Goal: Task Accomplishment & Management: Manage account settings

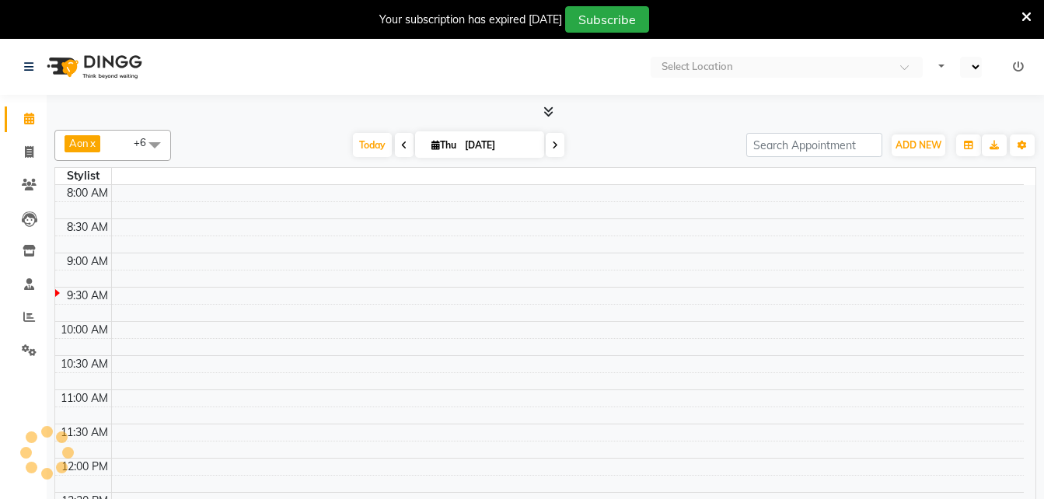
select select "en"
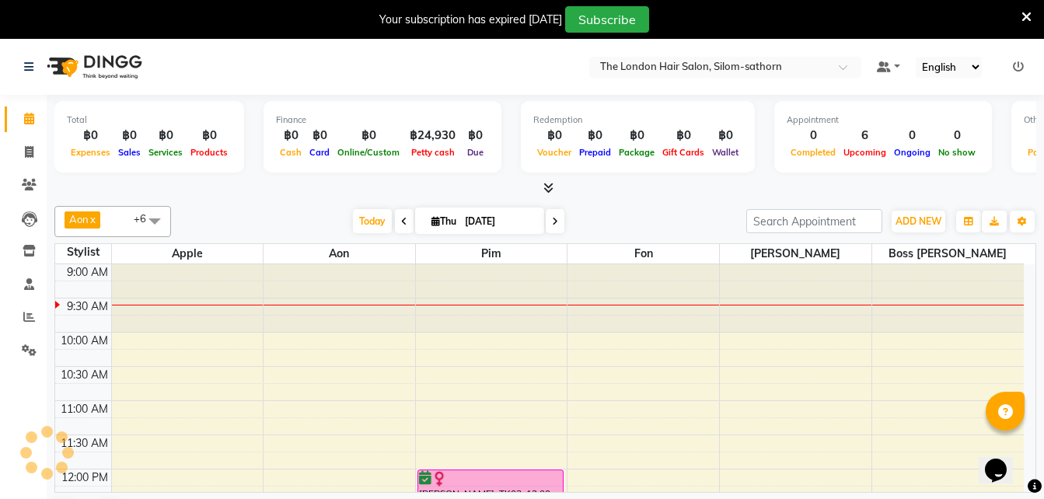
click at [438, 214] on span "Thu 04-09-2025" at bounding box center [479, 221] width 129 height 26
click at [500, 225] on input "[DATE]" at bounding box center [499, 221] width 78 height 23
select select "9"
select select "2025"
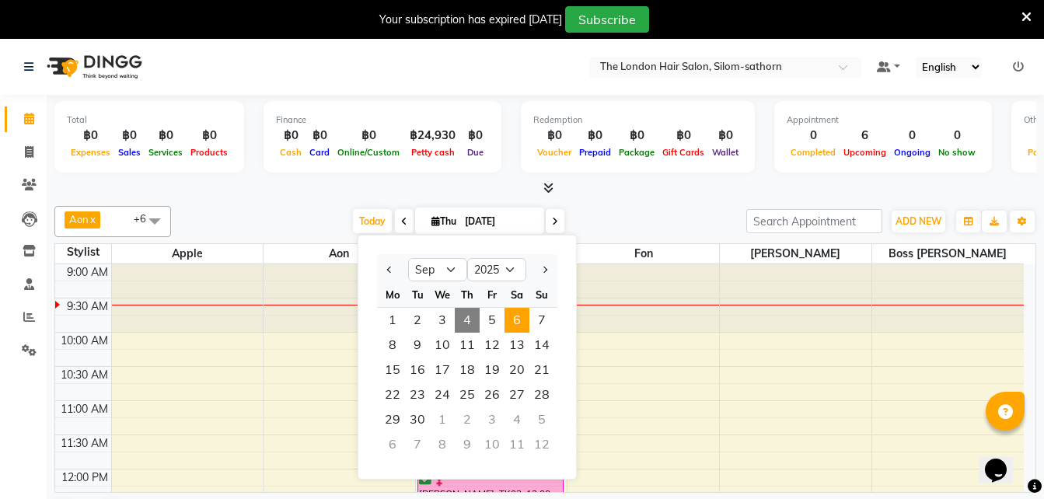
click at [515, 316] on span "6" at bounding box center [517, 320] width 25 height 25
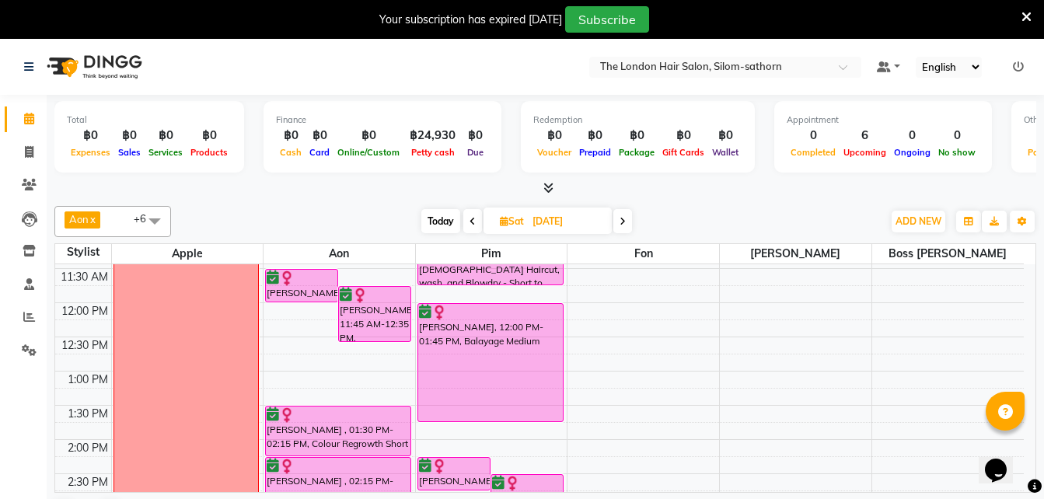
scroll to position [166, 0]
click at [624, 217] on icon at bounding box center [623, 221] width 6 height 9
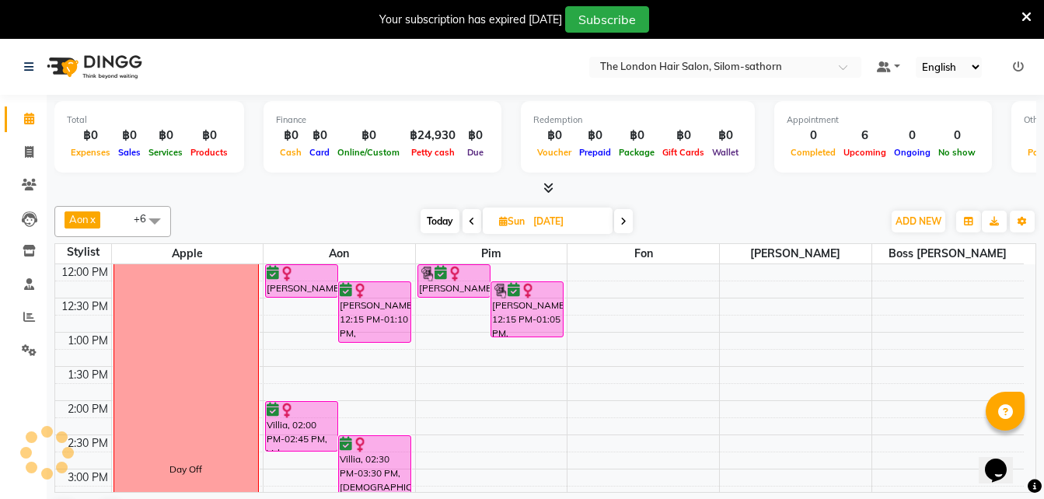
scroll to position [206, 0]
click at [422, 222] on span "Today" at bounding box center [440, 221] width 39 height 24
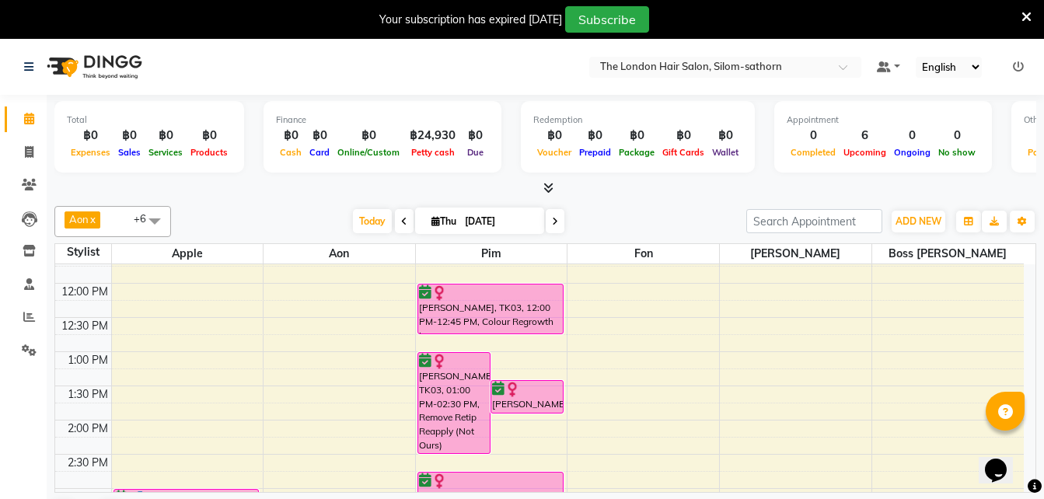
scroll to position [175, 0]
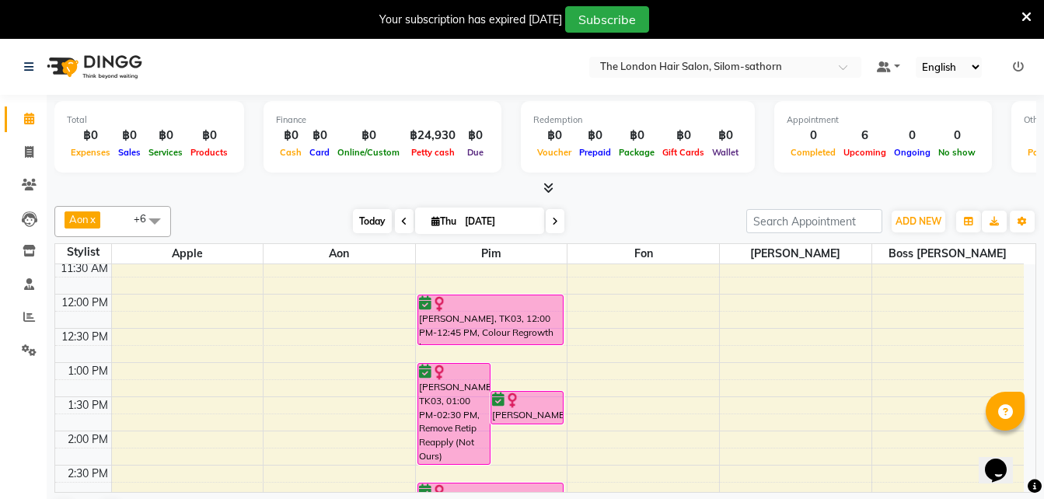
click at [376, 218] on span "Today" at bounding box center [372, 221] width 39 height 24
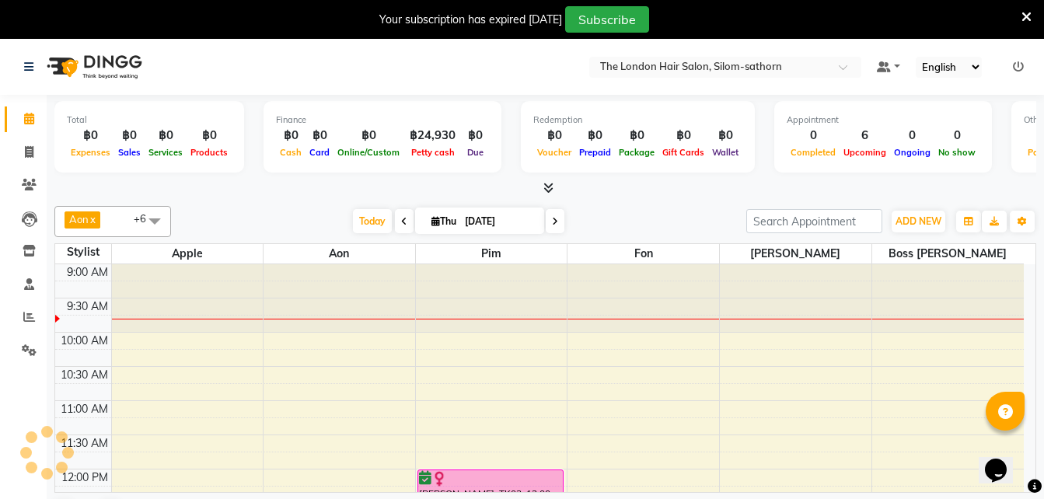
click at [550, 215] on span at bounding box center [555, 221] width 19 height 24
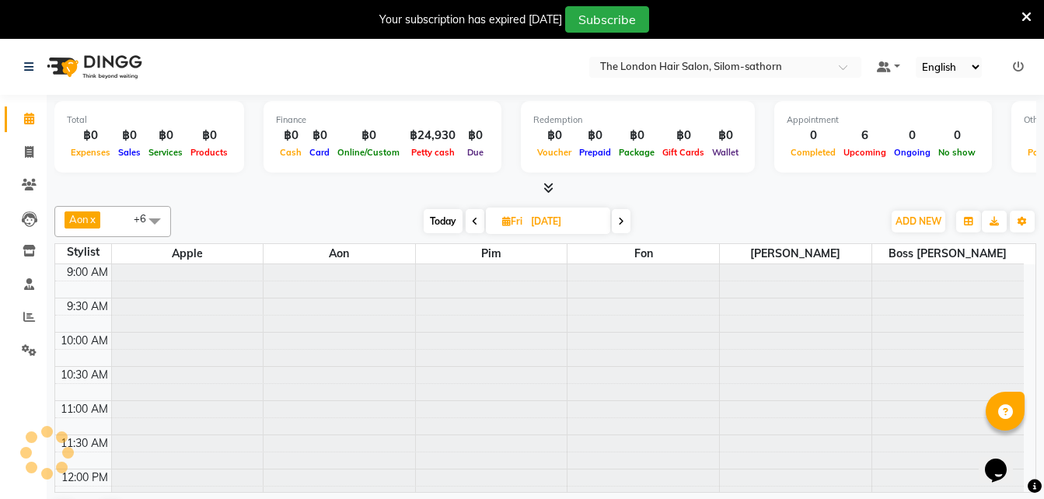
click at [620, 213] on span at bounding box center [621, 221] width 19 height 24
click at [423, 226] on span "Today" at bounding box center [440, 221] width 39 height 24
type input "[DATE]"
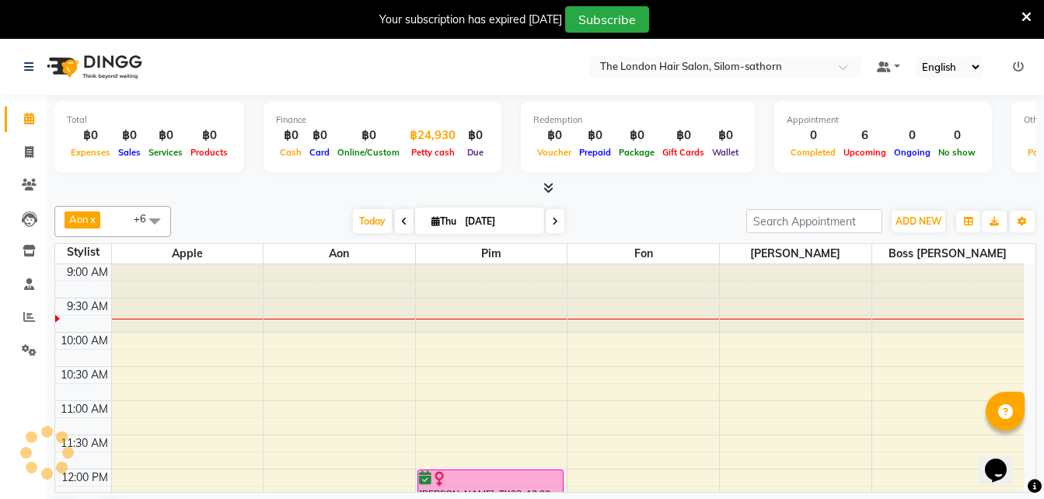
click at [432, 139] on div "฿24,930" at bounding box center [433, 136] width 58 height 18
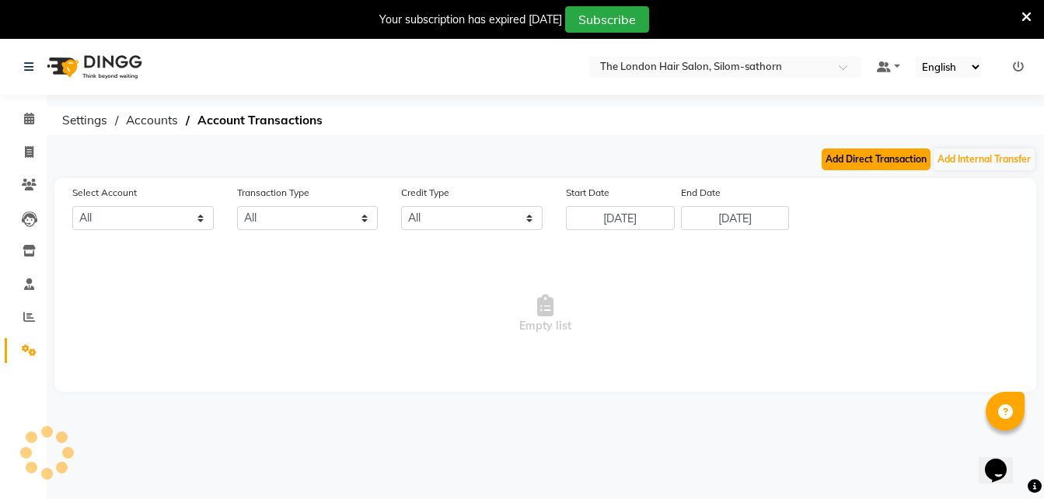
click at [868, 158] on button "Add Direct Transaction" at bounding box center [876, 160] width 109 height 22
select select "direct"
select select
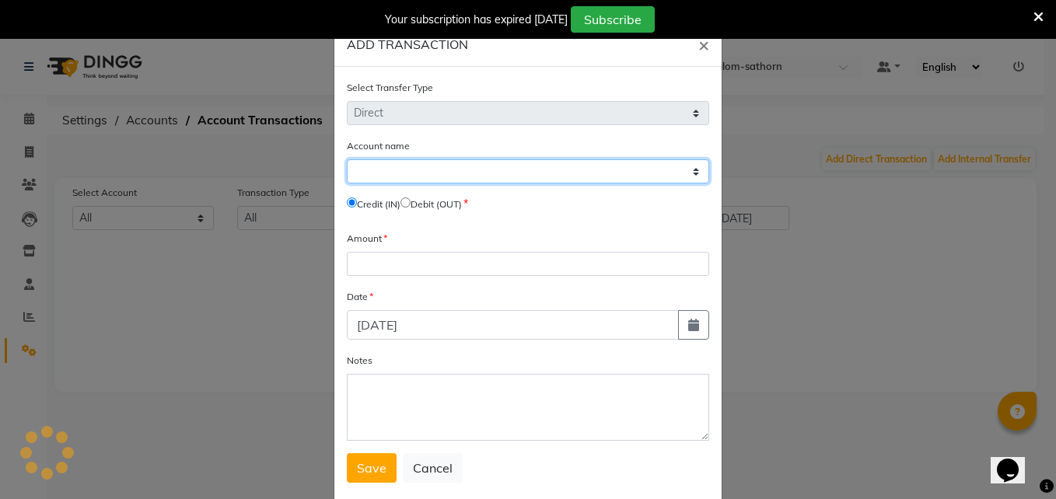
click at [355, 170] on select "Select" at bounding box center [528, 171] width 362 height 24
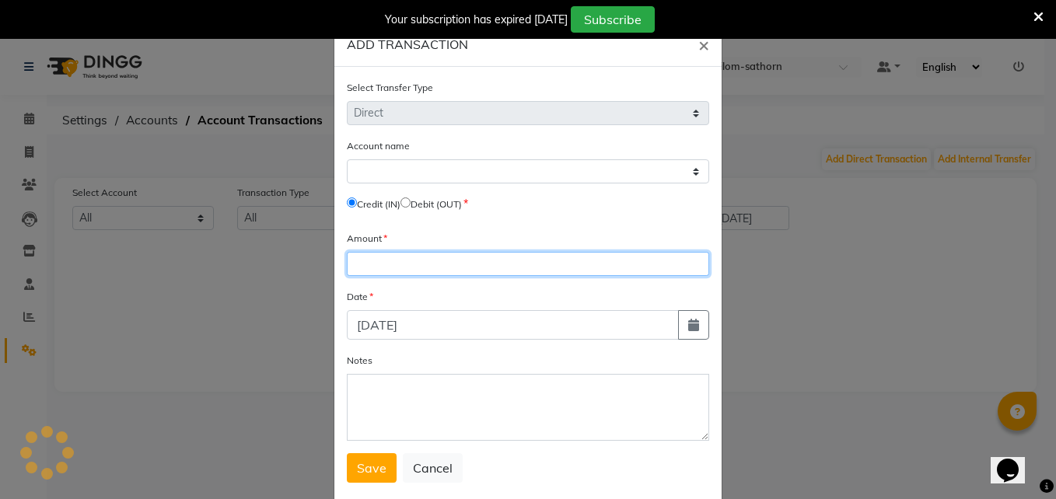
click at [373, 264] on input "number" at bounding box center [528, 264] width 362 height 24
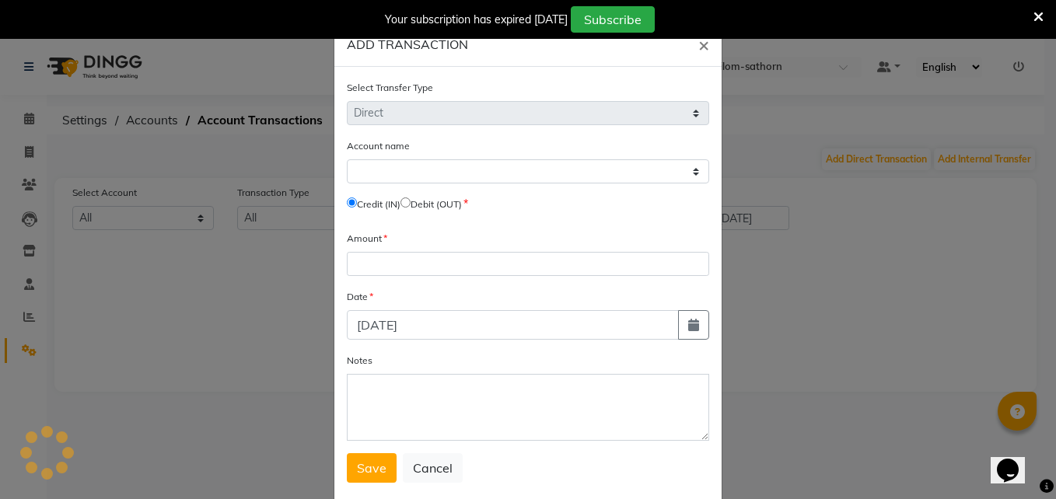
click at [411, 204] on input "radio" at bounding box center [405, 202] width 10 height 10
radio input "true"
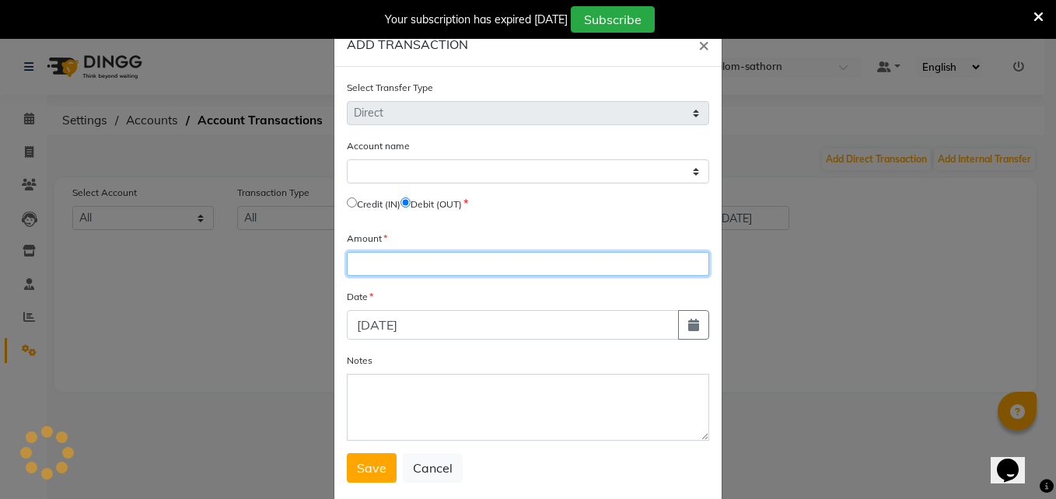
click at [366, 256] on input "number" at bounding box center [528, 264] width 362 height 24
type input "2"
select select "6038"
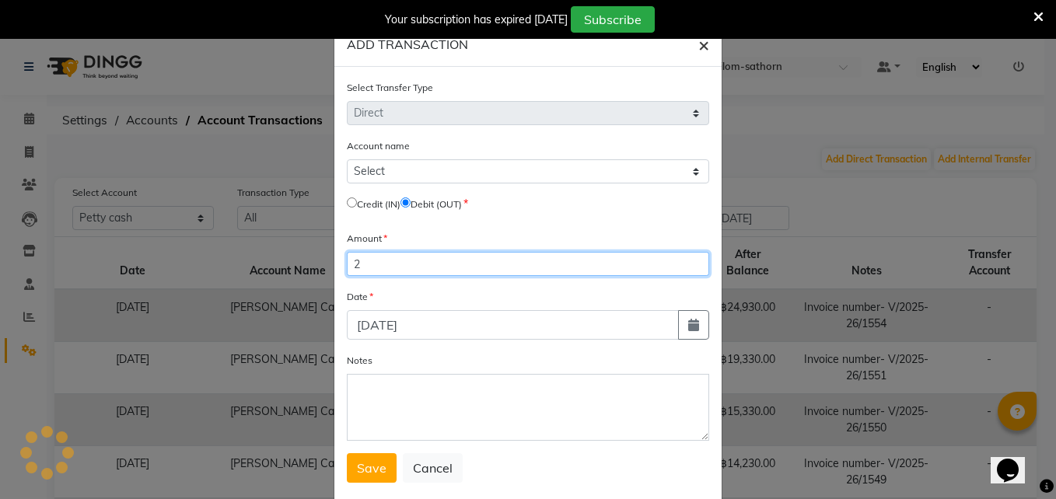
type input "2"
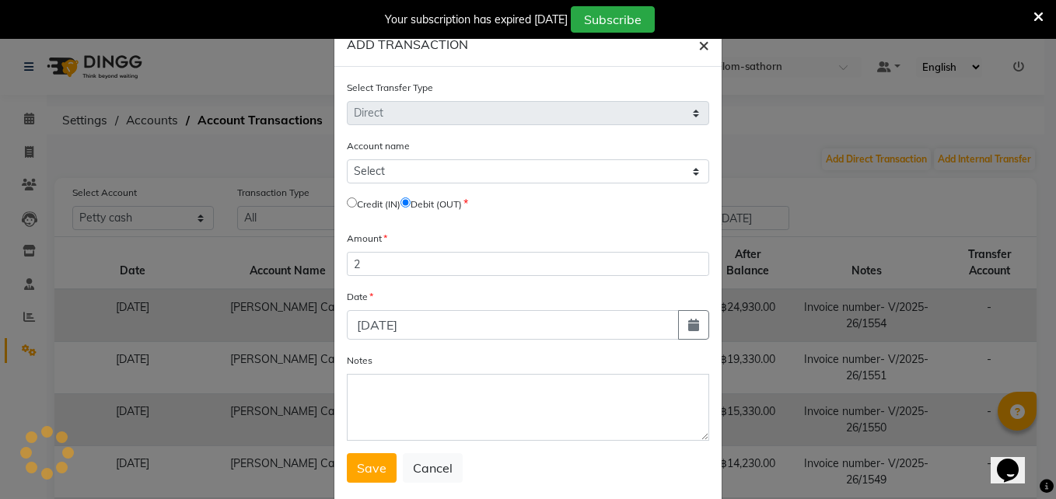
click at [698, 50] on span "×" at bounding box center [703, 44] width 11 height 23
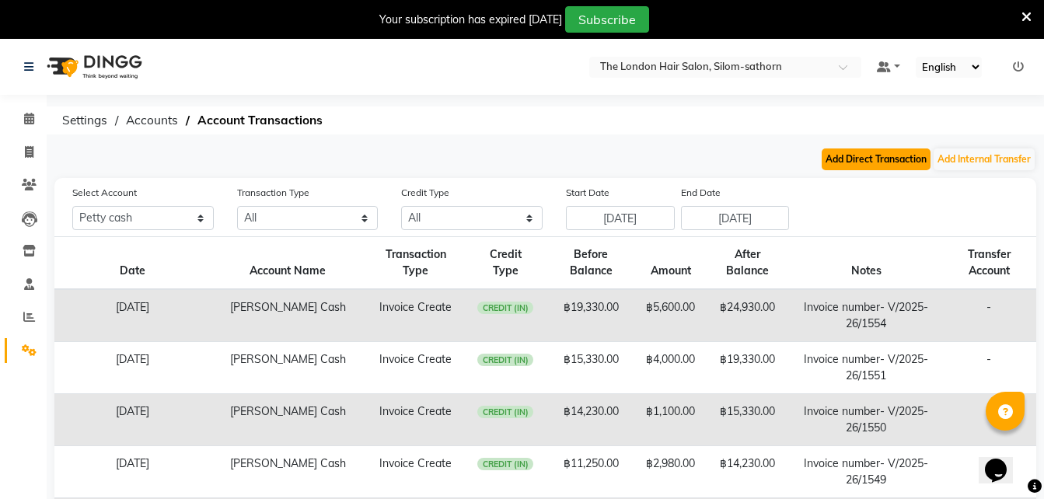
click at [872, 161] on button "Add Direct Transaction" at bounding box center [876, 160] width 109 height 22
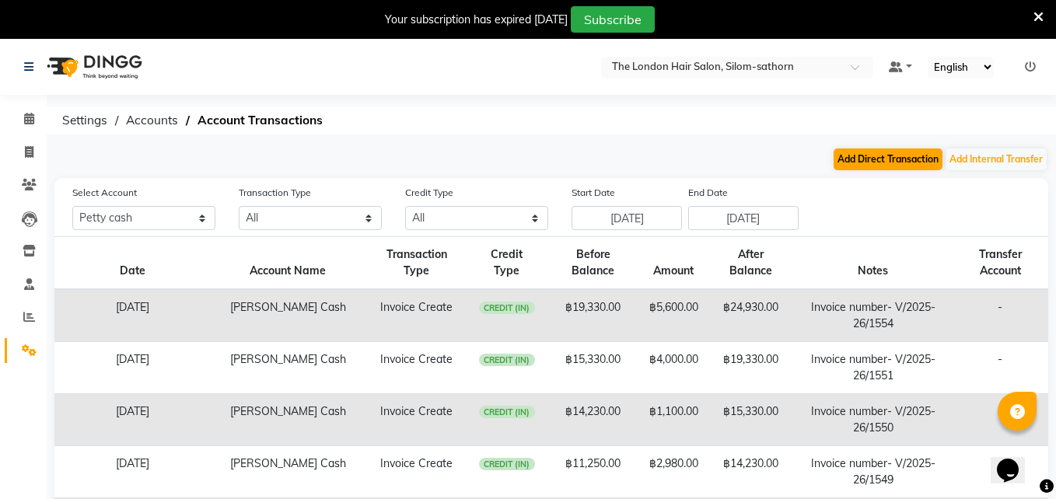
select select "direct"
select select
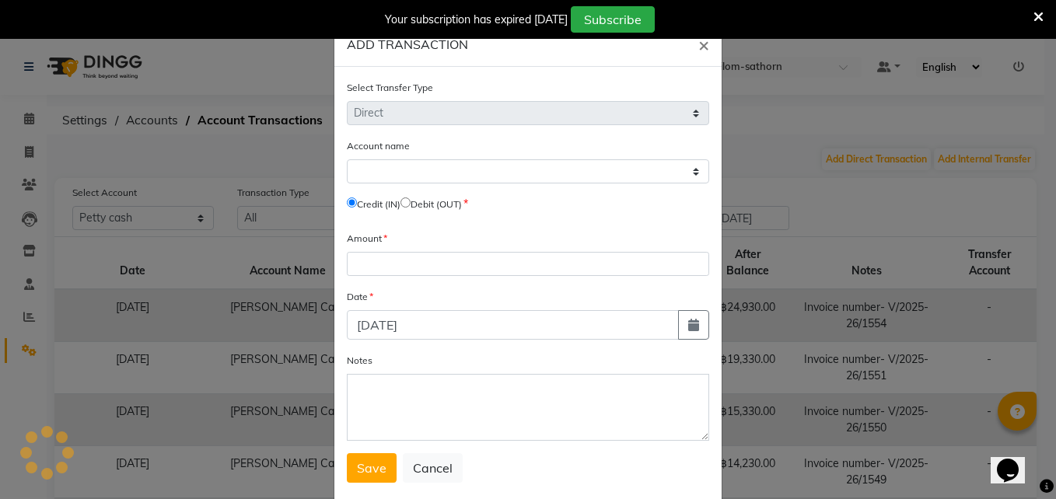
click at [408, 201] on input "radio" at bounding box center [405, 202] width 10 height 10
radio input "true"
click at [801, 167] on ngb-modal-window "ADD TRANSACTION × Select Transfer Type Select Direct Internal Account name Sele…" at bounding box center [528, 249] width 1056 height 499
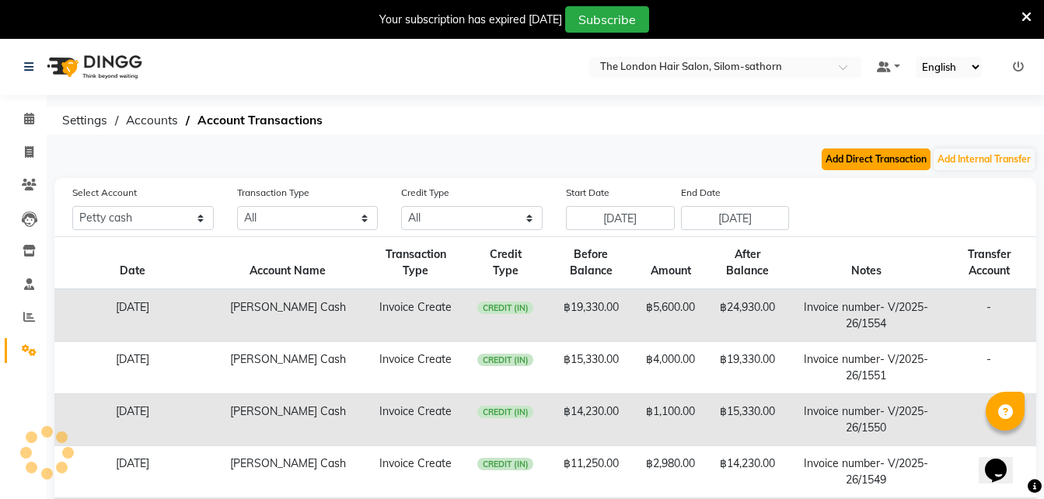
click at [883, 163] on button "Add Direct Transaction" at bounding box center [876, 160] width 109 height 22
select select "direct"
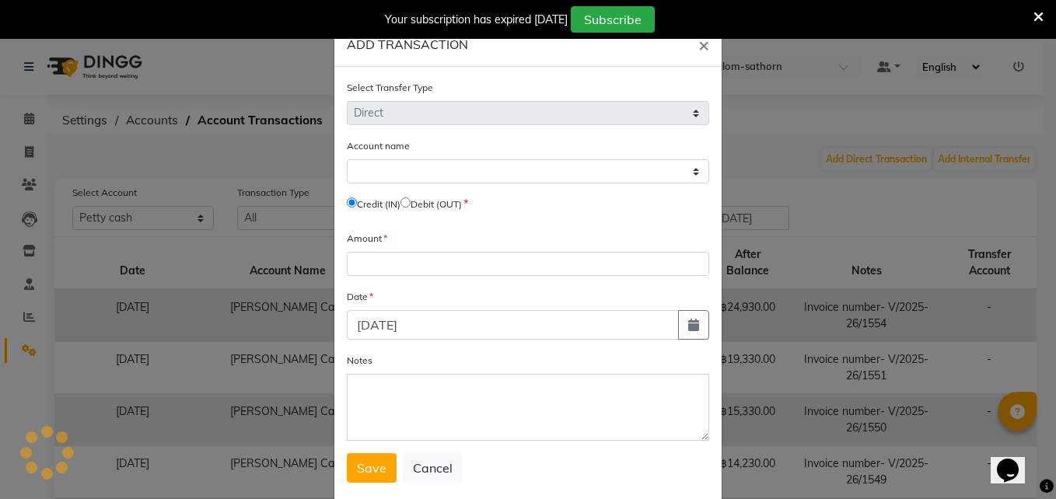
select select "6038"
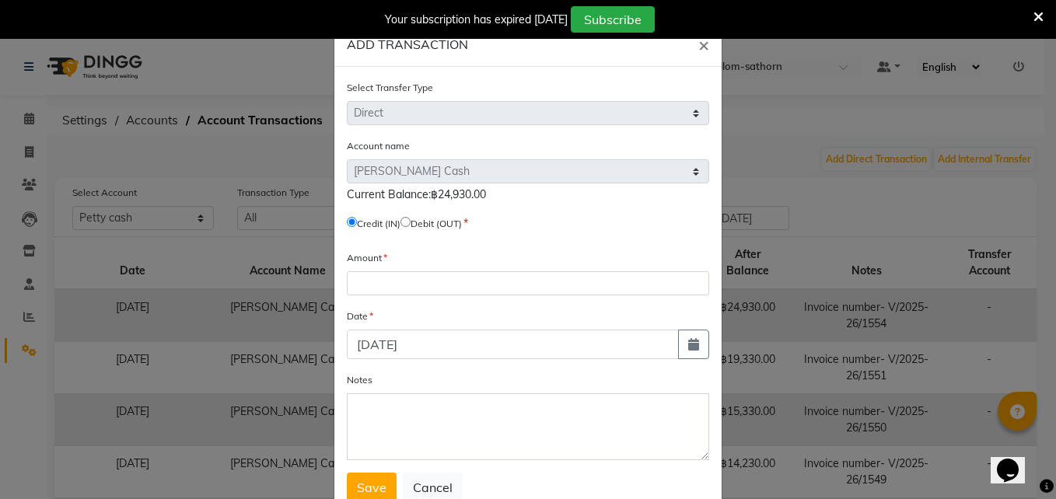
click at [409, 225] on input "radio" at bounding box center [405, 222] width 10 height 10
radio input "true"
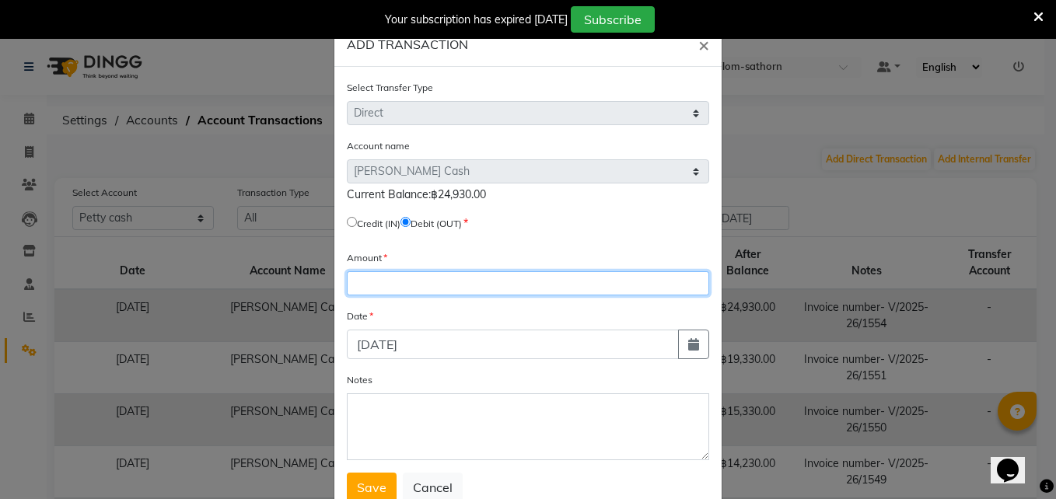
click at [364, 285] on input "number" at bounding box center [528, 283] width 362 height 24
type input "24930"
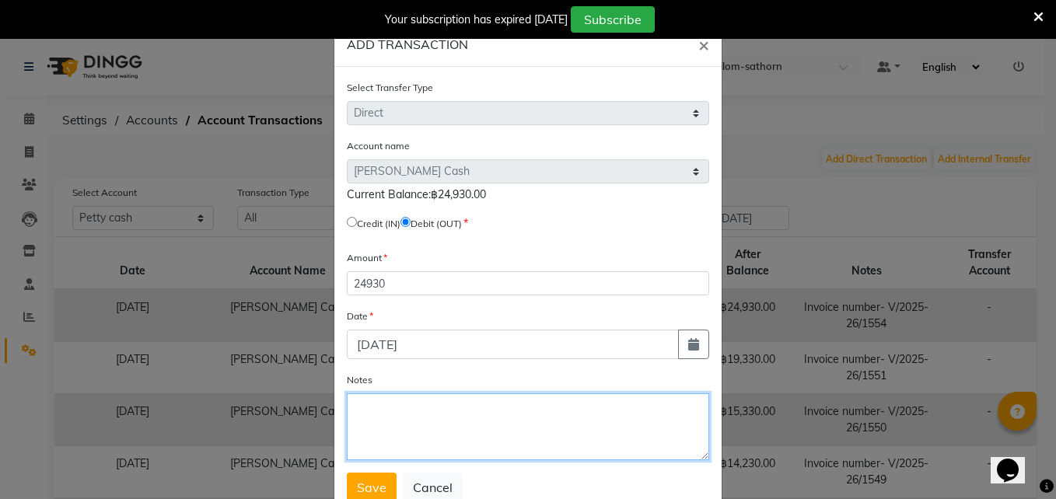
click at [373, 413] on textarea "Notes" at bounding box center [528, 426] width 362 height 67
type textarea "reset"
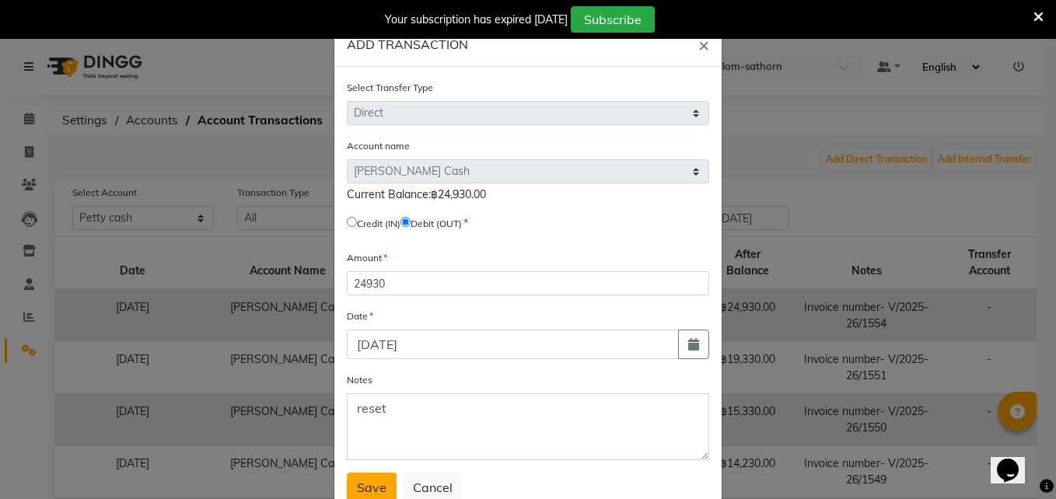
click at [364, 488] on span "Save" at bounding box center [372, 488] width 30 height 16
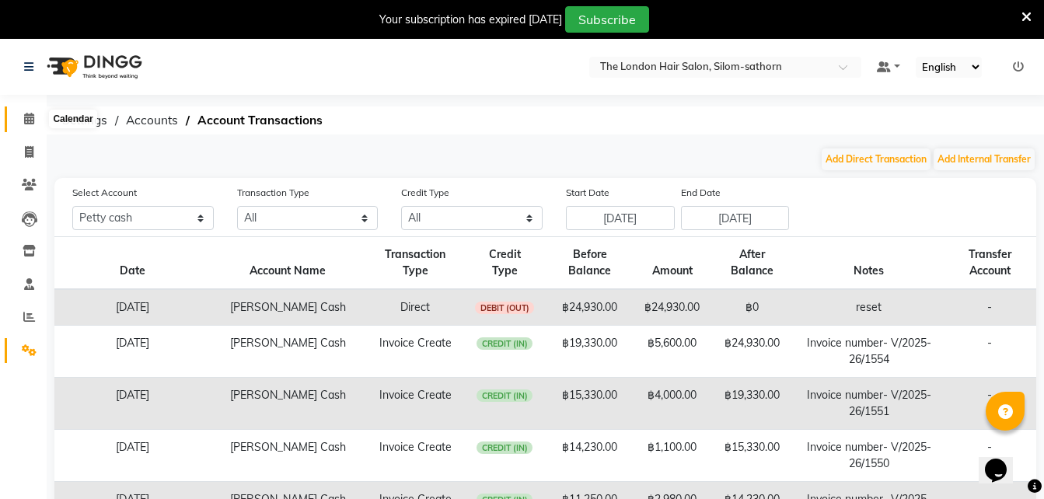
click at [30, 121] on icon at bounding box center [29, 119] width 10 height 12
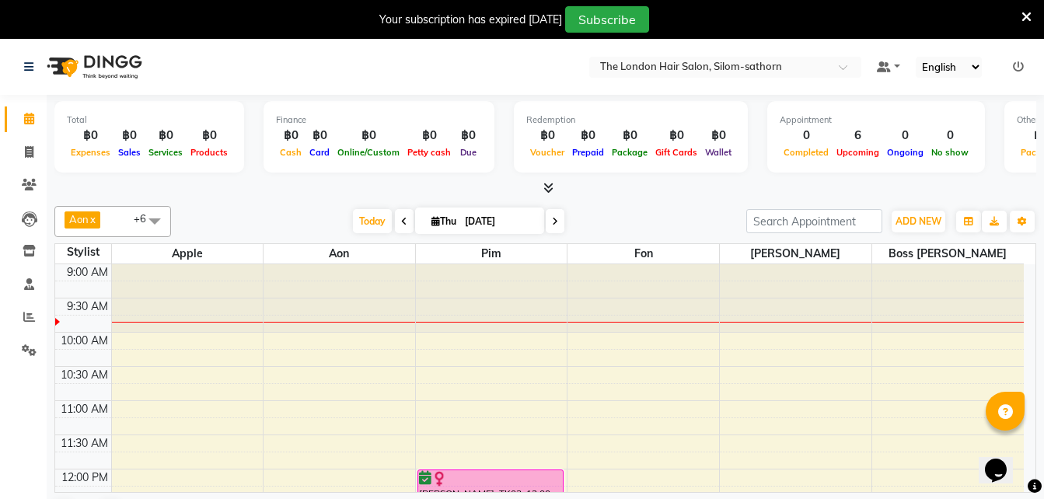
click at [554, 225] on icon at bounding box center [555, 221] width 6 height 9
type input "05-09-2025"
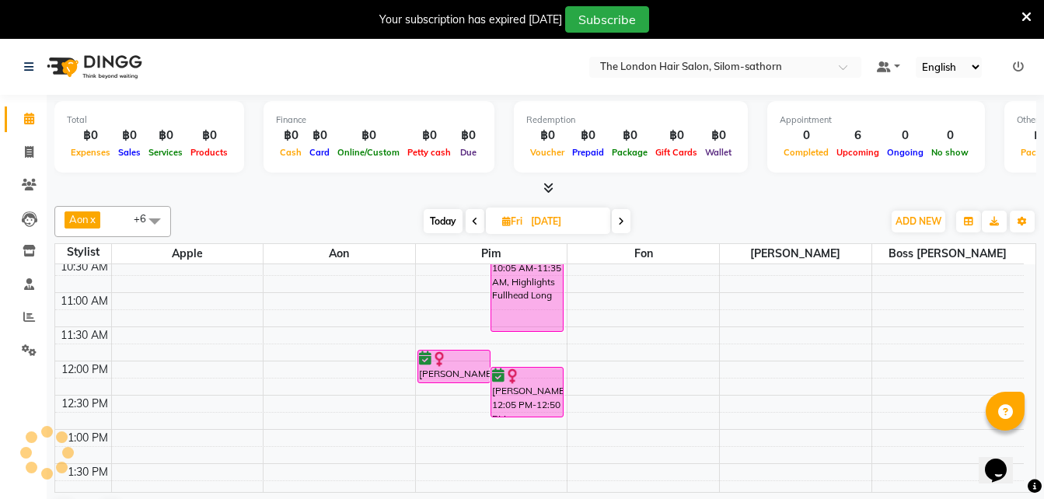
scroll to position [72, 0]
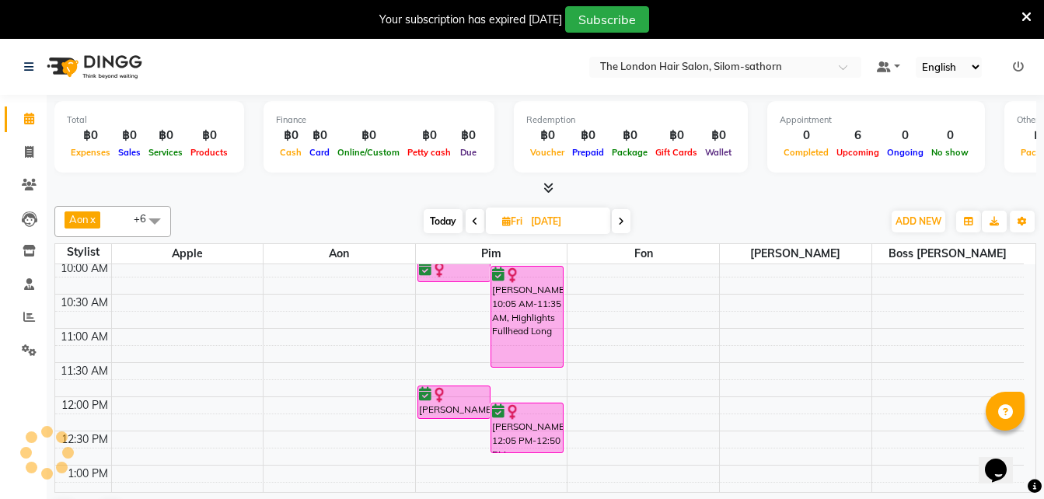
click at [543, 221] on input "05-09-2025" at bounding box center [565, 221] width 78 height 23
select select "9"
select select "2025"
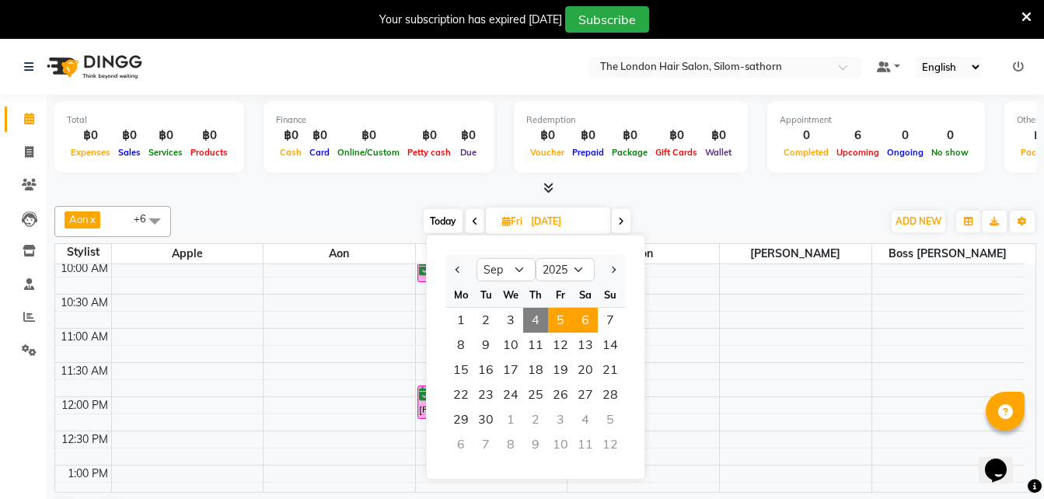
click at [588, 318] on span "6" at bounding box center [585, 320] width 25 height 25
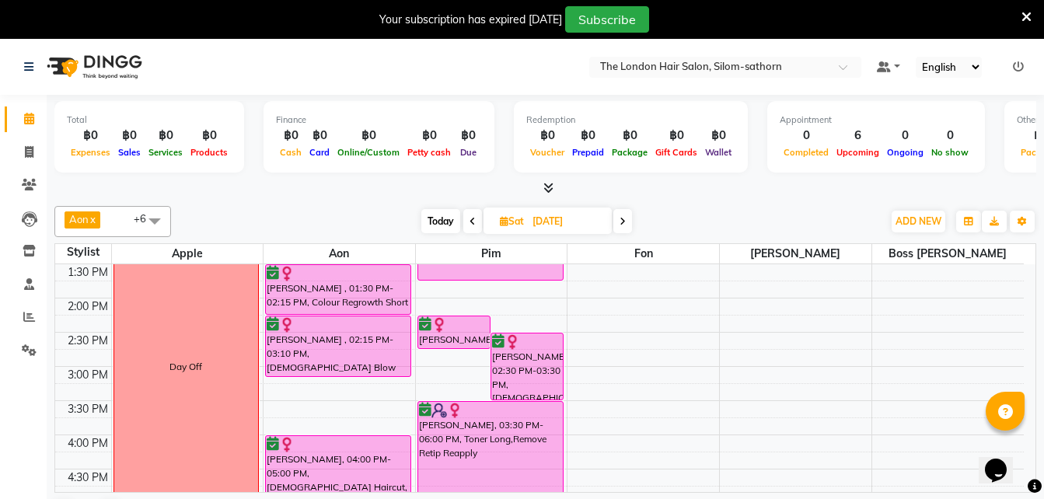
scroll to position [309, 0]
click at [704, 398] on div "9:00 AM 9:30 AM 10:00 AM 10:30 AM 11:00 AM 11:30 AM 12:00 PM 12:30 PM 1:00 PM 1…" at bounding box center [539, 366] width 969 height 820
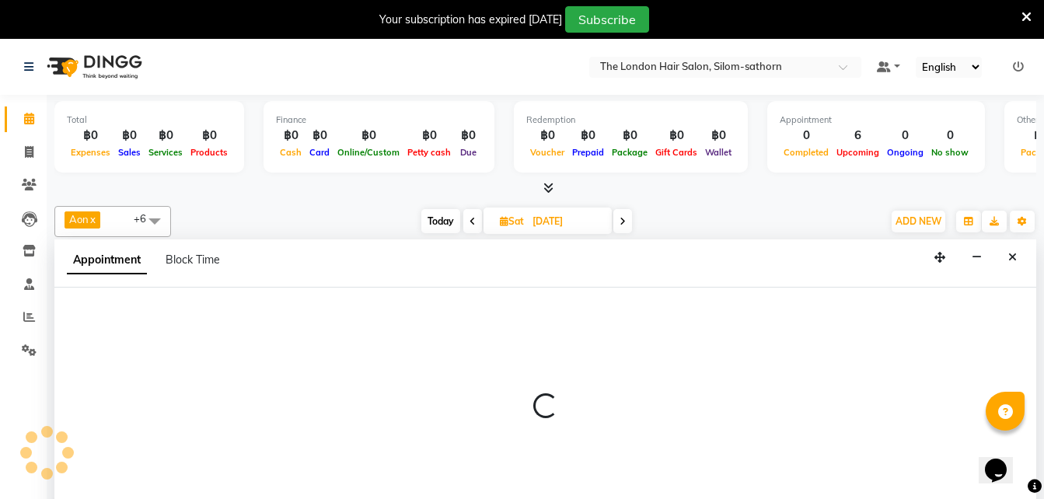
scroll to position [40, 0]
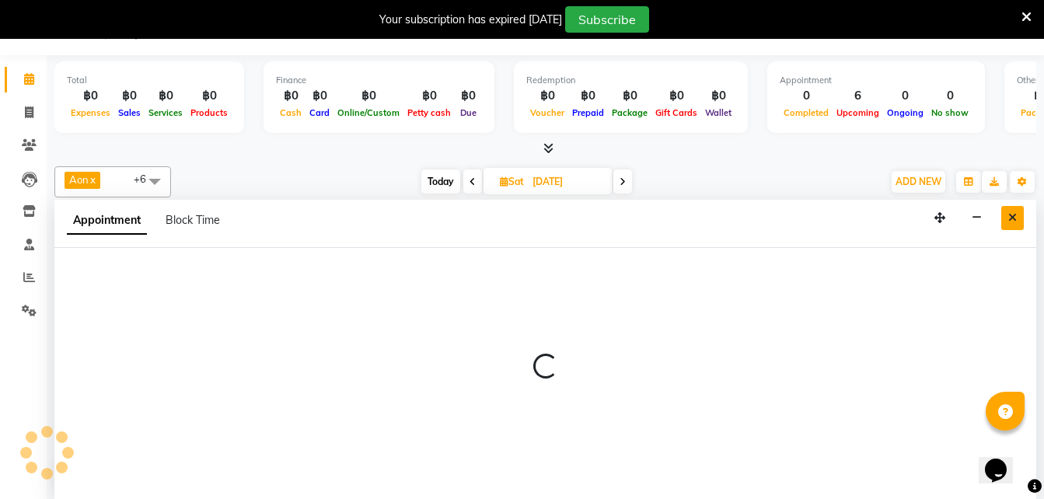
click at [1014, 225] on button "Close" at bounding box center [1012, 218] width 23 height 24
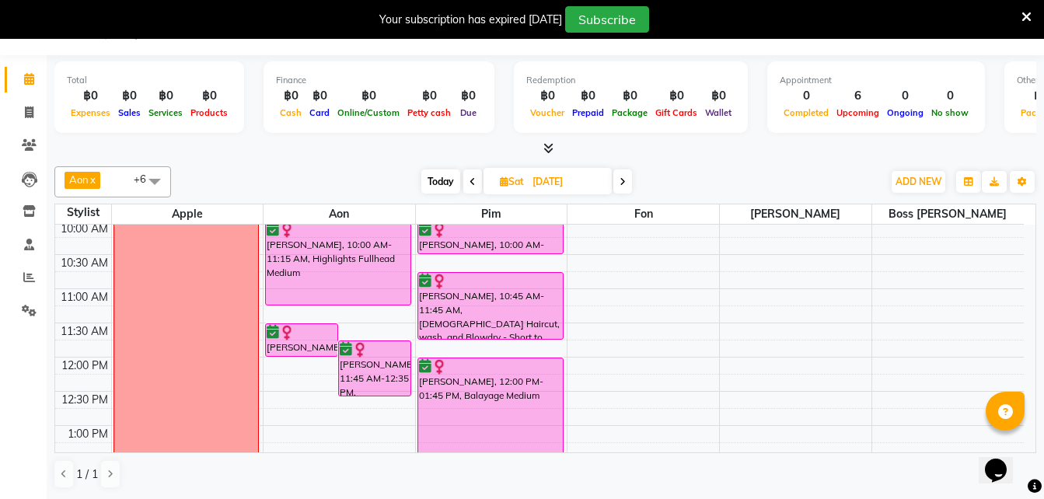
scroll to position [72, 0]
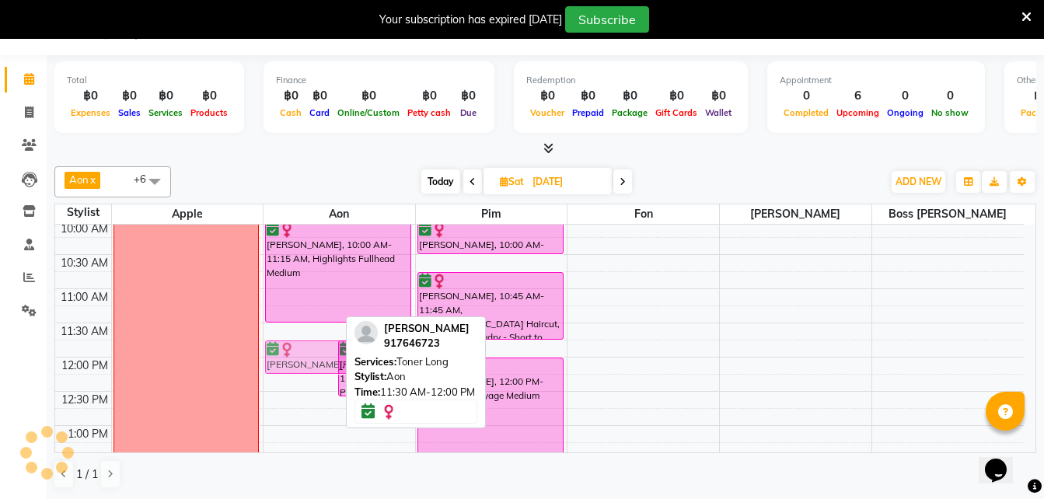
drag, startPoint x: 308, startPoint y: 338, endPoint x: 312, endPoint y: 354, distance: 16.0
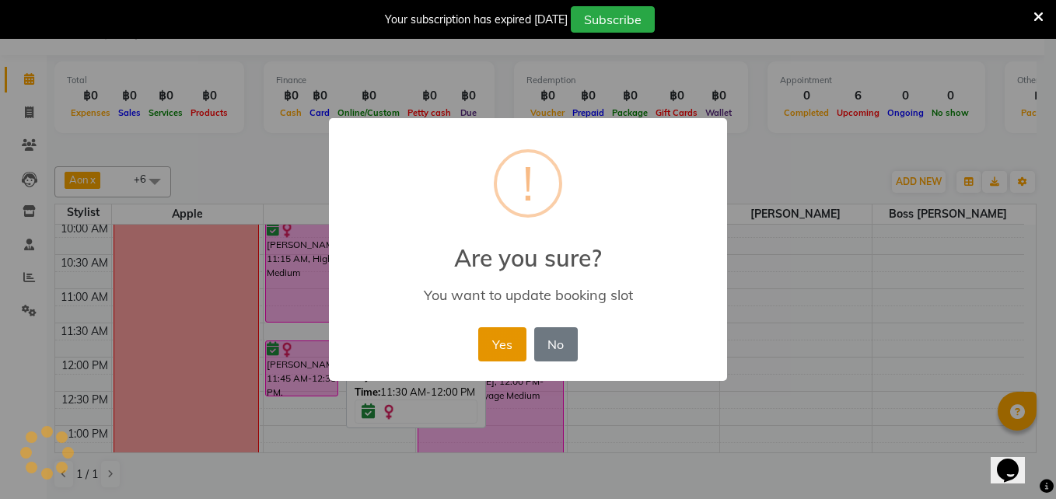
click at [499, 348] on button "Yes" at bounding box center [501, 344] width 47 height 34
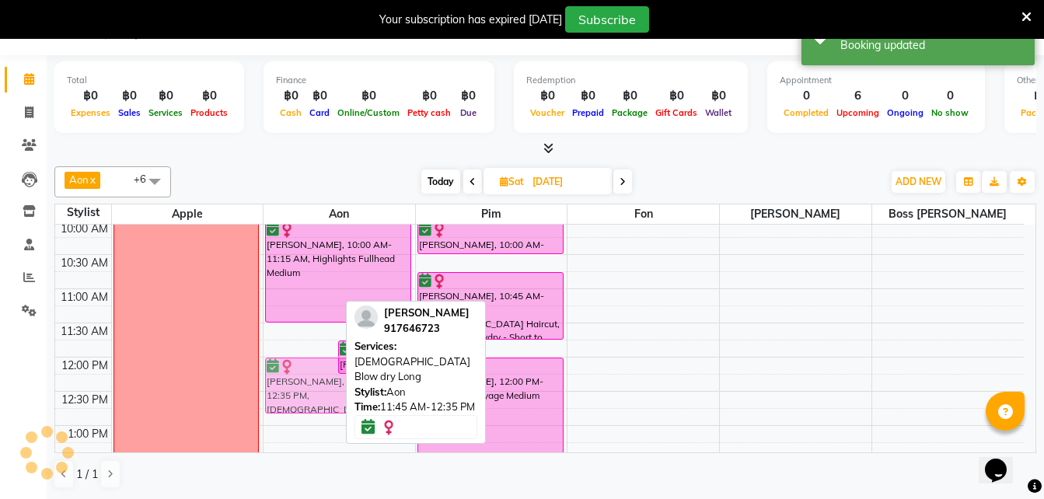
drag, startPoint x: 277, startPoint y: 368, endPoint x: 283, endPoint y: 379, distance: 12.5
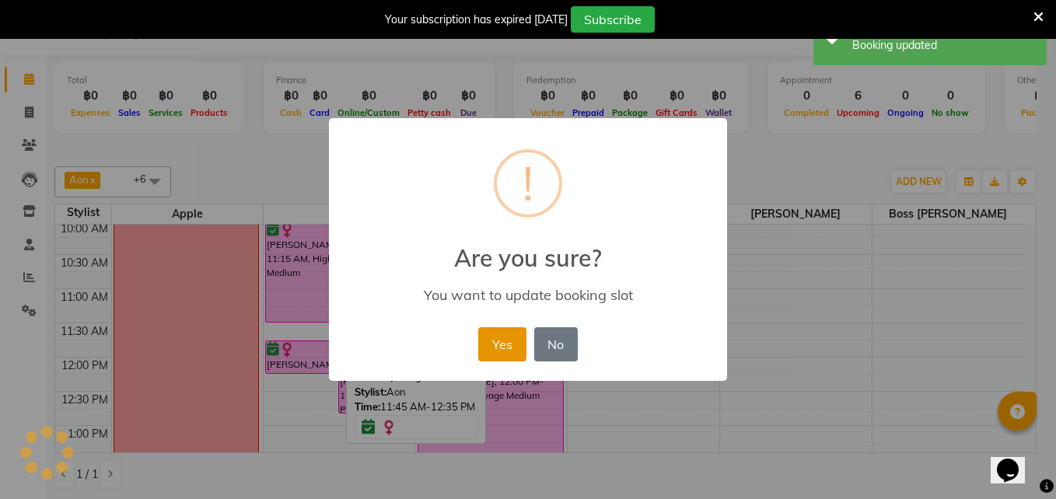
click at [495, 355] on button "Yes" at bounding box center [501, 344] width 47 height 34
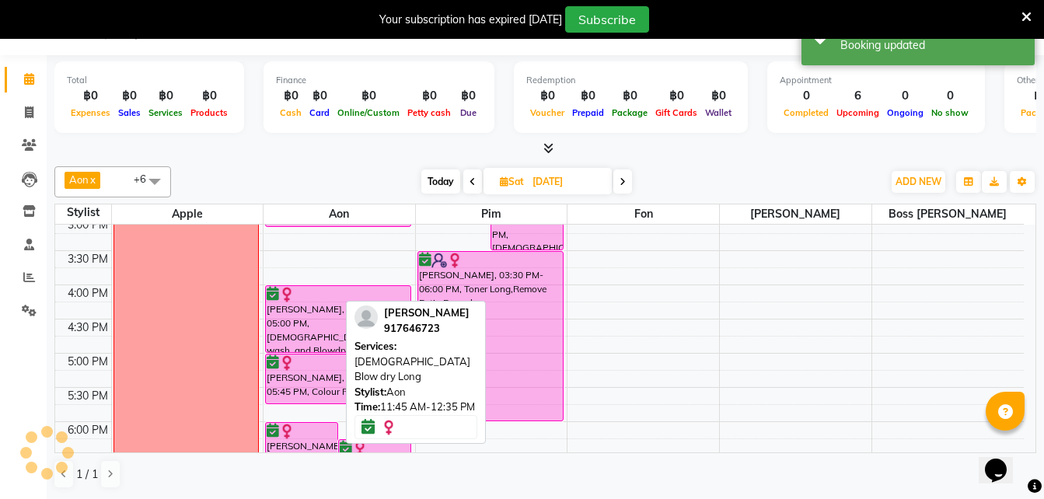
scroll to position [419, 0]
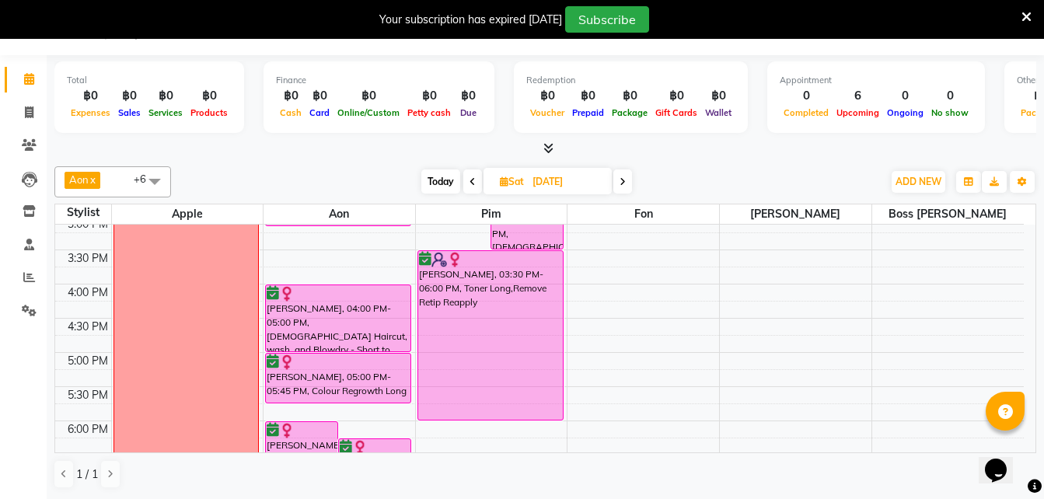
click at [441, 184] on span "Today" at bounding box center [440, 182] width 39 height 24
type input "[DATE]"
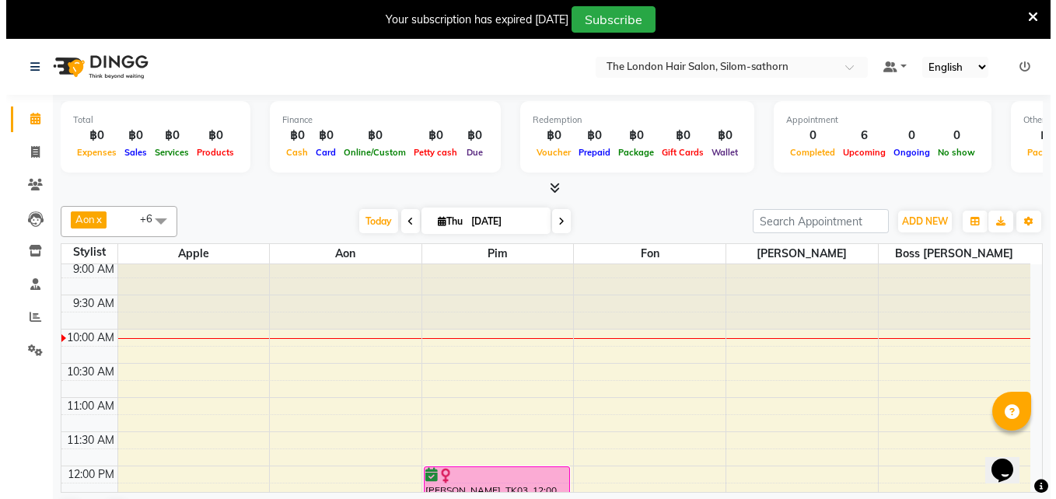
scroll to position [0, 0]
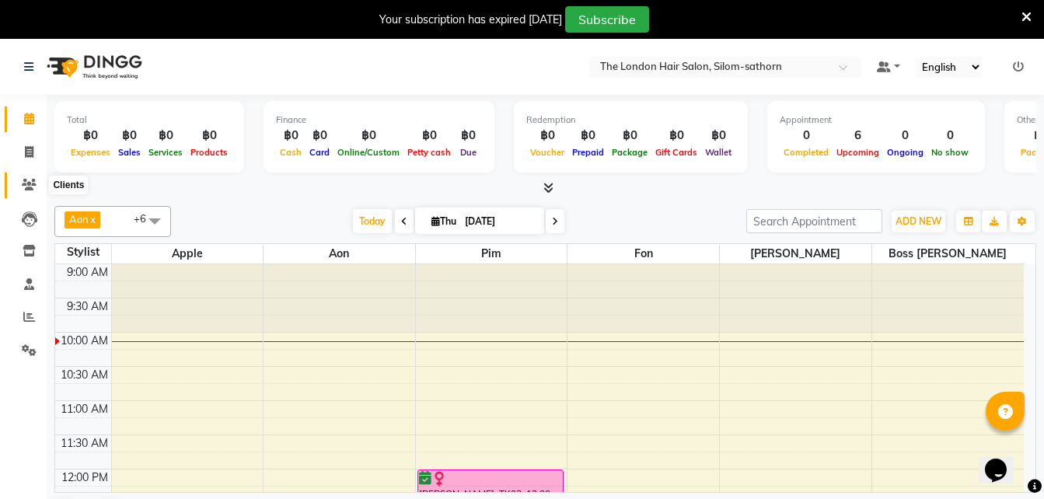
click at [26, 191] on span at bounding box center [29, 186] width 27 height 18
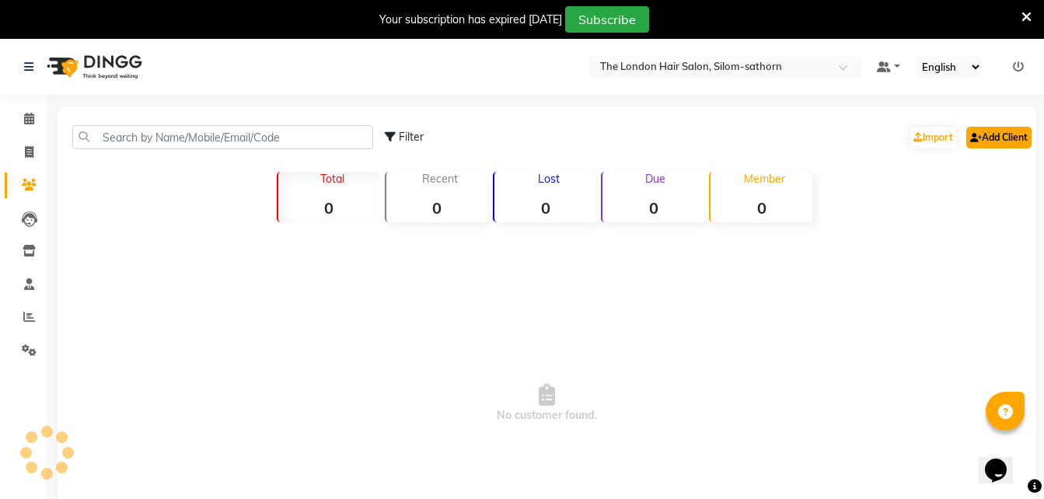
click at [998, 143] on link "Add Client" at bounding box center [998, 138] width 65 height 22
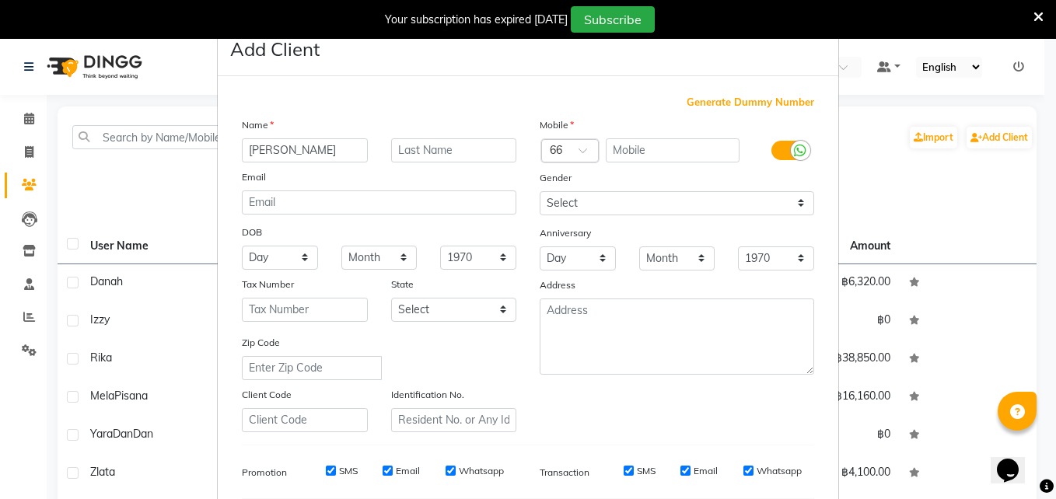
type input "[PERSON_NAME]"
click at [626, 153] on input "text" at bounding box center [673, 150] width 135 height 24
click at [634, 151] on input "text" at bounding box center [673, 150] width 135 height 24
type input "46193502"
click at [568, 201] on select "Select [DEMOGRAPHIC_DATA] [DEMOGRAPHIC_DATA] Other Prefer Not To Say" at bounding box center [677, 203] width 274 height 24
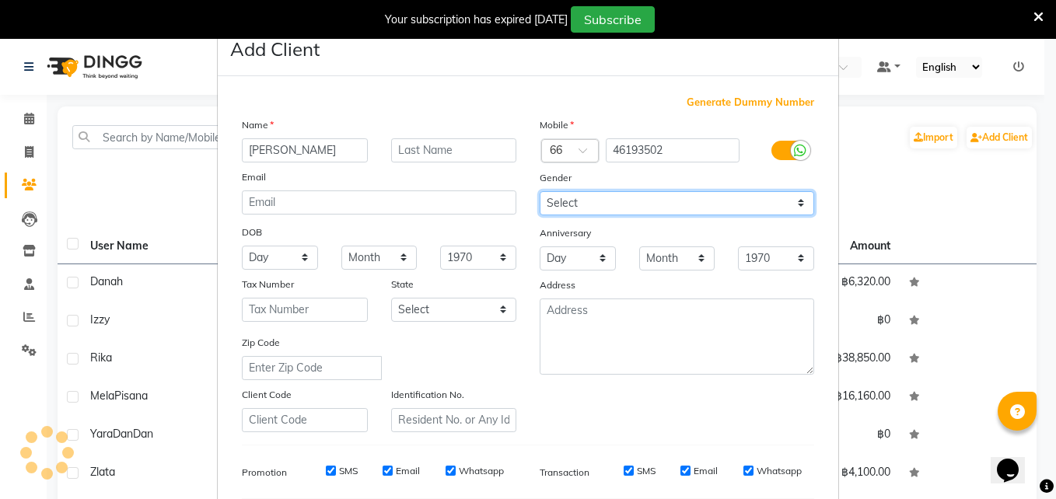
select select "[DEMOGRAPHIC_DATA]"
click at [540, 191] on select "Select [DEMOGRAPHIC_DATA] [DEMOGRAPHIC_DATA] Other Prefer Not To Say" at bounding box center [677, 203] width 274 height 24
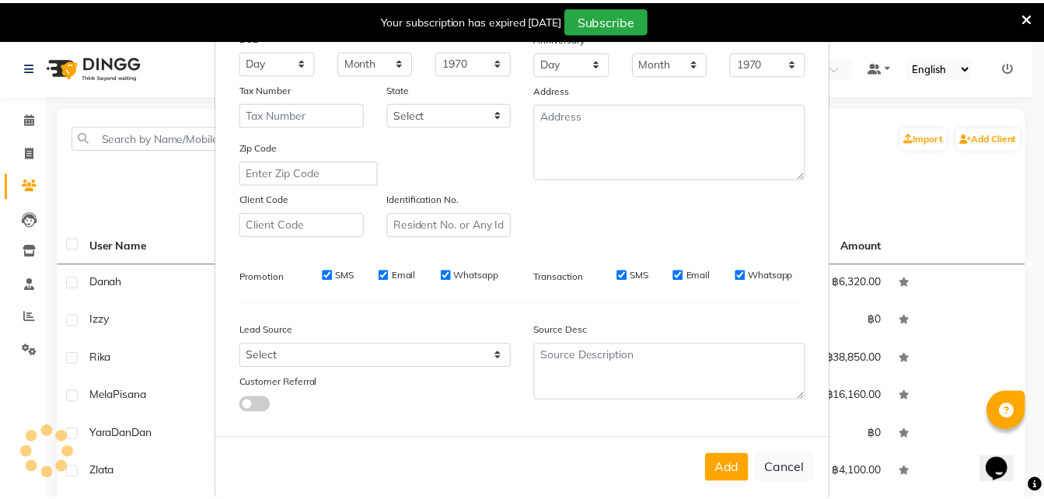
scroll to position [218, 0]
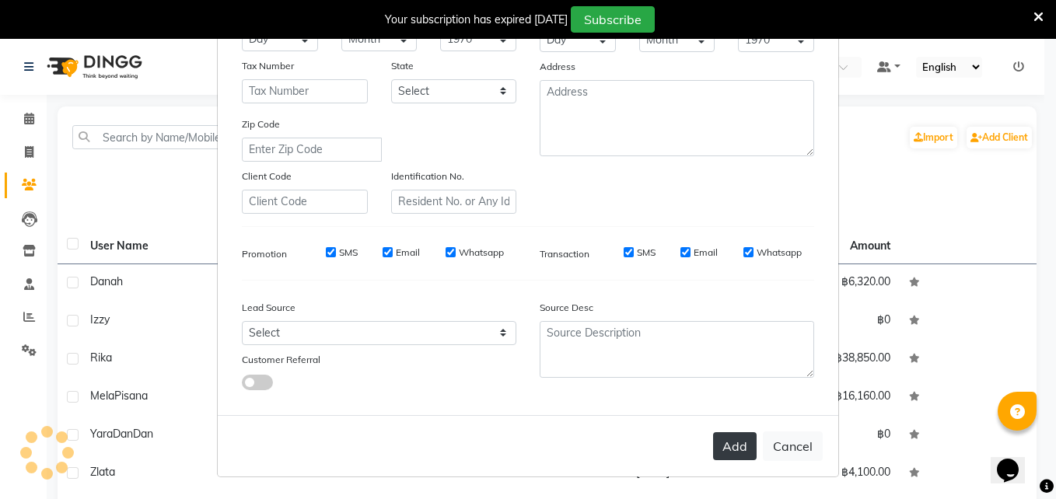
click at [719, 452] on button "Add" at bounding box center [735, 446] width 44 height 28
select select
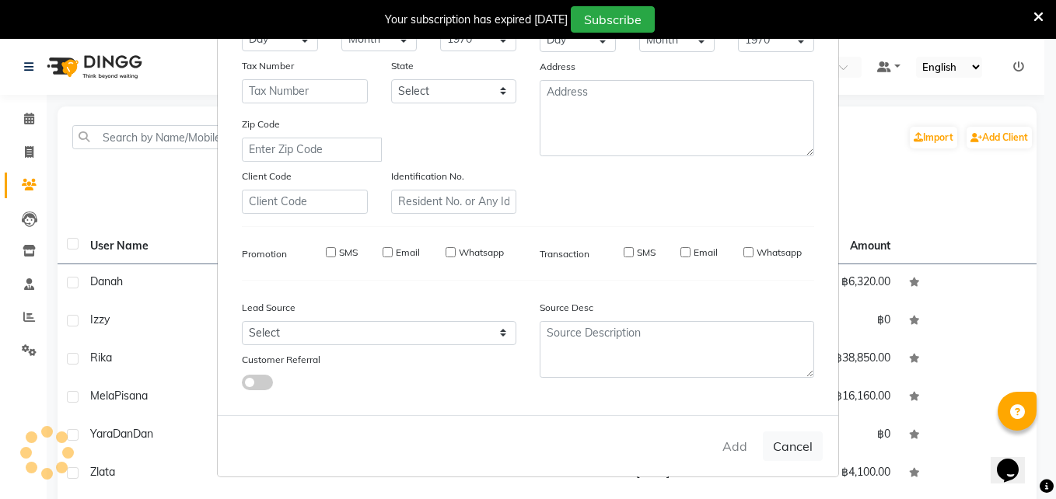
select select
checkbox input "false"
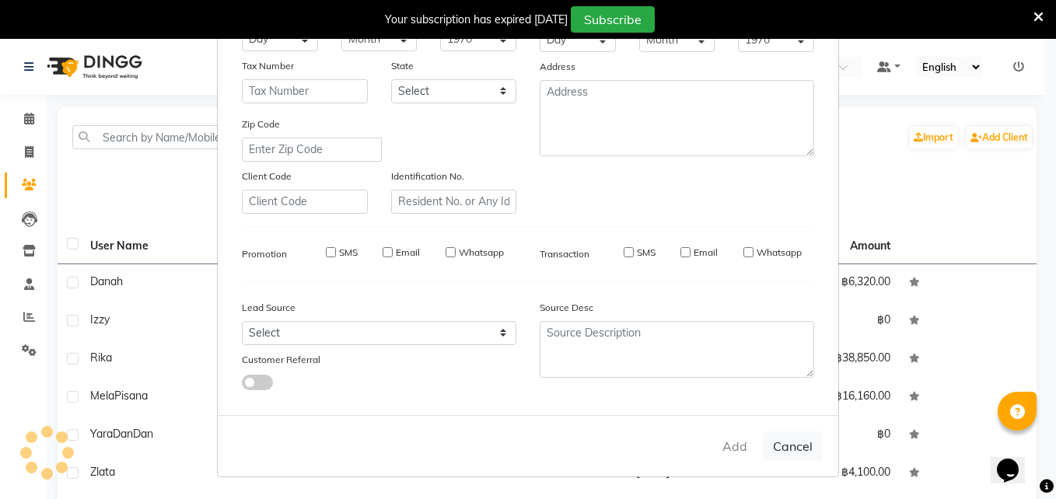
checkbox input "false"
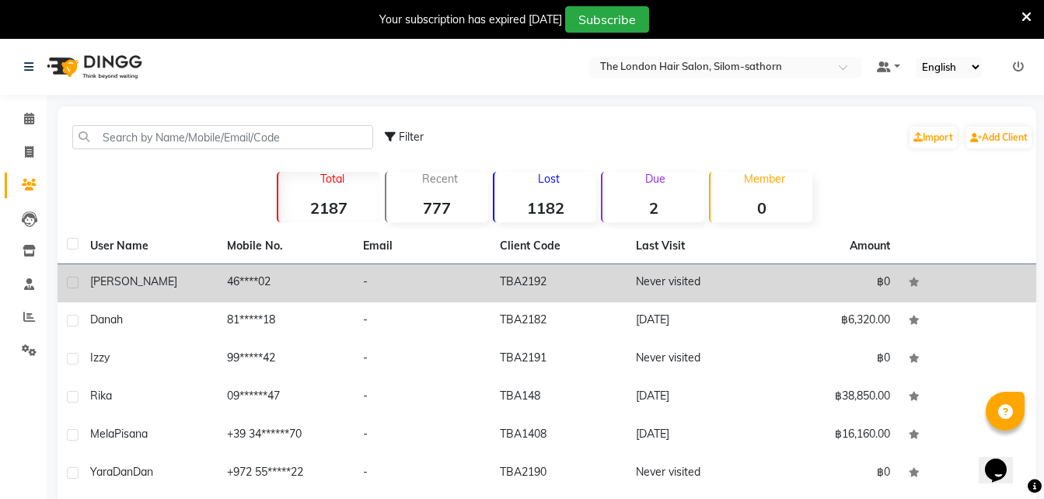
click at [237, 284] on td "46****02" at bounding box center [286, 283] width 137 height 38
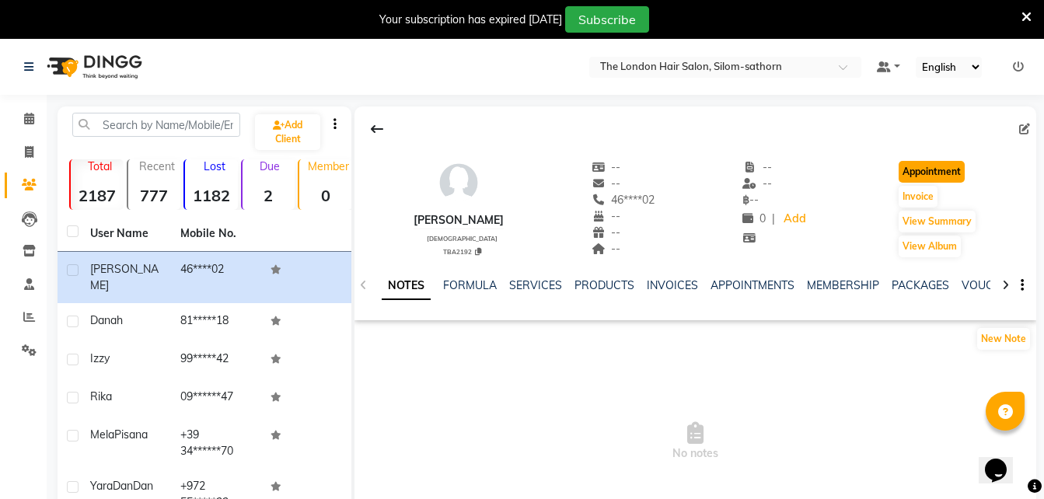
click at [934, 165] on button "Appointment" at bounding box center [932, 172] width 66 height 22
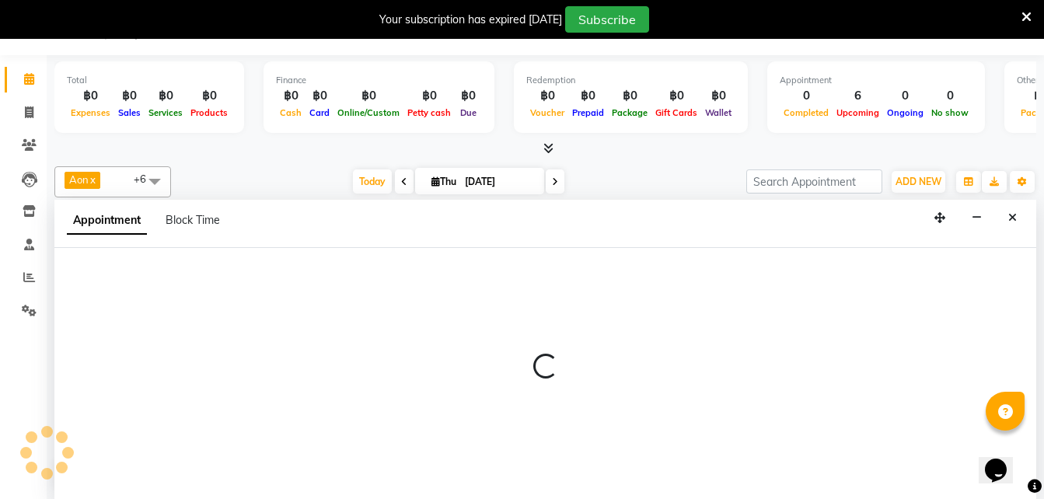
scroll to position [40, 0]
select select "tentative"
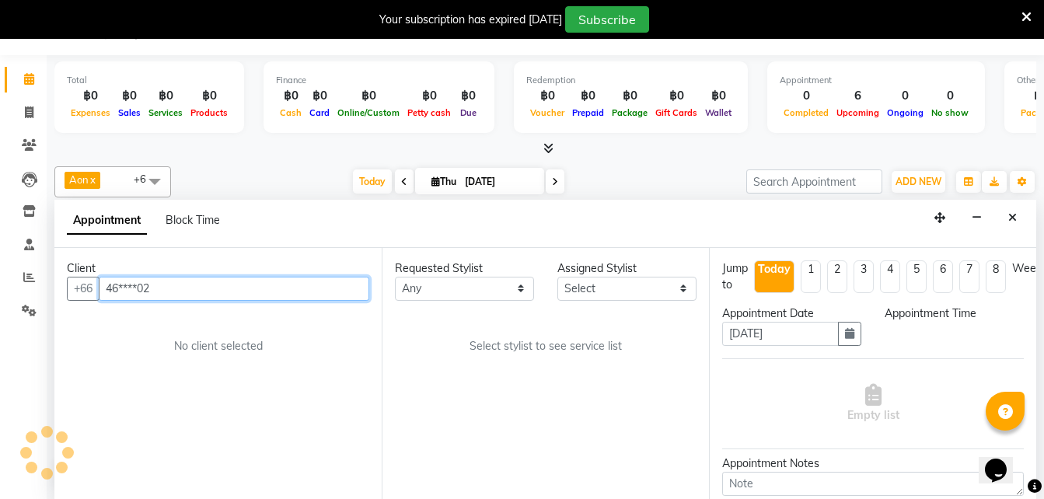
scroll to position [0, 0]
select select "600"
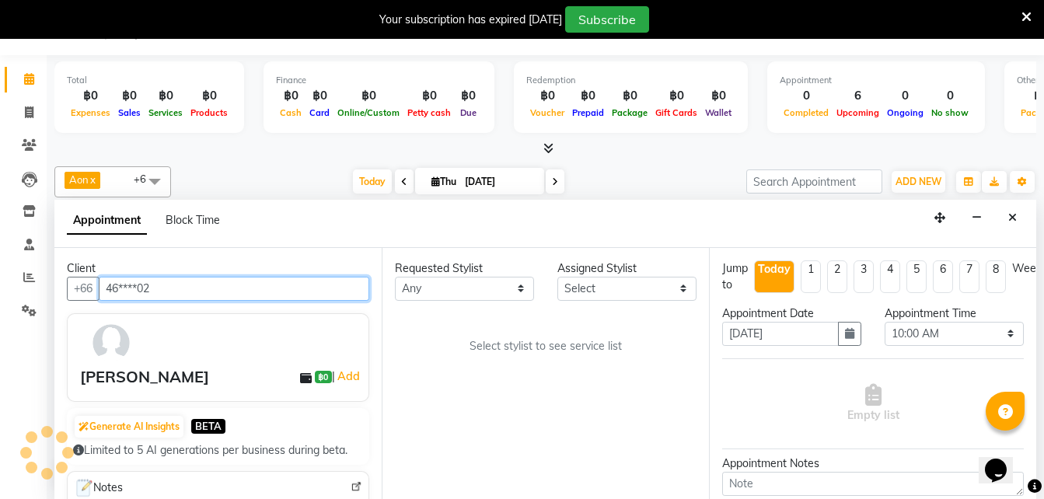
scroll to position [69, 0]
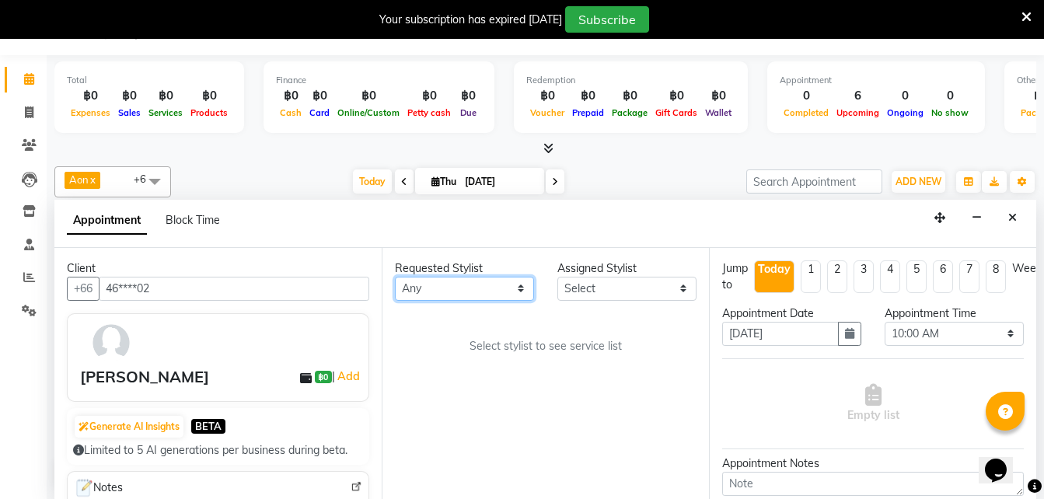
click at [434, 285] on select "Any Aon Apple Boss Luke Fon Kate Pim" at bounding box center [464, 289] width 139 height 24
select select "56709"
click at [395, 277] on select "Any Aon Apple Boss Luke Fon Kate Pim" at bounding box center [464, 289] width 139 height 24
select select "56709"
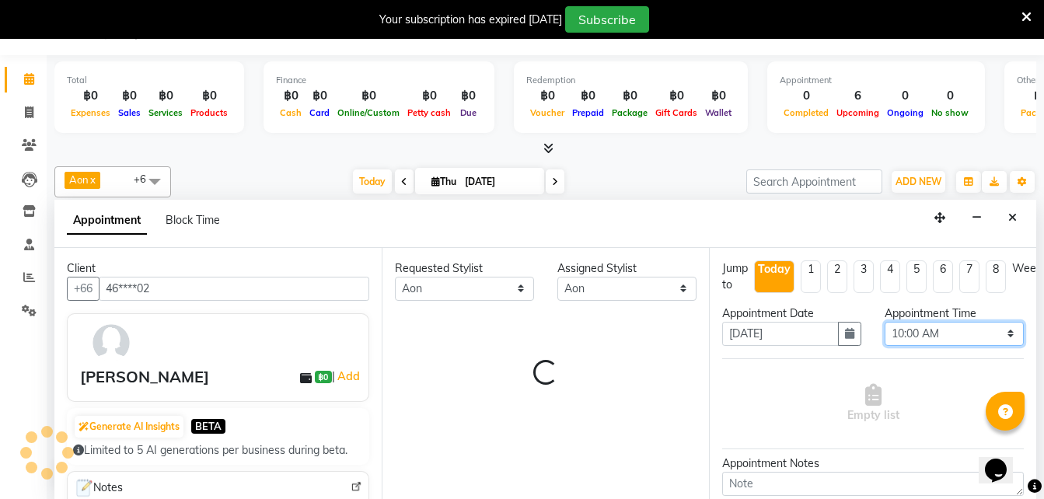
click at [922, 335] on select "Select 10:00 AM 10:05 AM 10:10 AM 10:15 AM 10:20 AM 10:25 AM 10:30 AM 10:35 AM …" at bounding box center [954, 334] width 139 height 24
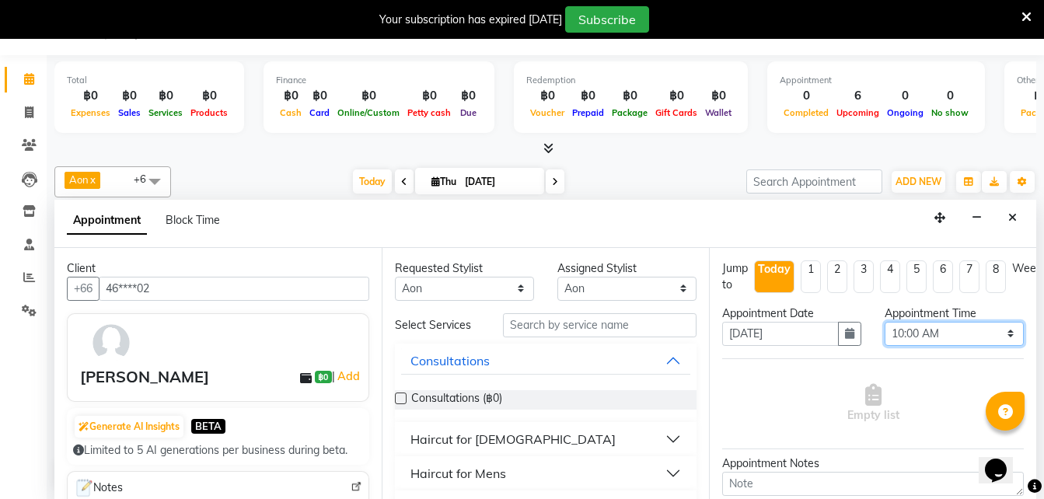
select select "690"
click at [885, 322] on select "Select 10:00 AM 10:05 AM 10:10 AM 10:15 AM 10:20 AM 10:25 AM 10:30 AM 10:35 AM …" at bounding box center [954, 334] width 139 height 24
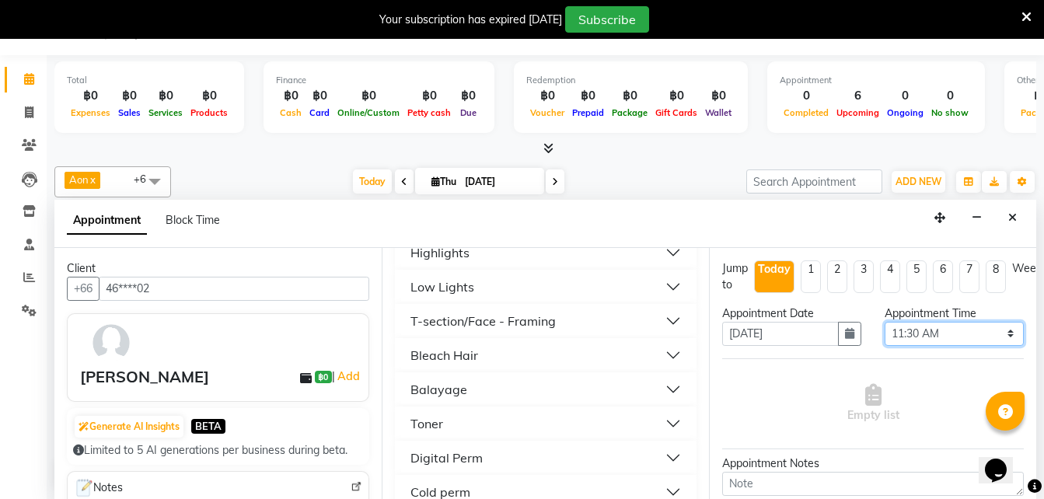
scroll to position [427, 0]
click at [442, 393] on div "Balayage" at bounding box center [439, 388] width 57 height 19
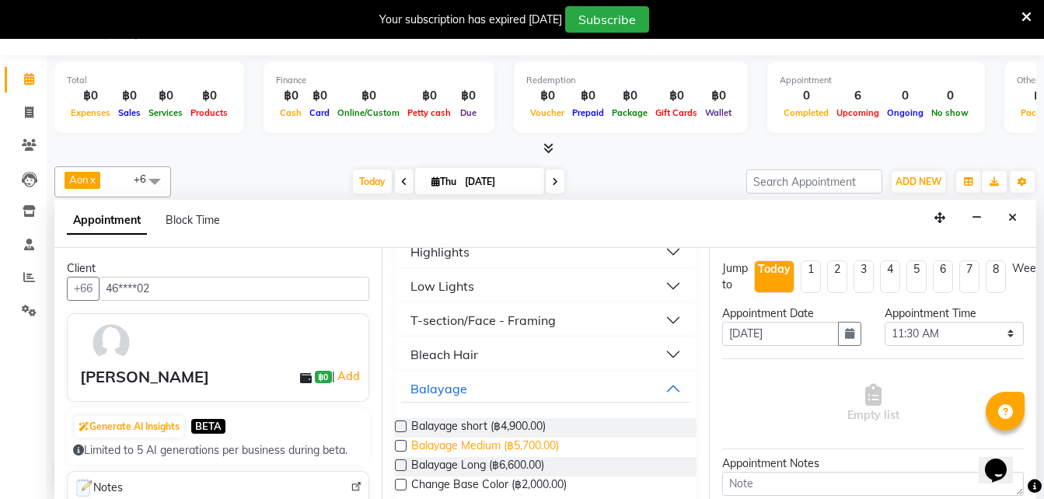
click at [529, 442] on span "Balayage Medium (฿5,700.00)" at bounding box center [485, 447] width 148 height 19
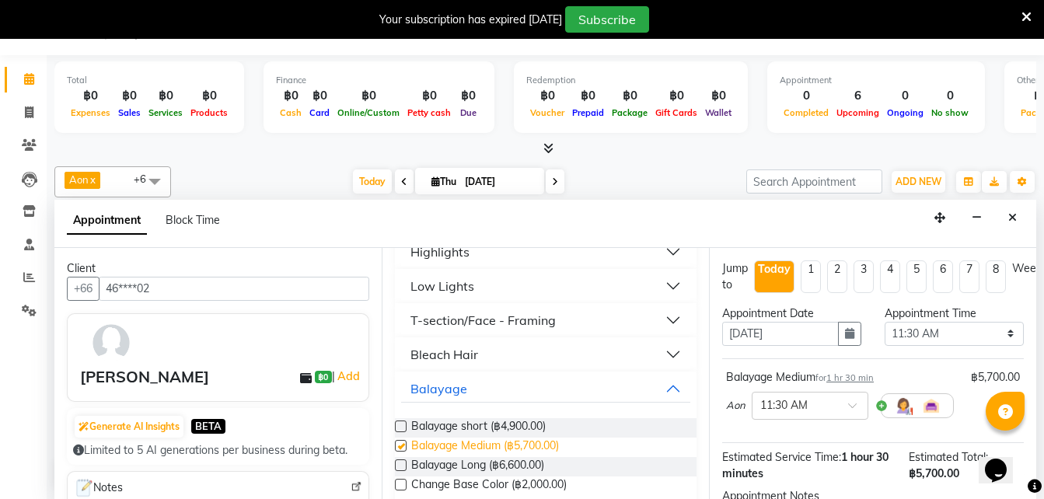
checkbox input "false"
click at [458, 392] on div "Balayage" at bounding box center [439, 388] width 57 height 19
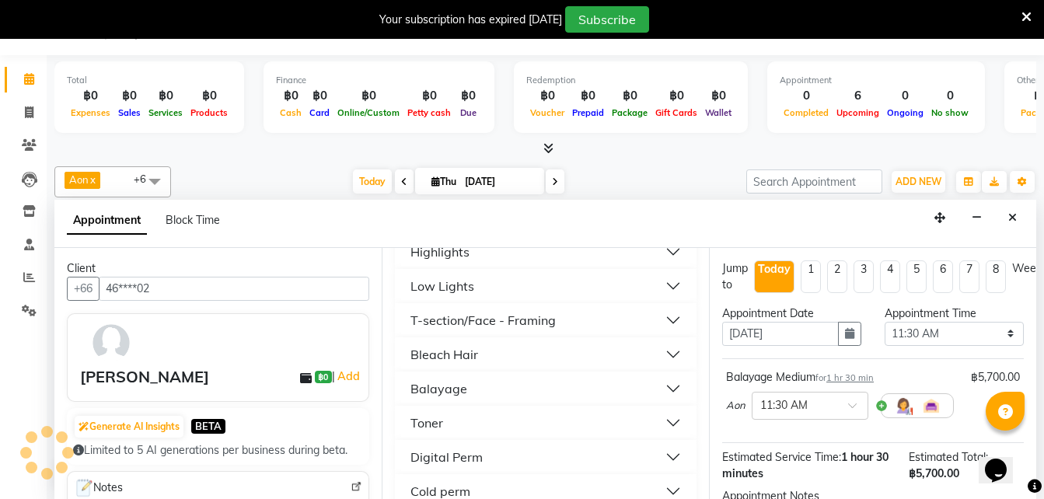
click at [421, 429] on div "Toner" at bounding box center [427, 423] width 33 height 19
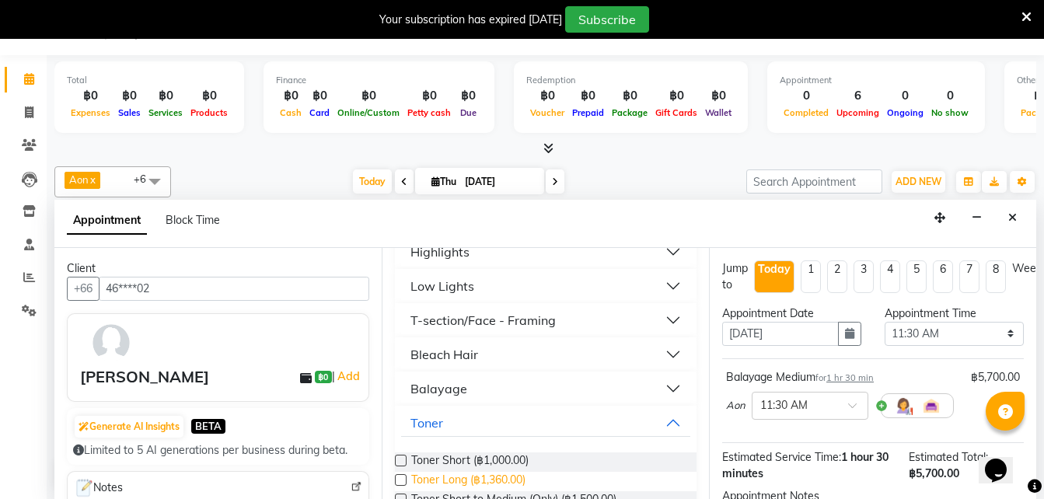
click at [507, 472] on span "Toner Long (฿1,360.00)" at bounding box center [468, 481] width 114 height 19
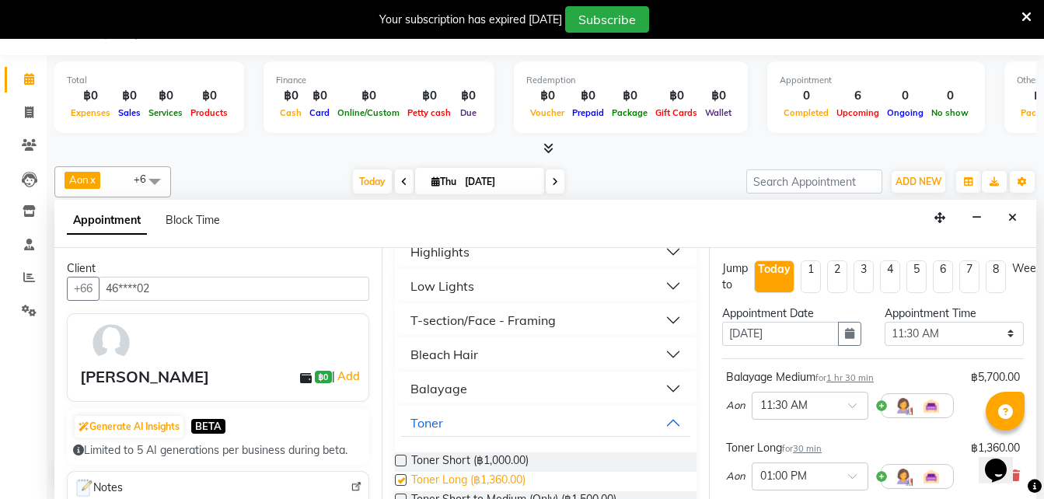
checkbox input "false"
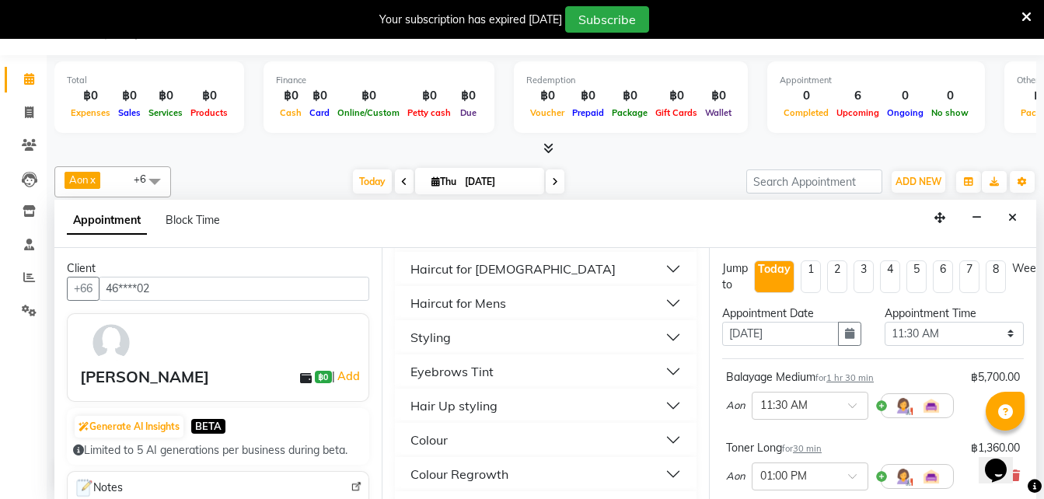
scroll to position [170, 0]
click at [428, 344] on div "Styling" at bounding box center [431, 338] width 40 height 19
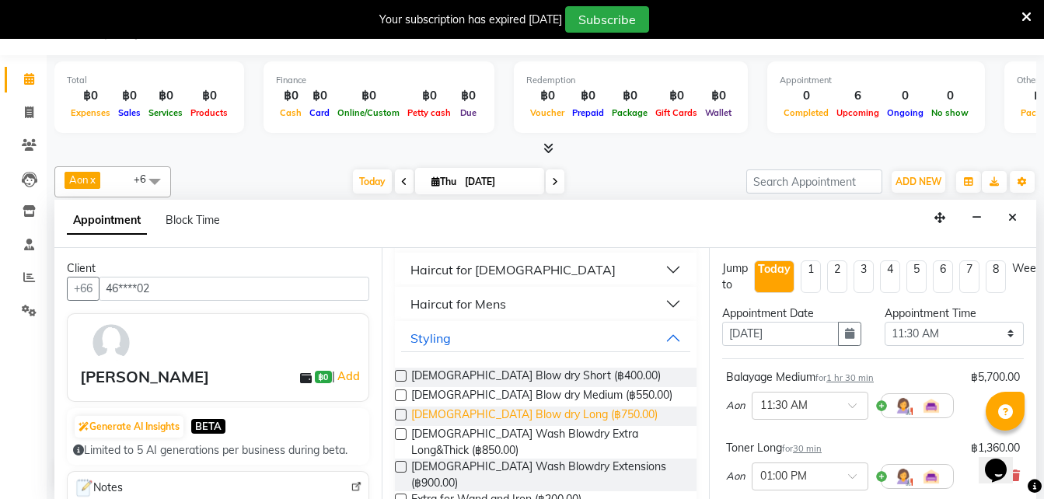
click at [513, 421] on span "[DEMOGRAPHIC_DATA] Blow dry Long (฿750.00)" at bounding box center [534, 416] width 246 height 19
checkbox input "false"
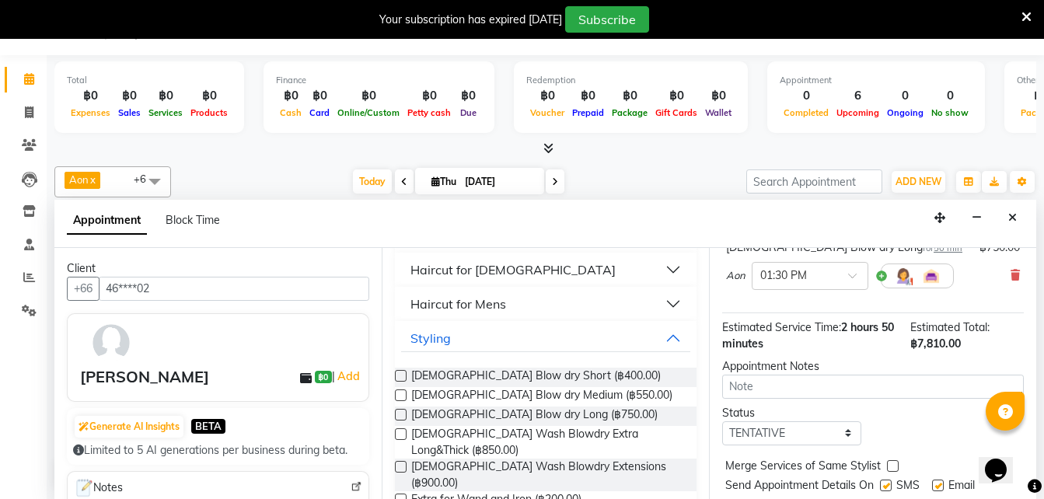
scroll to position [327, 0]
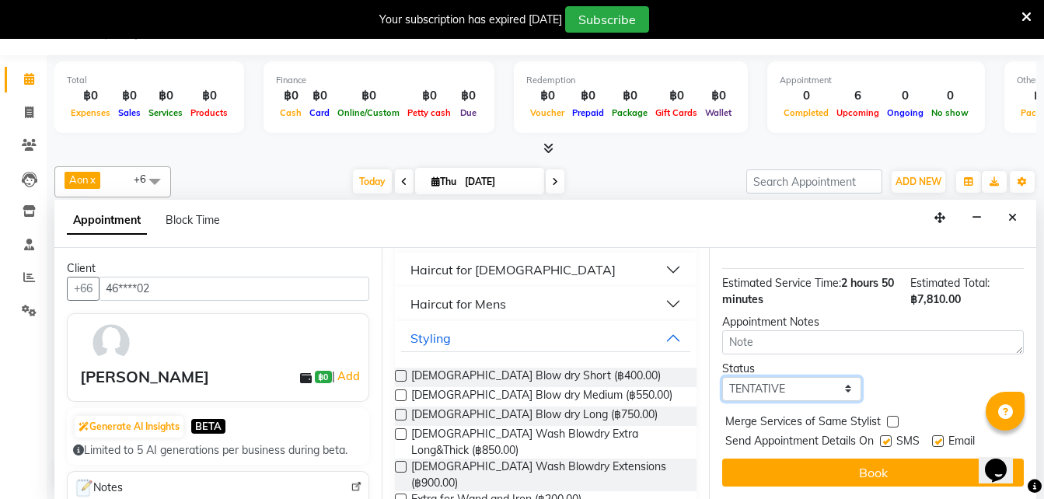
click at [785, 379] on select "Select TENTATIVE CONFIRM CHECK-IN UPCOMING" at bounding box center [791, 389] width 139 height 24
click at [722, 377] on select "Select TENTATIVE CONFIRM CHECK-IN UPCOMING" at bounding box center [791, 389] width 139 height 24
click at [748, 377] on select "Select TENTATIVE CONFIRM CHECK-IN UPCOMING" at bounding box center [791, 389] width 139 height 24
select select "confirm booking"
click at [722, 377] on select "Select TENTATIVE CONFIRM CHECK-IN UPCOMING" at bounding box center [791, 389] width 139 height 24
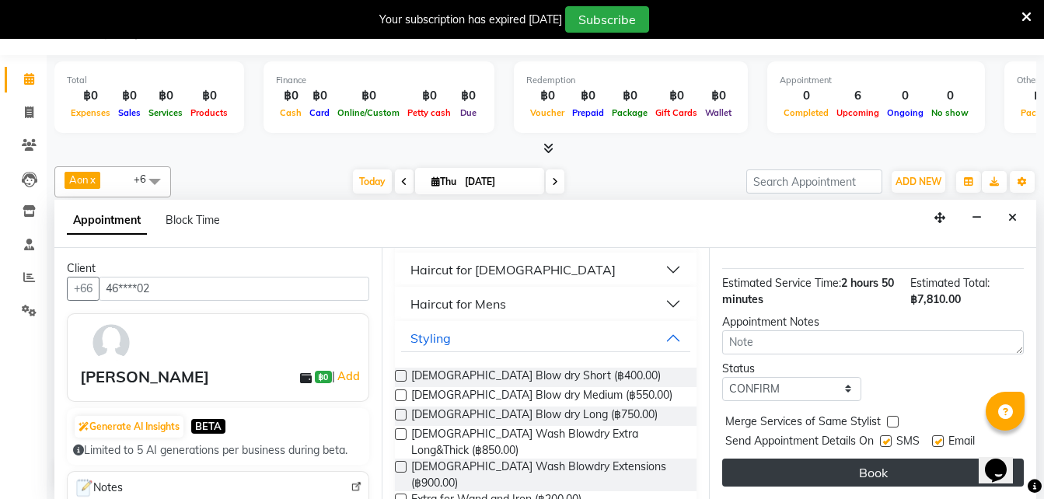
click at [804, 459] on button "Book" at bounding box center [873, 473] width 302 height 28
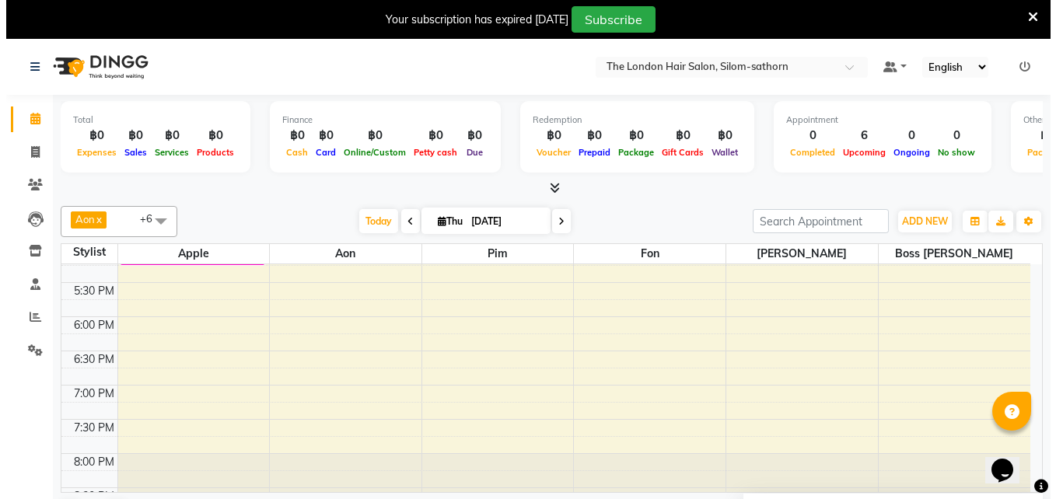
scroll to position [565, 0]
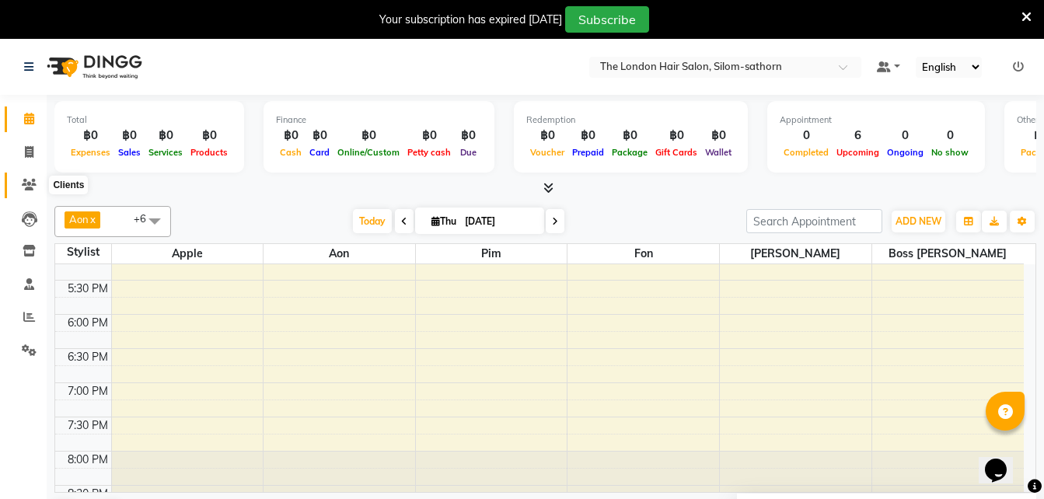
click at [30, 191] on span at bounding box center [29, 186] width 27 height 18
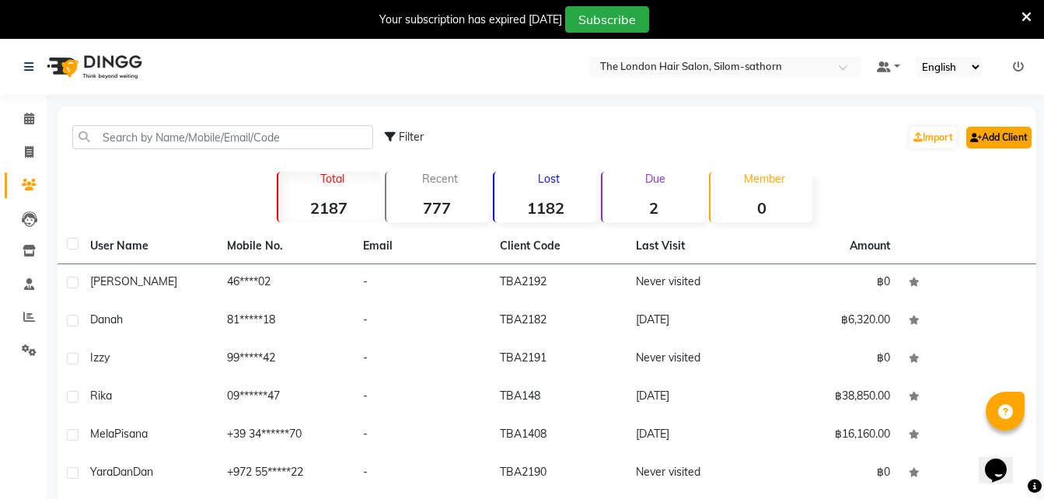
click at [998, 135] on link "Add Client" at bounding box center [998, 138] width 65 height 22
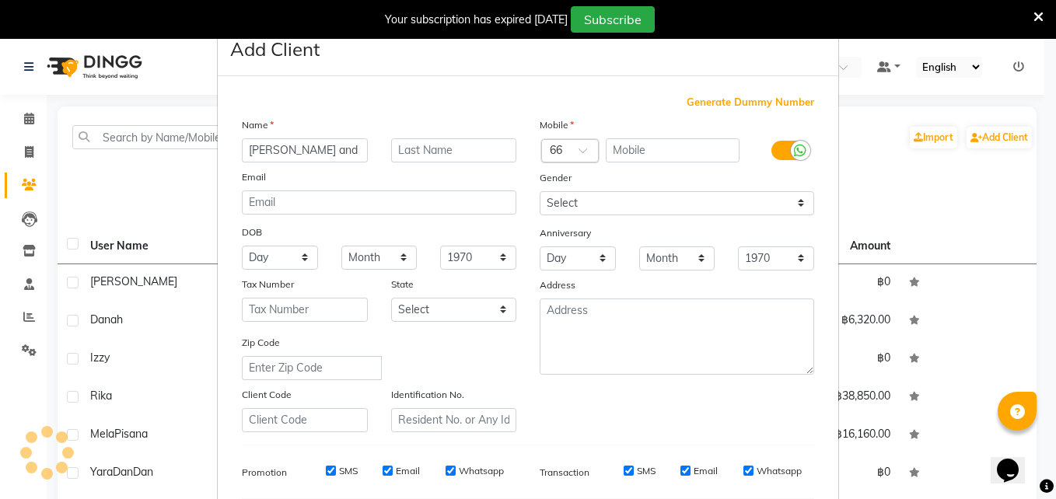
type input "Kristi and Brooke"
click at [573, 141] on div "Country Code × 66" at bounding box center [570, 150] width 58 height 23
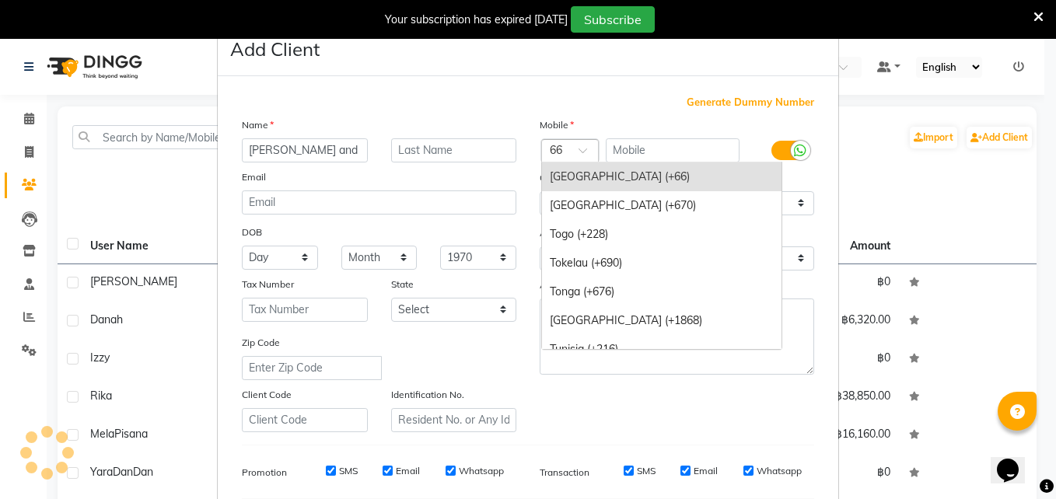
type input "1"
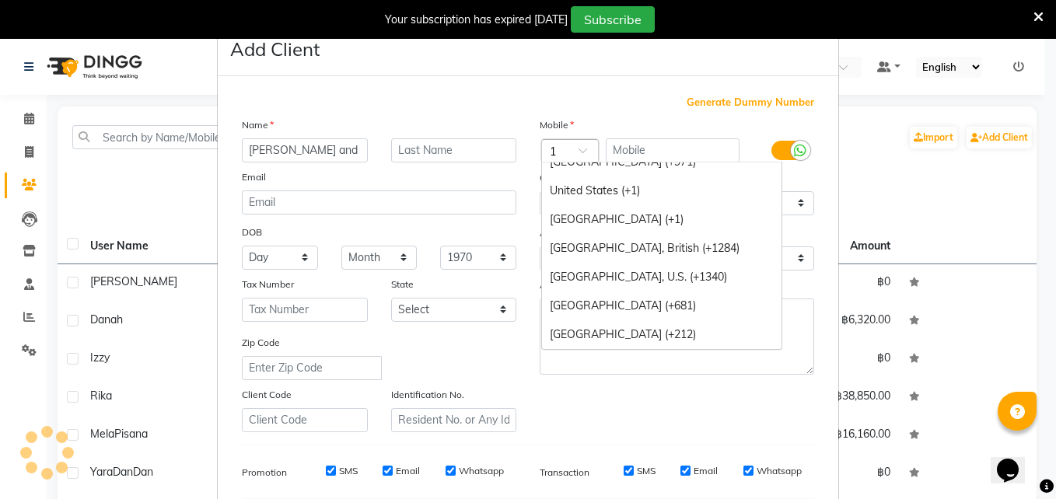
scroll to position [1338, 0]
click at [597, 191] on div "United States (+1)" at bounding box center [661, 191] width 239 height 29
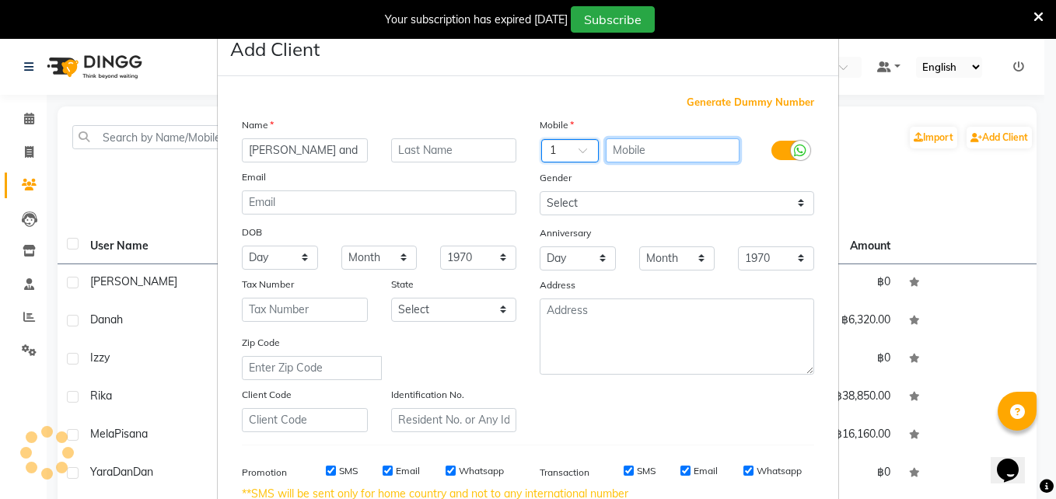
click at [638, 142] on input "text" at bounding box center [673, 150] width 135 height 24
type input "6073825266"
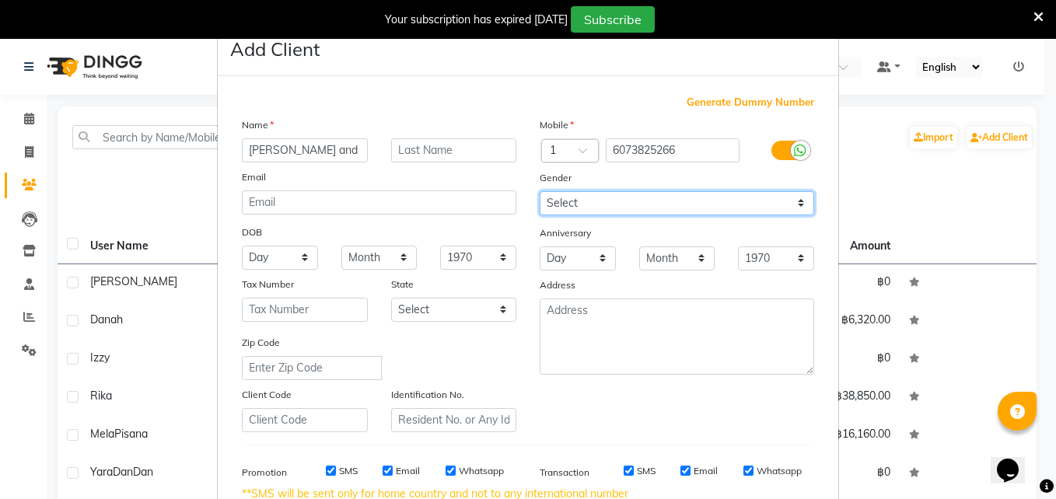
click at [564, 200] on select "Select [DEMOGRAPHIC_DATA] [DEMOGRAPHIC_DATA] Other Prefer Not To Say" at bounding box center [677, 203] width 274 height 24
select select "[DEMOGRAPHIC_DATA]"
click at [540, 191] on select "Select [DEMOGRAPHIC_DATA] [DEMOGRAPHIC_DATA] Other Prefer Not To Say" at bounding box center [677, 203] width 274 height 24
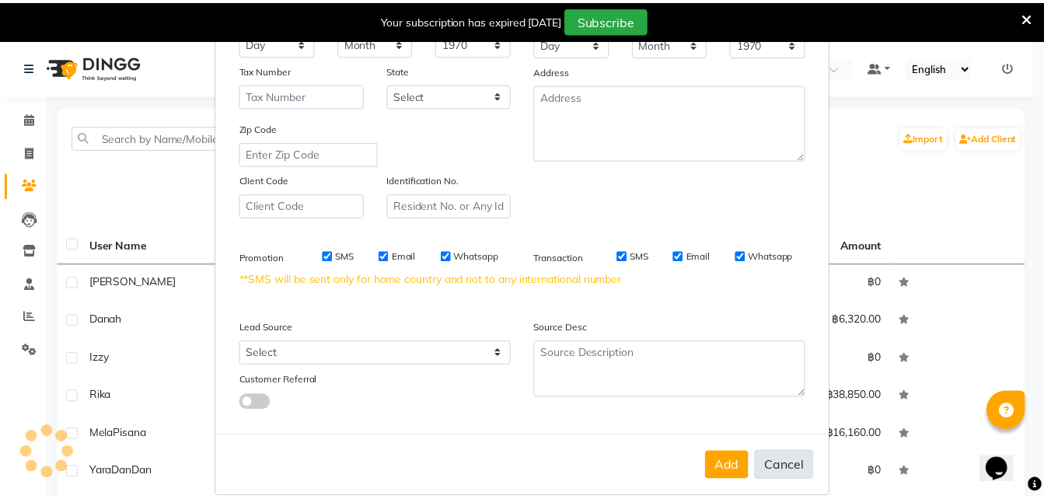
scroll to position [215, 0]
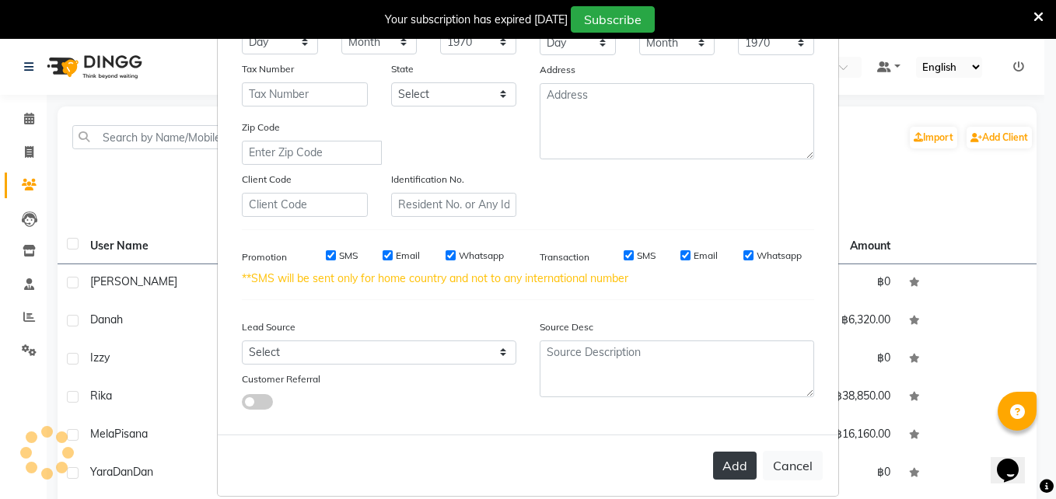
click at [726, 468] on button "Add" at bounding box center [735, 466] width 44 height 28
select select
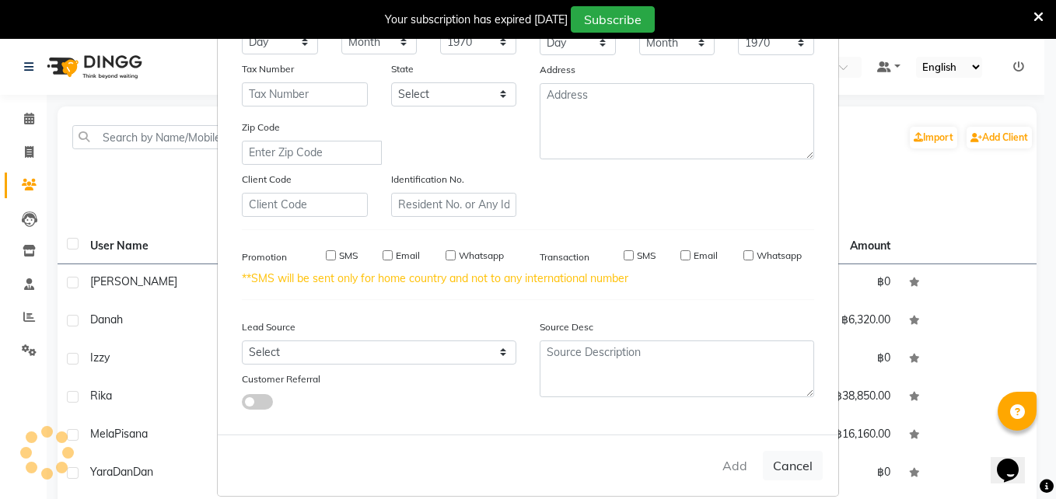
select select
checkbox input "false"
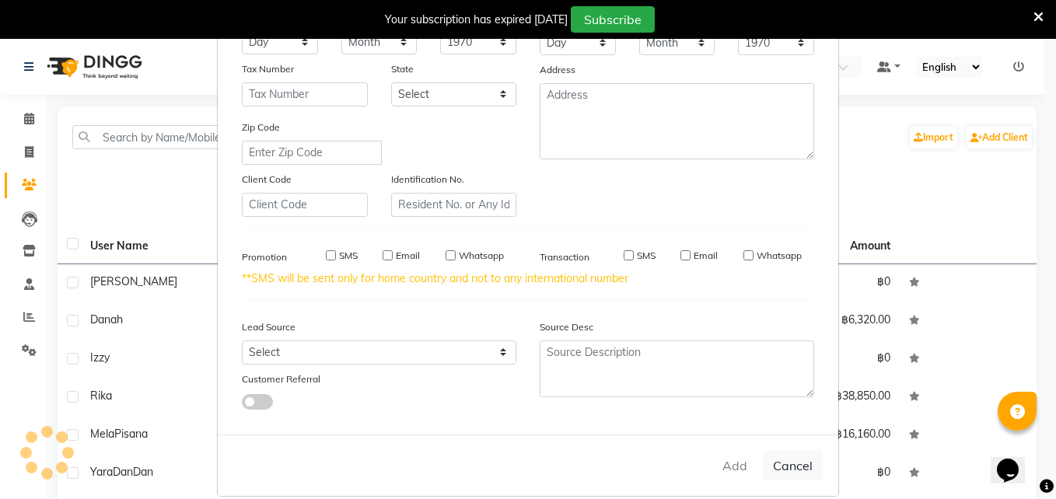
checkbox input "false"
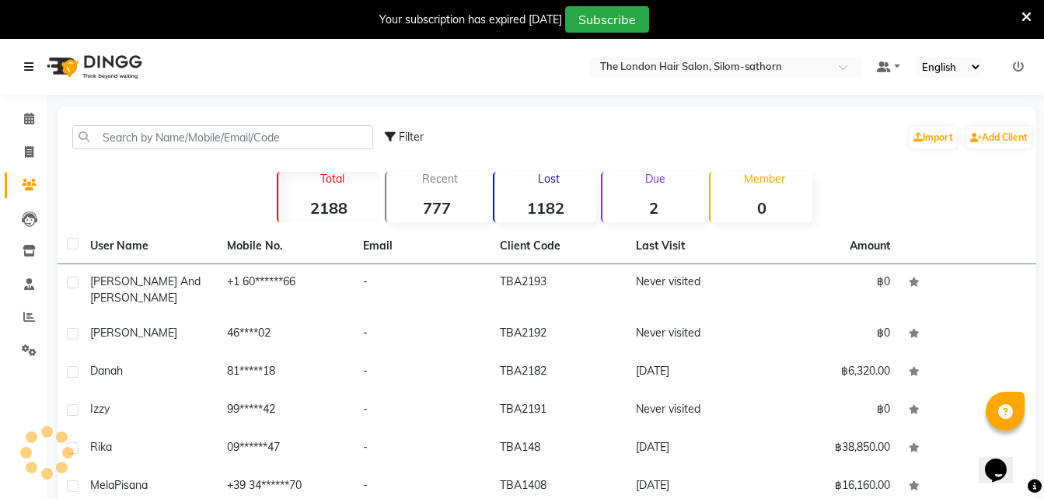
click at [30, 67] on icon at bounding box center [28, 66] width 9 height 11
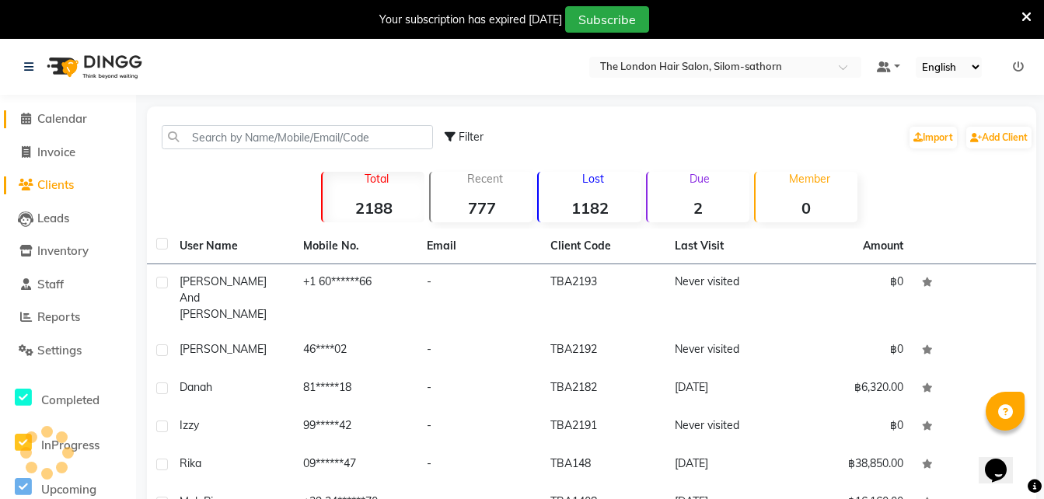
click at [49, 118] on span "Calendar" at bounding box center [62, 118] width 50 height 15
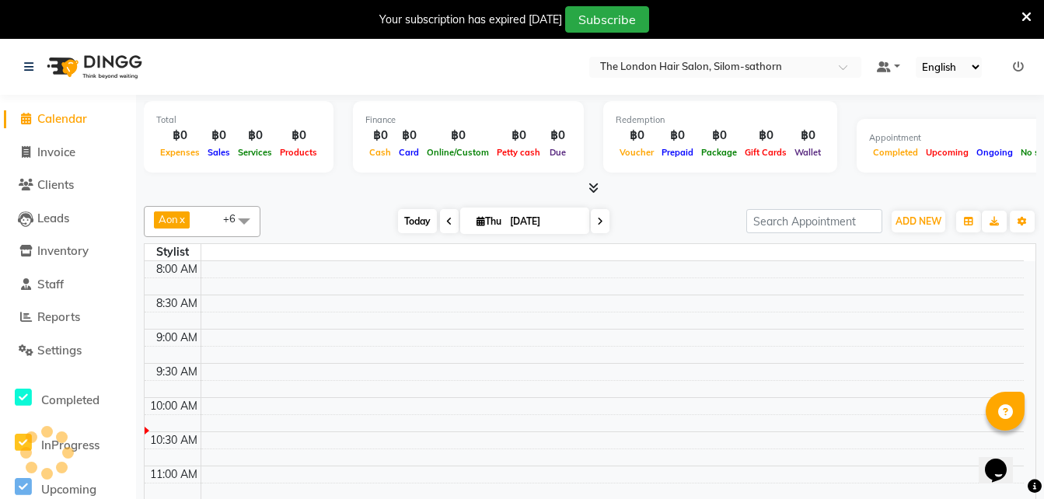
click at [413, 217] on span "Today" at bounding box center [417, 221] width 39 height 24
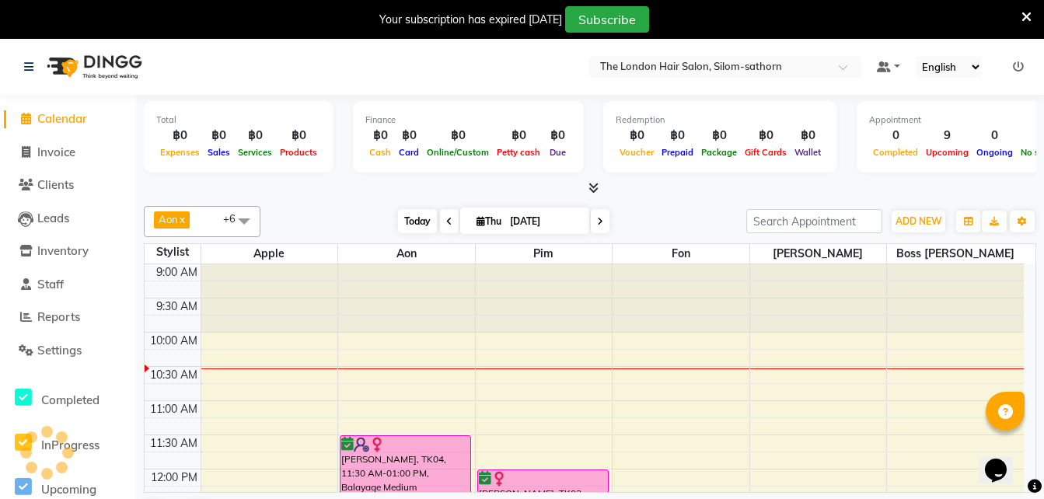
click at [415, 221] on span "Today" at bounding box center [417, 221] width 39 height 24
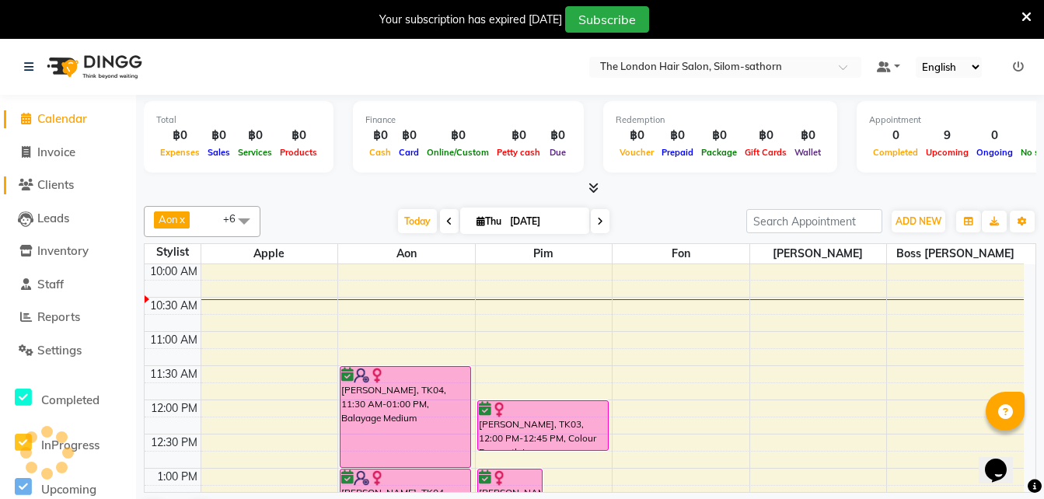
click at [44, 191] on span "Clients" at bounding box center [55, 184] width 37 height 15
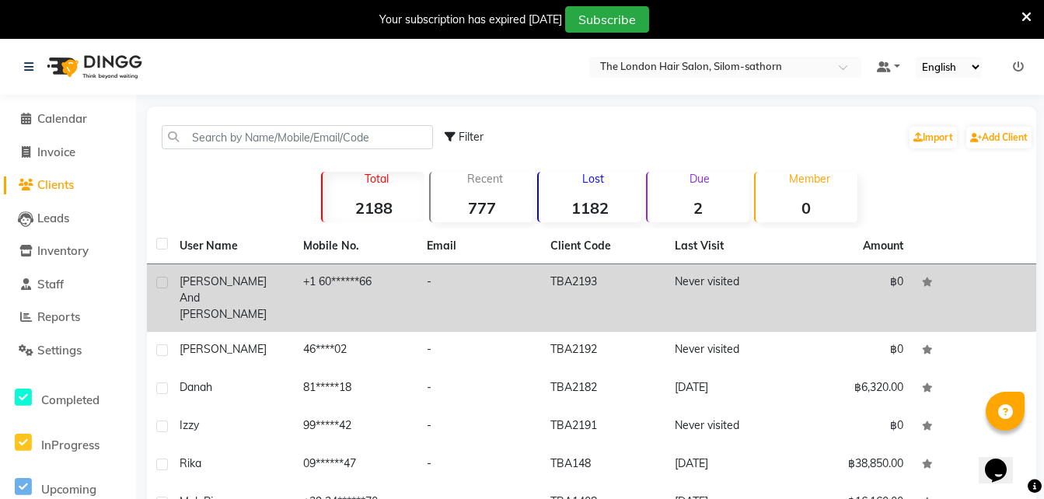
click at [366, 287] on td "+1 60******66" at bounding box center [356, 298] width 124 height 68
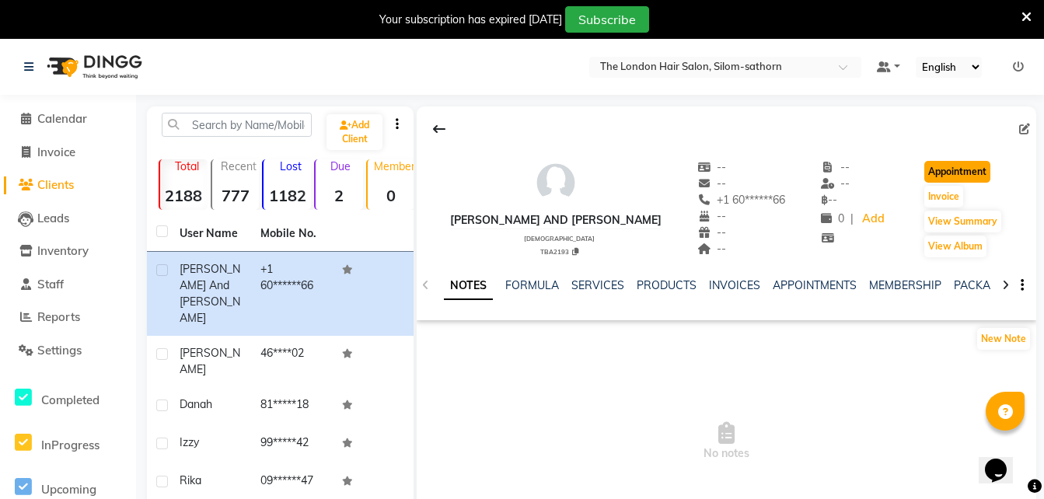
click at [955, 176] on button "Appointment" at bounding box center [958, 172] width 66 height 22
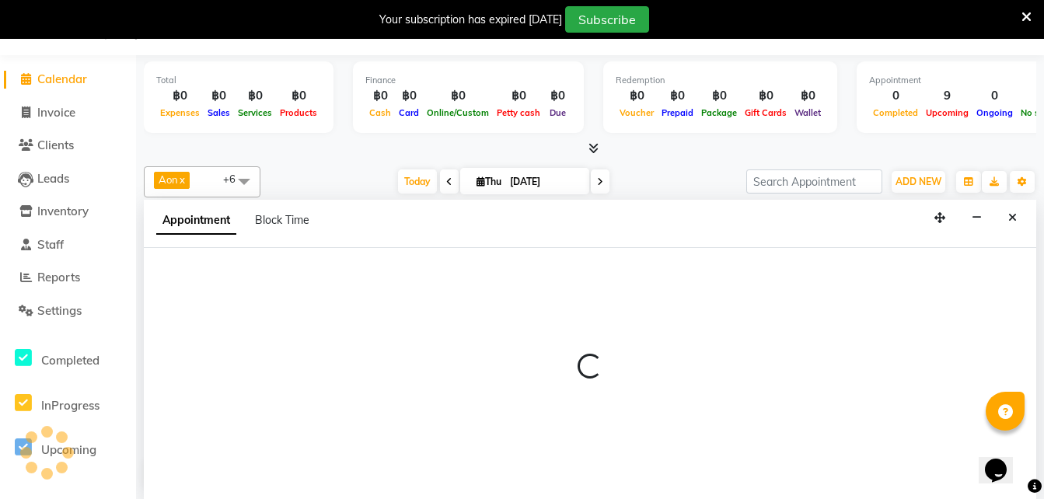
select select "tentative"
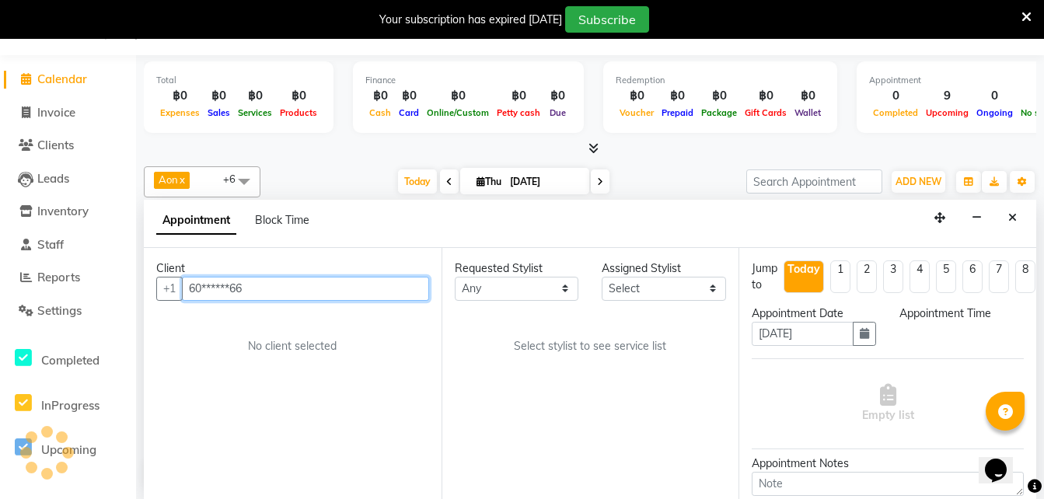
select select "600"
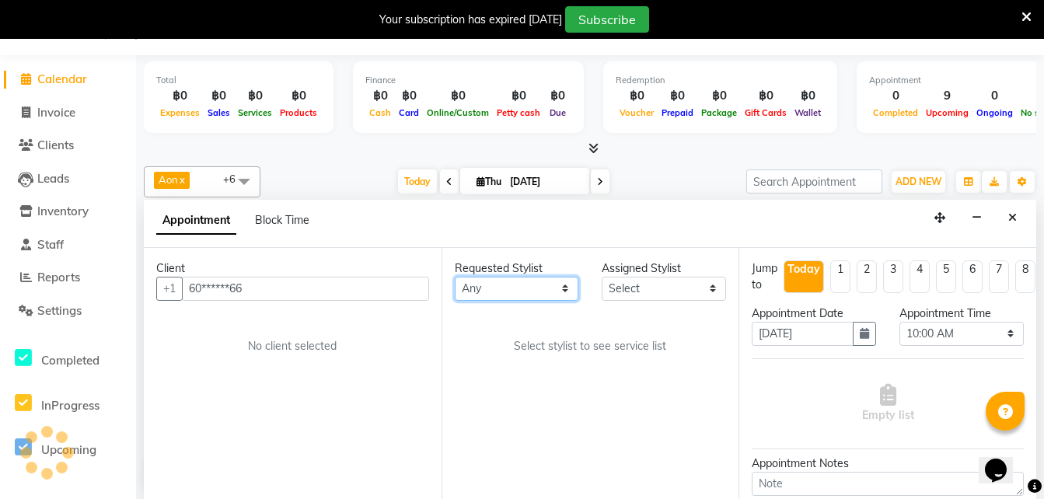
click at [491, 287] on select "Any Aon Apple Boss Luke Fon Kate Pim" at bounding box center [517, 289] width 124 height 24
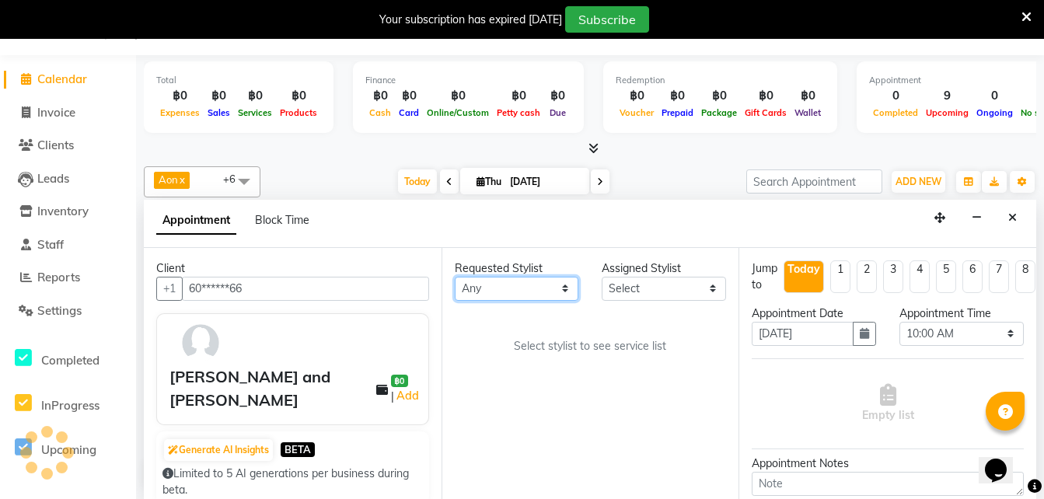
scroll to position [69, 0]
select select "65351"
click at [455, 277] on select "Any Aon Apple Boss Luke Fon Kate Pim" at bounding box center [517, 289] width 124 height 24
select select "65351"
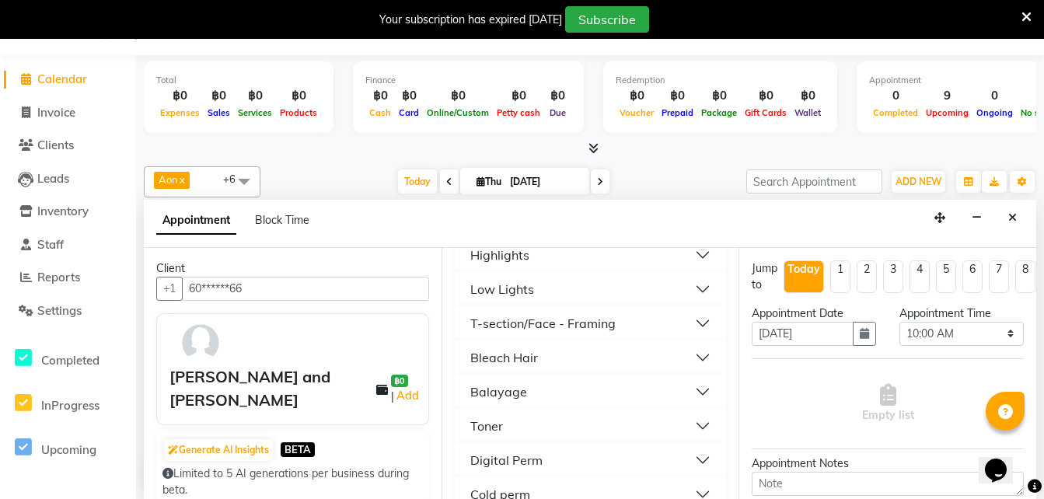
scroll to position [432, 0]
click at [487, 319] on div "T-section/Face - Framing" at bounding box center [542, 324] width 145 height 19
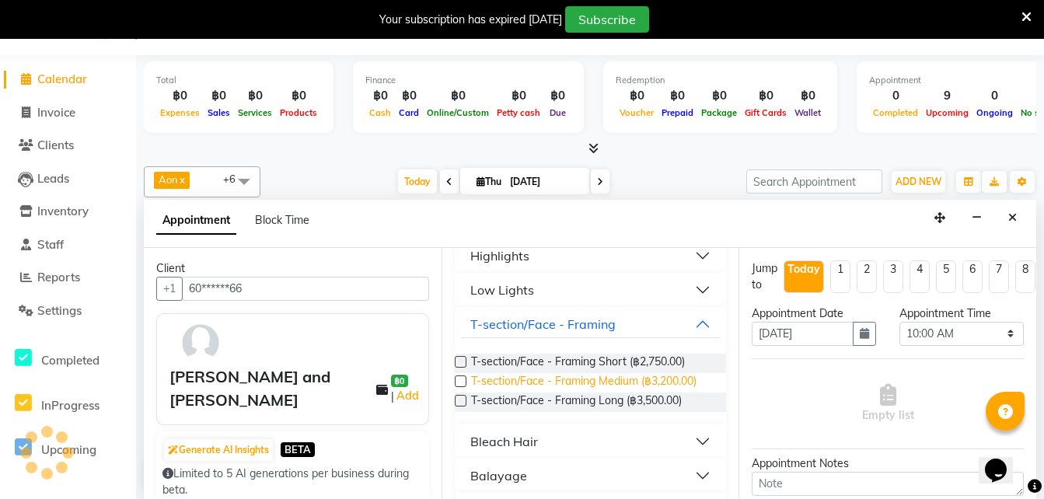
click at [551, 383] on span "T-section/Face - Framing Medium (฿3,200.00)" at bounding box center [583, 382] width 225 height 19
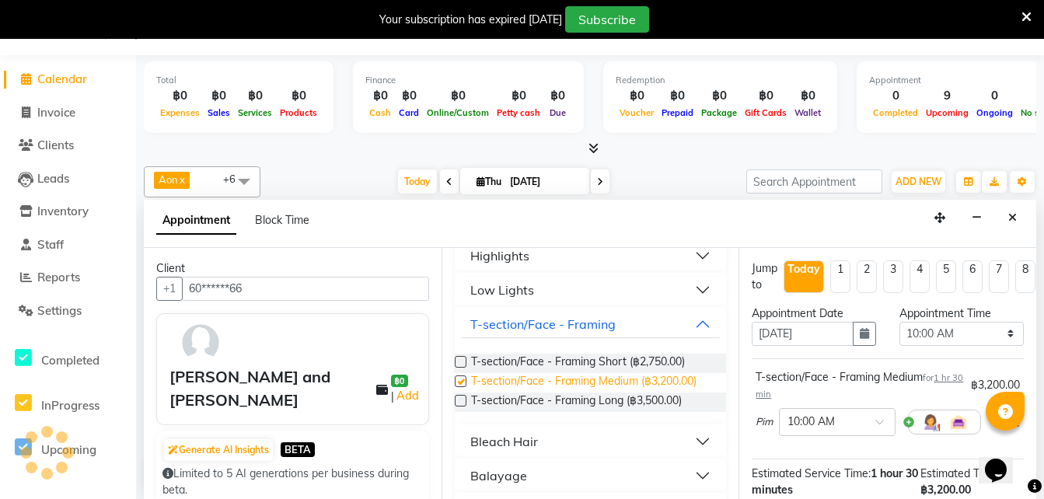
checkbox input "false"
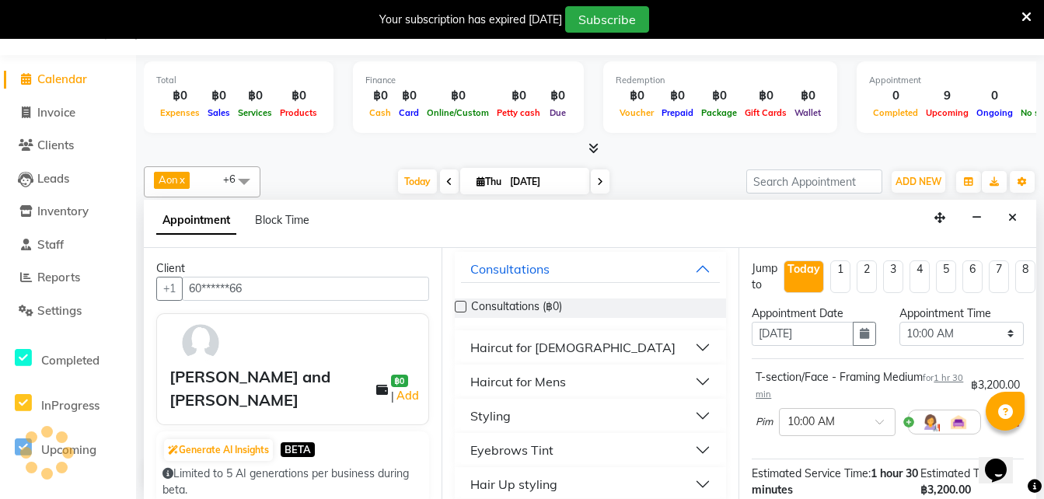
scroll to position [99, 0]
click at [534, 348] on div "Haircut for [DEMOGRAPHIC_DATA]" at bounding box center [572, 349] width 205 height 19
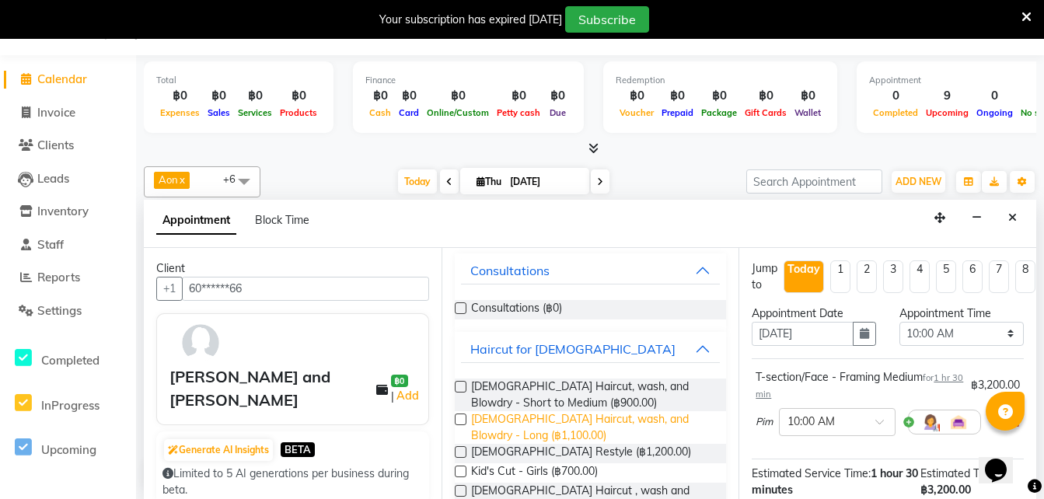
click at [570, 418] on span "[DEMOGRAPHIC_DATA] Haircut, wash, and Blowdry - Long (฿1,100.00)" at bounding box center [592, 427] width 243 height 33
checkbox input "false"
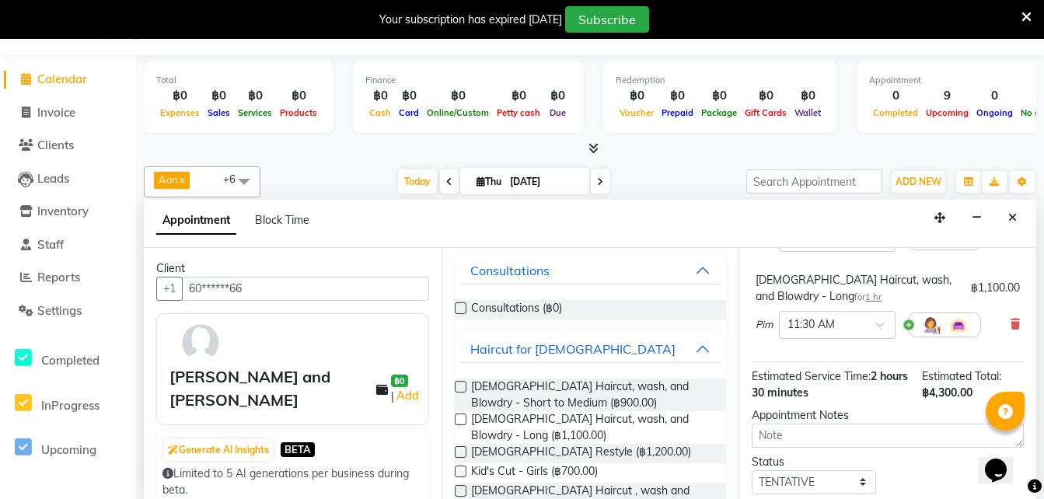
scroll to position [302, 0]
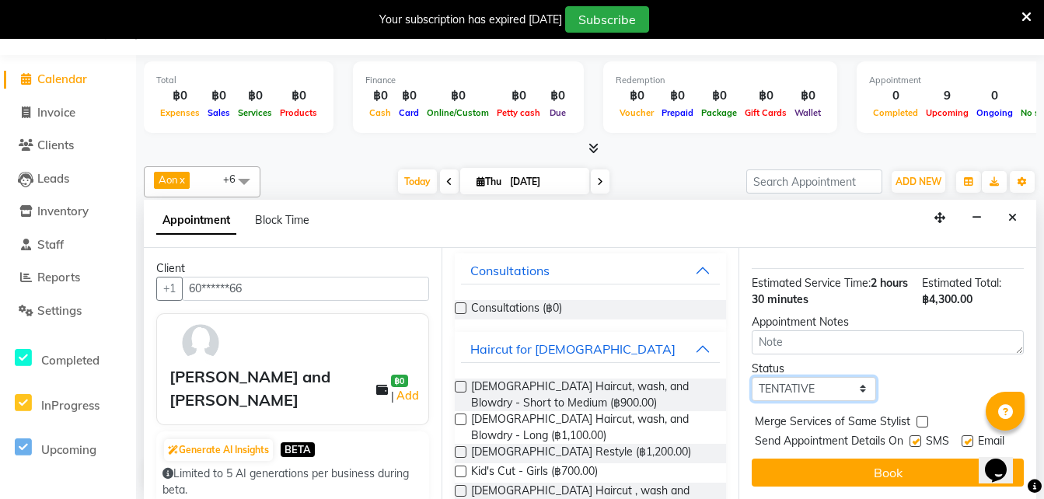
click at [798, 377] on select "Select TENTATIVE CONFIRM CHECK-IN UPCOMING" at bounding box center [814, 389] width 124 height 24
select select "confirm booking"
click at [752, 377] on select "Select TENTATIVE CONFIRM CHECK-IN UPCOMING" at bounding box center [814, 389] width 124 height 24
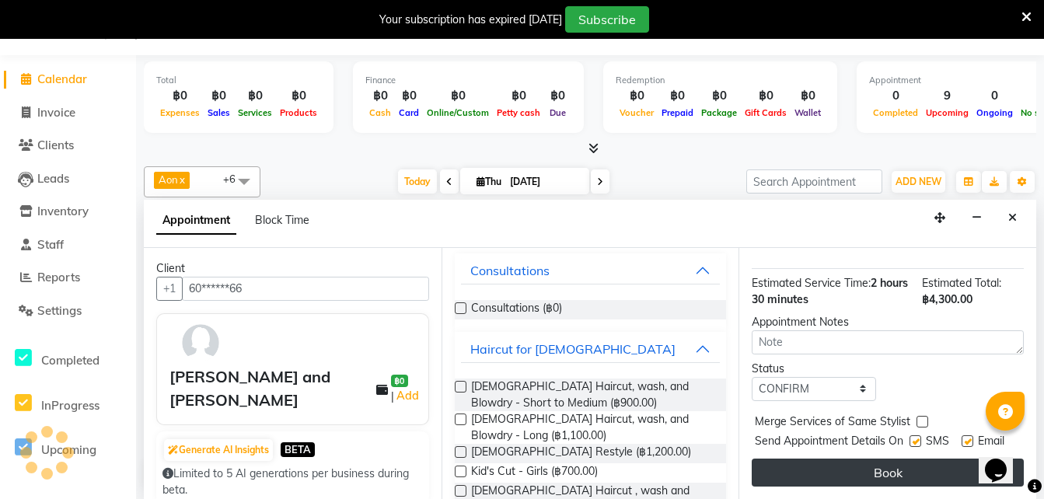
click at [834, 460] on button "Book" at bounding box center [888, 473] width 272 height 28
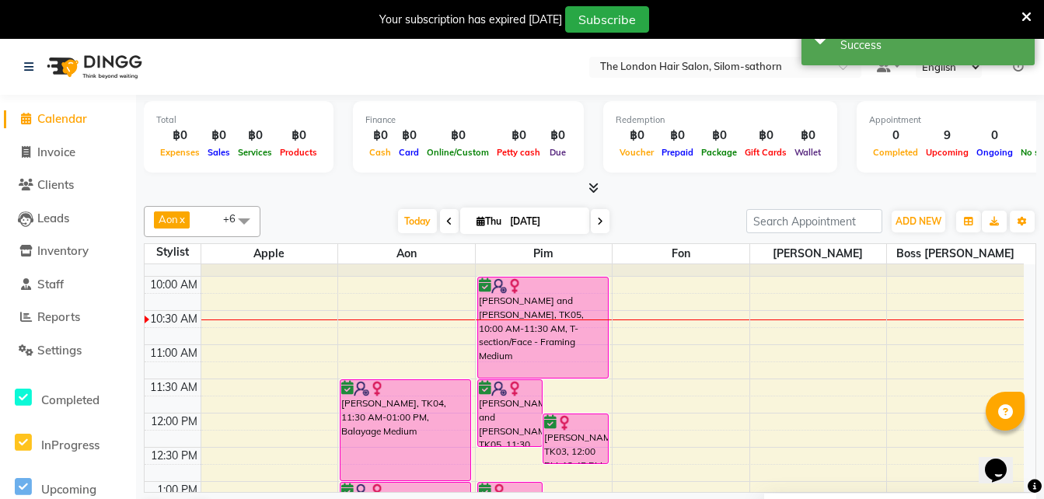
scroll to position [52, 0]
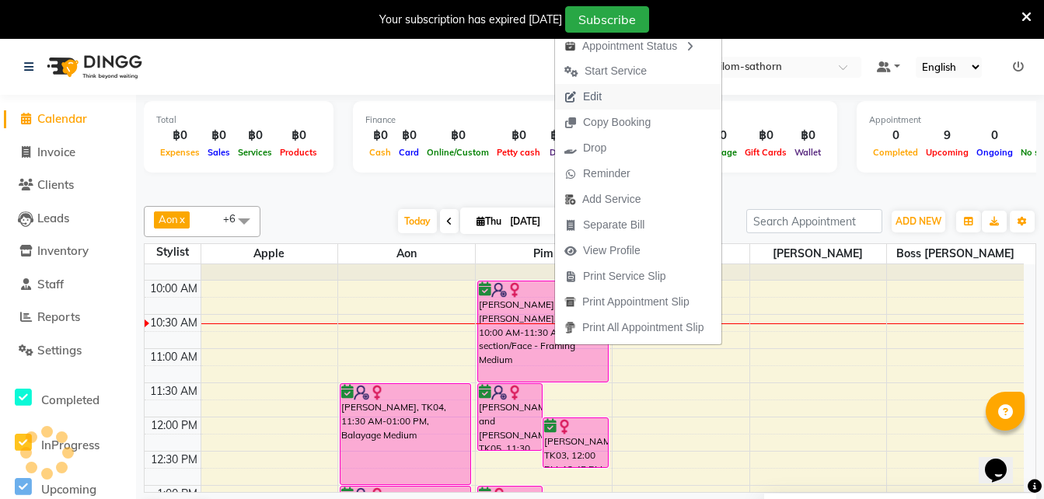
click at [590, 92] on span "Edit" at bounding box center [592, 97] width 19 height 16
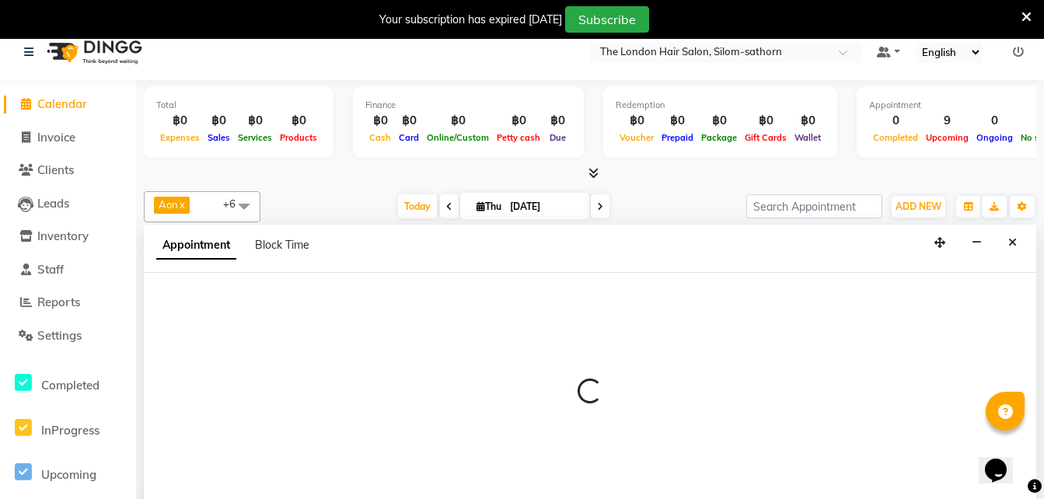
scroll to position [40, 0]
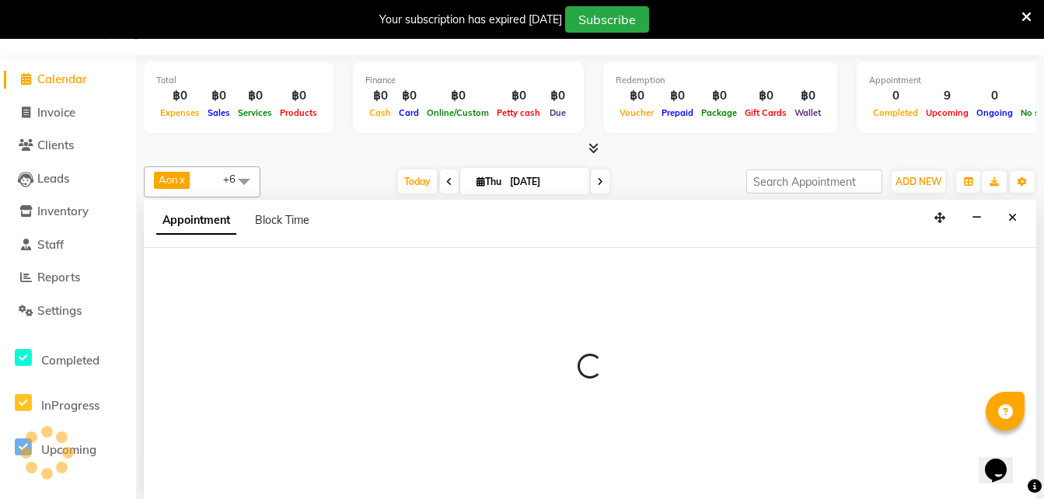
select select "tentative"
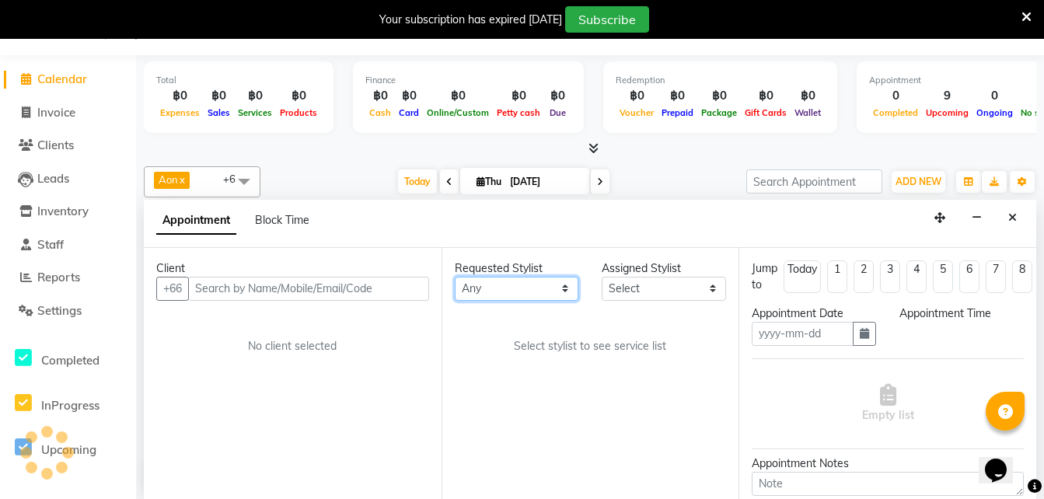
click at [490, 289] on select "Any Aon Apple Boss [PERSON_NAME] [PERSON_NAME]" at bounding box center [517, 289] width 124 height 24
click at [455, 277] on select "Any Aon Apple Boss [PERSON_NAME] [PERSON_NAME]" at bounding box center [517, 289] width 124 height 24
type input "[DATE]"
select select "confirm booking"
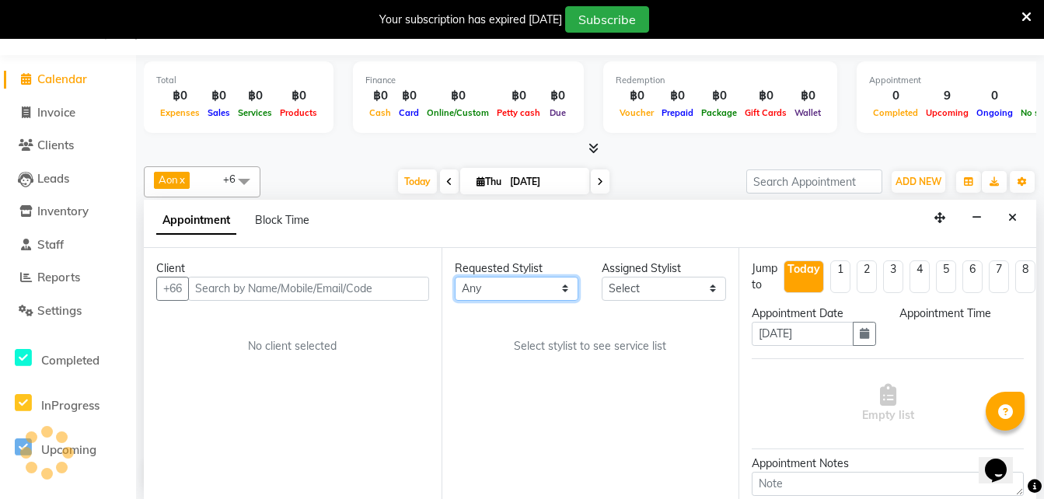
select select "600"
click at [862, 332] on icon "button" at bounding box center [864, 333] width 9 height 11
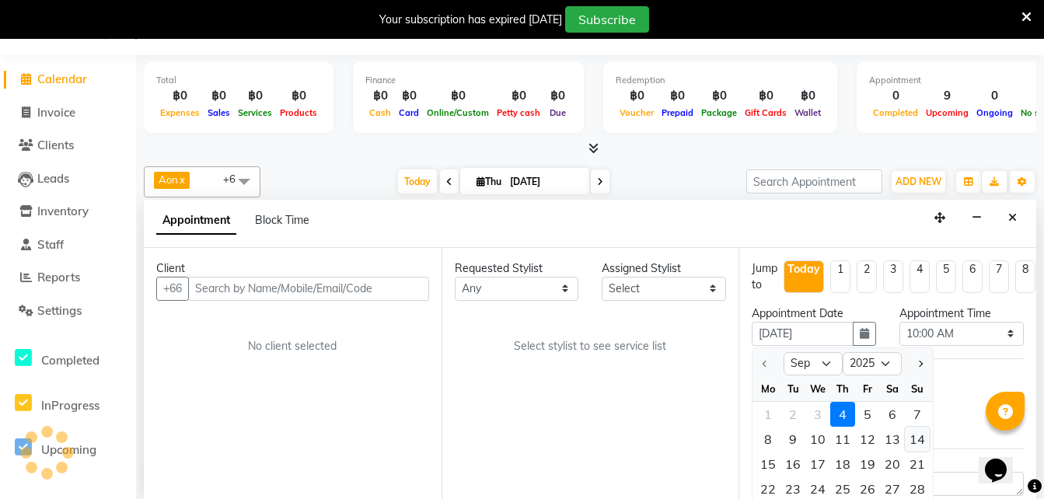
select select "65351"
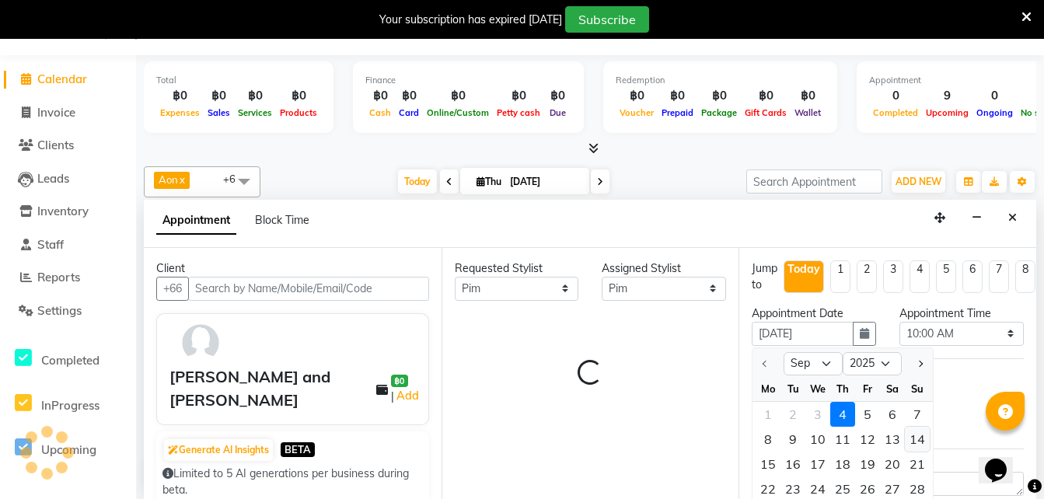
scroll to position [69, 0]
select select "3480"
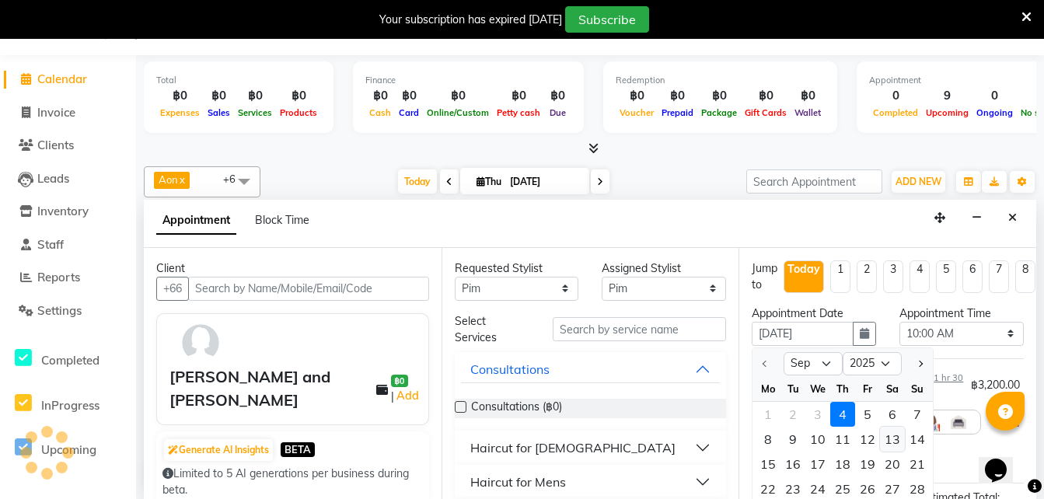
click at [894, 436] on div "13" at bounding box center [892, 439] width 25 height 25
type input "13-09-2025"
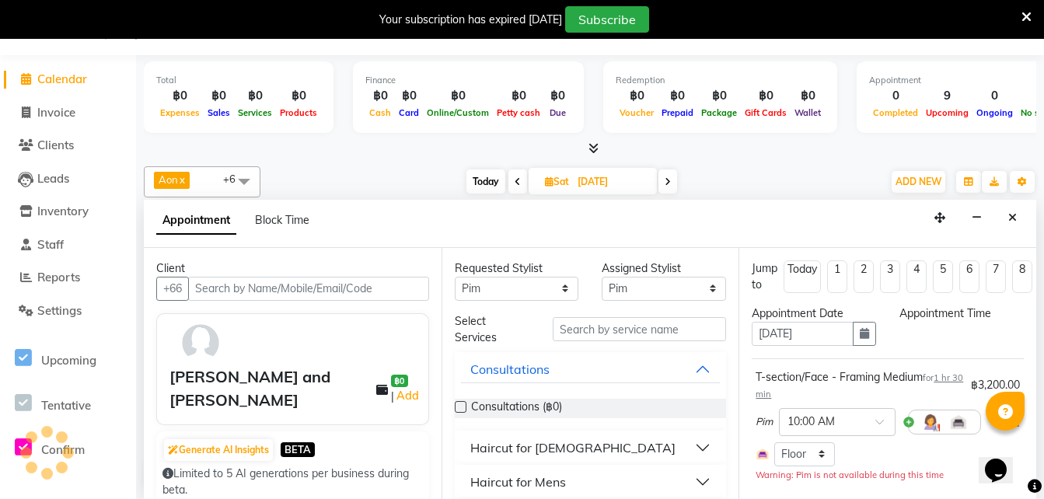
scroll to position [0, 0]
select select "600"
select select "3480"
click at [914, 337] on select "Select 10:00 AM 10:05 AM 10:10 AM 10:15 AM 10:20 AM 10:25 AM 10:30 AM 10:35 AM …" at bounding box center [962, 334] width 124 height 24
select select "780"
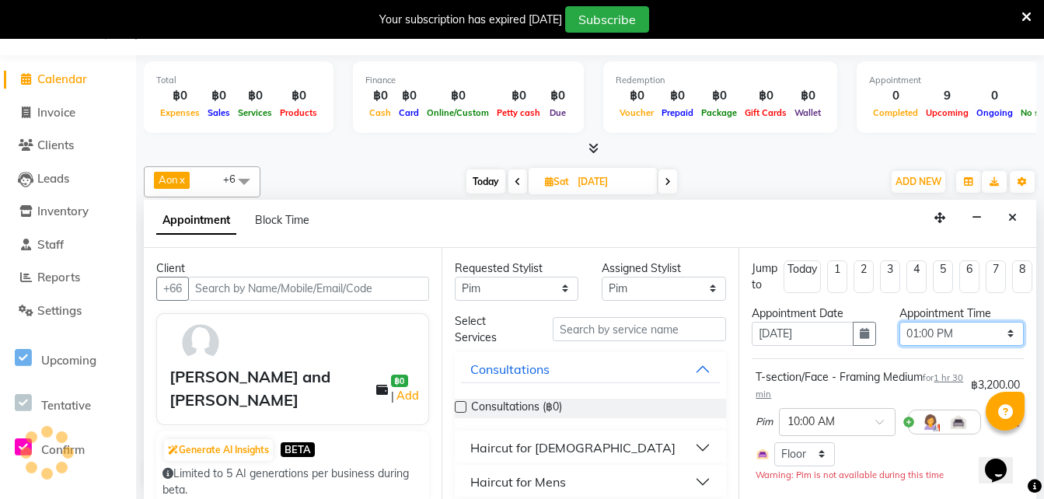
click at [900, 322] on select "Select 10:00 AM 10:05 AM 10:10 AM 10:15 AM 10:20 AM 10:25 AM 10:30 AM 10:35 AM …" at bounding box center [962, 334] width 124 height 24
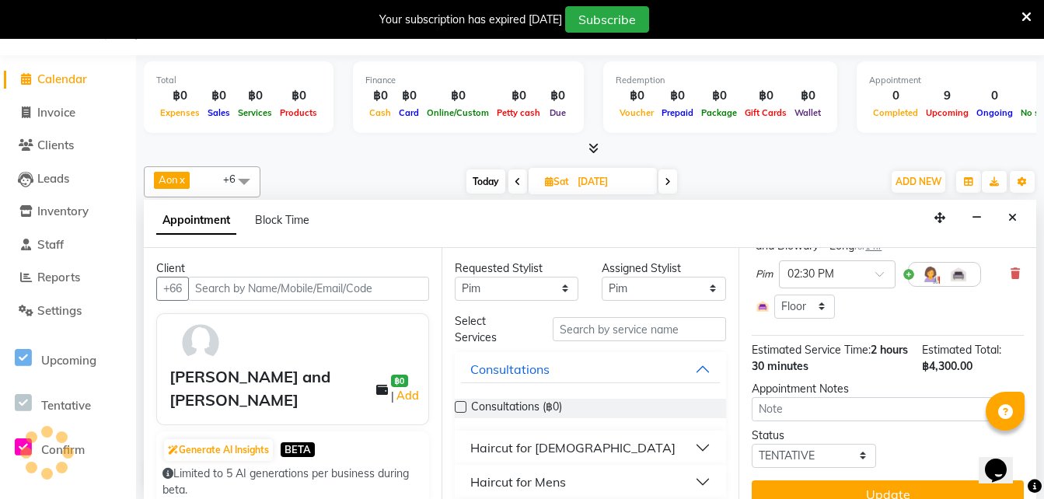
scroll to position [284, 0]
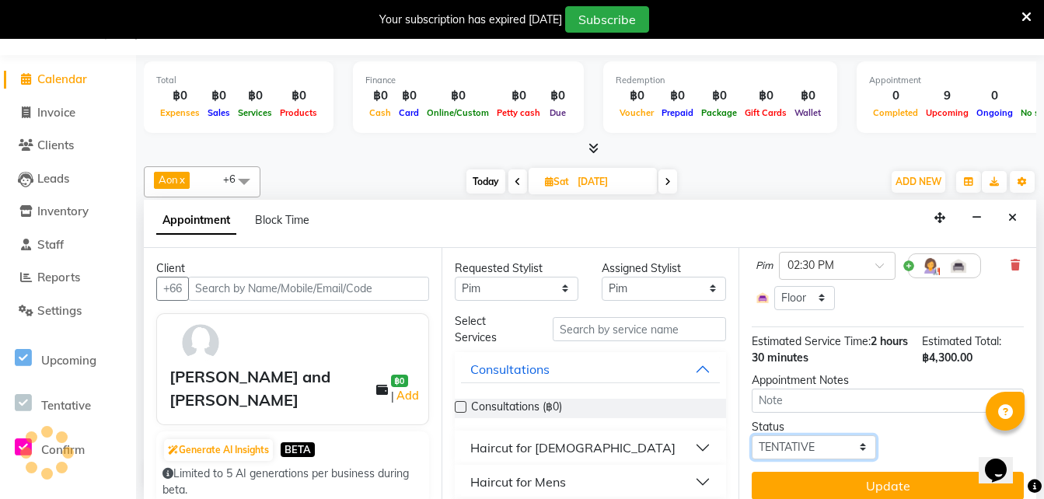
click at [786, 446] on select "Select TENTATIVE CONFIRM UPCOMING" at bounding box center [814, 447] width 124 height 24
select select "confirm booking"
click at [752, 435] on select "Select TENTATIVE CONFIRM UPCOMING" at bounding box center [814, 447] width 124 height 24
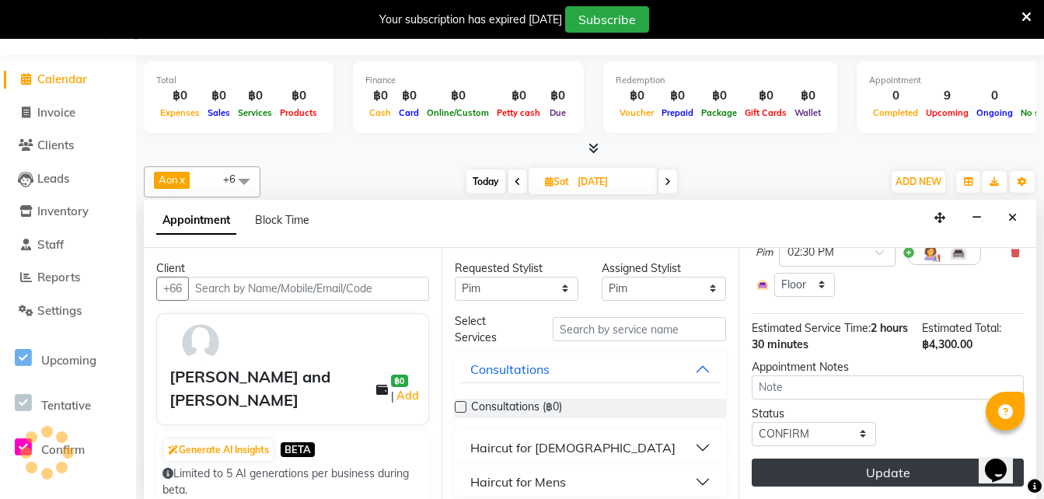
click at [830, 459] on button "Update" at bounding box center [888, 473] width 272 height 28
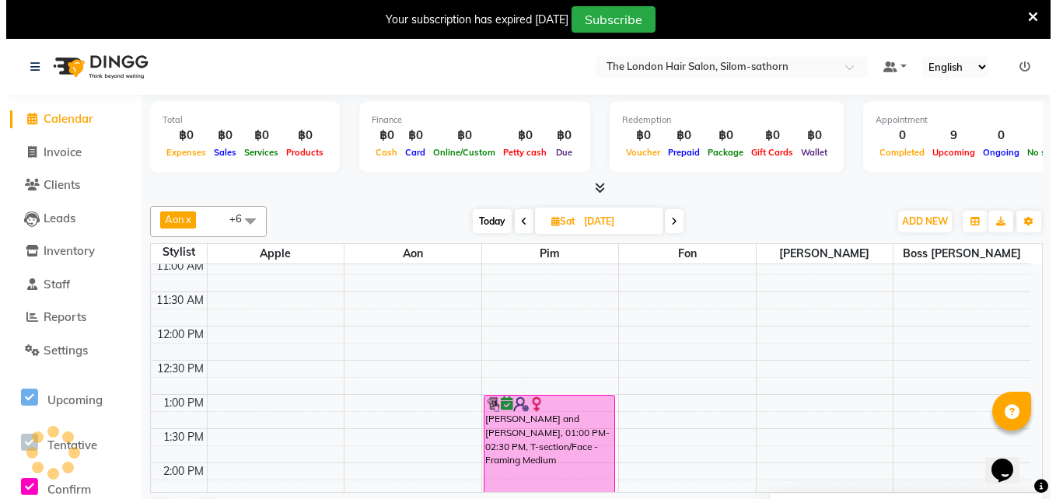
scroll to position [0, 0]
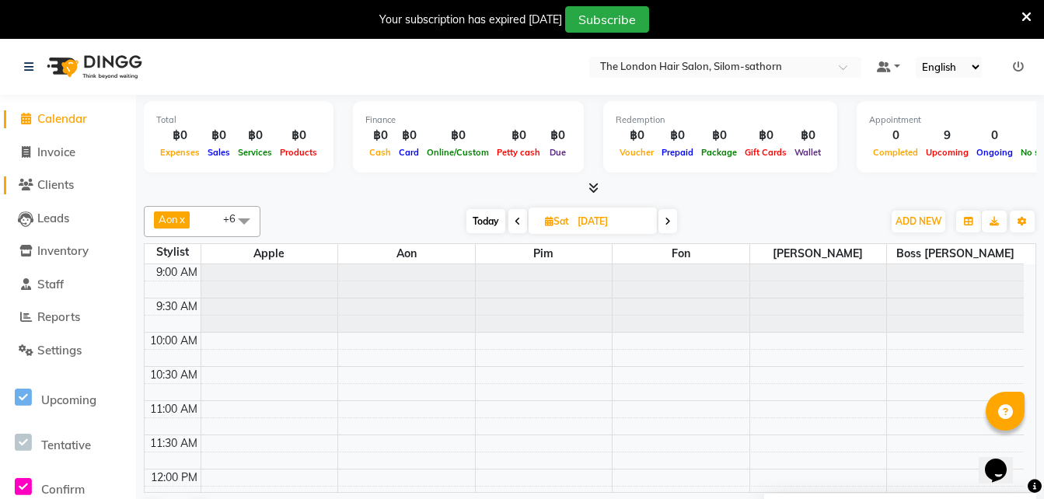
click at [47, 190] on span "Clients" at bounding box center [55, 184] width 37 height 15
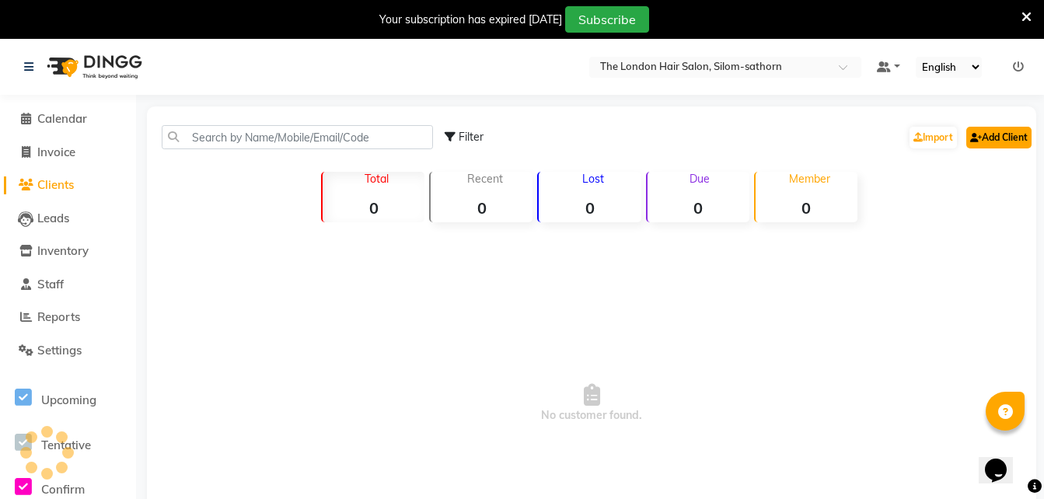
click at [987, 140] on link "Add Client" at bounding box center [998, 138] width 65 height 22
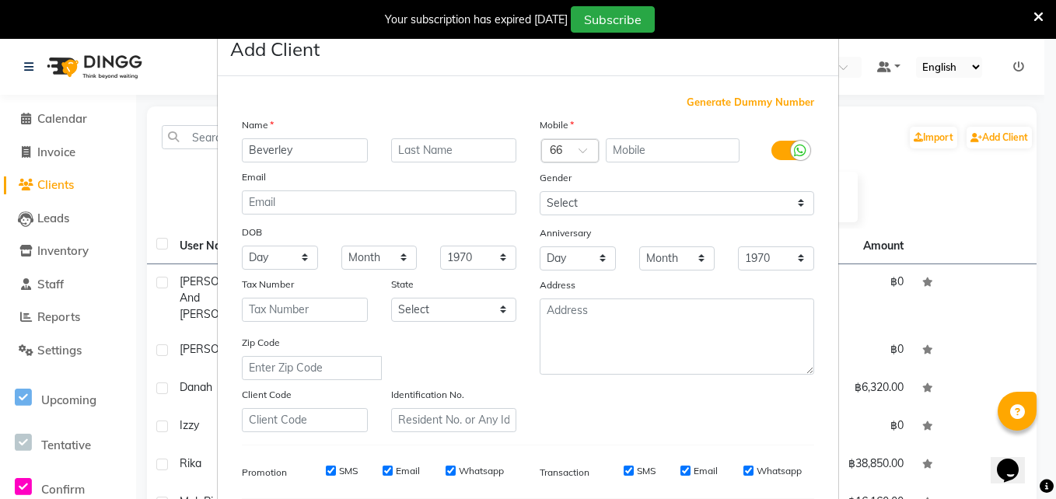
type input "Beverley"
click at [428, 162] on input "text" at bounding box center [454, 150] width 126 height 24
type input "Presley"
click at [578, 152] on span at bounding box center [587, 155] width 19 height 16
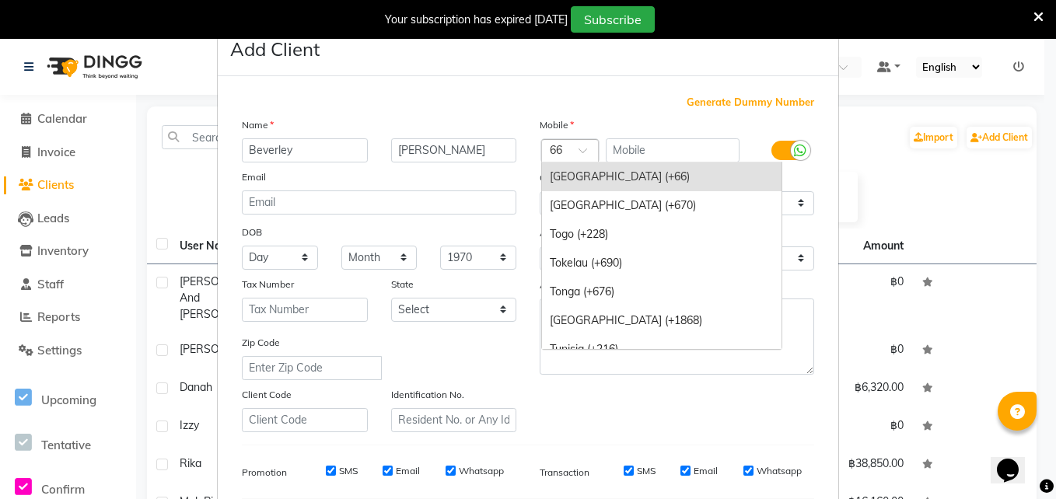
type input "1"
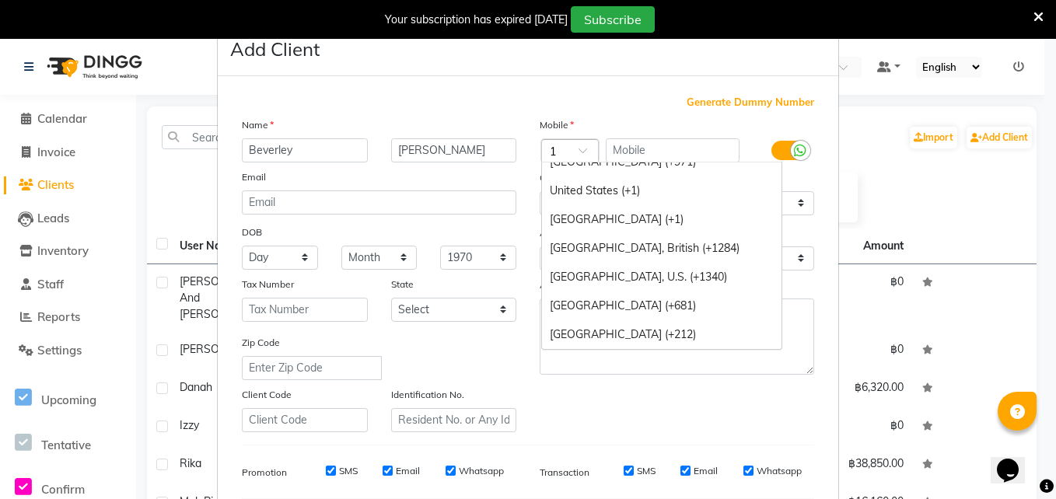
scroll to position [1338, 0]
click at [587, 192] on div "United States (+1)" at bounding box center [661, 191] width 239 height 29
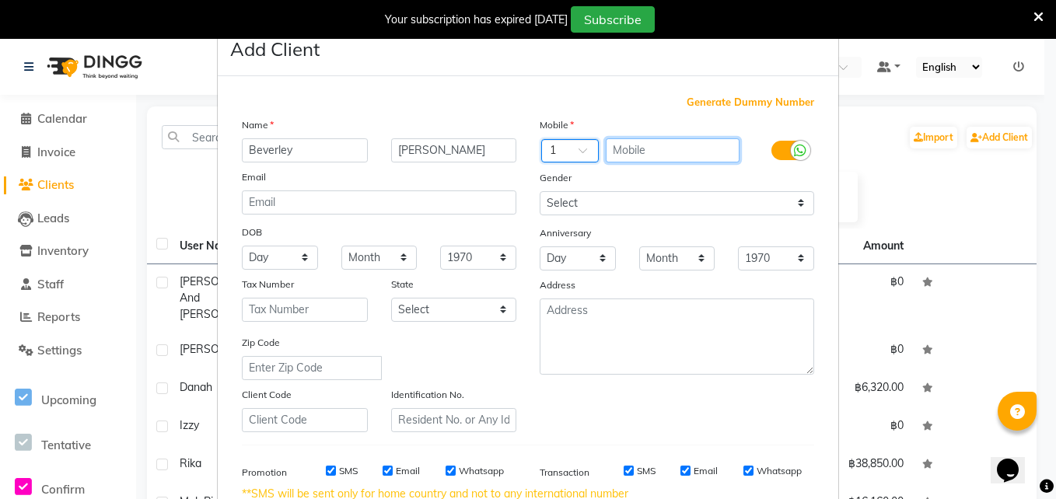
click at [659, 144] on input "text" at bounding box center [673, 150] width 135 height 24
type input "9492900273"
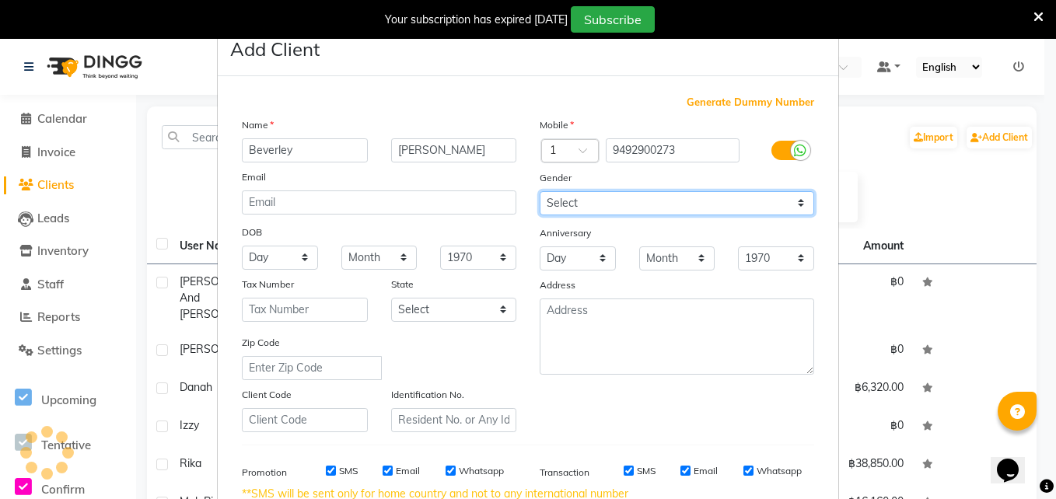
click at [545, 200] on select "Select Male Female Other Prefer Not To Say" at bounding box center [677, 203] width 274 height 24
click at [540, 191] on select "Select Male Female Other Prefer Not To Say" at bounding box center [677, 203] width 274 height 24
click at [562, 207] on select "Select Male Female Other Prefer Not To Say" at bounding box center [677, 203] width 274 height 24
select select "female"
click at [540, 191] on select "Select Male Female Other Prefer Not To Say" at bounding box center [677, 203] width 274 height 24
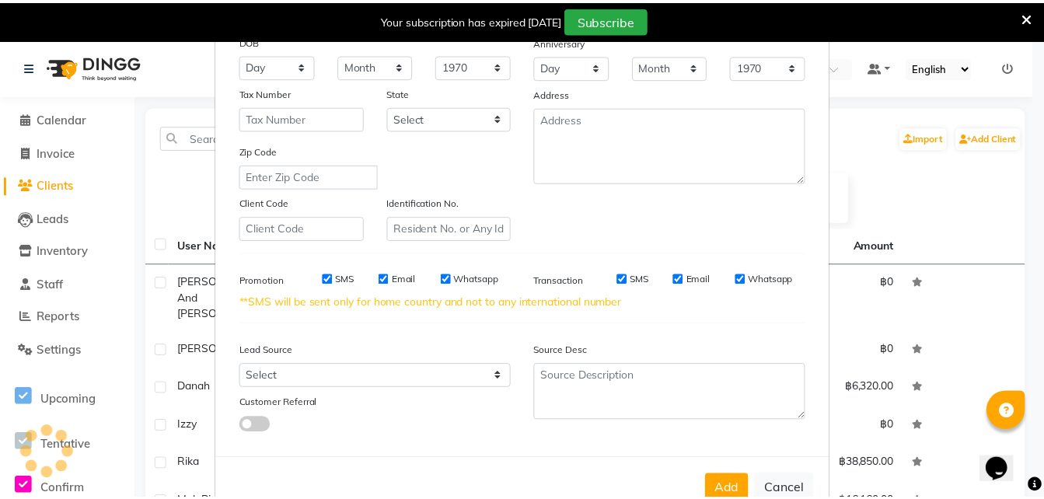
scroll to position [235, 0]
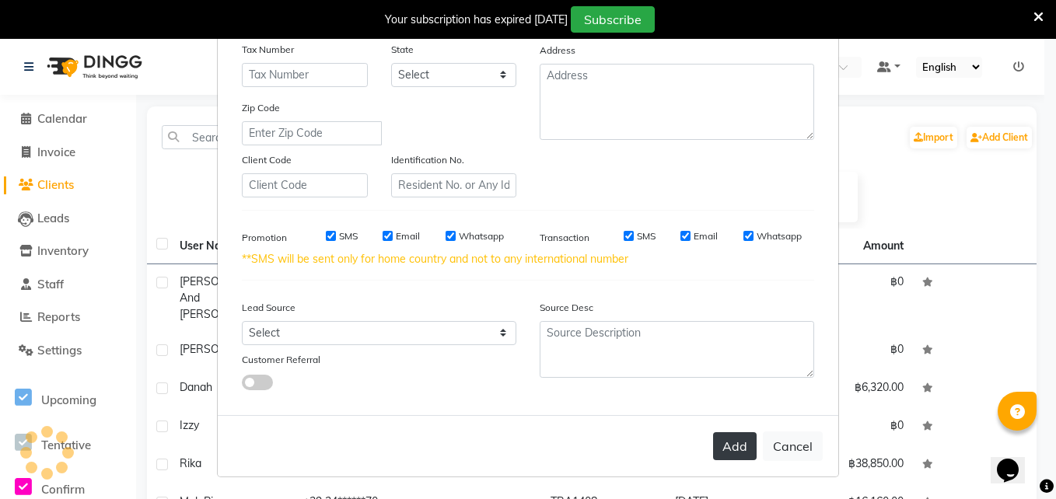
click at [725, 442] on button "Add" at bounding box center [735, 446] width 44 height 28
select select
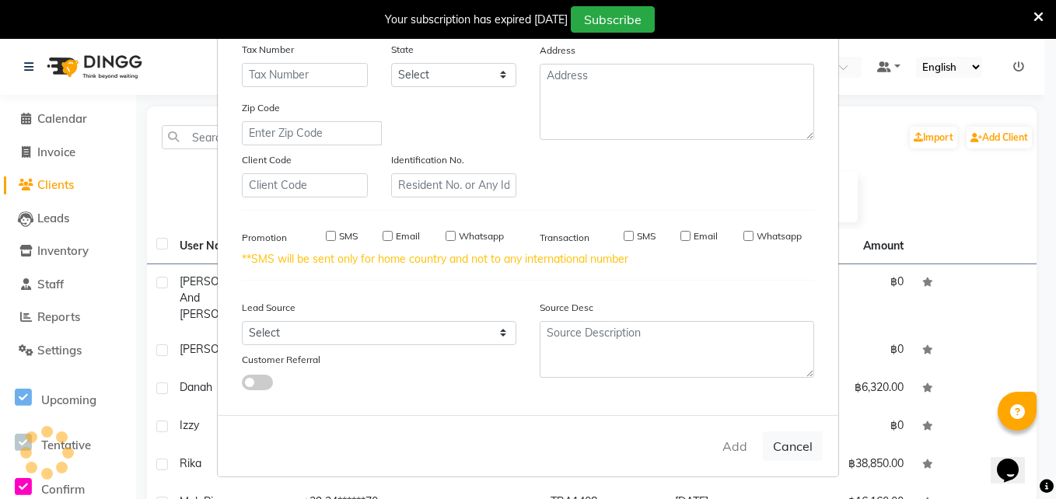
select select
checkbox input "false"
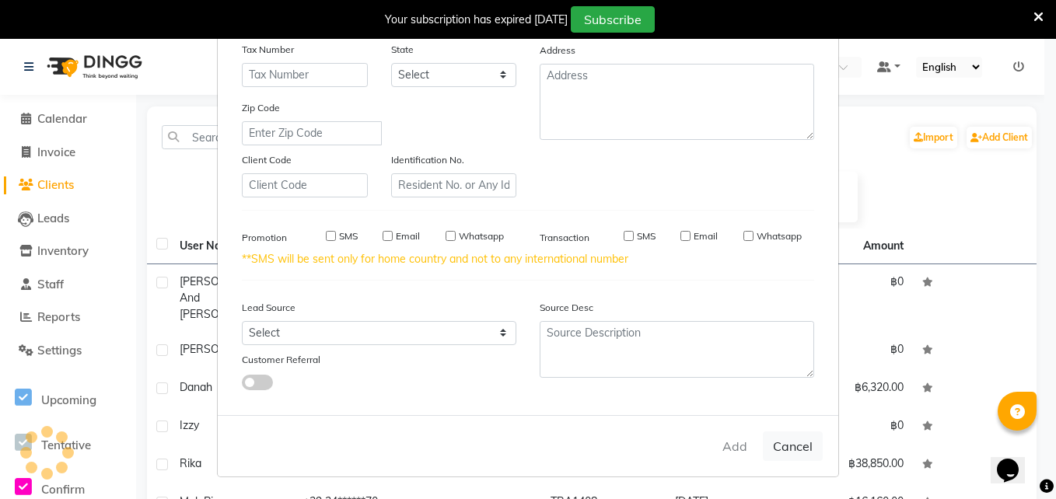
checkbox input "false"
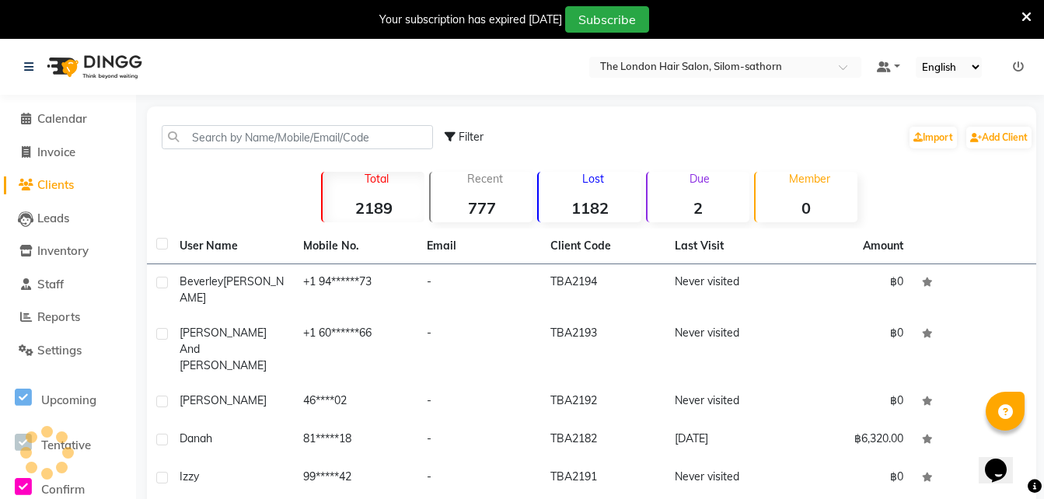
click at [254, 278] on span "Presley" at bounding box center [232, 289] width 104 height 30
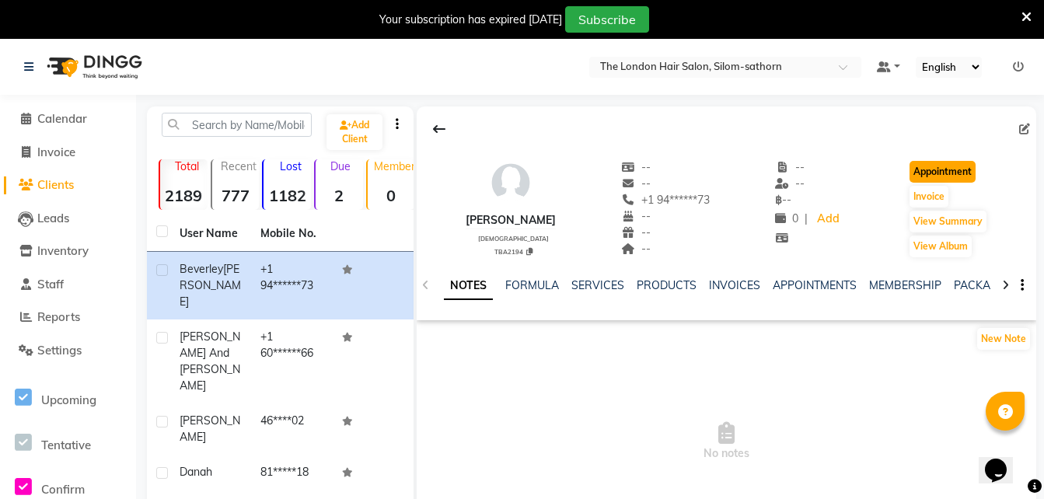
click at [947, 173] on button "Appointment" at bounding box center [943, 172] width 66 height 22
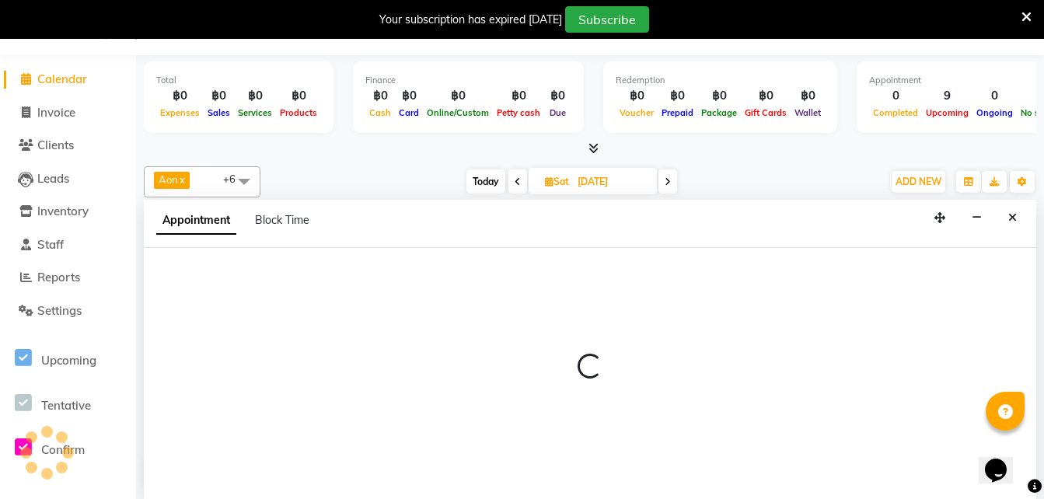
type input "[DATE]"
select select "600"
select select "tentative"
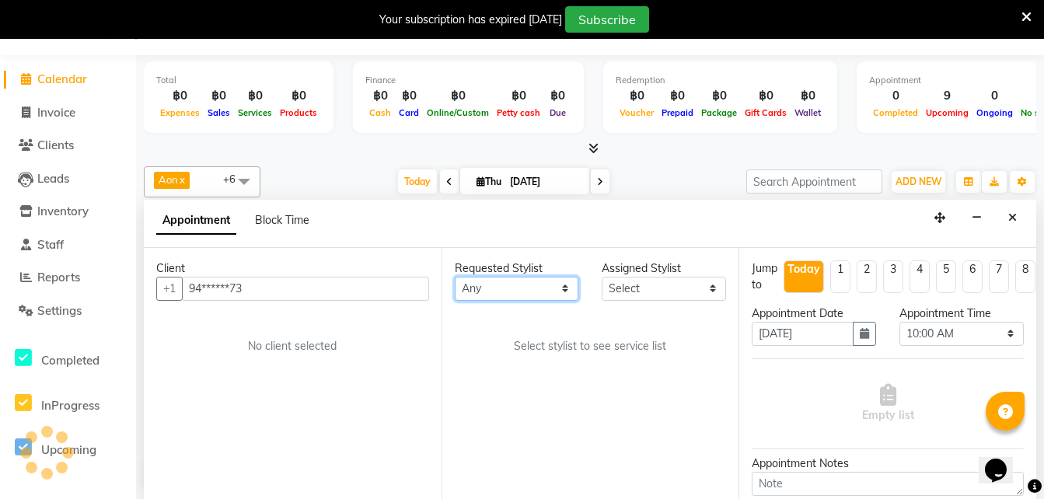
click at [514, 292] on select "Any Aon Apple Boss Luke Fon Kate Pim" at bounding box center [517, 289] width 124 height 24
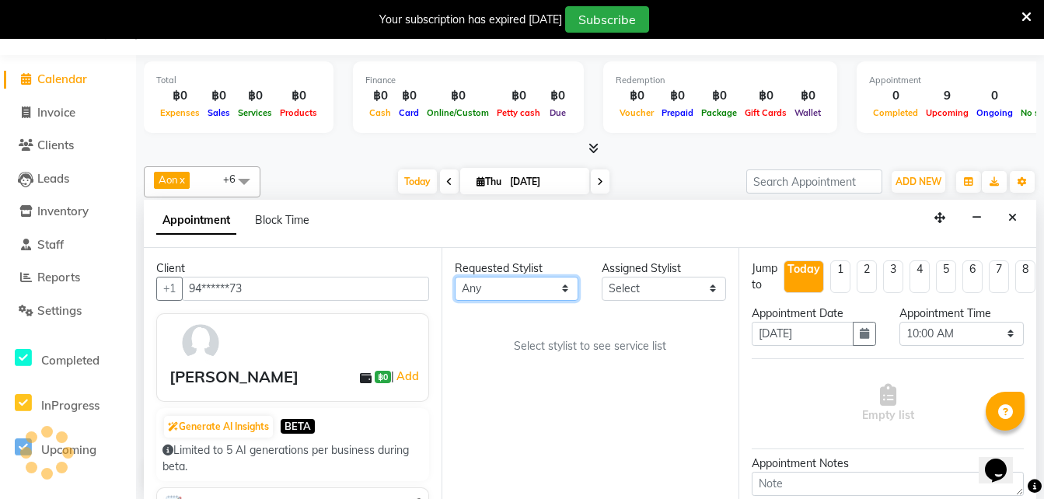
select select "65351"
click at [455, 277] on select "Any Aon Apple Boss Luke Fon Kate Pim" at bounding box center [517, 289] width 124 height 24
select select "65351"
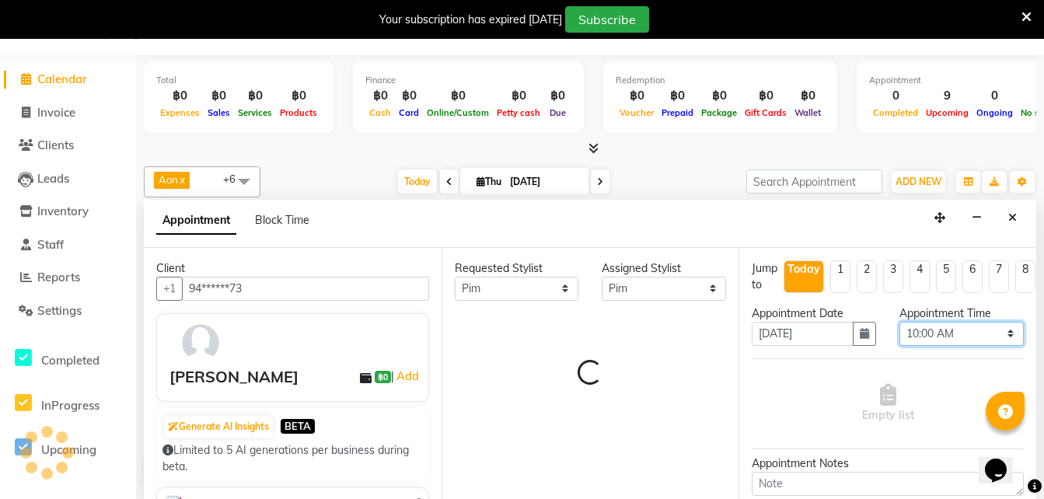
click at [927, 329] on select "Select 10:00 AM 10:05 AM 10:10 AM 10:15 AM 10:20 AM 10:25 AM 10:30 AM 10:35 AM …" at bounding box center [962, 334] width 124 height 24
select select "630"
click at [900, 322] on select "Select 10:00 AM 10:05 AM 10:10 AM 10:15 AM 10:20 AM 10:25 AM 10:30 AM 10:35 AM …" at bounding box center [962, 334] width 124 height 24
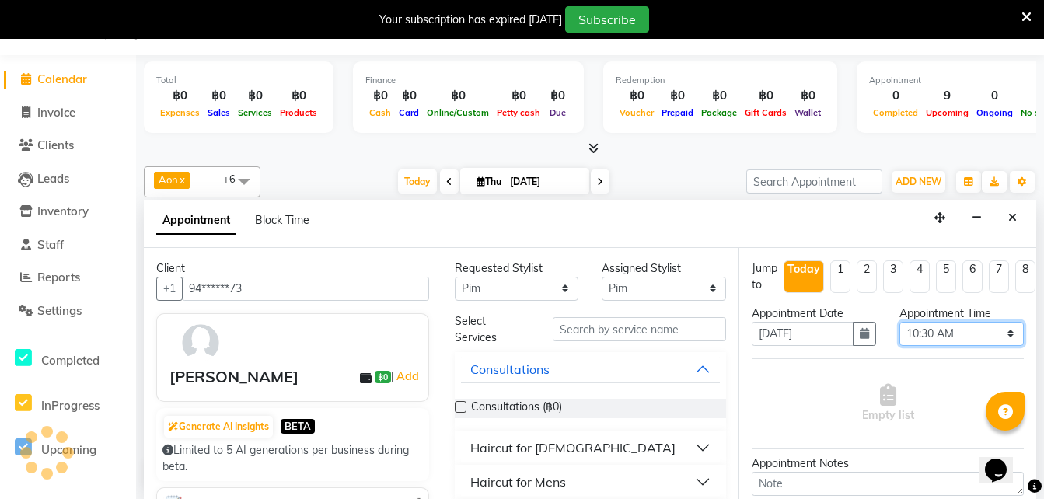
scroll to position [61, 0]
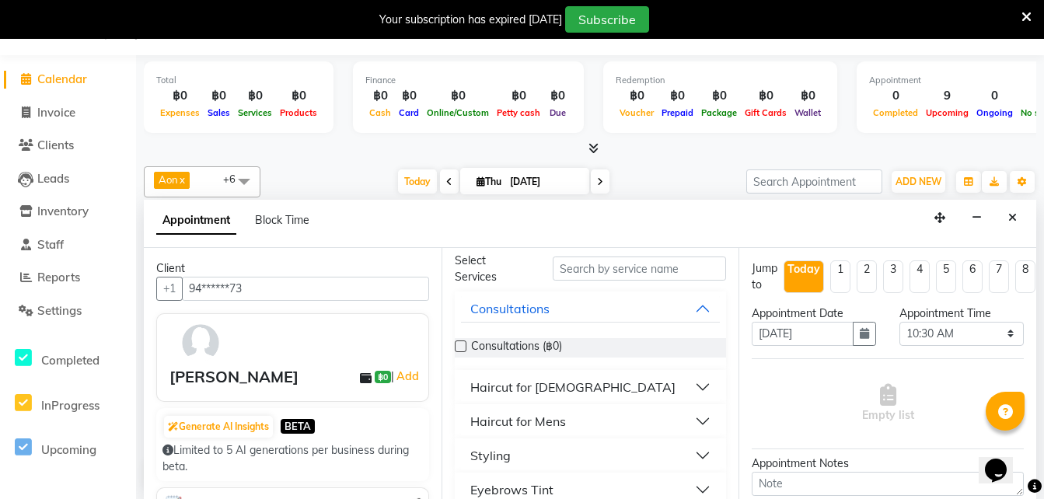
click at [546, 390] on div "Haircut for Ladies" at bounding box center [572, 387] width 205 height 19
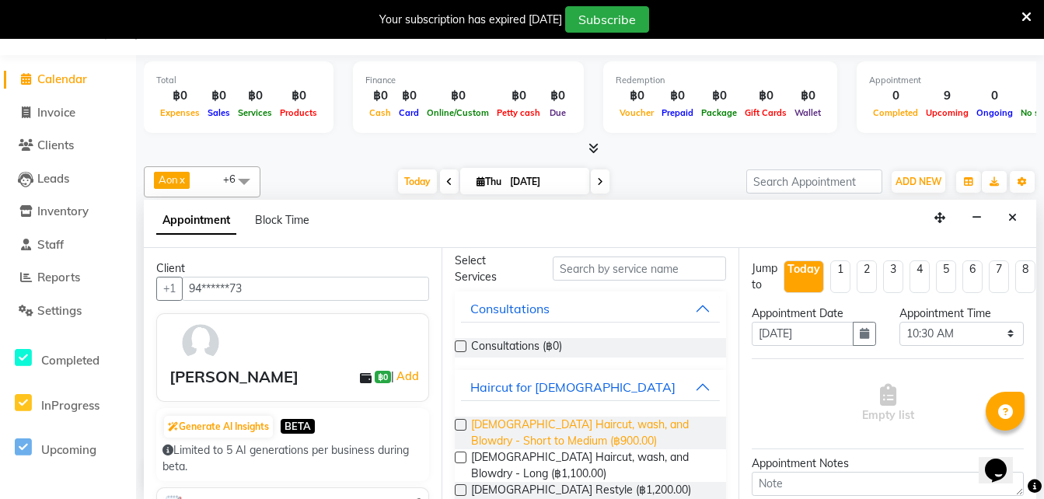
click at [552, 432] on span "Ladies Haircut, wash, and Blowdry - Short to Medium (฿900.00)" at bounding box center [592, 433] width 243 height 33
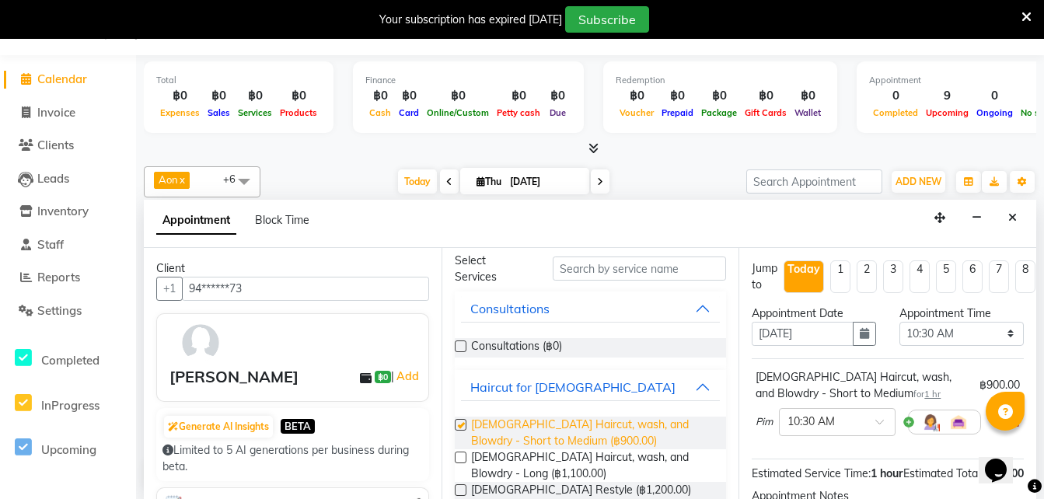
checkbox input "false"
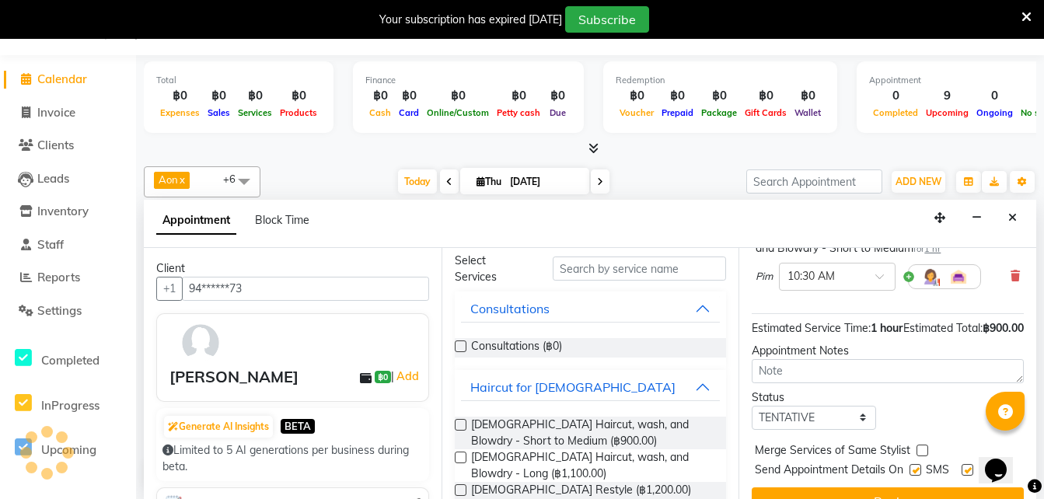
scroll to position [215, 0]
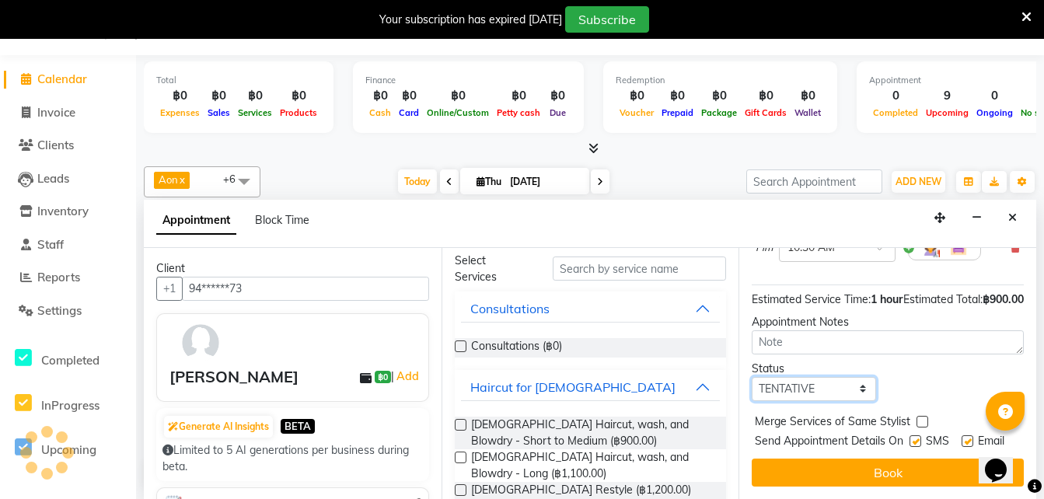
click at [795, 377] on select "Select TENTATIVE CONFIRM CHECK-IN UPCOMING" at bounding box center [814, 389] width 124 height 24
select select "confirm booking"
click at [752, 377] on select "Select TENTATIVE CONFIRM CHECK-IN UPCOMING" at bounding box center [814, 389] width 124 height 24
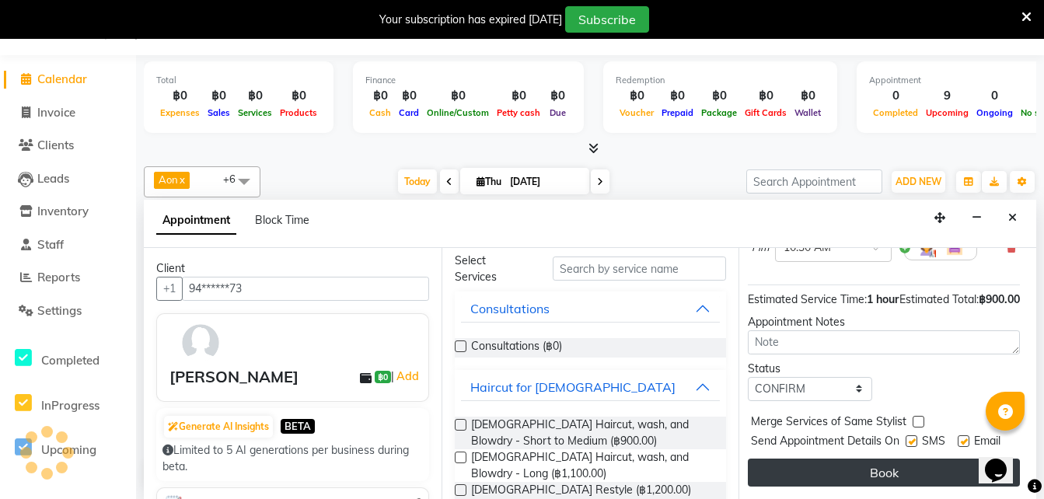
click at [855, 467] on button "Book" at bounding box center [884, 473] width 272 height 28
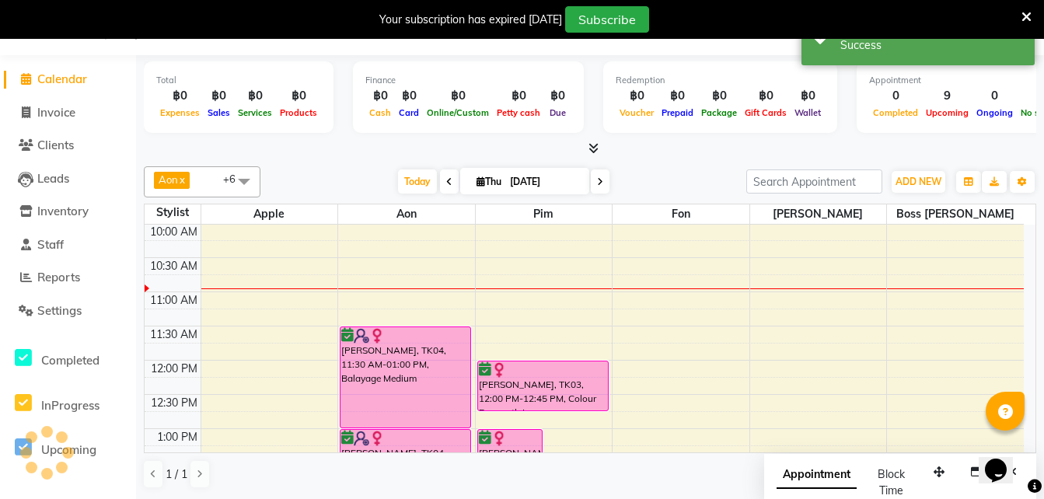
scroll to position [0, 0]
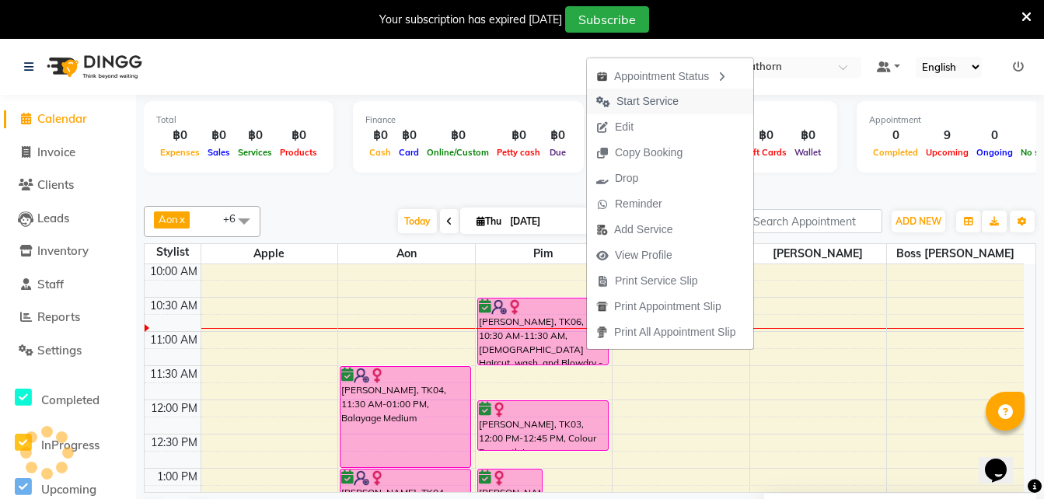
click at [640, 96] on span "Start Service" at bounding box center [648, 101] width 62 height 16
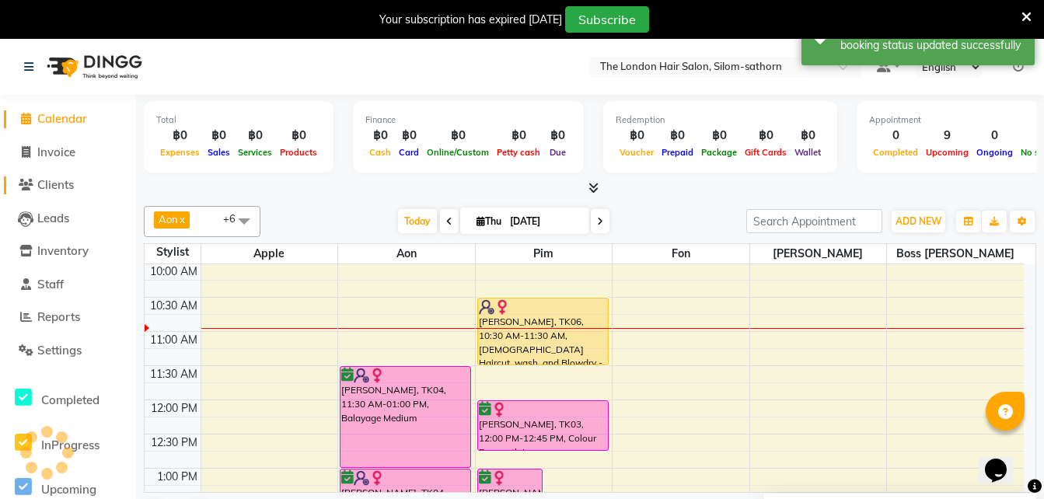
click at [58, 188] on span "Clients" at bounding box center [55, 184] width 37 height 15
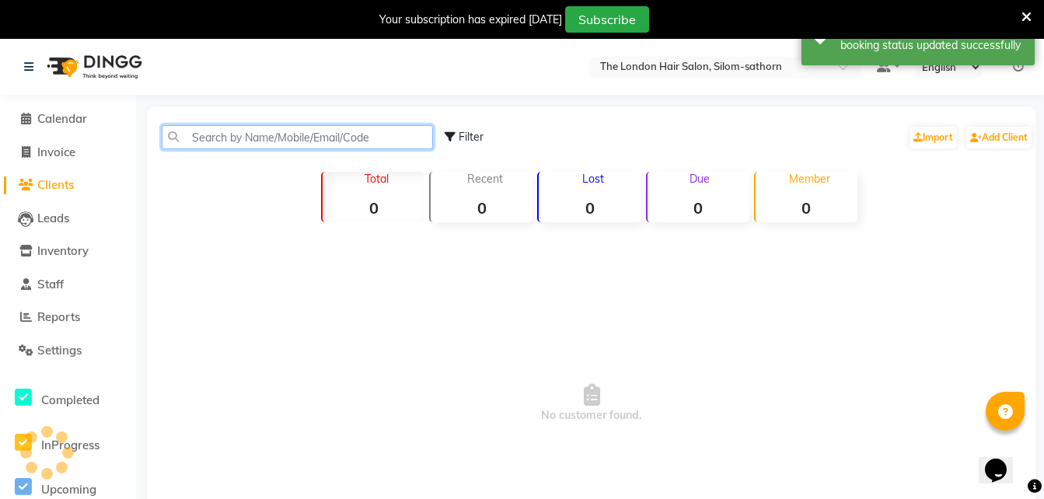
click at [248, 132] on input "text" at bounding box center [297, 137] width 271 height 24
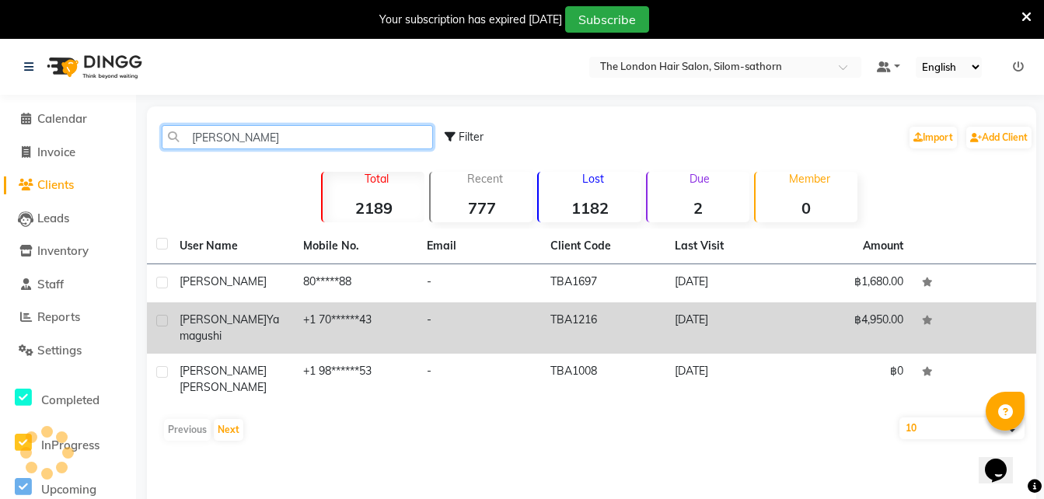
type input "diane"
click at [326, 321] on td "+1 70******43" at bounding box center [356, 327] width 124 height 51
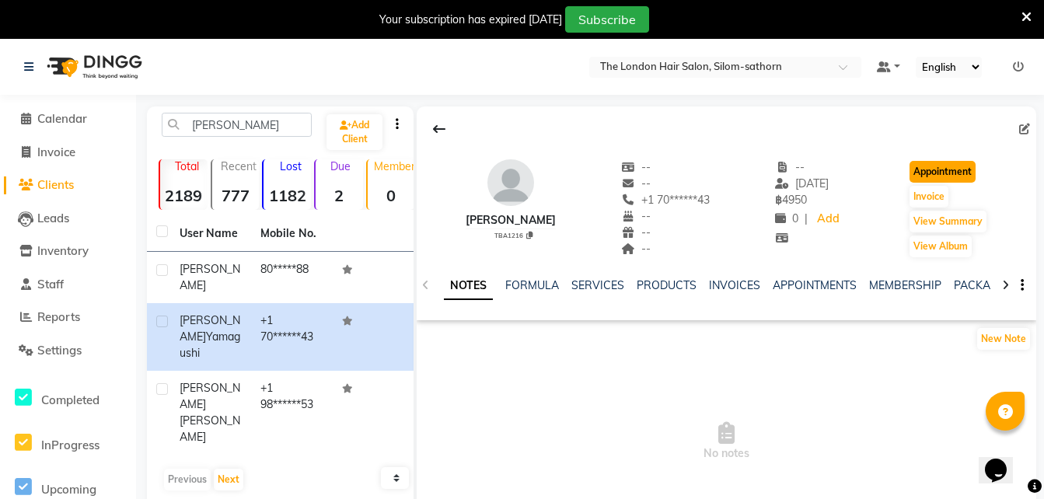
click at [949, 172] on button "Appointment" at bounding box center [943, 172] width 66 height 22
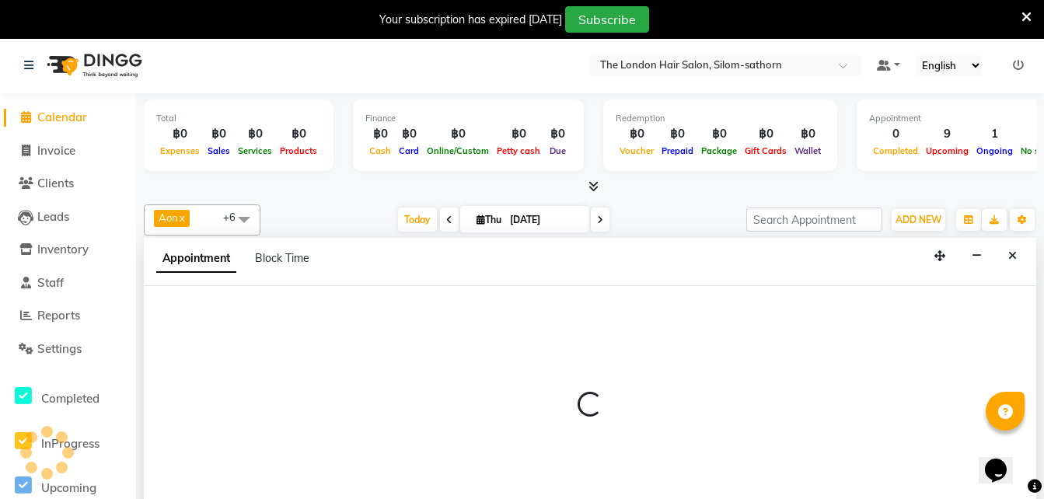
scroll to position [40, 0]
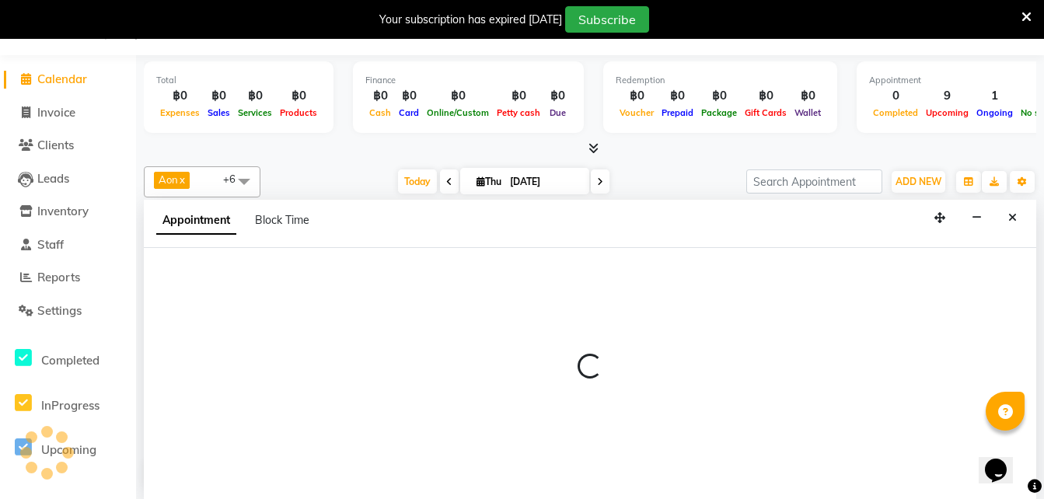
select select "600"
select select "tentative"
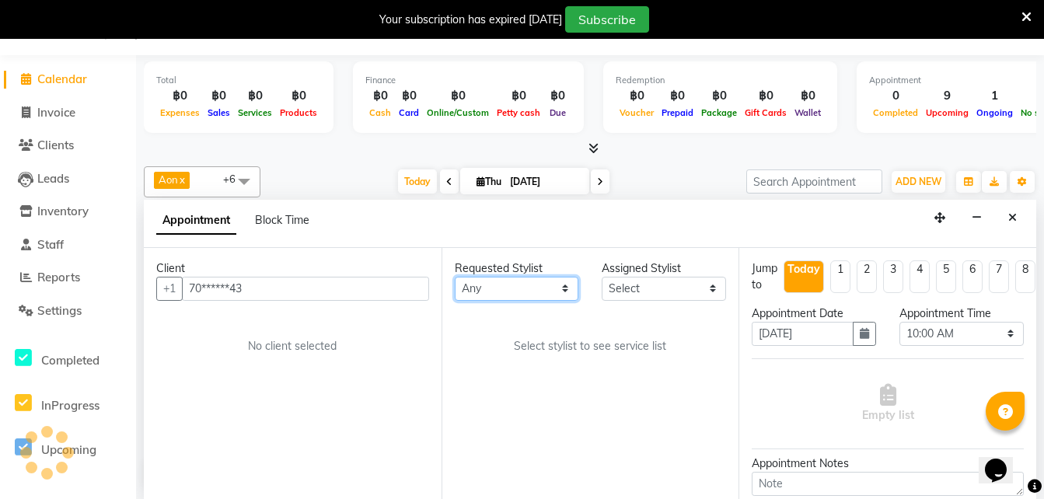
click at [484, 295] on select "Any Aon Apple Boss Luke Fon Kate Pim" at bounding box center [517, 289] width 124 height 24
select select "56710"
click at [455, 277] on select "Any Aon Apple Boss Luke Fon Kate Pim" at bounding box center [517, 289] width 124 height 24
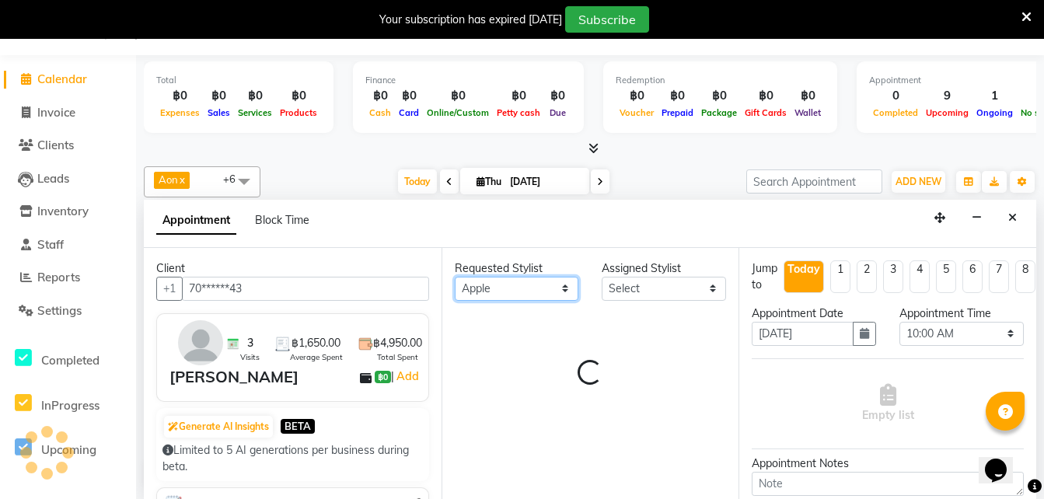
select select "56710"
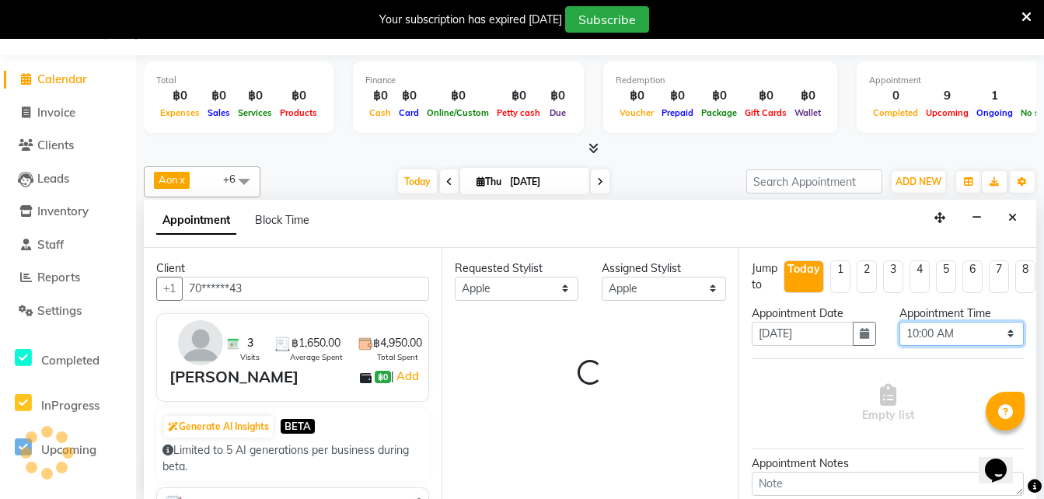
click at [911, 335] on select "Select 10:00 AM 10:05 AM 10:10 AM 10:15 AM 10:20 AM 10:25 AM 10:30 AM 10:35 AM …" at bounding box center [962, 334] width 124 height 24
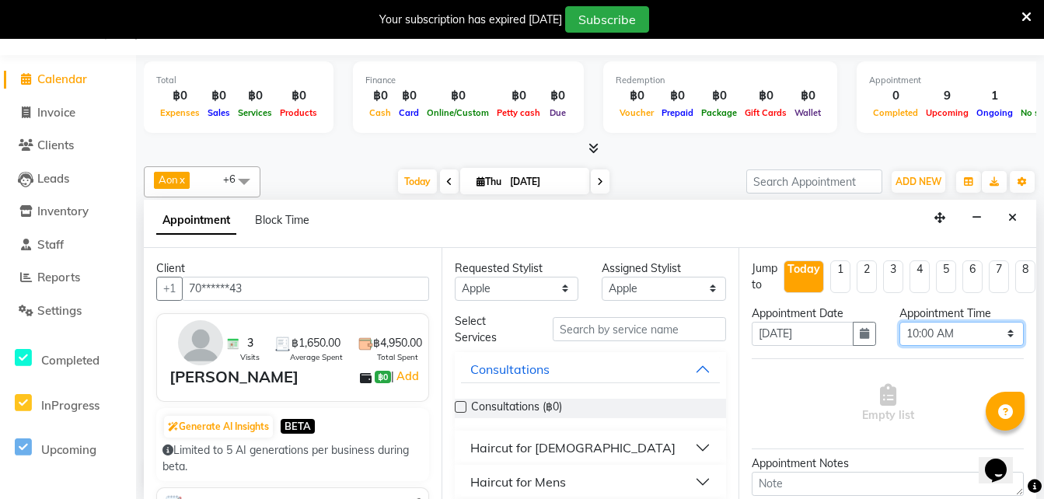
select select "660"
click at [900, 322] on select "Select 10:00 AM 10:05 AM 10:10 AM 10:15 AM 10:20 AM 10:25 AM 10:30 AM 10:35 AM …" at bounding box center [962, 334] width 124 height 24
click at [558, 448] on div "Haircut for Ladies" at bounding box center [572, 448] width 205 height 19
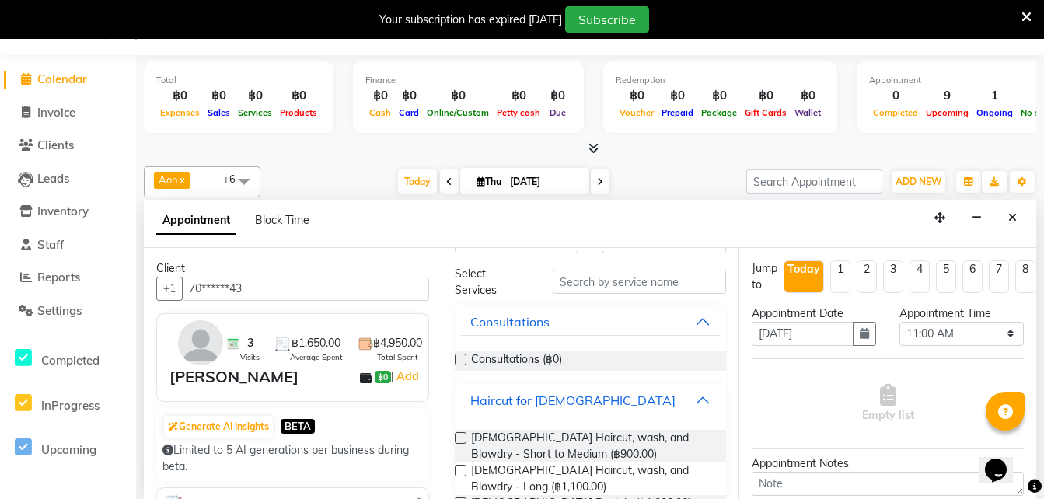
scroll to position [48, 0]
click at [565, 446] on span "Ladies Haircut, wash, and Blowdry - Short to Medium (฿900.00)" at bounding box center [592, 445] width 243 height 33
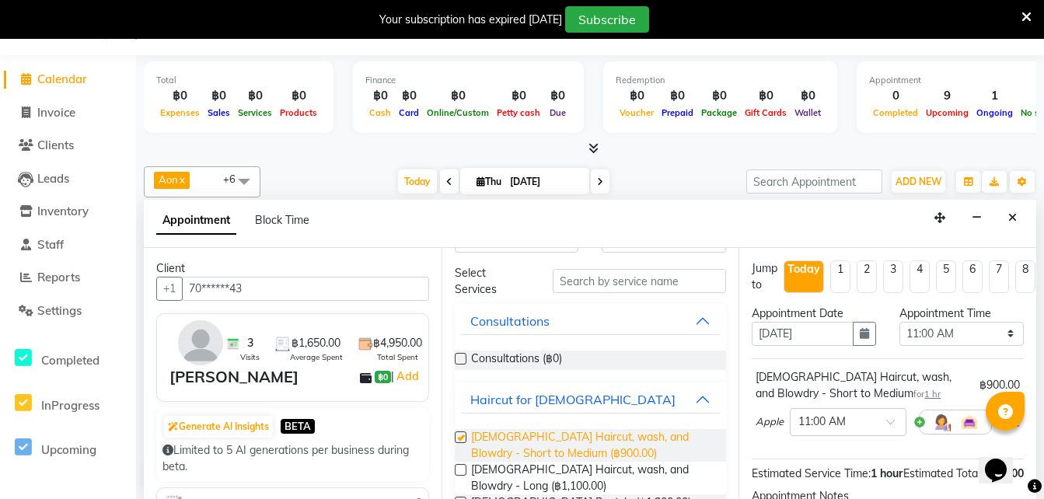
checkbox input "false"
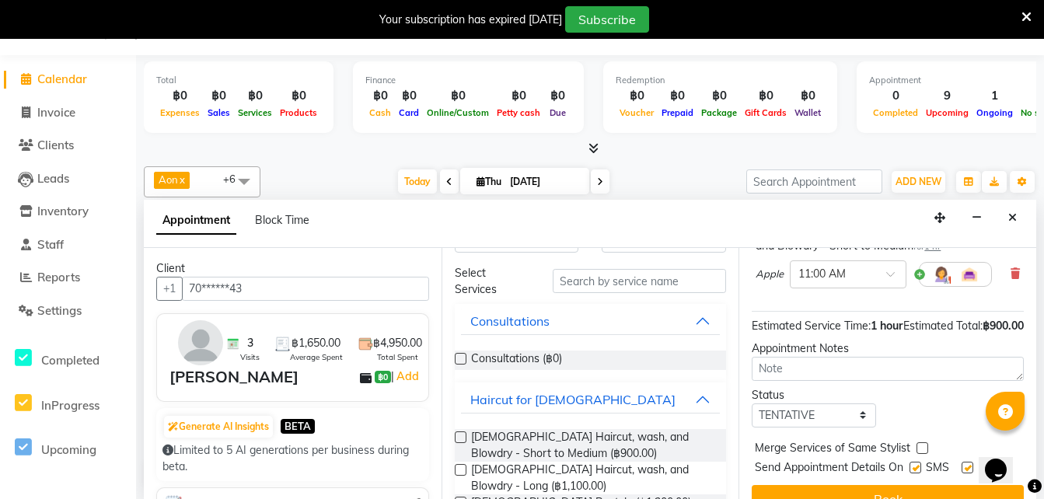
scroll to position [149, 0]
click at [778, 427] on select "Select TENTATIVE CONFIRM CHECK-IN UPCOMING" at bounding box center [814, 415] width 124 height 24
select select "confirm booking"
click at [752, 418] on select "Select TENTATIVE CONFIRM CHECK-IN UPCOMING" at bounding box center [814, 415] width 124 height 24
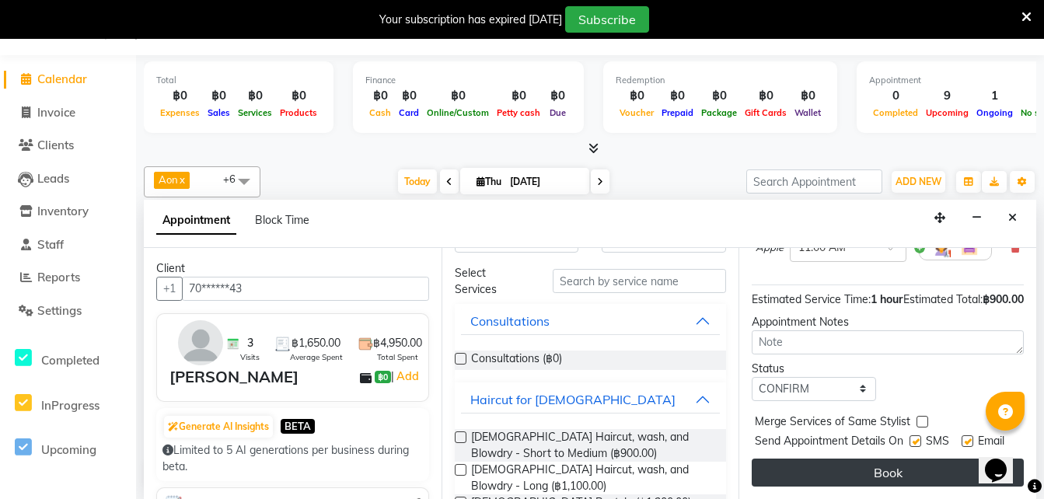
click at [834, 464] on button "Book" at bounding box center [888, 473] width 272 height 28
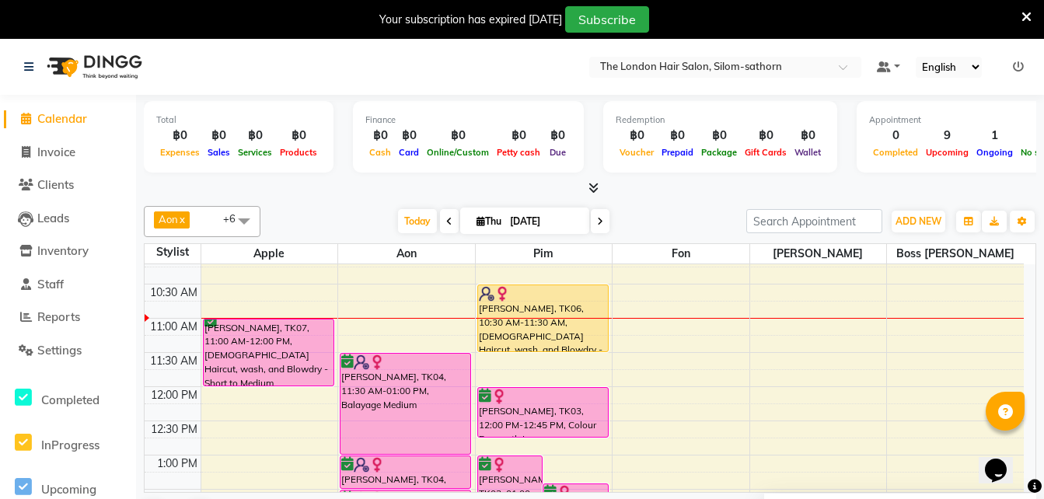
scroll to position [80, 0]
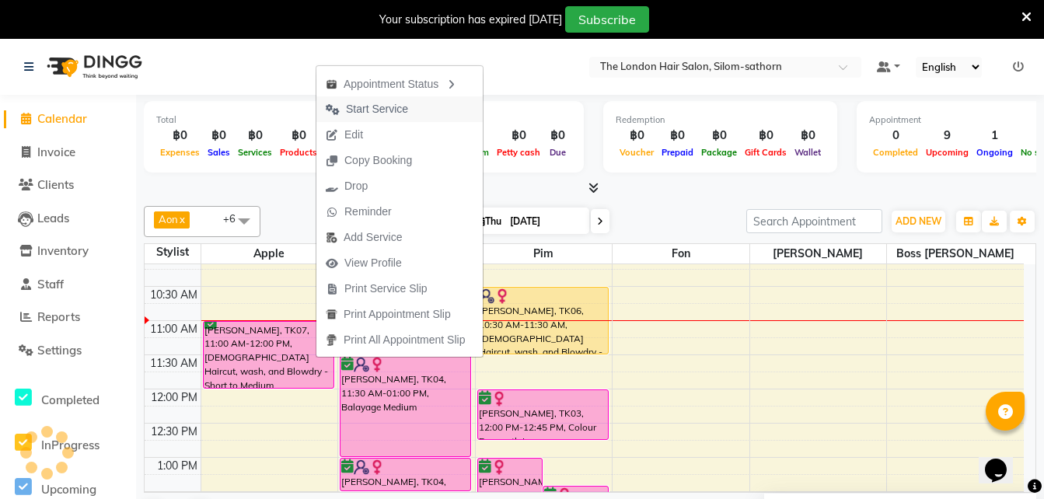
click at [369, 108] on span "Start Service" at bounding box center [377, 109] width 62 height 16
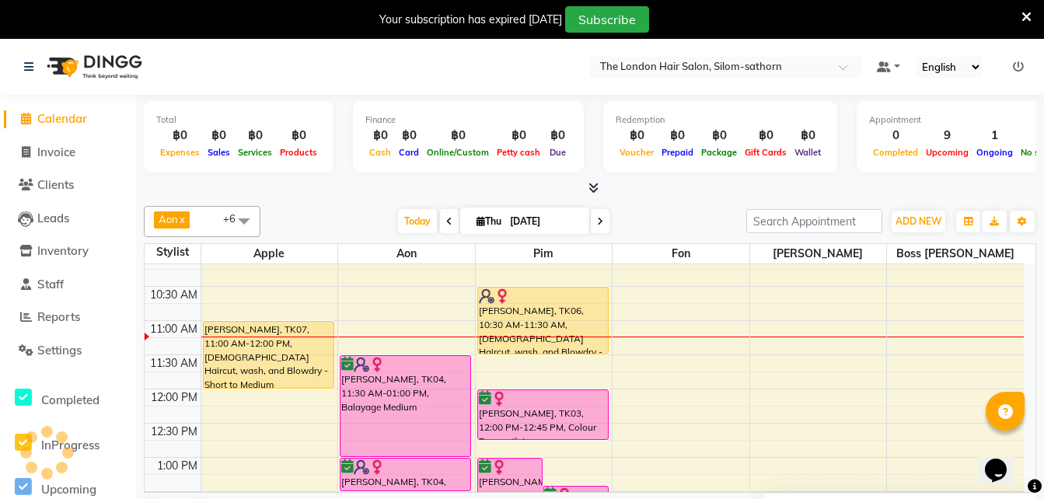
click at [508, 218] on input "[DATE]" at bounding box center [544, 221] width 78 height 23
select select "9"
select select "2025"
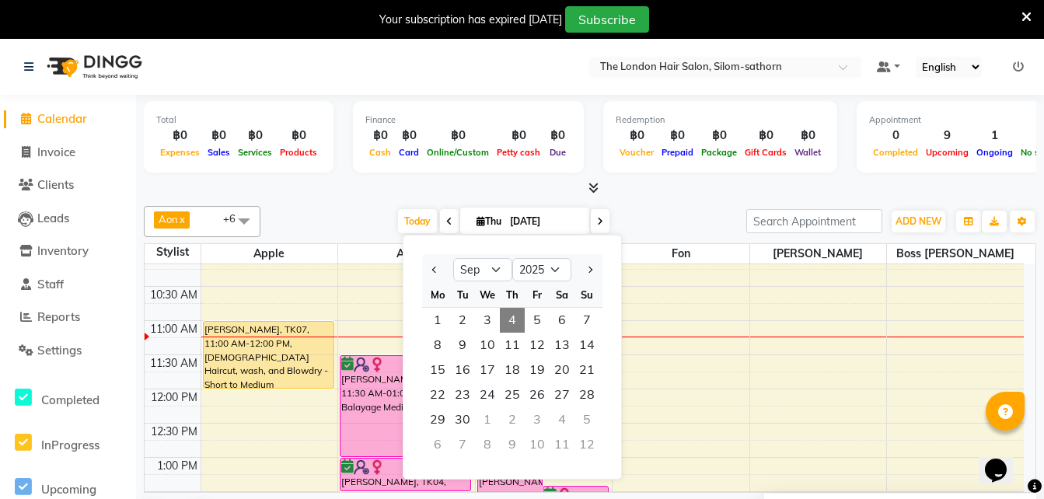
click at [544, 222] on input "[DATE]" at bounding box center [544, 221] width 78 height 23
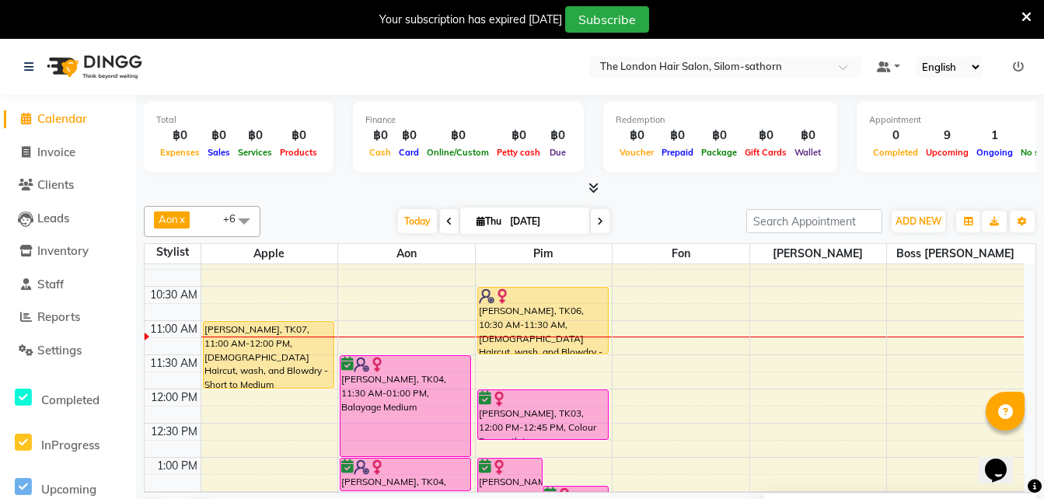
click at [539, 219] on input "[DATE]" at bounding box center [544, 221] width 78 height 23
select select "9"
select select "2025"
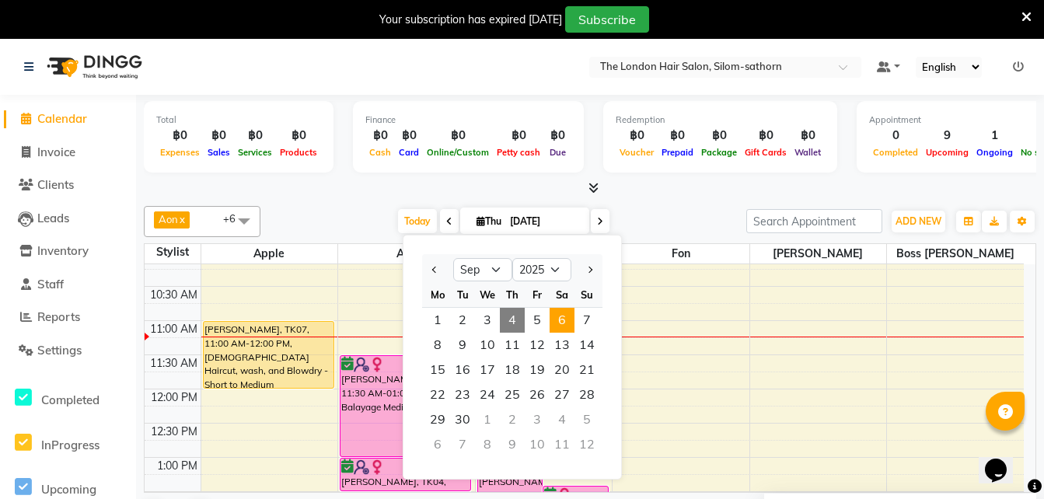
click at [566, 316] on span "6" at bounding box center [562, 320] width 25 height 25
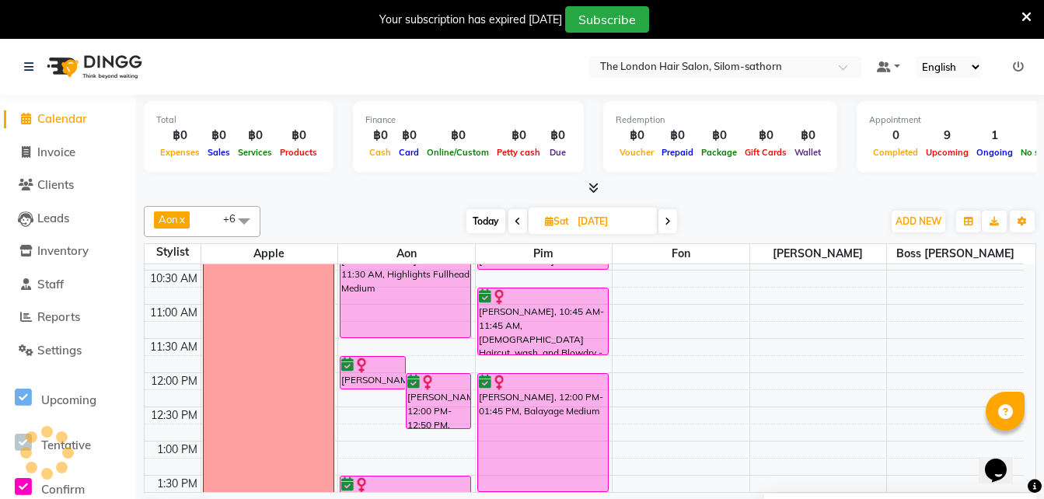
scroll to position [96, 0]
click at [482, 222] on span "Today" at bounding box center [486, 221] width 39 height 24
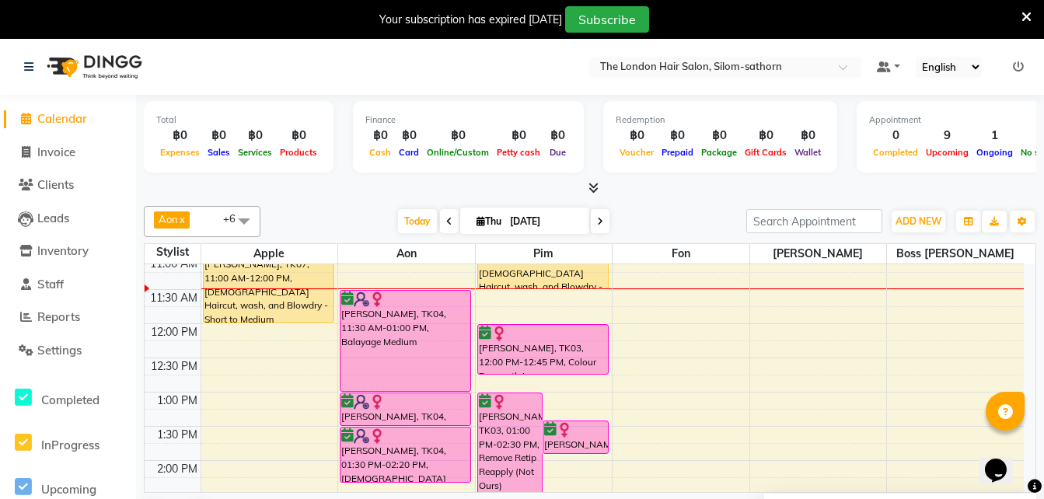
scroll to position [145, 0]
click at [591, 224] on span at bounding box center [600, 221] width 19 height 24
type input "05-09-2025"
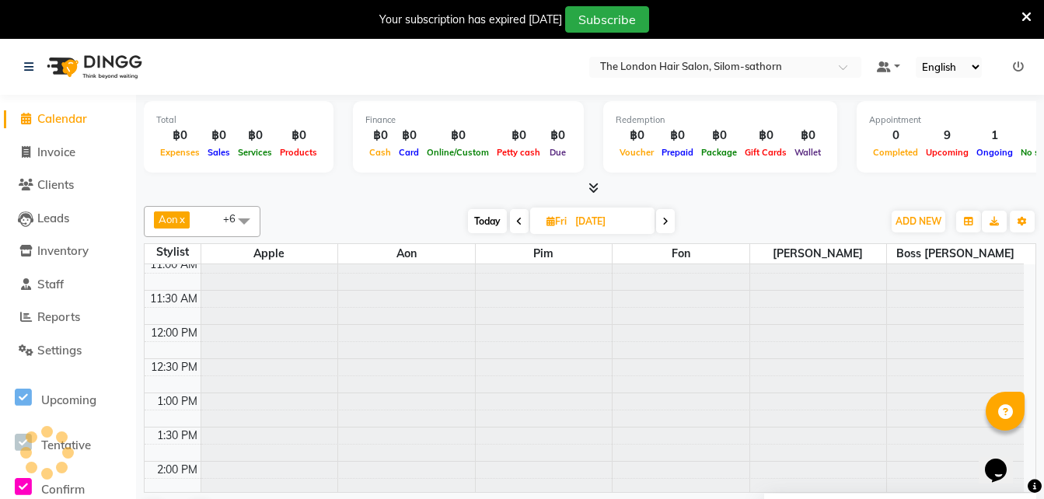
scroll to position [0, 0]
click at [562, 215] on span "Fri" at bounding box center [557, 221] width 28 height 12
select select "9"
select select "2025"
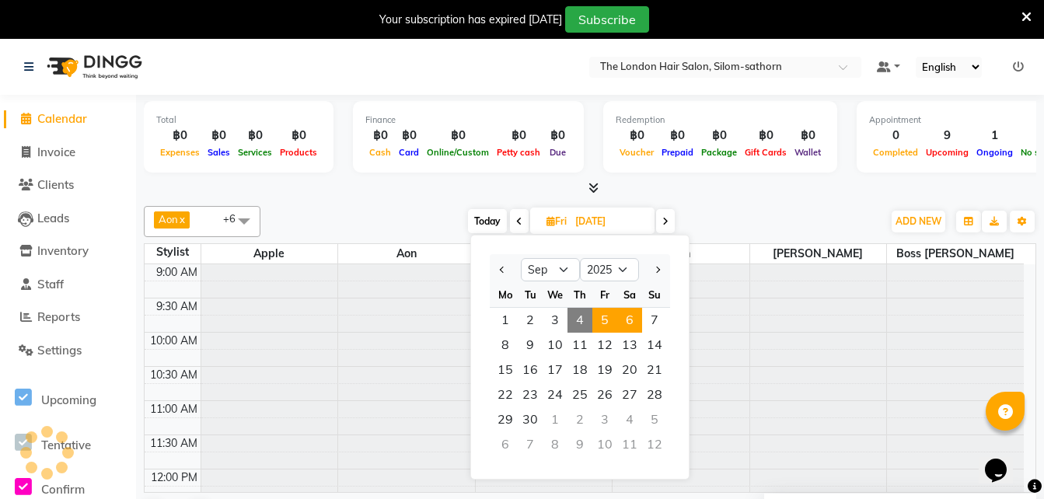
click at [633, 321] on span "6" at bounding box center [629, 320] width 25 height 25
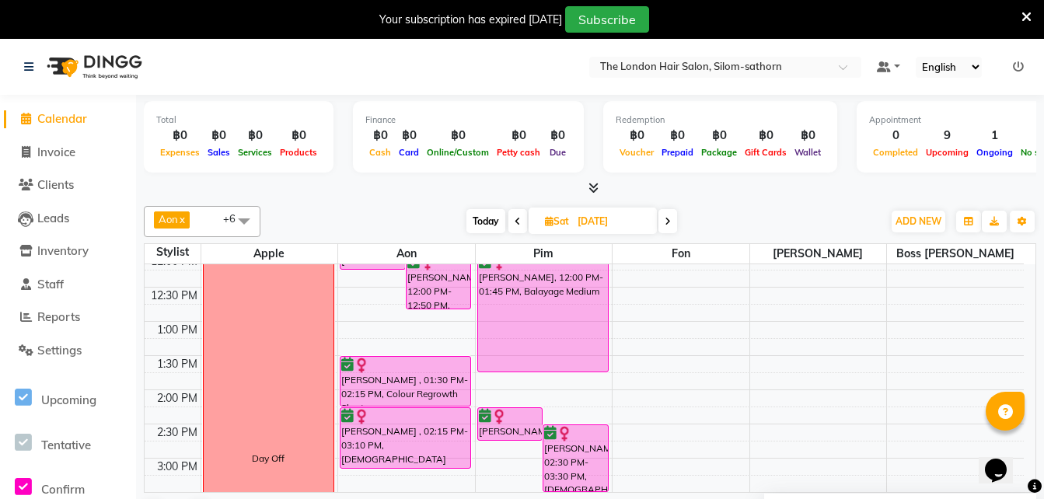
scroll to position [224, 0]
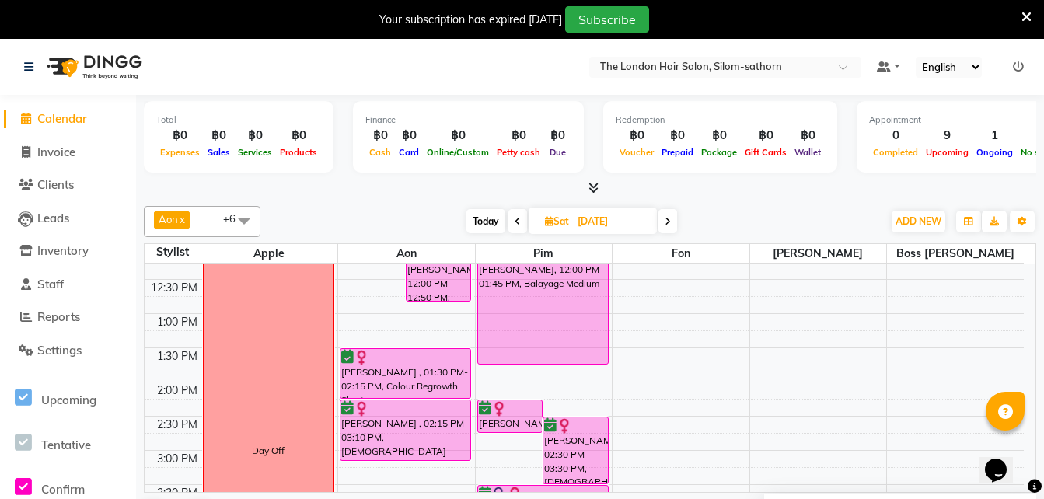
click at [474, 226] on span "Today" at bounding box center [486, 221] width 39 height 24
type input "[DATE]"
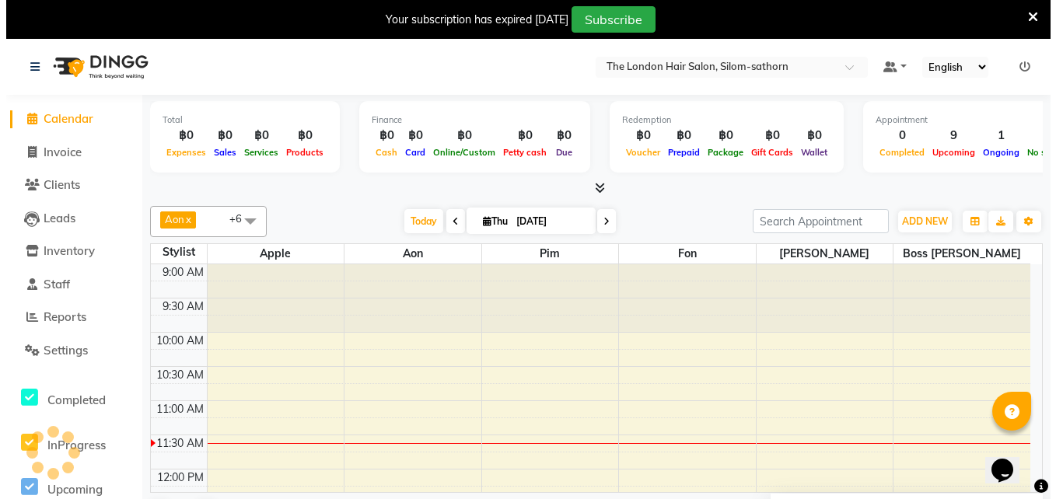
scroll to position [138, 0]
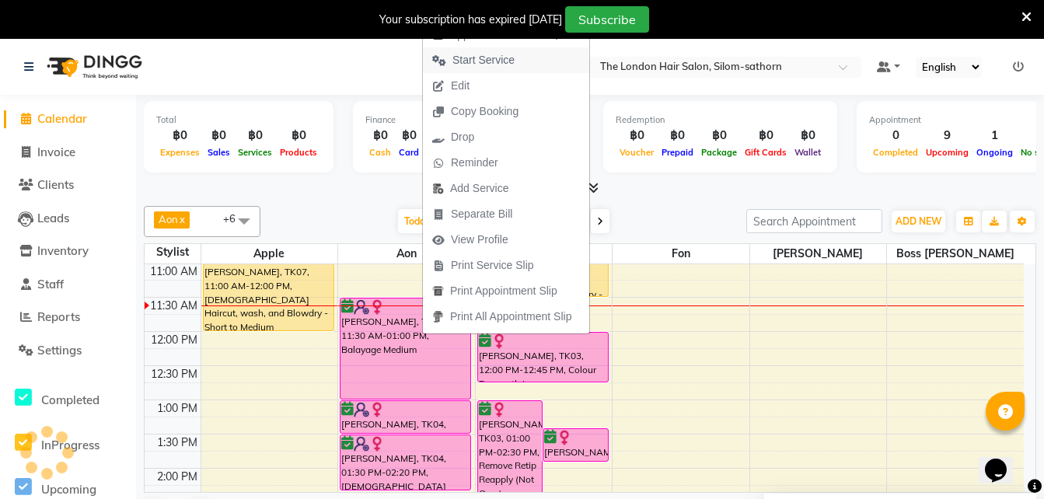
click at [470, 65] on span "Start Service" at bounding box center [484, 60] width 62 height 16
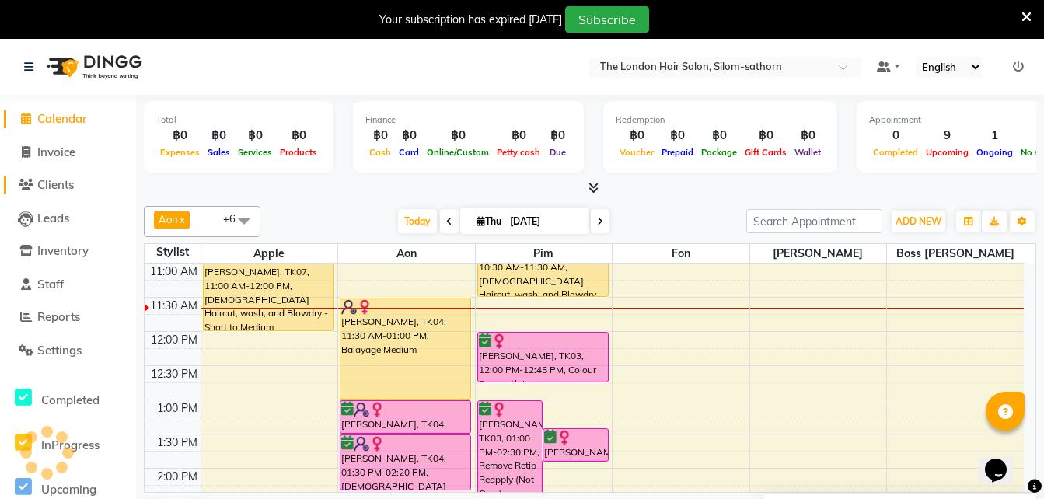
click at [52, 180] on span "Clients" at bounding box center [55, 184] width 37 height 15
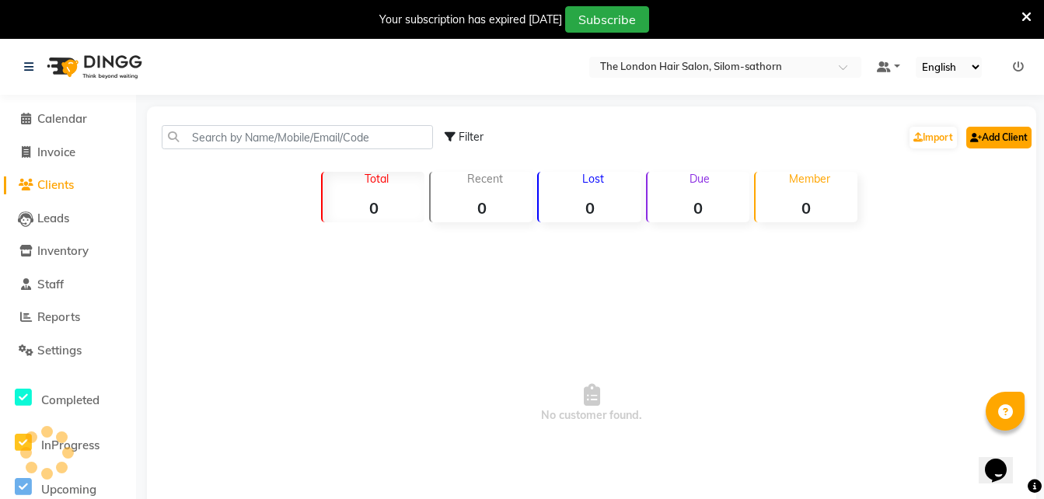
click at [987, 136] on link "Add Client" at bounding box center [998, 138] width 65 height 22
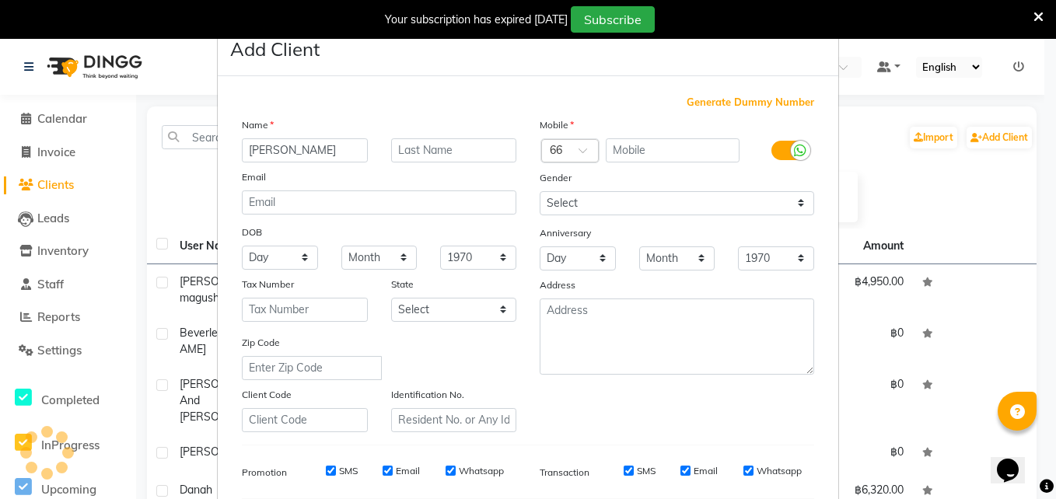
type input "Sudhish"
click at [442, 146] on input "text" at bounding box center [454, 150] width 126 height 24
type input "O P"
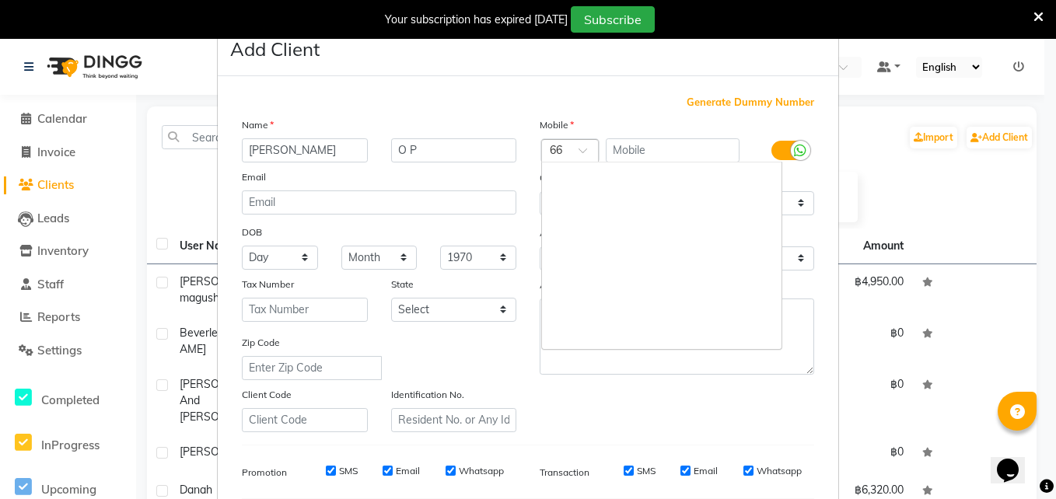
click at [554, 151] on div at bounding box center [570, 152] width 56 height 16
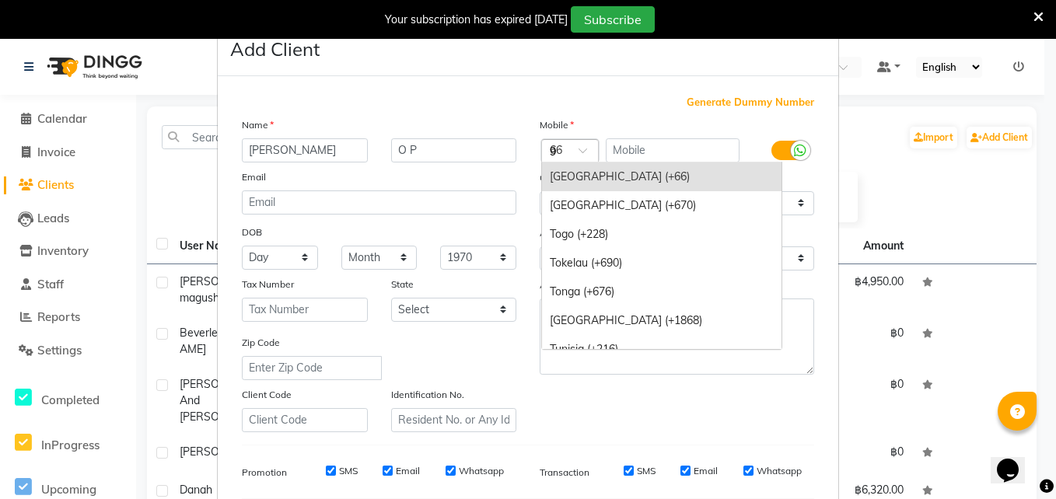
scroll to position [1626, 0]
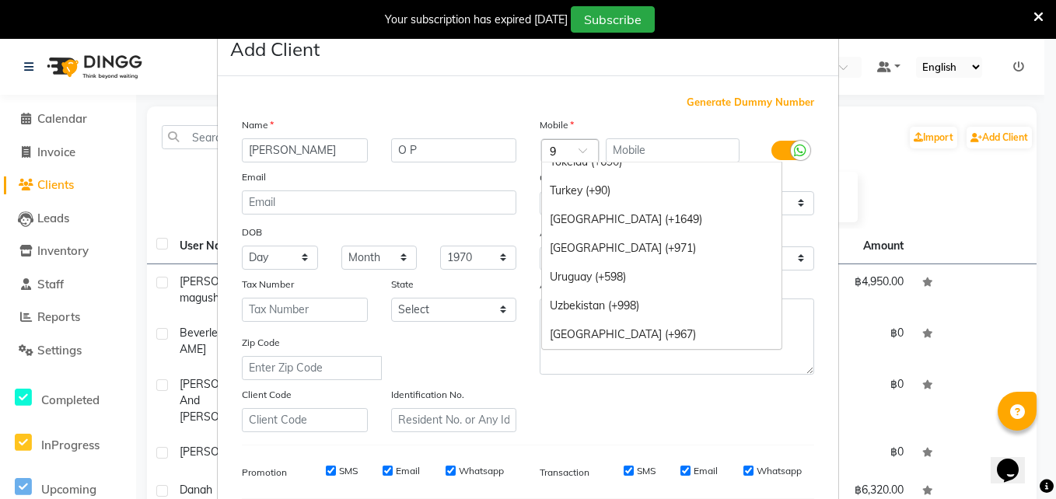
type input "91"
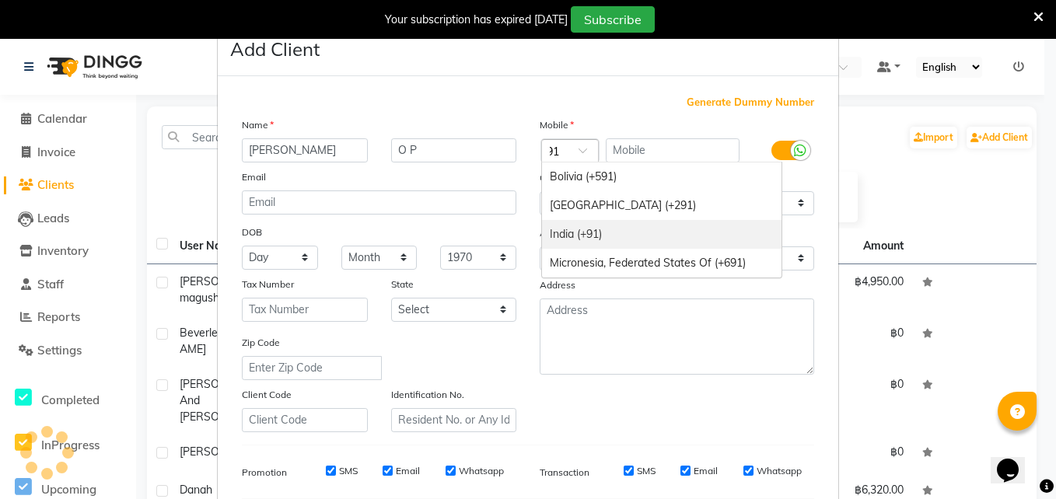
click at [592, 237] on div "India (+91)" at bounding box center [661, 234] width 239 height 29
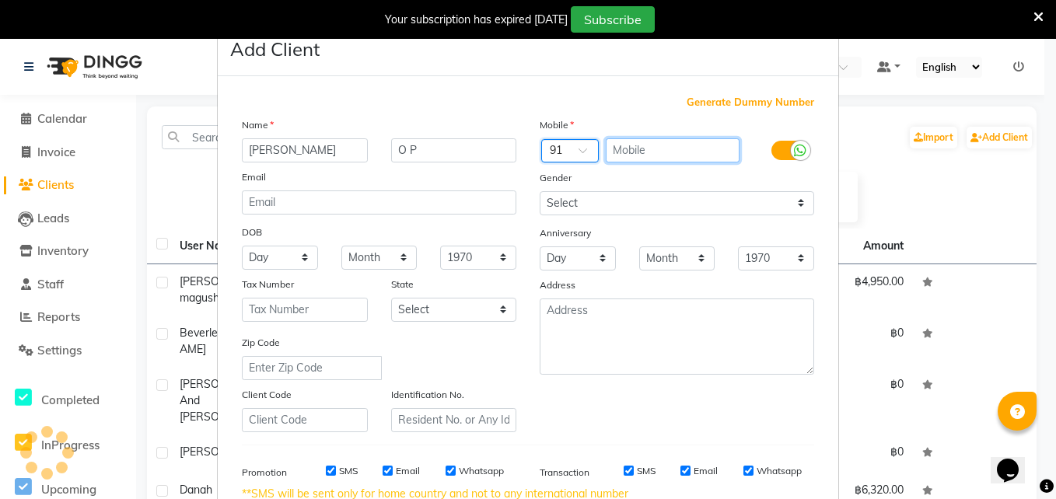
click at [626, 152] on input "text" at bounding box center [673, 150] width 135 height 24
type input "812419291"
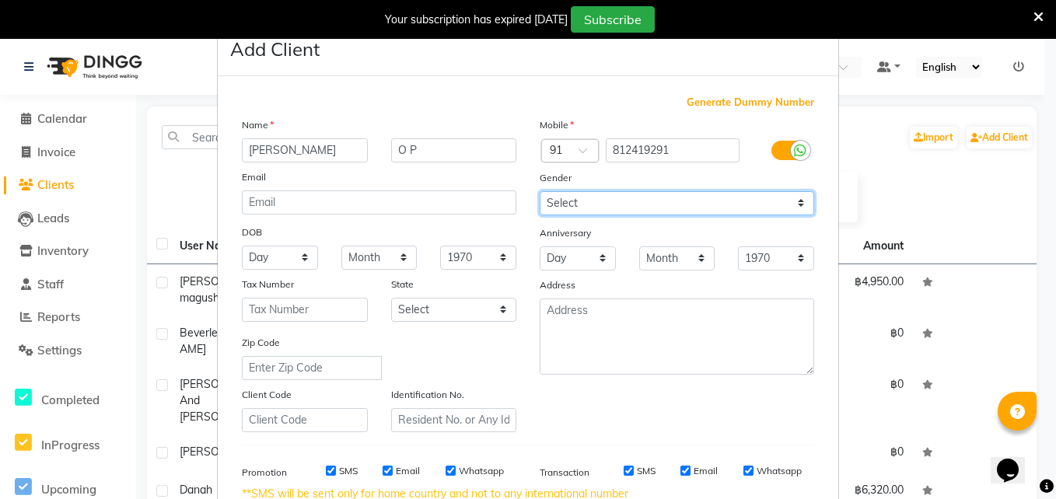
click at [572, 209] on select "Select Male Female Other Prefer Not To Say" at bounding box center [677, 203] width 274 height 24
select select "female"
click at [540, 191] on select "Select Male Female Other Prefer Not To Say" at bounding box center [677, 203] width 274 height 24
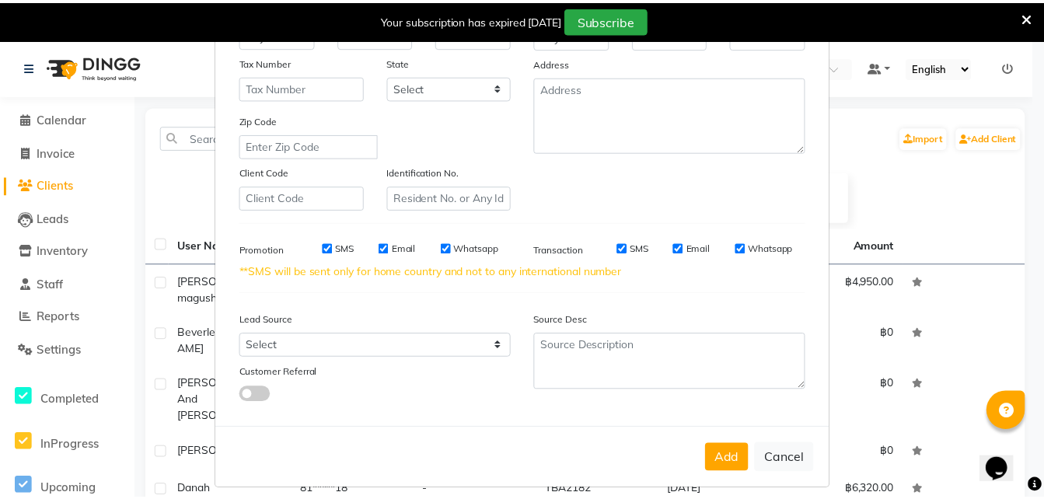
scroll to position [235, 0]
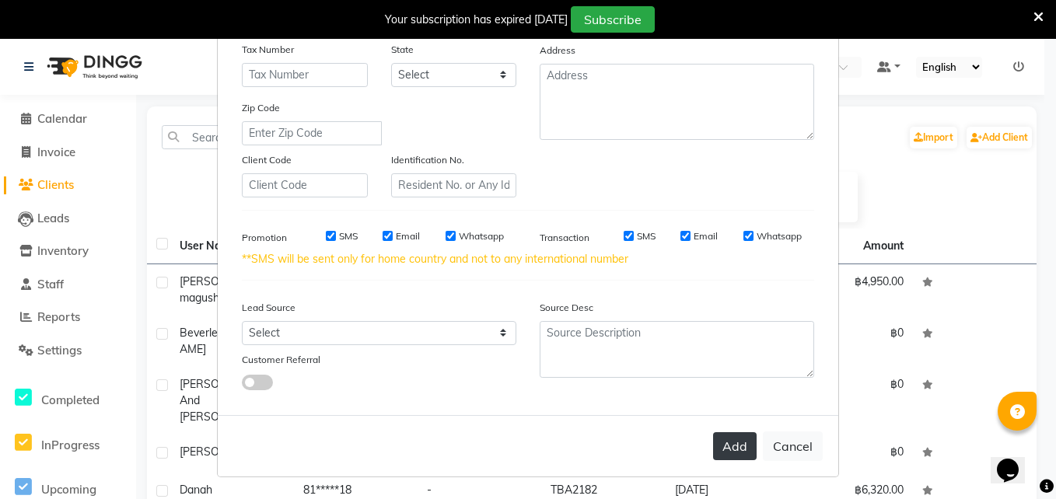
click at [722, 439] on button "Add" at bounding box center [735, 446] width 44 height 28
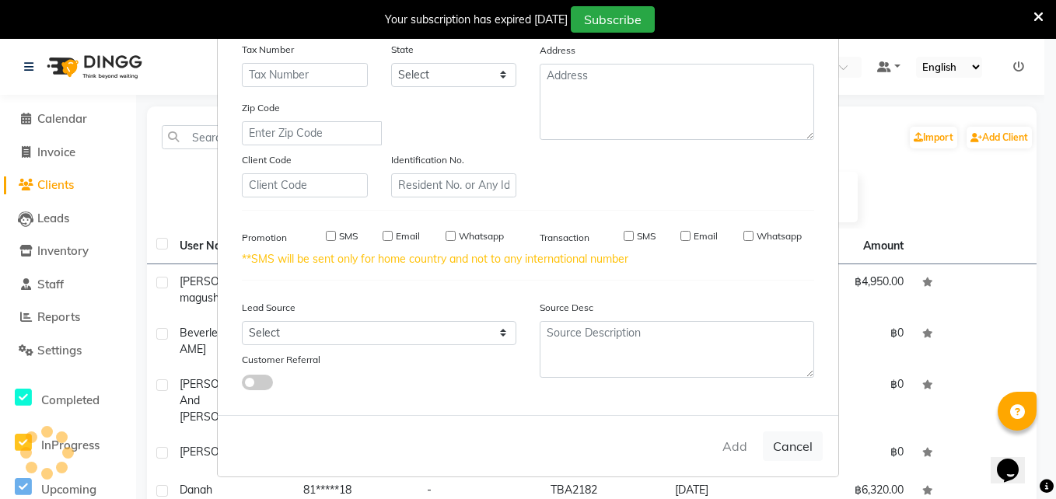
select select
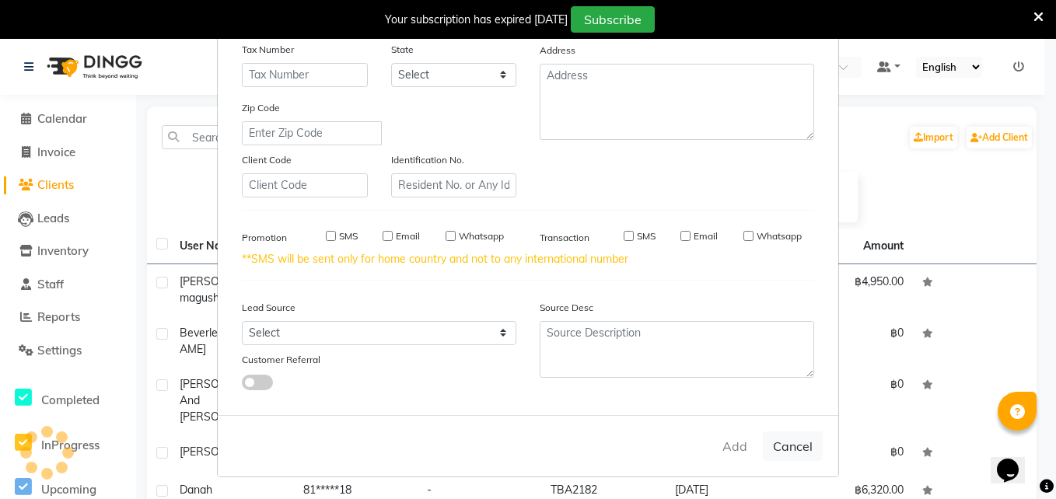
select select
checkbox input "false"
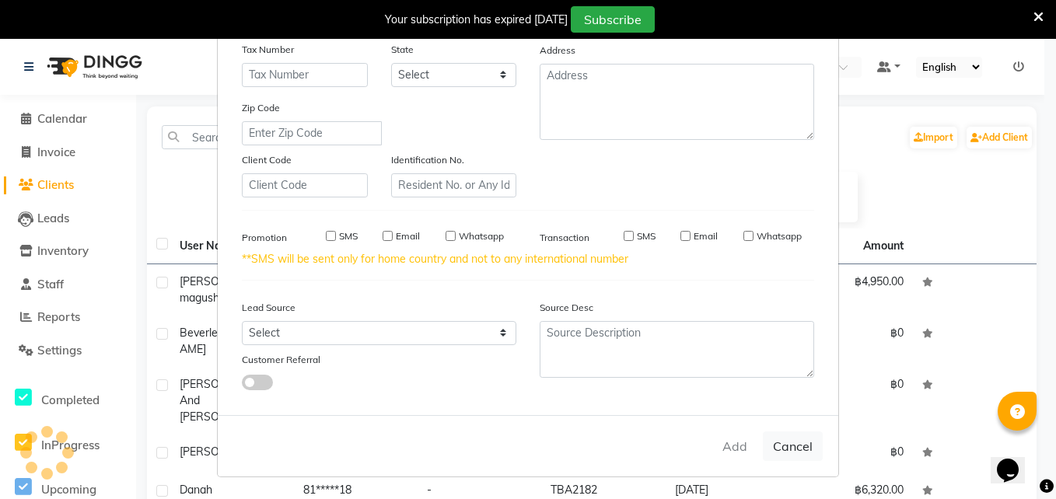
checkbox input "false"
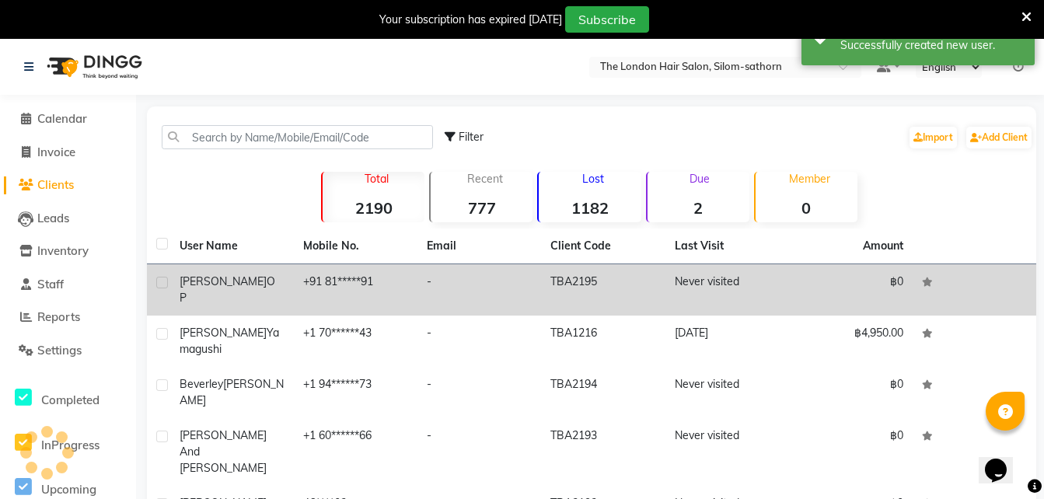
click at [313, 285] on td "+91 81*****91" at bounding box center [356, 289] width 124 height 51
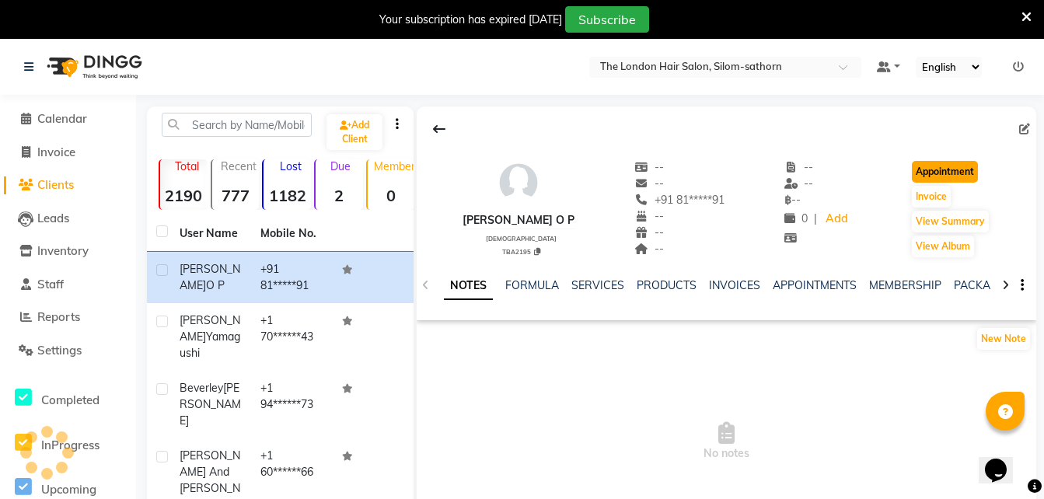
click at [946, 172] on button "Appointment" at bounding box center [945, 172] width 66 height 22
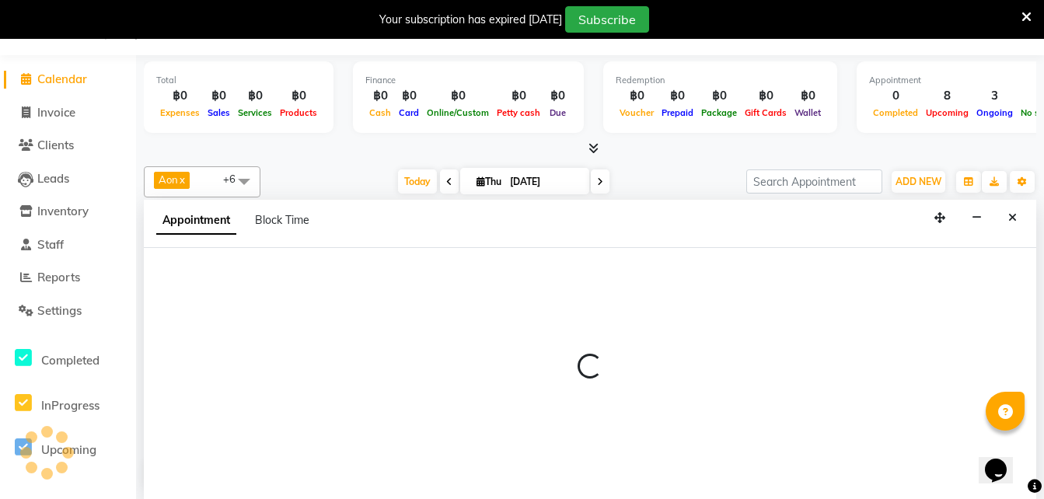
select select "600"
select select "tentative"
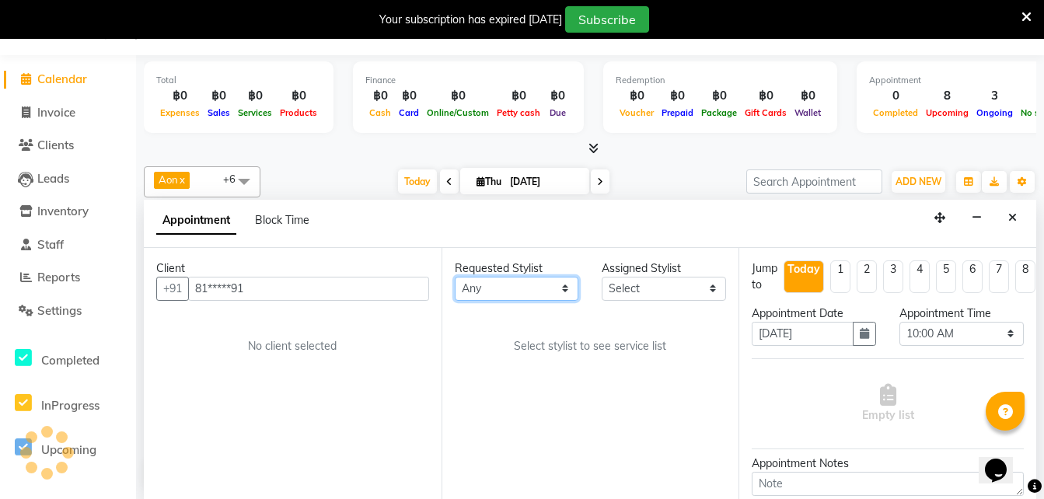
click at [484, 294] on select "Any Aon Apple Boss Luke Fon Kate Pim" at bounding box center [517, 289] width 124 height 24
select select "56709"
click at [455, 277] on select "Any Aon Apple Boss Luke Fon Kate Pim" at bounding box center [517, 289] width 124 height 24
select select "56709"
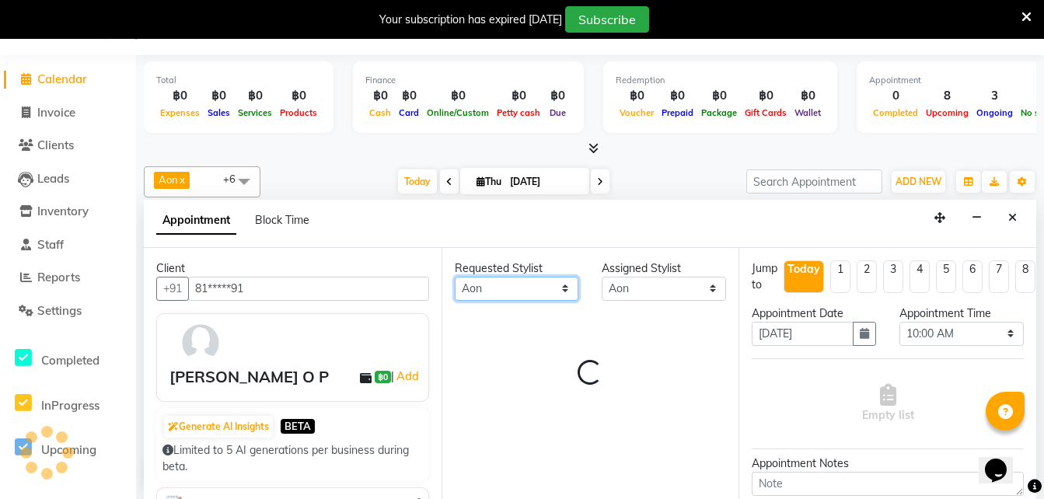
click at [510, 292] on select "Any Aon Apple Boss Luke Fon Kate Pim" at bounding box center [517, 289] width 124 height 24
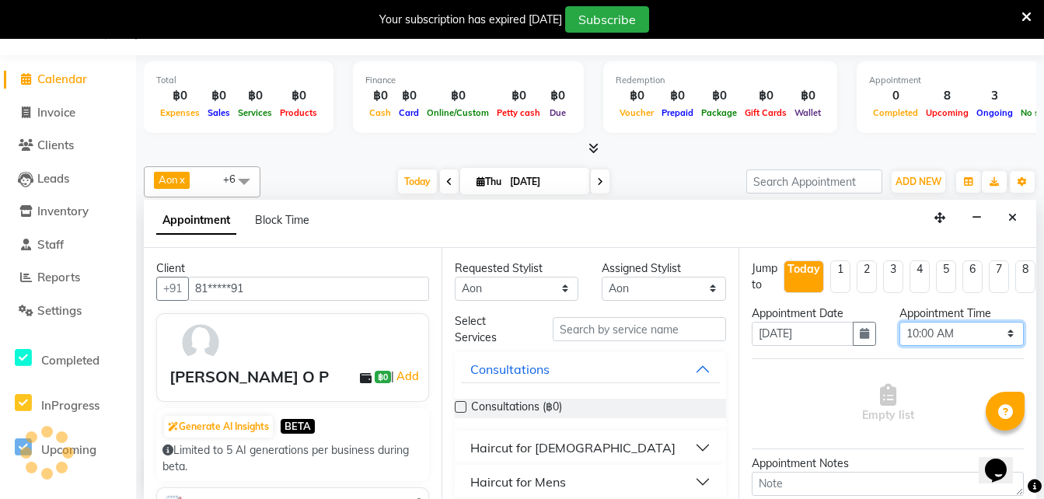
drag, startPoint x: 510, startPoint y: 292, endPoint x: 939, endPoint y: 344, distance: 431.6
click at [939, 344] on select "Select 10:00 AM 10:05 AM 10:10 AM 10:15 AM 10:20 AM 10:25 AM 10:30 AM 10:35 AM …" at bounding box center [962, 334] width 124 height 24
select select "900"
click at [900, 322] on select "Select 10:00 AM 10:05 AM 10:10 AM 10:15 AM 10:20 AM 10:25 AM 10:30 AM 10:35 AM …" at bounding box center [962, 334] width 124 height 24
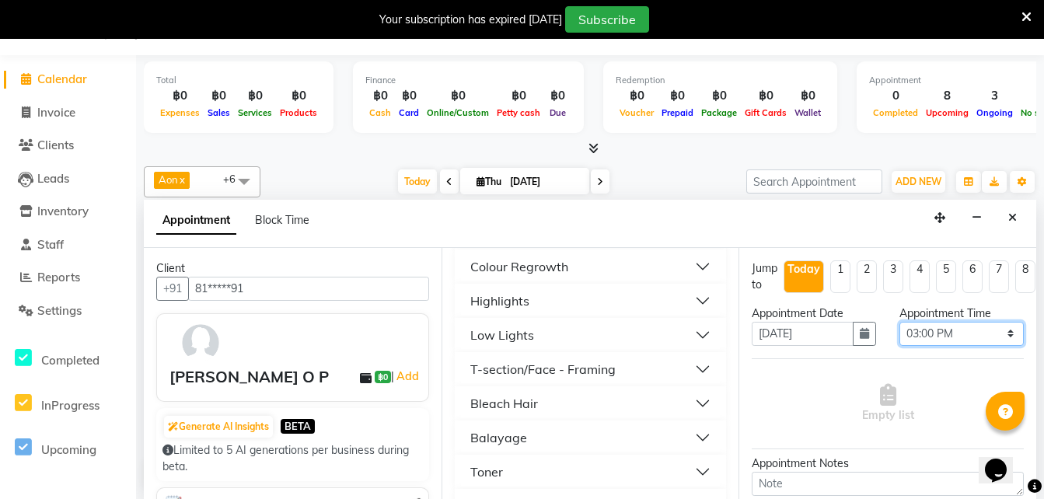
scroll to position [411, 0]
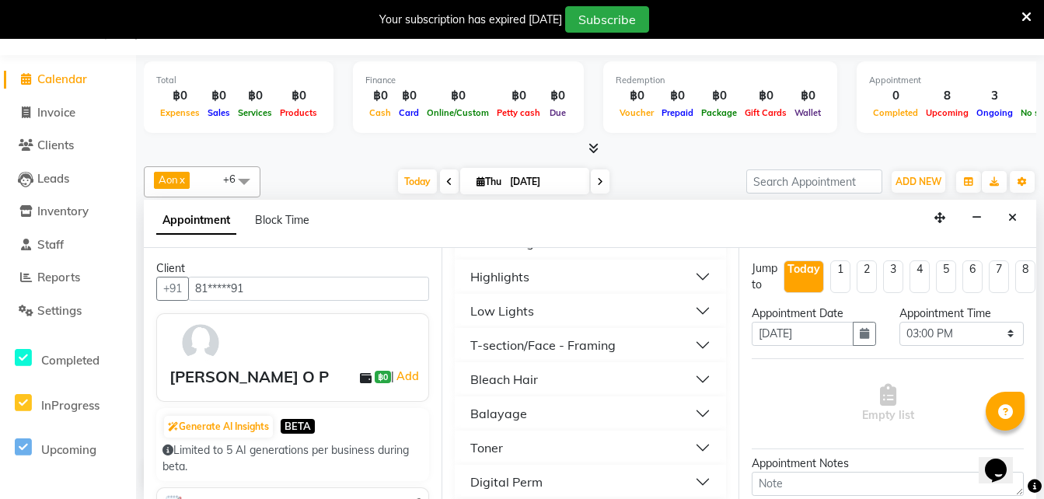
click at [501, 418] on div "Balayage" at bounding box center [498, 413] width 57 height 19
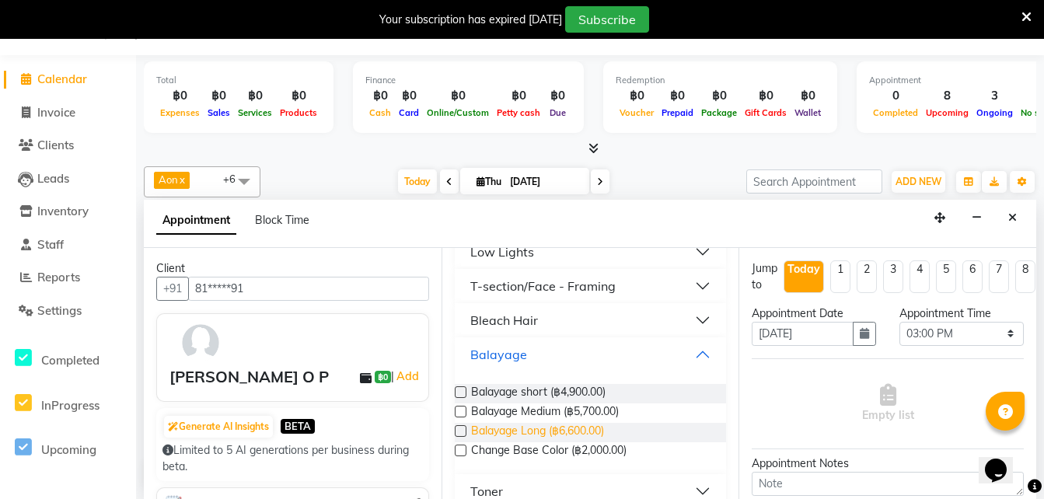
scroll to position [470, 0]
click at [549, 431] on span "Balayage Long (฿6,600.00)" at bounding box center [537, 431] width 133 height 19
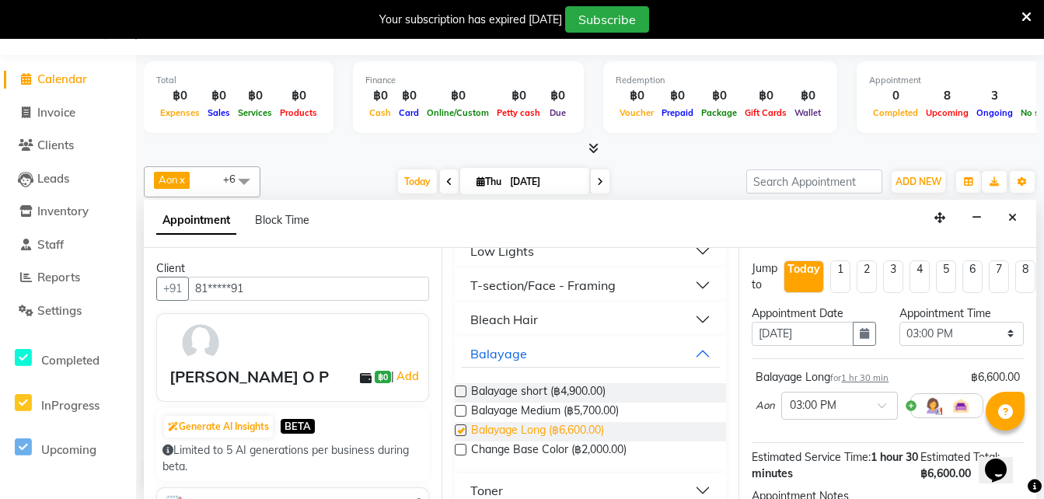
checkbox input "false"
click at [484, 359] on div "Balayage" at bounding box center [498, 353] width 57 height 19
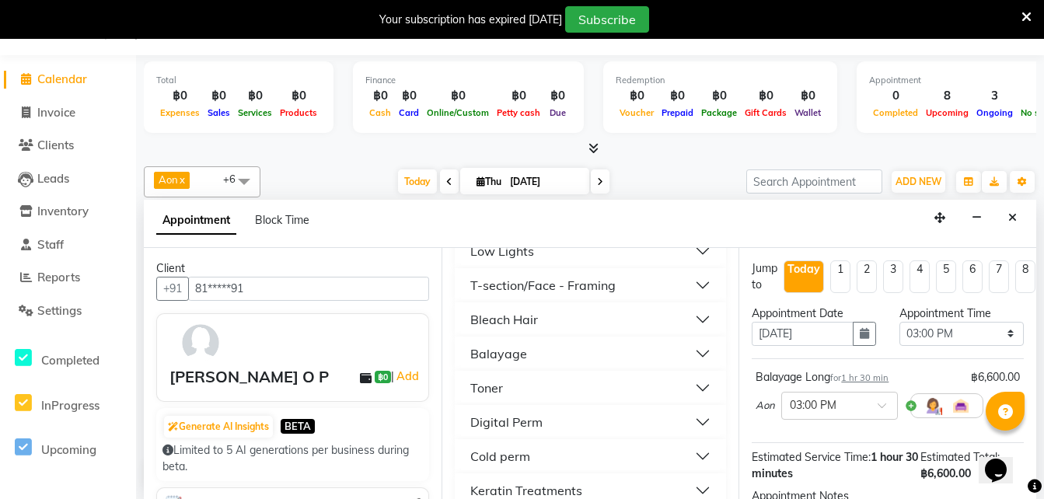
click at [488, 392] on div "Toner" at bounding box center [486, 388] width 33 height 19
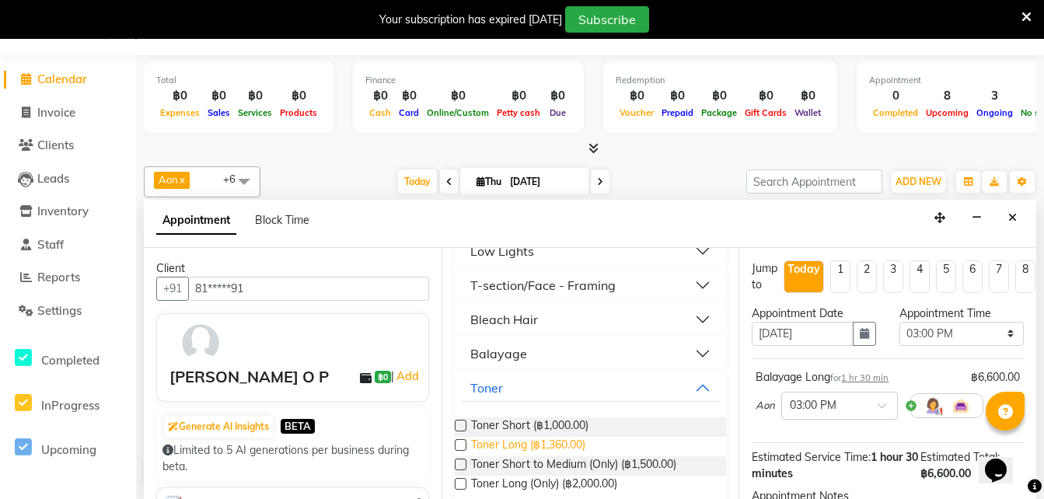
click at [523, 452] on span "Toner Long (฿1,360.00)" at bounding box center [528, 446] width 114 height 19
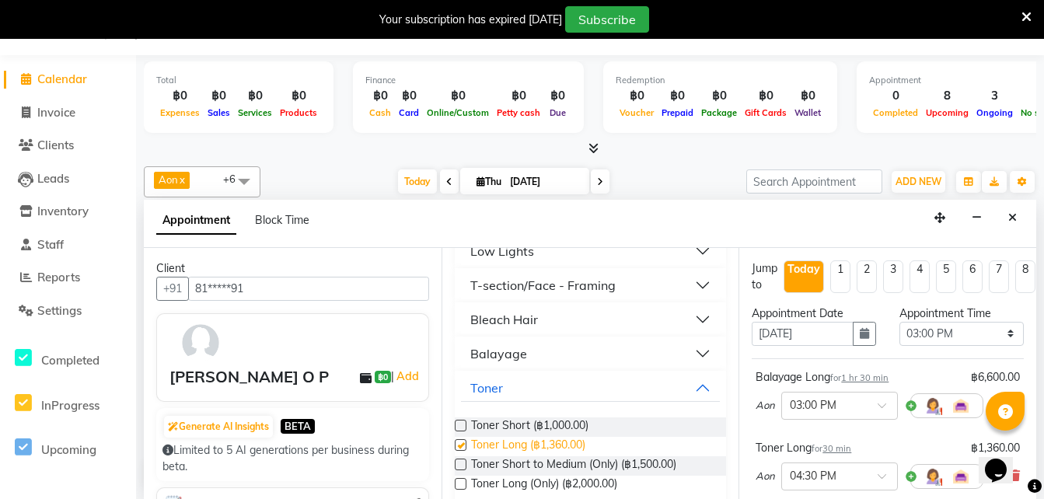
checkbox input "false"
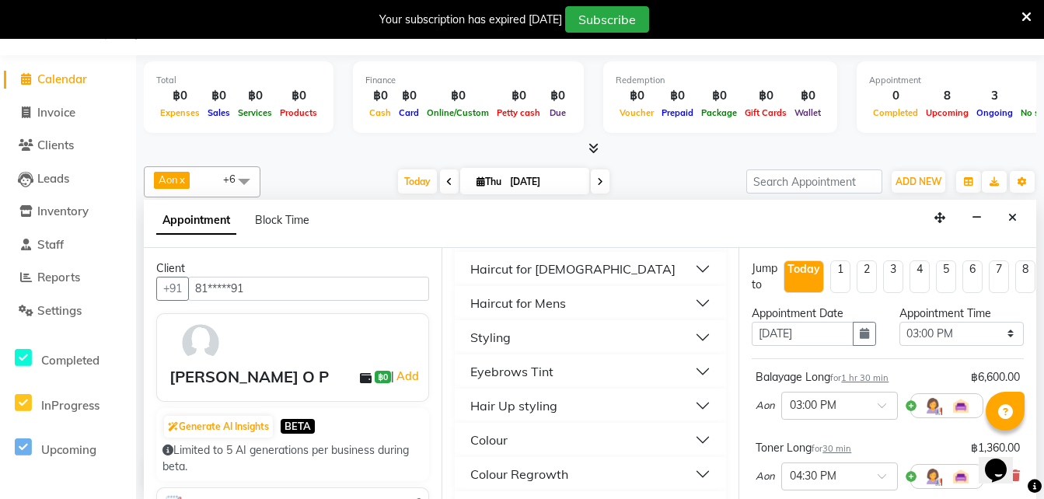
scroll to position [178, 0]
click at [530, 274] on div "Haircut for Ladies" at bounding box center [572, 269] width 205 height 19
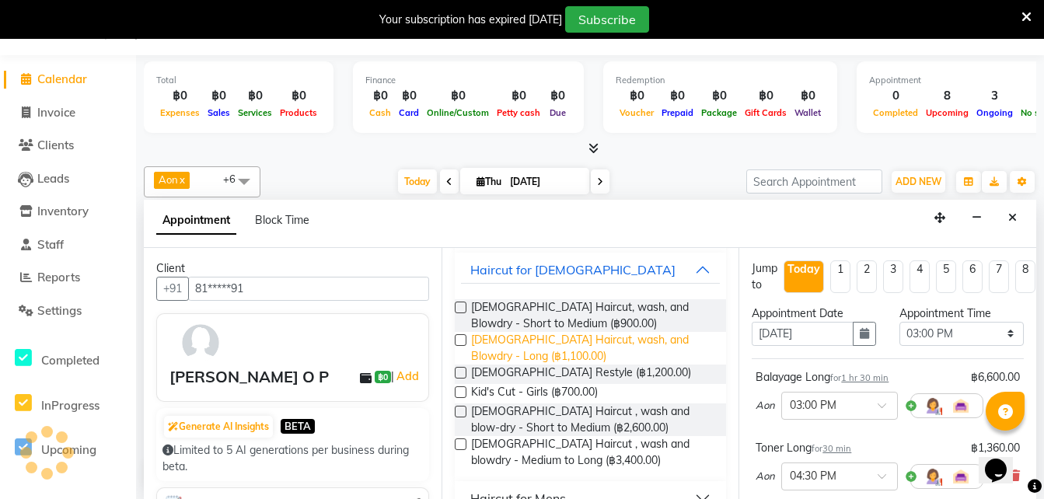
click at [563, 343] on span "Ladies Haircut, wash, and Blowdry - Long (฿1,100.00)" at bounding box center [592, 348] width 243 height 33
checkbox input "false"
click at [532, 270] on div "Haircut for Ladies" at bounding box center [572, 269] width 205 height 19
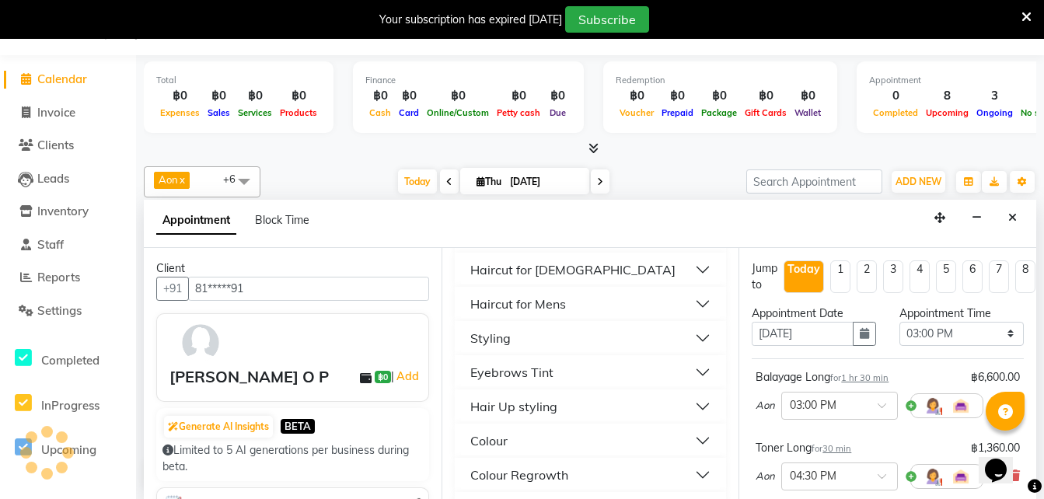
scroll to position [0, 0]
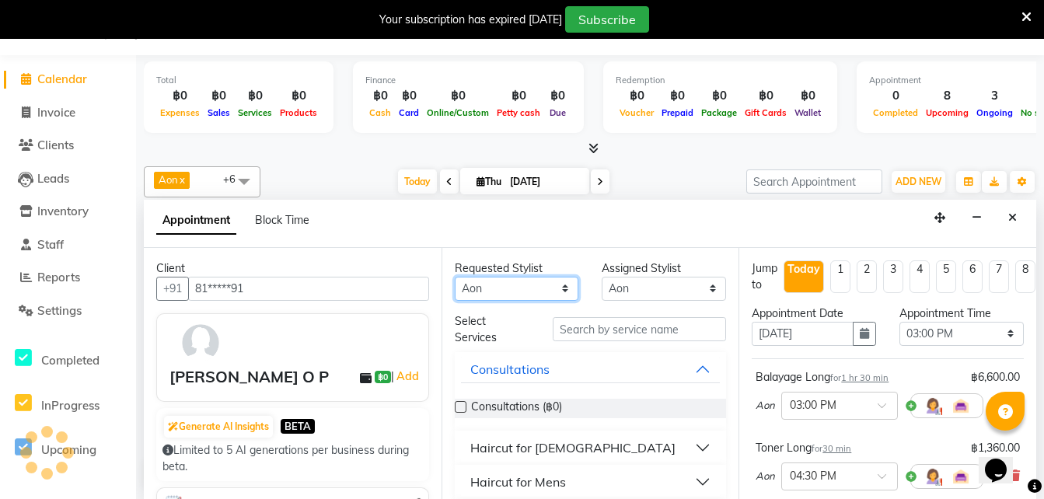
click at [492, 292] on select "Any Aon Apple Boss Luke Fon Kate Pim" at bounding box center [517, 289] width 124 height 24
select select "65351"
click at [455, 277] on select "Any Aon Apple Boss Luke Fon Kate Pim" at bounding box center [517, 289] width 124 height 24
select select "65351"
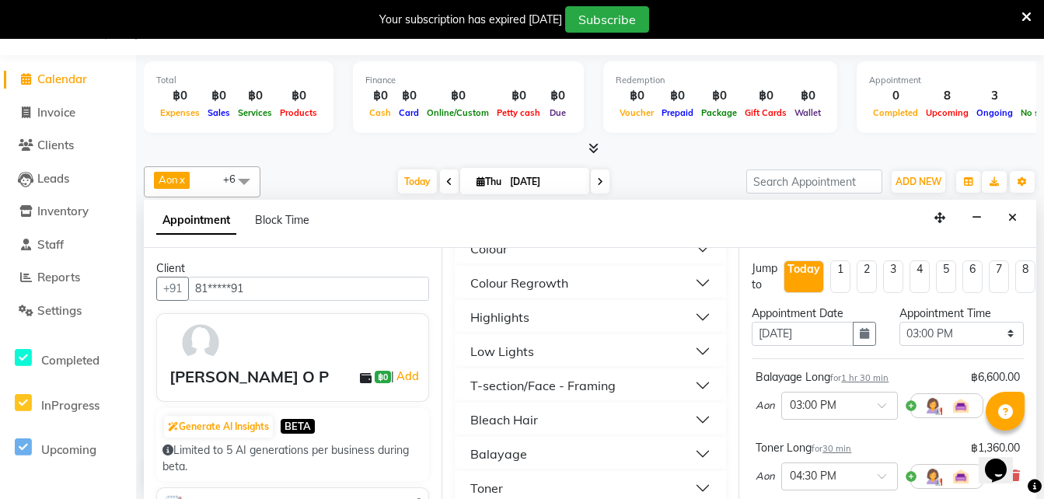
scroll to position [389, 0]
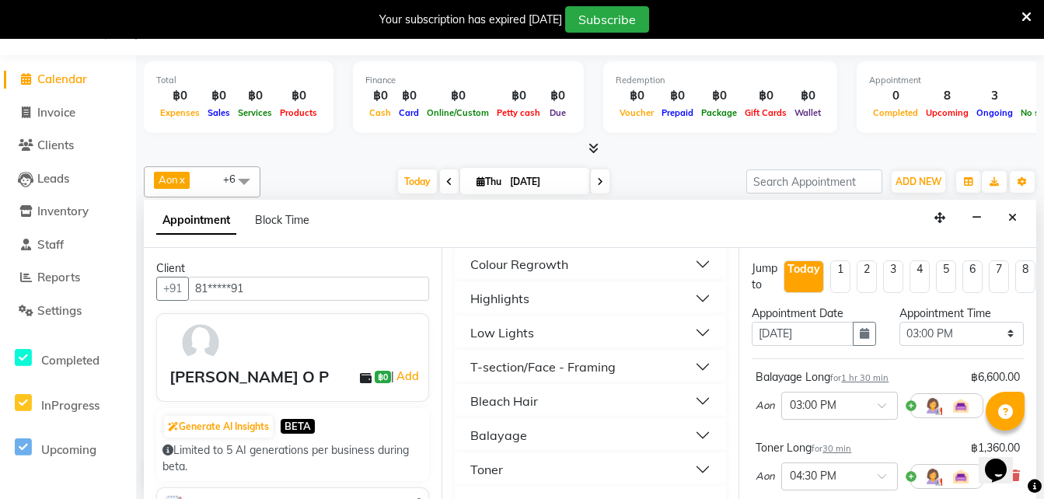
click at [513, 295] on div "Highlights" at bounding box center [499, 298] width 59 height 19
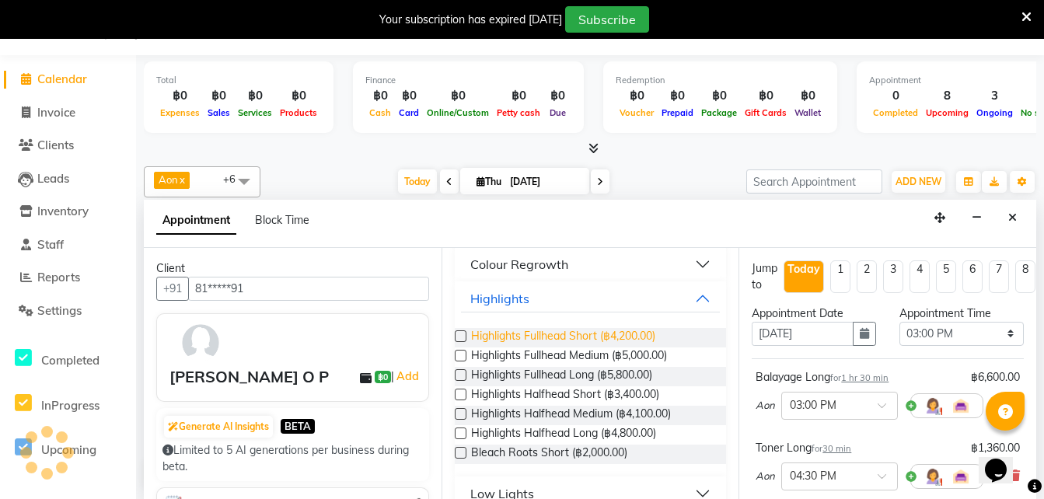
click at [528, 340] on span "Highlights Fullhead Short (฿4,200.00)" at bounding box center [563, 337] width 184 height 19
checkbox input "false"
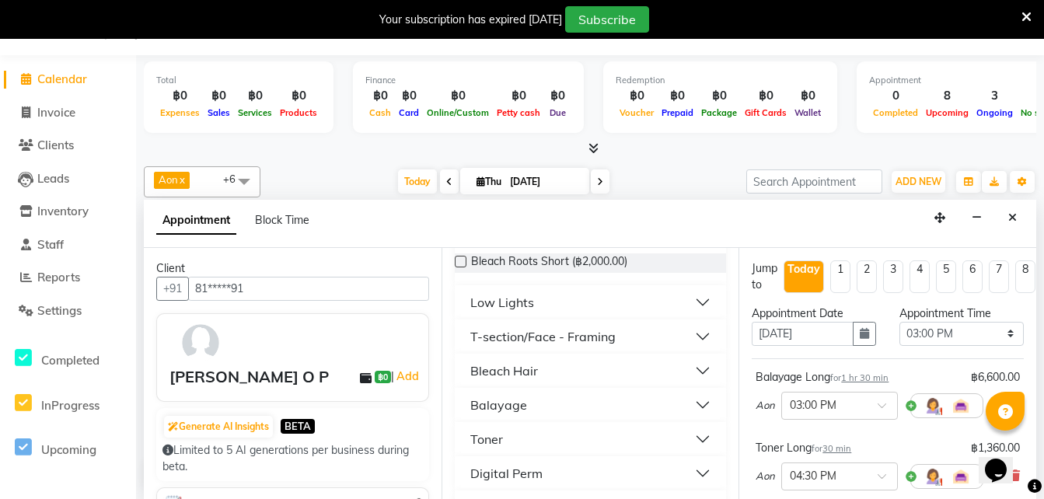
scroll to position [583, 0]
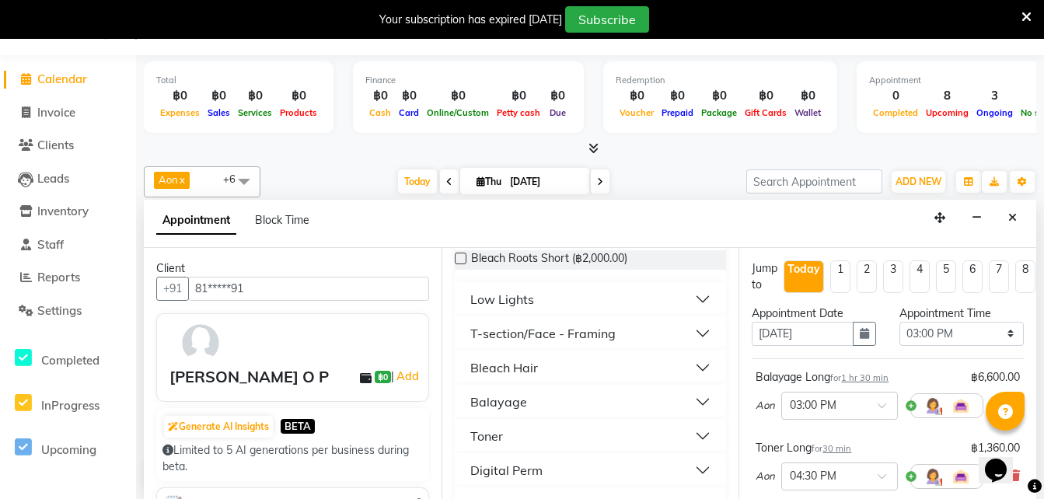
click at [481, 438] on div "Toner" at bounding box center [486, 436] width 33 height 19
click at [564, 481] on span "Toner Short (฿1,000.00)" at bounding box center [529, 475] width 117 height 19
checkbox input "false"
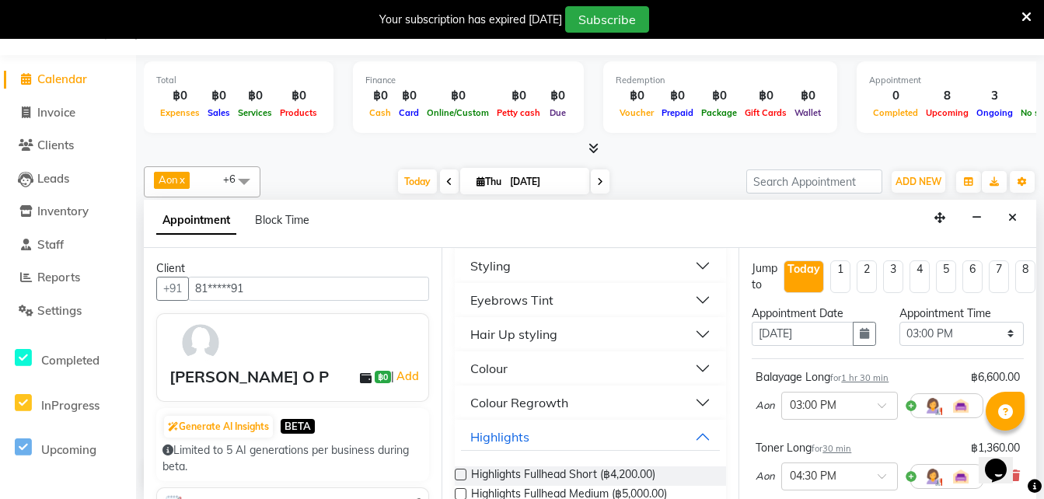
scroll to position [208, 0]
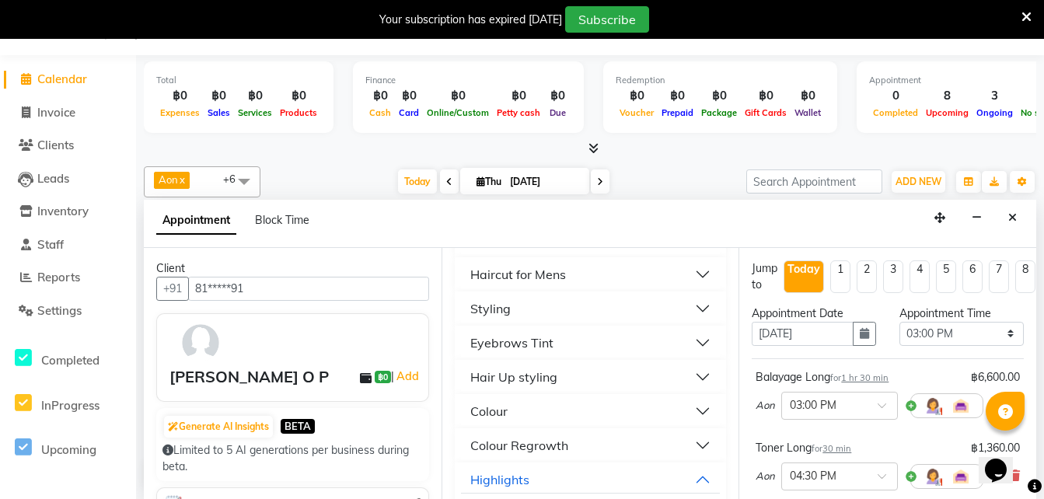
click at [500, 313] on div "Styling" at bounding box center [490, 308] width 40 height 19
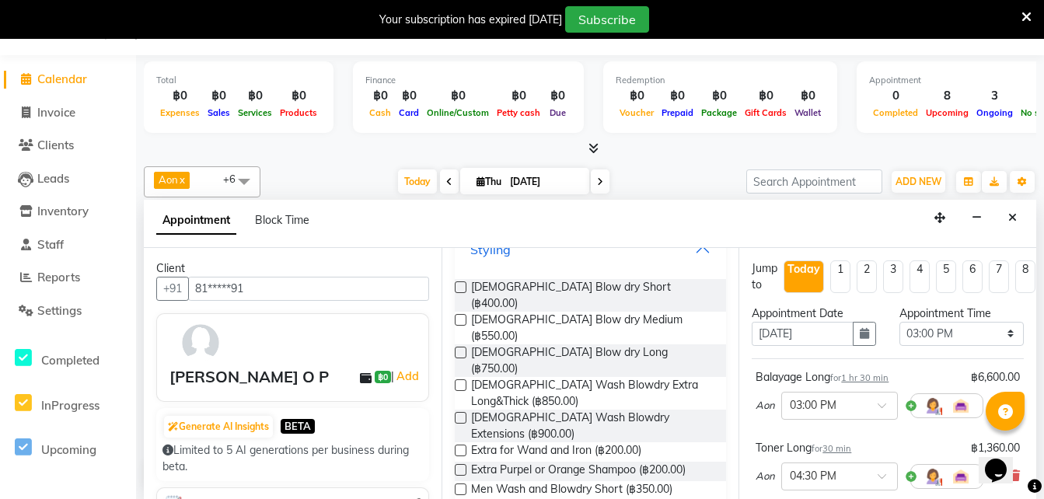
scroll to position [269, 0]
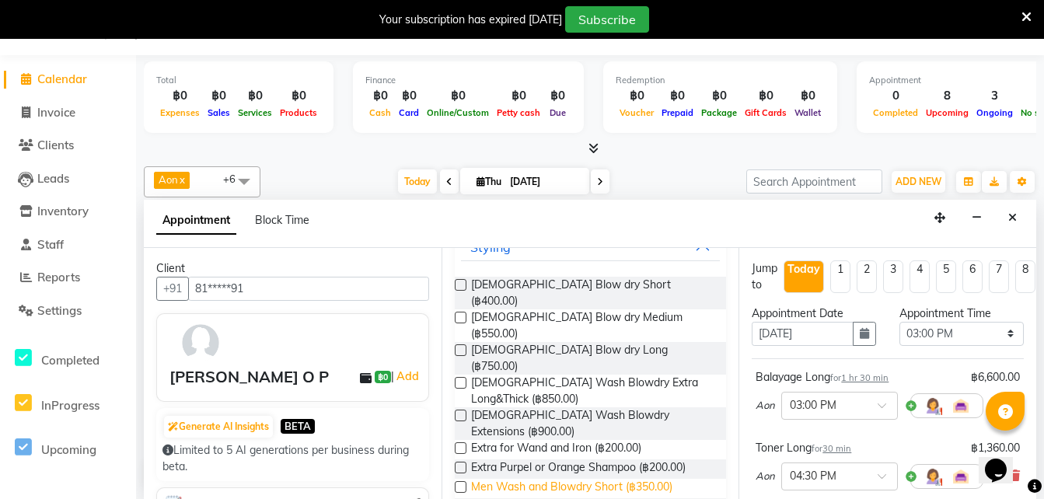
click at [610, 479] on span "Men Wash and Blowdry Short (฿350.00)" at bounding box center [571, 488] width 201 height 19
checkbox input "false"
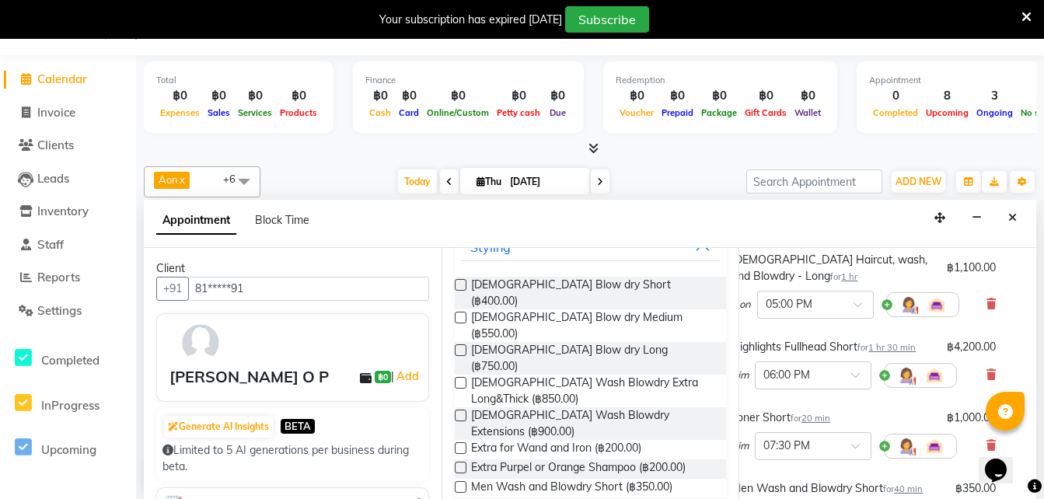
scroll to position [259, 0]
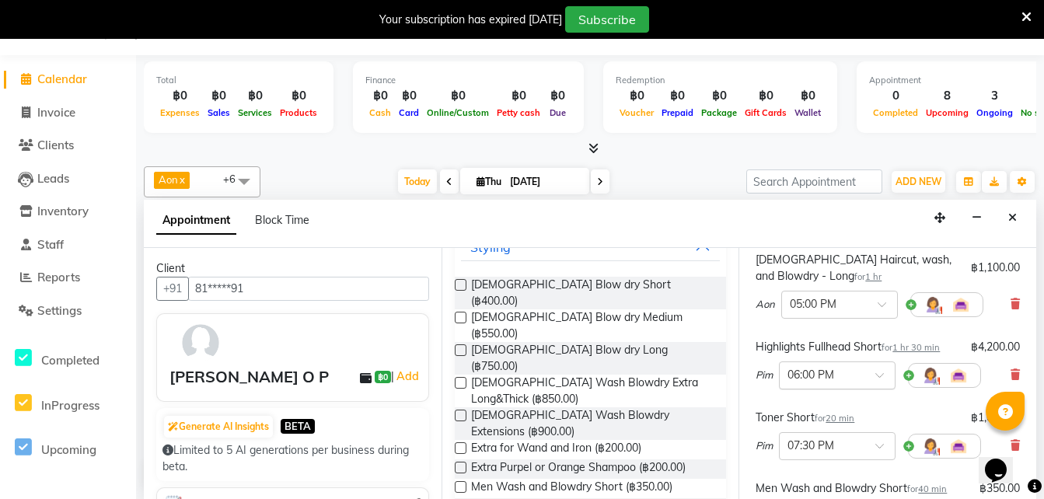
click at [828, 377] on input "text" at bounding box center [822, 374] width 68 height 16
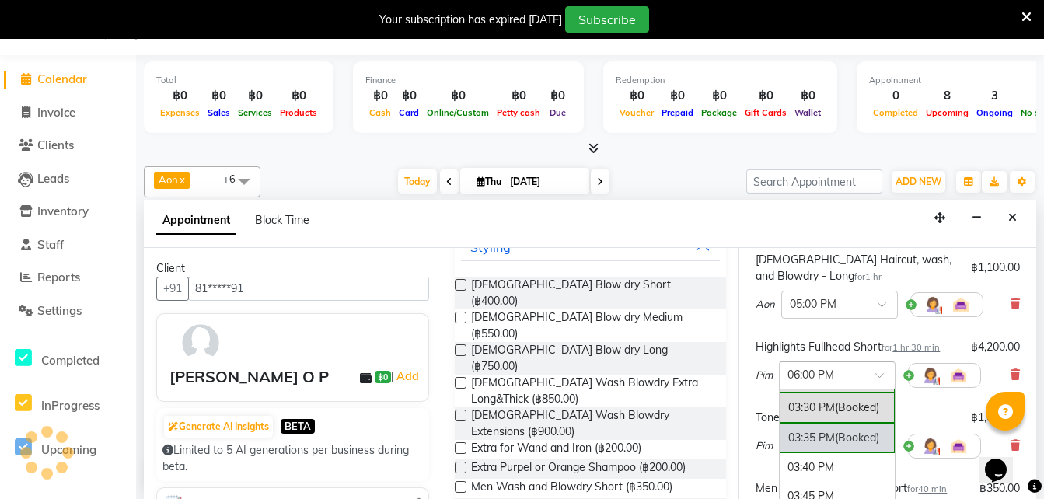
scroll to position [1970, 0]
click at [786, 410] on div "03:30 PM (Booked)" at bounding box center [837, 408] width 115 height 30
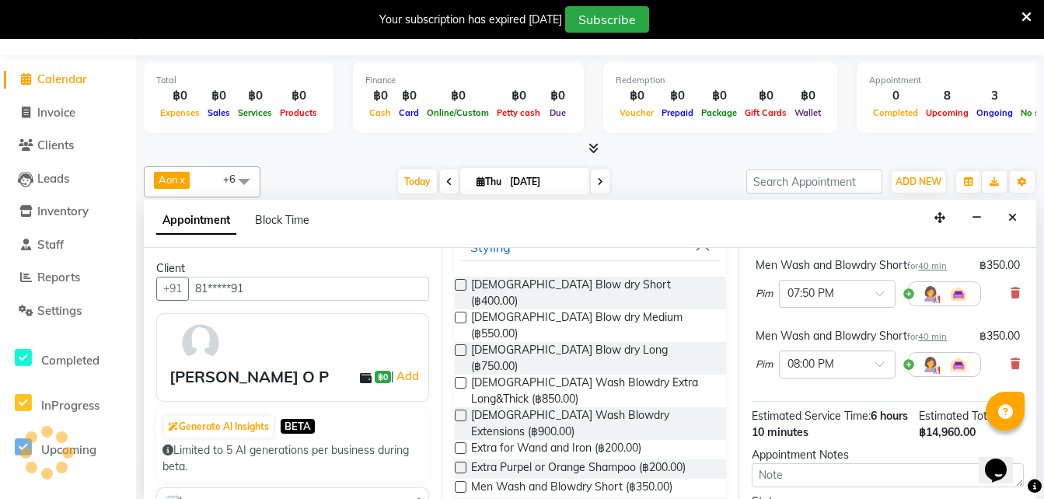
scroll to position [640, 0]
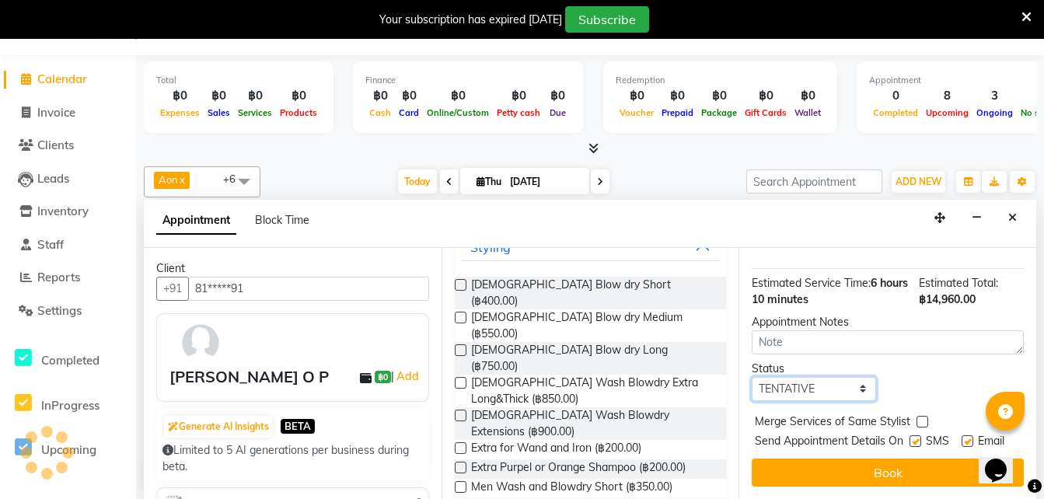
click at [791, 377] on select "Select TENTATIVE CONFIRM CHECK-IN UPCOMING" at bounding box center [814, 389] width 124 height 24
select select "confirm booking"
click at [752, 377] on select "Select TENTATIVE CONFIRM CHECK-IN UPCOMING" at bounding box center [814, 389] width 124 height 24
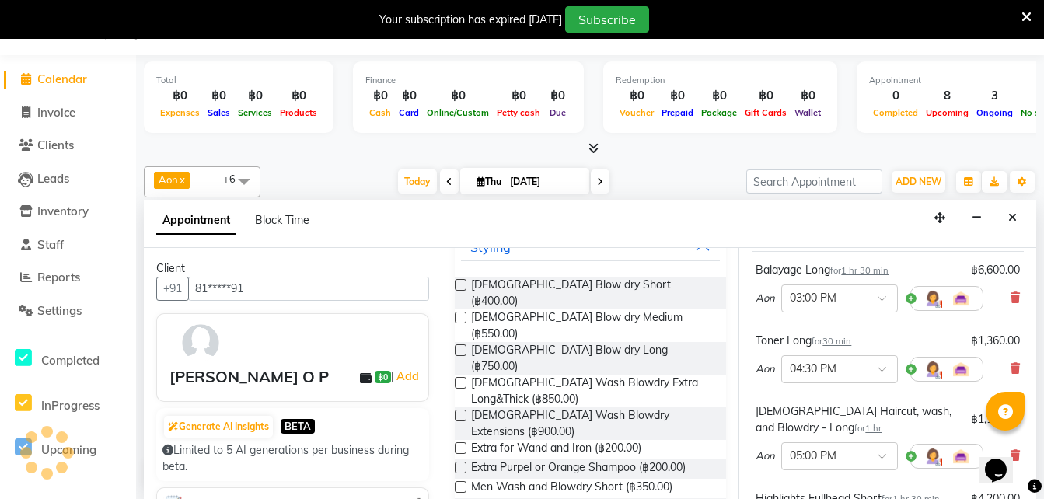
scroll to position [0, 0]
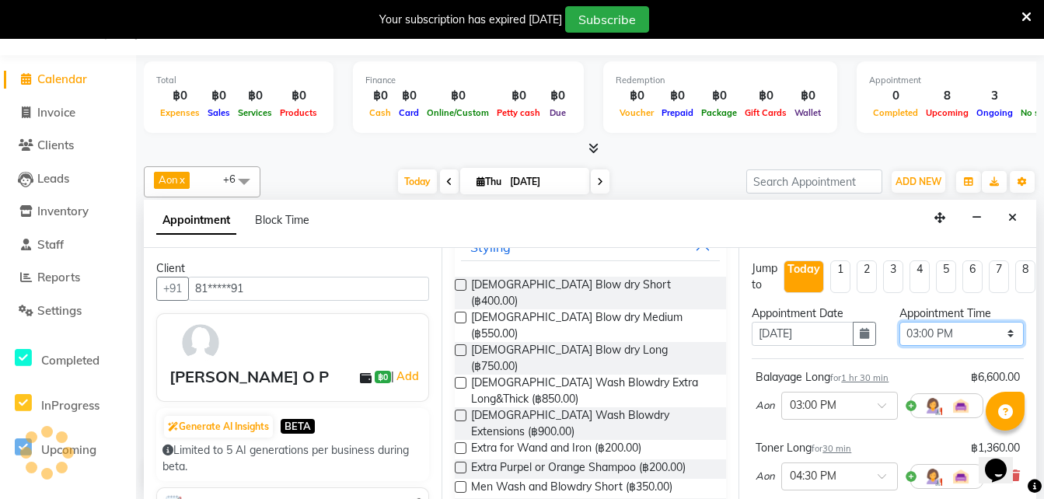
click at [926, 334] on select "Select 10:00 AM 10:05 AM 10:10 AM 10:15 AM 10:20 AM 10:25 AM 10:30 AM 10:35 AM …" at bounding box center [962, 334] width 124 height 24
click at [900, 322] on select "Select 10:00 AM 10:05 AM 10:10 AM 10:15 AM 10:20 AM 10:25 AM 10:30 AM 10:35 AM …" at bounding box center [962, 334] width 124 height 24
click at [925, 327] on select "Select 10:00 AM 10:05 AM 10:10 AM 10:15 AM 10:20 AM 10:25 AM 10:30 AM 10:35 AM …" at bounding box center [962, 334] width 124 height 24
click at [900, 322] on select "Select 10:00 AM 10:05 AM 10:10 AM 10:15 AM 10:20 AM 10:25 AM 10:30 AM 10:35 AM …" at bounding box center [962, 334] width 124 height 24
click at [921, 326] on select "Select 10:00 AM 10:05 AM 10:10 AM 10:15 AM 10:20 AM 10:25 AM 10:30 AM 10:35 AM …" at bounding box center [962, 334] width 124 height 24
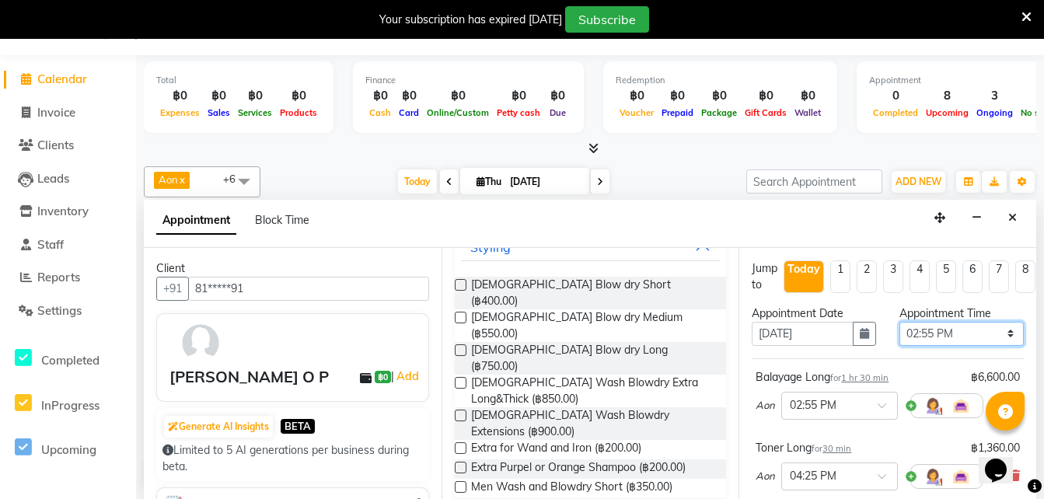
select select "900"
click at [900, 322] on select "Select 10:00 AM 10:05 AM 10:10 AM 10:15 AM 10:20 AM 10:25 AM 10:30 AM 10:35 AM …" at bounding box center [962, 334] width 124 height 24
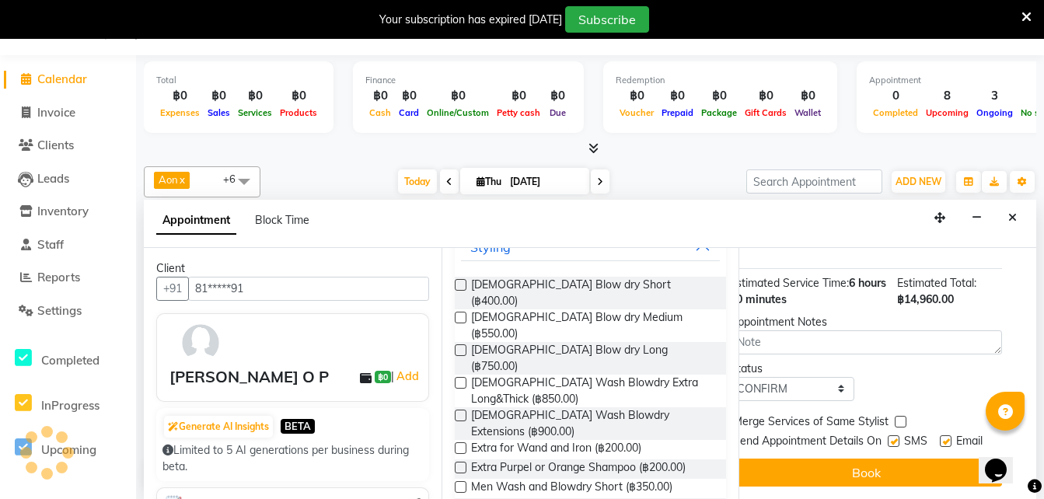
scroll to position [640, 0]
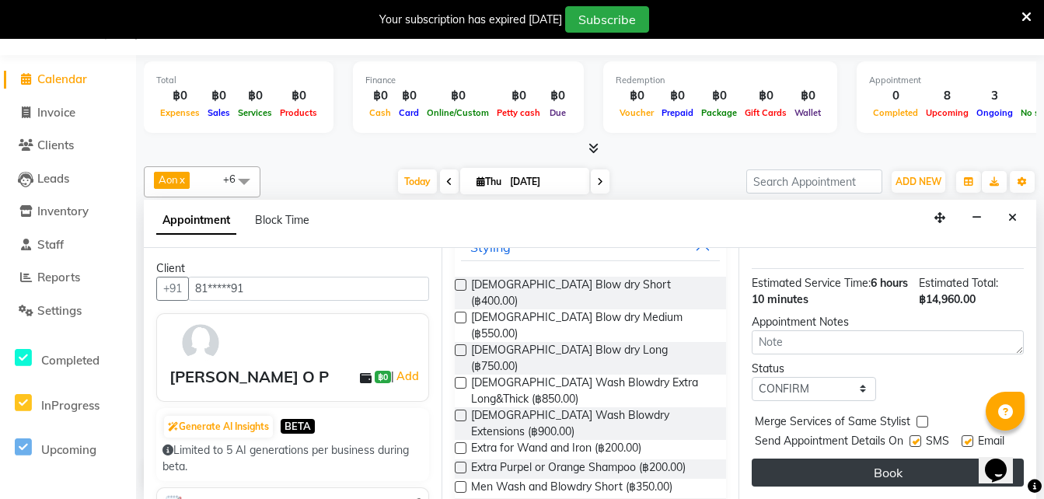
click at [844, 463] on button "Book" at bounding box center [888, 473] width 272 height 28
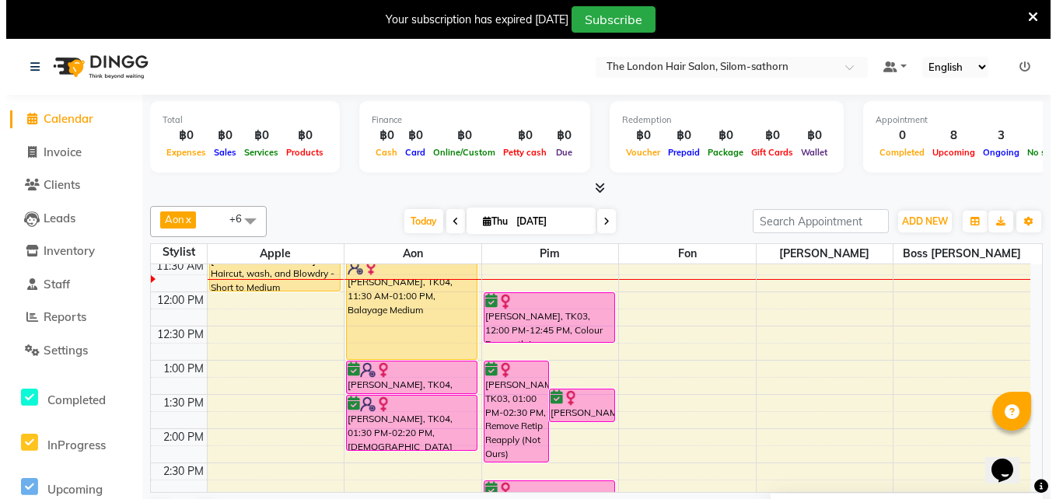
scroll to position [178, 0]
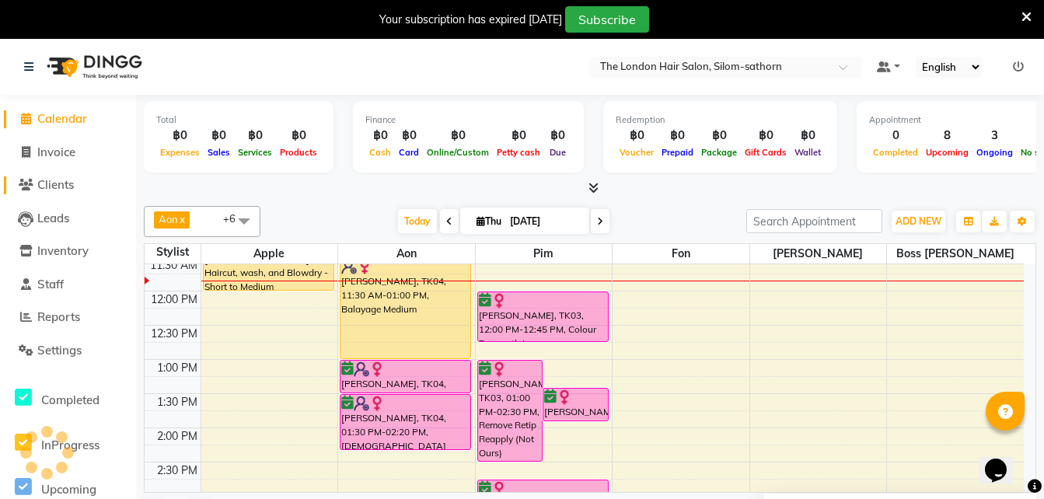
click at [53, 184] on span "Clients" at bounding box center [55, 184] width 37 height 15
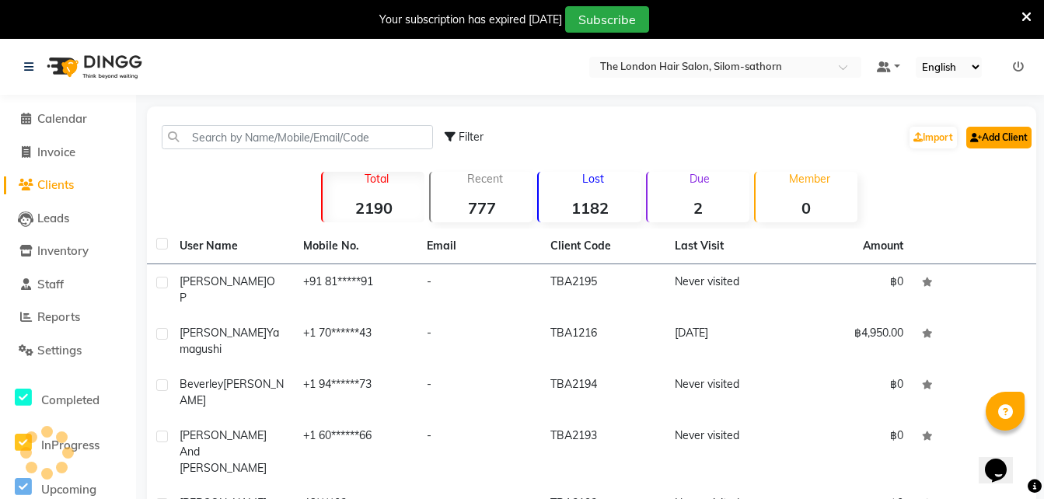
click at [993, 133] on link "Add Client" at bounding box center [998, 138] width 65 height 22
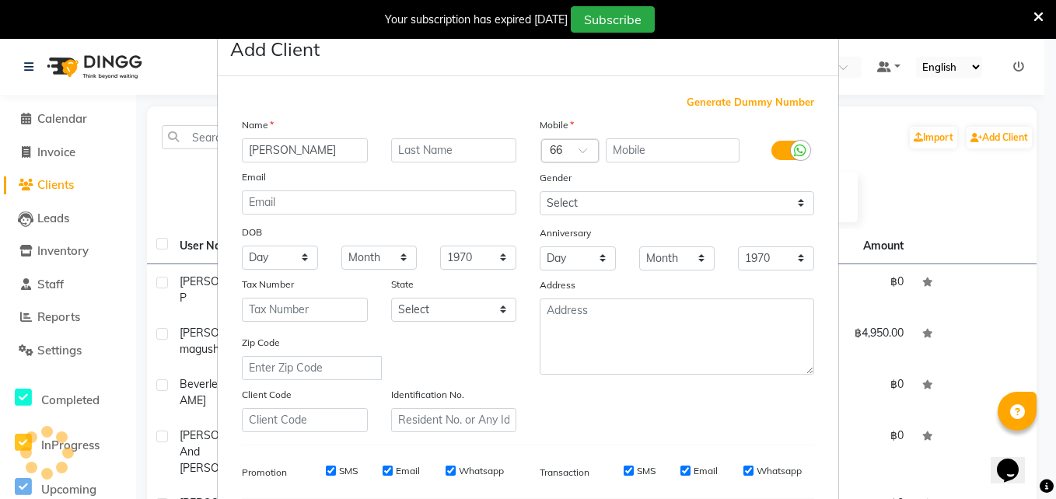
type input "Joyce"
click at [432, 154] on input "text" at bounding box center [454, 150] width 126 height 24
type input "Lim"
click at [558, 149] on div at bounding box center [570, 152] width 56 height 16
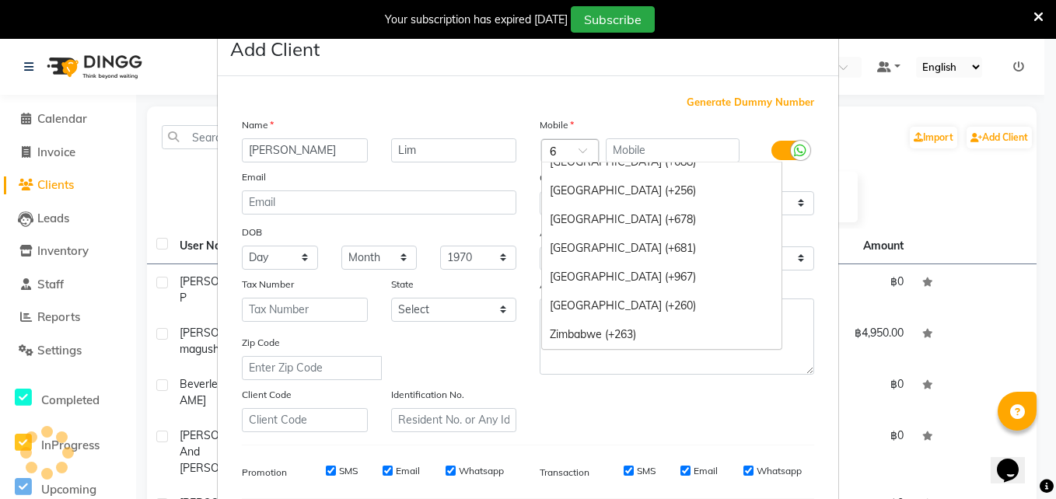
scroll to position [2115, 0]
type input "65"
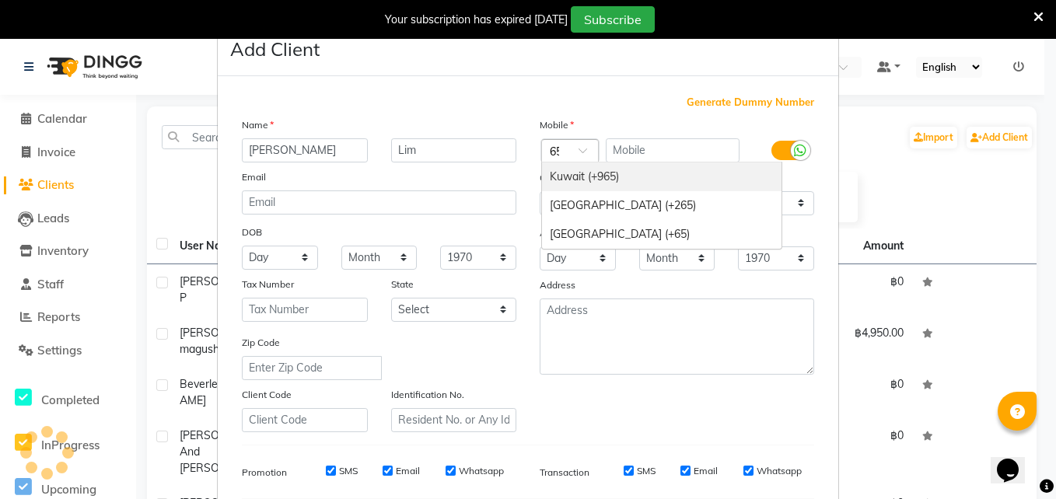
scroll to position [0, 0]
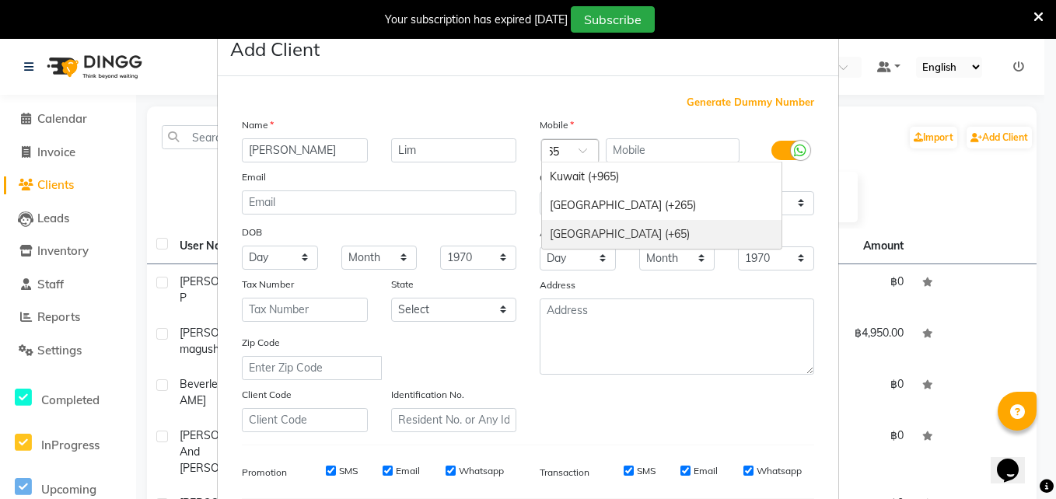
click at [581, 233] on div "Singapore (+65)" at bounding box center [661, 234] width 239 height 29
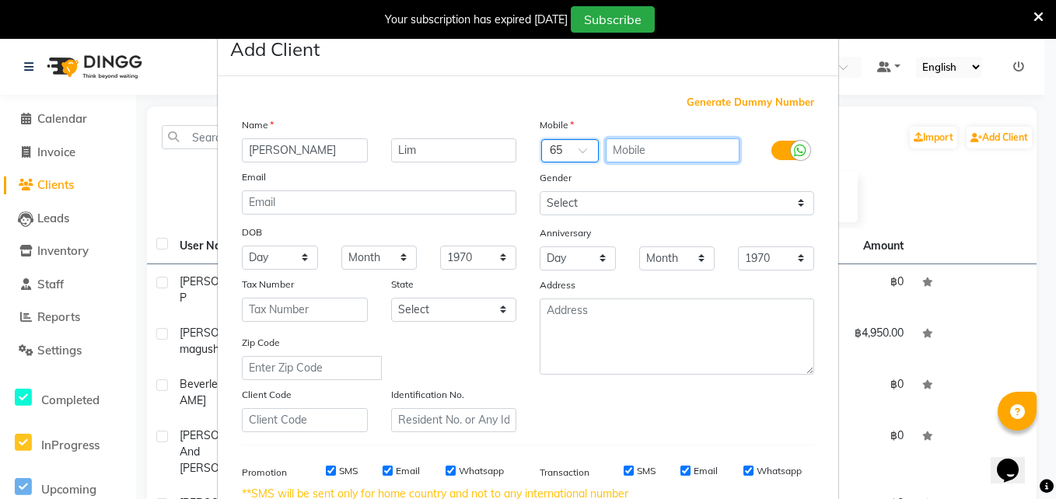
click at [607, 149] on input "text" at bounding box center [673, 150] width 135 height 24
type input "86881177"
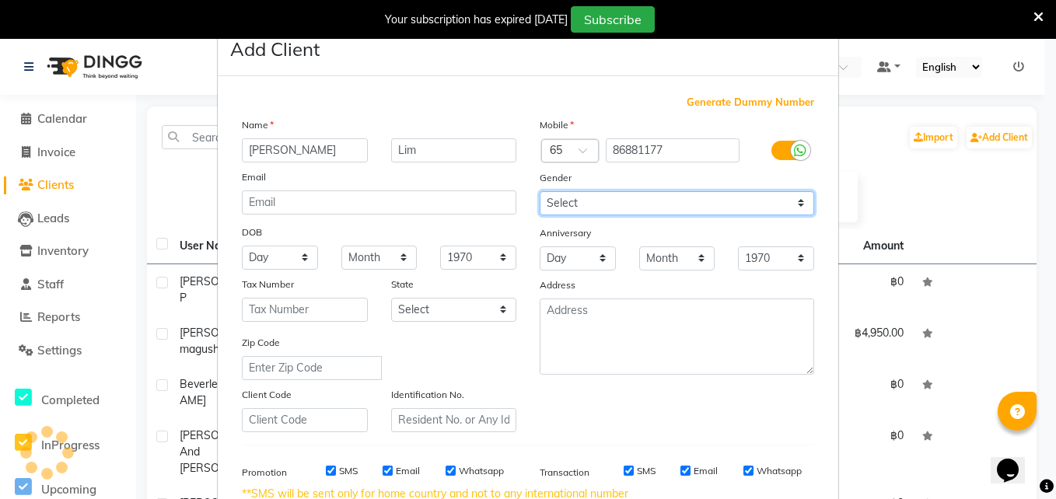
click at [548, 205] on select "Select Male Female Other Prefer Not To Say" at bounding box center [677, 203] width 274 height 24
select select "female"
click at [540, 191] on select "Select Male Female Other Prefer Not To Say" at bounding box center [677, 203] width 274 height 24
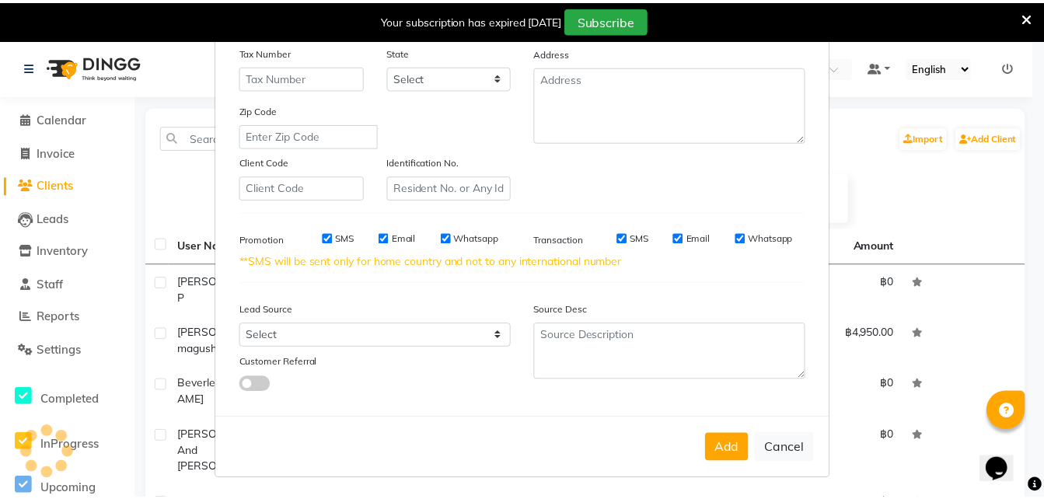
scroll to position [235, 0]
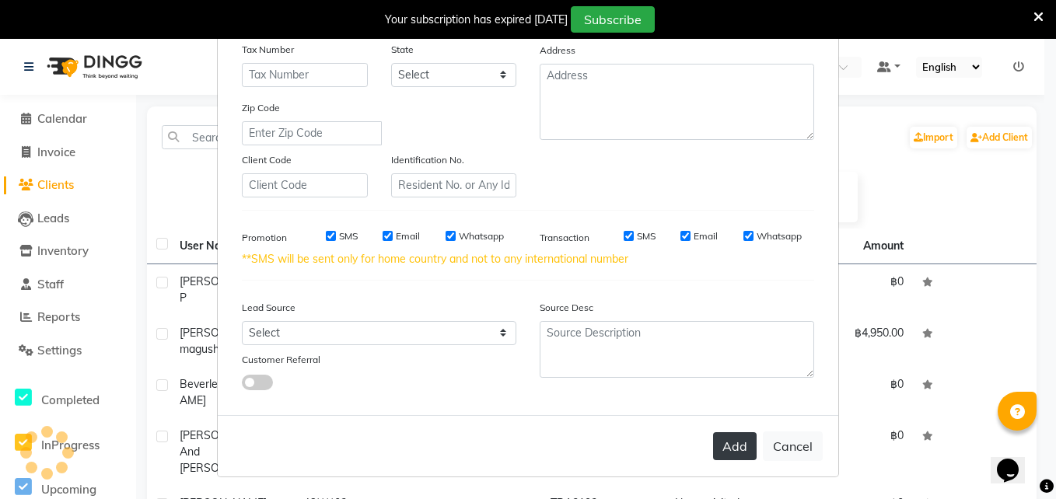
click at [727, 445] on button "Add" at bounding box center [735, 446] width 44 height 28
select select
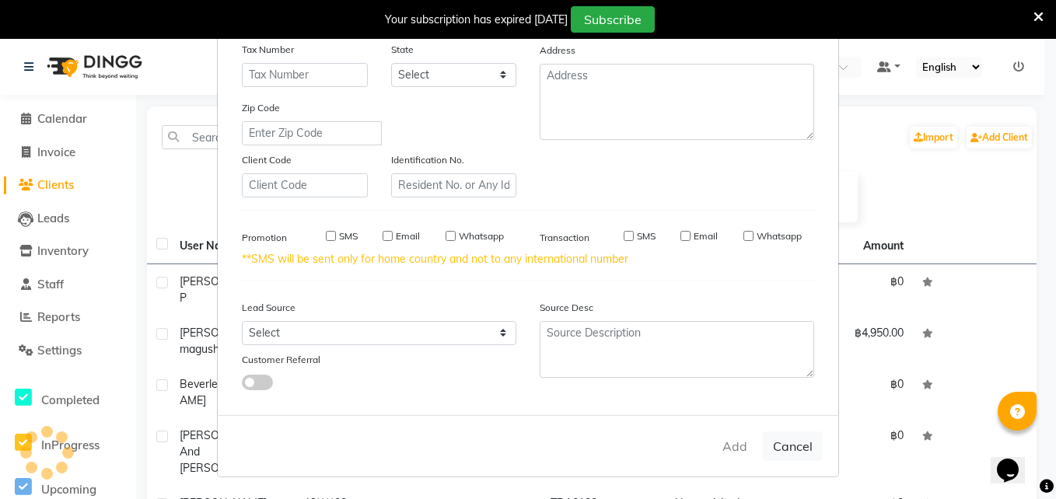
select select
checkbox input "false"
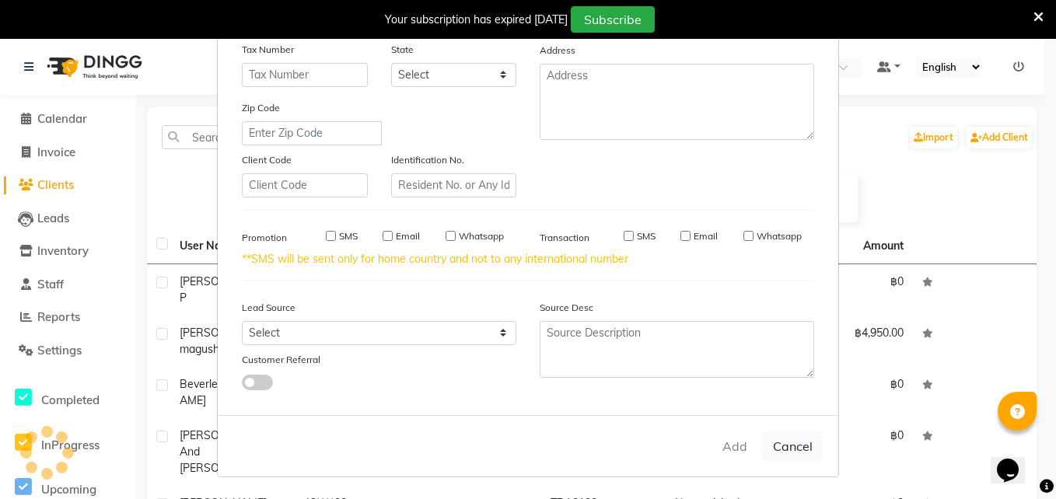
checkbox input "false"
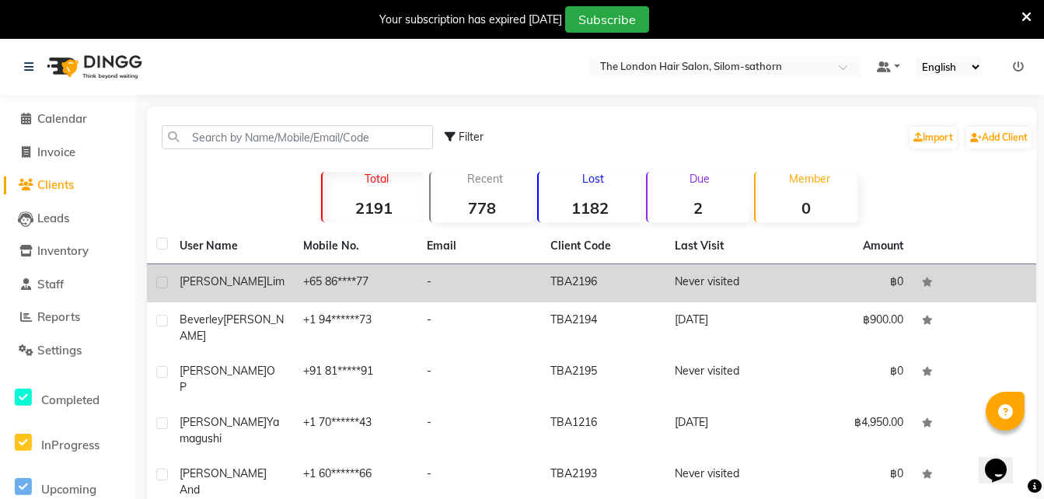
click at [317, 278] on td "+65 86****77" at bounding box center [356, 283] width 124 height 38
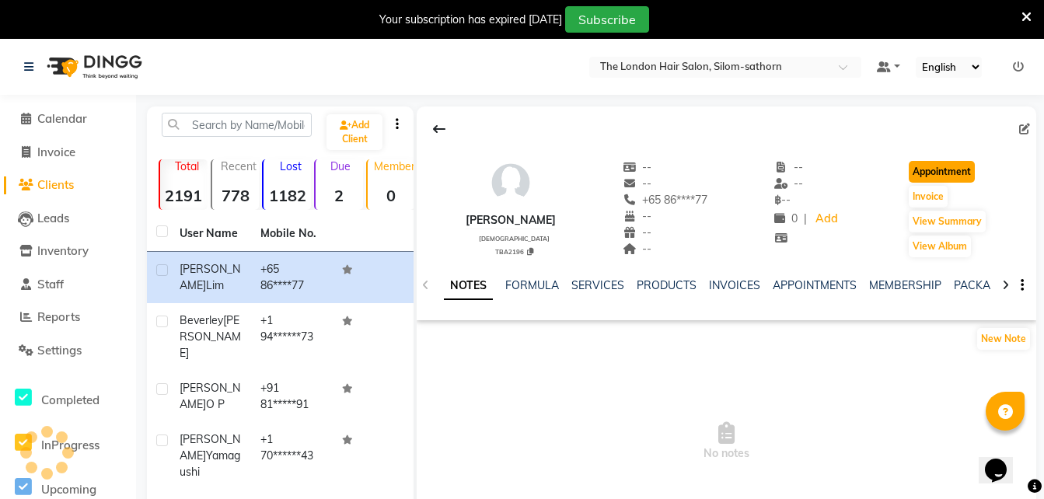
click at [946, 173] on button "Appointment" at bounding box center [942, 172] width 66 height 22
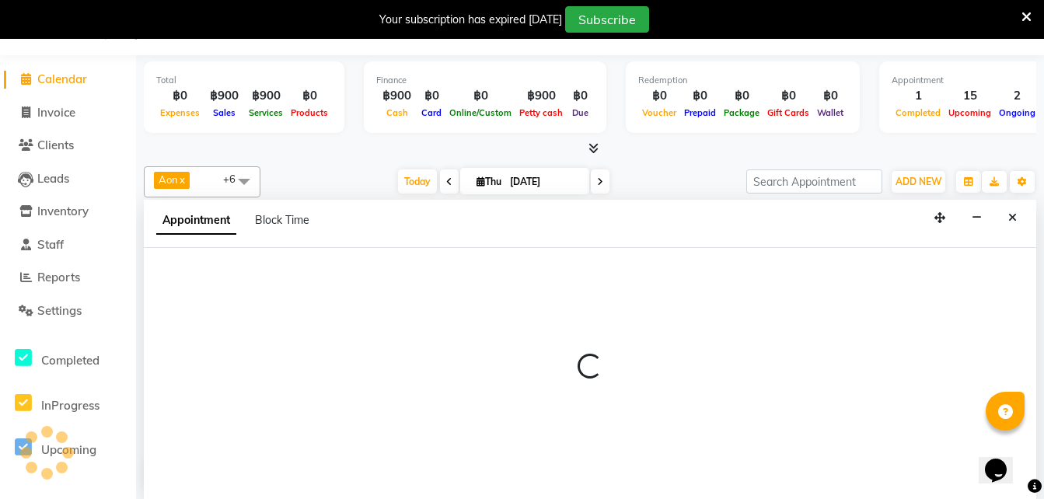
select select "600"
select select "tentative"
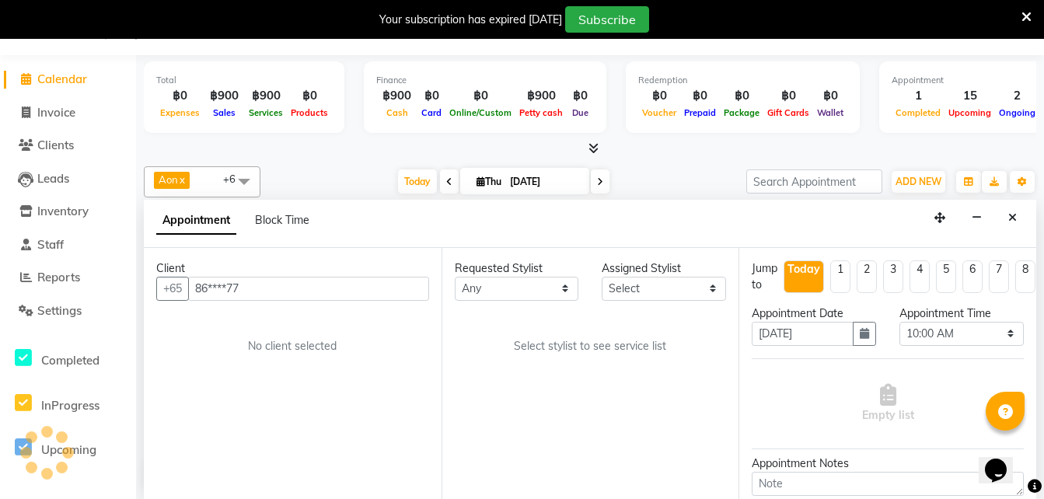
scroll to position [206, 0]
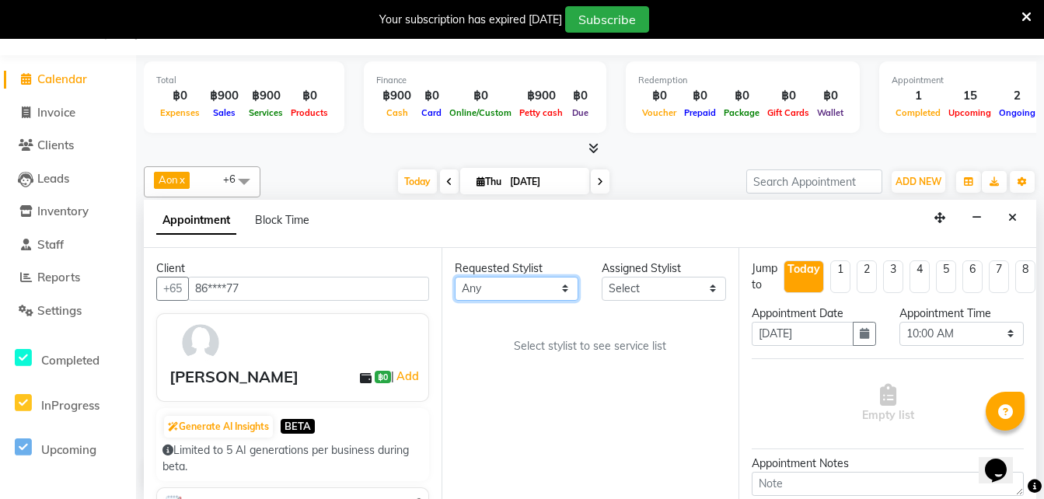
click at [491, 293] on select "Any Aon Apple Boss Luke Fon Kate Pim" at bounding box center [517, 289] width 124 height 24
select select "65351"
click at [455, 277] on select "Any Aon Apple Boss Luke Fon Kate Pim" at bounding box center [517, 289] width 124 height 24
select select "65351"
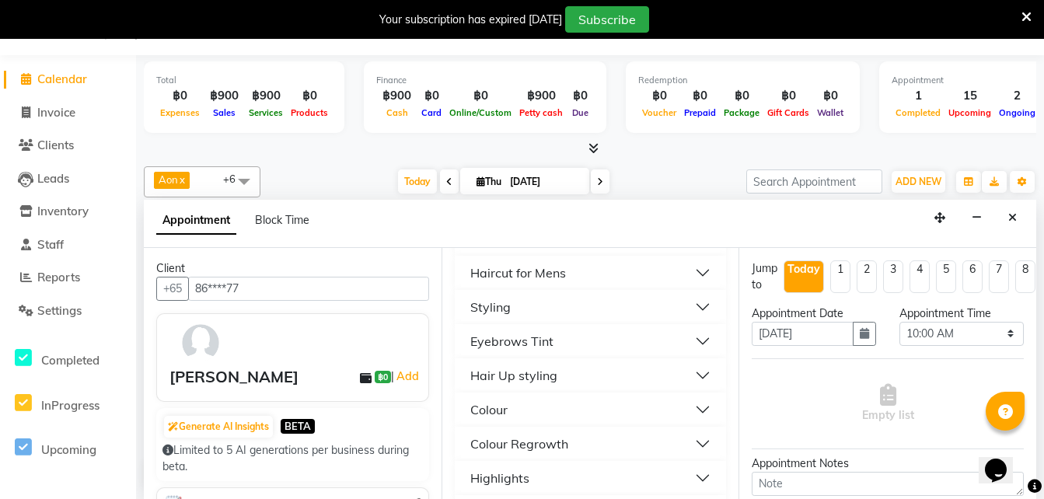
scroll to position [213, 0]
click at [537, 434] on div "Colour Regrowth" at bounding box center [519, 440] width 98 height 19
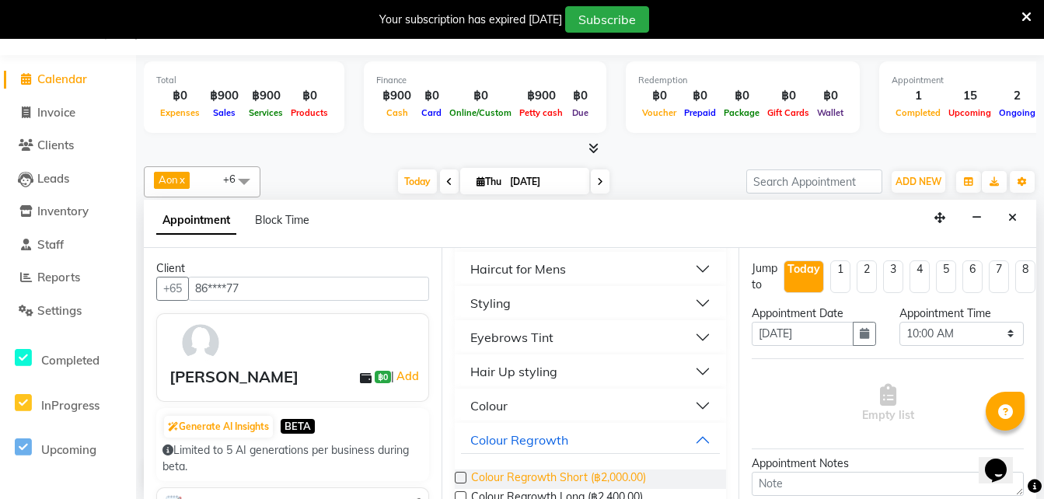
click at [603, 477] on span "Colour Regrowth Short (฿2,000.00)" at bounding box center [558, 479] width 175 height 19
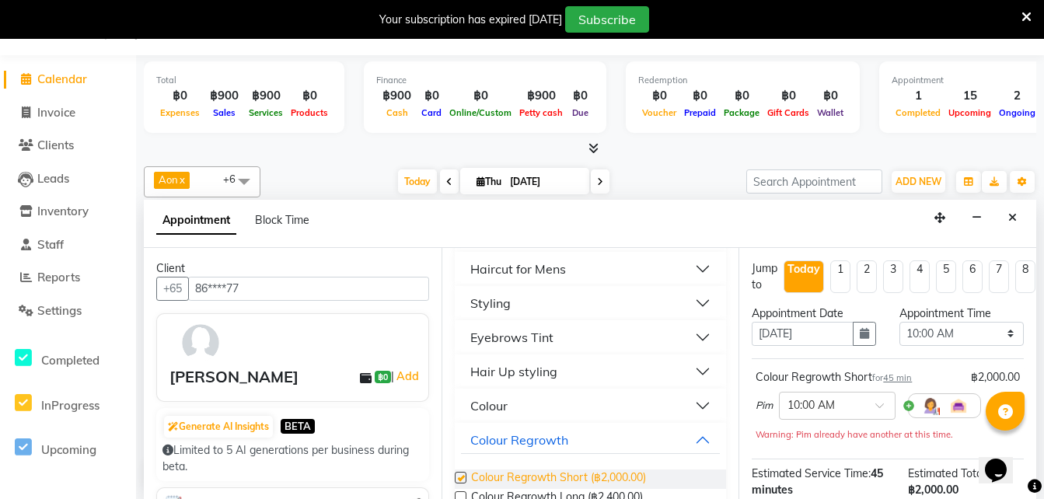
checkbox input "false"
click at [543, 437] on div "Colour Regrowth" at bounding box center [519, 440] width 98 height 19
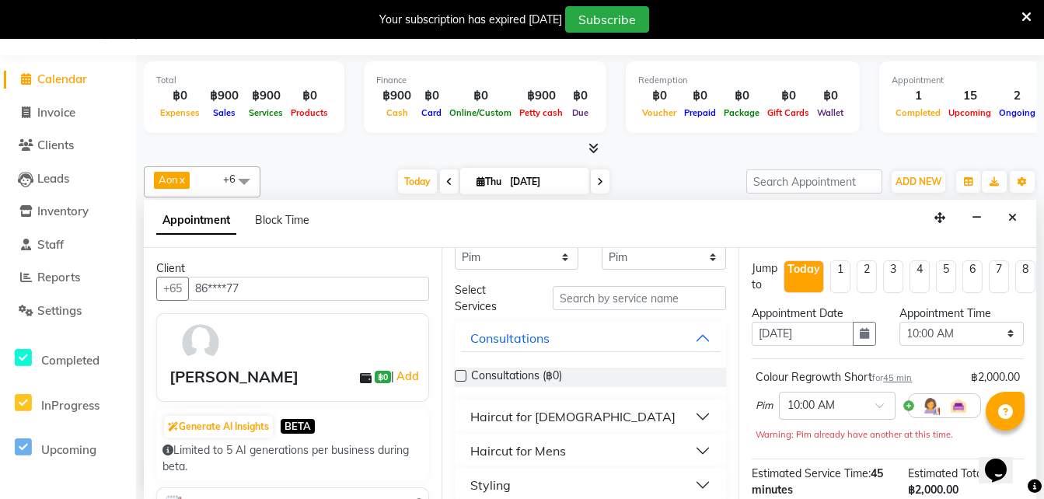
scroll to position [50, 0]
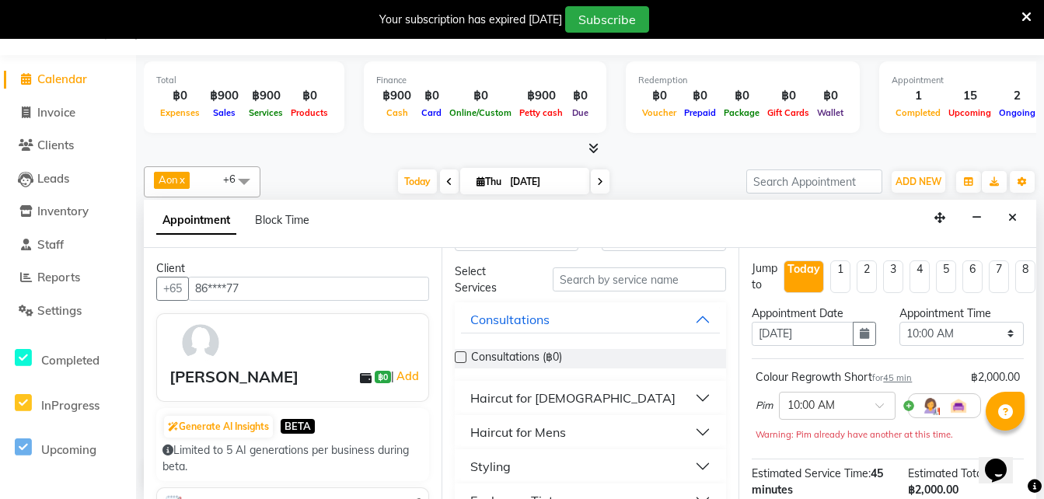
click at [495, 462] on div "Styling" at bounding box center [490, 466] width 40 height 19
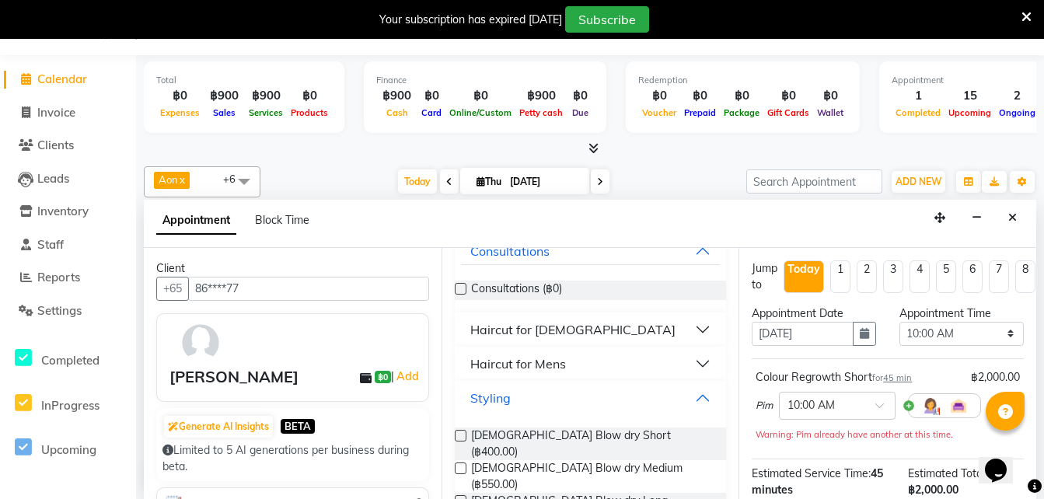
scroll to position [144, 0]
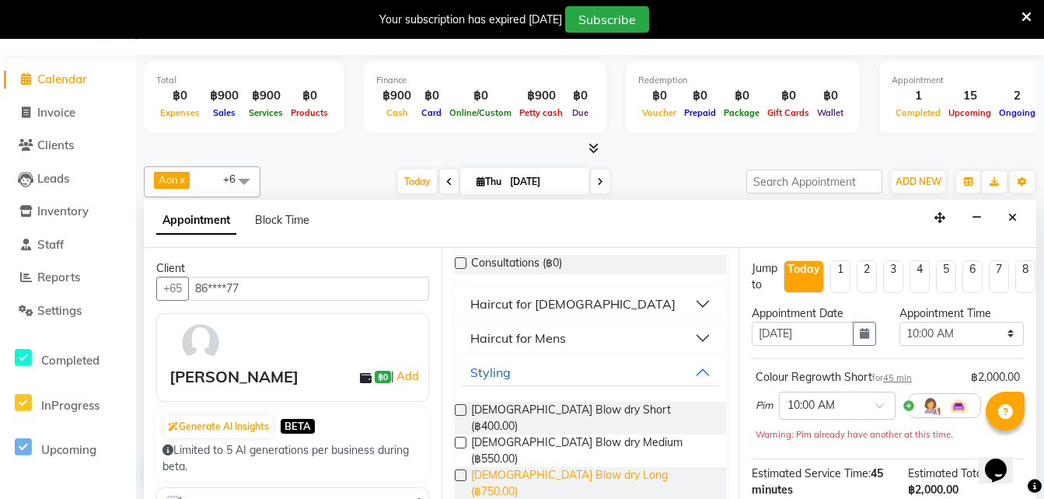
click at [603, 467] on span "Ladies Blow dry Long (฿750.00)" at bounding box center [592, 483] width 243 height 33
checkbox input "false"
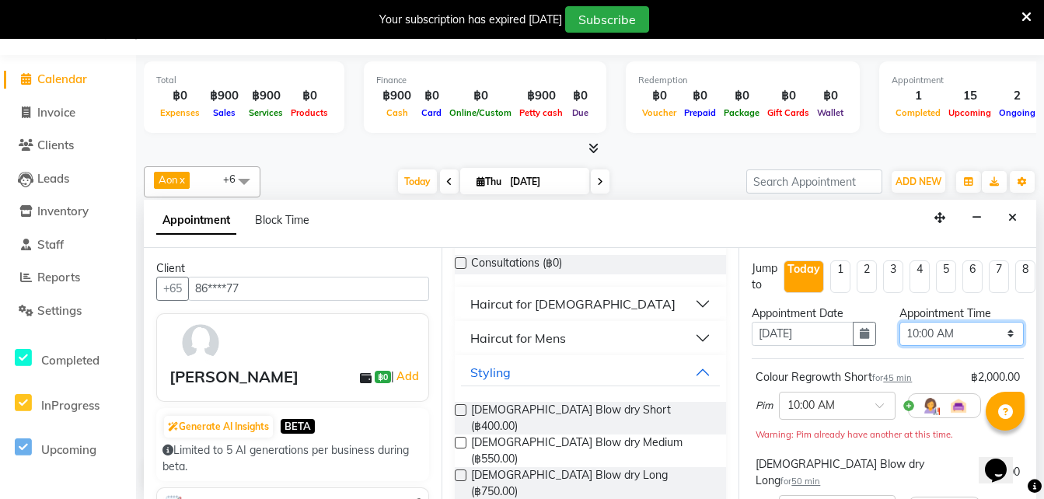
click at [915, 337] on select "Select 10:00 AM 10:05 AM 10:10 AM 10:15 AM 10:20 AM 10:25 AM 10:30 AM 10:35 AM …" at bounding box center [962, 334] width 124 height 24
select select "680"
click at [900, 322] on select "Select 10:00 AM 10:05 AM 10:10 AM 10:15 AM 10:20 AM 10:25 AM 10:30 AM 10:35 AM …" at bounding box center [962, 334] width 124 height 24
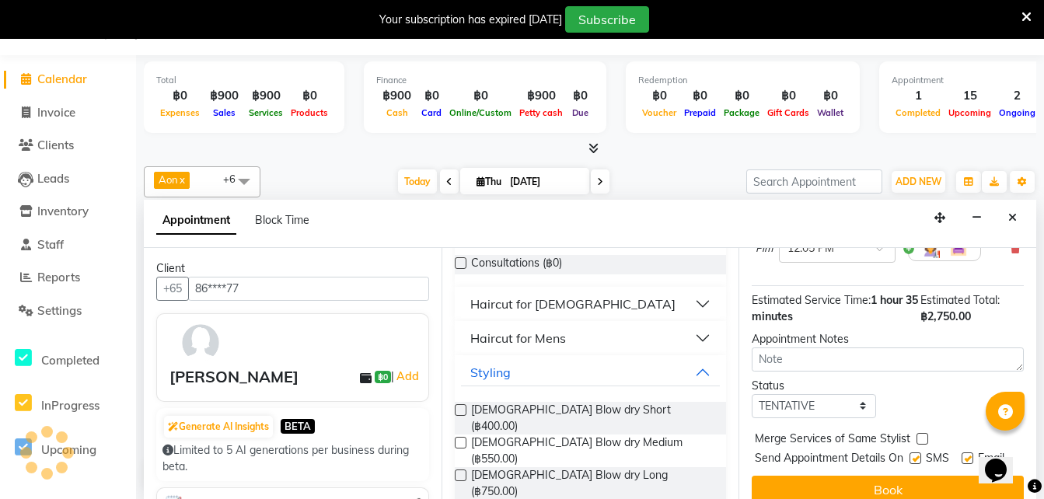
scroll to position [266, 0]
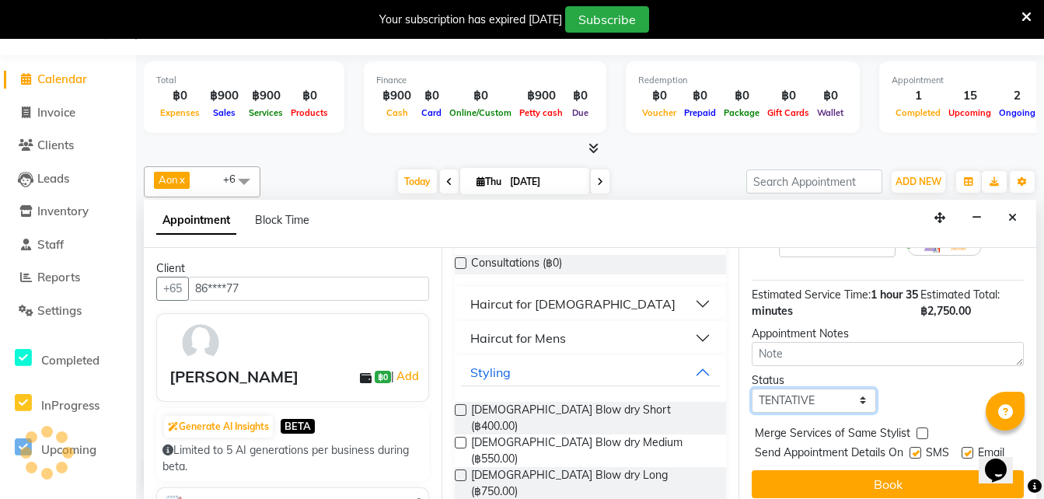
click at [787, 389] on select "Select TENTATIVE CONFIRM CHECK-IN UPCOMING" at bounding box center [814, 401] width 124 height 24
select select "confirm booking"
click at [752, 389] on select "Select TENTATIVE CONFIRM CHECK-IN UPCOMING" at bounding box center [814, 401] width 124 height 24
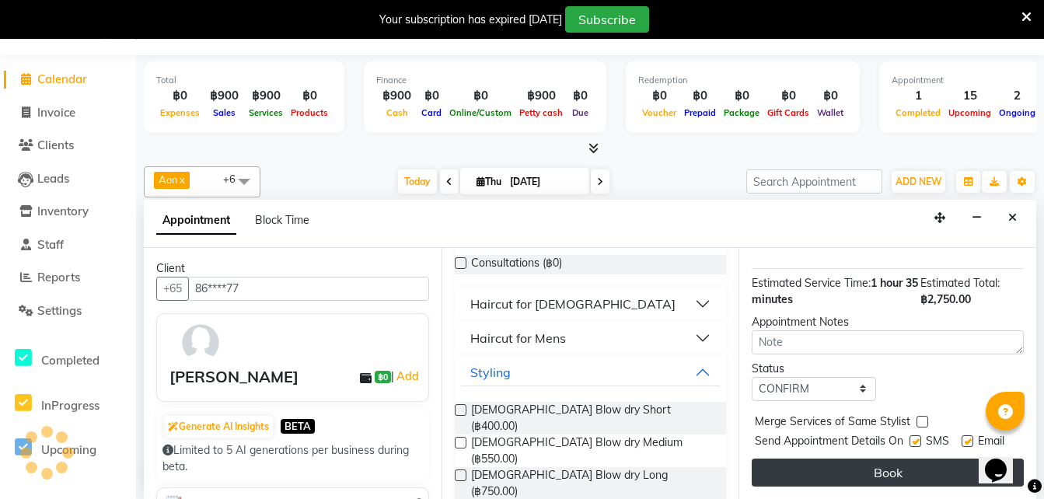
click at [791, 459] on button "Book" at bounding box center [888, 473] width 272 height 28
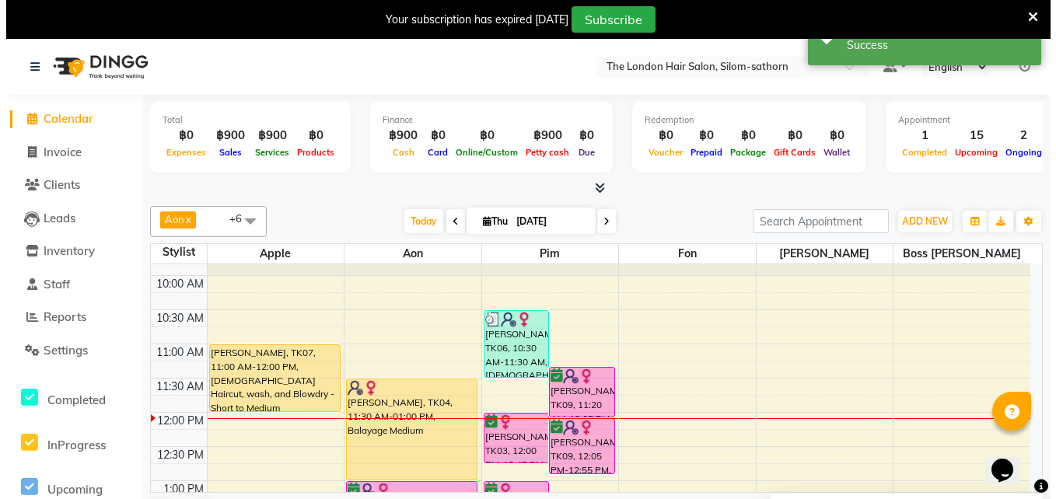
scroll to position [56, 0]
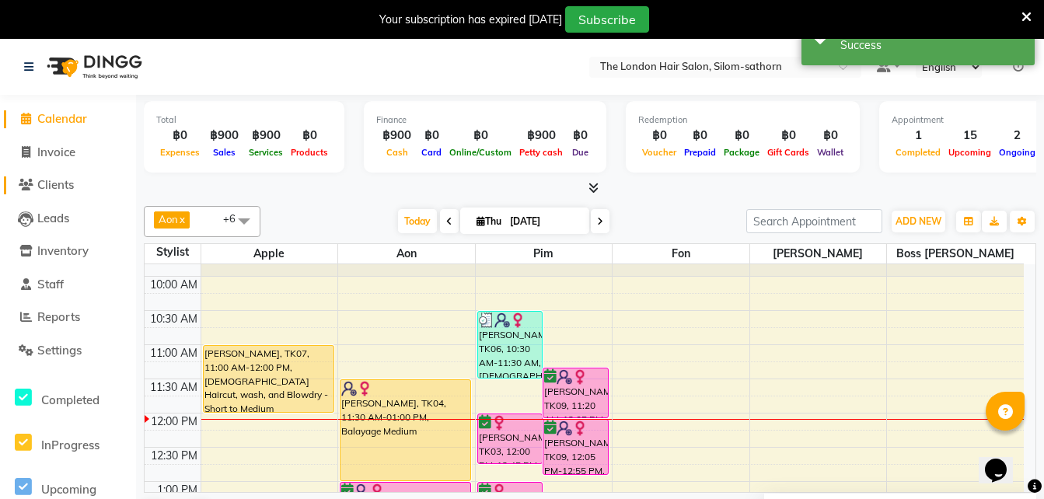
click at [48, 182] on span "Clients" at bounding box center [55, 184] width 37 height 15
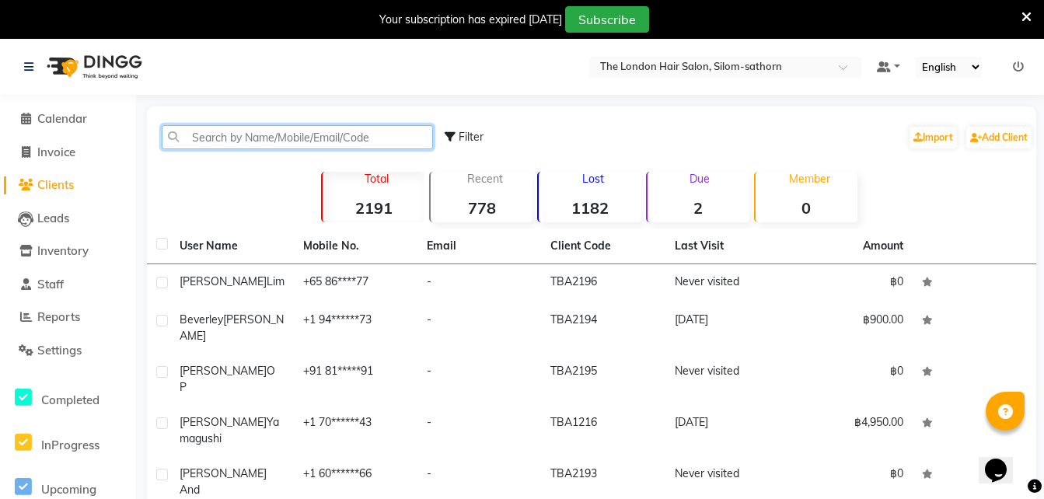
click at [235, 134] on input "text" at bounding box center [297, 137] width 271 height 24
type input "T"
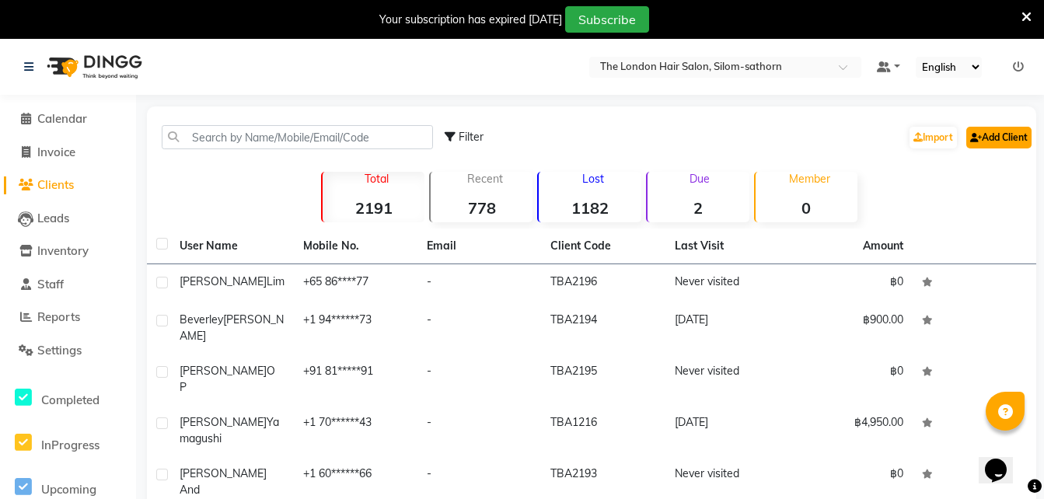
click at [987, 143] on link "Add Client" at bounding box center [998, 138] width 65 height 22
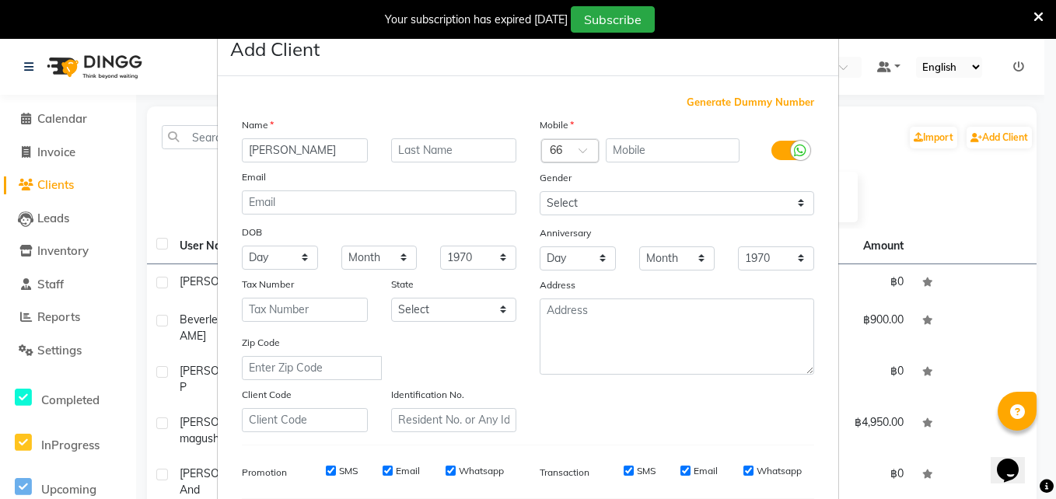
type input "Tanya"
click at [555, 151] on div at bounding box center [570, 152] width 56 height 16
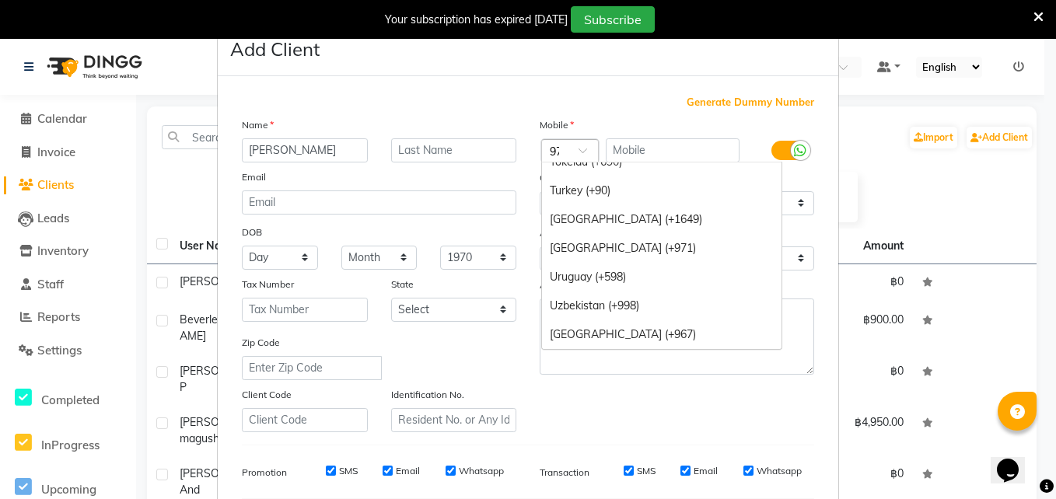
scroll to position [101, 0]
type input "971"
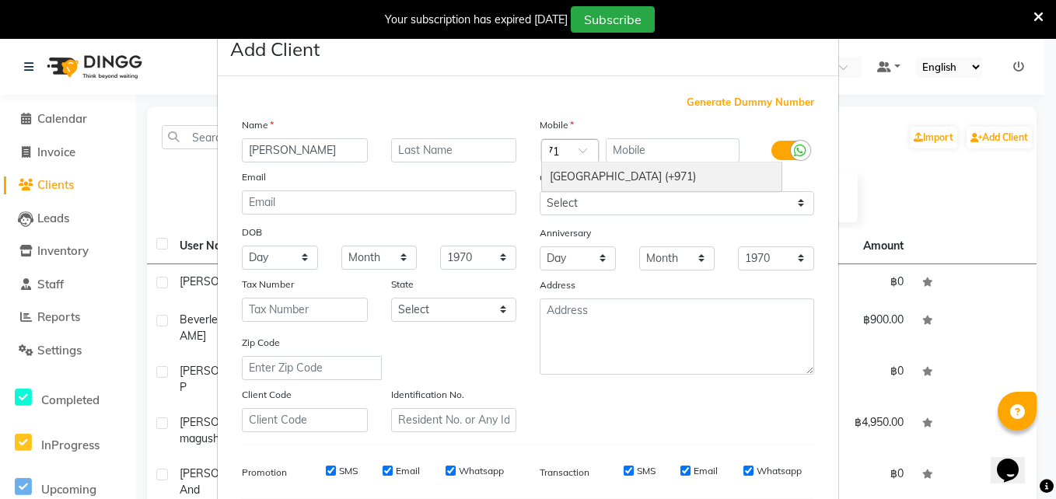
click at [628, 180] on div "United Arab Emirates (+971)" at bounding box center [661, 177] width 239 height 29
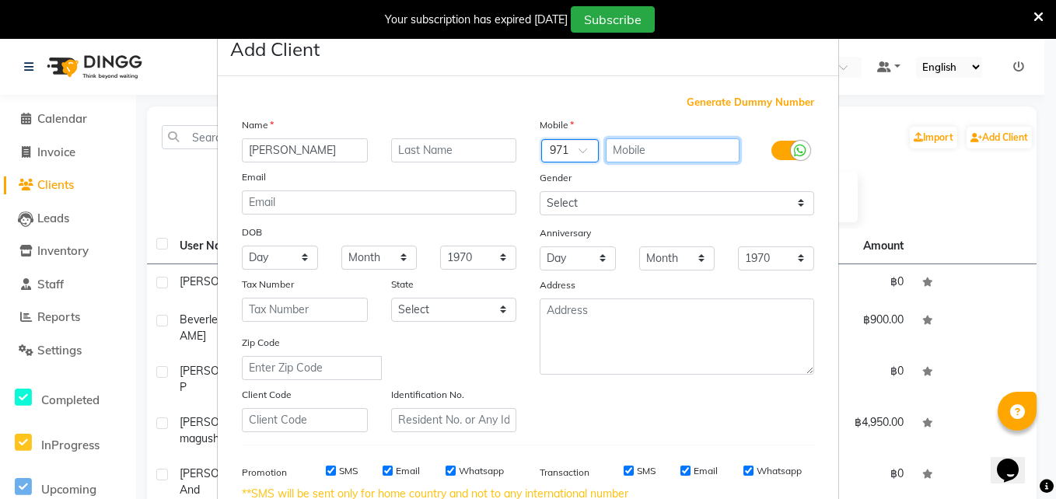
click at [623, 151] on input "text" at bounding box center [673, 150] width 135 height 24
click at [639, 148] on input "text" at bounding box center [673, 150] width 135 height 24
type input "529276092"
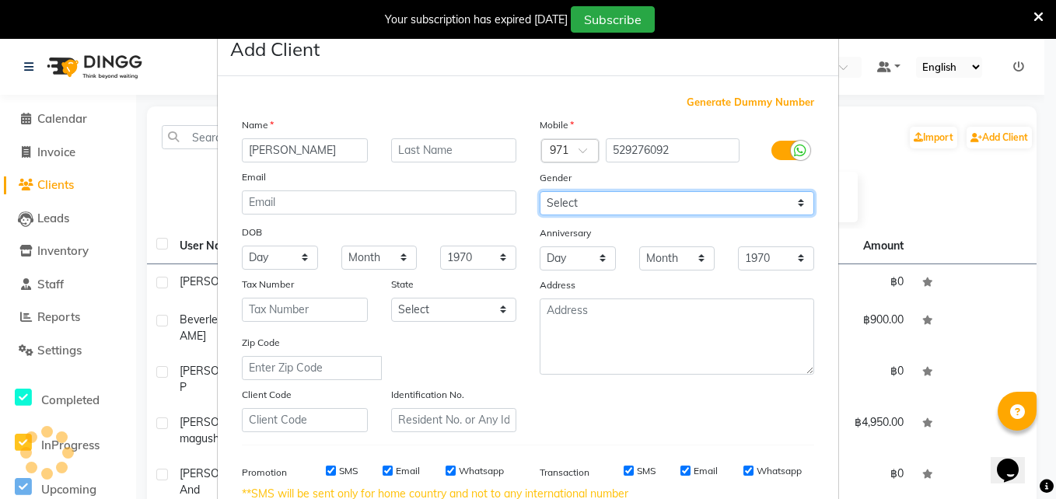
click at [561, 197] on select "Select Male Female Other Prefer Not To Say" at bounding box center [677, 203] width 274 height 24
select select "female"
click at [540, 191] on select "Select Male Female Other Prefer Not To Say" at bounding box center [677, 203] width 274 height 24
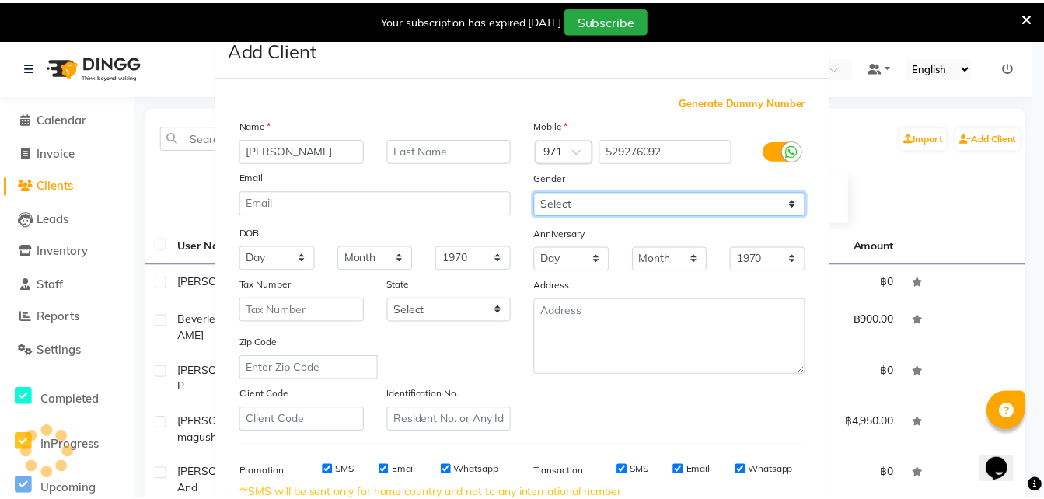
scroll to position [235, 0]
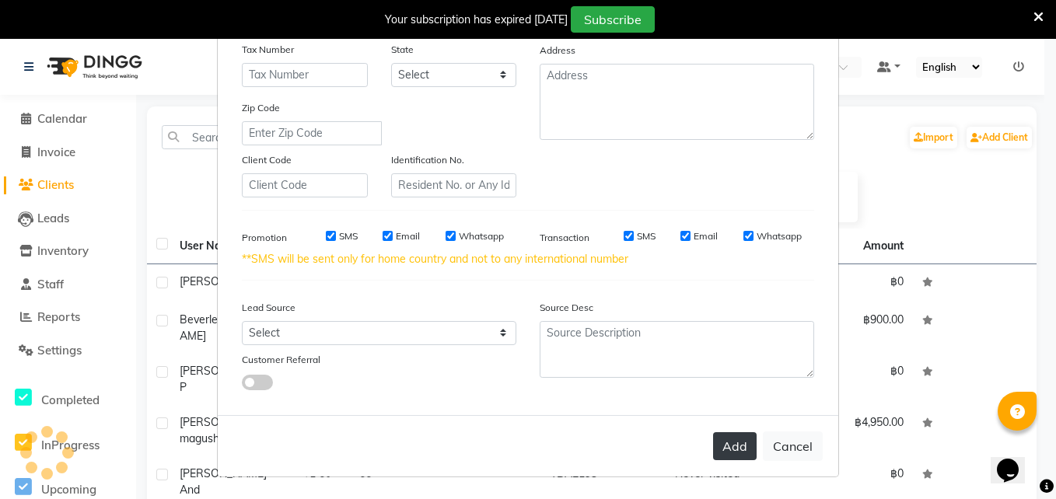
click at [731, 442] on button "Add" at bounding box center [735, 446] width 44 height 28
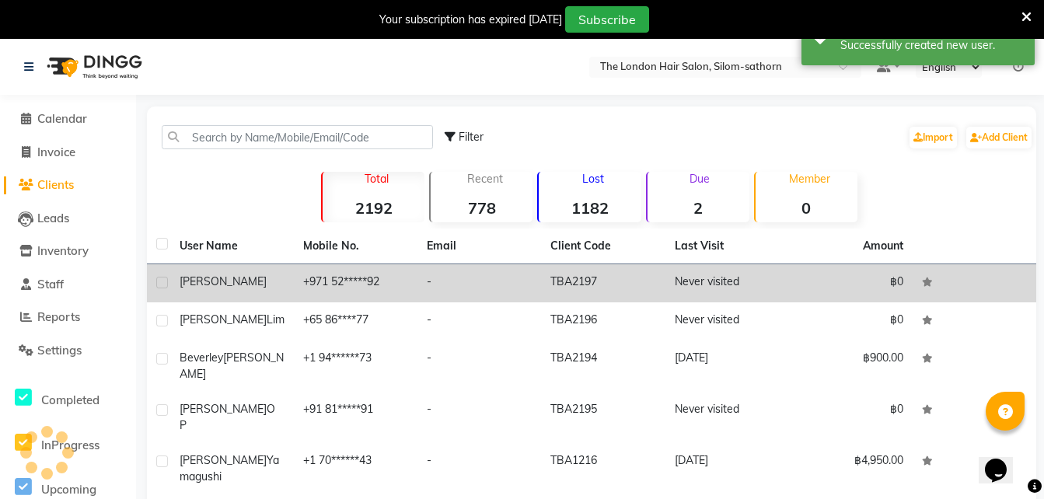
click at [410, 284] on td "+971 52*****92" at bounding box center [356, 283] width 124 height 38
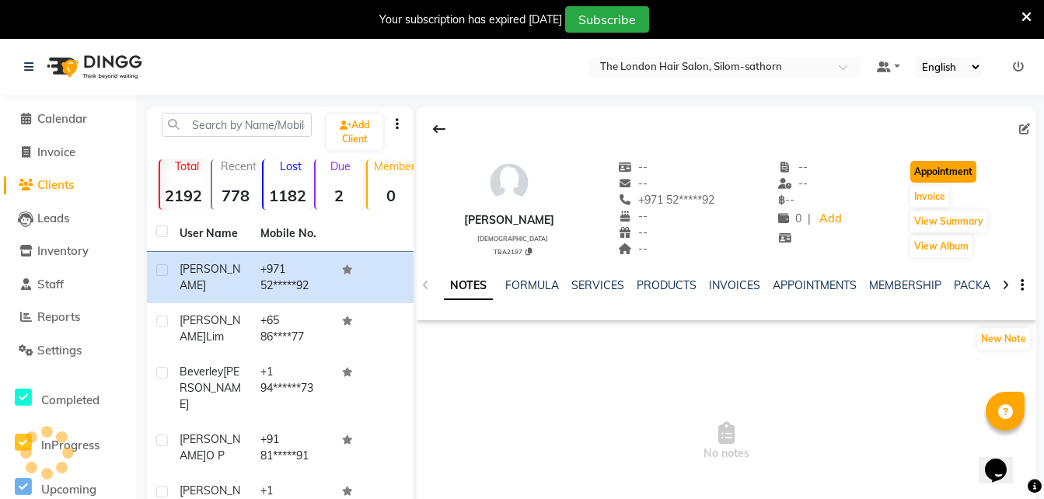
click at [934, 172] on button "Appointment" at bounding box center [944, 172] width 66 height 22
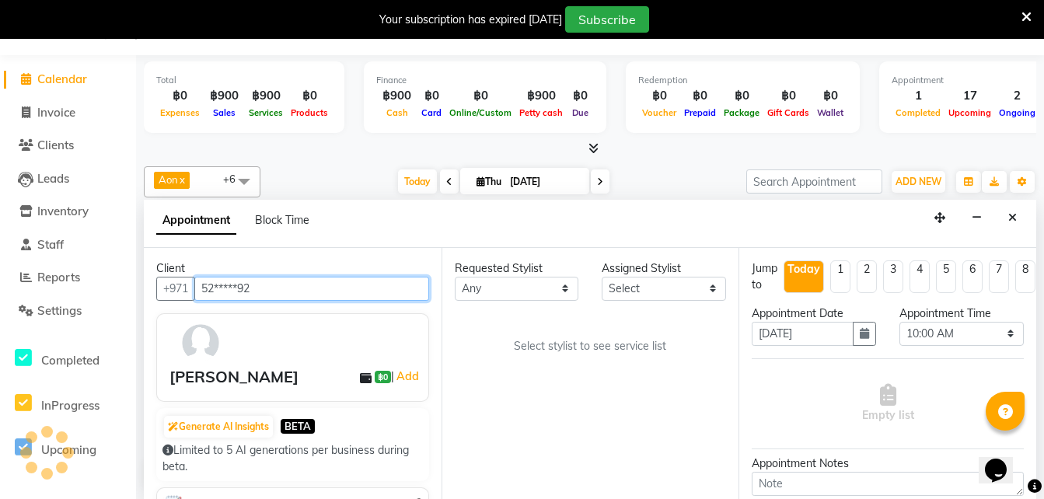
scroll to position [206, 0]
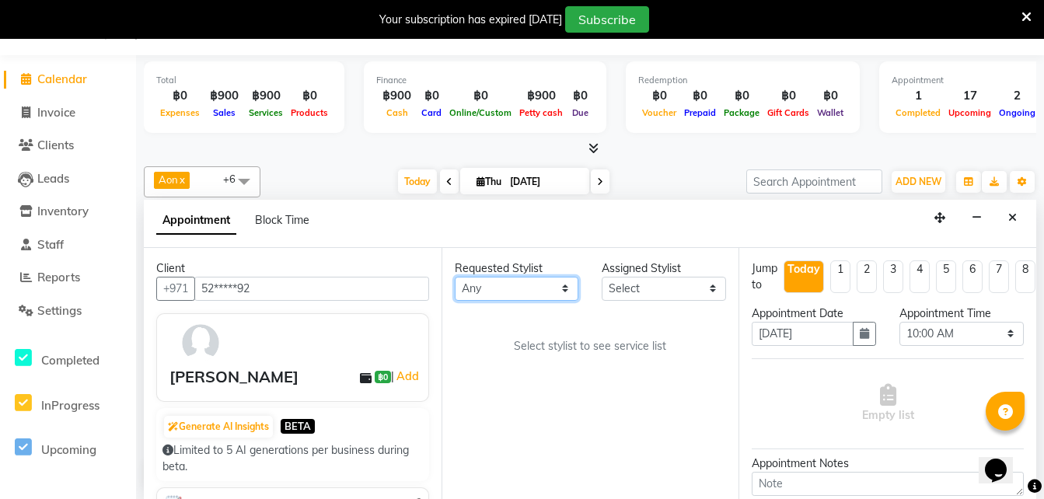
click at [488, 292] on select "Any Aon Apple Boss Luke Fon Kate Pim" at bounding box center [517, 289] width 124 height 24
click at [455, 277] on select "Any Aon Apple Boss Luke Fon Kate Pim" at bounding box center [517, 289] width 124 height 24
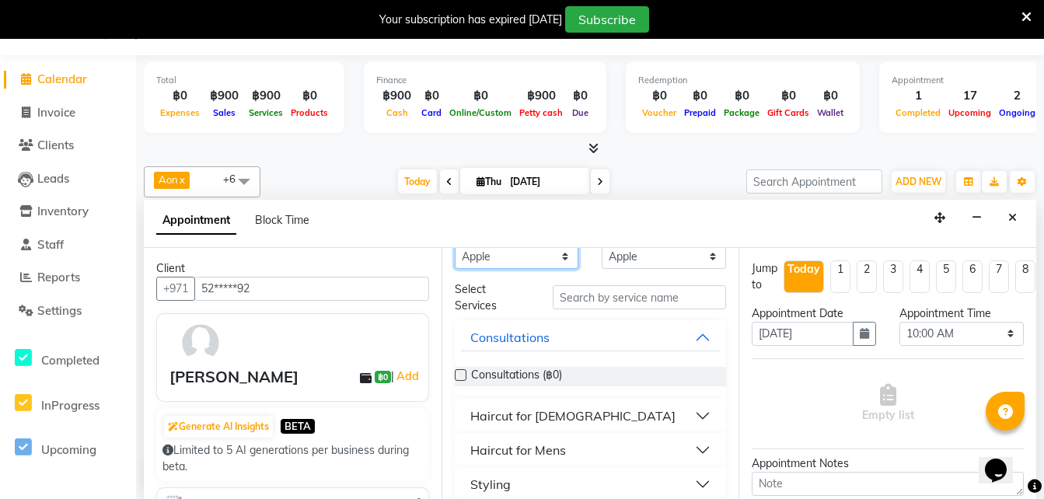
scroll to position [31, 0]
click at [546, 422] on div "Haircut for Ladies" at bounding box center [572, 416] width 205 height 19
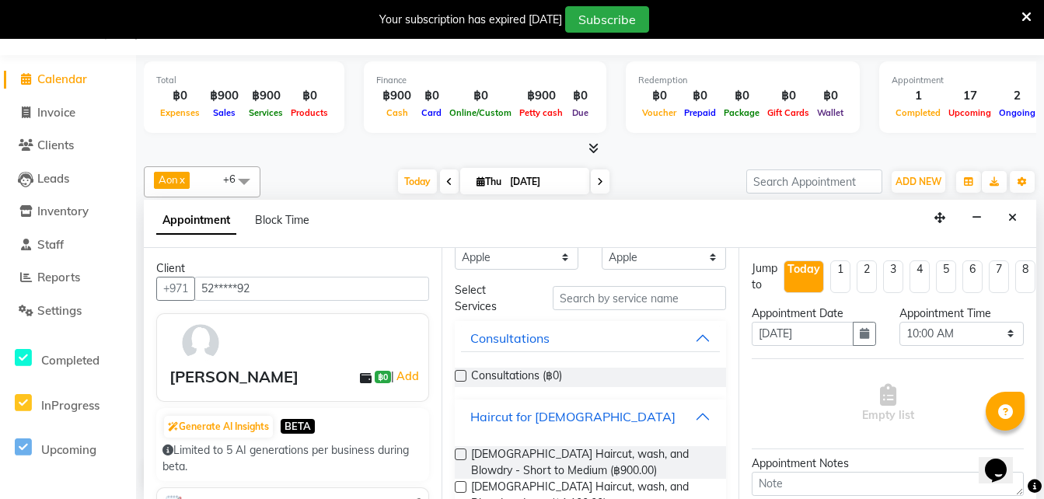
scroll to position [75, 0]
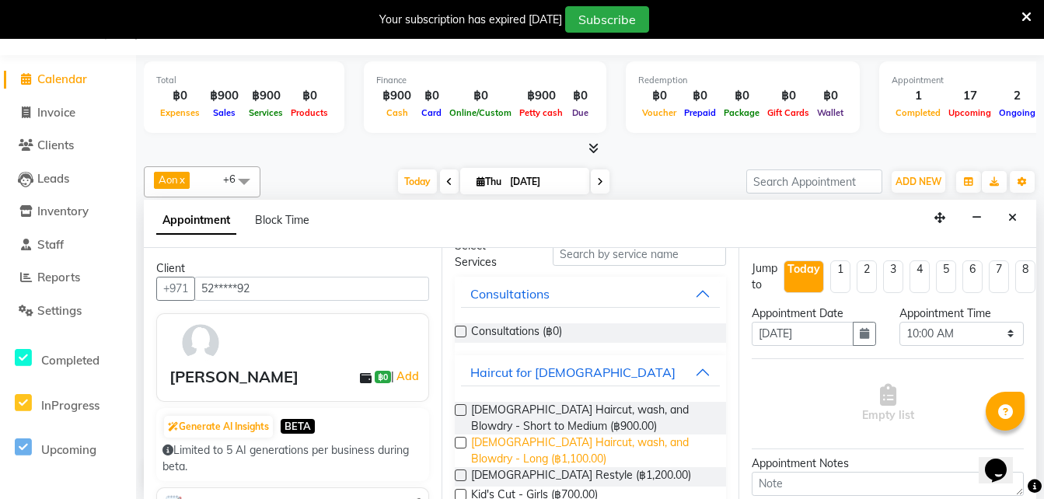
click at [523, 448] on span "Ladies Haircut, wash, and Blowdry - Long (฿1,100.00)" at bounding box center [592, 451] width 243 height 33
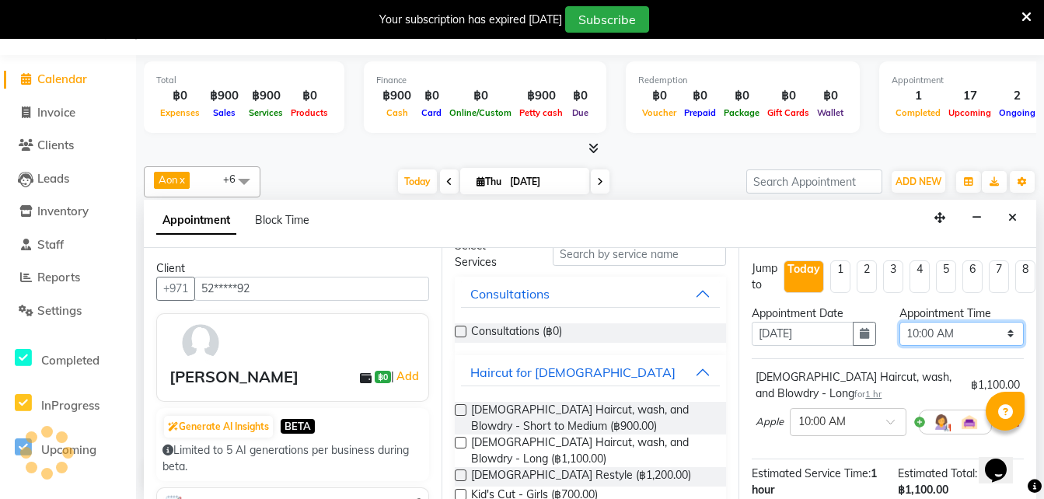
click at [915, 332] on select "Select 10:00 AM 10:05 AM 10:10 AM 10:15 AM 10:20 AM 10:25 AM 10:30 AM 10:35 AM …" at bounding box center [962, 334] width 124 height 24
click at [900, 322] on select "Select 10:00 AM 10:05 AM 10:10 AM 10:15 AM 10:20 AM 10:25 AM 10:30 AM 10:35 AM …" at bounding box center [962, 334] width 124 height 24
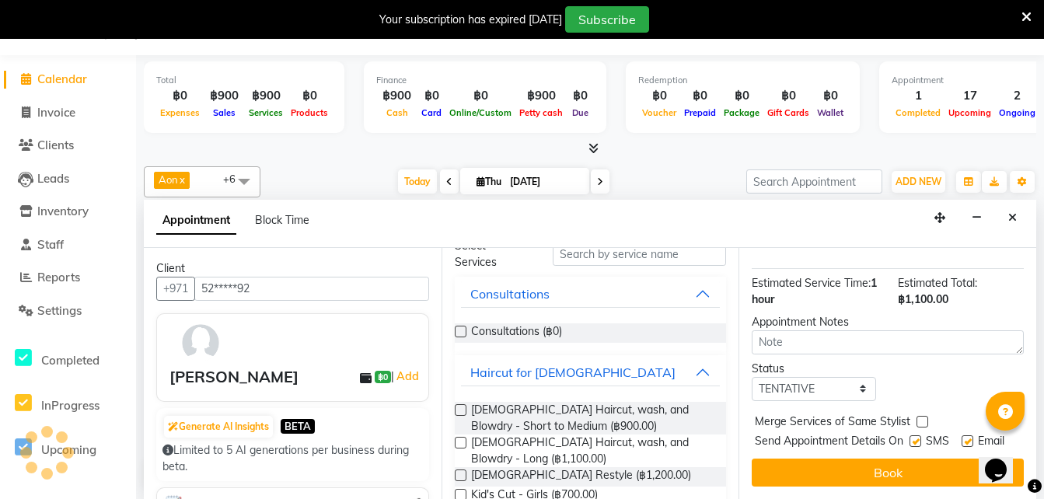
scroll to position [213, 0]
click at [760, 382] on div "Jump to Today 1 2 3 4 5 6 7 8 Weeks Appointment Date 04-09-2025 Appointment Tim…" at bounding box center [888, 373] width 298 height 251
click at [771, 377] on select "Select TENTATIVE CONFIRM CHECK-IN UPCOMING" at bounding box center [814, 389] width 124 height 24
click at [752, 377] on select "Select TENTATIVE CONFIRM CHECK-IN UPCOMING" at bounding box center [814, 389] width 124 height 24
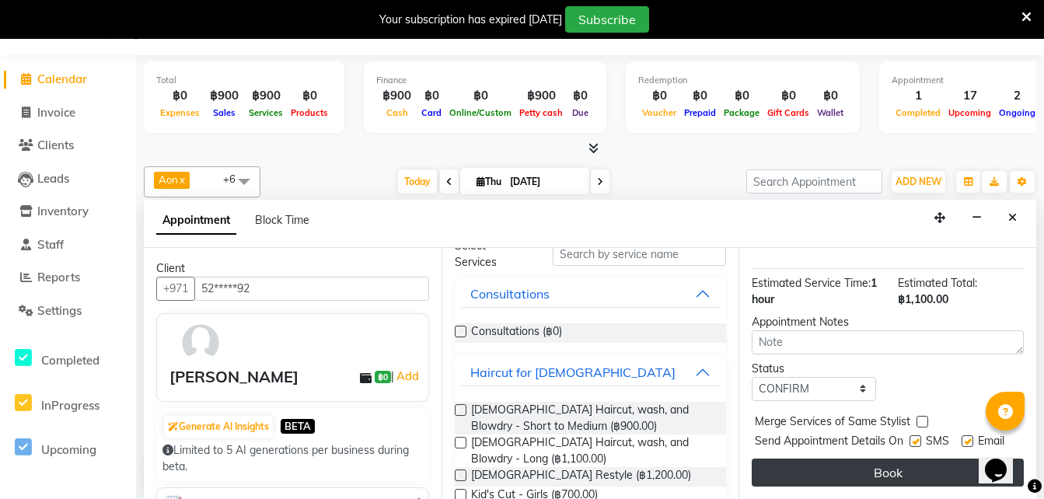
click at [855, 470] on button "Book" at bounding box center [888, 473] width 272 height 28
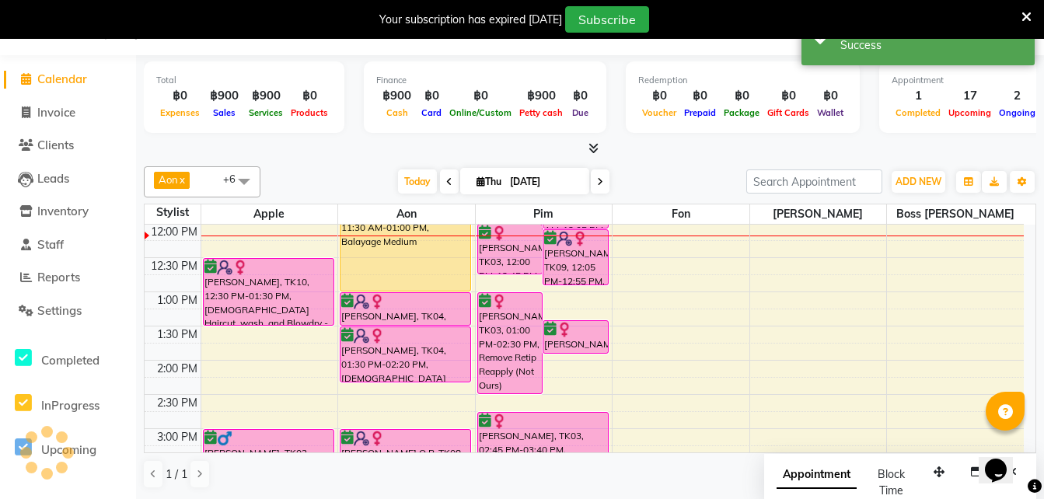
scroll to position [0, 0]
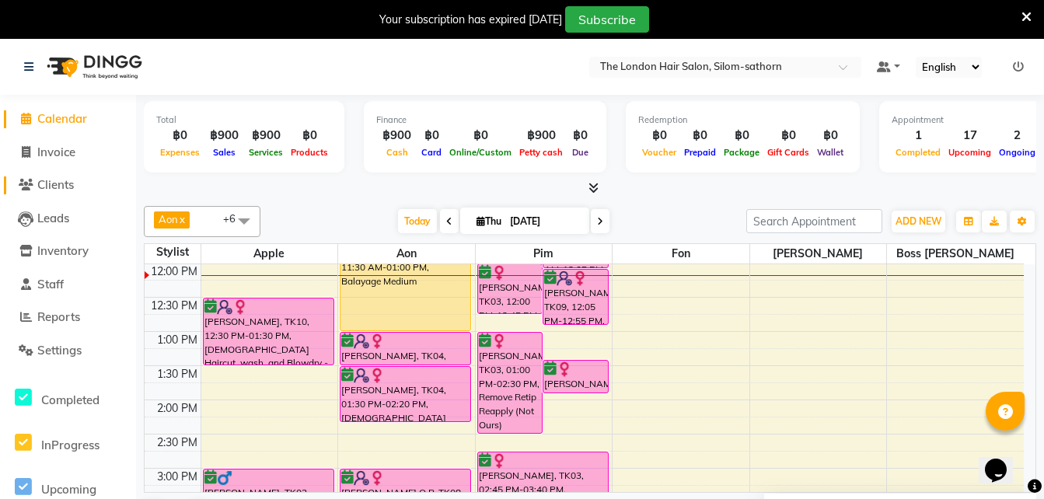
click at [61, 184] on span "Clients" at bounding box center [55, 184] width 37 height 15
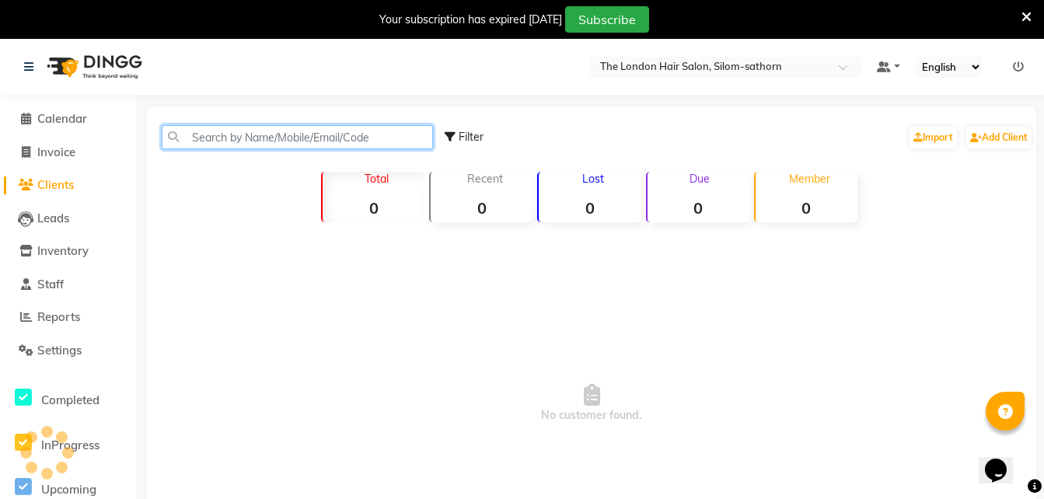
click at [253, 138] on input "text" at bounding box center [297, 137] width 271 height 24
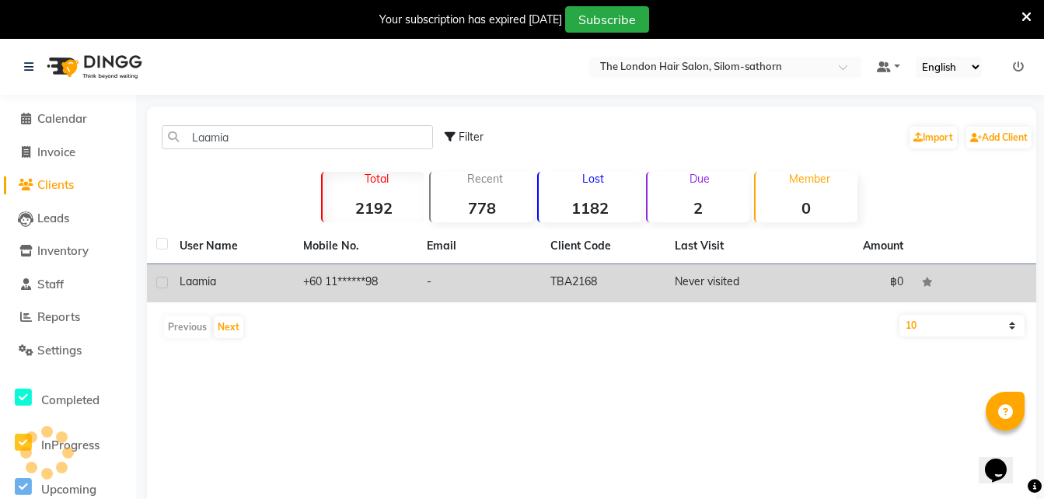
click at [309, 281] on td "+60 11******98" at bounding box center [356, 283] width 124 height 38
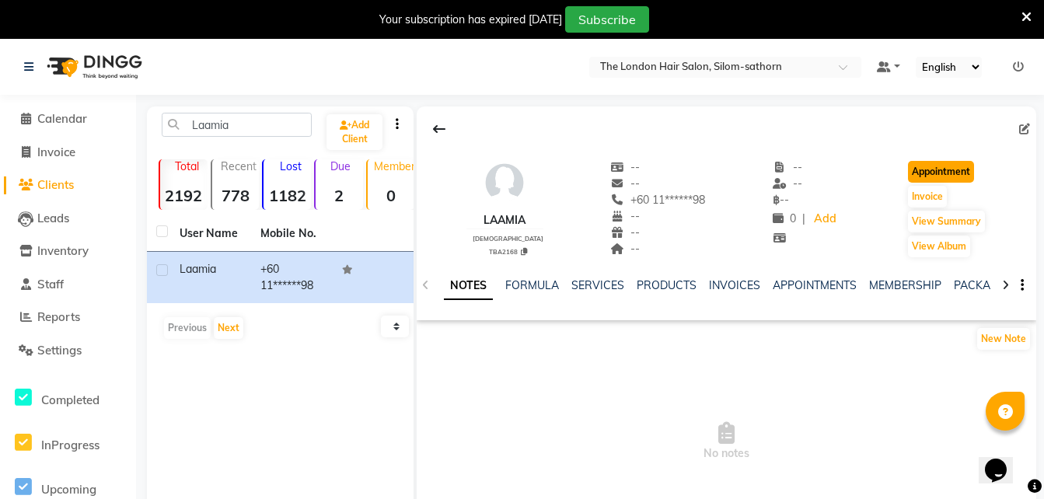
click at [935, 165] on button "Appointment" at bounding box center [941, 172] width 66 height 22
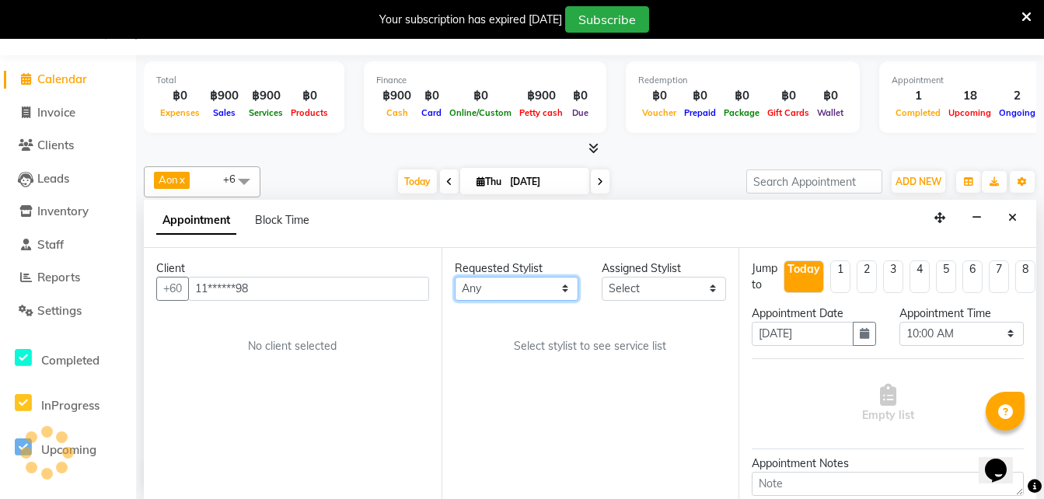
click at [491, 285] on select "Any Aon Apple Boss Luke Fon Kate Pim" at bounding box center [517, 289] width 124 height 24
click at [455, 277] on select "Any Aon Apple Boss Luke Fon Kate Pim" at bounding box center [517, 289] width 124 height 24
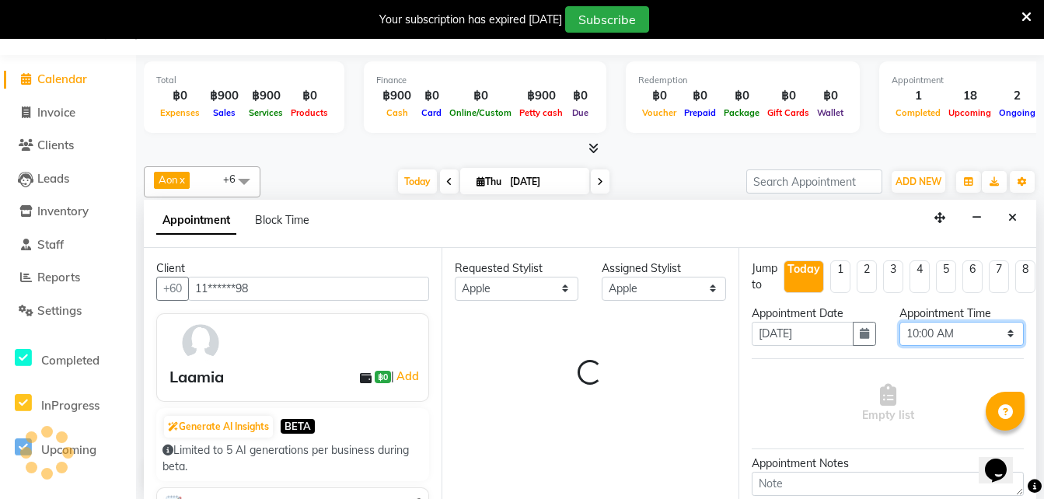
scroll to position [206, 0]
click at [930, 333] on select "Select 10:00 AM 10:05 AM 10:10 AM 10:15 AM 10:20 AM 10:25 AM 10:30 AM 10:35 AM …" at bounding box center [962, 334] width 124 height 24
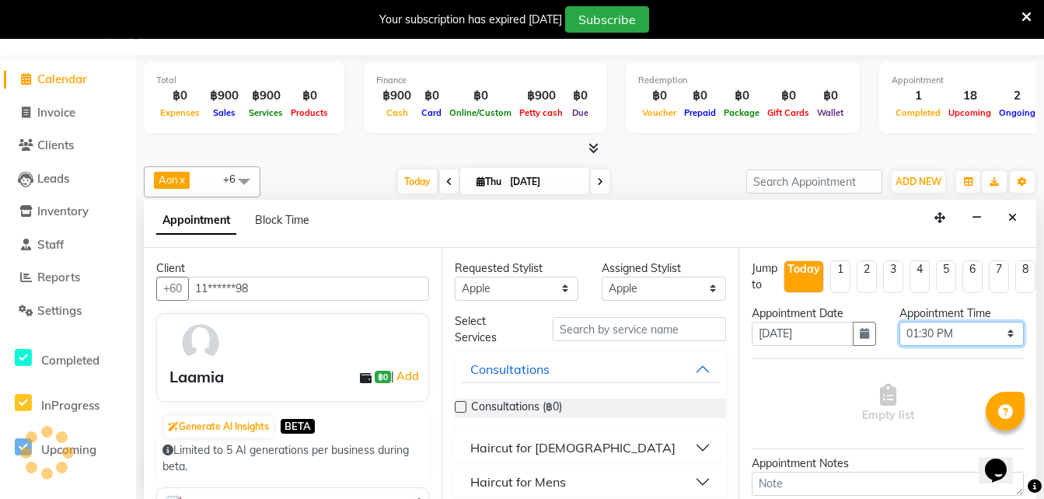
click at [900, 322] on select "Select 10:00 AM 10:05 AM 10:10 AM 10:15 AM 10:20 AM 10:25 AM 10:30 AM 10:35 AM …" at bounding box center [962, 334] width 124 height 24
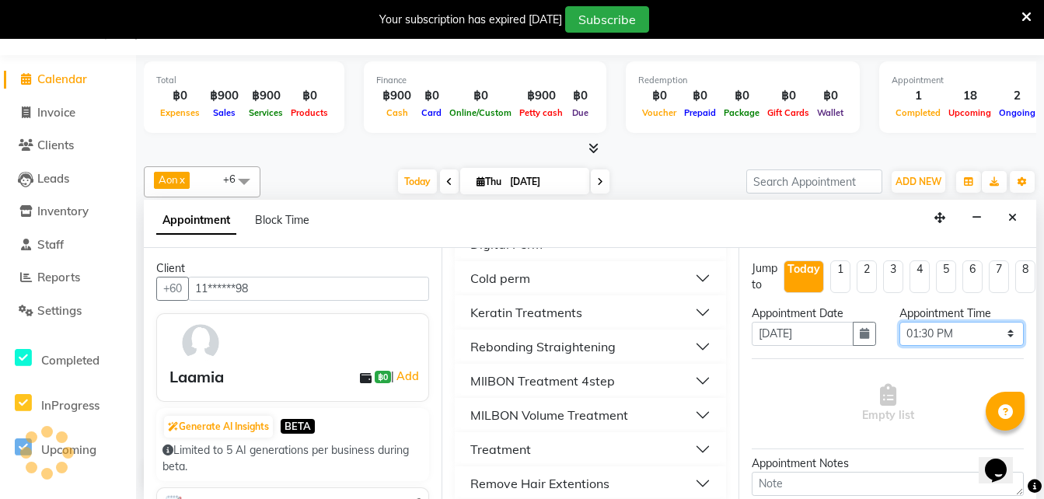
scroll to position [659, 0]
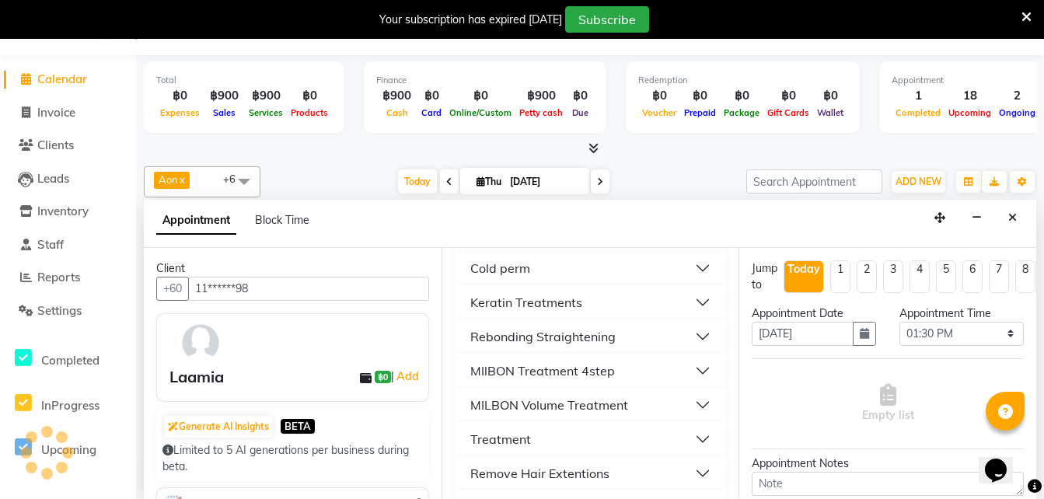
click at [510, 302] on div "Keratin Treatments" at bounding box center [526, 302] width 112 height 19
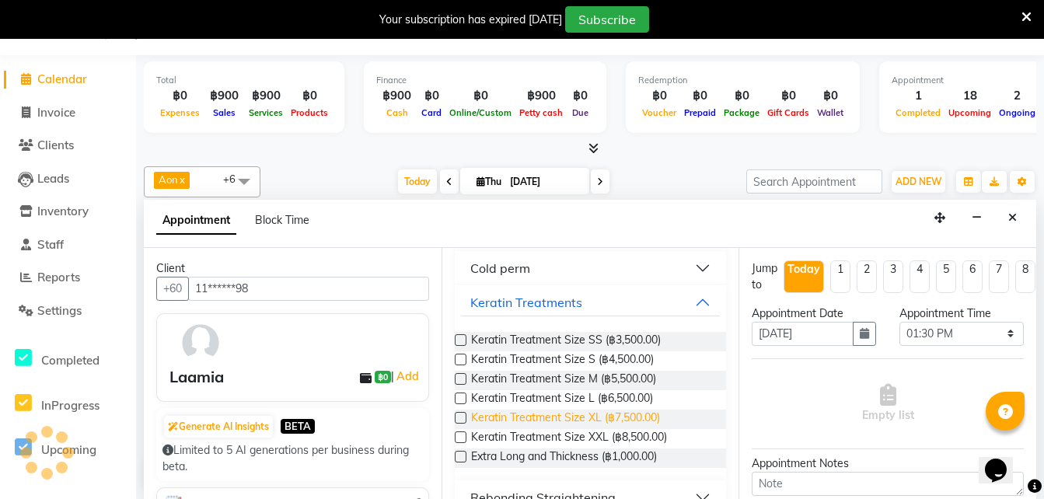
click at [530, 418] on span "Keratin Treatment Size XL (฿7,500.00)" at bounding box center [565, 419] width 189 height 19
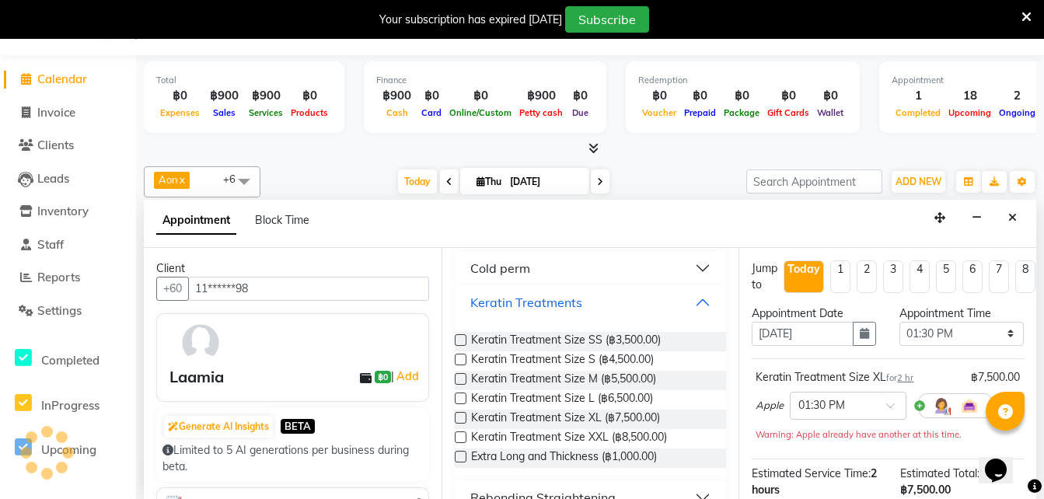
click at [544, 303] on div "Keratin Treatments" at bounding box center [526, 302] width 112 height 19
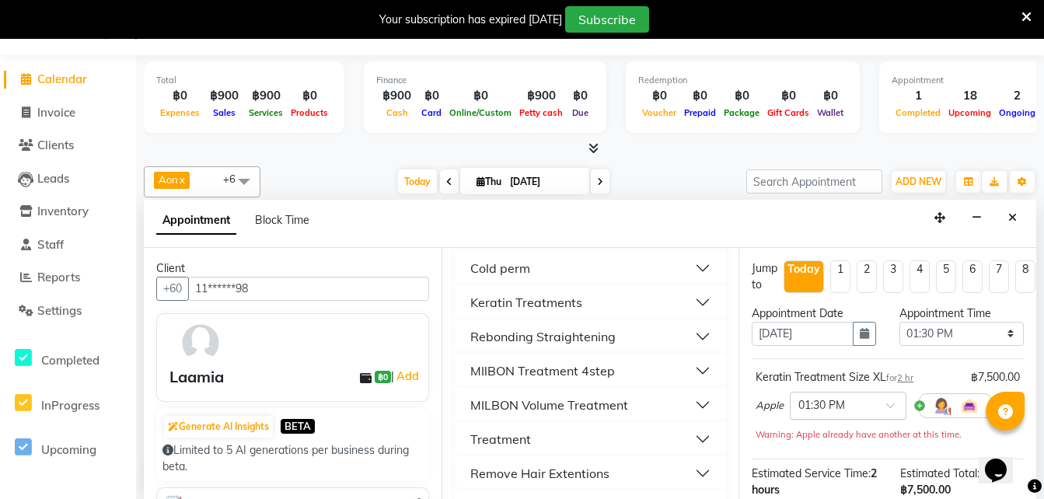
scroll to position [133, 0]
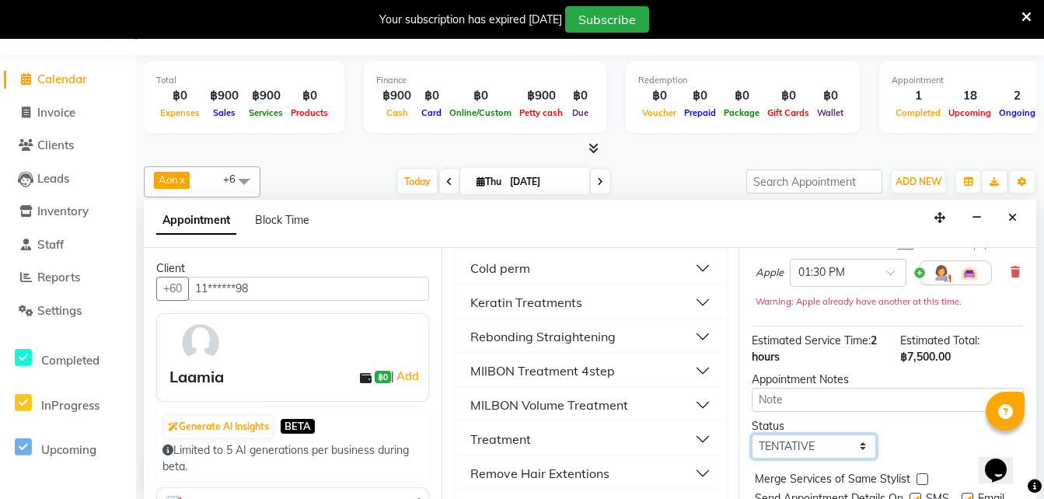
click at [794, 449] on select "Select TENTATIVE CONFIRM CHECK-IN UPCOMING" at bounding box center [814, 447] width 124 height 24
click at [752, 435] on select "Select TENTATIVE CONFIRM CHECK-IN UPCOMING" at bounding box center [814, 447] width 124 height 24
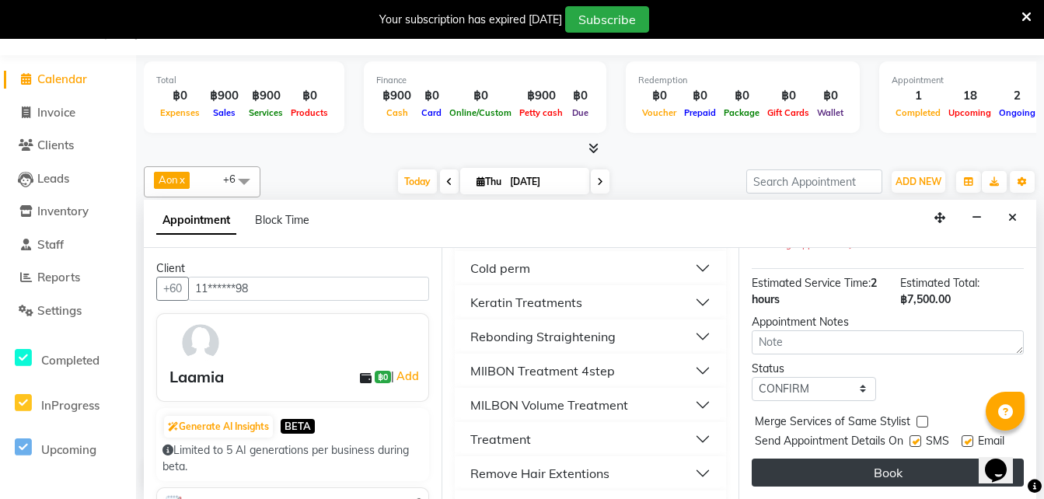
click at [795, 460] on button "Book" at bounding box center [888, 473] width 272 height 28
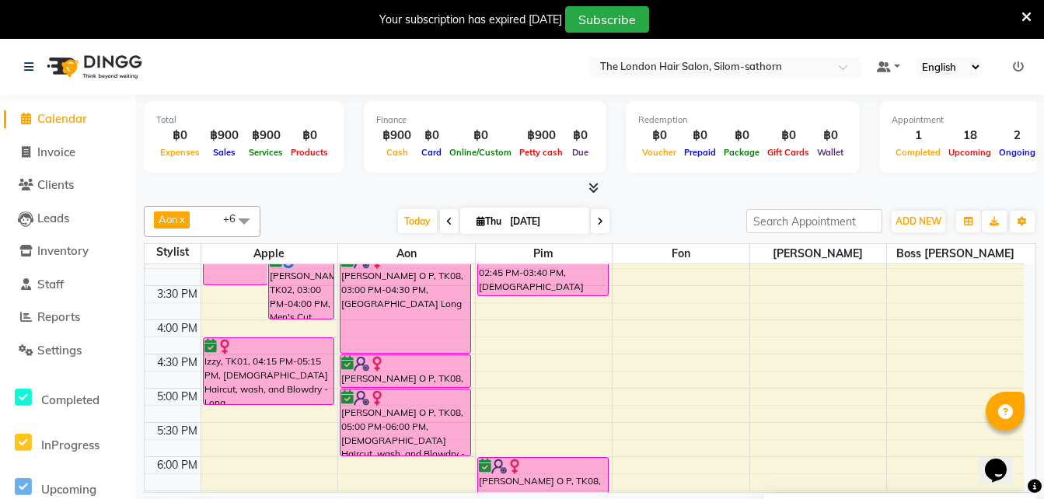
scroll to position [422, 0]
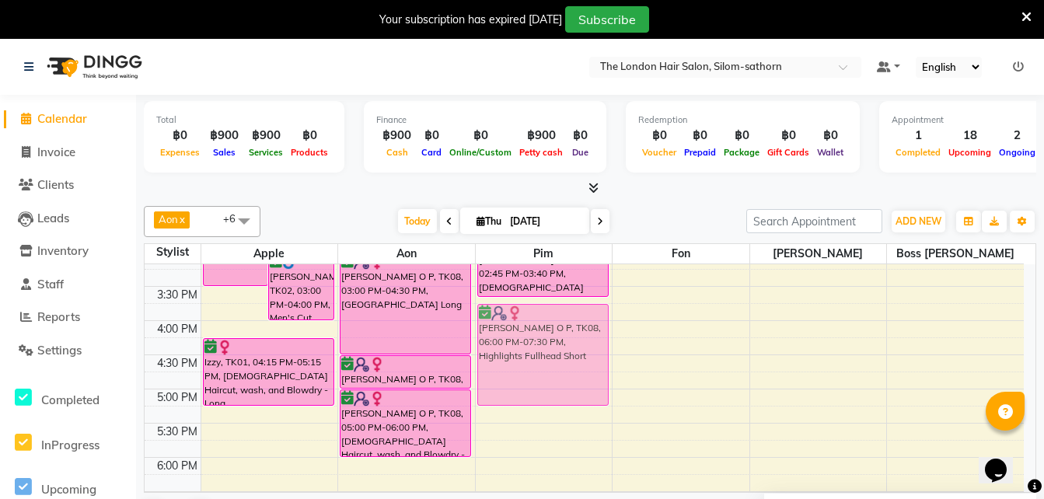
drag, startPoint x: 539, startPoint y: 472, endPoint x: 540, endPoint y: 308, distance: 164.1
click at [540, 308] on div "Beverley Presley, TK06, 10:30 AM-11:30 AM, Ladies Haircut, wash, and Blowdry - …" at bounding box center [544, 252] width 137 height 820
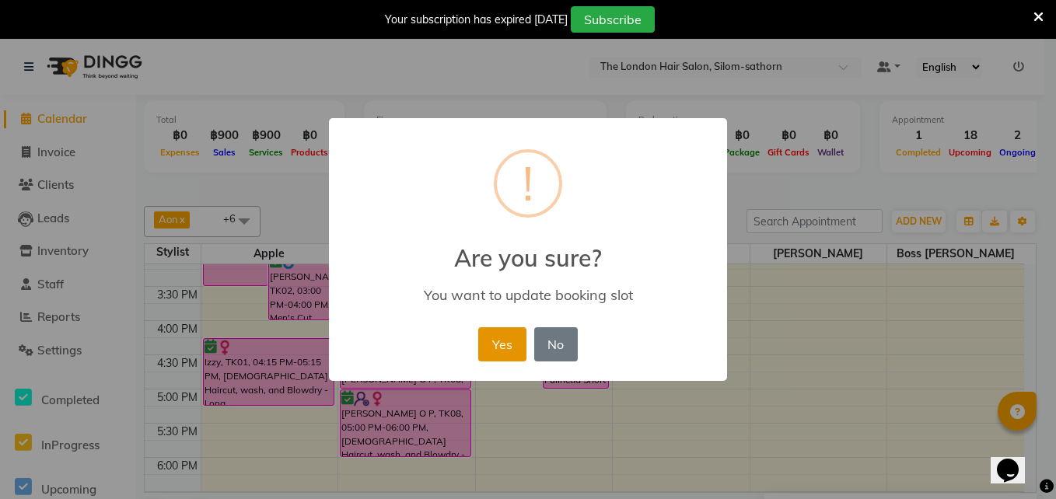
click at [510, 329] on button "Yes" at bounding box center [501, 344] width 47 height 34
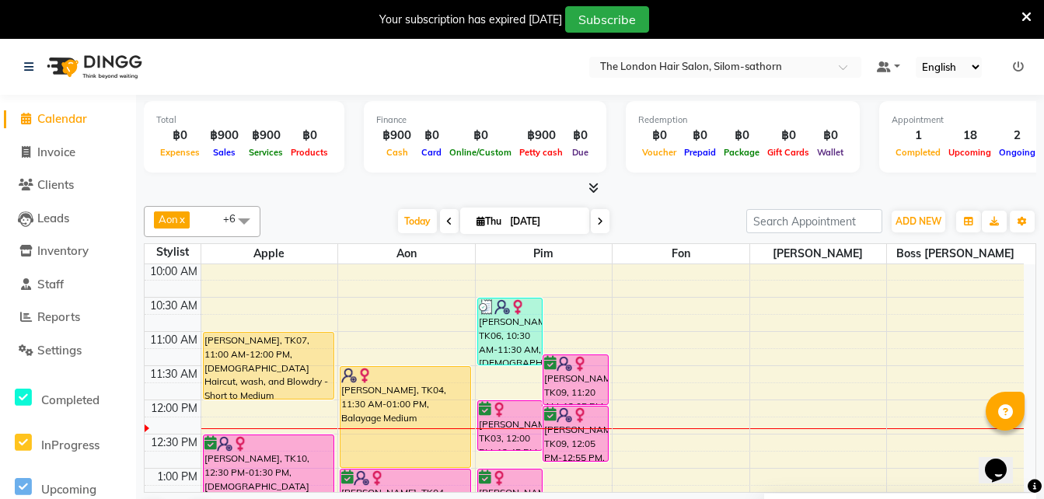
scroll to position [68, 0]
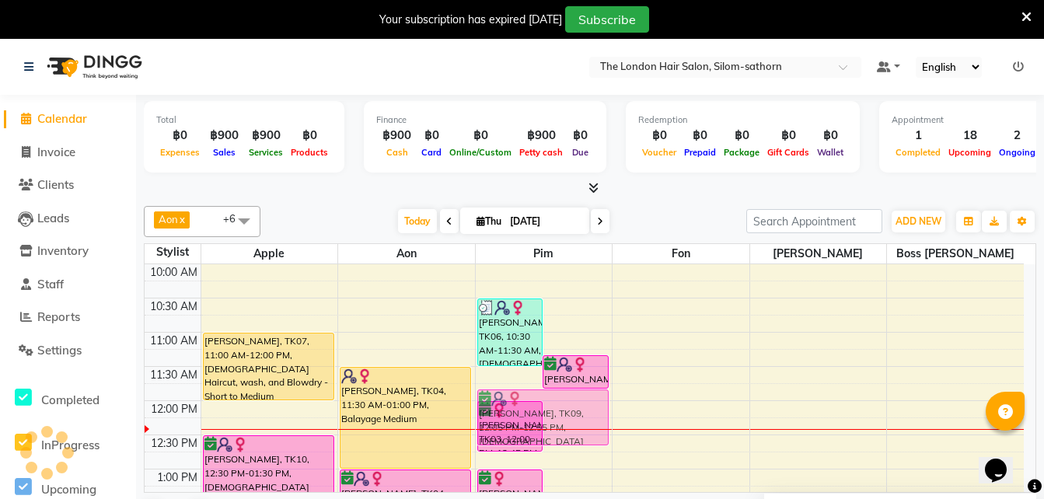
drag, startPoint x: 576, startPoint y: 417, endPoint x: 574, endPoint y: 396, distance: 21.1
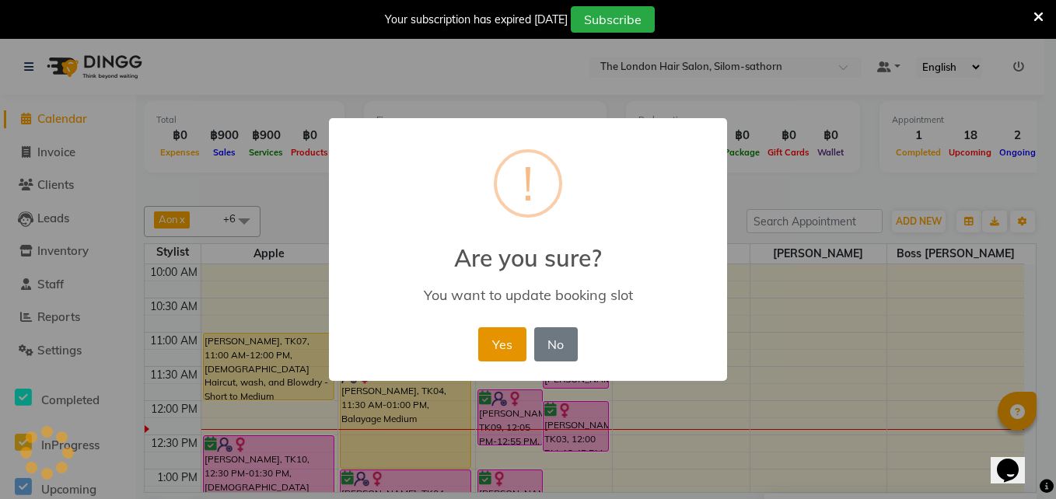
click at [505, 341] on button "Yes" at bounding box center [501, 344] width 47 height 34
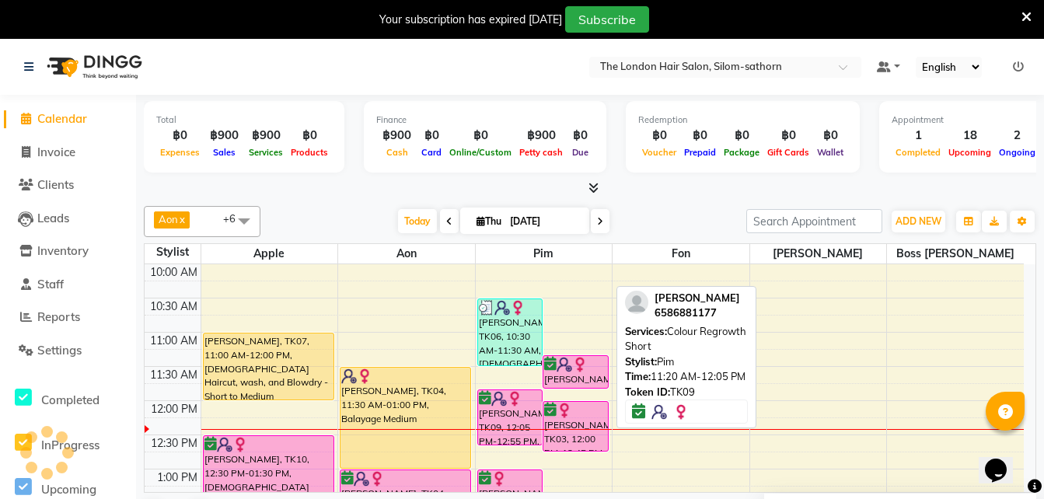
click at [571, 375] on div "Joyce Lim, TK09, 11:20 AM-12:05 PM, Colour Regrowth Short" at bounding box center [576, 372] width 65 height 32
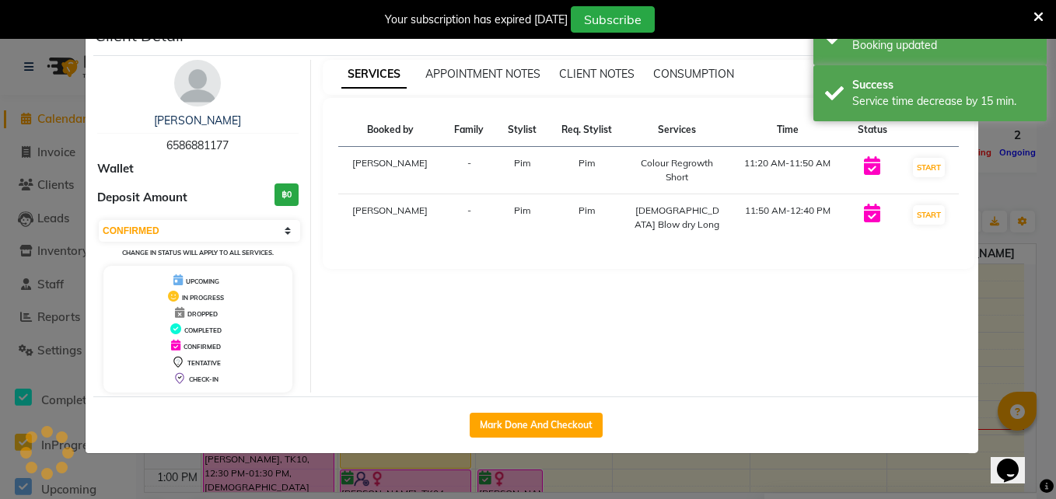
click at [1038, 16] on icon at bounding box center [1038, 17] width 10 height 14
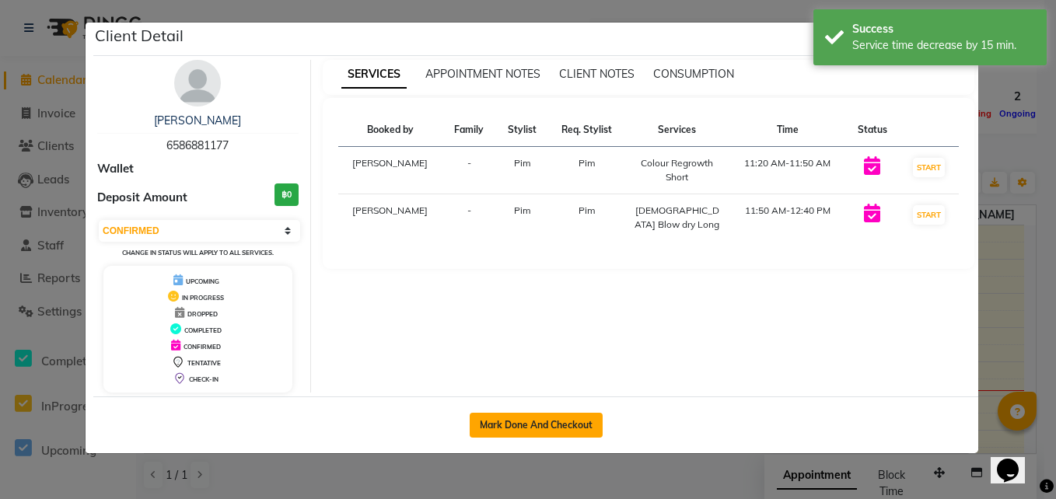
click at [544, 419] on button "Mark Done And Checkout" at bounding box center [536, 425] width 133 height 25
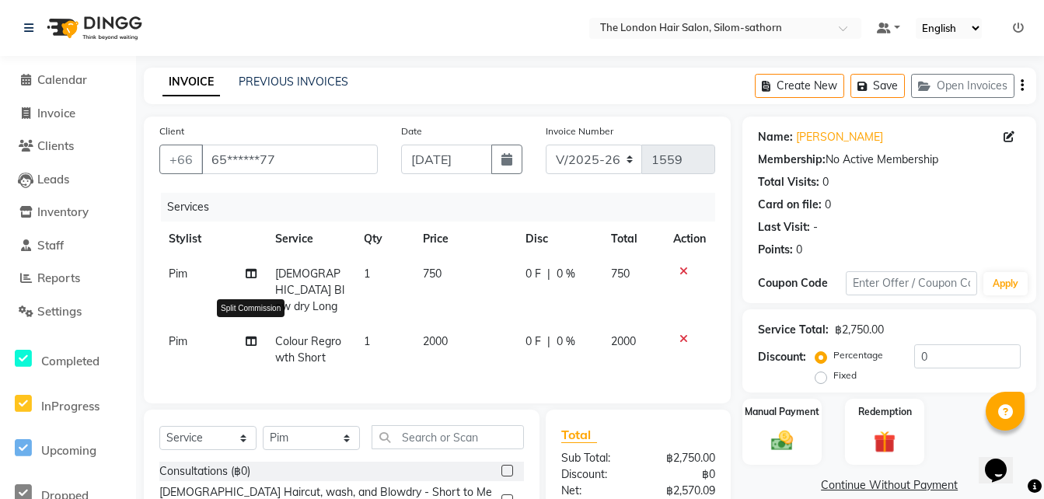
click at [253, 336] on icon at bounding box center [251, 341] width 11 height 11
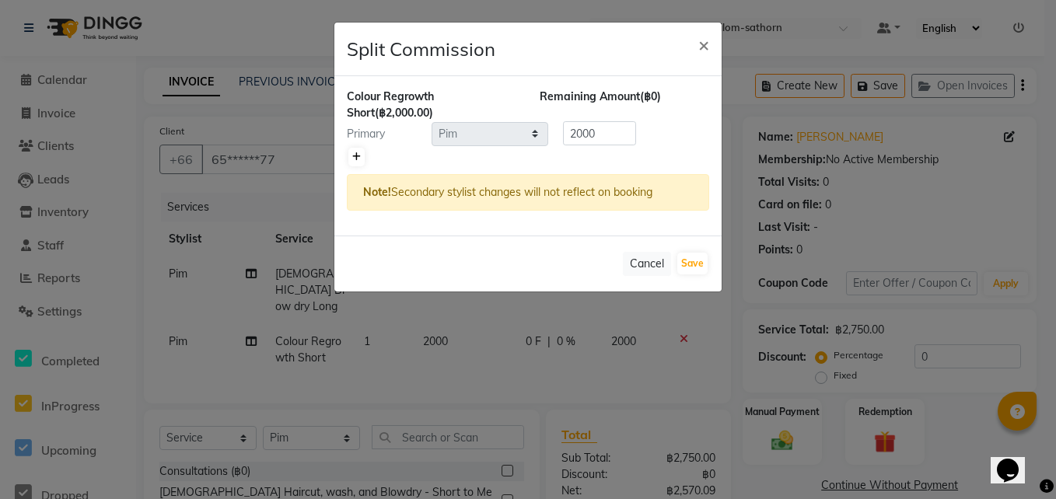
click at [354, 159] on icon at bounding box center [356, 156] width 9 height 9
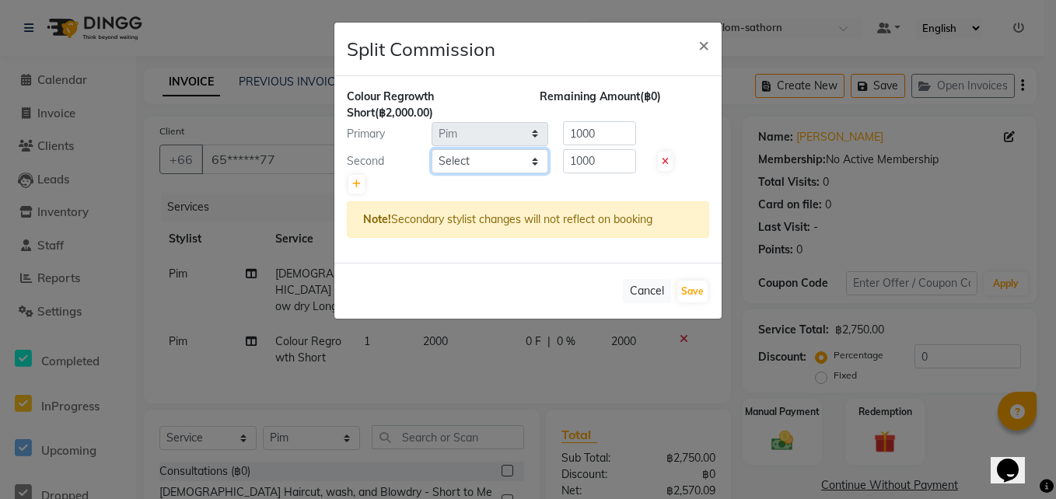
click at [476, 160] on select "Select Aon Apple Boss Luke Fon Kate Pim" at bounding box center [490, 161] width 117 height 24
click at [432, 149] on select "Select Aon Apple Boss Luke Fon Kate Pim" at bounding box center [490, 161] width 117 height 24
click at [621, 157] on input "1000" at bounding box center [599, 161] width 73 height 24
click at [601, 131] on input "1000" at bounding box center [599, 133] width 73 height 24
click at [692, 291] on button "Save" at bounding box center [692, 292] width 30 height 22
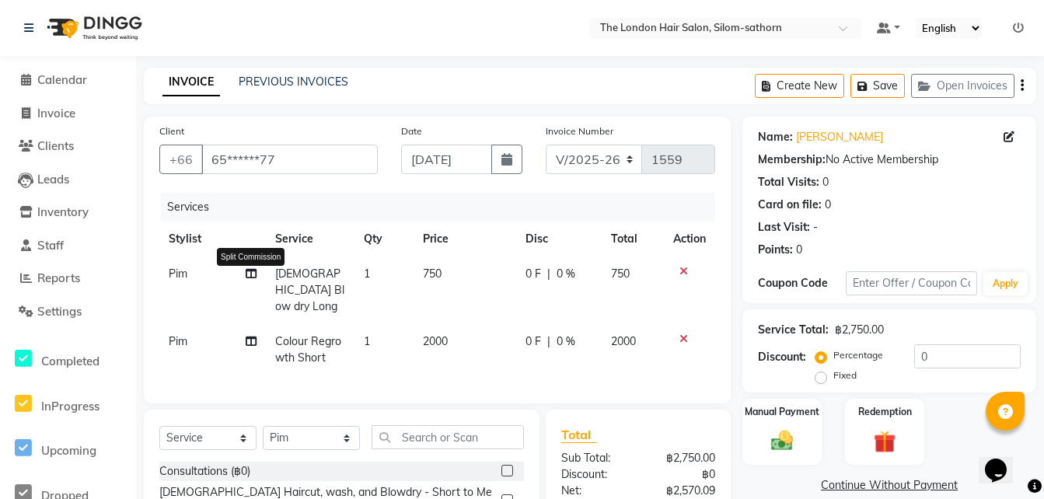
click at [248, 270] on icon at bounding box center [251, 273] width 11 height 11
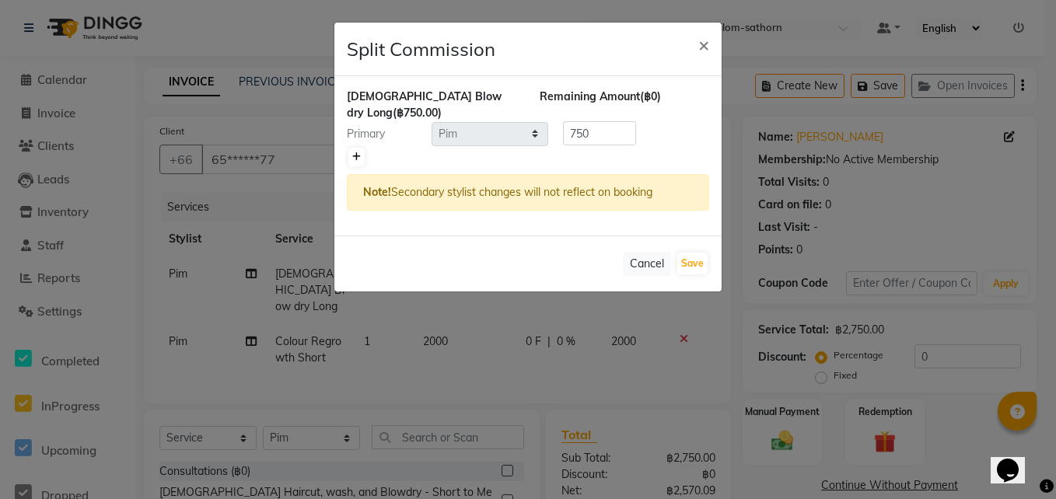
click at [355, 152] on icon at bounding box center [356, 156] width 9 height 9
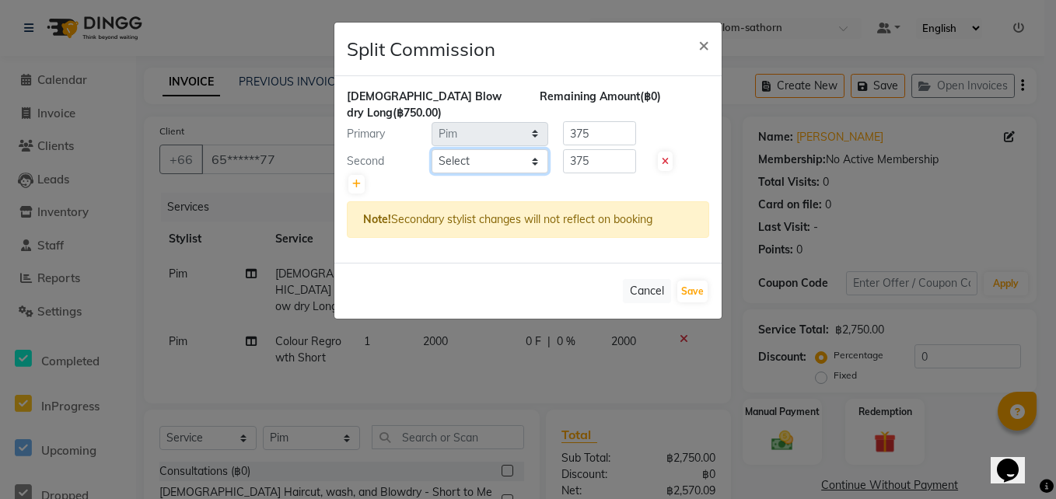
click at [451, 149] on select "Select Aon Apple Boss Luke Fon Kate Pim" at bounding box center [490, 161] width 117 height 24
click at [432, 149] on select "Select Aon Apple Boss Luke Fon Kate Pim" at bounding box center [490, 161] width 117 height 24
click at [600, 149] on input "375" at bounding box center [599, 161] width 73 height 24
click at [598, 122] on input "375" at bounding box center [599, 133] width 73 height 24
click at [693, 281] on button "Save" at bounding box center [692, 292] width 30 height 22
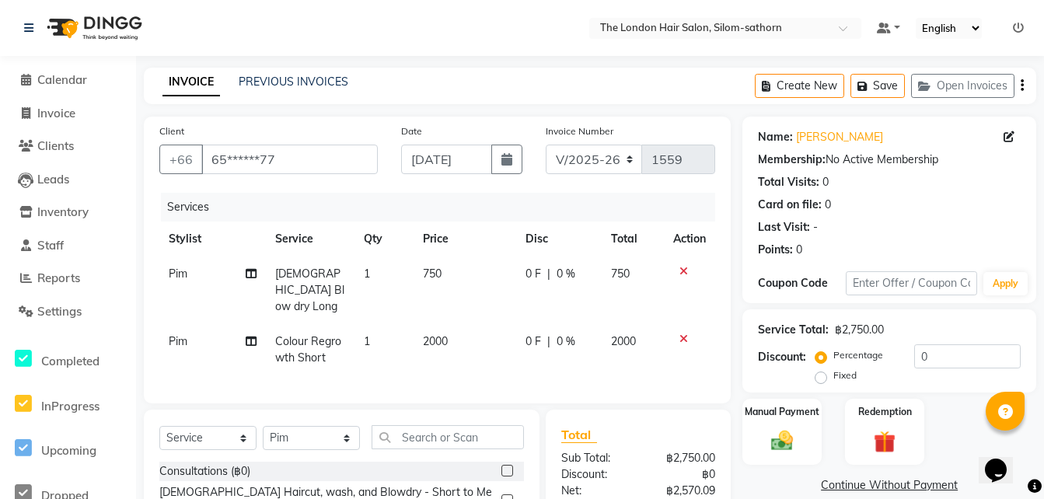
scroll to position [159, 0]
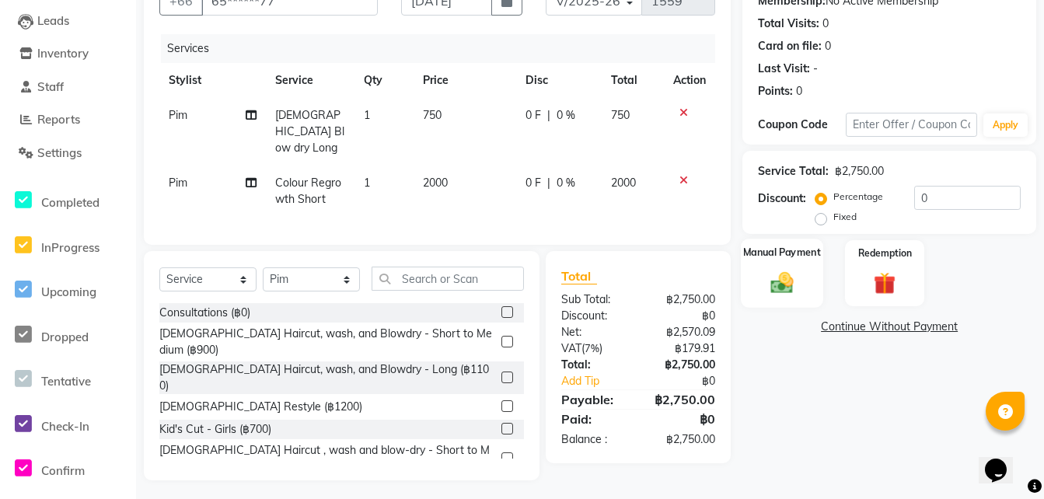
click at [773, 279] on img at bounding box center [782, 282] width 37 height 26
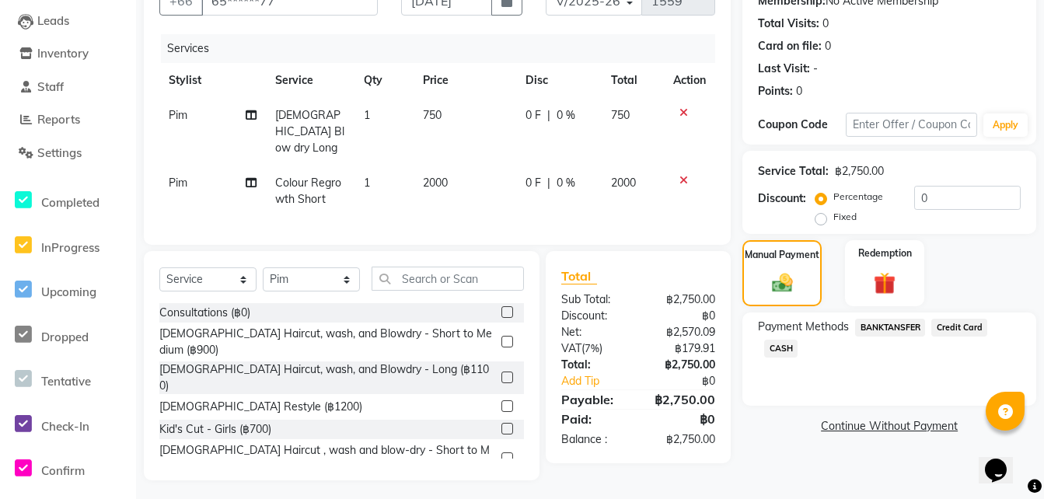
click at [960, 324] on span "Credit Card" at bounding box center [960, 328] width 56 height 18
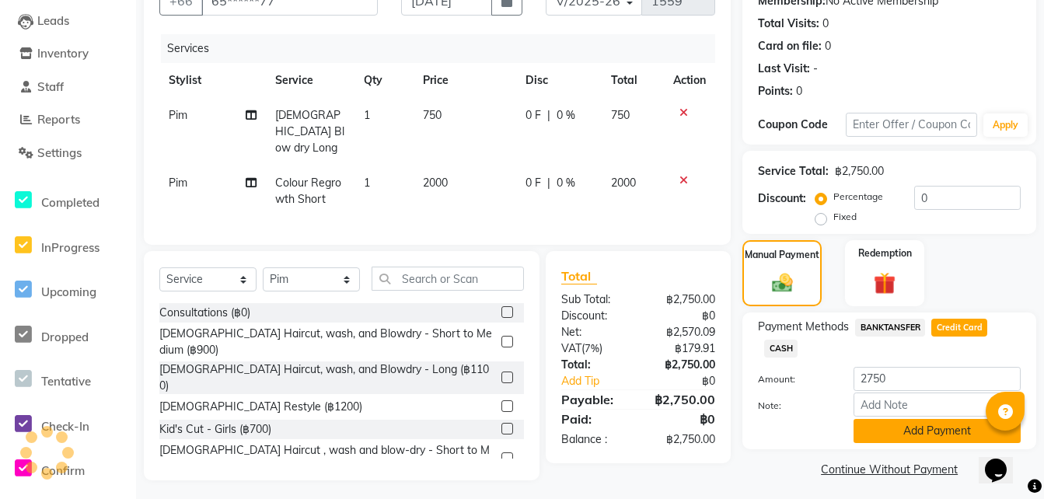
click at [894, 432] on button "Add Payment" at bounding box center [937, 431] width 167 height 24
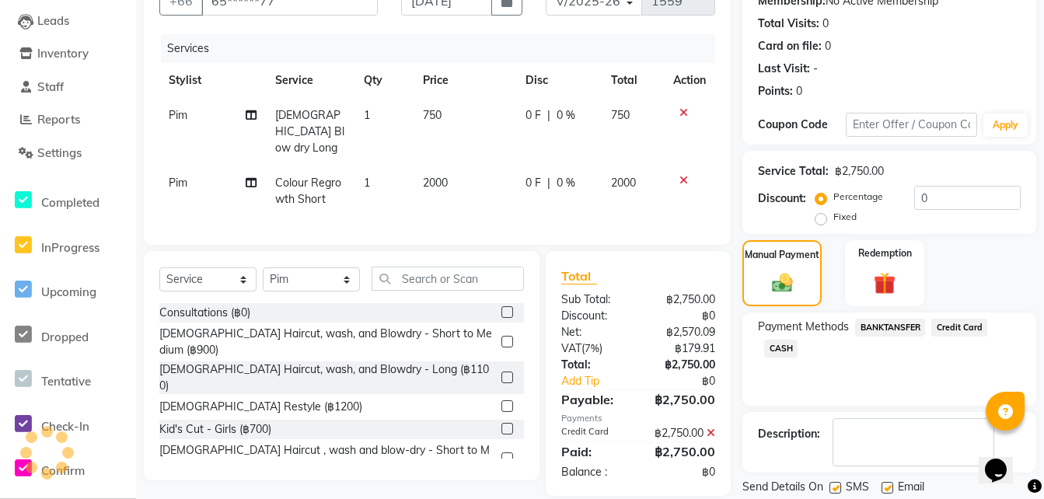
scroll to position [197, 0]
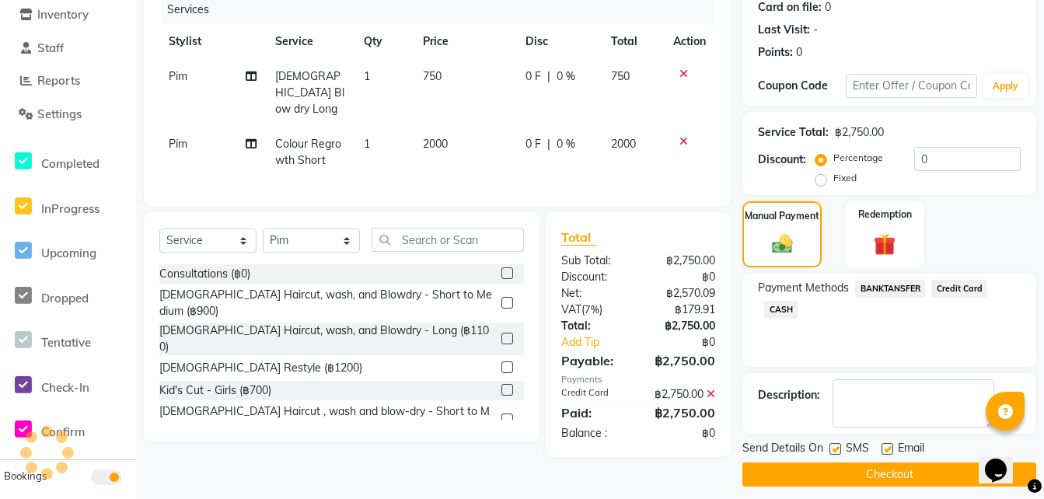
click at [857, 470] on button "Checkout" at bounding box center [890, 475] width 294 height 24
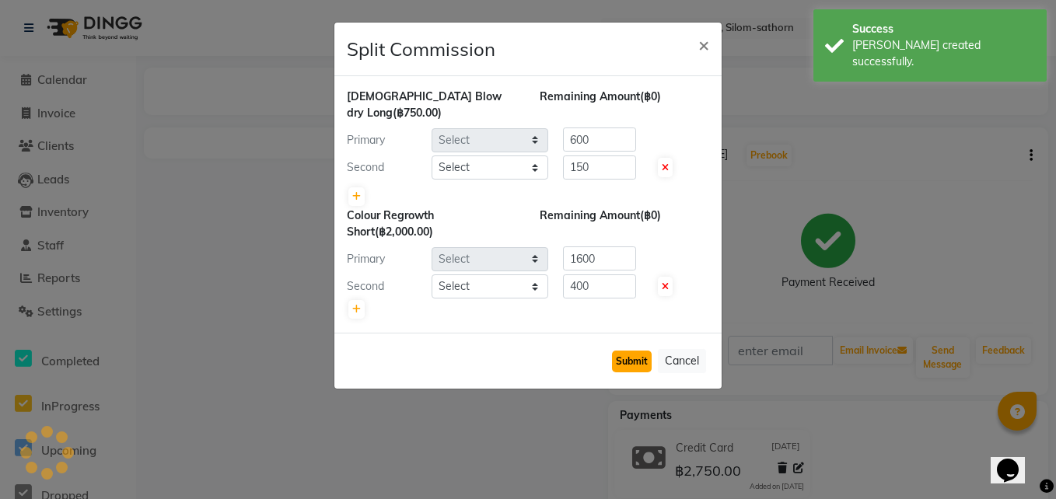
click at [625, 351] on button "Submit" at bounding box center [632, 362] width 40 height 22
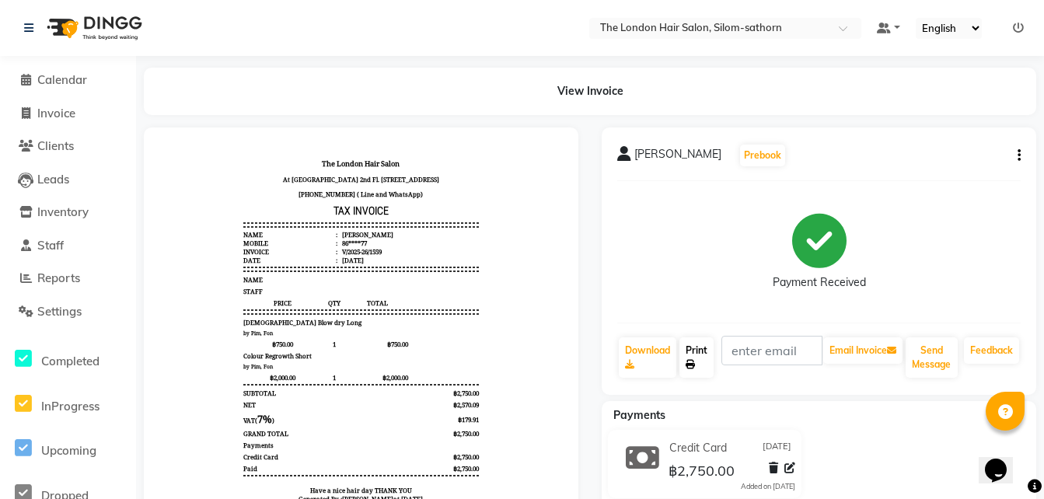
click at [695, 357] on link "Print" at bounding box center [697, 357] width 34 height 40
click at [48, 82] on span "Calendar" at bounding box center [62, 79] width 50 height 15
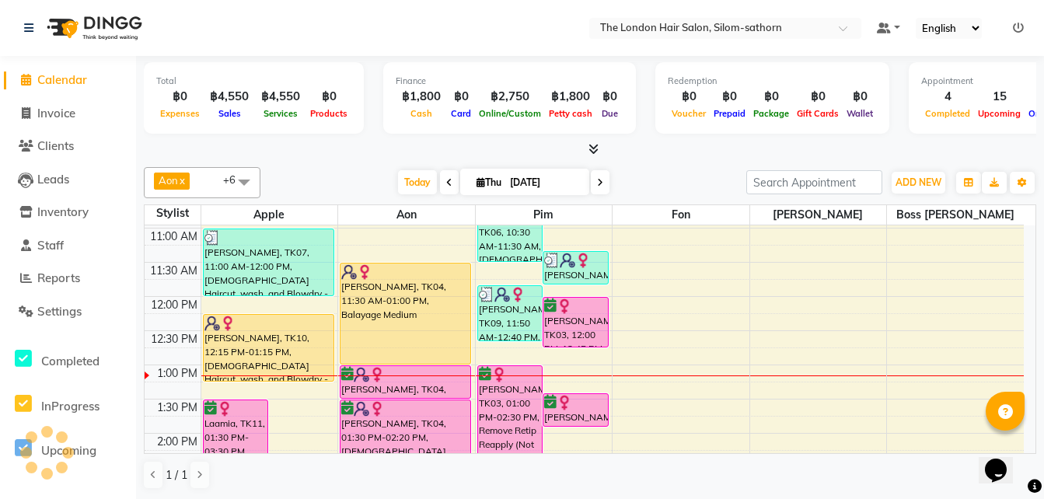
scroll to position [135, 0]
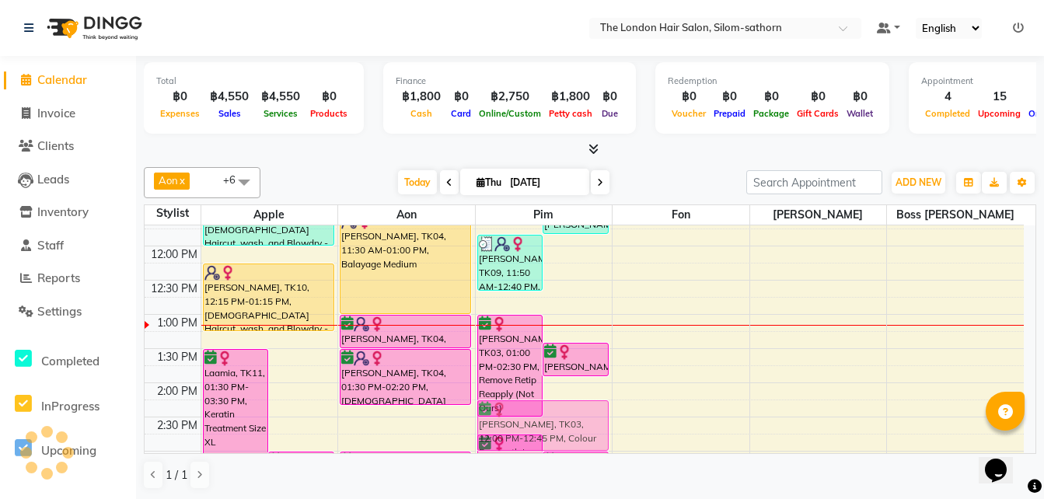
drag, startPoint x: 575, startPoint y: 322, endPoint x: 576, endPoint y: 365, distance: 42.8
click at [551, 430] on div "Beverley Presley, TK06, 10:30 AM-11:30 AM, Ladies Haircut, wash, and Blowdry - …" at bounding box center [544, 451] width 137 height 820
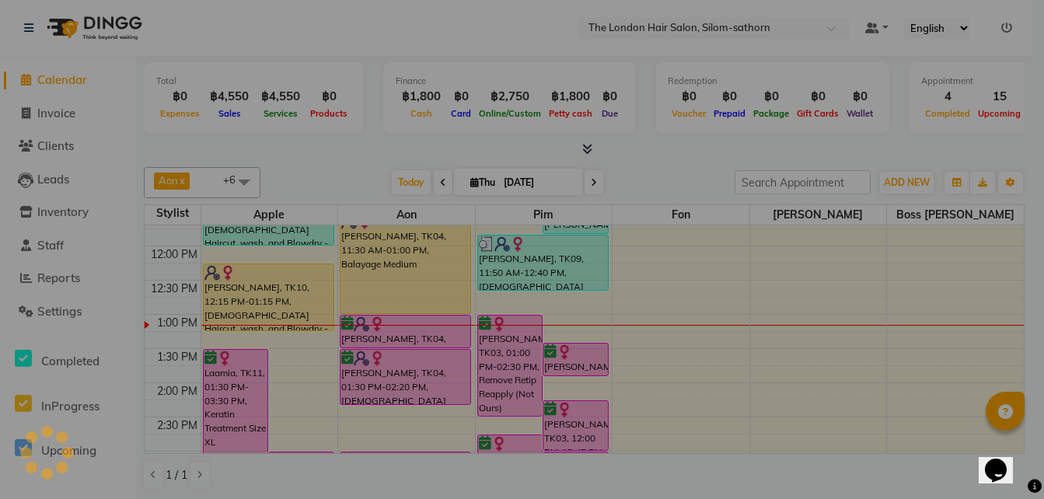
scroll to position [187, 0]
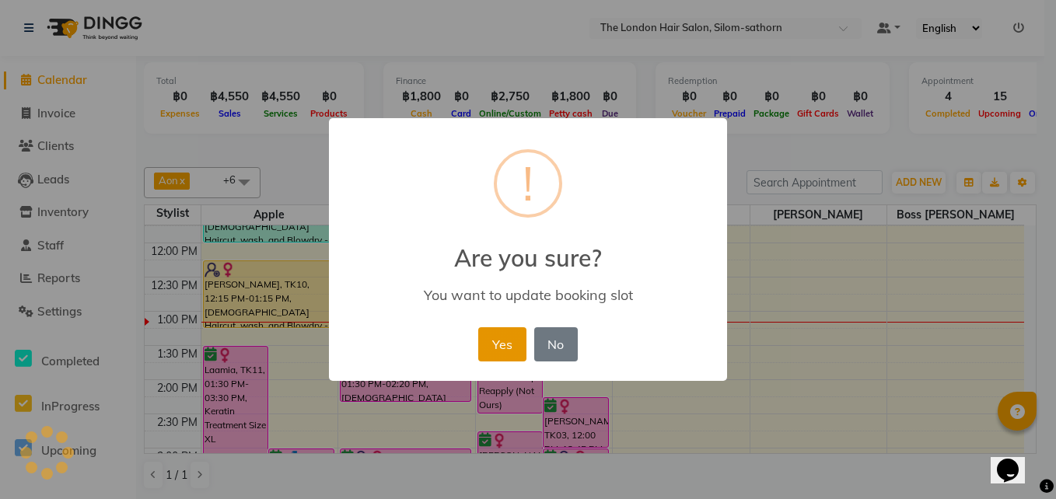
click at [499, 327] on button "Yes" at bounding box center [501, 344] width 47 height 34
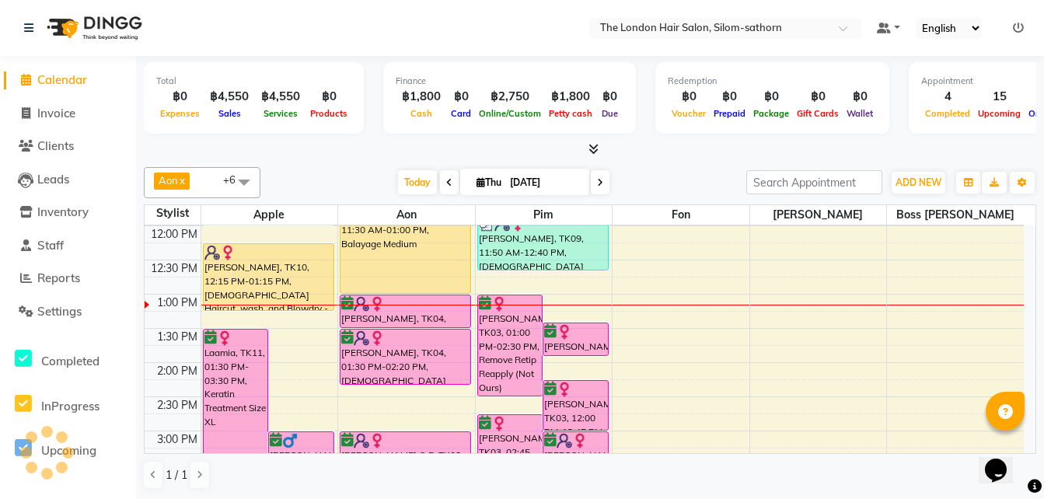
scroll to position [204, 0]
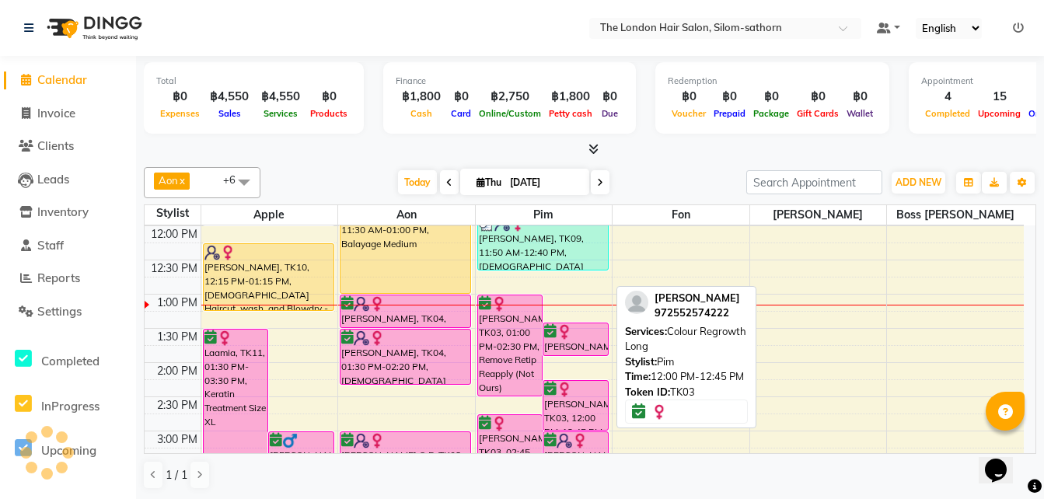
click at [575, 393] on div at bounding box center [575, 390] width 63 height 16
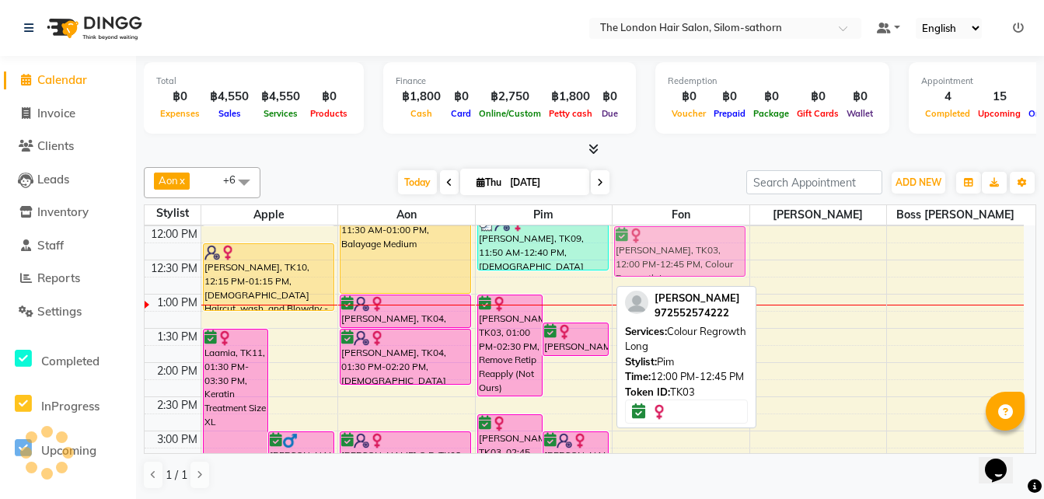
scroll to position [194, 0]
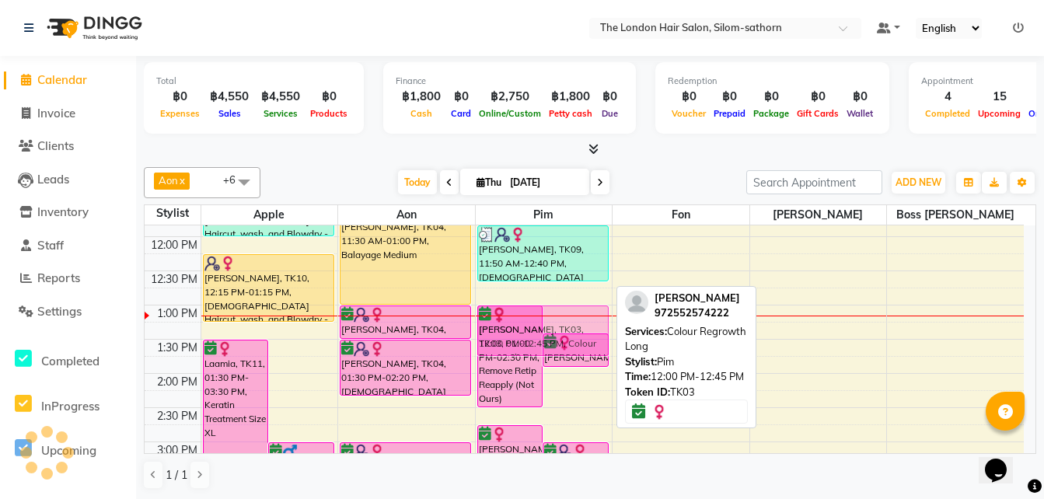
drag, startPoint x: 563, startPoint y: 384, endPoint x: 542, endPoint y: 313, distance: 74.6
click at [542, 313] on div "Beverley Presley, TK06, 10:30 AM-11:30 AM, Ladies Haircut, wash, and Blowdry - …" at bounding box center [544, 442] width 137 height 820
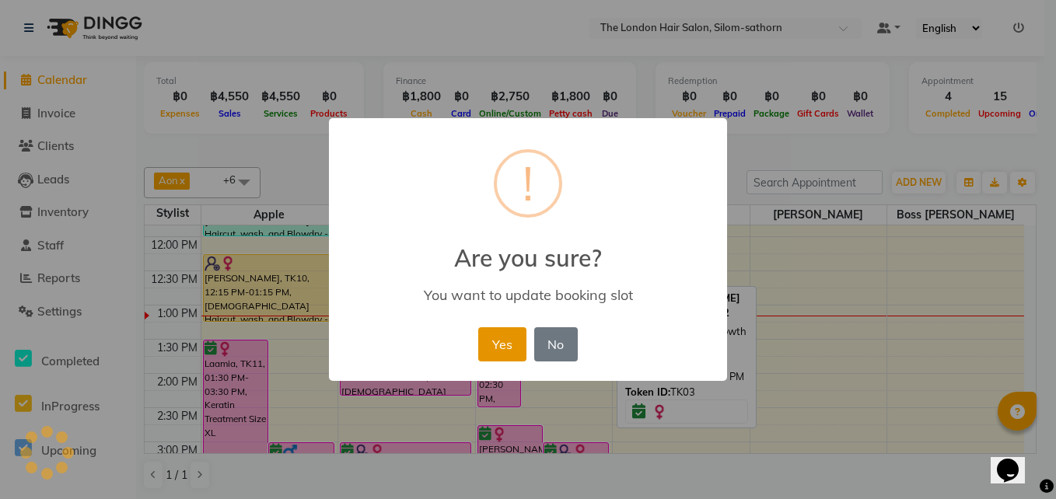
click at [496, 346] on button "Yes" at bounding box center [501, 344] width 47 height 34
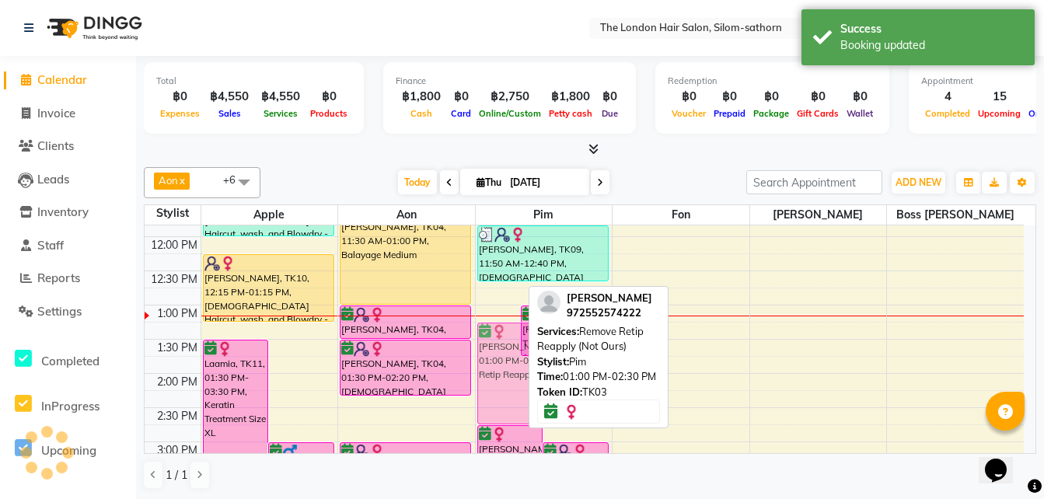
drag, startPoint x: 499, startPoint y: 322, endPoint x: 500, endPoint y: 345, distance: 23.3
click at [500, 345] on div "Yara DanDan, TK03, 01:00 PM-02:30 PM, Remove Retip Reapply (Not Ours) Yara DanD…" at bounding box center [544, 442] width 137 height 820
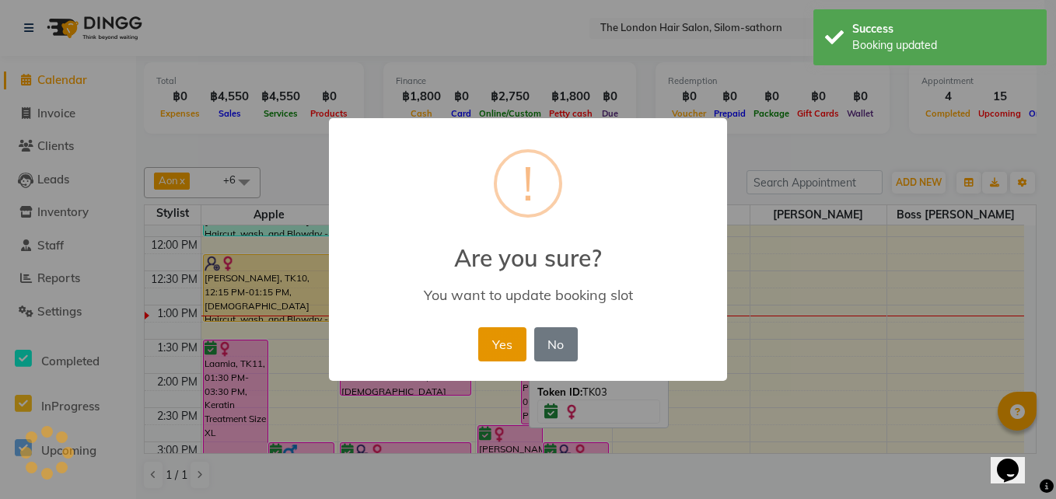
click at [512, 344] on button "Yes" at bounding box center [501, 344] width 47 height 34
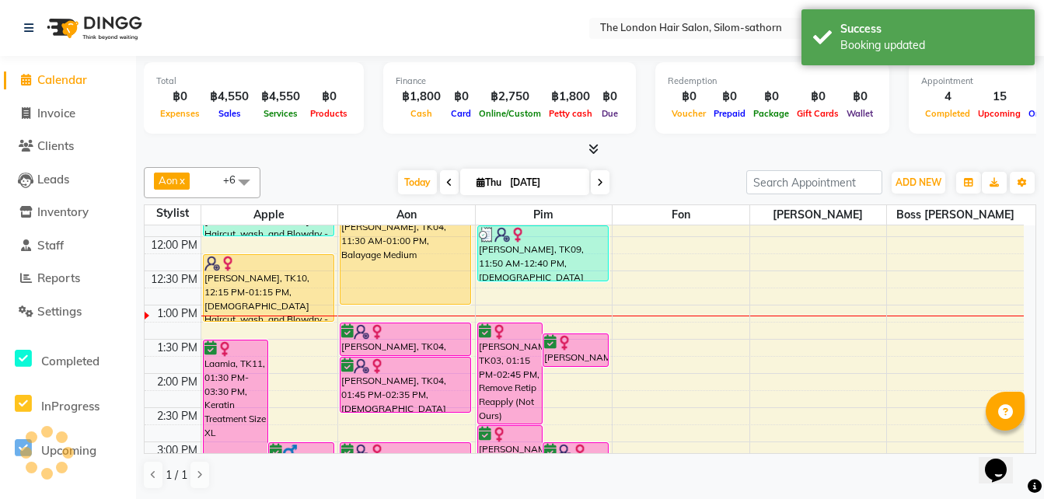
scroll to position [197, 0]
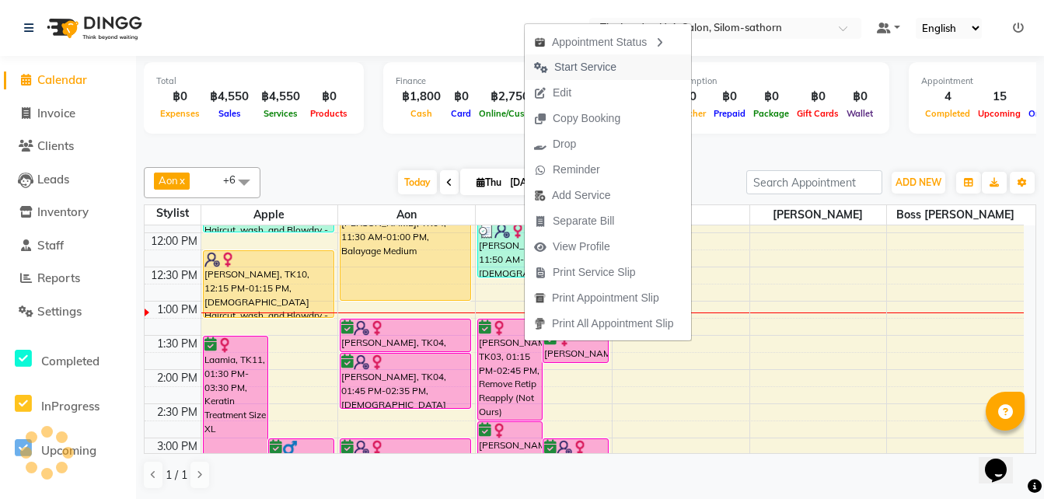
click at [588, 63] on span "Start Service" at bounding box center [585, 67] width 62 height 16
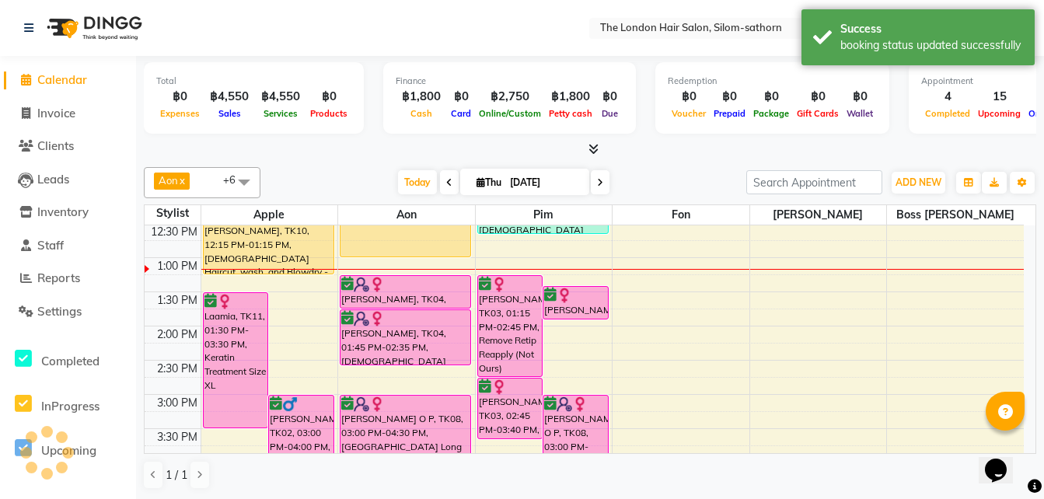
scroll to position [300, 0]
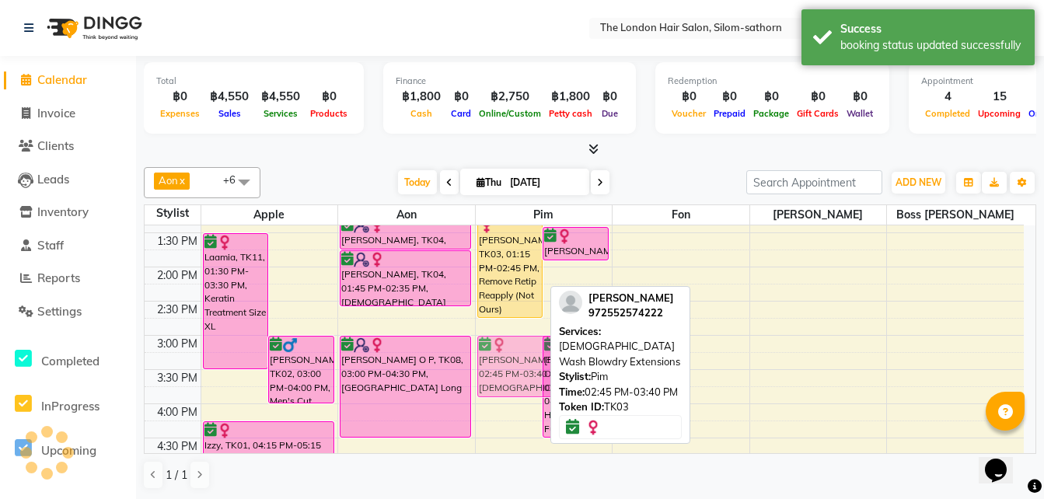
drag, startPoint x: 512, startPoint y: 341, endPoint x: 508, endPoint y: 358, distance: 17.5
click at [508, 358] on div "Beverley Presley, TK06, 10:30 AM-11:30 AM, Ladies Haircut, wash, and Blowdry - …" at bounding box center [544, 335] width 137 height 820
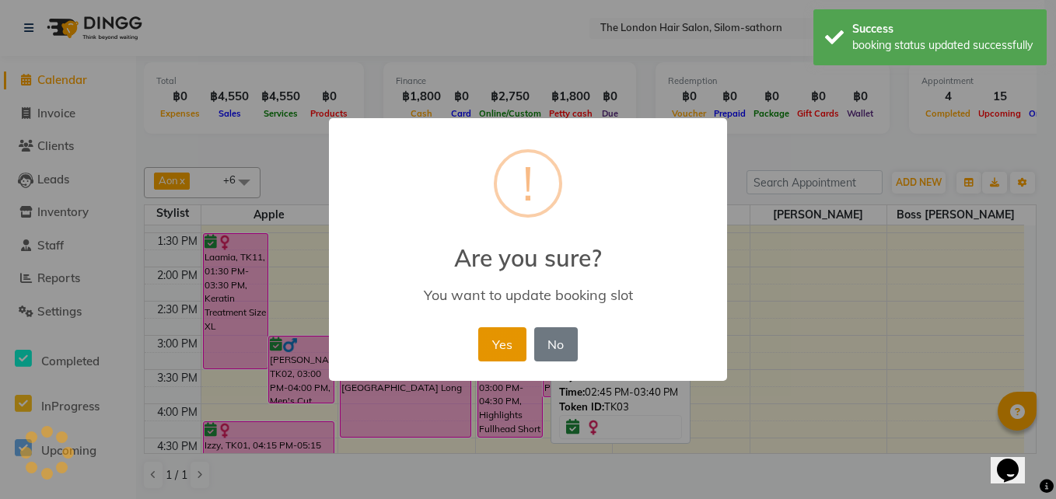
click at [505, 334] on button "Yes" at bounding box center [501, 344] width 47 height 34
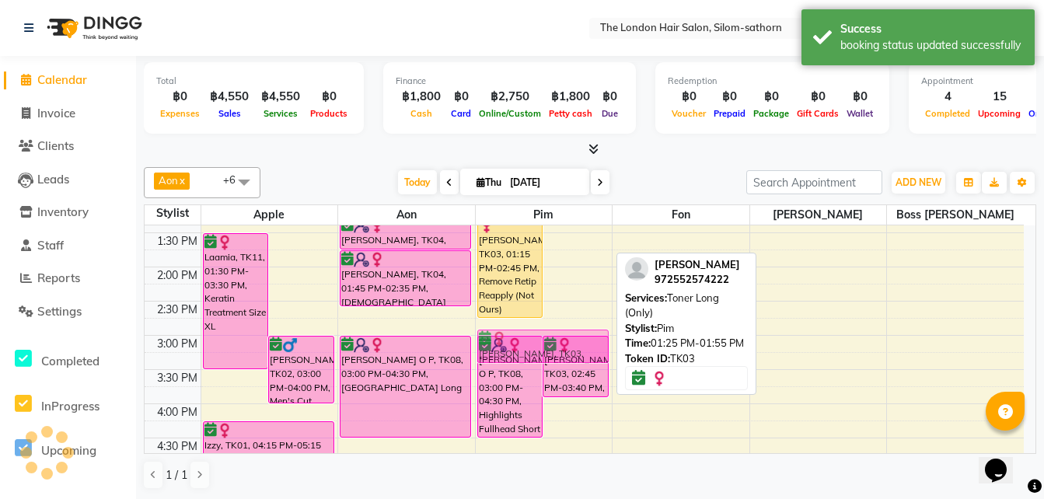
drag, startPoint x: 569, startPoint y: 242, endPoint x: 572, endPoint y: 337, distance: 94.9
click at [572, 337] on div "Beverley Presley, TK06, 10:30 AM-11:30 AM, Ladies Haircut, wash, and Blowdry - …" at bounding box center [544, 335] width 137 height 820
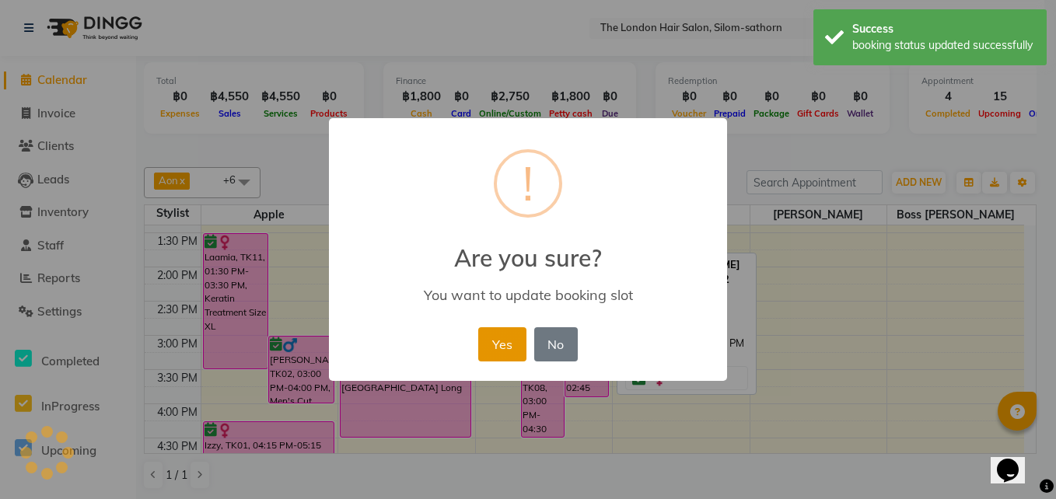
click at [498, 341] on button "Yes" at bounding box center [501, 344] width 47 height 34
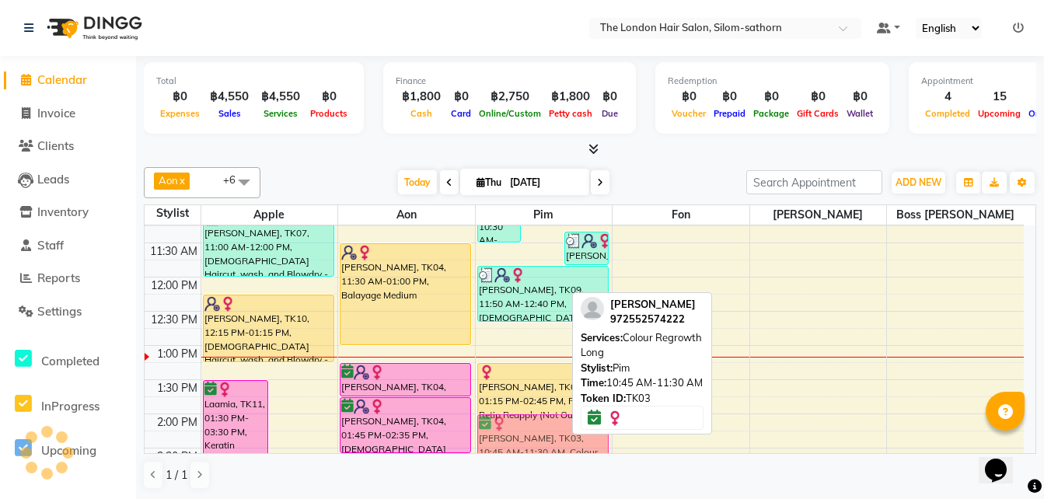
scroll to position [155, 0]
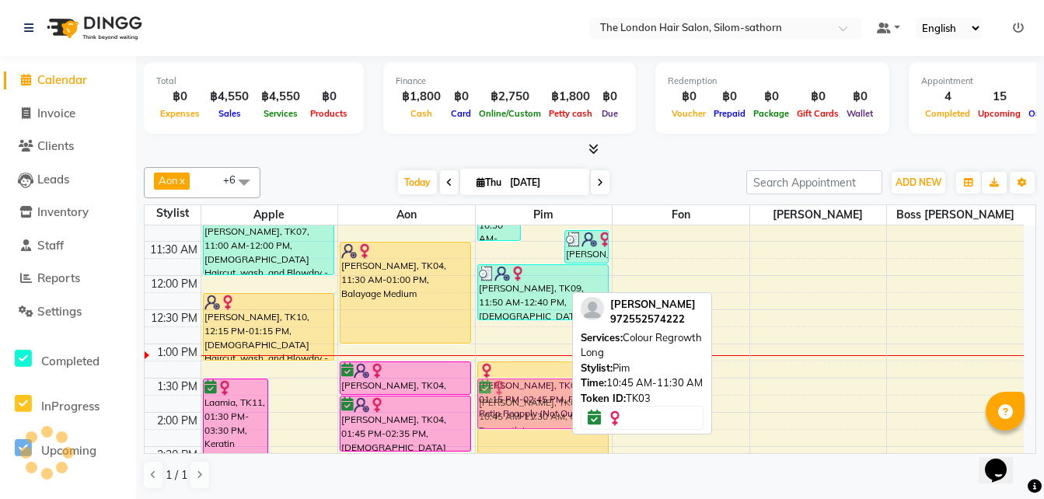
drag, startPoint x: 539, startPoint y: 260, endPoint x: 528, endPoint y: 390, distance: 129.5
click at [528, 390] on div "Beverley Presley, TK06, 10:30 AM-11:30 AM, Ladies Haircut, wash, and Blowdry - …" at bounding box center [544, 481] width 137 height 820
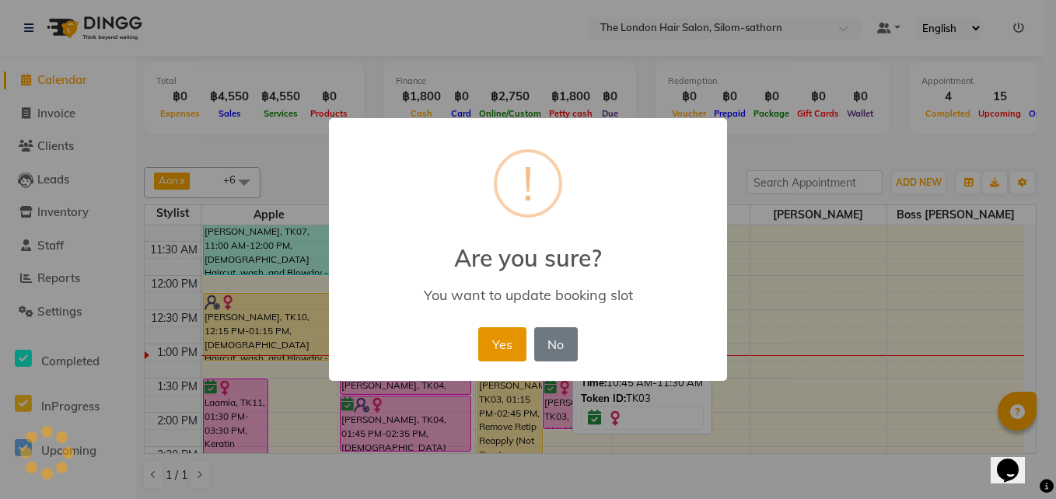
click at [507, 341] on button "Yes" at bounding box center [501, 344] width 47 height 34
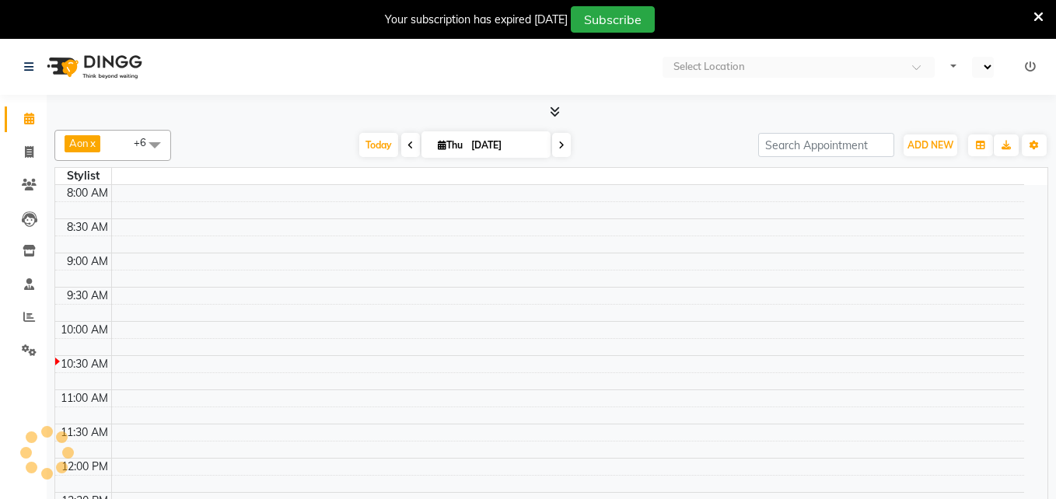
select select "en"
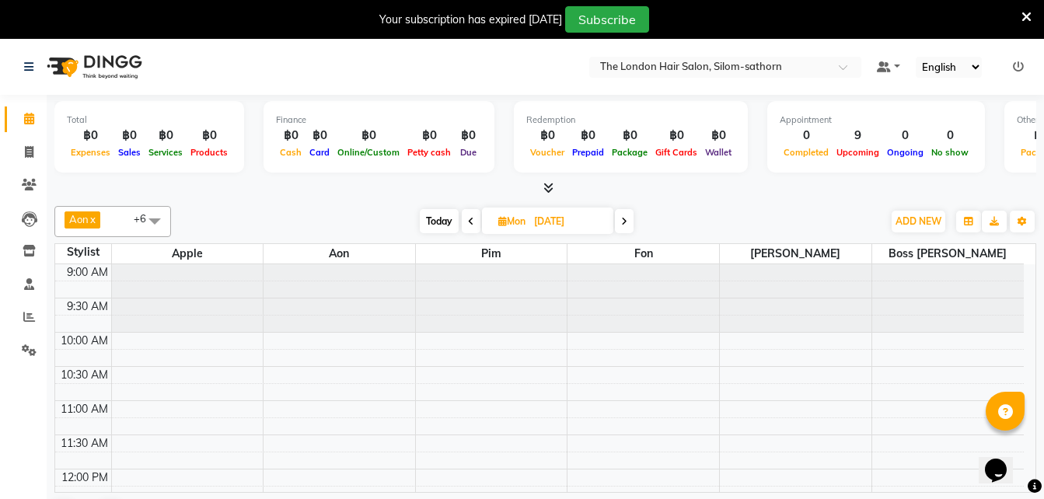
click at [432, 217] on span "Today" at bounding box center [439, 221] width 39 height 24
type input "[DATE]"
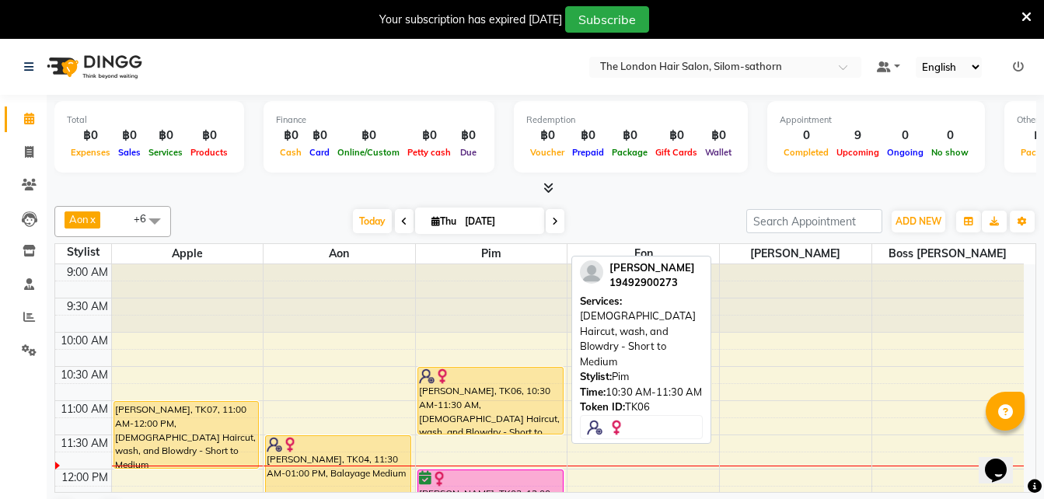
click at [477, 408] on div "Beverley Presley, TK06, 10:30 AM-11:30 AM, Ladies Haircut, wash, and Blowdry - …" at bounding box center [490, 401] width 145 height 66
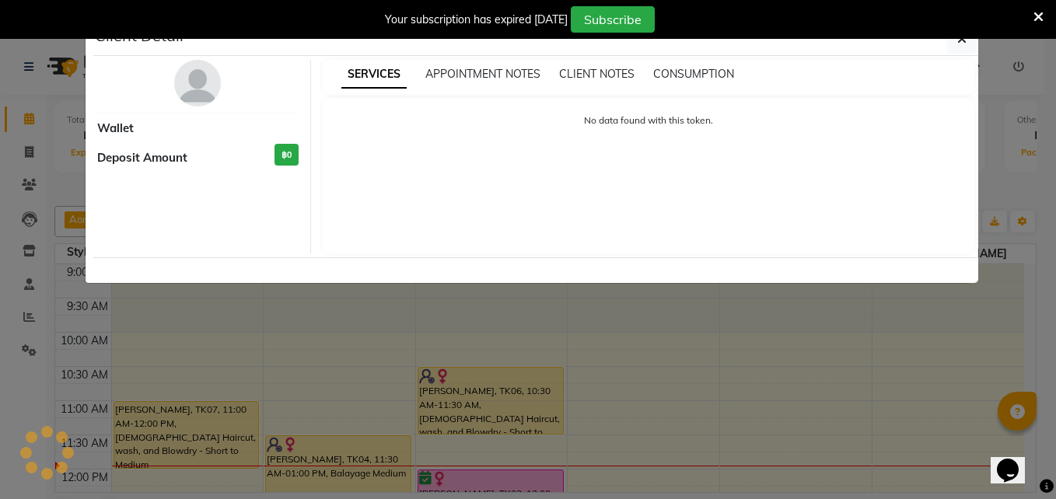
select select "1"
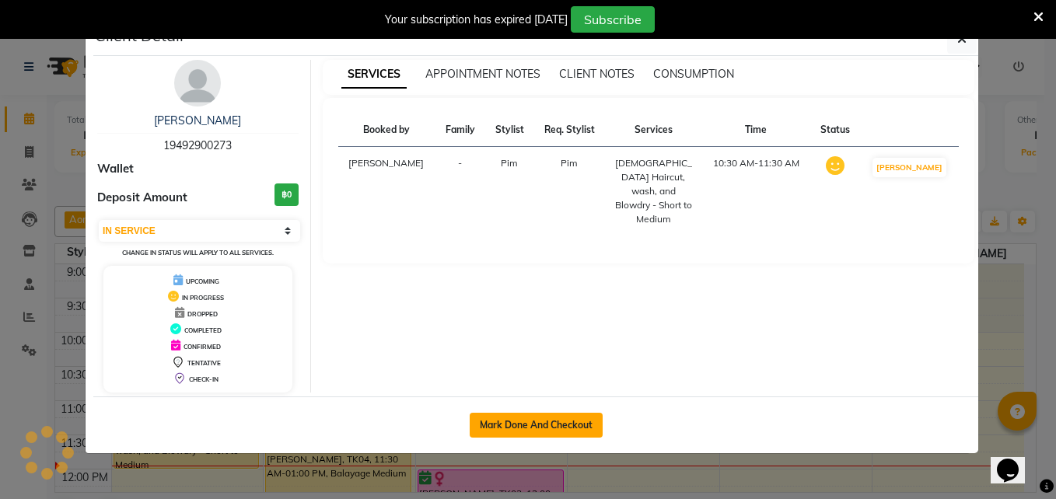
click at [524, 430] on button "Mark Done And Checkout" at bounding box center [536, 425] width 133 height 25
select select "service"
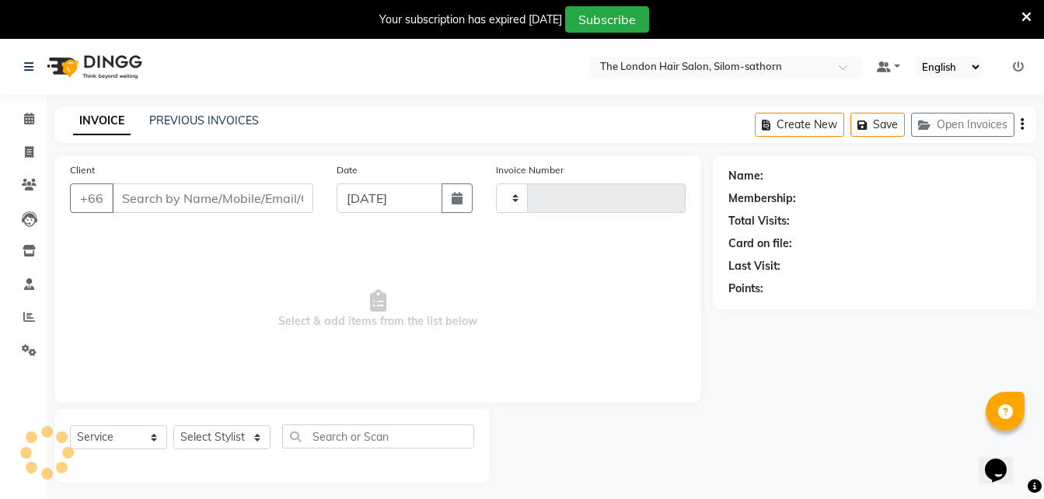
type input "1558"
select select "6977"
type input "19*******73"
select select "65351"
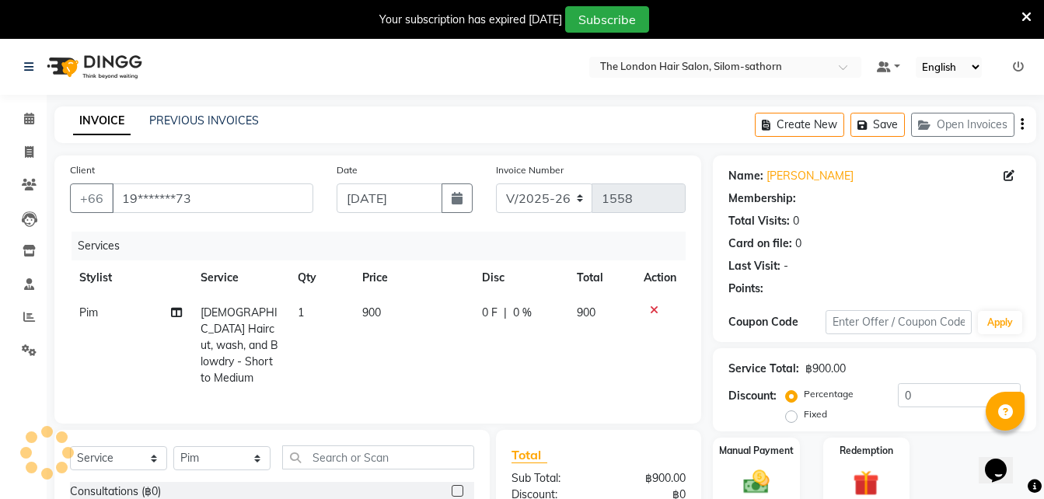
click at [174, 312] on icon at bounding box center [176, 312] width 11 height 11
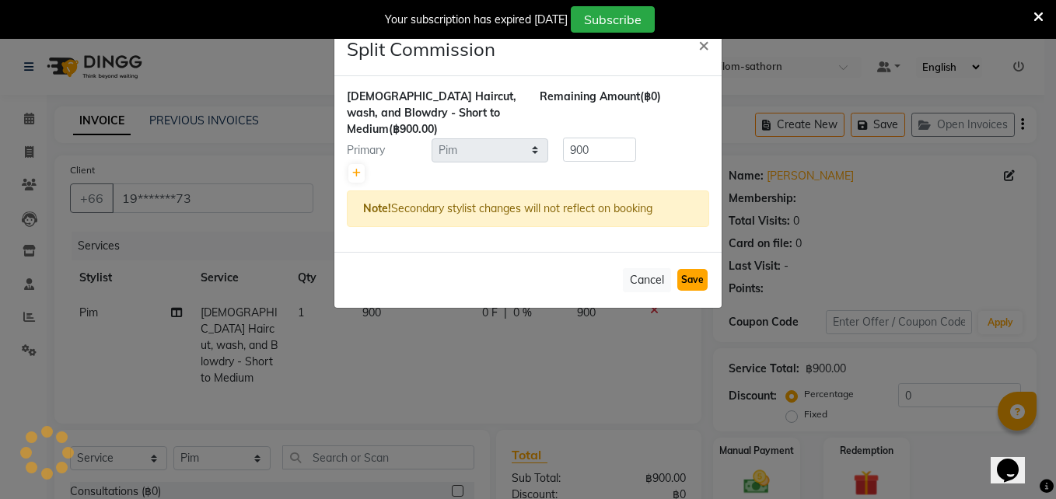
click at [700, 281] on button "Save" at bounding box center [692, 280] width 30 height 22
select select "Select"
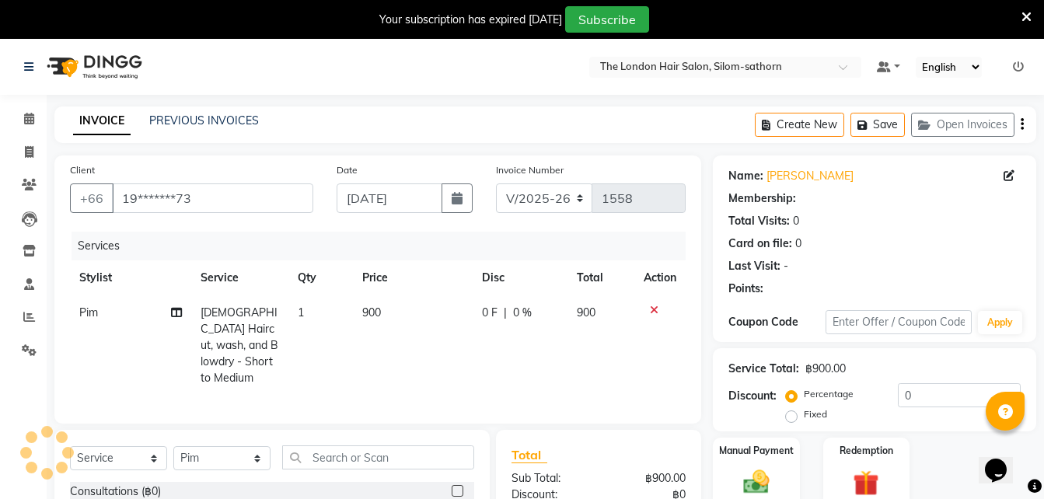
scroll to position [179, 0]
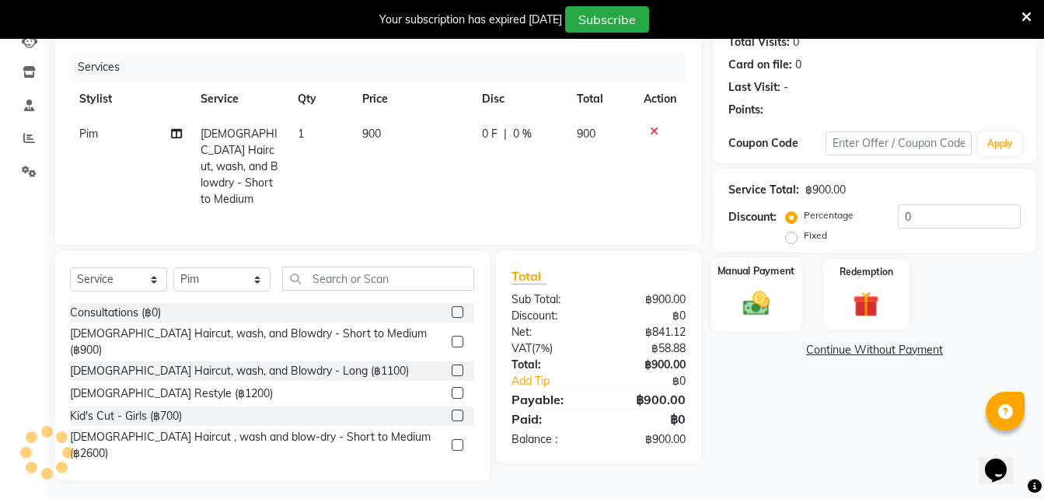
click at [729, 286] on div "Manual Payment" at bounding box center [756, 294] width 90 height 74
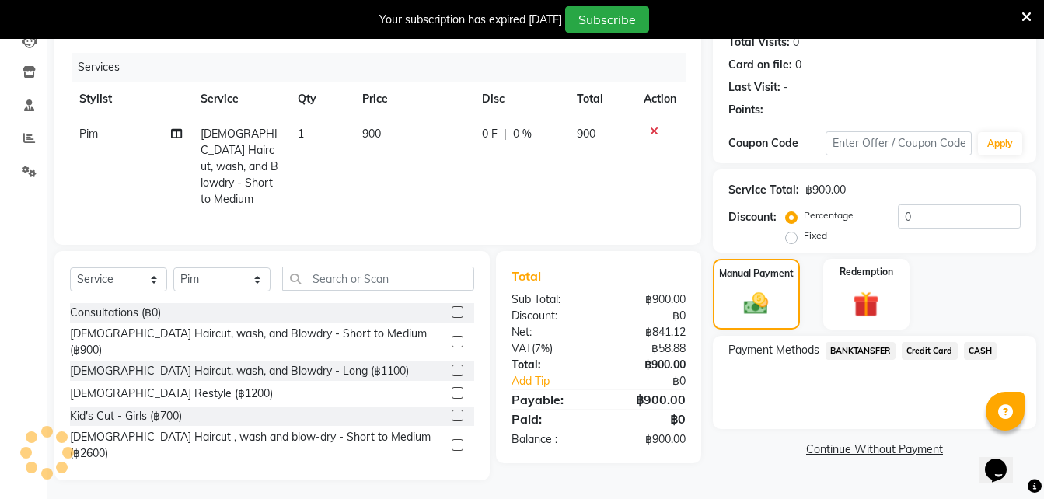
click at [976, 352] on span "CASH" at bounding box center [980, 351] width 33 height 18
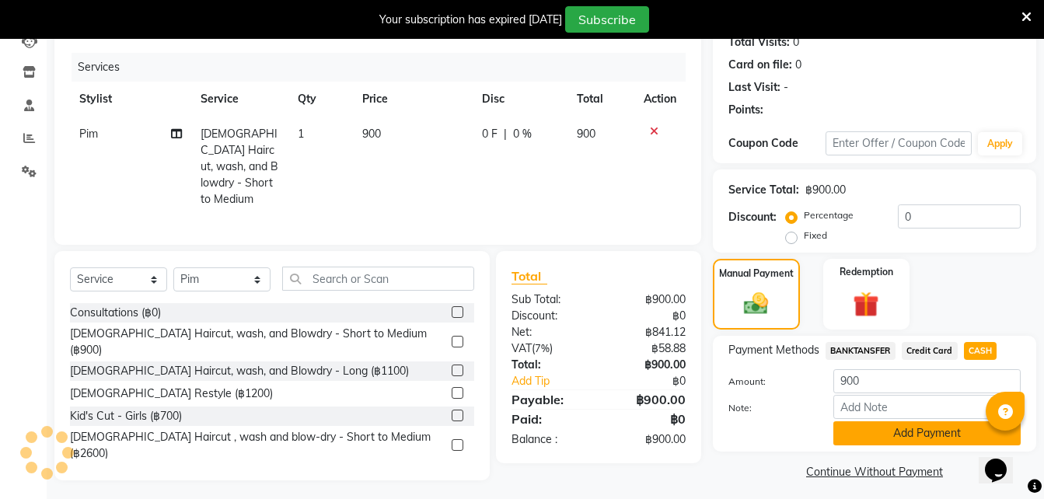
click at [883, 434] on button "Add Payment" at bounding box center [927, 433] width 187 height 24
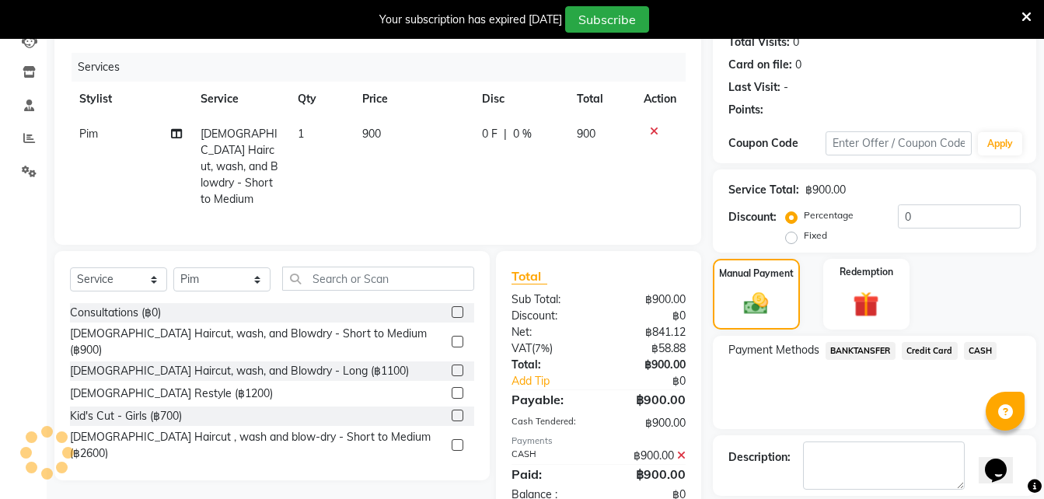
scroll to position [252, 0]
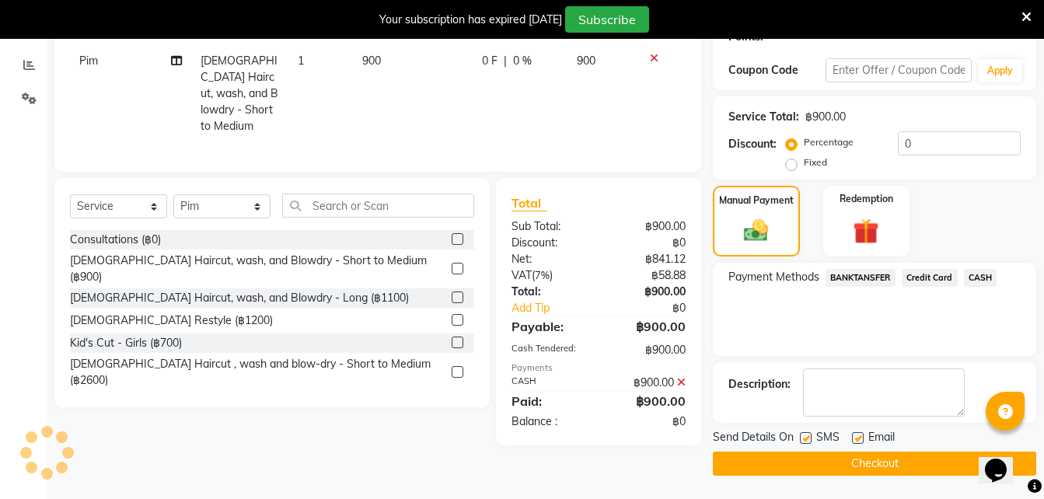
click at [814, 463] on button "Checkout" at bounding box center [874, 464] width 323 height 24
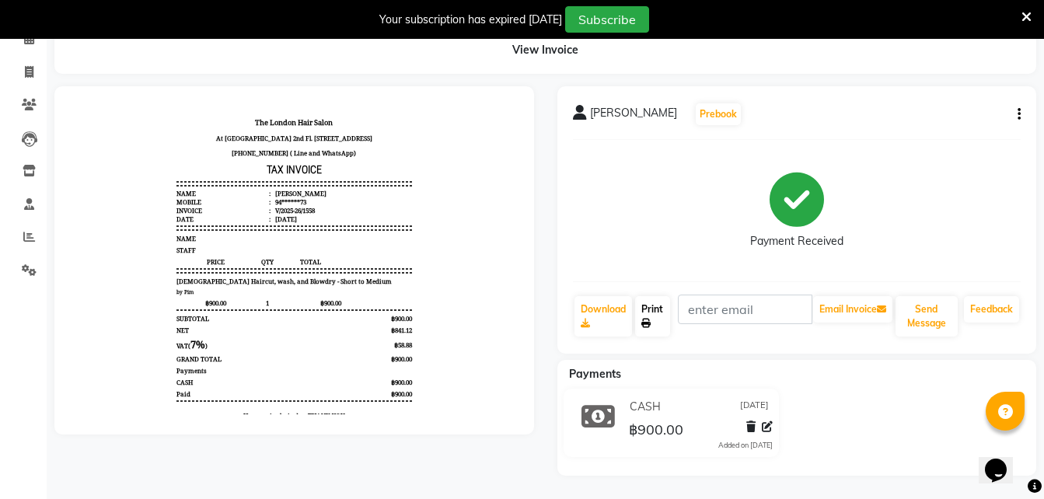
click at [648, 313] on link "Print" at bounding box center [653, 316] width 36 height 40
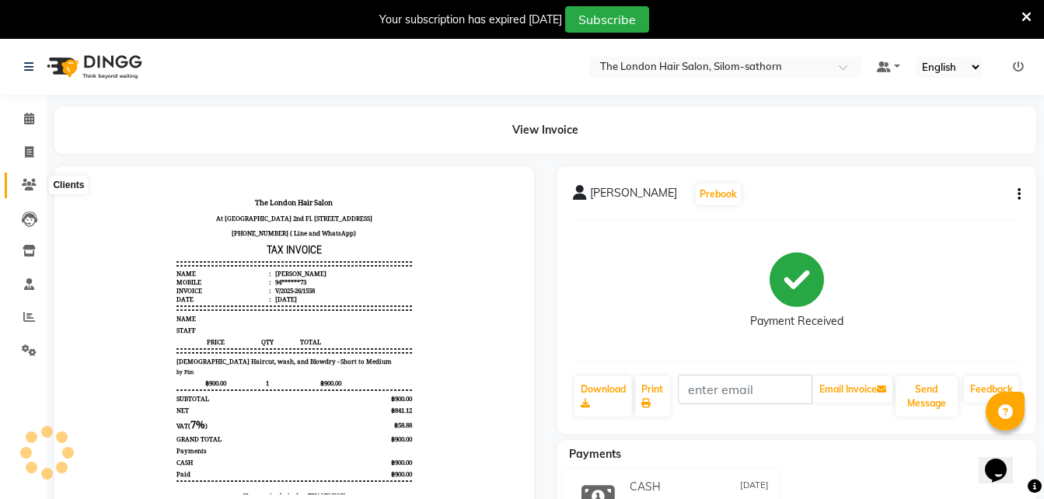
click at [27, 181] on icon at bounding box center [29, 185] width 15 height 12
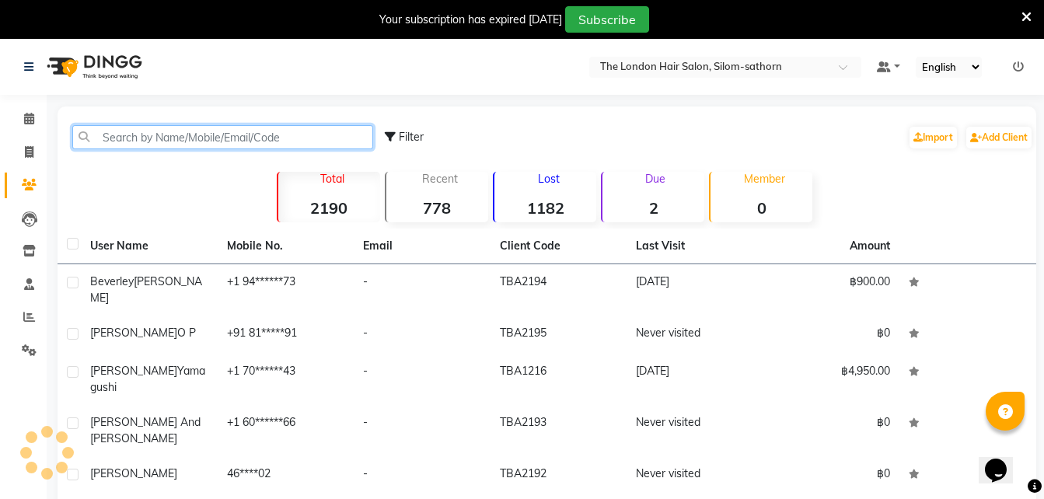
click at [319, 125] on input "text" at bounding box center [222, 137] width 301 height 24
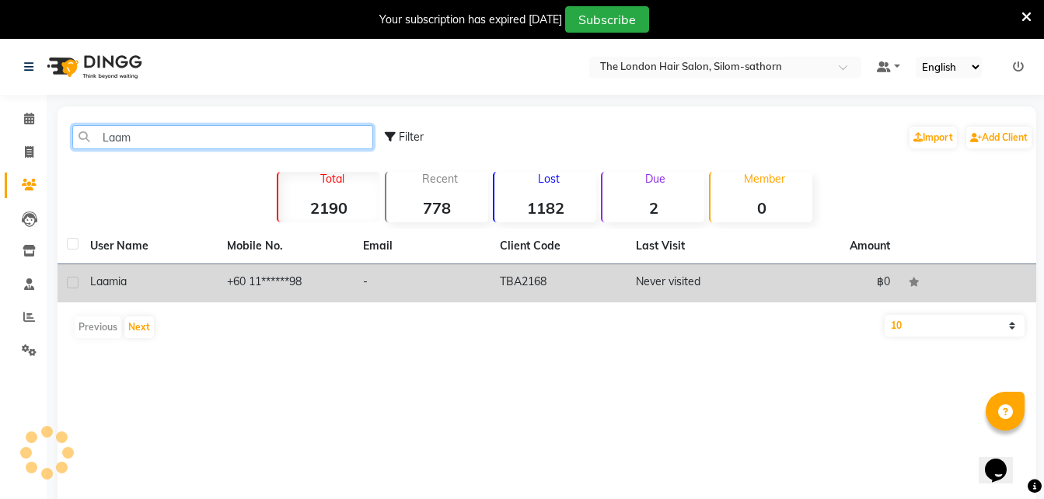
type input "Laam"
click at [240, 271] on td "+60 11******98" at bounding box center [286, 283] width 137 height 38
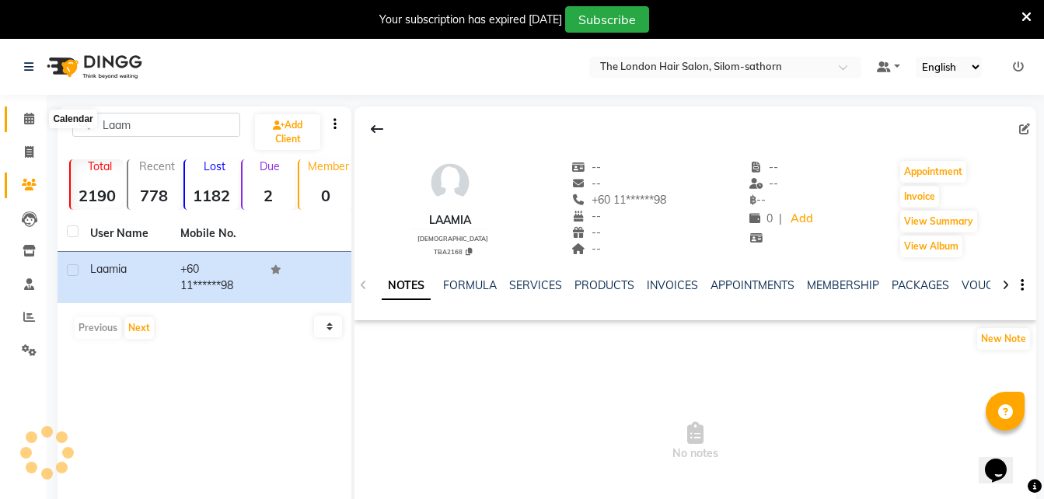
click at [27, 122] on icon at bounding box center [29, 119] width 10 height 12
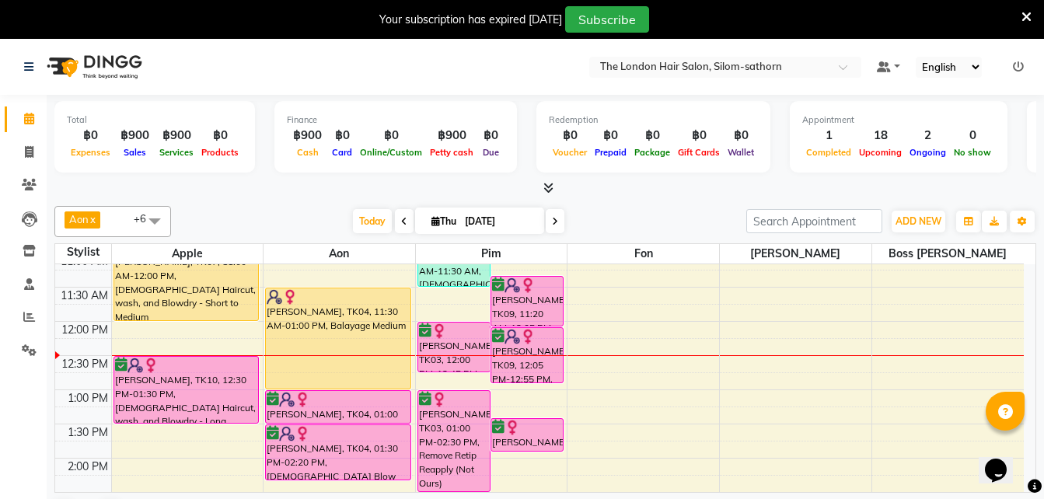
scroll to position [146, 0]
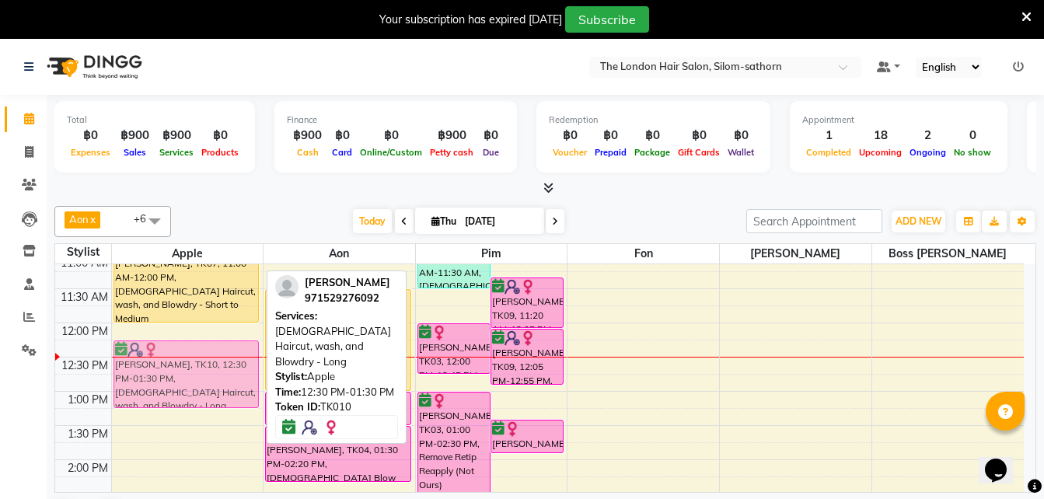
drag, startPoint x: 135, startPoint y: 420, endPoint x: 134, endPoint y: 402, distance: 18.0
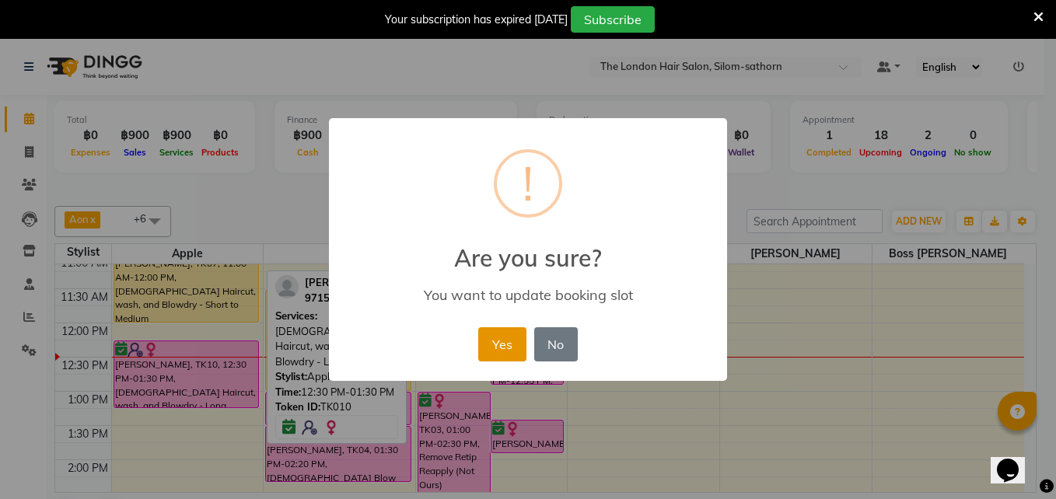
click at [508, 342] on button "Yes" at bounding box center [501, 344] width 47 height 34
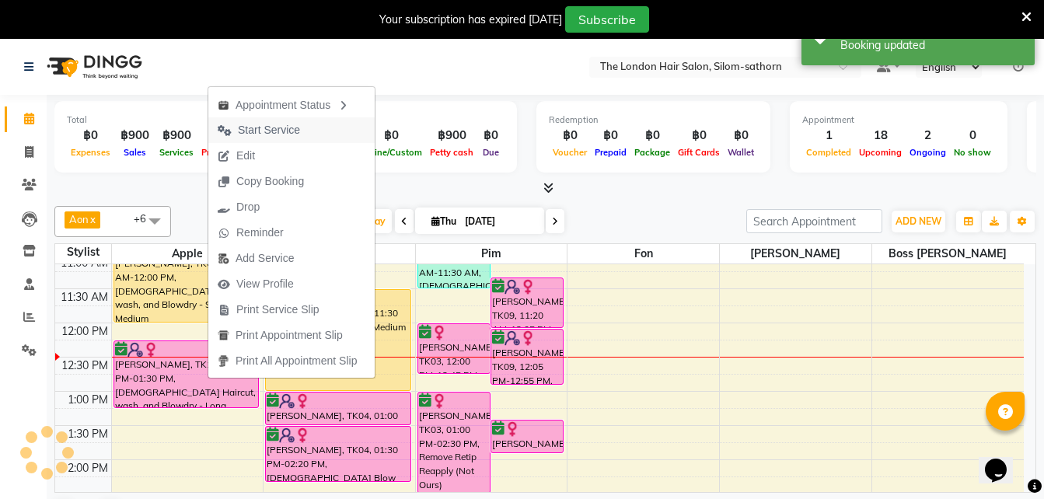
click at [273, 131] on span "Start Service" at bounding box center [269, 130] width 62 height 16
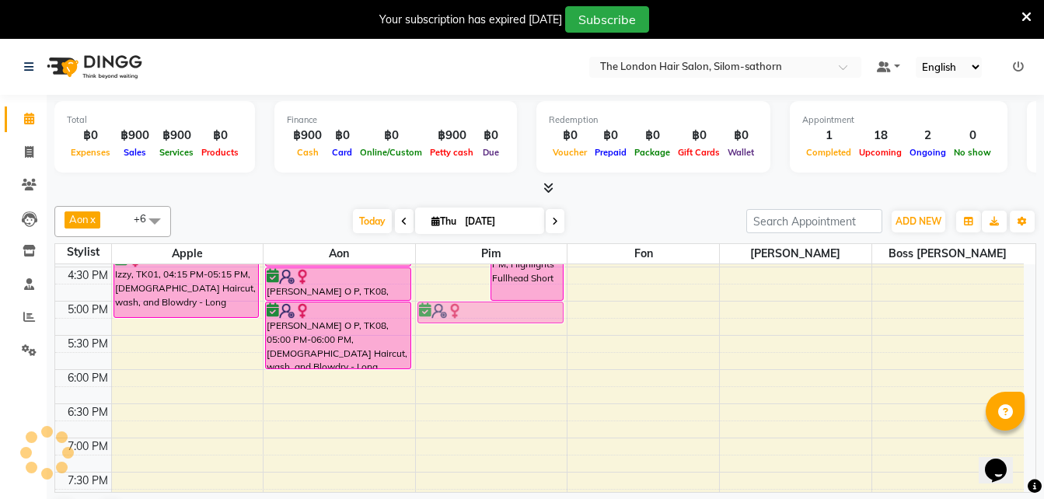
scroll to position [509, 0]
drag, startPoint x: 490, startPoint y: 460, endPoint x: 508, endPoint y: 301, distance: 160.4
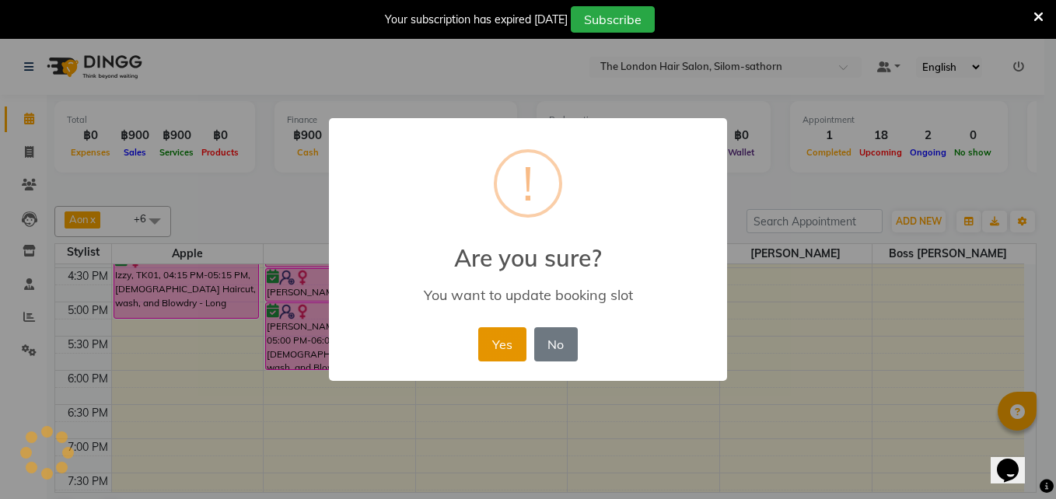
click at [501, 347] on button "Yes" at bounding box center [501, 344] width 47 height 34
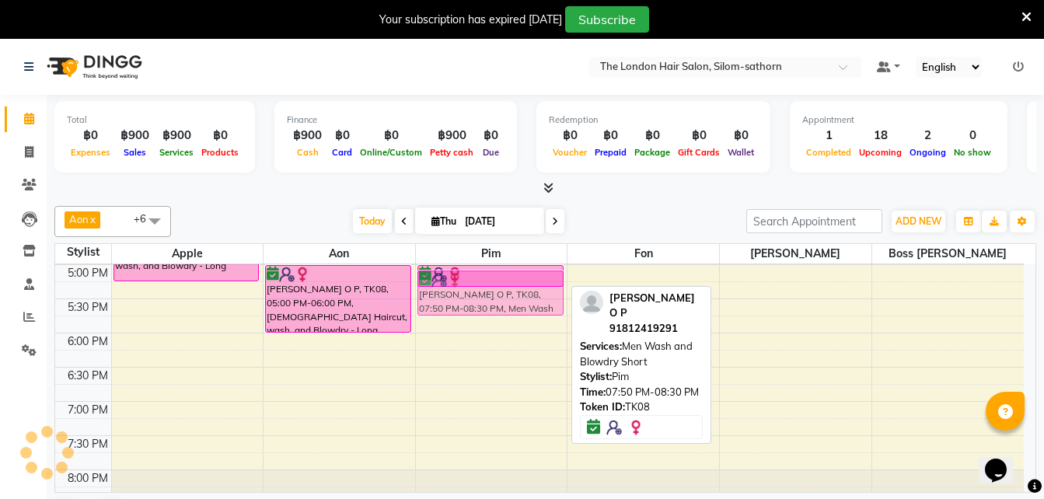
scroll to position [546, 0]
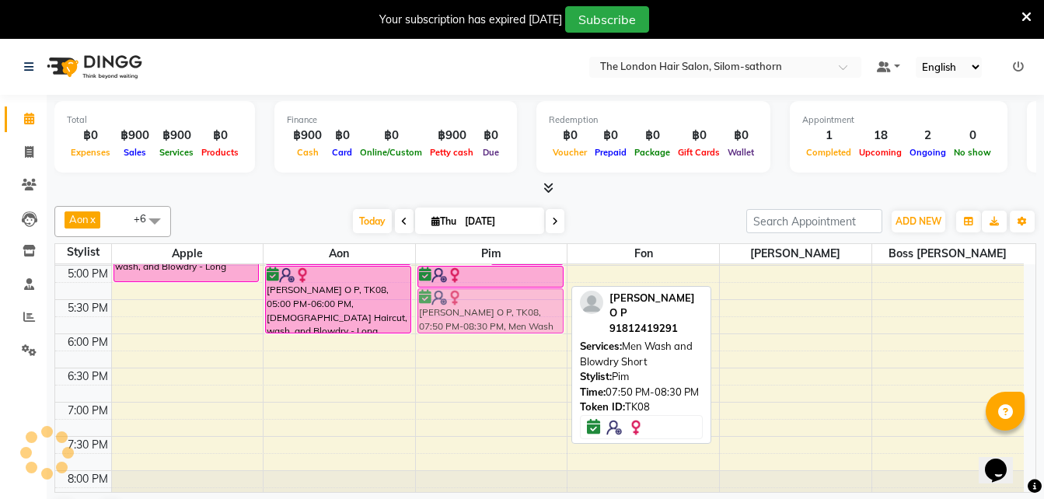
drag, startPoint x: 481, startPoint y: 435, endPoint x: 480, endPoint y: 312, distance: 122.9
click at [480, 312] on div "Beverley Presley, TK06, 10:30 AM-11:30 AM, Ladies Haircut, wash, and Blowdry - …" at bounding box center [492, 129] width 152 height 820
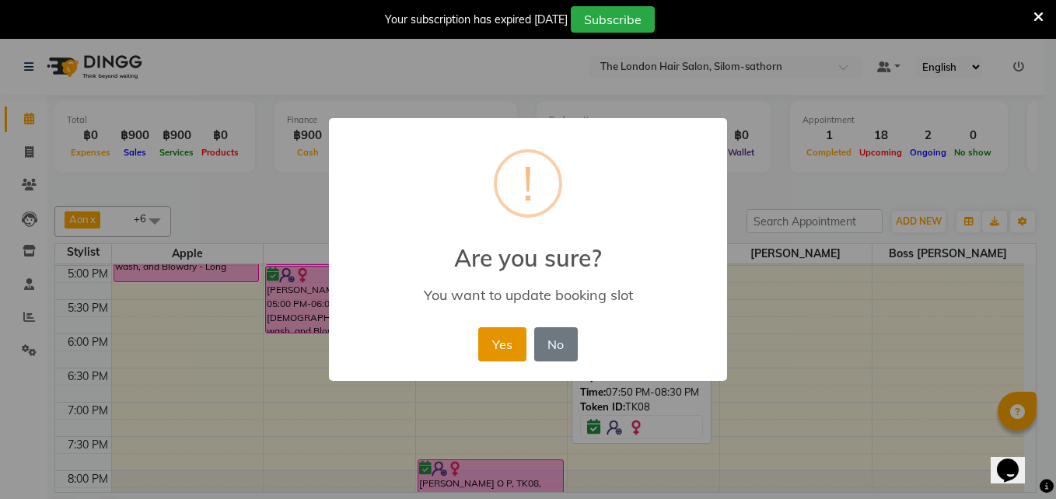
click at [506, 347] on button "Yes" at bounding box center [501, 344] width 47 height 34
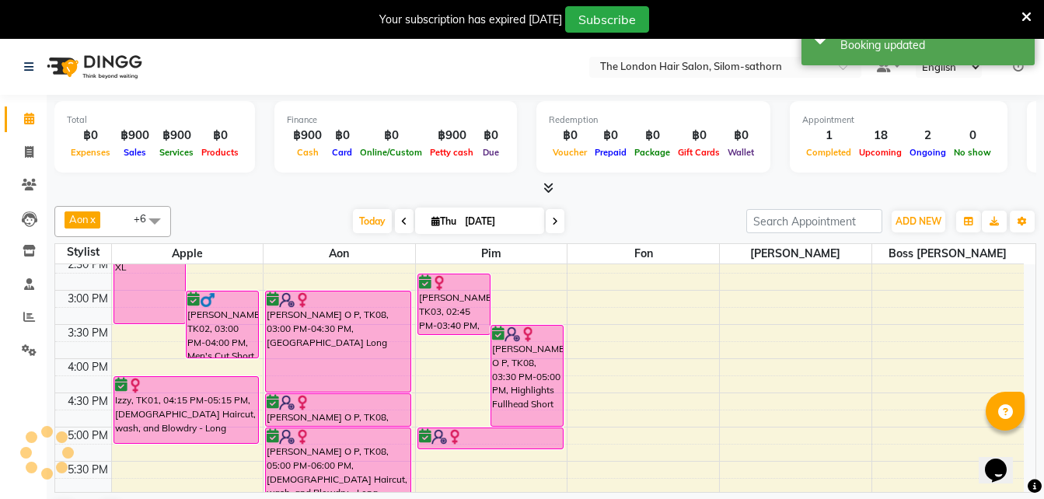
scroll to position [385, 0]
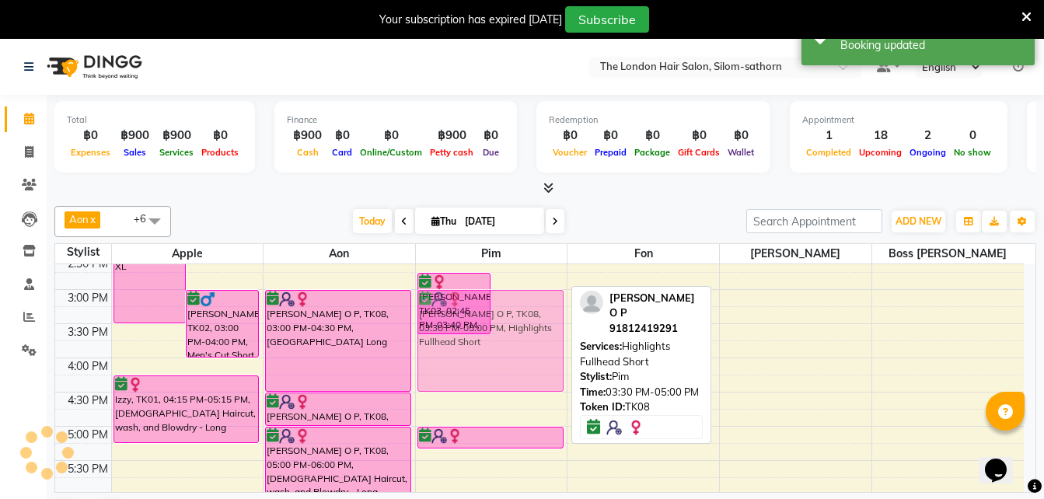
drag, startPoint x: 537, startPoint y: 378, endPoint x: 537, endPoint y: 345, distance: 32.7
click at [537, 345] on div "Beverley Presley, TK06, 10:30 AM-11:30 AM, Ladies Haircut, wash, and Blowdry - …" at bounding box center [492, 289] width 152 height 820
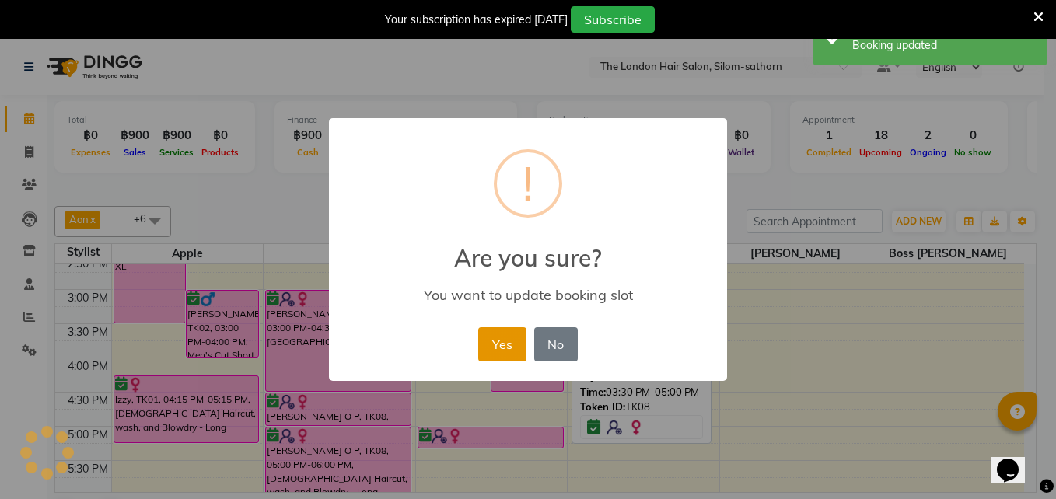
click at [493, 344] on button "Yes" at bounding box center [501, 344] width 47 height 34
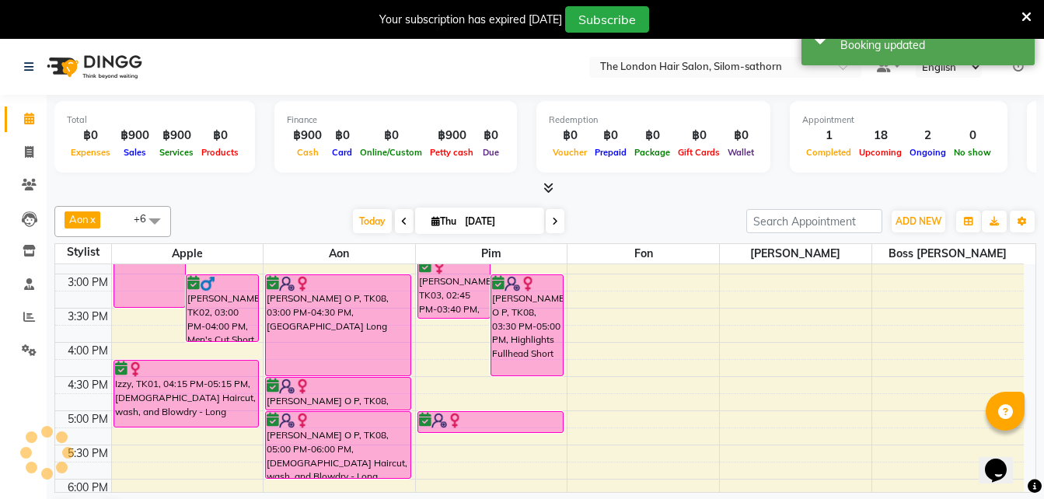
scroll to position [401, 0]
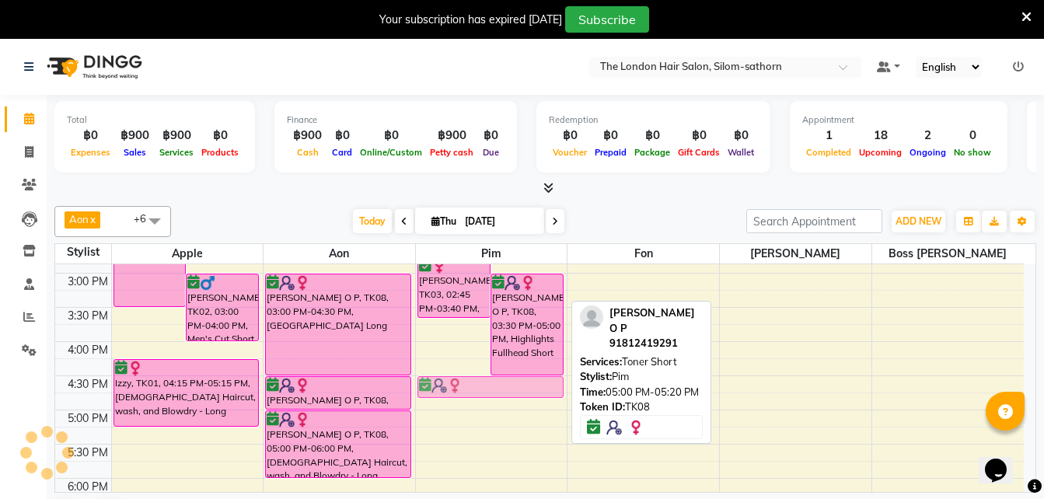
drag, startPoint x: 495, startPoint y: 417, endPoint x: 502, endPoint y: 389, distance: 28.9
click at [502, 389] on div "Beverley Presley, TK06, 10:30 AM-11:30 AM, Ladies Haircut, wash, and Blowdry - …" at bounding box center [492, 273] width 152 height 820
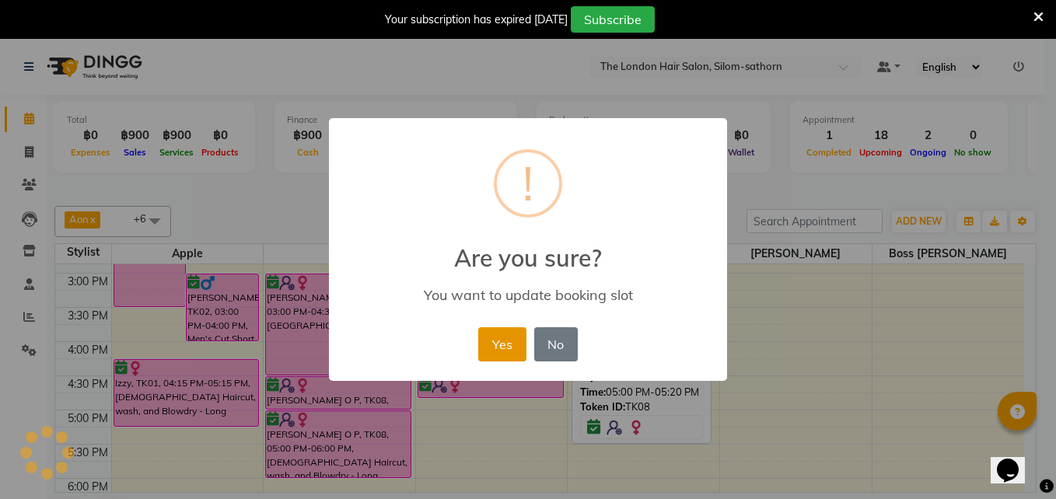
click at [509, 347] on button "Yes" at bounding box center [501, 344] width 47 height 34
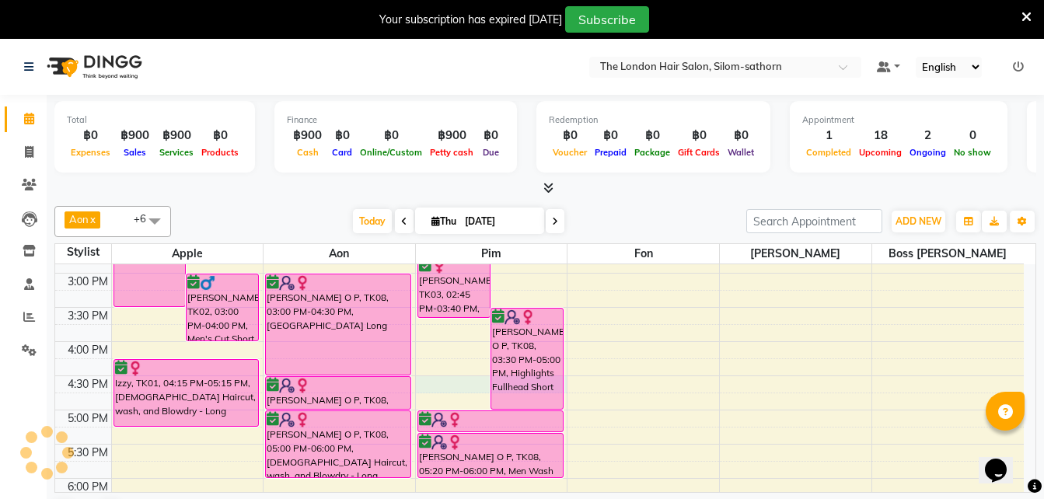
click at [481, 391] on div "9:00 AM 9:30 AM 10:00 AM 10:30 AM 11:00 AM 11:30 AM 12:00 PM 12:30 PM 1:00 PM 1…" at bounding box center [539, 273] width 969 height 820
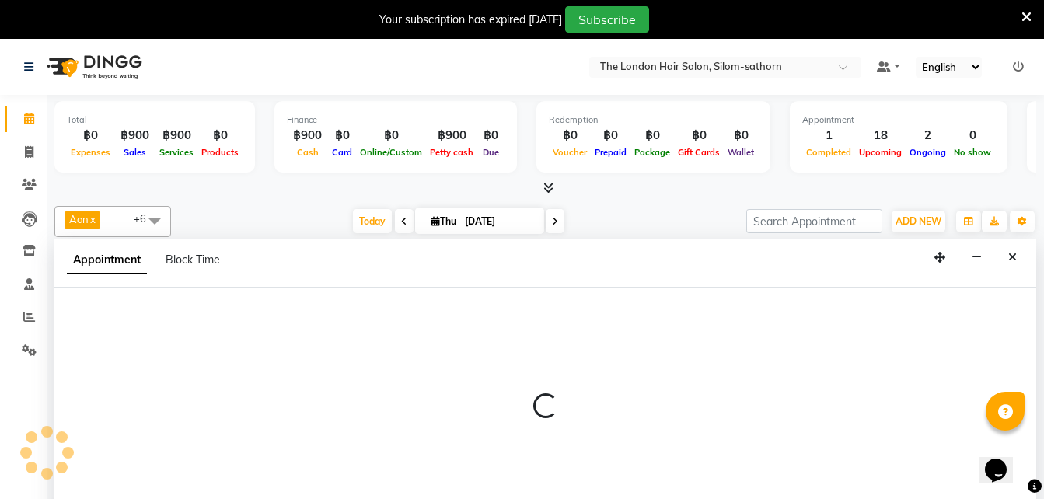
scroll to position [40, 0]
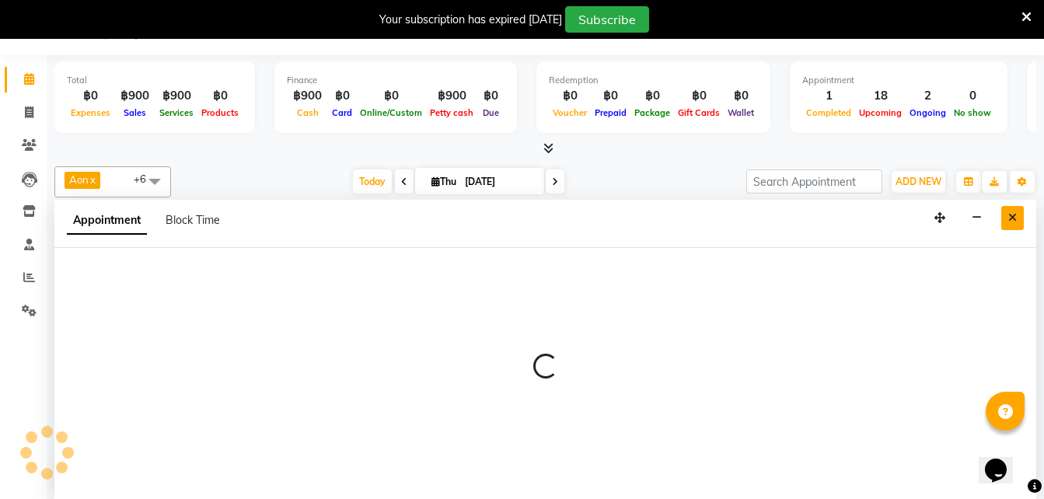
click at [1014, 217] on icon "Close" at bounding box center [1012, 217] width 9 height 11
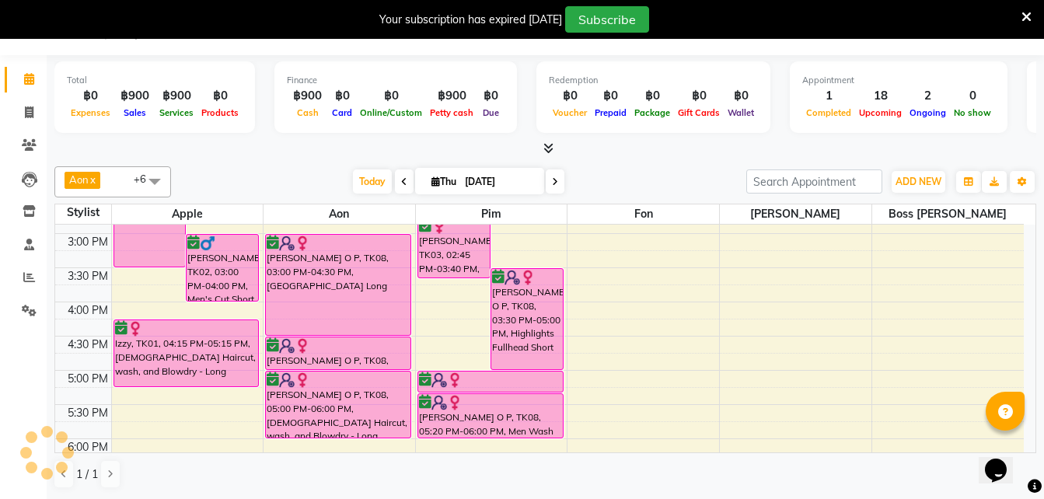
scroll to position [330, 0]
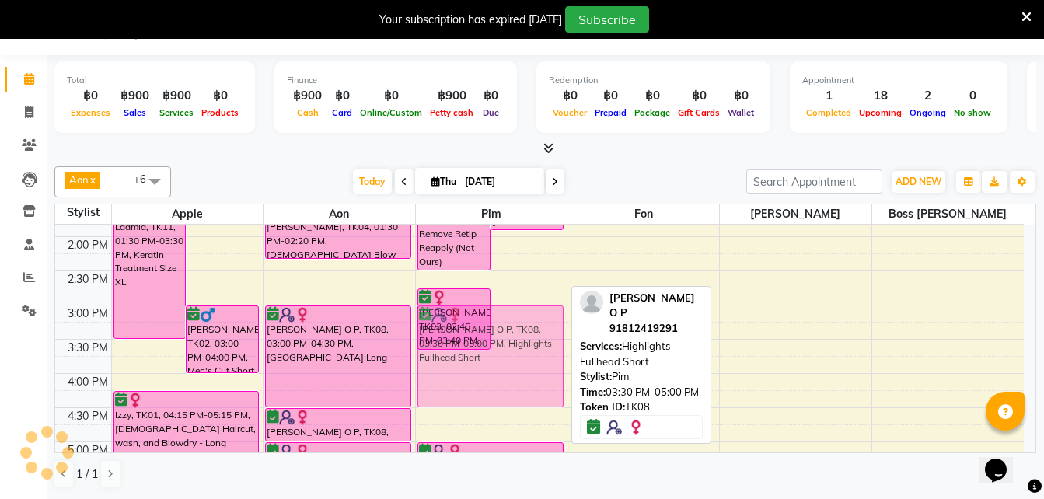
drag, startPoint x: 500, startPoint y: 372, endPoint x: 497, endPoint y: 337, distance: 34.4
click at [497, 337] on div "Beverley Presley, TK06, 10:30 AM-11:30 AM, Ladies Haircut, wash, and Blowdry - …" at bounding box center [492, 305] width 152 height 820
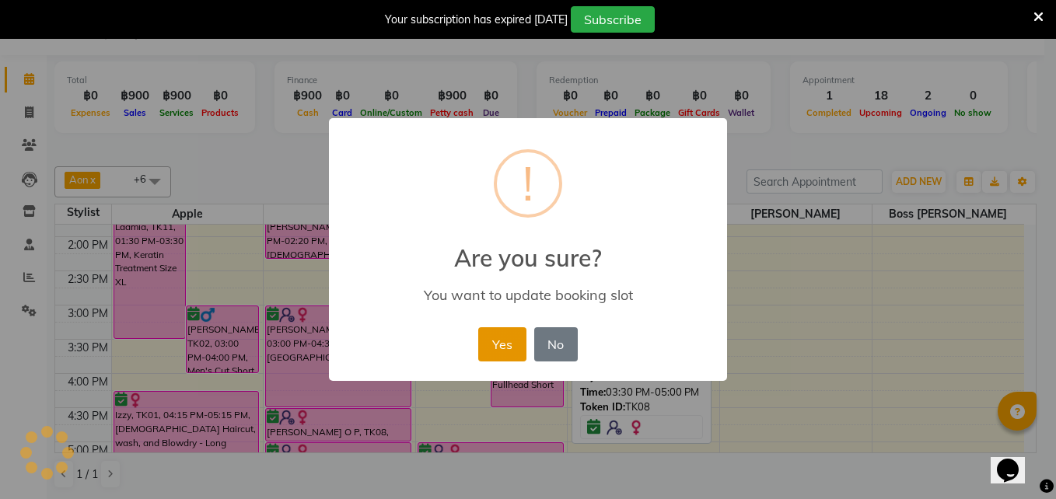
click at [510, 342] on button "Yes" at bounding box center [501, 344] width 47 height 34
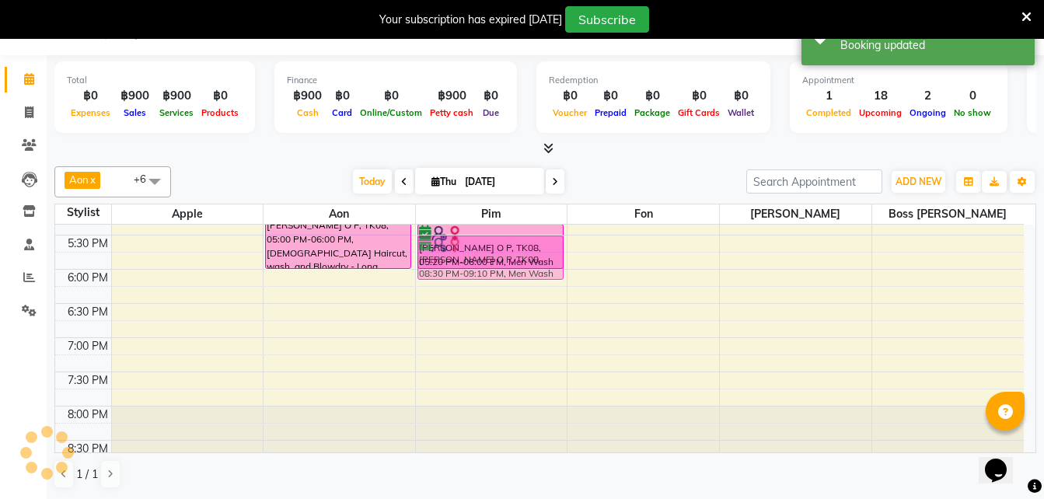
scroll to position [569, 0]
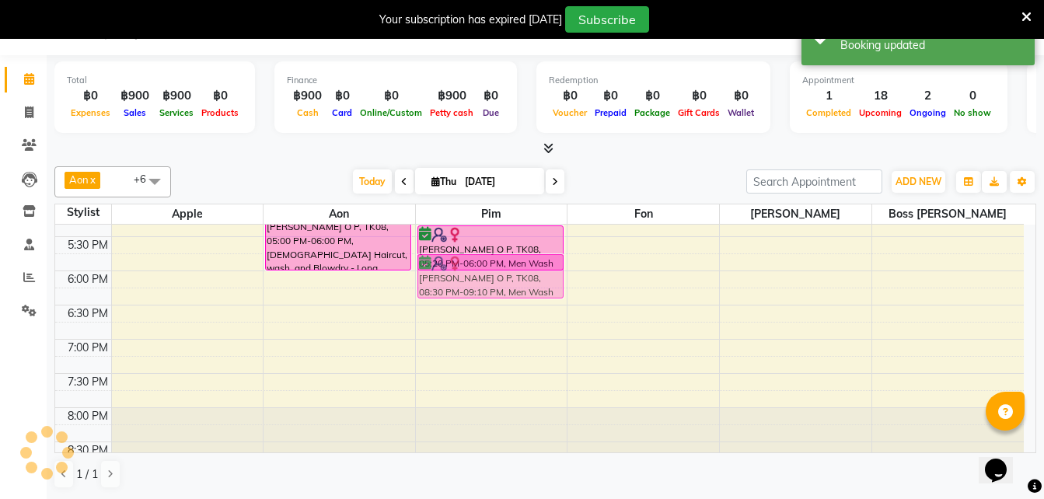
drag, startPoint x: 480, startPoint y: 435, endPoint x: 470, endPoint y: 272, distance: 162.8
click at [470, 272] on div "Beverley Presley, TK06, 10:30 AM-11:30 AM, Ladies Haircut, wash, and Blowdry - …" at bounding box center [492, 66] width 152 height 820
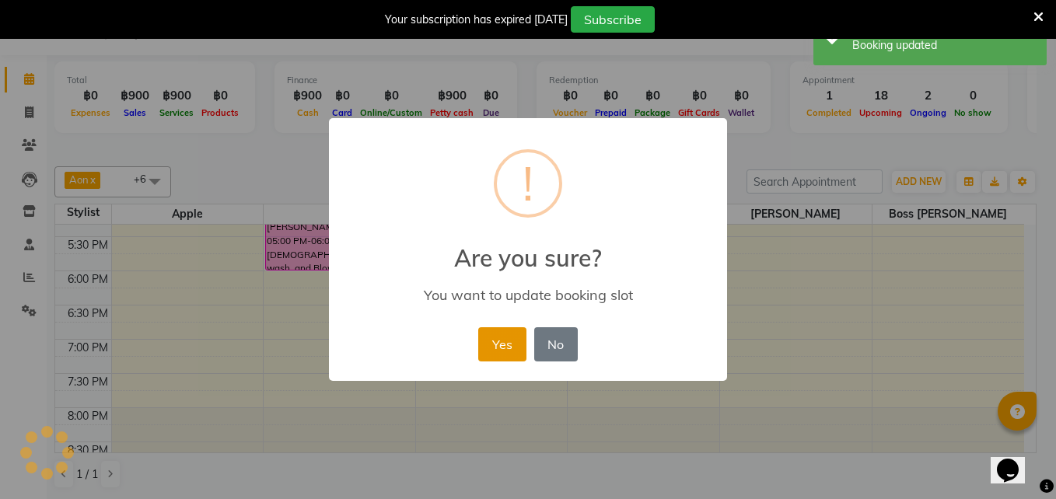
click at [501, 345] on button "Yes" at bounding box center [501, 344] width 47 height 34
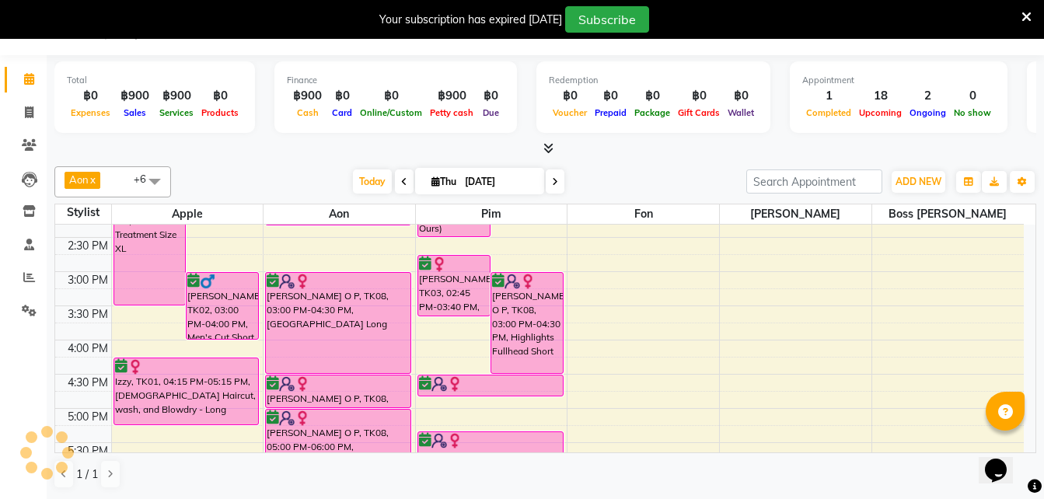
scroll to position [350, 0]
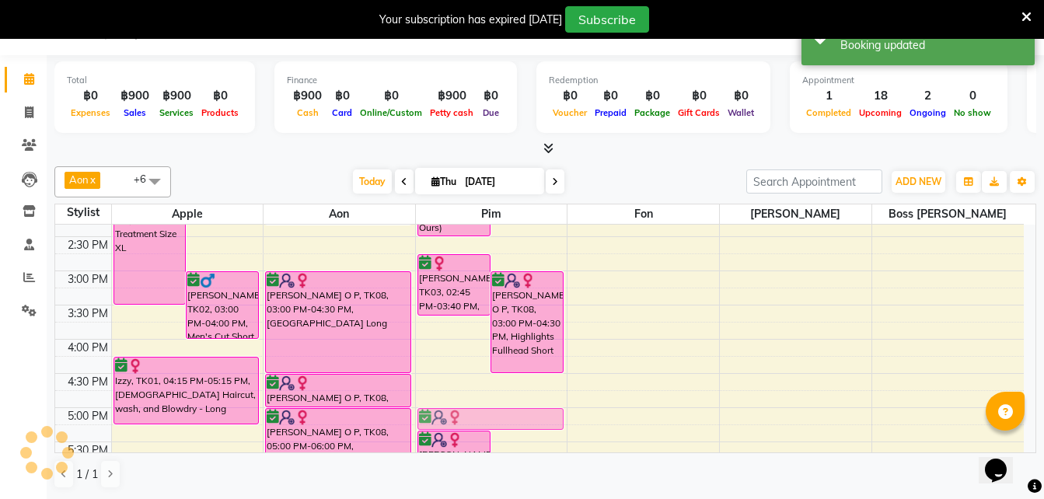
drag, startPoint x: 484, startPoint y: 400, endPoint x: 481, endPoint y: 420, distance: 19.7
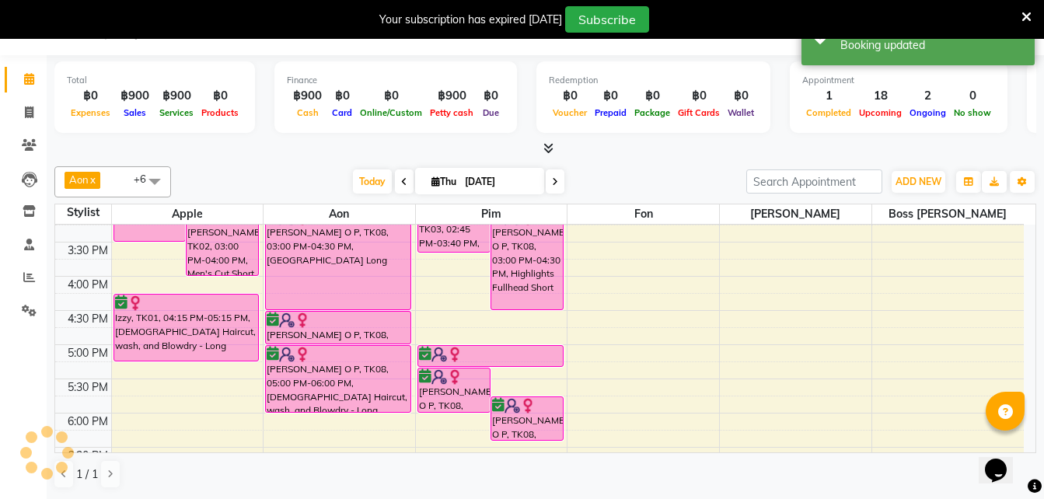
scroll to position [428, 0]
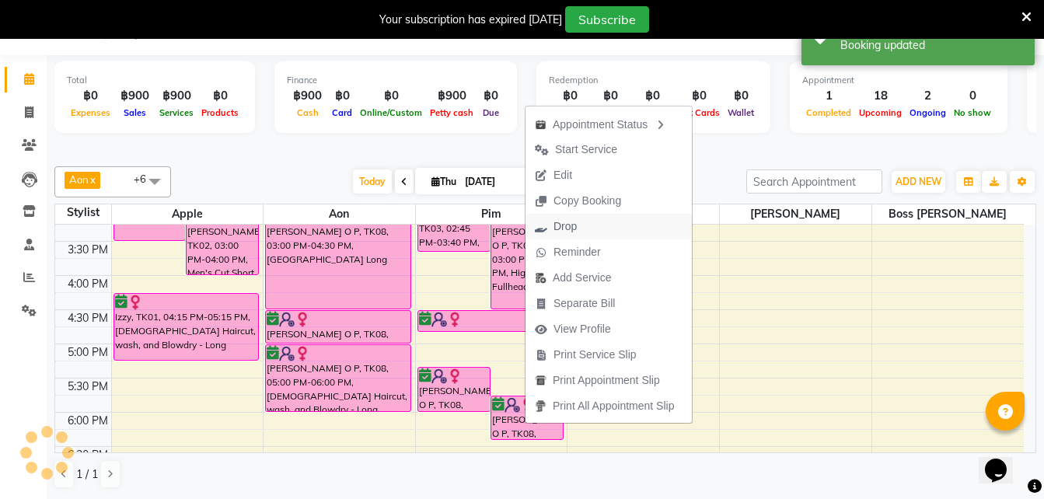
click at [561, 228] on span "Drop" at bounding box center [565, 226] width 23 height 16
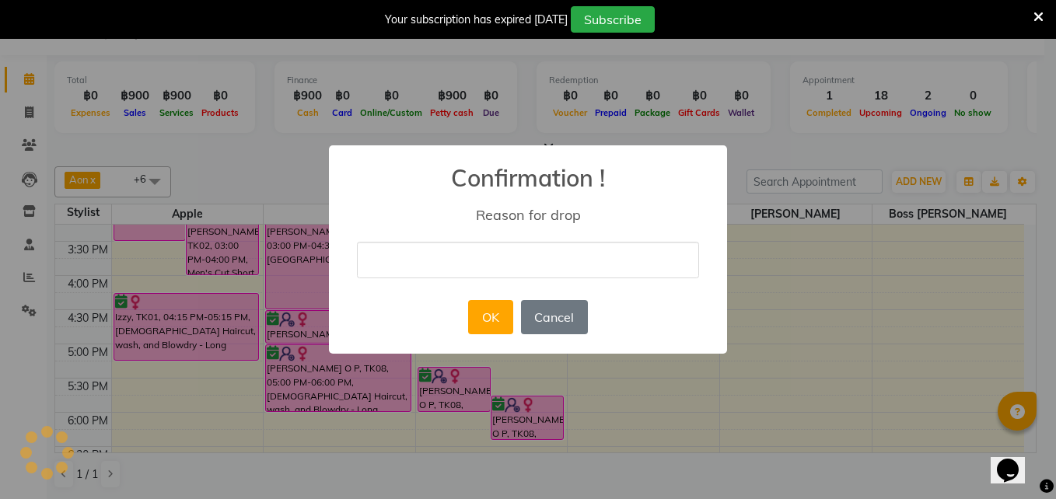
click at [399, 260] on input "text" at bounding box center [528, 260] width 342 height 37
type input "copied"
click at [491, 325] on button "OK" at bounding box center [490, 317] width 44 height 34
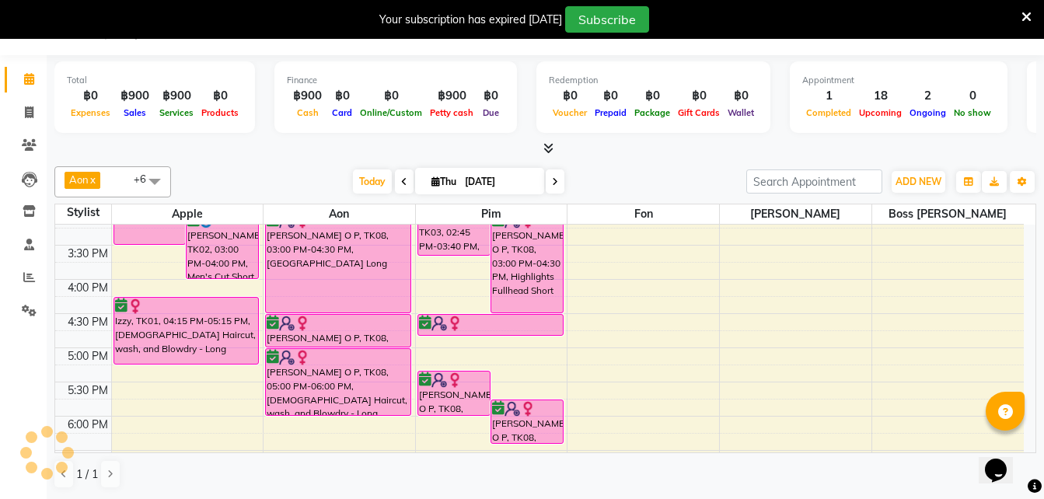
scroll to position [425, 0]
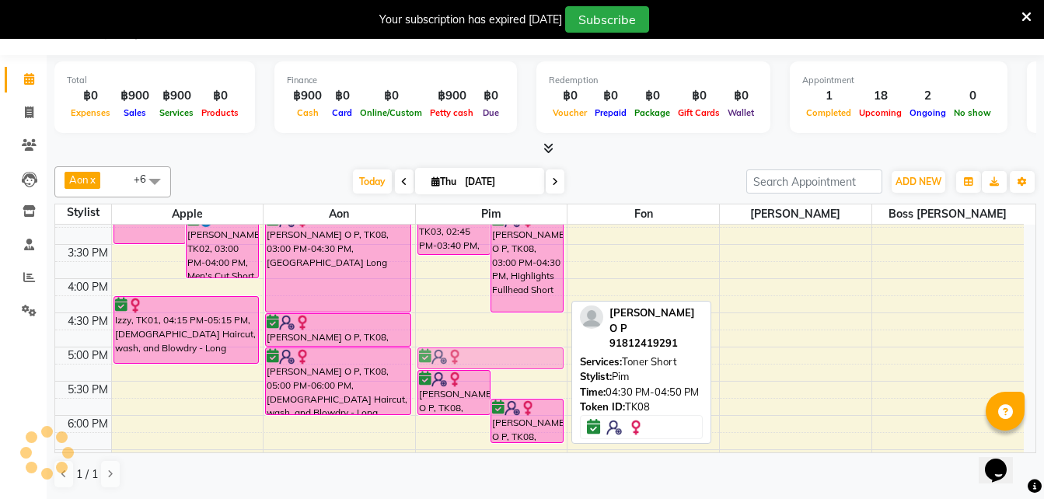
drag, startPoint x: 486, startPoint y: 320, endPoint x: 490, endPoint y: 353, distance: 33.7
click at [490, 353] on div "Beverley Presley, TK06, 10:30 AM-11:30 AM, Ladies Haircut, wash, and Blowdry - …" at bounding box center [492, 210] width 152 height 820
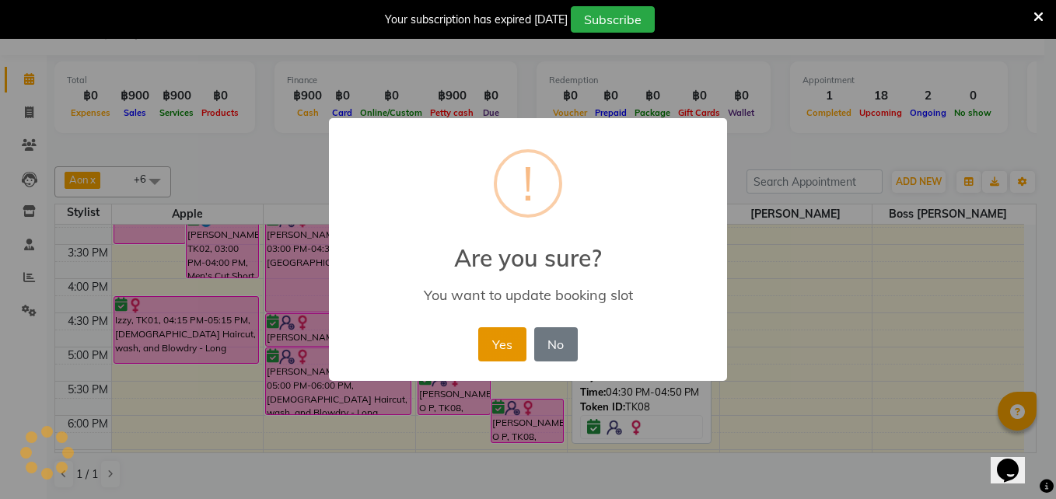
click at [512, 350] on button "Yes" at bounding box center [501, 344] width 47 height 34
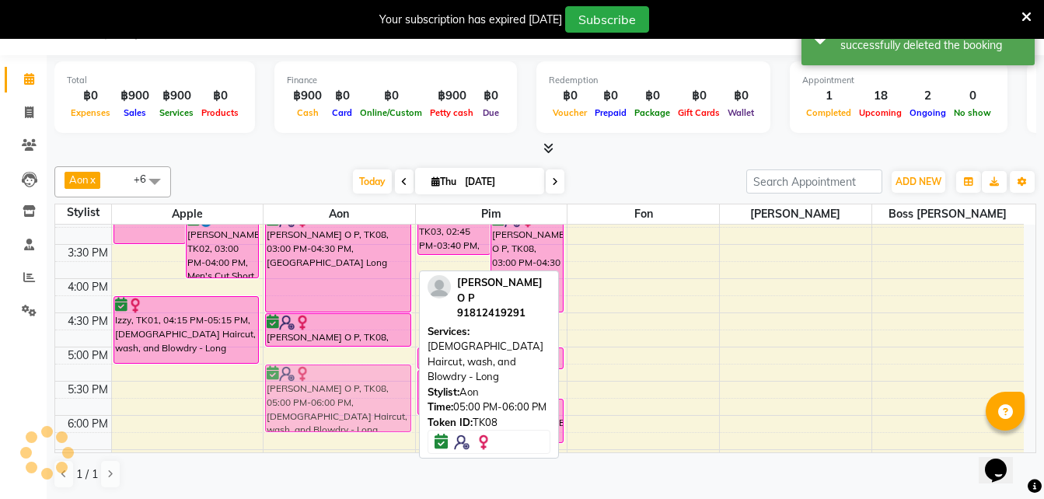
drag, startPoint x: 330, startPoint y: 368, endPoint x: 333, endPoint y: 386, distance: 18.8
click at [333, 386] on div "Rachel, TK04, 11:30 AM-01:00 PM, Balayage Medium Rachel, TK04, 01:00 PM-01:30 P…" at bounding box center [340, 210] width 152 height 820
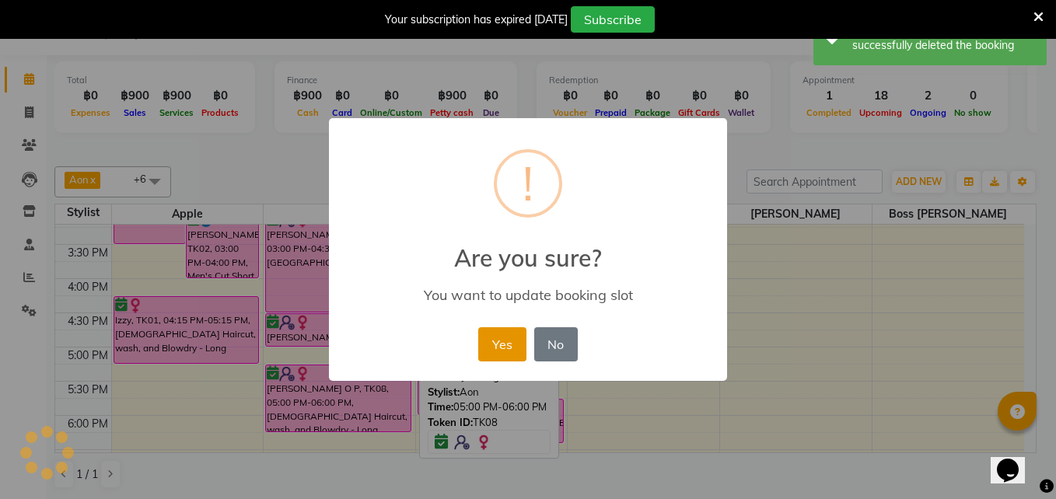
click at [503, 351] on button "Yes" at bounding box center [501, 344] width 47 height 34
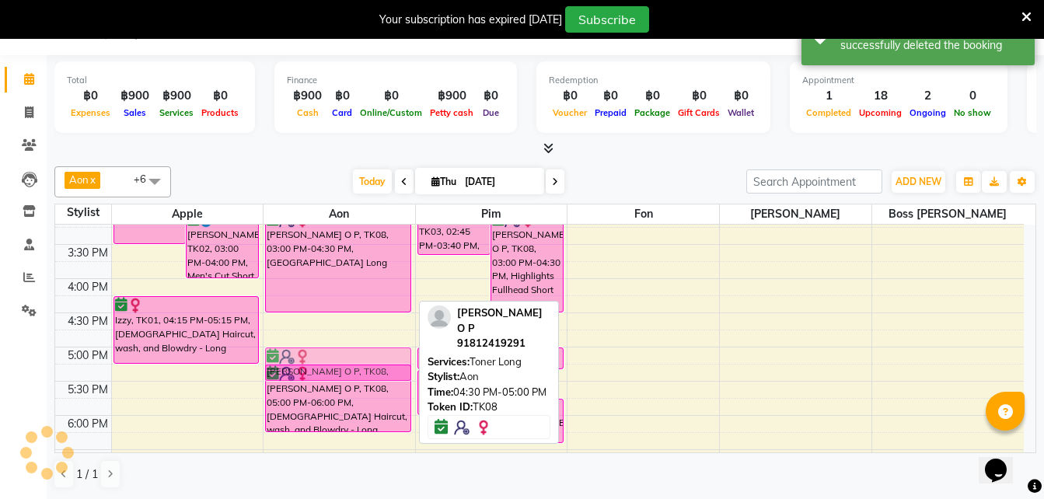
drag, startPoint x: 345, startPoint y: 324, endPoint x: 346, endPoint y: 356, distance: 31.9
click at [346, 356] on div "Rachel, TK04, 11:30 AM-01:00 PM, Balayage Medium Rachel, TK04, 01:00 PM-01:30 P…" at bounding box center [340, 210] width 152 height 820
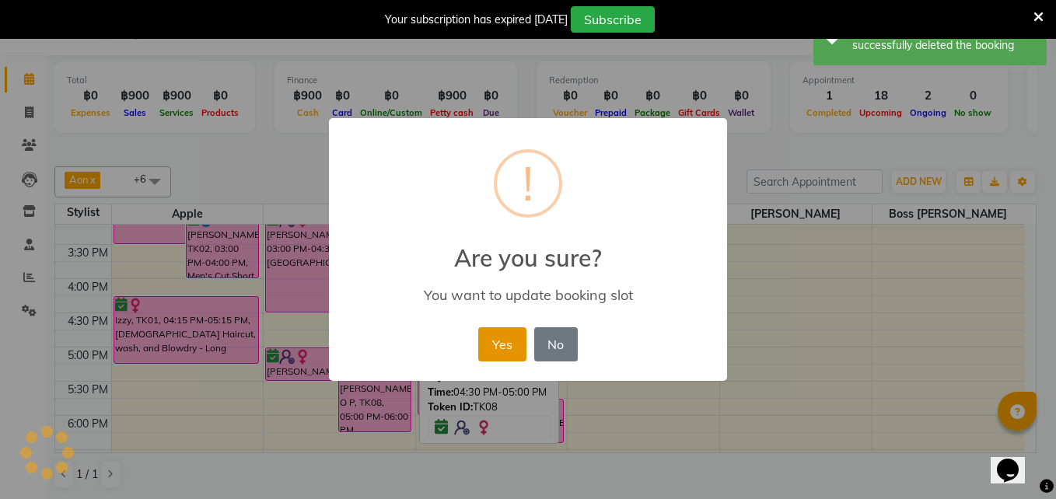
click at [505, 345] on button "Yes" at bounding box center [501, 344] width 47 height 34
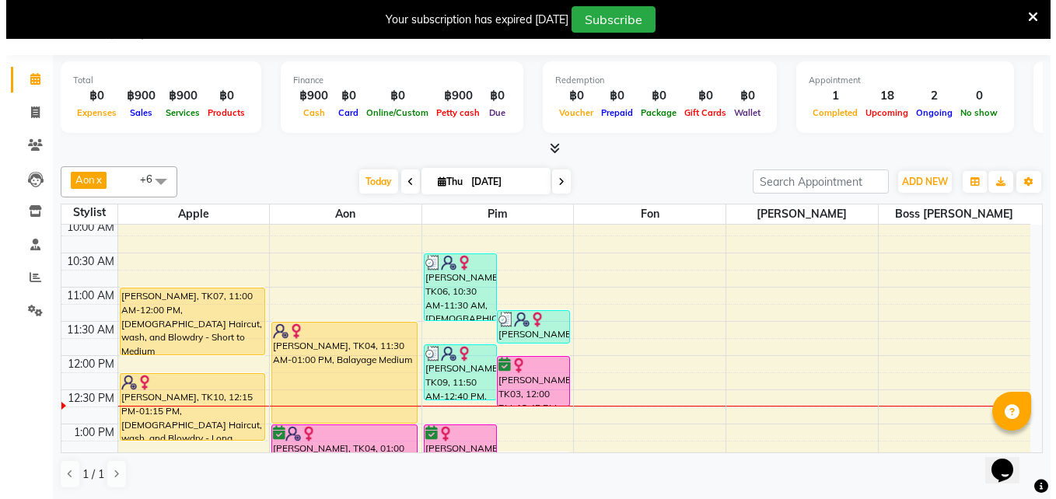
scroll to position [73, 0]
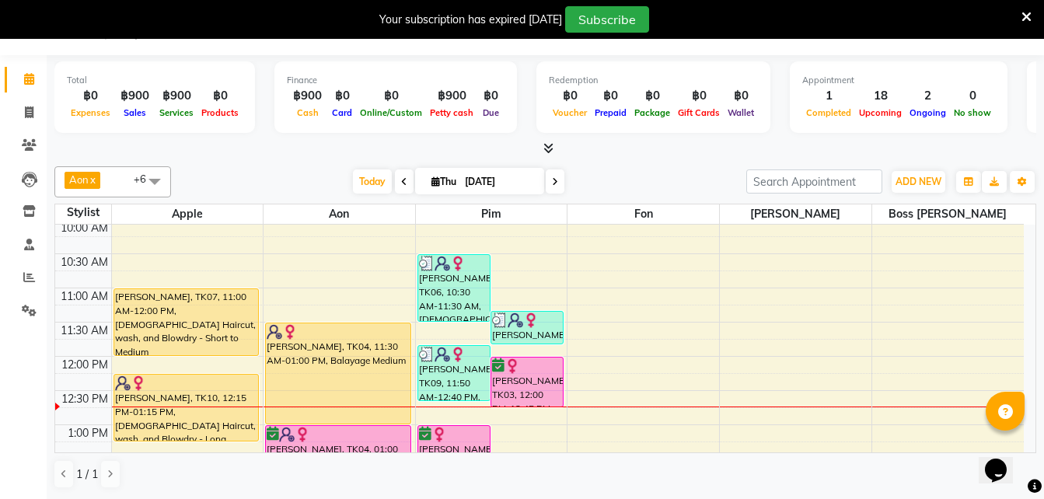
click at [0, 460] on html "Select Location × The London Hair Salon, Silom-sathorn Default Panel My Panel E…" at bounding box center [522, 209] width 1044 height 499
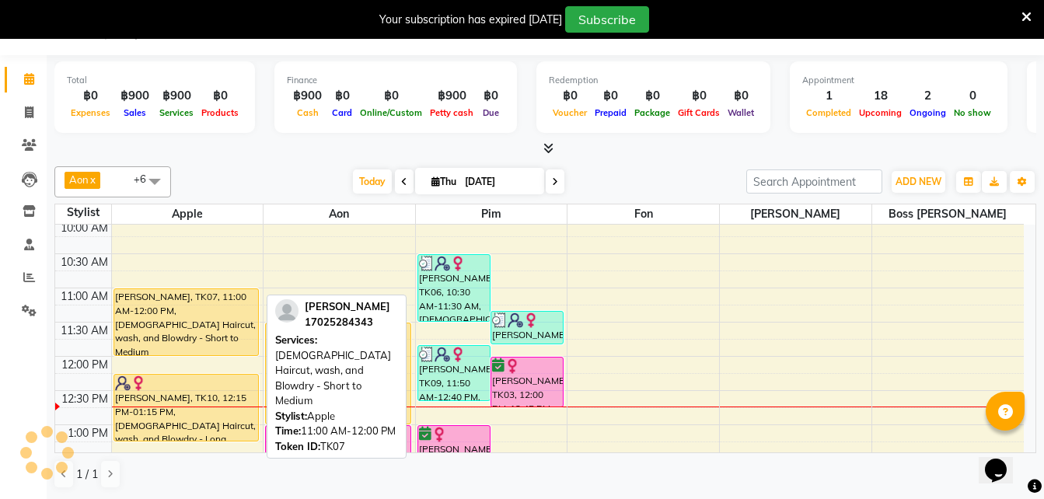
click at [170, 323] on div "[PERSON_NAME], TK07, 11:00 AM-12:00 PM, [DEMOGRAPHIC_DATA] Haircut, wash, and B…" at bounding box center [186, 322] width 145 height 66
click at [163, 320] on div "[PERSON_NAME], TK07, 11:00 AM-12:00 PM, [DEMOGRAPHIC_DATA] Haircut, wash, and B…" at bounding box center [186, 322] width 145 height 66
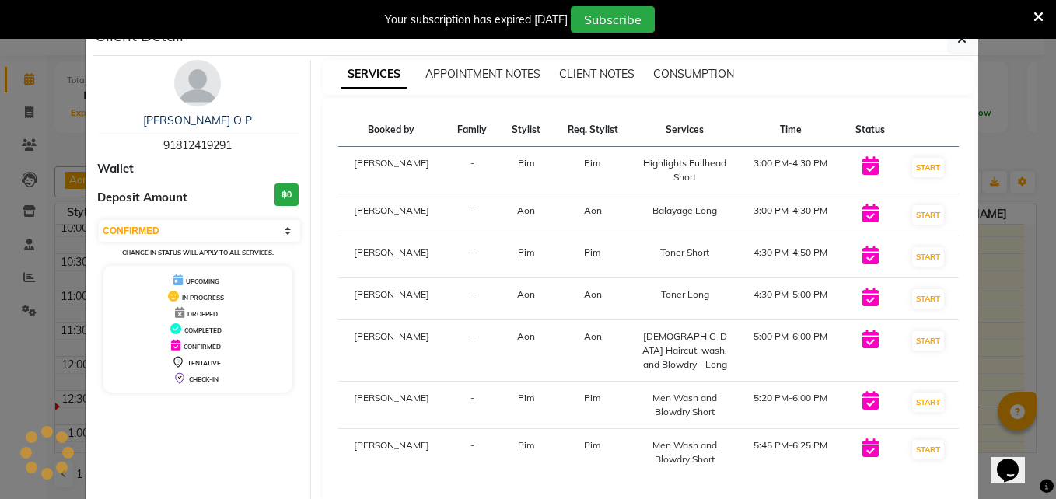
select select "1"
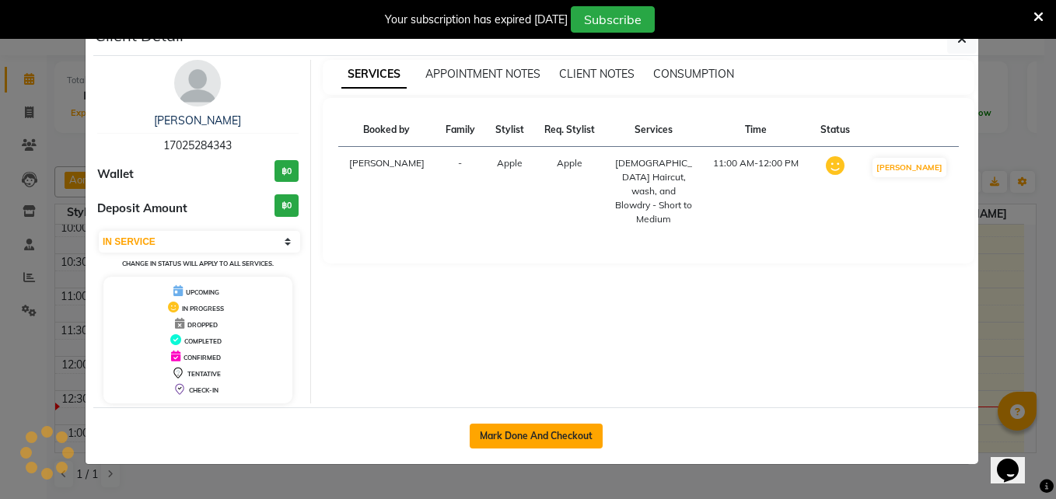
click at [519, 434] on button "Mark Done And Checkout" at bounding box center [536, 436] width 133 height 25
select select "service"
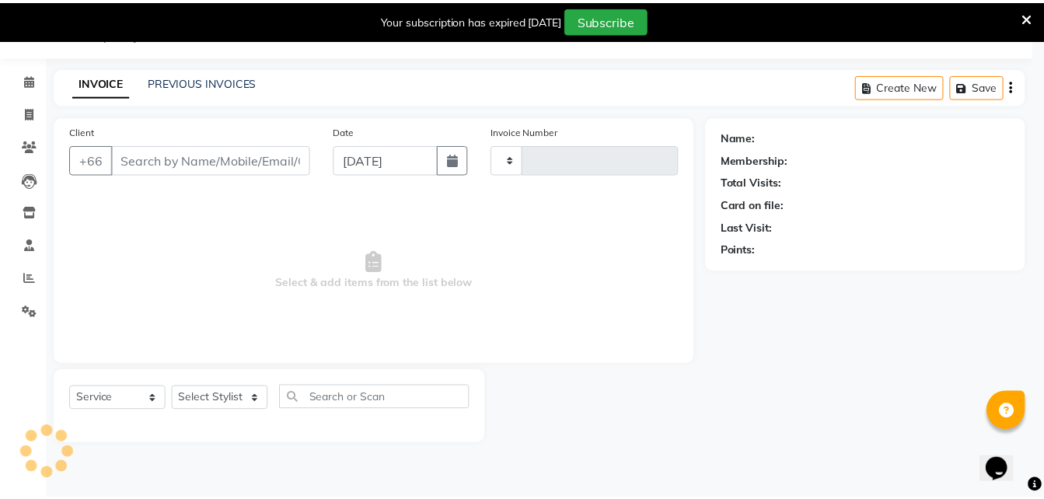
scroll to position [39, 0]
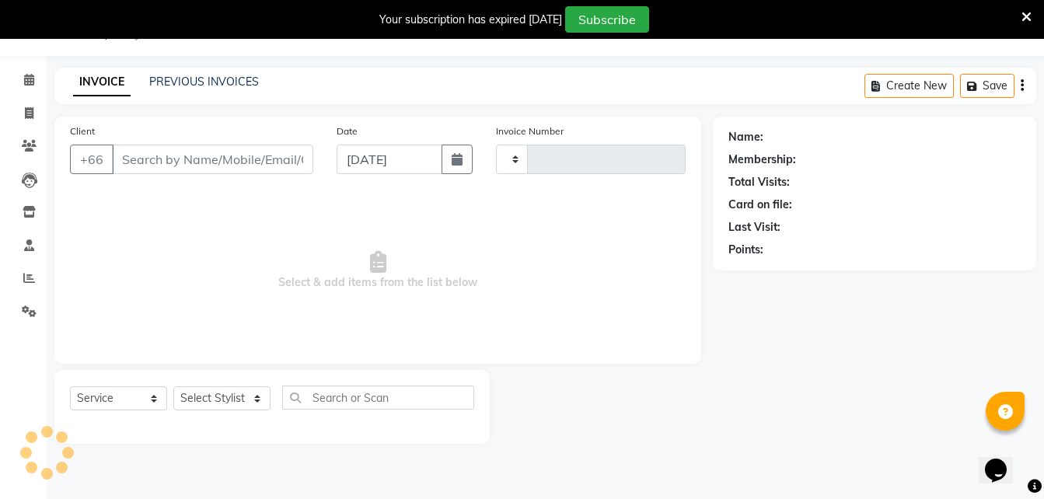
type input "1560"
select select "6977"
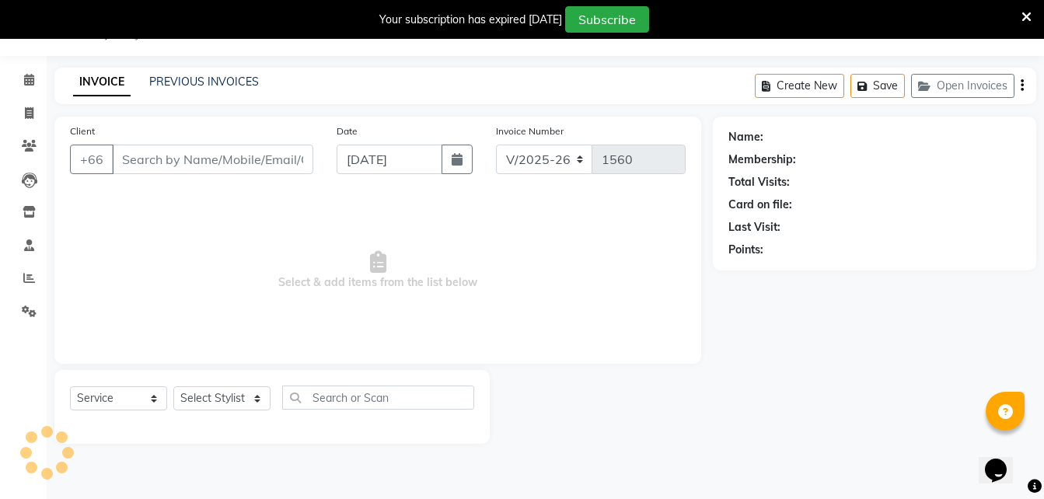
type input "17*******43"
select select "56710"
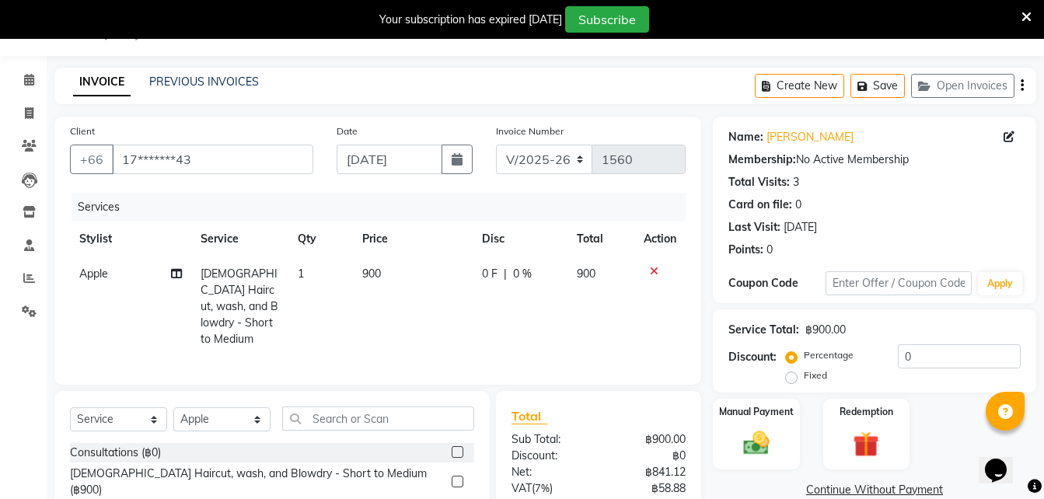
scroll to position [54, 0]
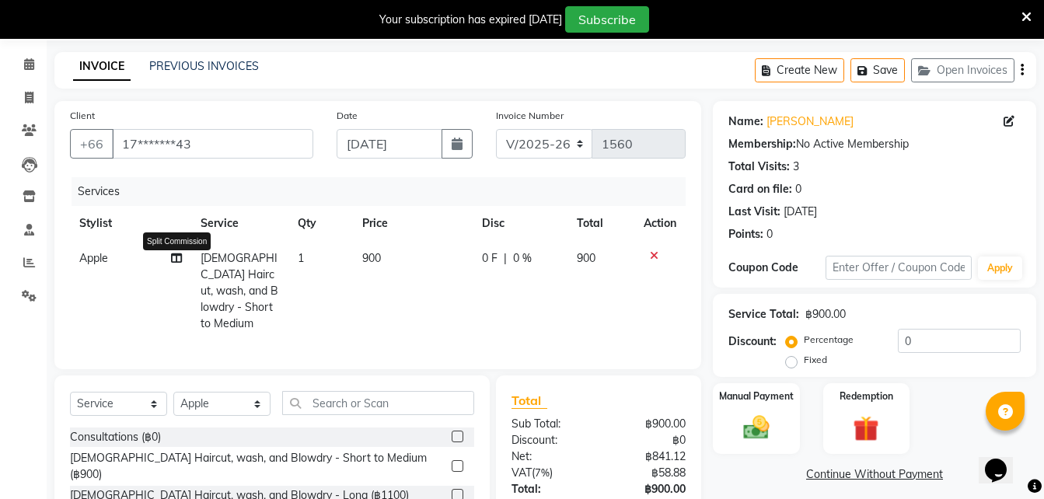
click at [180, 261] on icon at bounding box center [176, 258] width 11 height 11
select select "56710"
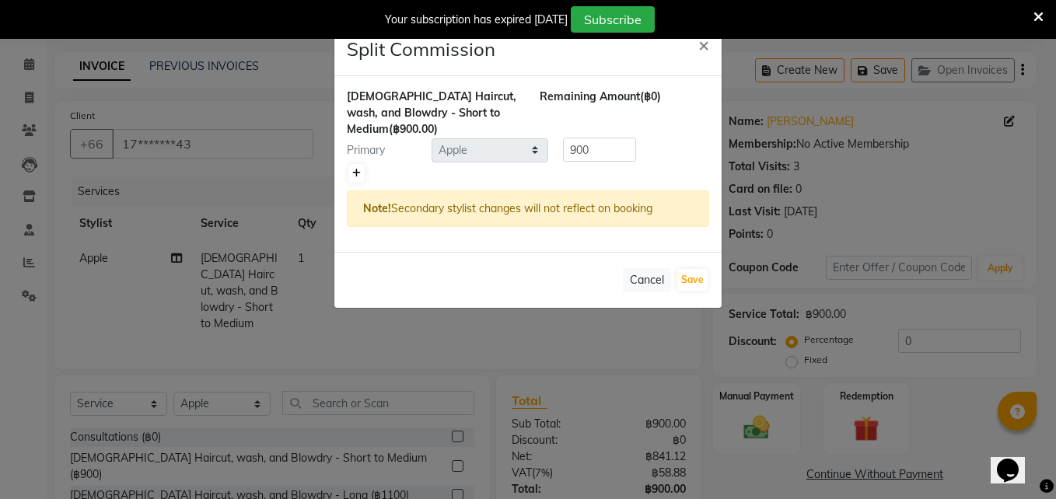
click at [354, 174] on icon at bounding box center [356, 173] width 9 height 9
type input "450"
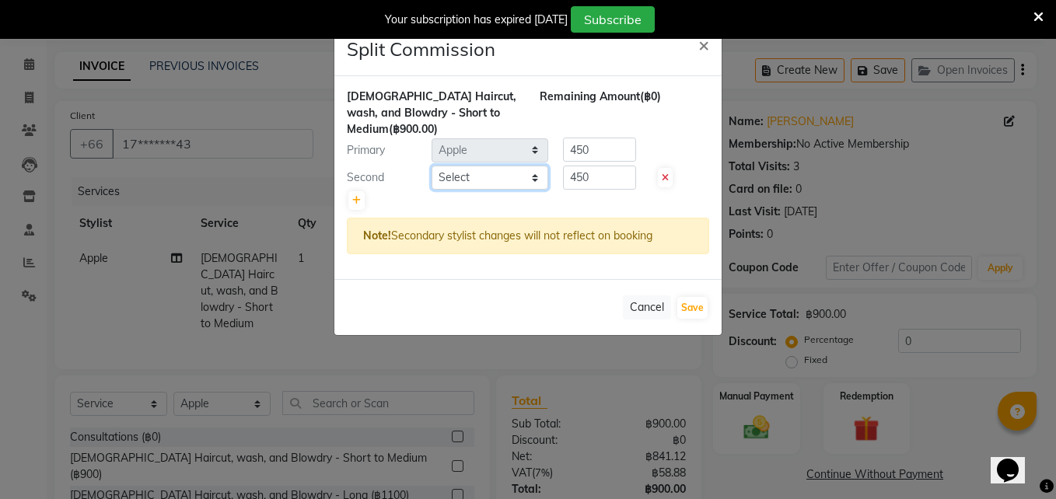
click at [467, 183] on select "Select Aon Apple Boss Luke Fon Kate Pim" at bounding box center [490, 178] width 117 height 24
select select "56711"
click at [432, 166] on select "Select Aon Apple Boss Luke Fon Kate Pim" at bounding box center [490, 178] width 117 height 24
click at [613, 191] on div at bounding box center [528, 201] width 362 height 22
click at [603, 183] on input "450" at bounding box center [599, 178] width 73 height 24
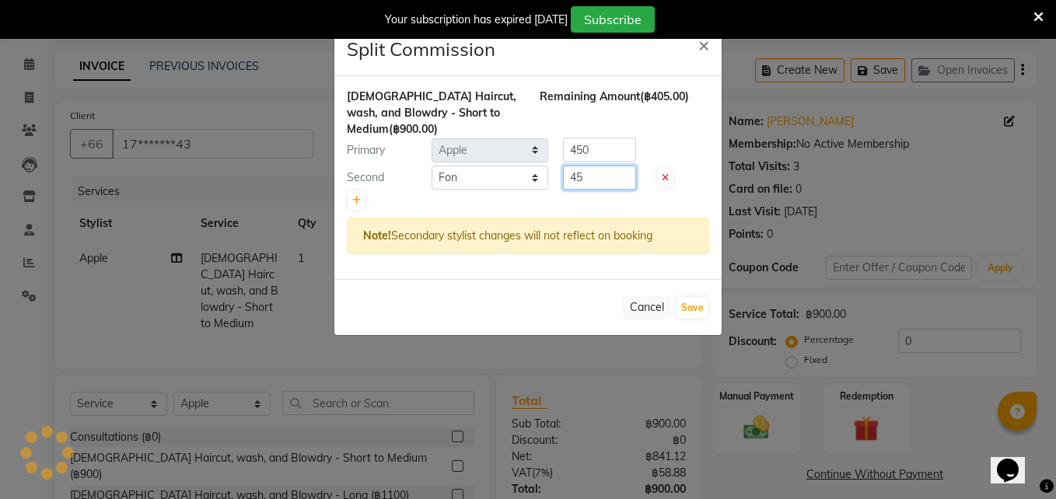
type input "4"
type input "180"
click at [603, 152] on input "450" at bounding box center [599, 150] width 73 height 24
type input "4"
click at [599, 150] on input "number" at bounding box center [599, 150] width 73 height 24
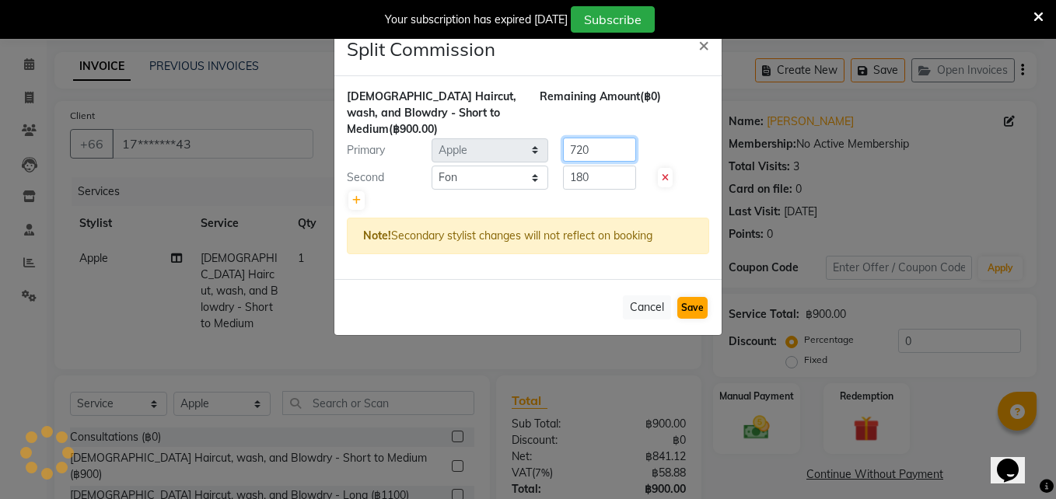
type input "720"
click at [690, 312] on button "Save" at bounding box center [692, 308] width 30 height 22
select select "Select"
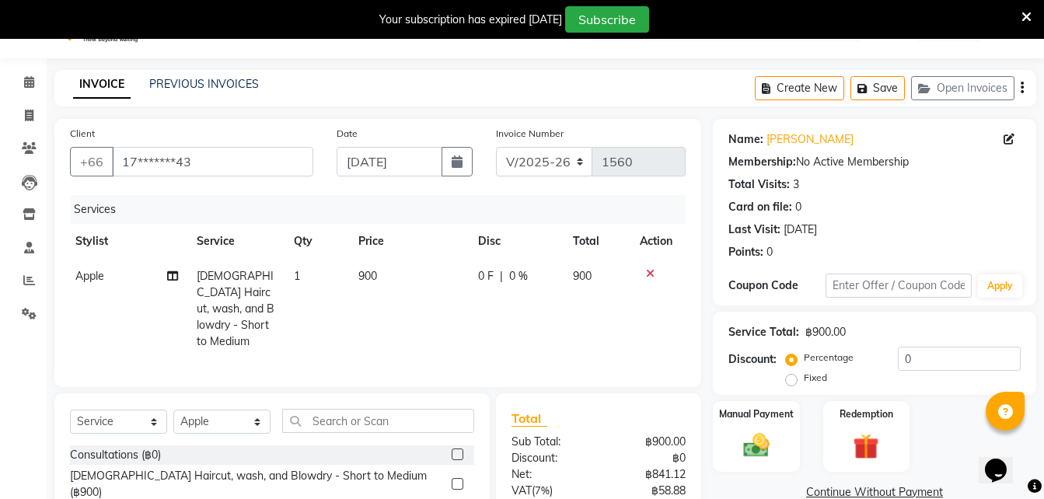
scroll to position [179, 0]
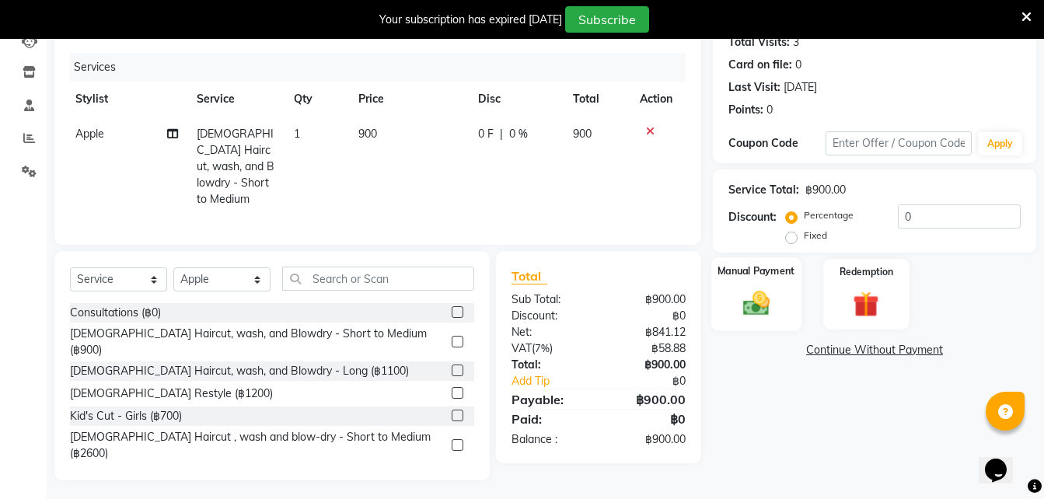
click at [746, 313] on img at bounding box center [757, 303] width 44 height 31
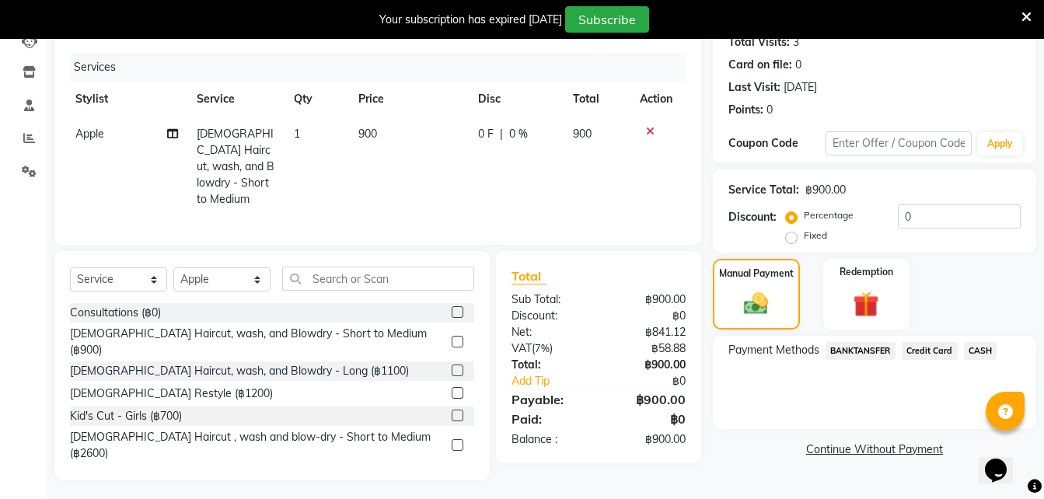
click at [980, 350] on span "CASH" at bounding box center [980, 351] width 33 height 18
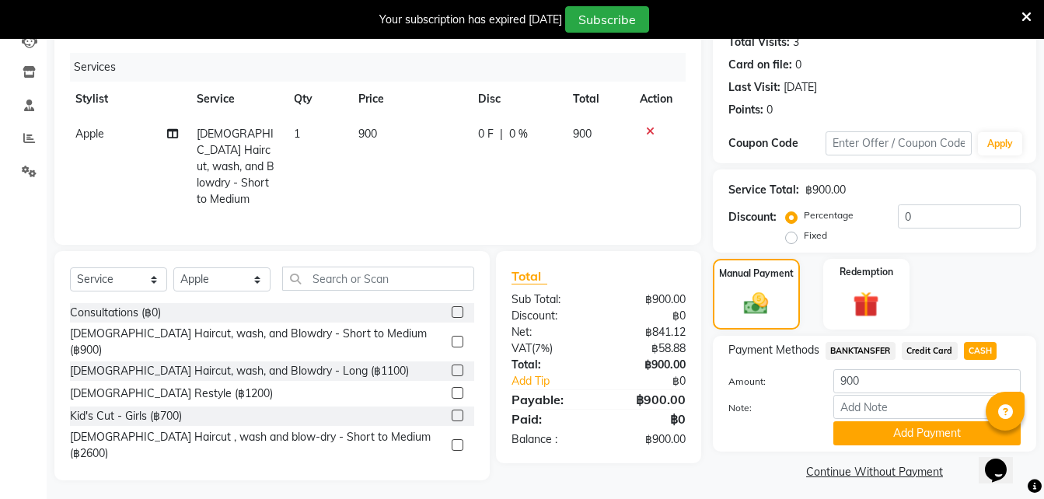
scroll to position [187, 0]
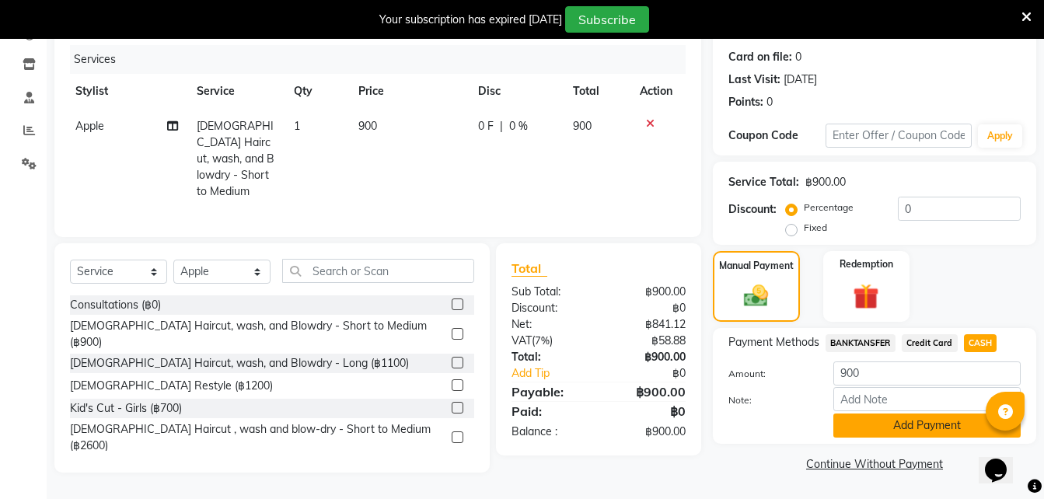
click at [880, 425] on button "Add Payment" at bounding box center [927, 426] width 187 height 24
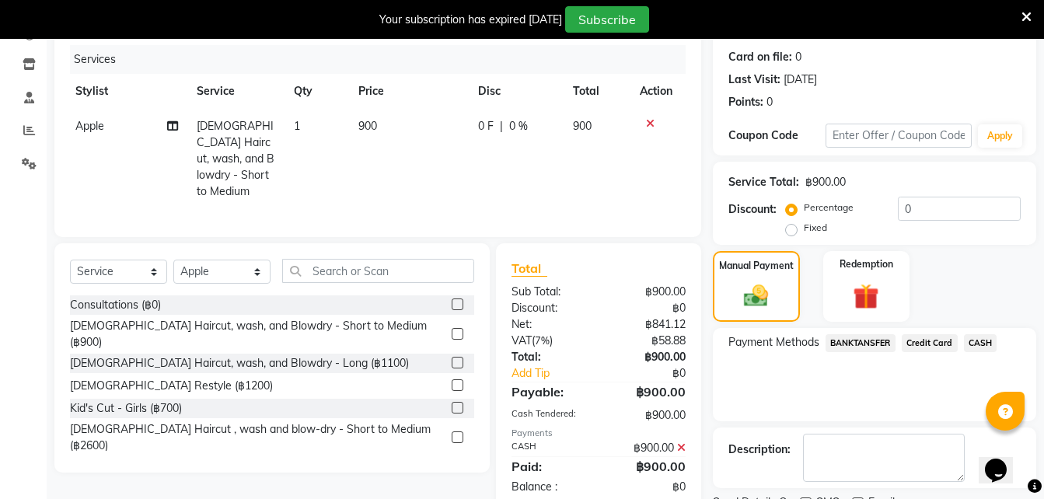
scroll to position [252, 0]
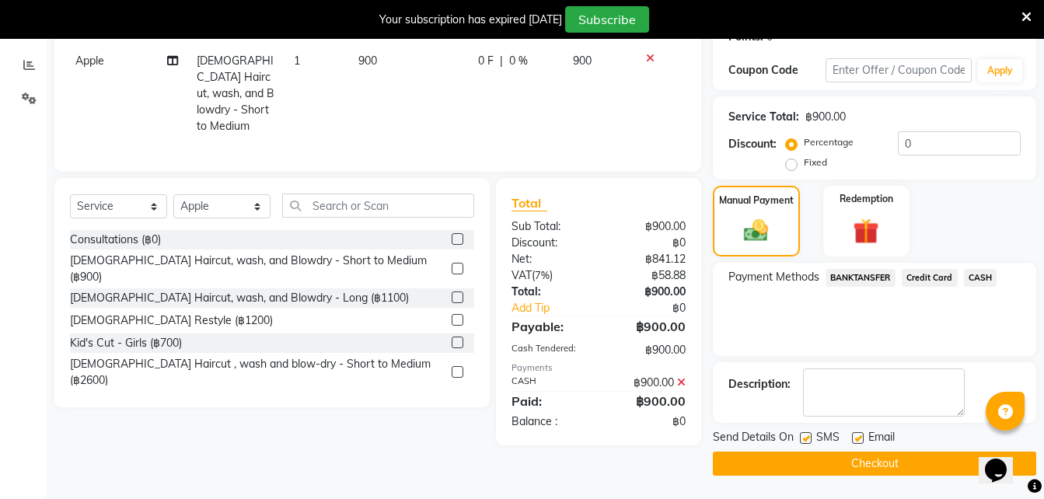
click at [813, 467] on button "Checkout" at bounding box center [874, 464] width 323 height 24
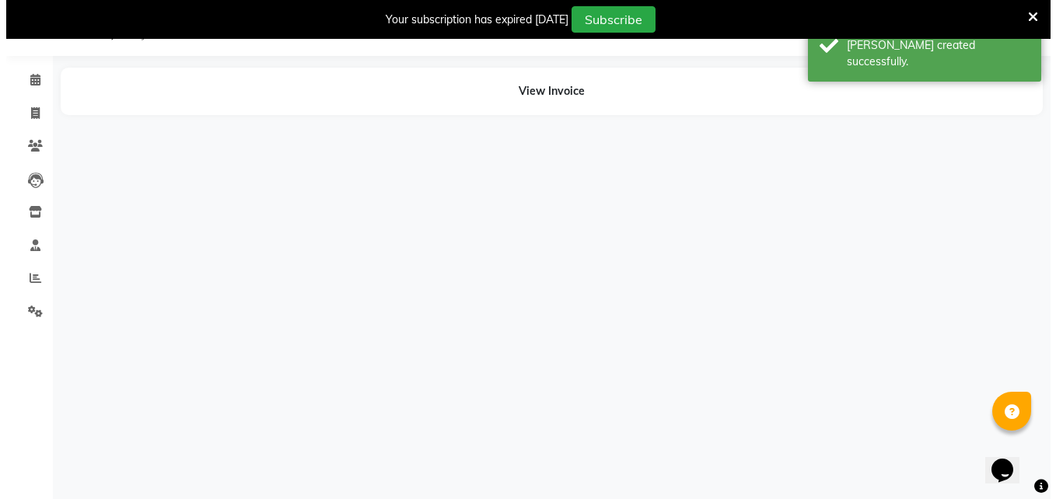
scroll to position [39, 0]
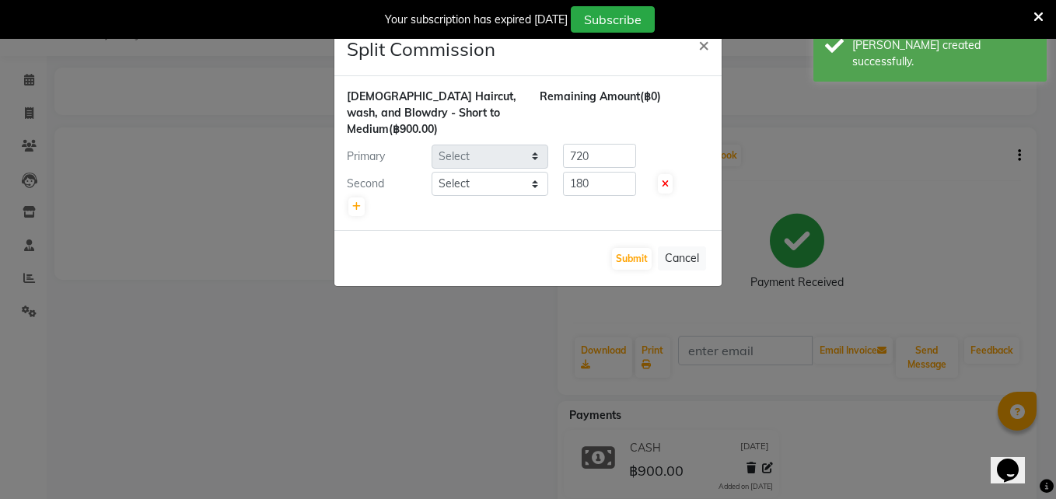
select select "56710"
select select "56711"
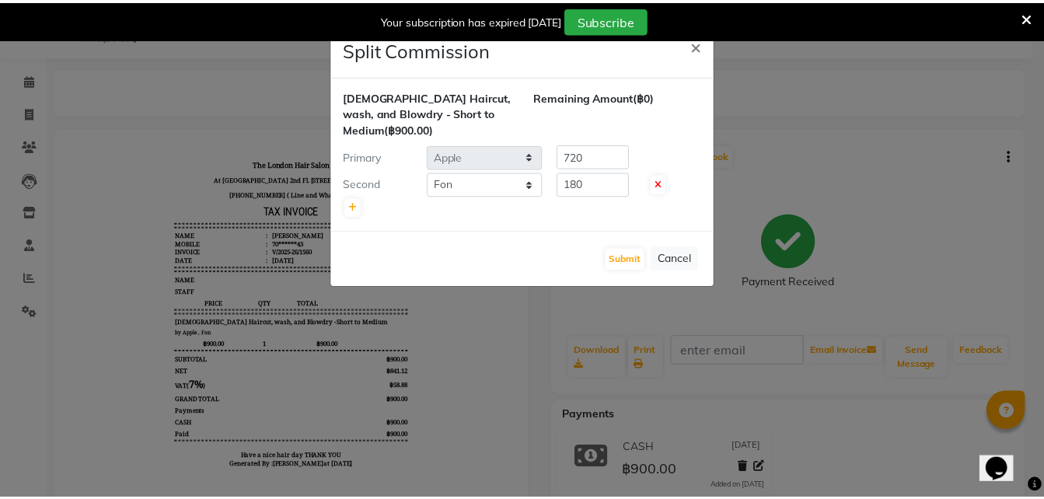
scroll to position [0, 0]
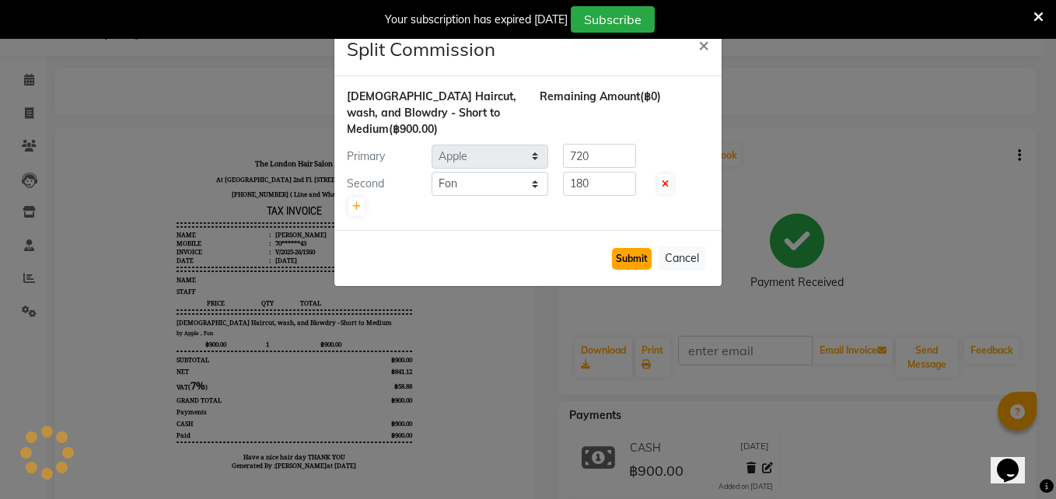
click at [631, 261] on button "Submit" at bounding box center [632, 259] width 40 height 22
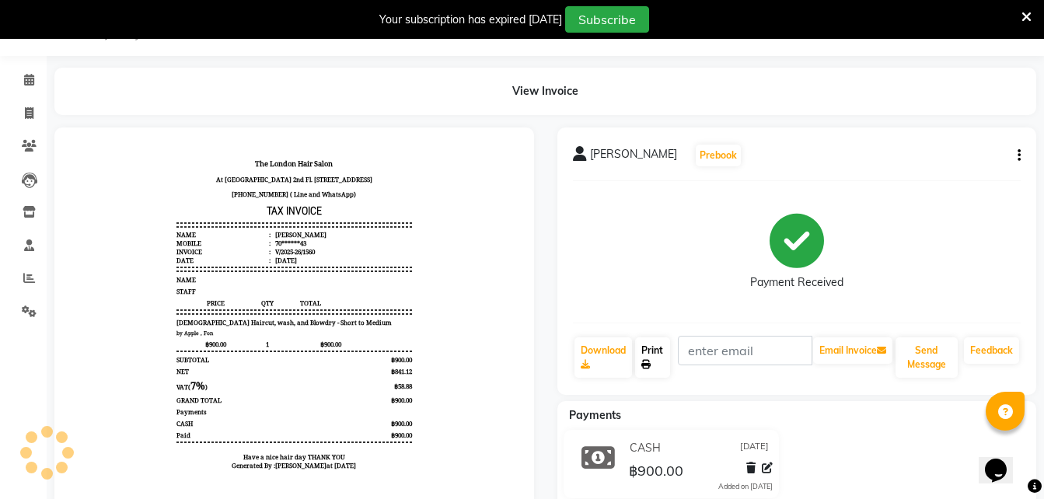
click at [648, 360] on icon at bounding box center [645, 364] width 9 height 9
click at [651, 358] on link "Print" at bounding box center [653, 357] width 36 height 40
click at [1029, 19] on icon at bounding box center [1027, 17] width 10 height 14
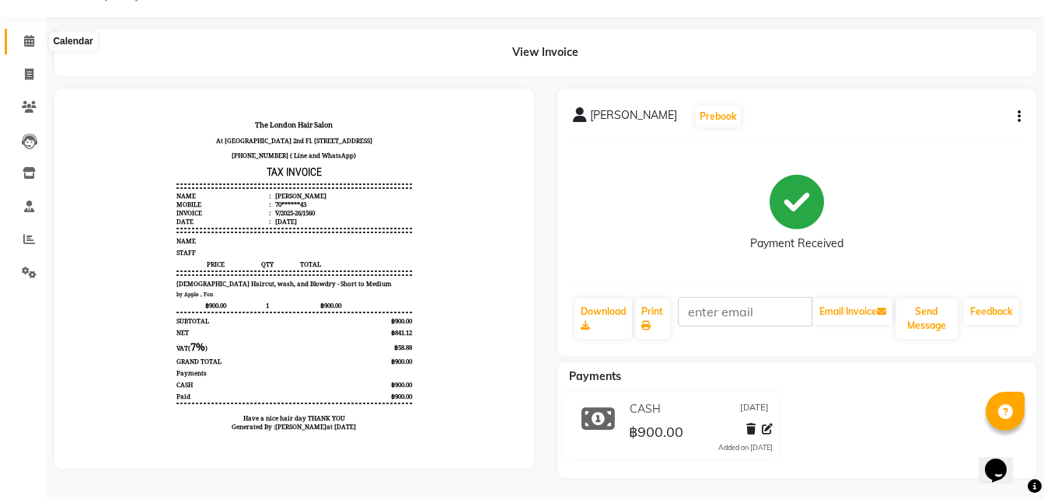
click at [24, 40] on icon at bounding box center [29, 41] width 10 height 12
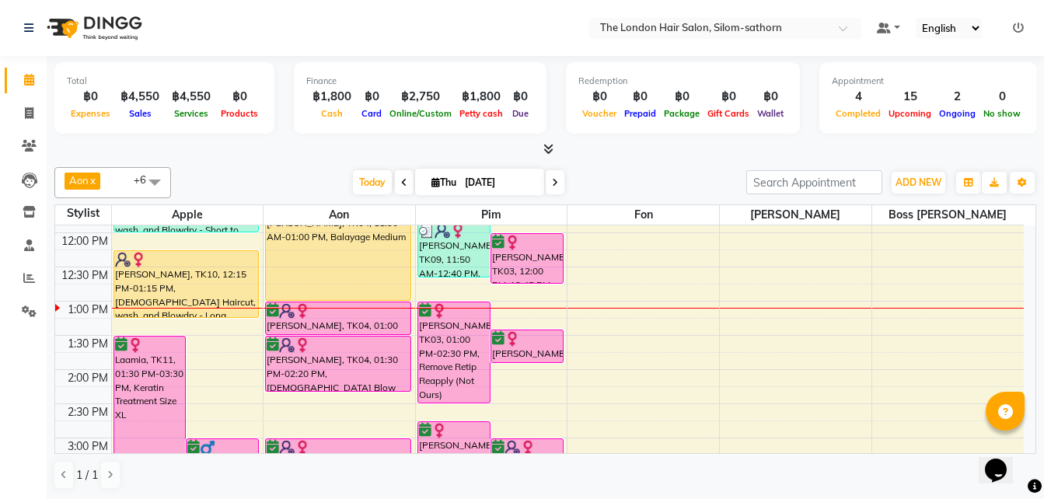
scroll to position [198, 0]
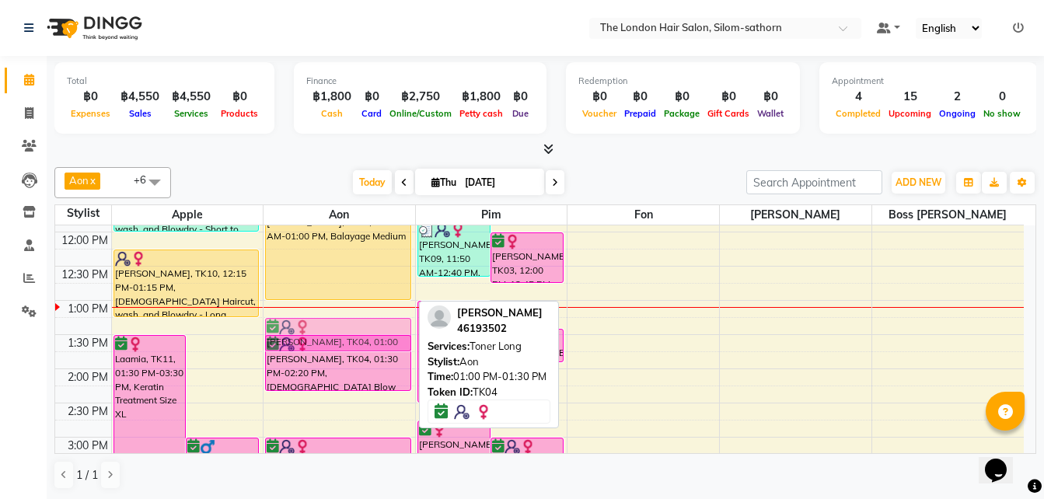
drag, startPoint x: 312, startPoint y: 326, endPoint x: 313, endPoint y: 347, distance: 21.0
click at [313, 347] on div "Sudhish O P, TK08, 05:00 PM-05:30 PM, Toner Long Sudhish O P, TK08, 05:15 PM-06…" at bounding box center [340, 437] width 152 height 820
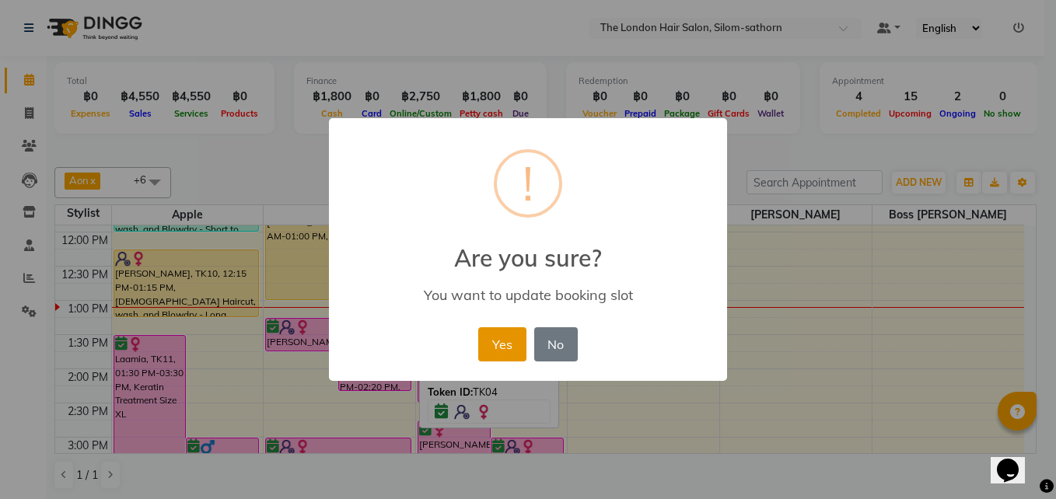
click at [503, 345] on button "Yes" at bounding box center [501, 344] width 47 height 34
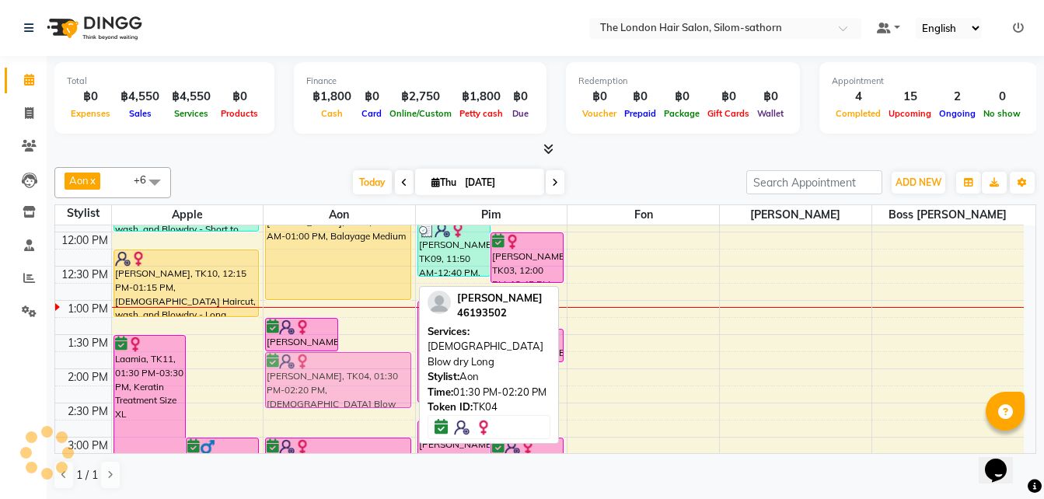
drag, startPoint x: 385, startPoint y: 370, endPoint x: 386, endPoint y: 386, distance: 15.6
click at [386, 386] on div "Rachel, TK04, 01:00 PM-01:30 PM, Toner Long Rachel, TK04, 01:30 PM-02:20 PM, La…" at bounding box center [340, 437] width 152 height 820
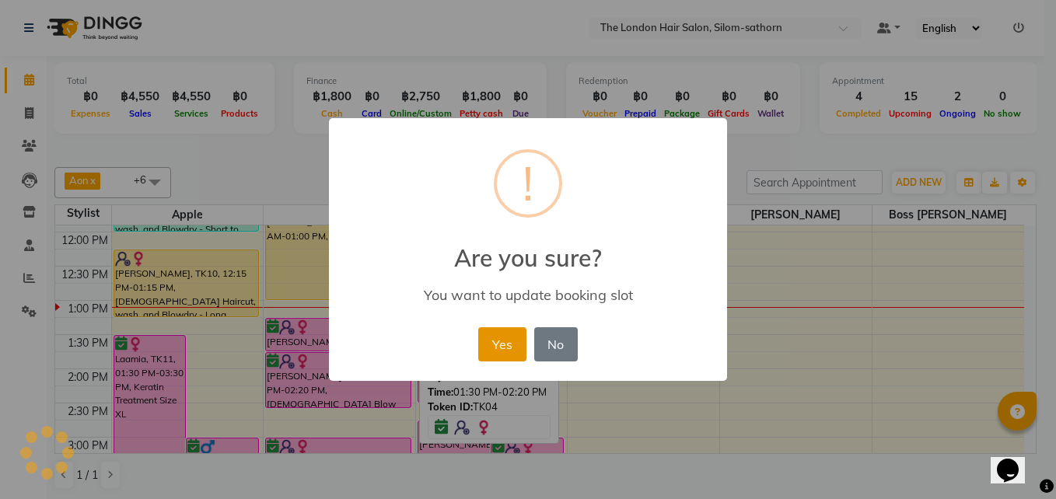
click at [504, 337] on button "Yes" at bounding box center [501, 344] width 47 height 34
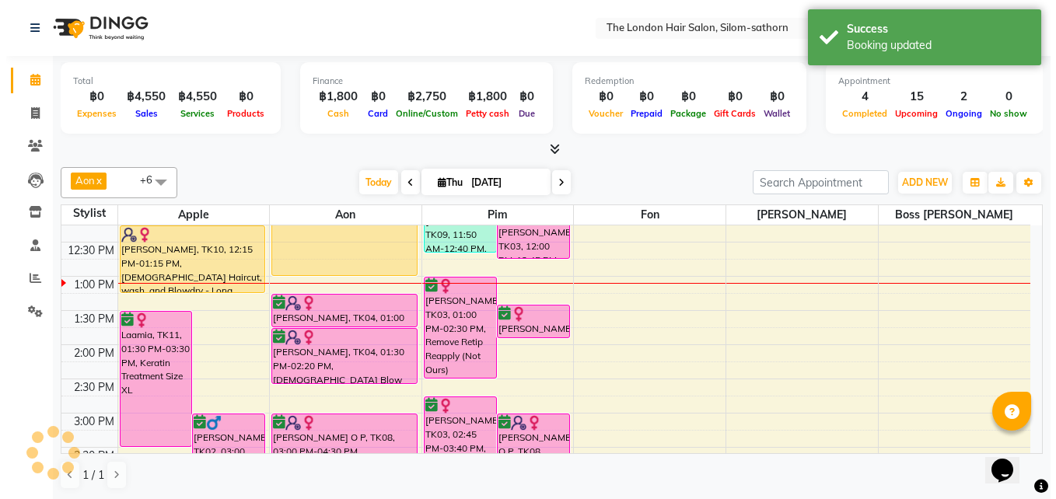
scroll to position [222, 0]
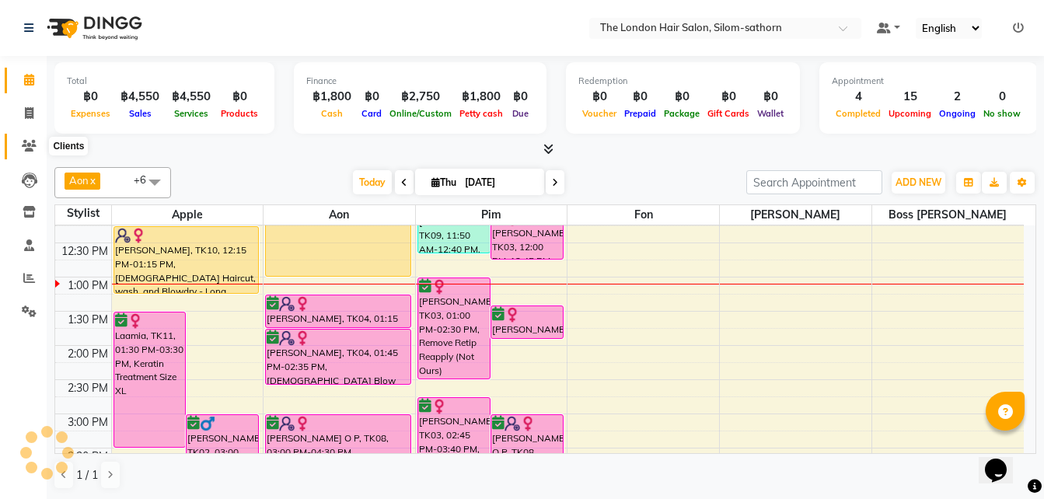
click at [29, 145] on icon at bounding box center [29, 146] width 15 height 12
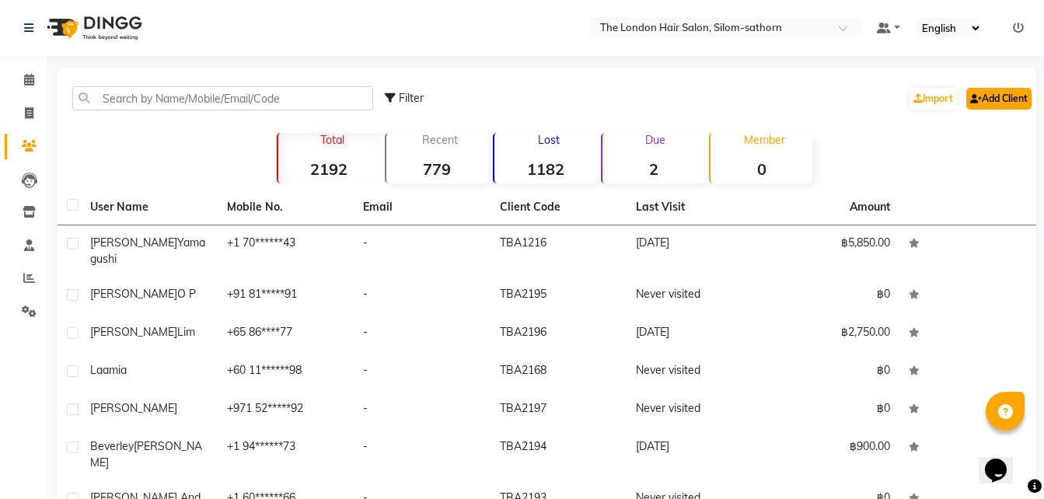
click at [994, 96] on link "Add Client" at bounding box center [998, 99] width 65 height 22
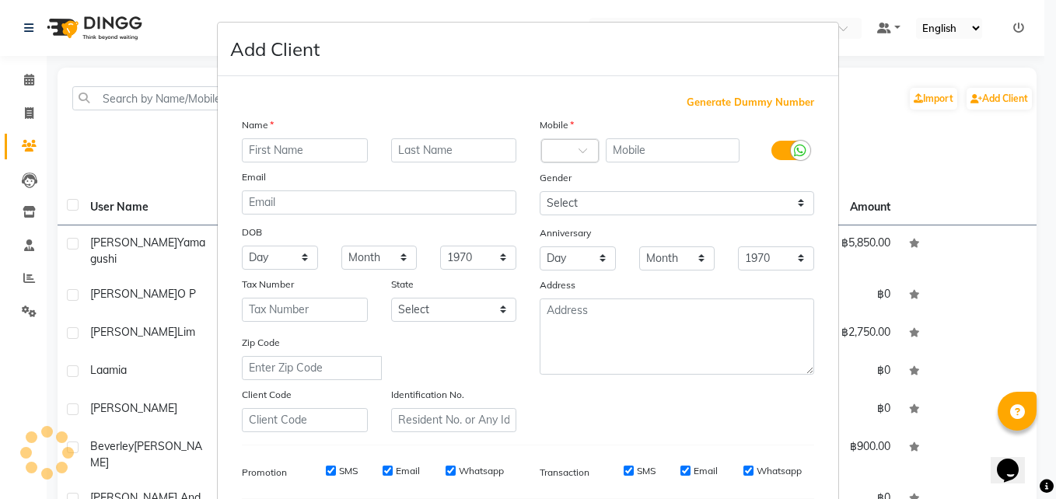
click at [272, 154] on input "text" at bounding box center [305, 150] width 126 height 24
type input "K. Thitichaya"
click at [406, 150] on input "text" at bounding box center [454, 150] width 126 height 24
type input "Panson"
click at [624, 152] on input "text" at bounding box center [673, 150] width 135 height 24
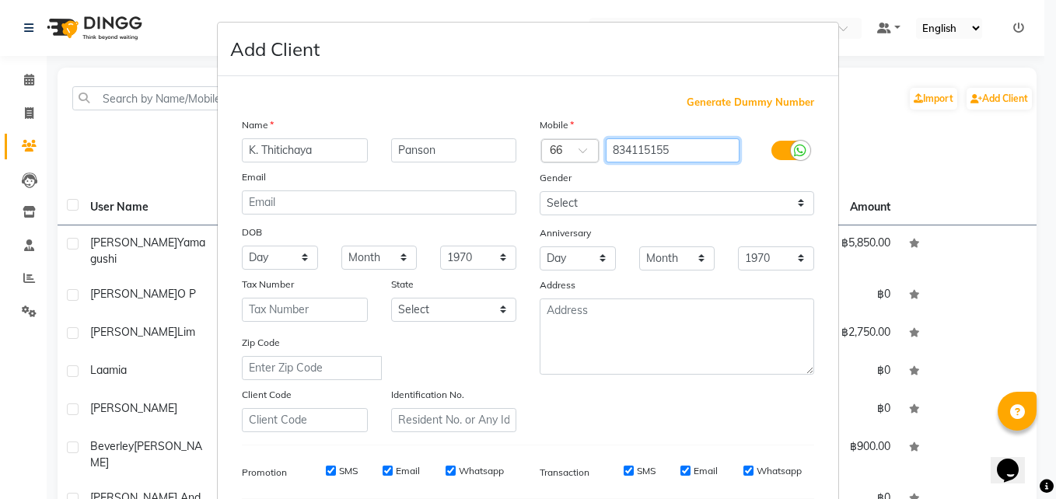
type input "834115155"
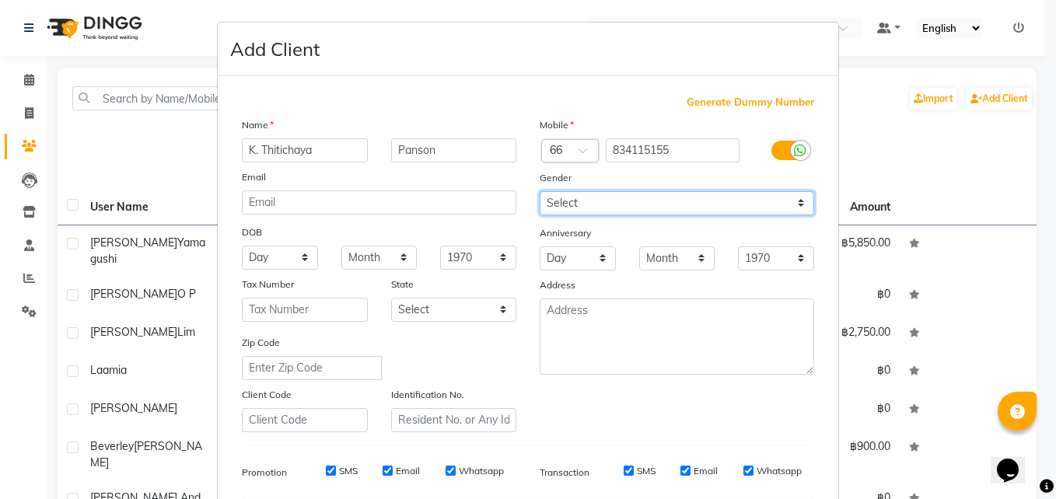
click at [596, 201] on select "Select [DEMOGRAPHIC_DATA] [DEMOGRAPHIC_DATA] Other Prefer Not To Say" at bounding box center [677, 203] width 274 height 24
select select "[DEMOGRAPHIC_DATA]"
click at [540, 191] on select "Select [DEMOGRAPHIC_DATA] [DEMOGRAPHIC_DATA] Other Prefer Not To Say" at bounding box center [677, 203] width 274 height 24
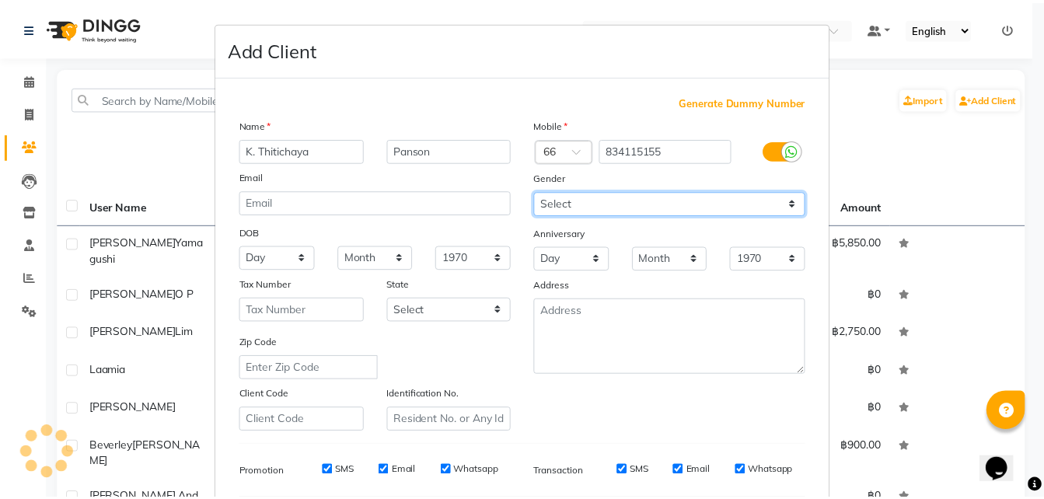
scroll to position [218, 0]
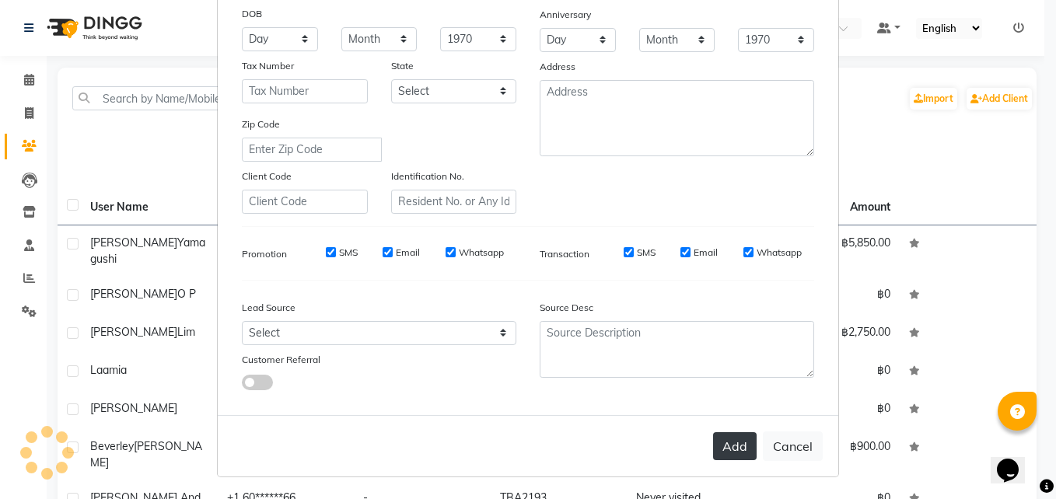
click at [727, 449] on button "Add" at bounding box center [735, 446] width 44 height 28
select select
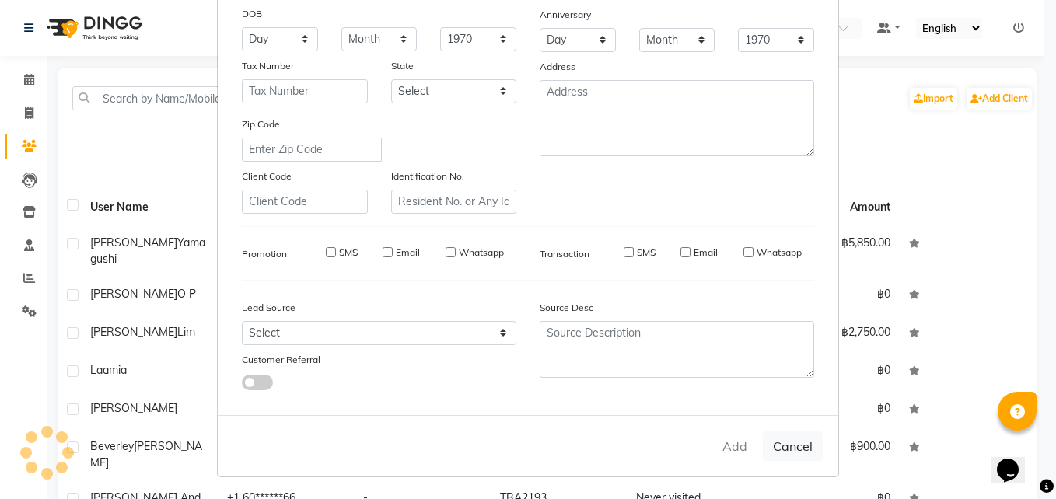
select select
checkbox input "false"
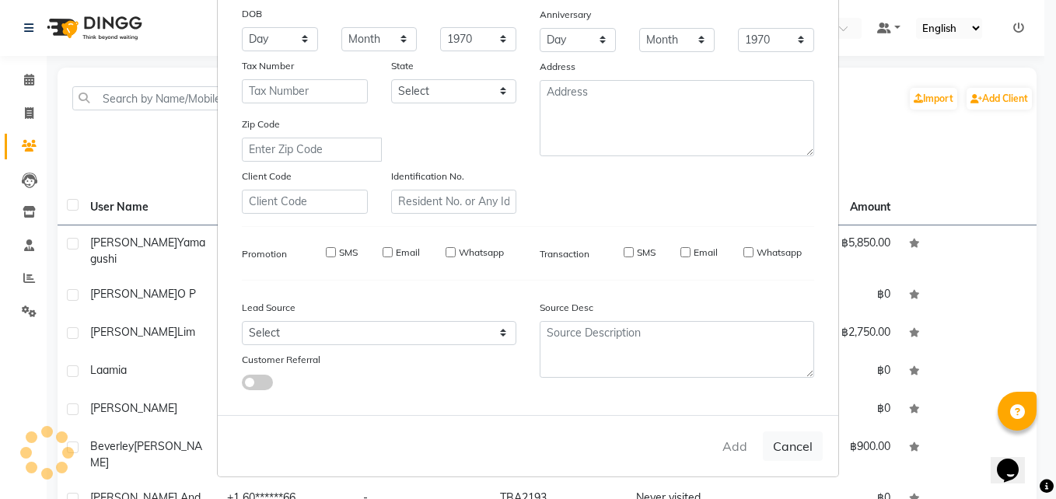
checkbox input "false"
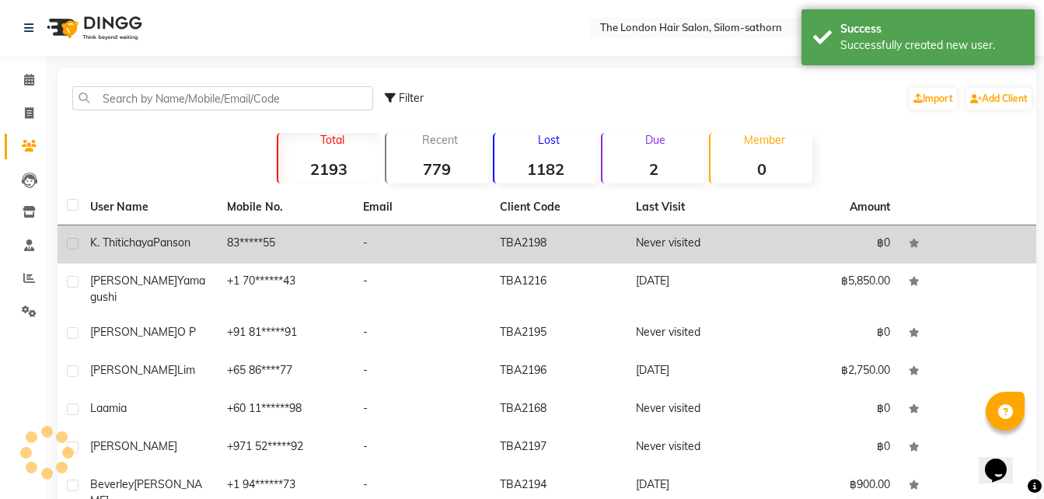
click at [245, 236] on td "83*****55" at bounding box center [286, 244] width 137 height 38
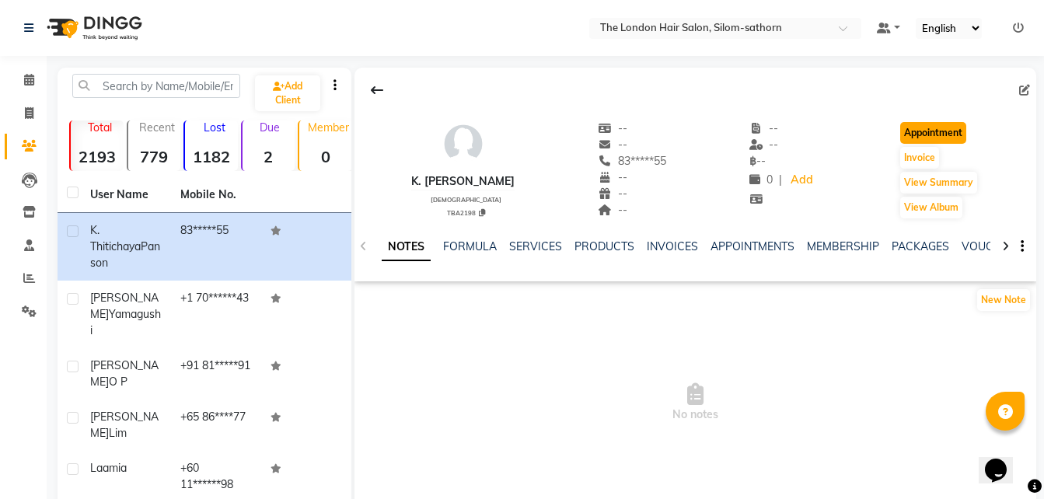
click at [943, 133] on button "Appointment" at bounding box center [933, 133] width 66 height 22
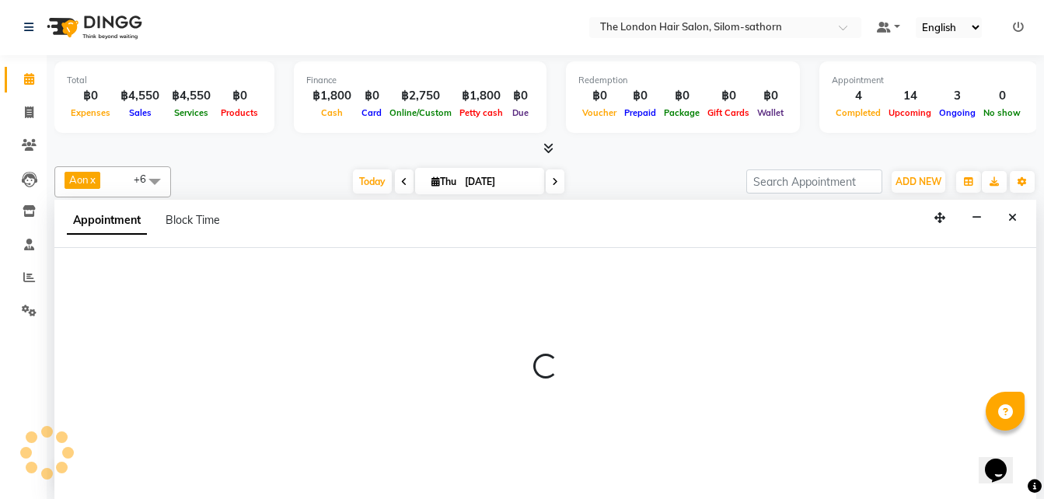
select select "tentative"
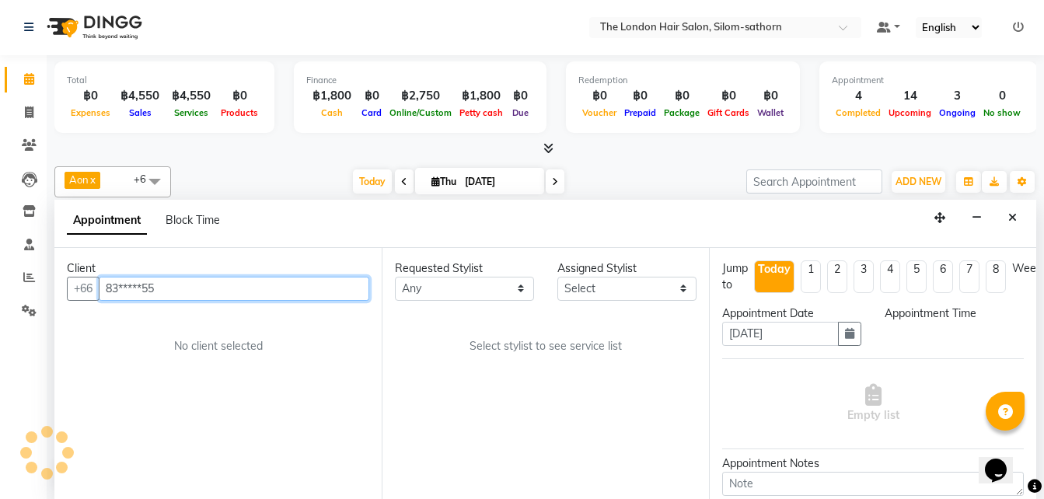
select select "600"
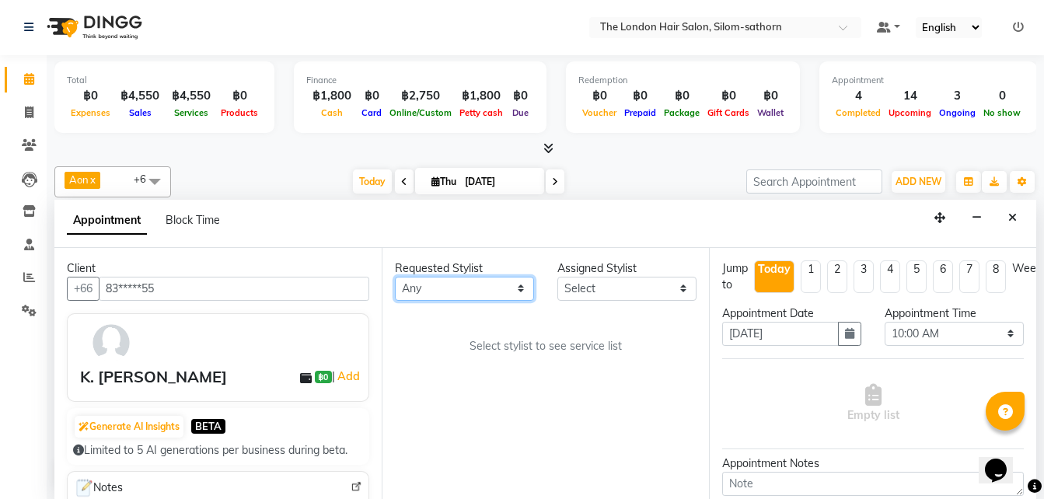
click at [431, 281] on select "Any Aon Apple Boss [PERSON_NAME] [PERSON_NAME]" at bounding box center [464, 289] width 139 height 24
select select "65351"
click at [395, 277] on select "Any Aon Apple Boss [PERSON_NAME] [PERSON_NAME]" at bounding box center [464, 289] width 139 height 24
select select "65351"
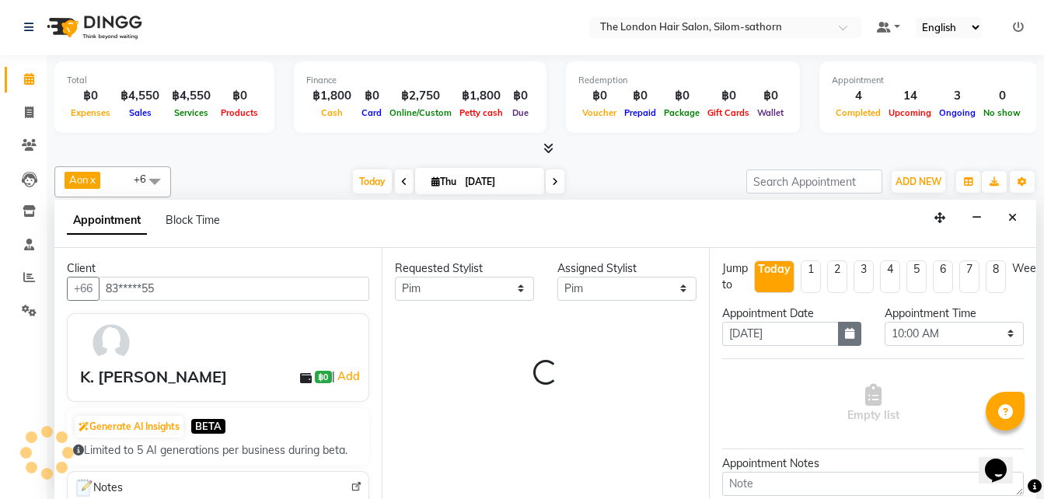
click at [845, 337] on icon "button" at bounding box center [849, 333] width 9 height 11
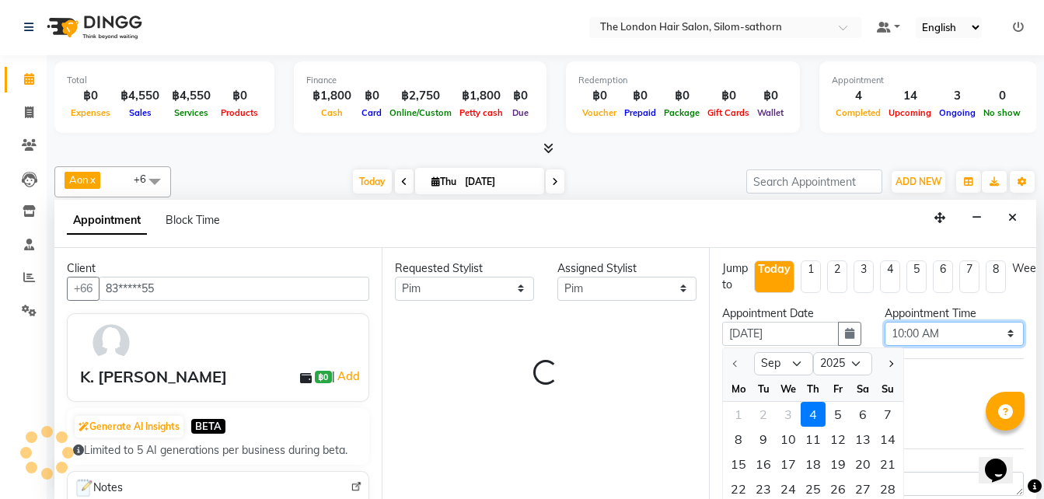
click at [909, 336] on select "Select 10:00 AM 10:05 AM 10:10 AM 10:15 AM 10:20 AM 10:25 AM 10:30 AM 10:35 AM …" at bounding box center [954, 334] width 139 height 24
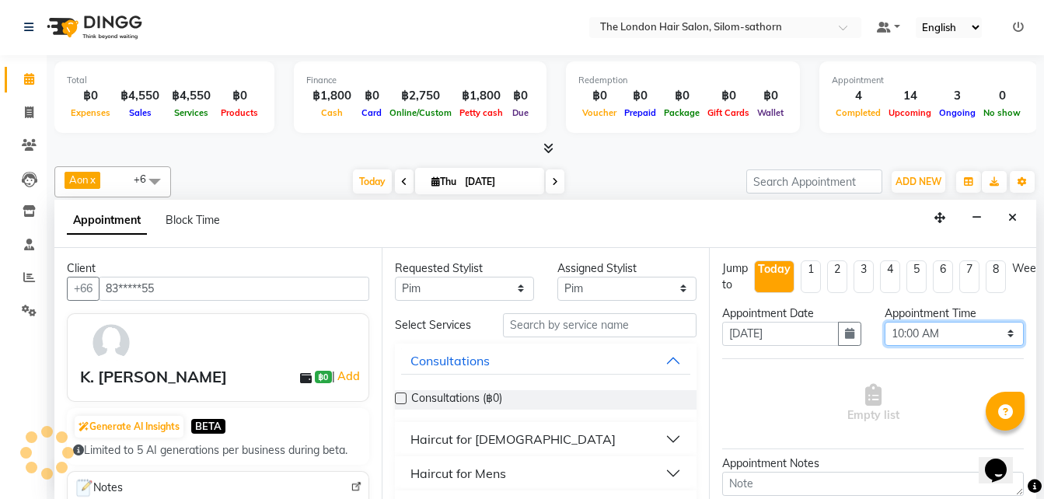
click at [899, 337] on select "Select 10:00 AM 10:05 AM 10:10 AM 10:15 AM 10:20 AM 10:25 AM 10:30 AM 10:35 AM …" at bounding box center [954, 334] width 139 height 24
select select "765"
click at [885, 322] on select "Select 10:00 AM 10:05 AM 10:10 AM 10:15 AM 10:20 AM 10:25 AM 10:30 AM 10:35 AM …" at bounding box center [954, 334] width 139 height 24
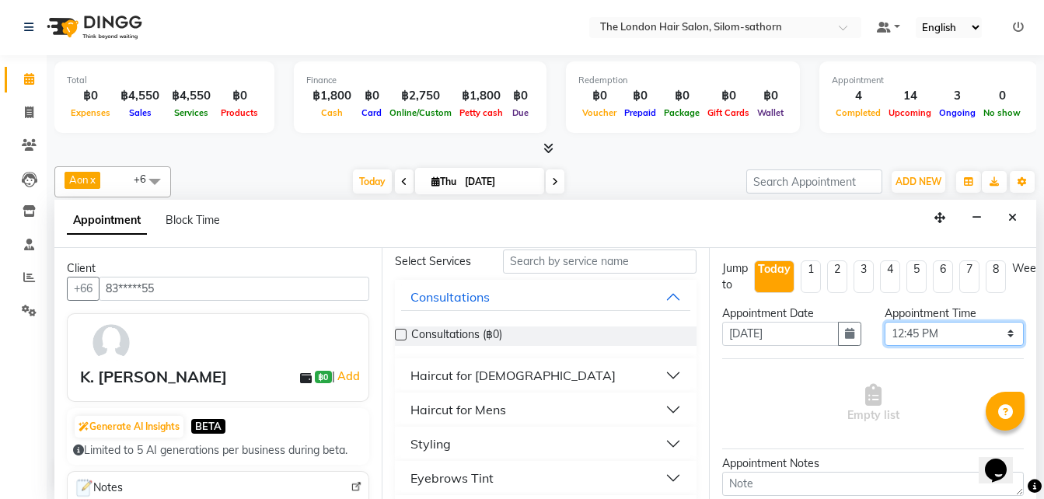
scroll to position [69, 0]
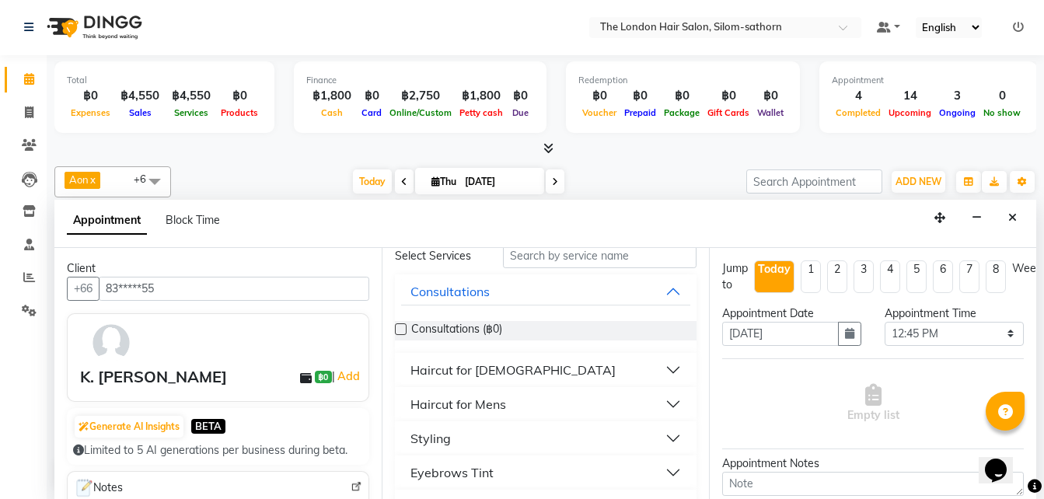
click at [438, 439] on div "Styling" at bounding box center [431, 438] width 40 height 19
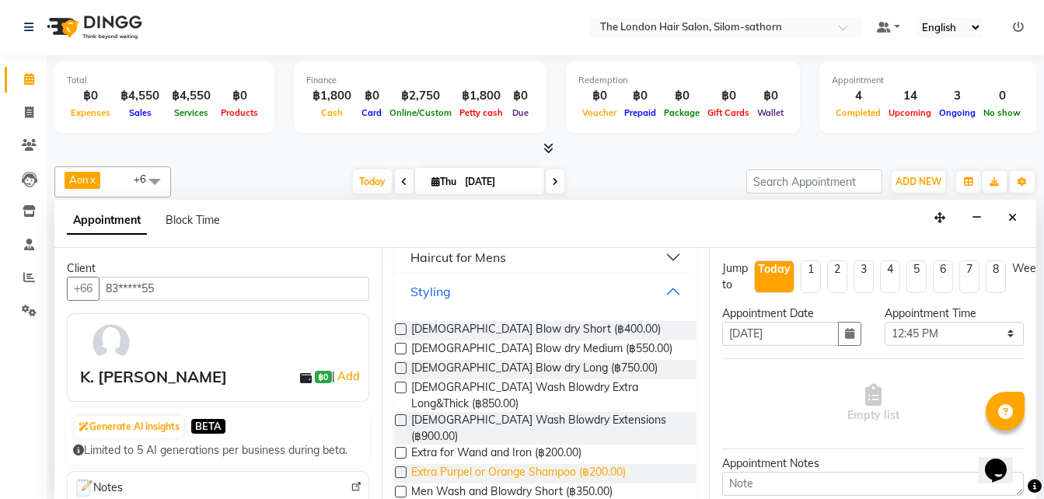
scroll to position [217, 0]
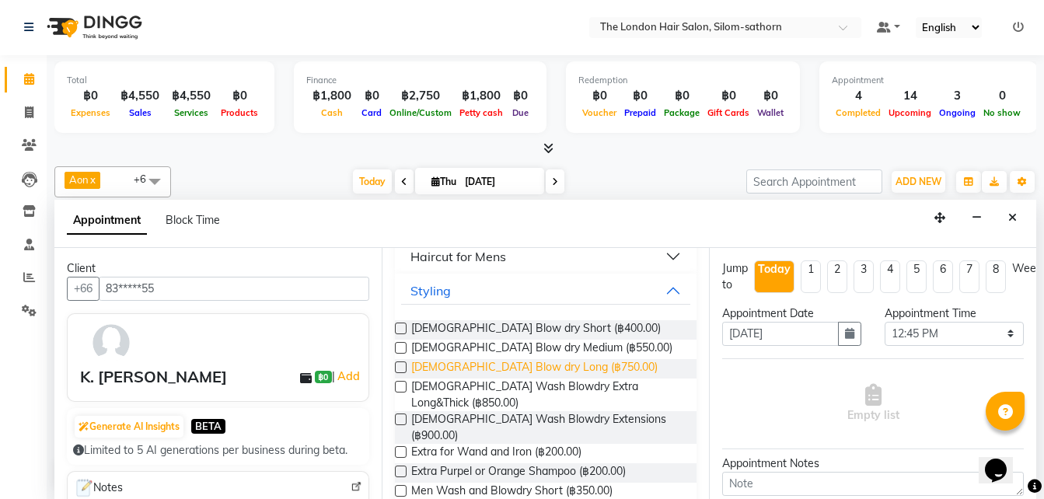
click at [530, 373] on span "[DEMOGRAPHIC_DATA] Blow dry Long (฿750.00)" at bounding box center [534, 368] width 246 height 19
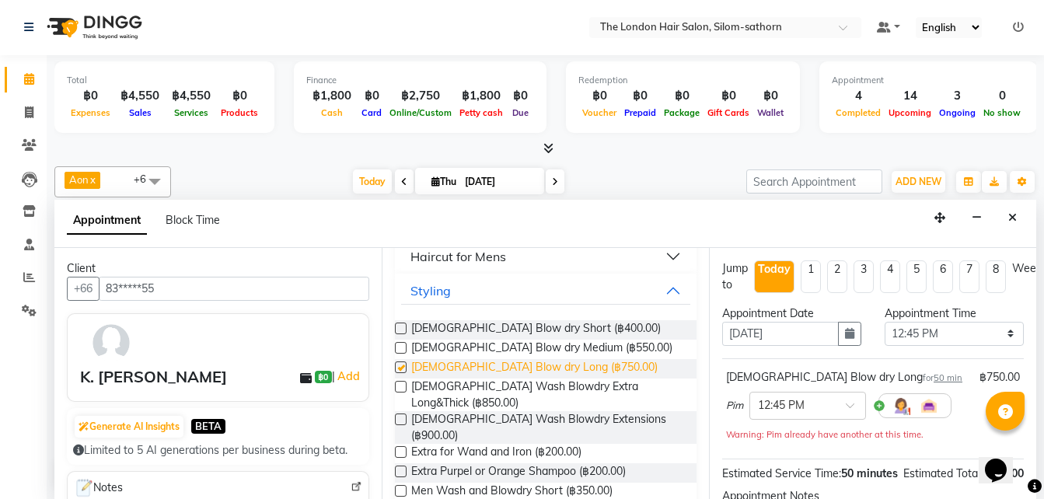
checkbox input "false"
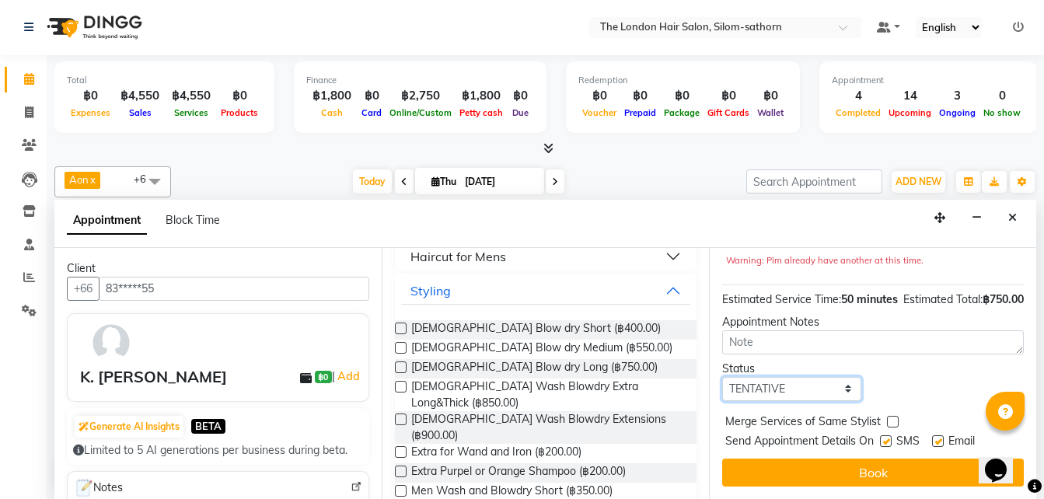
click at [776, 377] on select "Select TENTATIVE CONFIRM CHECK-IN UPCOMING" at bounding box center [791, 389] width 139 height 24
select select "confirm booking"
click at [722, 377] on select "Select TENTATIVE CONFIRM CHECK-IN UPCOMING" at bounding box center [791, 389] width 139 height 24
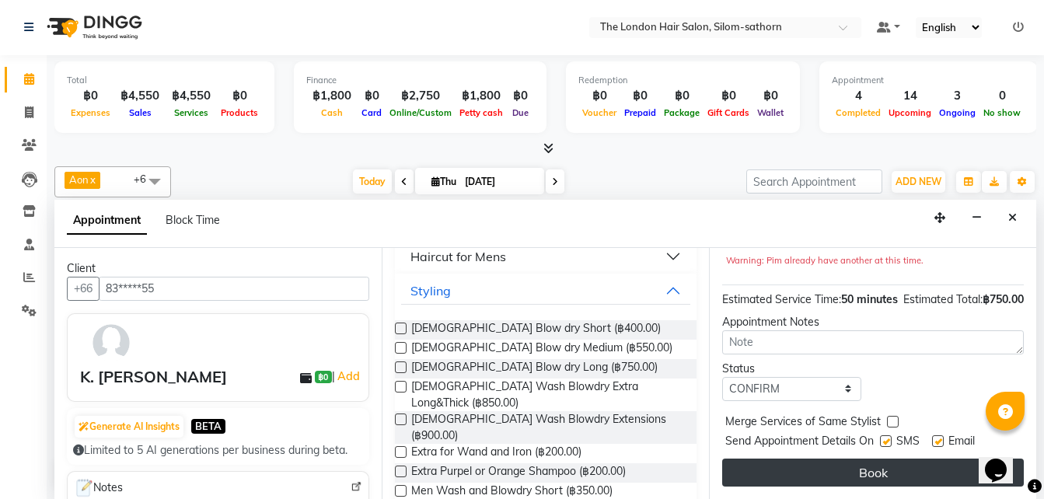
click at [796, 464] on button "Book" at bounding box center [873, 473] width 302 height 28
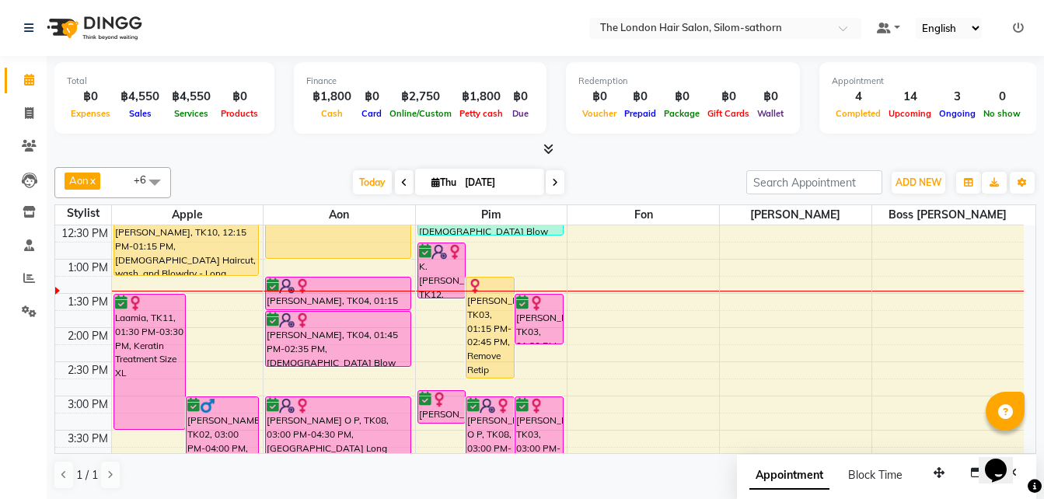
scroll to position [239, 0]
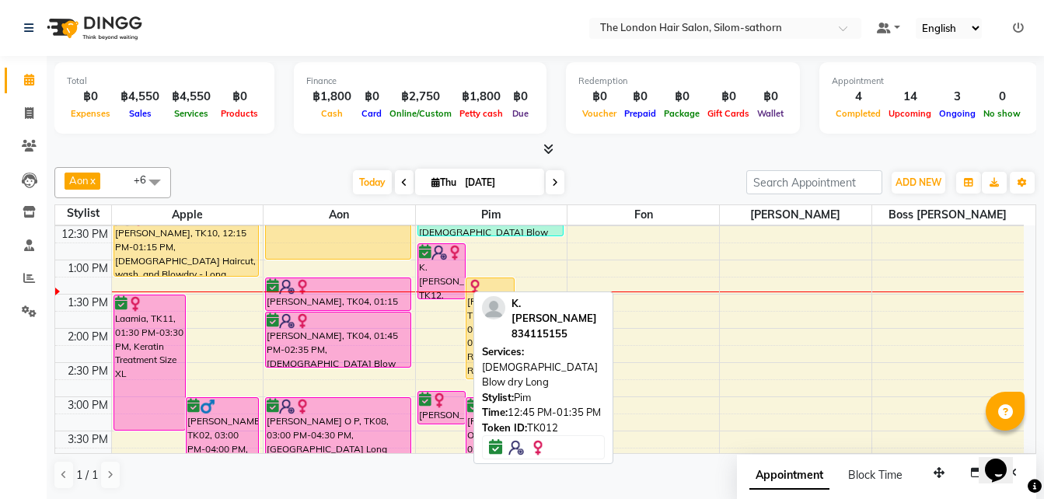
click at [421, 283] on div "K. [PERSON_NAME], TK12, 12:45 PM-01:35 PM, [DEMOGRAPHIC_DATA] Blow dry Long" at bounding box center [441, 271] width 47 height 54
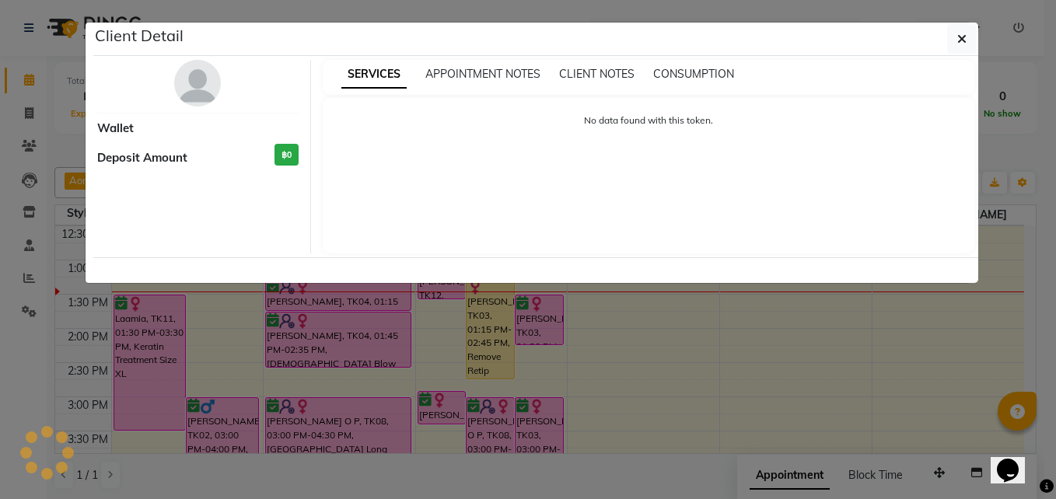
select select "6"
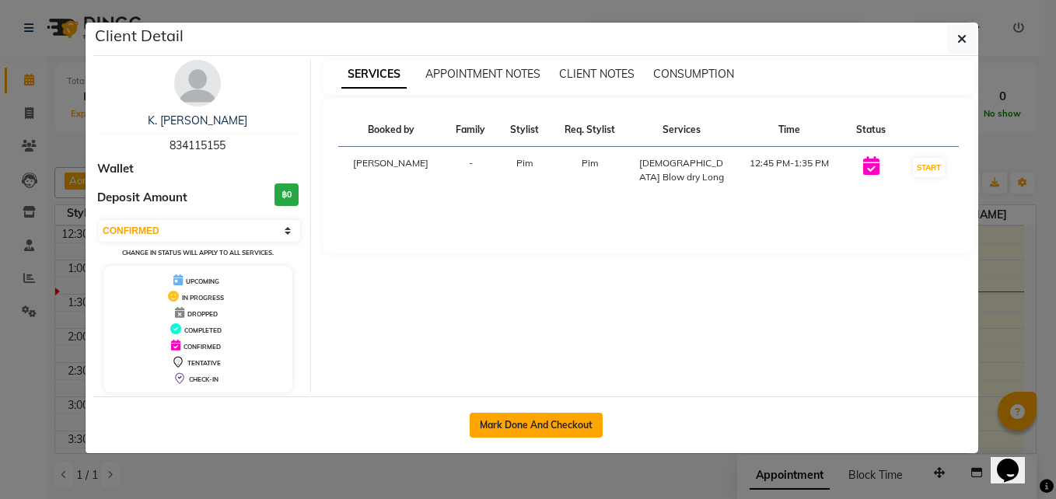
click at [540, 425] on button "Mark Done And Checkout" at bounding box center [536, 425] width 133 height 25
select select "service"
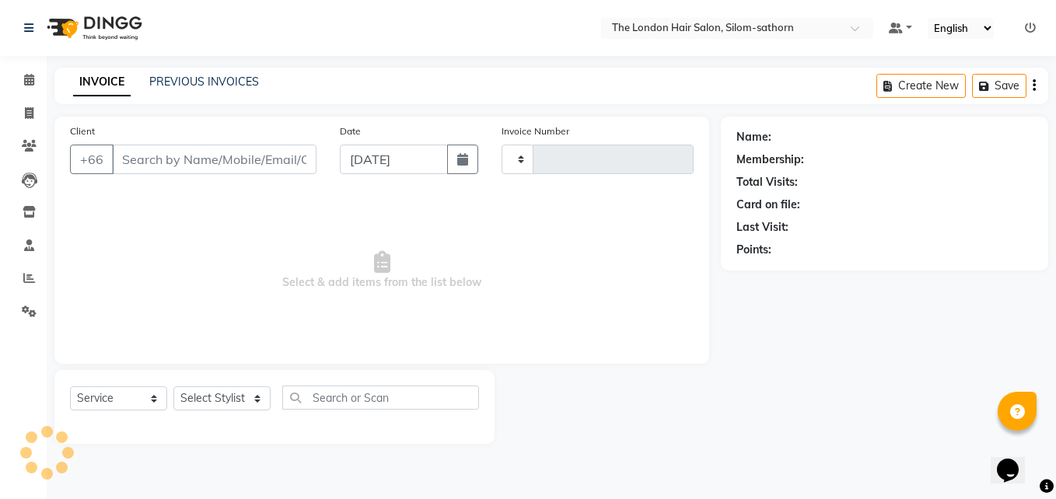
type input "1561"
select select "6977"
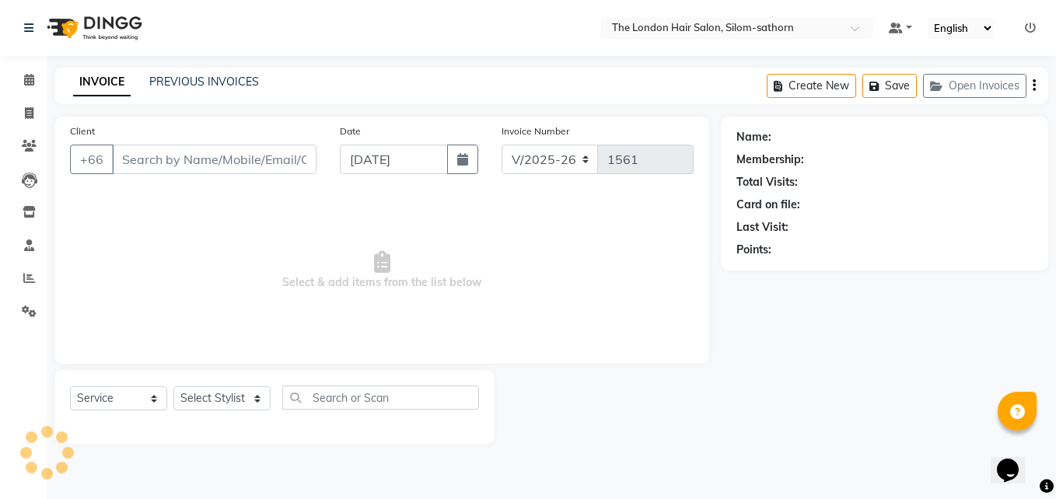
type input "83*****55"
select select "65351"
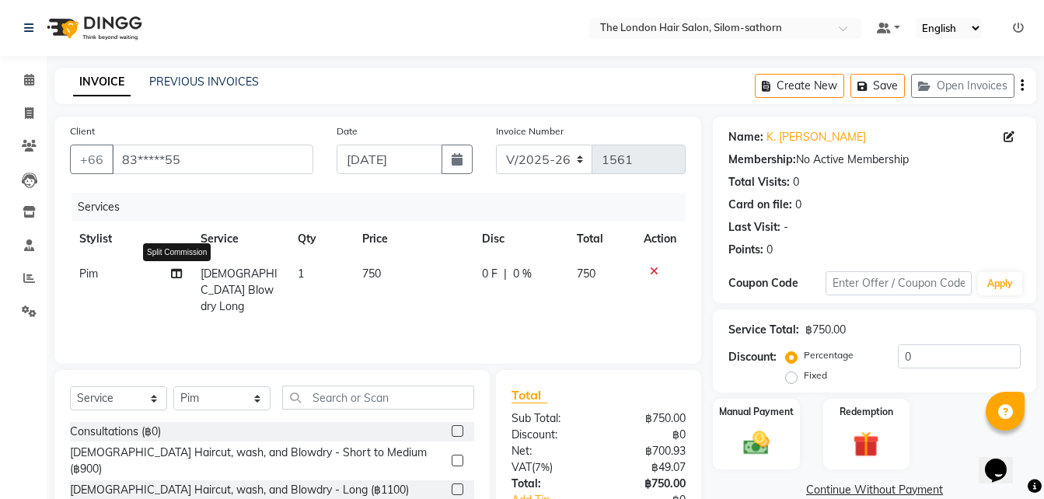
click at [172, 273] on icon at bounding box center [176, 273] width 11 height 11
select select "65351"
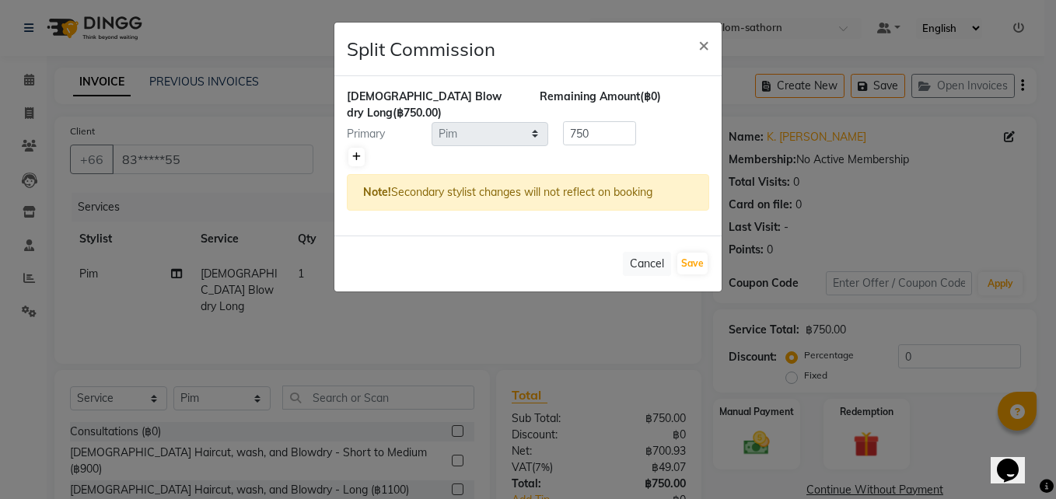
click at [355, 148] on link at bounding box center [356, 157] width 16 height 19
type input "375"
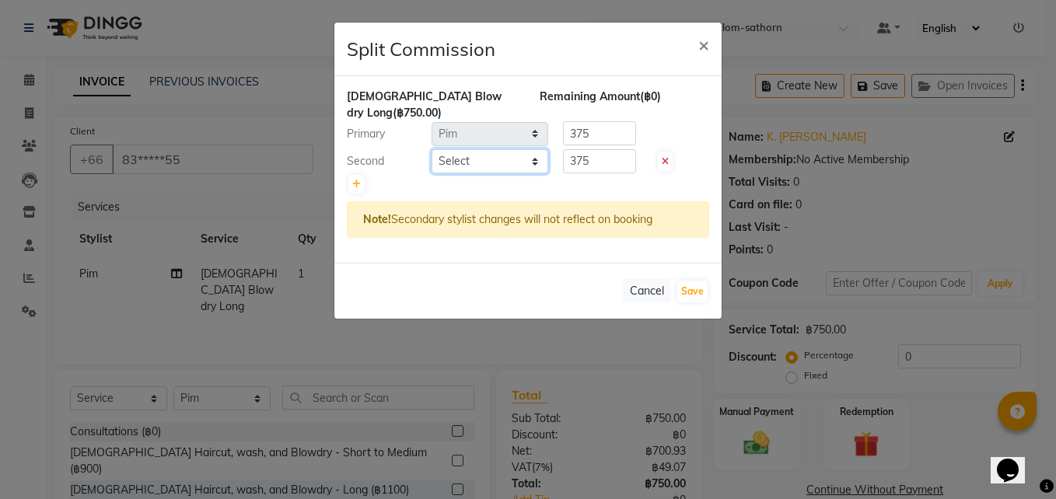
click at [477, 149] on select "Select Aon Apple Boss [PERSON_NAME] [PERSON_NAME]" at bounding box center [490, 161] width 117 height 24
select select "56711"
click at [432, 149] on select "Select Aon Apple Boss [PERSON_NAME] [PERSON_NAME]" at bounding box center [490, 161] width 117 height 24
click at [604, 149] on input "375" at bounding box center [599, 161] width 73 height 24
type input "3"
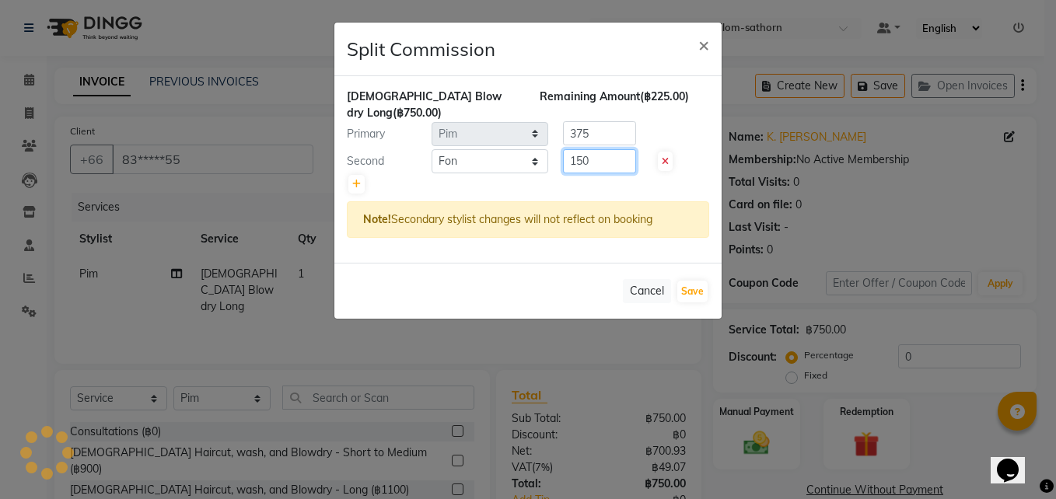
type input "150"
click at [606, 121] on input "375" at bounding box center [599, 133] width 73 height 24
type input "3"
type input "600"
click at [696, 281] on button "Save" at bounding box center [692, 292] width 30 height 22
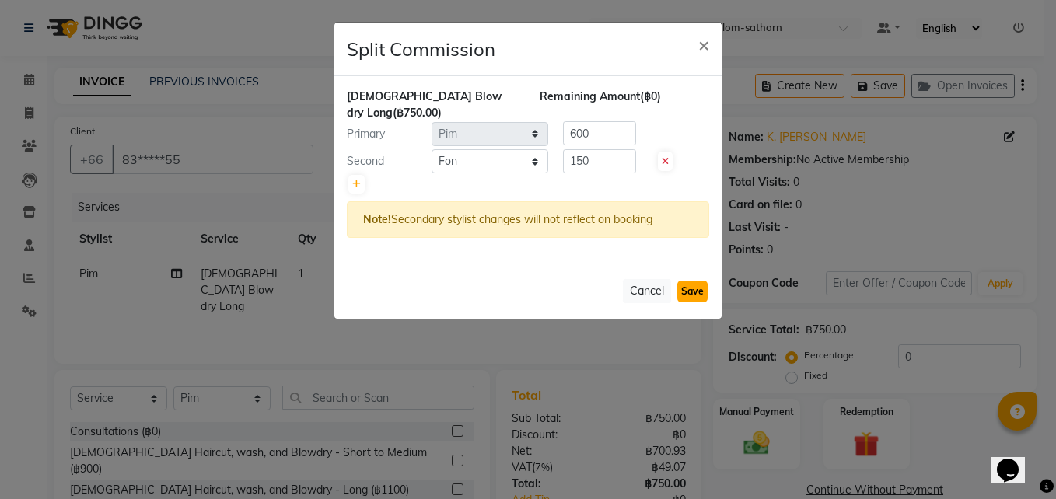
select select "Select"
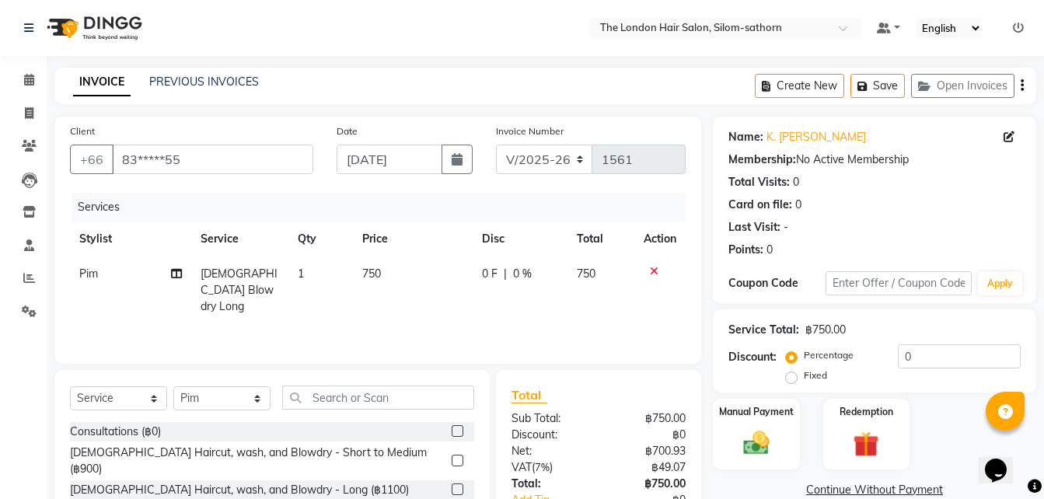
scroll to position [124, 0]
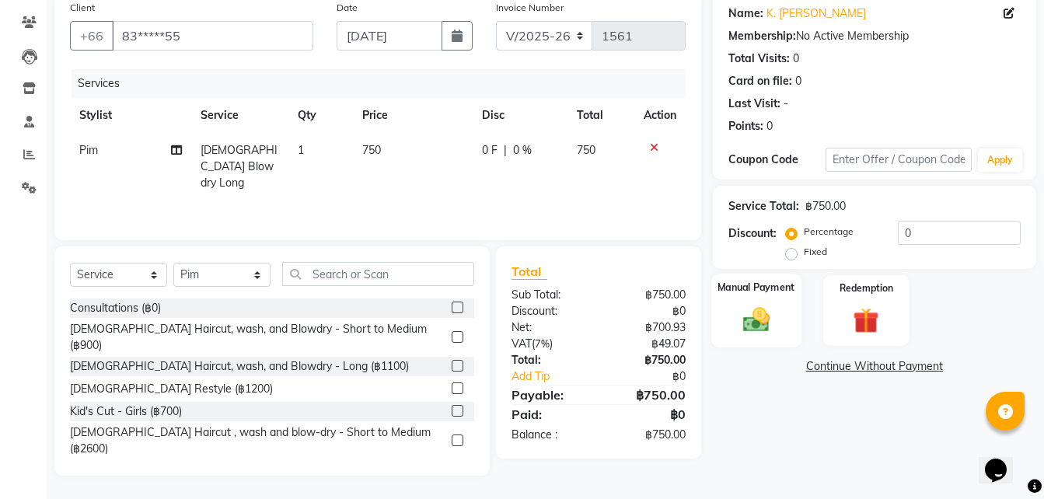
click at [740, 306] on img at bounding box center [757, 319] width 44 height 31
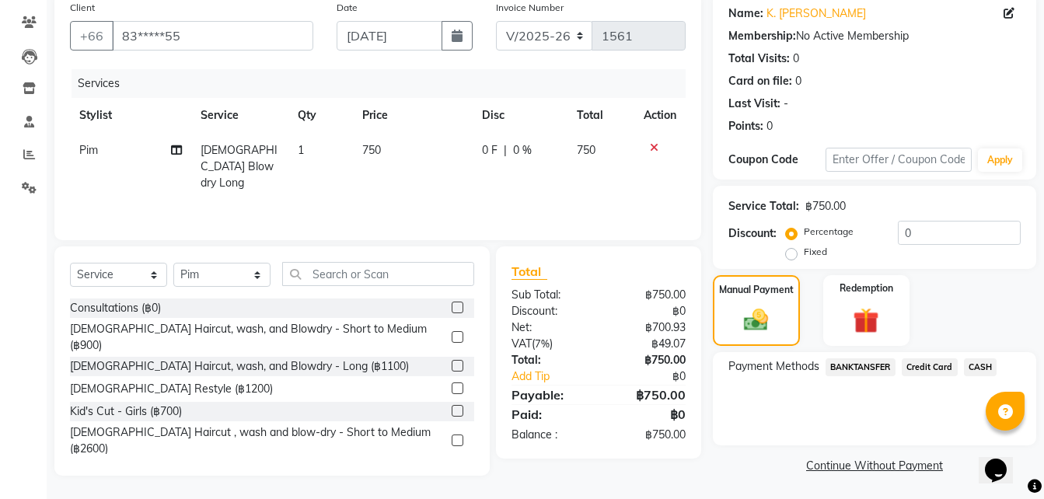
click at [849, 362] on span "BANKTANSFER" at bounding box center [861, 367] width 70 height 18
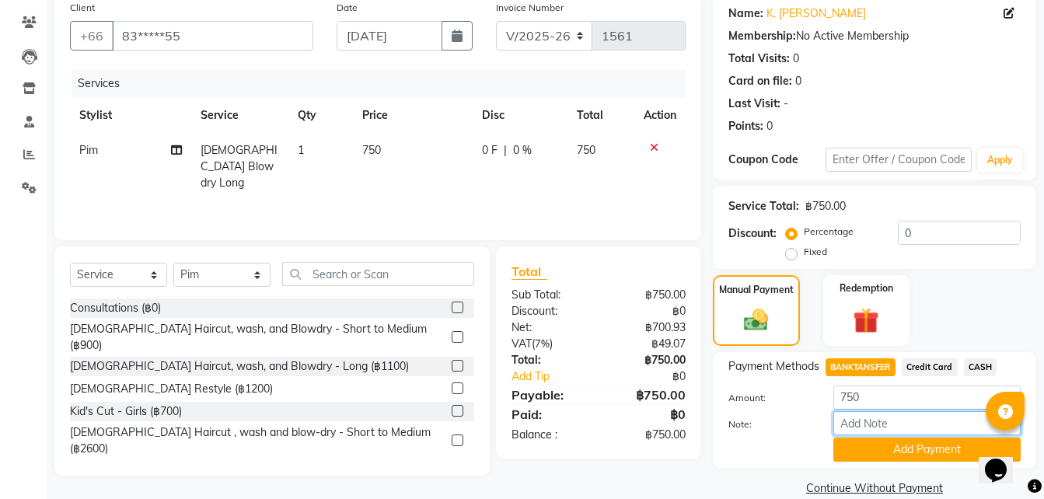
click at [858, 427] on input "Note:" at bounding box center [927, 423] width 187 height 24
type input "K-Bank"
click at [899, 446] on button "Add Payment" at bounding box center [927, 450] width 187 height 24
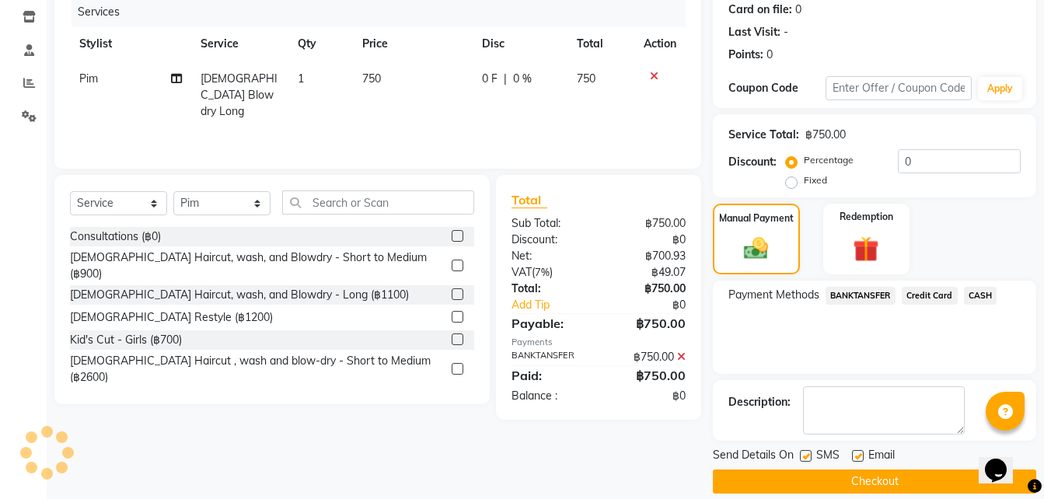
scroll to position [213, 0]
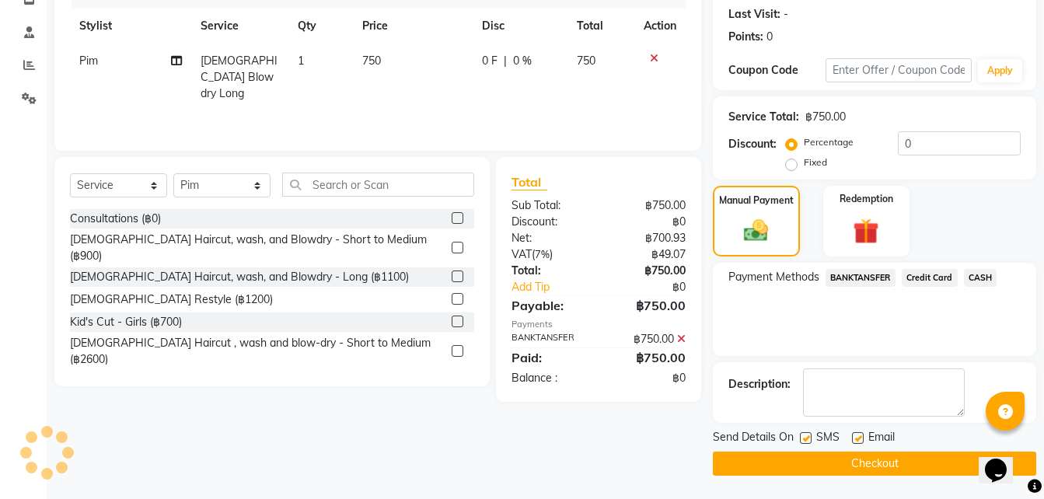
click at [801, 461] on button "Checkout" at bounding box center [874, 464] width 323 height 24
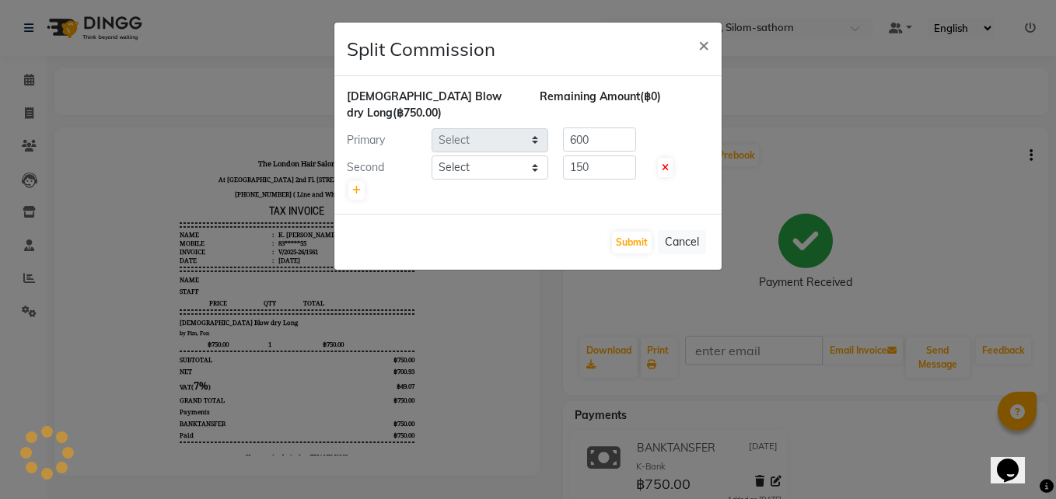
select select "65351"
select select "56711"
click at [631, 232] on button "Submit" at bounding box center [632, 243] width 40 height 22
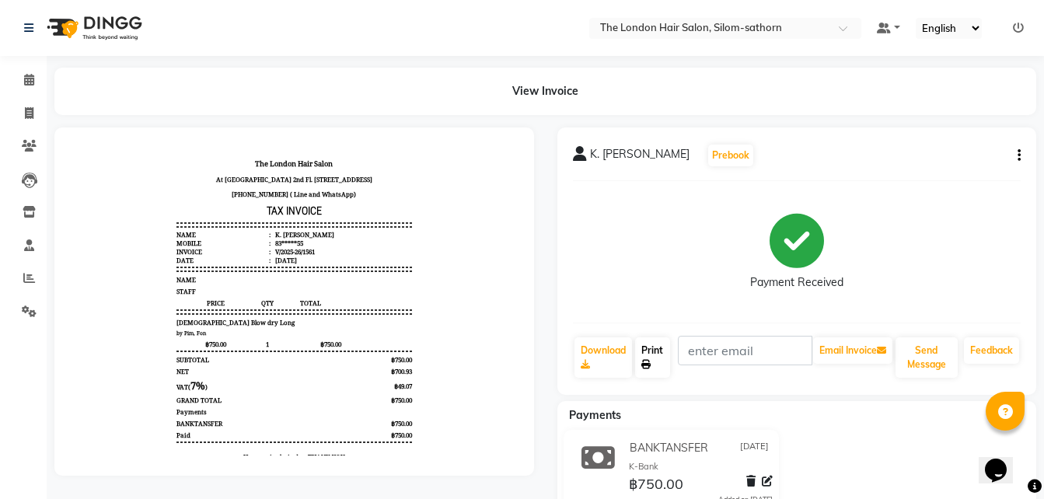
click at [662, 357] on link "Print" at bounding box center [653, 357] width 36 height 40
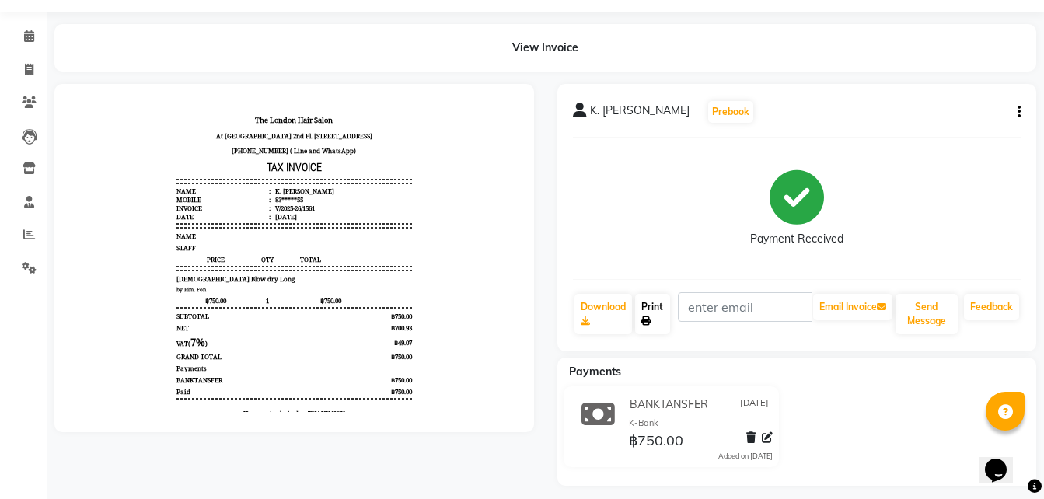
scroll to position [54, 0]
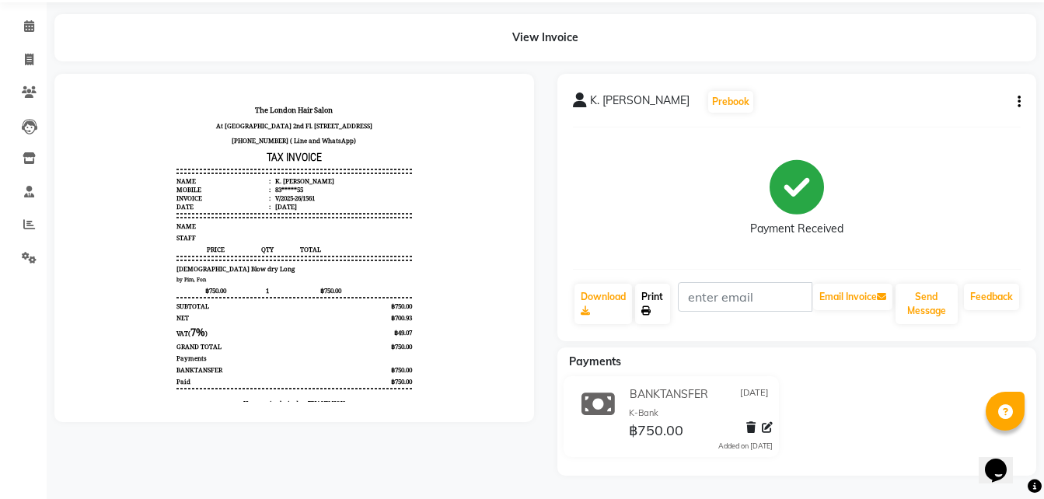
click at [649, 302] on link "Print" at bounding box center [653, 304] width 36 height 40
click at [649, 297] on link "Print" at bounding box center [653, 304] width 36 height 40
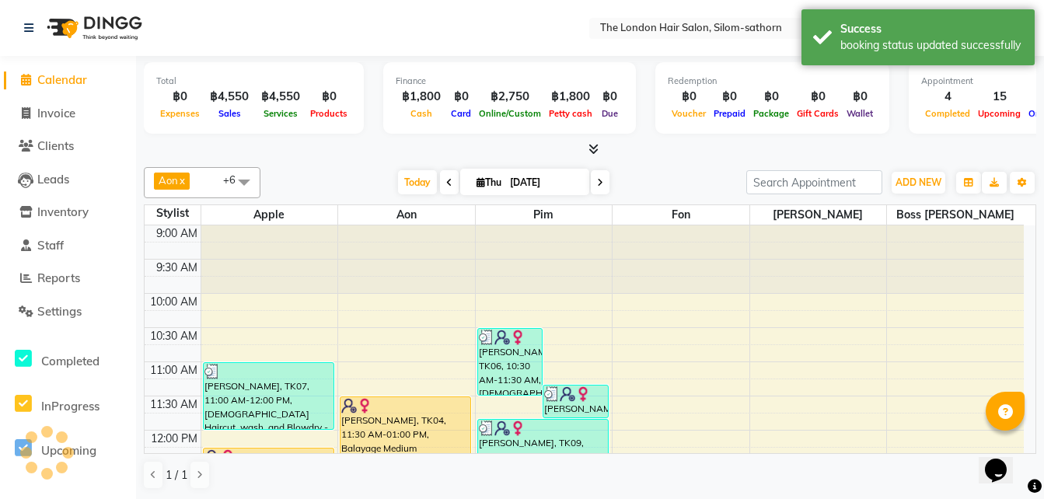
scroll to position [155, 0]
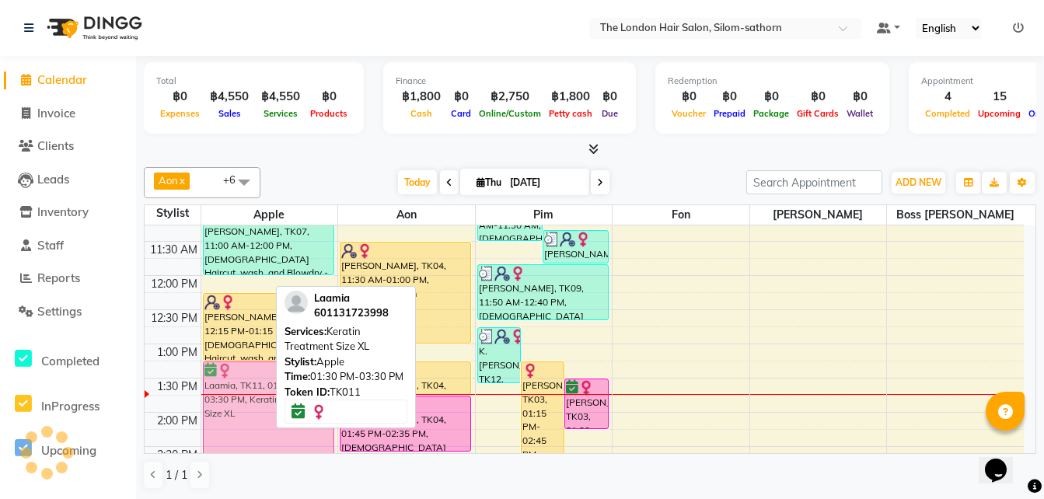
drag, startPoint x: 232, startPoint y: 421, endPoint x: 232, endPoint y: 400, distance: 21.0
click at [232, 400] on div "Laamia, TK11, 01:30 PM-03:30 PM, Keratin Treatment Size XL Mathew, TK02, 03:00 …" at bounding box center [269, 481] width 137 height 820
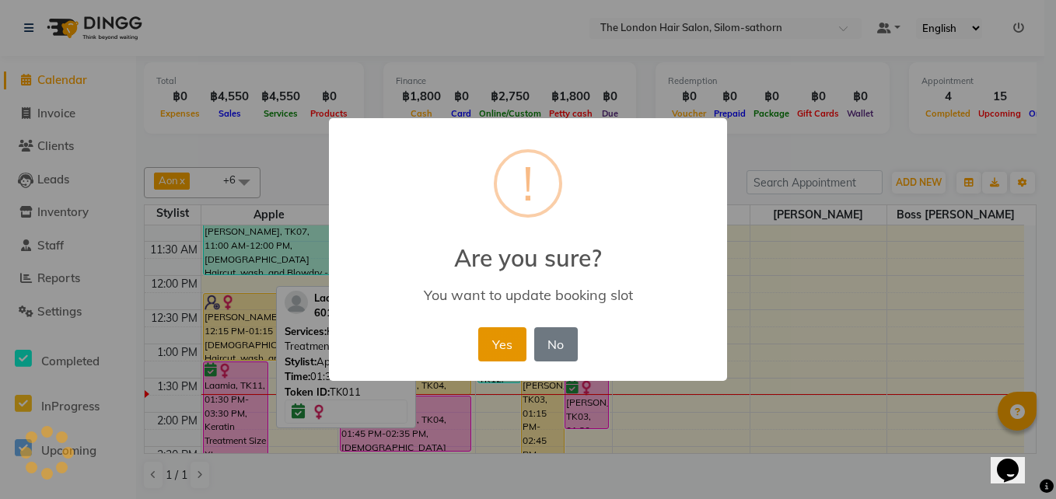
click at [502, 344] on button "Yes" at bounding box center [501, 344] width 47 height 34
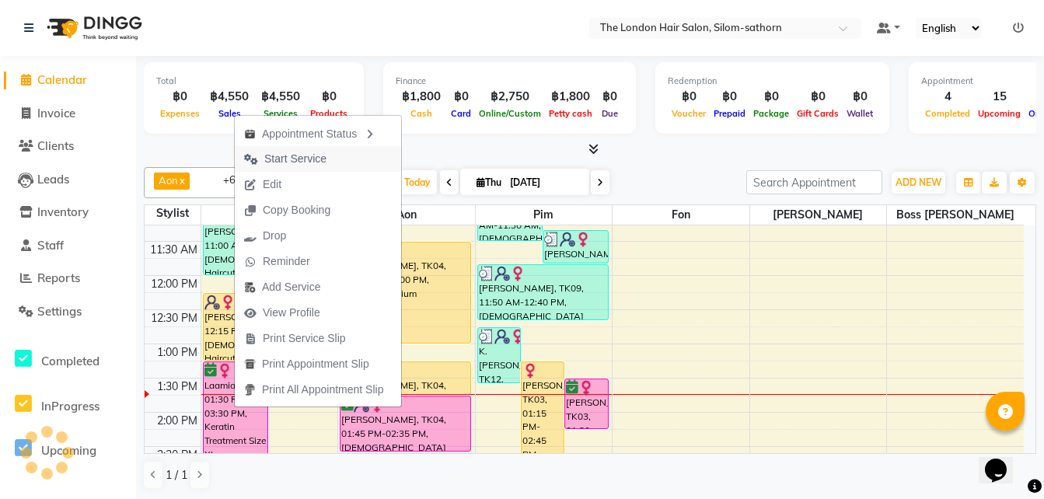
click at [309, 154] on span "Start Service" at bounding box center [295, 159] width 62 height 16
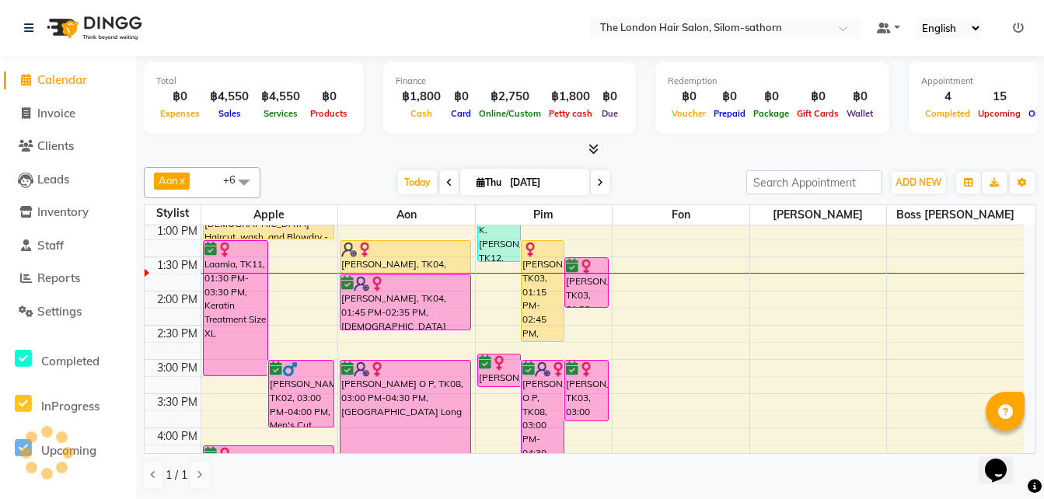
scroll to position [278, 0]
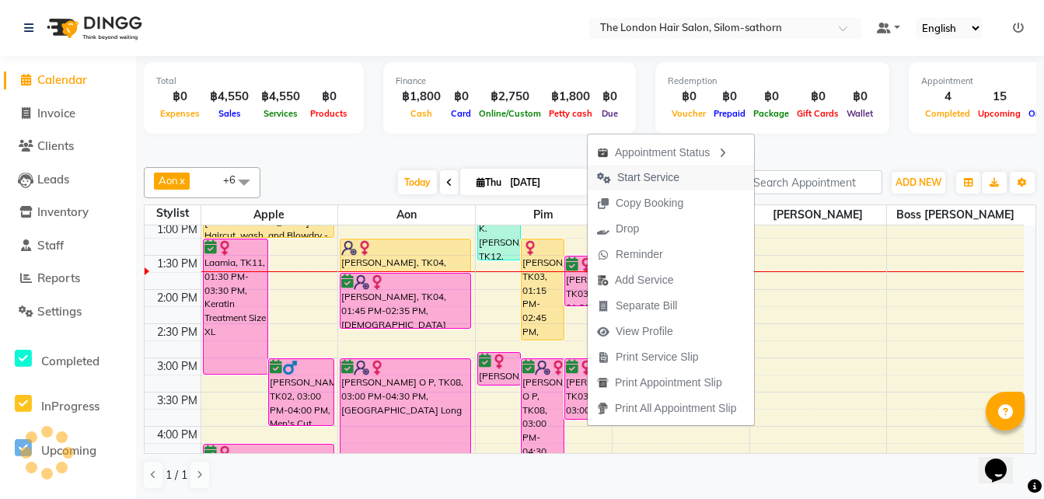
click at [652, 173] on span "Start Service" at bounding box center [648, 178] width 62 height 16
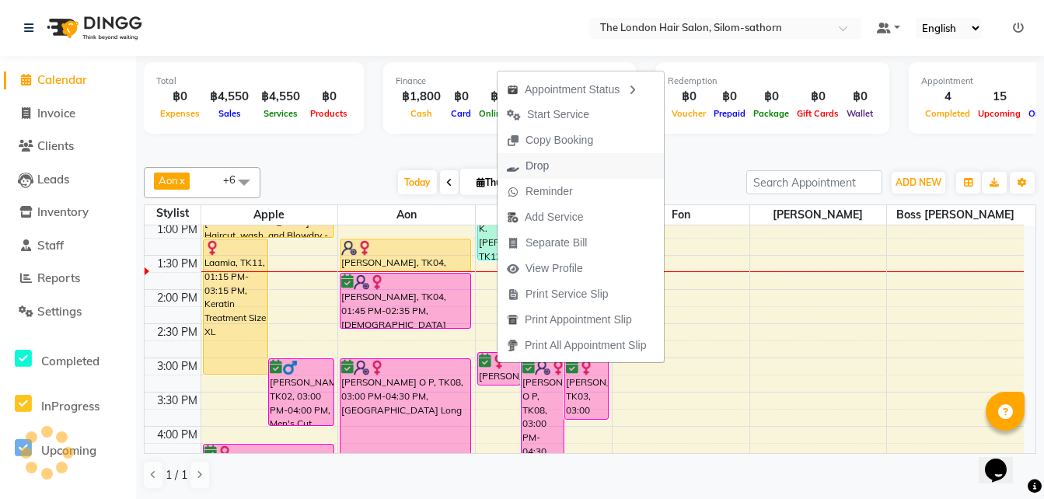
click at [540, 159] on span "Drop" at bounding box center [537, 166] width 23 height 16
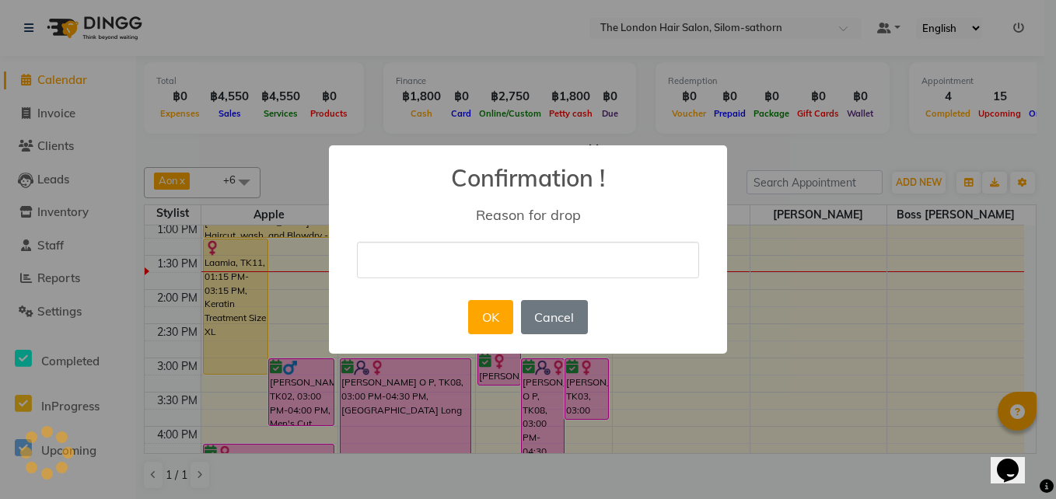
click at [408, 260] on input "text" at bounding box center [528, 260] width 342 height 37
type input "copied"
click at [493, 325] on button "OK" at bounding box center [490, 317] width 44 height 34
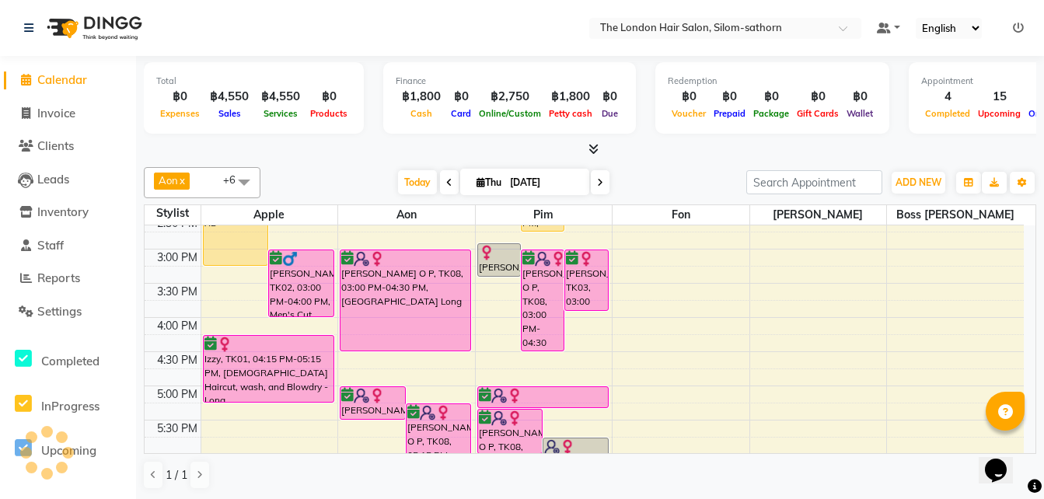
scroll to position [386, 0]
click at [598, 181] on icon at bounding box center [600, 182] width 6 height 9
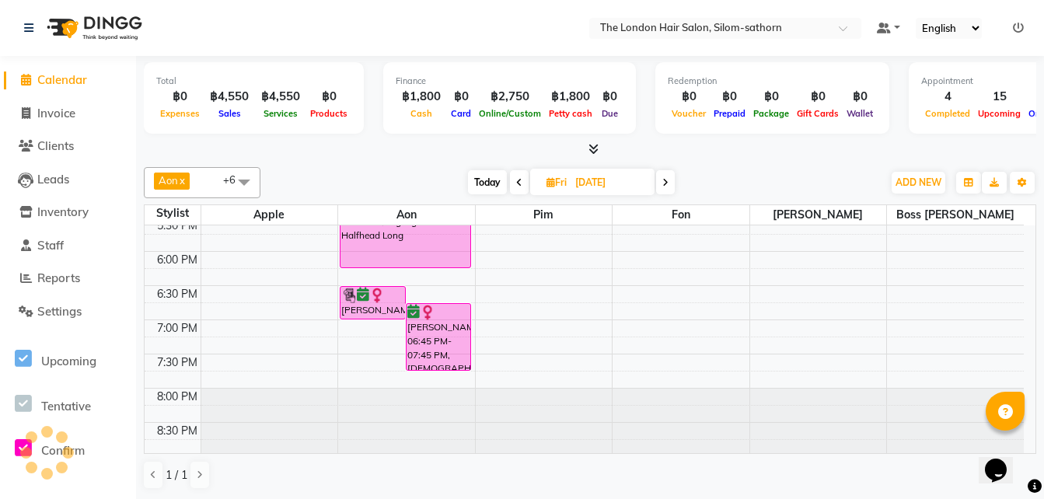
scroll to position [0, 0]
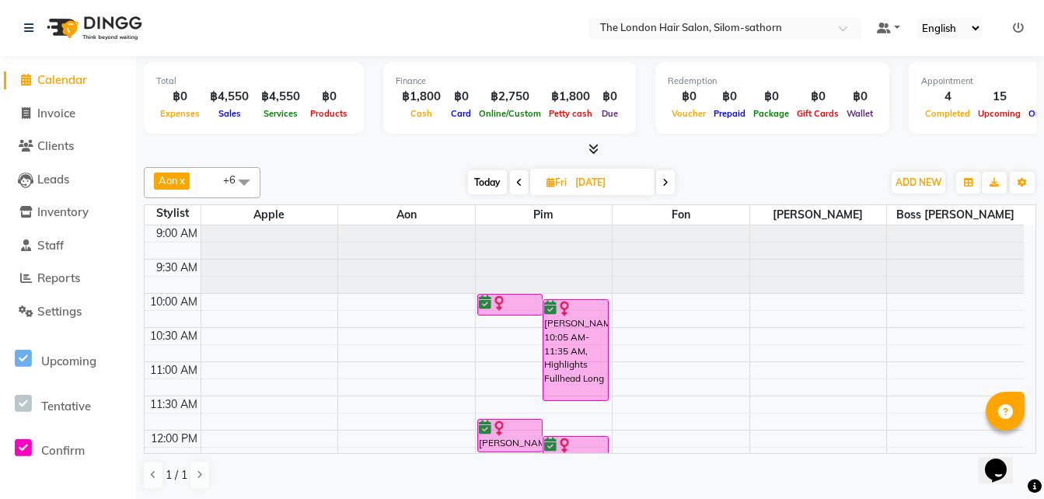
click at [487, 187] on span "Today" at bounding box center [487, 182] width 39 height 24
type input "[DATE]"
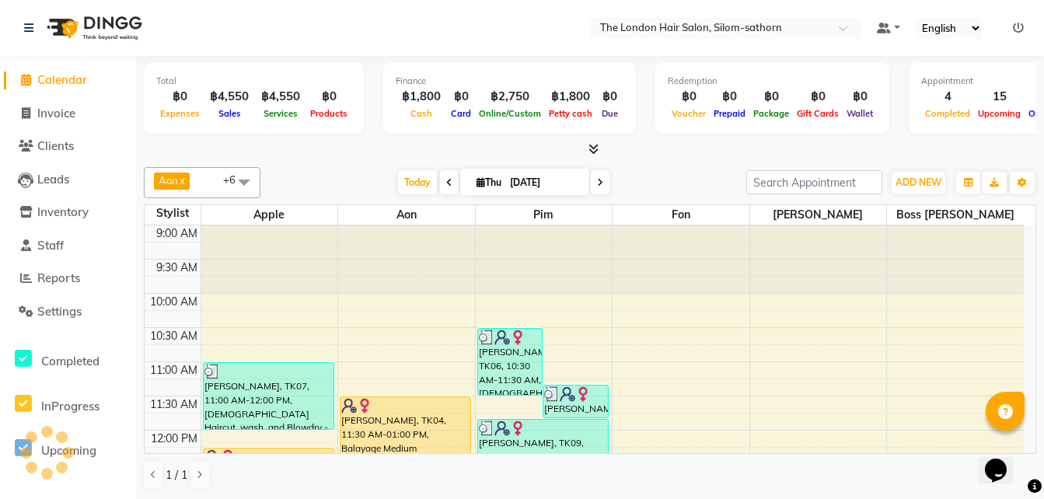
drag, startPoint x: 539, startPoint y: 348, endPoint x: 753, endPoint y: 323, distance: 216.0
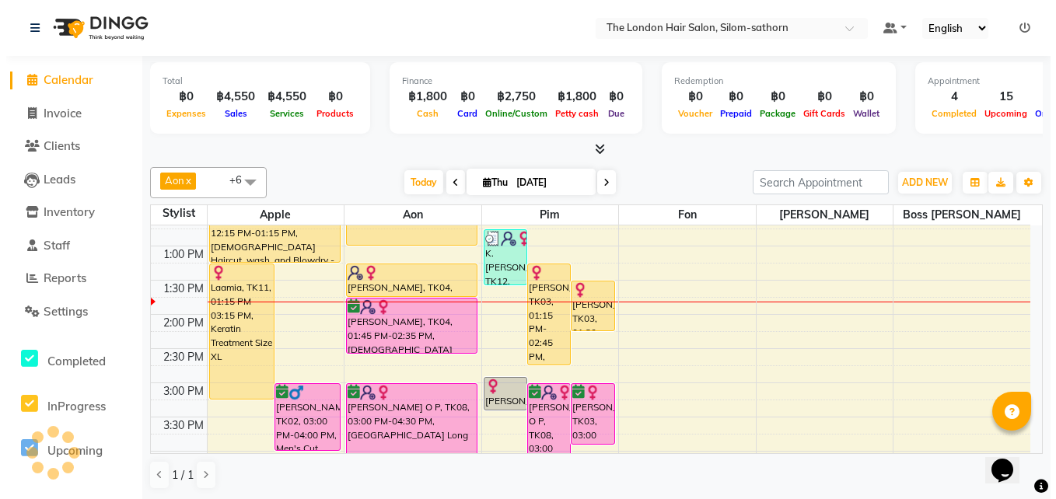
scroll to position [278, 0]
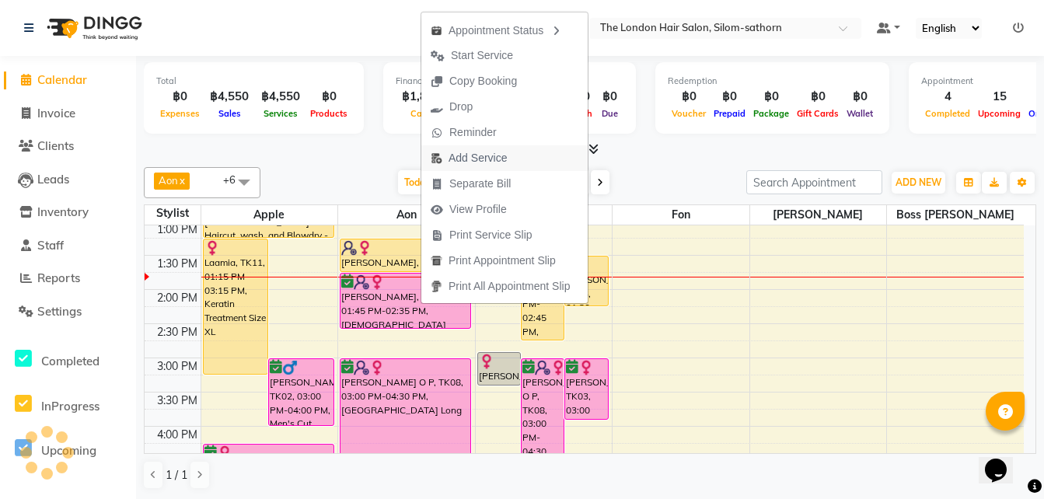
click at [468, 155] on span "Add Service" at bounding box center [478, 158] width 58 height 16
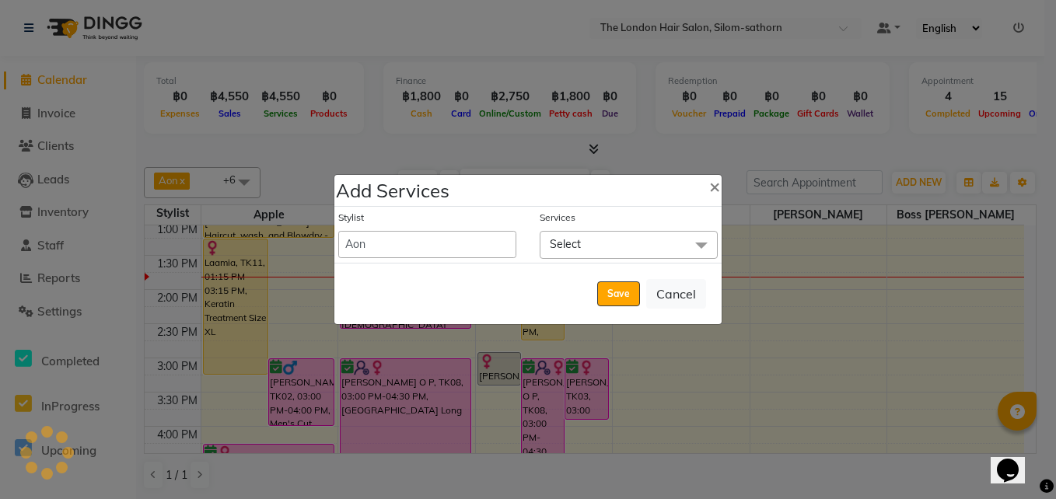
click at [566, 242] on span "Select" at bounding box center [565, 244] width 31 height 14
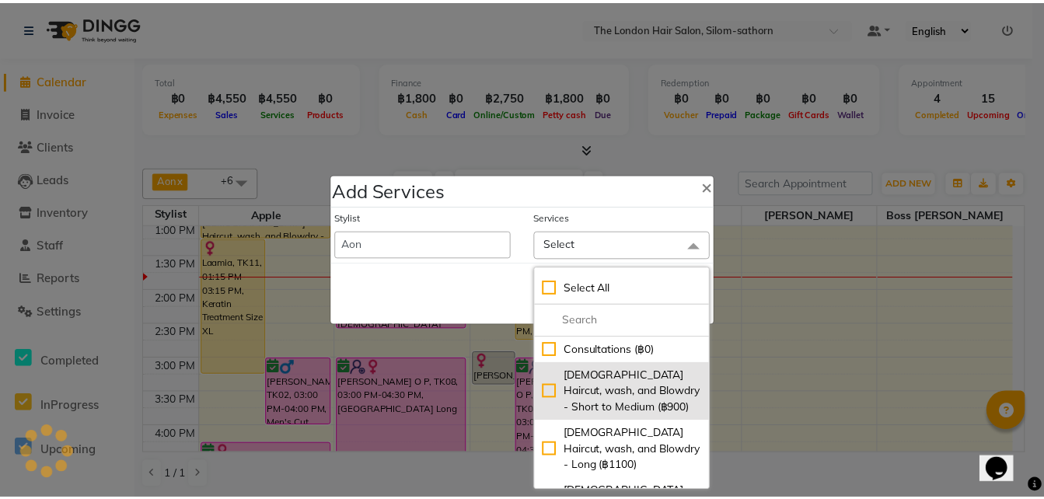
scroll to position [110, 0]
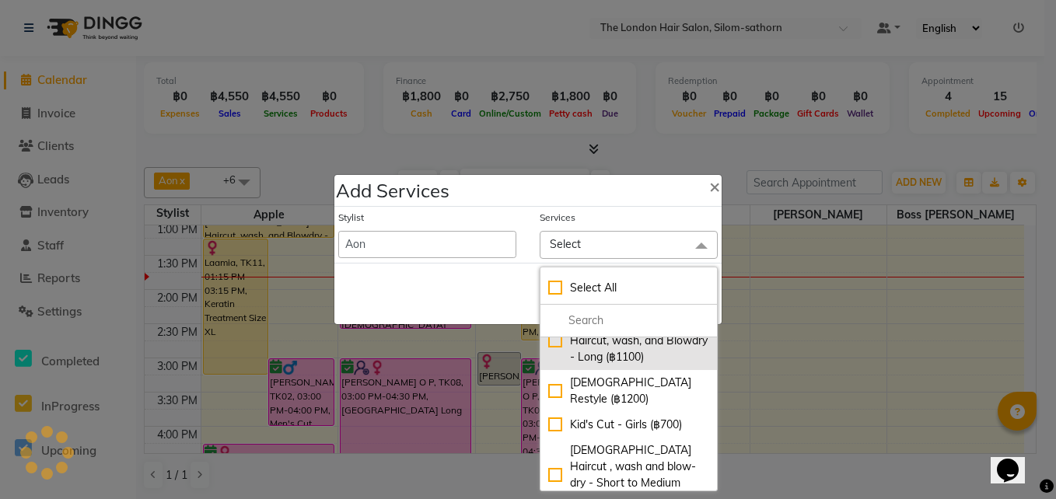
click at [554, 345] on div "Ladies Haircut, wash, and Blowdry - Long (฿1100)" at bounding box center [628, 340] width 161 height 49
checkbox input "true"
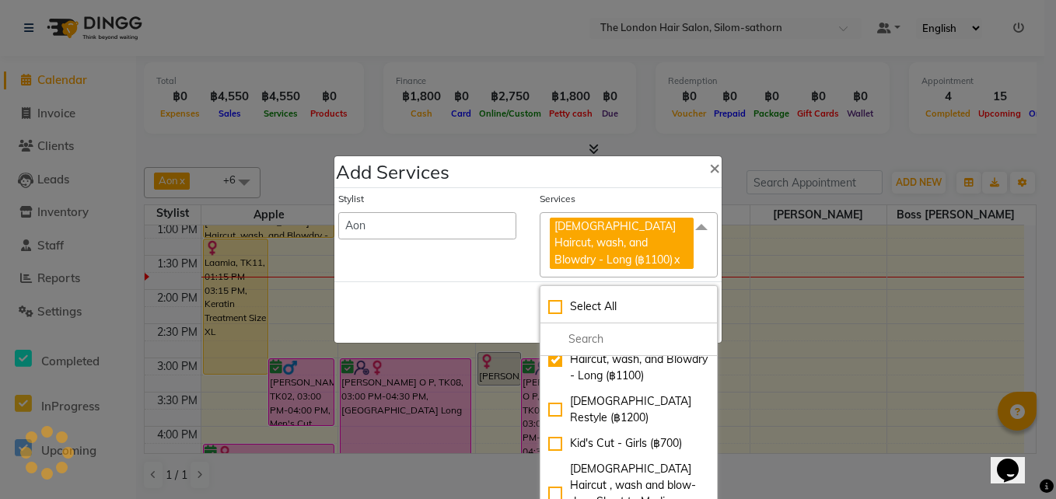
click at [481, 298] on div "Save Cancel" at bounding box center [527, 311] width 387 height 61
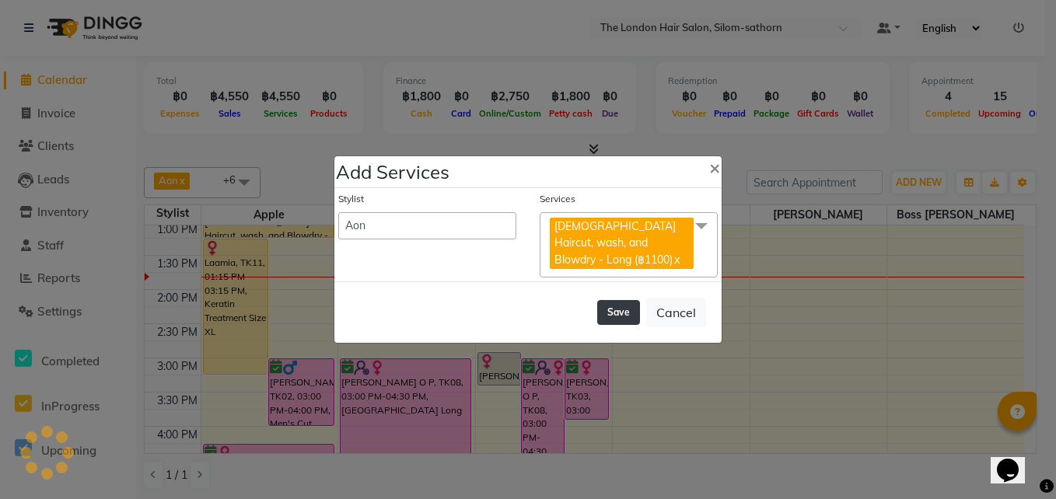
click at [611, 306] on button "Save" at bounding box center [618, 312] width 43 height 25
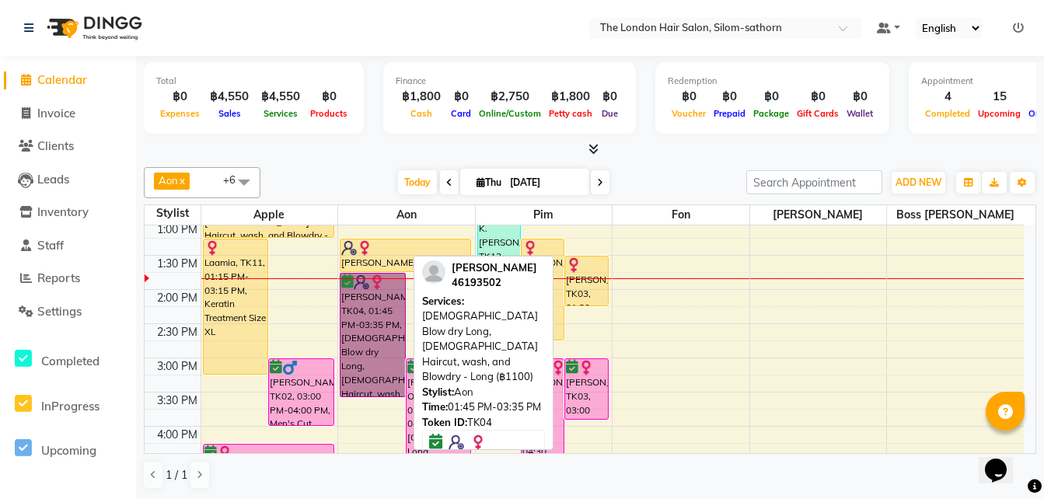
drag, startPoint x: 371, startPoint y: 395, endPoint x: 385, endPoint y: 386, distance: 16.4
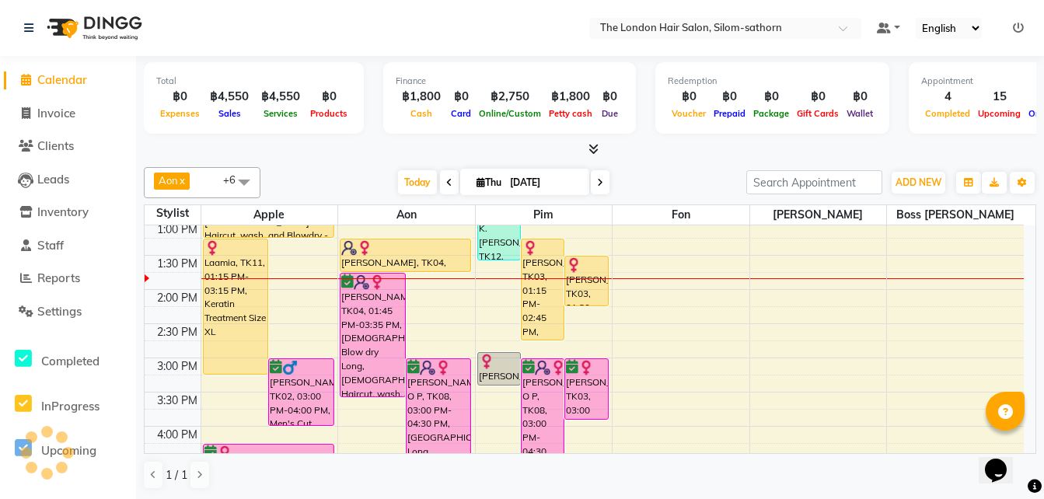
click at [716, 270] on div "9:00 AM 9:30 AM 10:00 AM 10:30 AM 11:00 AM 11:30 AM 12:00 PM 12:30 PM 1:00 PM 1…" at bounding box center [584, 358] width 879 height 820
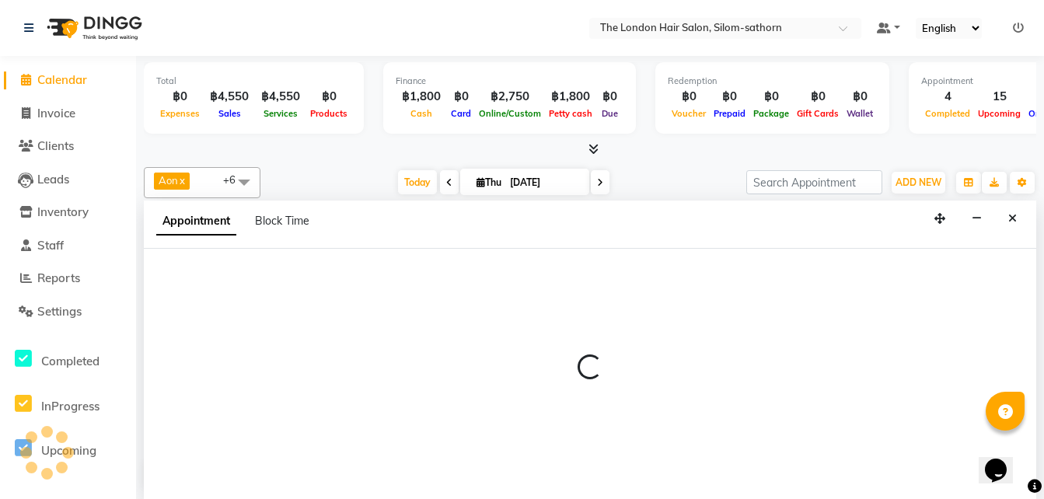
scroll to position [1, 0]
click at [1015, 220] on icon "Close" at bounding box center [1012, 217] width 9 height 11
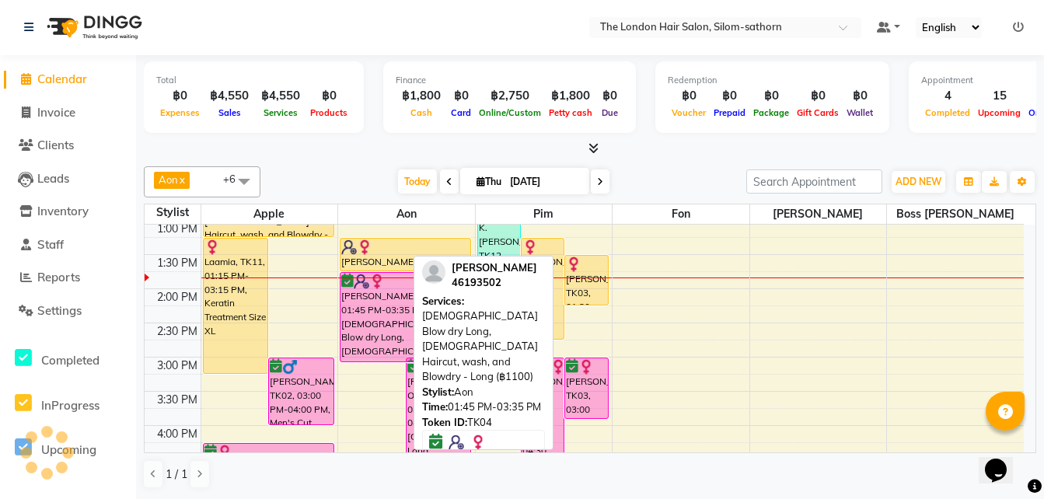
drag, startPoint x: 382, startPoint y: 397, endPoint x: 390, endPoint y: 361, distance: 36.8
click at [390, 361] on div "Rachel, TK04, 01:45 PM-03:35 PM, Ladies Blow dry Long,Ladies Haircut, wash, and…" at bounding box center [406, 357] width 137 height 820
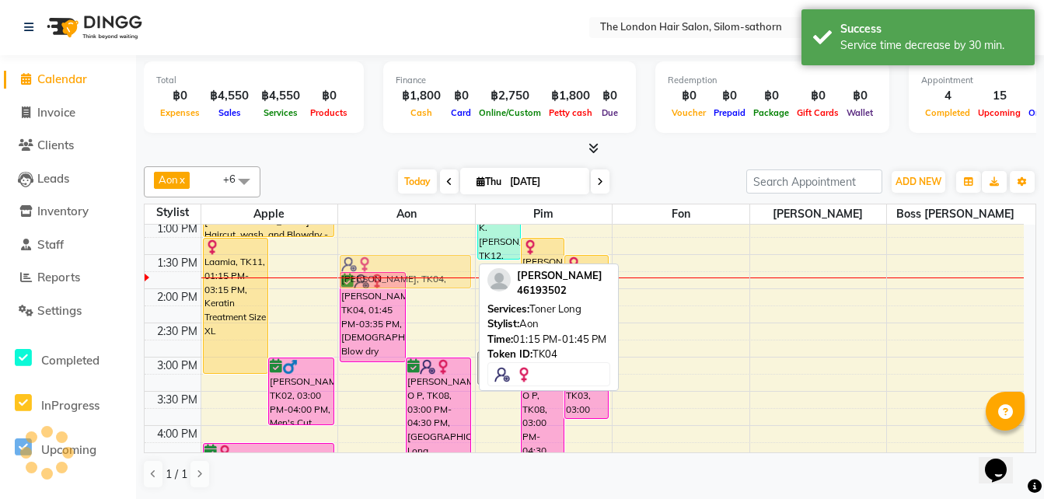
drag, startPoint x: 403, startPoint y: 243, endPoint x: 403, endPoint y: 264, distance: 20.2
click at [403, 264] on div "Rachel, TK04, 01:45 PM-03:35 PM, Ladies Blow dry Long,Ladies Haircut, wash, and…" at bounding box center [406, 357] width 137 height 820
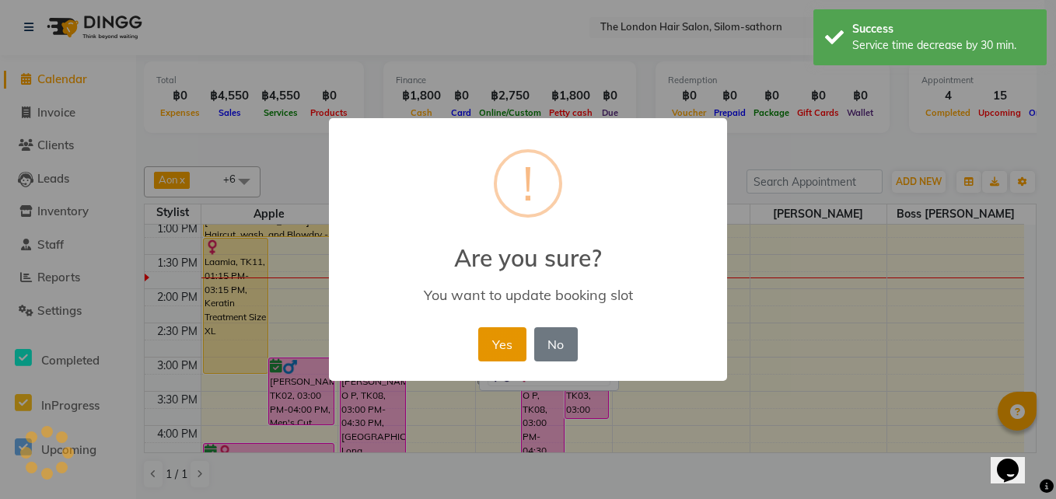
click at [505, 339] on button "Yes" at bounding box center [501, 344] width 47 height 34
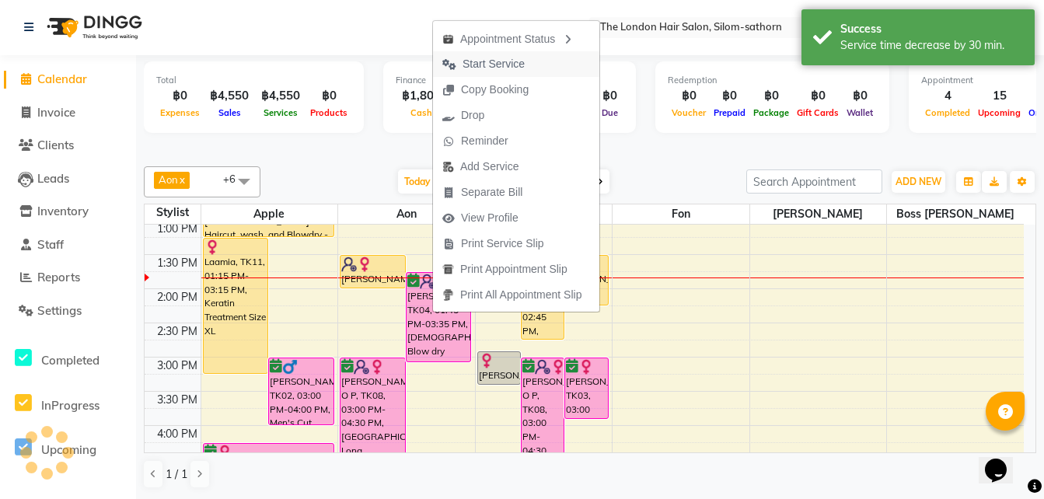
click at [487, 67] on span "Start Service" at bounding box center [494, 64] width 62 height 16
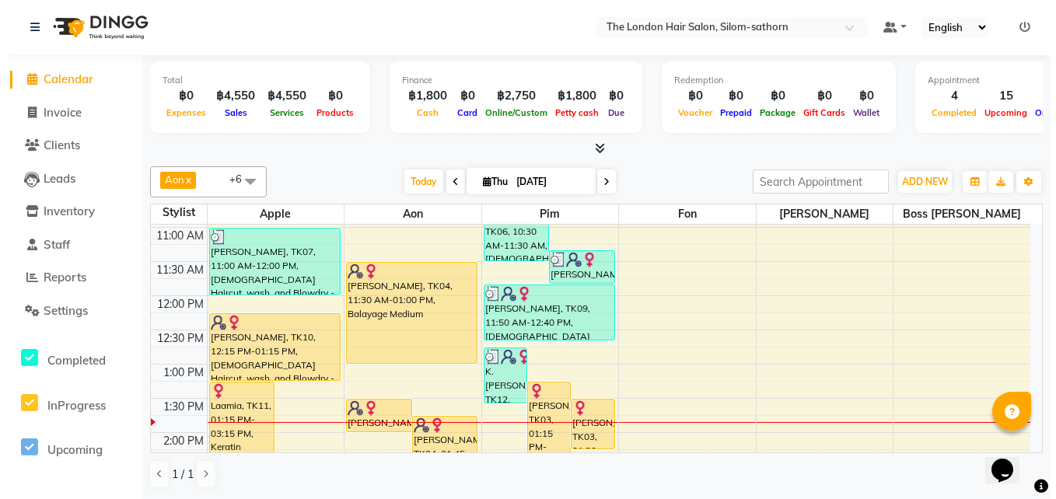
scroll to position [133, 0]
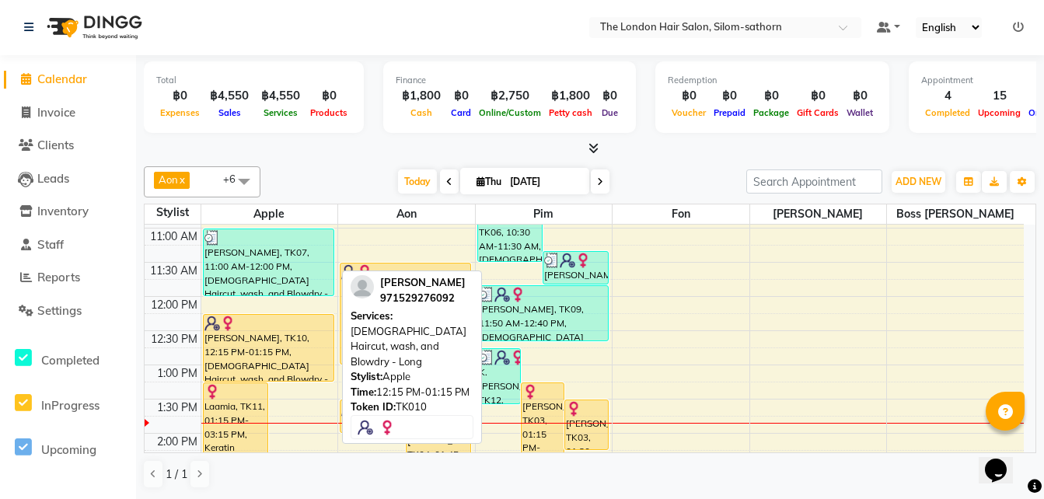
click at [251, 341] on div "[PERSON_NAME], TK10, 12:15 PM-01:15 PM, [DEMOGRAPHIC_DATA] Haircut, wash, and B…" at bounding box center [269, 348] width 130 height 66
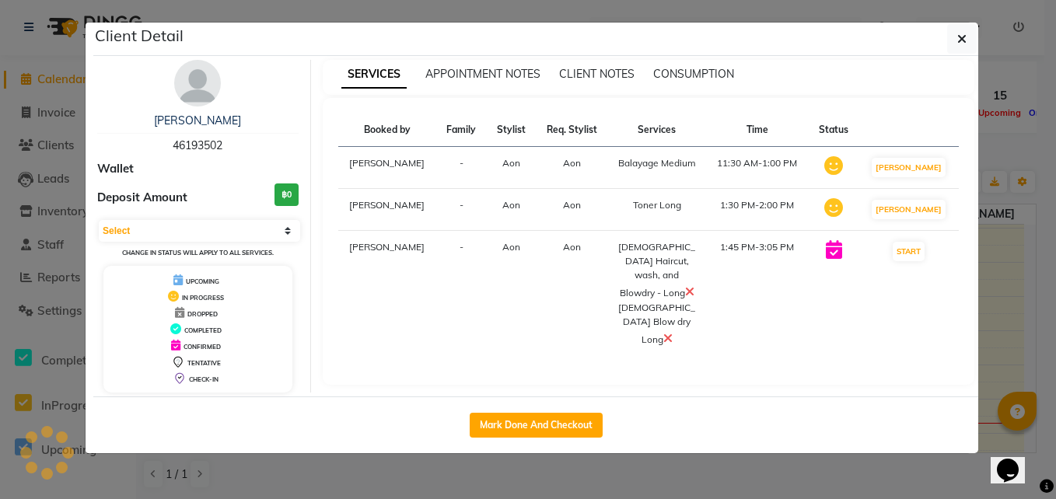
select select "1"
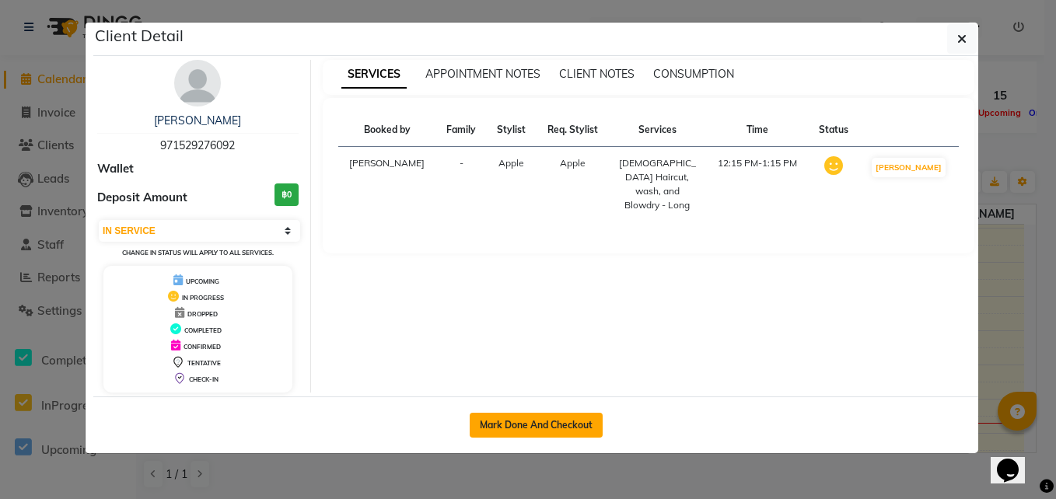
click at [505, 426] on button "Mark Done And Checkout" at bounding box center [536, 425] width 133 height 25
select select "service"
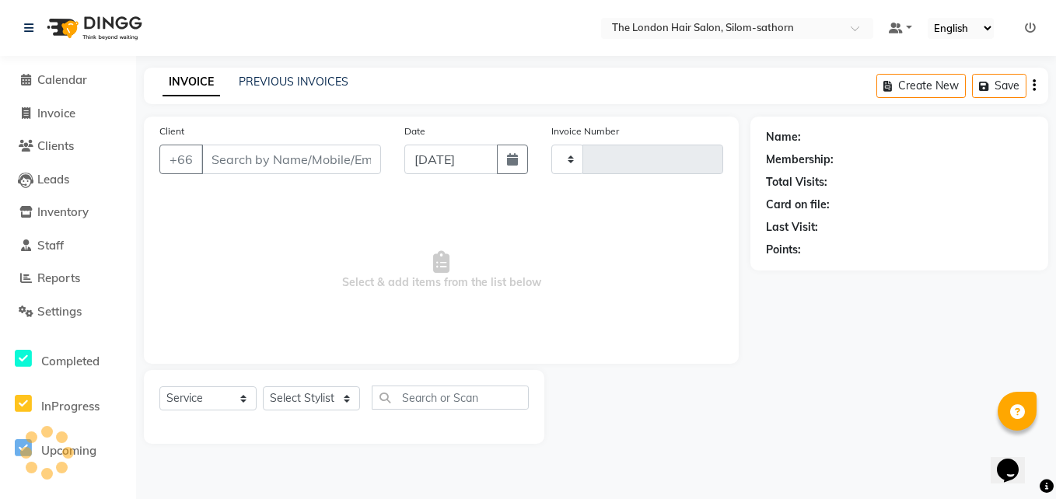
type input "1562"
select select "6977"
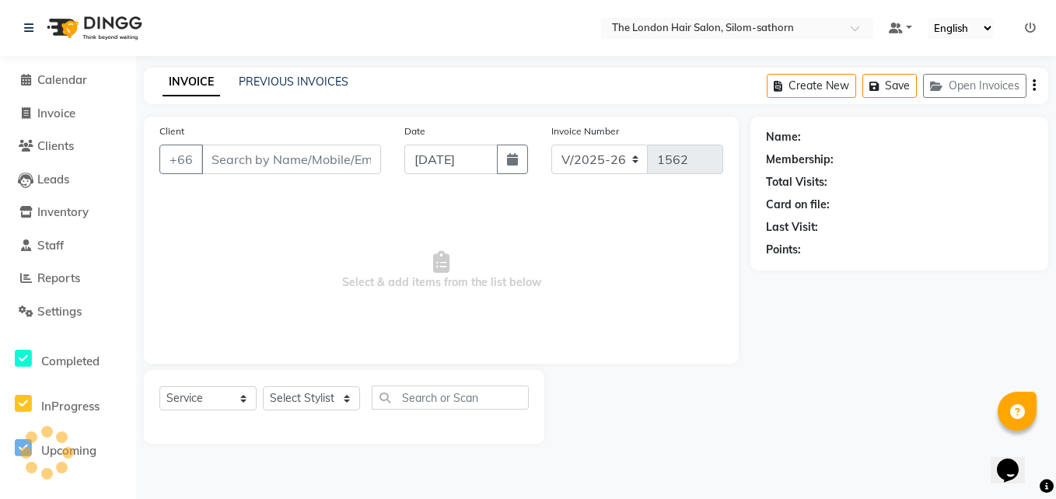
type input "97********92"
select select "56710"
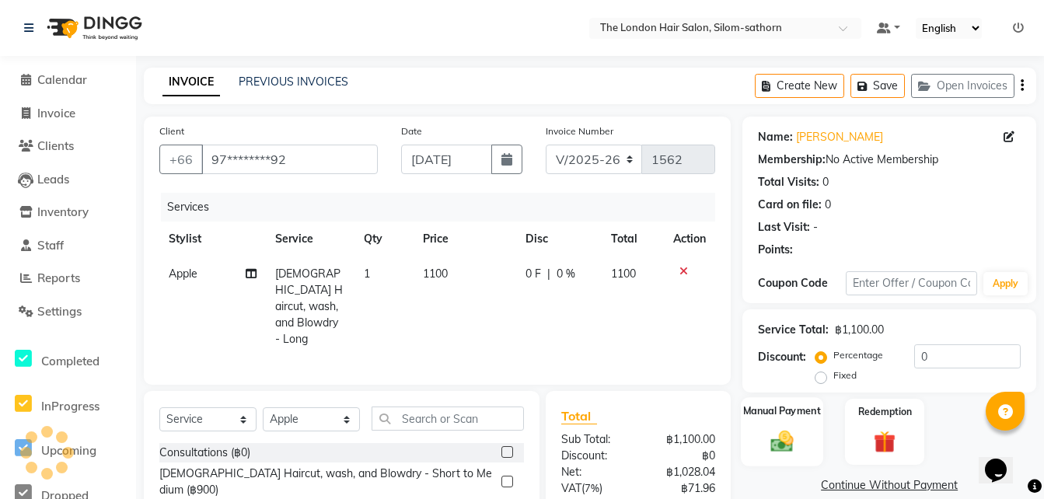
scroll to position [107, 0]
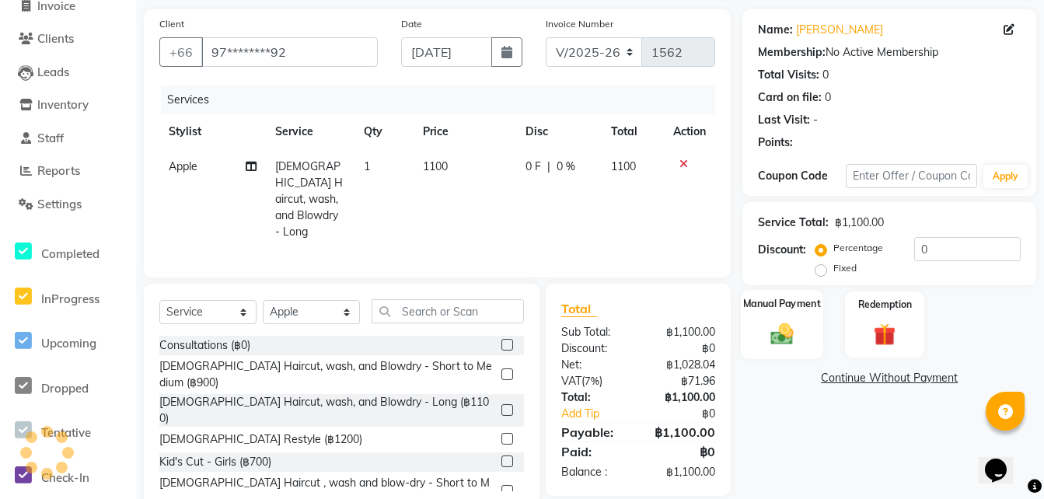
click at [771, 341] on img at bounding box center [782, 333] width 37 height 26
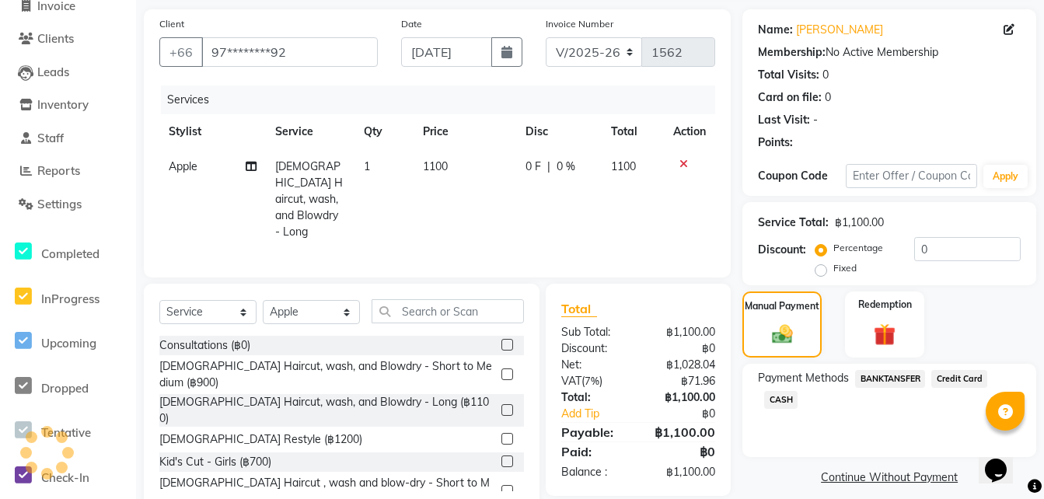
scroll to position [140, 0]
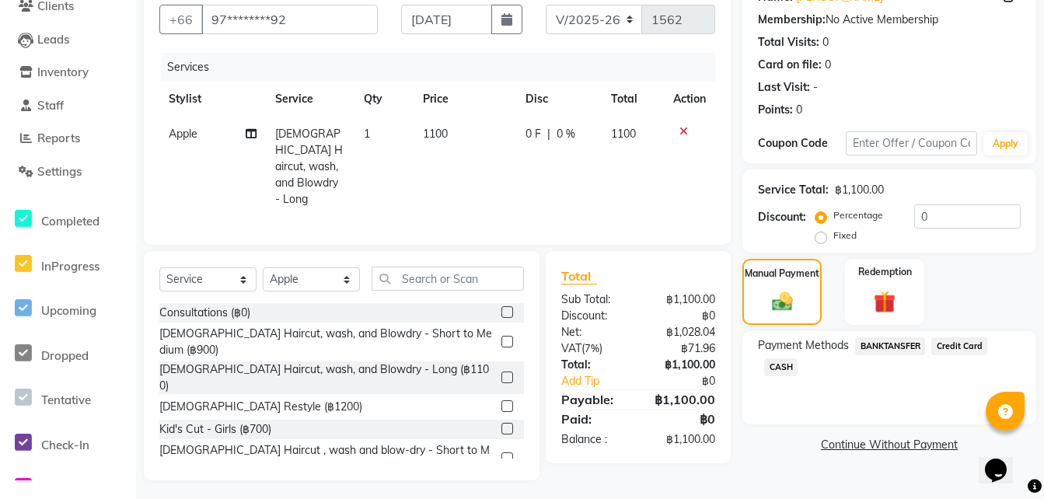
click at [781, 365] on span "CASH" at bounding box center [780, 367] width 33 height 18
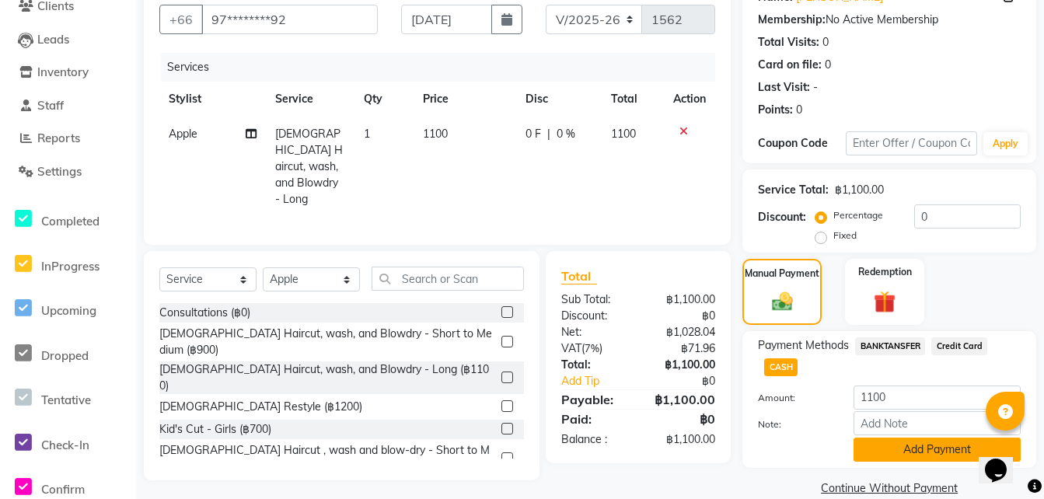
scroll to position [164, 0]
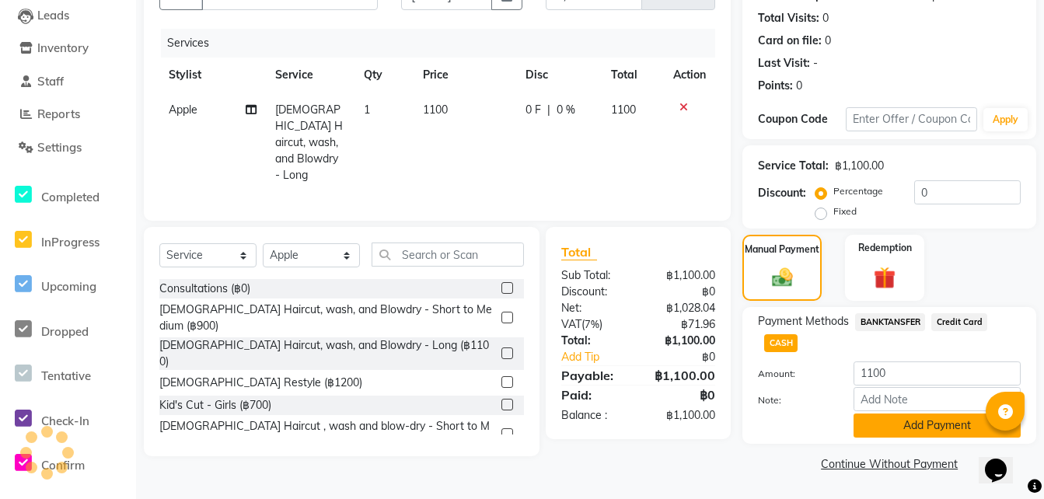
click at [876, 435] on button "Add Payment" at bounding box center [937, 426] width 167 height 24
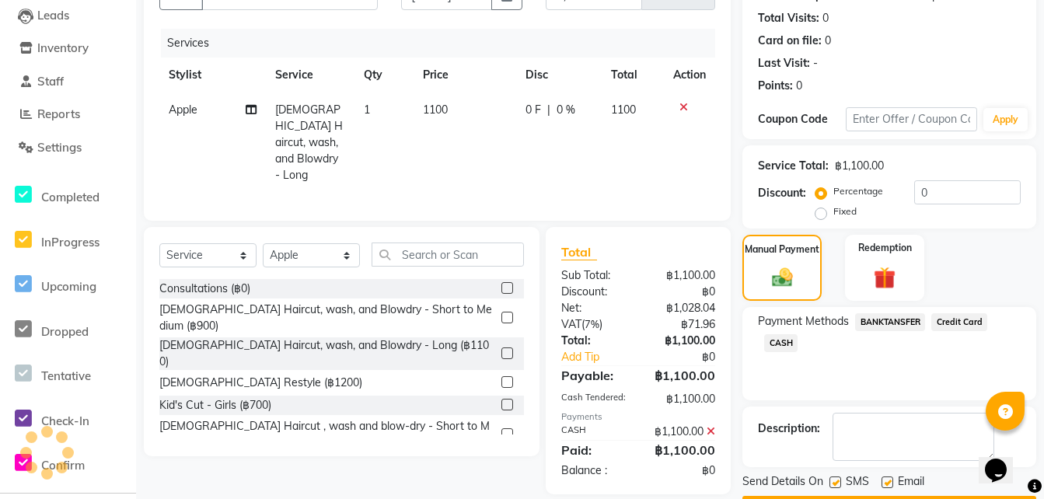
scroll to position [208, 0]
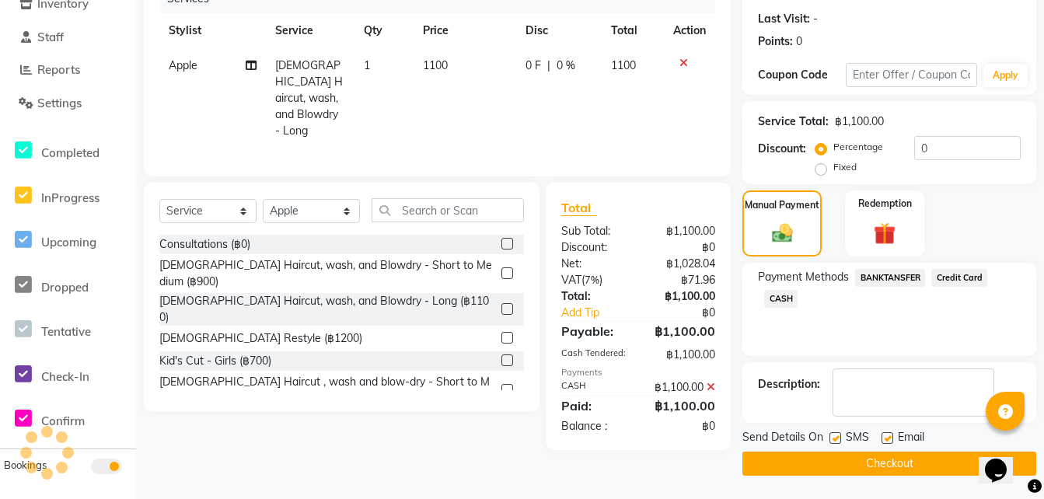
click at [810, 467] on button "Checkout" at bounding box center [890, 464] width 294 height 24
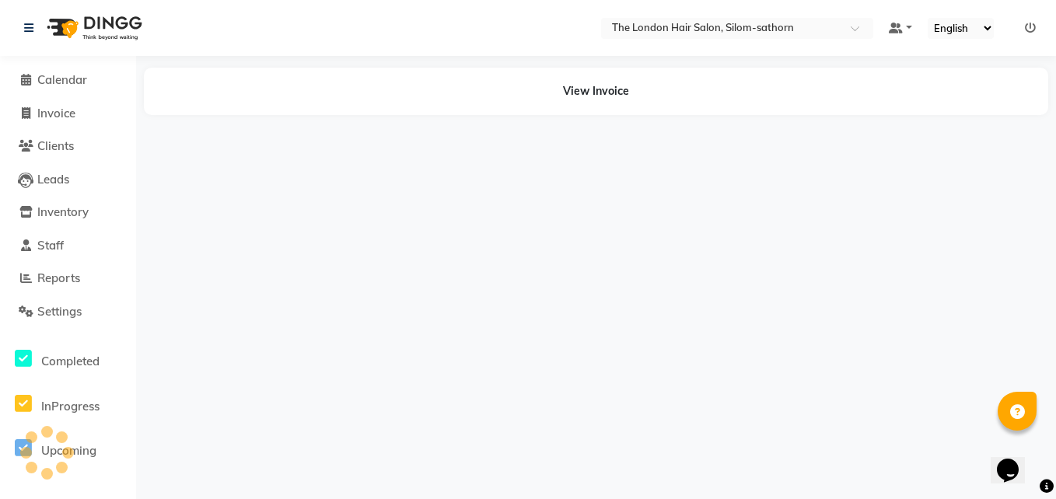
click at [627, 346] on div "Select Location × The London Hair Salon, Silom-sathorn Default Panel My Panel E…" at bounding box center [528, 249] width 1056 height 499
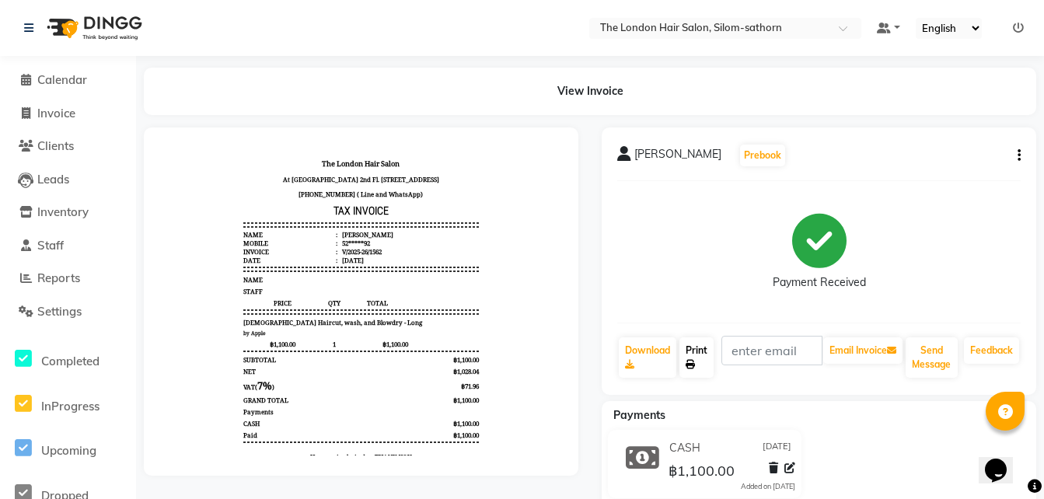
click at [688, 354] on link "Print" at bounding box center [697, 357] width 34 height 40
click at [694, 370] on link "Print" at bounding box center [697, 357] width 34 height 40
click at [705, 357] on link "Print" at bounding box center [697, 357] width 34 height 40
click at [57, 83] on span "Calendar" at bounding box center [62, 79] width 50 height 15
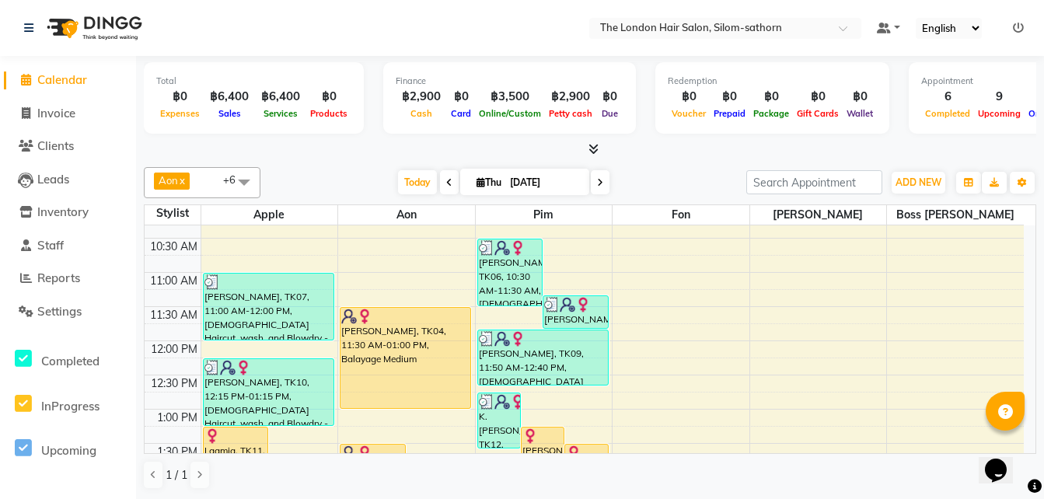
scroll to position [93, 0]
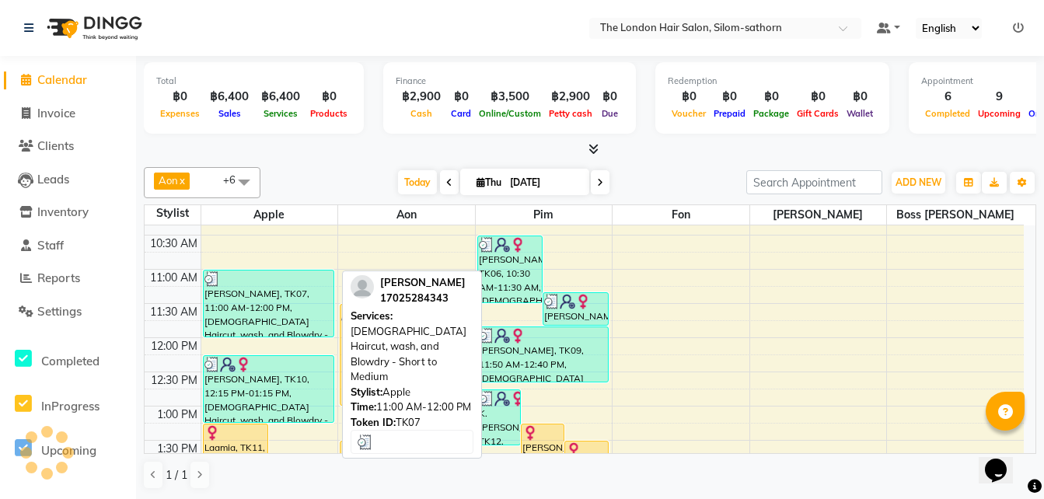
click at [284, 306] on div "[PERSON_NAME], TK07, 11:00 AM-12:00 PM, [DEMOGRAPHIC_DATA] Haircut, wash, and B…" at bounding box center [269, 304] width 130 height 66
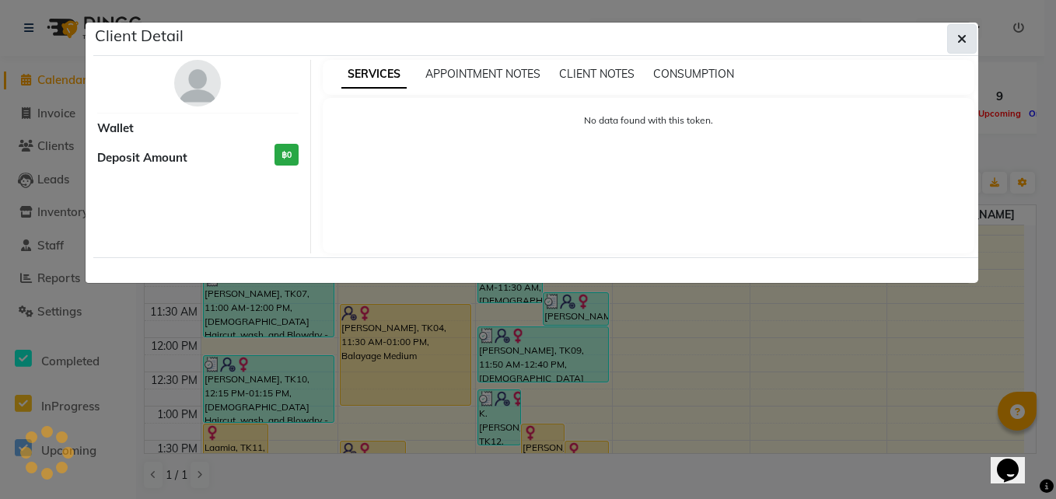
click at [966, 40] on icon "button" at bounding box center [961, 39] width 9 height 12
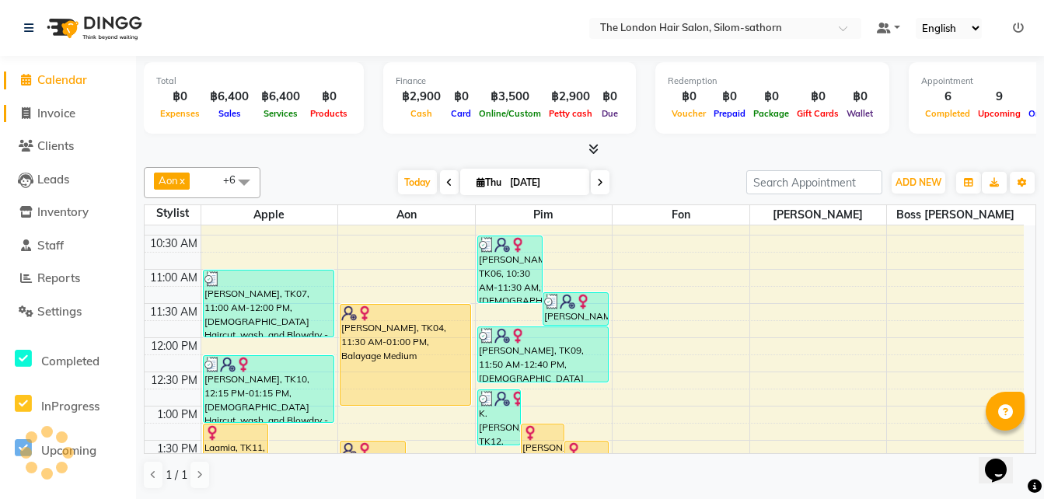
click at [54, 114] on span "Invoice" at bounding box center [56, 113] width 38 height 15
select select "service"
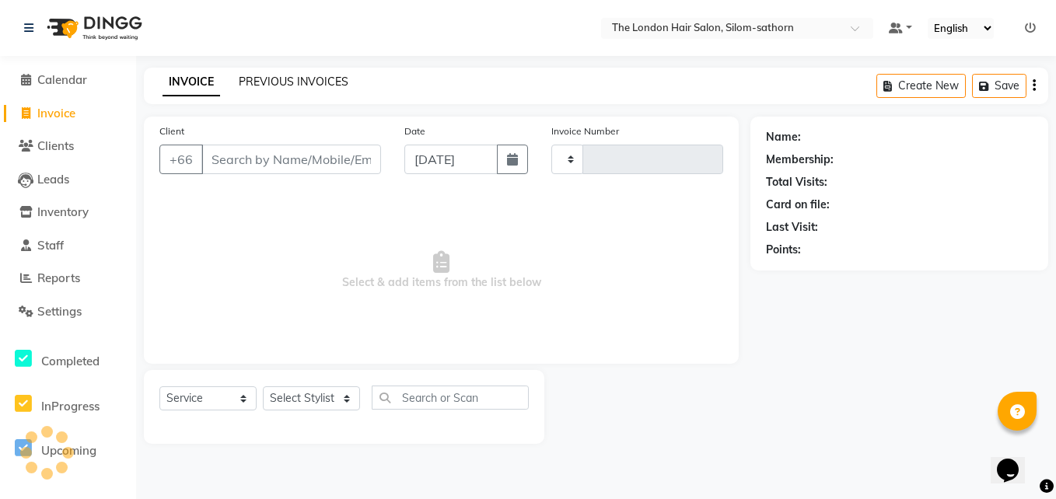
click at [278, 77] on link "PREVIOUS INVOICES" at bounding box center [294, 82] width 110 height 14
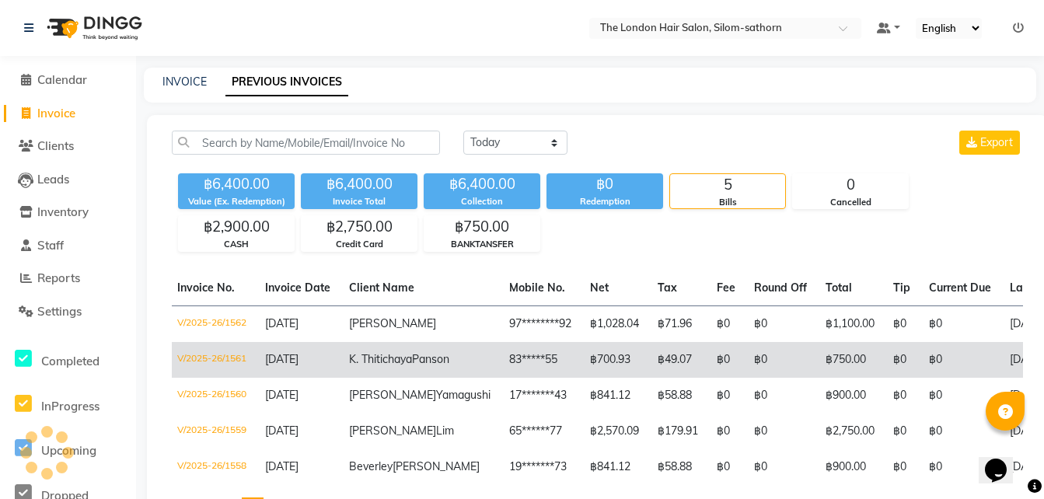
scroll to position [145, 0]
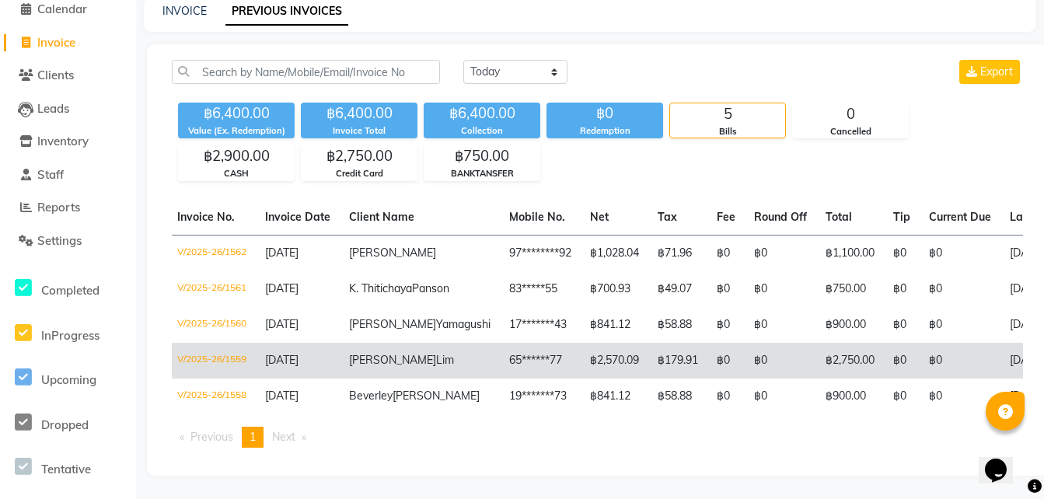
click at [500, 343] on td "65******77" at bounding box center [540, 361] width 81 height 36
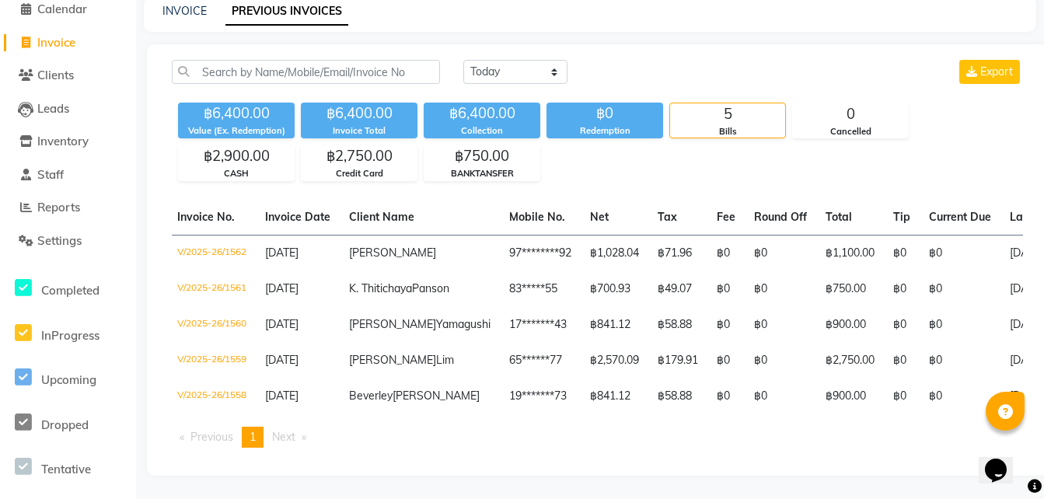
scroll to position [0, 0]
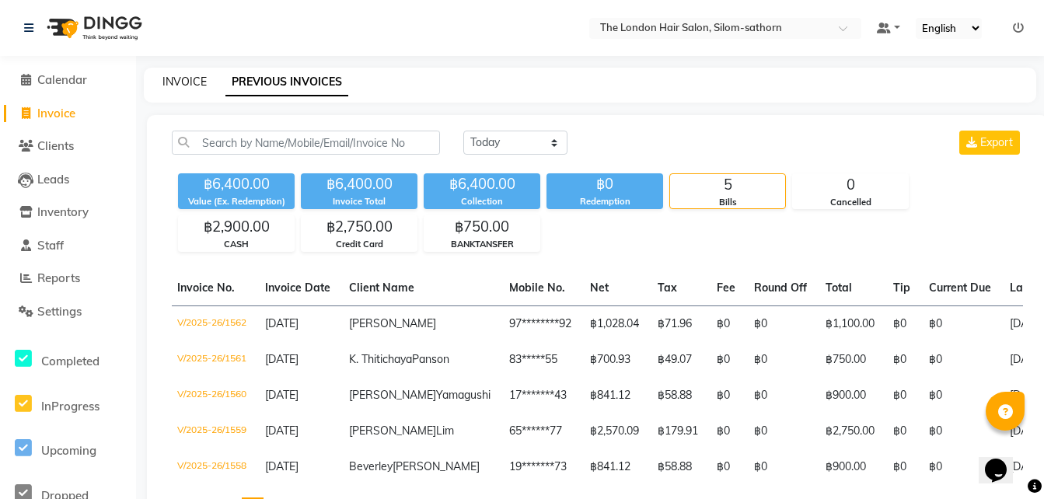
click at [179, 79] on link "INVOICE" at bounding box center [185, 82] width 44 height 14
select select "service"
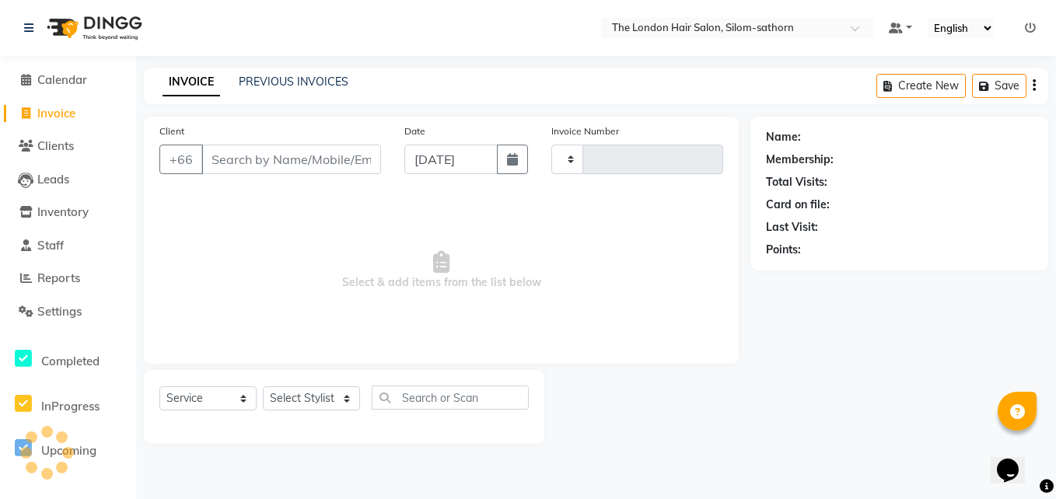
click at [264, 158] on input "Client" at bounding box center [291, 160] width 180 height 30
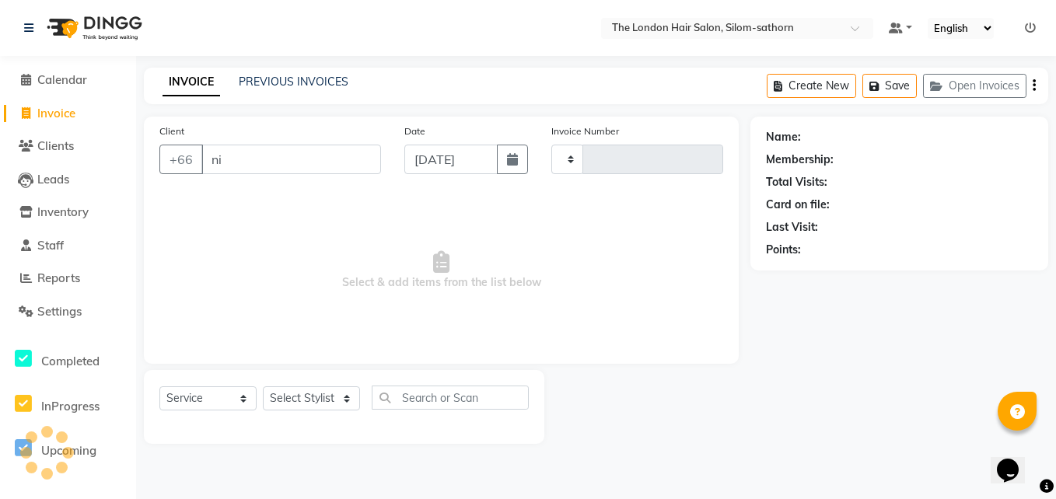
type input "nik"
type input "1563"
select select "6977"
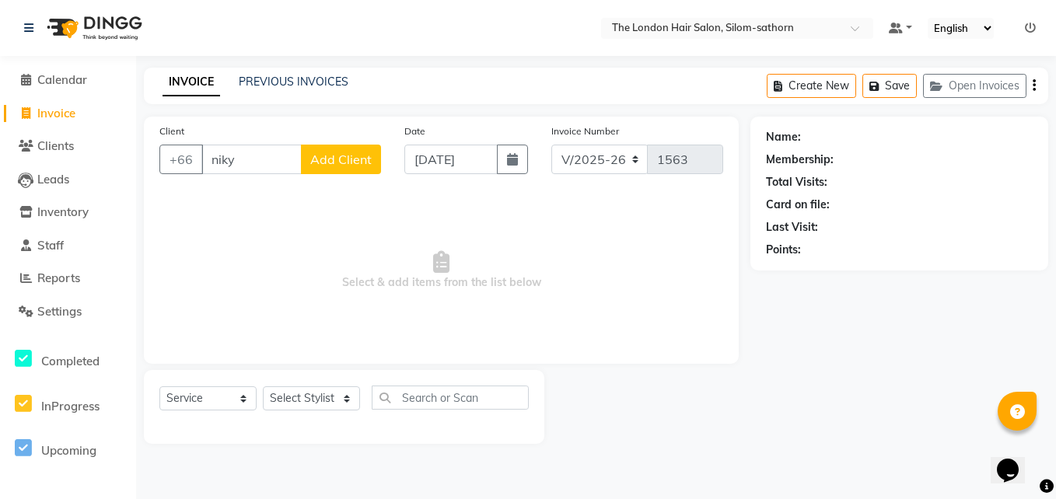
type input "niky"
click at [285, 393] on select "Select Stylist Aon Apple Boss Luke Fon Kate Pim" at bounding box center [311, 398] width 97 height 24
select select "56708"
click at [263, 386] on select "Select Stylist Aon Apple Boss Luke Fon Kate Pim" at bounding box center [311, 398] width 97 height 24
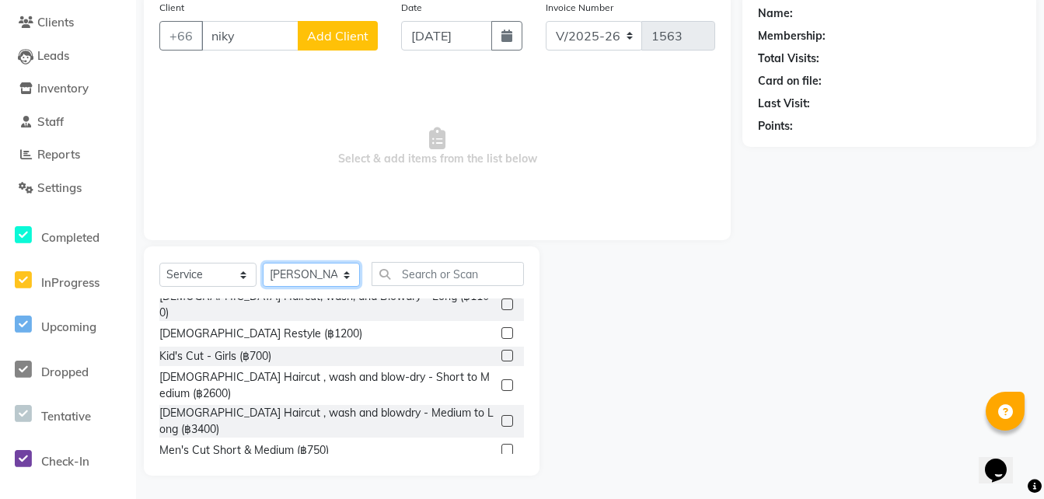
scroll to position [69, 0]
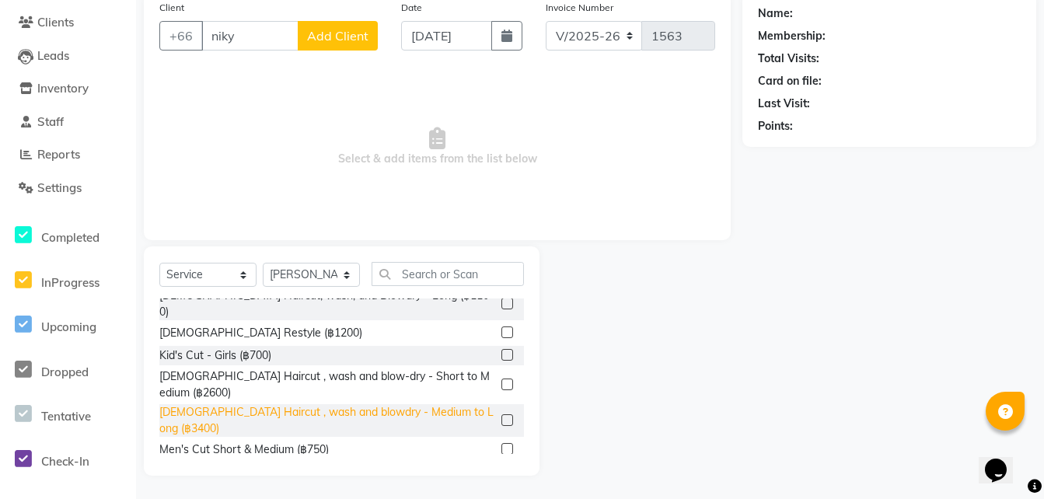
click at [365, 404] on div "[DEMOGRAPHIC_DATA] Haircut , wash and blowdry - Medium to Long (฿3400)" at bounding box center [327, 420] width 336 height 33
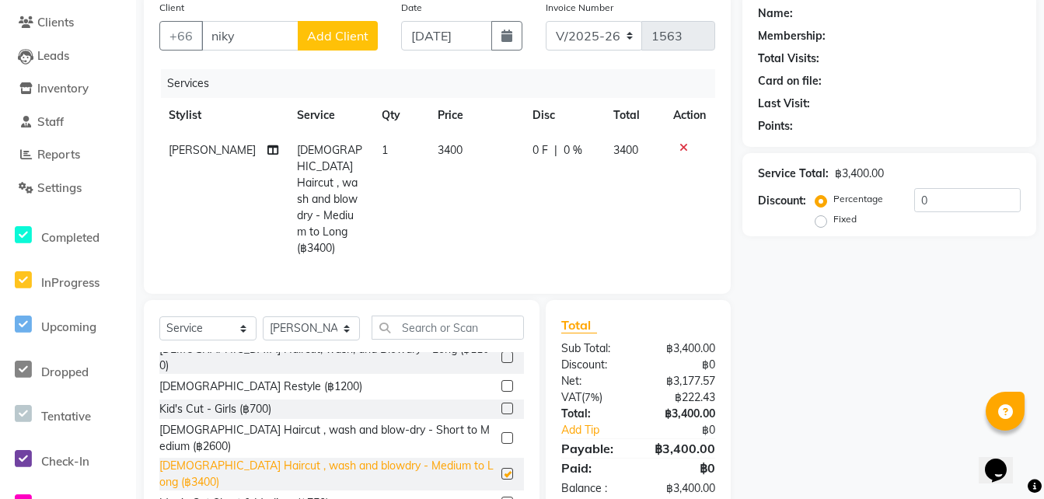
checkbox input "false"
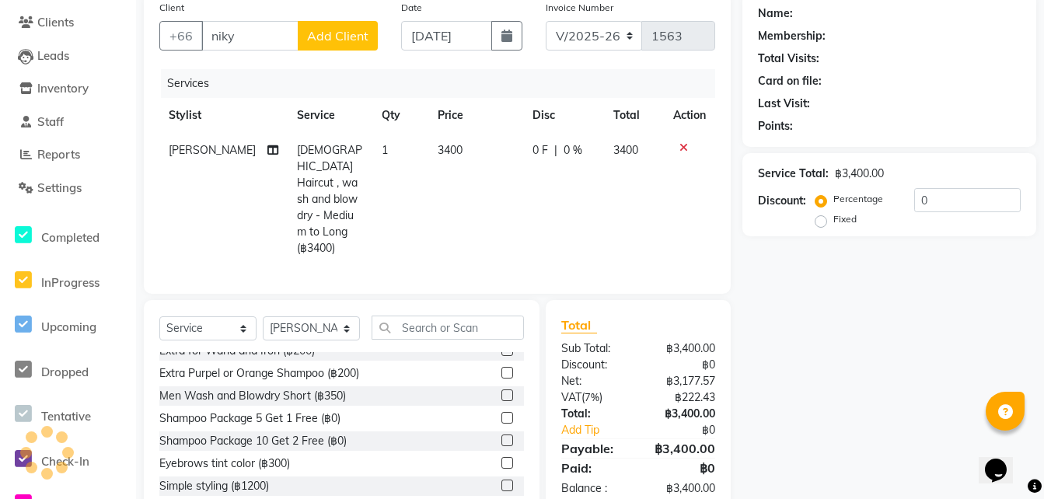
scroll to position [469, 0]
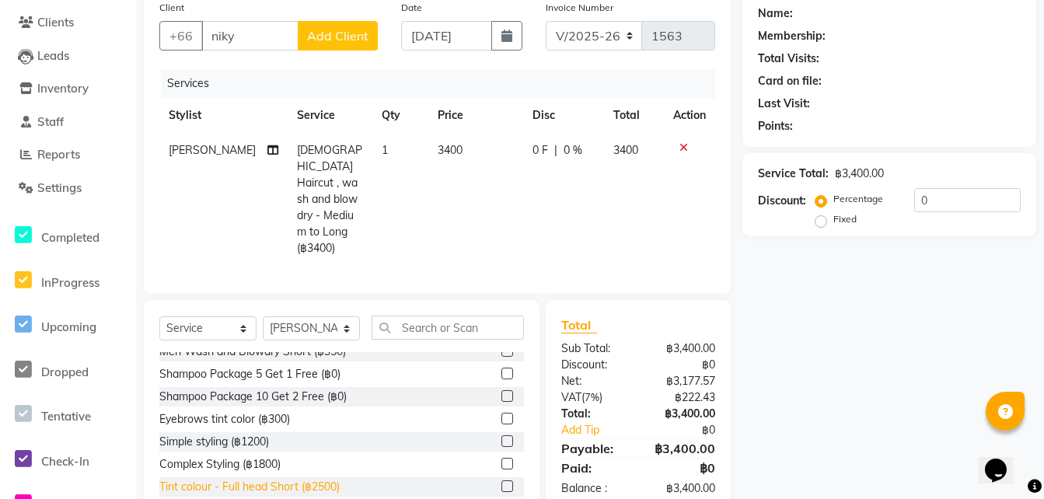
click at [330, 479] on div "Tint colour - Full head Short (฿2500)" at bounding box center [249, 487] width 180 height 16
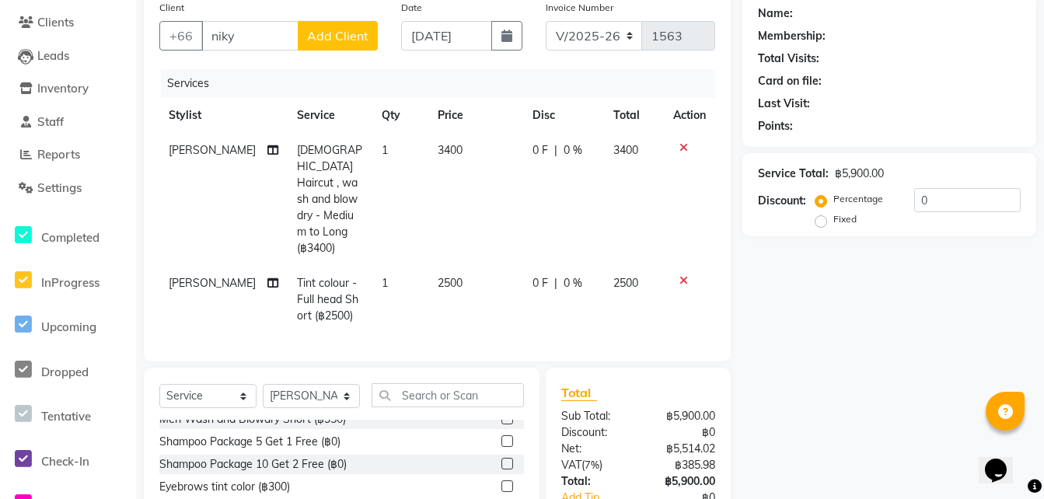
checkbox input "false"
click at [269, 51] on input "niky" at bounding box center [249, 36] width 97 height 30
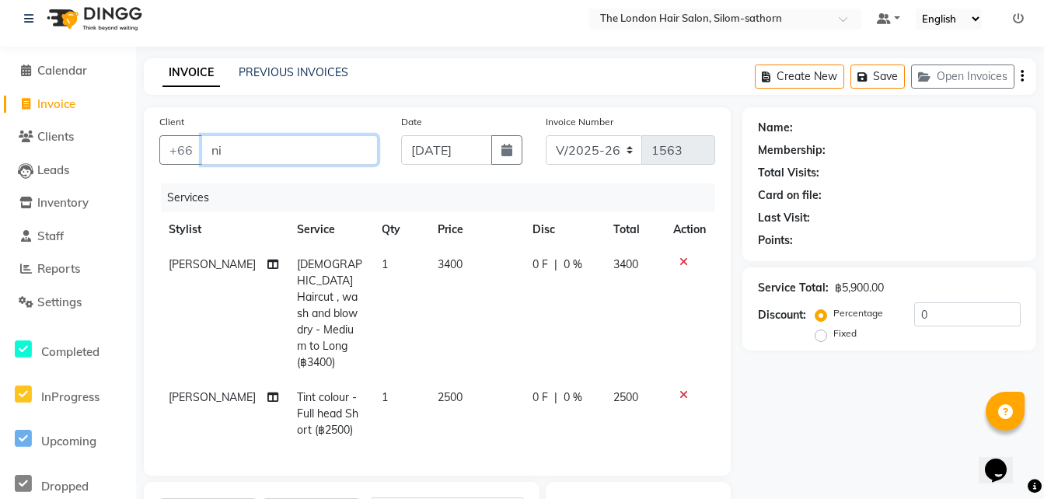
type input "n"
click at [269, 146] on input "Ni" at bounding box center [289, 150] width 177 height 30
type input "N"
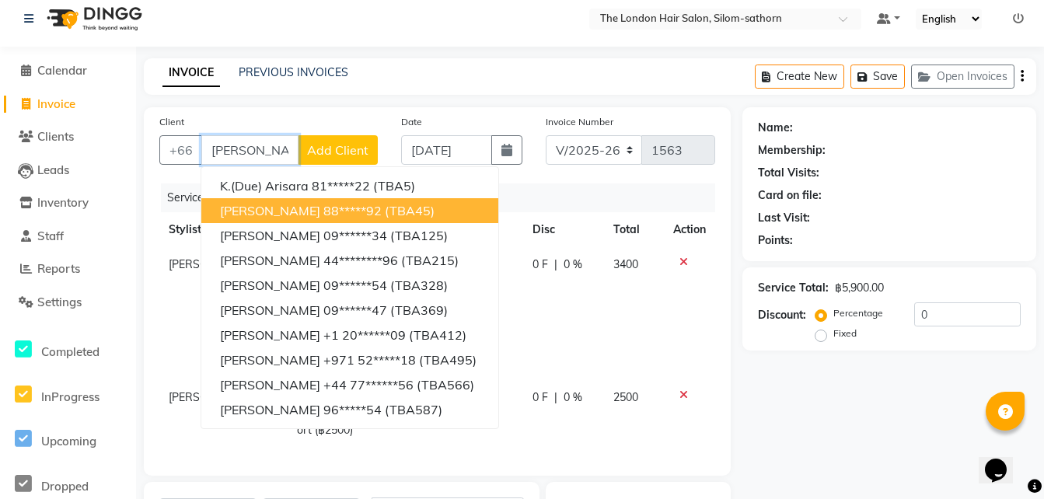
click at [247, 209] on span "[PERSON_NAME]" at bounding box center [270, 211] width 100 height 16
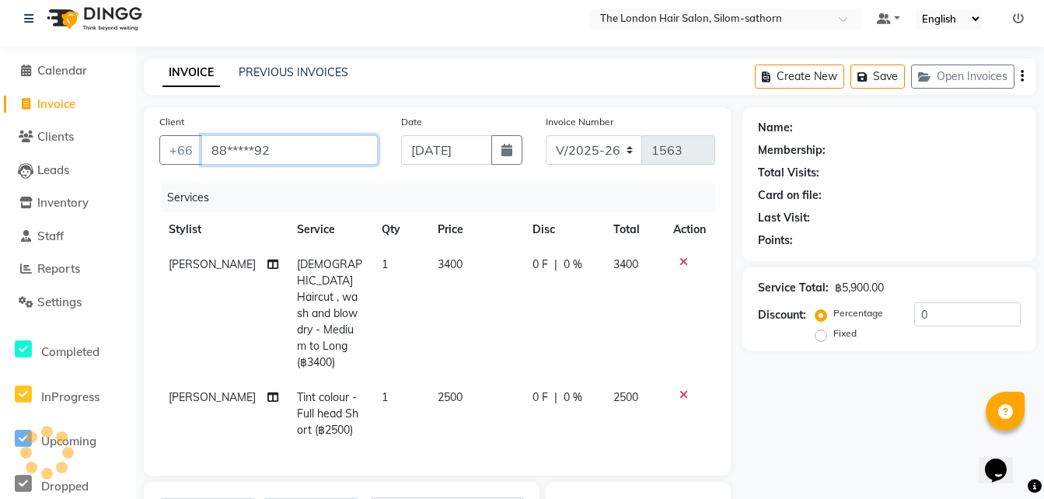
type input "88*****92"
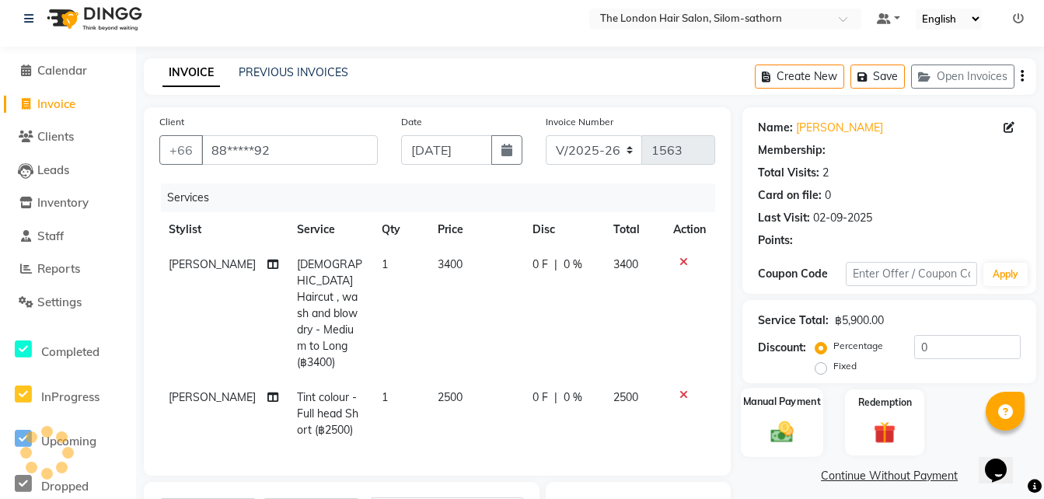
scroll to position [201, 0]
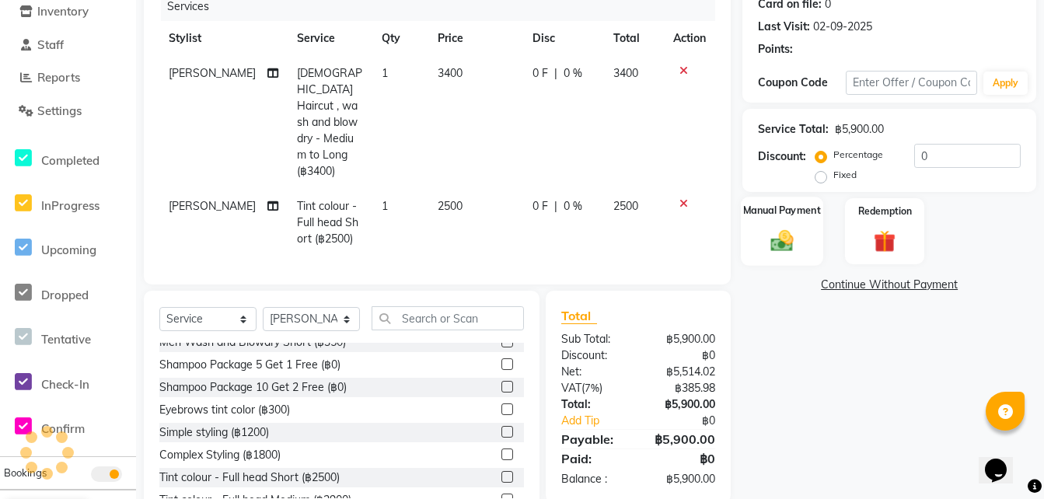
click at [777, 232] on img at bounding box center [782, 240] width 37 height 26
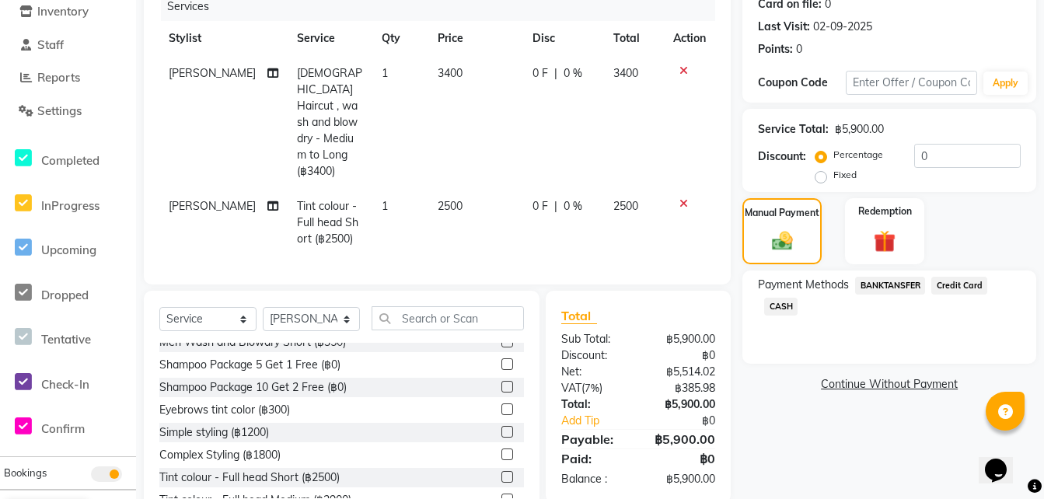
click at [903, 283] on span "BANKTANSFER" at bounding box center [890, 286] width 70 height 18
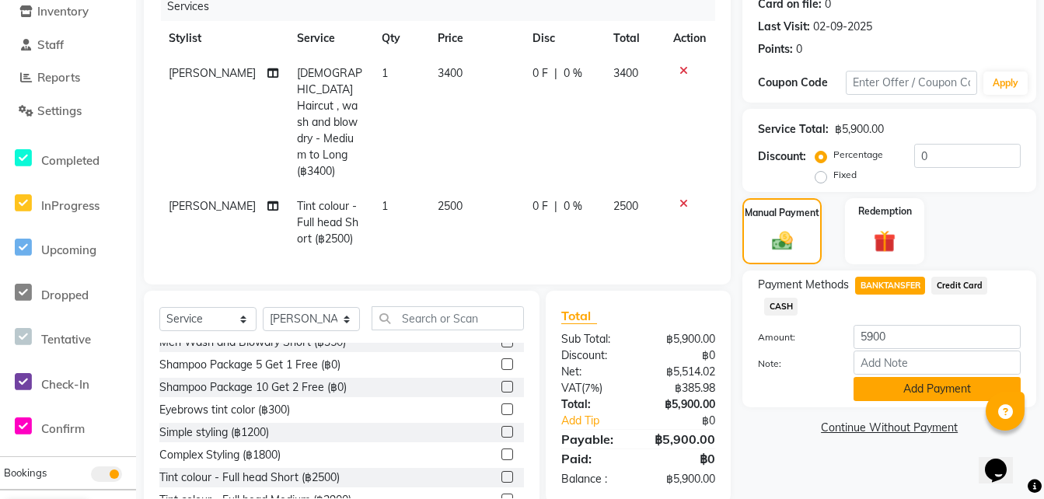
click at [890, 380] on button "Add Payment" at bounding box center [937, 389] width 167 height 24
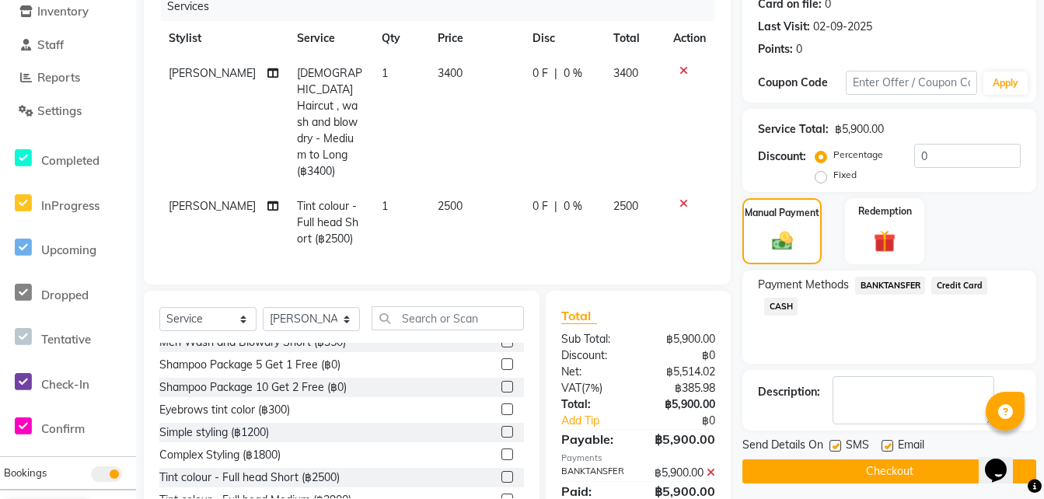
scroll to position [239, 0]
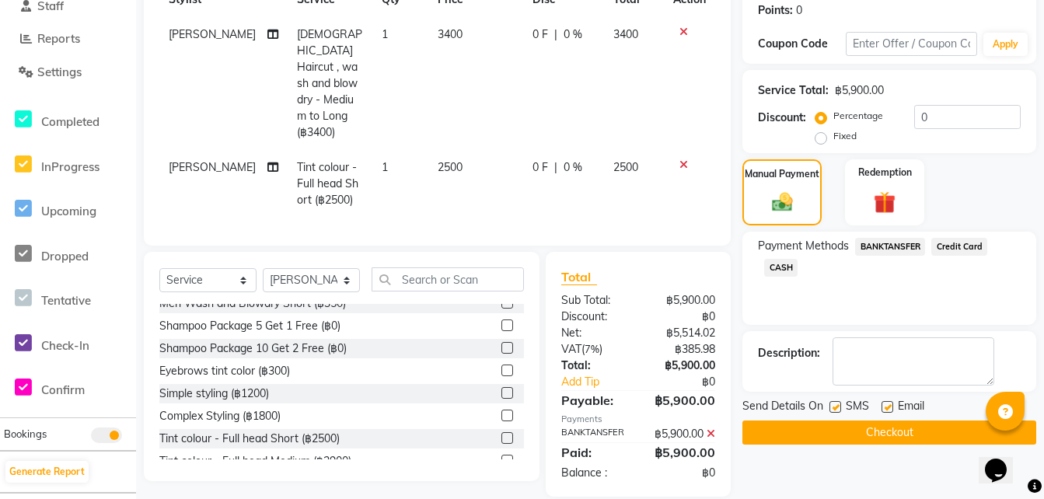
click at [811, 432] on button "Checkout" at bounding box center [890, 433] width 294 height 24
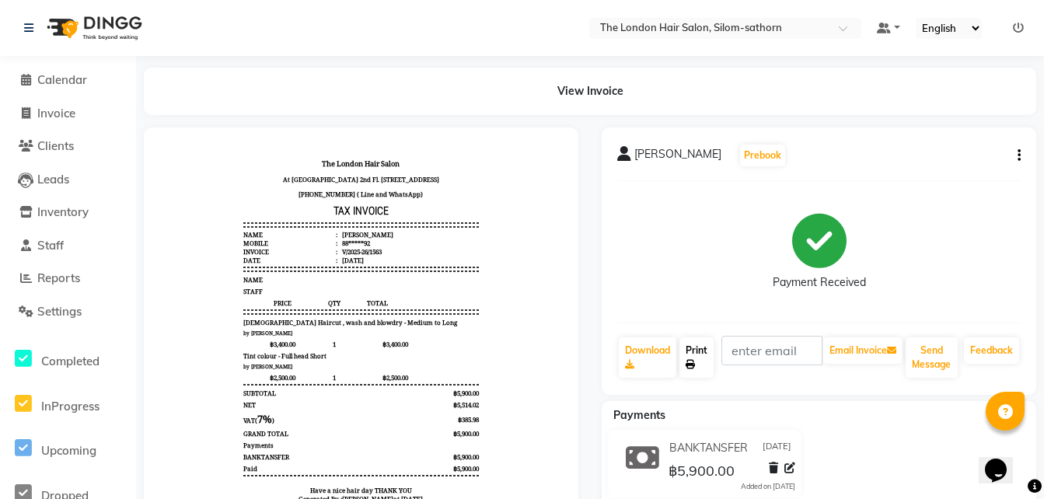
click at [703, 362] on link "Print" at bounding box center [697, 357] width 34 height 40
click at [695, 357] on link "Print" at bounding box center [697, 357] width 34 height 40
click at [694, 370] on link "Print" at bounding box center [697, 357] width 34 height 40
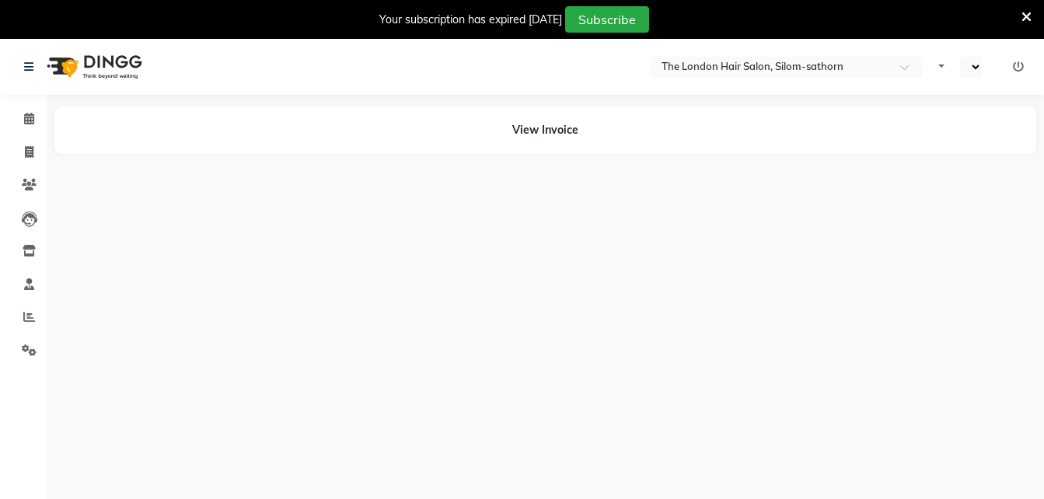
select select "en"
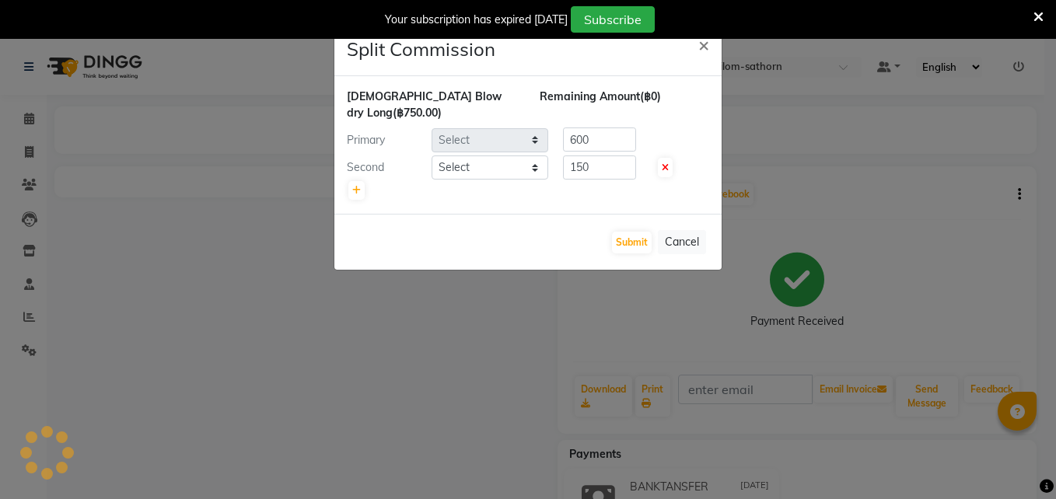
select select "65351"
select select "56711"
click at [622, 232] on button "Submit" at bounding box center [632, 243] width 40 height 22
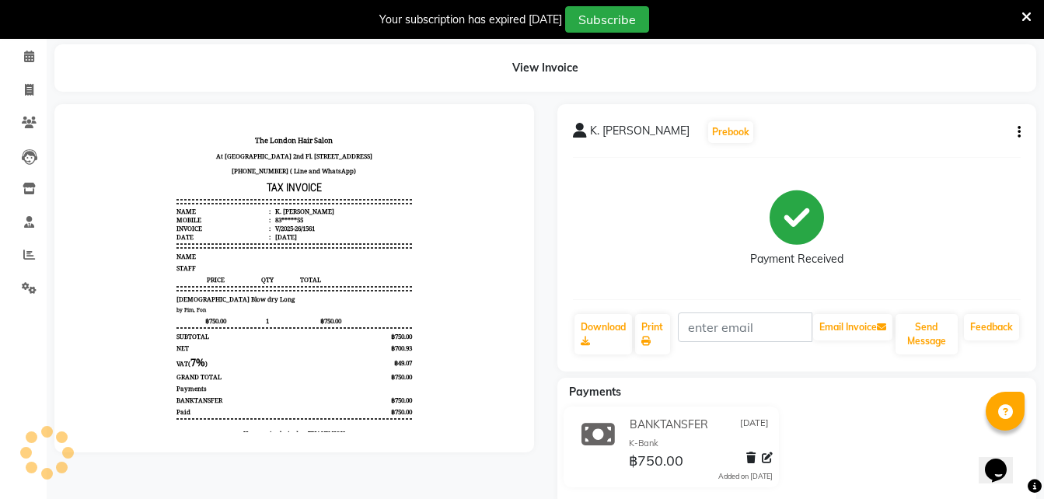
scroll to position [63, 0]
click at [650, 328] on link "Print" at bounding box center [653, 333] width 36 height 40
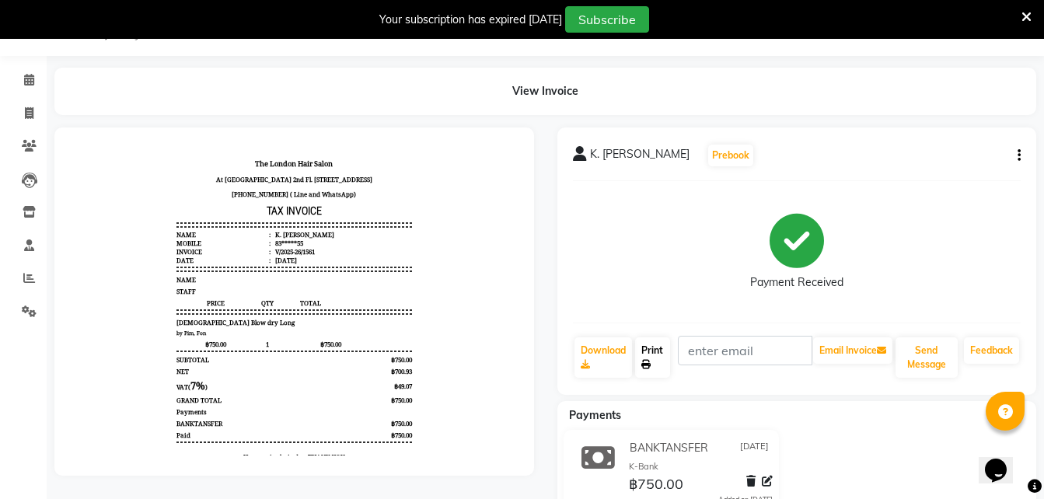
scroll to position [0, 0]
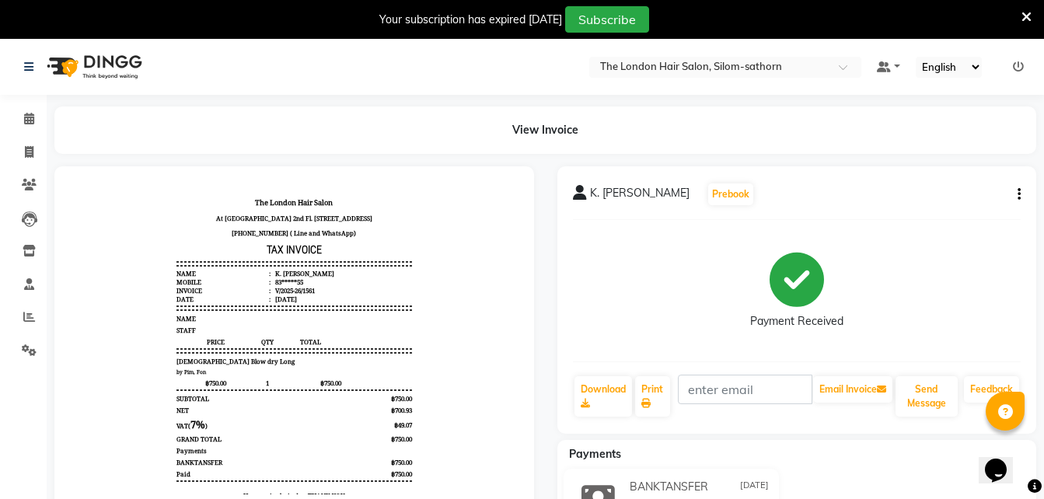
drag, startPoint x: 658, startPoint y: 404, endPoint x: 620, endPoint y: 299, distance: 111.4
click at [620, 299] on div "Payment Received" at bounding box center [797, 290] width 449 height 117
click at [655, 392] on link "Print" at bounding box center [653, 396] width 36 height 40
click at [652, 400] on link "Print" at bounding box center [653, 396] width 36 height 40
click at [649, 394] on link "Print" at bounding box center [653, 396] width 36 height 40
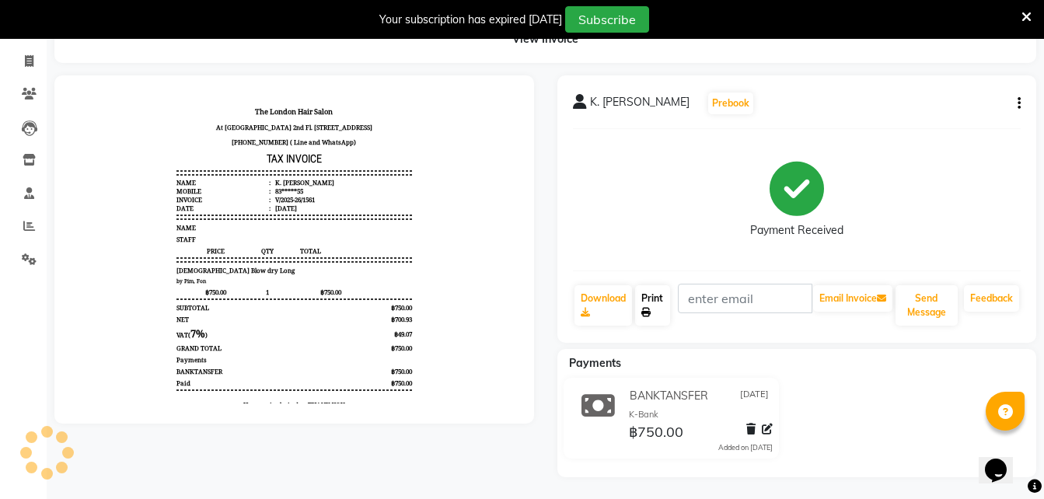
scroll to position [92, 0]
click at [649, 315] on icon at bounding box center [645, 311] width 9 height 9
click at [1028, 10] on icon at bounding box center [1027, 17] width 10 height 14
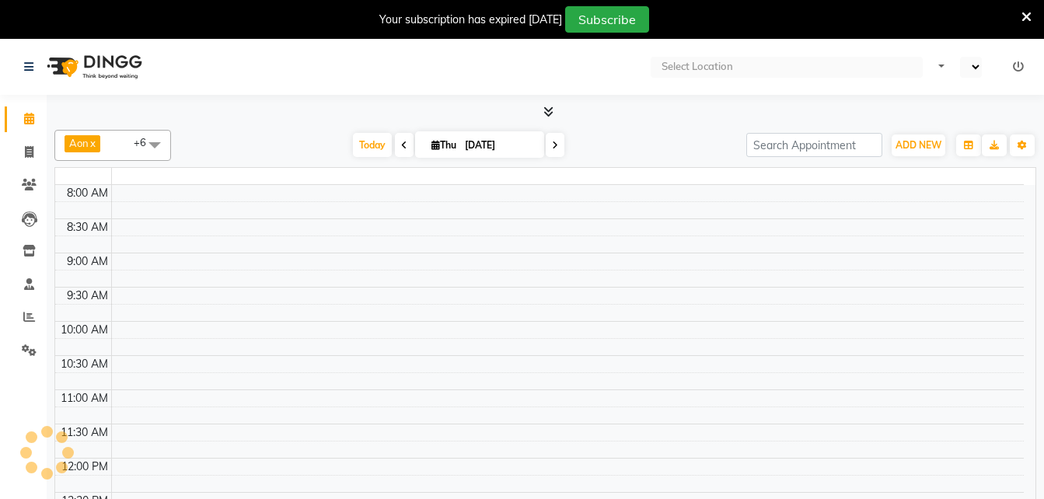
select select "en"
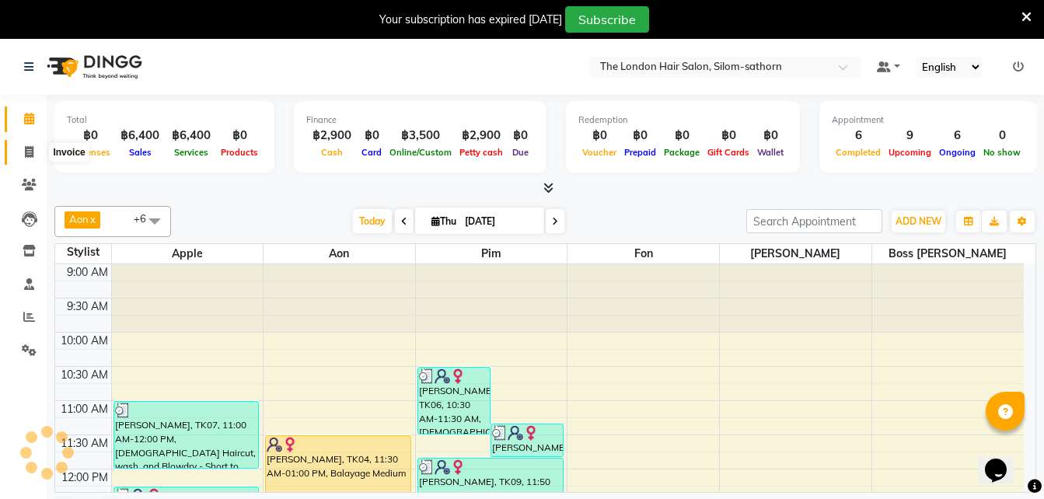
click at [39, 156] on span at bounding box center [29, 153] width 27 height 18
select select "service"
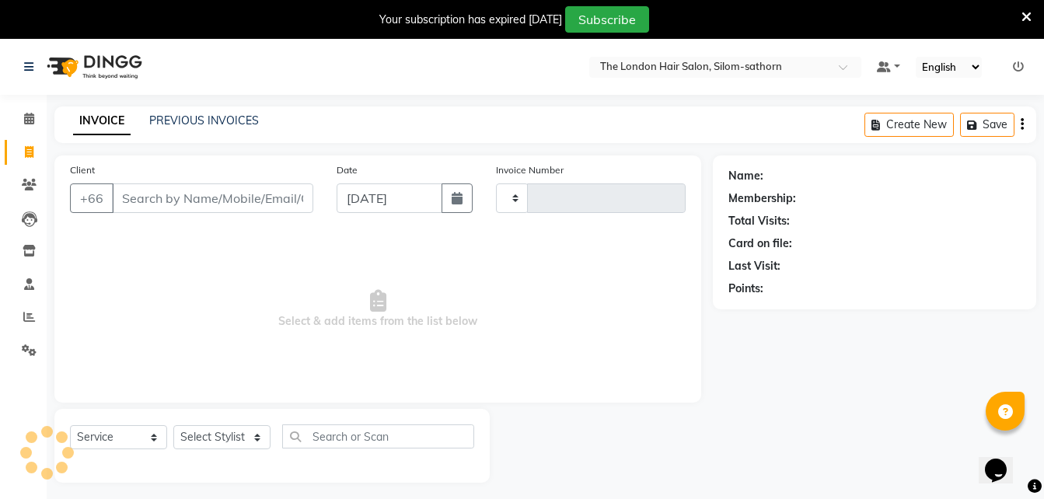
click at [183, 113] on div "PREVIOUS INVOICES" at bounding box center [204, 121] width 110 height 16
click at [184, 119] on link "PREVIOUS INVOICES" at bounding box center [204, 121] width 110 height 14
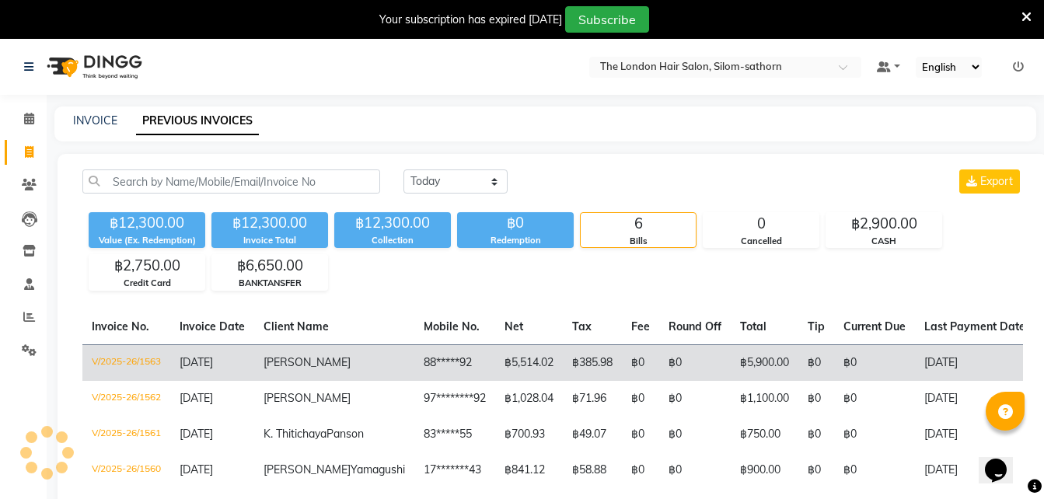
click at [324, 370] on td "[PERSON_NAME]" at bounding box center [334, 362] width 160 height 37
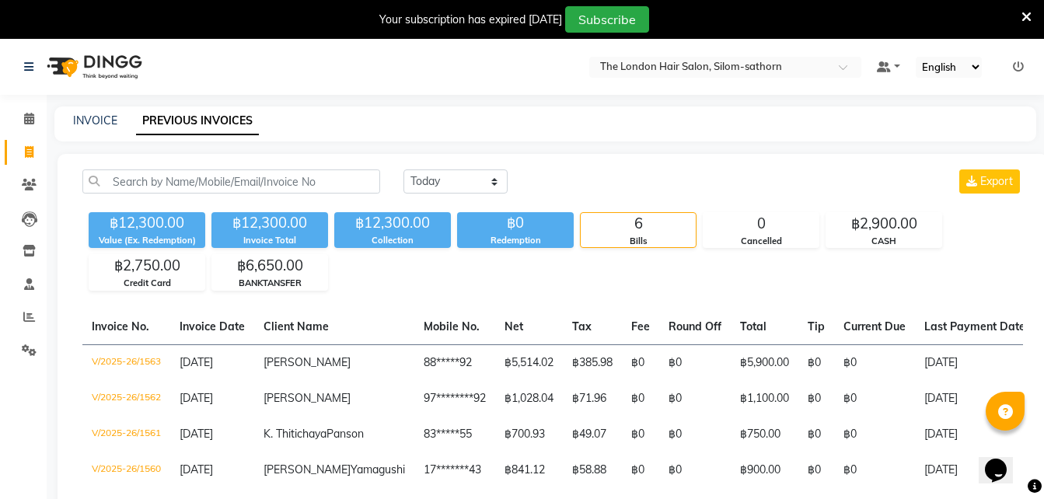
scroll to position [53, 0]
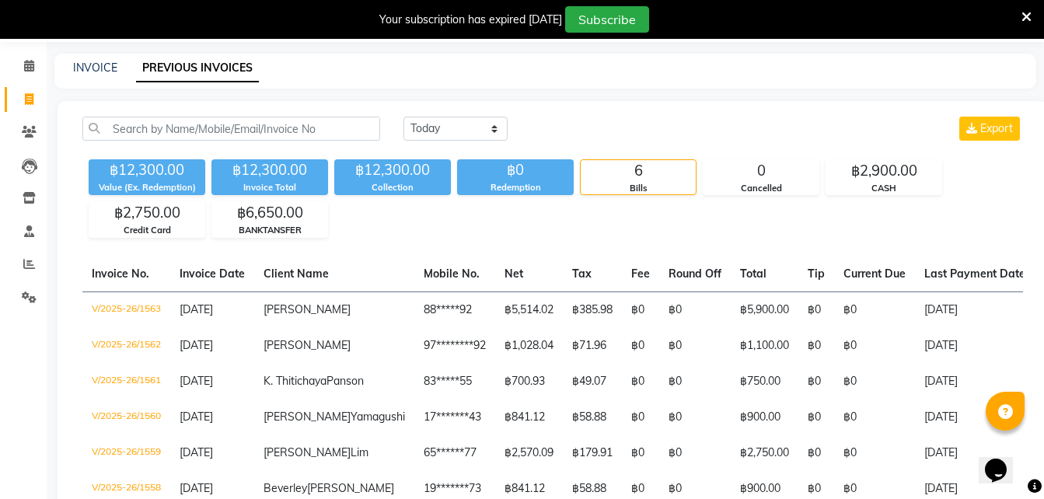
click at [502, 231] on div "฿12,300.00 Value (Ex. Redemption) ฿12,300.00 Invoice Total ฿12,300.00 Collectio…" at bounding box center [552, 195] width 941 height 85
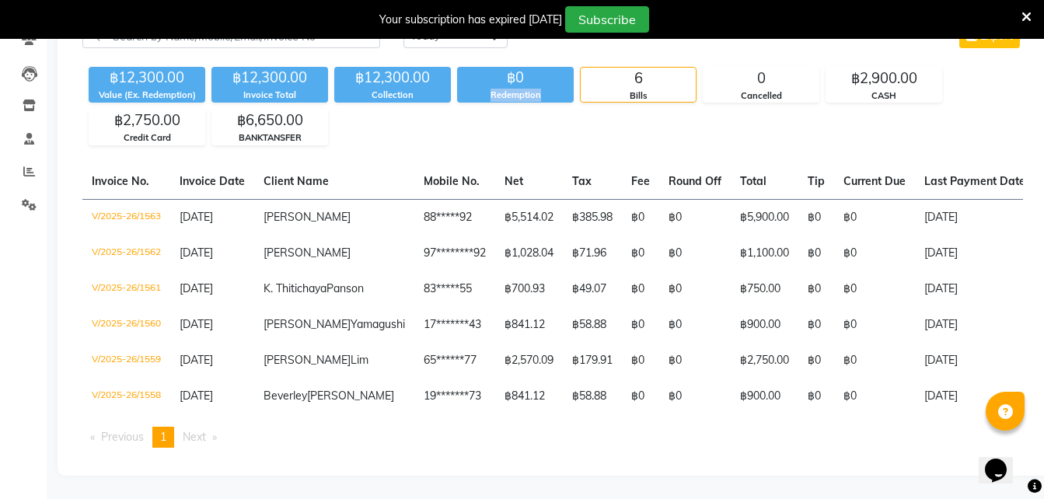
scroll to position [220, 0]
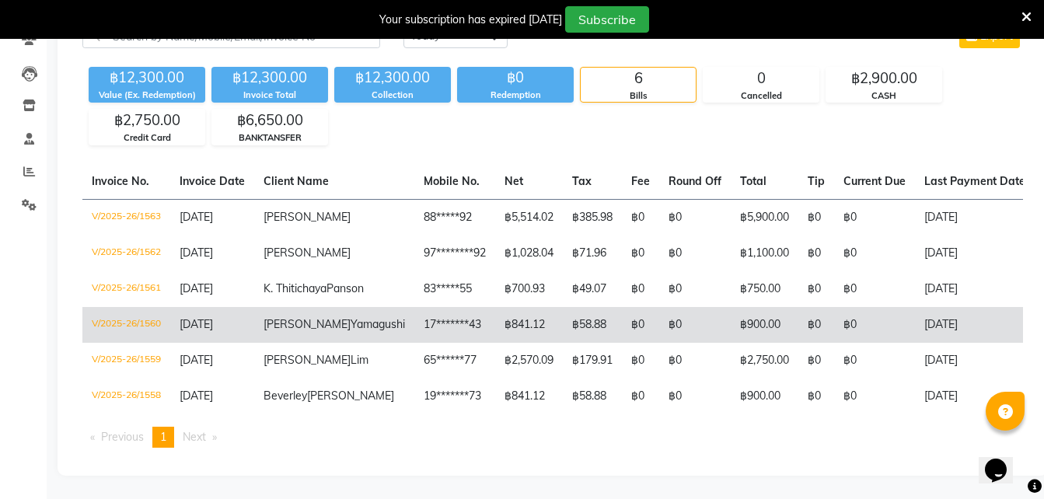
click at [299, 307] on td "[PERSON_NAME]" at bounding box center [334, 325] width 160 height 36
click at [281, 317] on span "[PERSON_NAME]" at bounding box center [307, 324] width 87 height 14
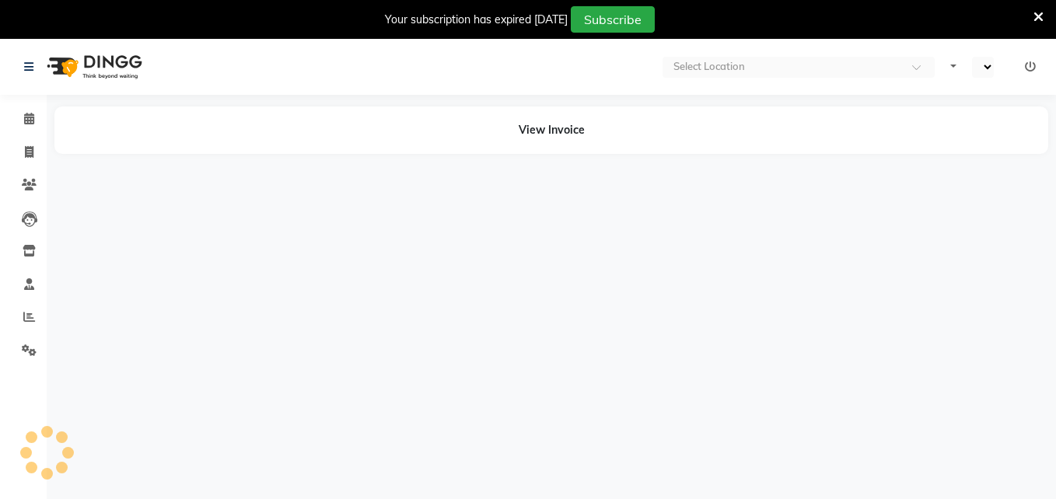
select select "en"
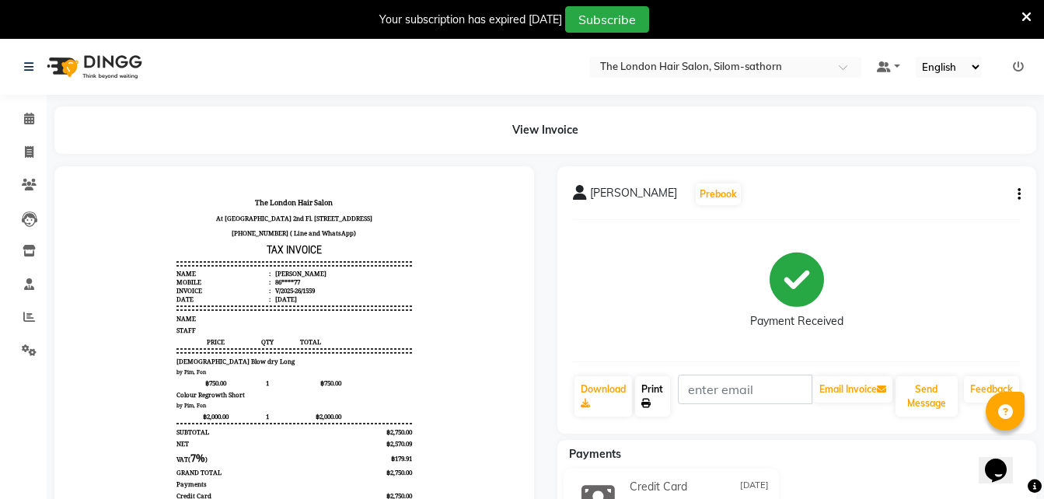
click at [646, 401] on icon at bounding box center [645, 403] width 9 height 9
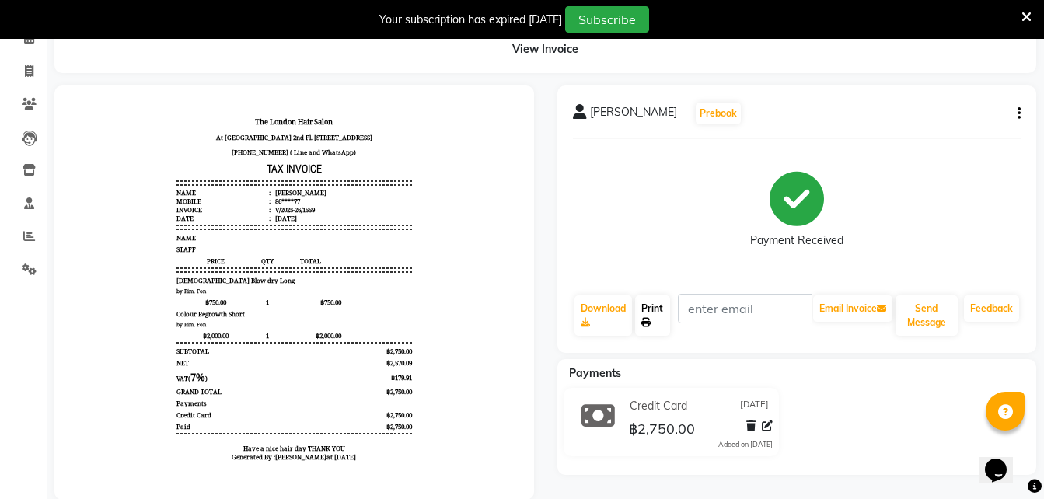
scroll to position [82, 0]
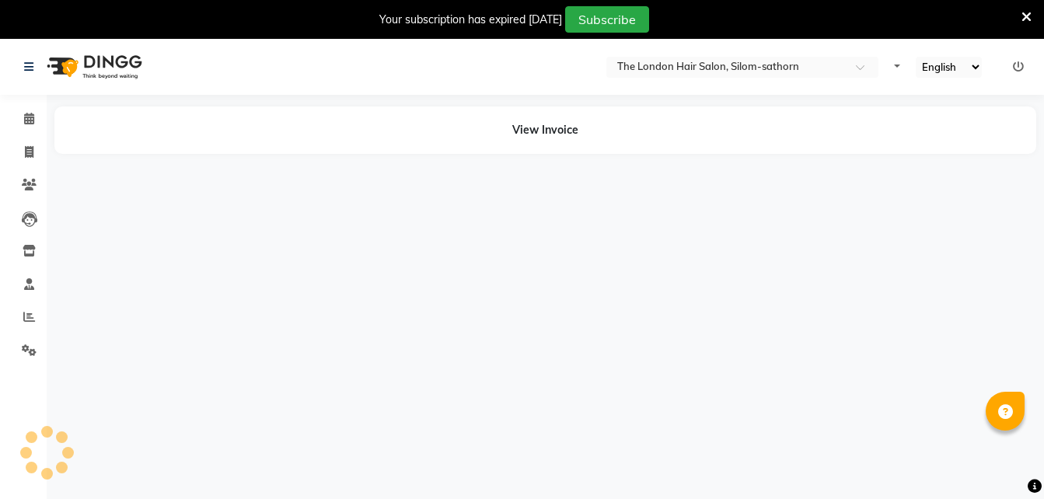
select select "en"
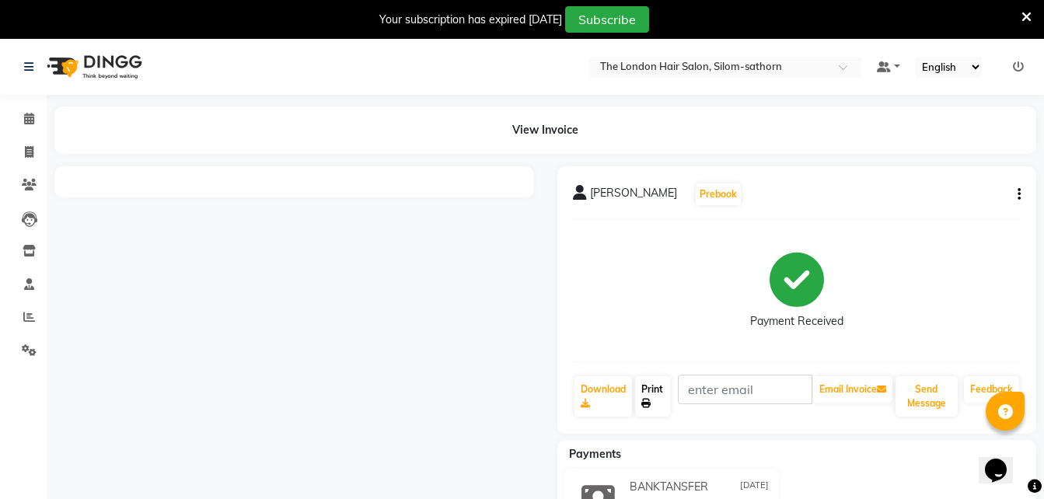
click at [651, 397] on link "Print" at bounding box center [653, 396] width 36 height 40
click at [649, 393] on link "Print" at bounding box center [653, 396] width 36 height 40
click at [659, 282] on div "Payment Received" at bounding box center [797, 290] width 449 height 117
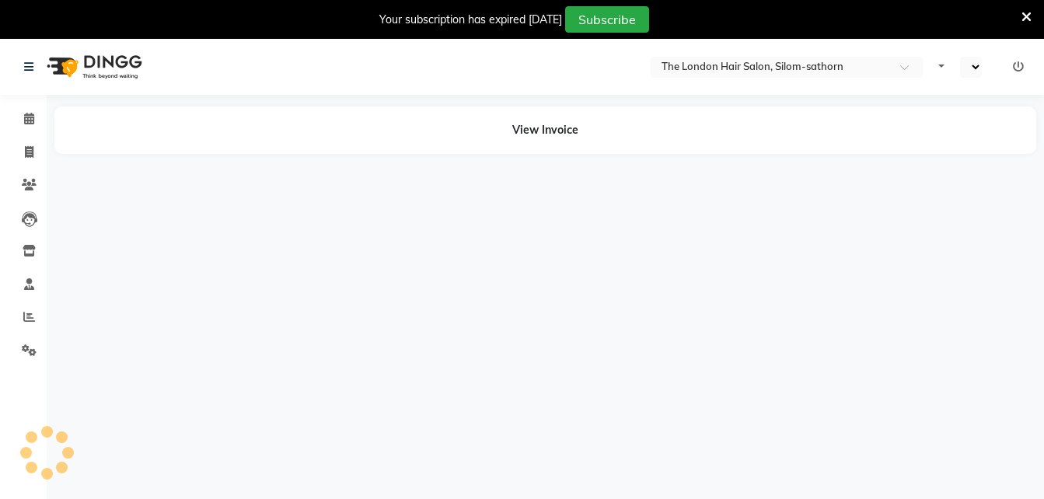
select select "en"
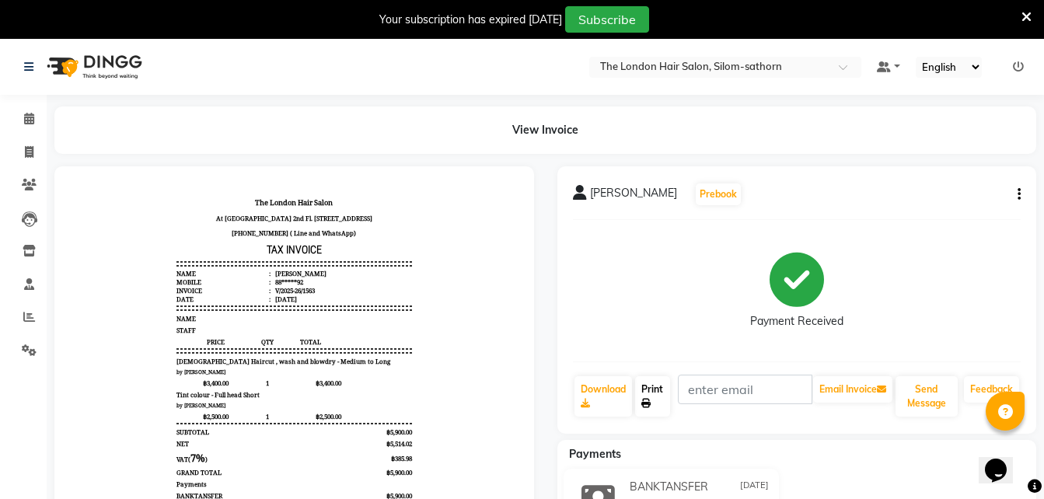
click at [651, 402] on icon at bounding box center [645, 403] width 9 height 9
click at [1017, 193] on button "button" at bounding box center [1016, 195] width 9 height 16
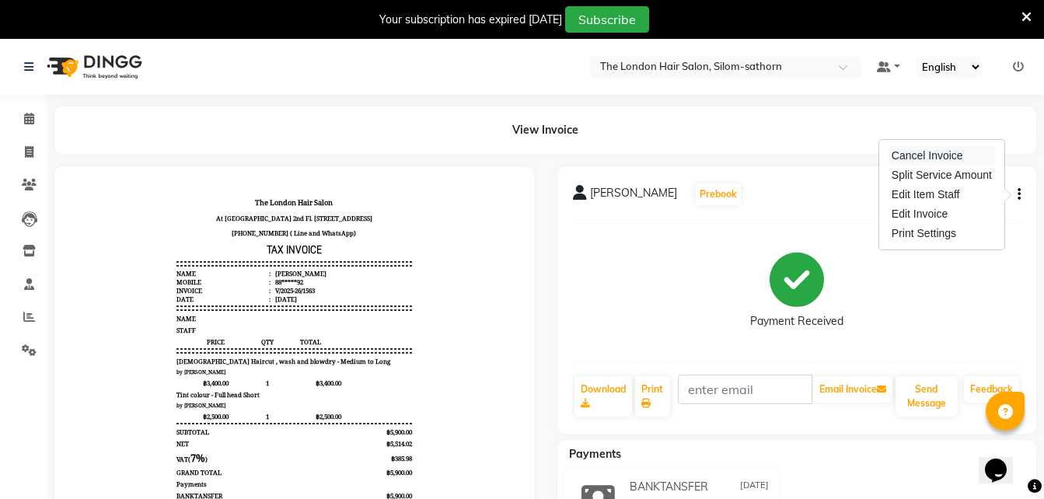
click at [921, 160] on div "Cancel Invoice" at bounding box center [942, 155] width 107 height 19
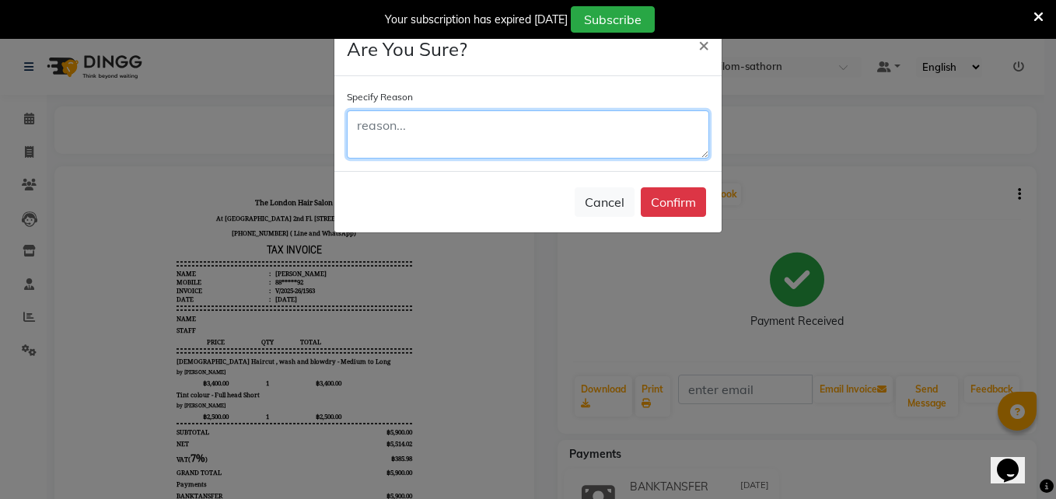
click at [495, 137] on textarea at bounding box center [528, 134] width 362 height 48
type textarea "Car Park"
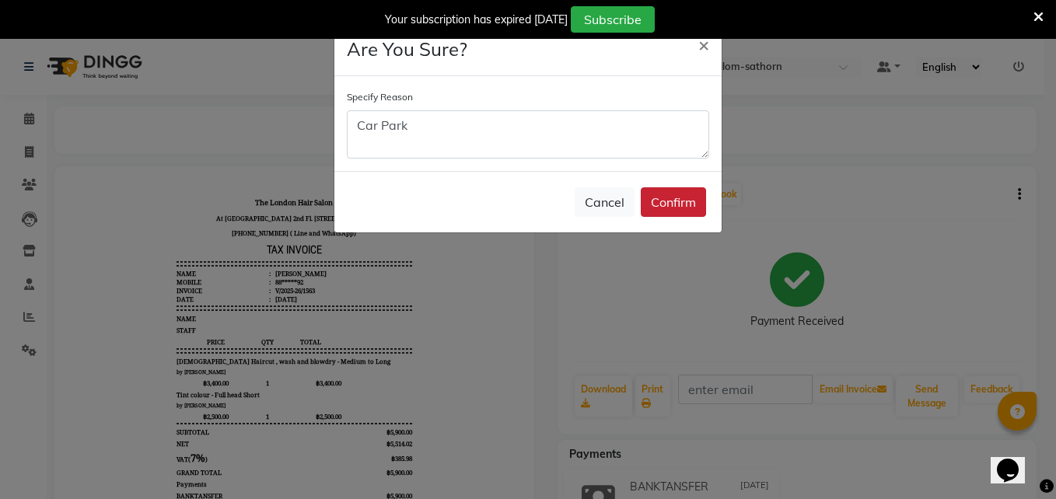
click at [671, 208] on button "Confirm" at bounding box center [673, 202] width 65 height 30
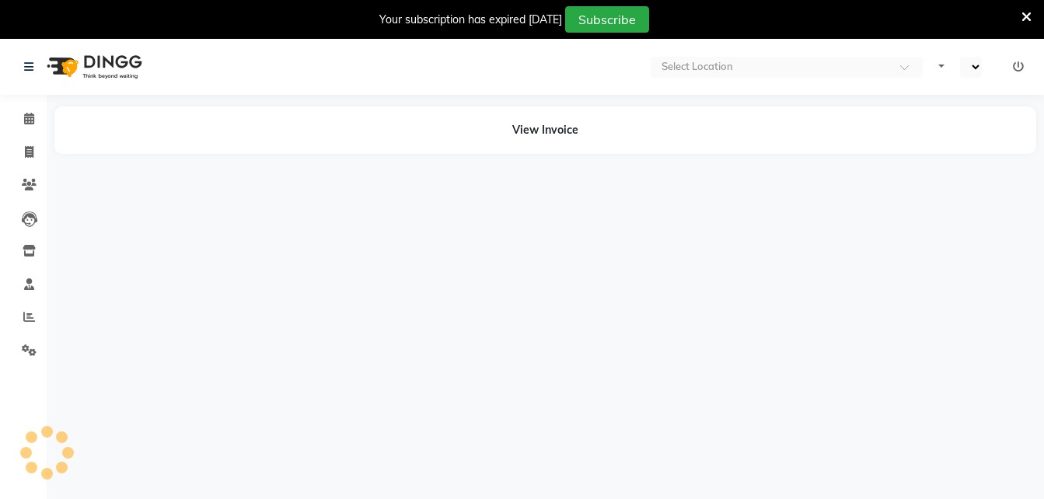
select select "en"
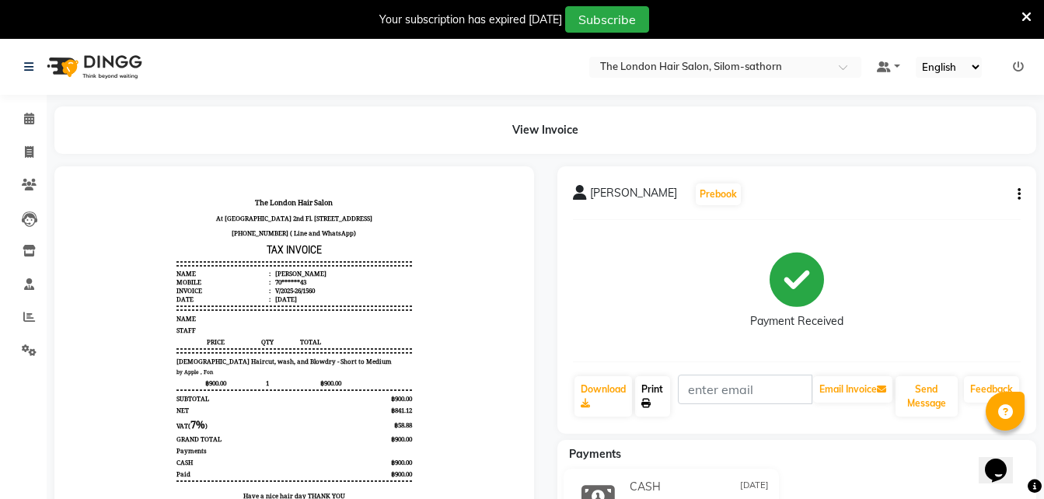
click at [650, 387] on link "Print" at bounding box center [653, 396] width 36 height 40
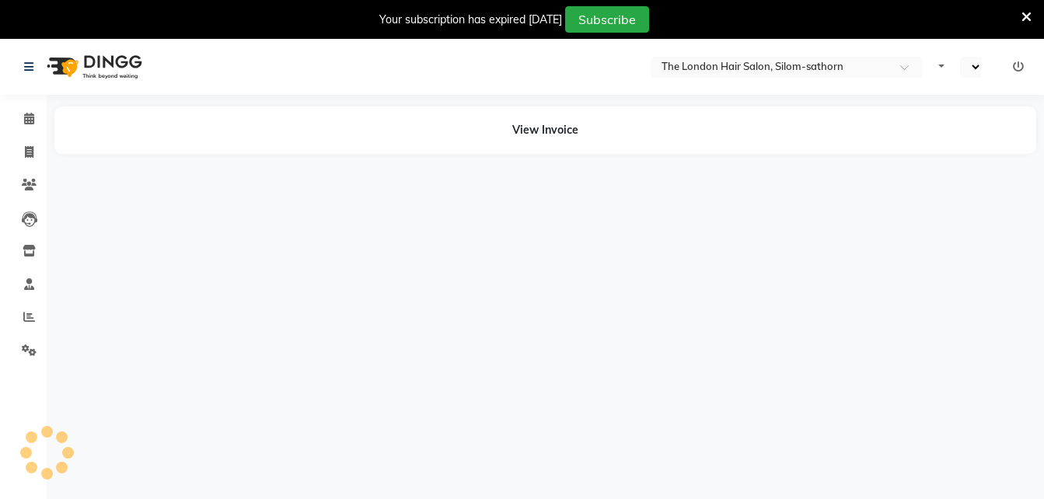
select select "en"
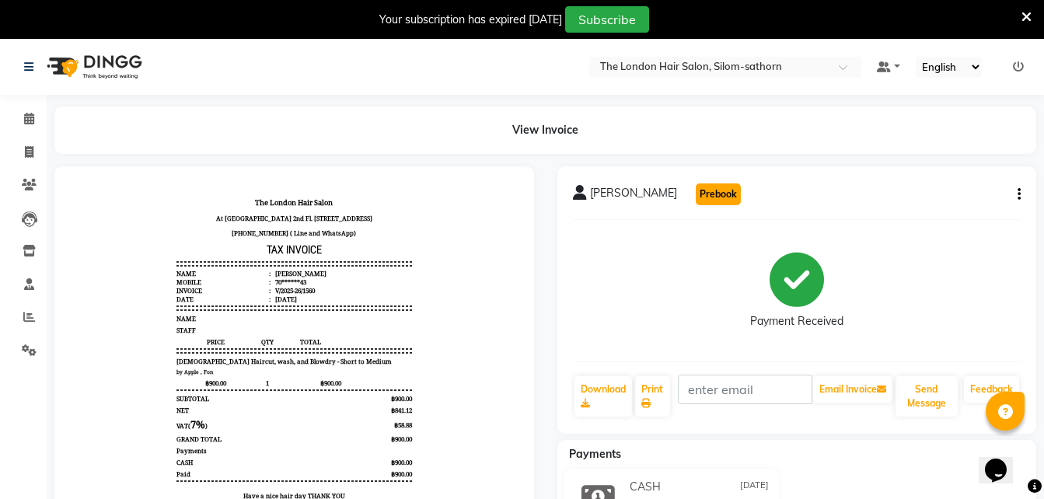
click at [707, 194] on button "Prebook" at bounding box center [718, 195] width 45 height 22
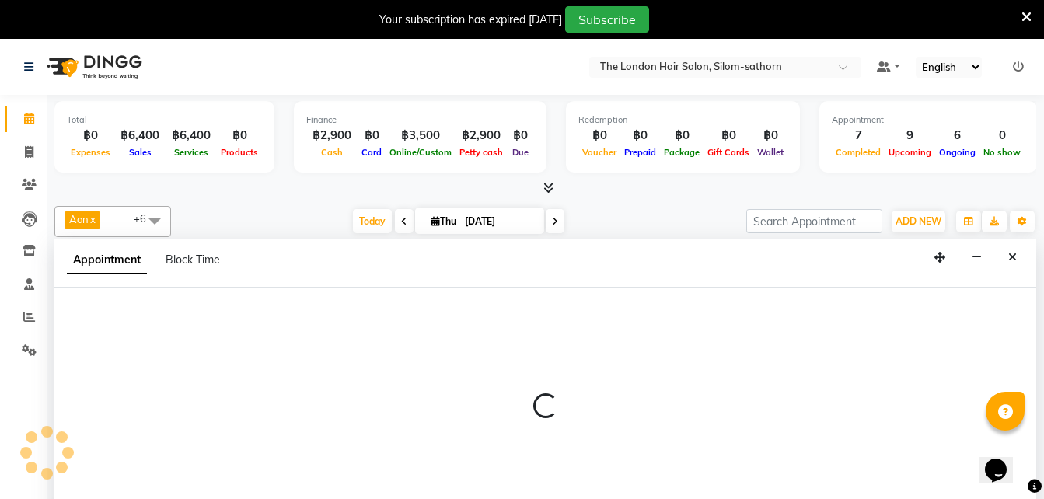
scroll to position [40, 0]
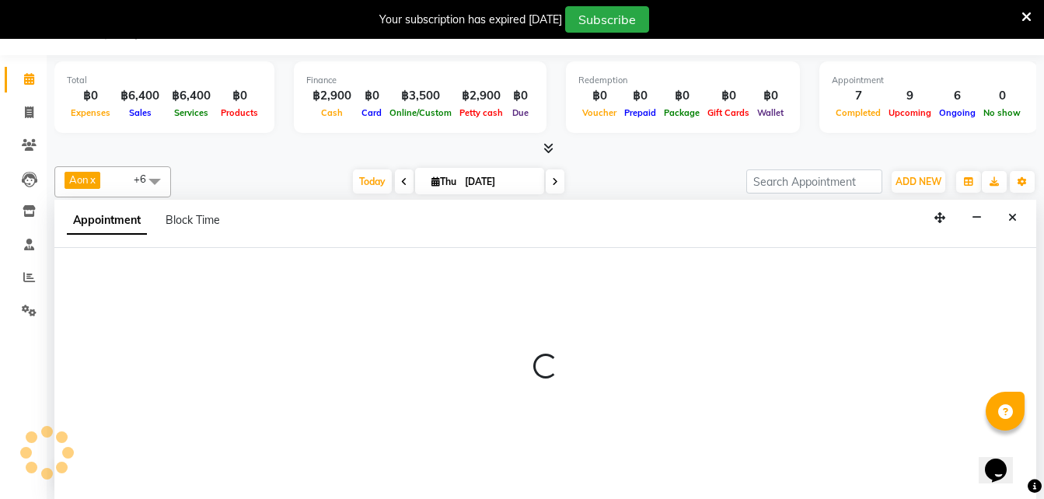
select select "56710"
select select "600"
select select "tentative"
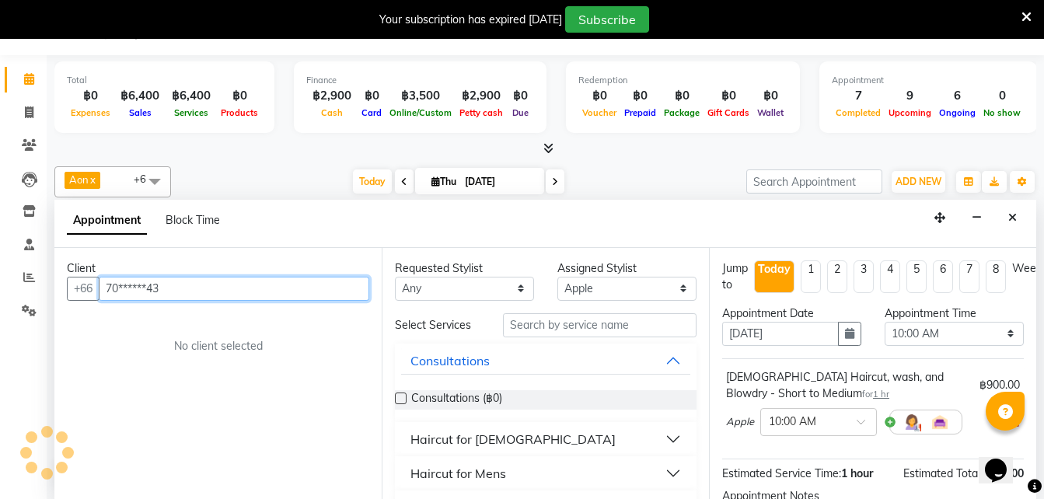
scroll to position [343, 0]
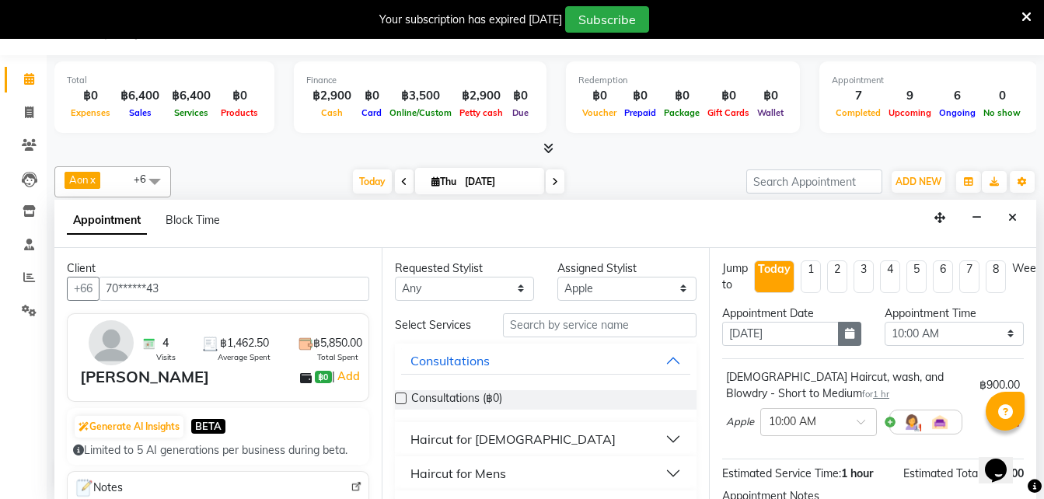
click at [845, 334] on icon "button" at bounding box center [849, 333] width 9 height 11
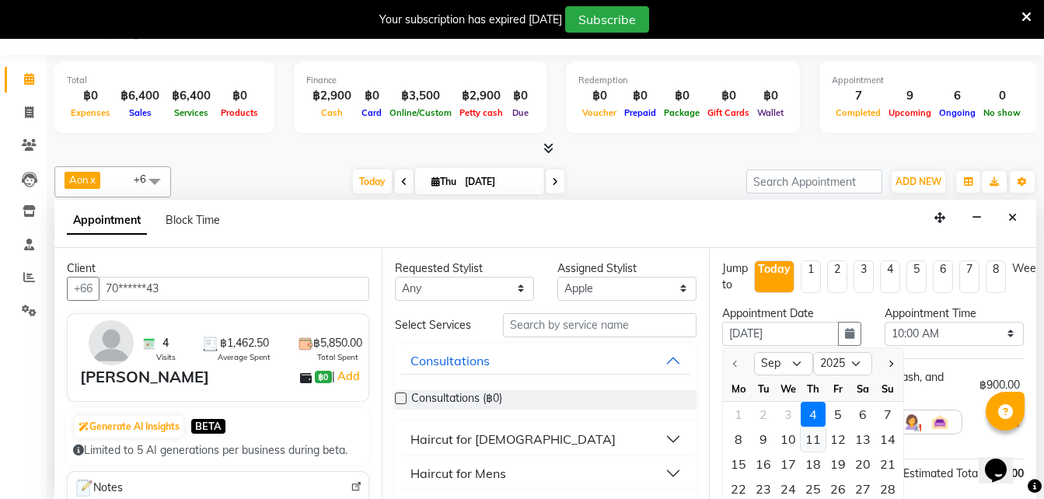
scroll to position [79, 0]
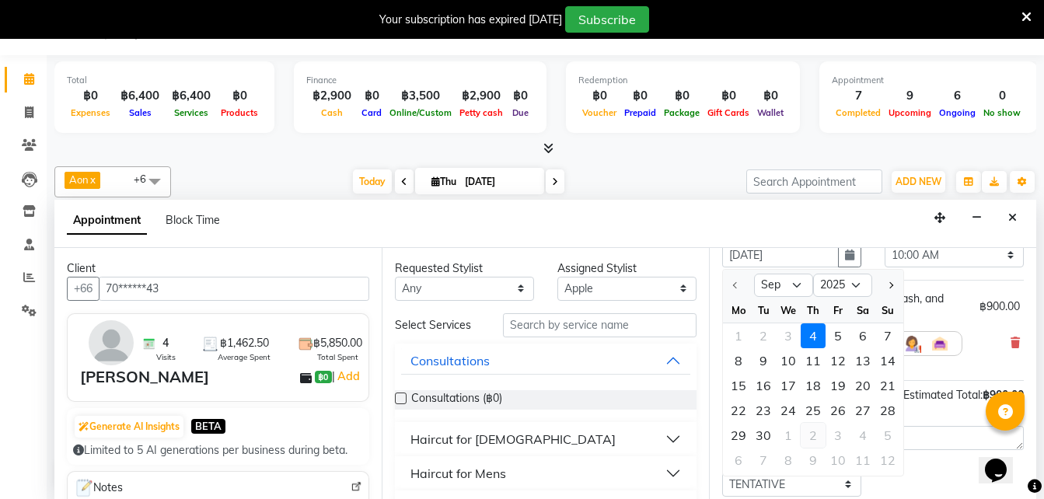
click at [809, 435] on div "2" at bounding box center [813, 435] width 25 height 25
type input "[DATE]"
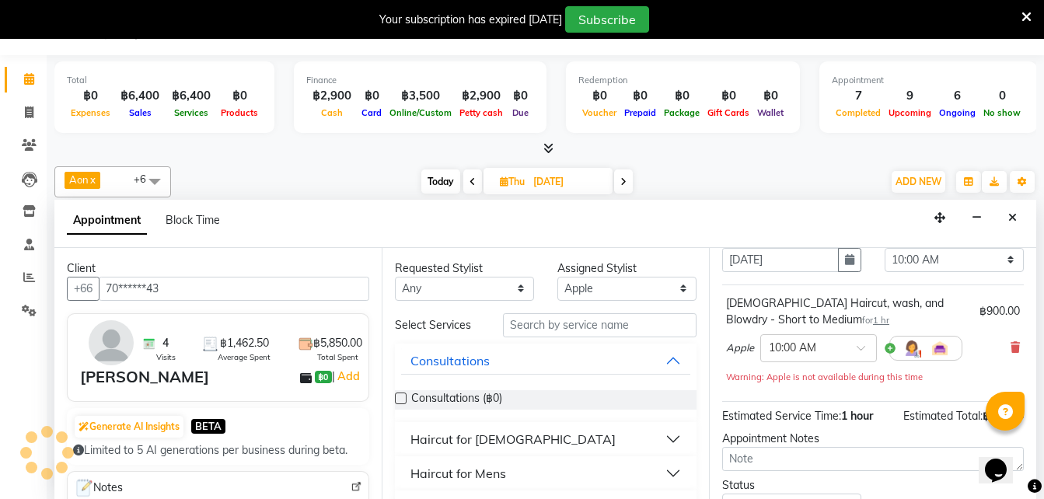
scroll to position [343, 0]
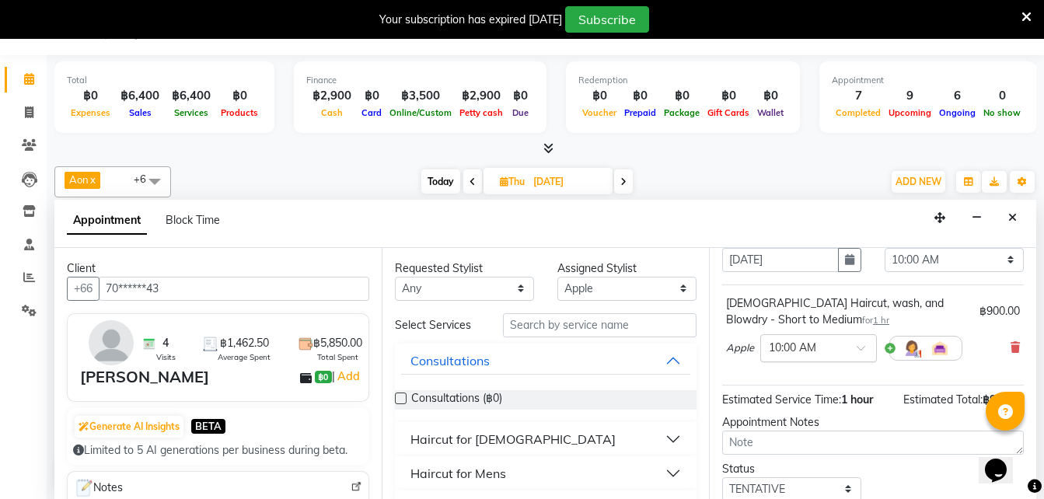
click at [802, 351] on input "text" at bounding box center [803, 347] width 68 height 16
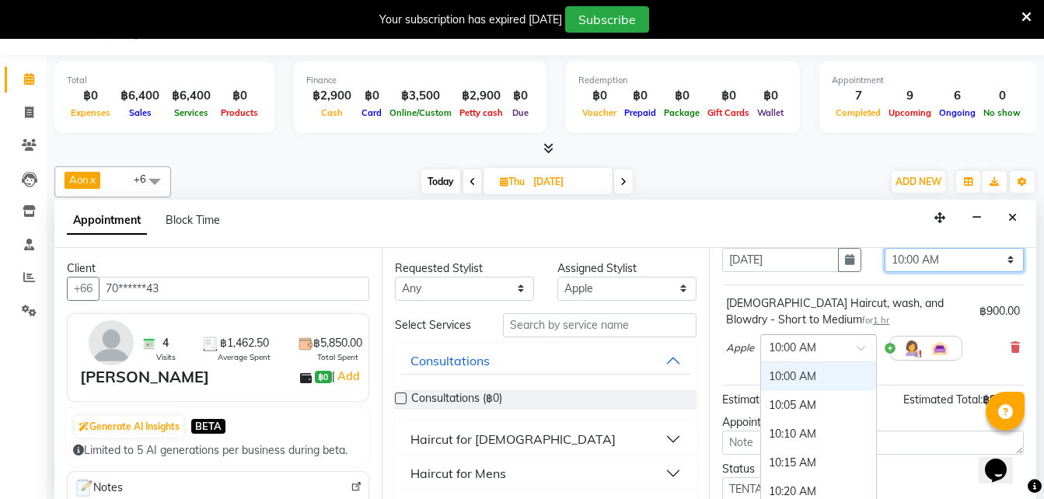
click at [911, 263] on select "Select 10:00 AM 10:05 AM 10:10 AM 10:15 AM 10:20 AM 10:25 AM 10:30 AM 10:35 AM …" at bounding box center [954, 260] width 139 height 24
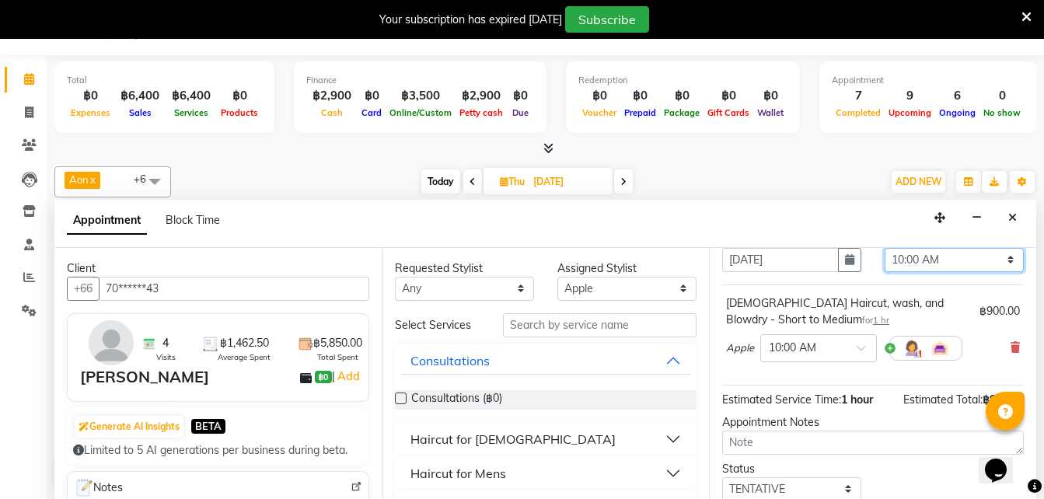
select select "660"
click at [885, 248] on select "Select 10:00 AM 10:05 AM 10:10 AM 10:15 AM 10:20 AM 10:25 AM 10:30 AM 10:35 AM …" at bounding box center [954, 260] width 139 height 24
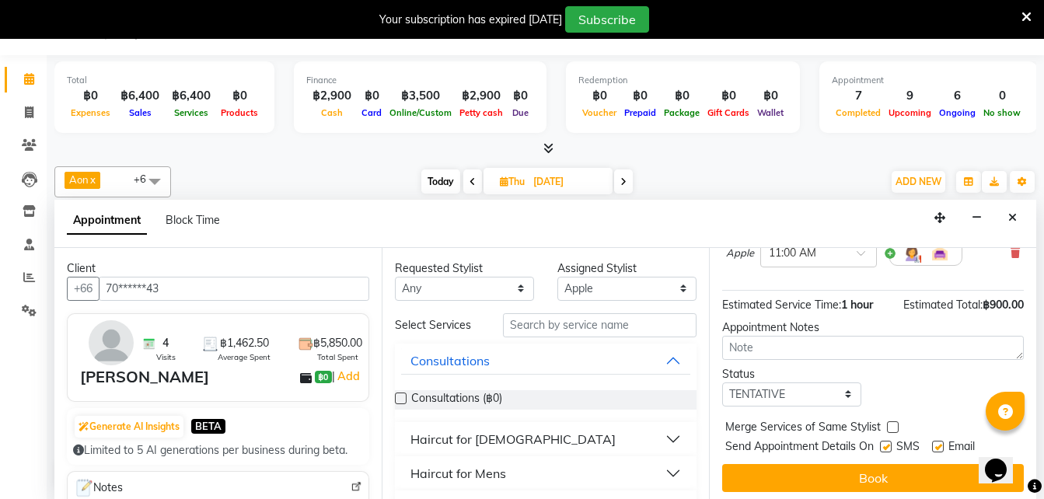
scroll to position [170, 0]
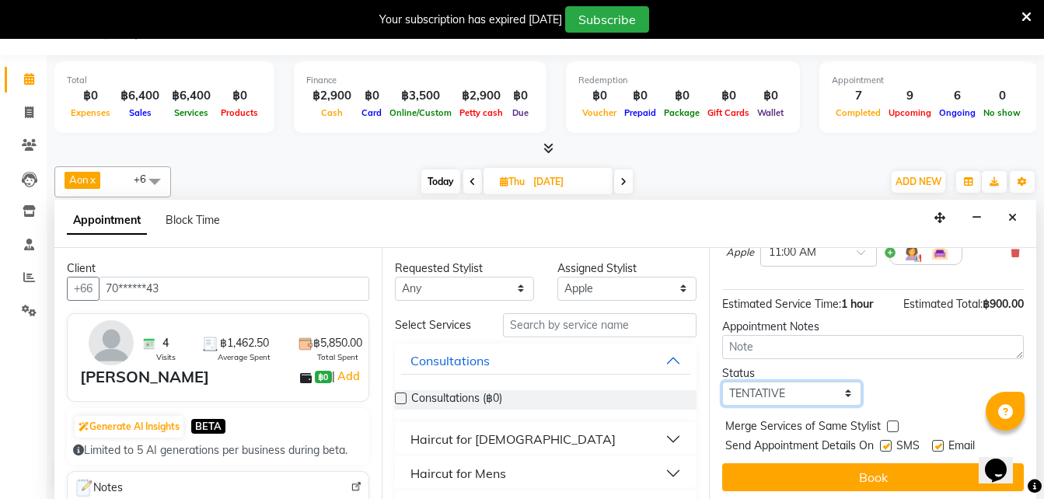
click at [758, 393] on select "Select TENTATIVE CONFIRM UPCOMING" at bounding box center [791, 394] width 139 height 24
select select "confirm booking"
click at [722, 382] on select "Select TENTATIVE CONFIRM UPCOMING" at bounding box center [791, 394] width 139 height 24
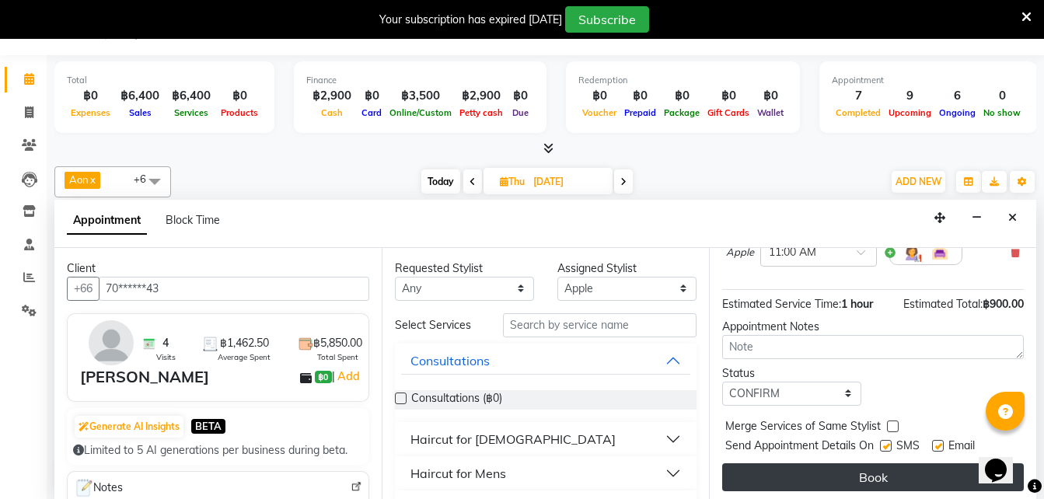
click at [789, 473] on button "Book" at bounding box center [873, 477] width 302 height 28
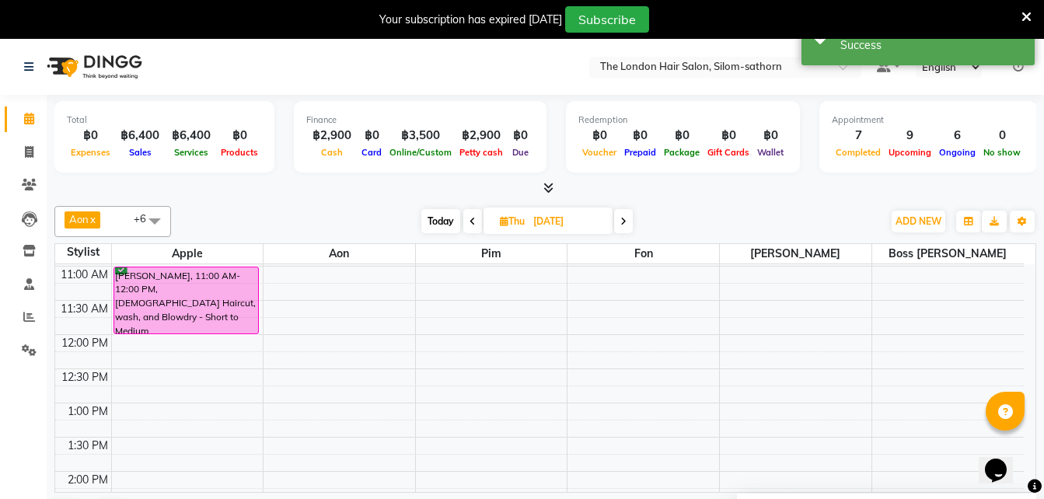
scroll to position [0, 0]
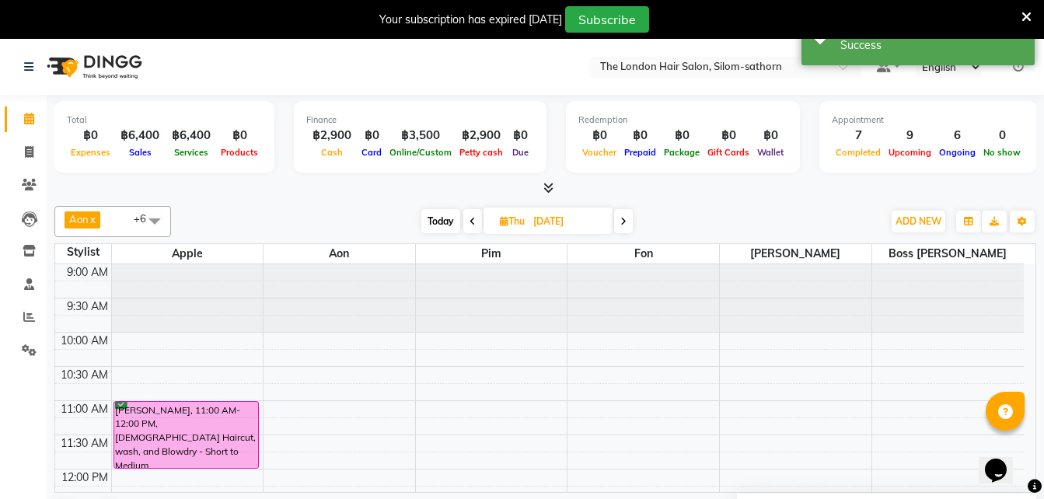
click at [435, 218] on span "Today" at bounding box center [440, 221] width 39 height 24
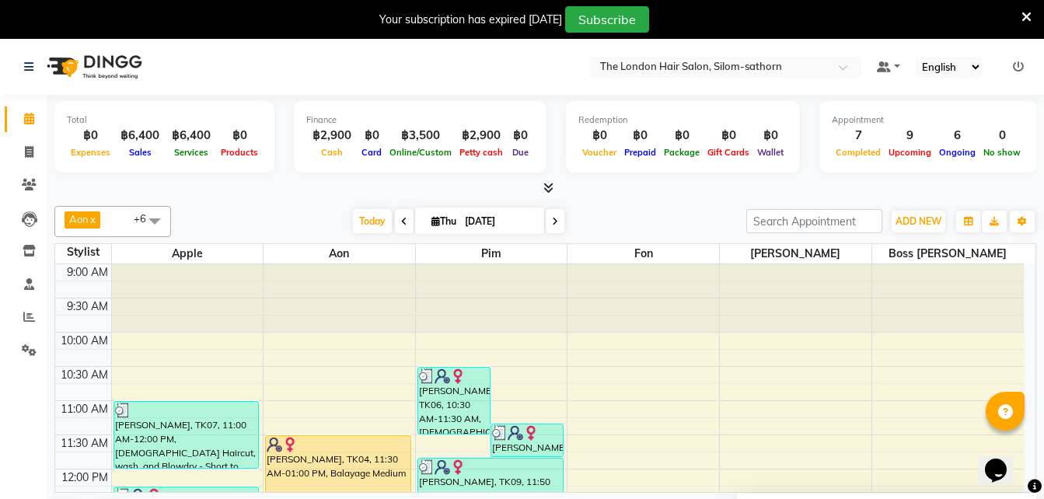
click at [560, 218] on span at bounding box center [555, 221] width 19 height 24
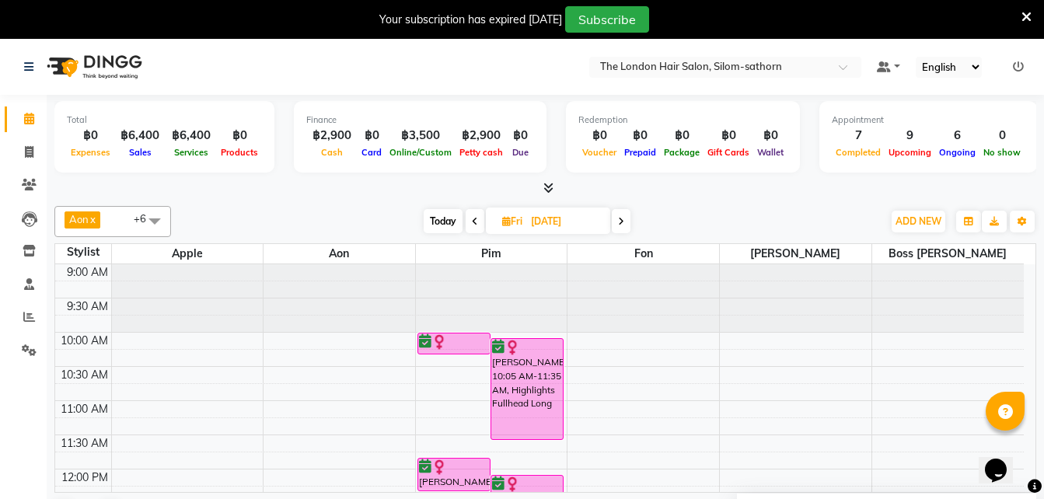
click at [441, 222] on span "Today" at bounding box center [443, 221] width 39 height 24
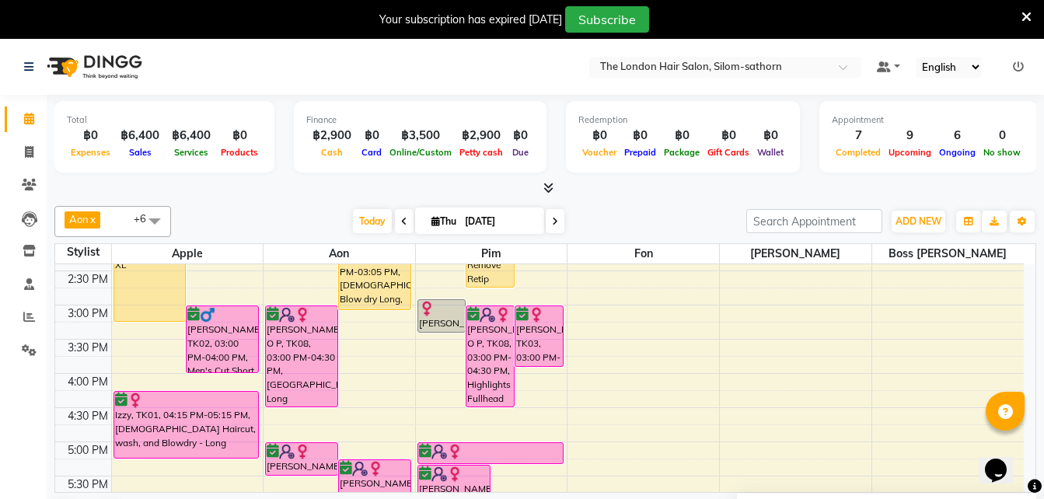
scroll to position [369, 0]
click at [555, 221] on icon at bounding box center [555, 221] width 6 height 9
type input "[DATE]"
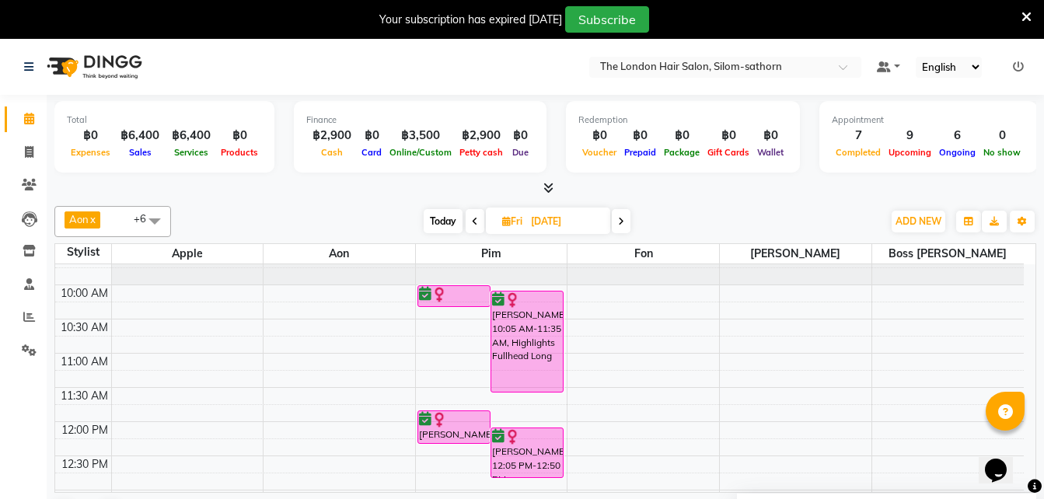
scroll to position [46, 0]
click at [568, 218] on input "[DATE]" at bounding box center [565, 221] width 78 height 23
select select "9"
select select "2025"
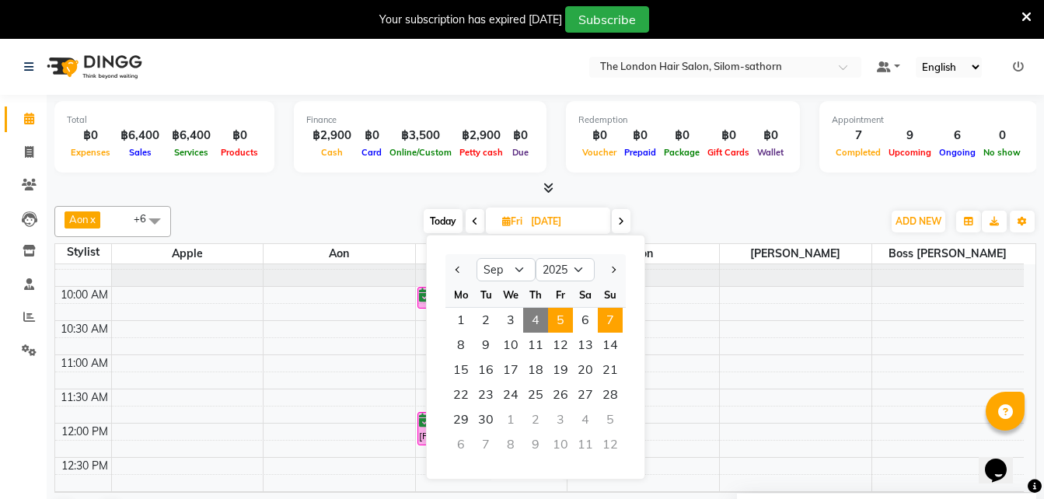
click at [608, 316] on span "7" at bounding box center [610, 320] width 25 height 25
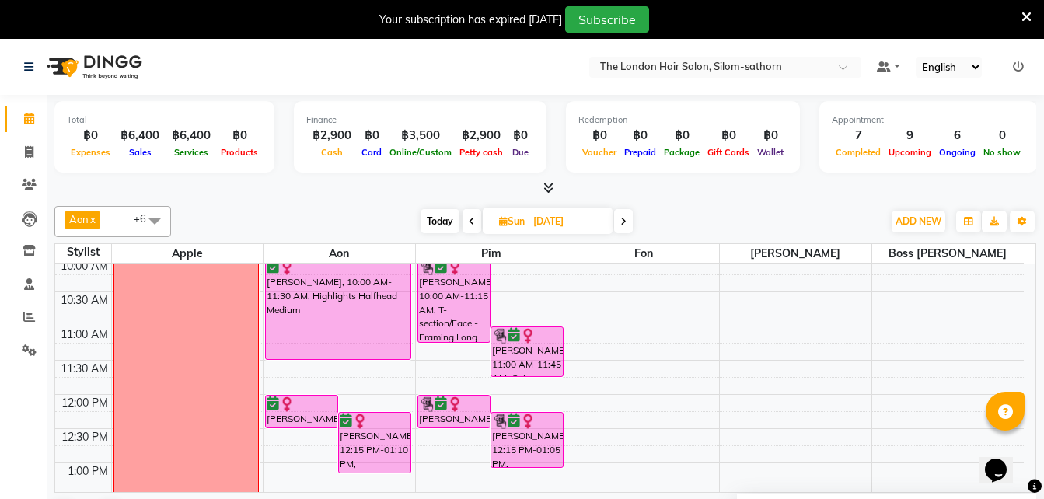
scroll to position [75, 0]
click at [437, 222] on span "Today" at bounding box center [440, 221] width 39 height 24
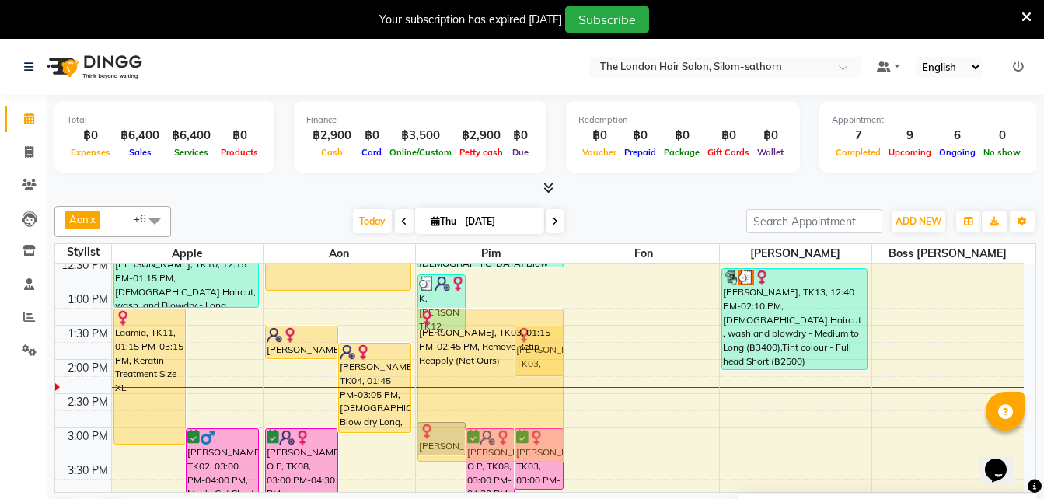
scroll to position [247, 0]
drag, startPoint x: 486, startPoint y: 407, endPoint x: 490, endPoint y: 453, distance: 46.0
click at [490, 453] on div "K. [PERSON_NAME], TK12, 12:45 PM-01:35 PM, [DEMOGRAPHIC_DATA] Blow dry Long [PE…" at bounding box center [492, 427] width 152 height 820
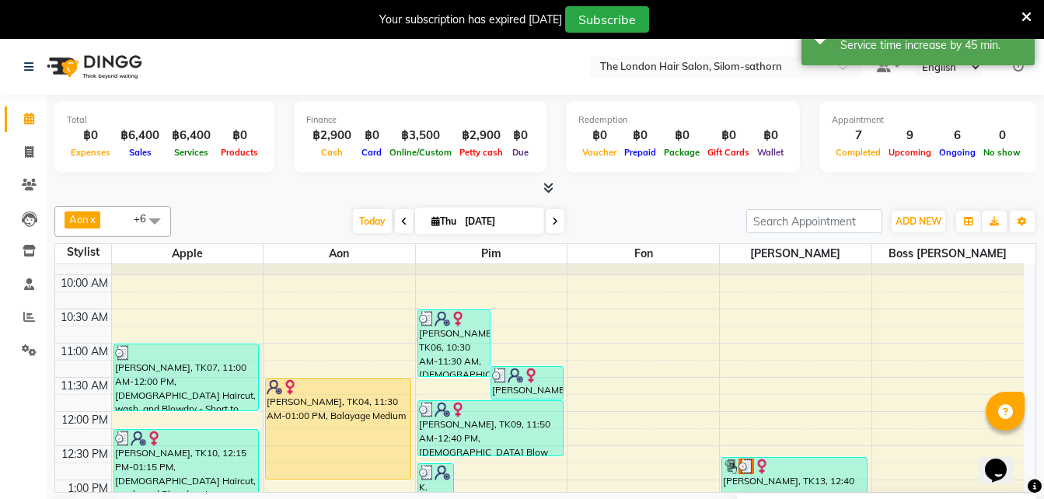
scroll to position [57, 0]
click at [549, 223] on span at bounding box center [555, 221] width 19 height 24
type input "[DATE]"
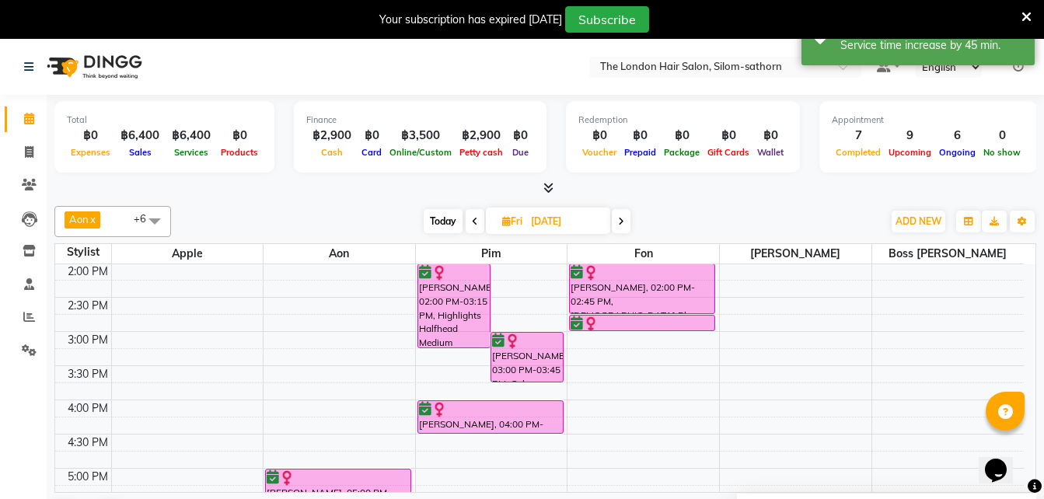
scroll to position [0, 0]
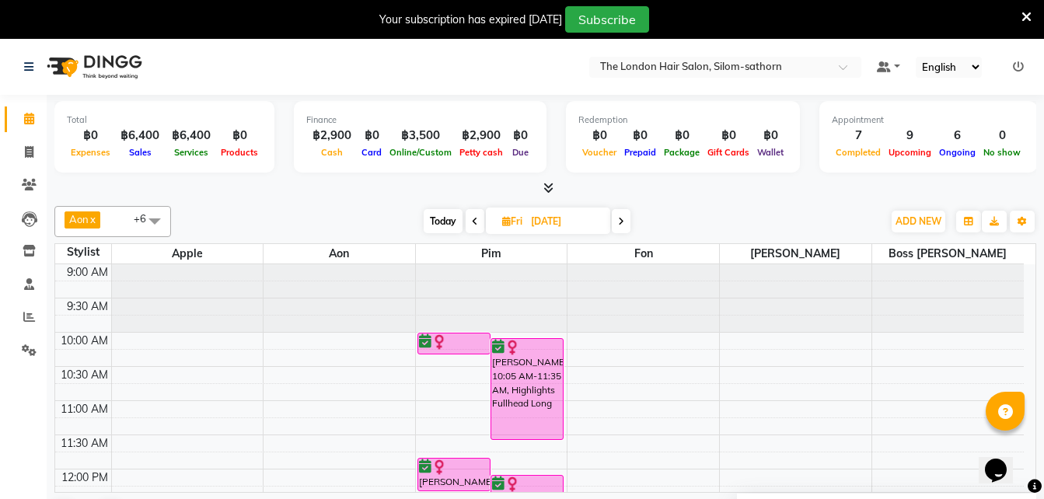
click at [540, 222] on input "[DATE]" at bounding box center [565, 221] width 78 height 23
select select "9"
select select "2025"
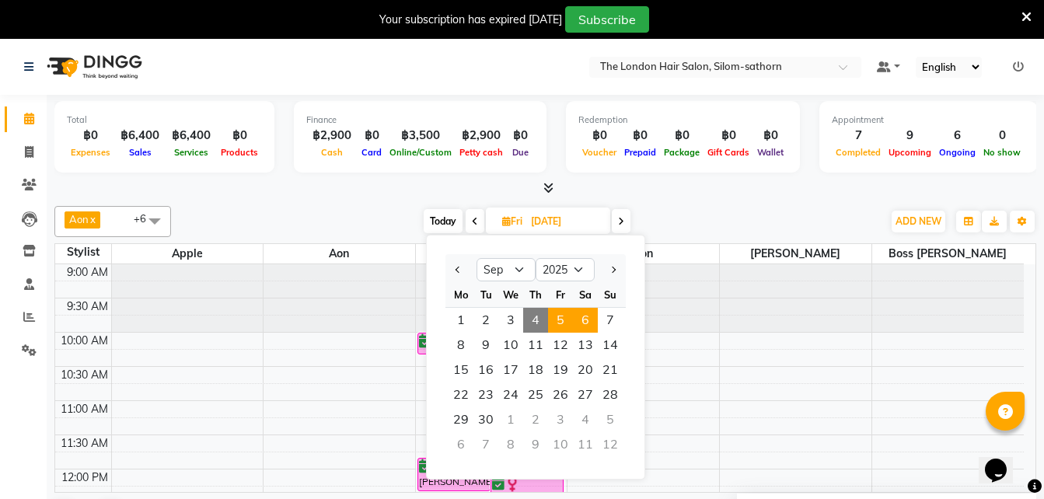
click at [585, 315] on span "6" at bounding box center [585, 320] width 25 height 25
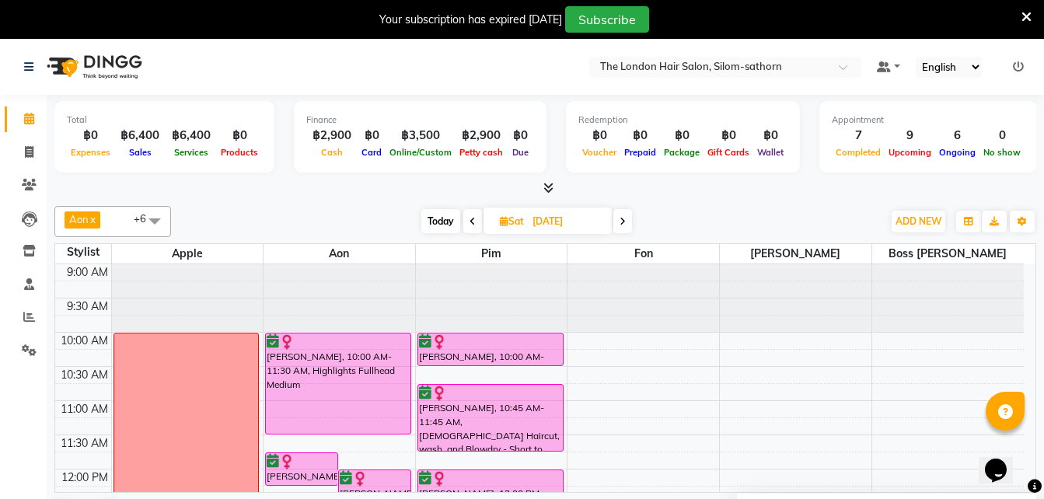
drag, startPoint x: 435, startPoint y: 224, endPoint x: 424, endPoint y: 222, distance: 11.9
click at [424, 222] on span "Today" at bounding box center [440, 221] width 39 height 24
type input "[DATE]"
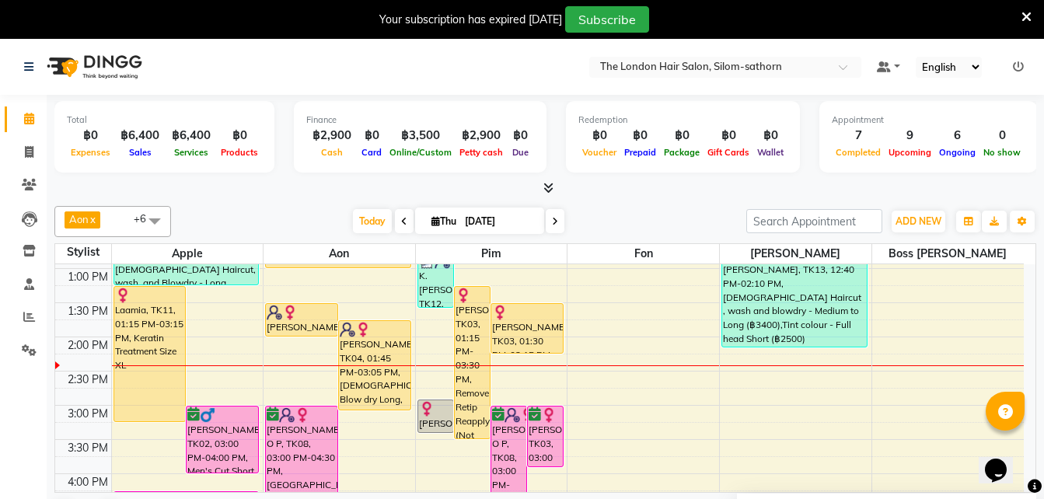
scroll to position [268, 0]
click at [642, 432] on div "9:00 AM 9:30 AM 10:00 AM 10:30 AM 11:00 AM 11:30 AM 12:00 PM 12:30 PM 1:00 PM 1…" at bounding box center [539, 406] width 969 height 820
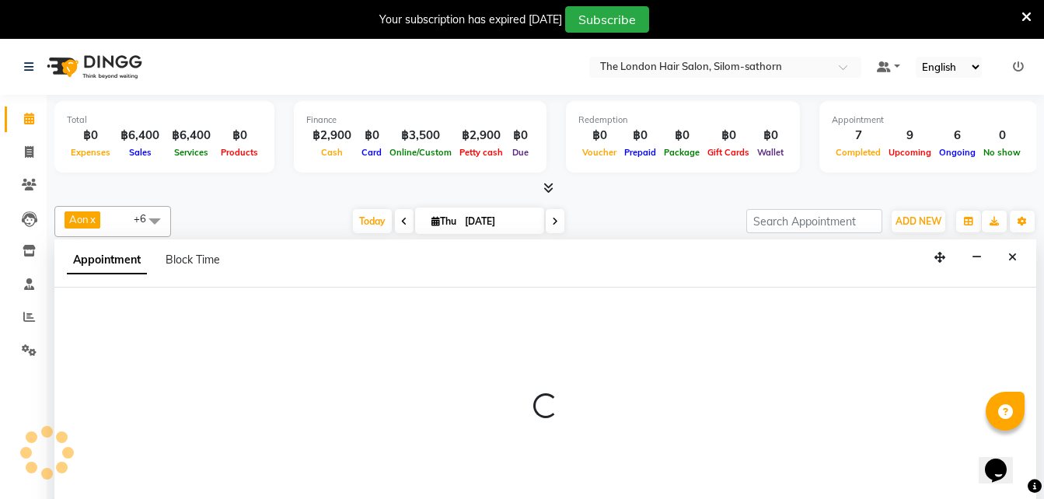
scroll to position [40, 0]
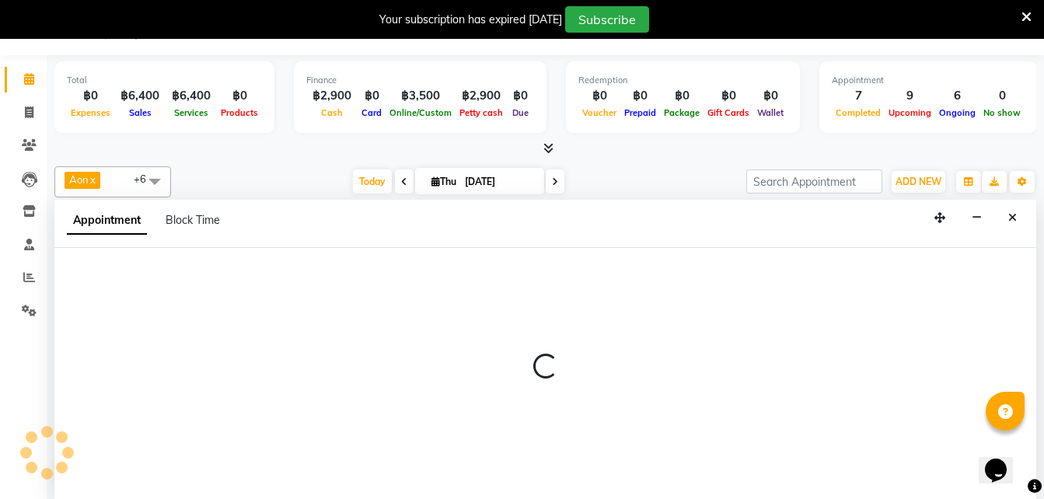
select select "56711"
select select "915"
select select "tentative"
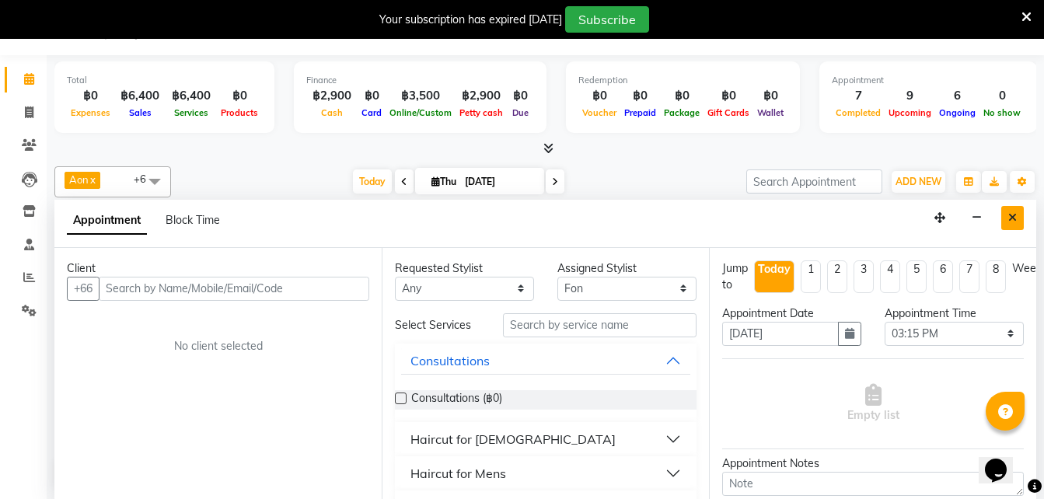
click at [1008, 223] on button "Close" at bounding box center [1012, 218] width 23 height 24
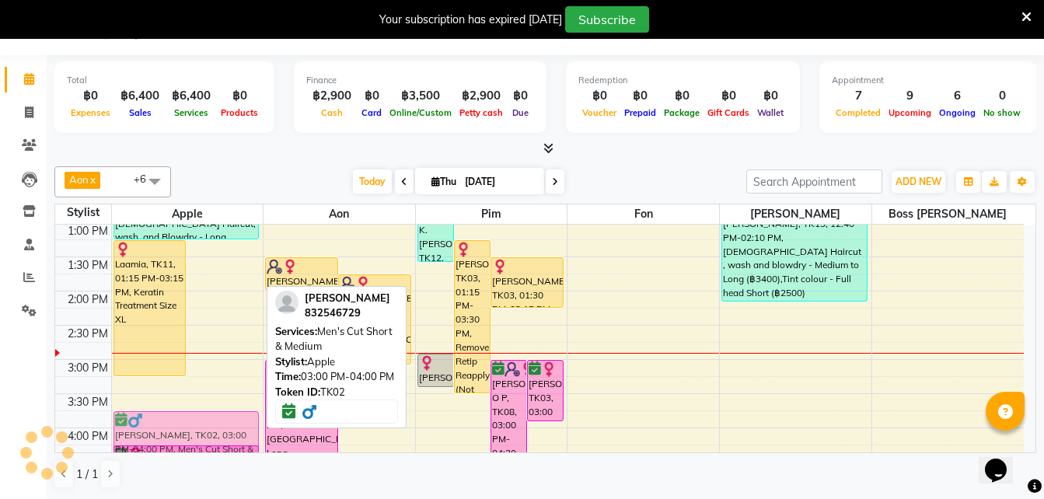
scroll to position [278, 0]
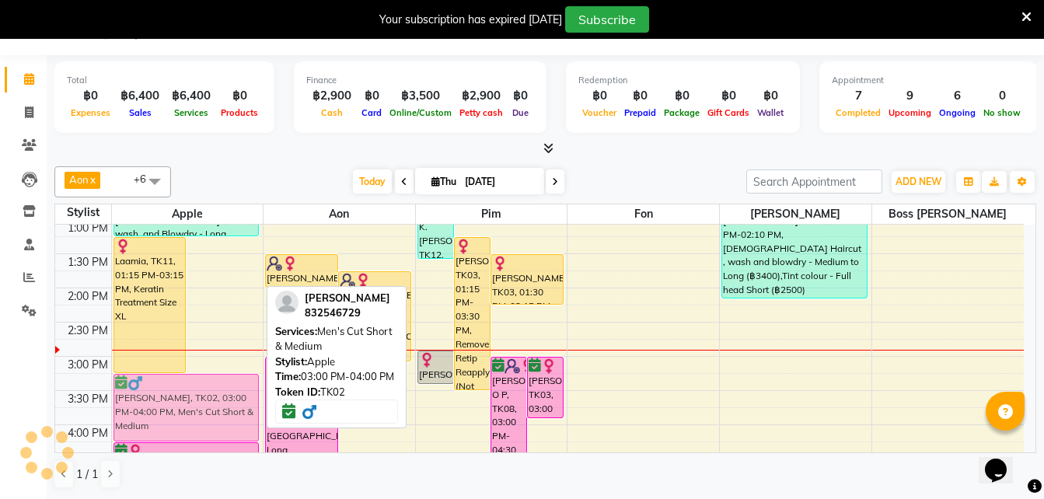
drag, startPoint x: 244, startPoint y: 393, endPoint x: 237, endPoint y: 401, distance: 11.1
click at [237, 401] on div "Laamia, TK11, 01:15 PM-03:15 PM, Keratin Treatment Size XL [PERSON_NAME], TK02,…" at bounding box center [188, 356] width 152 height 820
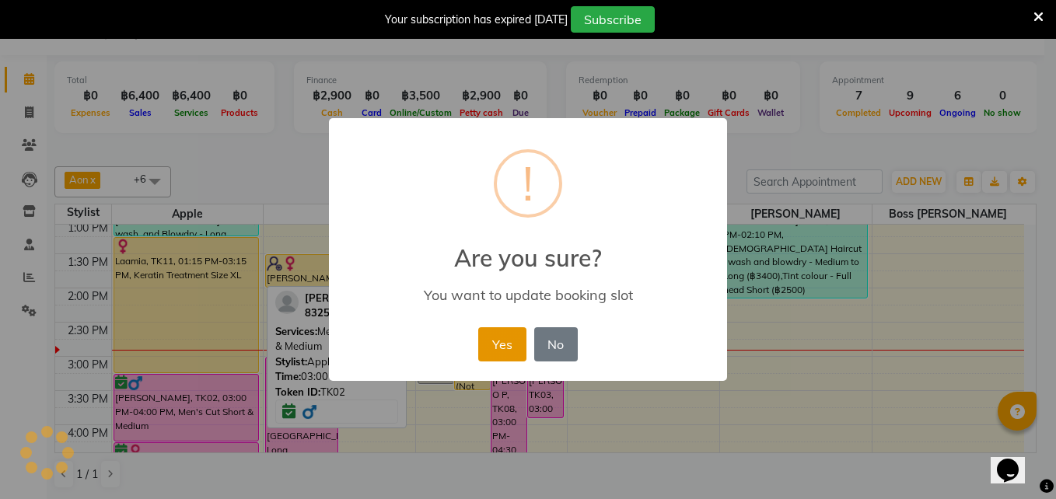
click at [502, 347] on button "Yes" at bounding box center [501, 344] width 47 height 34
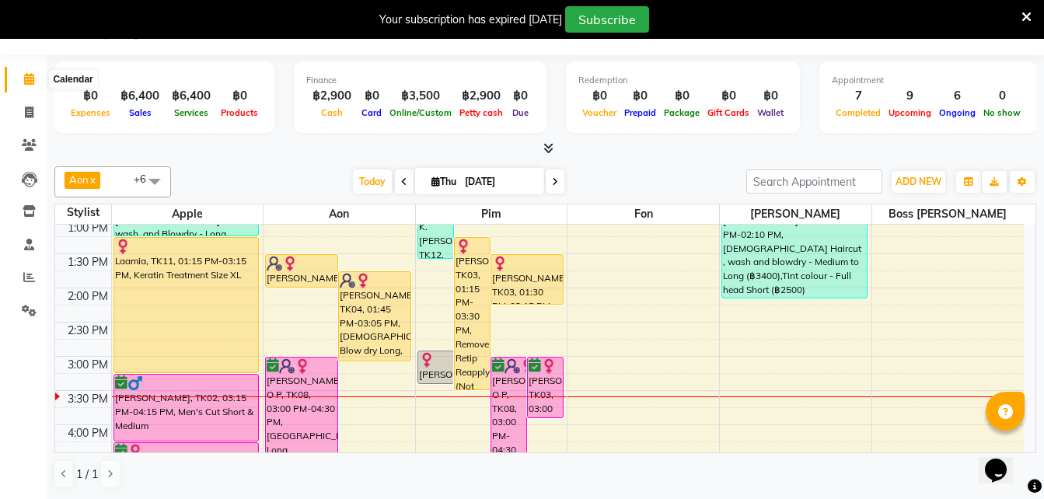
click at [26, 81] on icon at bounding box center [29, 79] width 10 height 12
click at [35, 280] on span at bounding box center [29, 278] width 27 height 18
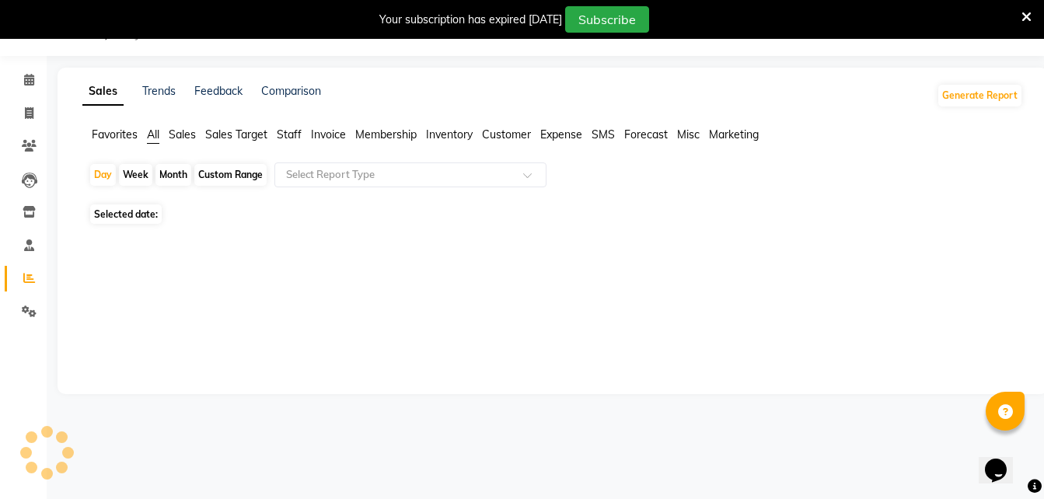
scroll to position [39, 0]
click at [29, 90] on link "Calendar" at bounding box center [23, 81] width 37 height 26
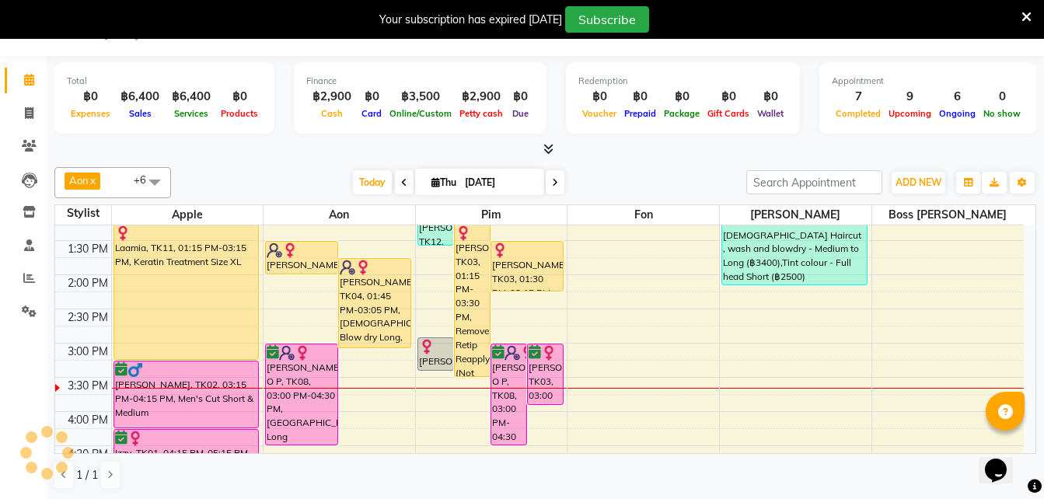
scroll to position [293, 0]
click at [547, 186] on span at bounding box center [555, 182] width 19 height 24
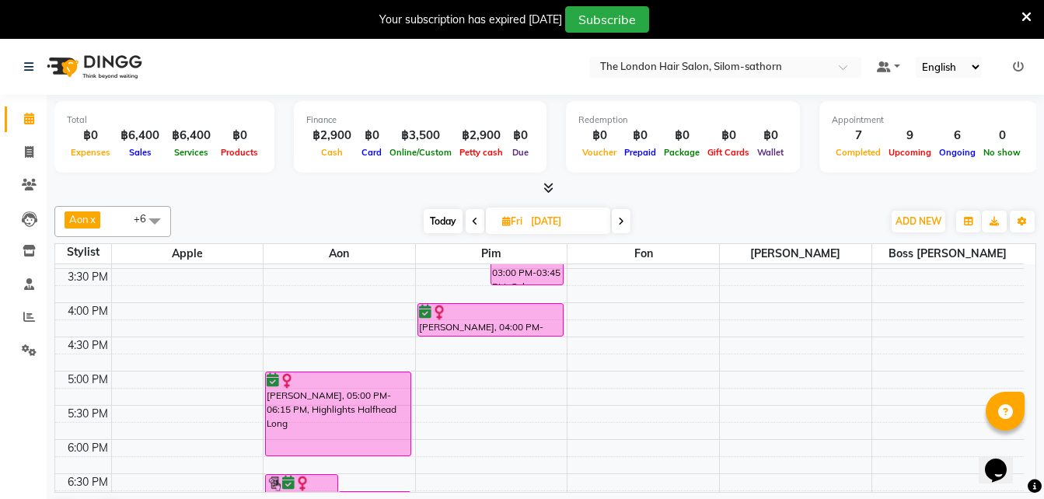
scroll to position [439, 0]
click at [33, 121] on icon at bounding box center [29, 119] width 10 height 12
click at [436, 213] on span "Today" at bounding box center [443, 221] width 39 height 24
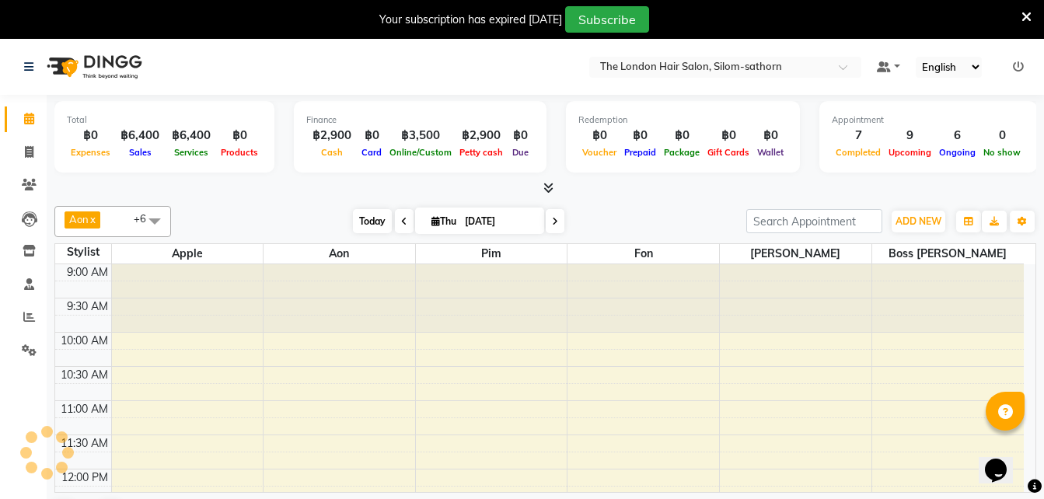
scroll to position [411, 0]
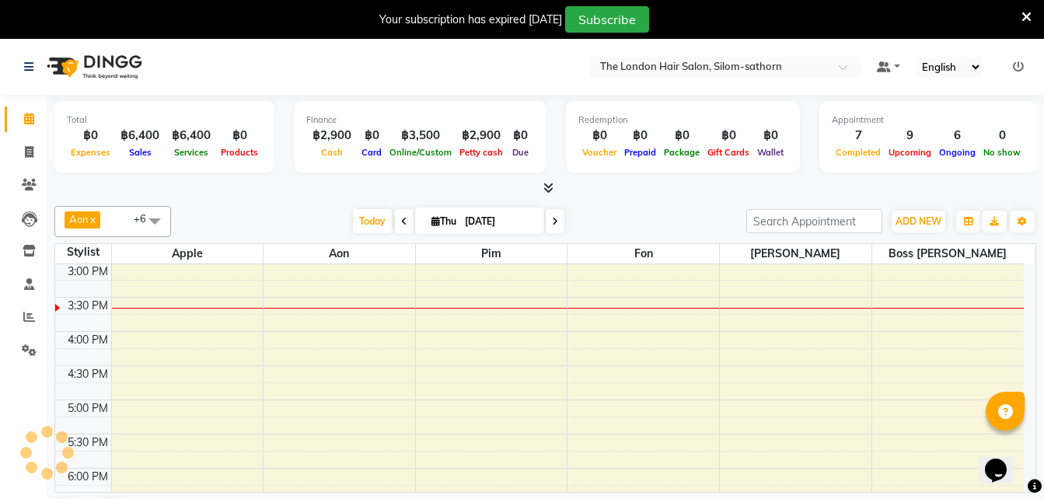
click at [554, 223] on icon at bounding box center [555, 221] width 6 height 9
type input "[DATE]"
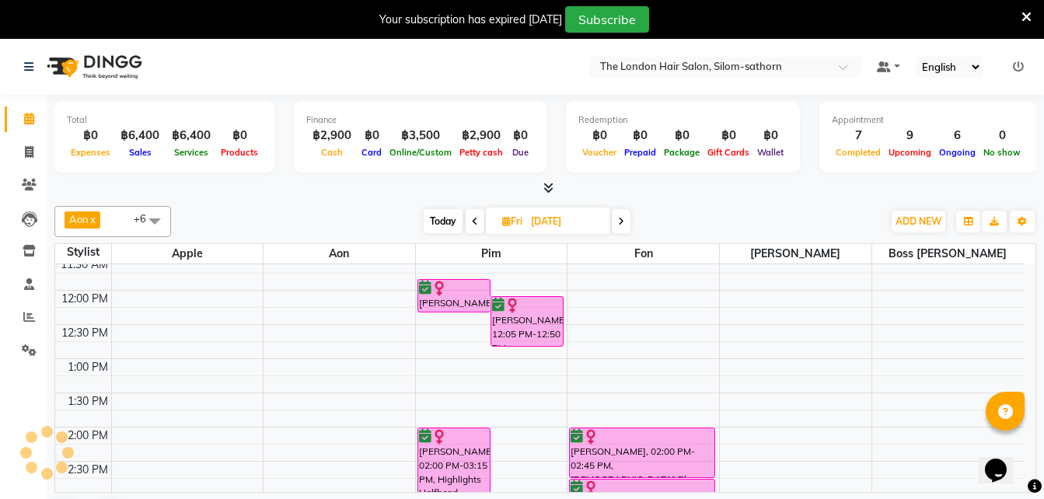
scroll to position [177, 0]
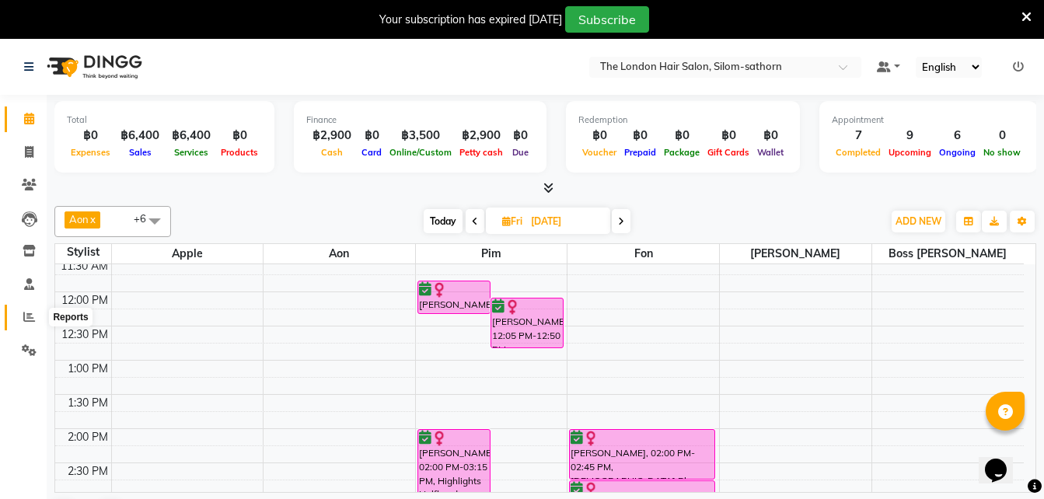
click at [26, 315] on icon at bounding box center [29, 317] width 12 height 12
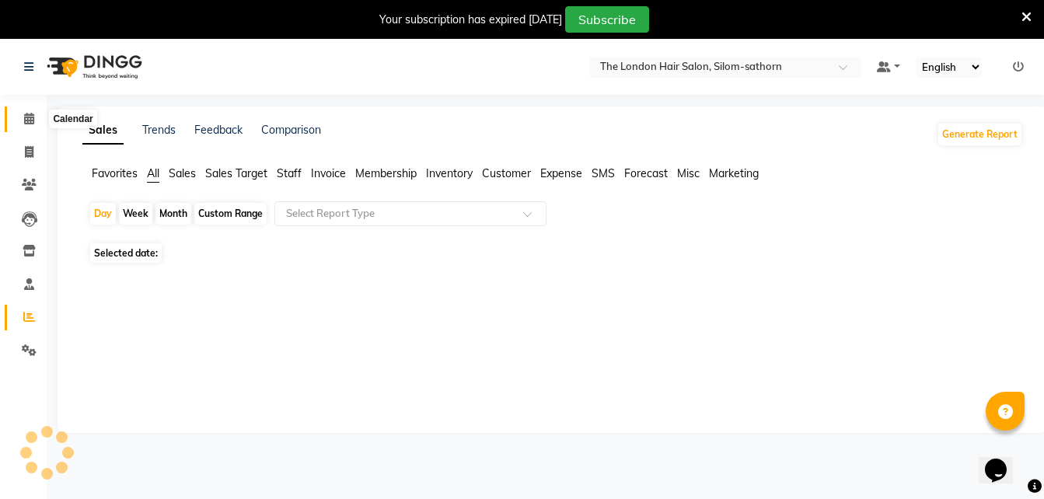
click at [25, 119] on icon at bounding box center [29, 119] width 10 height 12
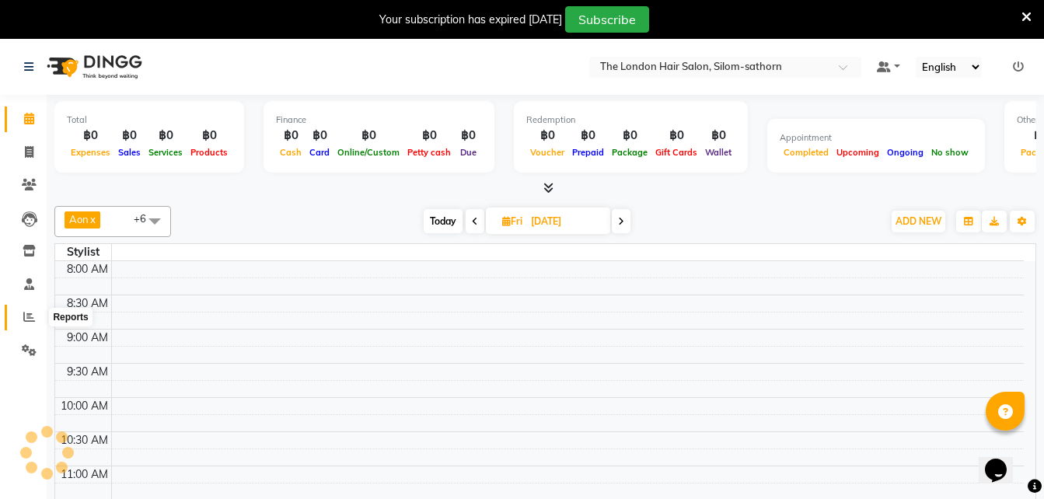
click at [40, 316] on span at bounding box center [29, 318] width 27 height 18
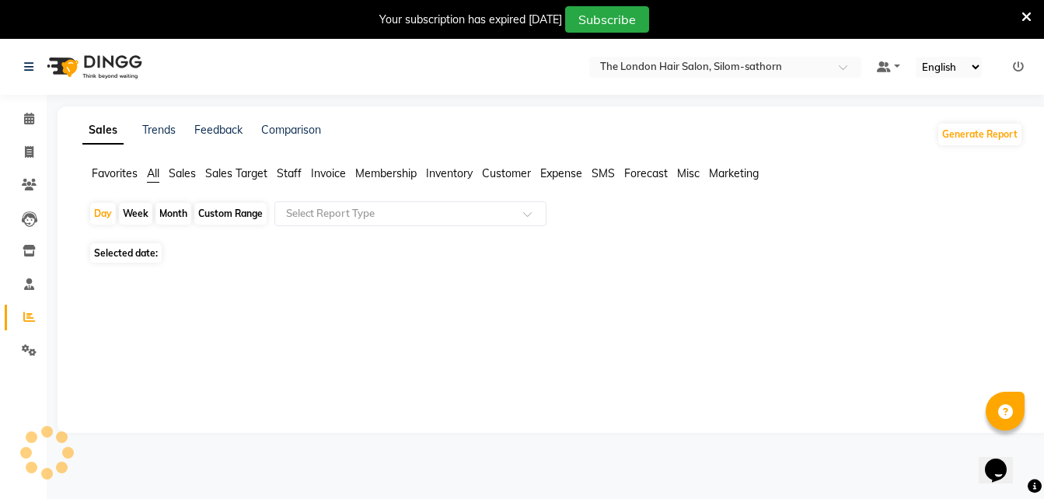
click at [40, 316] on span at bounding box center [29, 318] width 27 height 18
click at [16, 125] on span at bounding box center [29, 119] width 27 height 18
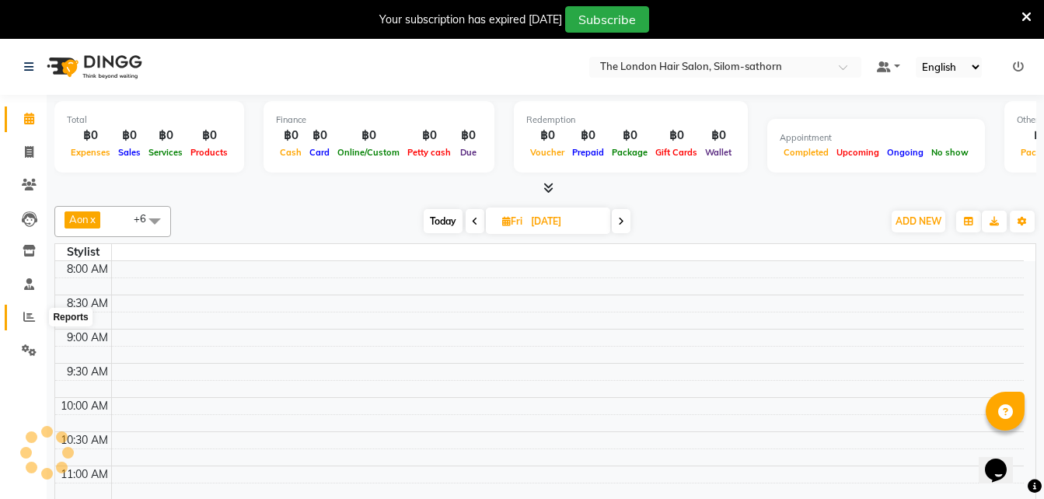
click at [36, 317] on span at bounding box center [29, 318] width 27 height 18
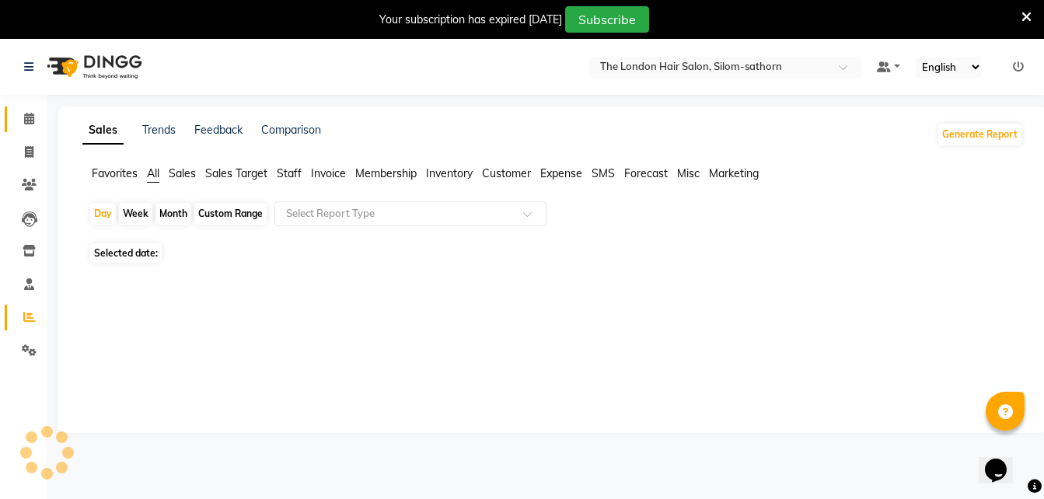
click at [31, 125] on span at bounding box center [29, 119] width 27 height 18
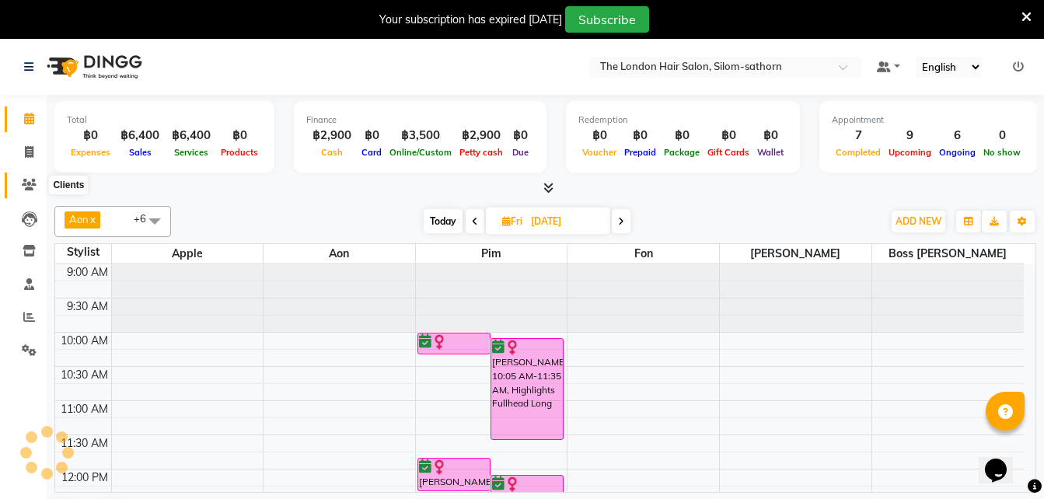
click at [28, 186] on icon at bounding box center [29, 185] width 15 height 12
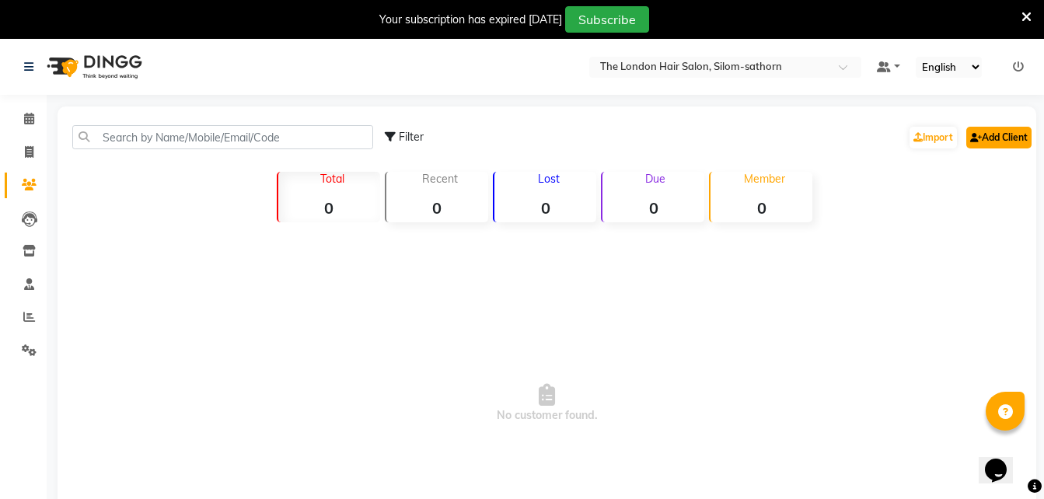
click at [994, 139] on link "Add Client" at bounding box center [998, 138] width 65 height 22
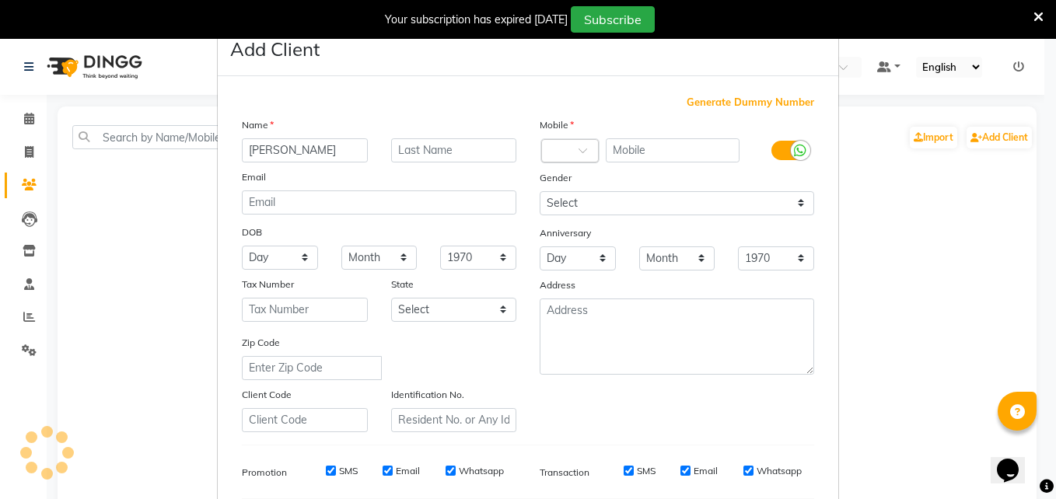
type input "[PERSON_NAME]"
click at [550, 155] on input "text" at bounding box center [554, 152] width 9 height 16
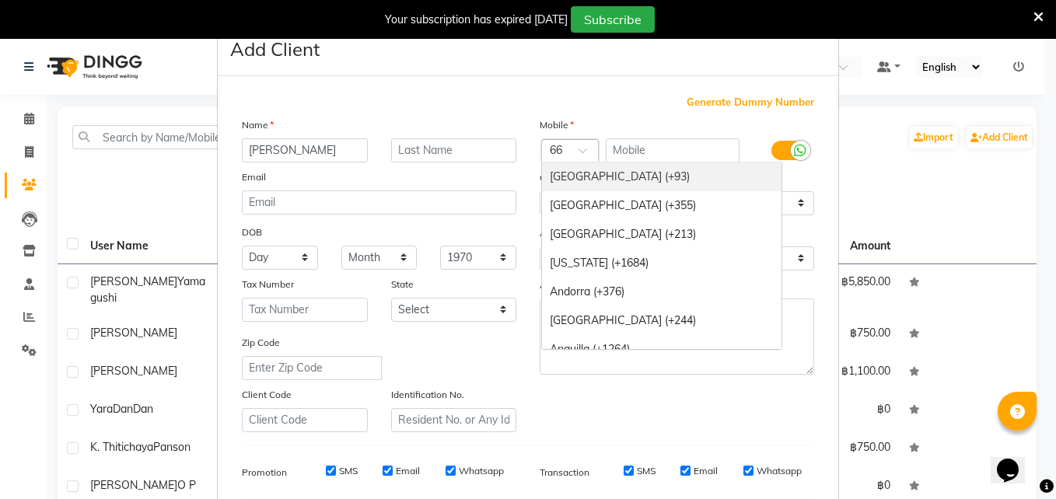
click at [567, 151] on div at bounding box center [570, 152] width 56 height 16
type input "1"
type input "49"
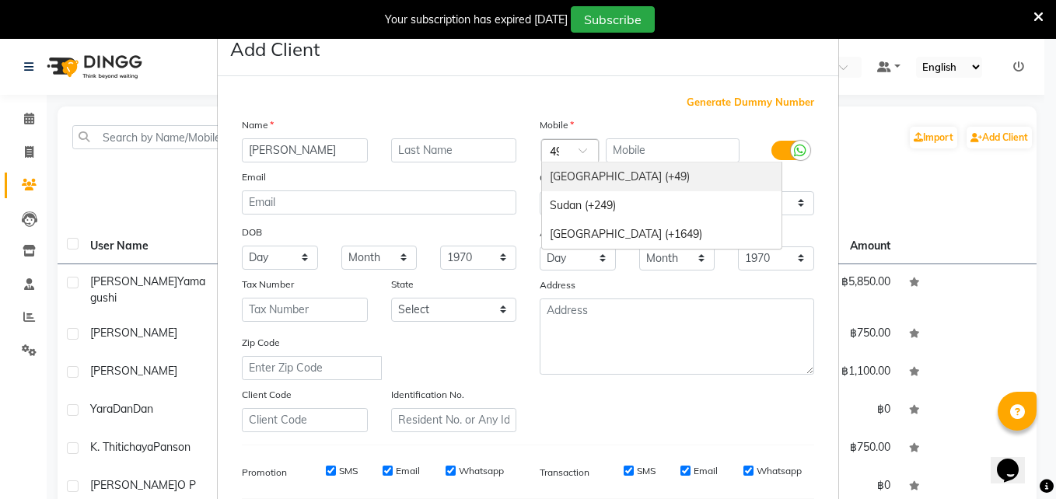
scroll to position [0, 4]
click at [569, 184] on div "Germany (+49)" at bounding box center [661, 177] width 239 height 29
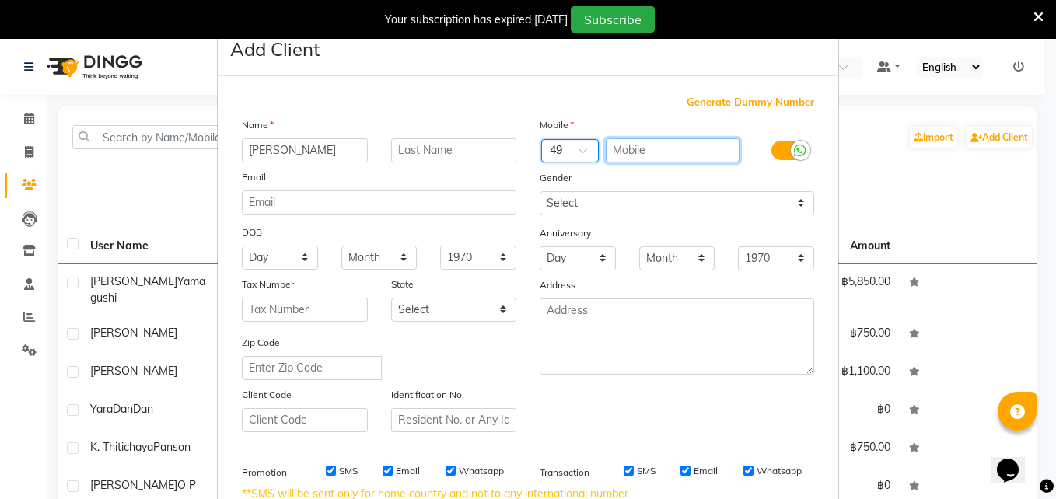
click at [627, 151] on input "text" at bounding box center [673, 150] width 135 height 24
type input "1704576033"
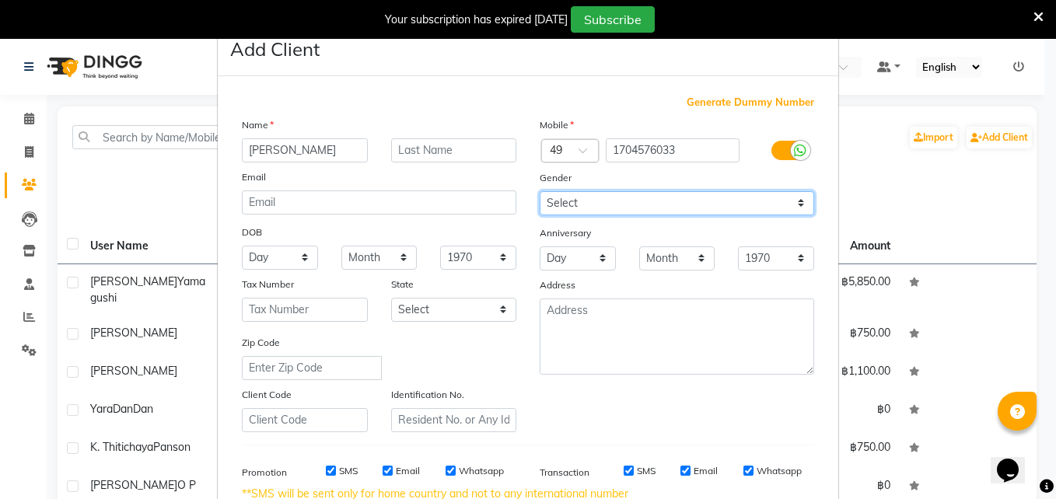
click at [561, 206] on select "Select [DEMOGRAPHIC_DATA] [DEMOGRAPHIC_DATA] Other Prefer Not To Say" at bounding box center [677, 203] width 274 height 24
select select "[DEMOGRAPHIC_DATA]"
click at [540, 191] on select "Select [DEMOGRAPHIC_DATA] [DEMOGRAPHIC_DATA] Other Prefer Not To Say" at bounding box center [677, 203] width 274 height 24
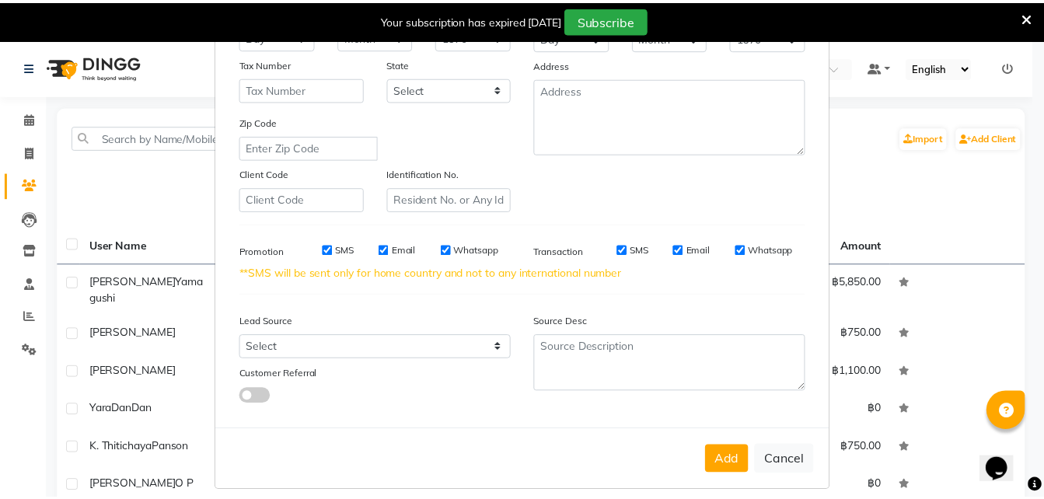
scroll to position [235, 0]
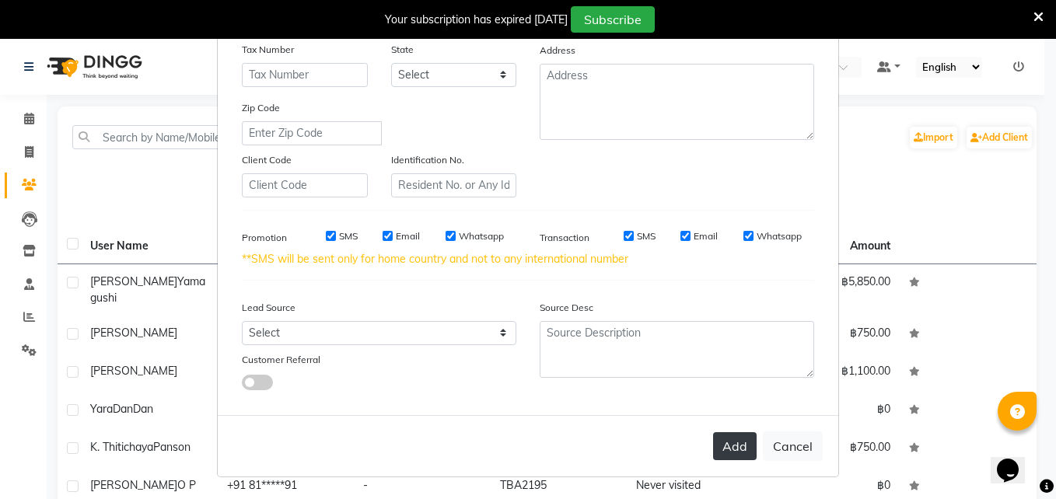
click at [723, 452] on button "Add" at bounding box center [735, 446] width 44 height 28
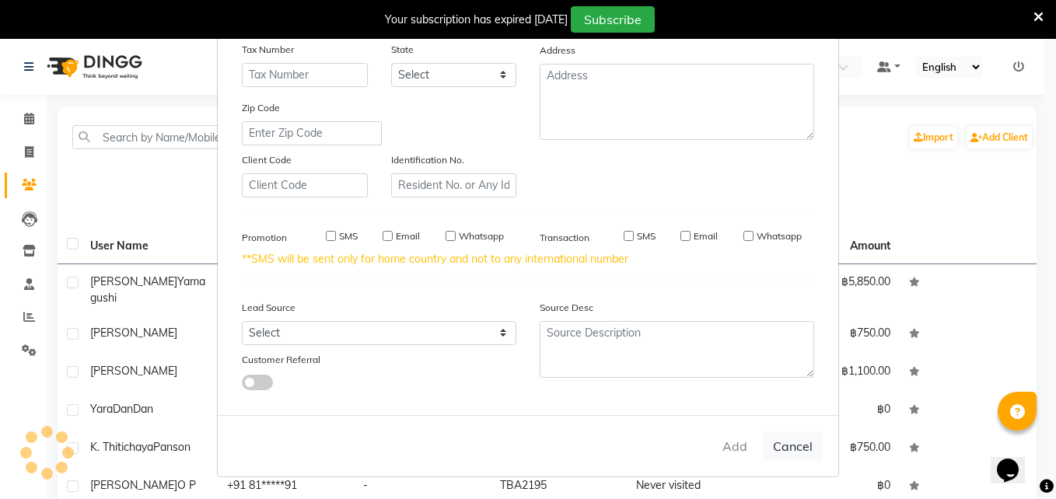
select select
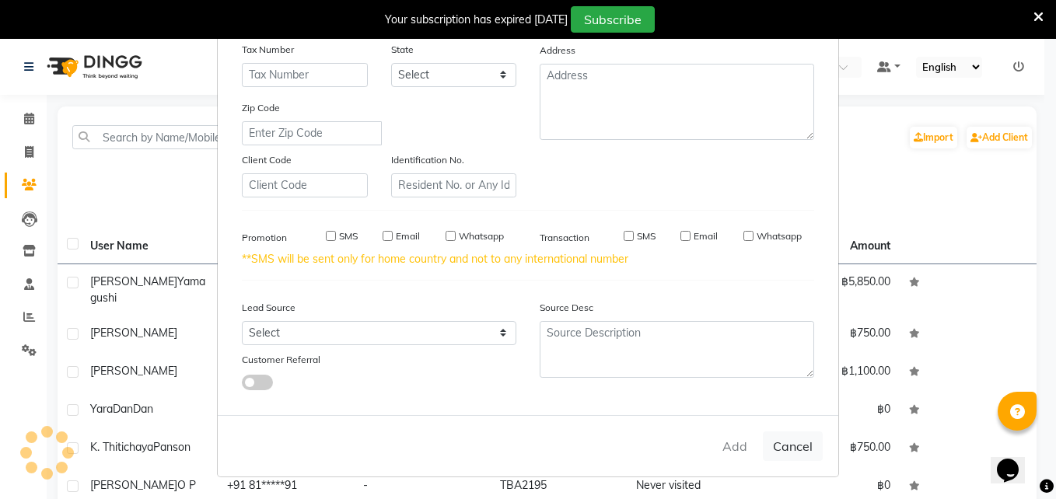
select select
checkbox input "false"
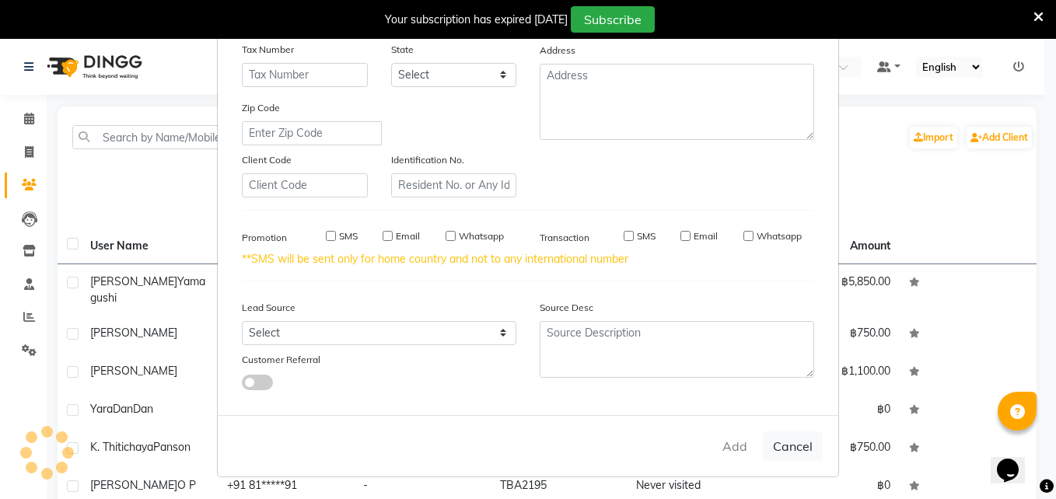
checkbox input "false"
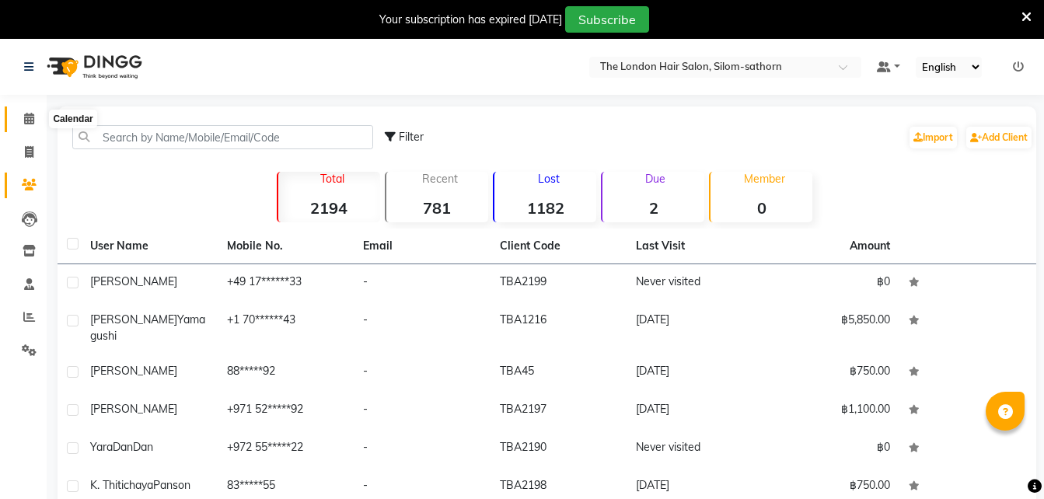
click at [26, 127] on span at bounding box center [29, 119] width 27 height 18
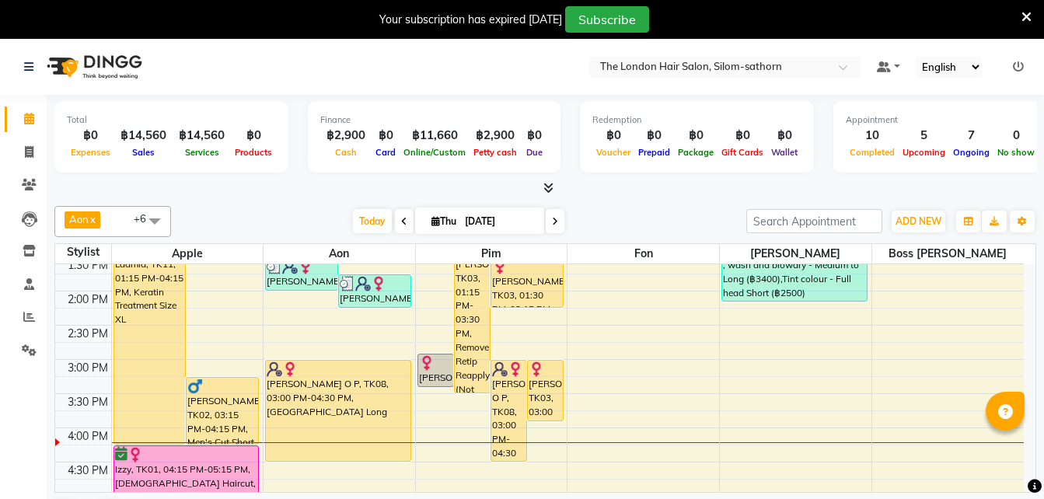
scroll to position [316, 0]
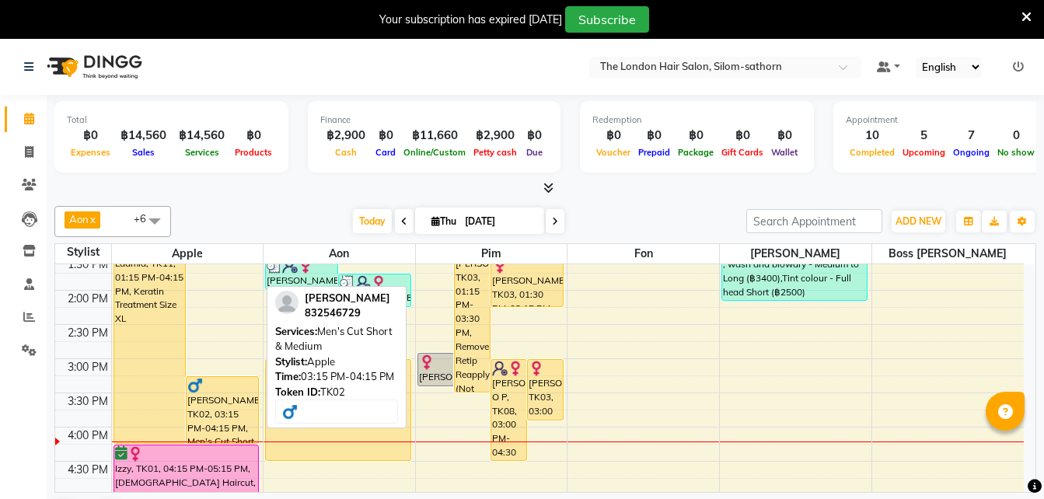
click at [213, 407] on div "[PERSON_NAME], TK02, 03:15 PM-04:15 PM, Men's Cut Short & Medium" at bounding box center [223, 410] width 72 height 66
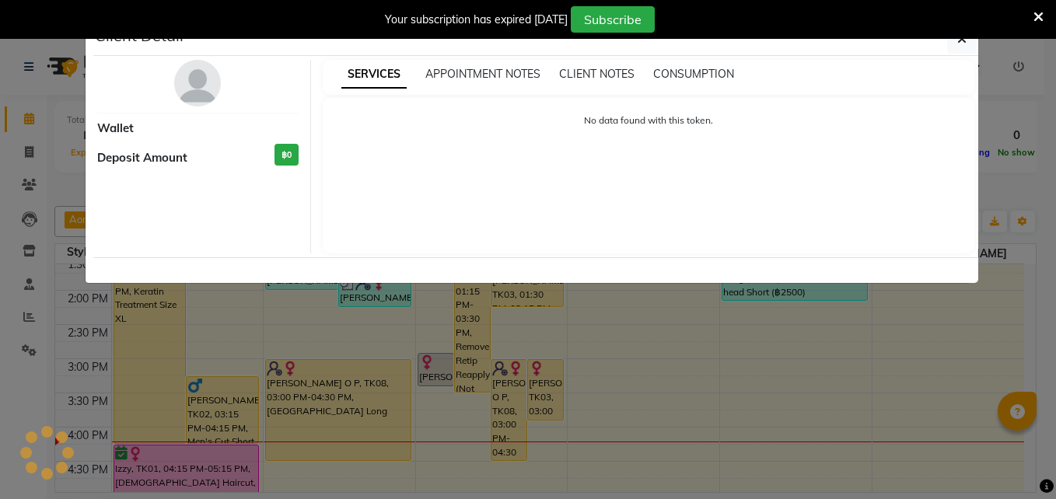
select select "1"
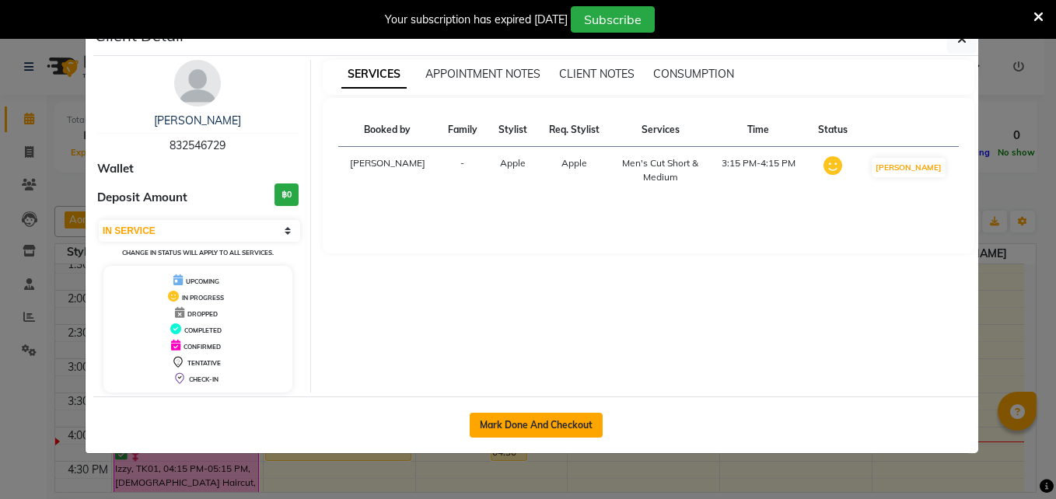
click at [550, 425] on button "Mark Done And Checkout" at bounding box center [536, 425] width 133 height 25
select select "service"
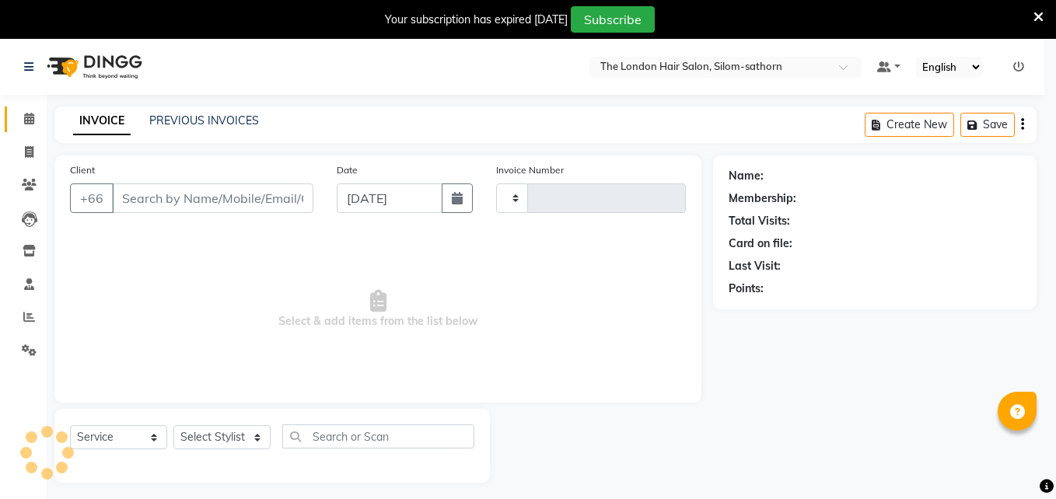
type input "1565"
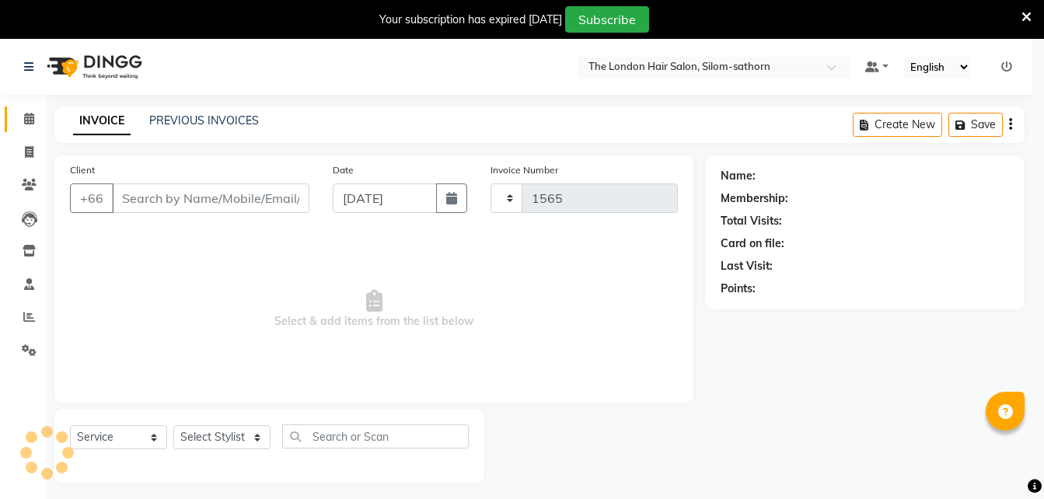
select select "6977"
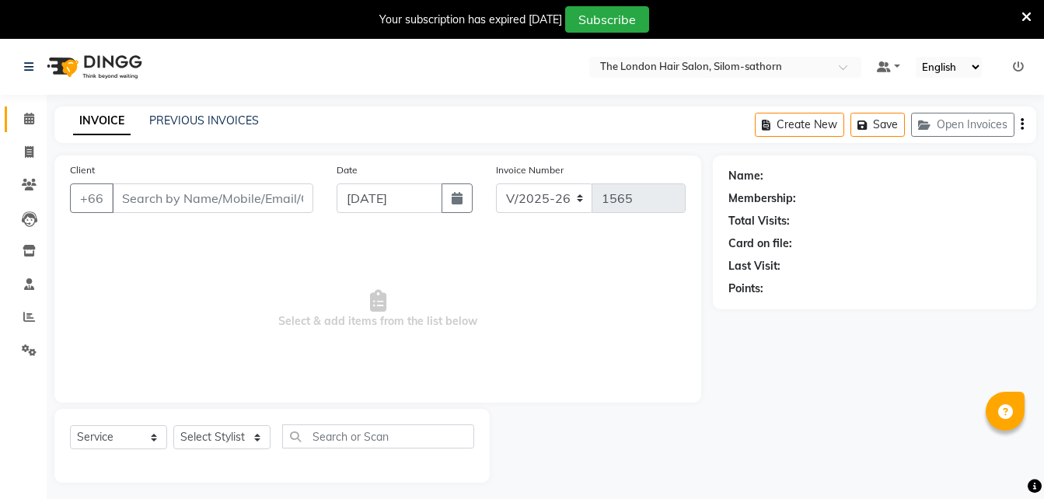
type input "83*****29"
select select "56710"
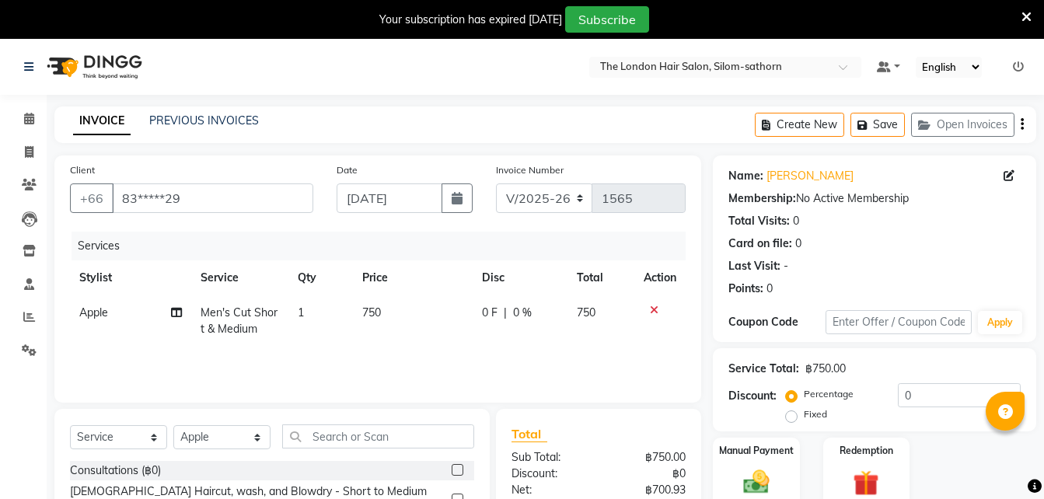
click at [237, 320] on td "Men's Cut Short & Medium" at bounding box center [239, 320] width 97 height 51
select select "56710"
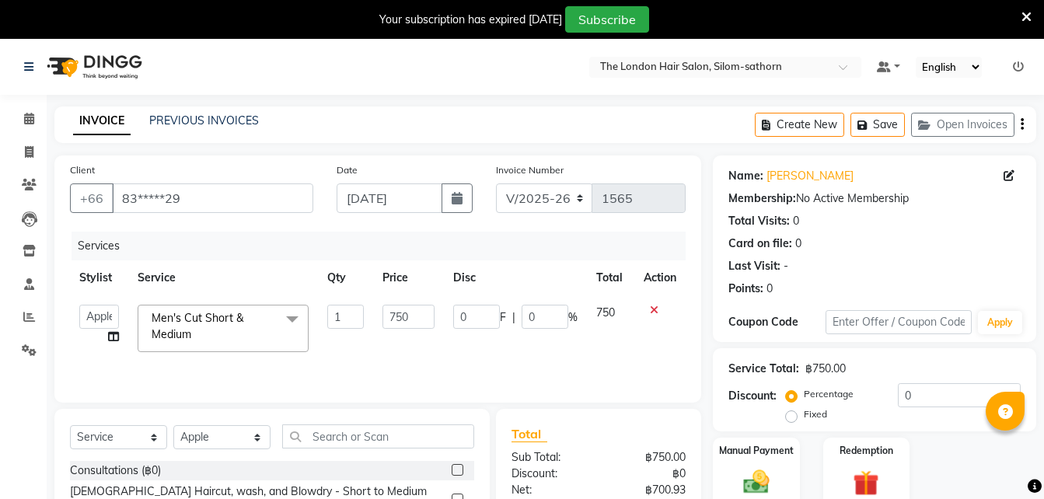
click at [272, 327] on span "Men's Cut Short & Medium x" at bounding box center [216, 326] width 137 height 33
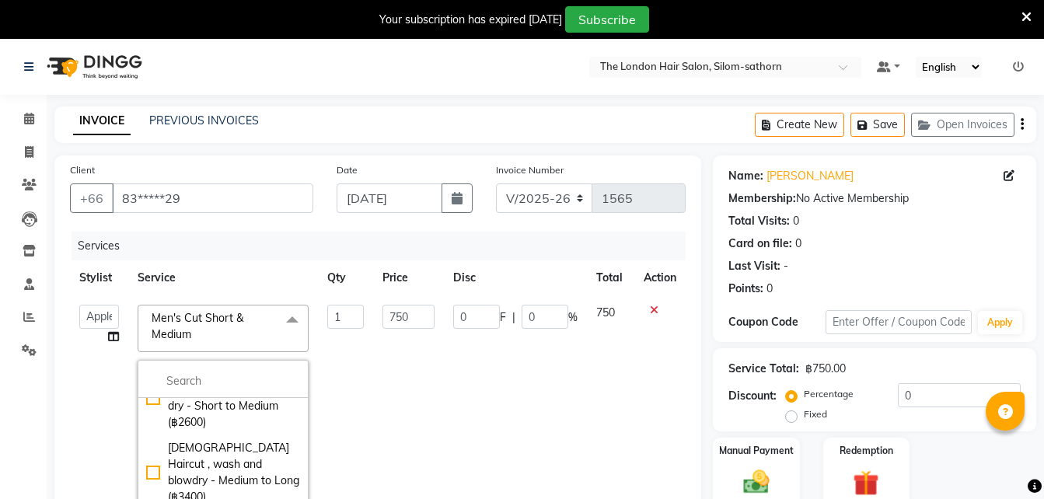
scroll to position [339, 0]
click at [146, 481] on div "Men's Cut Long (฿850)" at bounding box center [223, 489] width 154 height 16
checkbox input "false"
checkbox input "true"
type input "850"
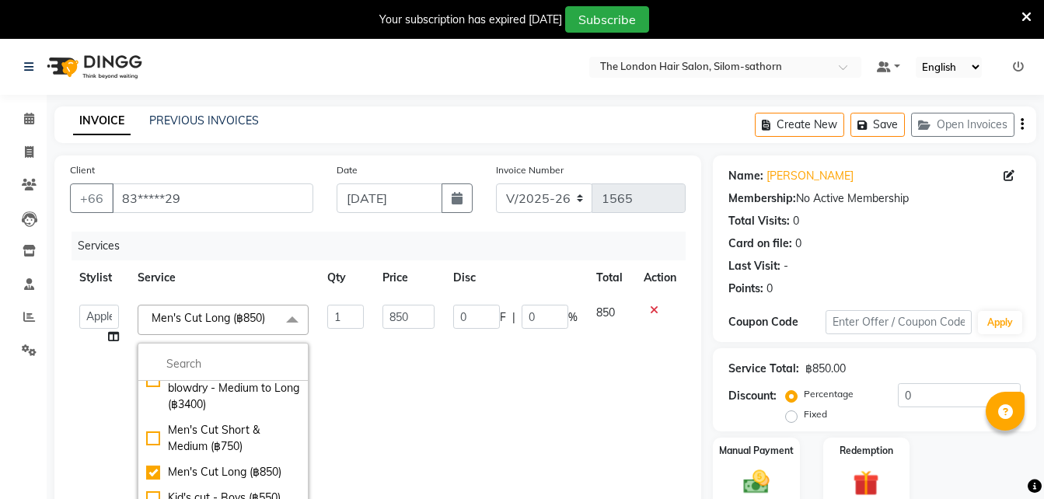
click at [410, 348] on td "850" at bounding box center [409, 419] width 72 height 249
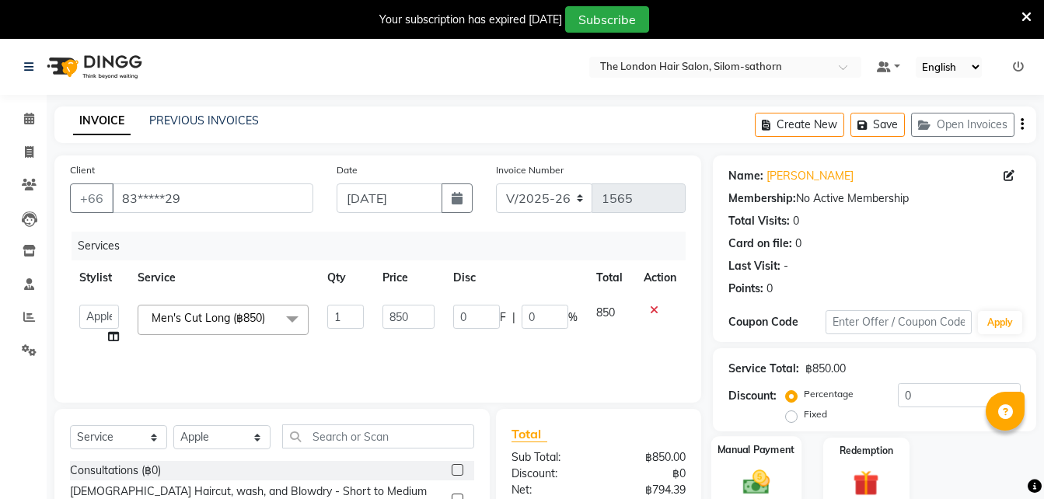
scroll to position [163, 0]
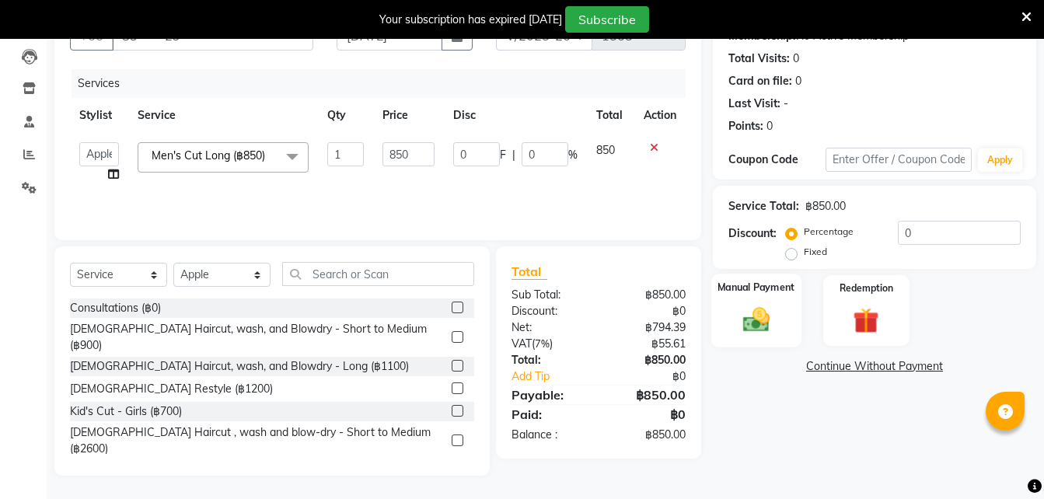
click at [766, 312] on img at bounding box center [757, 319] width 44 height 31
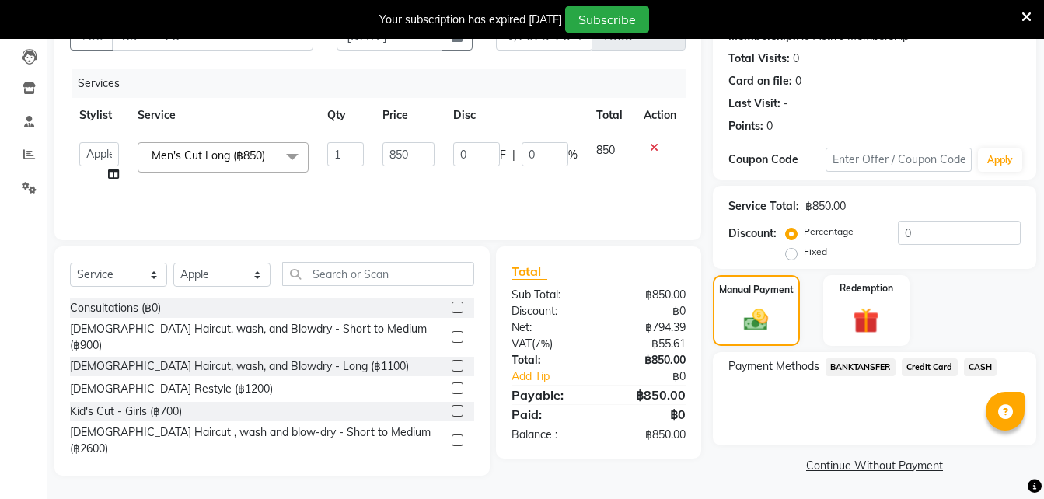
click at [927, 367] on span "Credit Card" at bounding box center [930, 367] width 56 height 18
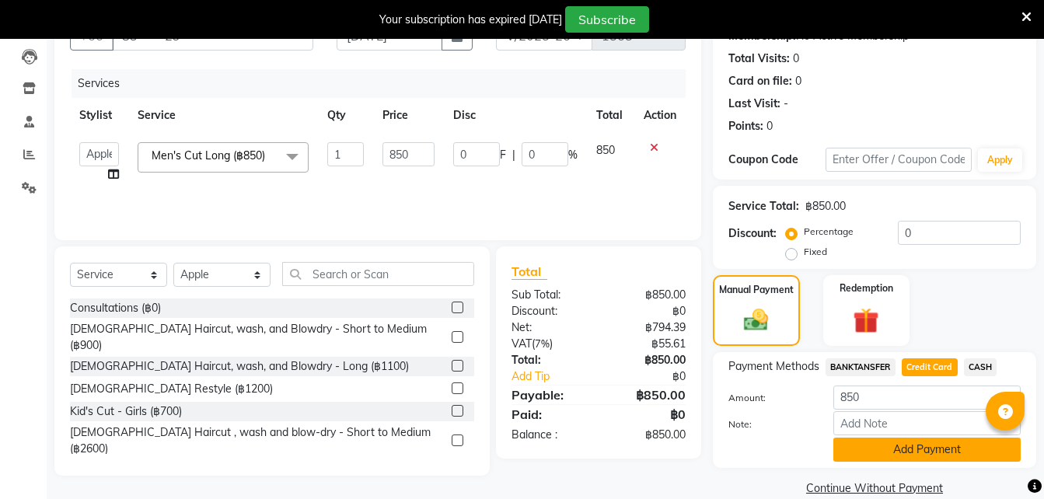
click at [867, 449] on button "Add Payment" at bounding box center [927, 450] width 187 height 24
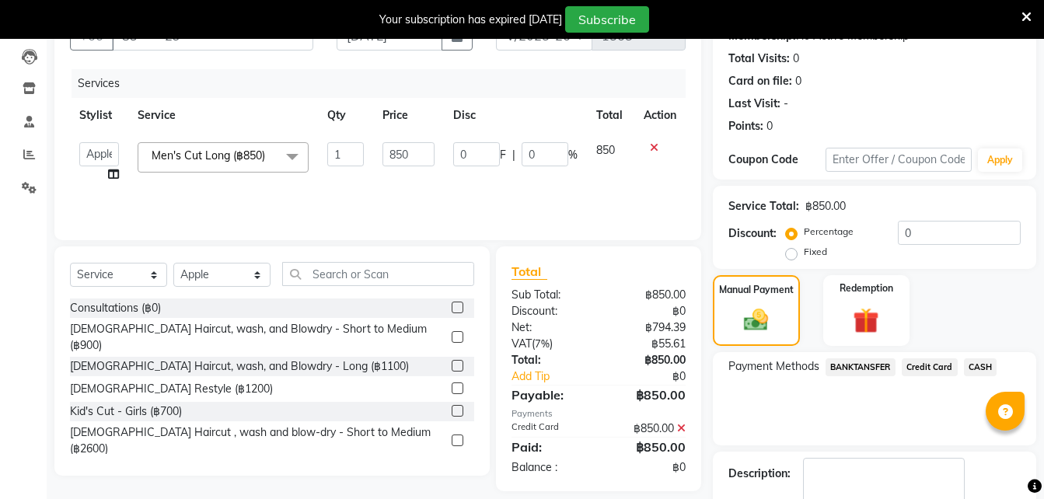
scroll to position [252, 0]
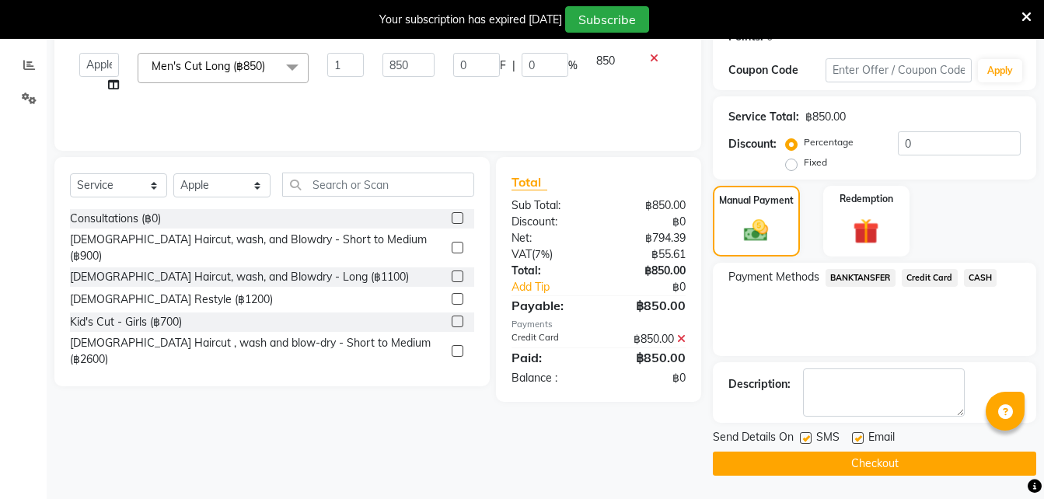
click at [822, 460] on button "Checkout" at bounding box center [874, 464] width 323 height 24
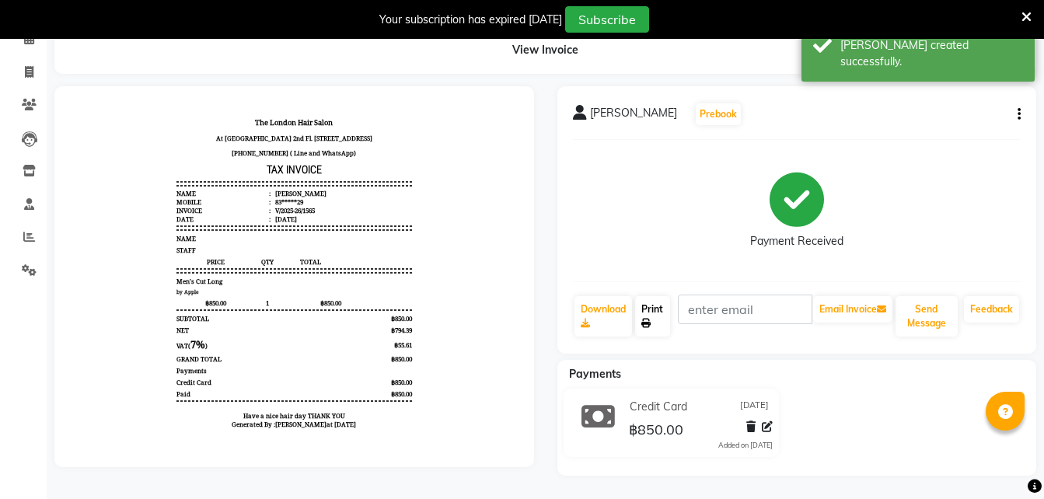
click at [645, 319] on icon at bounding box center [645, 323] width 9 height 9
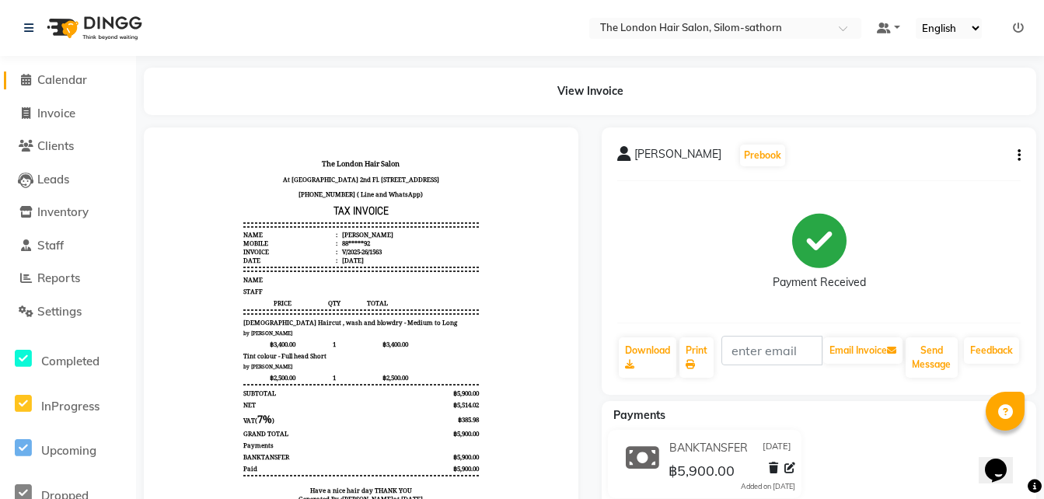
click at [70, 80] on span "Calendar" at bounding box center [62, 79] width 50 height 15
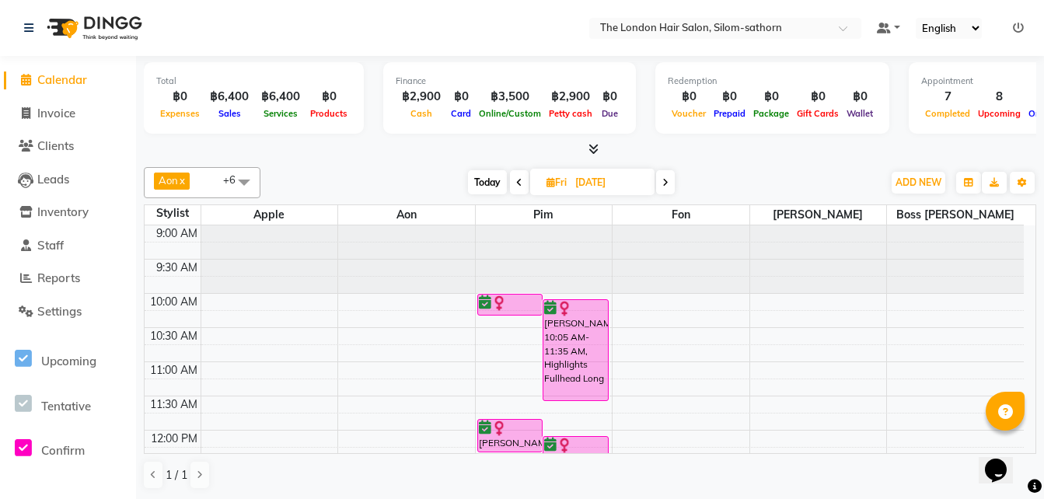
click at [613, 185] on input "[DATE]" at bounding box center [610, 182] width 78 height 23
select select "9"
select select "2025"
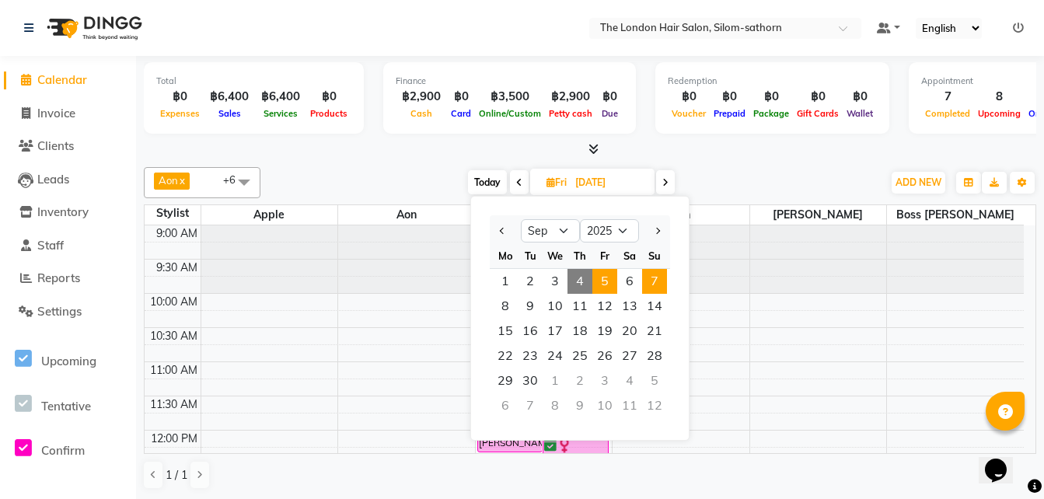
click at [648, 283] on span "7" at bounding box center [654, 281] width 25 height 25
type input "[DATE]"
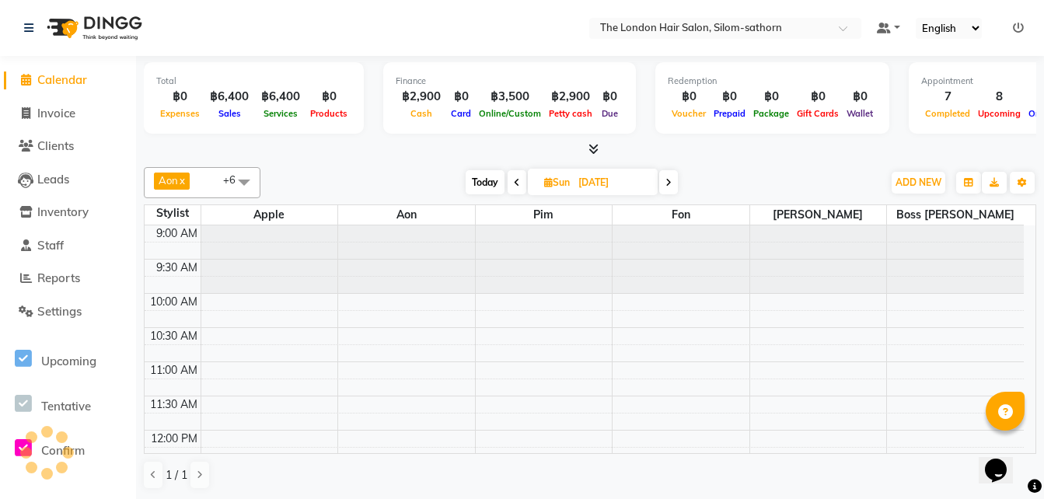
scroll to position [411, 0]
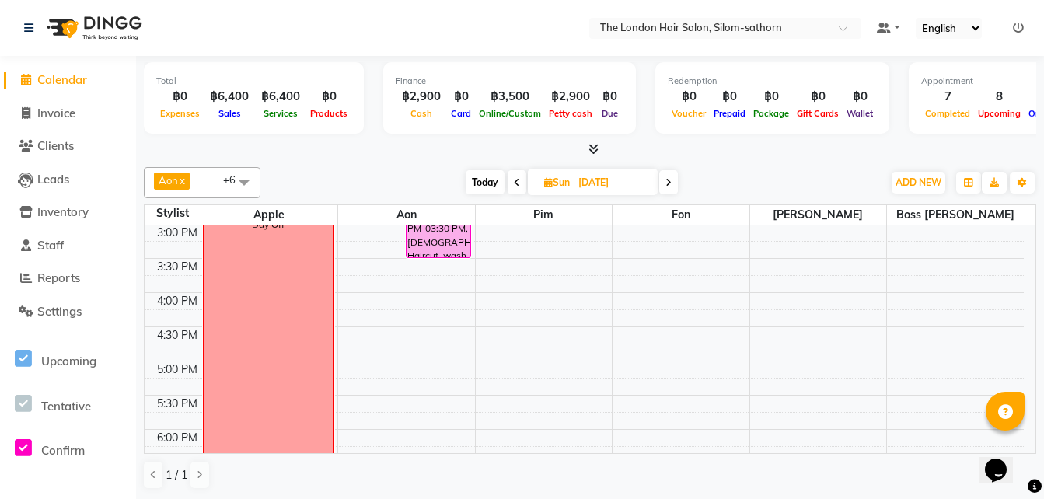
click at [585, 187] on input "[DATE]" at bounding box center [613, 182] width 78 height 23
select select "9"
select select "2025"
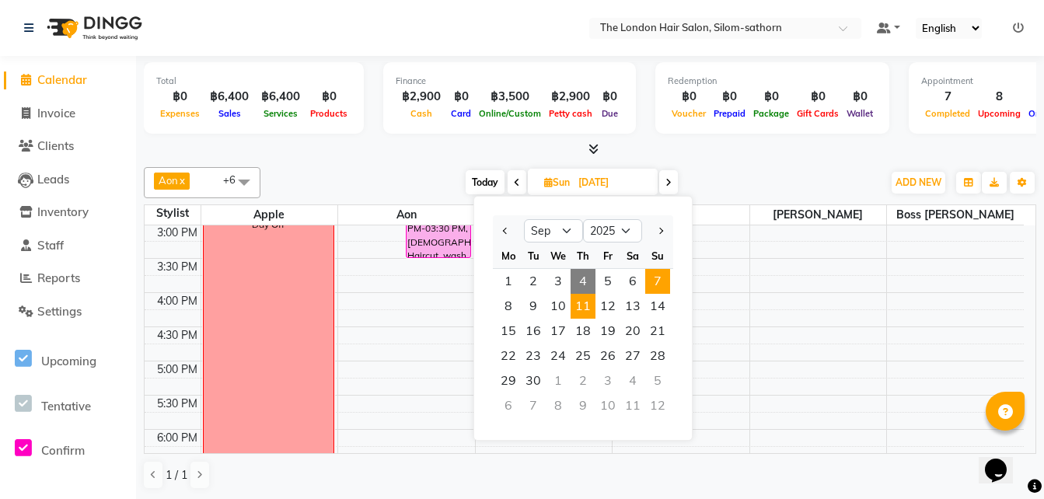
click at [587, 301] on span "11" at bounding box center [583, 306] width 25 height 25
type input "[DATE]"
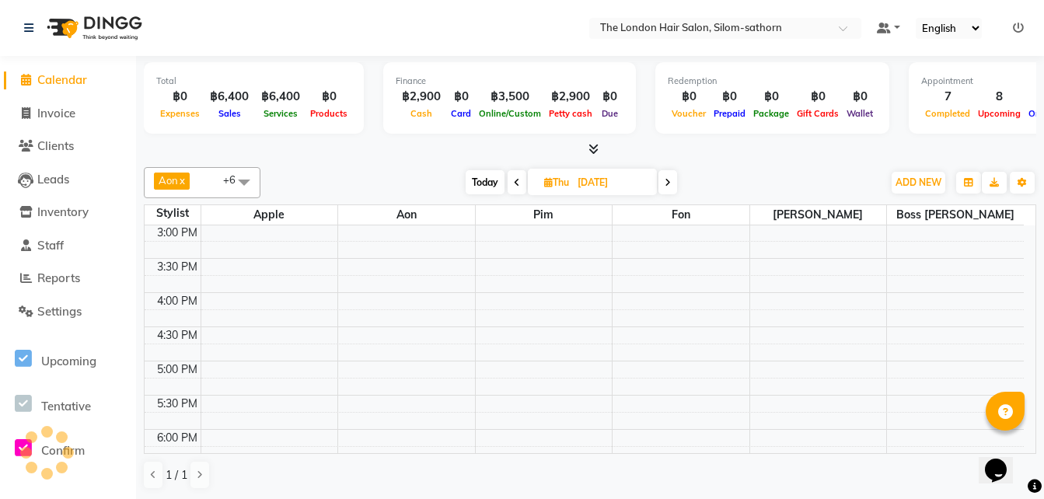
click at [566, 179] on span "Thu" at bounding box center [556, 183] width 33 height 12
select select "9"
select select "2025"
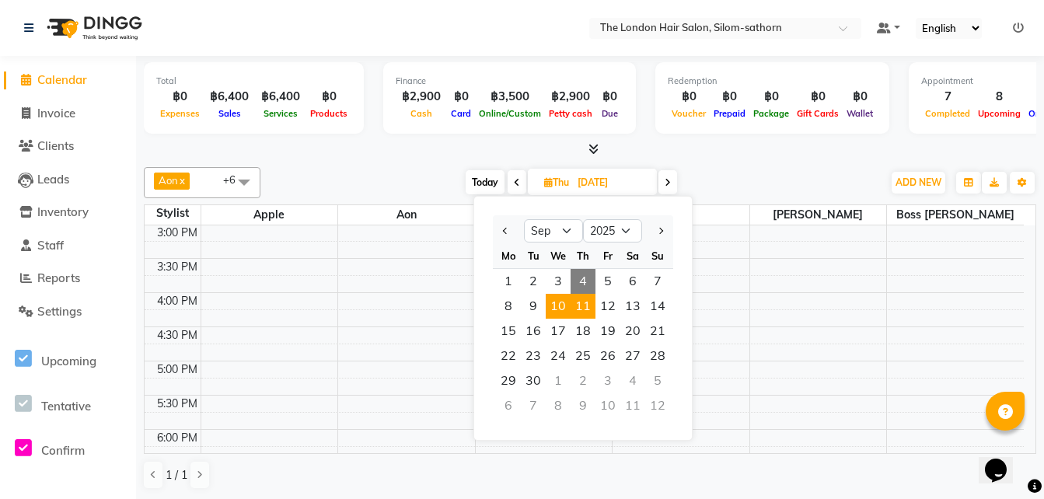
click at [556, 302] on span "10" at bounding box center [558, 306] width 25 height 25
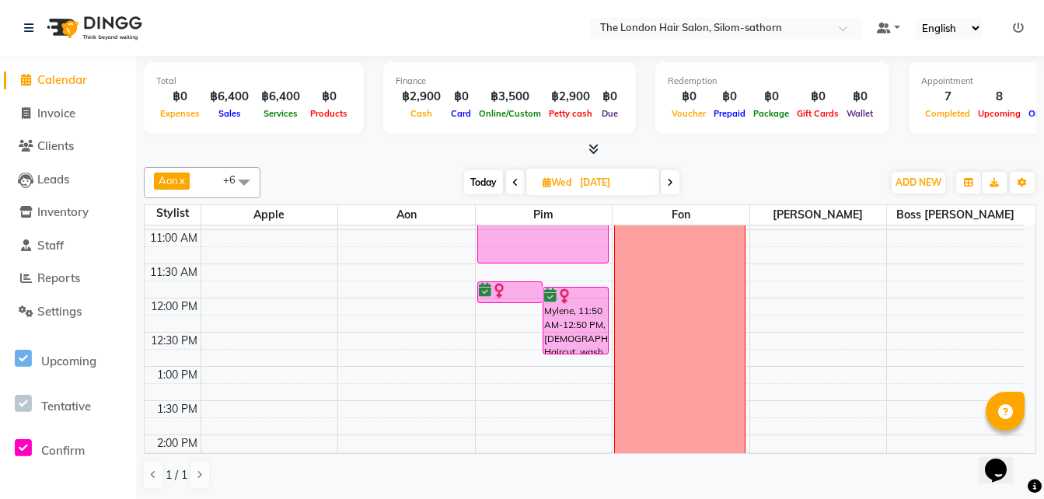
scroll to position [0, 0]
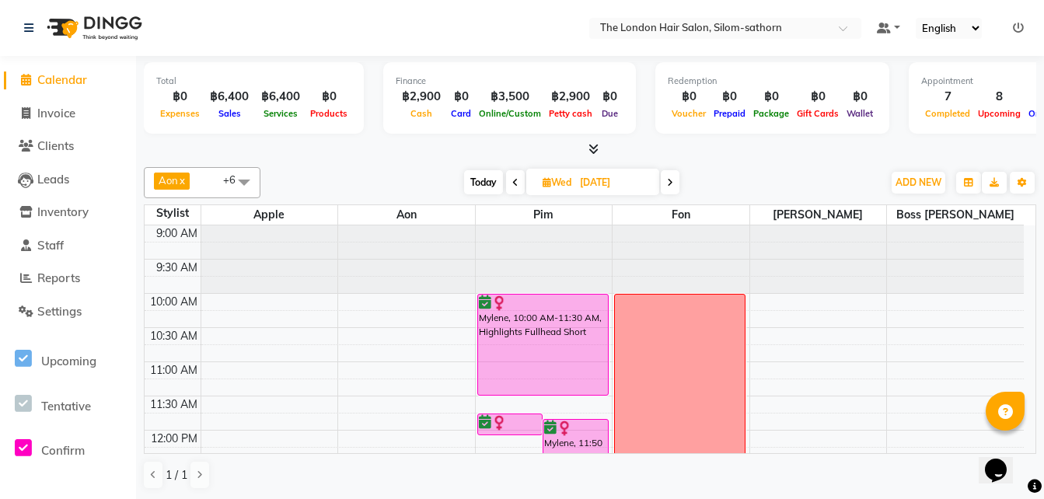
drag, startPoint x: 718, startPoint y: 166, endPoint x: 472, endPoint y: 184, distance: 246.4
click at [472, 184] on span "Today" at bounding box center [483, 182] width 39 height 24
type input "[DATE]"
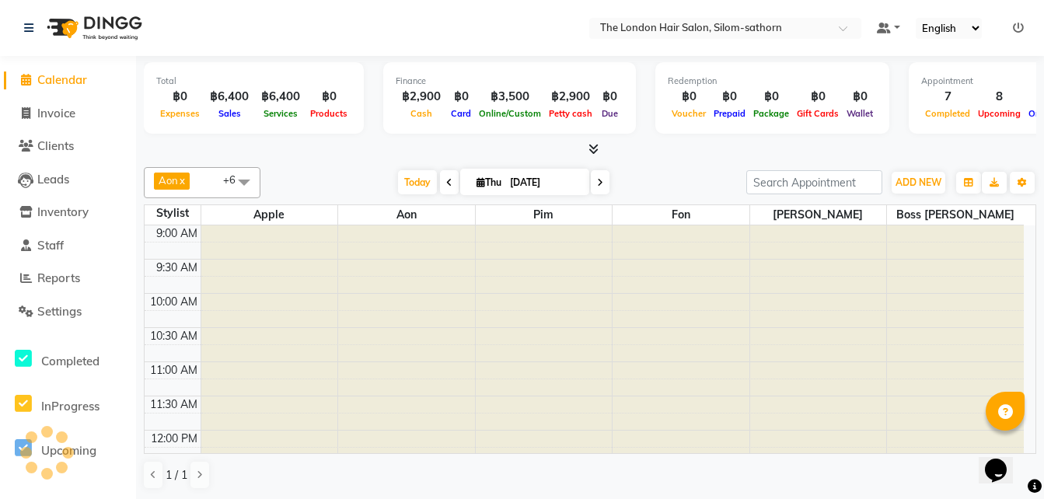
scroll to position [480, 0]
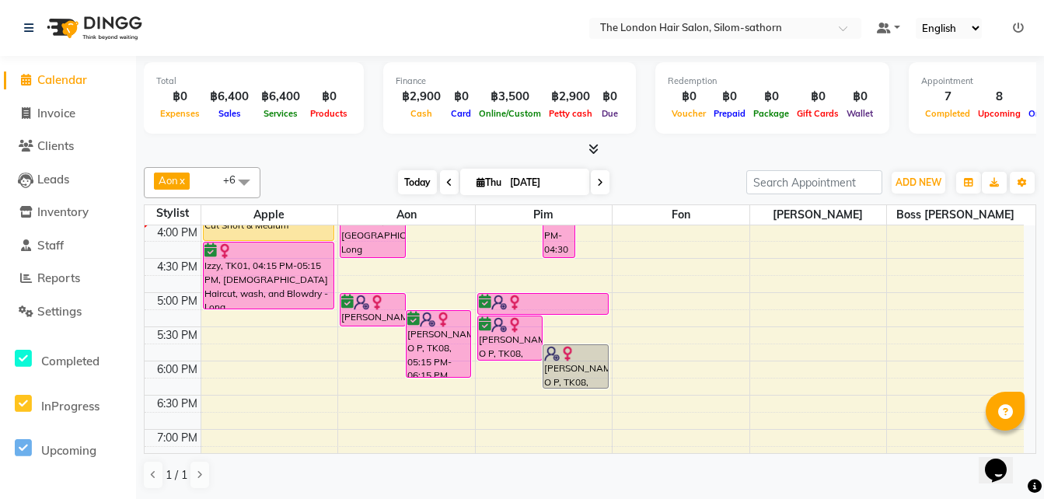
click at [410, 184] on span "Today" at bounding box center [417, 182] width 39 height 24
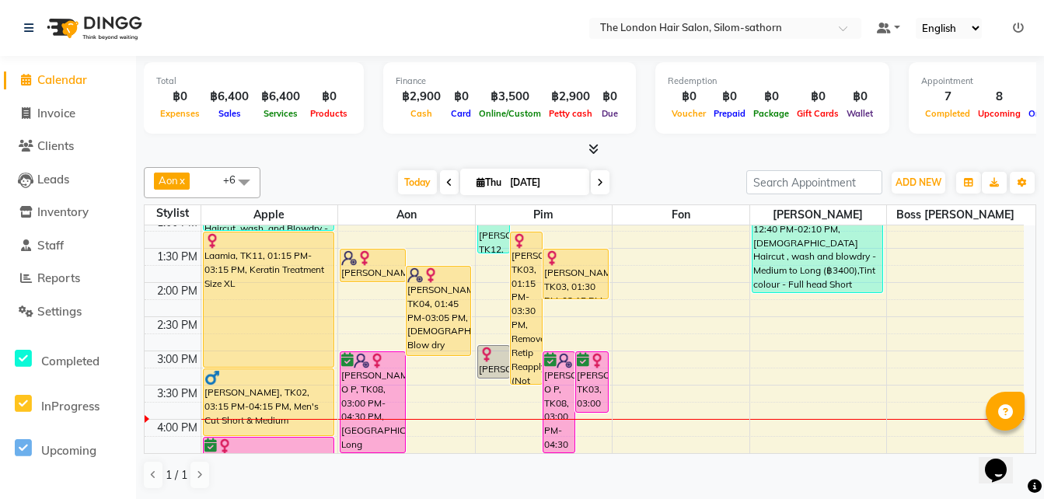
scroll to position [284, 0]
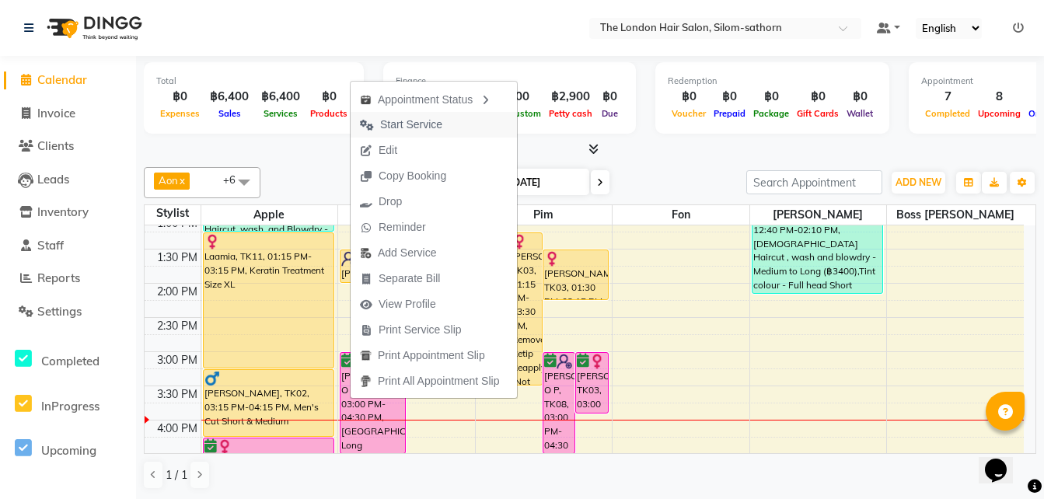
click at [395, 123] on span "Start Service" at bounding box center [411, 125] width 62 height 16
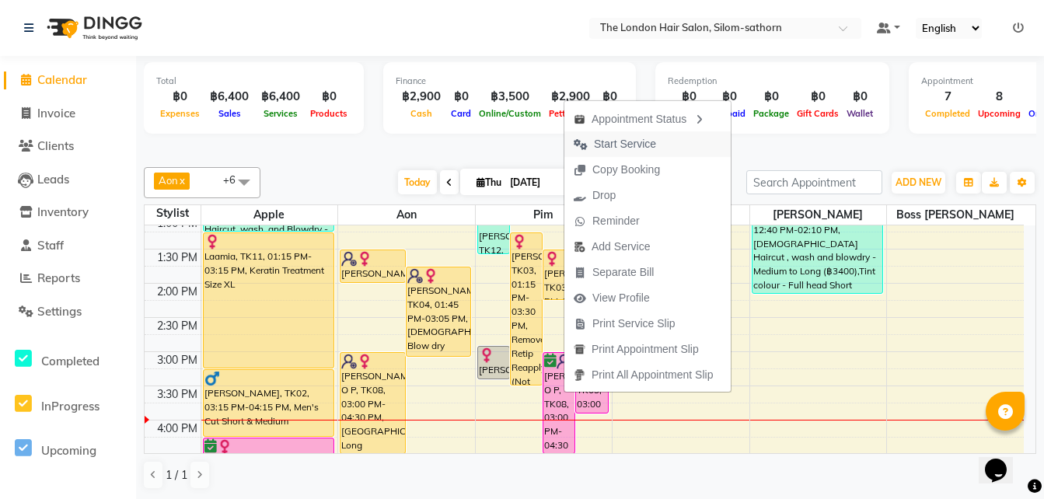
click at [615, 152] on span "Start Service" at bounding box center [625, 144] width 62 height 16
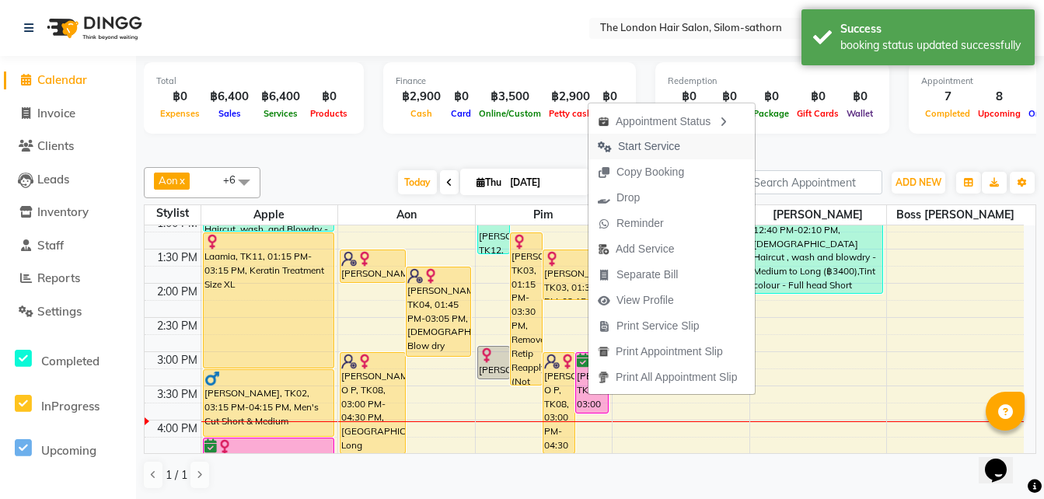
click at [643, 157] on span "Start Service" at bounding box center [639, 147] width 101 height 26
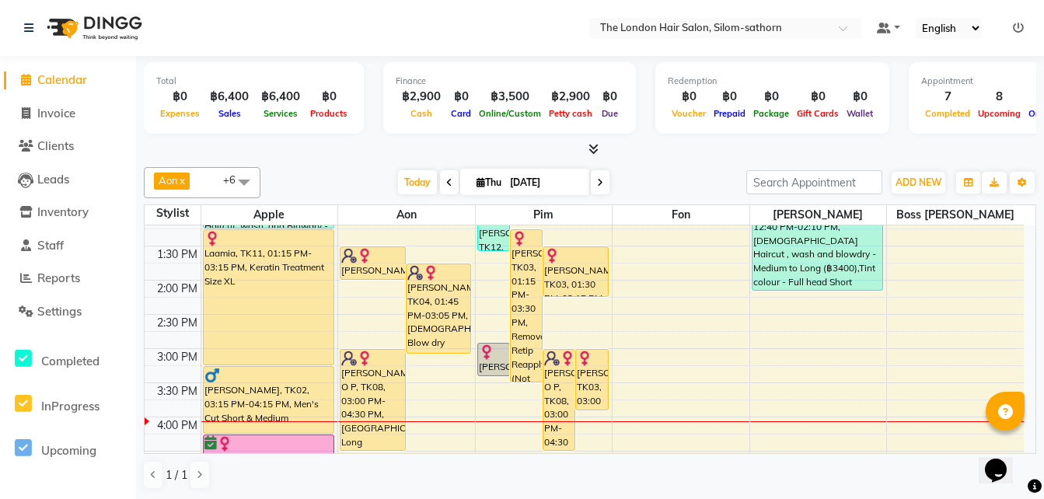
scroll to position [286, 0]
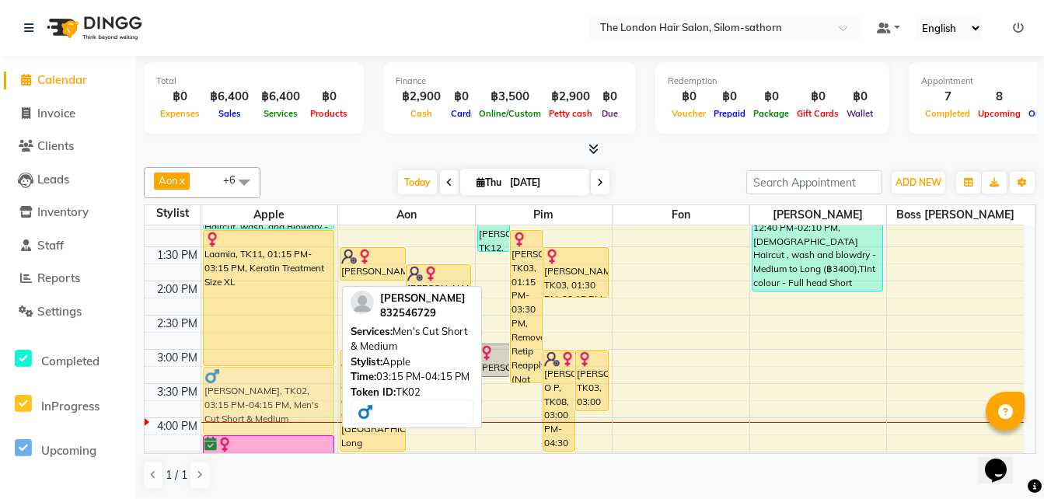
click at [246, 367] on div "[PERSON_NAME], TK07, 11:00 AM-12:00 PM, [DEMOGRAPHIC_DATA] Haircut, wash, and B…" at bounding box center [269, 349] width 137 height 820
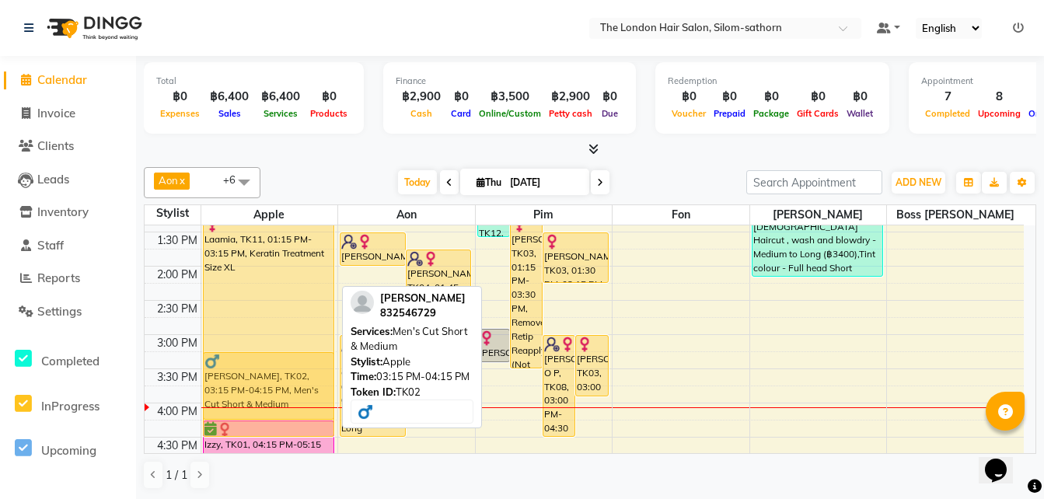
scroll to position [302, 0]
drag, startPoint x: 278, startPoint y: 365, endPoint x: 281, endPoint y: 413, distance: 48.3
click at [281, 413] on div "[PERSON_NAME], TK07, 11:00 AM-12:00 PM, [DEMOGRAPHIC_DATA] Haircut, wash, and B…" at bounding box center [269, 334] width 137 height 820
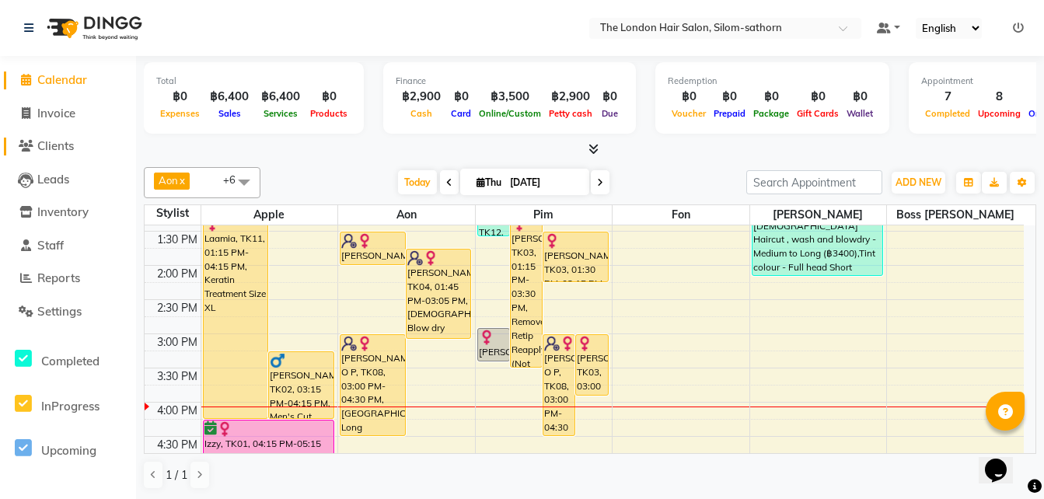
click at [51, 149] on span "Clients" at bounding box center [55, 145] width 37 height 15
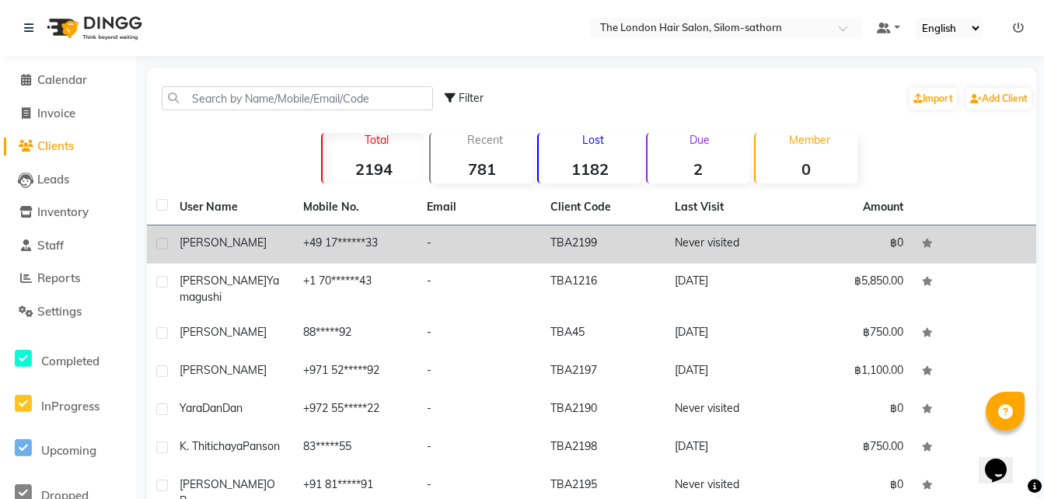
click at [297, 237] on td "+49 17******33" at bounding box center [356, 244] width 124 height 38
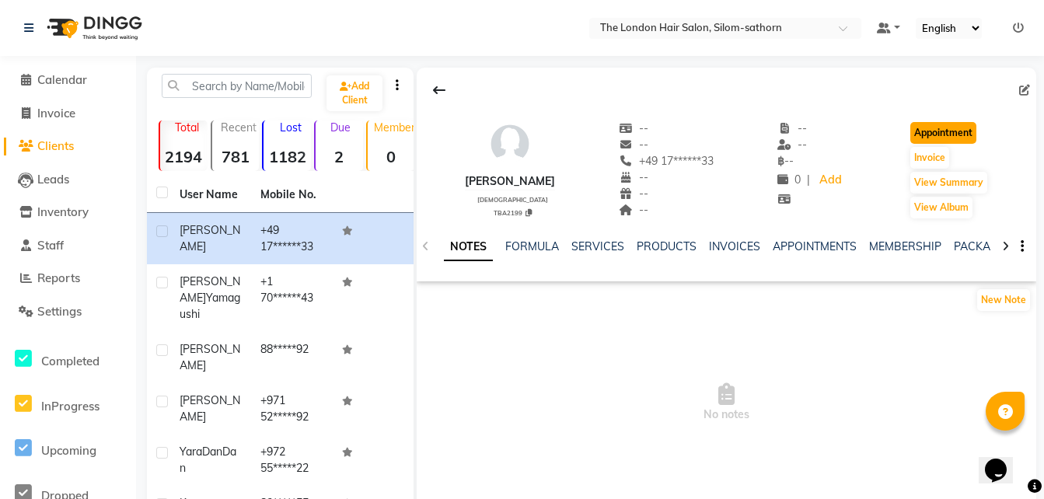
click at [940, 132] on button "Appointment" at bounding box center [944, 133] width 66 height 22
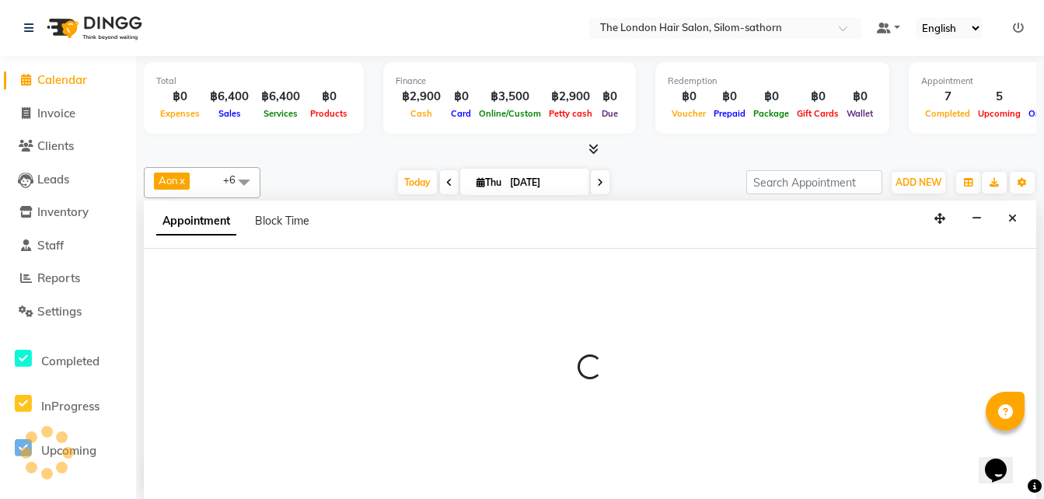
scroll to position [1, 0]
select select "600"
select select "tentative"
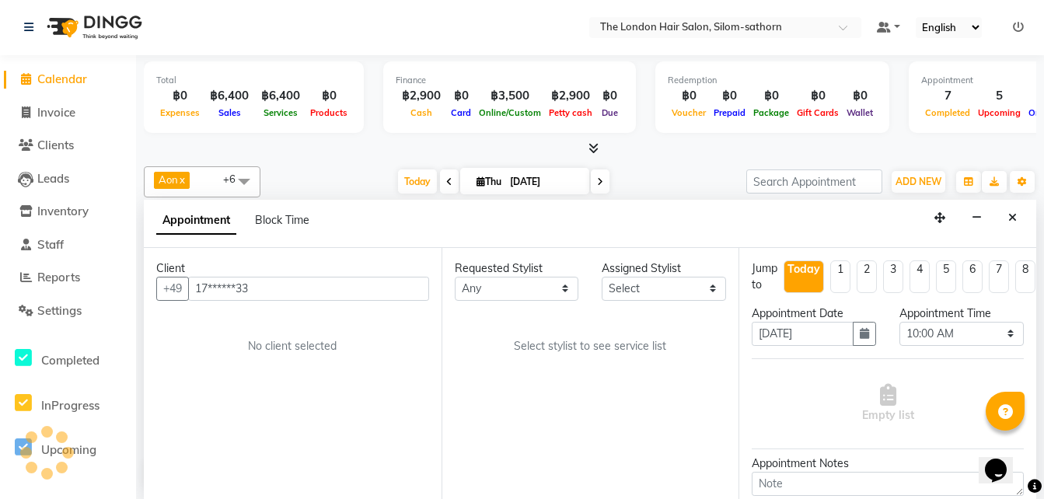
scroll to position [480, 0]
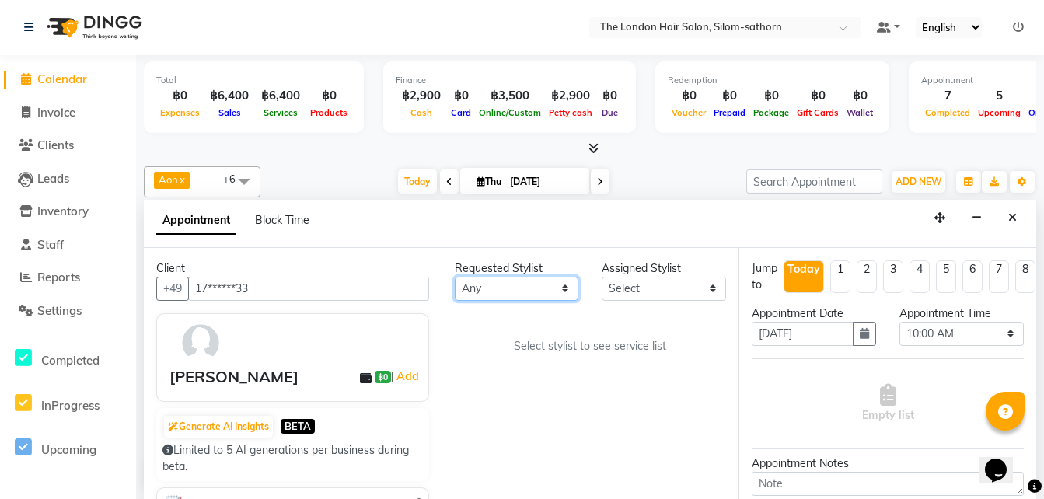
click at [488, 285] on select "Any Aon Apple Boss [PERSON_NAME] [PERSON_NAME]" at bounding box center [517, 289] width 124 height 24
select select "56709"
click at [455, 277] on select "Any Aon Apple Boss [PERSON_NAME] [PERSON_NAME]" at bounding box center [517, 289] width 124 height 24
select select "56709"
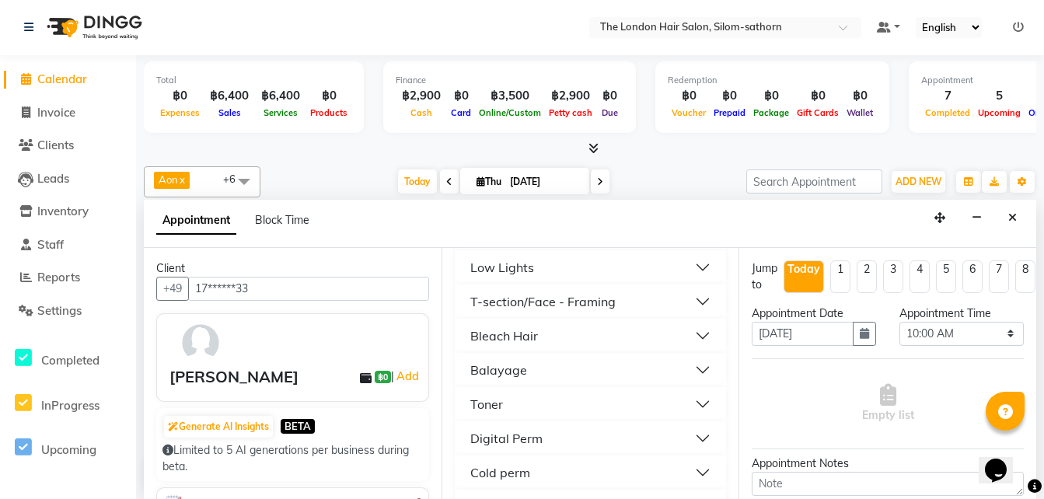
scroll to position [455, 0]
click at [501, 401] on div "Toner" at bounding box center [486, 403] width 33 height 19
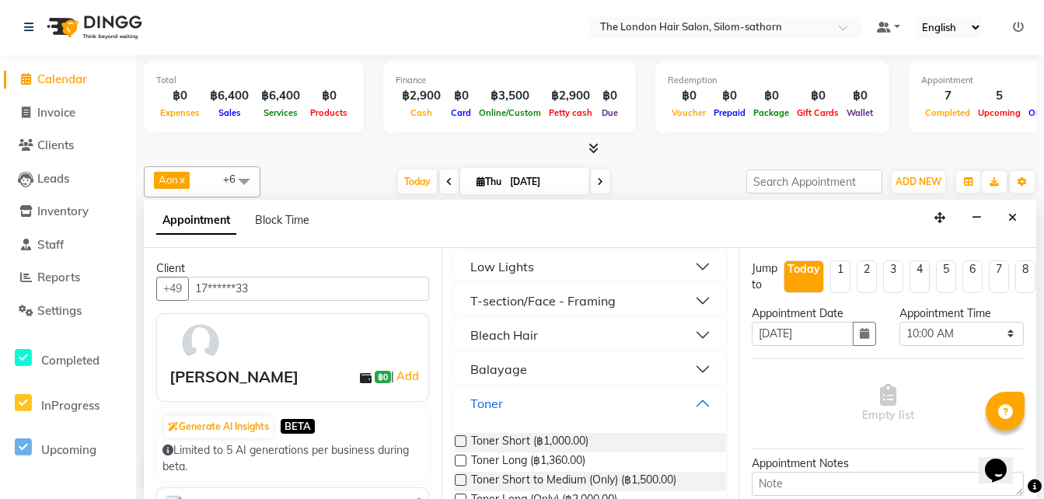
scroll to position [497, 0]
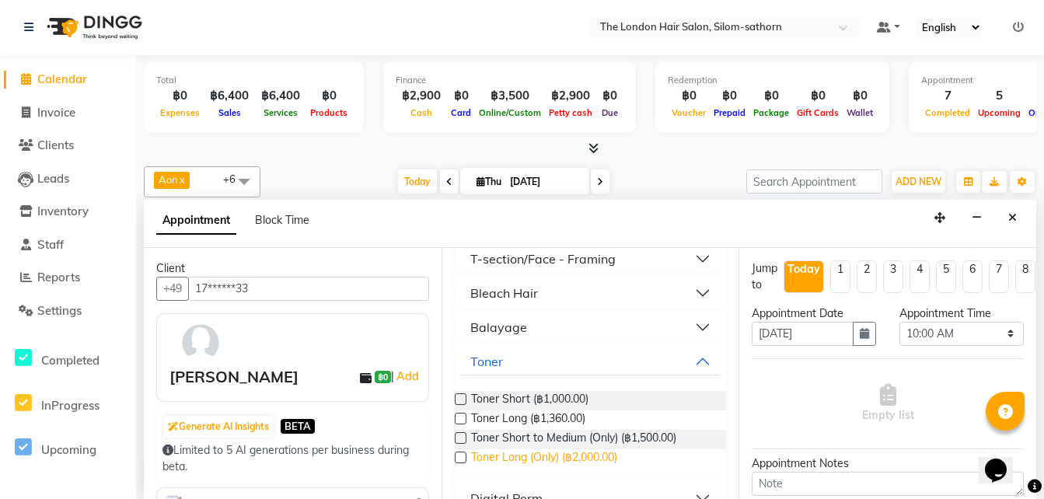
click at [597, 462] on span "Toner Long (Only) (฿2,000.00)" at bounding box center [544, 458] width 146 height 19
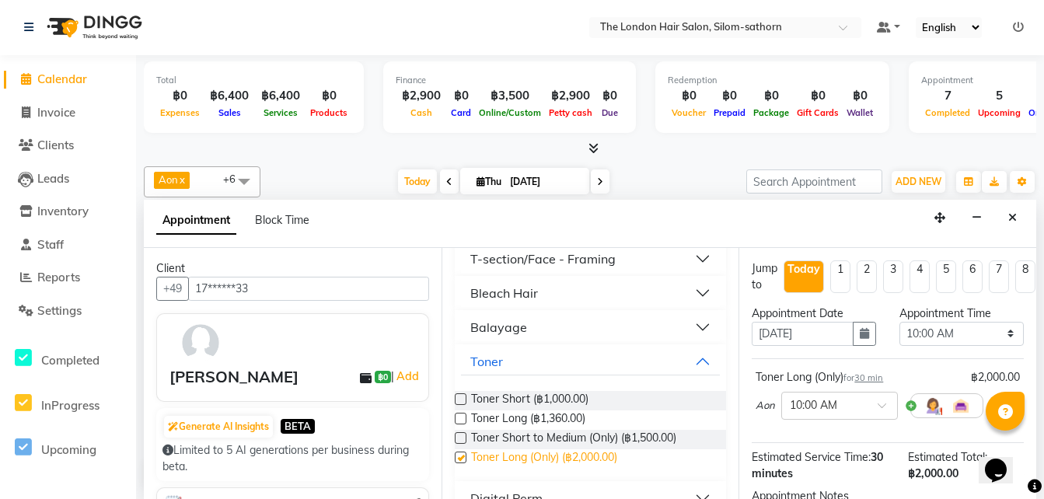
checkbox input "false"
click at [523, 365] on button "Toner" at bounding box center [591, 362] width 260 height 28
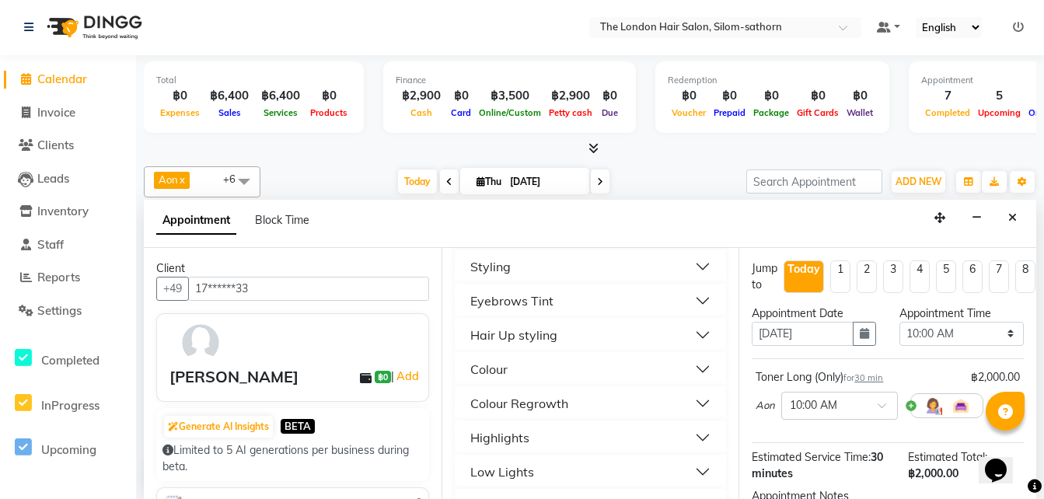
scroll to position [136, 0]
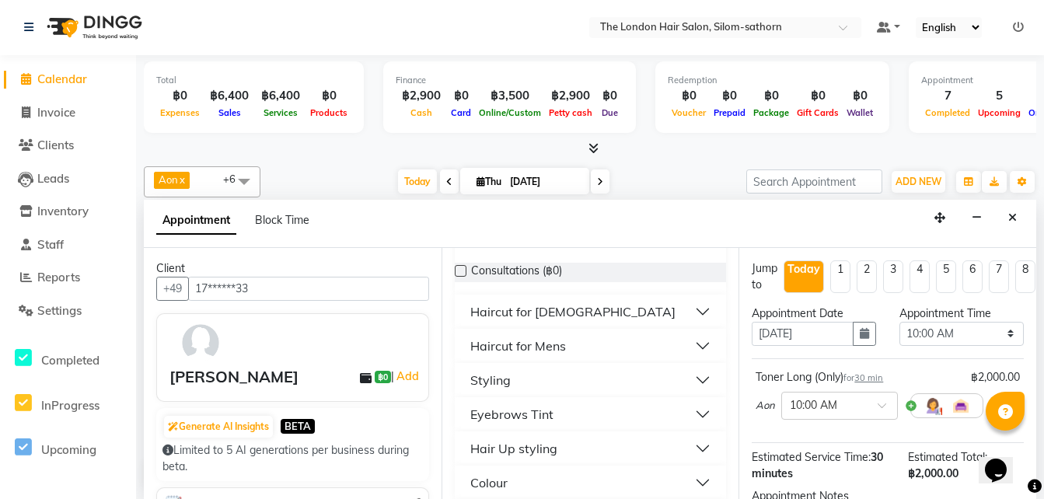
click at [484, 382] on div "Styling" at bounding box center [490, 380] width 40 height 19
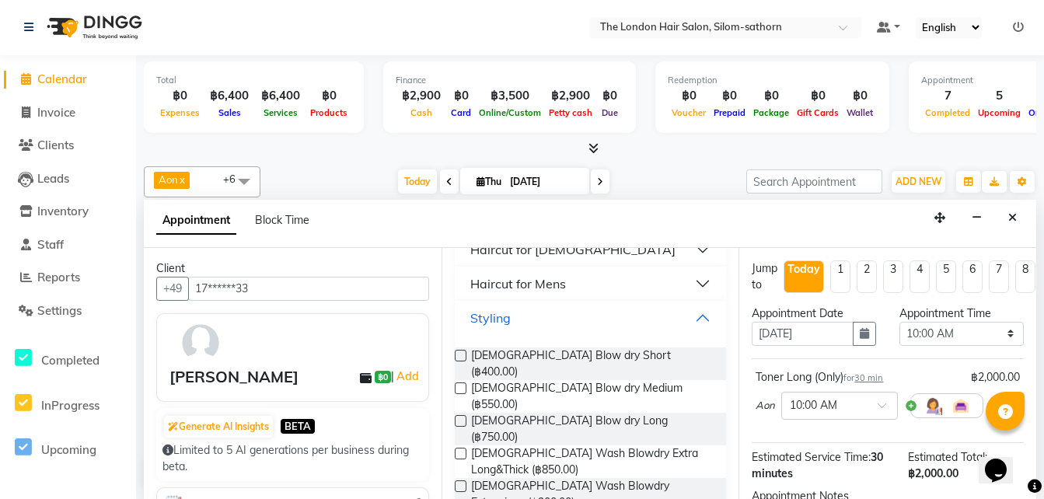
scroll to position [202, 0]
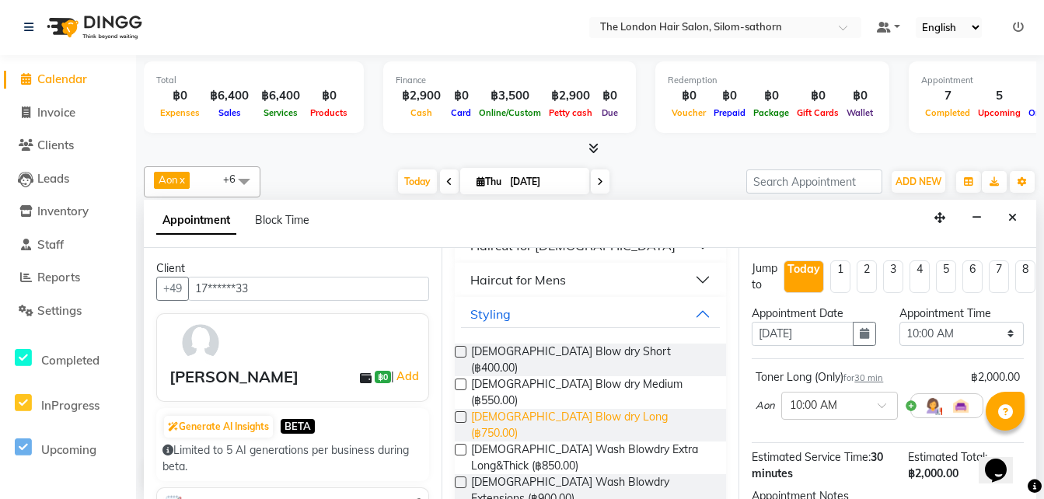
click at [501, 409] on span "[DEMOGRAPHIC_DATA] Blow dry Long (฿750.00)" at bounding box center [592, 425] width 243 height 33
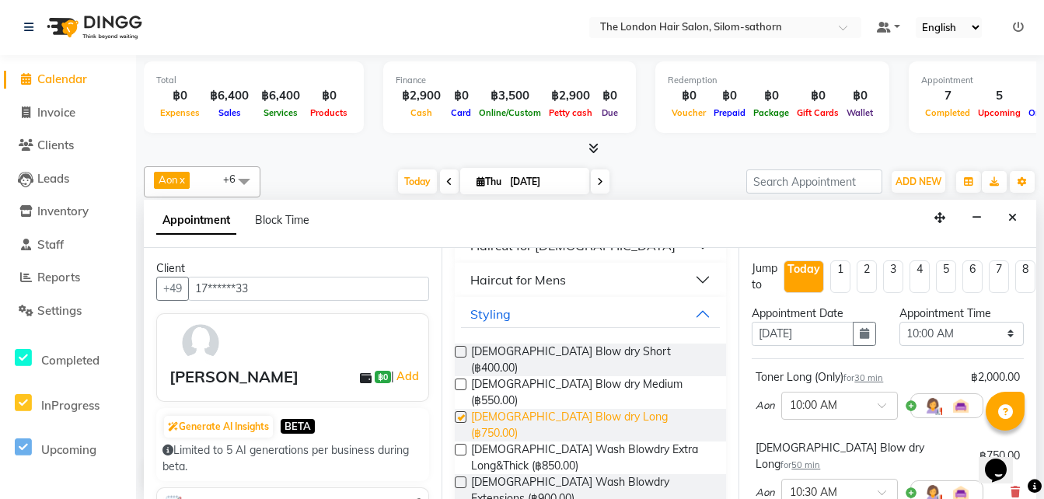
checkbox input "false"
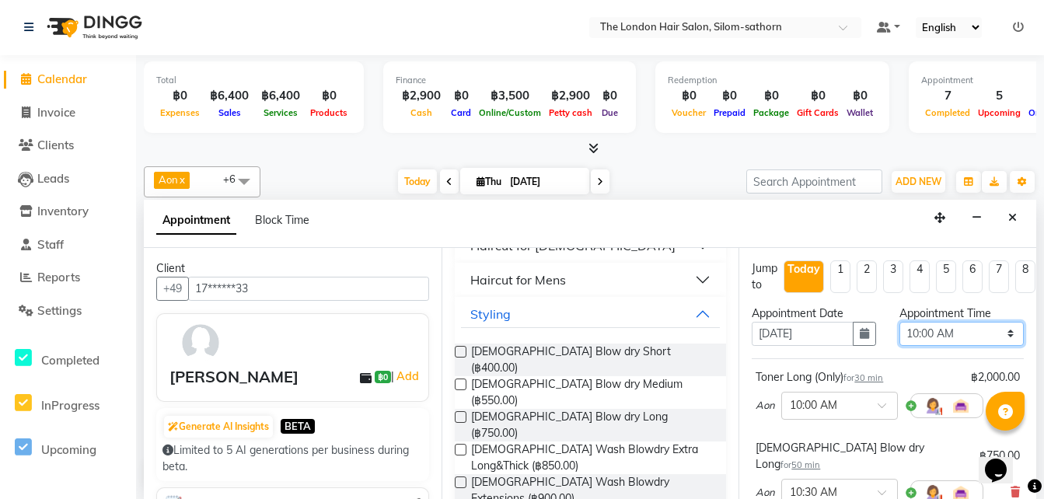
click at [908, 341] on select "Select 10:00 AM 10:05 AM 10:10 AM 10:15 AM 10:20 AM 10:25 AM 10:30 AM 10:35 AM …" at bounding box center [962, 334] width 124 height 24
select select "780"
click at [900, 322] on select "Select 10:00 AM 10:05 AM 10:10 AM 10:15 AM 10:20 AM 10:25 AM 10:30 AM 10:35 AM …" at bounding box center [962, 334] width 124 height 24
click at [860, 335] on icon "button" at bounding box center [864, 333] width 9 height 11
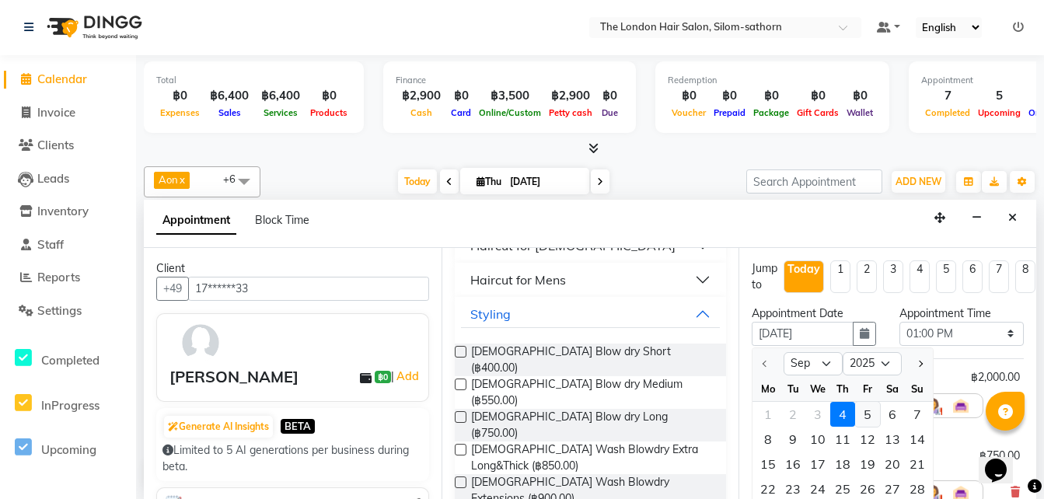
click at [873, 411] on div "5" at bounding box center [867, 414] width 25 height 25
type input "[DATE]"
select select "780"
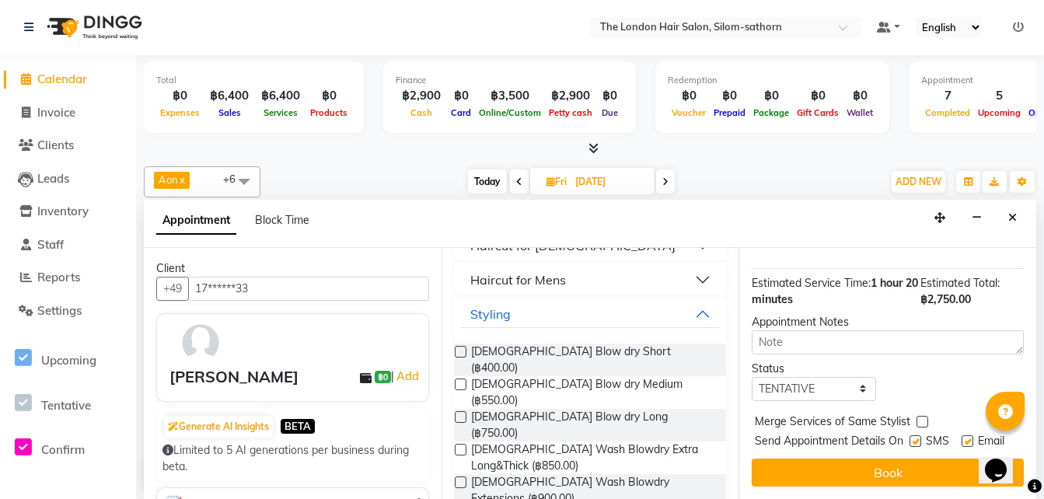
scroll to position [270, 0]
click at [789, 377] on select "Select TENTATIVE CONFIRM UPCOMING" at bounding box center [814, 389] width 124 height 24
select select "confirm booking"
click at [752, 377] on select "Select TENTATIVE CONFIRM UPCOMING" at bounding box center [814, 389] width 124 height 24
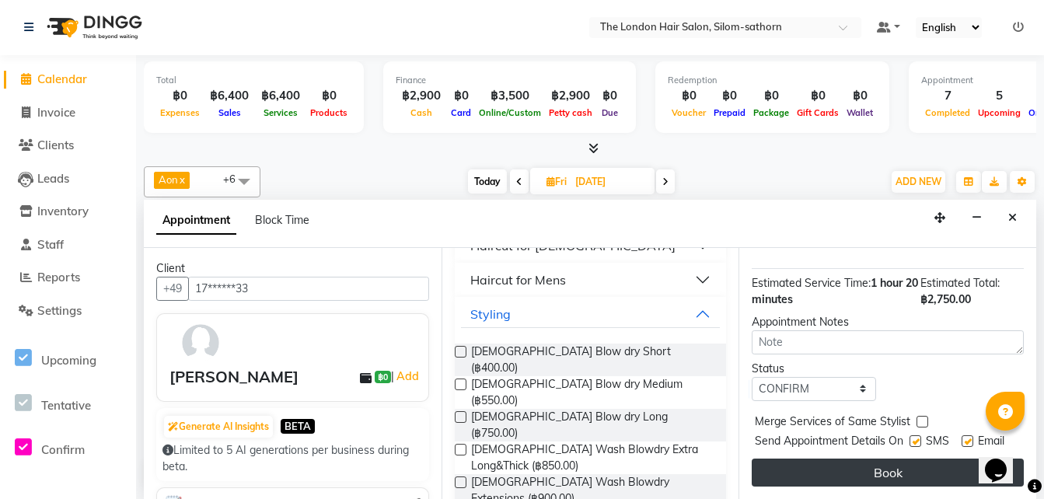
click at [822, 466] on button "Book" at bounding box center [888, 473] width 272 height 28
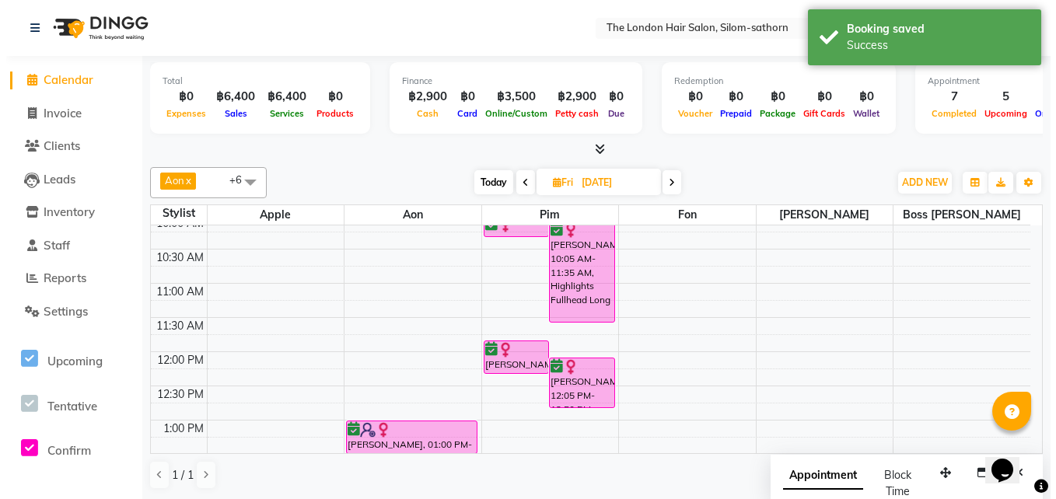
scroll to position [0, 0]
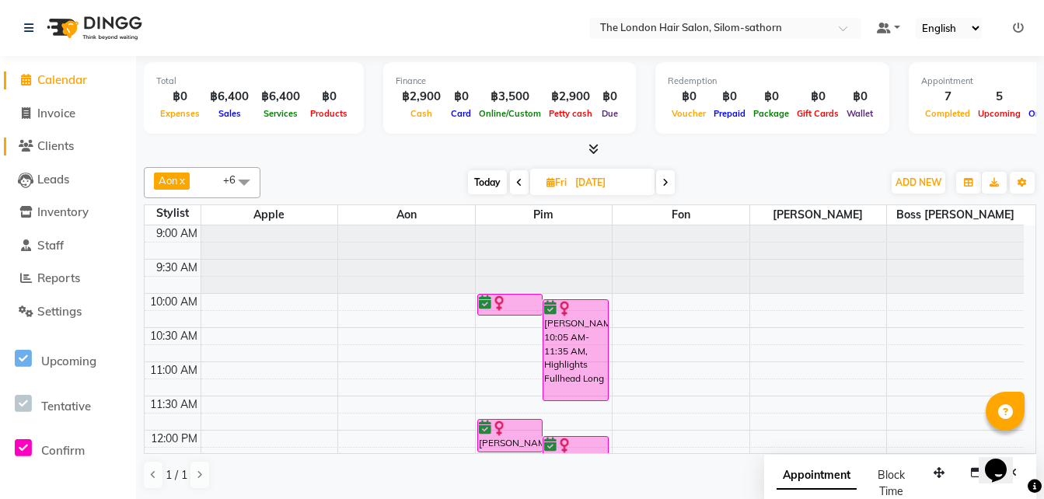
click at [54, 152] on span "Clients" at bounding box center [55, 145] width 37 height 15
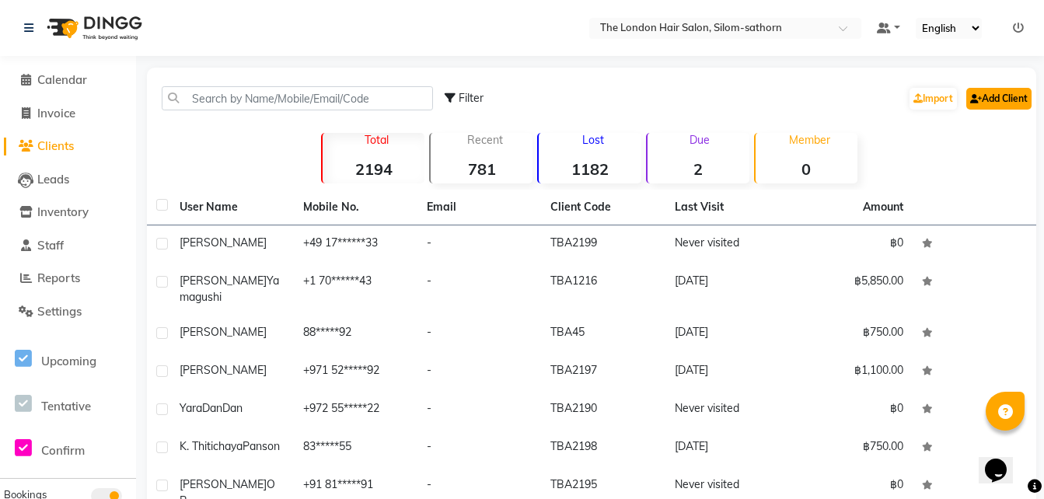
click at [985, 108] on link "Add Client" at bounding box center [998, 99] width 65 height 22
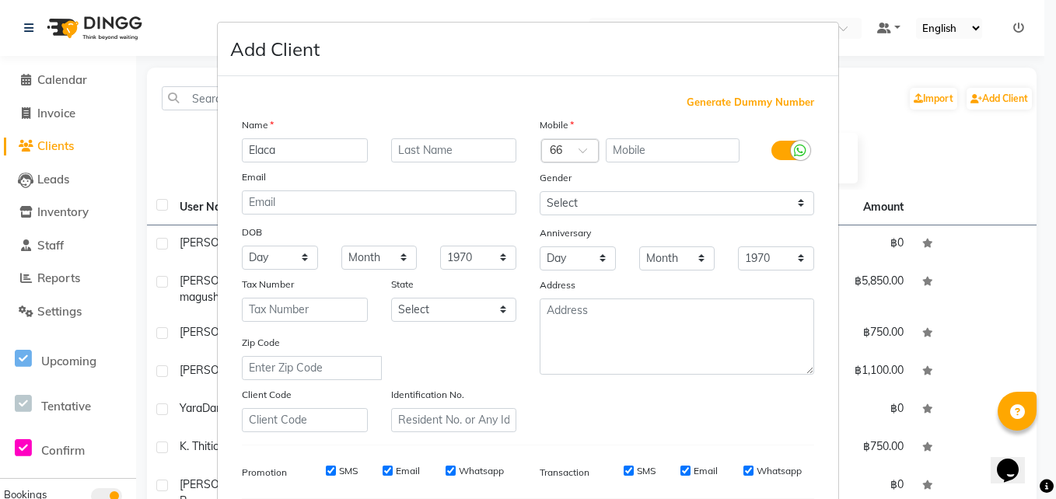
type input "Elaca"
click at [631, 146] on input "text" at bounding box center [673, 150] width 135 height 24
type input "840249174"
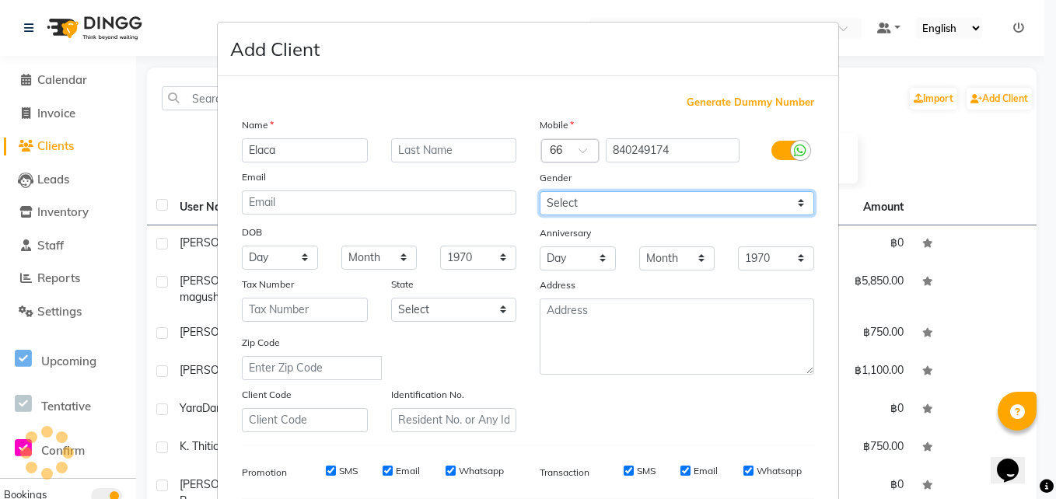
click at [576, 215] on select "Select [DEMOGRAPHIC_DATA] [DEMOGRAPHIC_DATA] Other Prefer Not To Say" at bounding box center [677, 203] width 274 height 24
select select "[DEMOGRAPHIC_DATA]"
click at [540, 191] on select "Select [DEMOGRAPHIC_DATA] [DEMOGRAPHIC_DATA] Other Prefer Not To Say" at bounding box center [677, 203] width 274 height 24
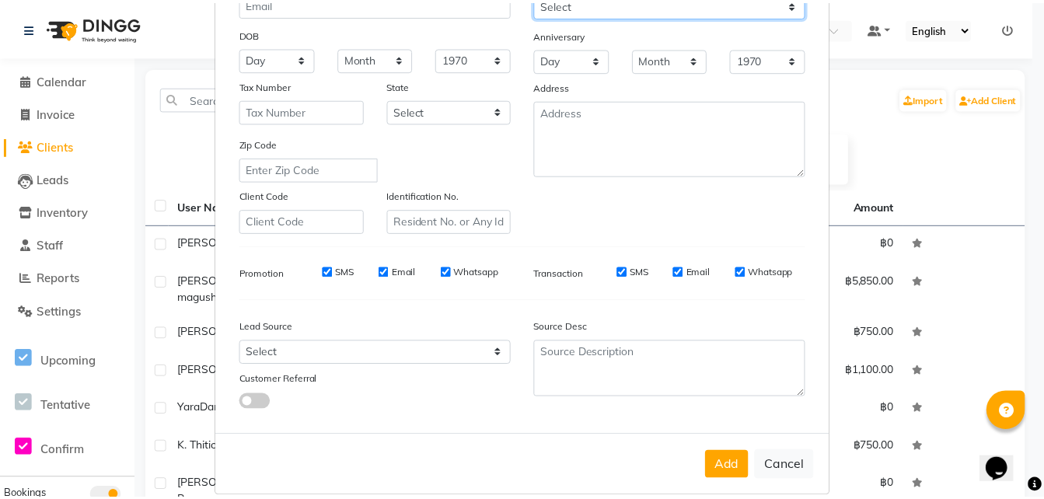
scroll to position [200, 0]
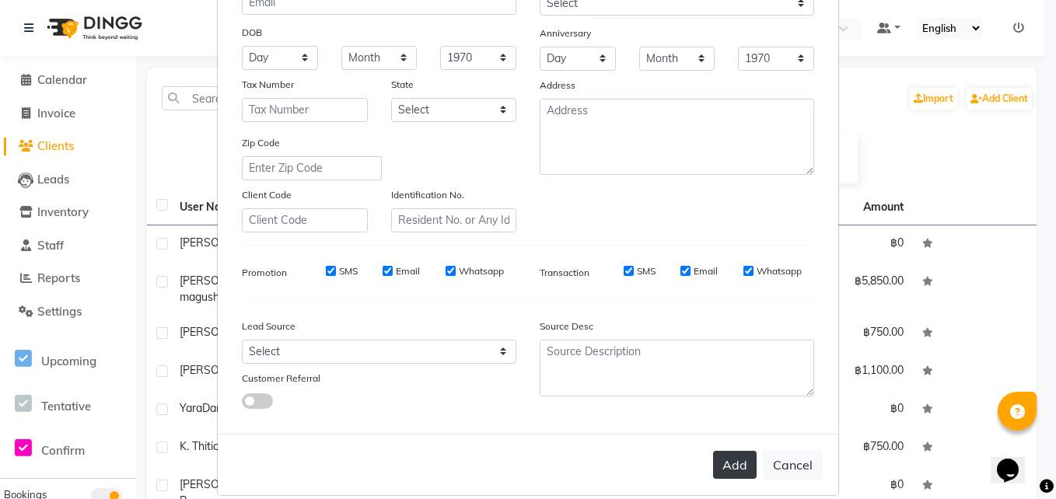
click at [730, 474] on button "Add" at bounding box center [735, 465] width 44 height 28
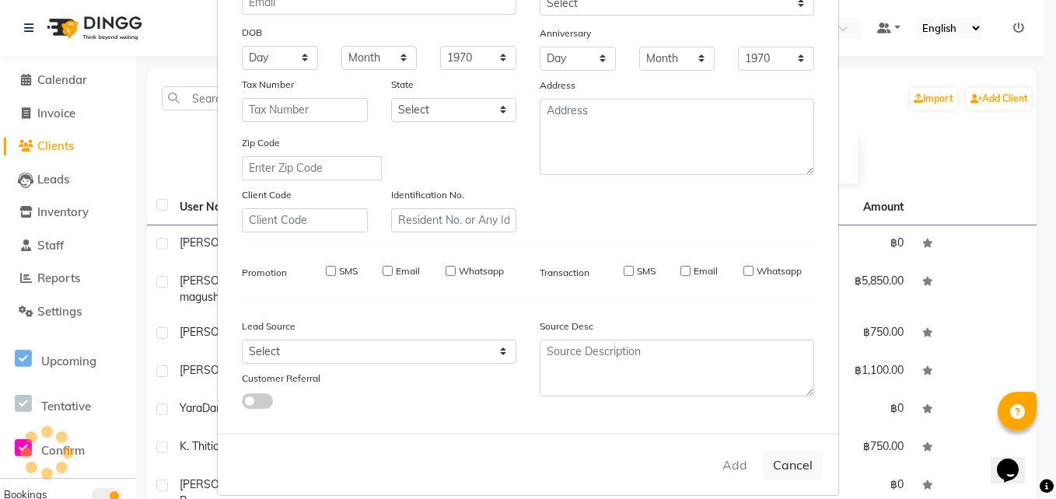
select select
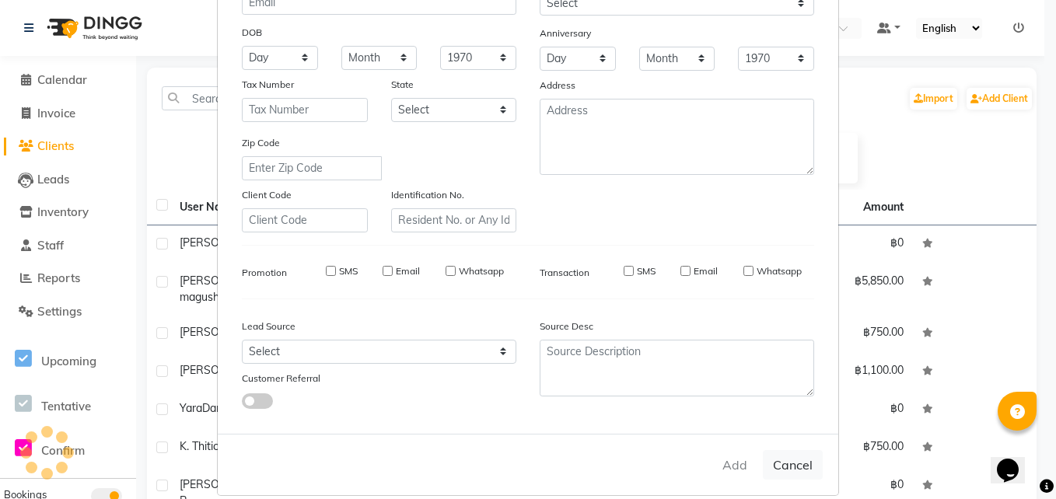
select select
checkbox input "false"
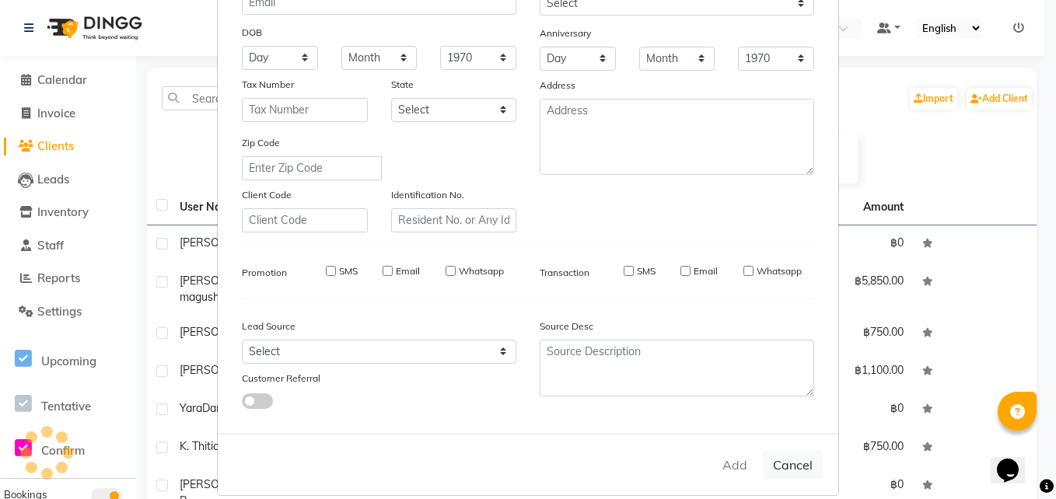
checkbox input "false"
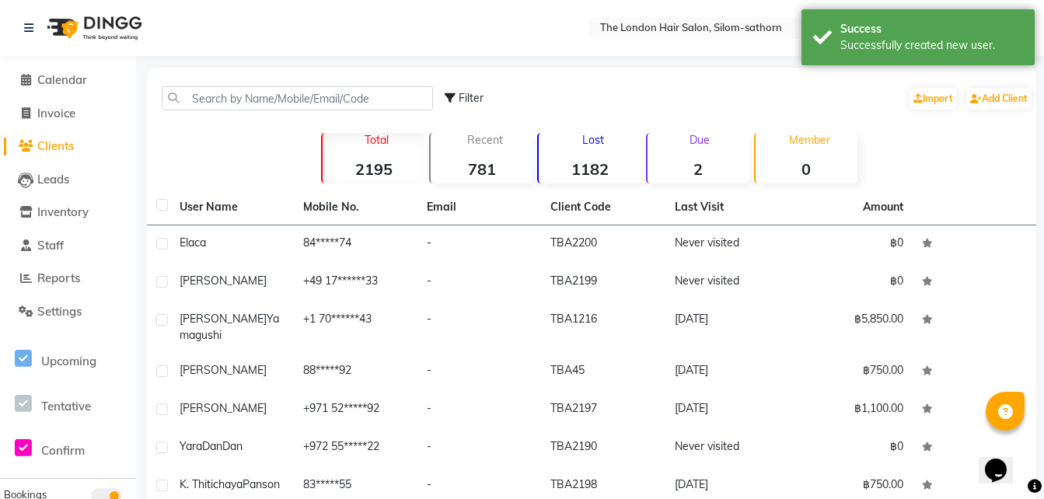
click at [243, 242] on div "Elaca" at bounding box center [232, 243] width 105 height 16
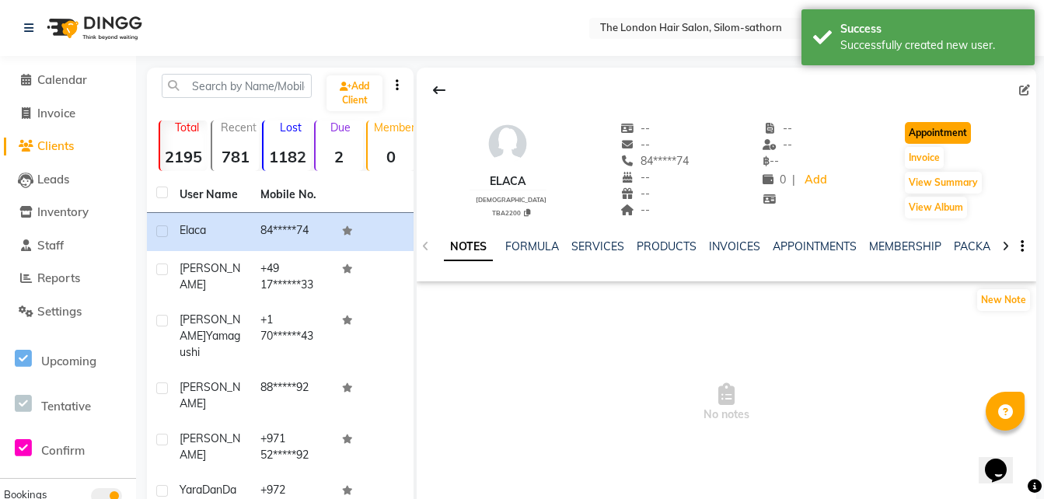
click at [947, 127] on button "Appointment" at bounding box center [938, 133] width 66 height 22
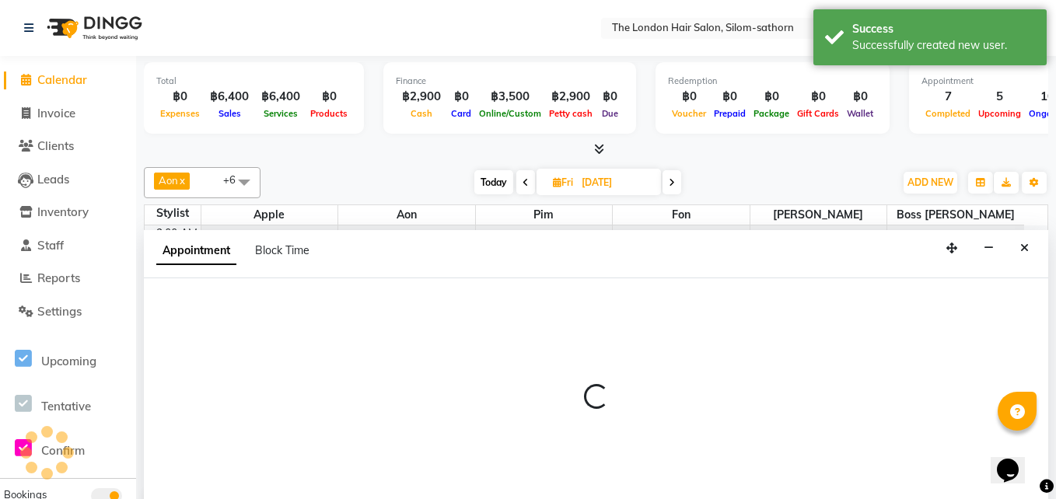
type input "[DATE]"
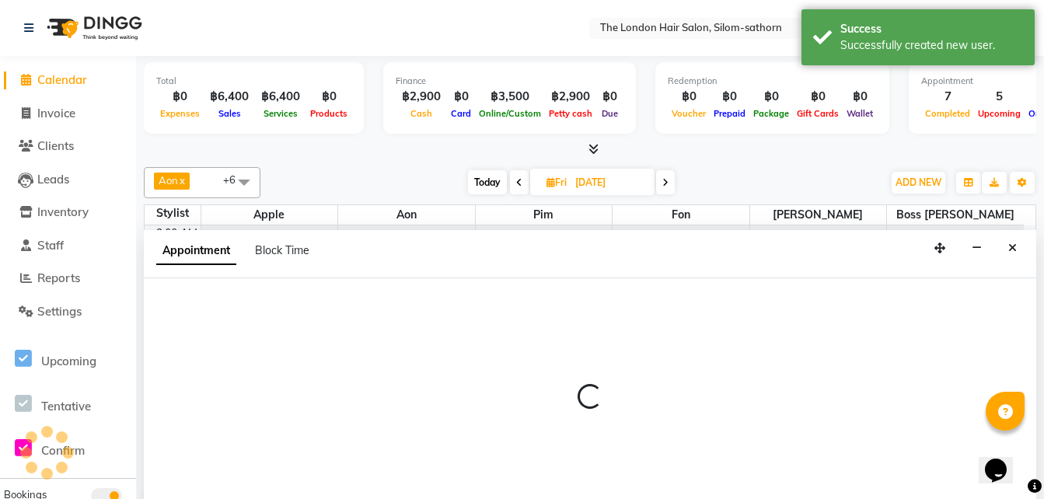
select select "600"
select select "tentative"
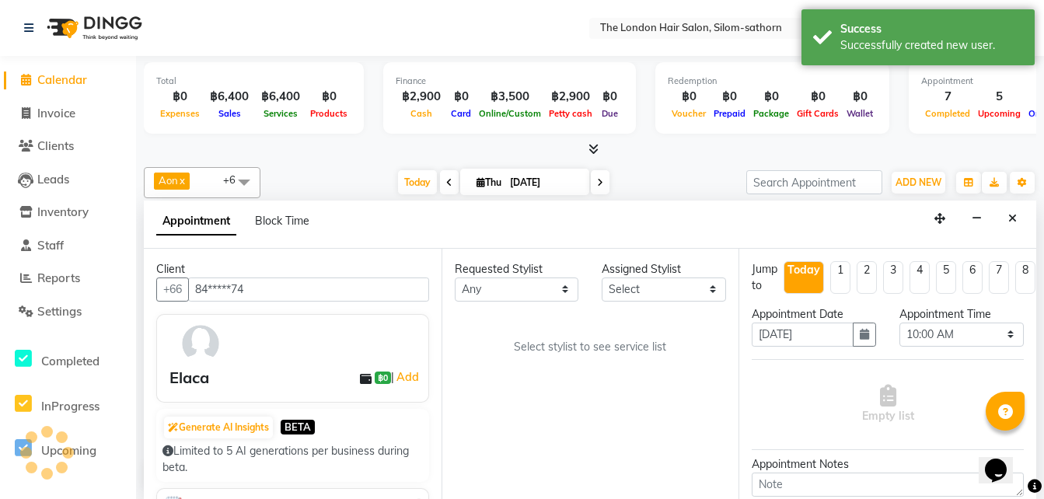
scroll to position [480, 0]
click at [499, 292] on select "Any Aon Apple Boss [PERSON_NAME] [PERSON_NAME]" at bounding box center [517, 290] width 124 height 24
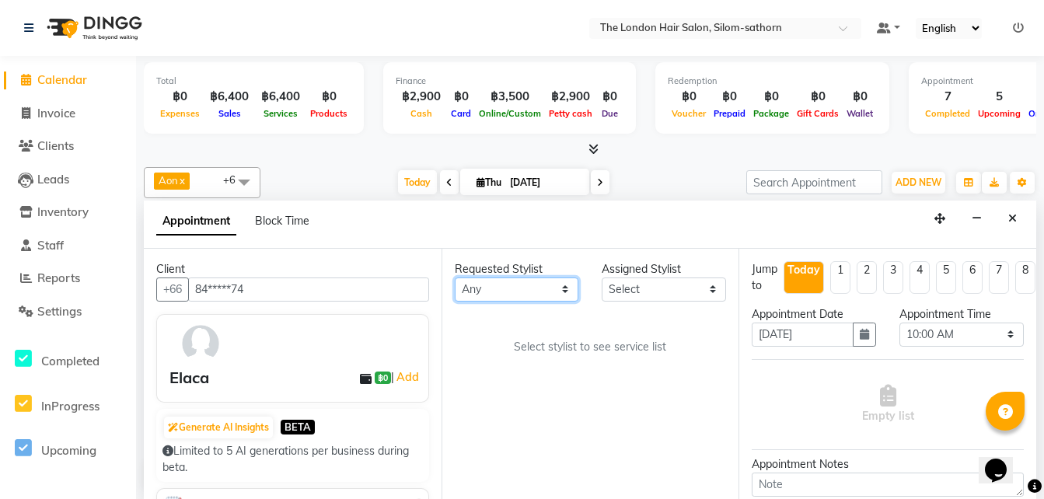
select select "56710"
click at [455, 278] on select "Any Aon Apple Boss [PERSON_NAME] [PERSON_NAME]" at bounding box center [517, 290] width 124 height 24
select select "56710"
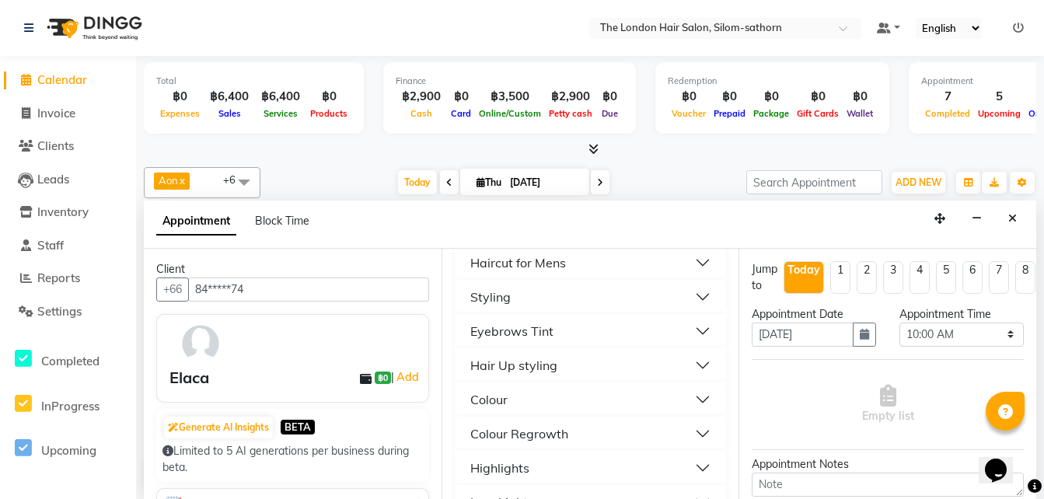
scroll to position [221, 0]
click at [533, 432] on div "Colour Regrowth" at bounding box center [519, 433] width 98 height 19
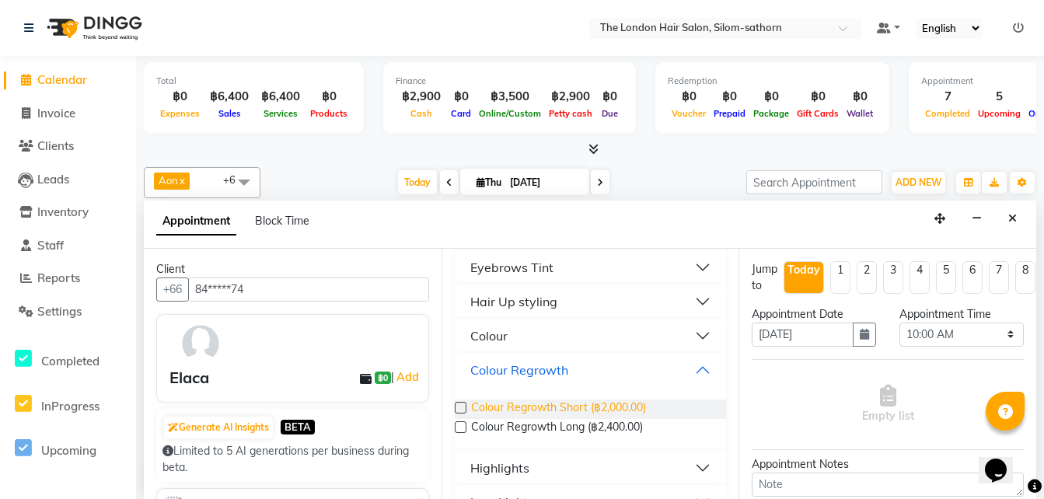
scroll to position [285, 0]
click at [589, 407] on span "Colour Regrowth Short (฿2,000.00)" at bounding box center [558, 408] width 175 height 19
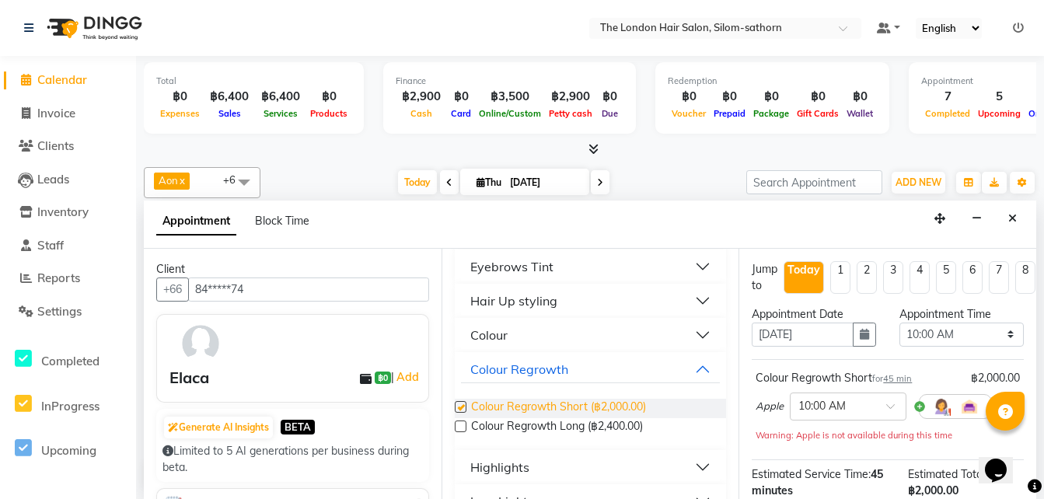
checkbox input "false"
click at [545, 367] on div "Colour Regrowth" at bounding box center [519, 369] width 98 height 19
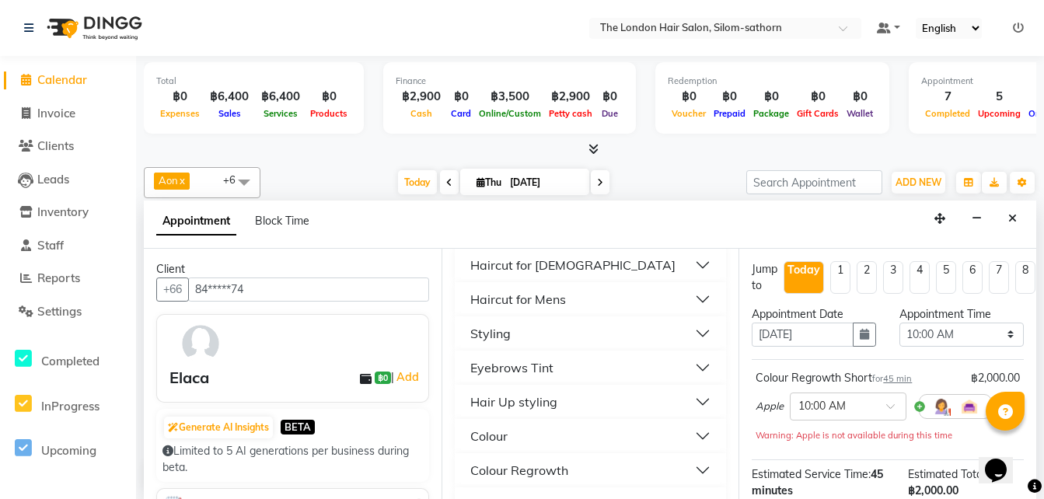
scroll to position [146, 0]
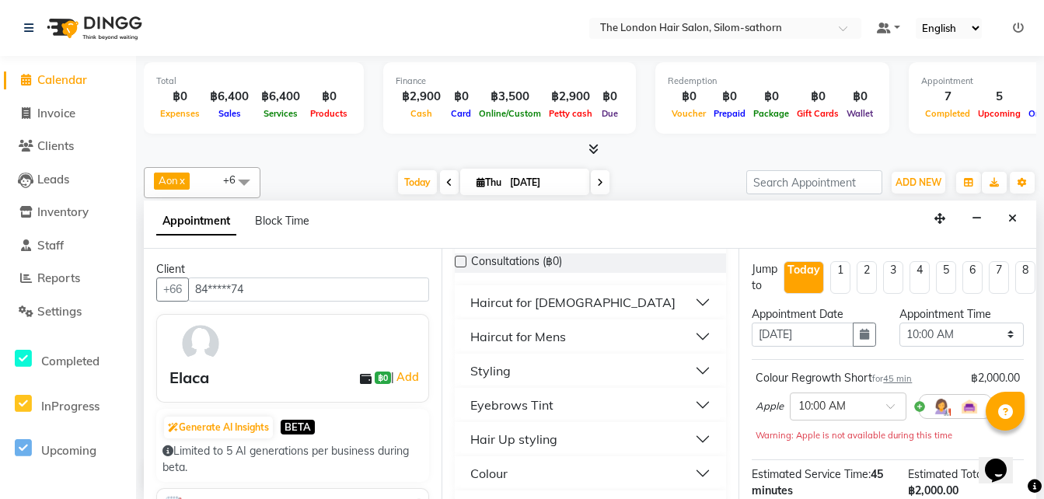
click at [497, 372] on div "Styling" at bounding box center [490, 371] width 40 height 19
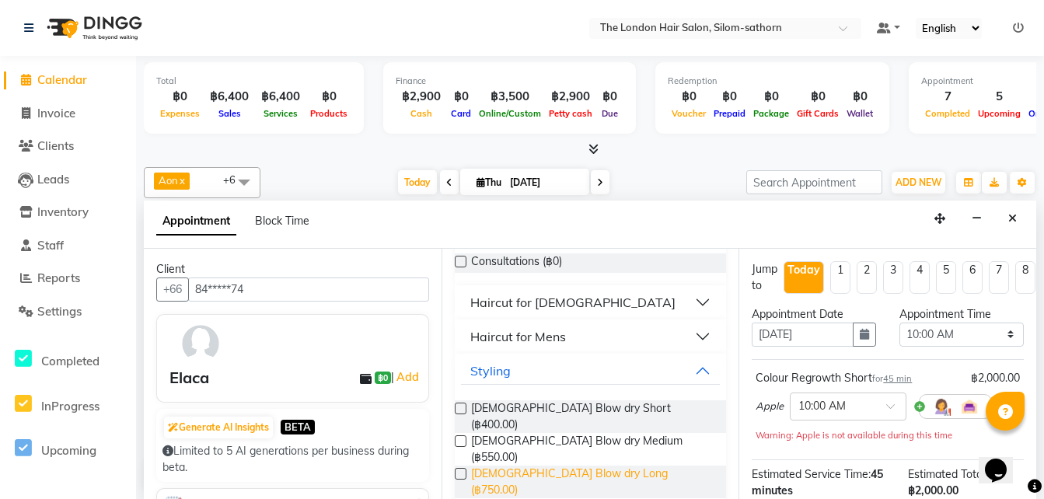
click at [579, 466] on span "[DEMOGRAPHIC_DATA] Blow dry Long (฿750.00)" at bounding box center [592, 482] width 243 height 33
checkbox input "false"
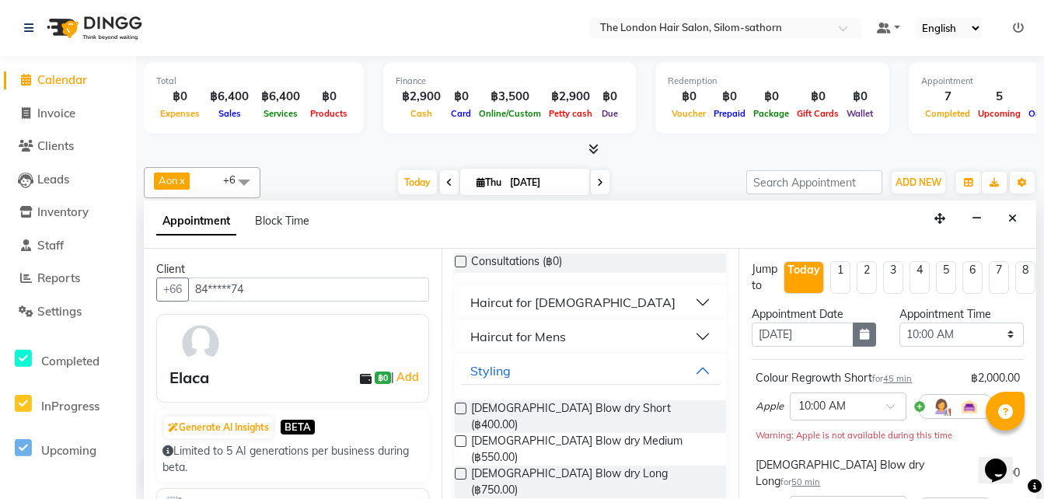
click at [860, 337] on icon "button" at bounding box center [864, 334] width 9 height 11
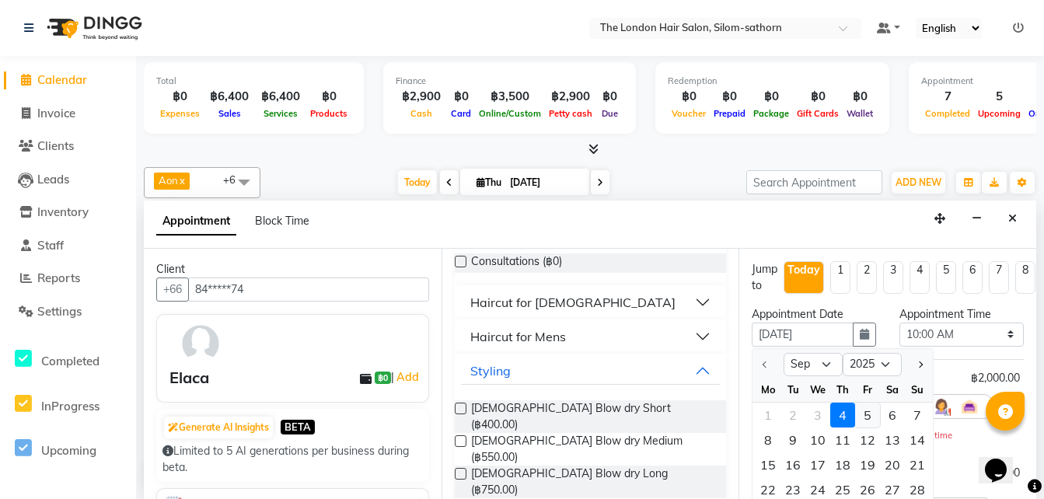
click at [869, 414] on div "5" at bounding box center [867, 415] width 25 height 25
type input "[DATE]"
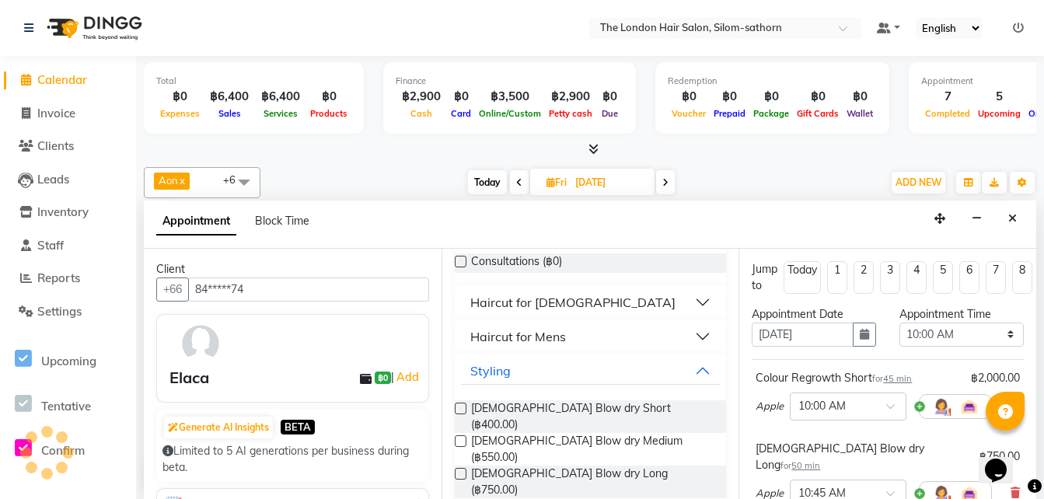
scroll to position [480, 0]
click at [919, 335] on select "Select 10:00 AM 10:05 AM 10:10 AM 10:15 AM 10:20 AM 10:25 AM 10:30 AM 10:35 AM …" at bounding box center [962, 335] width 124 height 24
select select "690"
click at [900, 323] on select "Select 10:00 AM 10:05 AM 10:10 AM 10:15 AM 10:20 AM 10:25 AM 10:30 AM 10:35 AM …" at bounding box center [962, 335] width 124 height 24
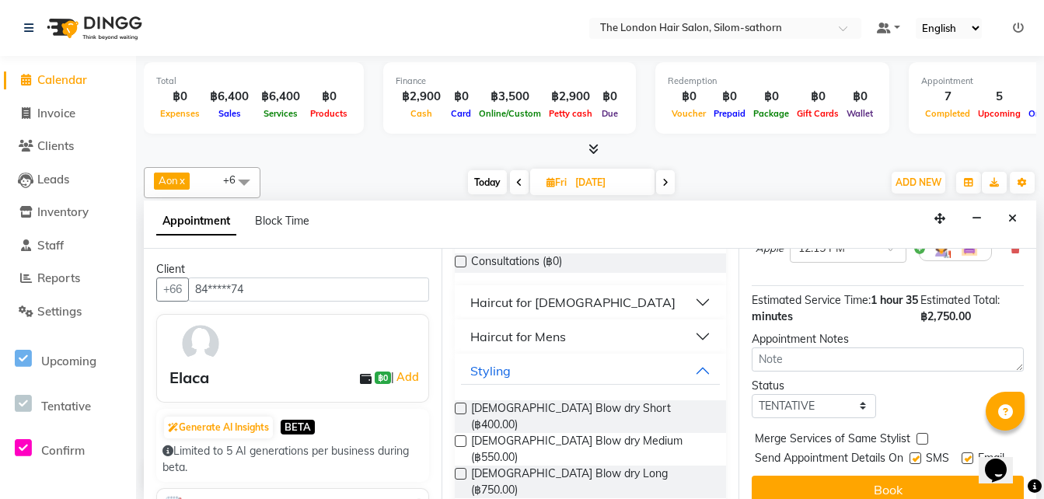
scroll to position [246, 0]
click at [793, 393] on select "Select TENTATIVE CONFIRM UPCOMING" at bounding box center [814, 405] width 124 height 24
select select "confirm booking"
click at [752, 393] on select "Select TENTATIVE CONFIRM UPCOMING" at bounding box center [814, 405] width 124 height 24
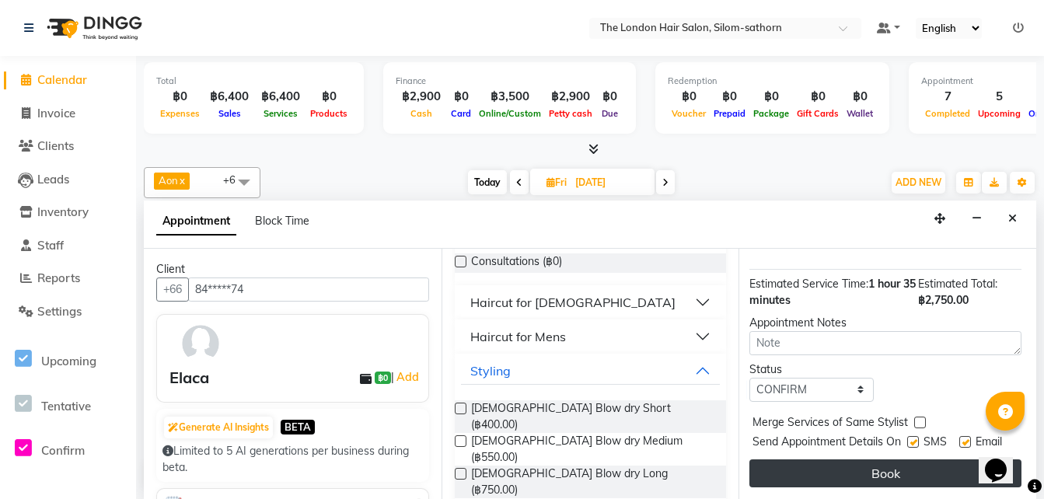
click at [815, 466] on button "Book" at bounding box center [886, 474] width 272 height 28
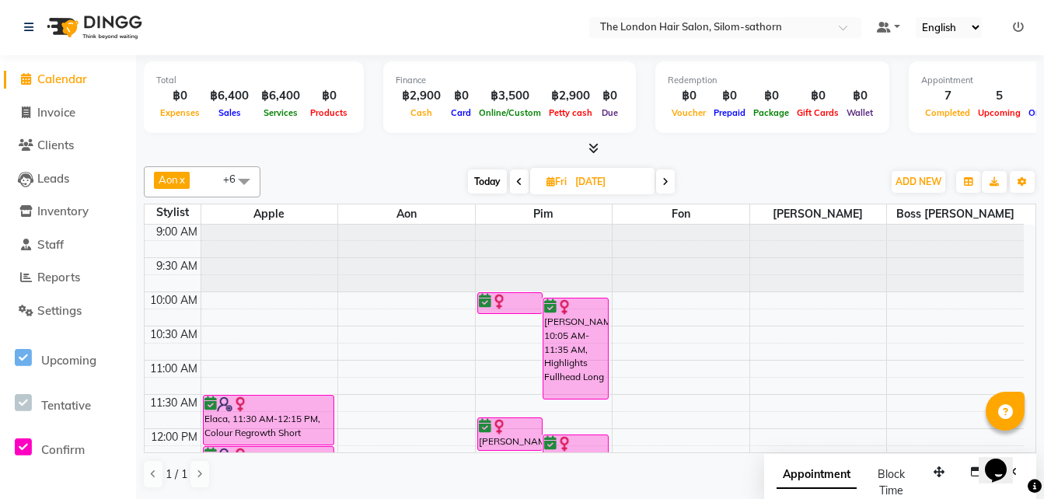
scroll to position [0, 0]
click at [488, 183] on span "Today" at bounding box center [487, 182] width 39 height 24
type input "[DATE]"
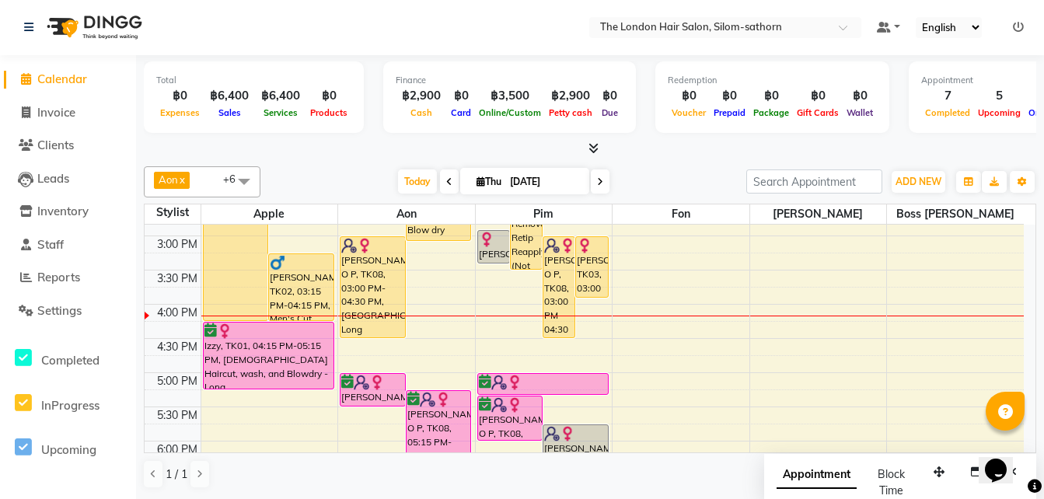
scroll to position [399, 0]
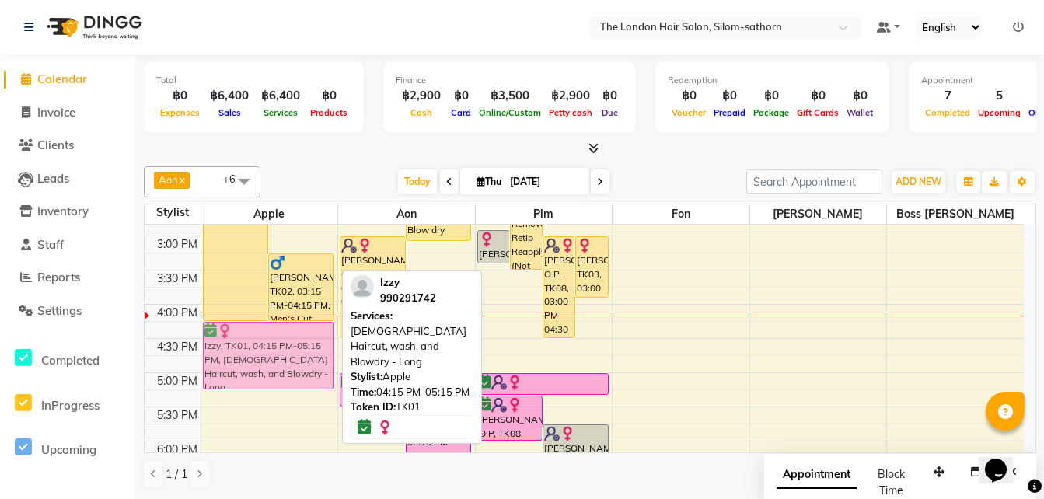
drag, startPoint x: 257, startPoint y: 349, endPoint x: 257, endPoint y: 334, distance: 15.6
click at [257, 334] on div "Laamia, TK11, 01:15 PM-04:15 PM, Keratin Treatment Size XL [PERSON_NAME], TK02,…" at bounding box center [269, 236] width 137 height 820
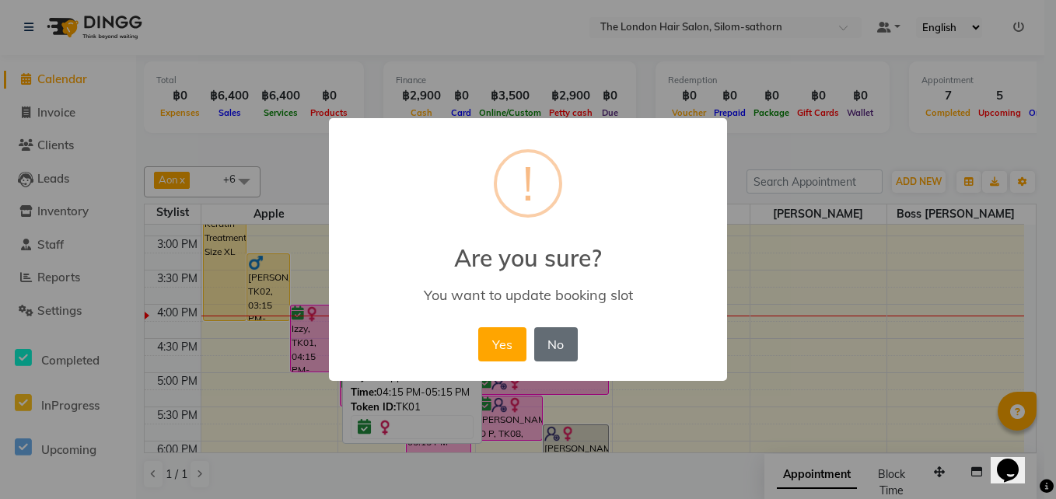
click at [571, 348] on button "No" at bounding box center [556, 344] width 44 height 34
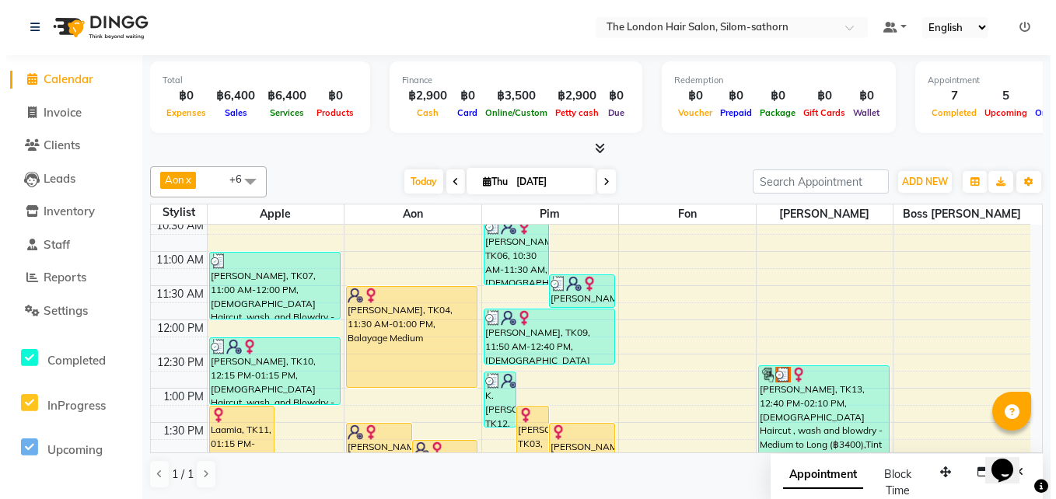
scroll to position [109, 0]
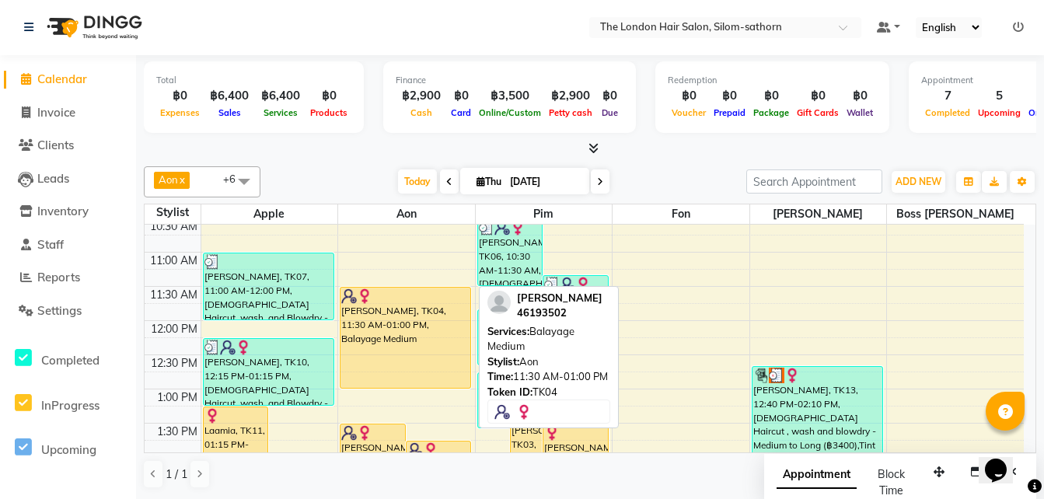
click at [397, 335] on div "[PERSON_NAME], TK04, 11:30 AM-01:00 PM, Balayage Medium" at bounding box center [406, 338] width 130 height 100
select select "1"
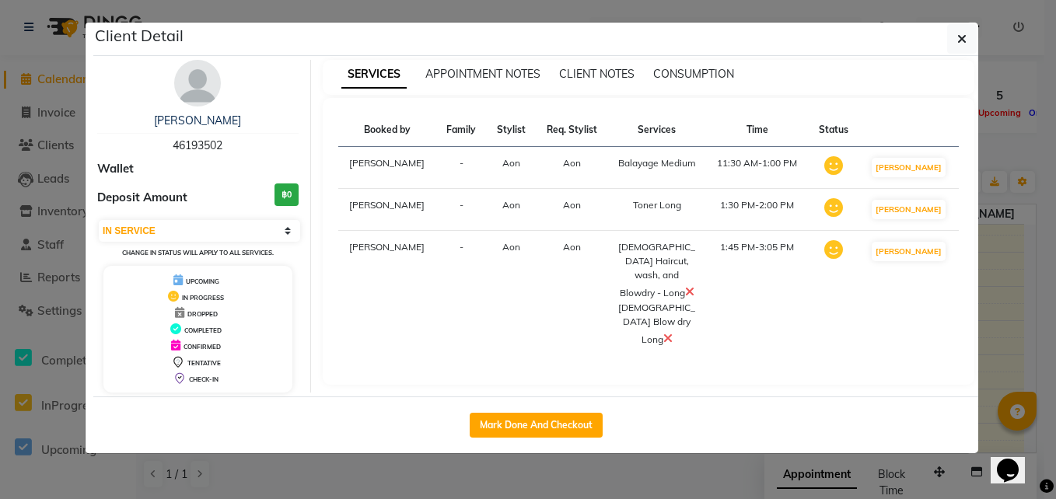
click at [664, 332] on icon at bounding box center [667, 338] width 9 height 12
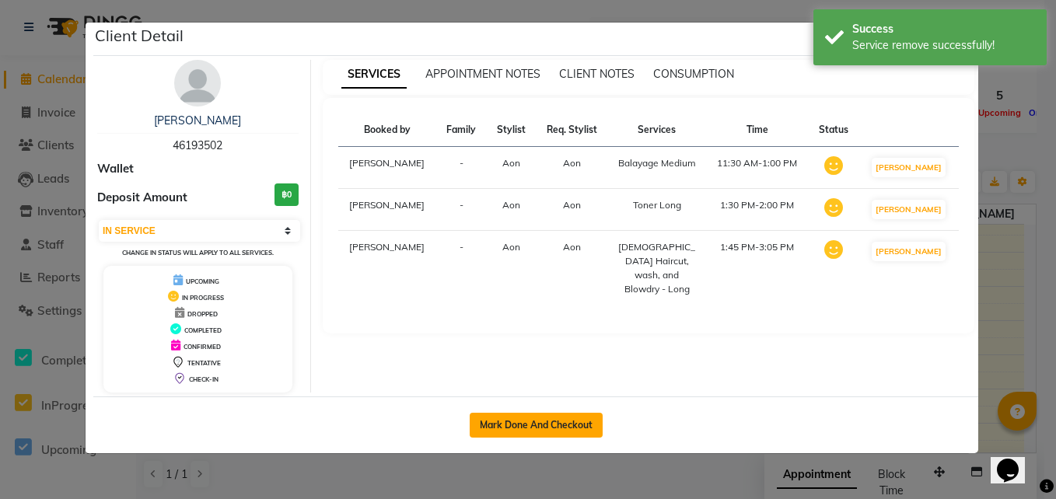
click at [507, 417] on button "Mark Done And Checkout" at bounding box center [536, 425] width 133 height 25
select select "service"
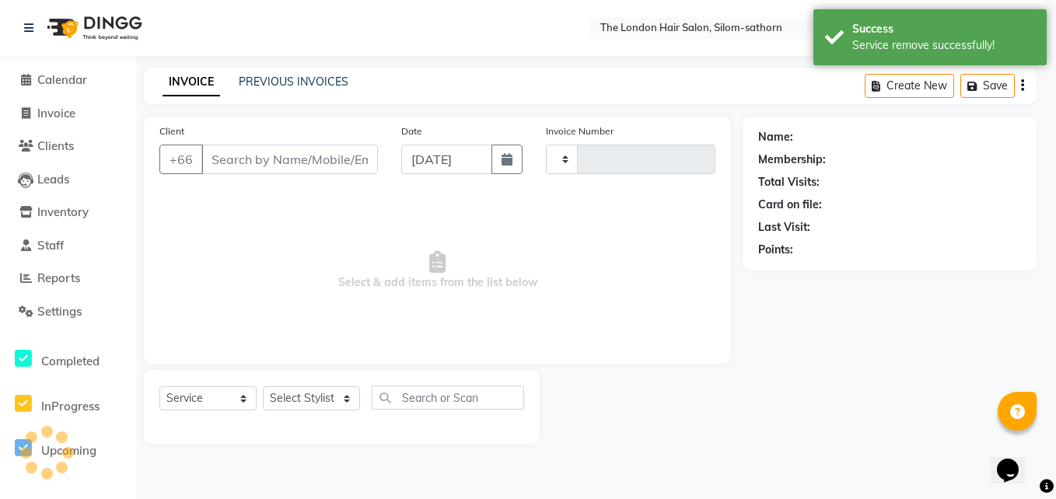
type input "1564"
select select "6977"
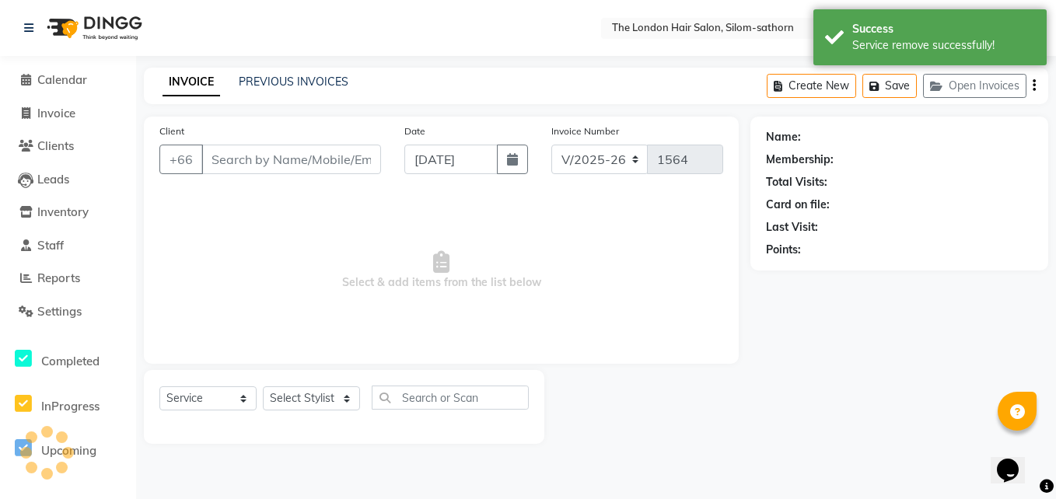
type input "46****02"
select select "56709"
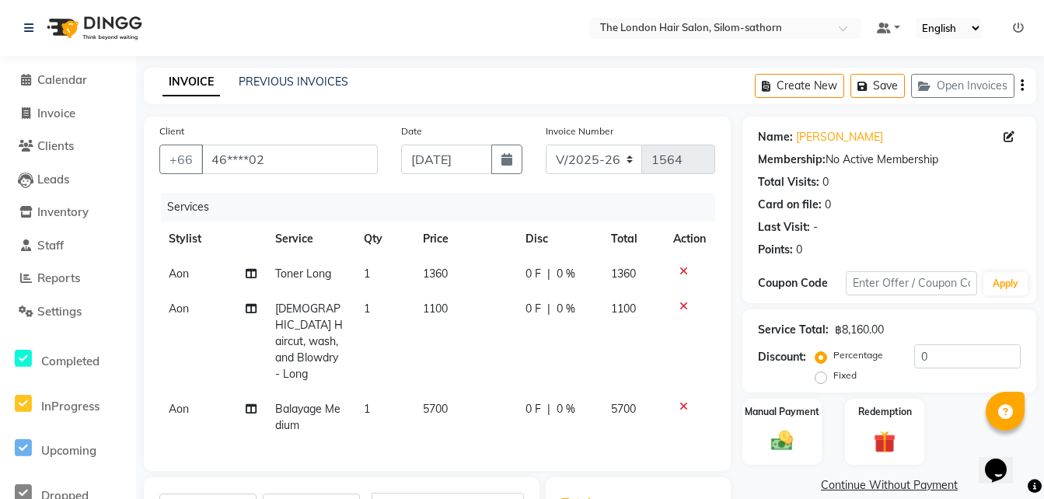
click at [701, 201] on div "Services" at bounding box center [444, 207] width 566 height 29
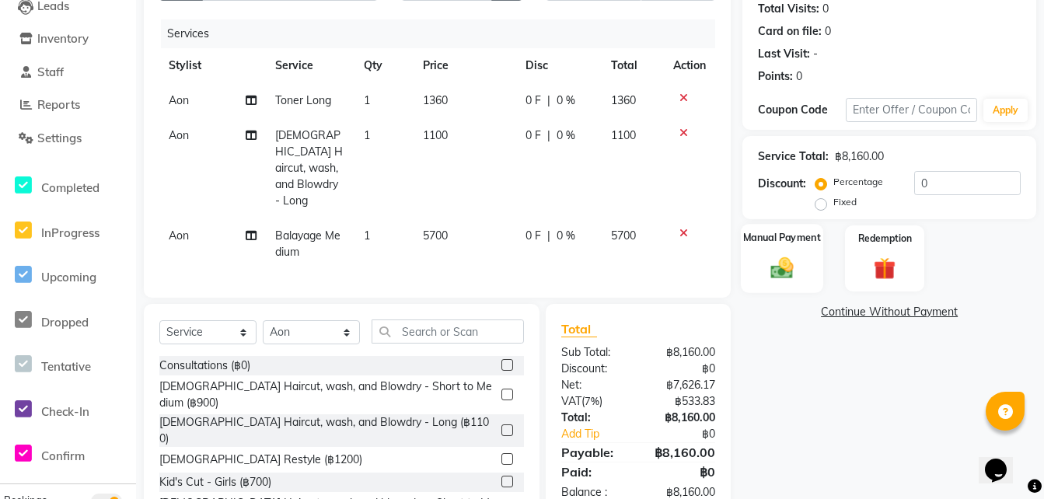
click at [799, 266] on img at bounding box center [782, 267] width 37 height 26
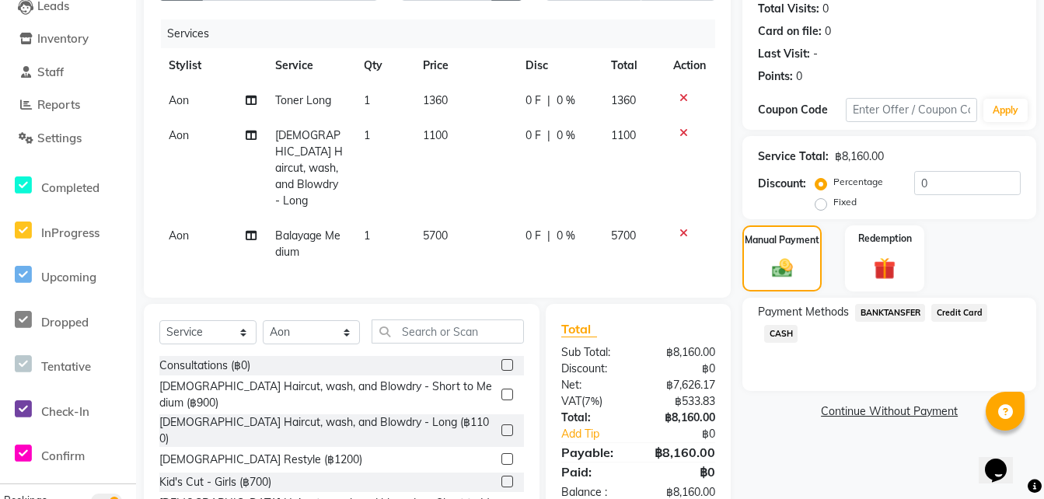
click at [954, 306] on span "Credit Card" at bounding box center [960, 313] width 56 height 18
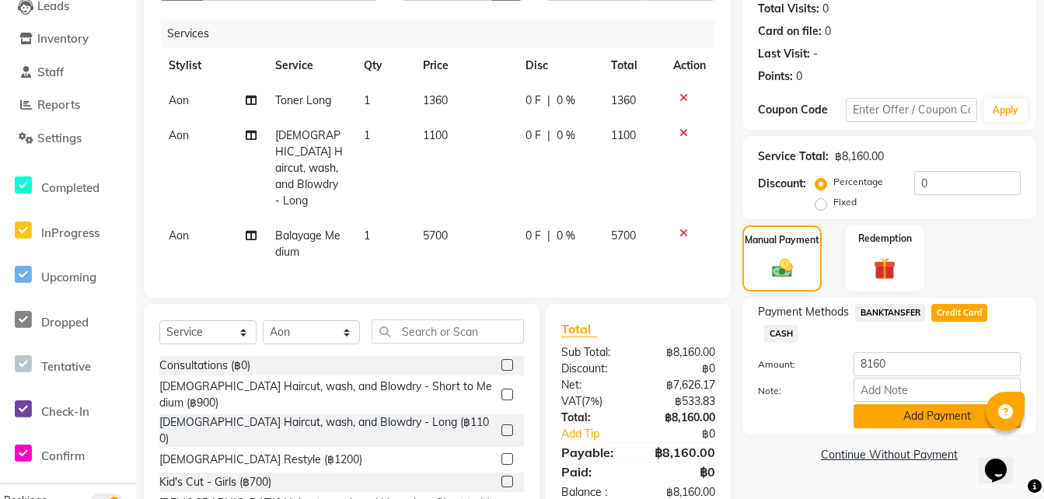
scroll to position [224, 0]
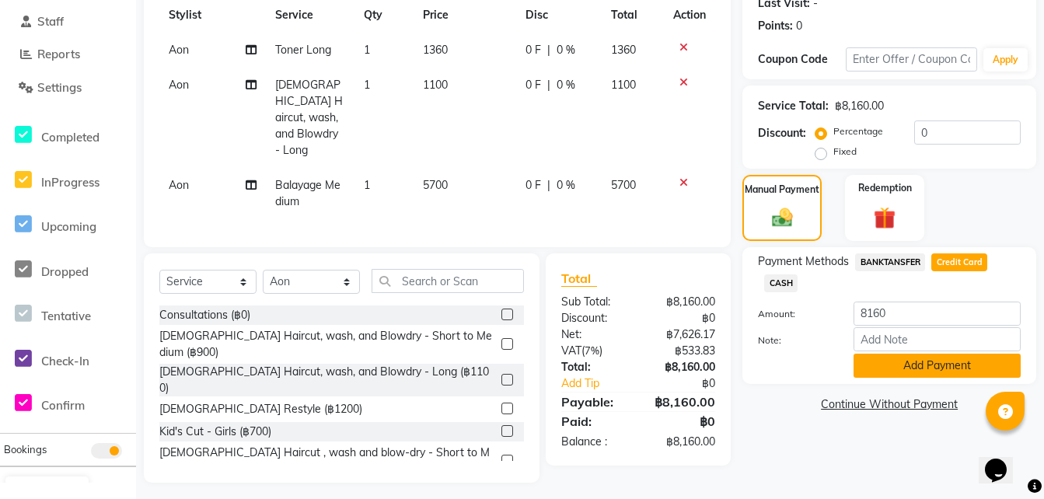
click at [879, 372] on button "Add Payment" at bounding box center [937, 366] width 167 height 24
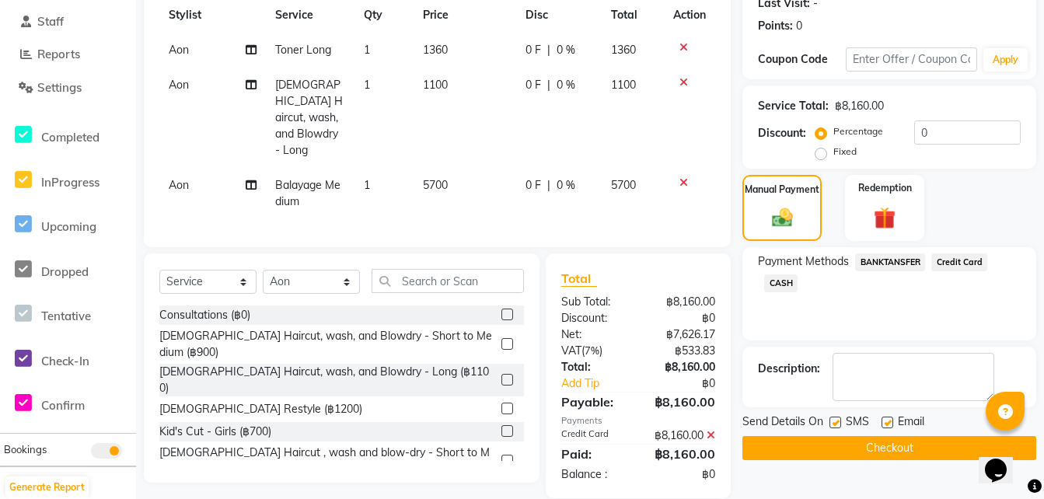
scroll to position [242, 0]
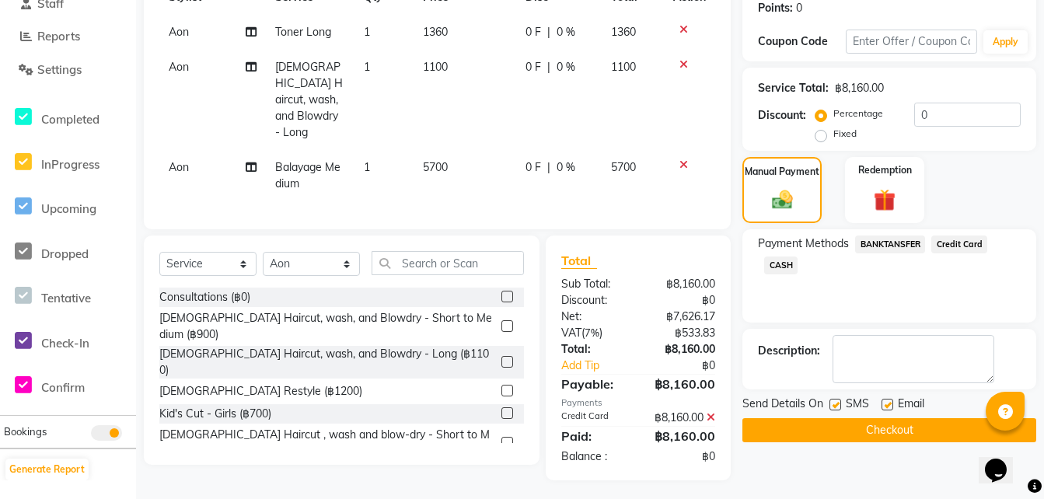
click at [795, 424] on button "Checkout" at bounding box center [890, 430] width 294 height 24
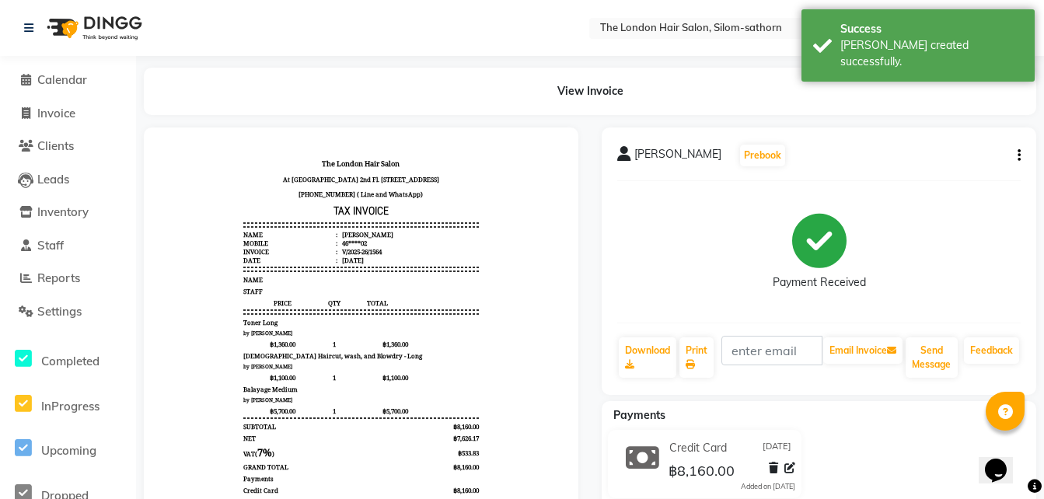
scroll to position [71, 0]
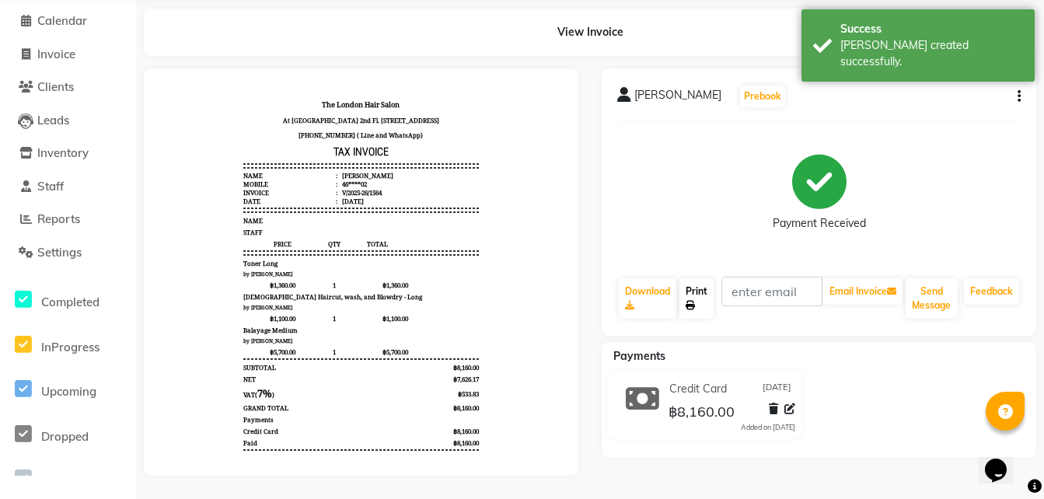
click at [693, 301] on icon at bounding box center [690, 305] width 9 height 9
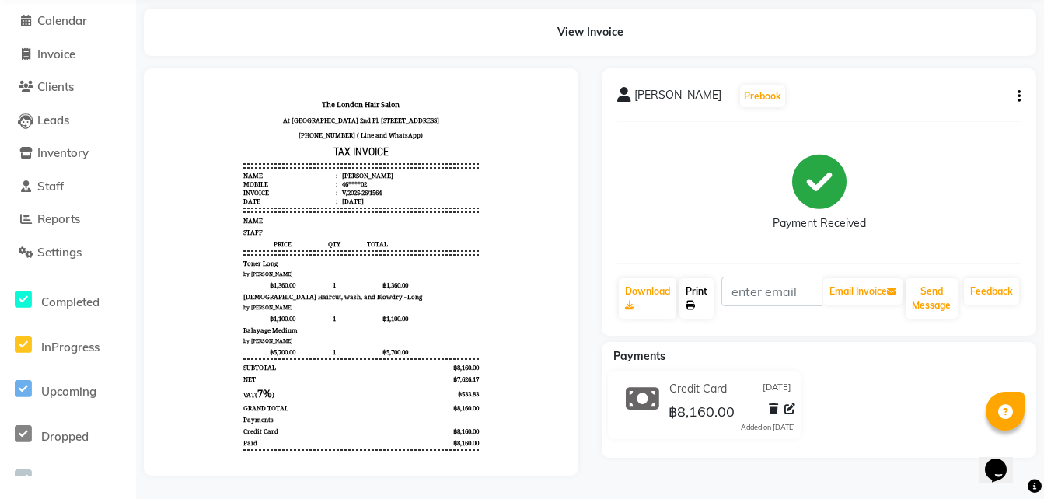
scroll to position [0, 0]
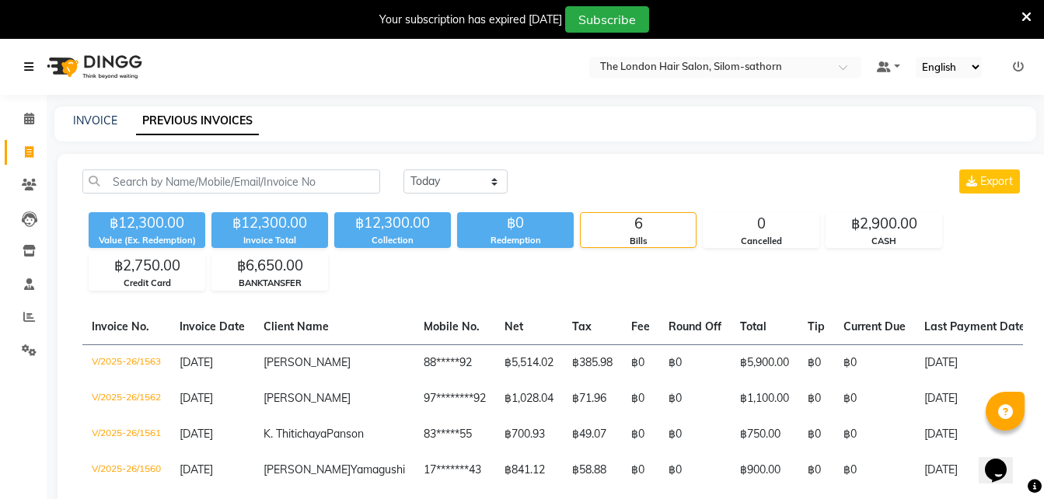
click at [28, 68] on icon at bounding box center [28, 66] width 9 height 11
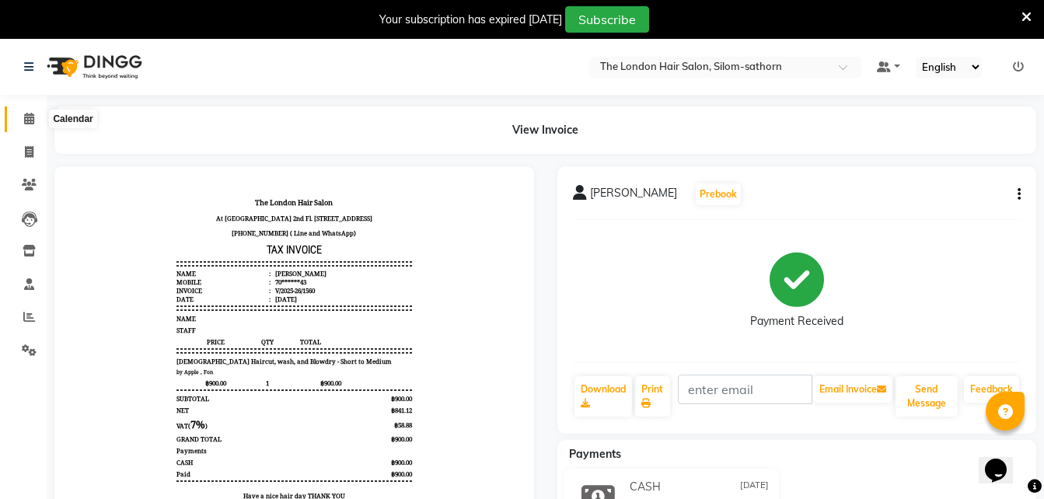
click at [30, 117] on icon at bounding box center [29, 119] width 10 height 12
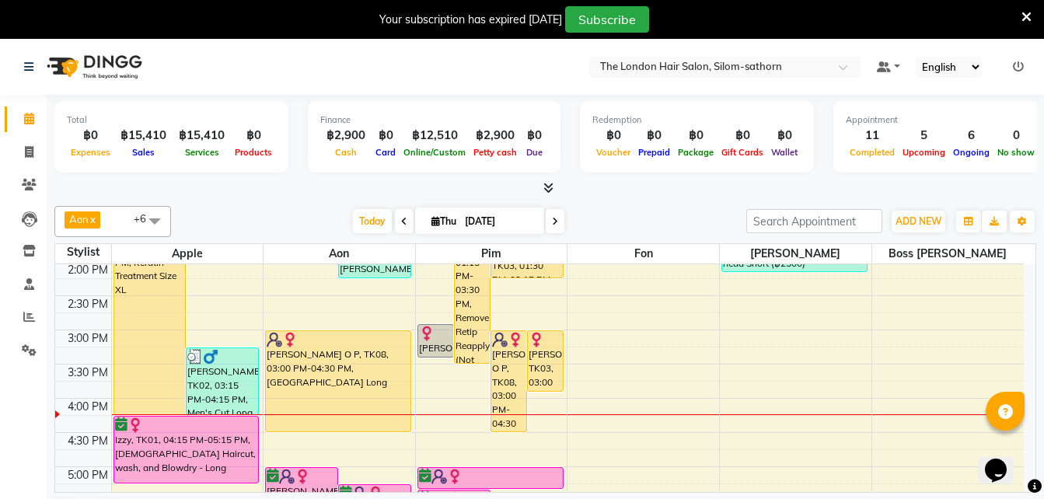
scroll to position [353, 0]
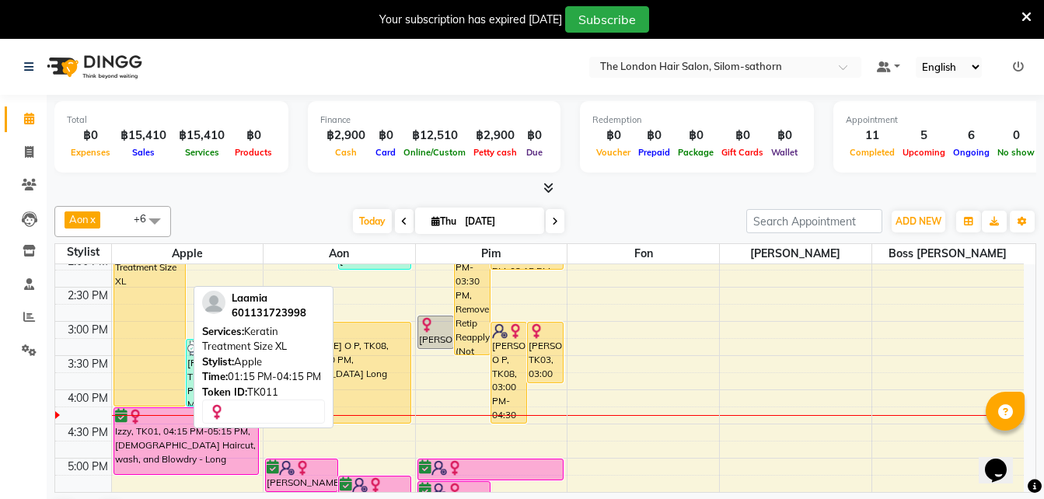
click at [149, 348] on div "Laamia, TK11, 01:15 PM-04:15 PM, Keratin Treatment Size XL" at bounding box center [150, 304] width 72 height 203
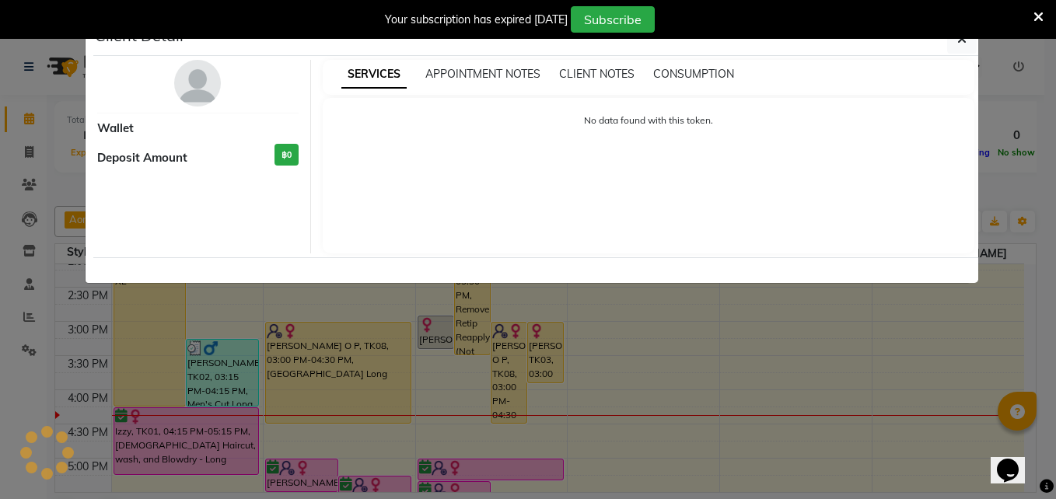
select select "1"
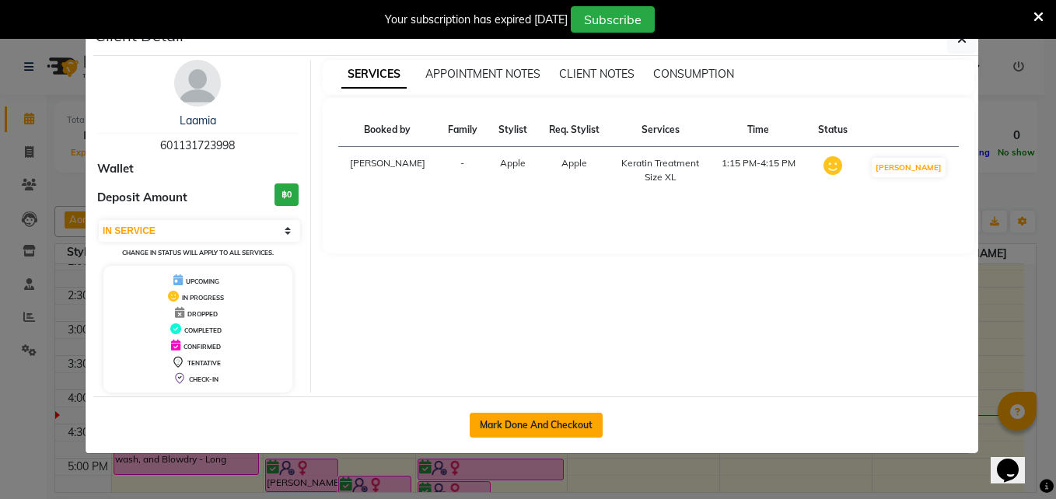
click at [493, 428] on button "Mark Done And Checkout" at bounding box center [536, 425] width 133 height 25
select select "service"
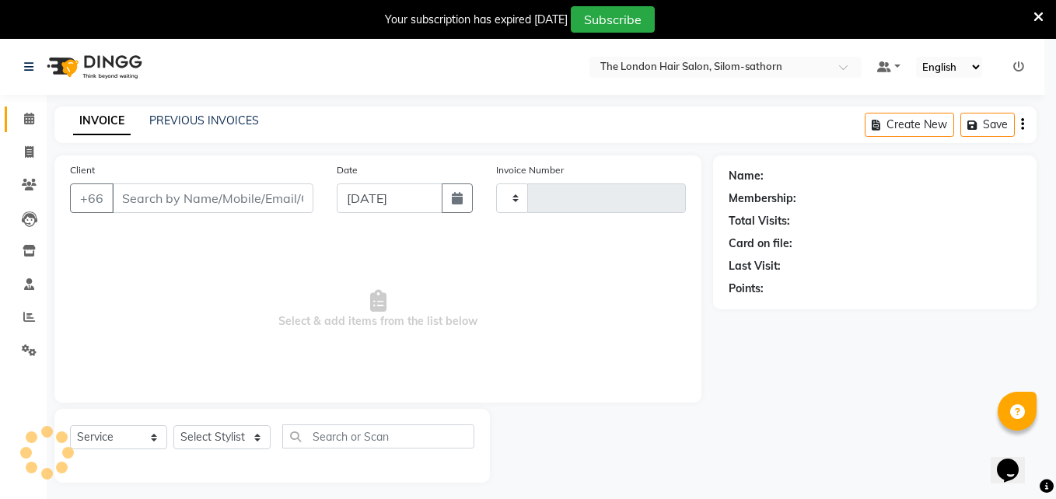
type input "1566"
select select "6977"
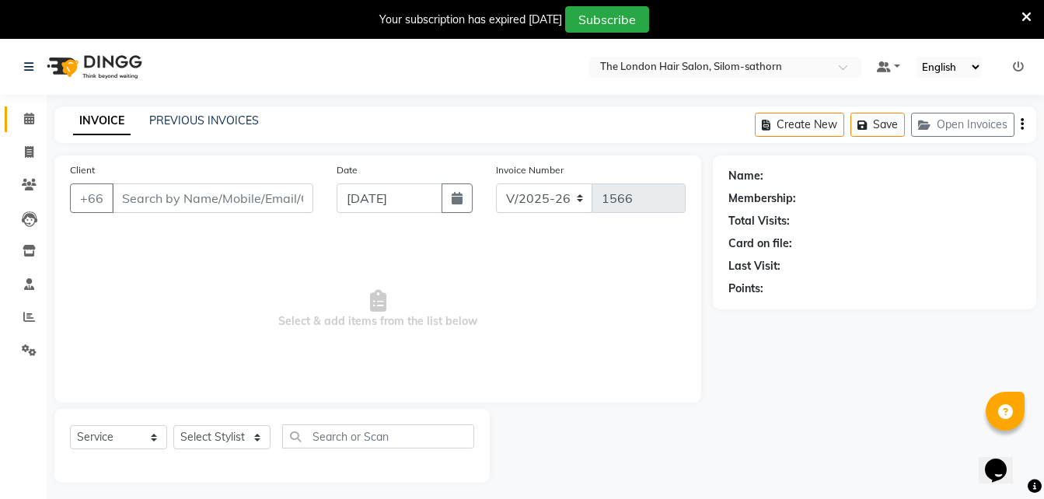
type input "60********98"
select select "56710"
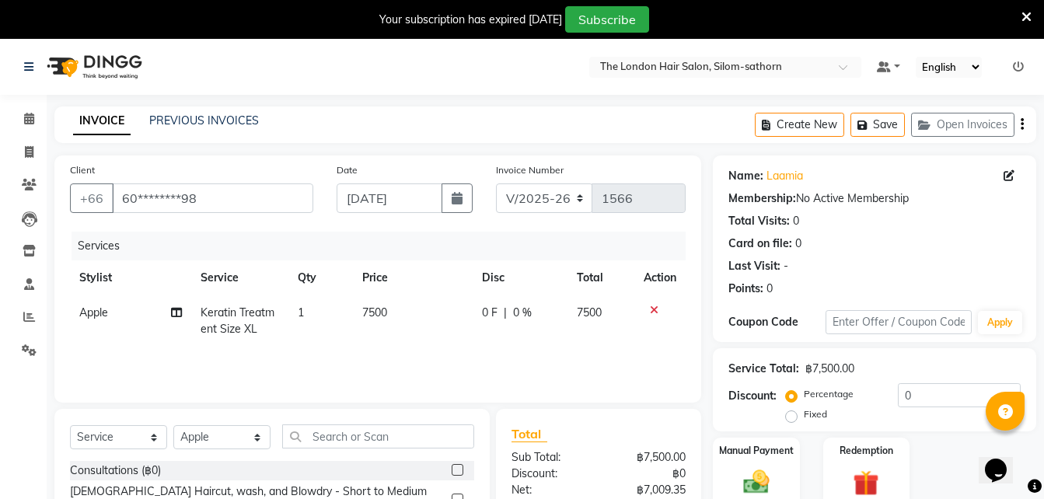
click at [246, 325] on span "Keratin Treatment Size XL" at bounding box center [238, 321] width 74 height 30
select select "56710"
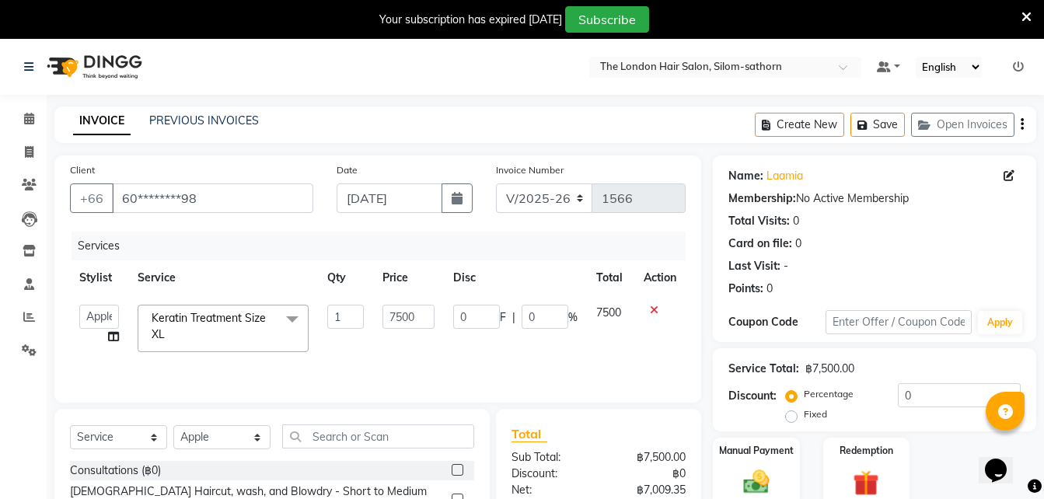
click at [241, 329] on span "Keratin Treatment Size XL x" at bounding box center [216, 326] width 137 height 33
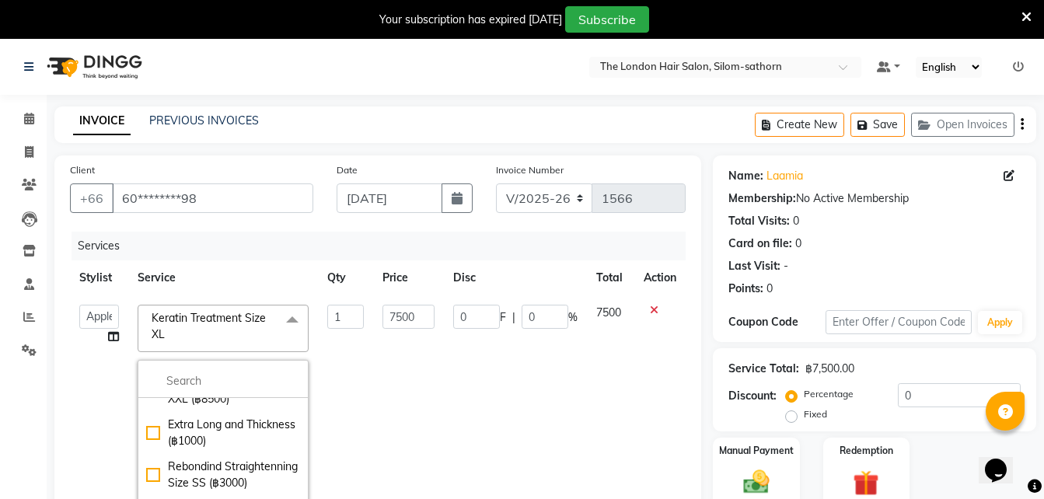
scroll to position [2572, 0]
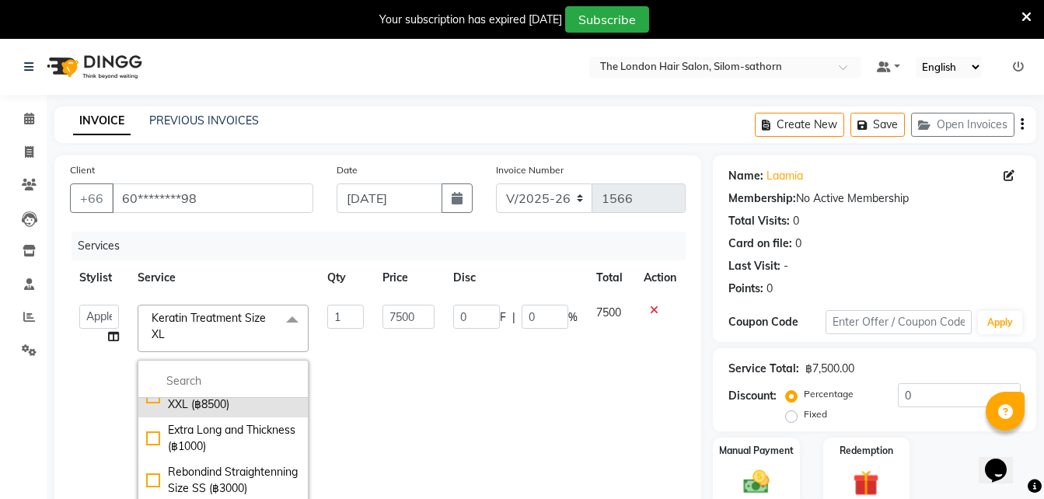
click at [147, 413] on div "Keratin Treatment Size XXL (฿8500)" at bounding box center [223, 396] width 154 height 33
checkbox input "false"
checkbox input "true"
type input "8500"
click at [245, 274] on th "Service" at bounding box center [223, 277] width 190 height 35
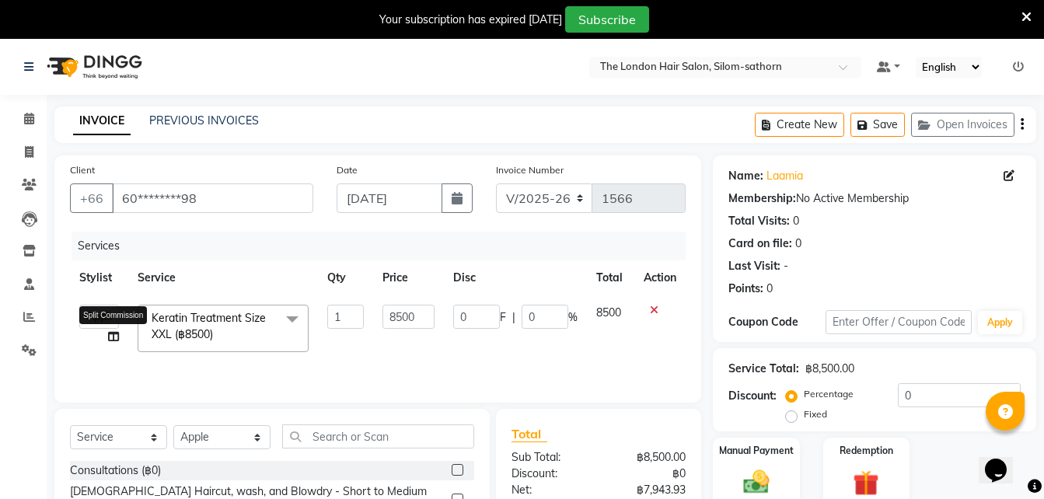
click at [112, 335] on icon at bounding box center [113, 336] width 11 height 11
select select "56710"
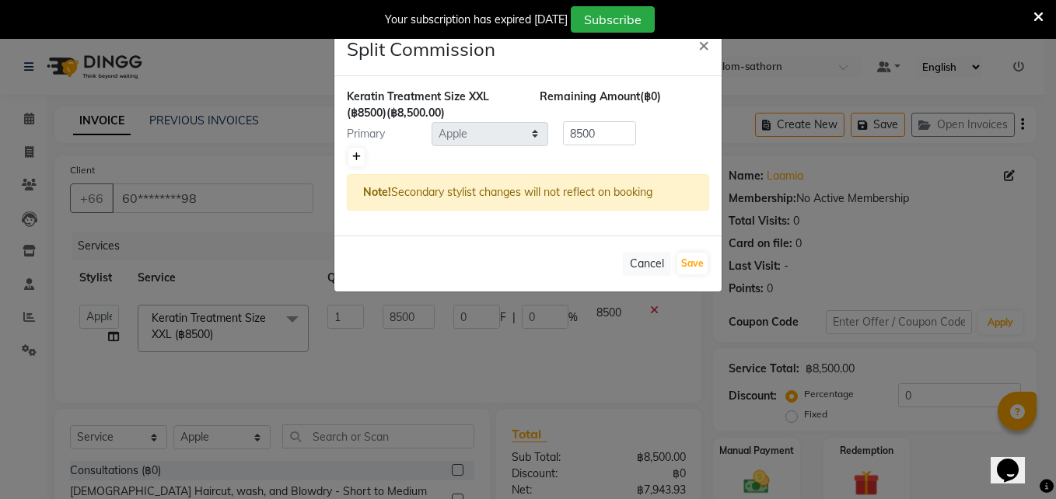
click at [356, 161] on icon at bounding box center [356, 156] width 9 height 9
type input "4250"
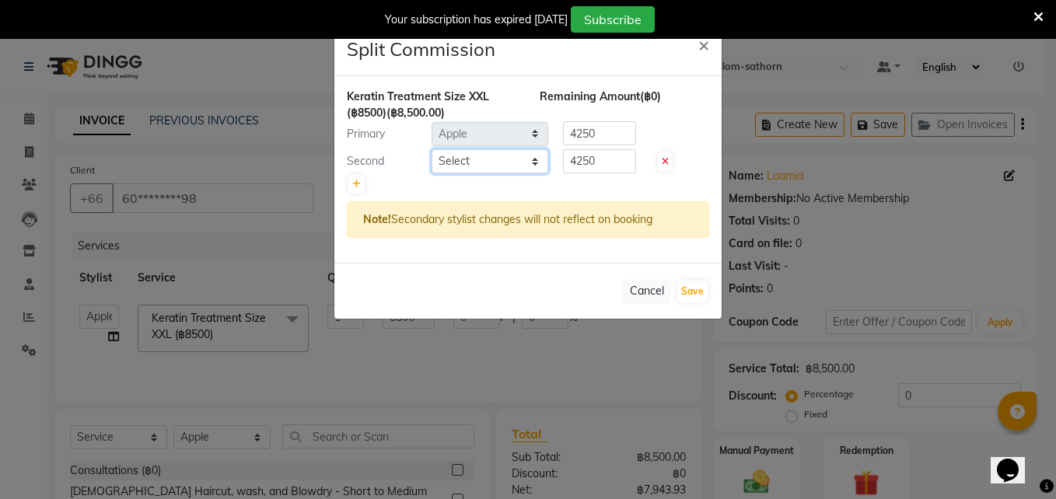
click at [474, 162] on select "Select Aon Apple Boss Luke Fon Kate Pim" at bounding box center [490, 161] width 117 height 24
click at [432, 149] on select "Select Aon Apple Boss Luke Fon Kate Pim" at bounding box center [490, 161] width 117 height 24
click at [463, 162] on select "Select Aon Apple Boss Luke Fon Kate Pim" at bounding box center [490, 161] width 117 height 24
select select "56711"
click at [432, 149] on select "Select Aon Apple Boss Luke Fon Kate Pim" at bounding box center [490, 161] width 117 height 24
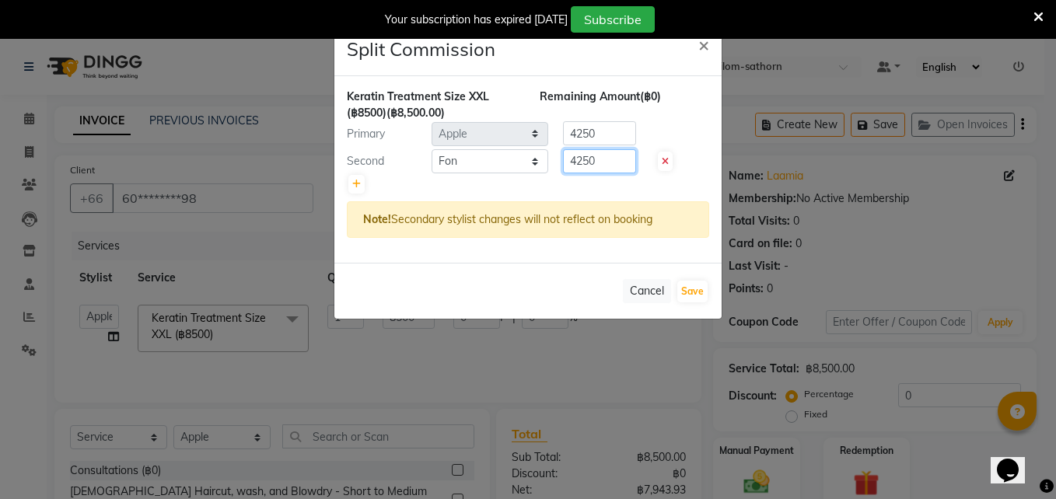
click at [596, 163] on input "4250" at bounding box center [599, 161] width 73 height 24
type input "4"
click at [702, 47] on span "×" at bounding box center [703, 44] width 11 height 23
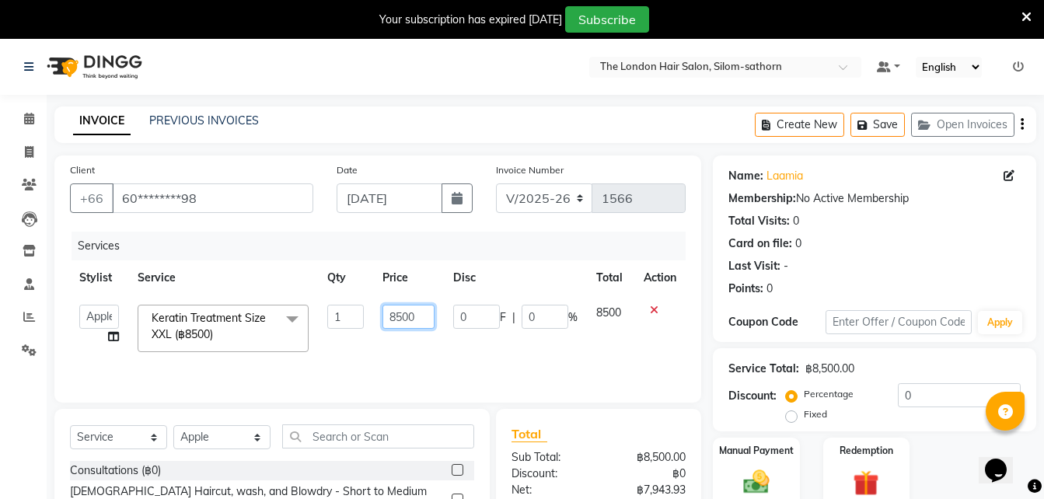
click at [410, 317] on input "8500" at bounding box center [409, 317] width 53 height 24
type input "9500"
click at [364, 355] on tr "Aon Apple Boss Luke Fon Kate Pim Keratin Treatment Size XXL (฿8500) x Consultat…" at bounding box center [378, 328] width 616 height 66
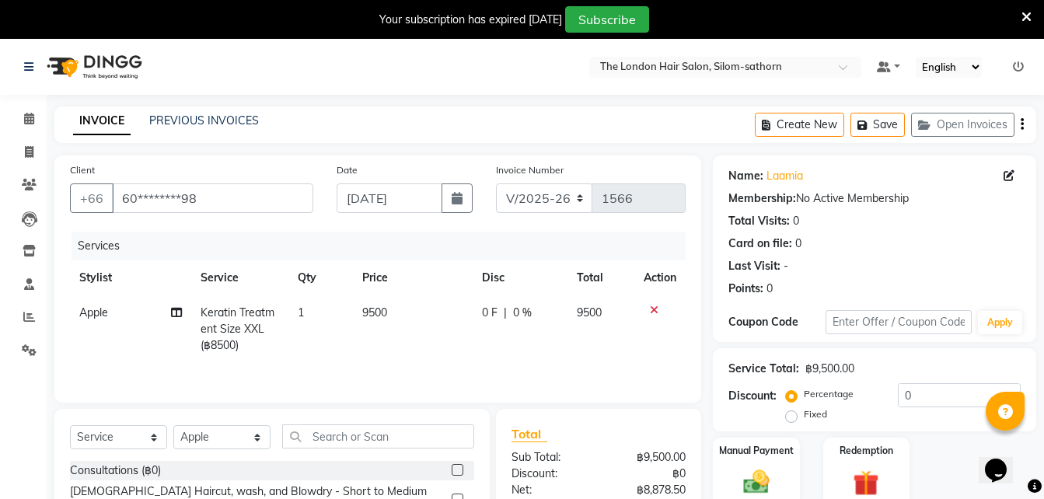
click at [185, 313] on td "Apple" at bounding box center [130, 329] width 121 height 68
select select "56710"
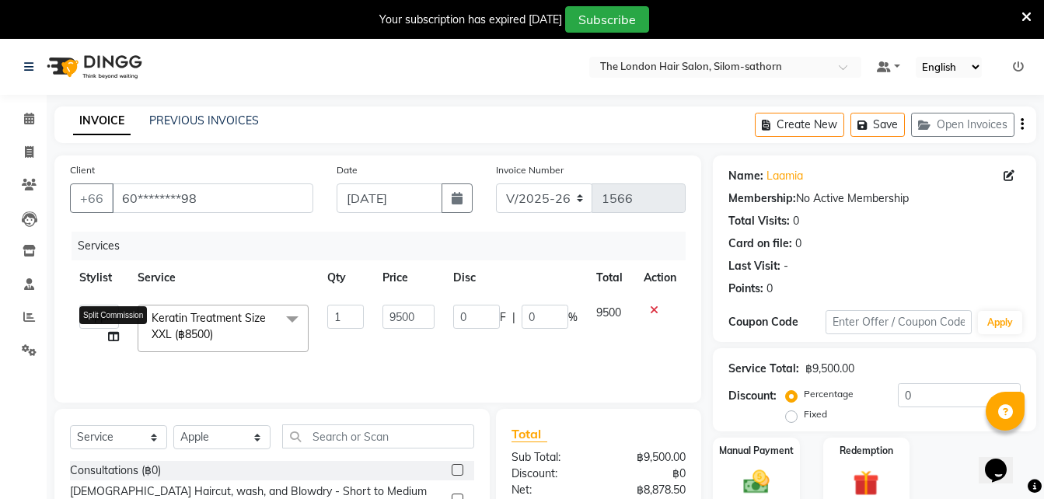
click at [112, 334] on icon at bounding box center [113, 336] width 11 height 11
select select "56710"
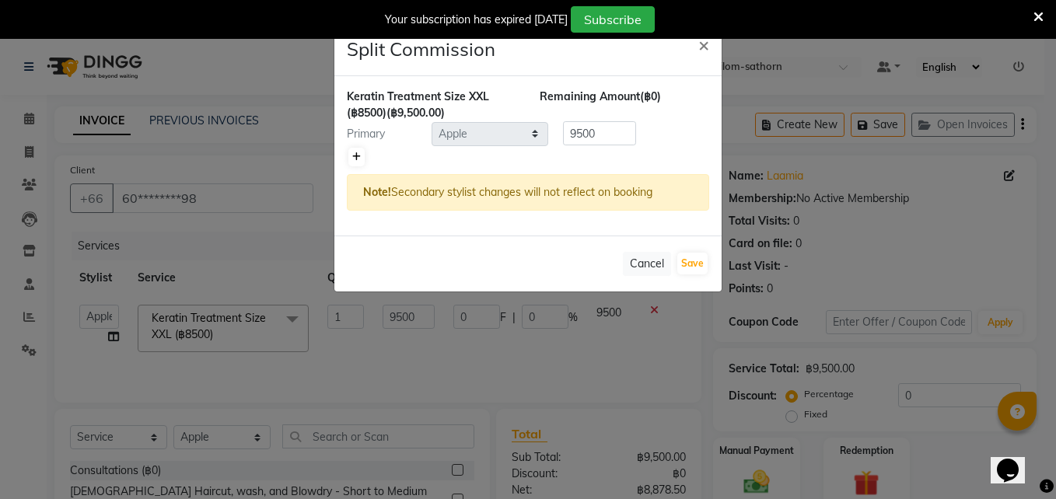
click at [355, 163] on link at bounding box center [356, 157] width 16 height 19
type input "4750"
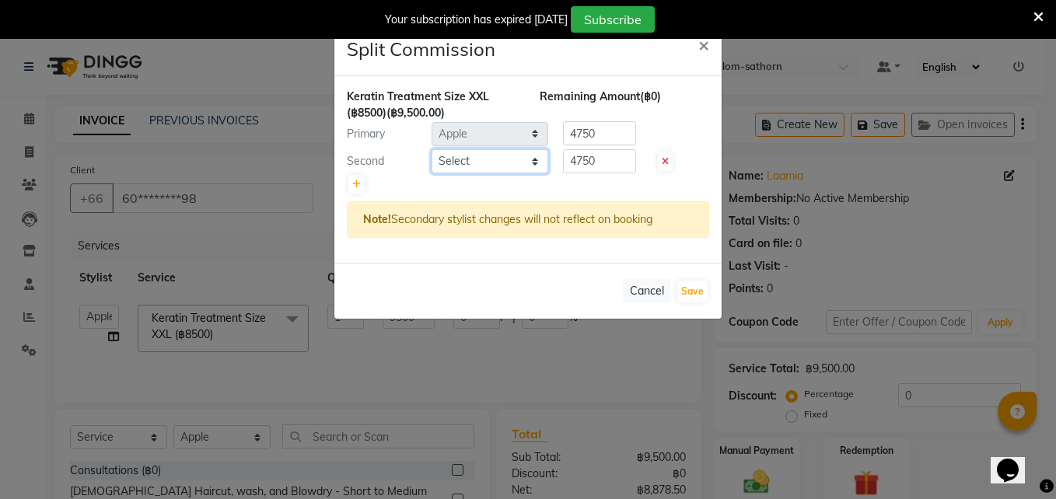
click at [490, 157] on select "Select Aon Apple Boss Luke Fon Kate Pim" at bounding box center [490, 161] width 117 height 24
select select "56711"
click at [432, 149] on select "Select Aon Apple Boss Luke Fon Kate Pim" at bounding box center [490, 161] width 117 height 24
click at [624, 155] on input "4750" at bounding box center [599, 161] width 73 height 24
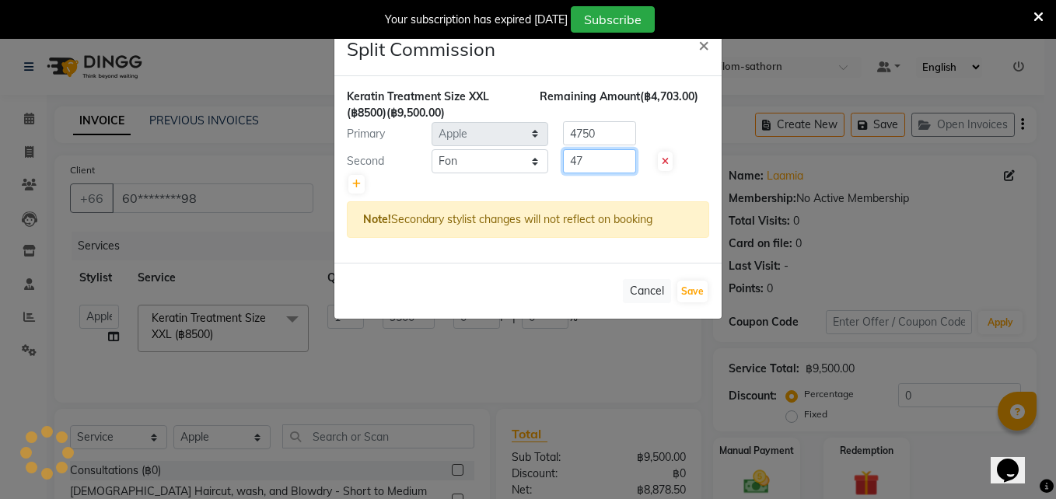
type input "4"
type input "950"
click at [617, 136] on input "4750" at bounding box center [599, 133] width 73 height 24
type input "4"
click at [357, 183] on icon at bounding box center [356, 184] width 9 height 9
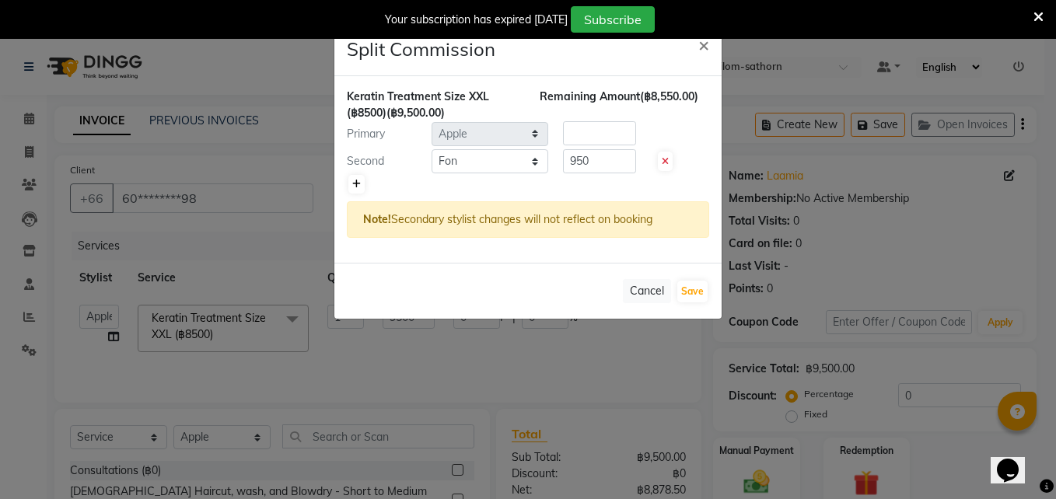
type input "3166.67"
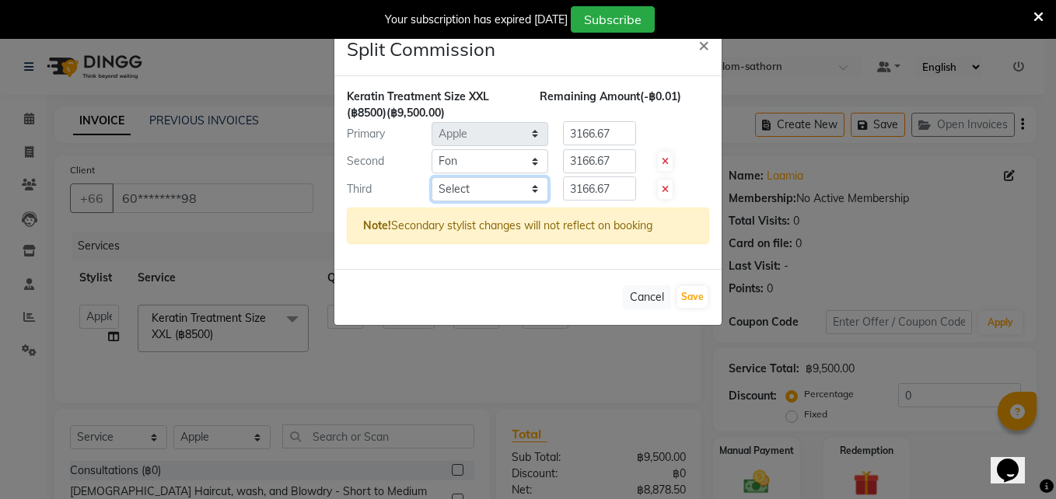
click at [490, 184] on select "Select Aon Apple Boss Luke Fon Kate Pim" at bounding box center [490, 189] width 117 height 24
select select "56708"
click at [432, 177] on select "Select Aon Apple Boss Luke Fon Kate Pim" at bounding box center [490, 189] width 117 height 24
click at [612, 167] on input "3166.67" at bounding box center [599, 161] width 73 height 24
type input "3"
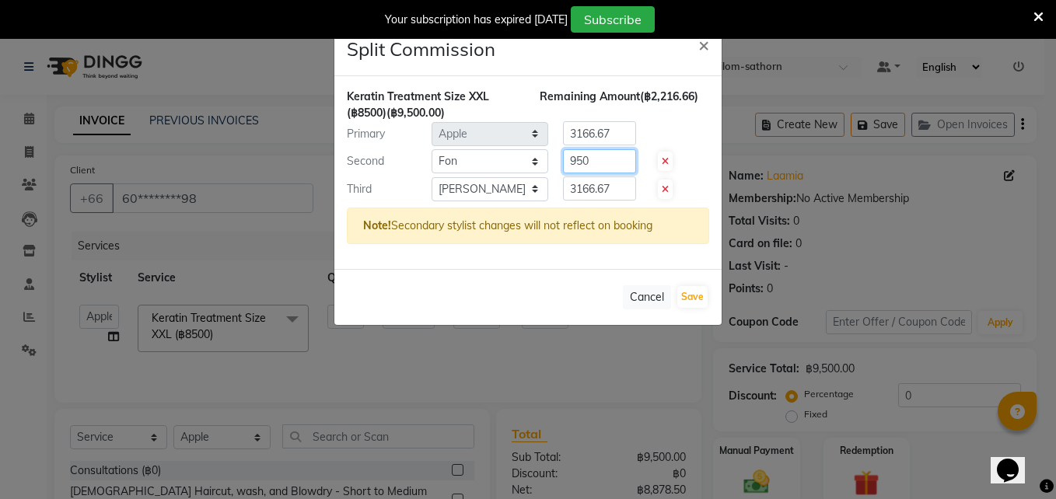
type input "950"
click at [613, 188] on input "3166.67" at bounding box center [599, 189] width 73 height 24
type input "3"
click at [625, 129] on input "3166.67" at bounding box center [599, 133] width 73 height 24
type input "3"
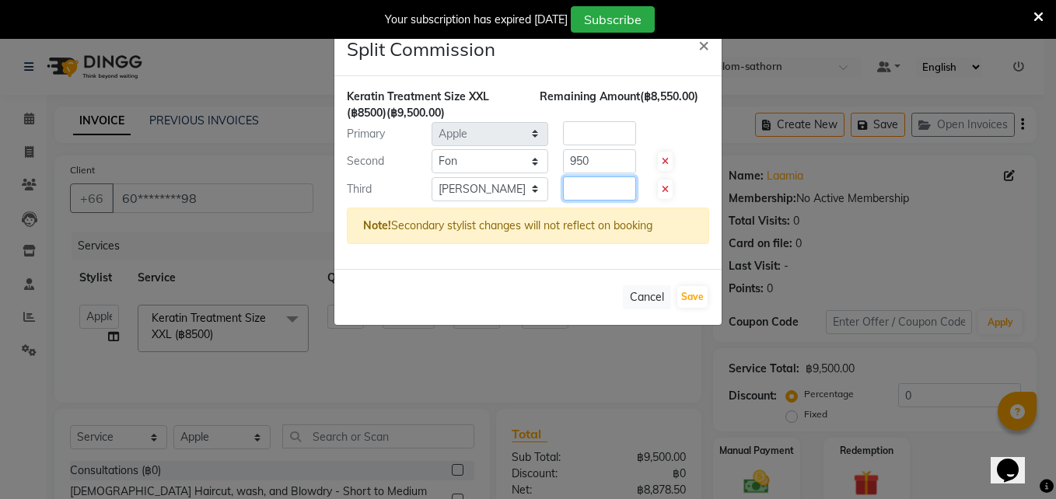
click at [582, 194] on input "number" at bounding box center [599, 189] width 73 height 24
type input "1710"
click at [590, 135] on input "number" at bounding box center [599, 133] width 73 height 24
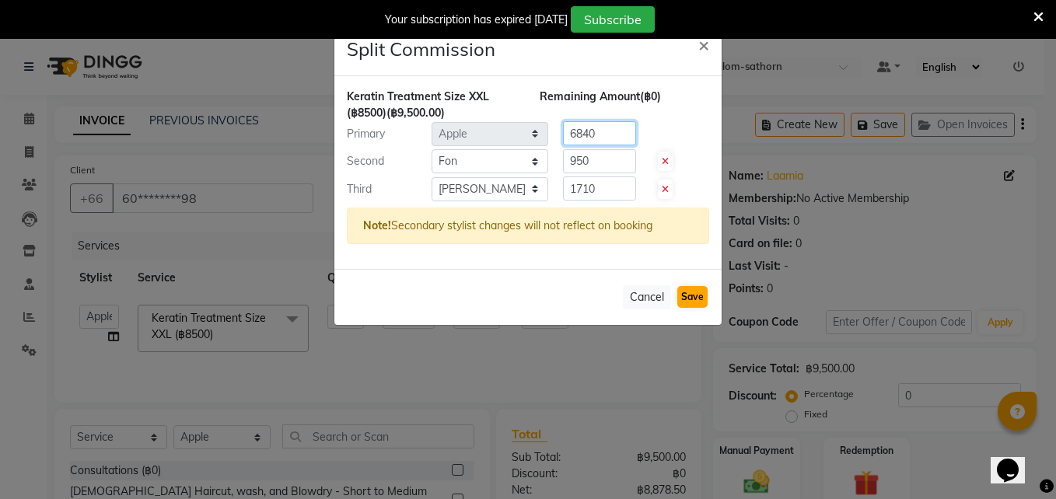
type input "6840"
click at [699, 296] on button "Save" at bounding box center [692, 297] width 30 height 22
select select "Select"
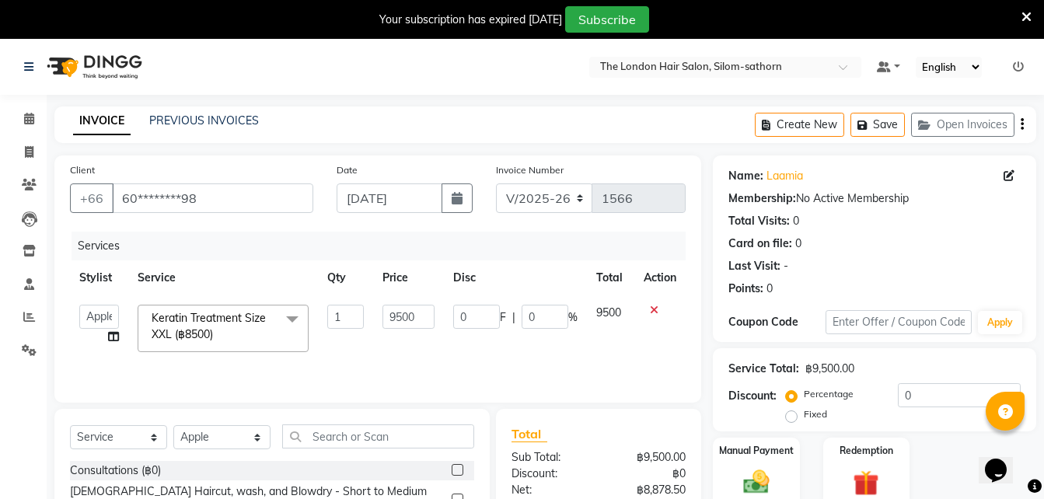
scroll to position [163, 0]
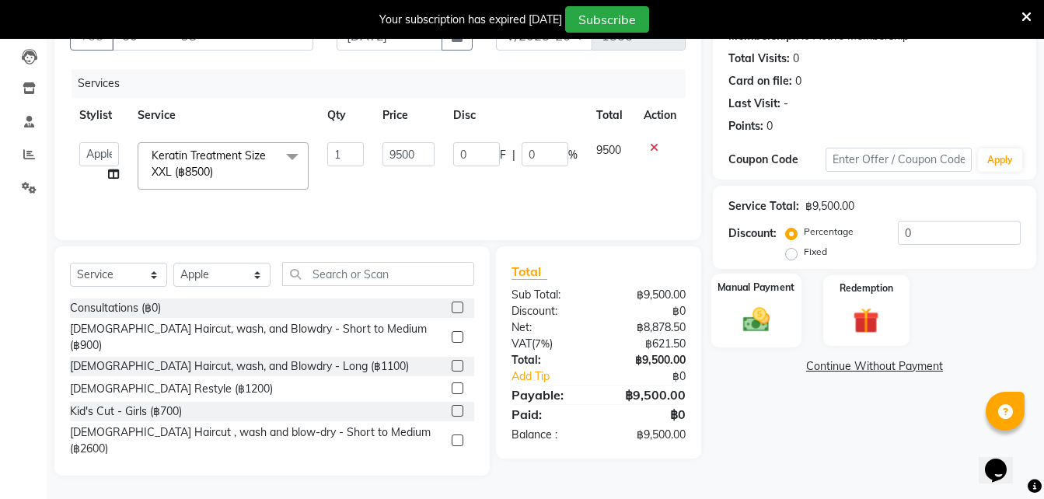
click at [760, 306] on img at bounding box center [757, 319] width 44 height 31
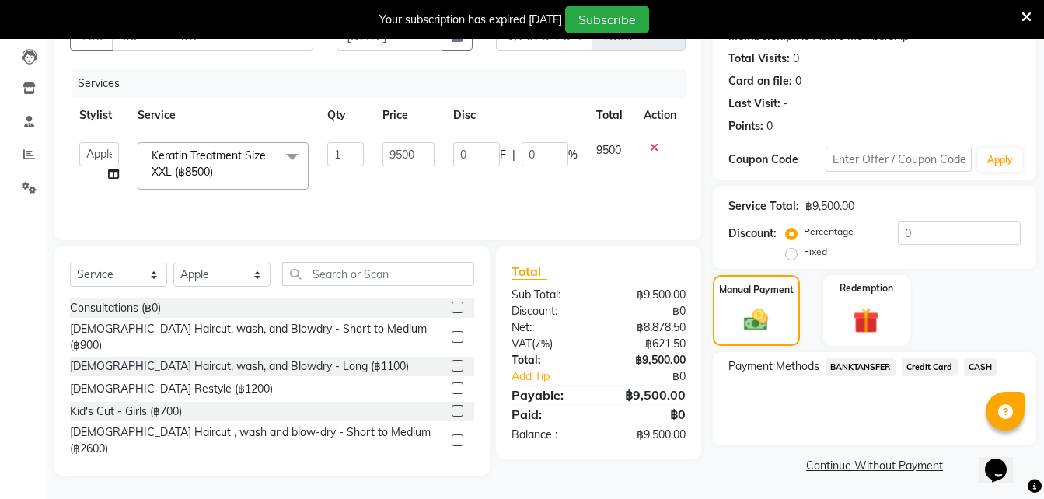
click at [984, 368] on span "CASH" at bounding box center [980, 367] width 33 height 18
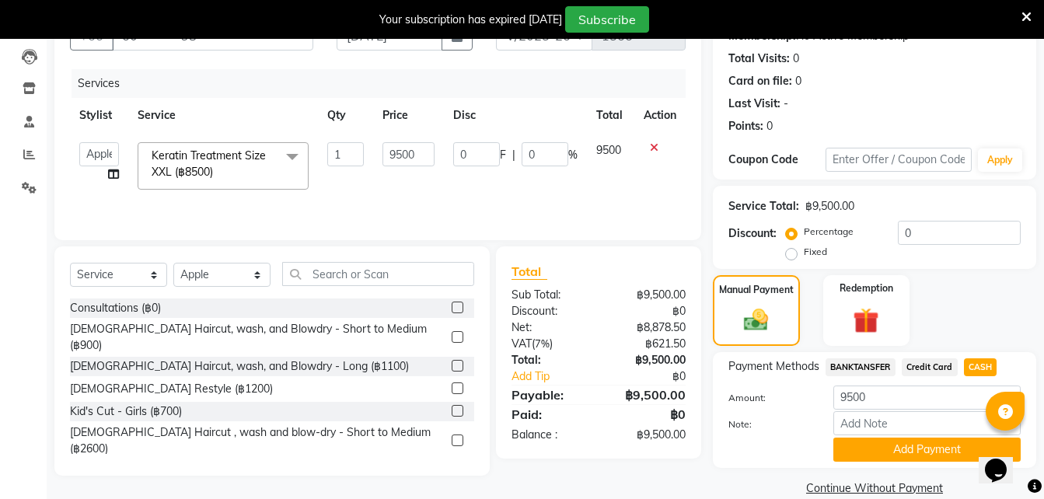
scroll to position [187, 0]
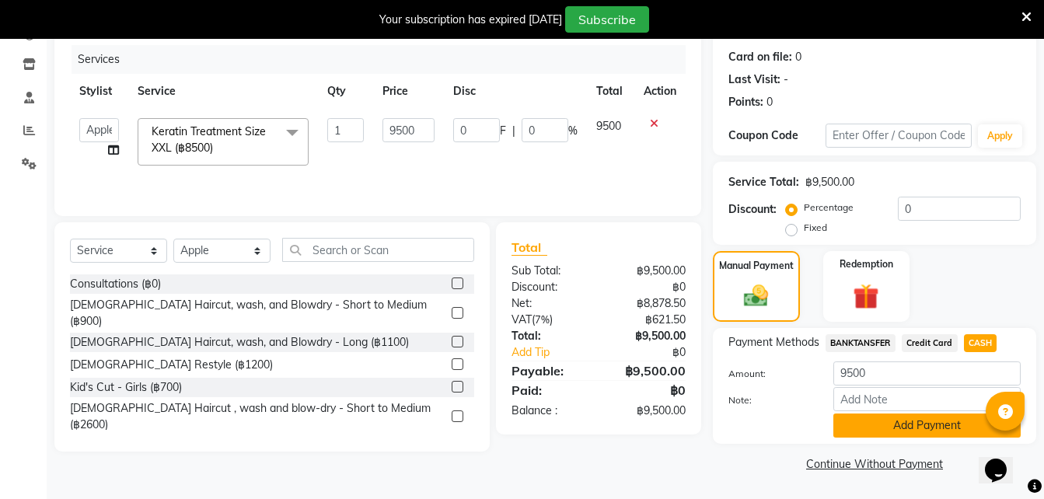
click at [892, 429] on button "Add Payment" at bounding box center [927, 426] width 187 height 24
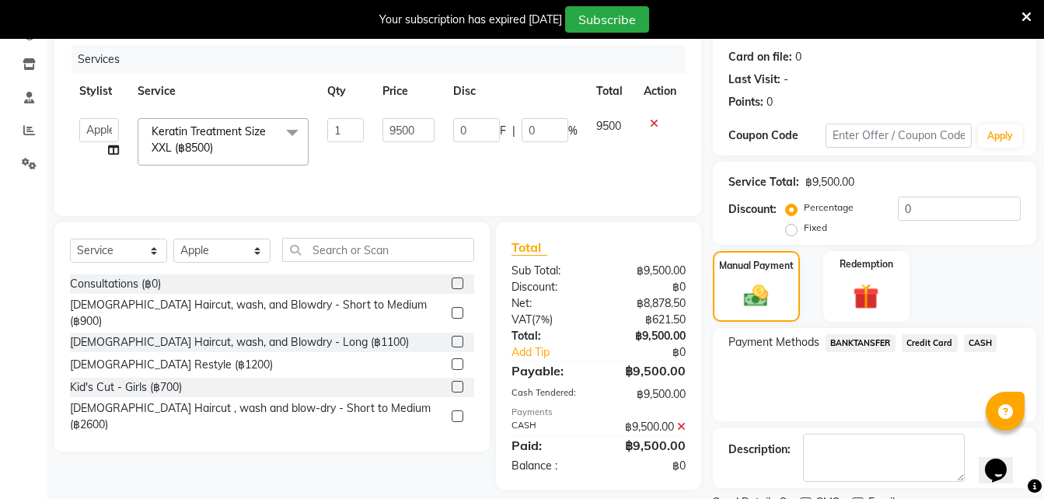
scroll to position [252, 0]
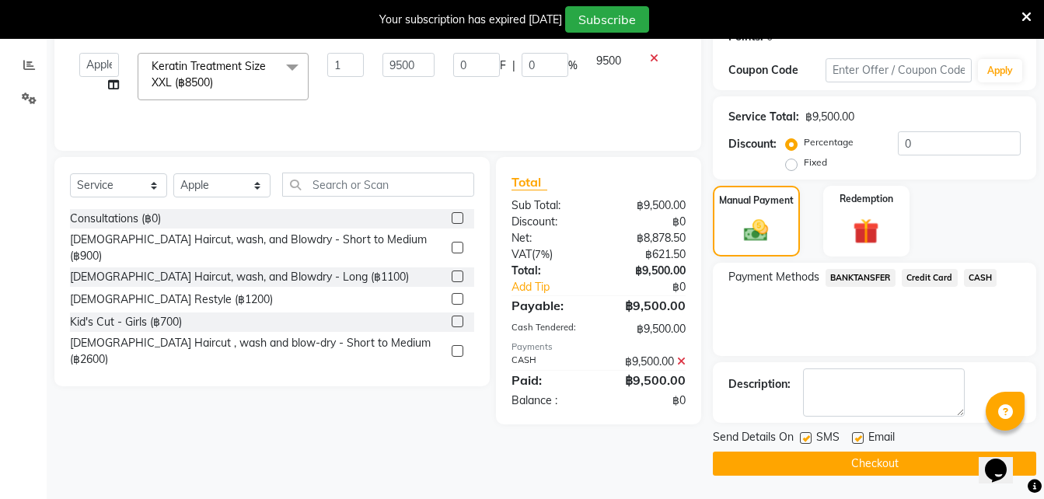
click at [825, 463] on button "Checkout" at bounding box center [874, 464] width 323 height 24
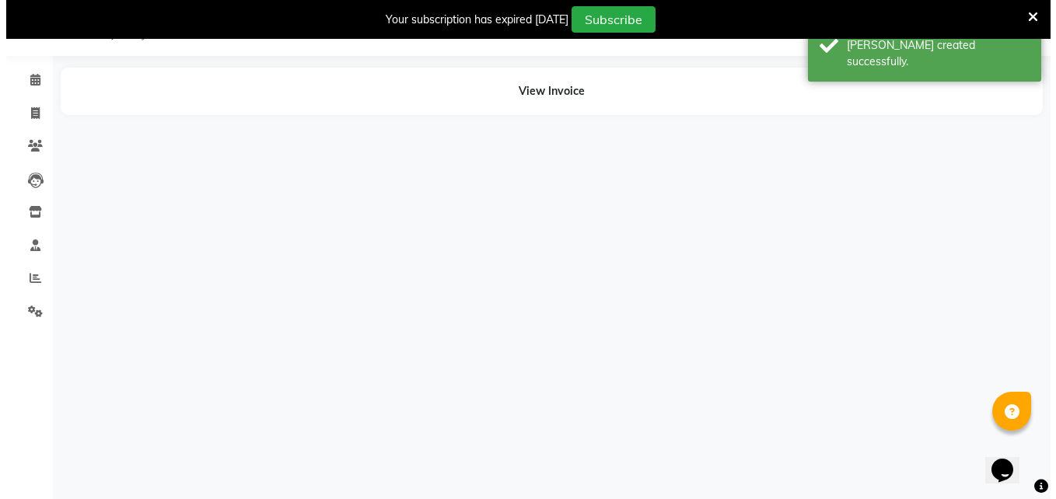
scroll to position [39, 0]
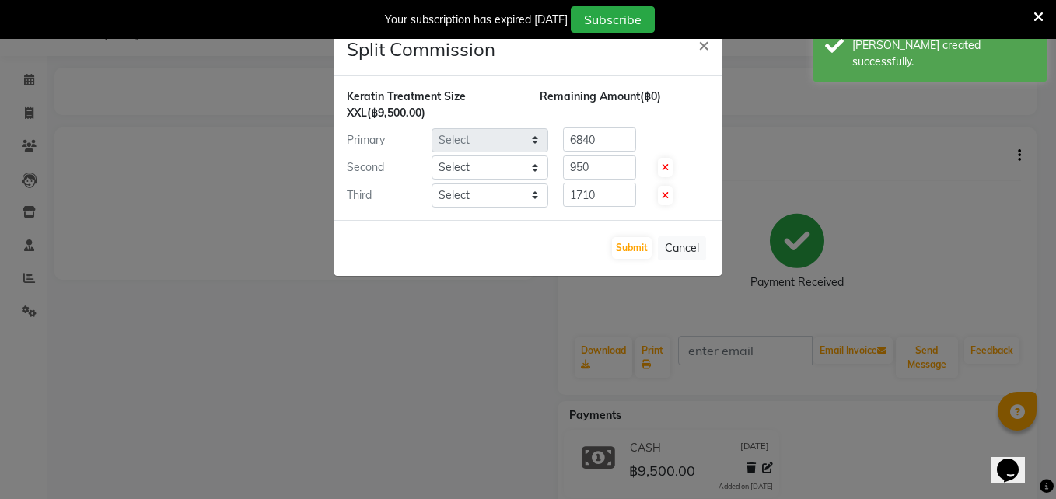
select select "56710"
select select "56711"
select select "56708"
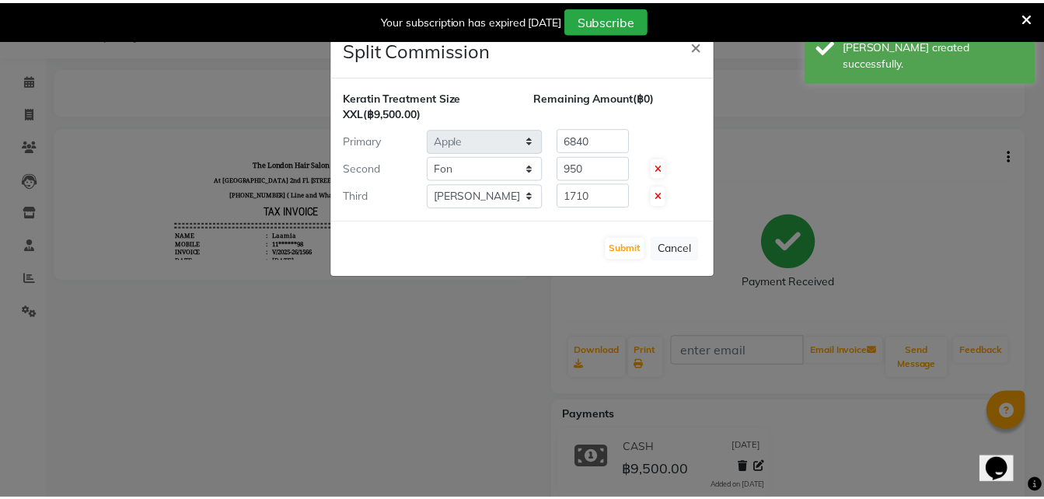
scroll to position [0, 0]
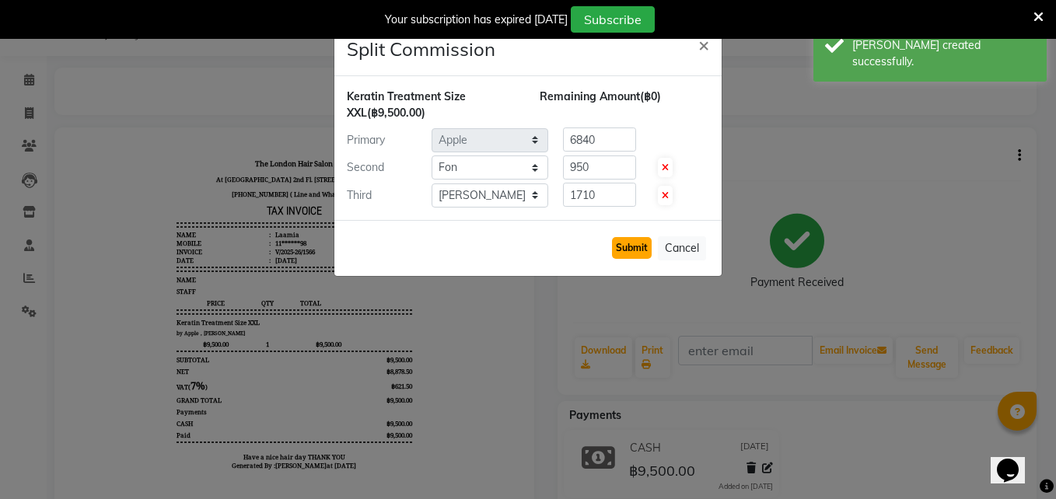
click at [626, 243] on button "Submit" at bounding box center [632, 248] width 40 height 22
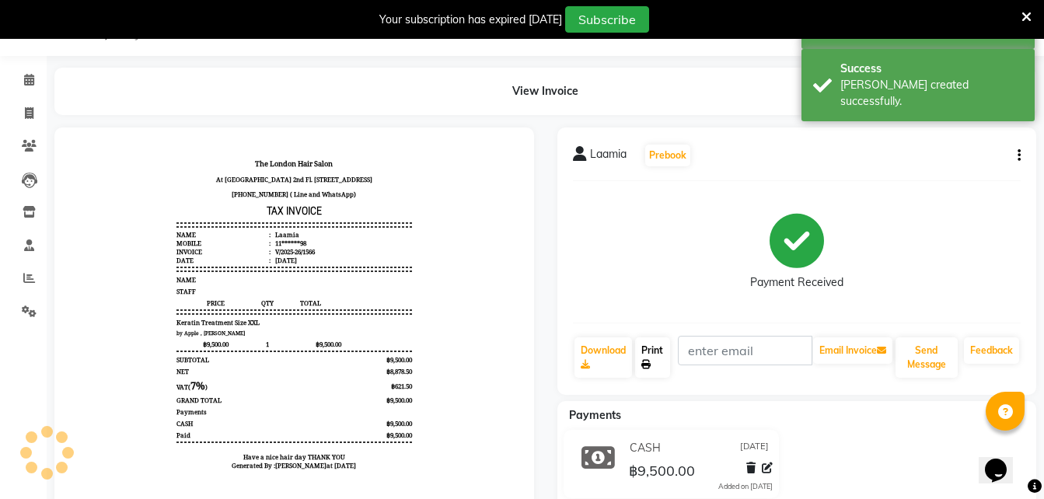
click at [659, 363] on link "Print" at bounding box center [653, 357] width 36 height 40
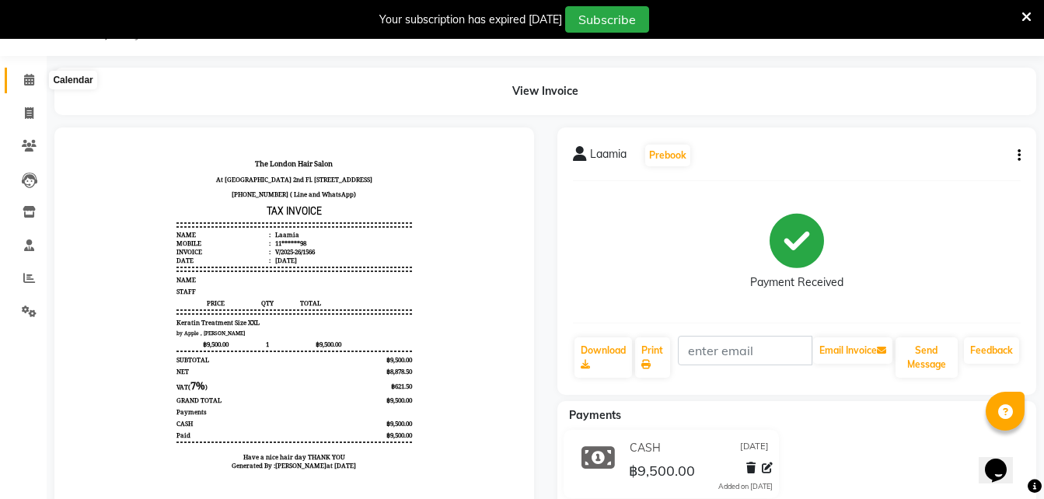
click at [30, 84] on icon at bounding box center [29, 80] width 10 height 12
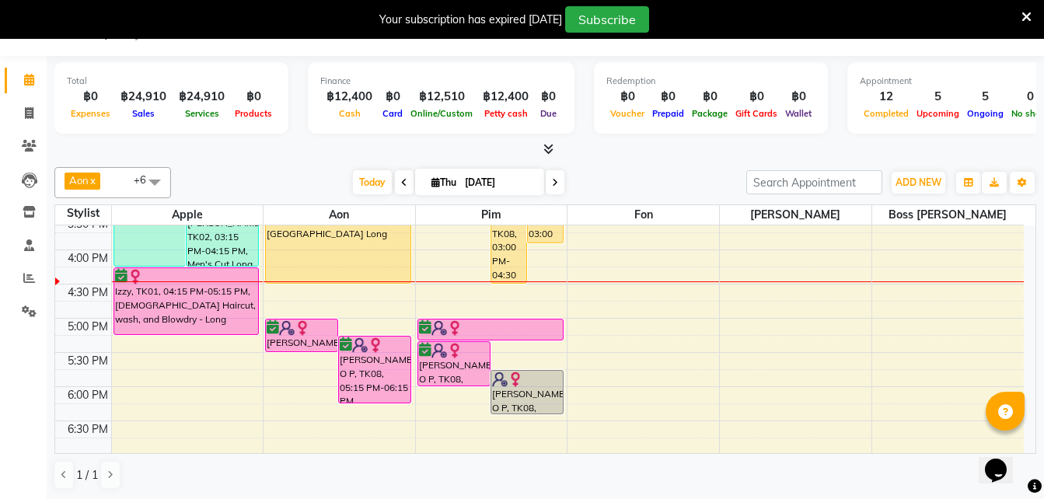
scroll to position [453, 0]
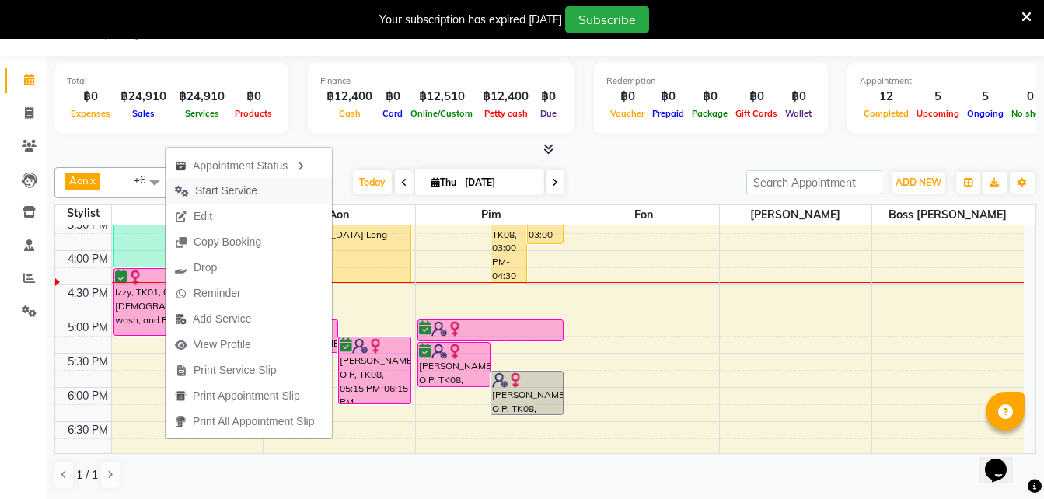
click at [228, 191] on span "Start Service" at bounding box center [226, 191] width 62 height 16
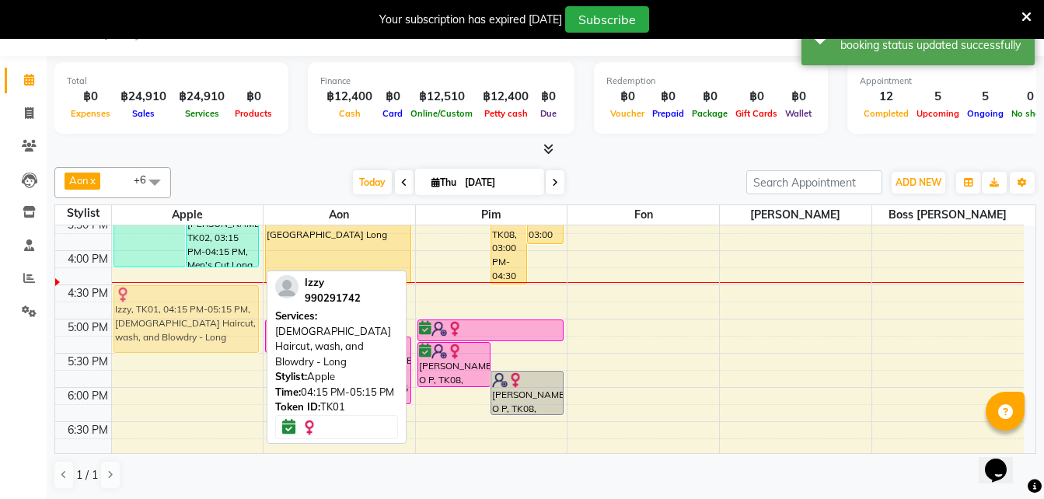
drag, startPoint x: 149, startPoint y: 293, endPoint x: 150, endPoint y: 310, distance: 17.2
click at [150, 310] on div "Laamia, TK11, 01:15 PM-04:15 PM, Keratin Treatment Size XXL (฿8500) Mathew, TK0…" at bounding box center [188, 182] width 152 height 820
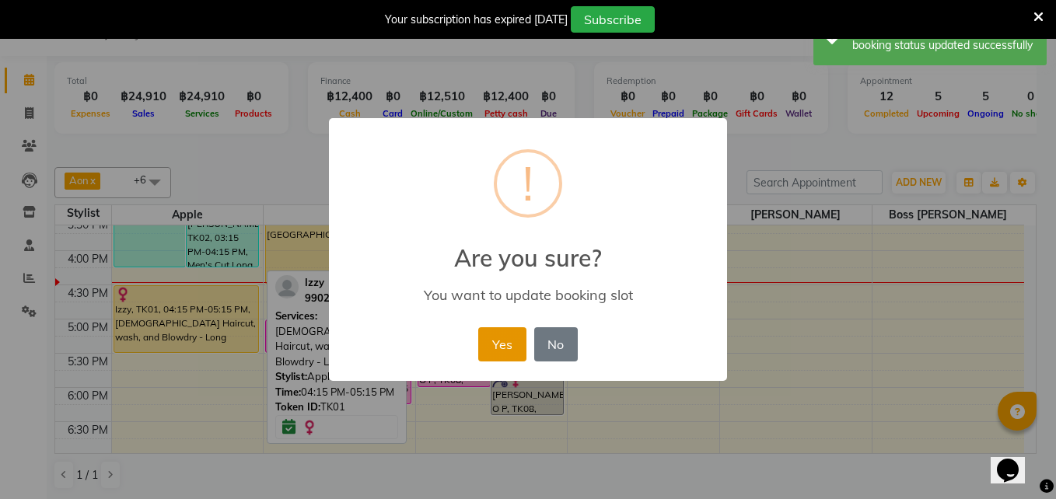
click at [499, 346] on button "Yes" at bounding box center [501, 344] width 47 height 34
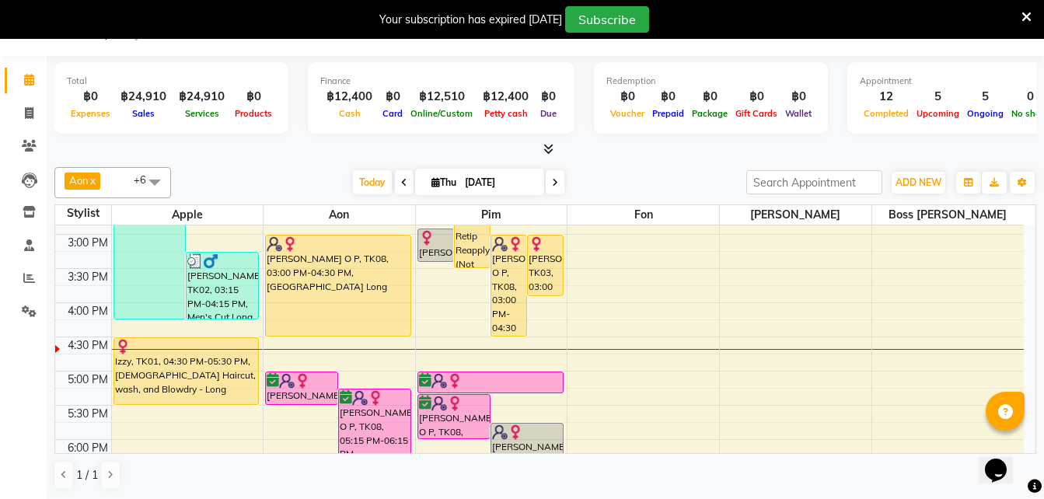
scroll to position [399, 0]
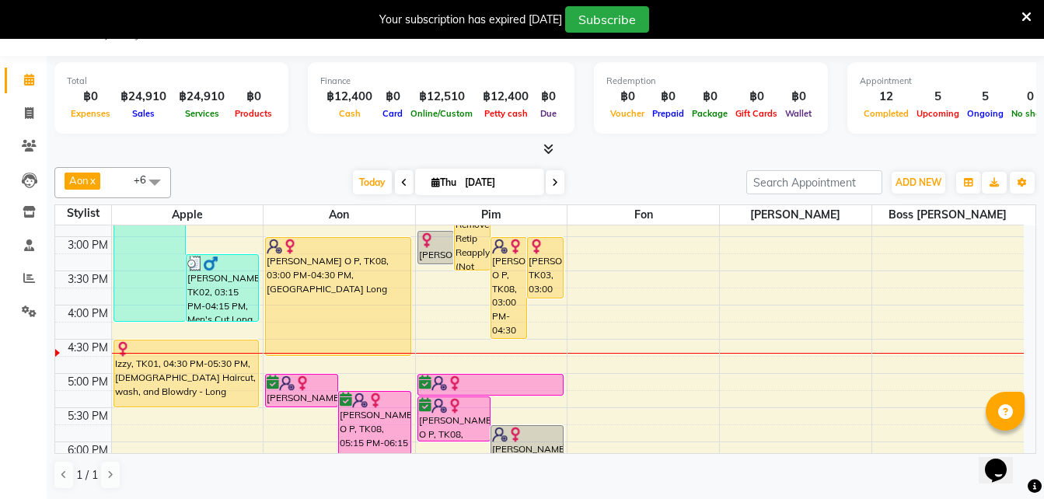
drag, startPoint x: 324, startPoint y: 338, endPoint x: 326, endPoint y: 352, distance: 14.1
click at [326, 352] on div "Rachel, TK04, 01:30 PM-02:00 PM, Toner Long Rachel, TK04, 01:45 PM-02:15 PM, La…" at bounding box center [340, 237] width 152 height 820
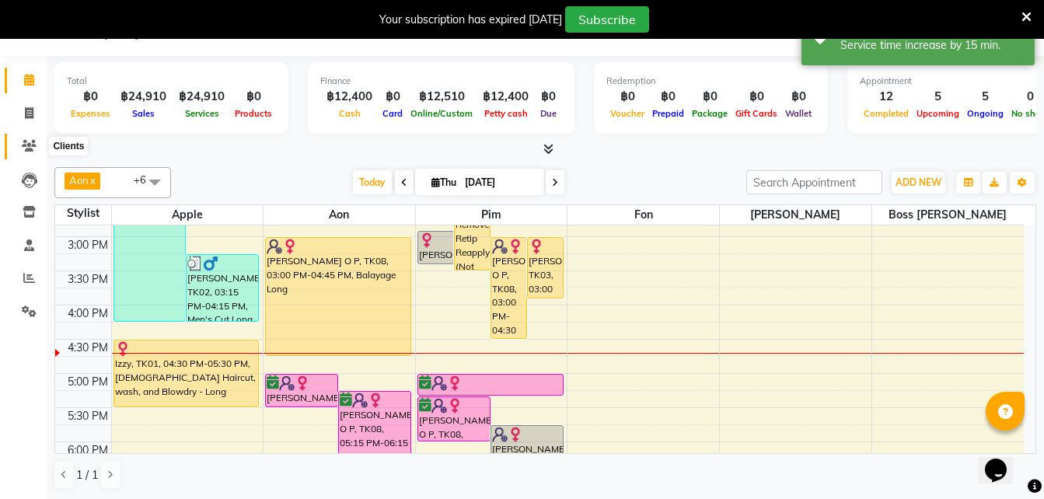
click at [22, 139] on span at bounding box center [29, 147] width 27 height 18
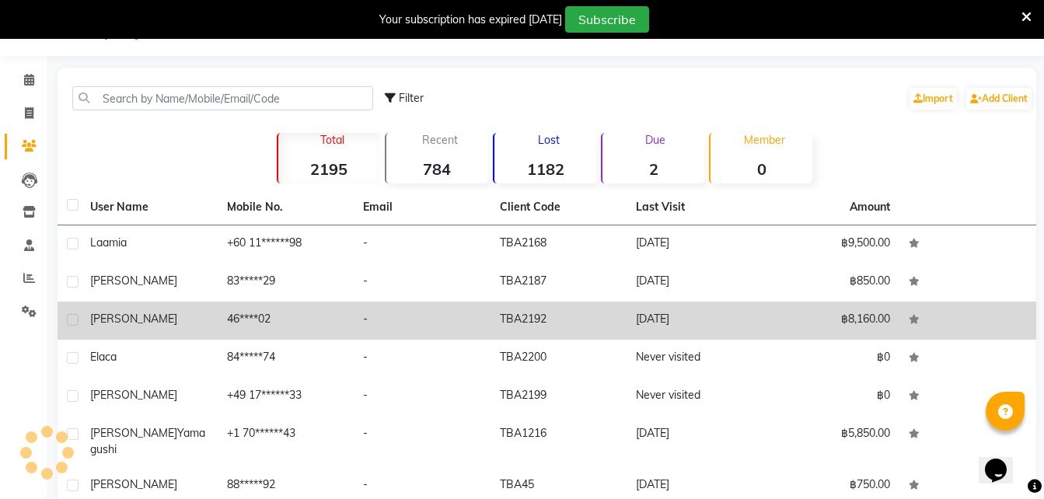
scroll to position [213, 0]
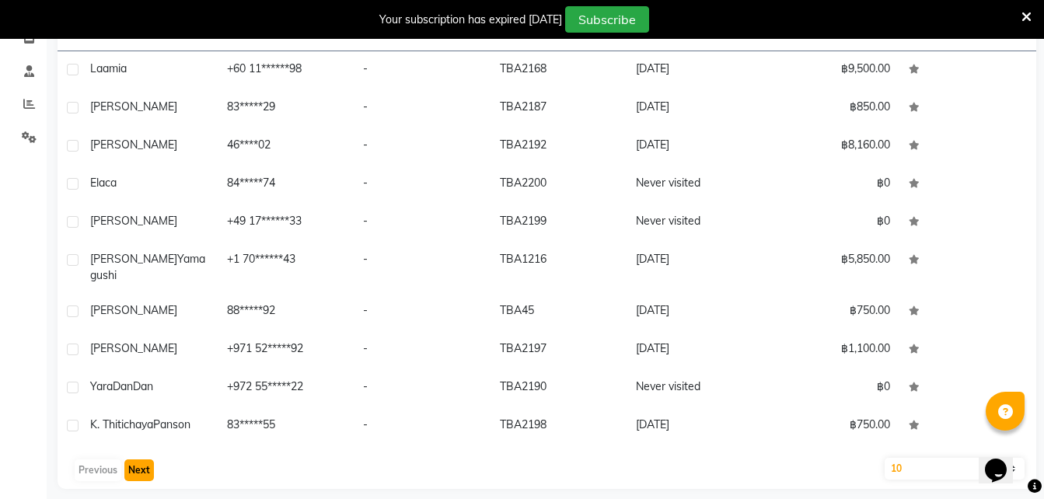
click at [137, 460] on button "Next" at bounding box center [139, 471] width 30 height 22
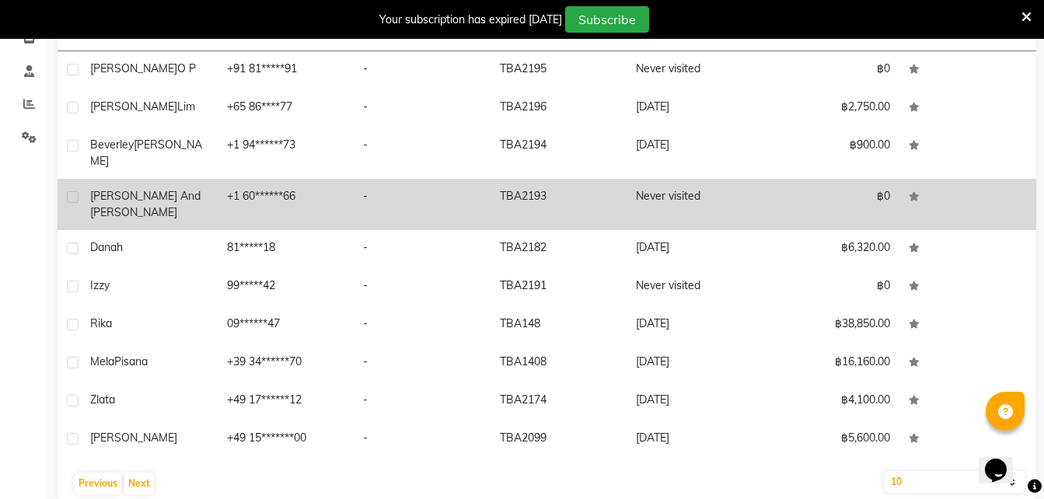
click at [257, 183] on td "+1 60******66" at bounding box center [286, 204] width 137 height 51
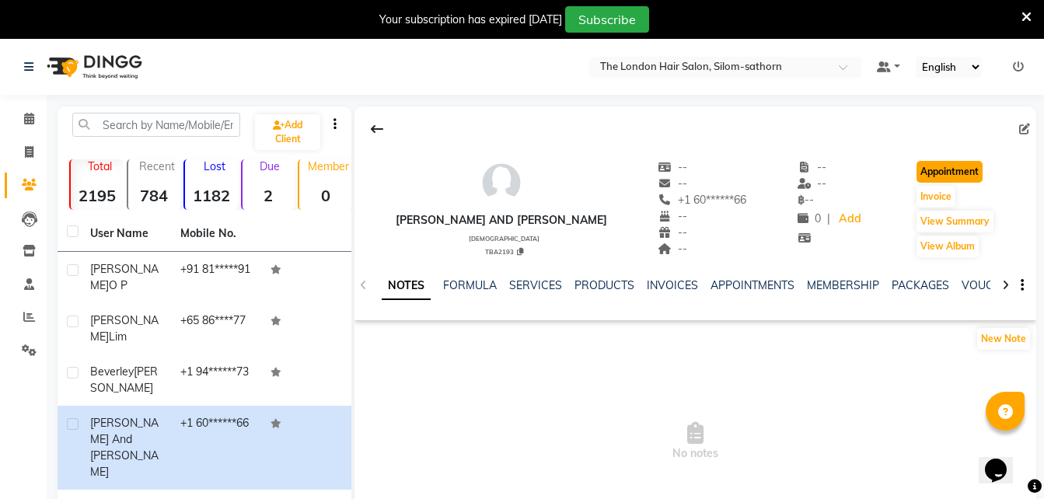
click at [947, 171] on button "Appointment" at bounding box center [950, 172] width 66 height 22
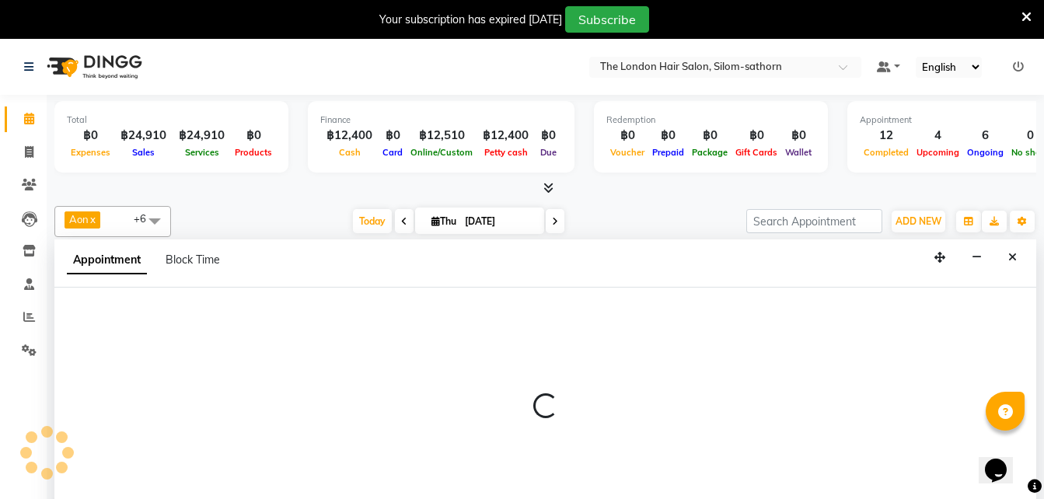
select select "tentative"
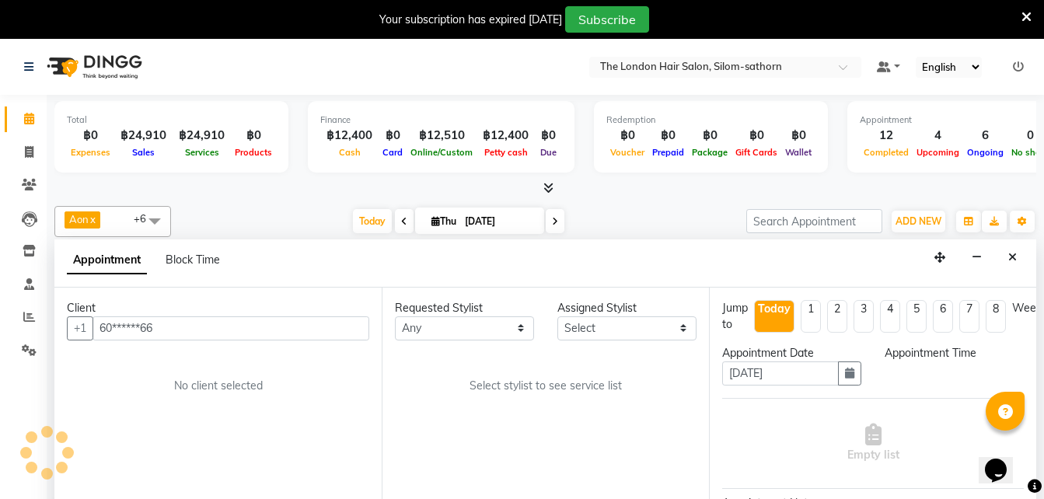
scroll to position [40, 0]
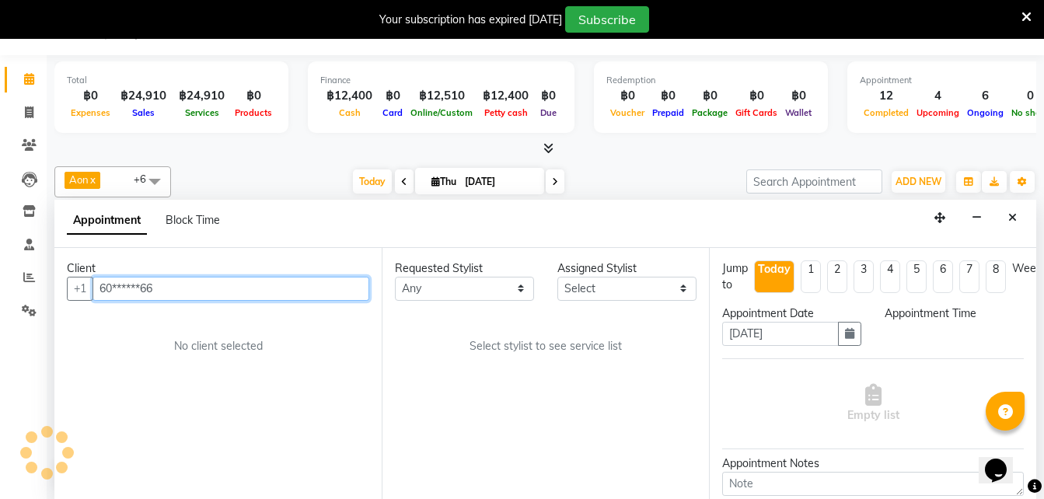
select select "600"
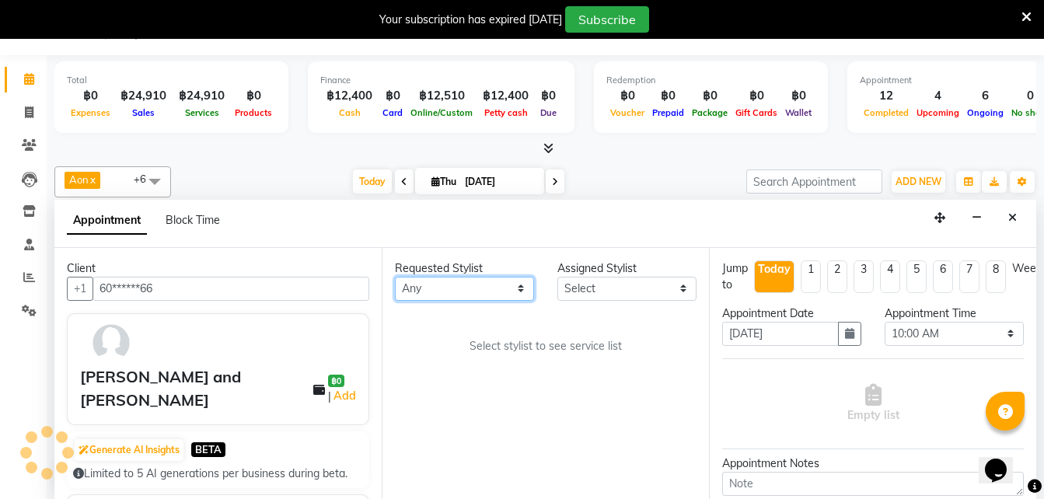
click at [421, 292] on select "Any Aon Apple Boss Luke Fon Kate Pim" at bounding box center [464, 289] width 139 height 24
select select "65351"
click at [395, 277] on select "Any Aon Apple Boss Luke Fon Kate Pim" at bounding box center [464, 289] width 139 height 24
select select "65351"
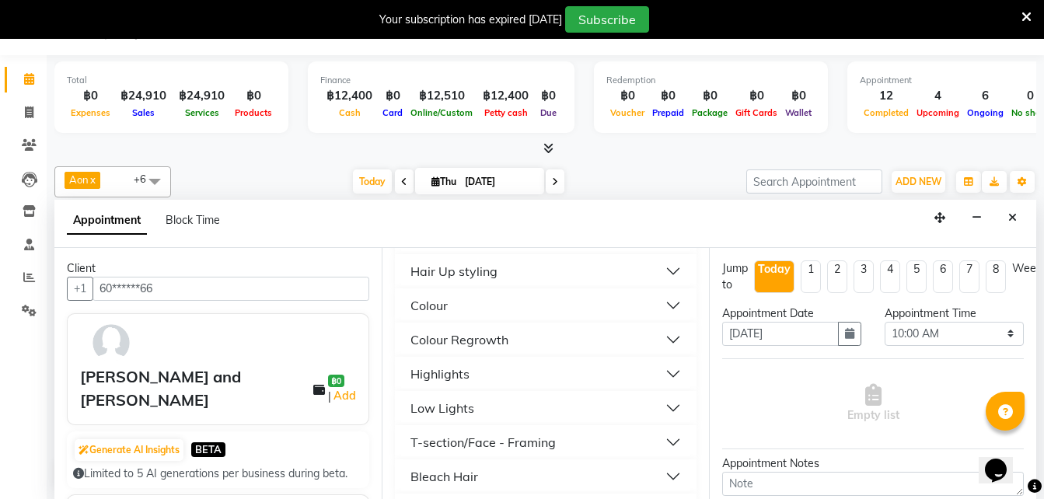
scroll to position [346, 0]
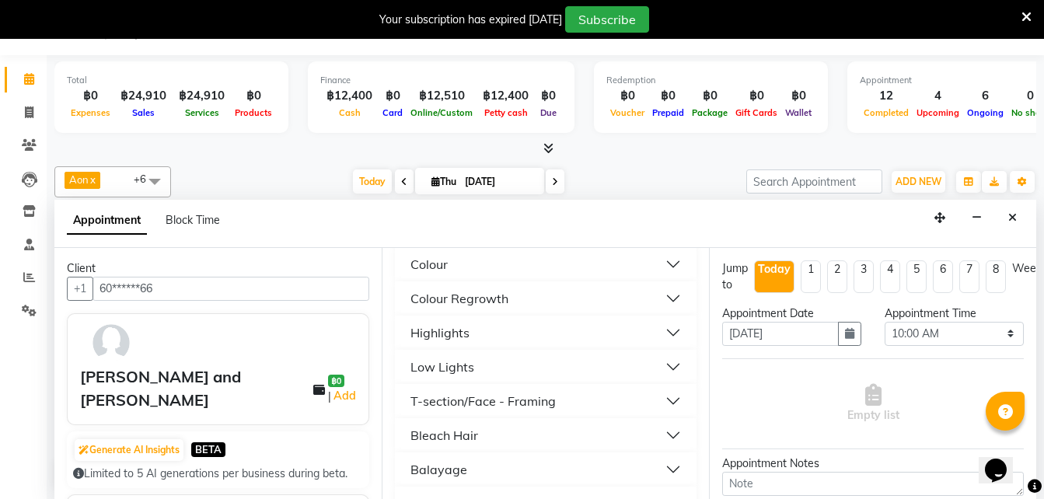
click at [414, 333] on div "Highlights" at bounding box center [440, 332] width 59 height 19
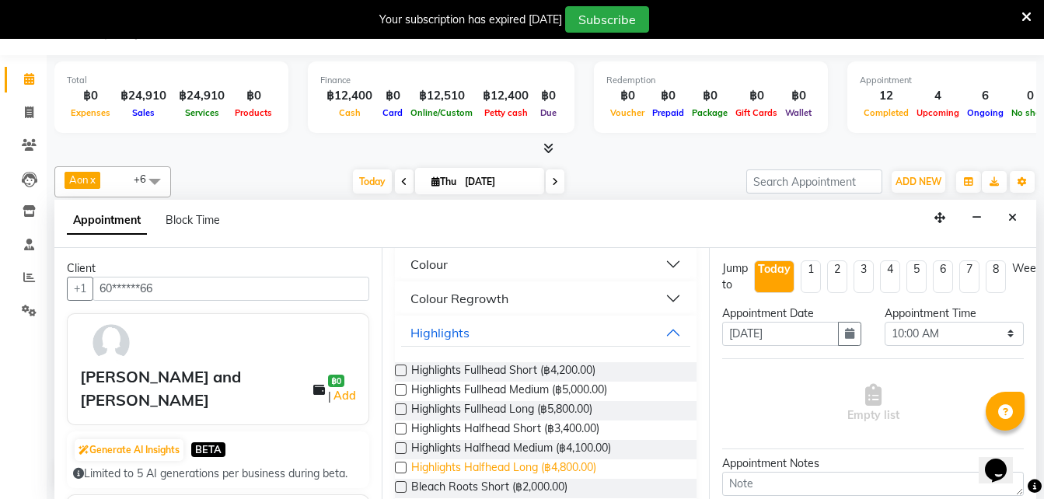
click at [485, 467] on span "Highlights Halfhead Long (฿4,800.00)" at bounding box center [503, 469] width 185 height 19
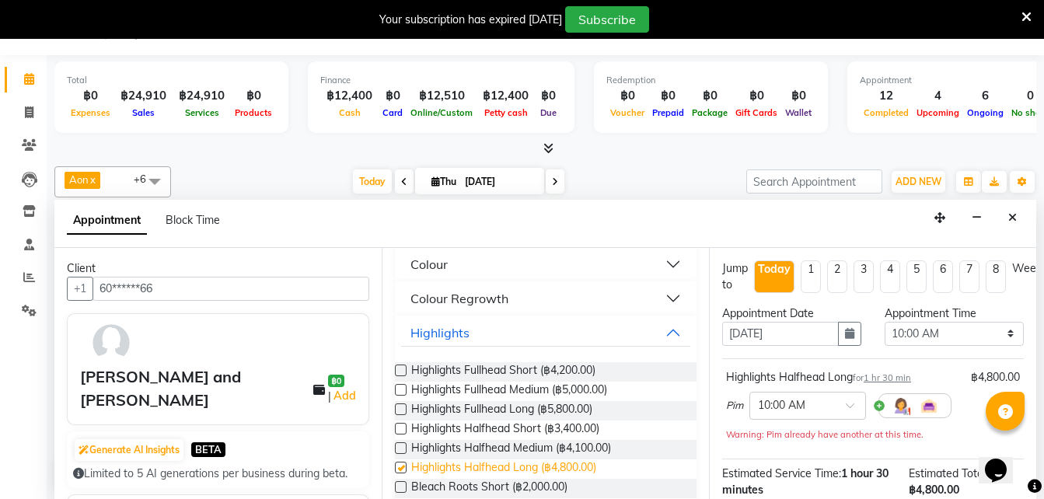
checkbox input "false"
click at [442, 334] on div "Highlights" at bounding box center [440, 332] width 59 height 19
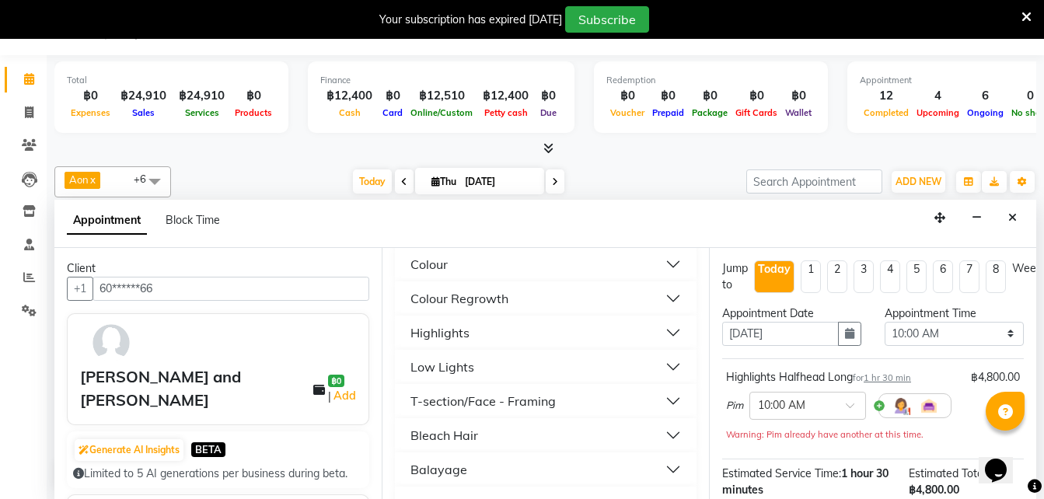
click at [442, 334] on div "Highlights" at bounding box center [440, 332] width 59 height 19
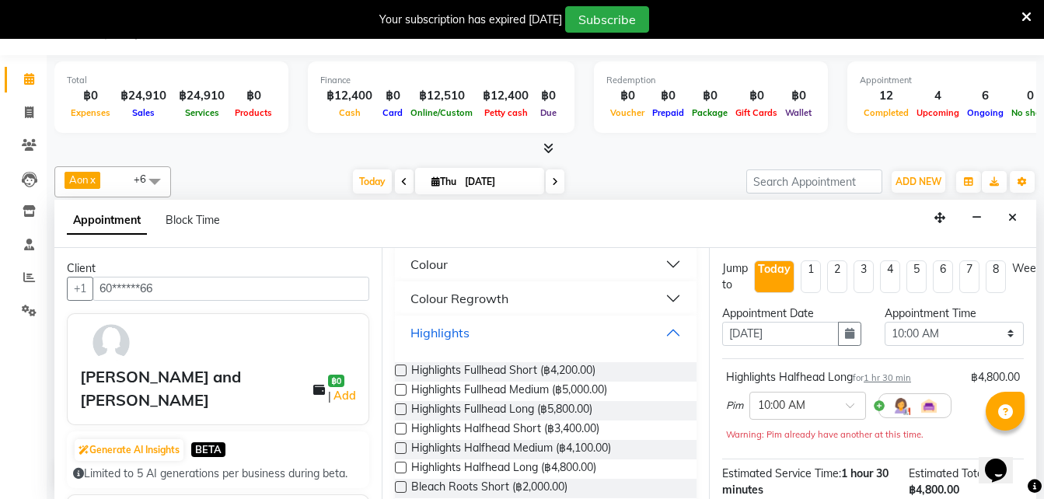
click at [442, 334] on div "Highlights" at bounding box center [440, 332] width 59 height 19
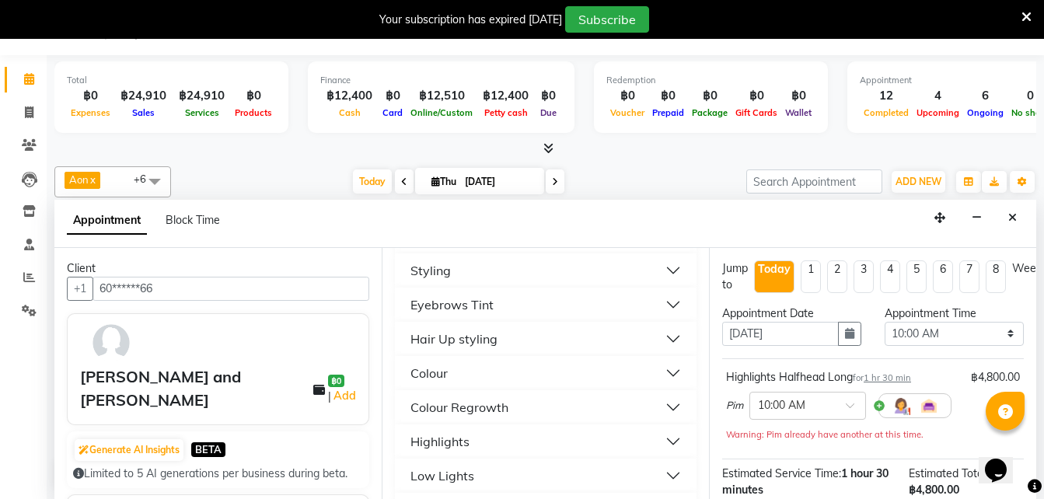
scroll to position [236, 0]
click at [849, 339] on button "button" at bounding box center [849, 334] width 23 height 24
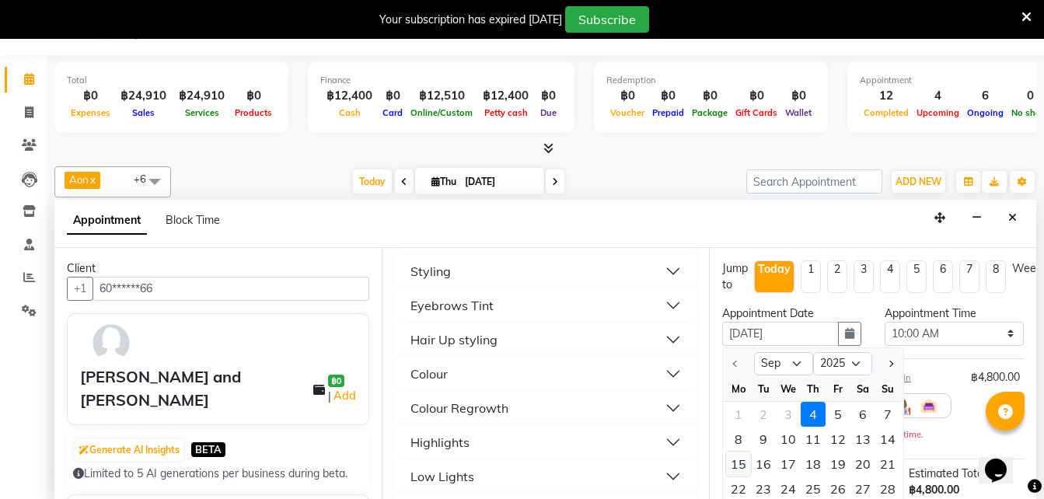
click at [737, 464] on div "15" at bounding box center [738, 464] width 25 height 25
type input "15-09-2025"
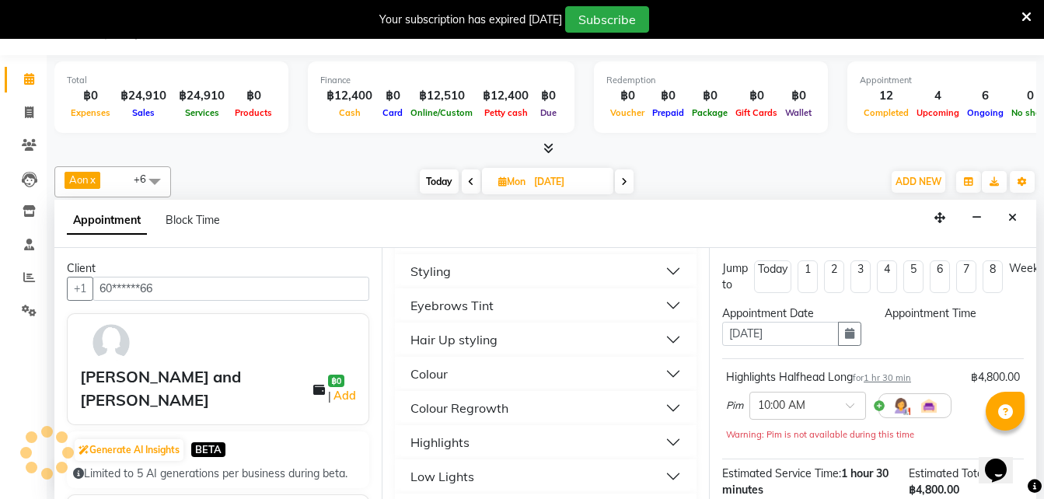
scroll to position [0, 0]
select select "600"
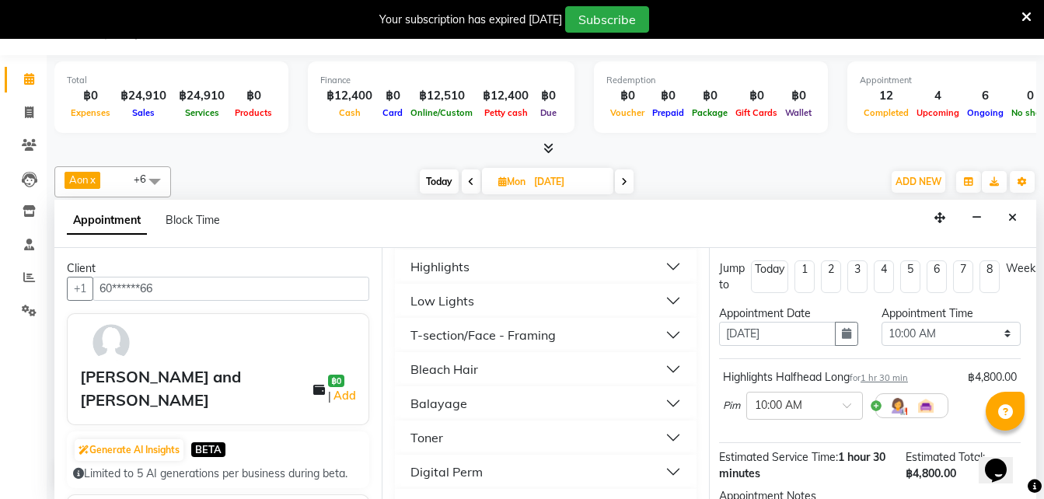
scroll to position [413, 0]
click at [430, 442] on div "Toner" at bounding box center [427, 437] width 33 height 19
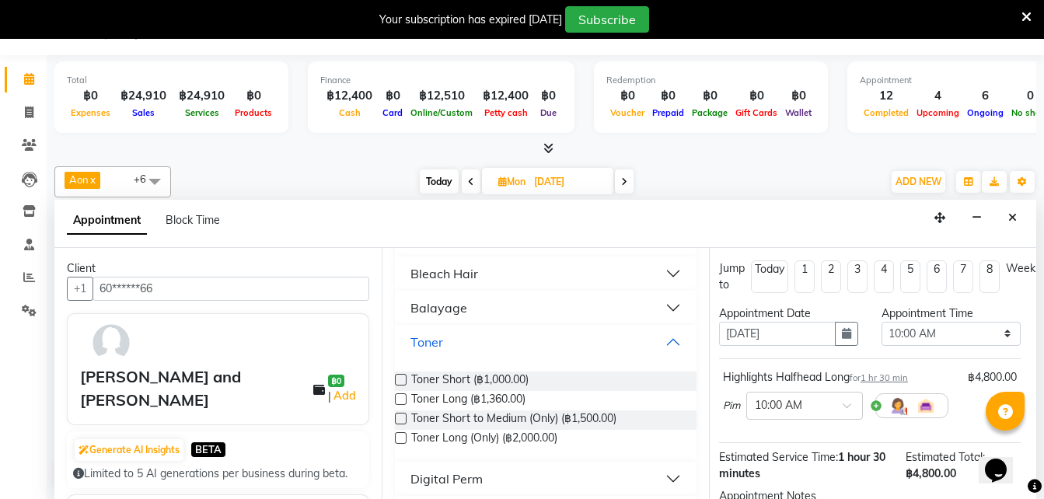
scroll to position [509, 0]
click at [507, 398] on span "Toner Long (฿1,360.00)" at bounding box center [468, 399] width 114 height 19
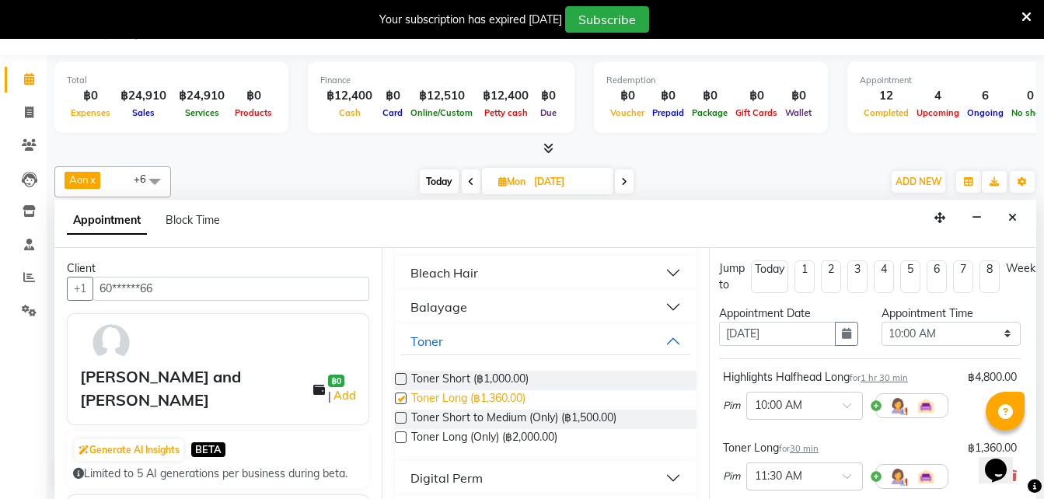
checkbox input "false"
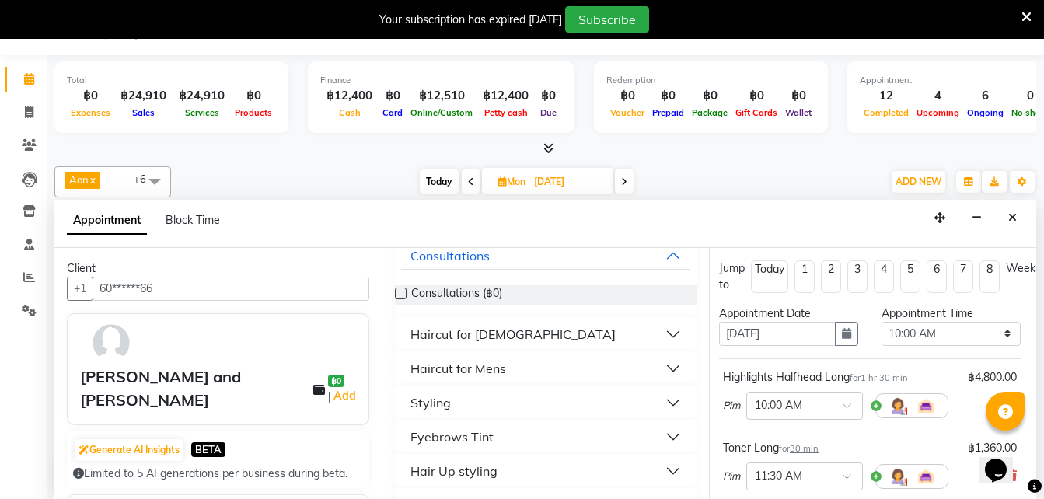
scroll to position [104, 0]
click at [472, 333] on div "Haircut for Ladies" at bounding box center [513, 335] width 205 height 19
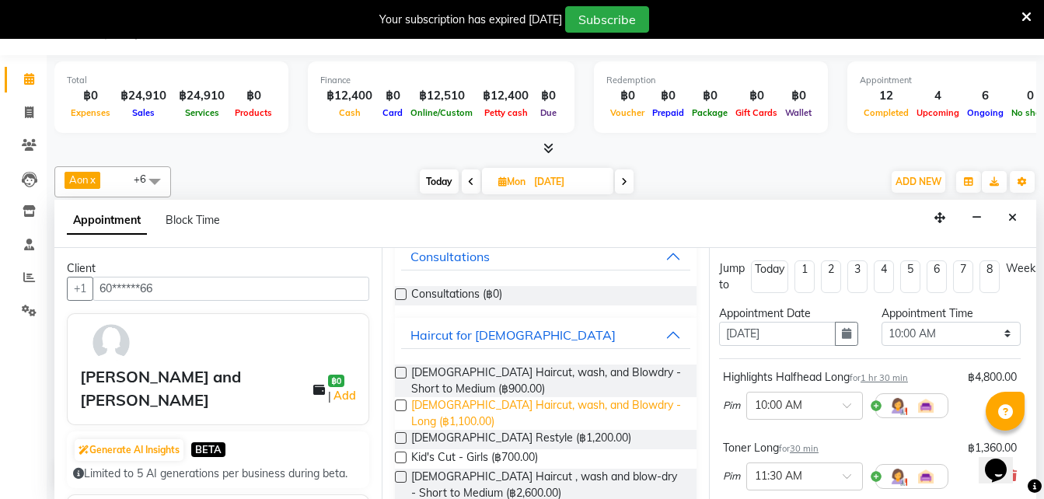
click at [566, 405] on span "Ladies Haircut, wash, and Blowdry - Long (฿1,100.00)" at bounding box center [547, 413] width 273 height 33
checkbox input "false"
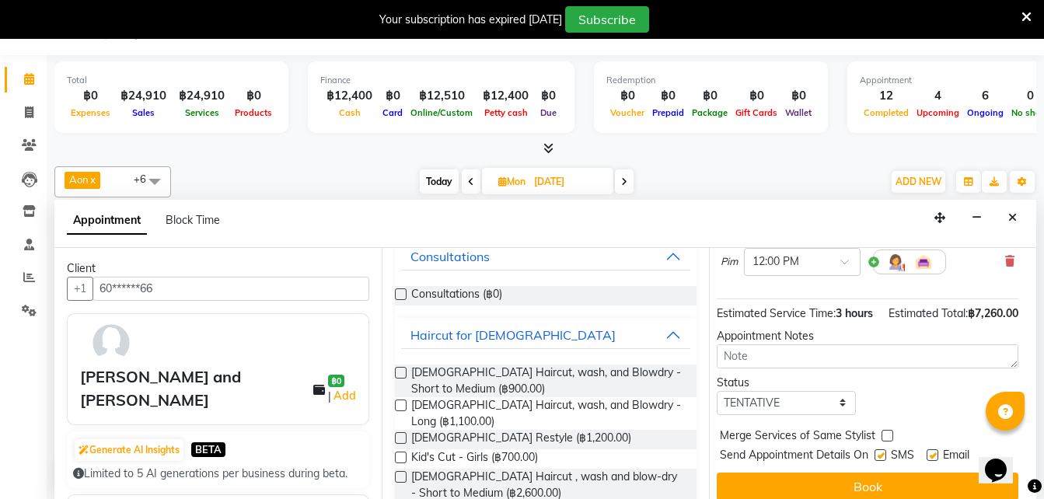
scroll to position [344, 5]
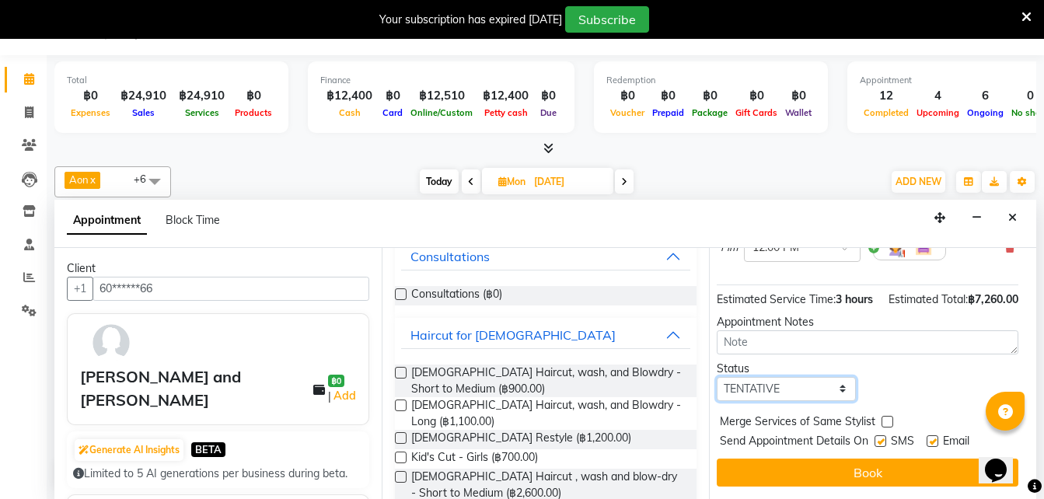
click at [742, 381] on select "Select TENTATIVE CONFIRM UPCOMING" at bounding box center [786, 389] width 139 height 24
select select "confirm booking"
click at [717, 377] on select "Select TENTATIVE CONFIRM UPCOMING" at bounding box center [786, 389] width 139 height 24
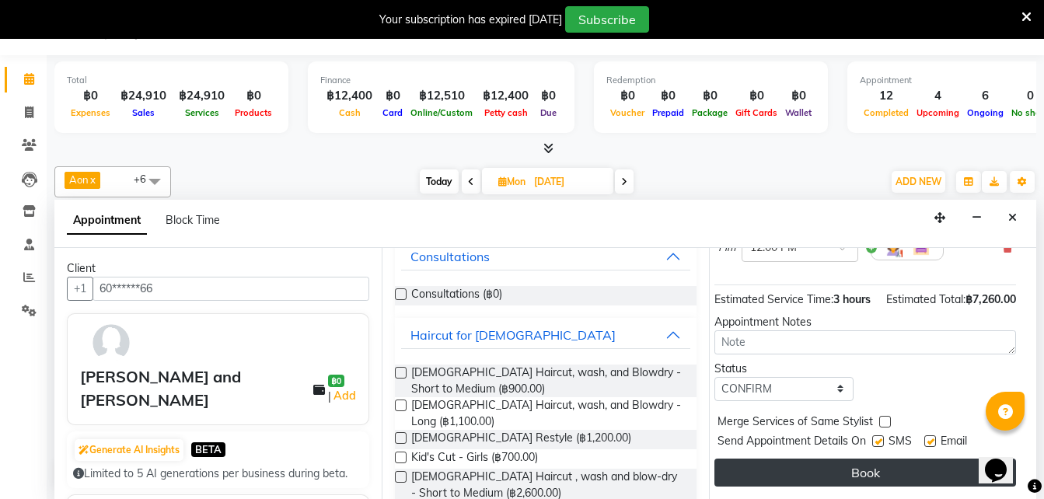
click at [838, 462] on button "Book" at bounding box center [866, 473] width 302 height 28
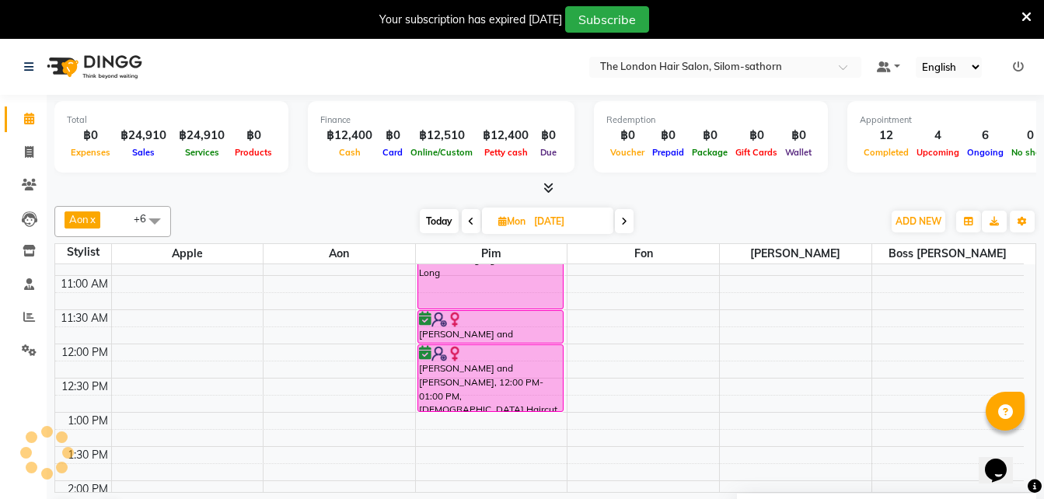
scroll to position [97, 0]
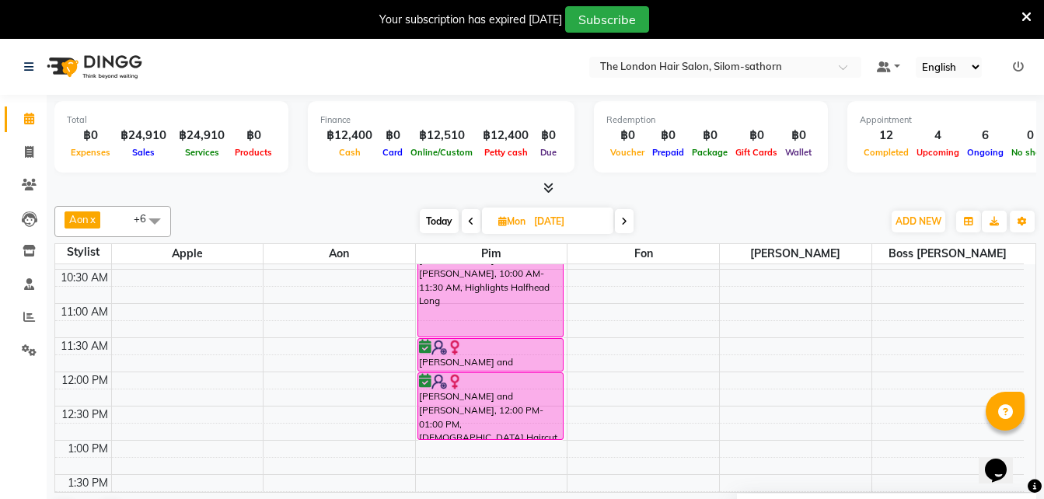
drag, startPoint x: 290, startPoint y: 339, endPoint x: 732, endPoint y: 423, distance: 449.6
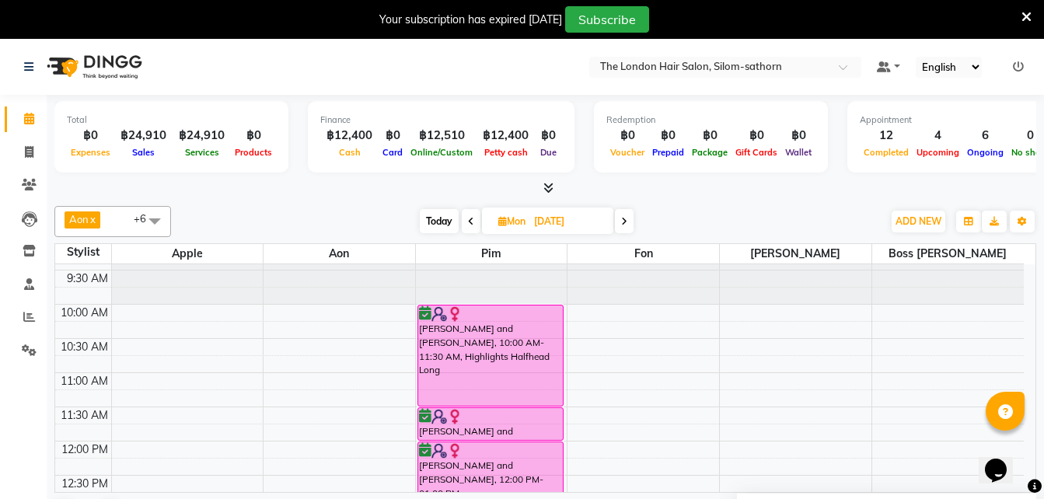
scroll to position [83, 0]
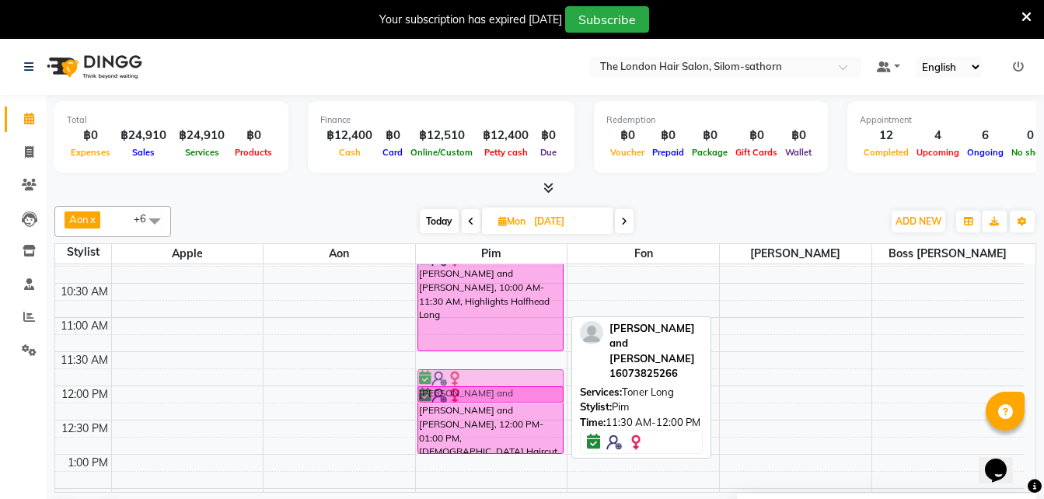
drag, startPoint x: 732, startPoint y: 423, endPoint x: 463, endPoint y: 386, distance: 270.7
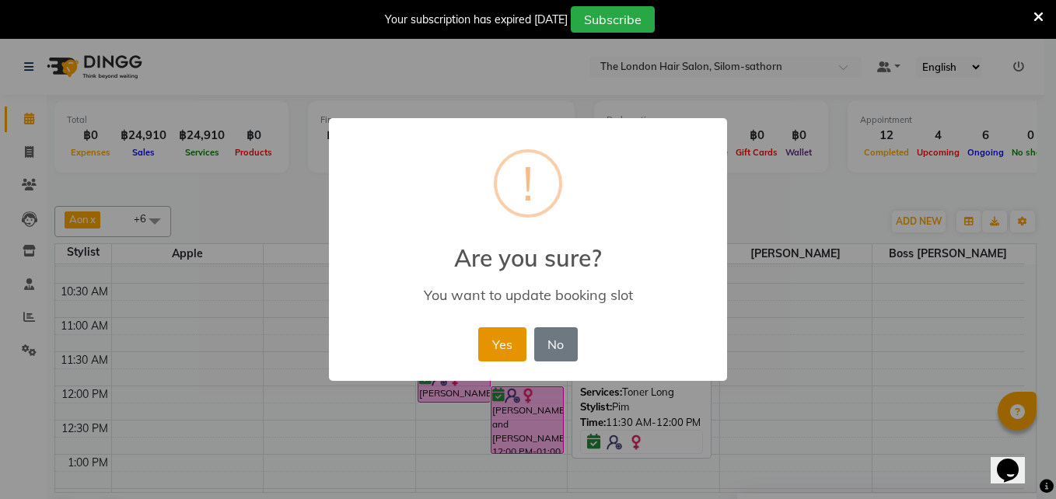
click at [506, 334] on button "Yes" at bounding box center [501, 344] width 47 height 34
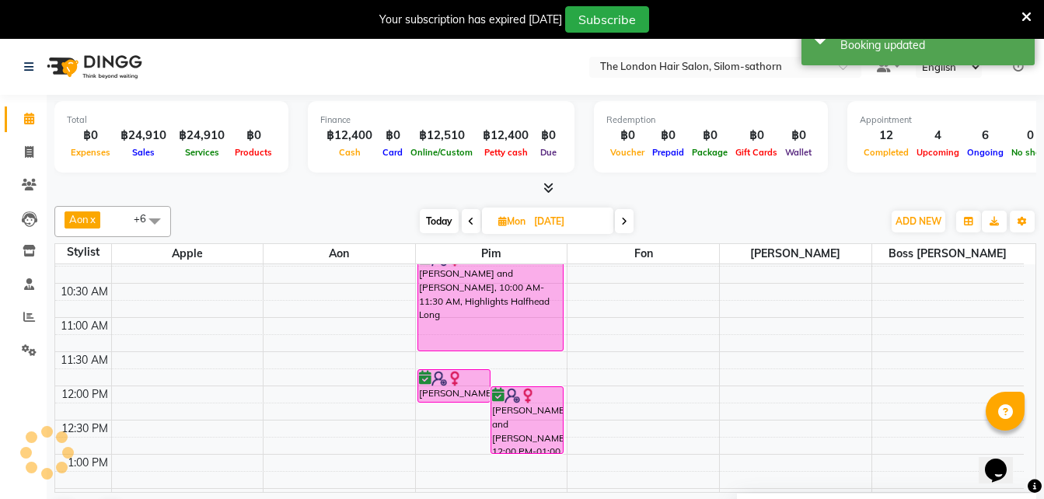
scroll to position [171, 0]
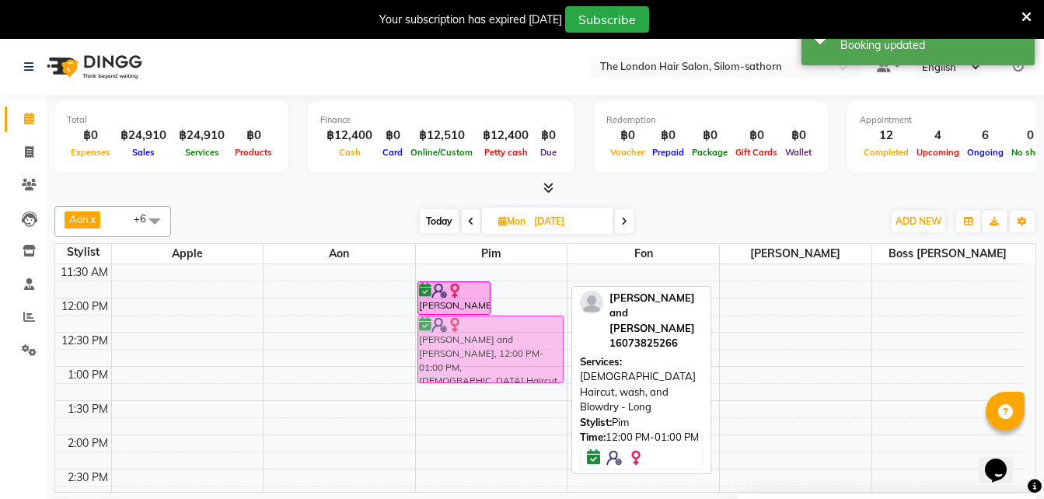
drag, startPoint x: 518, startPoint y: 334, endPoint x: 519, endPoint y: 352, distance: 18.0
click at [519, 352] on div "Kristi and Brooke, 11:45 AM-12:15 PM, Toner Long Kristi and Brooke, 12:00 PM-01…" at bounding box center [492, 503] width 152 height 820
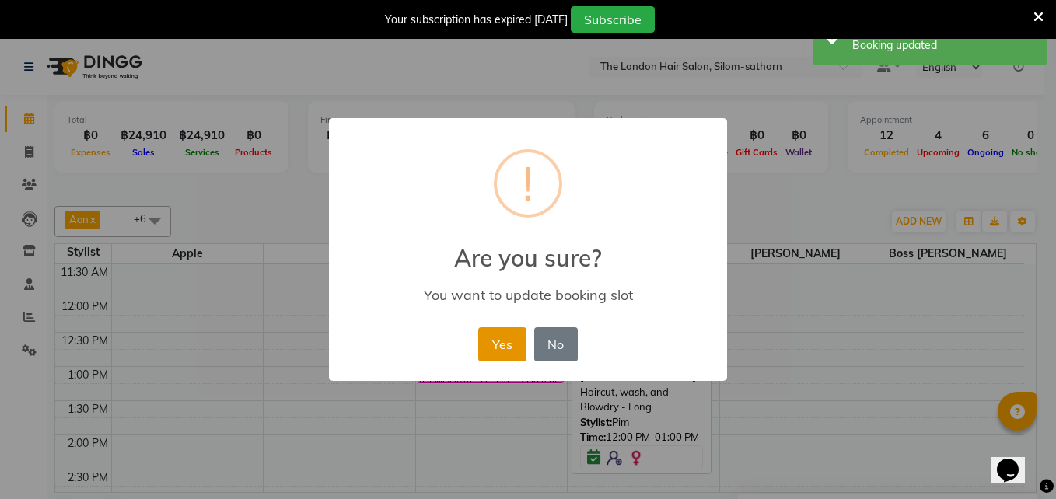
click at [500, 344] on button "Yes" at bounding box center [501, 344] width 47 height 34
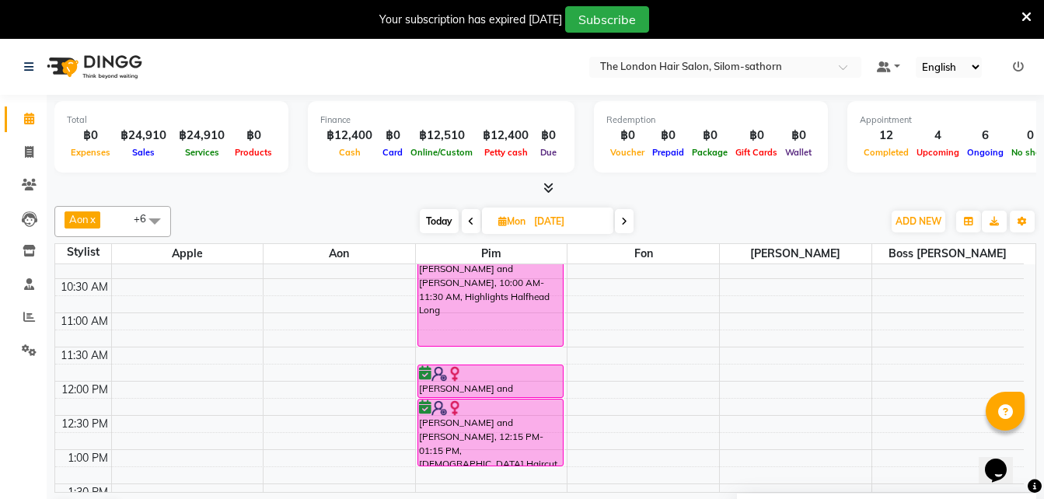
scroll to position [0, 0]
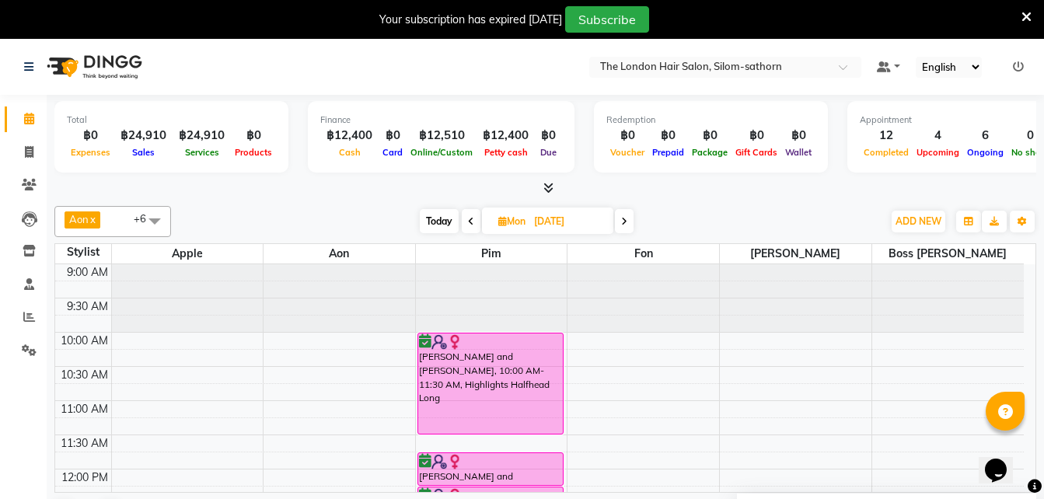
click at [433, 225] on span "Today" at bounding box center [439, 221] width 39 height 24
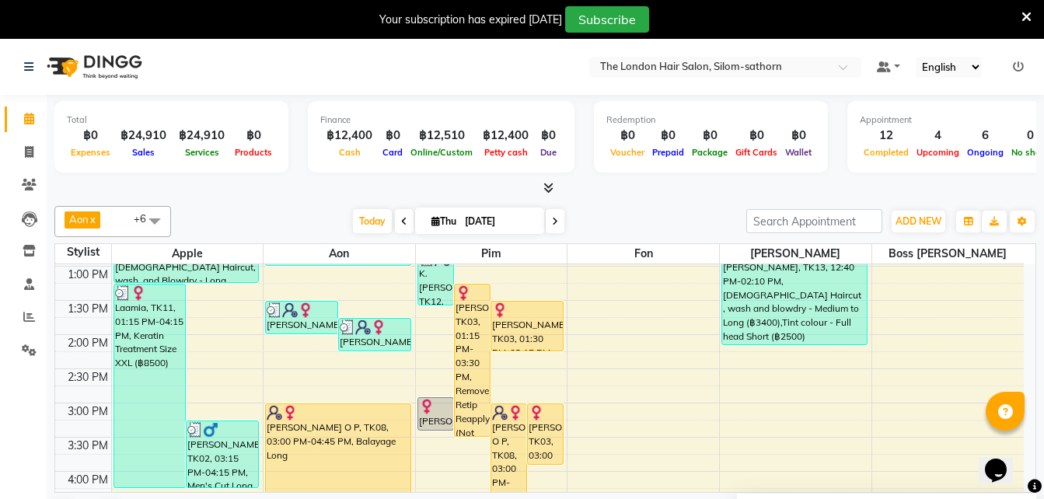
scroll to position [264, 0]
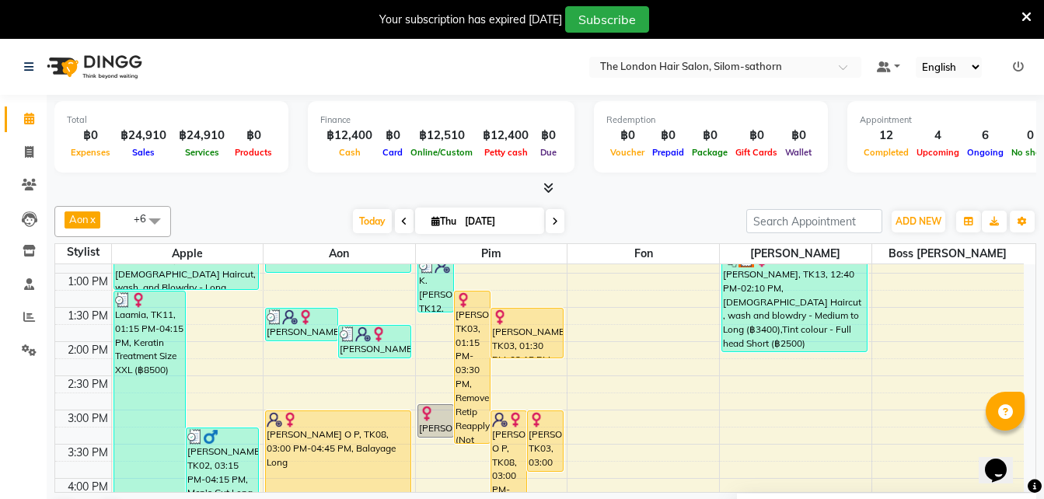
click at [557, 221] on span at bounding box center [555, 221] width 19 height 24
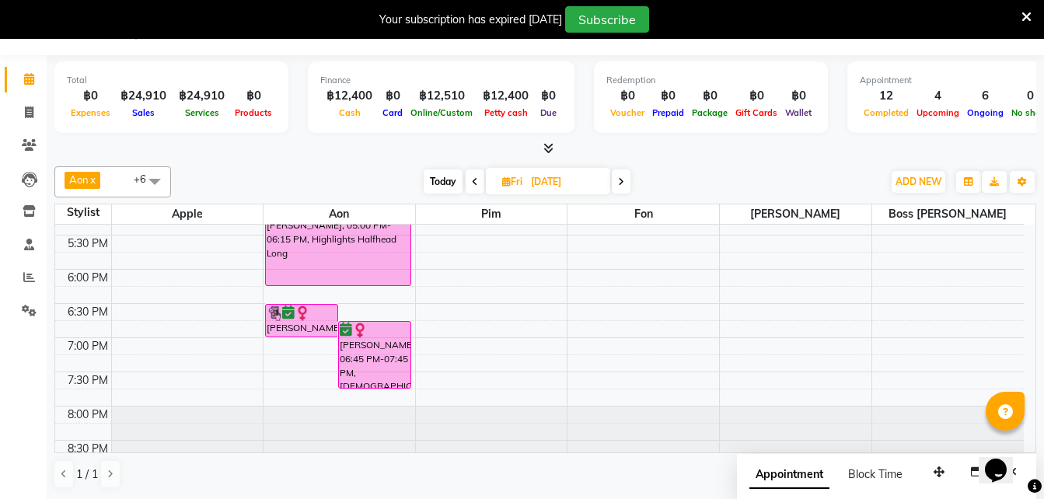
scroll to position [592, 0]
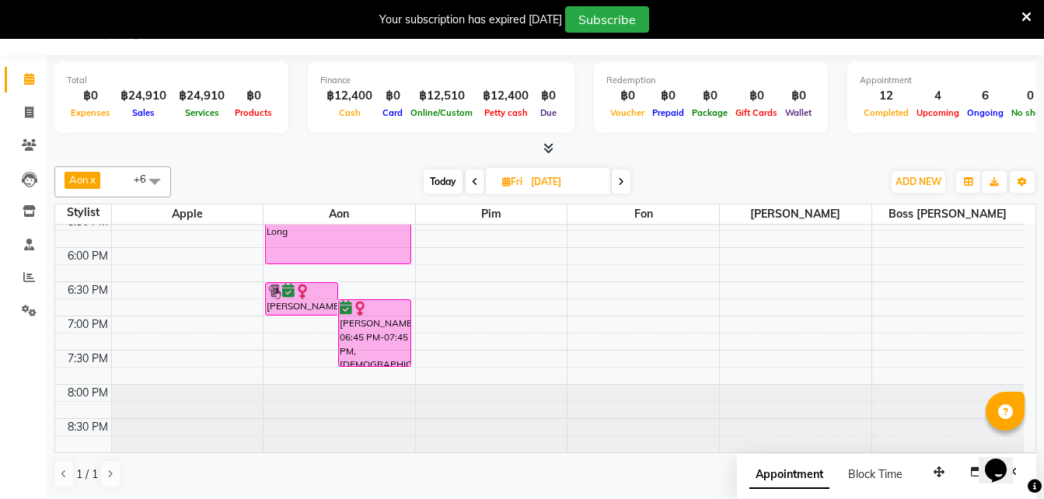
click at [439, 174] on span "Today" at bounding box center [443, 182] width 39 height 24
type input "[DATE]"
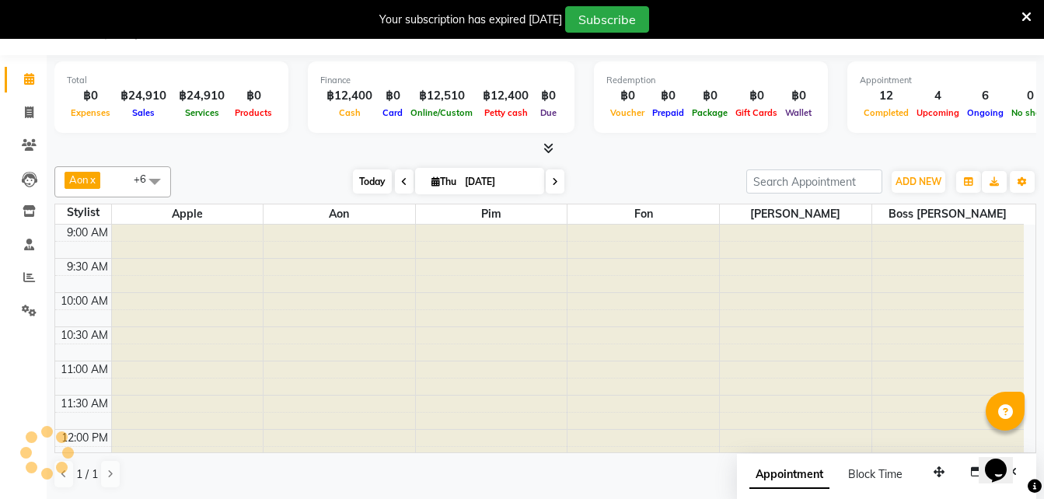
scroll to position [548, 0]
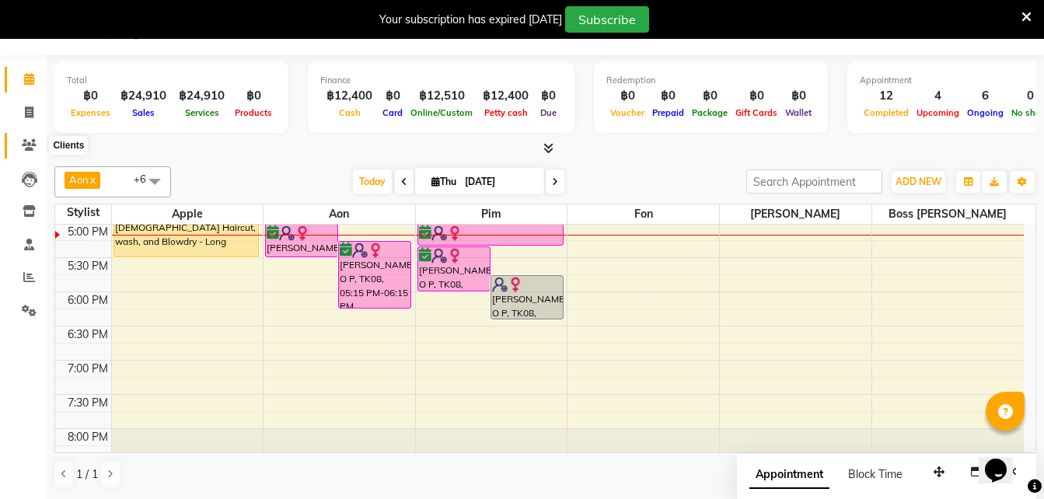
click at [30, 146] on icon at bounding box center [29, 145] width 15 height 12
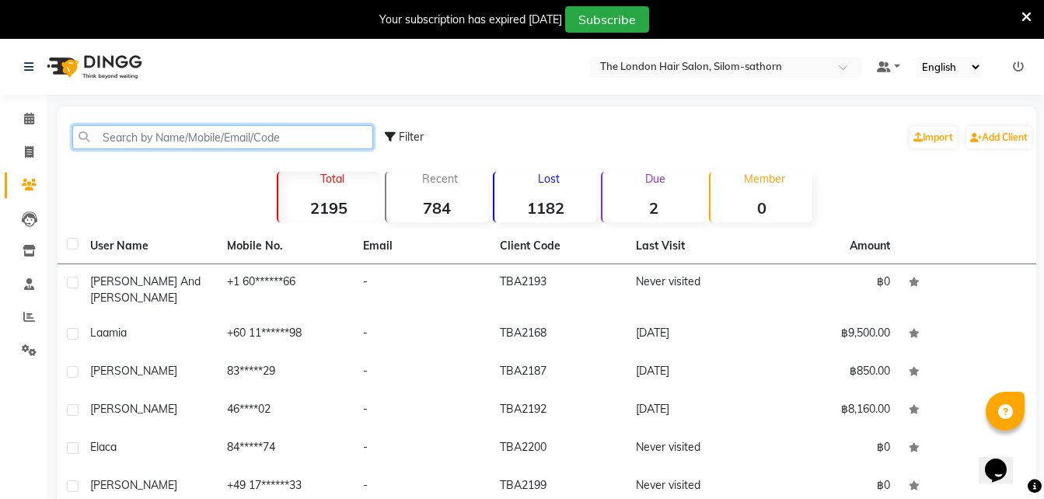
click at [246, 139] on input "text" at bounding box center [222, 137] width 301 height 24
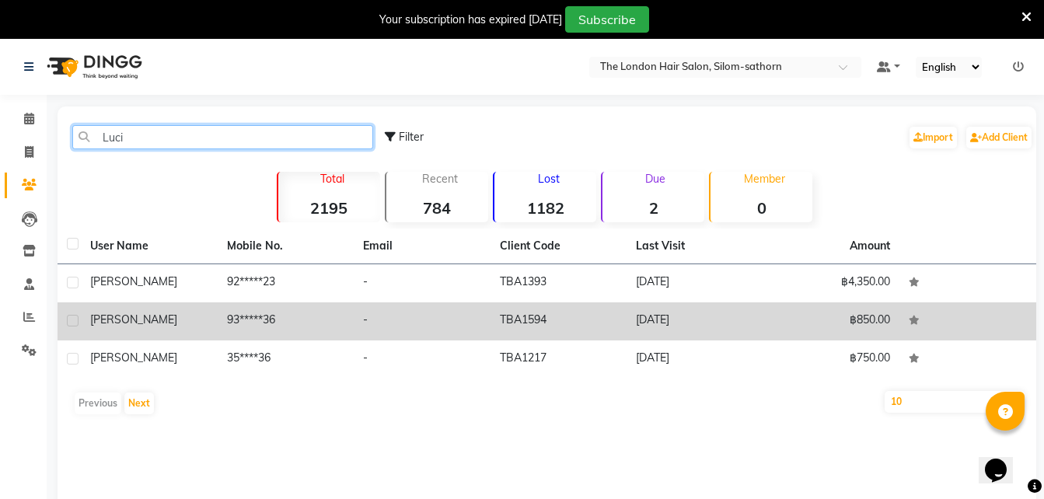
type input "Luci"
click at [257, 316] on td "93*****36" at bounding box center [286, 321] width 137 height 38
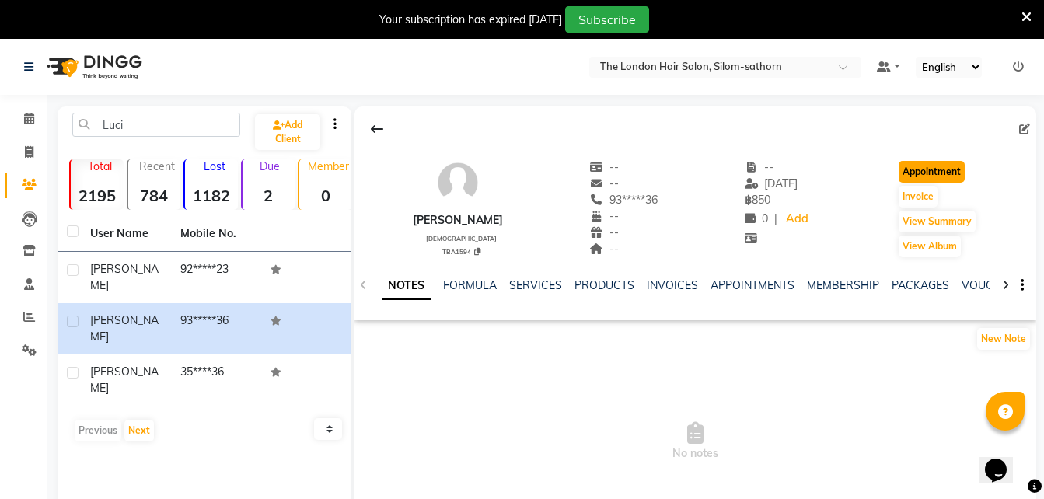
click at [942, 178] on button "Appointment" at bounding box center [932, 172] width 66 height 22
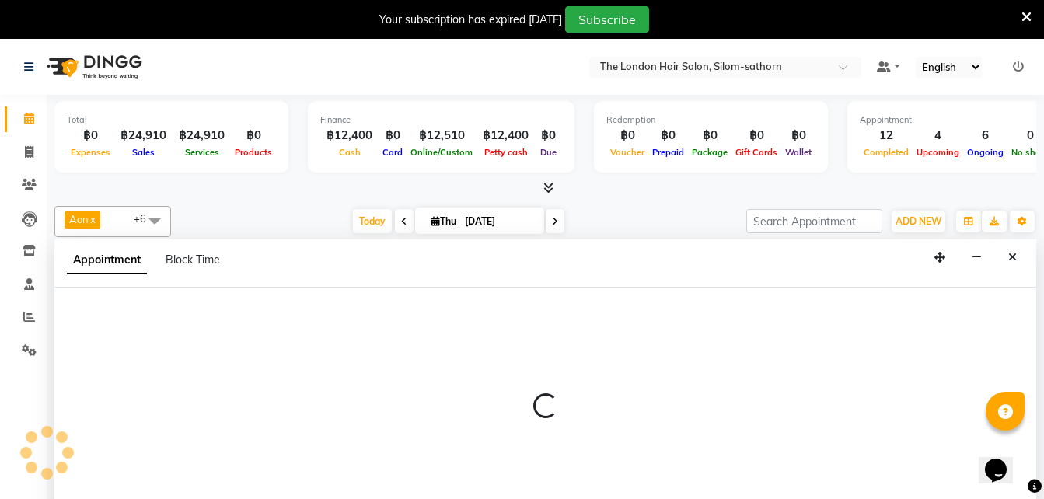
scroll to position [40, 0]
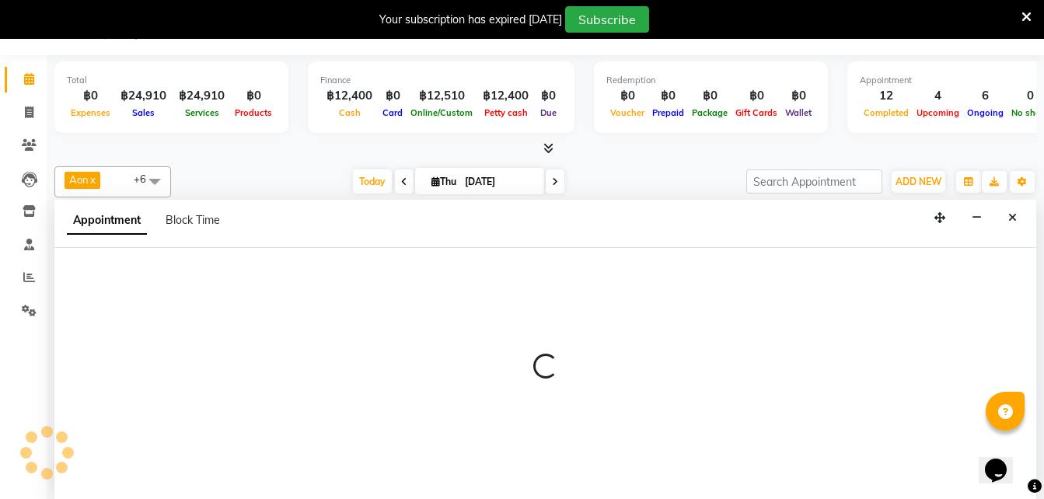
select select "600"
select select "tentative"
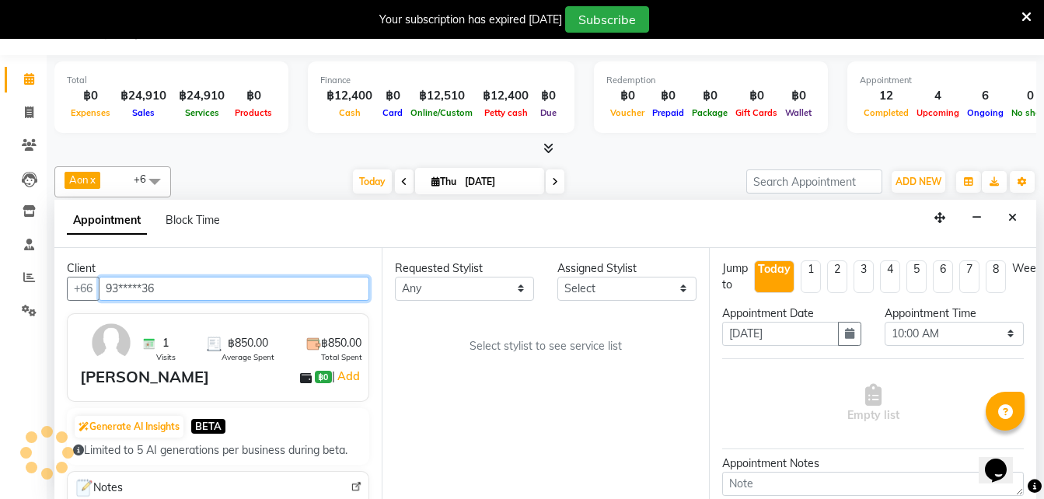
scroll to position [548, 0]
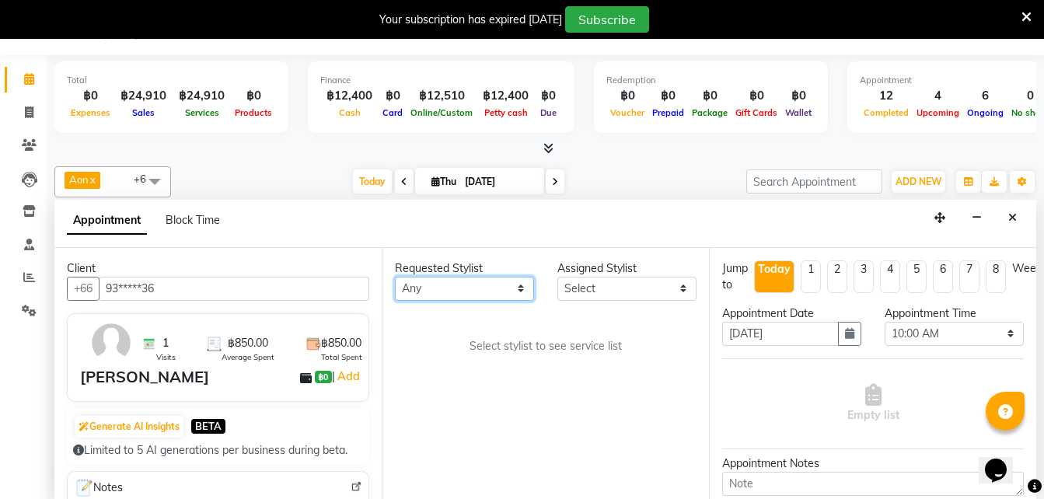
click at [458, 283] on select "Any Aon Apple Boss Luke Fon Kate Pim" at bounding box center [464, 289] width 139 height 24
select select "56710"
click at [395, 277] on select "Any Aon Apple Boss Luke Fon Kate Pim" at bounding box center [464, 289] width 139 height 24
select select "56710"
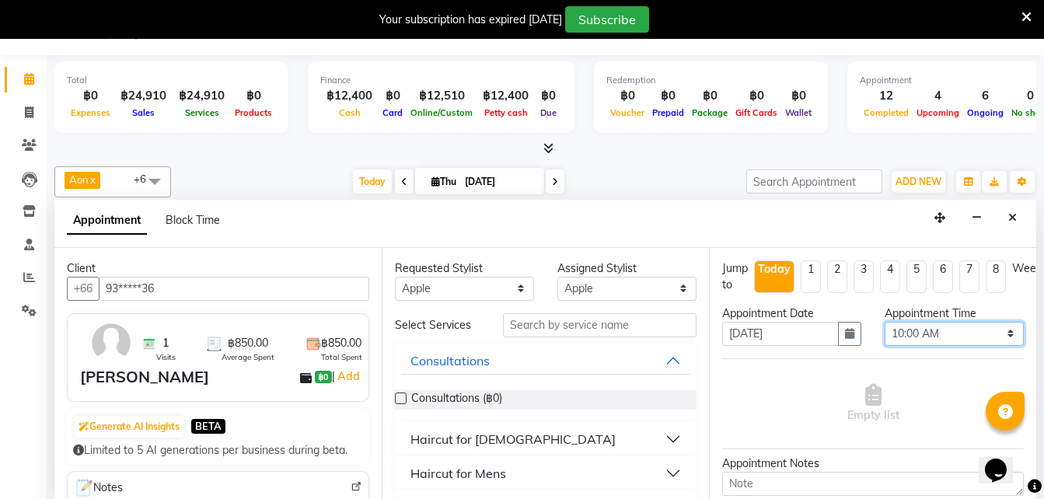
click at [913, 332] on select "Select 10:00 AM 10:05 AM 10:10 AM 10:15 AM 10:20 AM 10:25 AM 10:30 AM 10:35 AM …" at bounding box center [954, 334] width 139 height 24
select select "1080"
click at [885, 322] on select "Select 10:00 AM 10:05 AM 10:10 AM 10:15 AM 10:20 AM 10:25 AM 10:30 AM 10:35 AM …" at bounding box center [954, 334] width 139 height 24
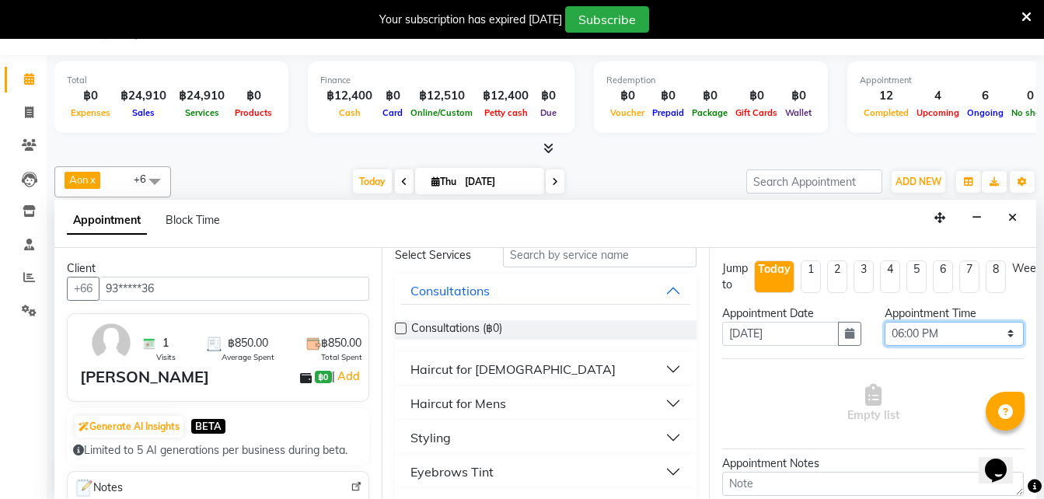
scroll to position [71, 0]
click at [475, 400] on div "Haircut for Mens" at bounding box center [459, 402] width 96 height 19
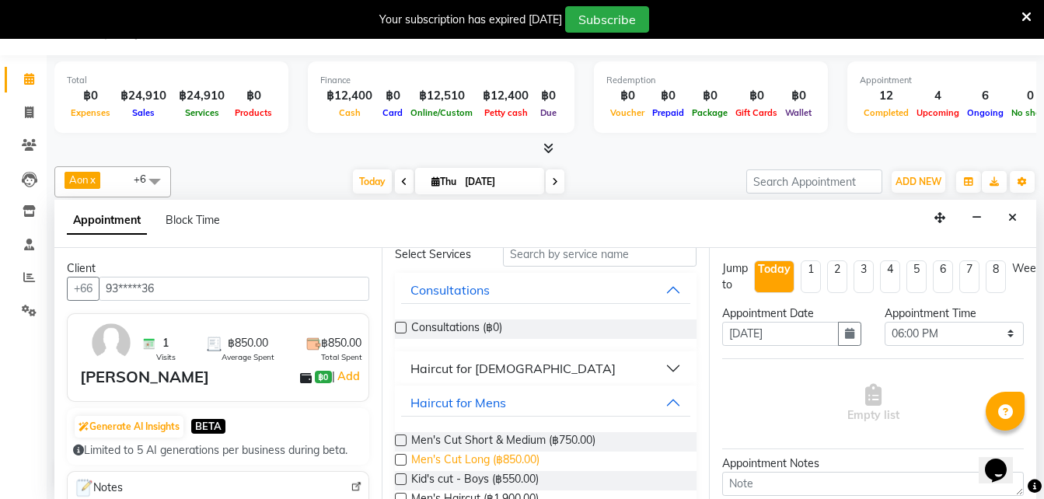
click at [524, 457] on span "Men's Cut Long (฿850.00)" at bounding box center [475, 461] width 128 height 19
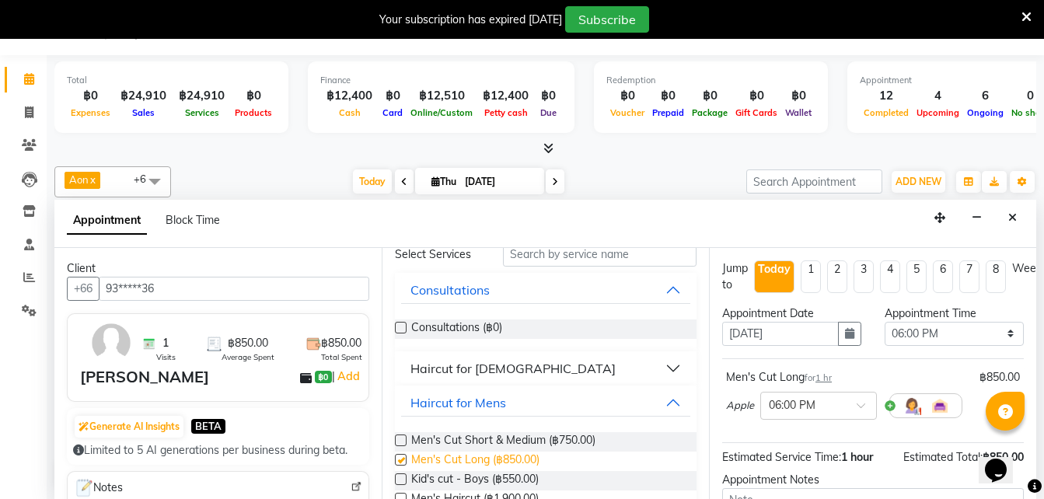
checkbox input "false"
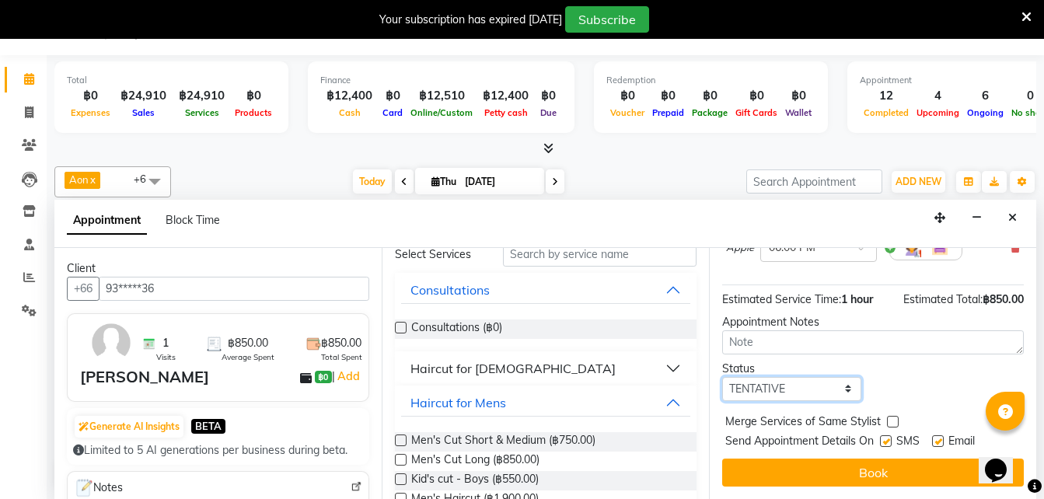
click at [760, 377] on select "Select TENTATIVE CONFIRM CHECK-IN UPCOMING" at bounding box center [791, 389] width 139 height 24
select select "confirm booking"
click at [722, 377] on select "Select TENTATIVE CONFIRM CHECK-IN UPCOMING" at bounding box center [791, 389] width 139 height 24
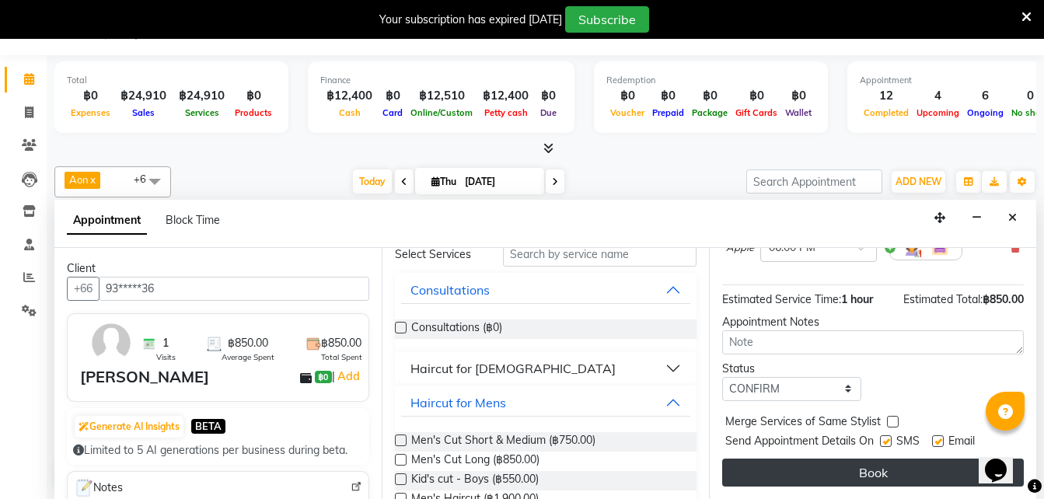
click at [827, 470] on button "Book" at bounding box center [873, 473] width 302 height 28
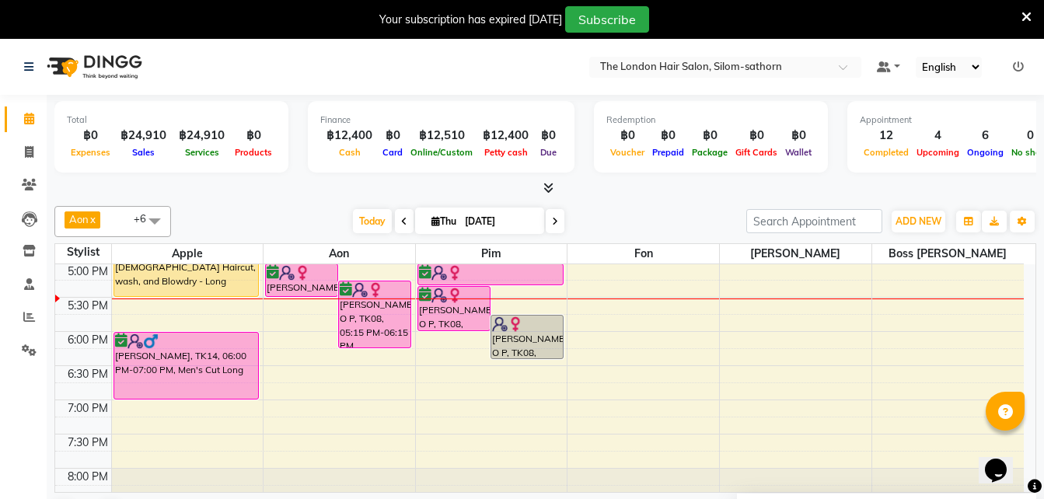
scroll to position [517, 0]
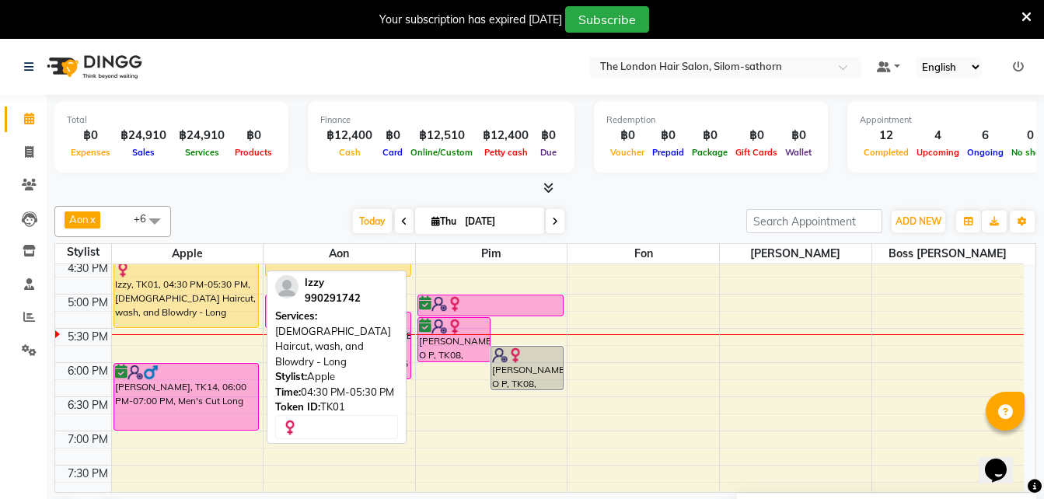
click at [143, 301] on div "Izzy, TK01, 04:30 PM-05:30 PM, Ladies Haircut, wash, and Blowdry - Long" at bounding box center [186, 294] width 145 height 66
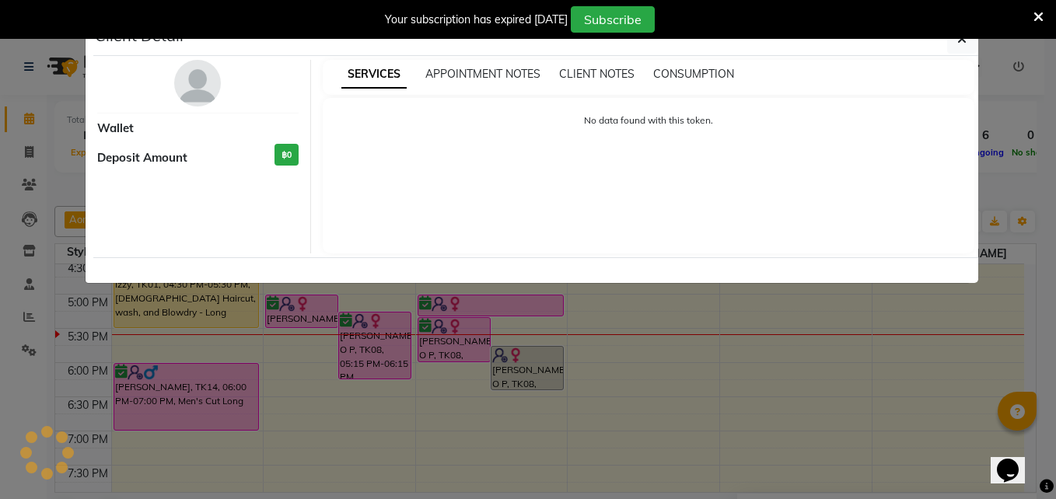
select select "1"
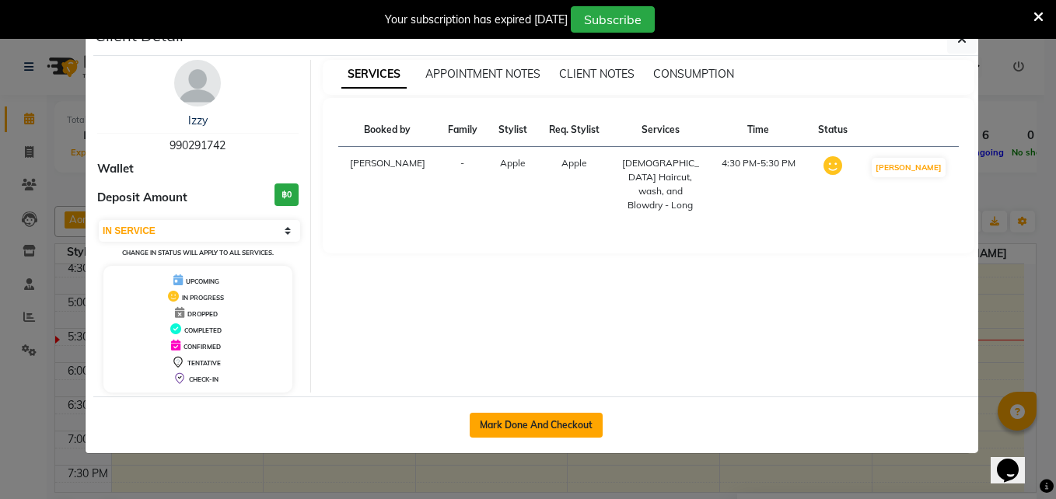
click at [542, 425] on button "Mark Done And Checkout" at bounding box center [536, 425] width 133 height 25
select select "service"
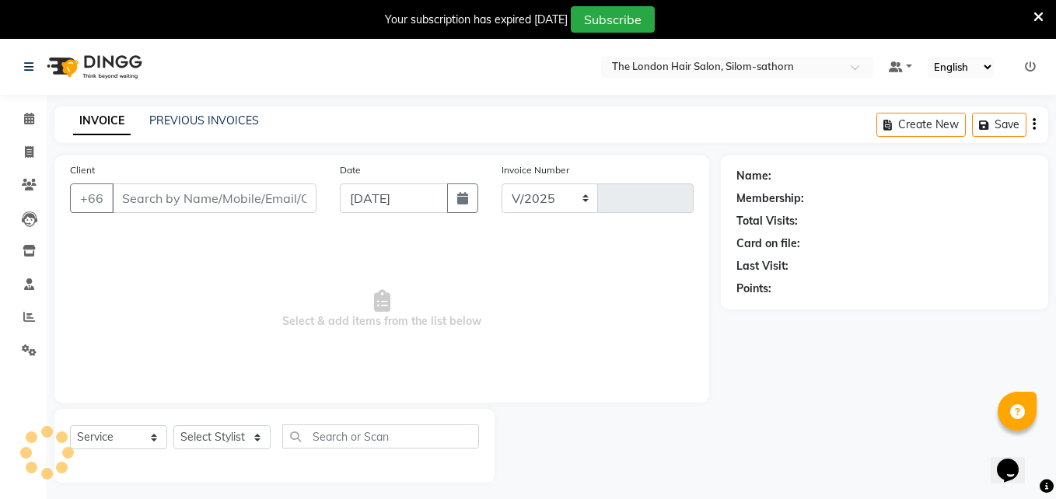
select select "6977"
type input "1567"
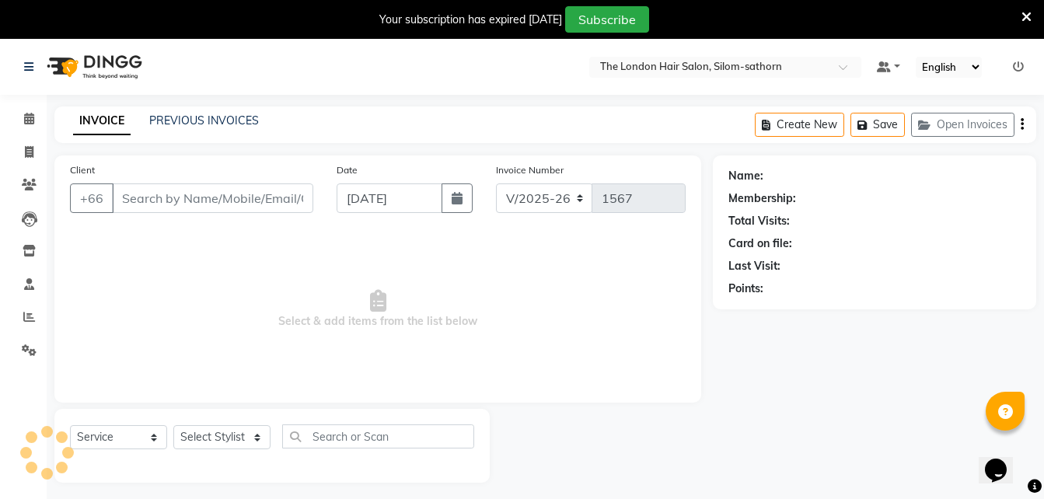
type input "99*****42"
select select "56710"
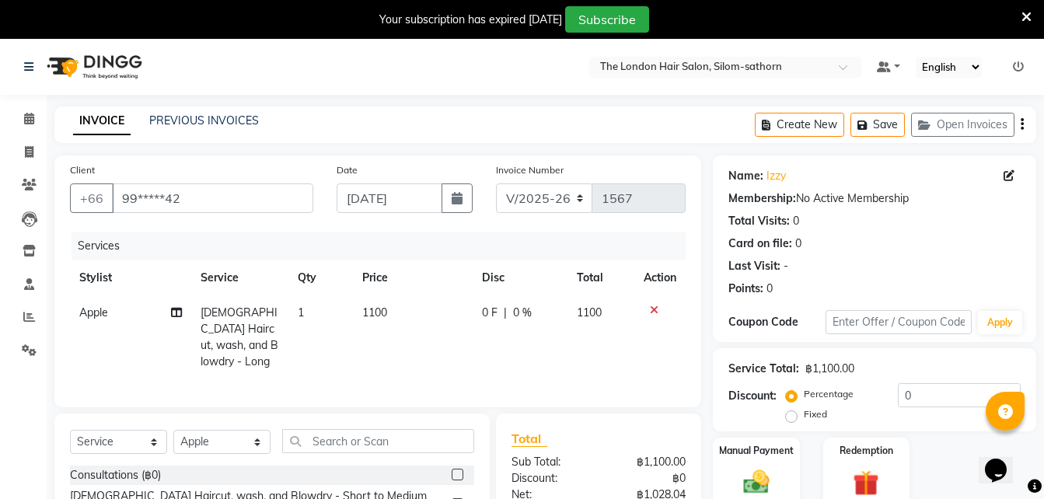
scroll to position [109, 0]
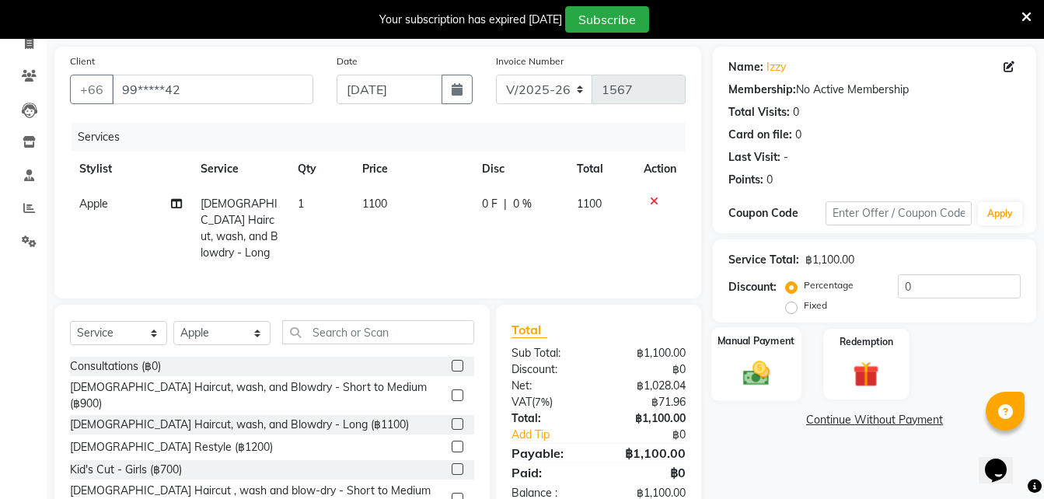
click at [771, 360] on img at bounding box center [757, 373] width 44 height 31
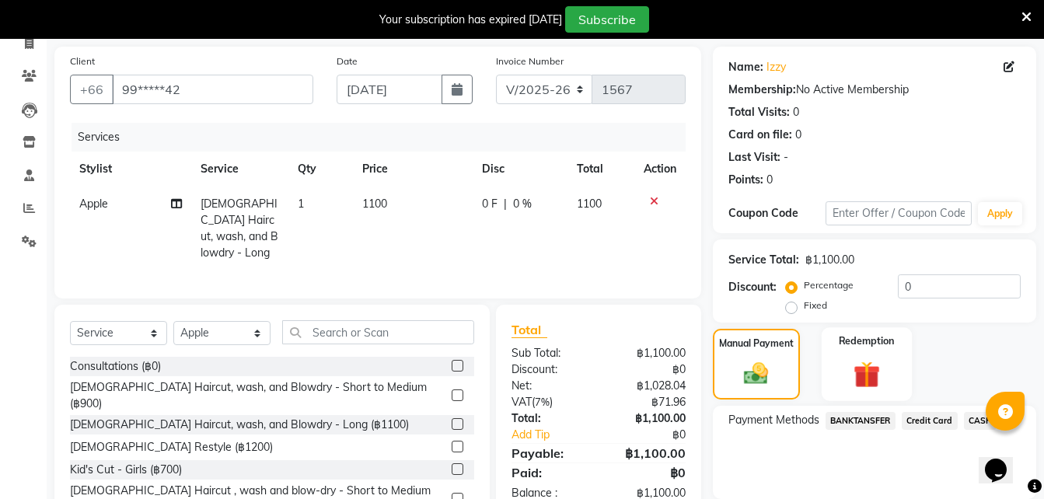
scroll to position [164, 0]
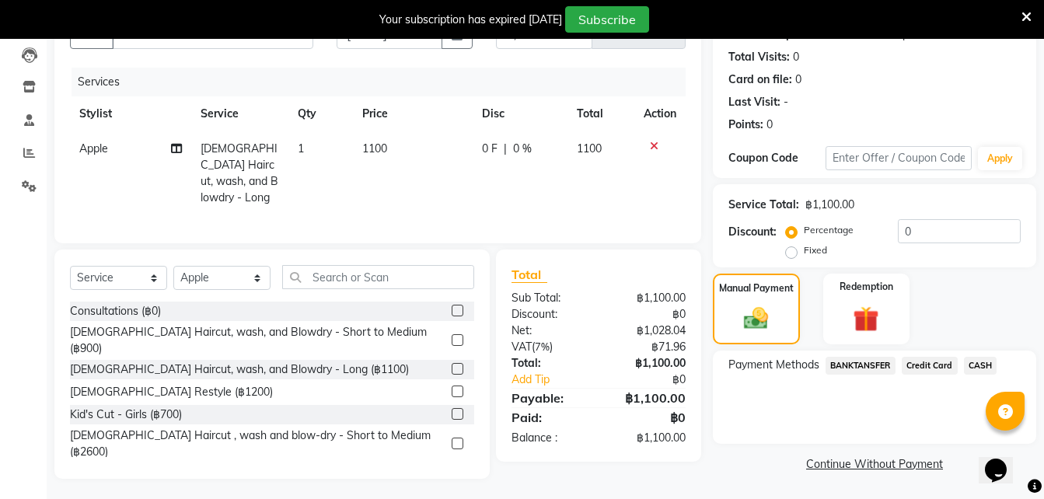
click at [865, 365] on span "BANKTANSFER" at bounding box center [861, 366] width 70 height 18
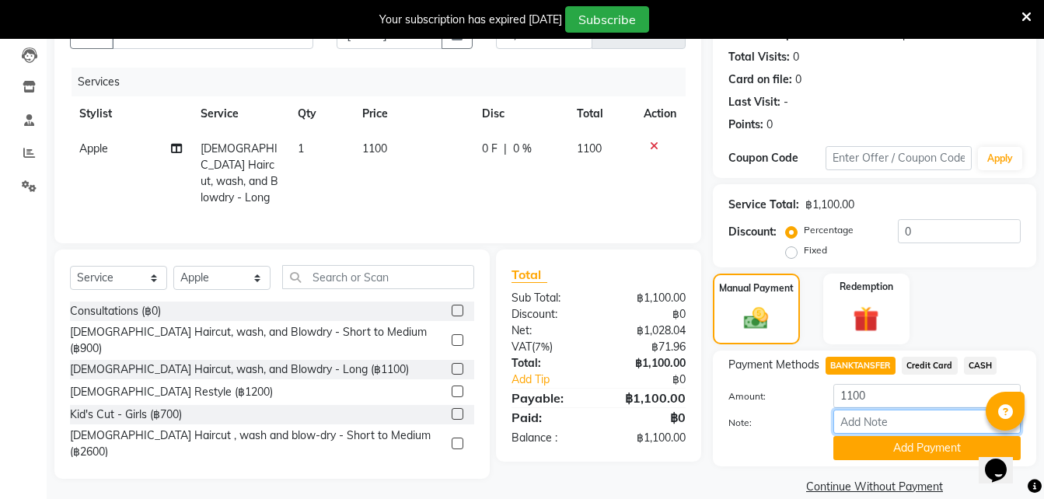
click at [863, 424] on input "Note:" at bounding box center [927, 422] width 187 height 24
type input "K-Bank"
click at [876, 452] on button "Add Payment" at bounding box center [927, 448] width 187 height 24
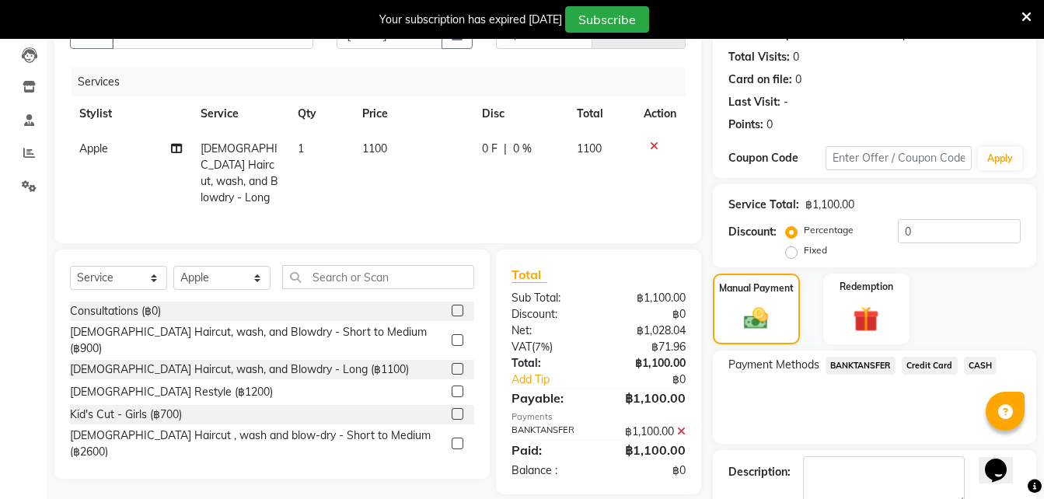
scroll to position [252, 0]
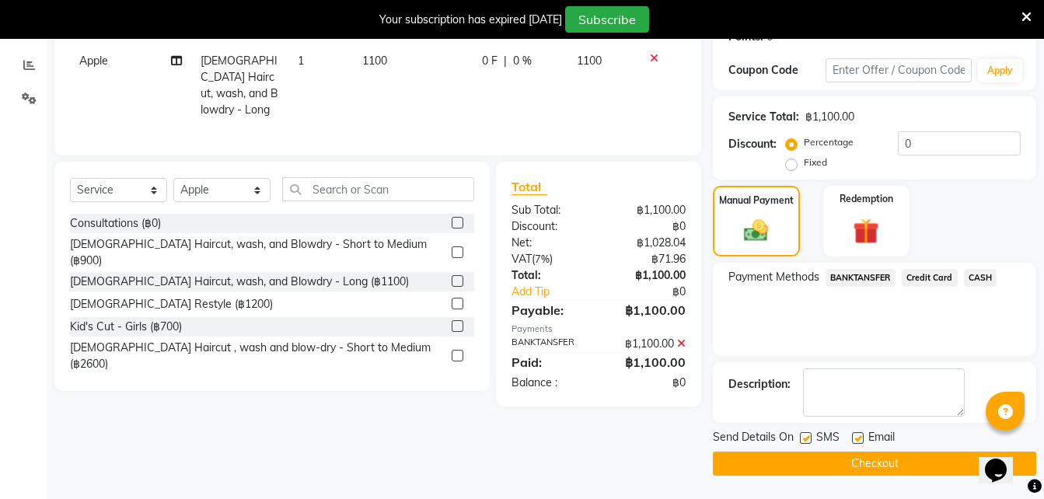
click at [776, 463] on button "Checkout" at bounding box center [874, 464] width 323 height 24
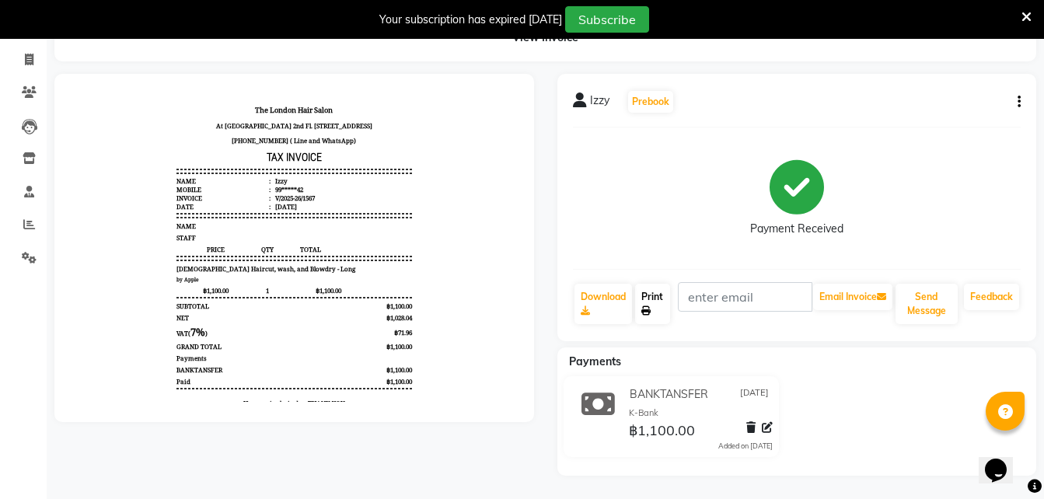
click at [653, 302] on link "Print" at bounding box center [653, 304] width 36 height 40
click at [21, 57] on span at bounding box center [29, 60] width 27 height 18
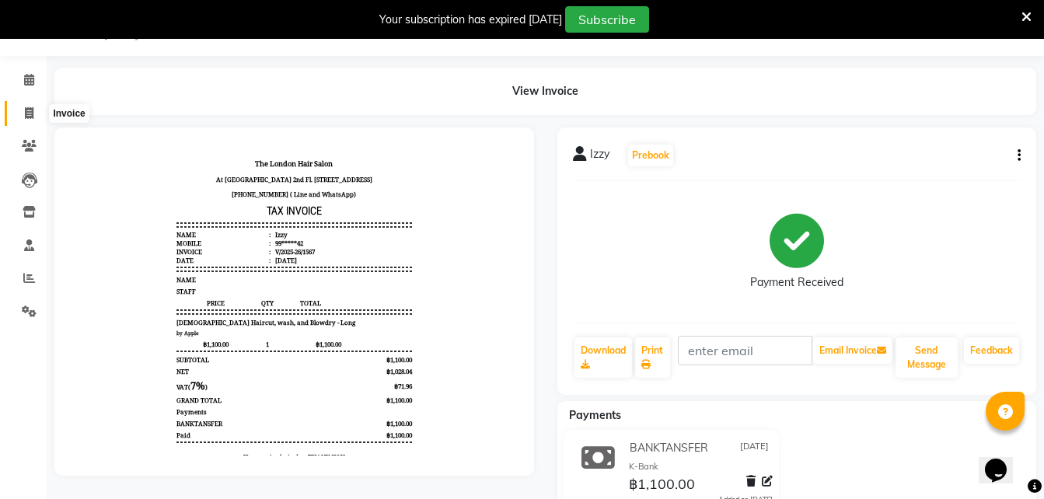
select select "service"
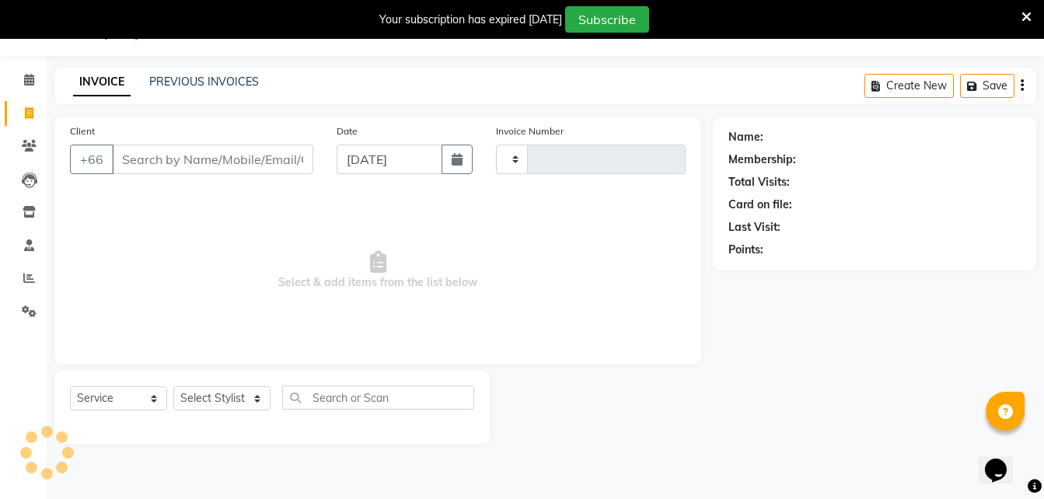
type input "1568"
select select "6977"
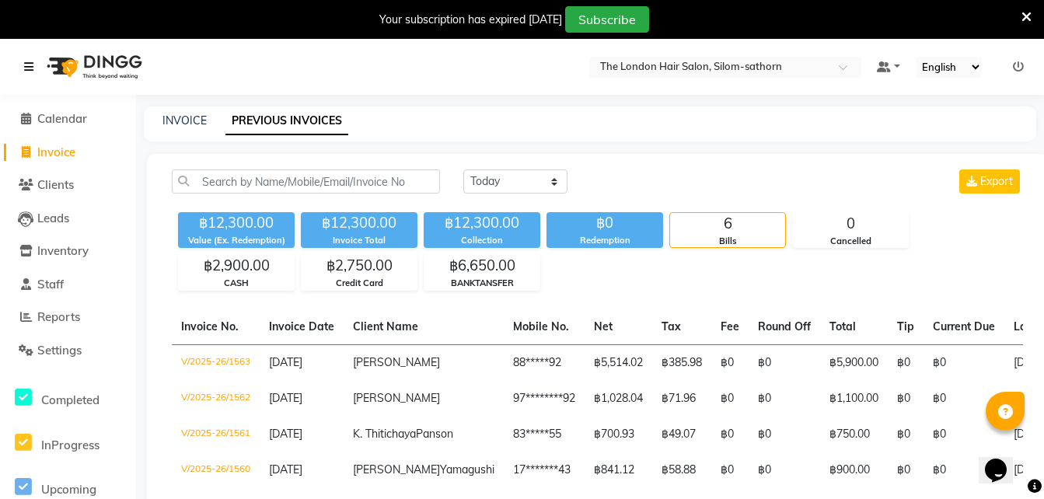
click at [28, 70] on icon at bounding box center [28, 66] width 9 height 11
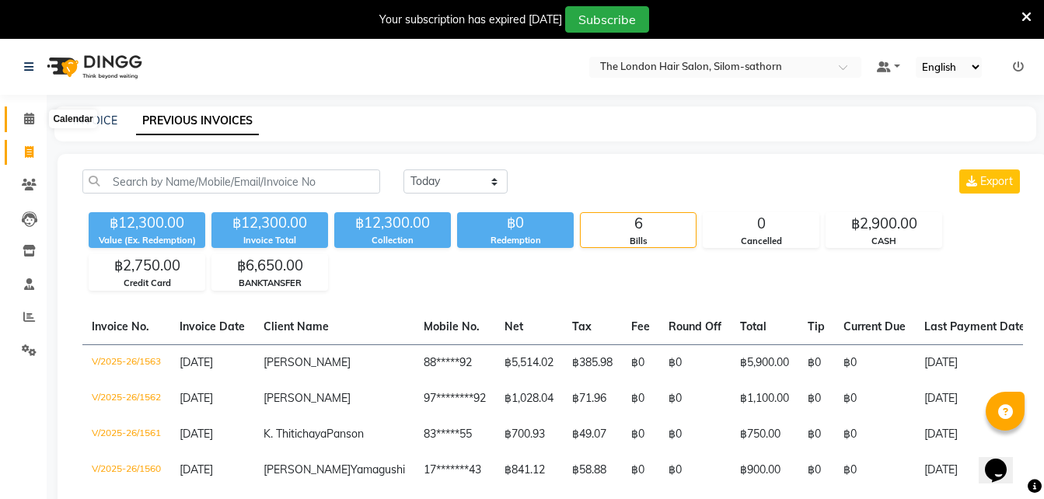
click at [25, 124] on icon at bounding box center [29, 119] width 10 height 12
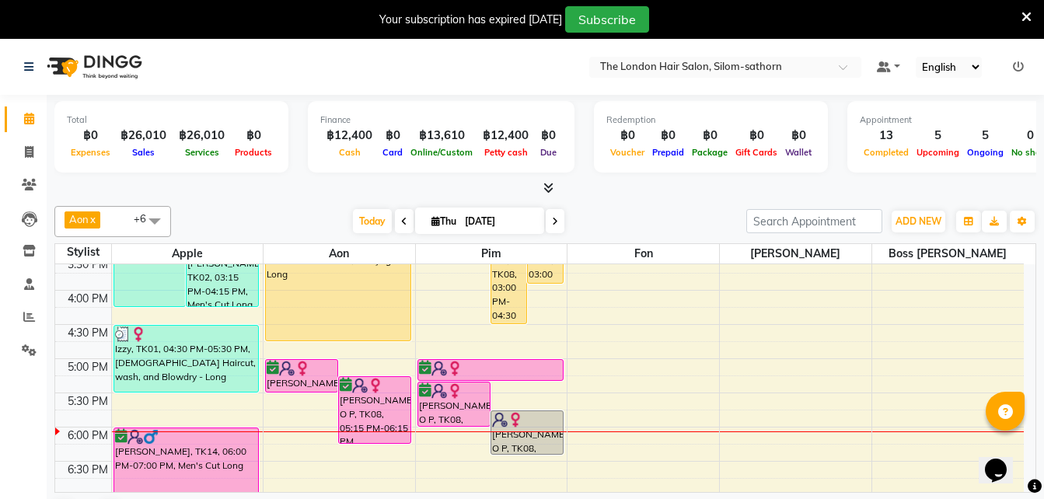
scroll to position [453, 0]
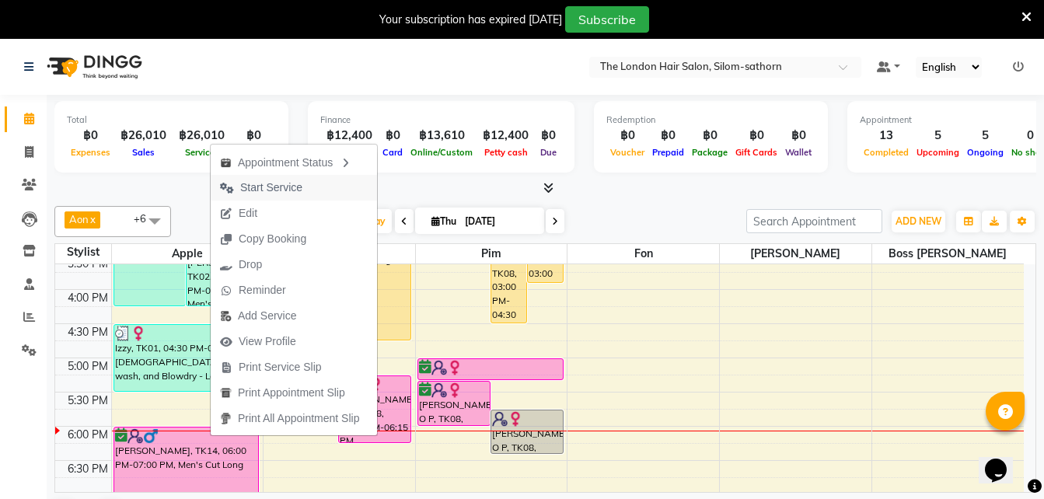
click at [264, 187] on span "Start Service" at bounding box center [271, 188] width 62 height 16
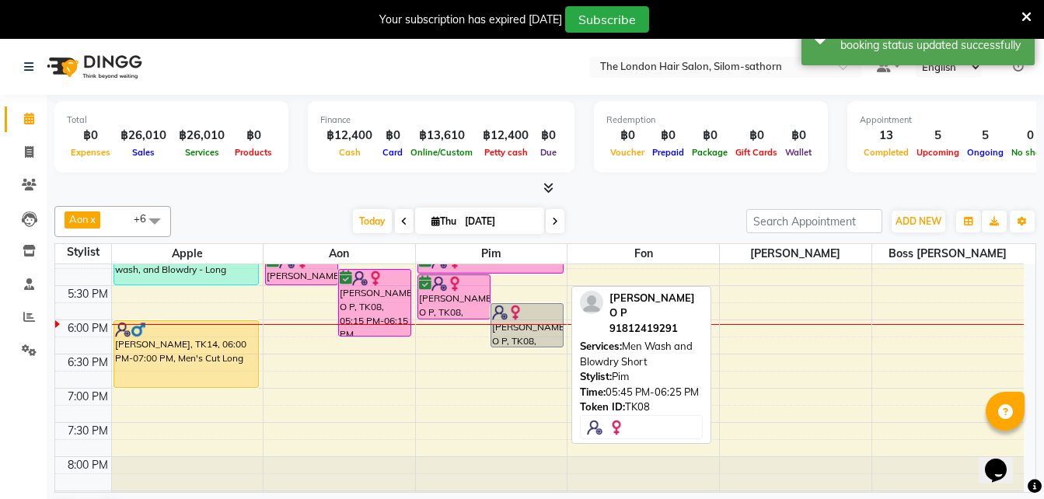
scroll to position [492, 0]
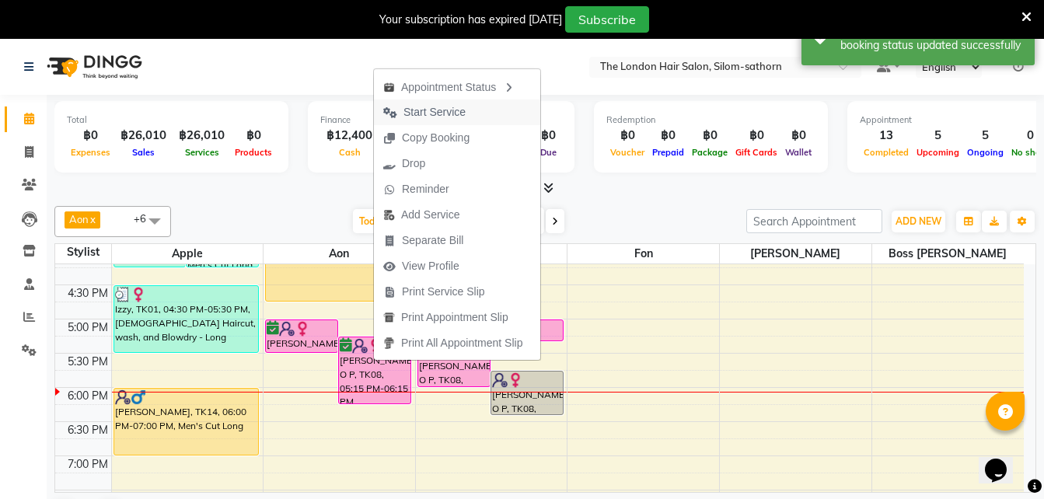
click at [431, 107] on span "Start Service" at bounding box center [435, 112] width 62 height 16
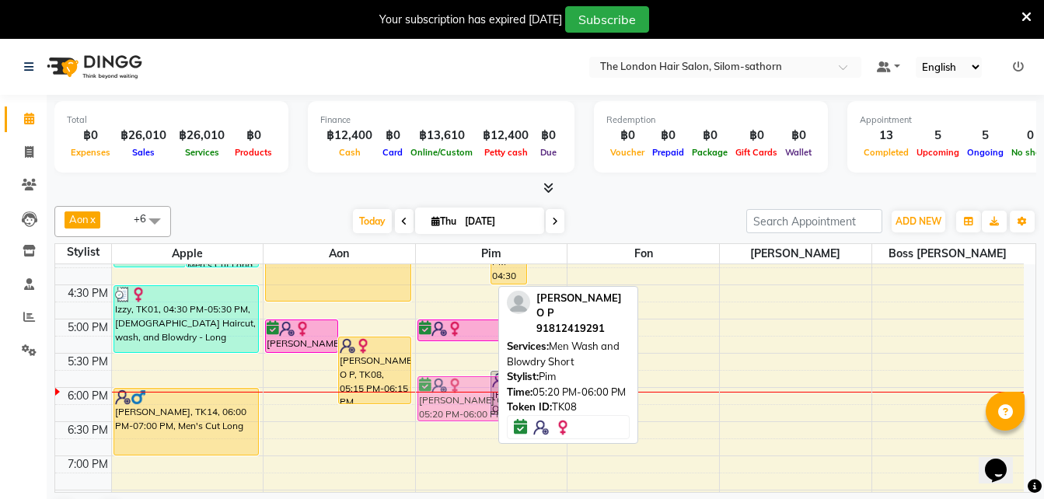
drag, startPoint x: 456, startPoint y: 356, endPoint x: 459, endPoint y: 387, distance: 31.3
click at [459, 387] on div "K. Thitichaya Panson, TK12, 12:45 PM-01:35 PM, Ladies Blow dry Long Yara DanDan…" at bounding box center [492, 182] width 152 height 820
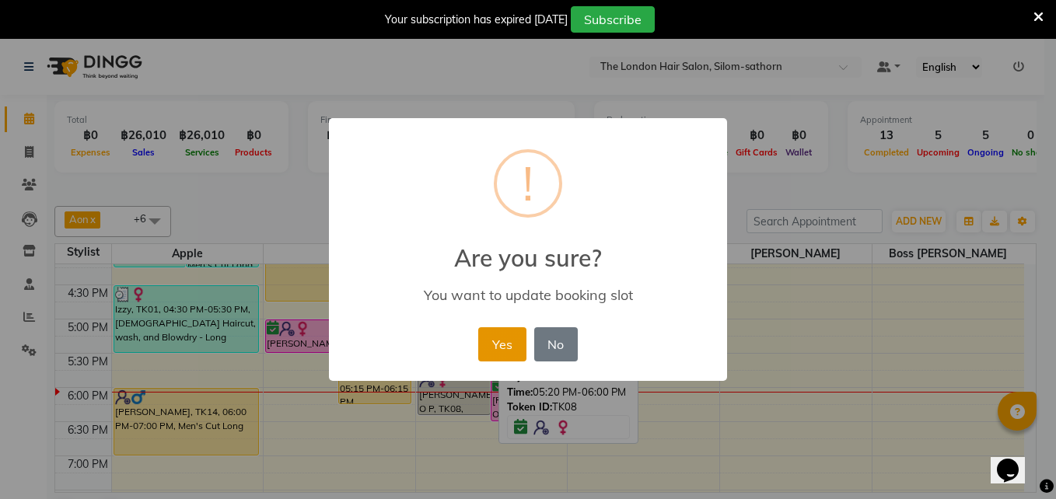
click at [504, 333] on button "Yes" at bounding box center [501, 344] width 47 height 34
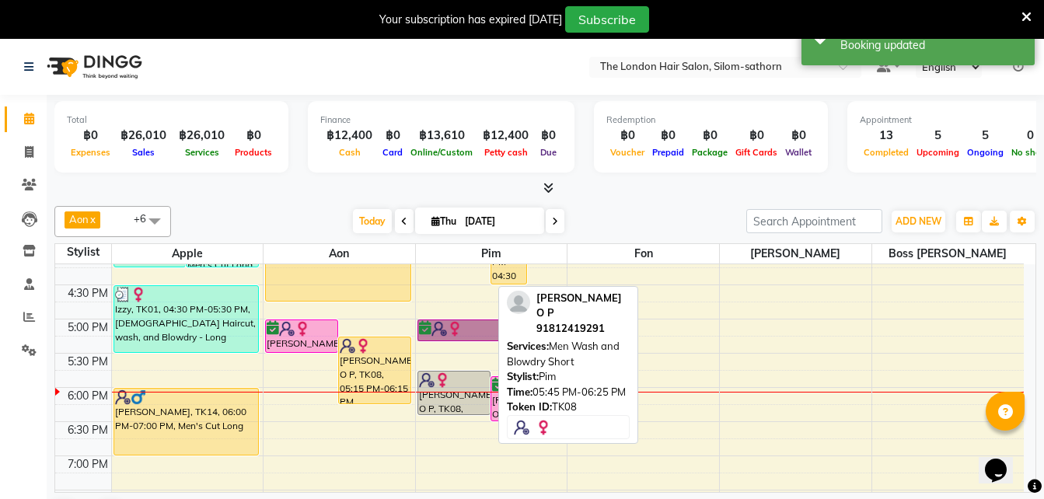
drag, startPoint x: 470, startPoint y: 327, endPoint x: 476, endPoint y: 379, distance: 52.4
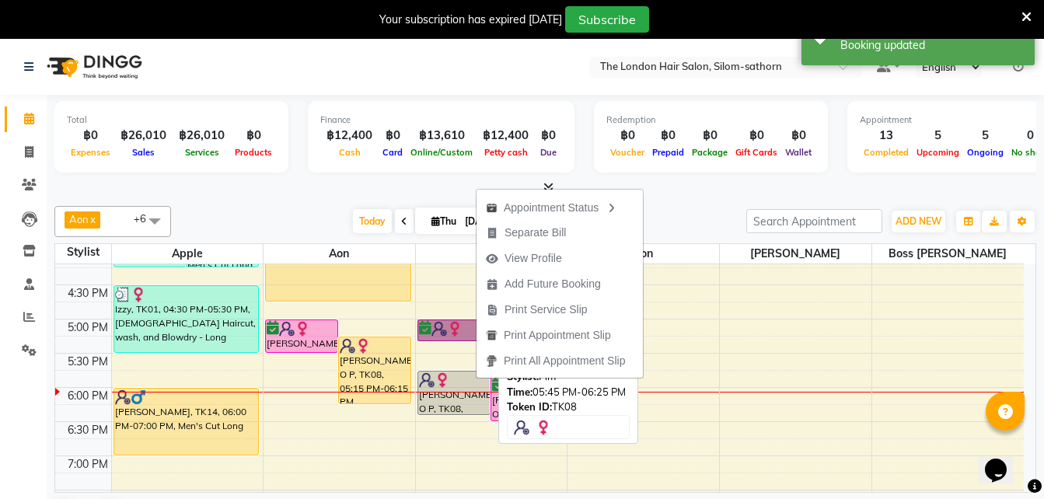
drag, startPoint x: 444, startPoint y: 330, endPoint x: 442, endPoint y: 391, distance: 61.5
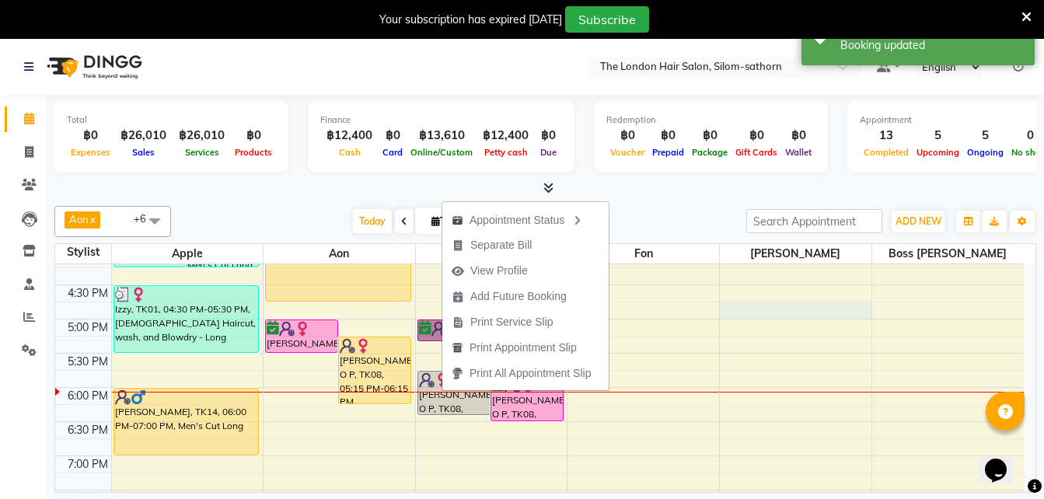
click at [767, 311] on div "9:00 AM 9:30 AM 10:00 AM 10:30 AM 11:00 AM 11:30 AM 12:00 PM 12:30 PM 1:00 PM 1…" at bounding box center [539, 182] width 969 height 820
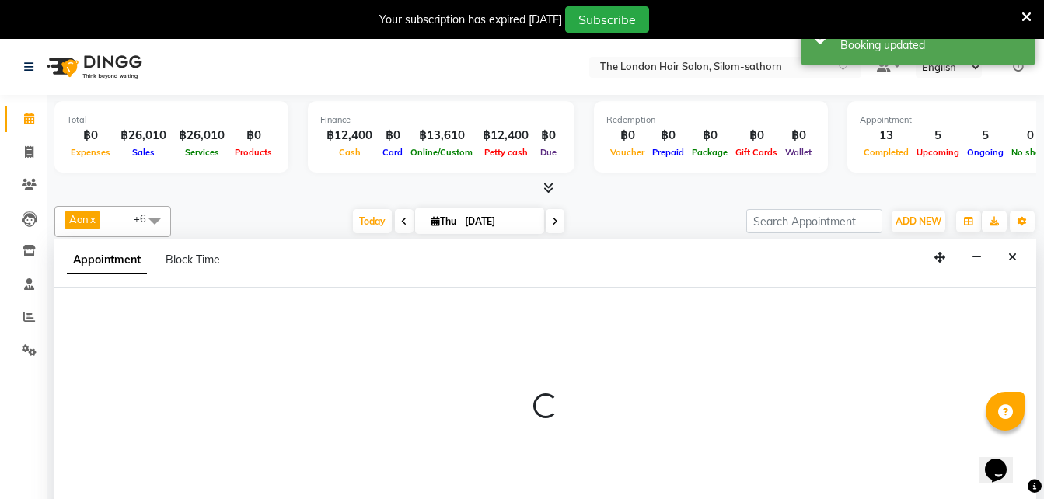
scroll to position [40, 0]
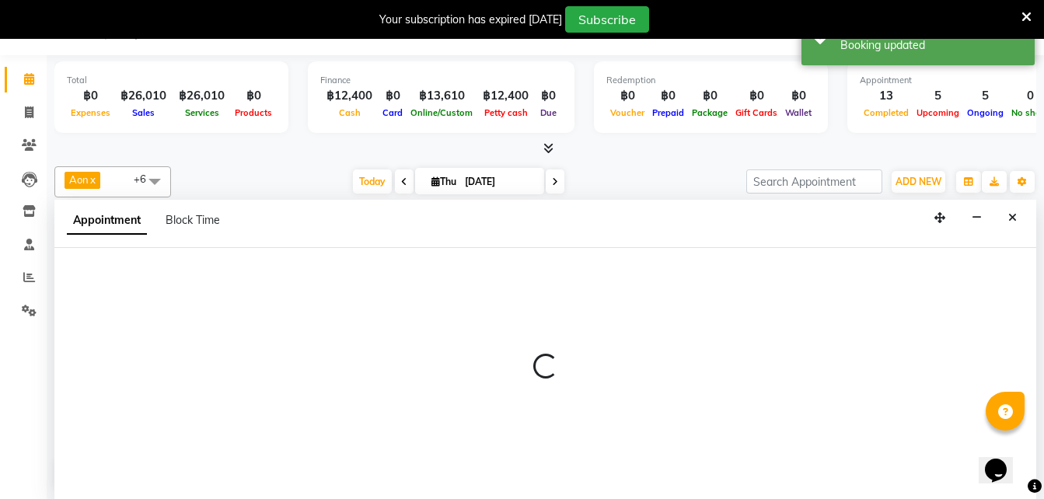
select select "56708"
select select "tentative"
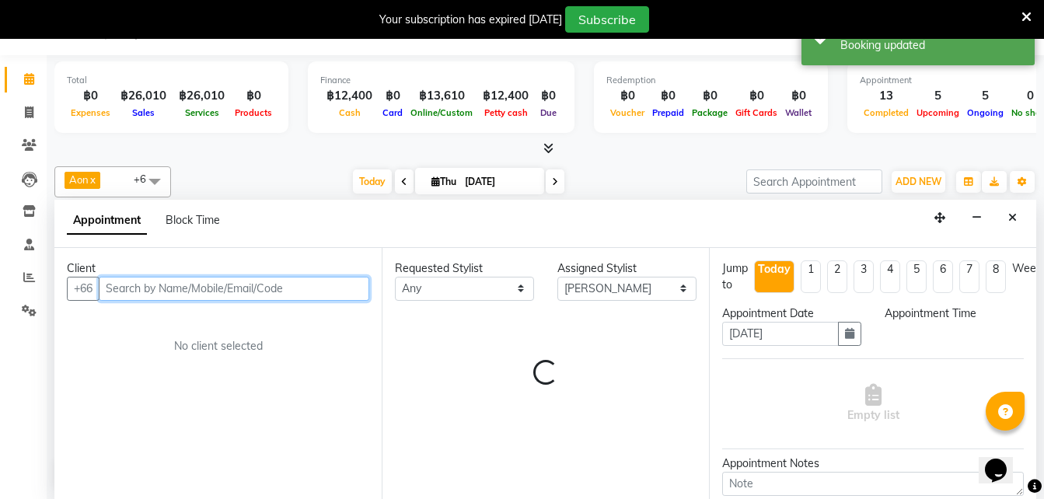
select select "1005"
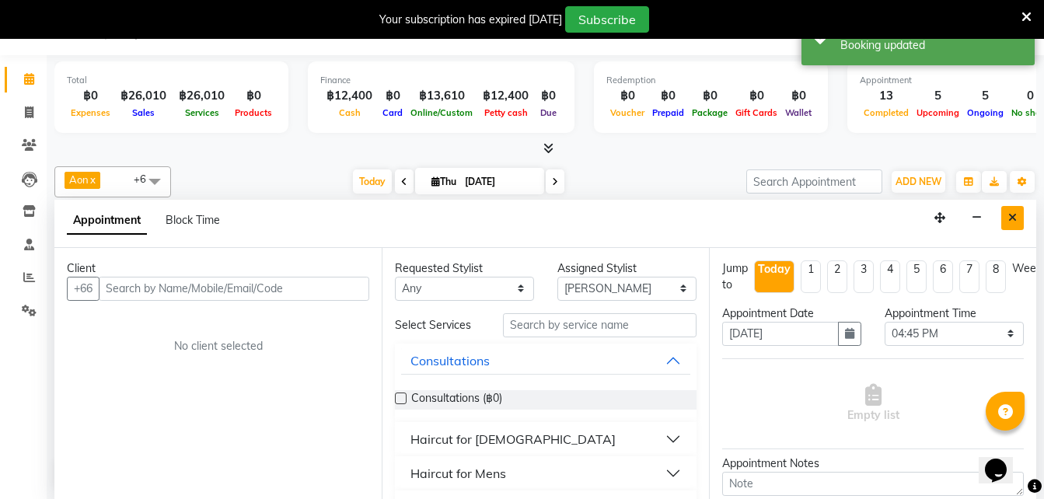
click at [1010, 226] on button "Close" at bounding box center [1012, 218] width 23 height 24
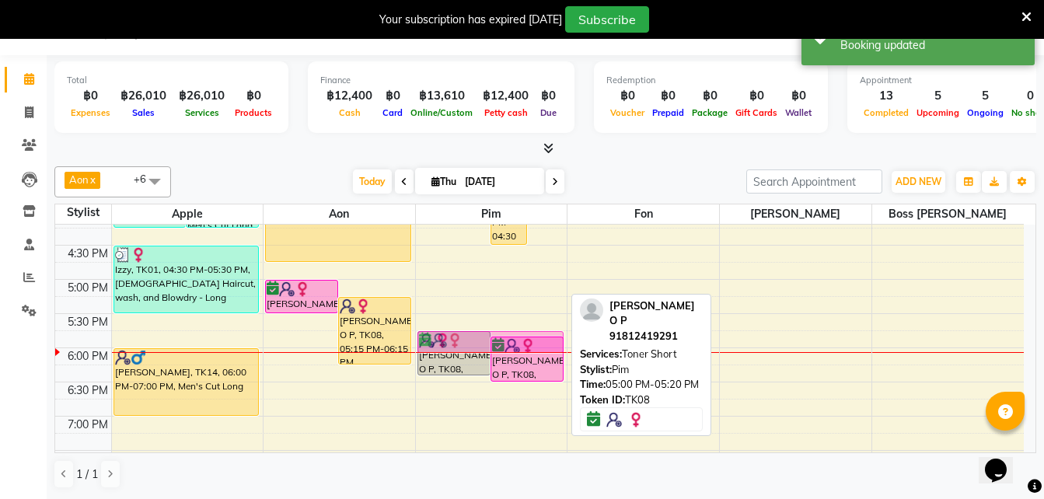
drag, startPoint x: 476, startPoint y: 292, endPoint x: 488, endPoint y: 344, distance: 53.4
click at [488, 344] on div "K. Thitichaya Panson, TK12, 12:45 PM-01:35 PM, Ladies Blow dry Long Yara DanDan…" at bounding box center [492, 143] width 152 height 820
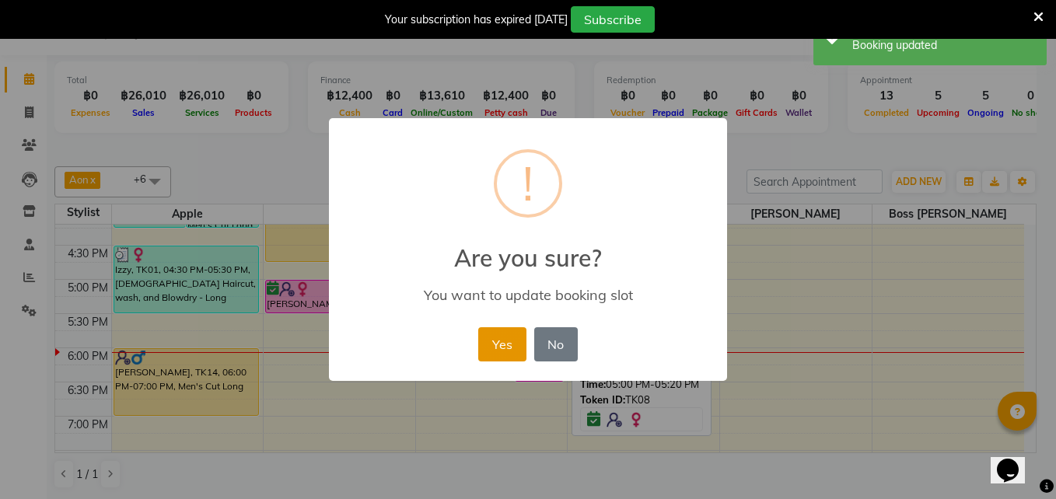
click at [499, 348] on button "Yes" at bounding box center [501, 344] width 47 height 34
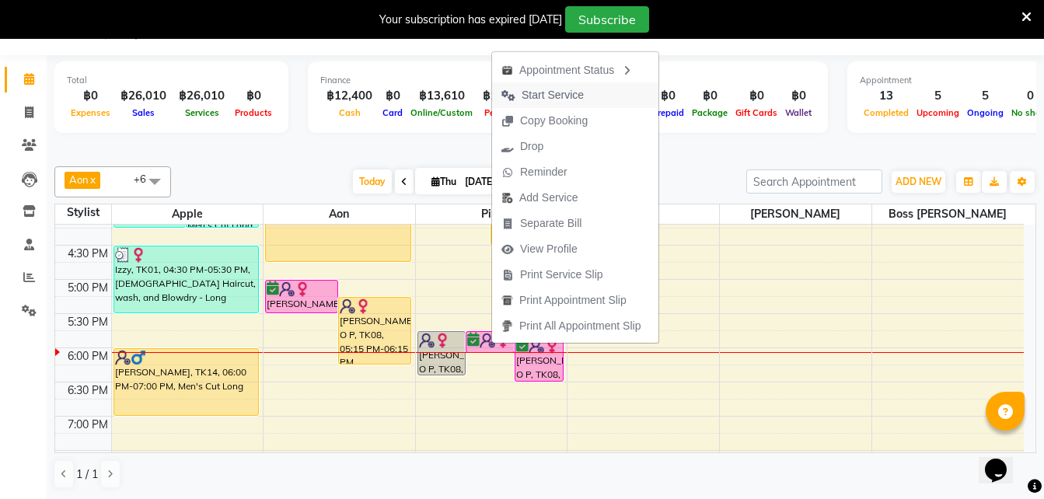
click at [551, 96] on span "Start Service" at bounding box center [553, 95] width 62 height 16
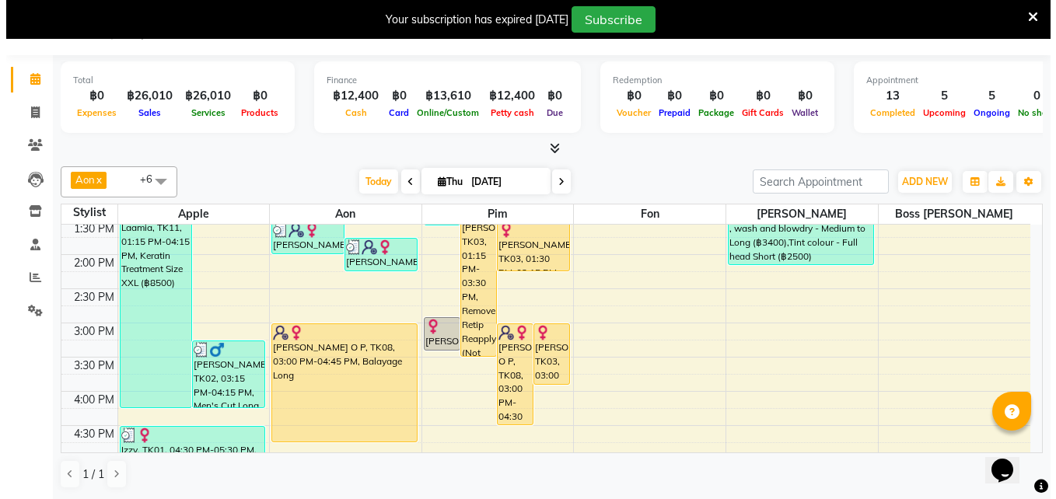
scroll to position [311, 0]
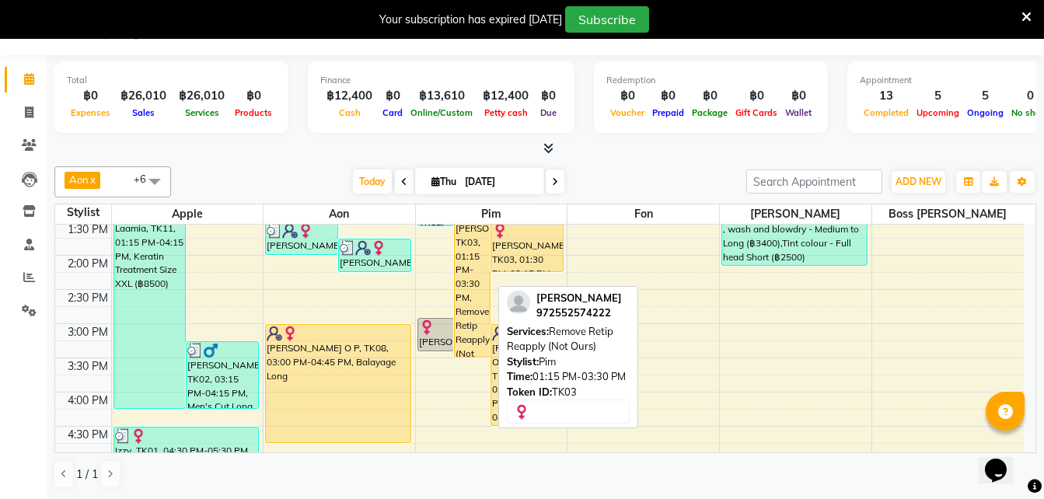
click at [468, 258] on div "[PERSON_NAME], TK03, 01:15 PM-03:30 PM, Remove Retip Reapply (Not Ours)" at bounding box center [472, 281] width 35 height 152
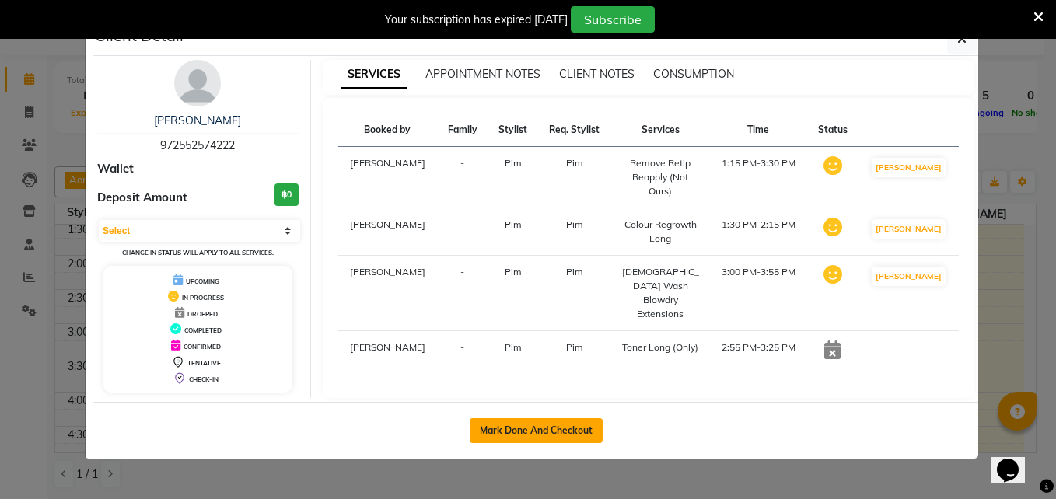
click at [523, 420] on button "Mark Done And Checkout" at bounding box center [536, 430] width 133 height 25
select select "service"
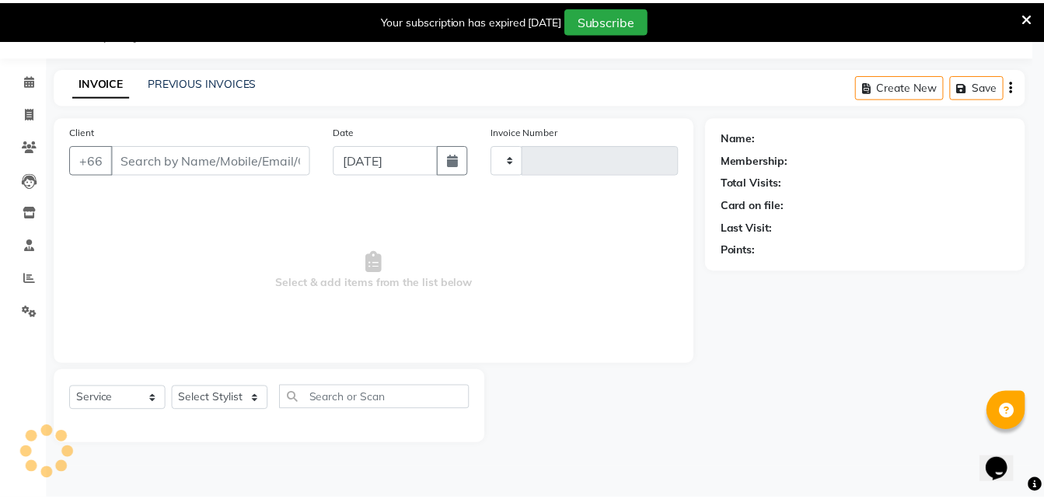
scroll to position [39, 0]
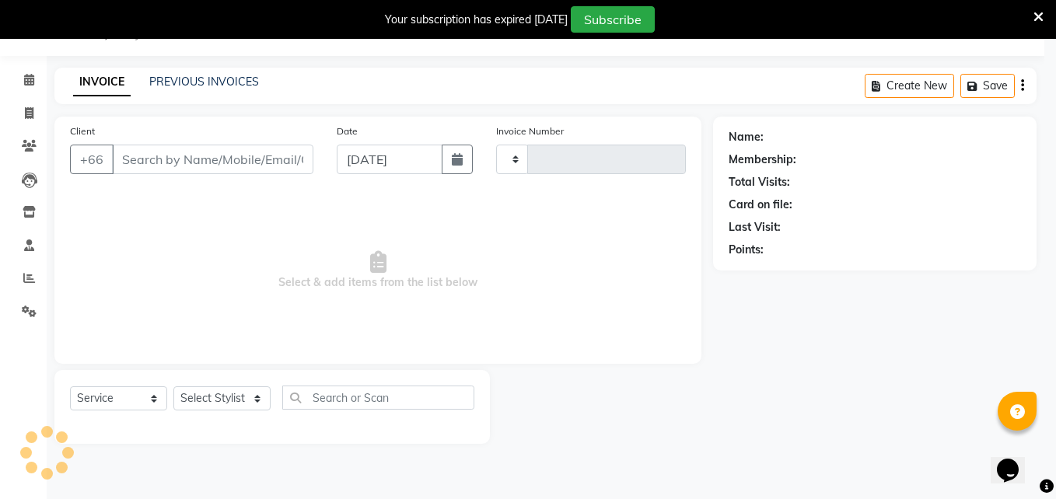
type input "1568"
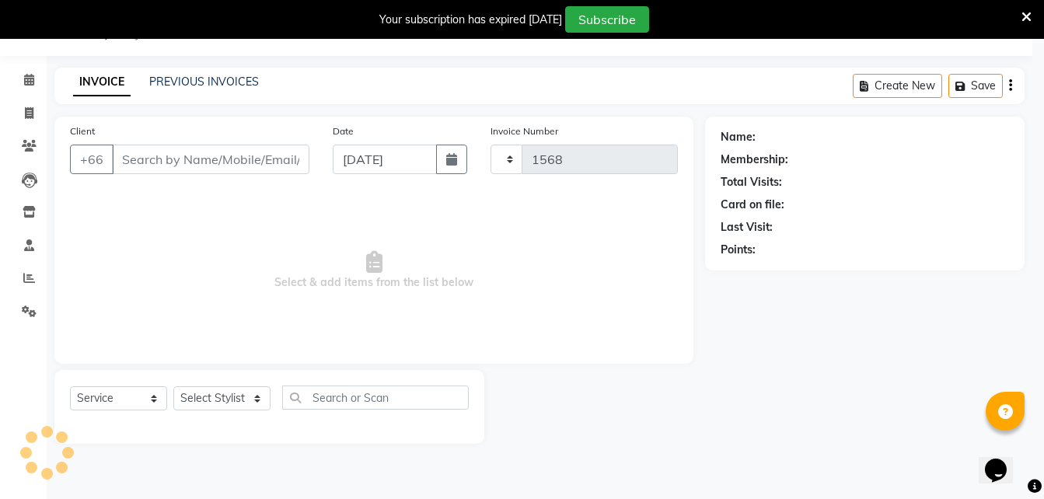
select select "6977"
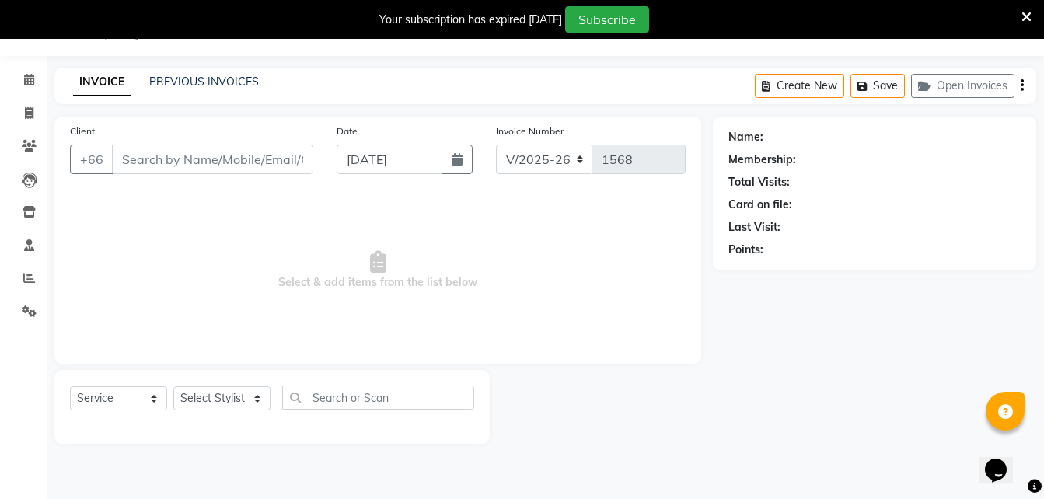
type input "97********22"
select select "65351"
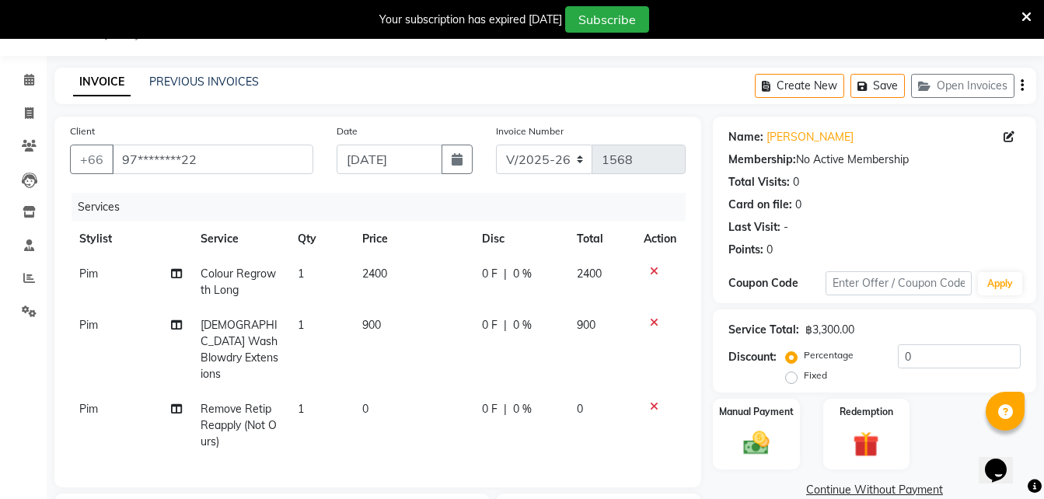
scroll to position [102, 0]
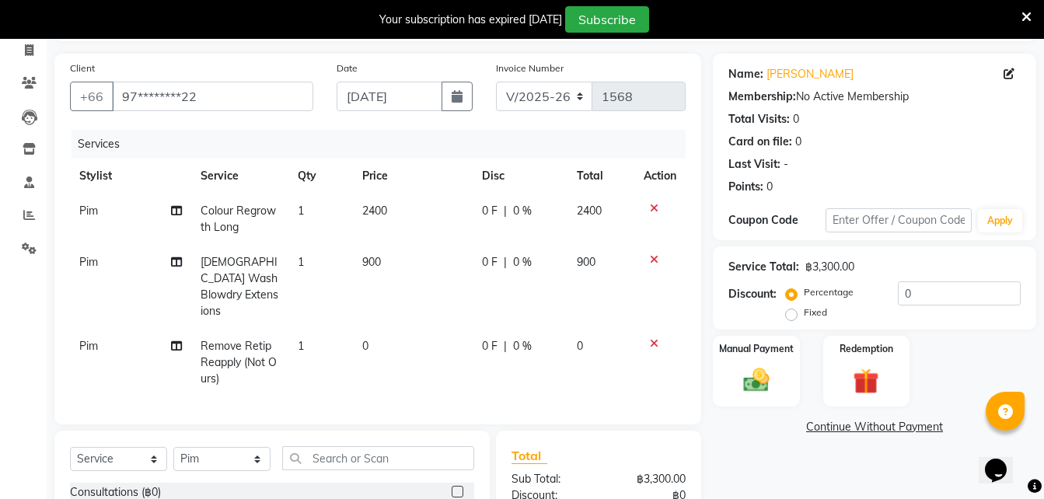
click at [369, 332] on td "0" at bounding box center [412, 363] width 119 height 68
select select "65351"
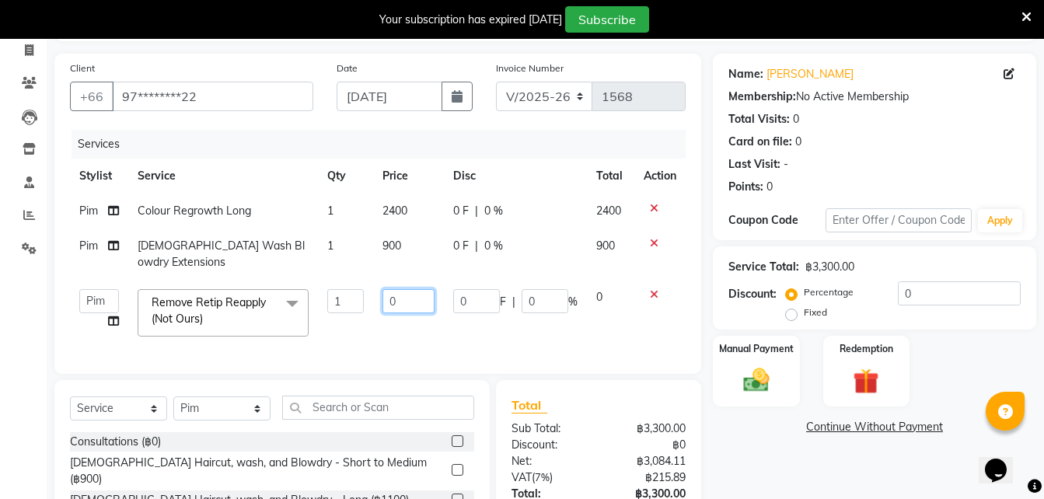
click at [402, 289] on input "0" at bounding box center [409, 301] width 53 height 24
type input "7500"
click at [395, 213] on td "2400" at bounding box center [409, 211] width 72 height 35
select select "65351"
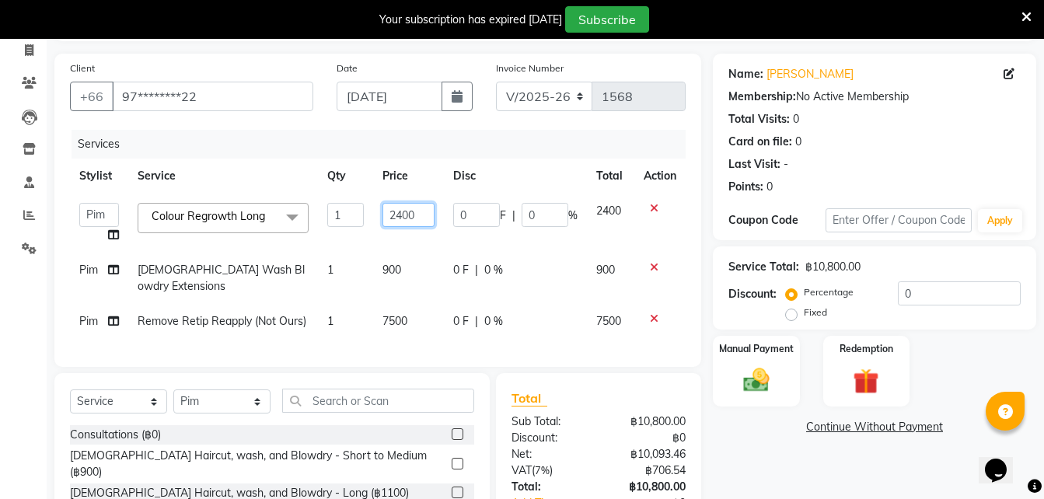
click at [400, 224] on input "2400" at bounding box center [409, 215] width 53 height 24
type input "2500"
click at [326, 250] on tbody "Aon Apple Boss Luke Fon Kate Pim Colour Regrowth Long x Consultations (฿0) Ladi…" at bounding box center [378, 266] width 616 height 145
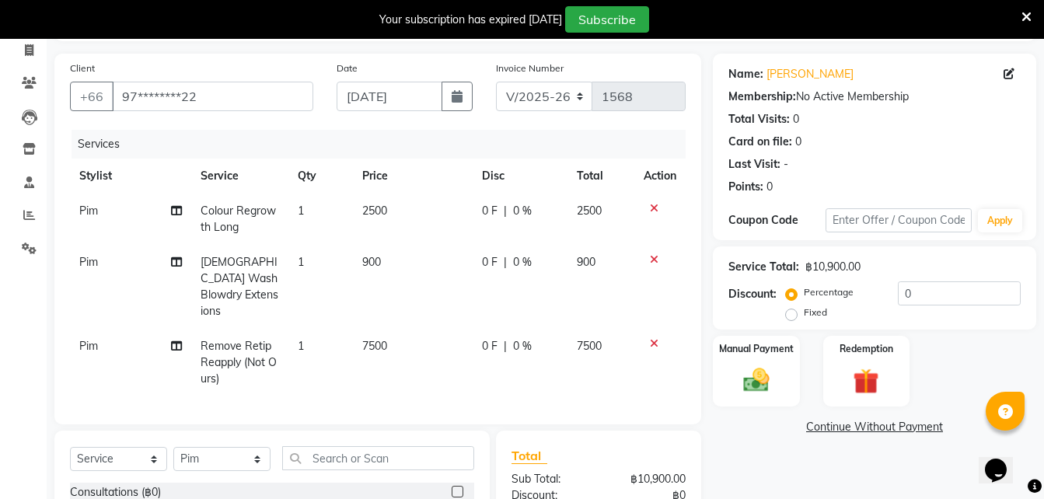
scroll to position [230, 0]
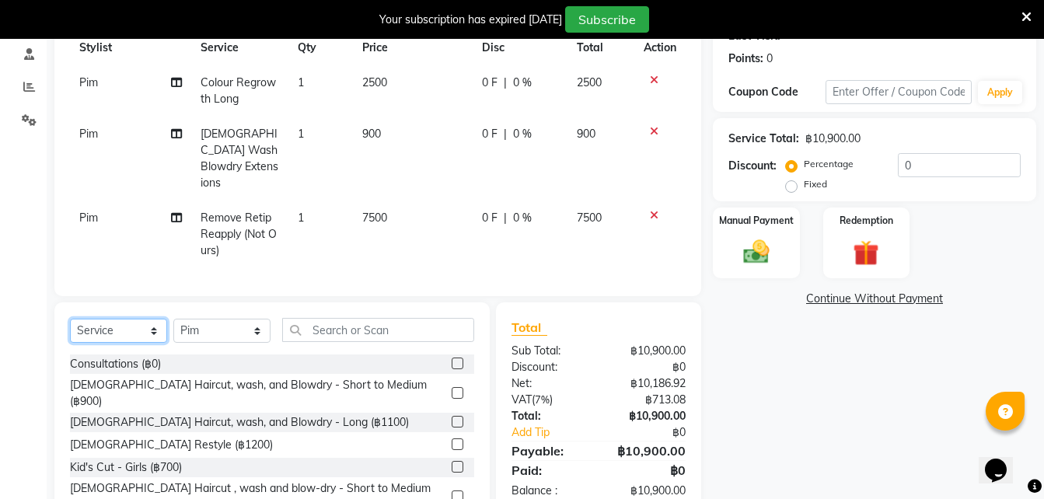
click at [129, 327] on select "Select Service Product Membership Package Voucher Prepaid Gift Card" at bounding box center [118, 331] width 97 height 24
select select "product"
click at [70, 319] on select "Select Service Product Membership Package Voucher Prepaid Gift Card" at bounding box center [118, 331] width 97 height 24
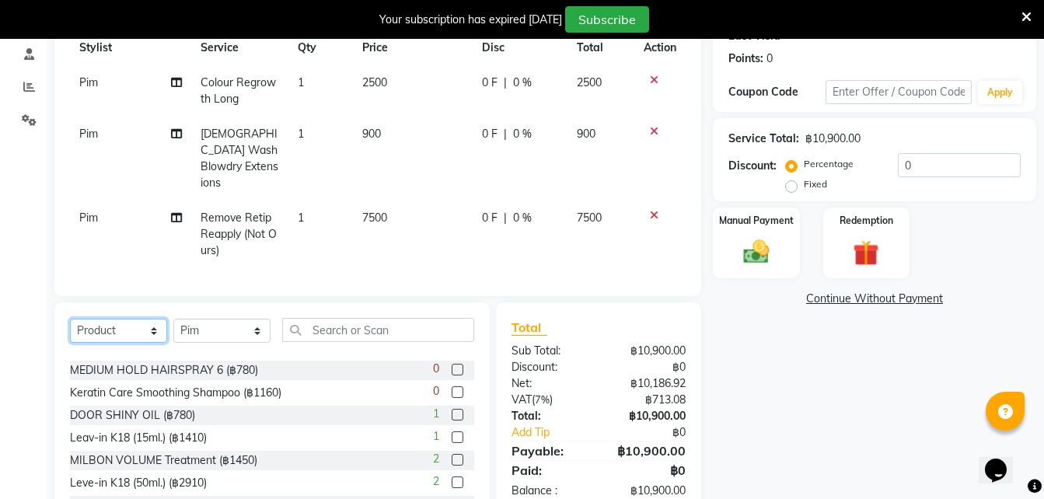
scroll to position [85, 0]
click at [314, 327] on input "text" at bounding box center [378, 330] width 192 height 24
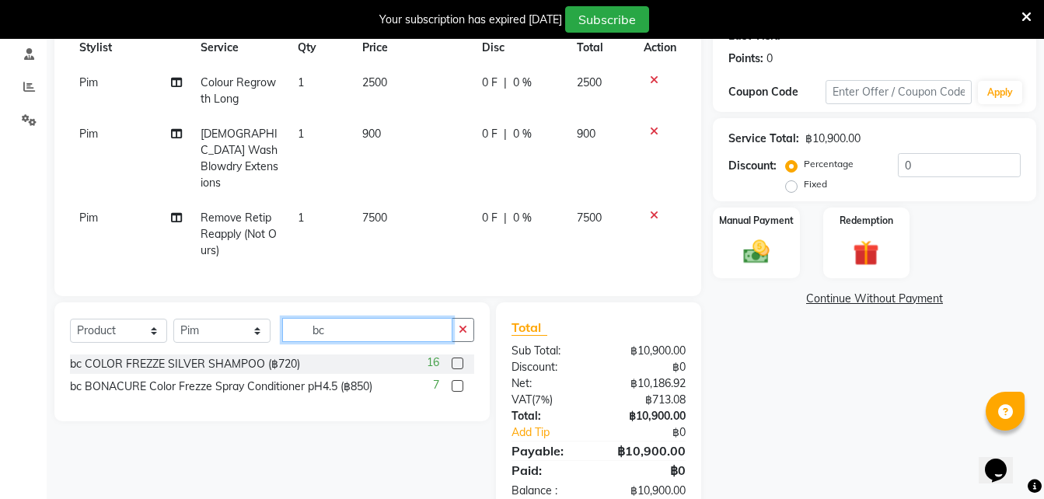
scroll to position [0, 0]
type input "bc"
click at [249, 358] on div "bc COLOR FREZZE SILVER SHAMPOO (฿720)" at bounding box center [185, 364] width 230 height 16
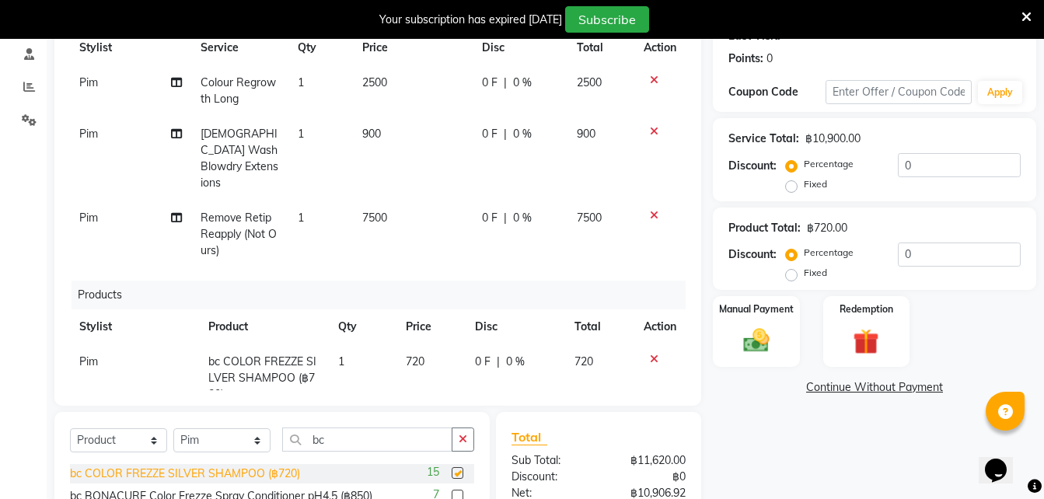
checkbox input "false"
click at [475, 354] on span "0 F" at bounding box center [483, 362] width 16 height 16
select select "65351"
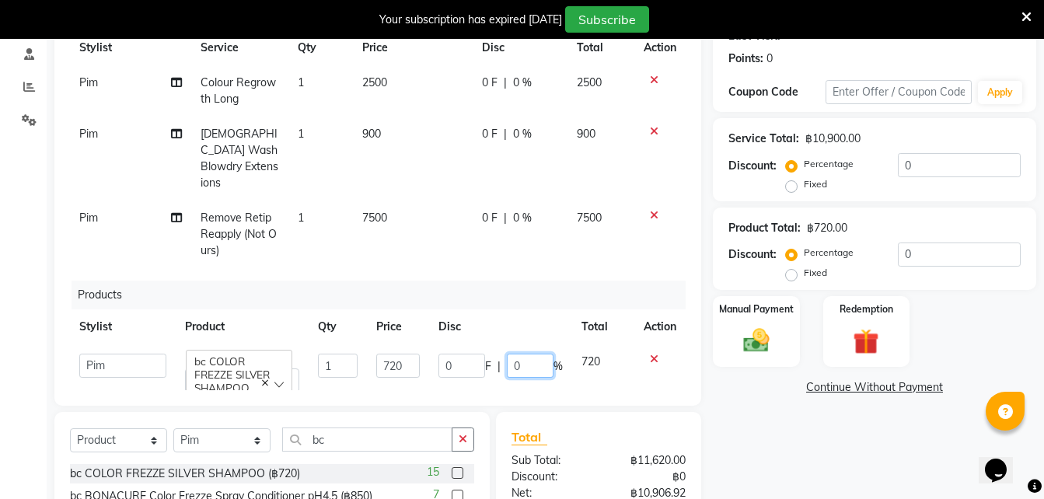
click at [516, 354] on input "0" at bounding box center [530, 366] width 47 height 24
type input "20"
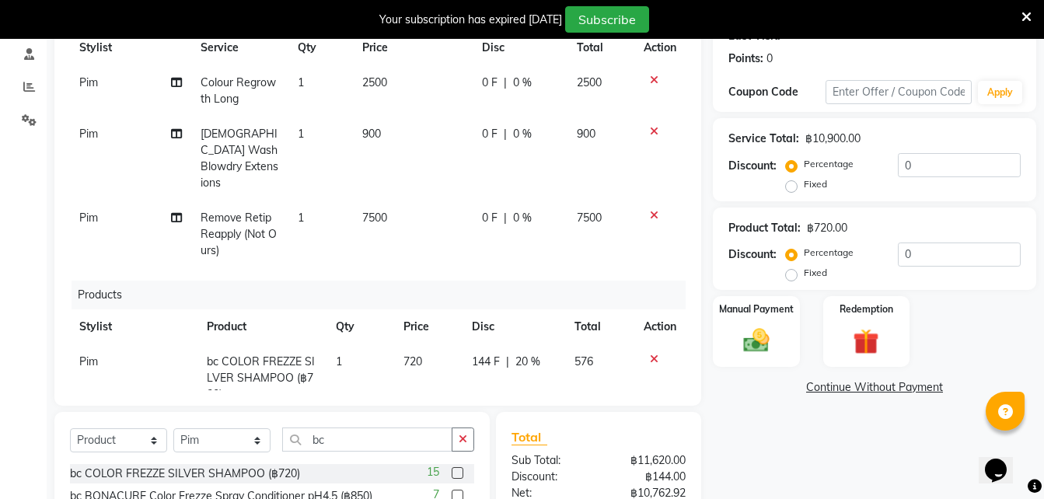
click at [493, 261] on div "Services Stylist Service Qty Price Disc Total Action Pim Colour Regrowth Long 1…" at bounding box center [378, 196] width 616 height 389
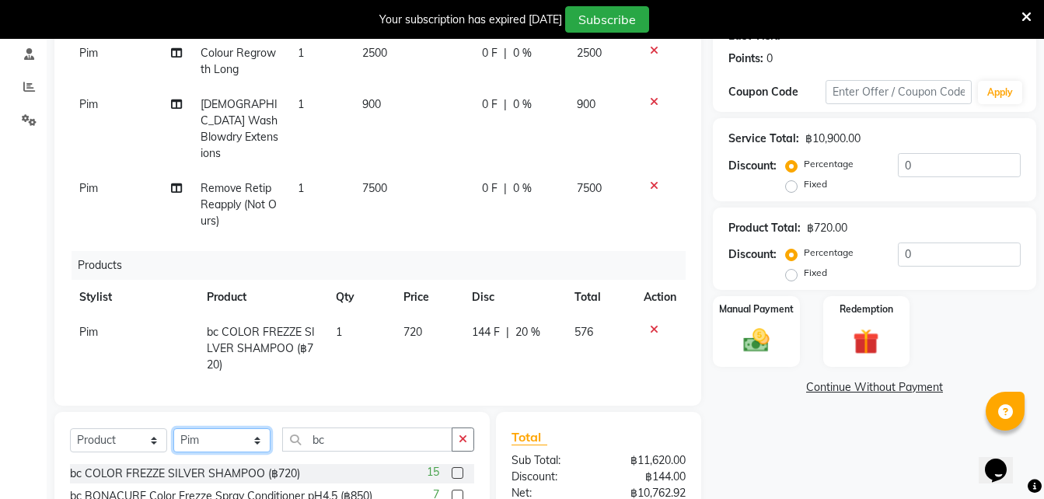
click at [215, 439] on select "Select Stylist Aon Apple Boss Luke Fon Kate Pim" at bounding box center [221, 440] width 97 height 24
select select "56708"
click at [173, 428] on select "Select Stylist Aon Apple Boss Luke Fon Kate Pim" at bounding box center [221, 440] width 97 height 24
click at [341, 438] on input "bc" at bounding box center [367, 440] width 170 height 24
type input "b"
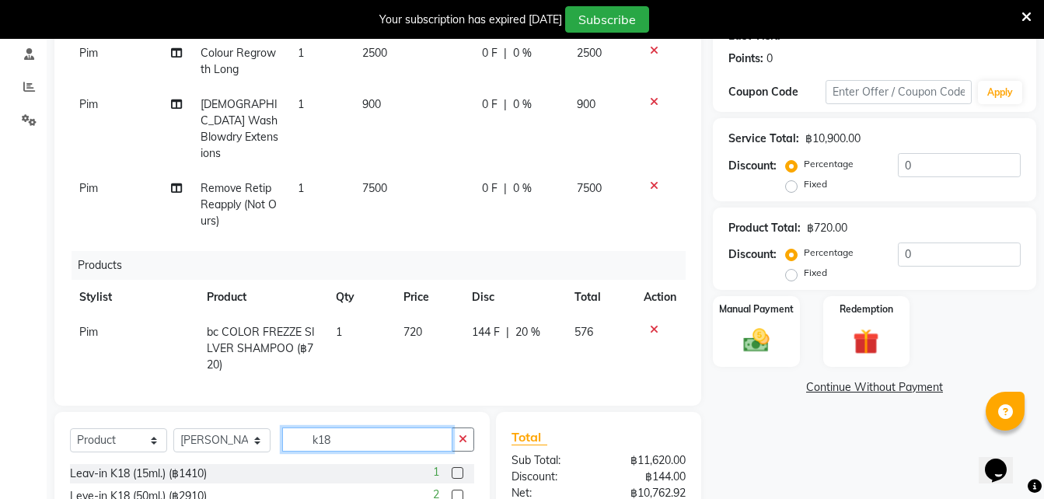
scroll to position [265, 0]
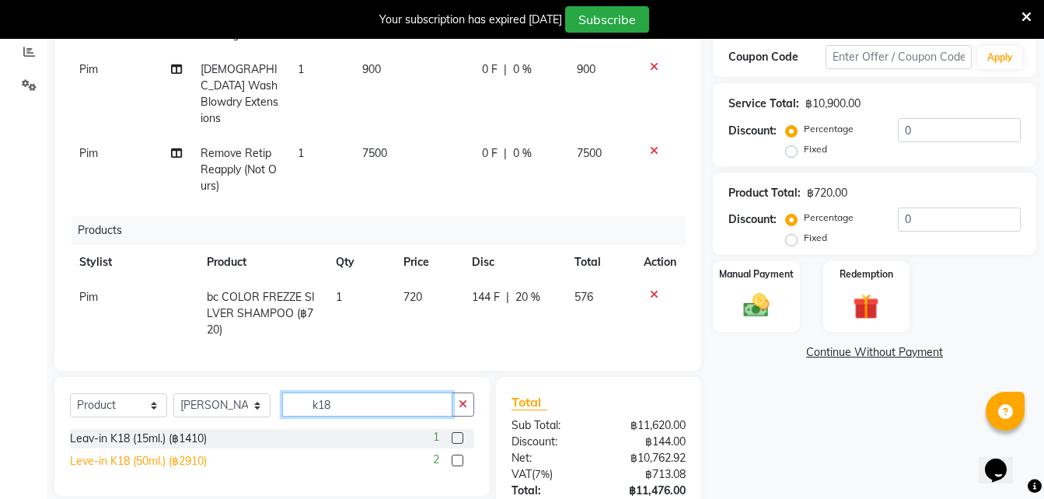
type input "k18"
click at [194, 459] on div "Leve-in K18 (50ml.) (฿2910)" at bounding box center [138, 461] width 137 height 16
checkbox input "false"
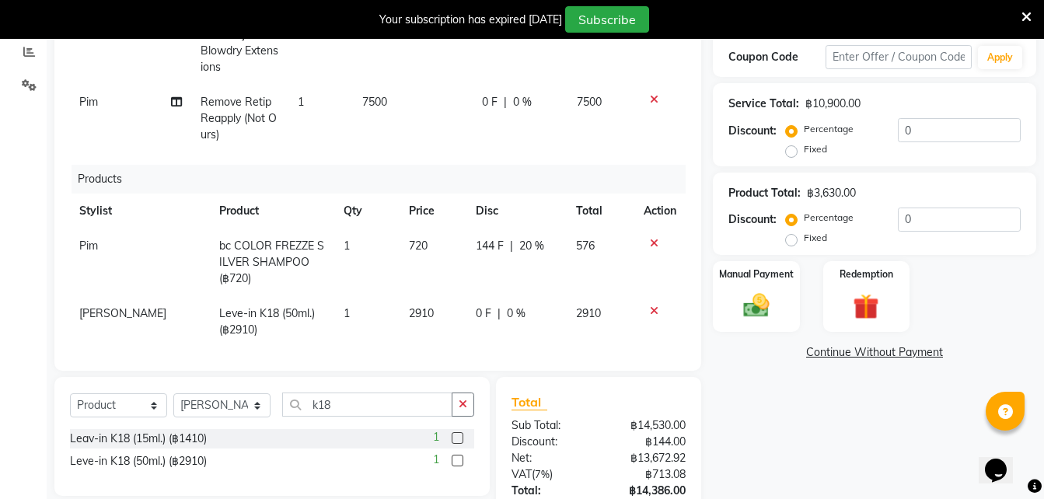
scroll to position [0, 0]
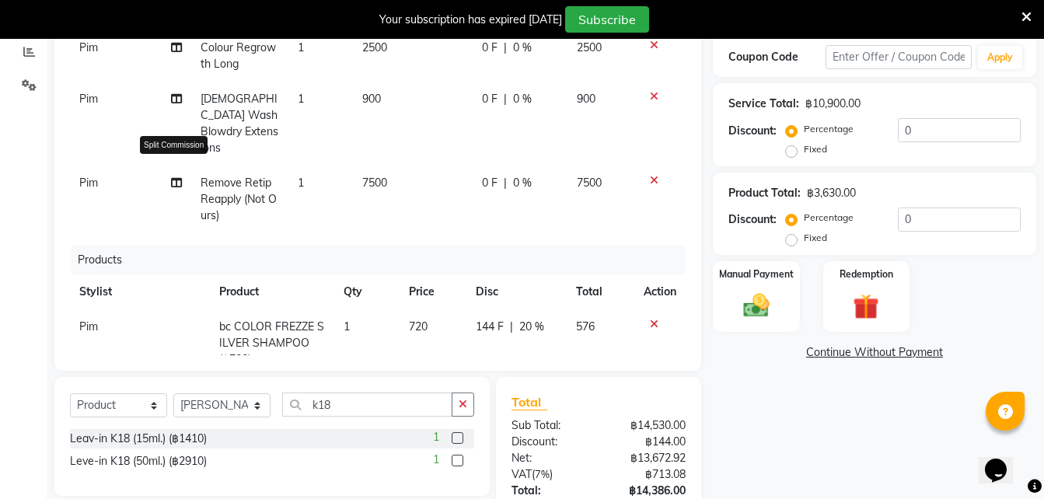
click at [177, 177] on icon at bounding box center [176, 182] width 11 height 11
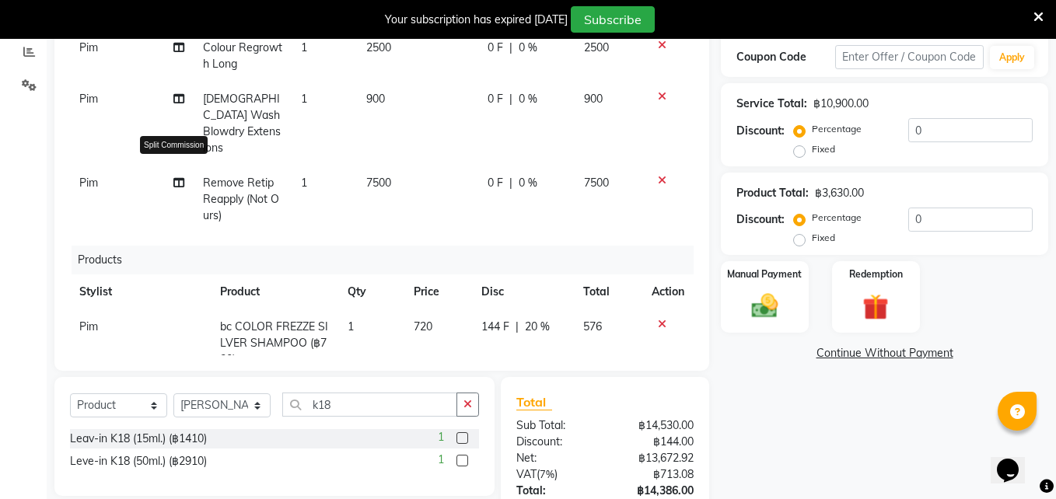
select select "65351"
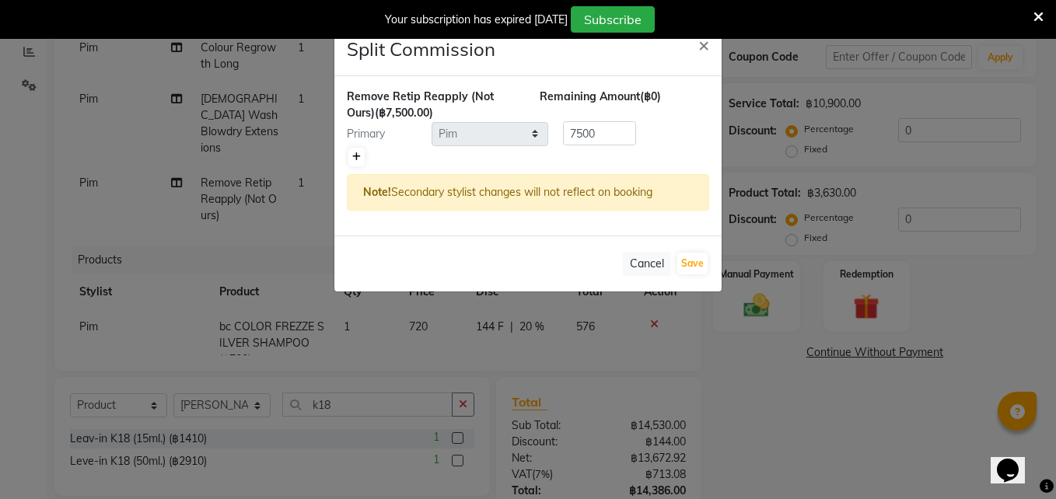
click at [356, 153] on icon at bounding box center [356, 156] width 9 height 9
type input "3750"
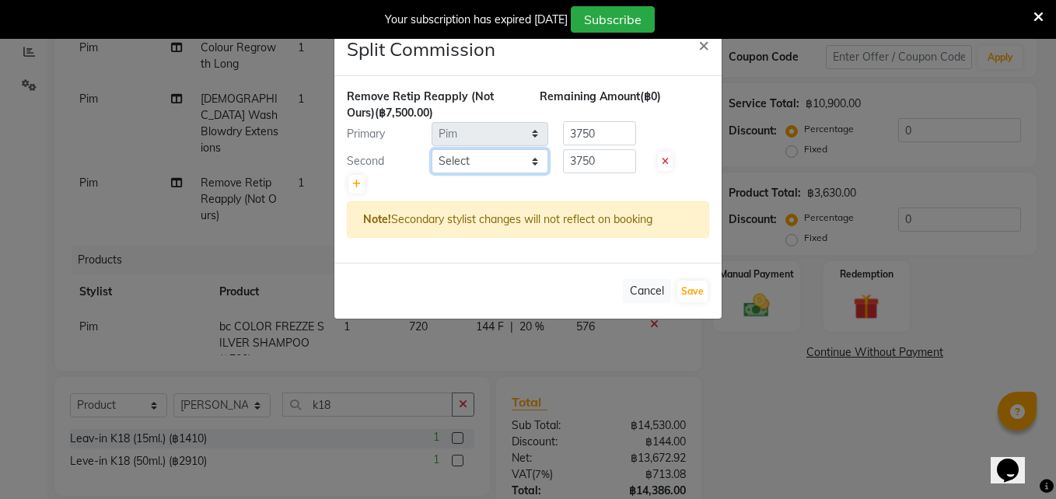
click at [449, 161] on select "Select Aon Apple Boss Luke Fon Kate Pim" at bounding box center [490, 161] width 117 height 24
select select "56711"
click at [432, 149] on select "Select Aon Apple Boss Luke Fon Kate Pim" at bounding box center [490, 161] width 117 height 24
click at [610, 161] on input "3750" at bounding box center [599, 161] width 73 height 24
type input "3"
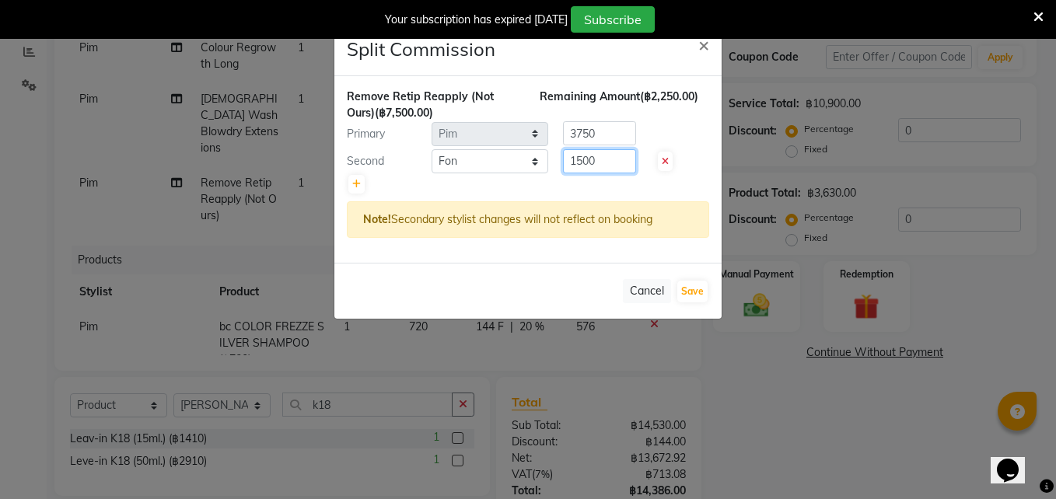
type input "1500"
click at [607, 130] on input "3750" at bounding box center [599, 133] width 73 height 24
type input "3"
type input "6000"
click at [694, 292] on button "Save" at bounding box center [692, 292] width 30 height 22
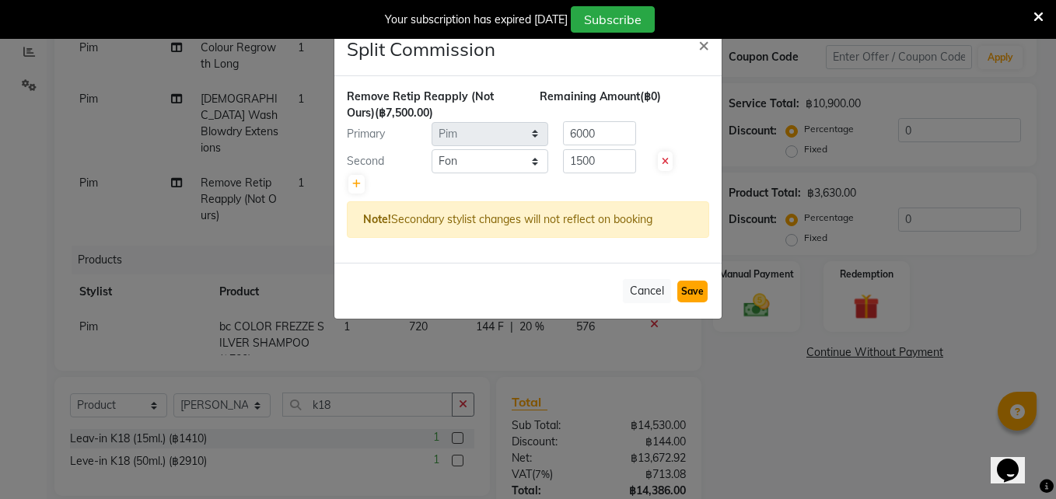
select select "Select"
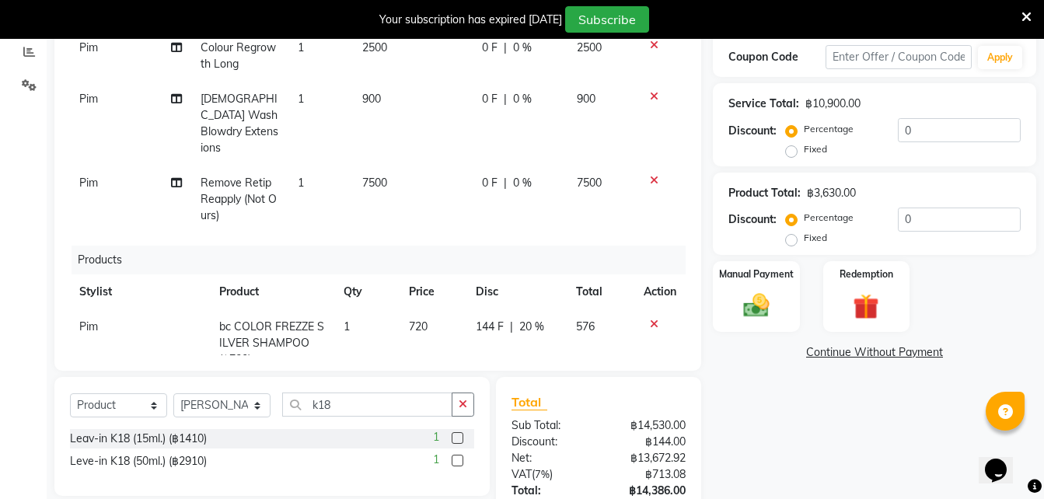
scroll to position [177, 0]
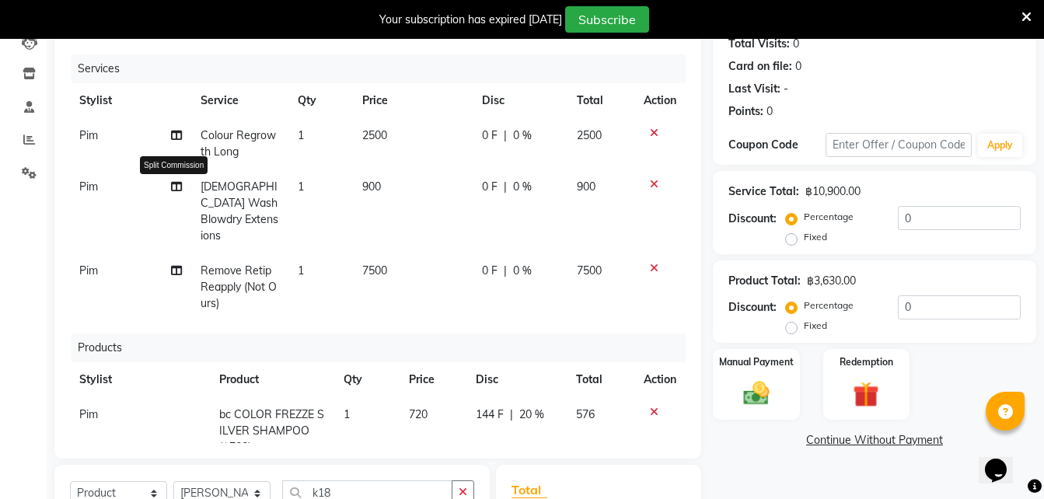
click at [175, 186] on icon at bounding box center [176, 186] width 11 height 11
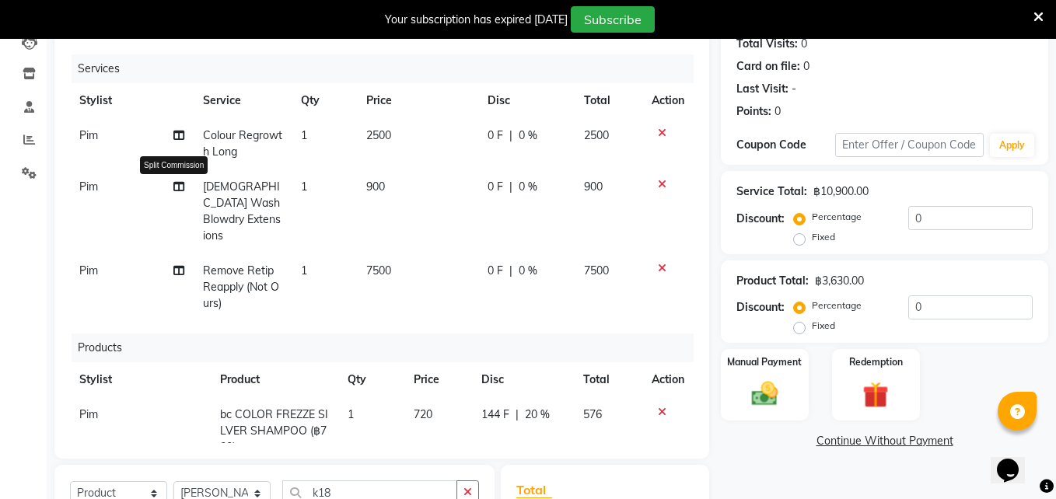
select select "65351"
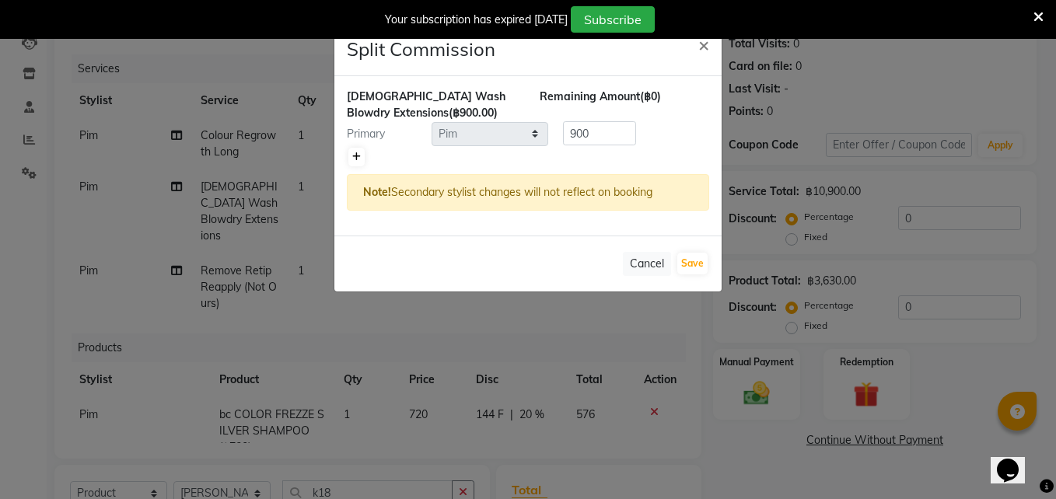
click at [351, 158] on link at bounding box center [356, 157] width 16 height 19
type input "450"
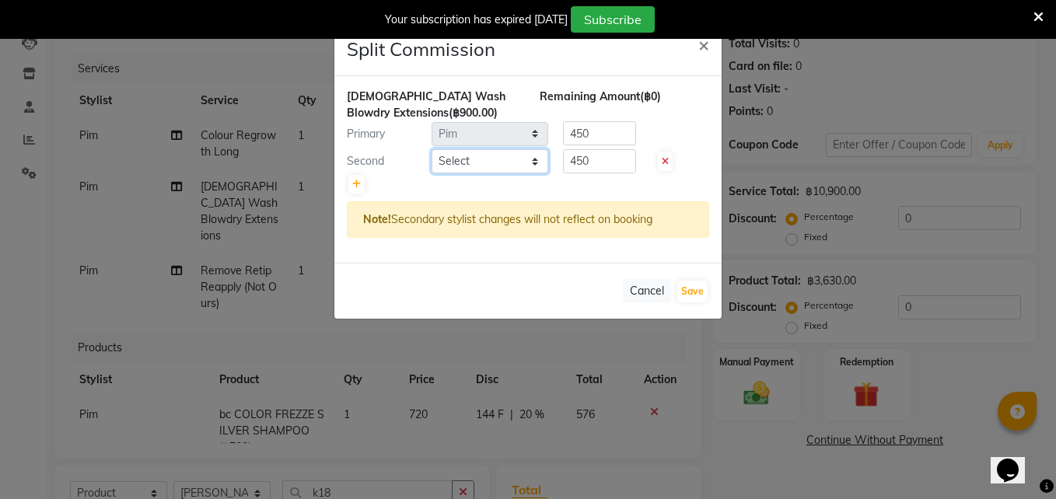
click at [460, 166] on select "Select Aon Apple Boss Luke Fon Kate Pim" at bounding box center [490, 161] width 117 height 24
click at [647, 296] on button "Cancel" at bounding box center [647, 291] width 48 height 24
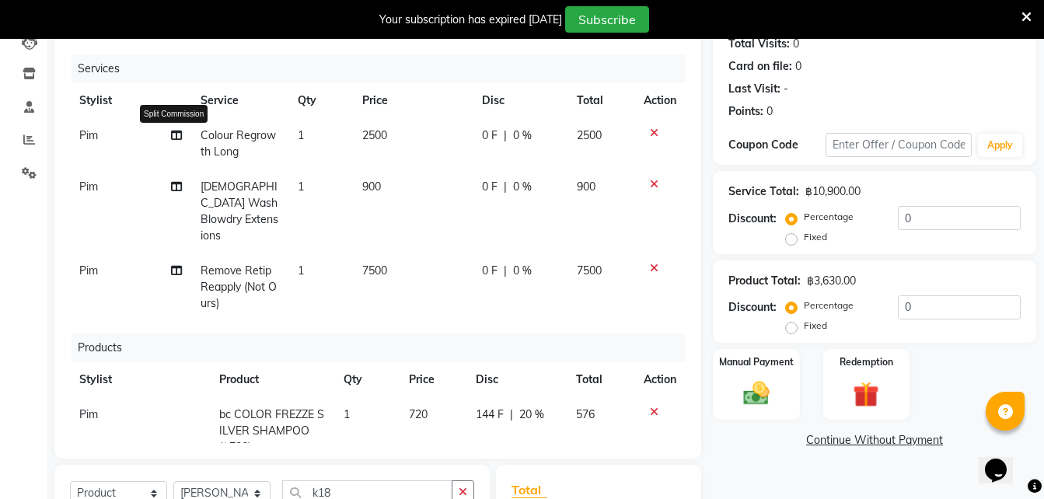
click at [172, 137] on icon at bounding box center [176, 135] width 11 height 11
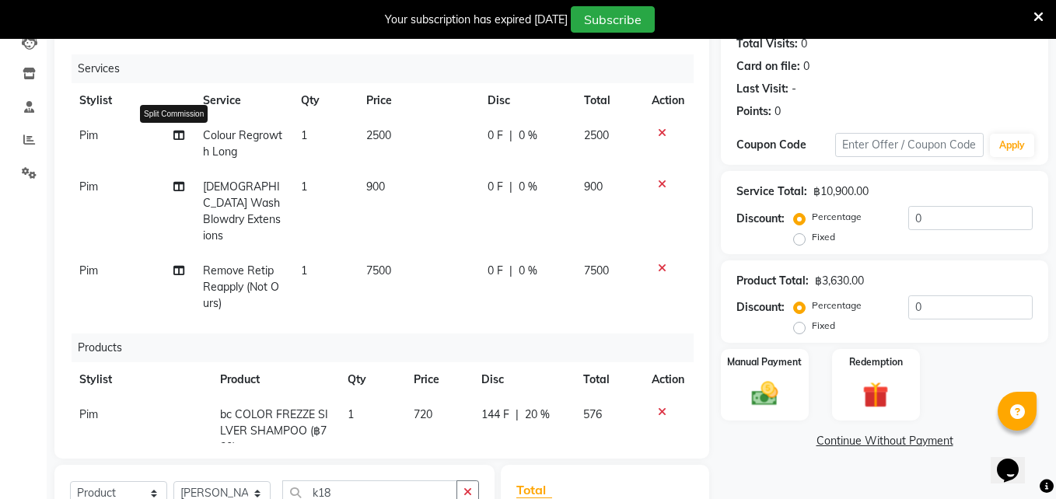
select select "65351"
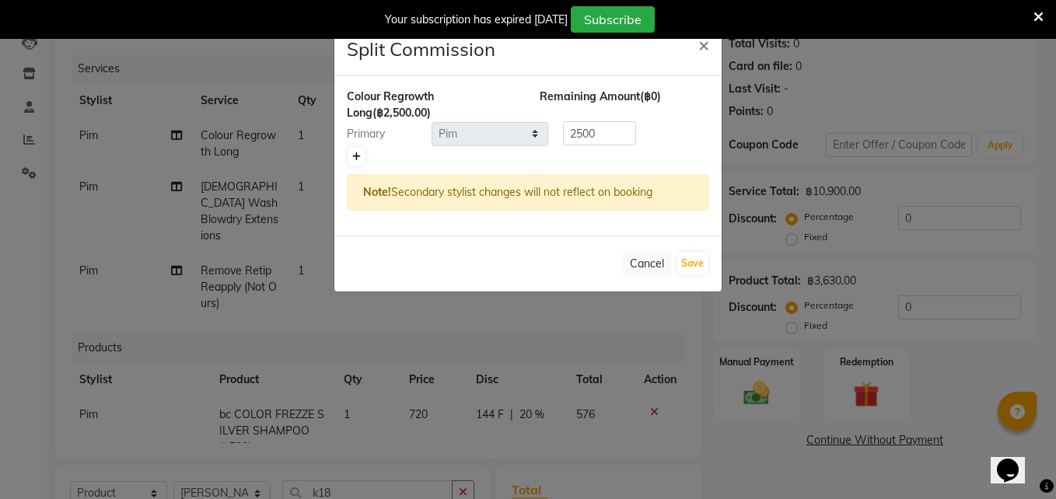
click at [355, 156] on icon at bounding box center [356, 156] width 9 height 9
type input "1250"
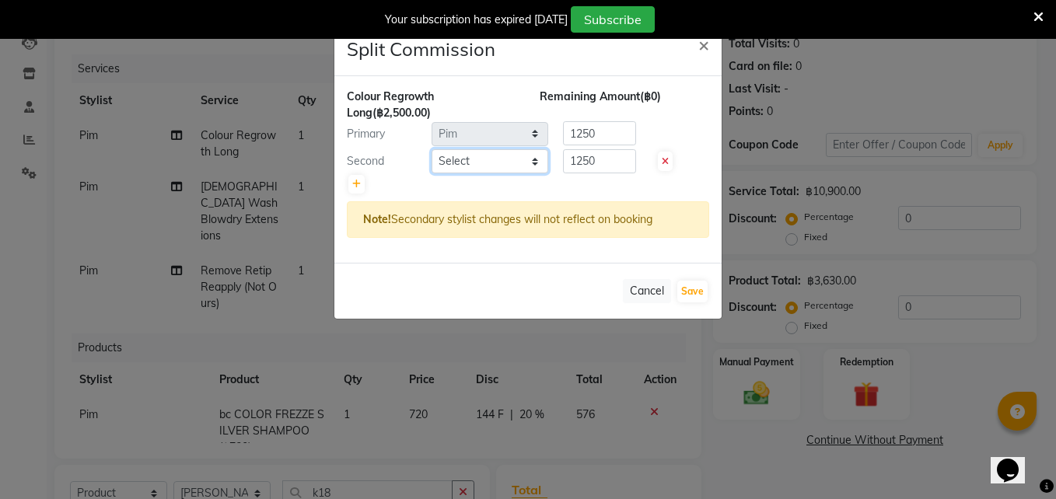
click at [481, 164] on select "Select Aon Apple Boss Luke Fon Kate Pim" at bounding box center [490, 161] width 117 height 24
select select "56711"
click at [432, 149] on select "Select Aon Apple Boss Luke Fon Kate Pim" at bounding box center [490, 161] width 117 height 24
click at [597, 165] on input "1250" at bounding box center [599, 161] width 73 height 24
type input "1"
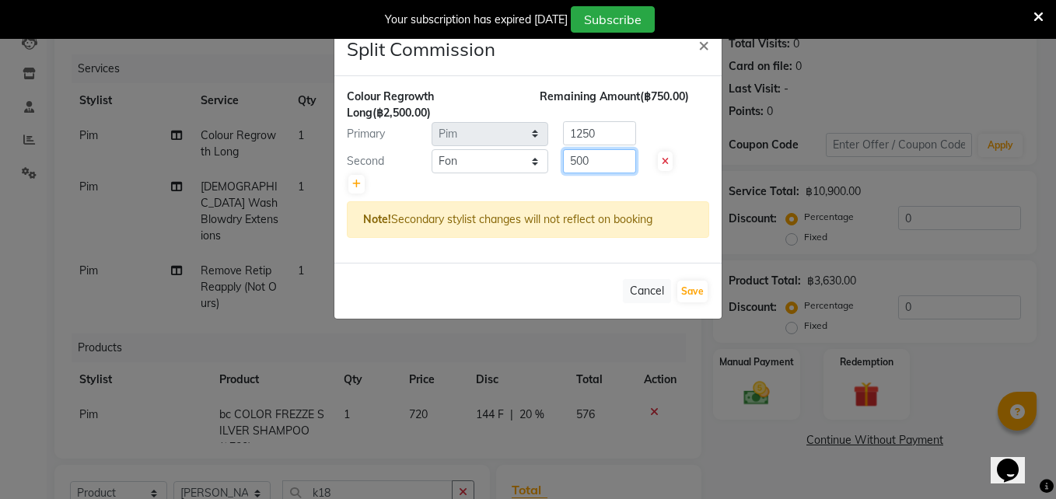
type input "500"
click at [606, 136] on input "1250" at bounding box center [599, 133] width 73 height 24
type input "1"
type input "2000"
click at [688, 293] on button "Save" at bounding box center [692, 292] width 30 height 22
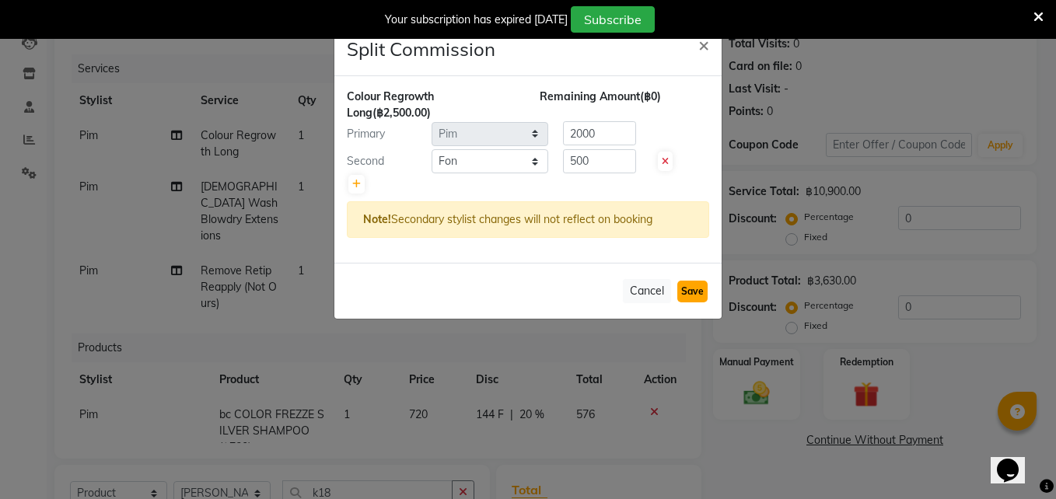
select select "Select"
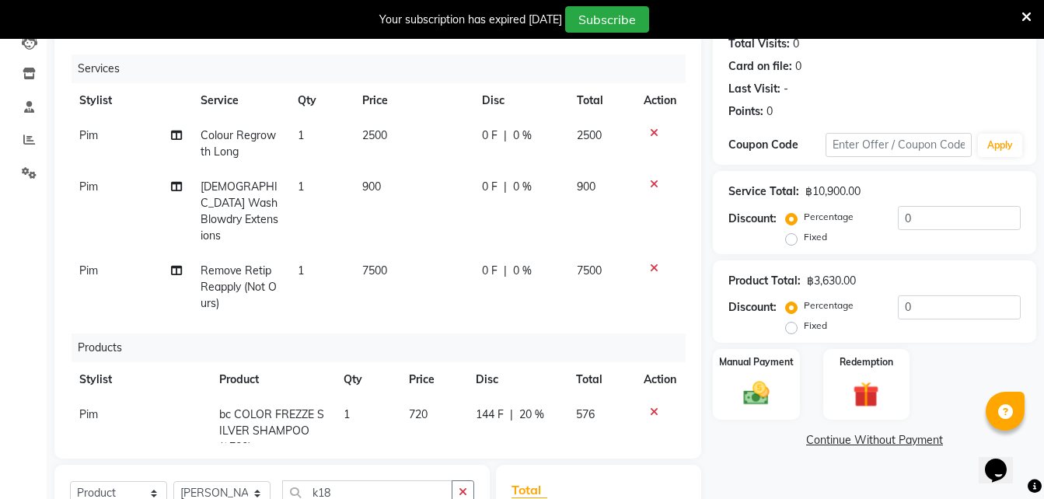
scroll to position [254, 0]
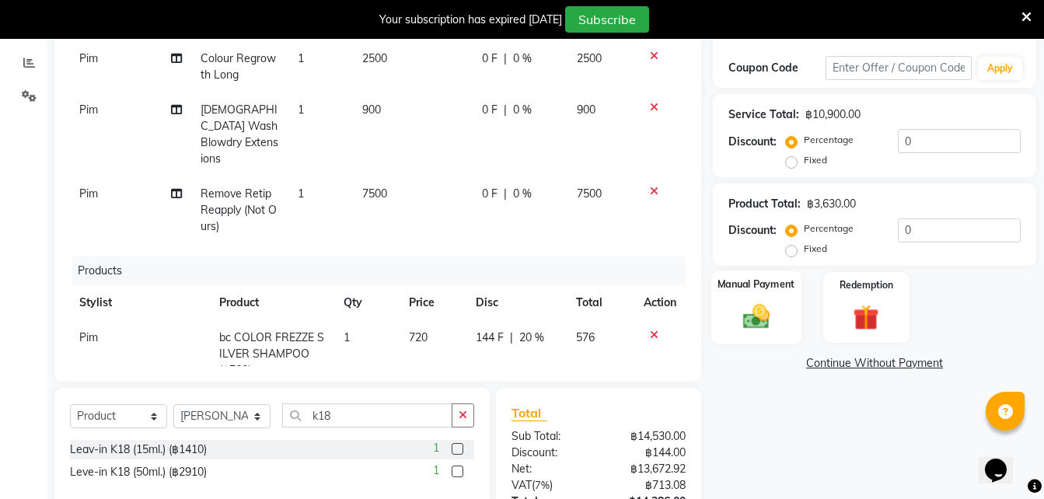
click at [760, 311] on img at bounding box center [757, 317] width 44 height 31
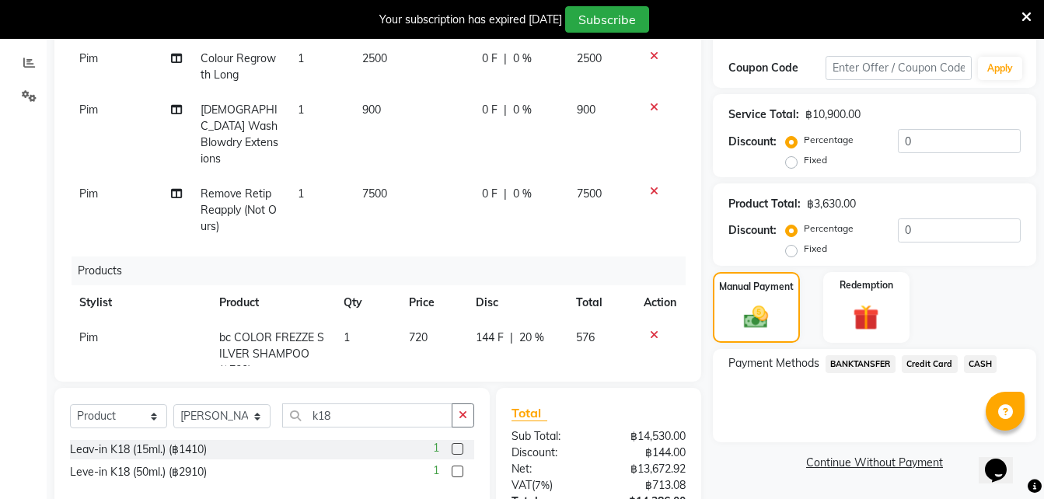
click at [927, 369] on span "Credit Card" at bounding box center [930, 364] width 56 height 18
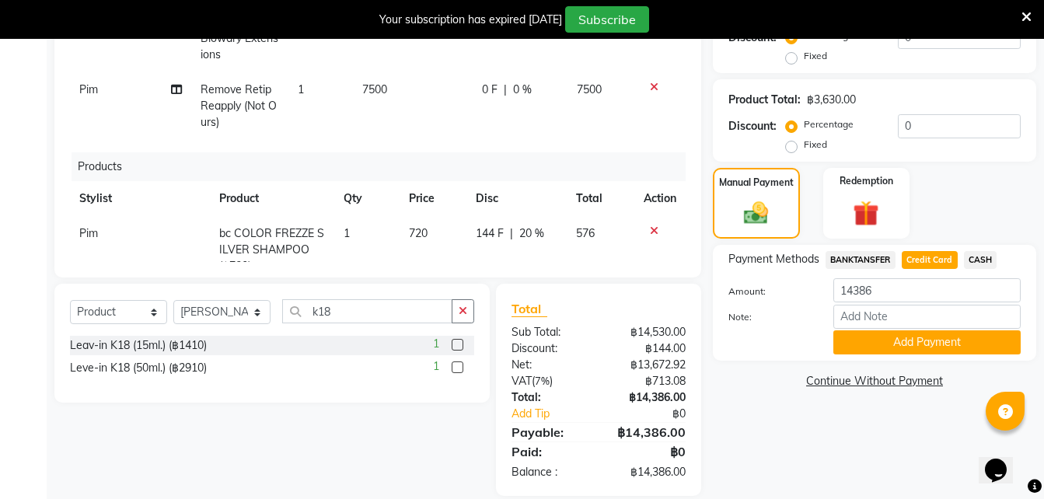
scroll to position [379, 0]
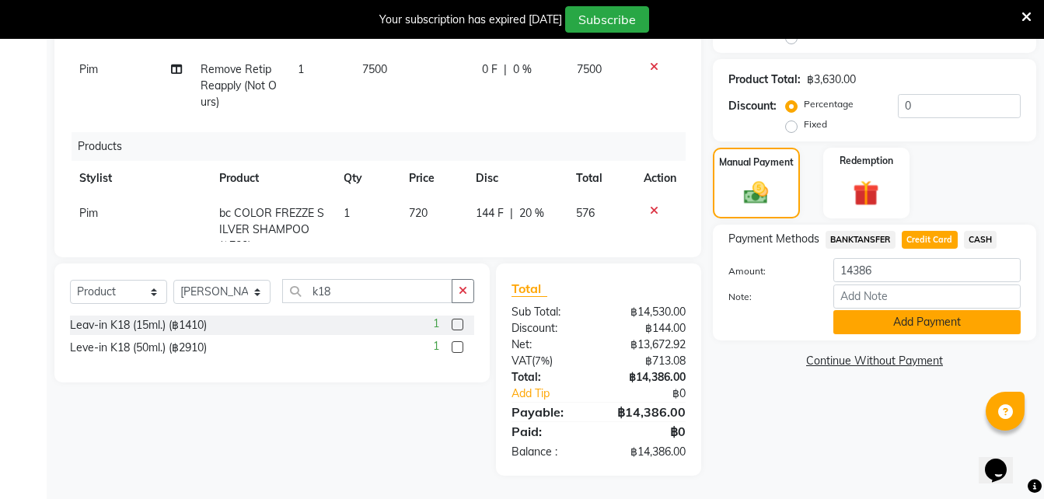
click at [916, 328] on button "Add Payment" at bounding box center [927, 322] width 187 height 24
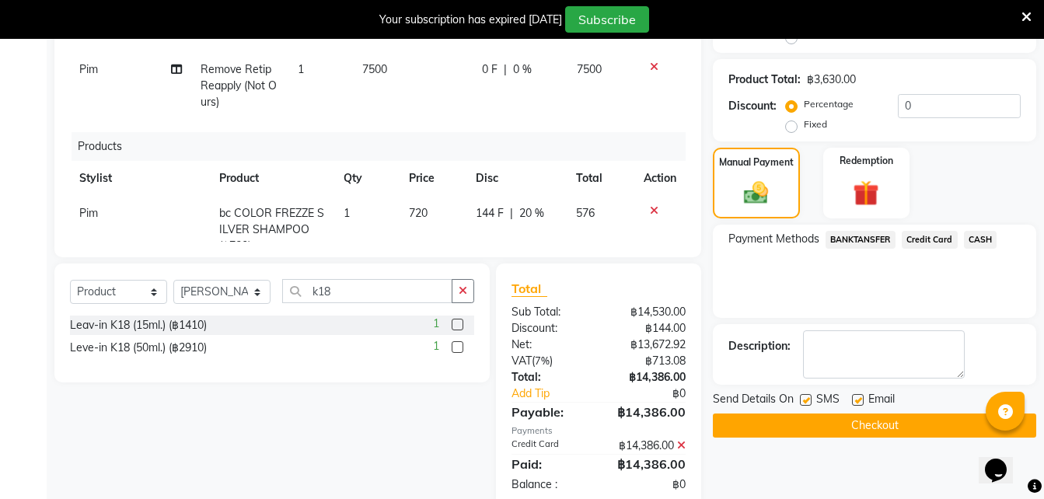
scroll to position [411, 0]
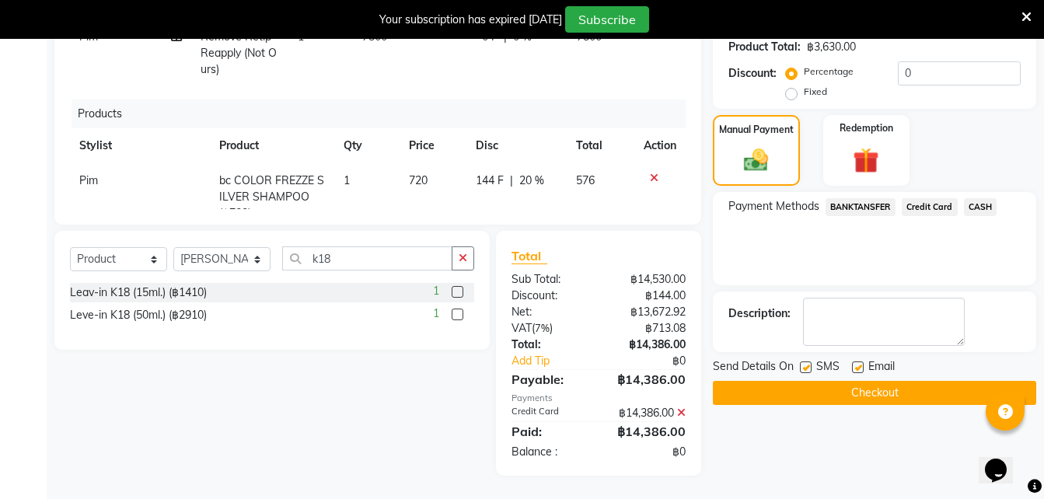
click at [771, 390] on button "Checkout" at bounding box center [874, 393] width 323 height 24
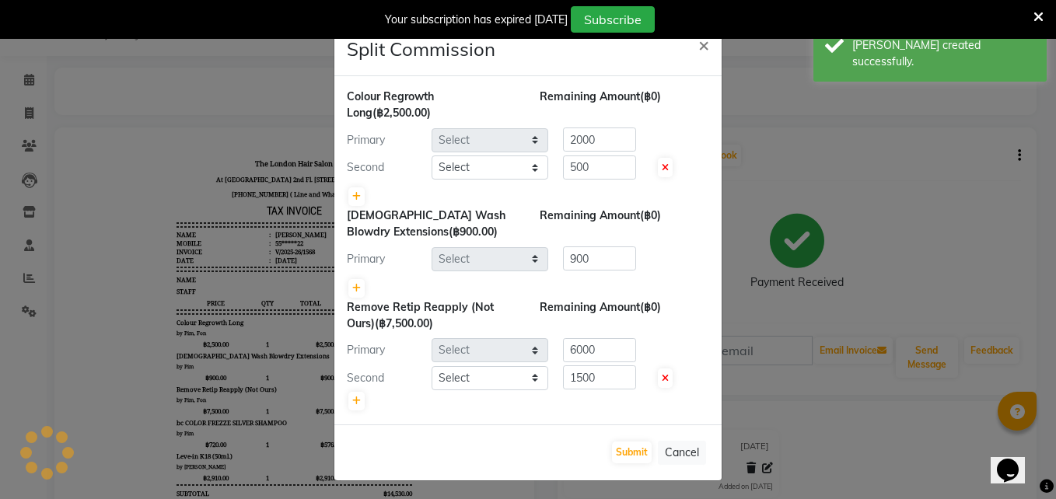
select select "65351"
select select "56711"
select select "65351"
select select "56711"
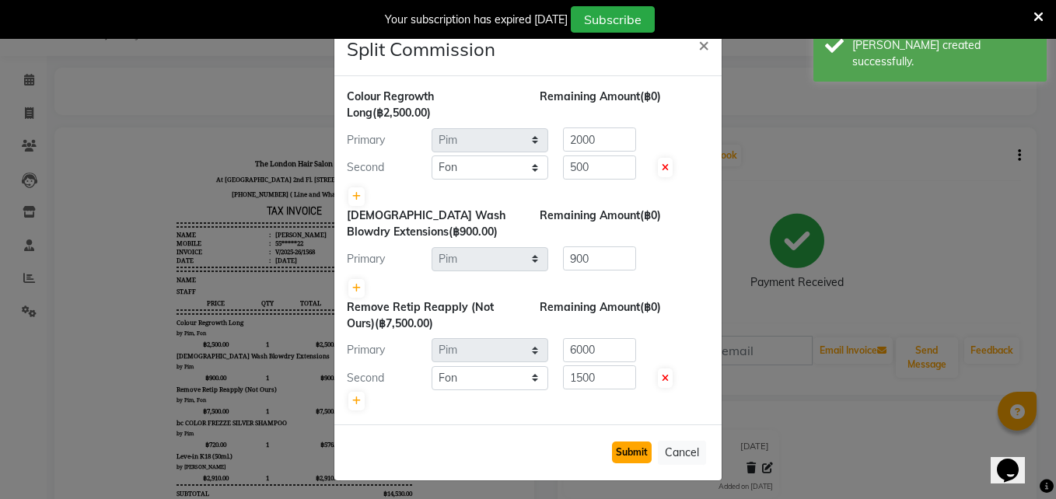
click at [624, 455] on button "Submit" at bounding box center [632, 453] width 40 height 22
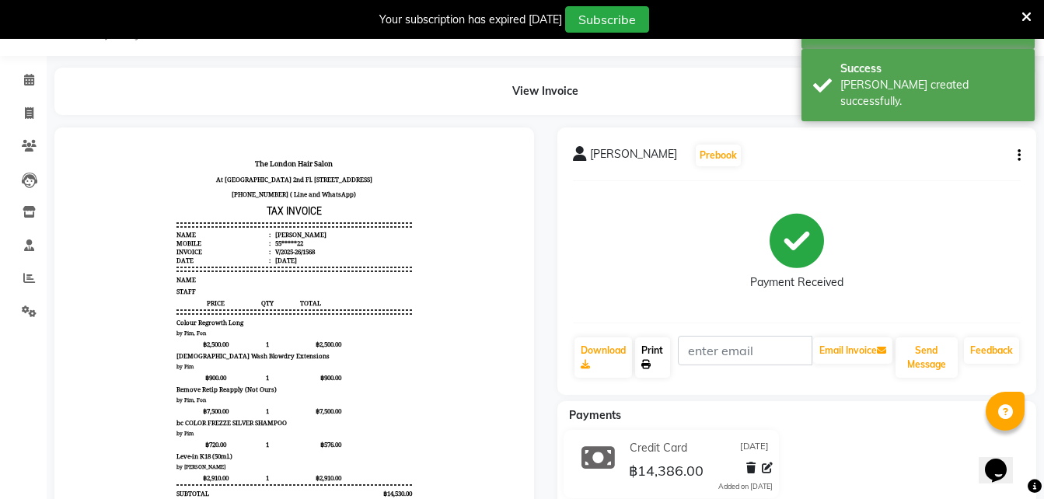
click at [649, 357] on link "Print" at bounding box center [653, 357] width 36 height 40
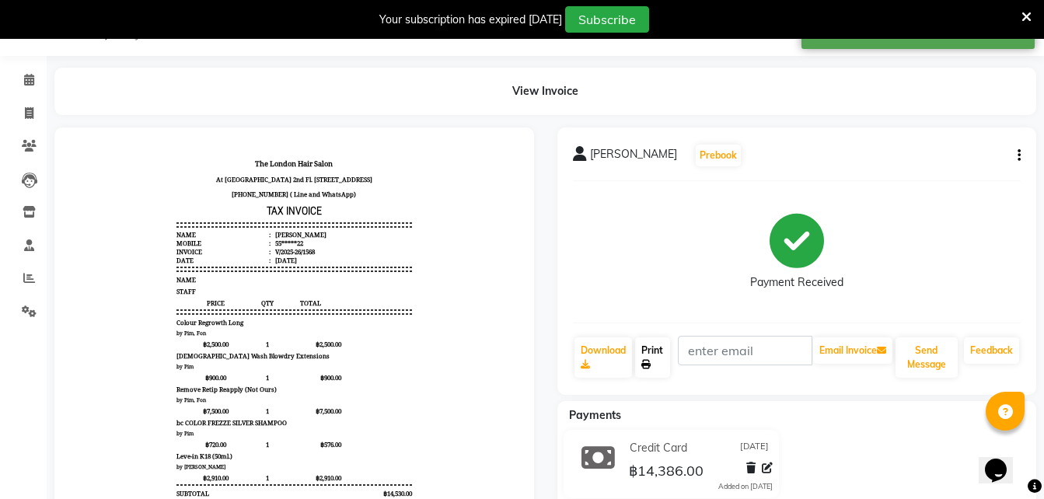
click at [649, 357] on link "Print" at bounding box center [653, 357] width 36 height 40
click at [36, 83] on span at bounding box center [29, 81] width 27 height 18
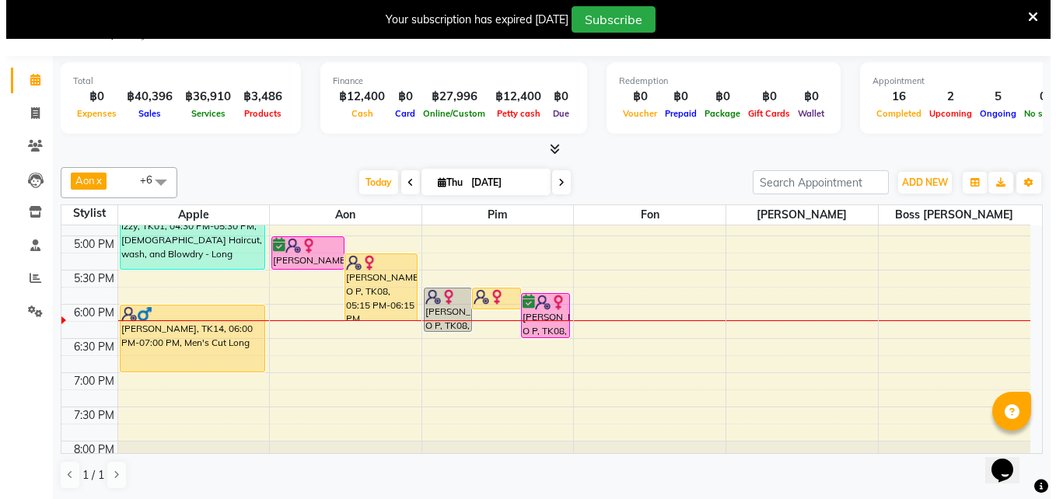
scroll to position [537, 0]
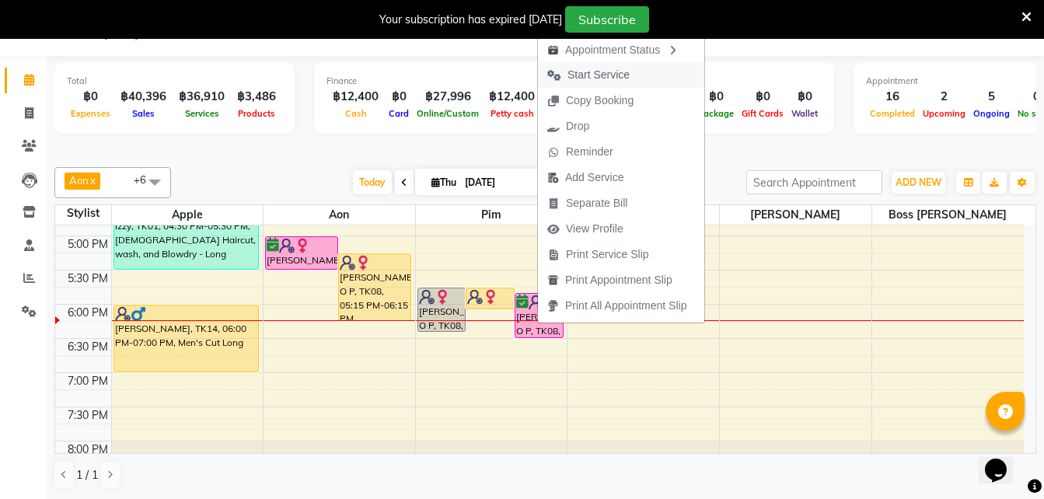
click at [595, 76] on span "Start Service" at bounding box center [599, 75] width 62 height 16
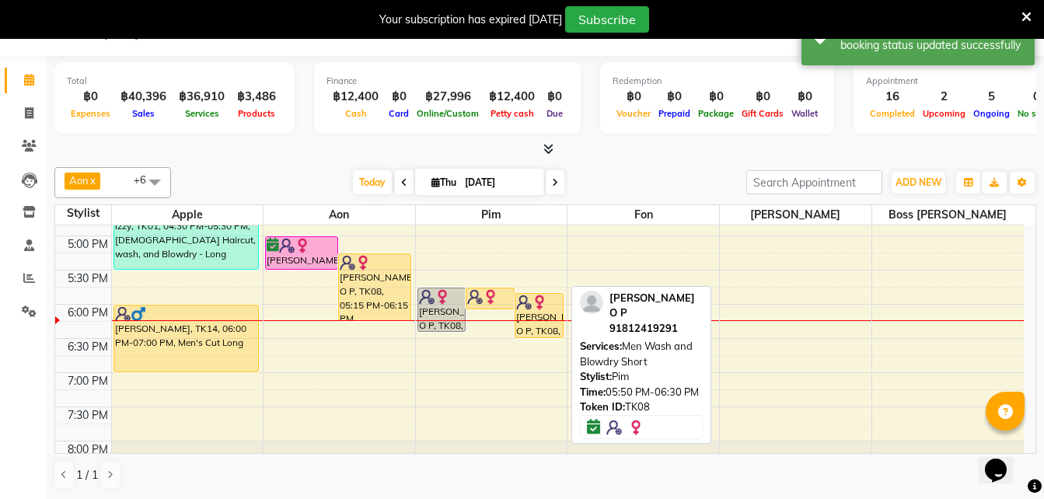
click at [540, 310] on div "Sudhish O P, TK08, 05:50 PM-06:30 PM, Men Wash and Blowdry Short" at bounding box center [539, 316] width 47 height 44
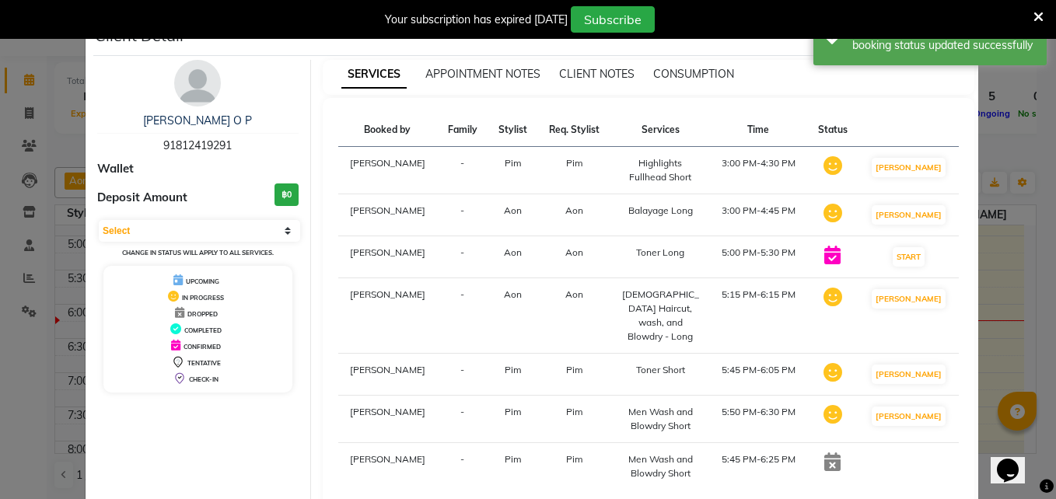
click at [1000, 235] on ngb-modal-window "Client Detail Sudhish O P 91812419291 Wallet Deposit Amount ฿0 Select IN SERVIC…" at bounding box center [528, 249] width 1056 height 499
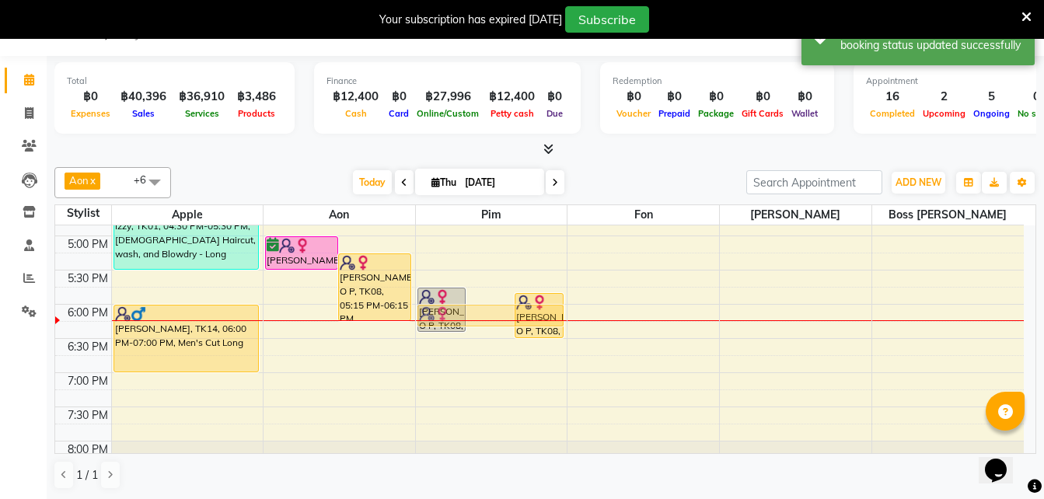
drag, startPoint x: 488, startPoint y: 299, endPoint x: 489, endPoint y: 320, distance: 20.2
click at [489, 320] on div "K. Thitichaya Panson, TK12, 12:45 PM-01:35 PM, Ladies Blow dry Long Yara DanDan…" at bounding box center [492, 99] width 152 height 820
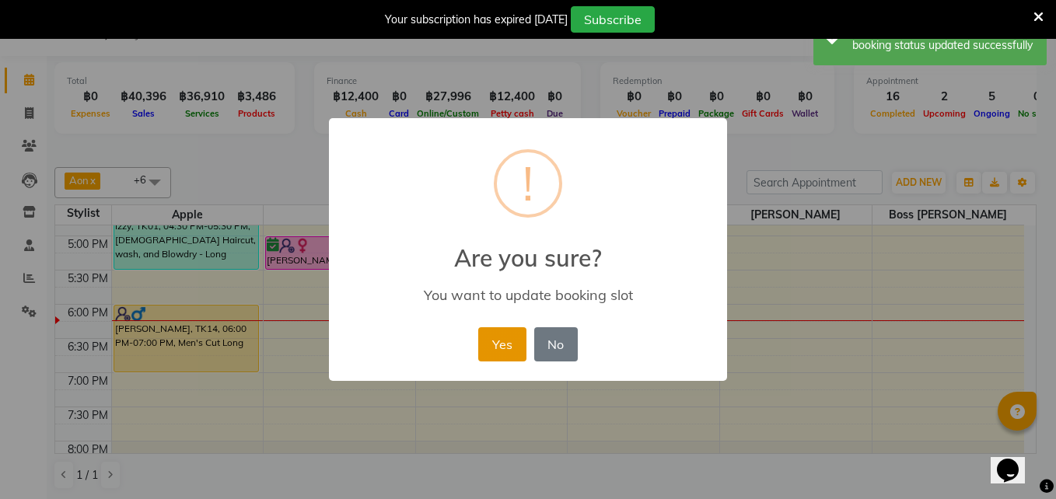
click at [498, 348] on button "Yes" at bounding box center [501, 344] width 47 height 34
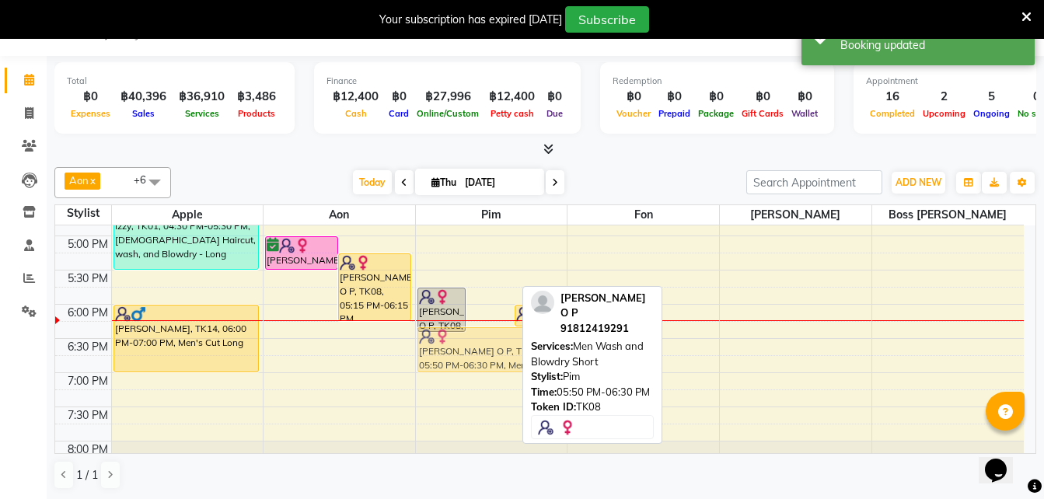
drag, startPoint x: 491, startPoint y: 302, endPoint x: 497, endPoint y: 324, distance: 23.4
click at [497, 324] on div "K. Thitichaya Panson, TK12, 12:45 PM-01:35 PM, Ladies Blow dry Long Yara DanDan…" at bounding box center [492, 99] width 152 height 820
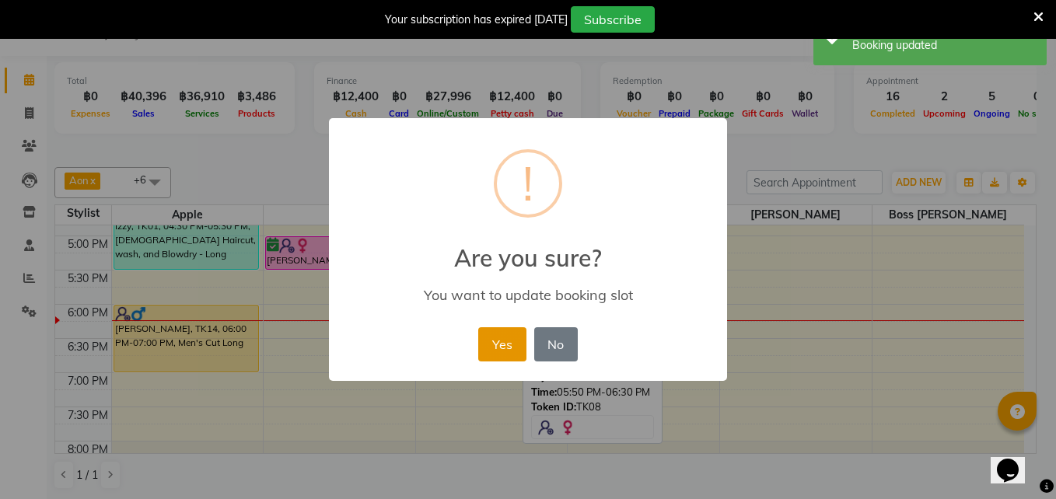
click at [491, 351] on button "Yes" at bounding box center [501, 344] width 47 height 34
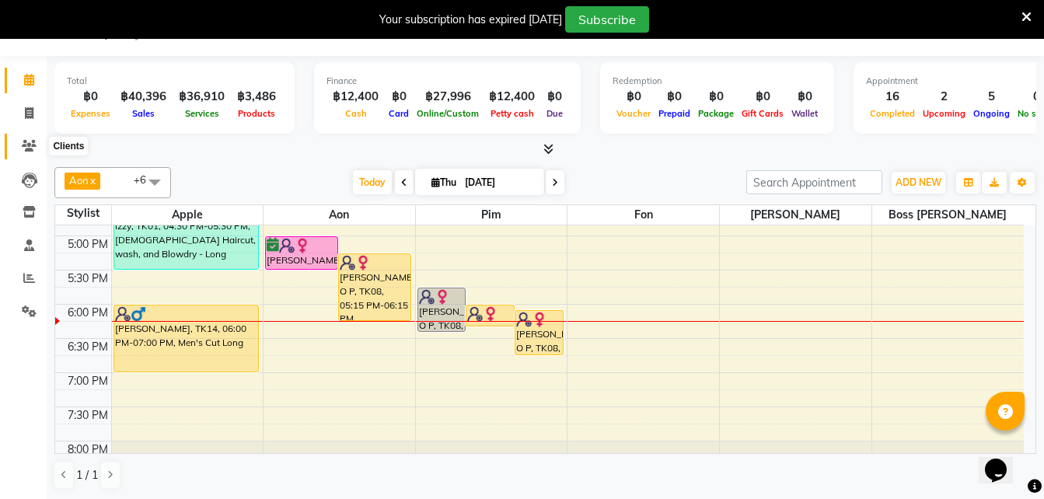
click at [31, 143] on icon at bounding box center [29, 146] width 15 height 12
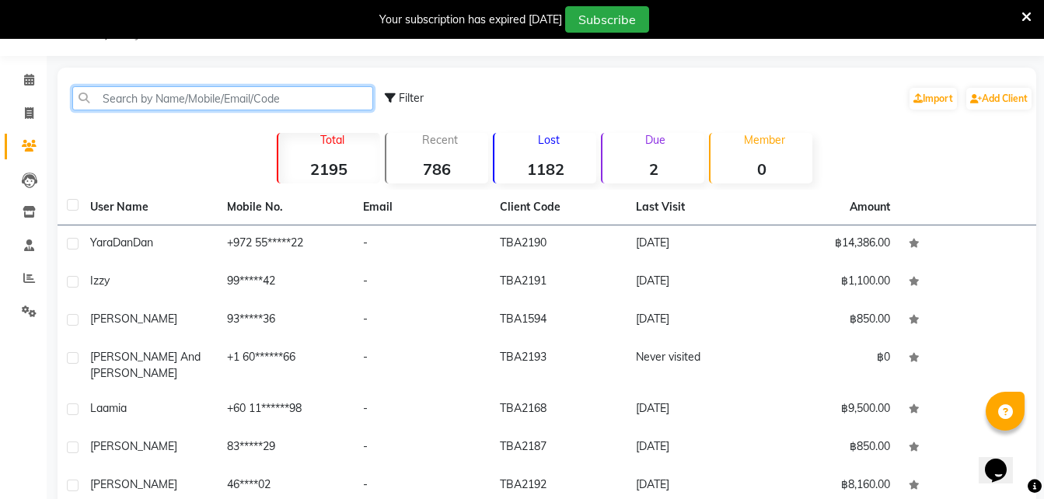
click at [243, 105] on input "text" at bounding box center [222, 98] width 301 height 24
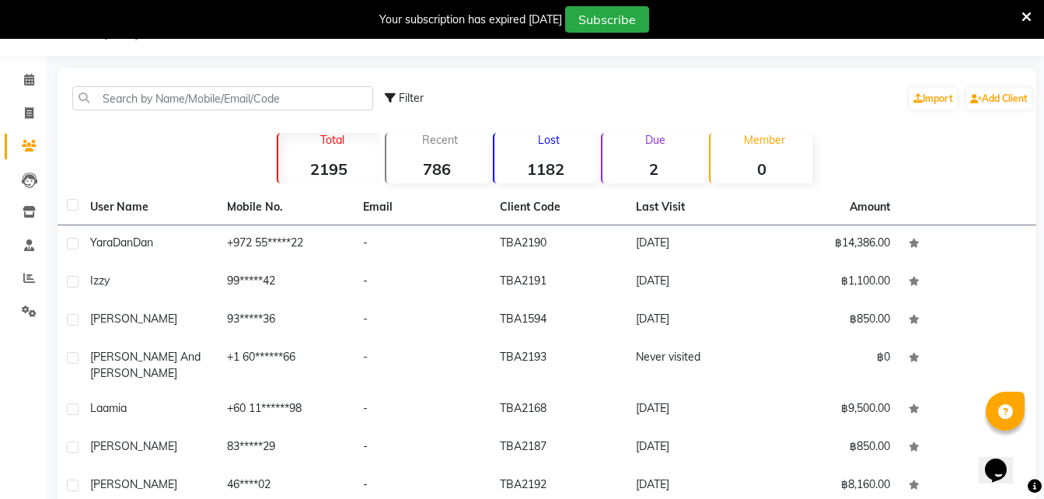
drag, startPoint x: 998, startPoint y: 102, endPoint x: 839, endPoint y: 107, distance: 158.7
click at [839, 107] on div "Filter Import Add Client" at bounding box center [709, 98] width 648 height 49
click at [1012, 96] on link "Add Client" at bounding box center [998, 99] width 65 height 22
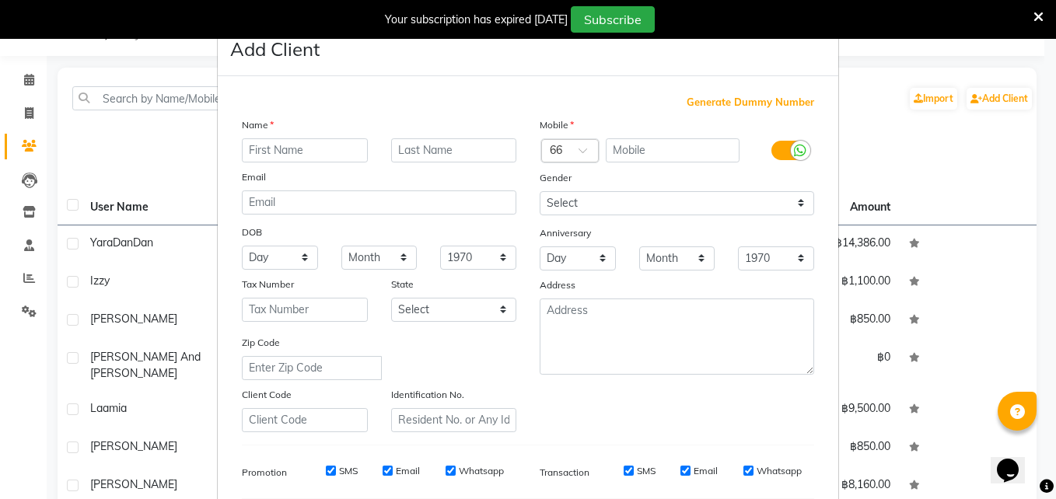
click at [271, 157] on input "text" at bounding box center [305, 150] width 126 height 24
type input "Hanna"
click at [417, 154] on input "text" at bounding box center [454, 150] width 126 height 24
type input "Charles"
click at [562, 147] on div at bounding box center [570, 152] width 56 height 16
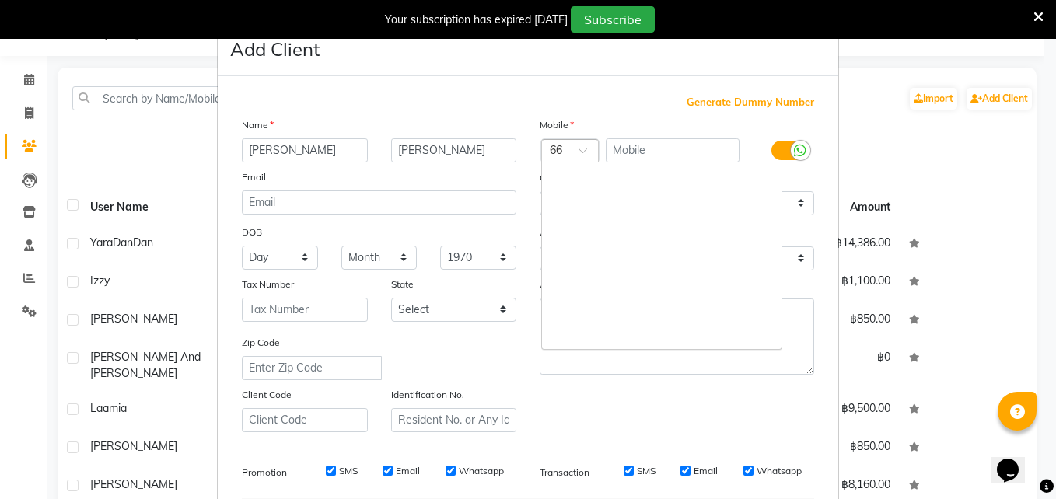
scroll to position [6042, 0]
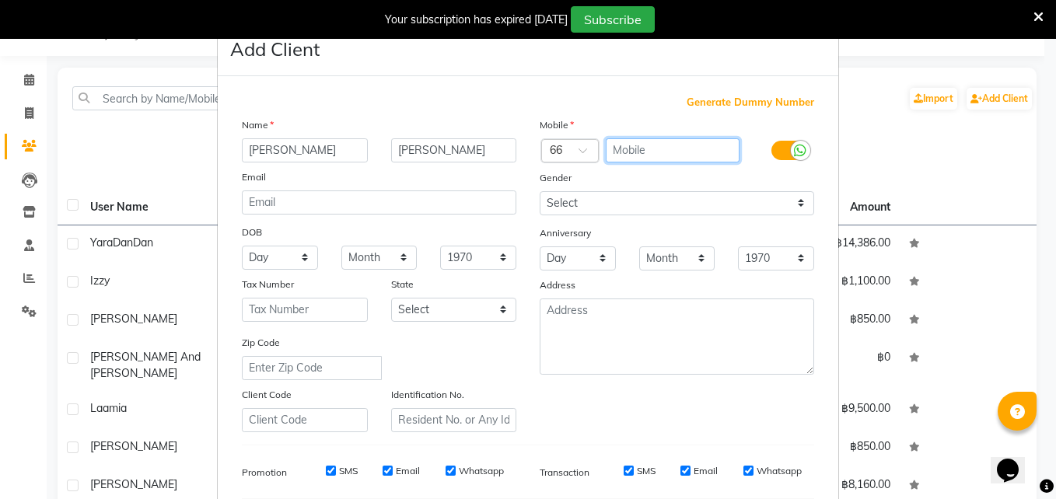
click at [624, 146] on input "text" at bounding box center [673, 150] width 135 height 24
type input "619958480"
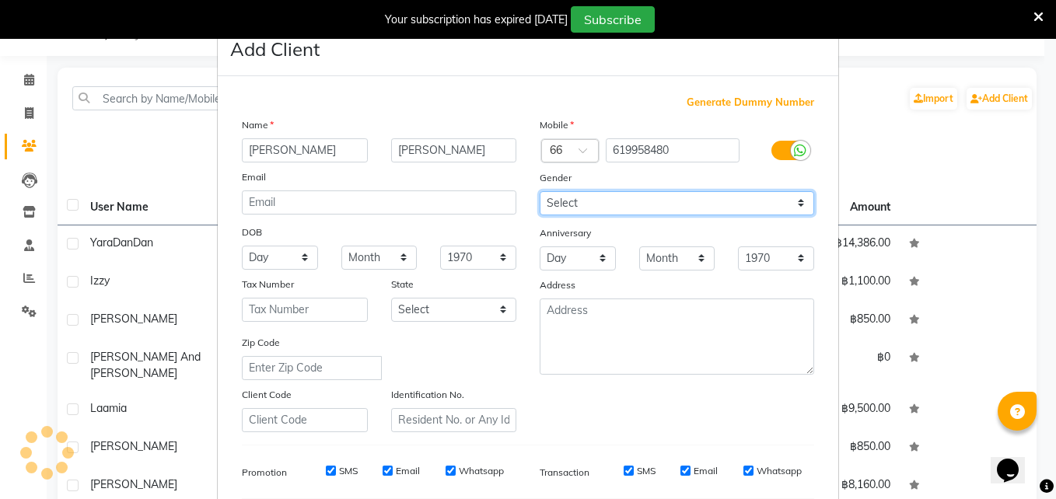
click at [552, 194] on select "Select Male Female Other Prefer Not To Say" at bounding box center [677, 203] width 274 height 24
select select "female"
click at [540, 191] on select "Select Male Female Other Prefer Not To Say" at bounding box center [677, 203] width 274 height 24
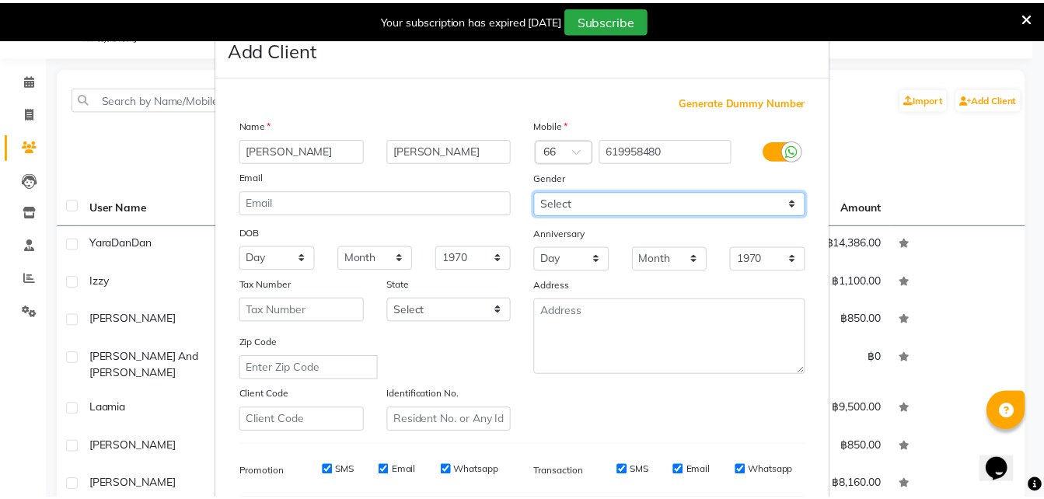
scroll to position [218, 0]
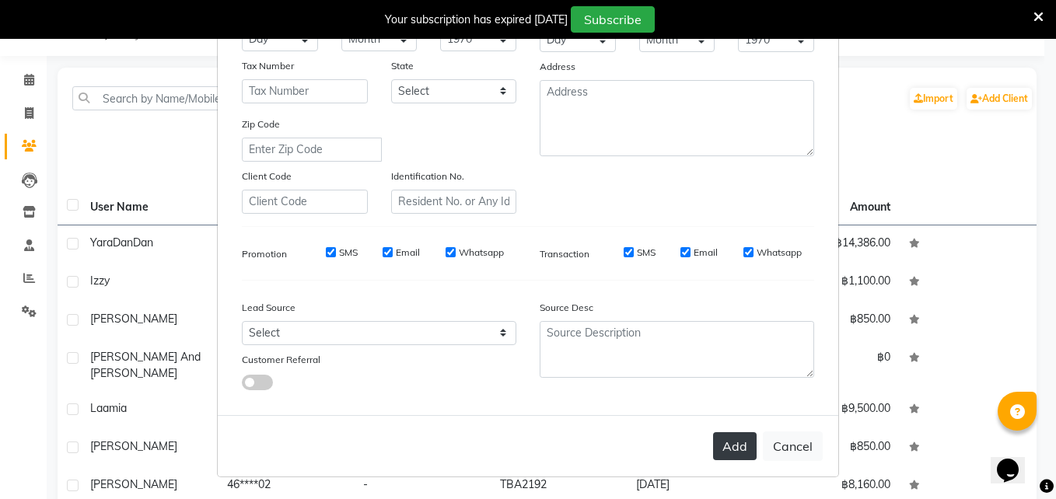
click at [729, 460] on button "Add" at bounding box center [735, 446] width 44 height 28
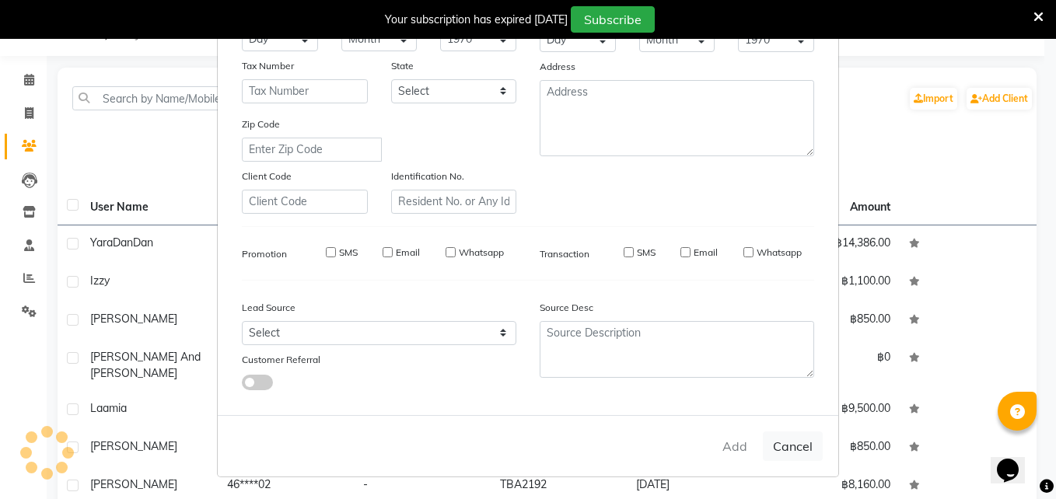
select select
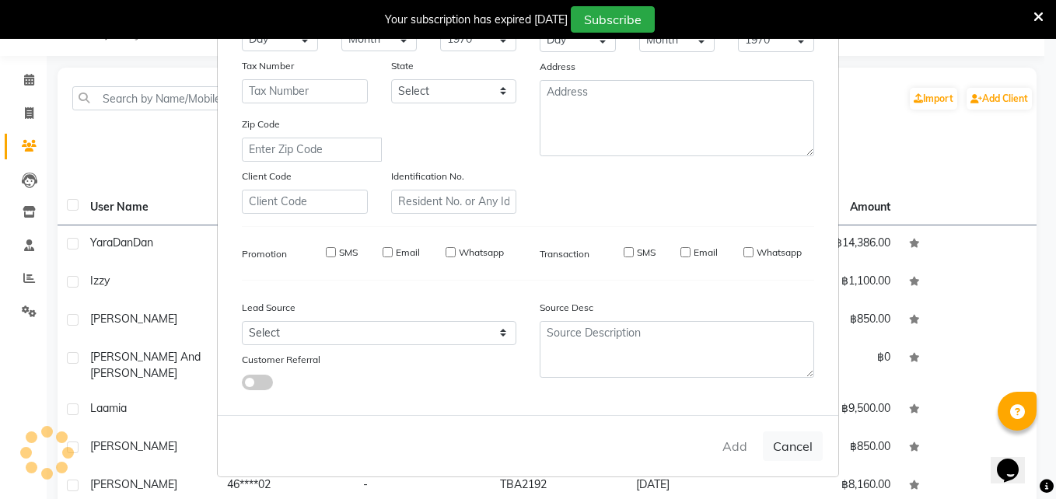
select select
checkbox input "false"
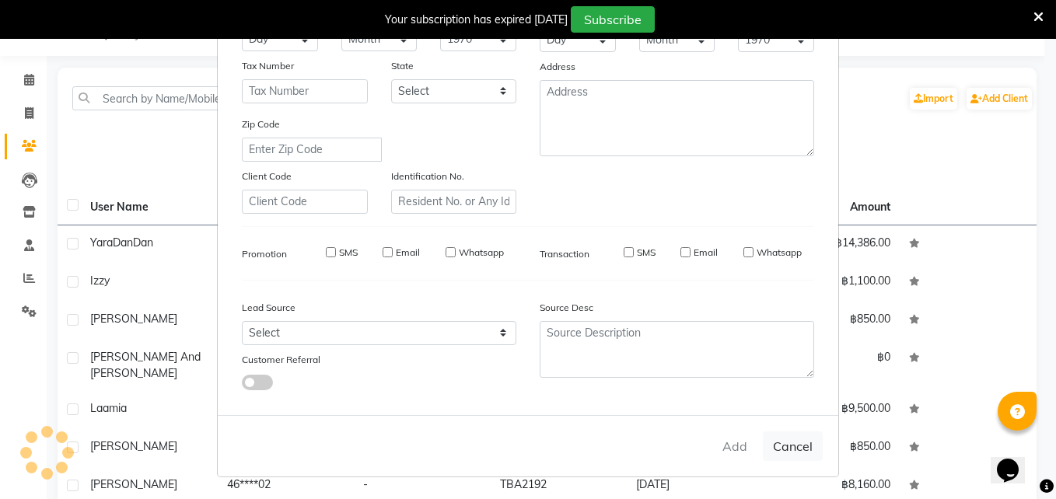
checkbox input "false"
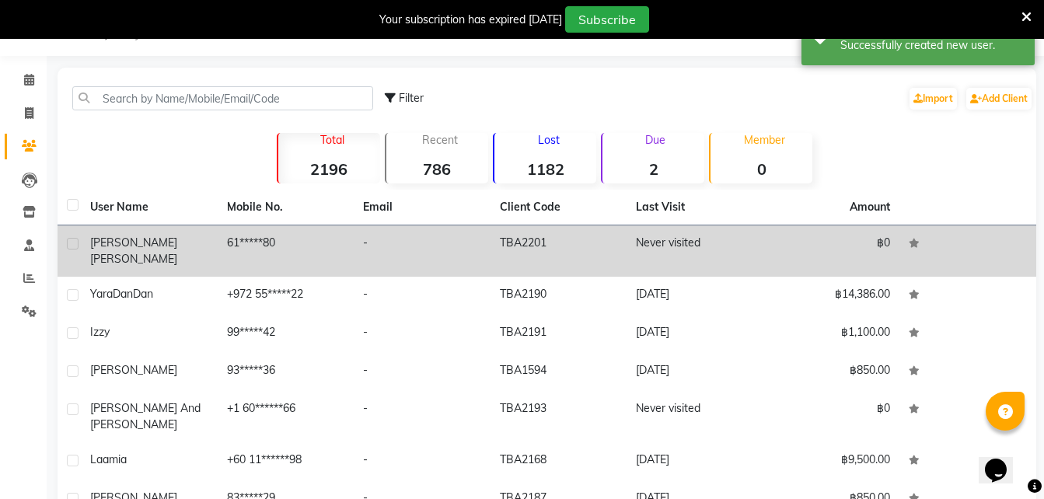
click at [507, 233] on td "TBA2201" at bounding box center [559, 250] width 137 height 51
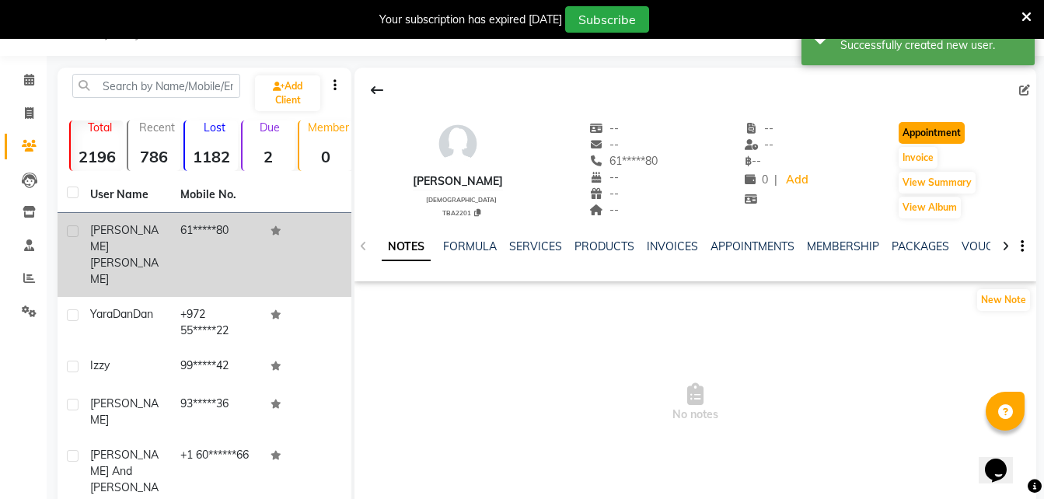
click at [928, 134] on button "Appointment" at bounding box center [932, 133] width 66 height 22
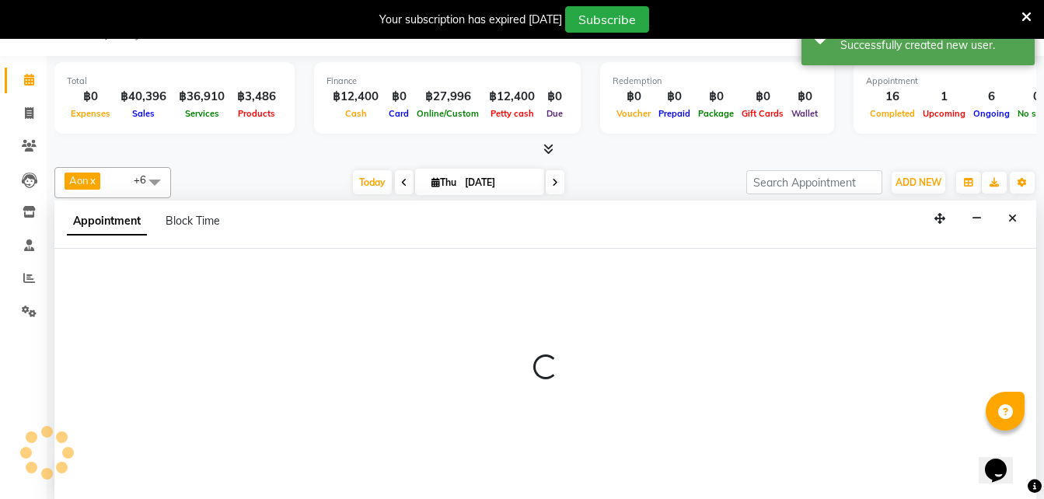
scroll to position [40, 0]
select select "tentative"
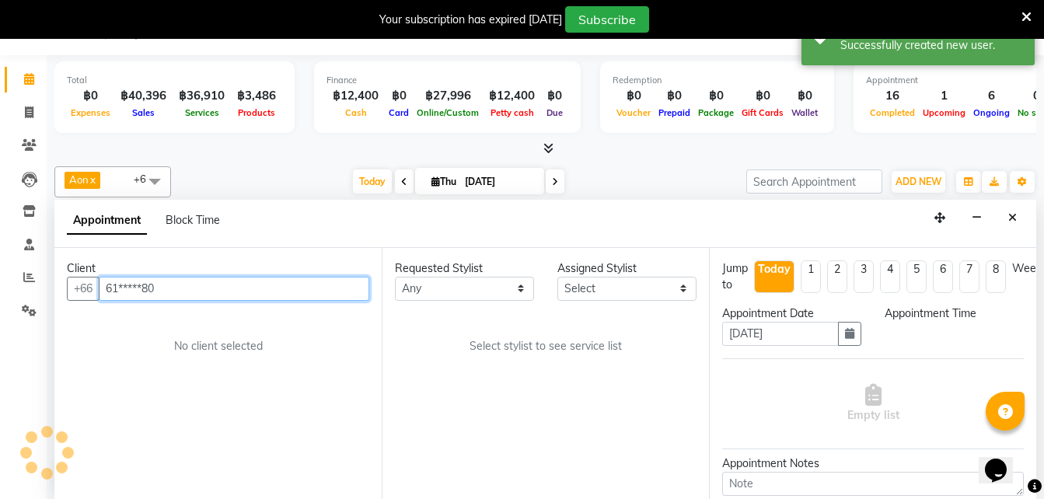
select select "600"
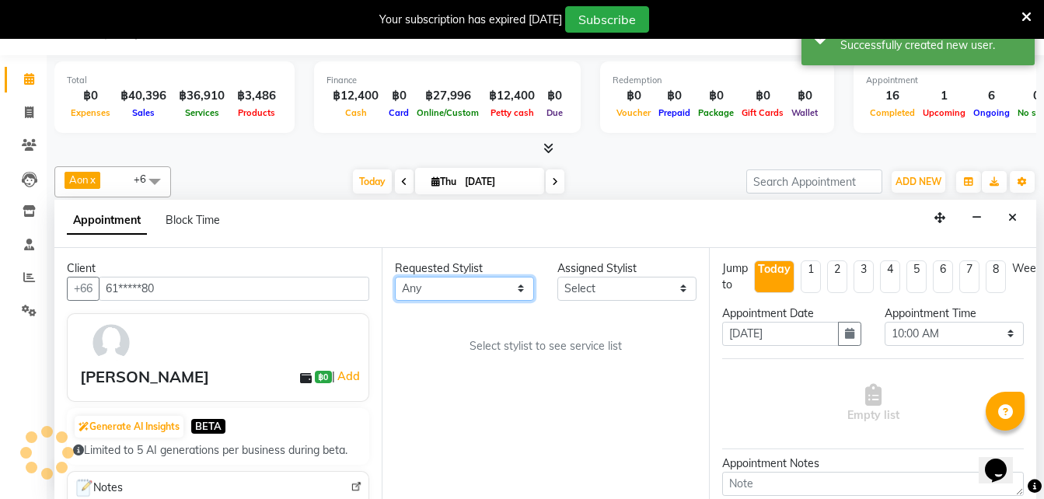
click at [410, 296] on select "Any Aon Apple Boss Luke Fon Kate Pim" at bounding box center [464, 289] width 139 height 24
select select "56710"
click at [395, 277] on select "Any Aon Apple Boss Luke Fon Kate Pim" at bounding box center [464, 289] width 139 height 24
select select "56710"
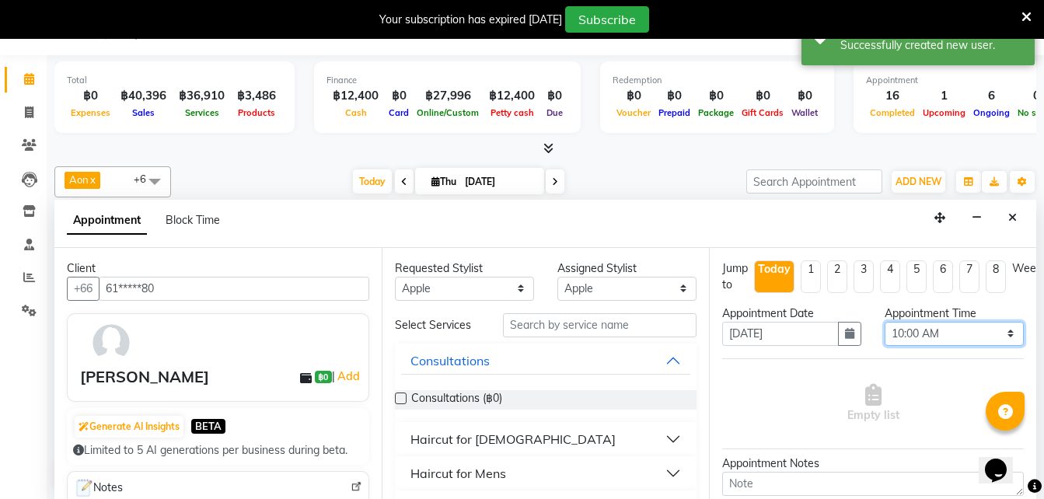
click at [919, 331] on select "Select 10:00 AM 10:05 AM 10:10 AM 10:15 AM 10:20 AM 10:25 AM 10:30 AM 10:35 AM …" at bounding box center [954, 334] width 139 height 24
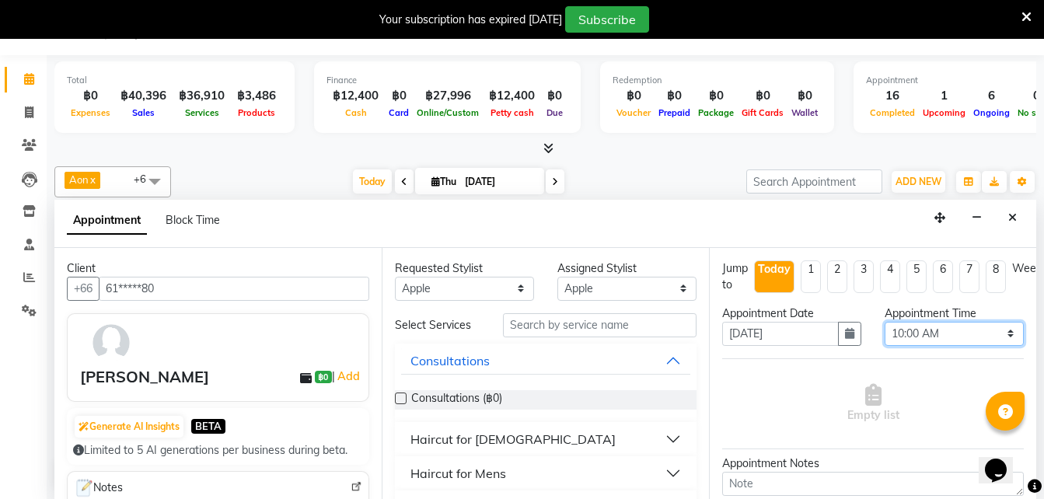
select select "840"
click at [885, 322] on select "Select 10:00 AM 10:05 AM 10:10 AM 10:15 AM 10:20 AM 10:25 AM 10:30 AM 10:35 AM …" at bounding box center [954, 334] width 139 height 24
click at [848, 335] on icon "button" at bounding box center [849, 333] width 9 height 11
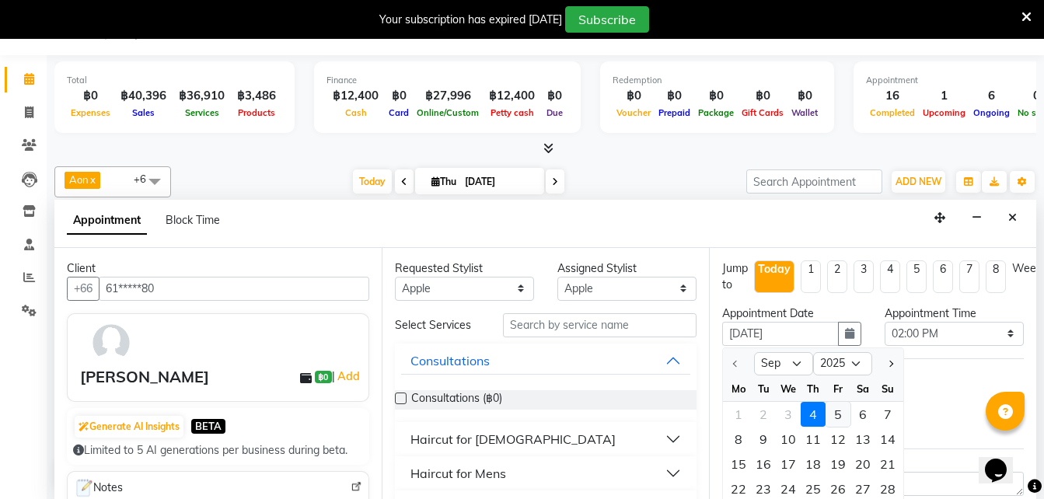
click at [835, 412] on div "5" at bounding box center [838, 414] width 25 height 25
type input "05-09-2025"
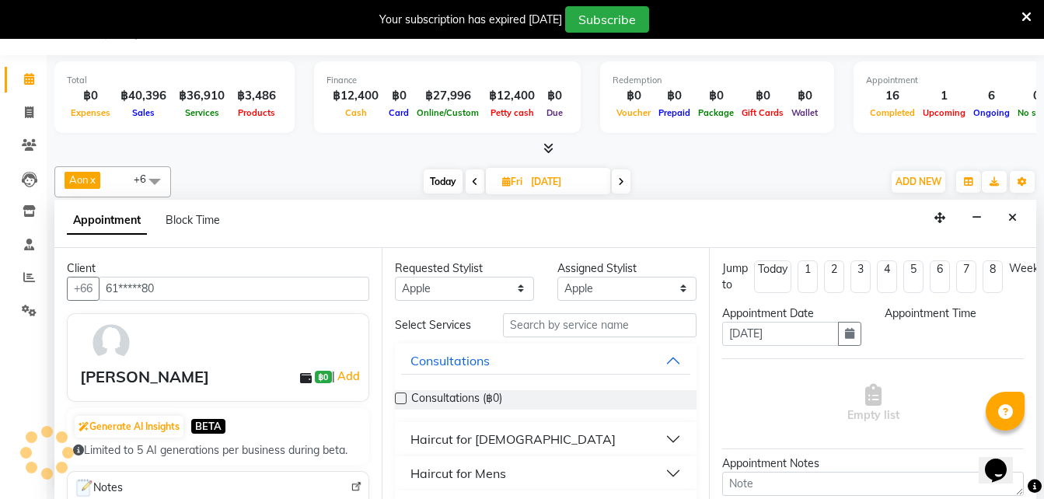
scroll to position [0, 0]
select select "840"
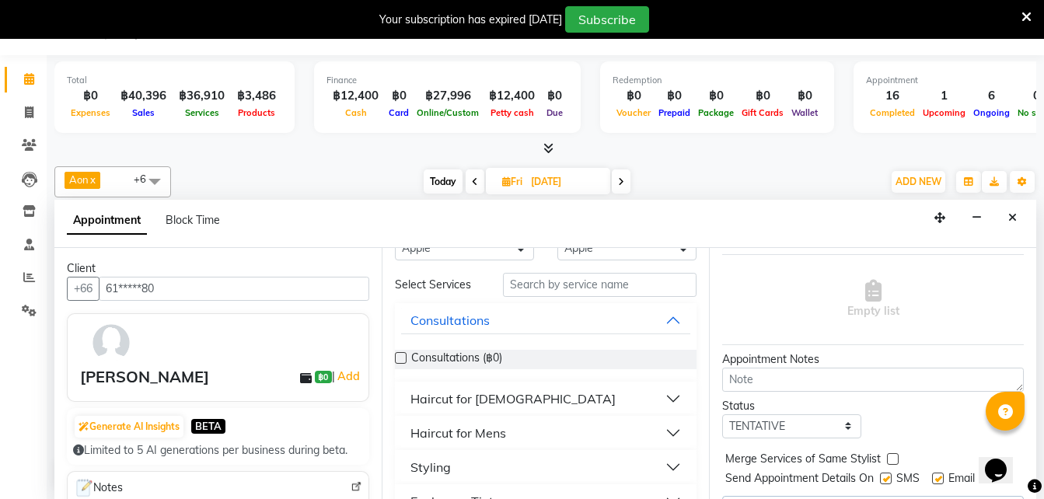
scroll to position [41, 0]
click at [462, 403] on div "Haircut for Ladies" at bounding box center [513, 398] width 205 height 19
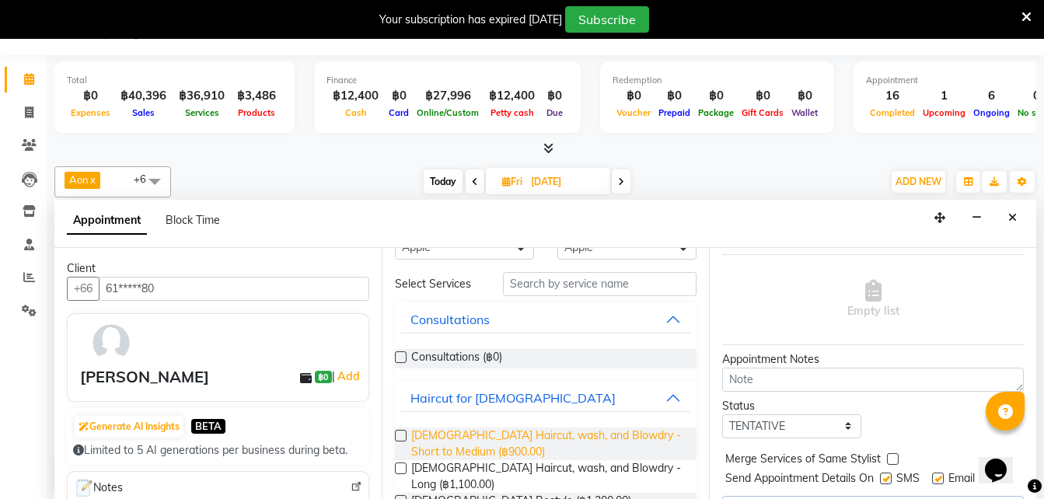
click at [537, 438] on span "Ladies Haircut, wash, and Blowdry - Short to Medium (฿900.00)" at bounding box center [547, 444] width 273 height 33
checkbox input "false"
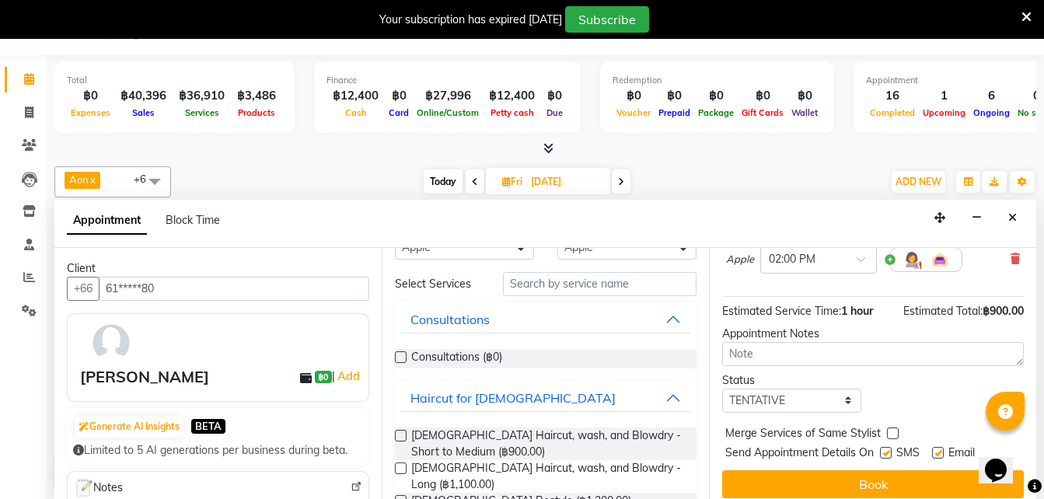
scroll to position [163, 0]
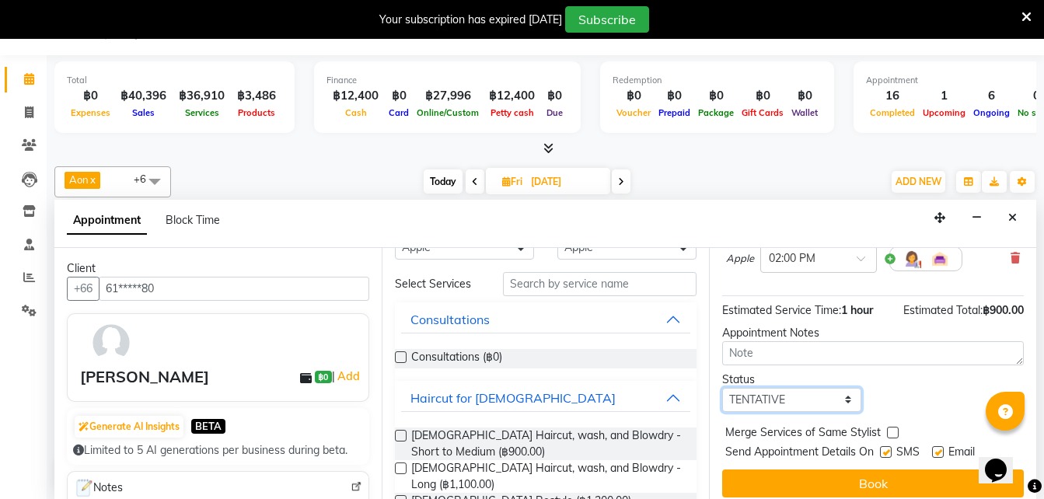
click at [767, 400] on select "Select TENTATIVE CONFIRM UPCOMING" at bounding box center [791, 400] width 139 height 24
select select "confirm booking"
click at [722, 388] on select "Select TENTATIVE CONFIRM UPCOMING" at bounding box center [791, 400] width 139 height 24
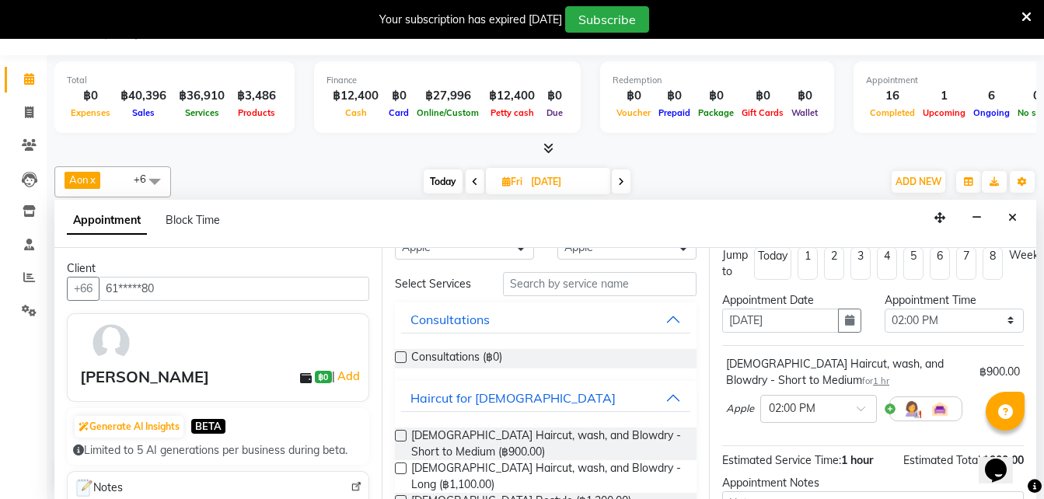
scroll to position [186, 0]
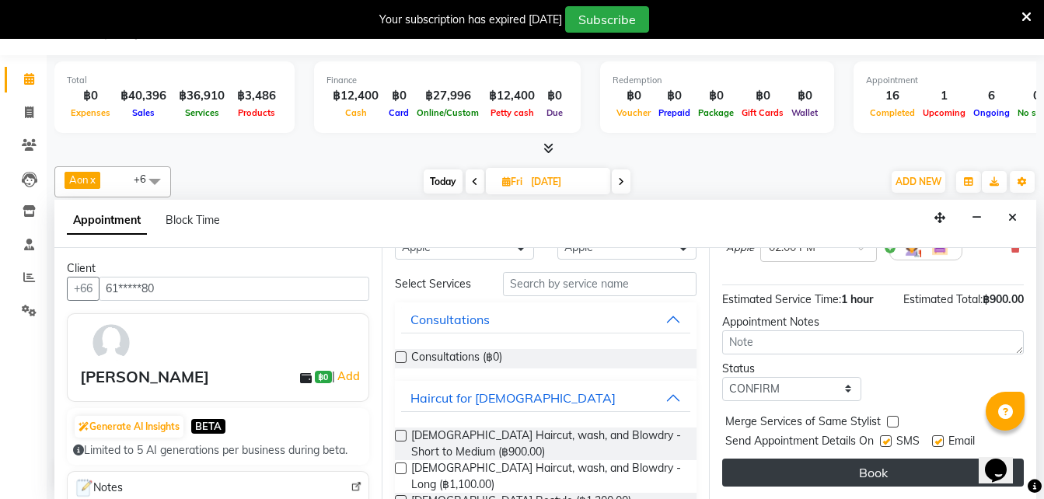
click at [769, 469] on button "Book" at bounding box center [873, 473] width 302 height 28
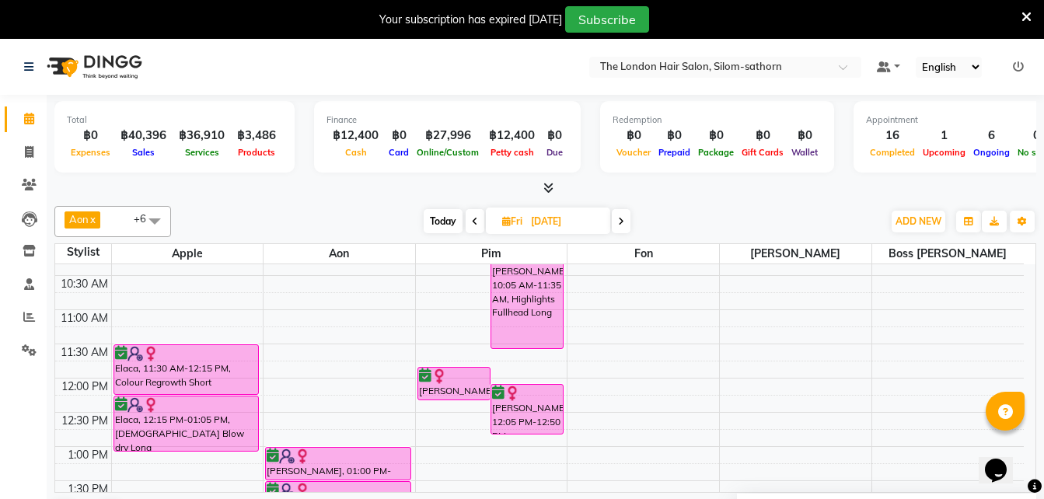
scroll to position [90, 0]
click at [33, 178] on span at bounding box center [29, 186] width 27 height 18
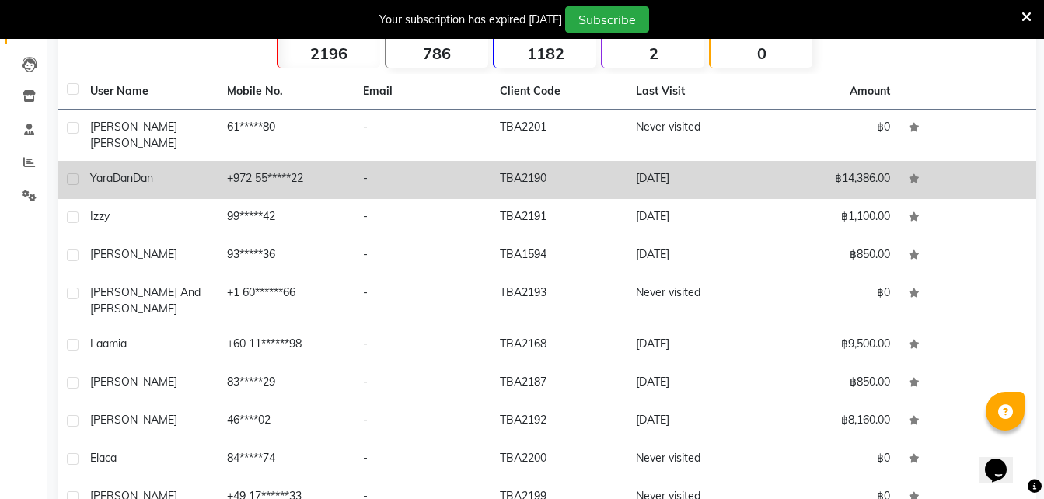
scroll to position [213, 0]
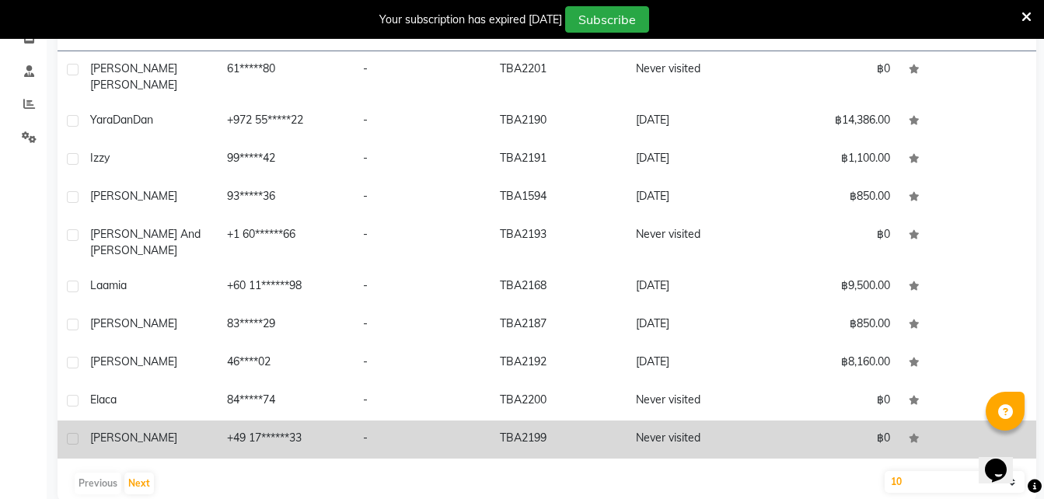
click at [267, 421] on td "+49 17******33" at bounding box center [286, 440] width 137 height 38
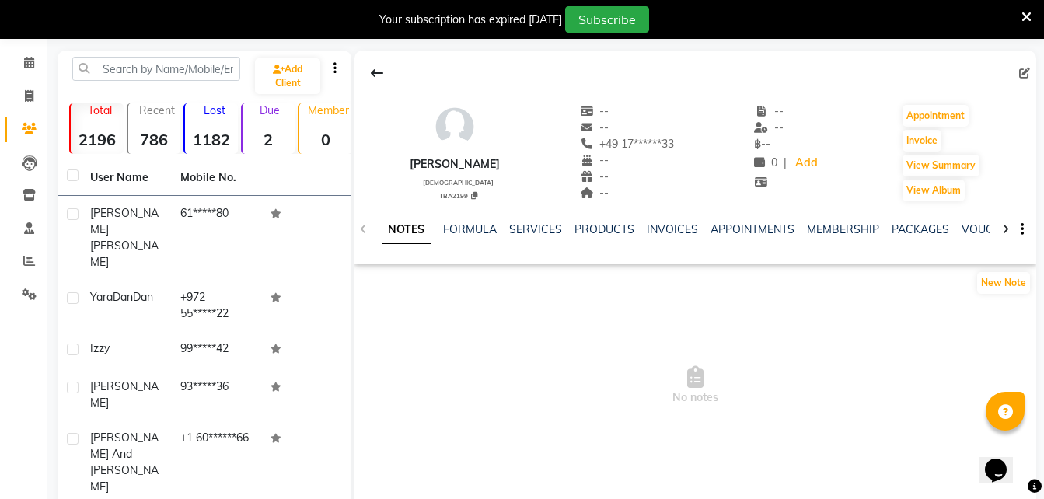
scroll to position [44, 0]
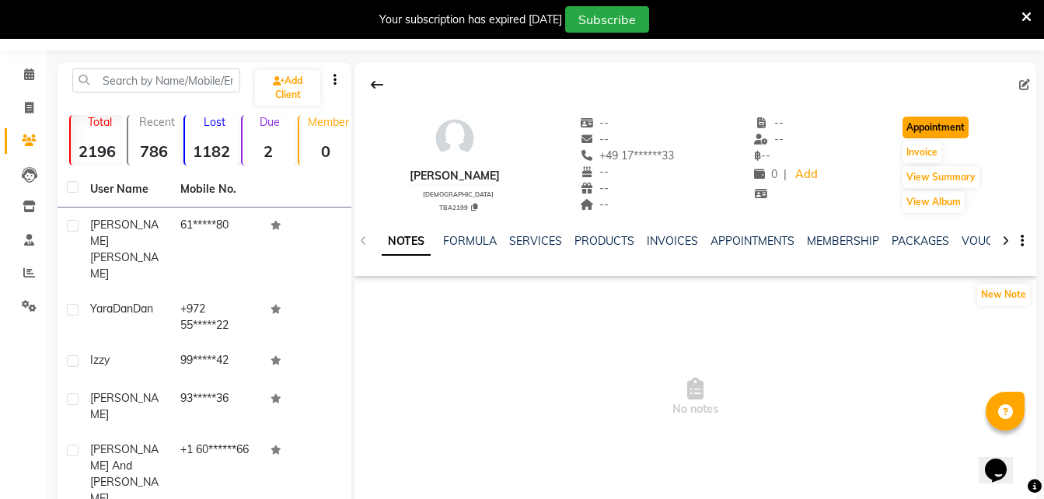
click at [921, 128] on button "Appointment" at bounding box center [936, 128] width 66 height 22
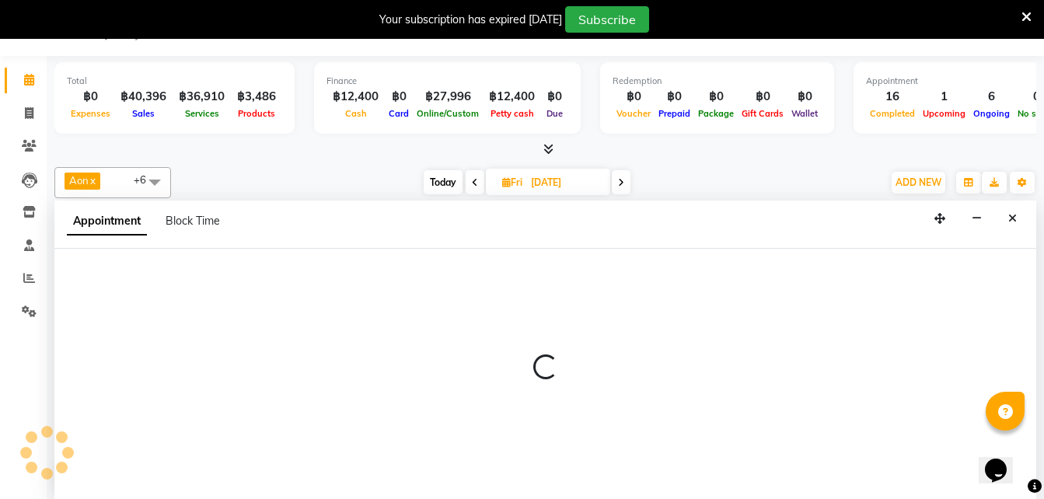
scroll to position [40, 0]
type input "[DATE]"
select select "600"
select select "tentative"
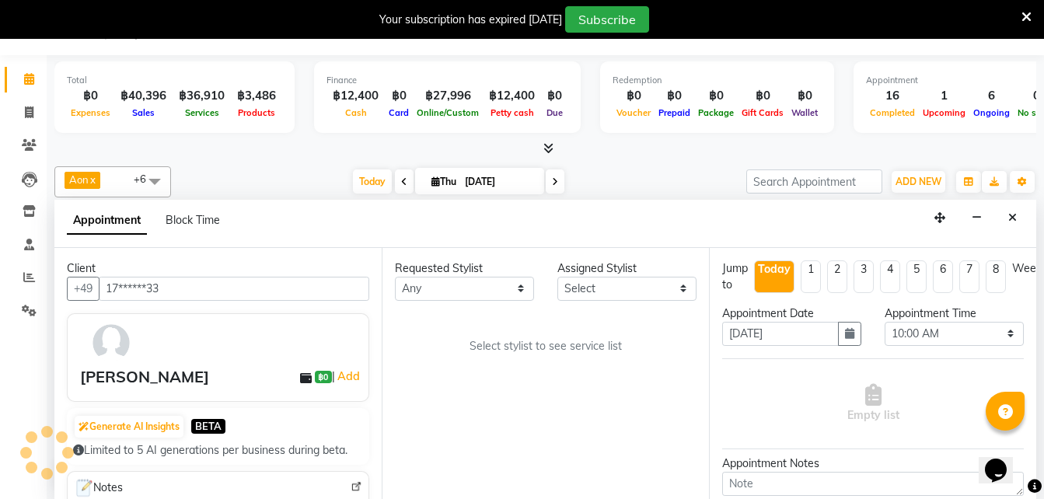
scroll to position [592, 0]
click at [410, 290] on select "Any Aon Apple Boss Luke Fon Kate Pim" at bounding box center [464, 289] width 139 height 24
select select "56710"
click at [395, 277] on select "Any Aon Apple Boss Luke Fon Kate Pim" at bounding box center [464, 289] width 139 height 24
select select "56710"
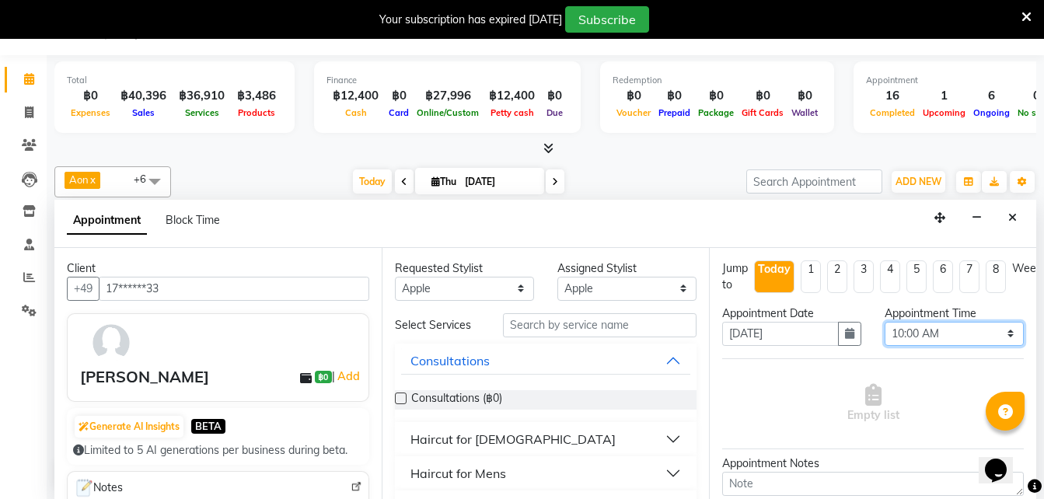
click at [904, 331] on select "Select 10:00 AM 10:05 AM 10:10 AM 10:15 AM 10:20 AM 10:25 AM 10:30 AM 10:35 AM …" at bounding box center [954, 334] width 139 height 24
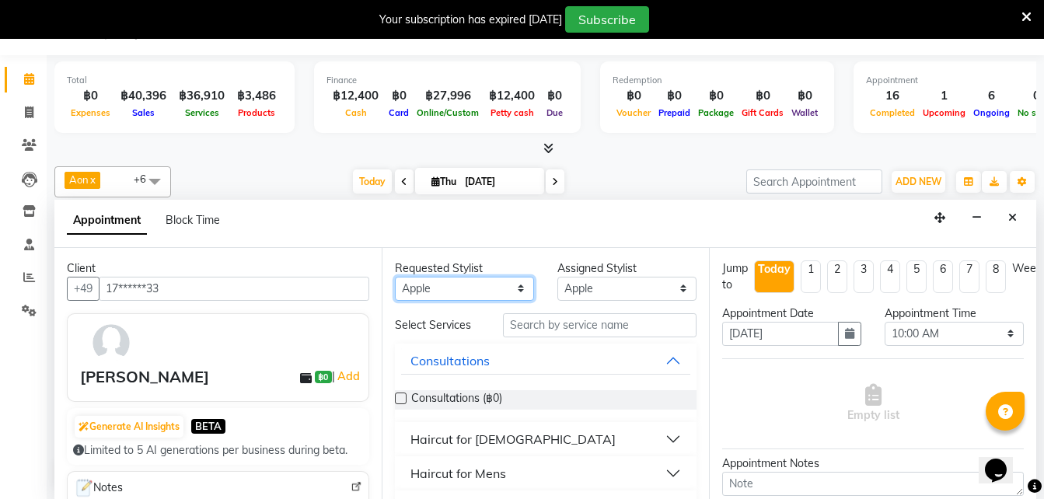
click at [453, 298] on select "Any Aon Apple Boss Luke Fon Kate Pim" at bounding box center [464, 289] width 139 height 24
select select "56709"
click at [395, 277] on select "Any Aon Apple Boss Luke Fon Kate Pim" at bounding box center [464, 289] width 139 height 24
select select "56709"
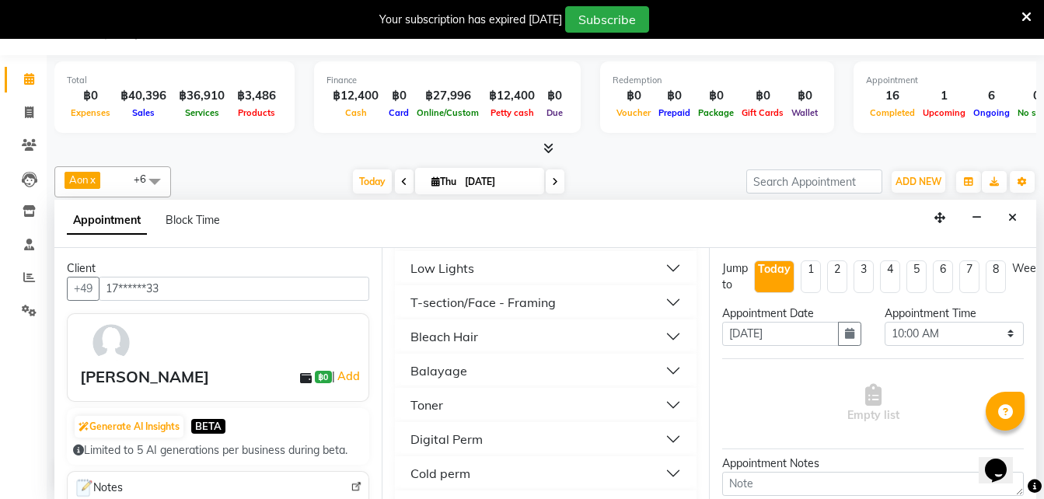
scroll to position [446, 0]
click at [423, 407] on div "Toner" at bounding box center [427, 404] width 33 height 19
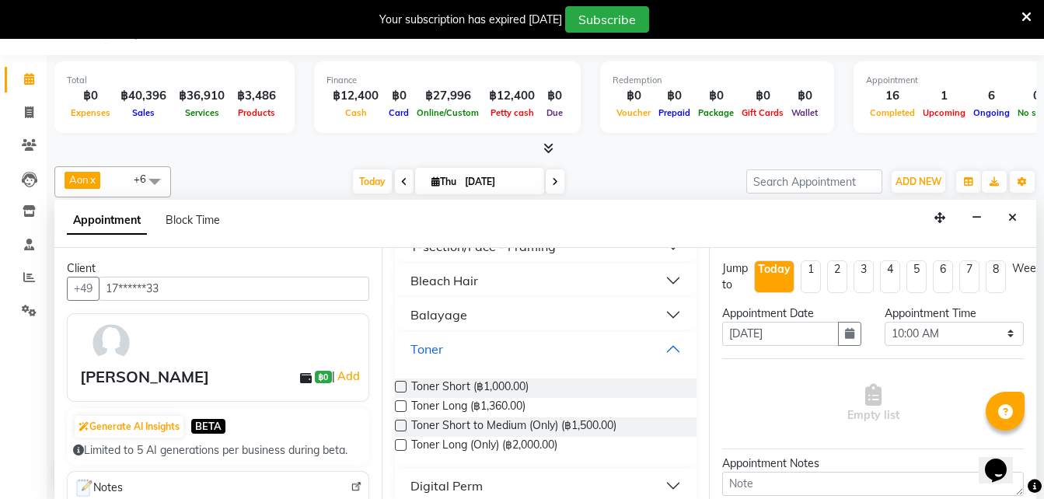
scroll to position [502, 0]
click at [1009, 229] on button "Close" at bounding box center [1012, 218] width 23 height 24
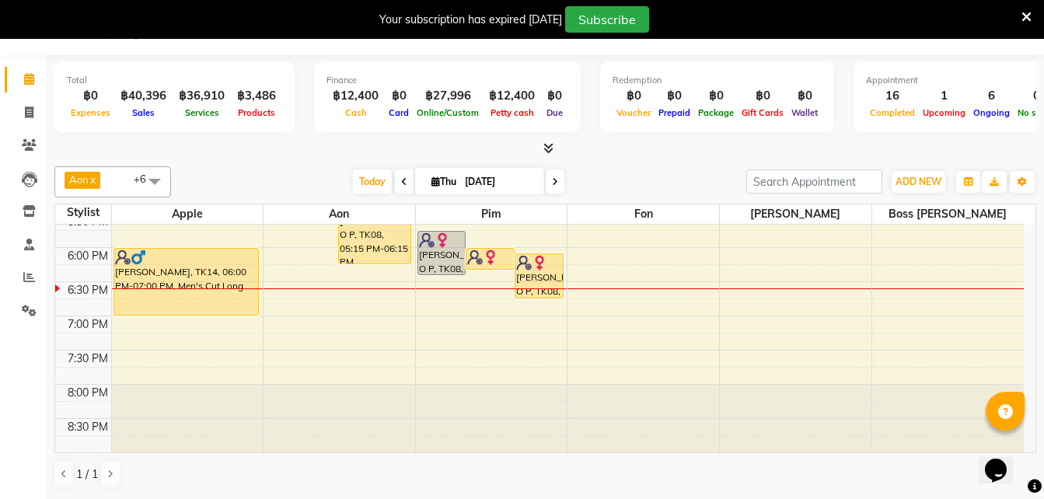
click at [556, 181] on icon at bounding box center [555, 181] width 6 height 9
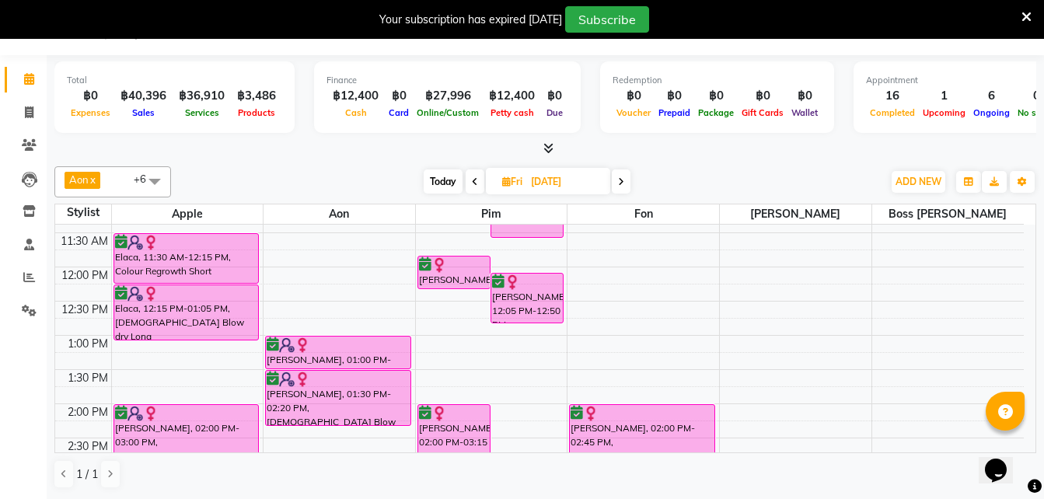
scroll to position [163, 0]
click at [626, 186] on span at bounding box center [621, 182] width 19 height 24
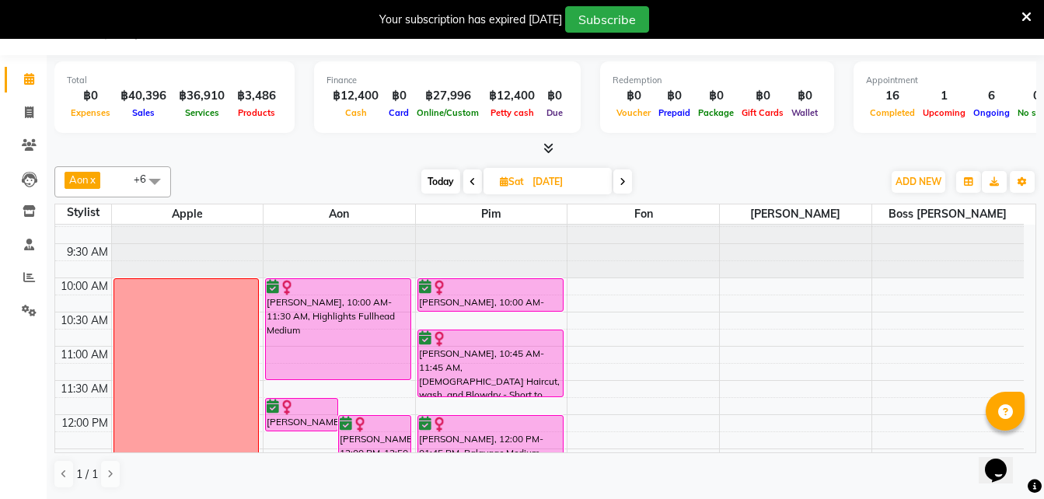
scroll to position [13, 0]
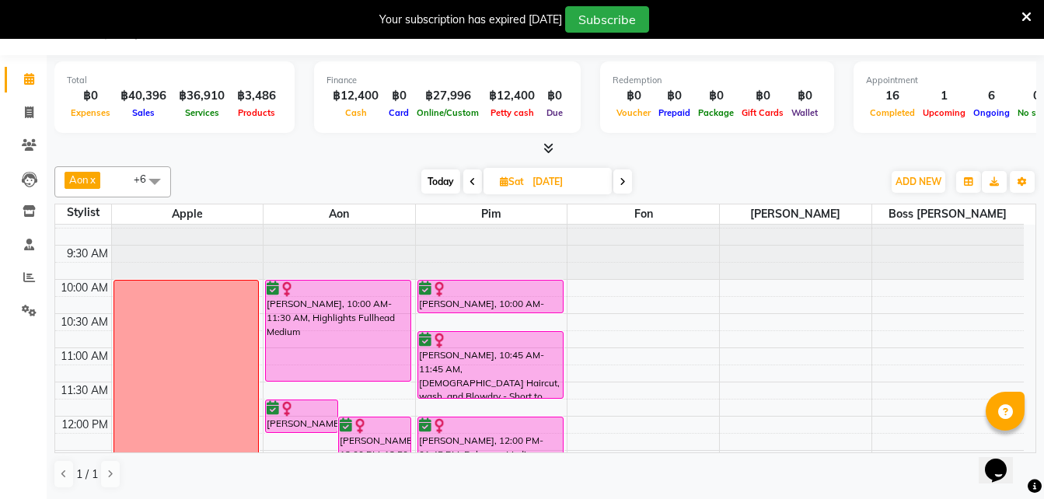
click at [621, 178] on icon at bounding box center [623, 181] width 6 height 9
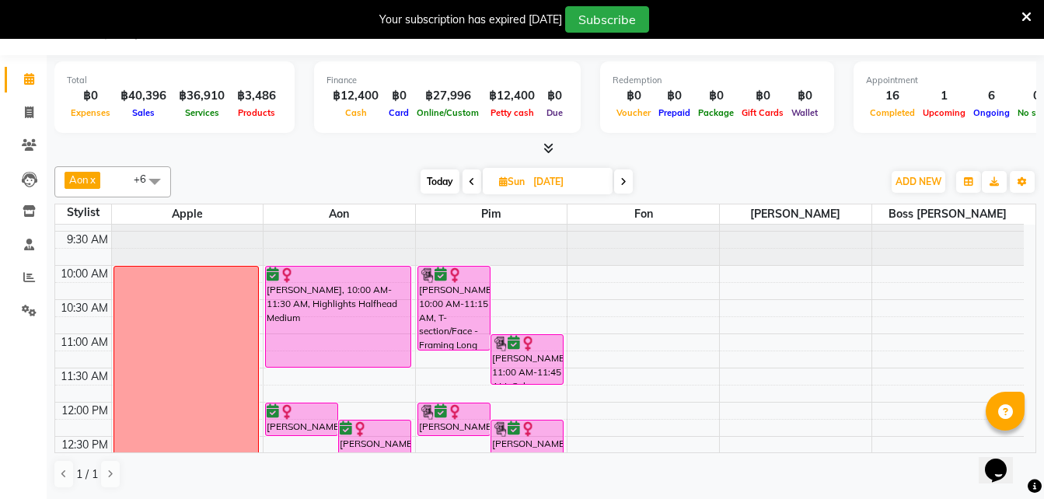
scroll to position [0, 0]
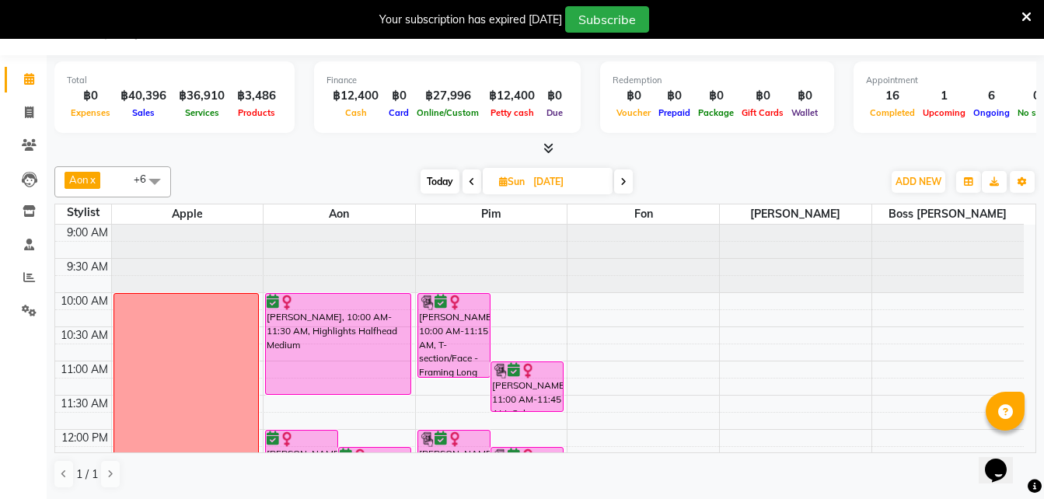
click at [436, 180] on span "Today" at bounding box center [440, 182] width 39 height 24
type input "[DATE]"
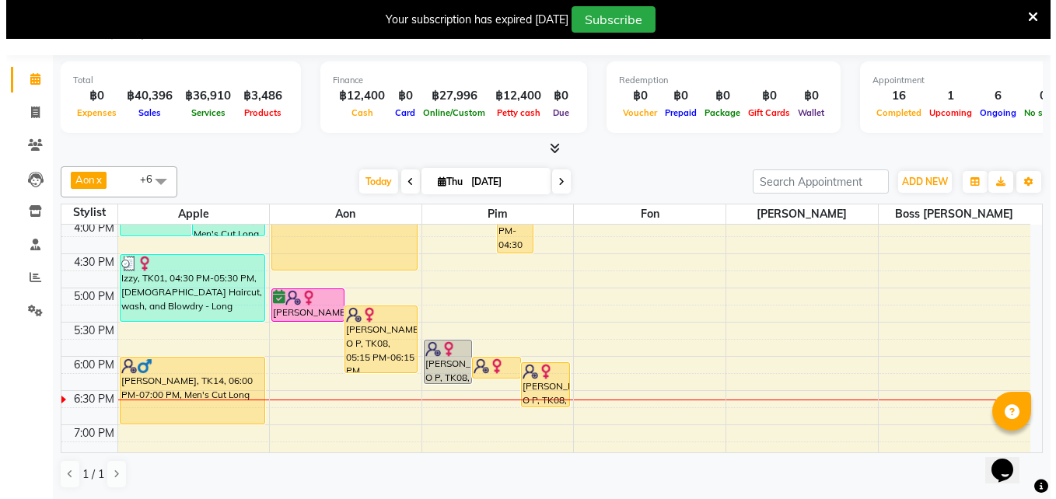
scroll to position [483, 0]
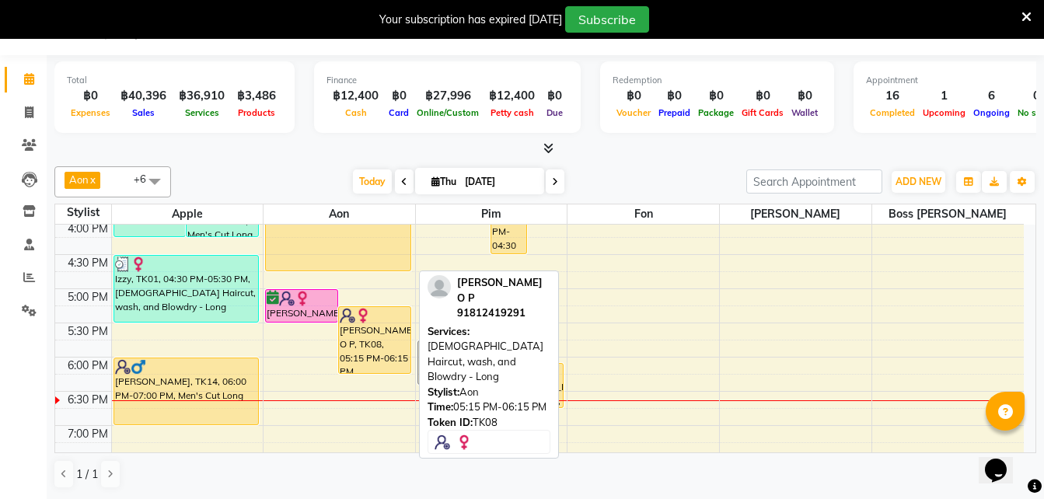
click at [358, 353] on div "Sudhish O P, TK08, 05:15 PM-06:15 PM, Ladies Haircut, wash, and Blowdry - Long" at bounding box center [375, 340] width 72 height 66
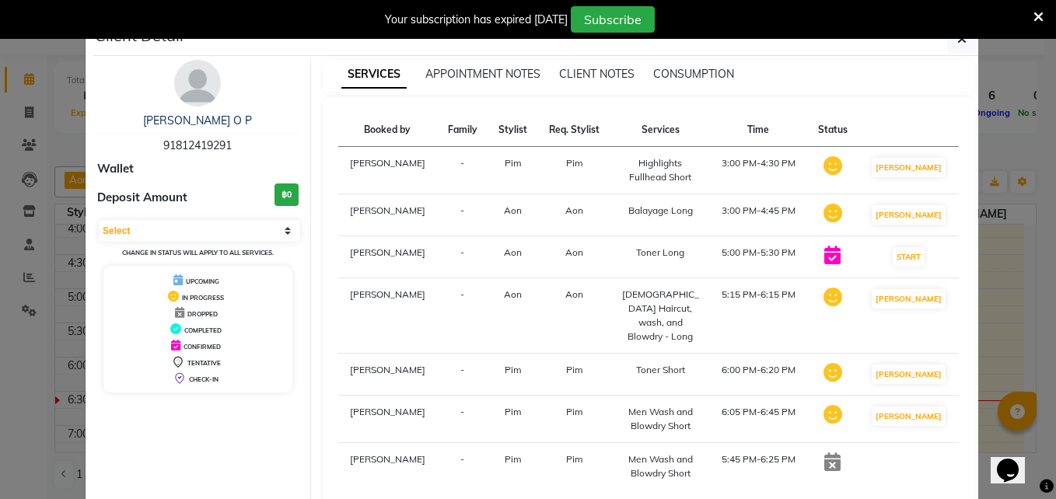
scroll to position [88, 0]
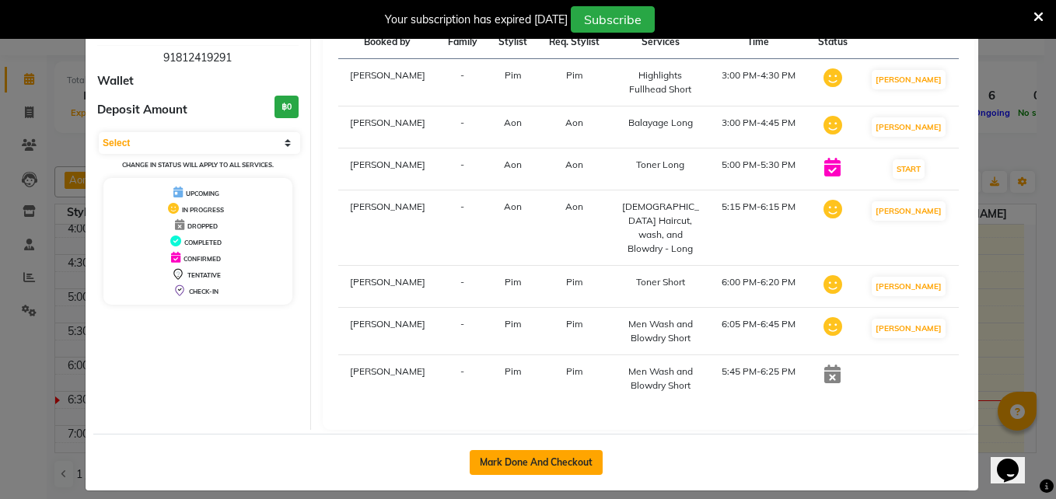
click at [507, 450] on button "Mark Done And Checkout" at bounding box center [536, 462] width 133 height 25
select select "service"
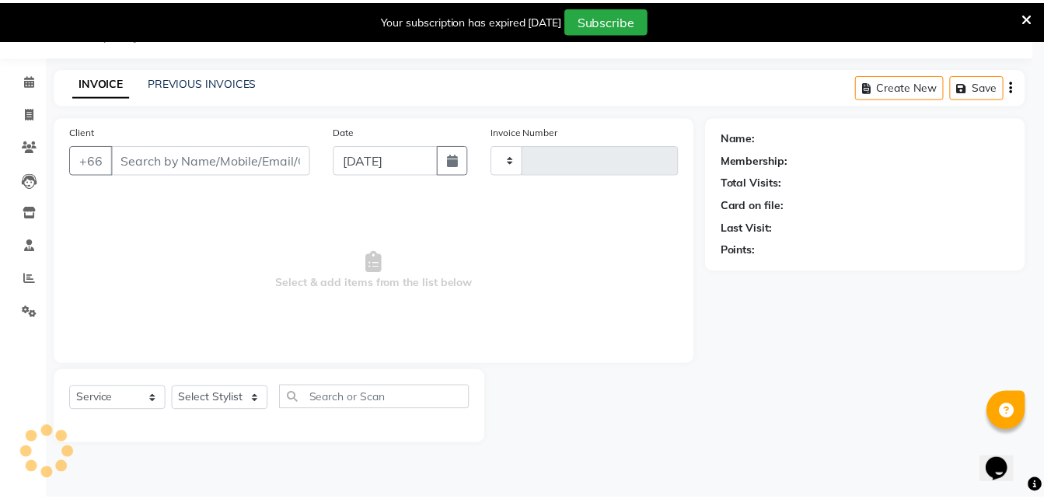
scroll to position [39, 0]
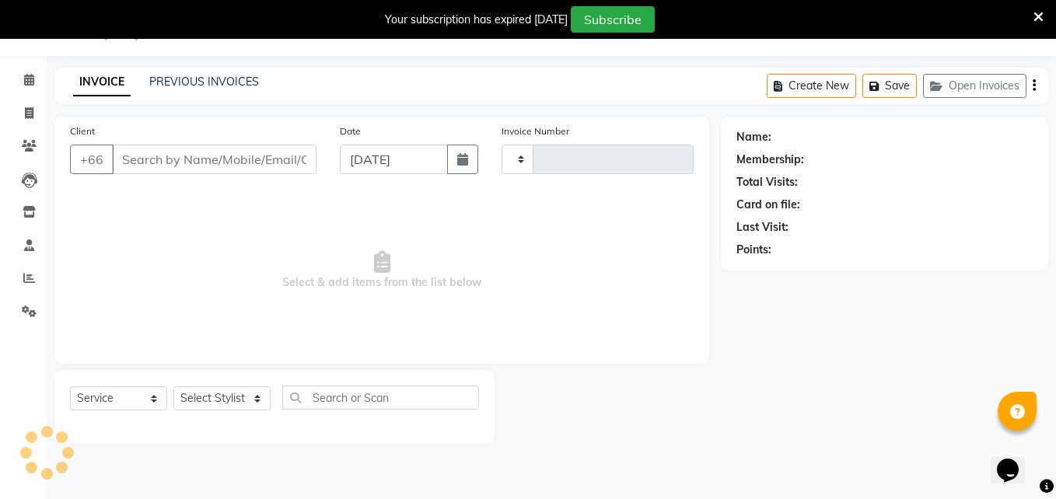
type input "1569"
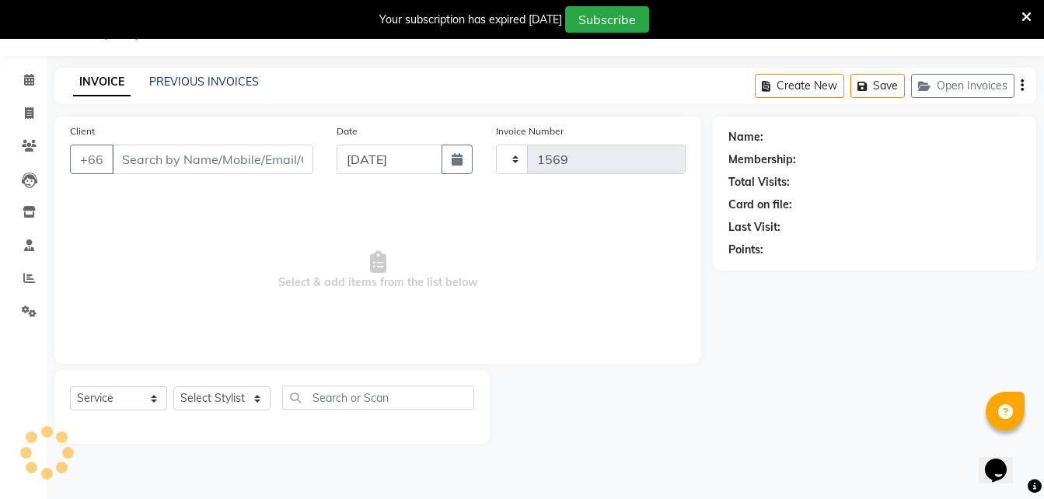
select select "6977"
type input "91*******91"
select select "65351"
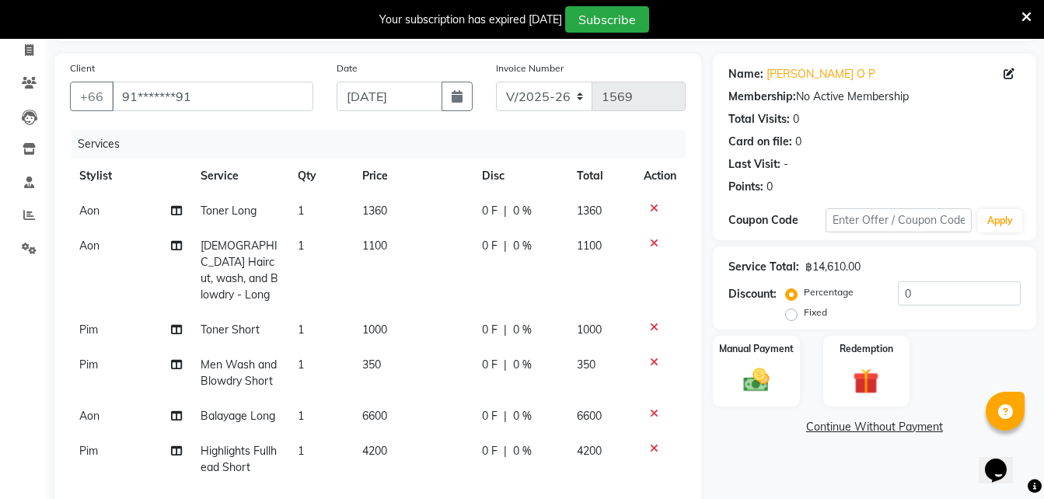
scroll to position [156, 0]
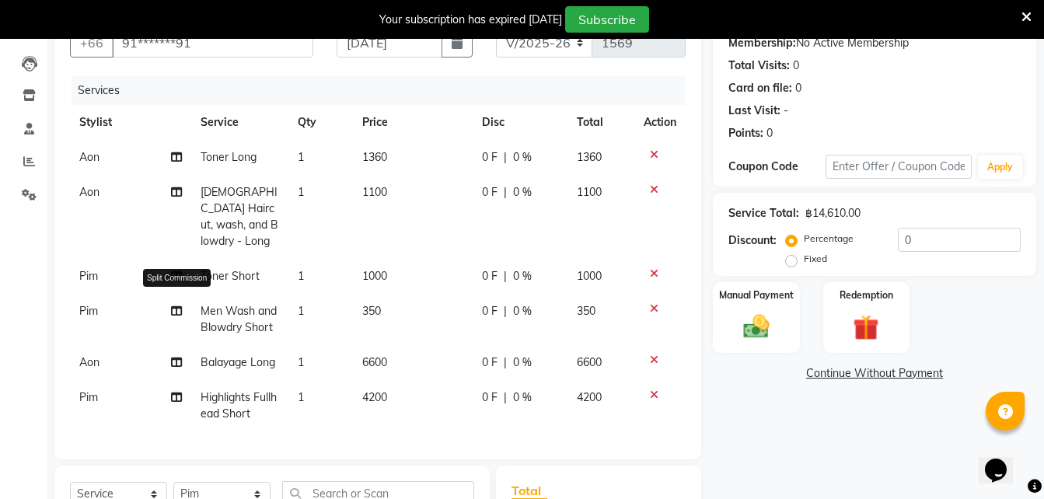
click at [175, 306] on icon at bounding box center [176, 311] width 11 height 11
select select "65351"
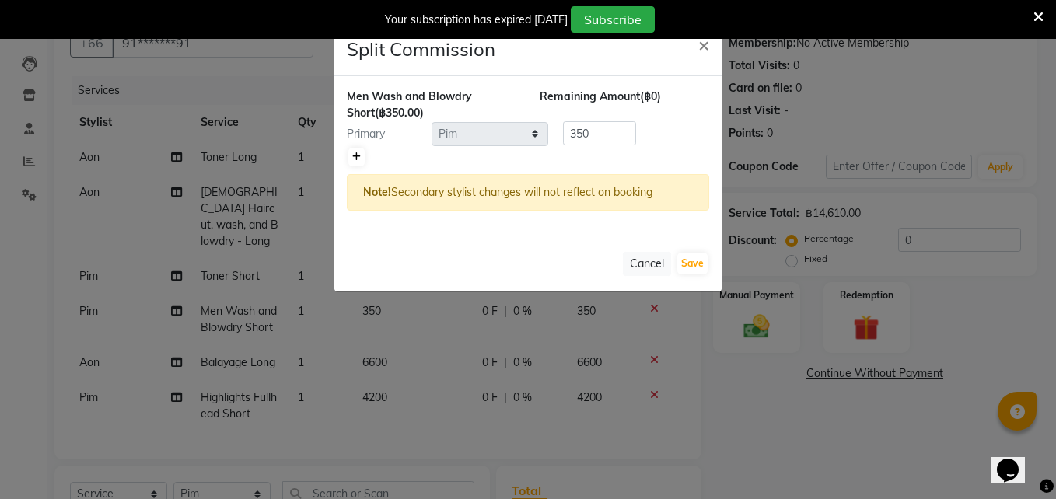
click at [358, 156] on icon at bounding box center [356, 156] width 9 height 9
type input "175"
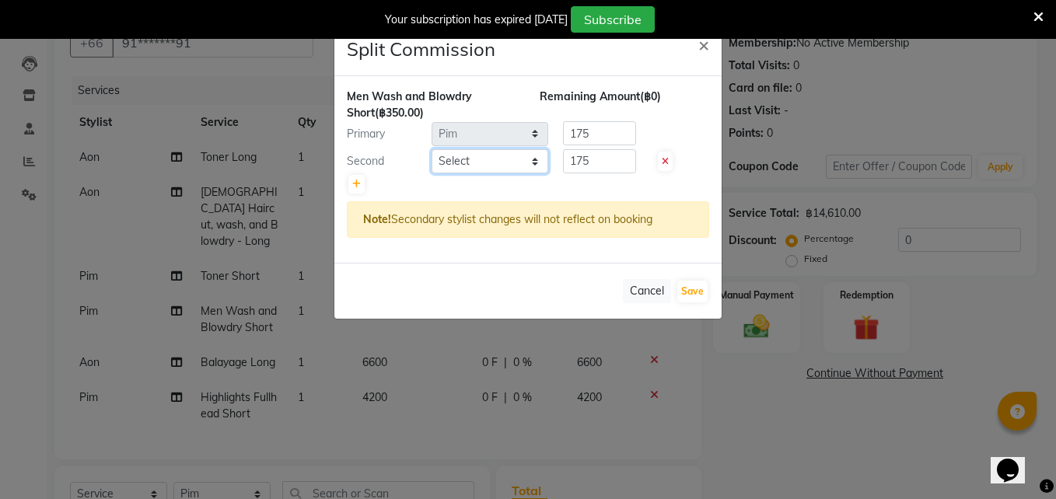
click at [480, 164] on select "Select Aon Apple Boss Luke Fon Kate Pim" at bounding box center [490, 161] width 117 height 24
select select "56711"
click at [432, 149] on select "Select Aon Apple Boss Luke Fon Kate Pim" at bounding box center [490, 161] width 117 height 24
click at [690, 294] on button "Save" at bounding box center [692, 292] width 30 height 22
select select "Select"
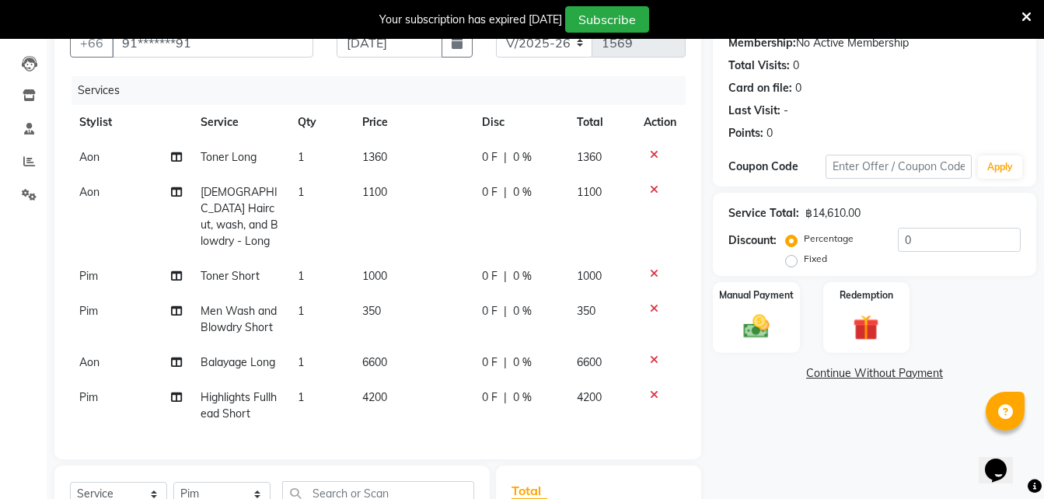
click at [387, 294] on td "350" at bounding box center [412, 319] width 119 height 51
select select "65351"
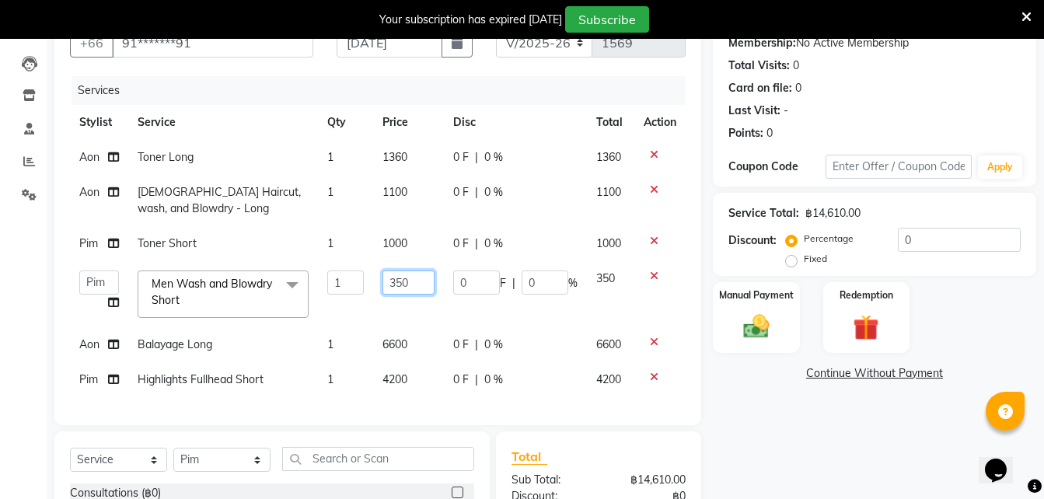
click at [409, 288] on input "350" at bounding box center [409, 283] width 53 height 24
type input "3"
type input "400"
click at [352, 309] on tr "Aon Apple Boss Luke Fon Kate Pim Men Wash and Blowdry Short x Consultations (฿0…" at bounding box center [378, 294] width 616 height 66
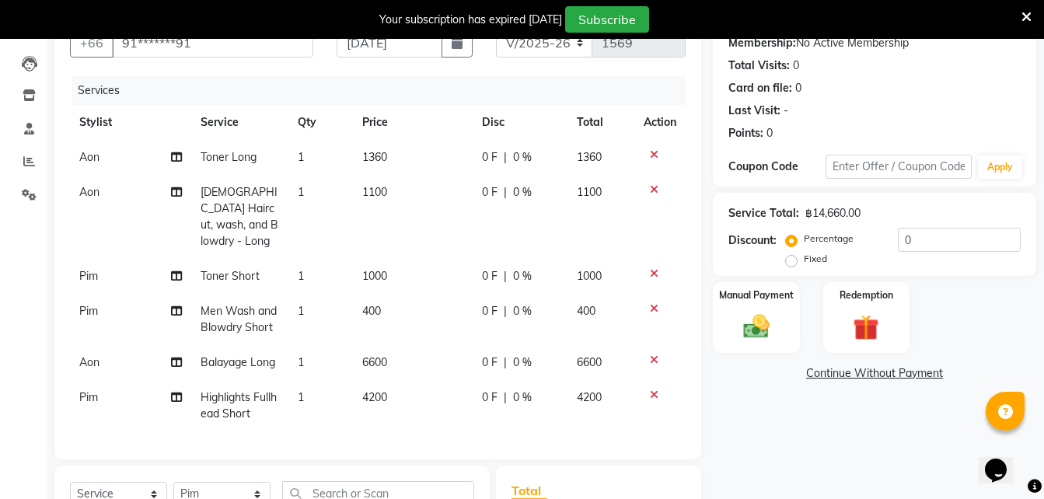
click at [652, 154] on icon at bounding box center [654, 154] width 9 height 11
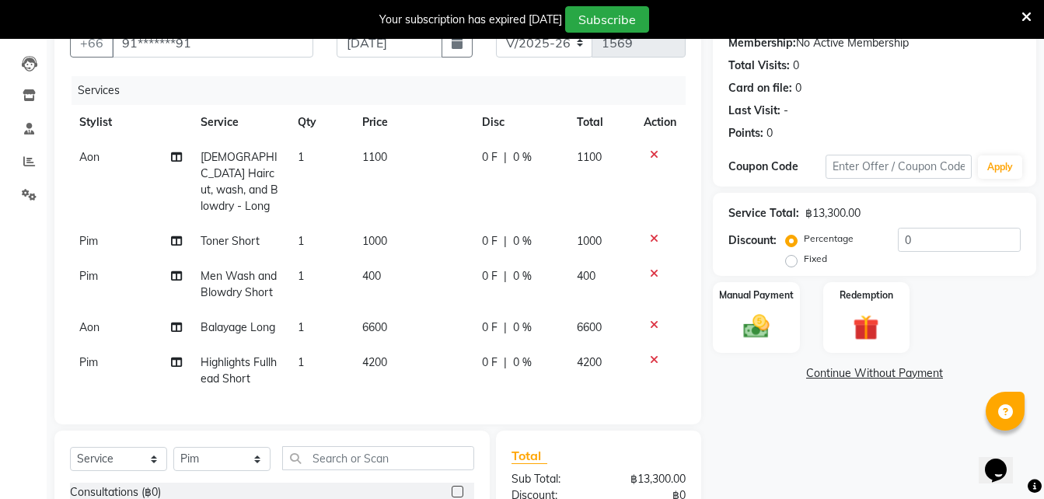
drag, startPoint x: 380, startPoint y: 350, endPoint x: 363, endPoint y: 351, distance: 17.1
click at [363, 355] on span "4200" at bounding box center [374, 362] width 25 height 14
select select "65351"
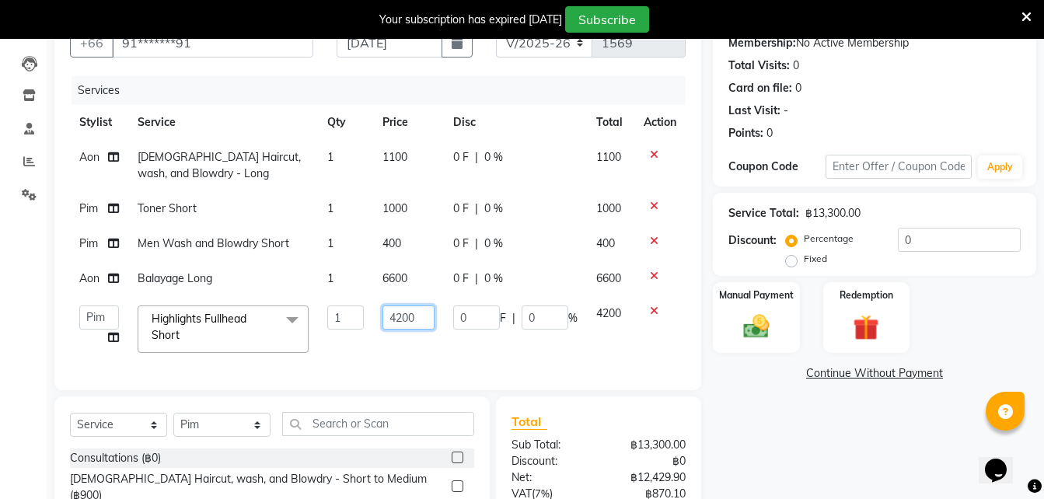
click at [402, 321] on input "4200" at bounding box center [409, 318] width 53 height 24
type input "4000"
click at [448, 355] on tr "Aon Apple Boss Luke Fon Kate Pim Highlights Fullhead Short x Consultations (฿0)…" at bounding box center [378, 329] width 616 height 66
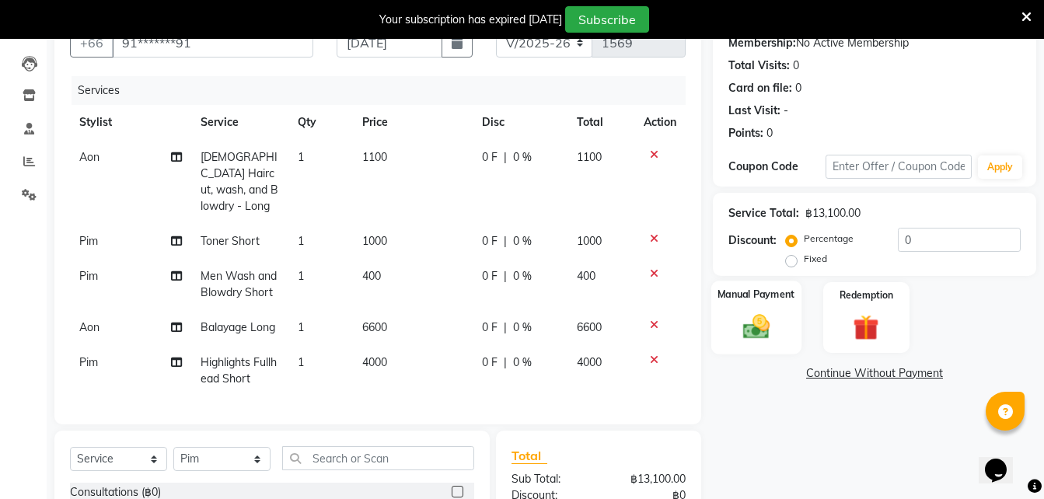
drag, startPoint x: 753, startPoint y: 341, endPoint x: 746, endPoint y: 330, distance: 12.9
click at [746, 330] on img at bounding box center [757, 326] width 44 height 31
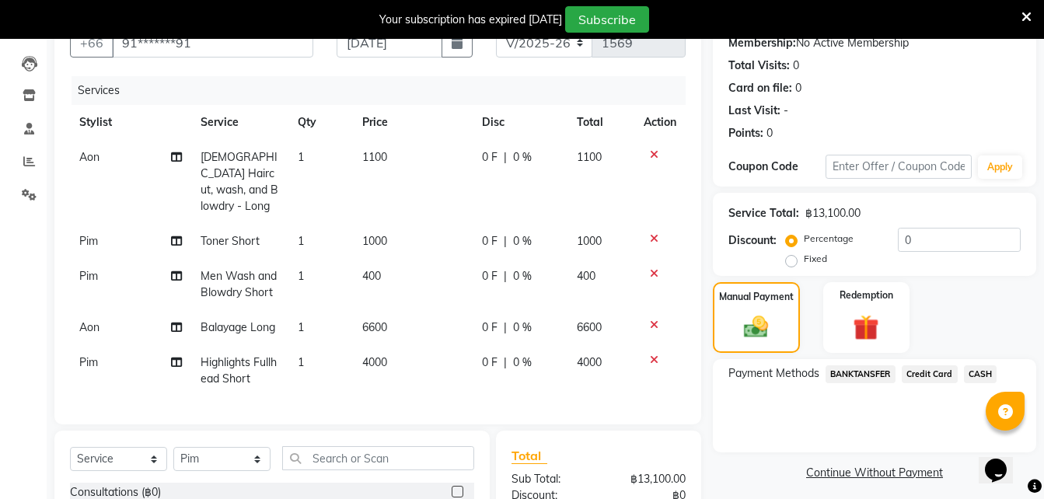
click at [939, 369] on span "Credit Card" at bounding box center [930, 374] width 56 height 18
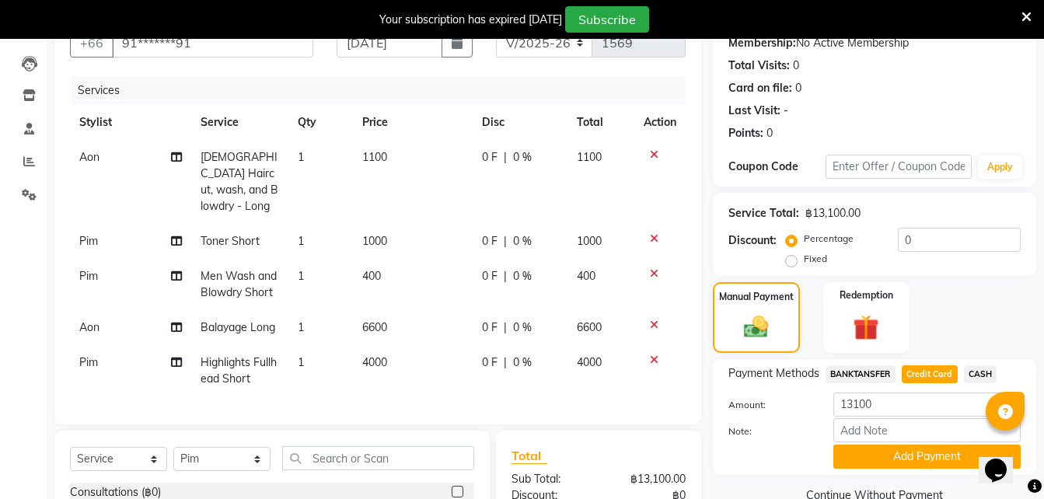
scroll to position [248, 0]
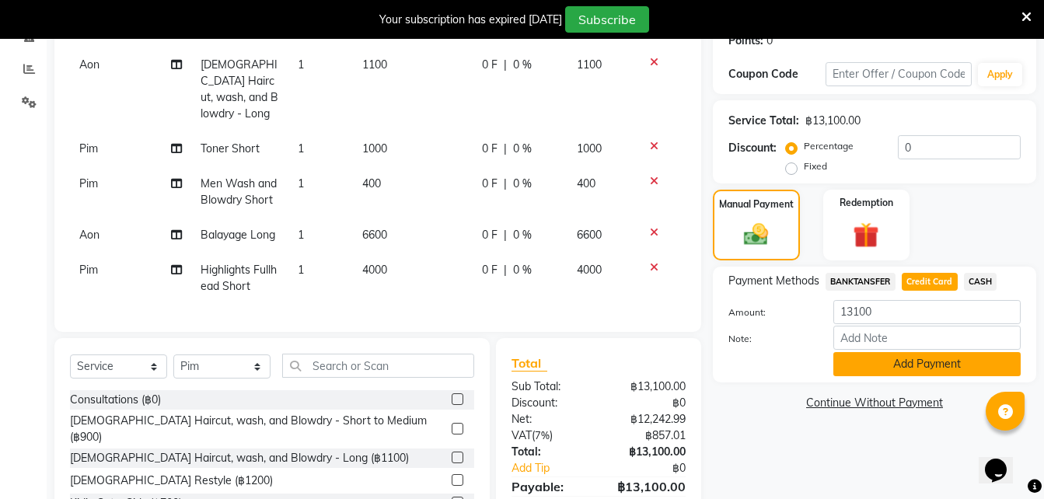
click at [896, 363] on button "Add Payment" at bounding box center [927, 364] width 187 height 24
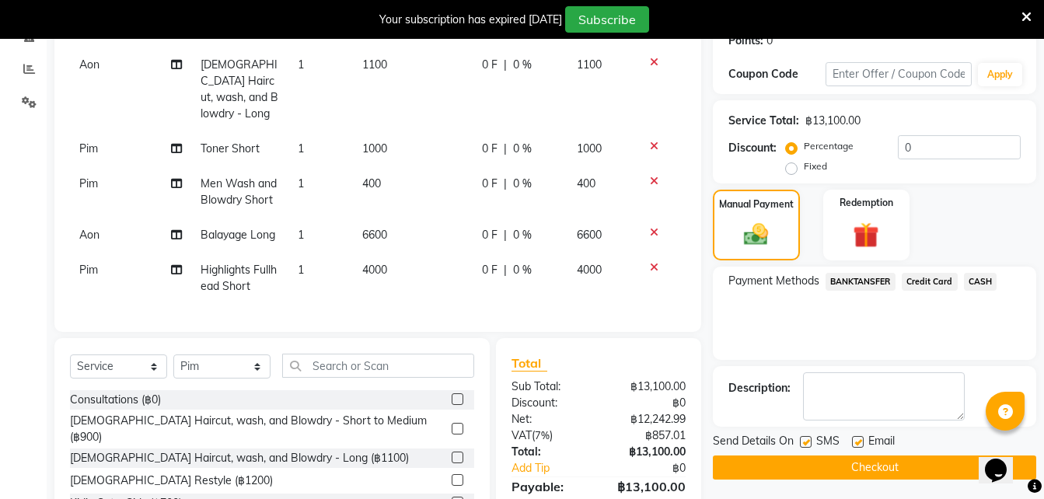
scroll to position [351, 0]
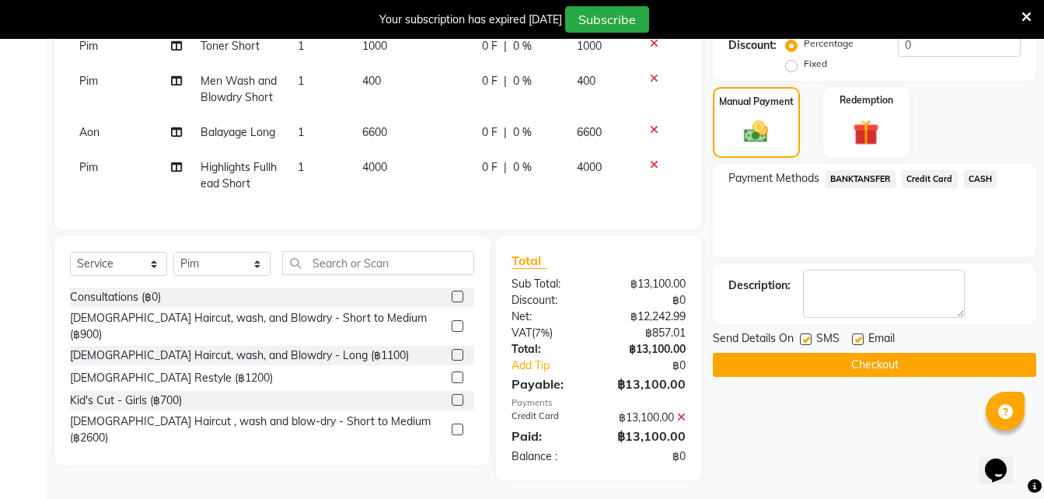
click at [808, 364] on button "Checkout" at bounding box center [874, 365] width 323 height 24
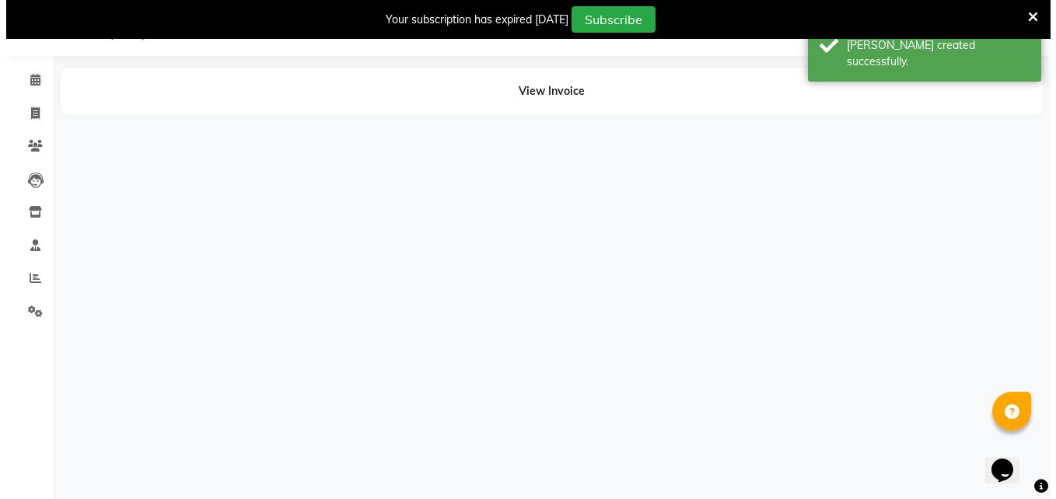
scroll to position [39, 0]
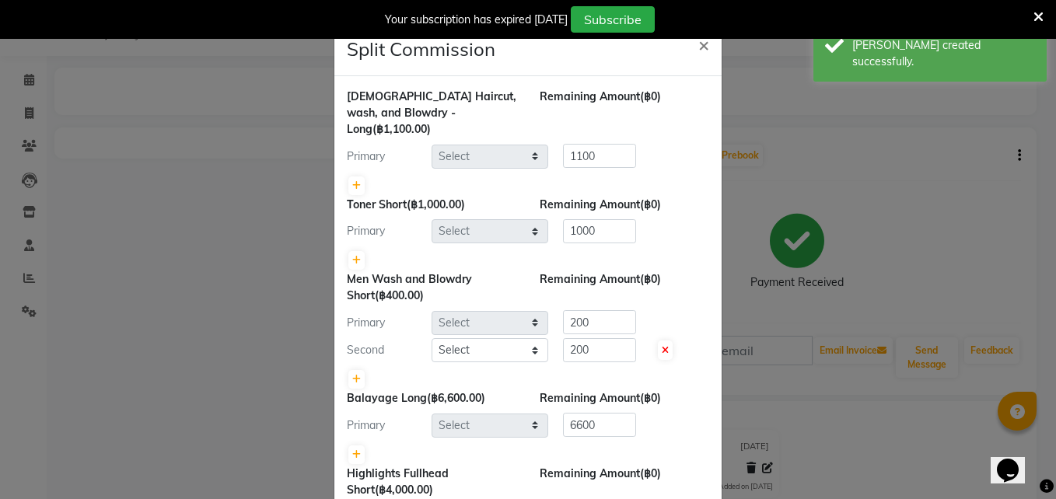
select select "56709"
select select "65351"
select select "56711"
select select "56709"
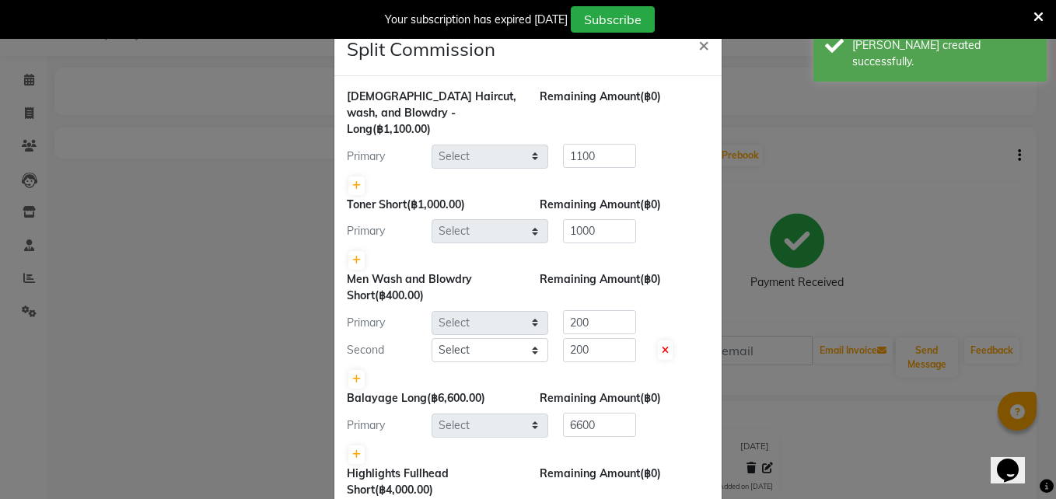
select select "65351"
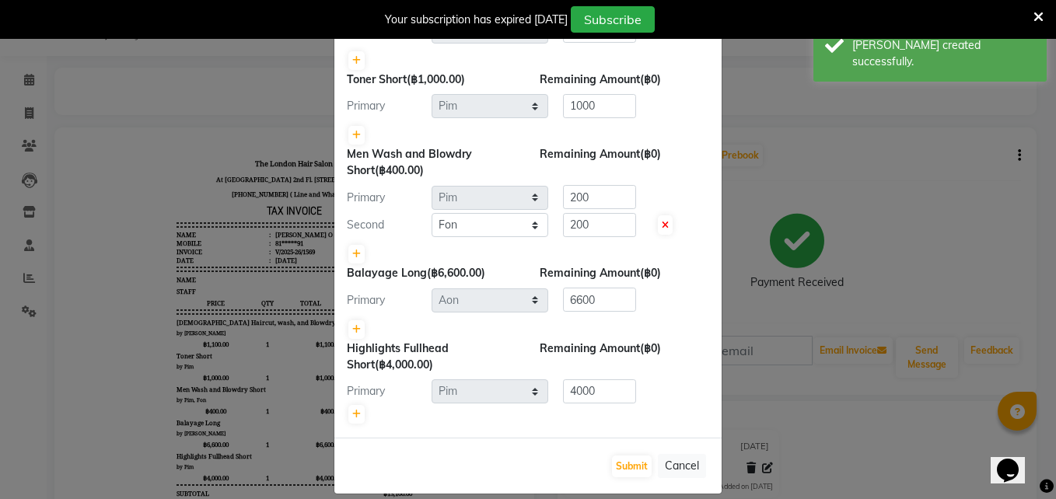
scroll to position [126, 0]
click at [623, 455] on button "Submit" at bounding box center [632, 466] width 40 height 22
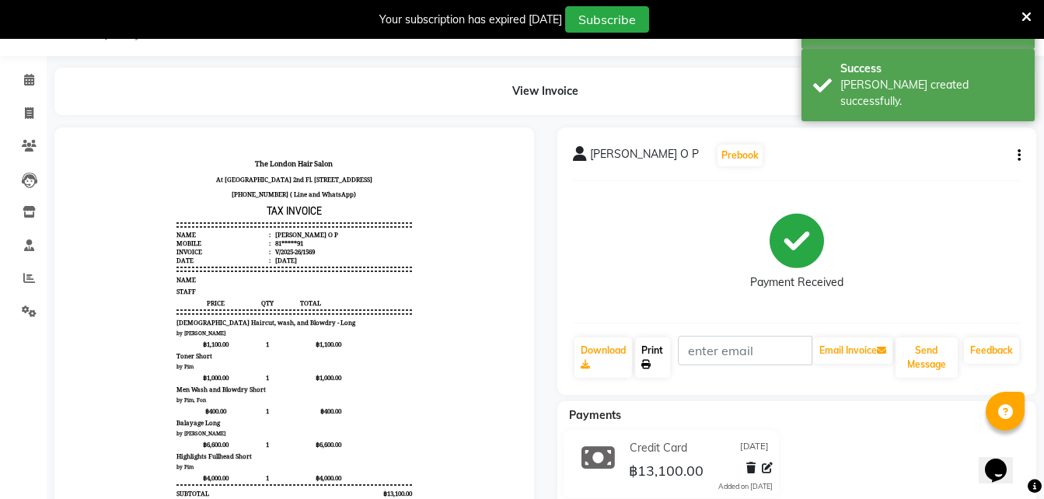
click at [653, 353] on link "Print" at bounding box center [653, 357] width 36 height 40
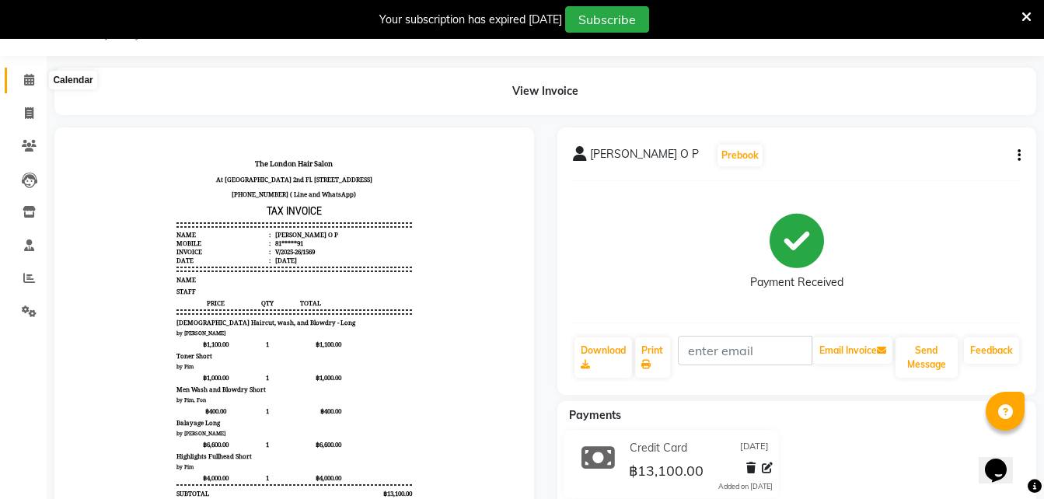
click at [32, 79] on icon at bounding box center [29, 80] width 10 height 12
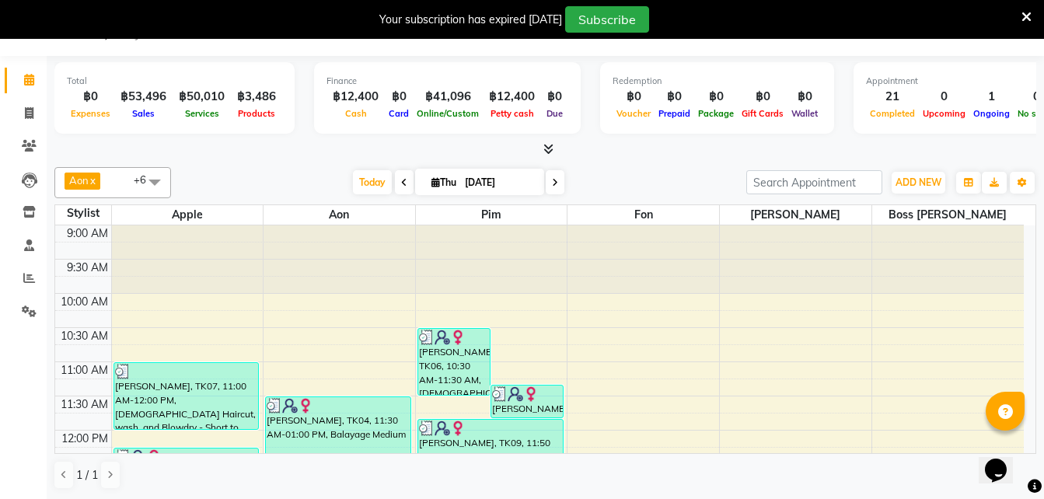
click at [554, 180] on icon at bounding box center [555, 182] width 6 height 9
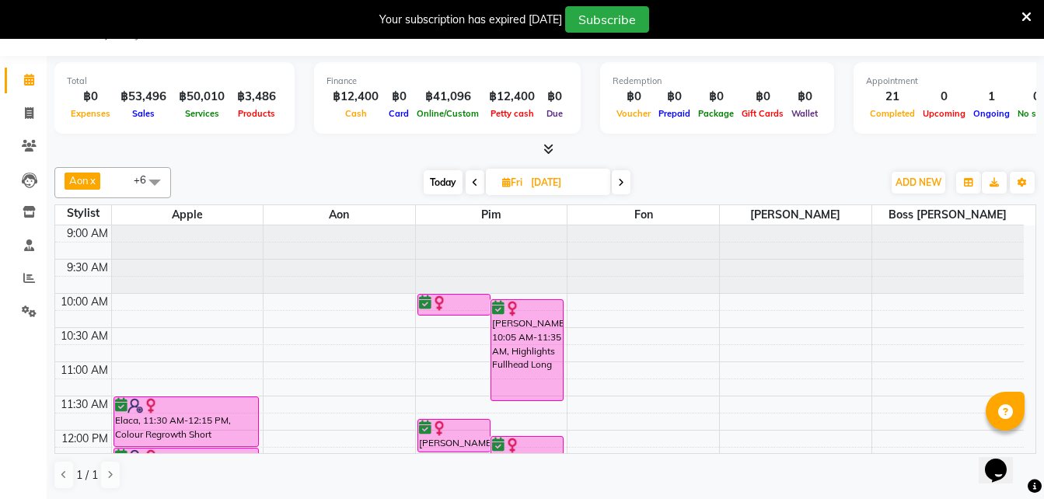
click at [446, 183] on span "Today" at bounding box center [443, 182] width 39 height 24
type input "[DATE]"
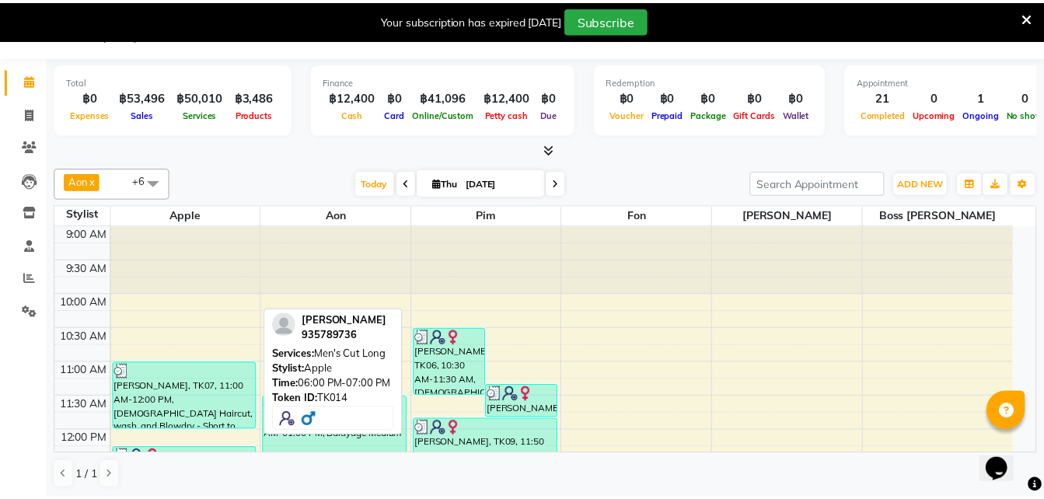
scroll to position [592, 0]
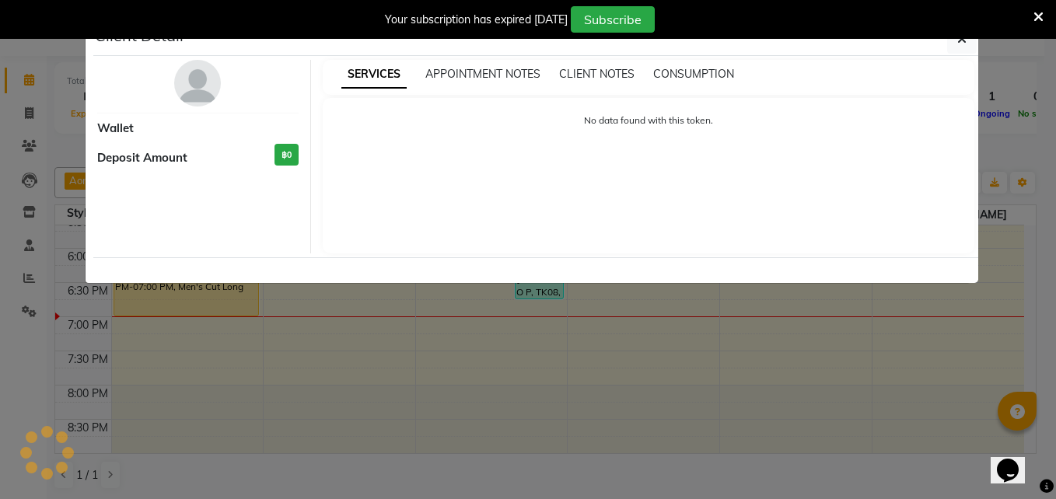
select select "1"
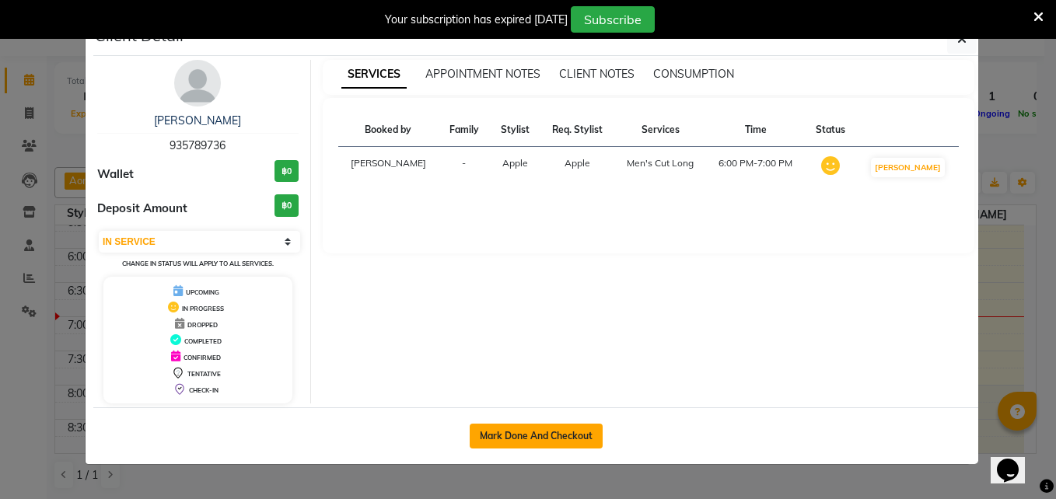
click at [520, 446] on button "Mark Done And Checkout" at bounding box center [536, 436] width 133 height 25
select select "service"
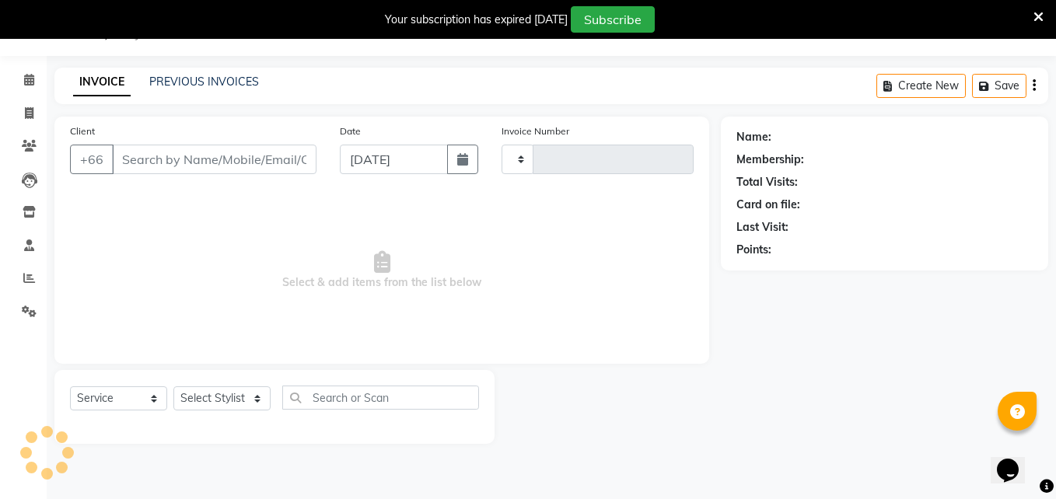
type input "1570"
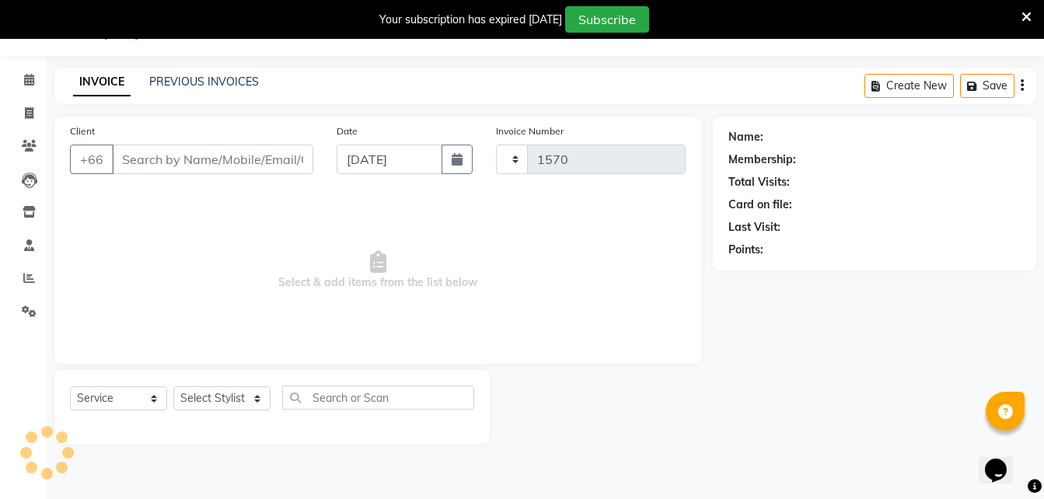
select select "6977"
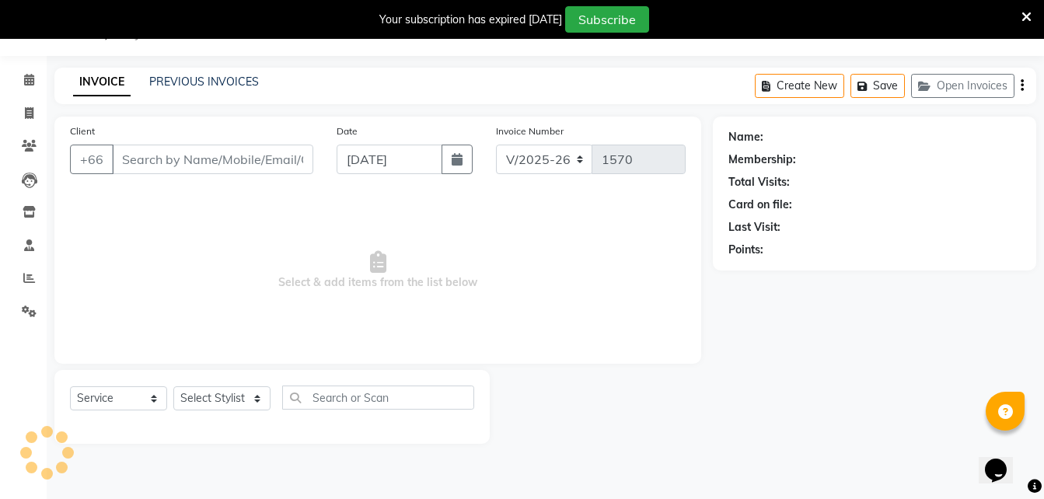
type input "93*****36"
select select "56710"
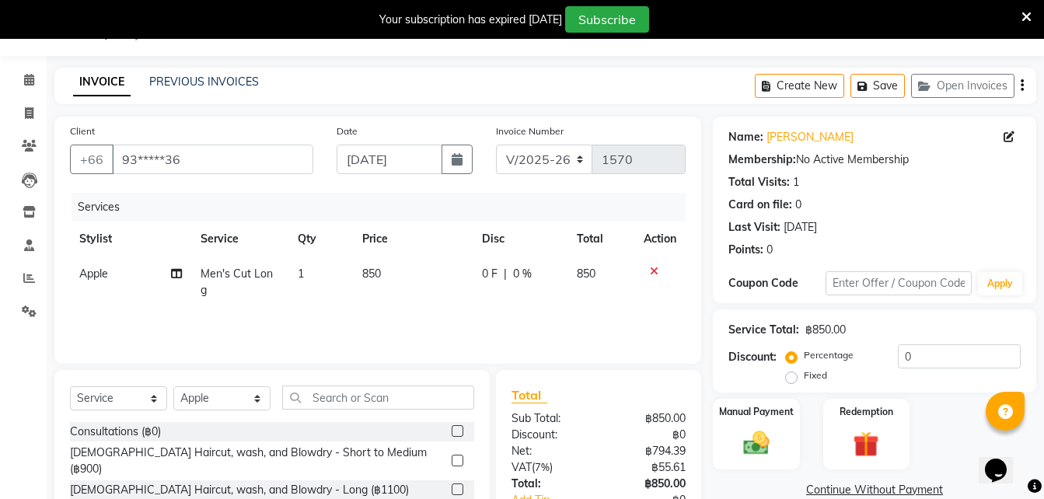
scroll to position [141, 0]
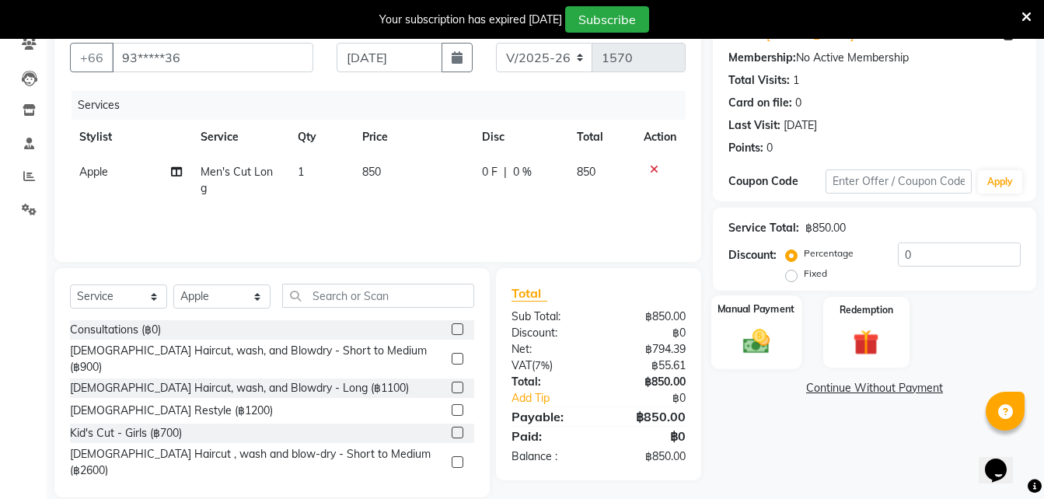
click at [750, 352] on img at bounding box center [757, 341] width 44 height 31
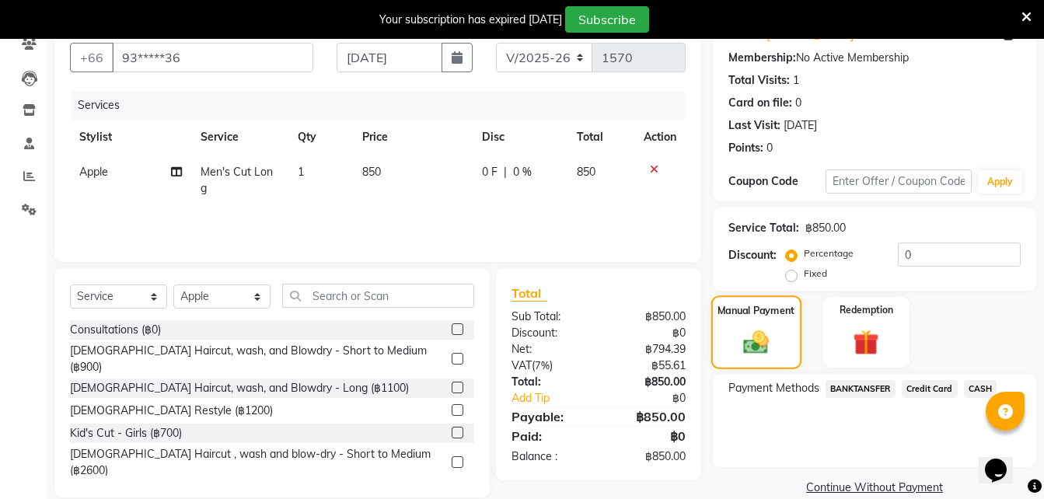
click at [750, 352] on img at bounding box center [756, 341] width 41 height 29
click at [872, 383] on span "BANKTANSFER" at bounding box center [861, 389] width 70 height 18
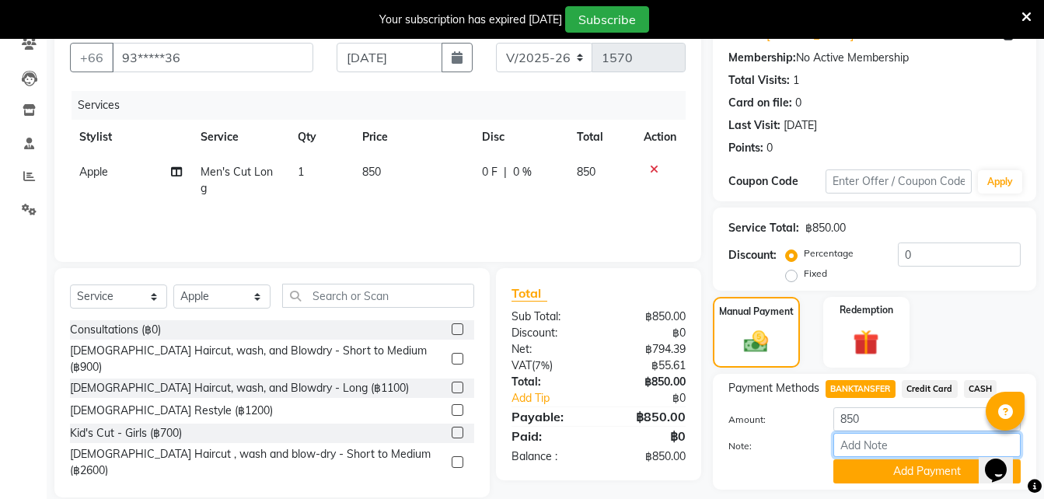
click at [879, 448] on input "Note:" at bounding box center [927, 445] width 187 height 24
type input "K-Bank"
click at [894, 466] on button "Add Payment" at bounding box center [927, 472] width 187 height 24
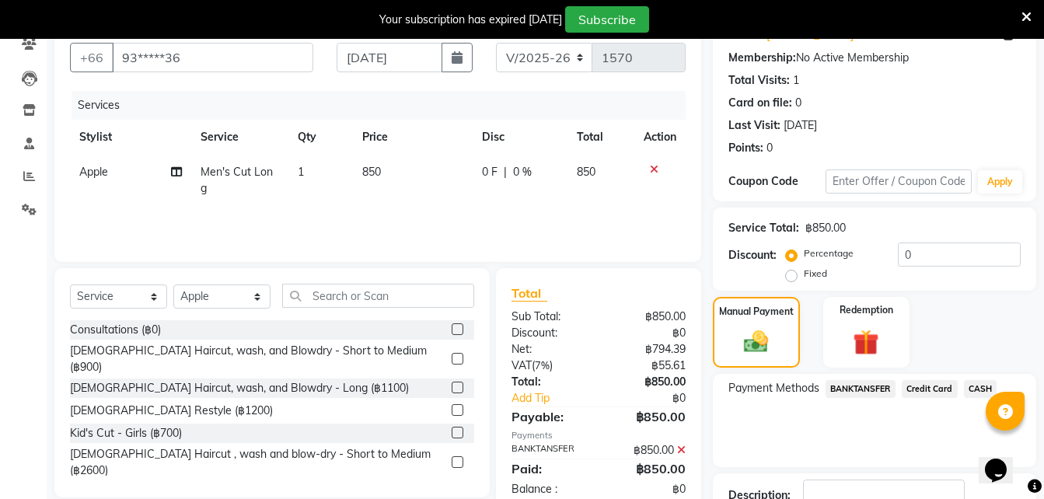
scroll to position [252, 0]
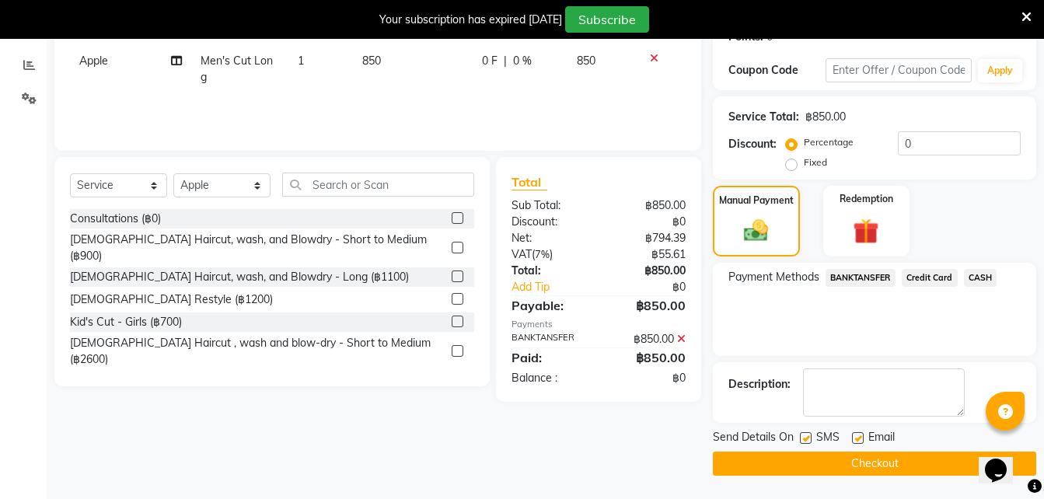
click at [786, 467] on button "Checkout" at bounding box center [874, 464] width 323 height 24
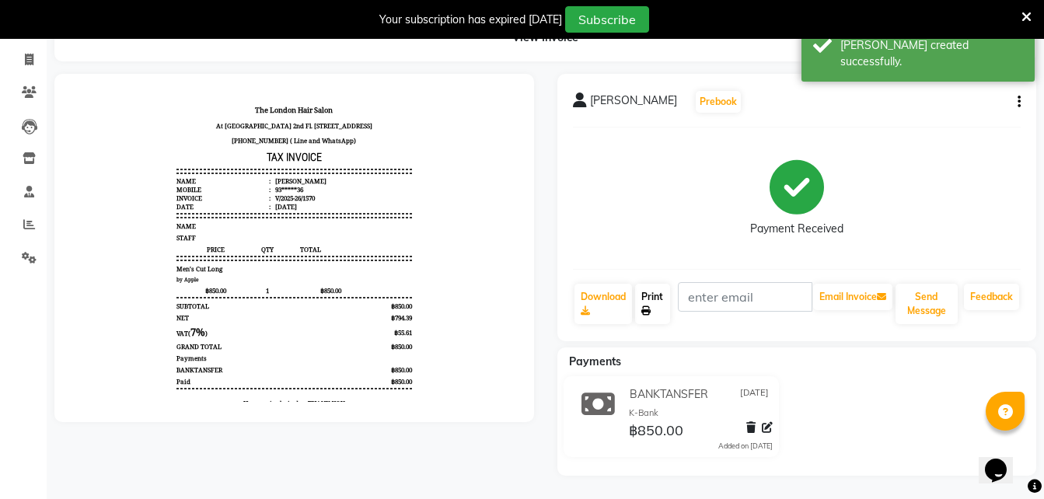
click at [654, 295] on link "Print" at bounding box center [653, 304] width 36 height 40
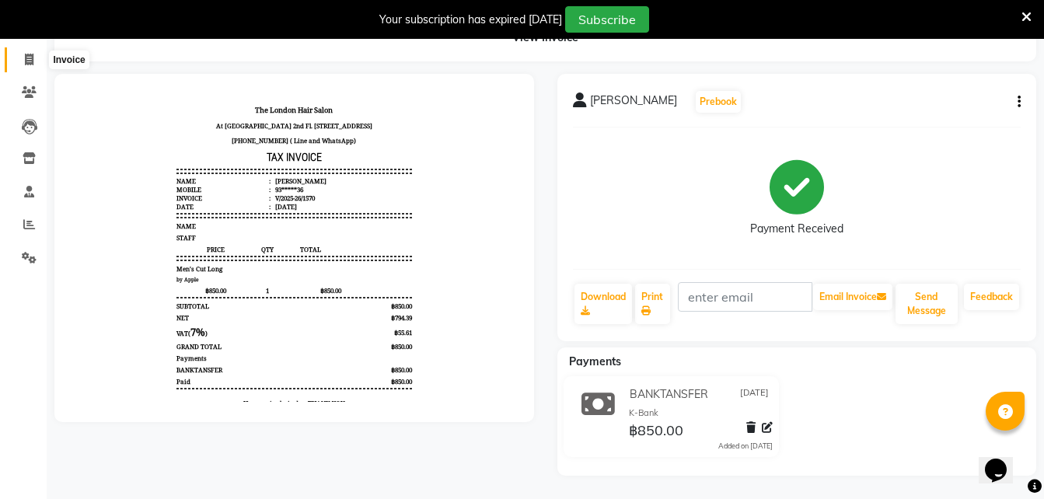
click at [30, 58] on icon at bounding box center [29, 60] width 9 height 12
select select "service"
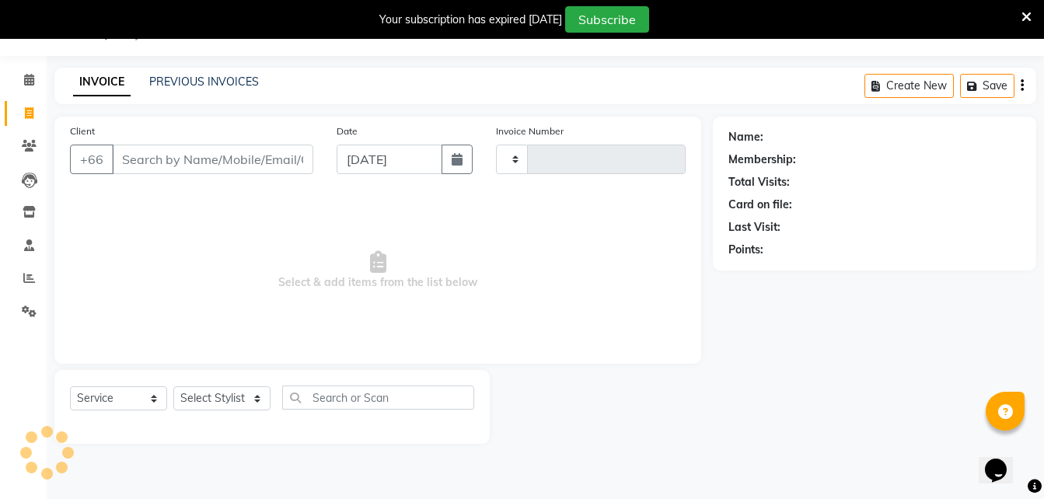
scroll to position [39, 0]
type input "1571"
select select "6977"
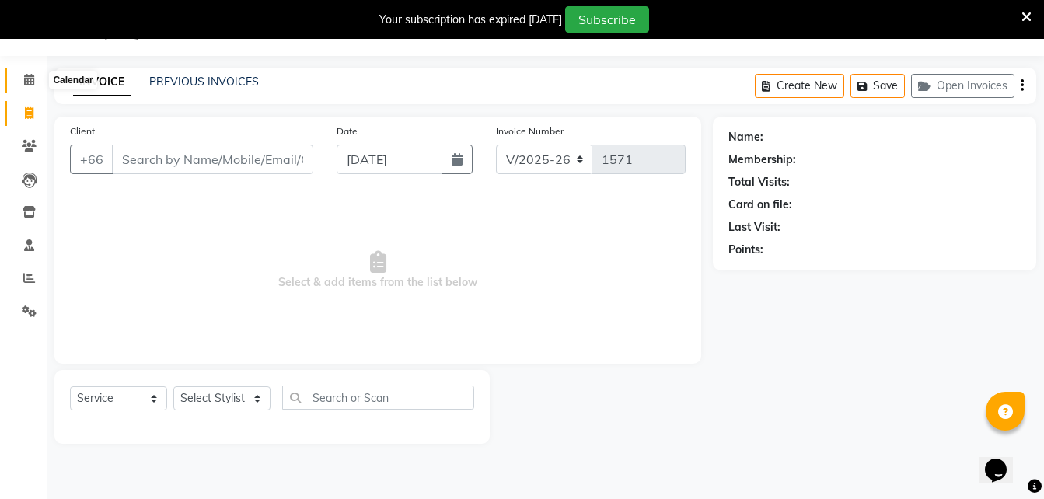
click at [28, 80] on icon at bounding box center [29, 80] width 10 height 12
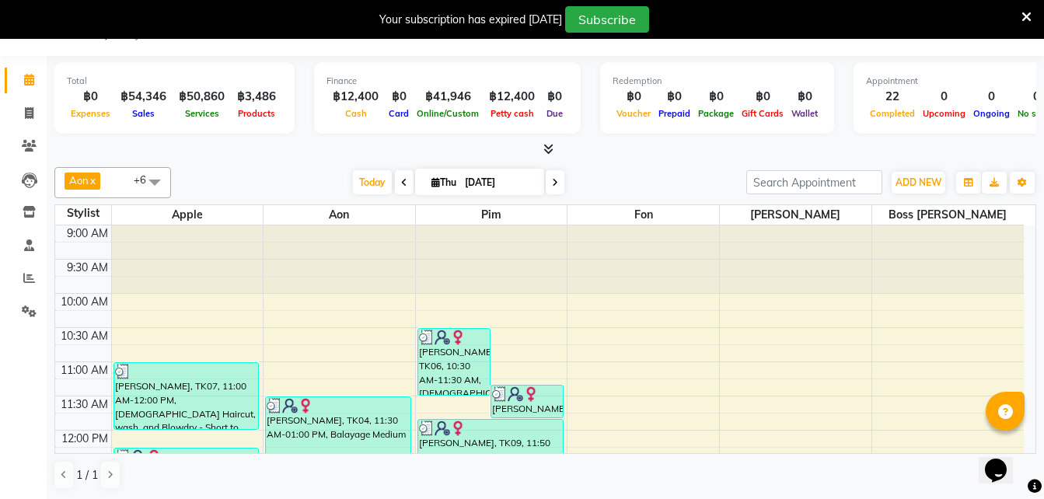
click at [553, 188] on span at bounding box center [555, 182] width 19 height 24
type input "05-09-2025"
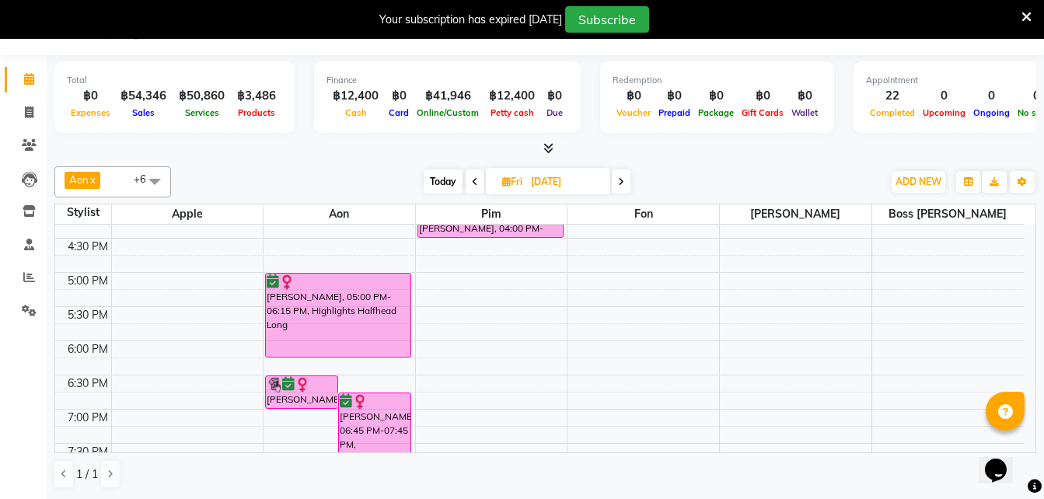
scroll to position [500, 0]
click at [31, 144] on icon at bounding box center [29, 145] width 15 height 12
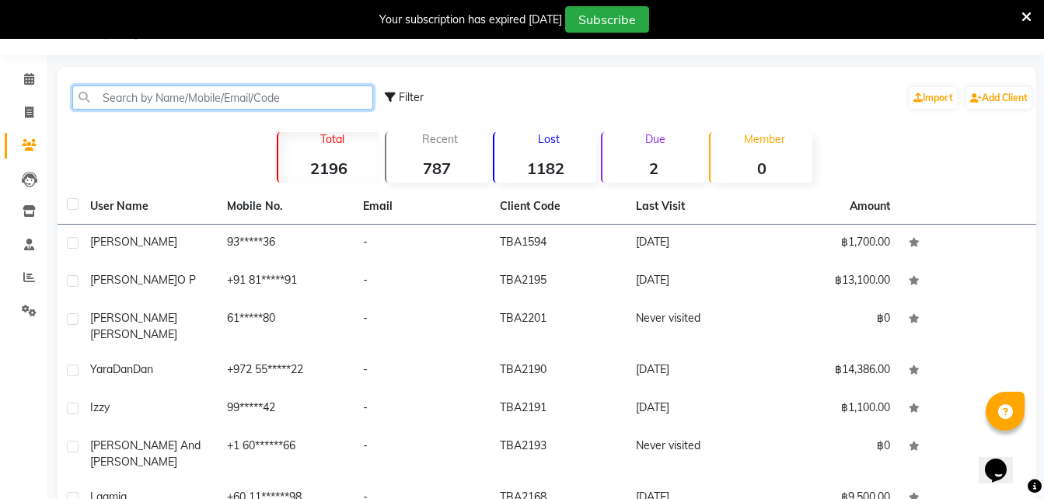
click at [188, 103] on input "text" at bounding box center [222, 98] width 301 height 24
click at [222, 100] on input "text" at bounding box center [222, 98] width 301 height 24
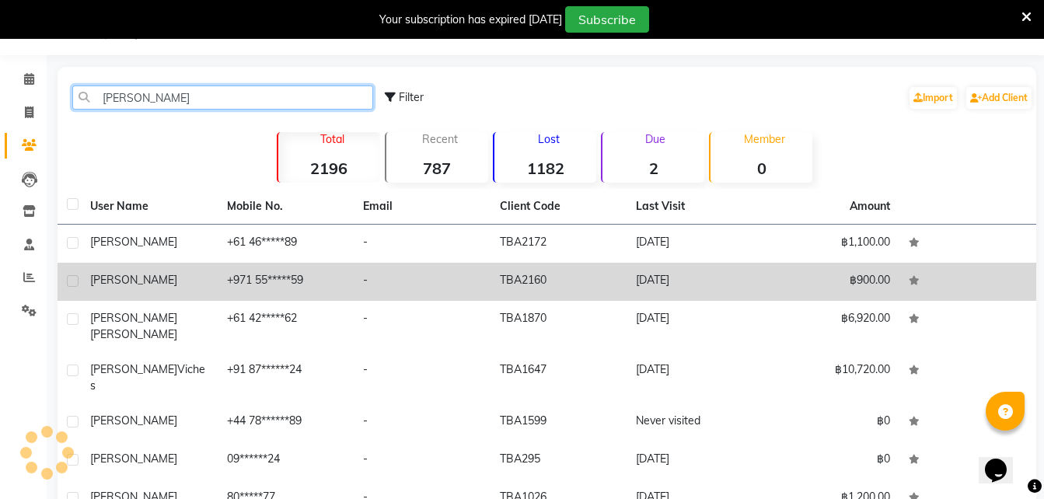
type input "Jess"
click at [130, 281] on div "Jessica" at bounding box center [149, 280] width 118 height 16
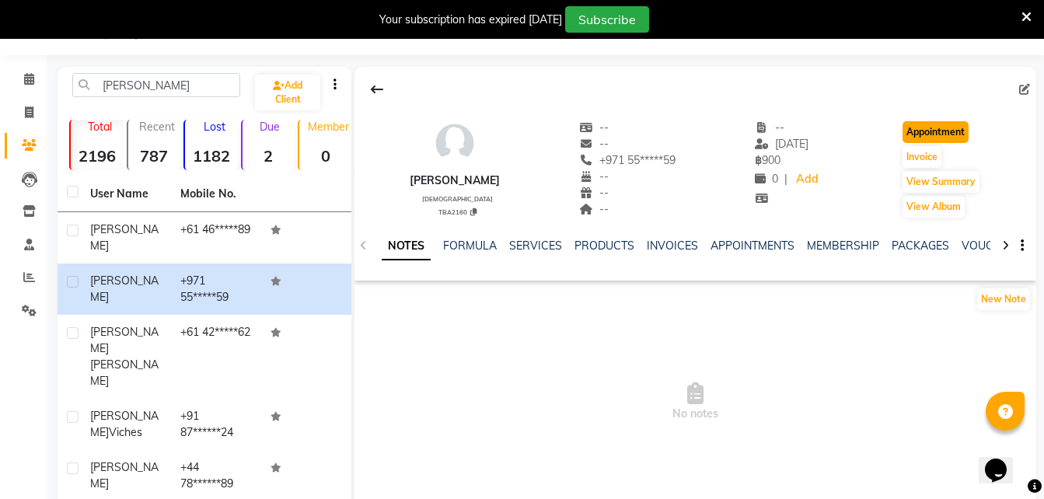
click at [948, 132] on button "Appointment" at bounding box center [936, 132] width 66 height 22
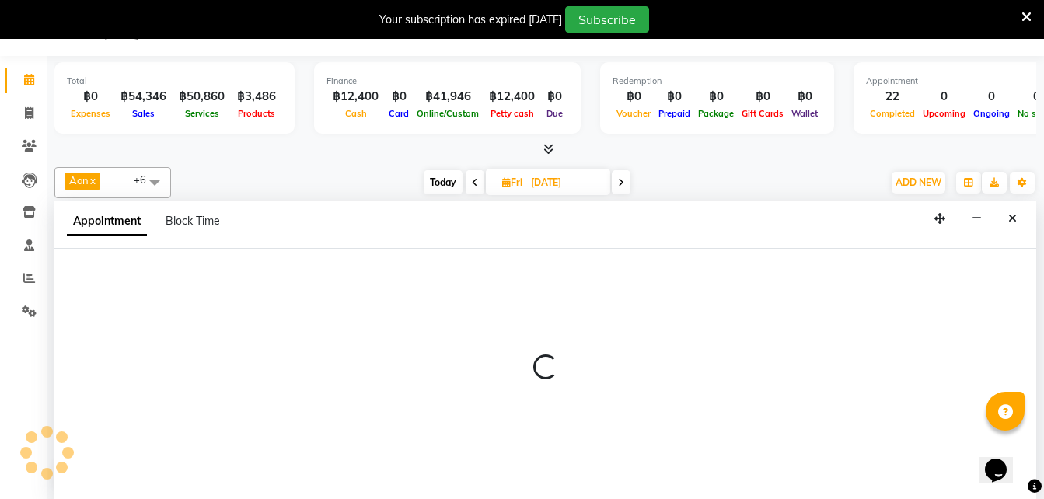
scroll to position [40, 0]
type input "[DATE]"
select select "600"
select select "tentative"
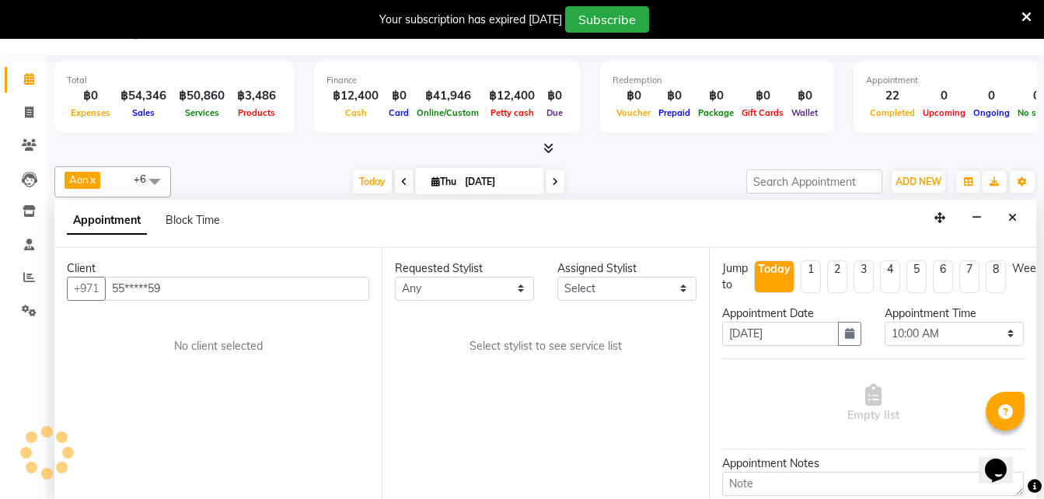
scroll to position [592, 0]
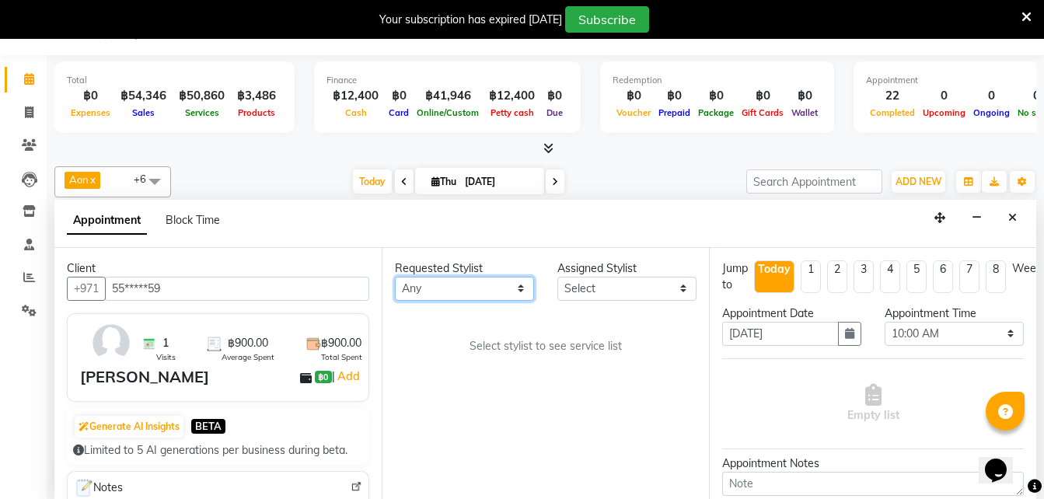
click at [415, 287] on select "Any Aon Apple Boss Luke Fon Kate Pim" at bounding box center [464, 289] width 139 height 24
select select "56711"
click at [395, 277] on select "Any Aon Apple Boss Luke Fon Kate Pim" at bounding box center [464, 289] width 139 height 24
select select "56711"
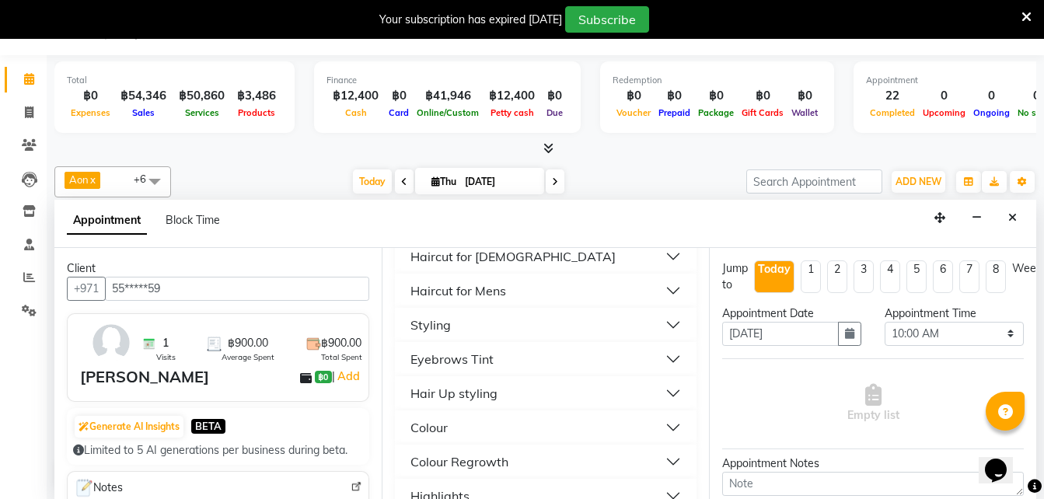
scroll to position [184, 0]
click at [431, 324] on div "Styling" at bounding box center [431, 324] width 40 height 19
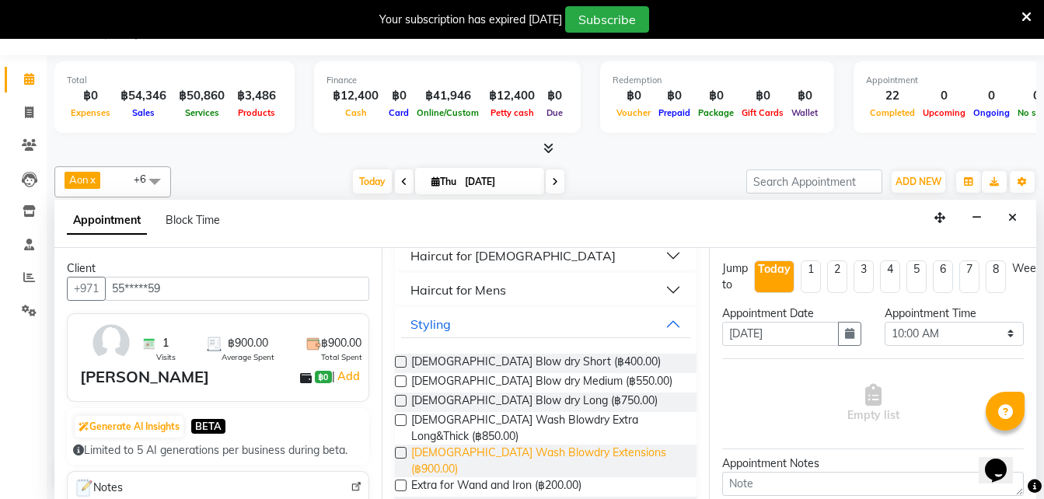
click at [589, 445] on span "Ladies Wash Blowdry Extensions (฿900.00)" at bounding box center [547, 461] width 273 height 33
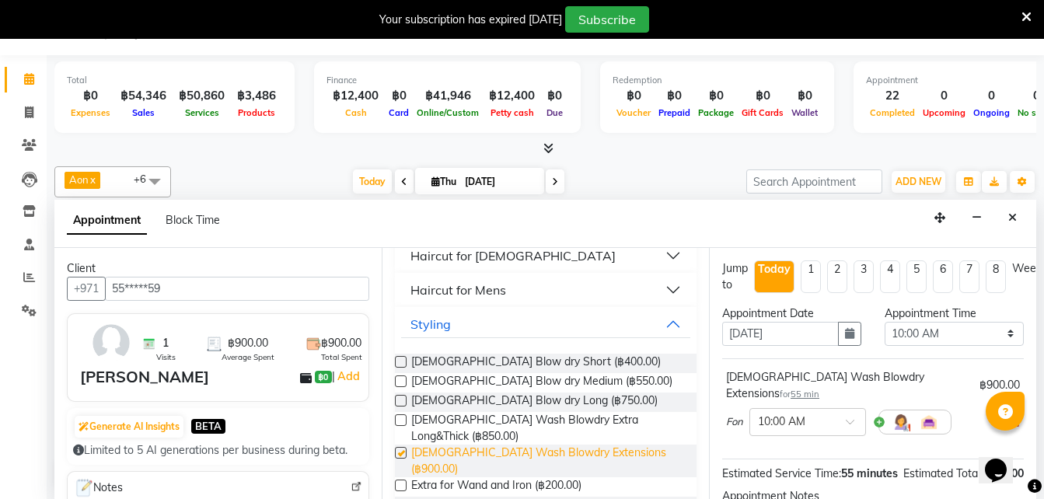
checkbox input "false"
click at [845, 328] on icon "button" at bounding box center [849, 333] width 9 height 11
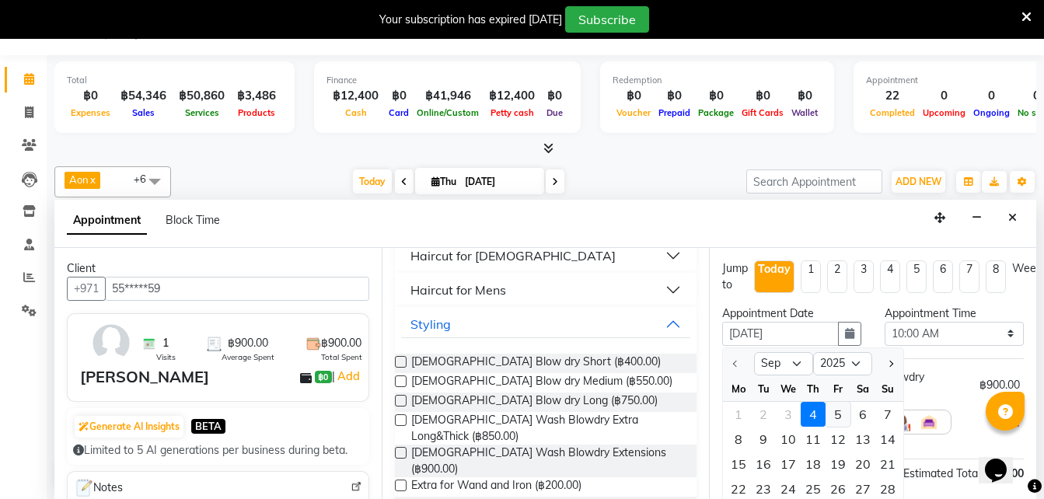
click at [834, 414] on div "5" at bounding box center [838, 414] width 25 height 25
type input "05-09-2025"
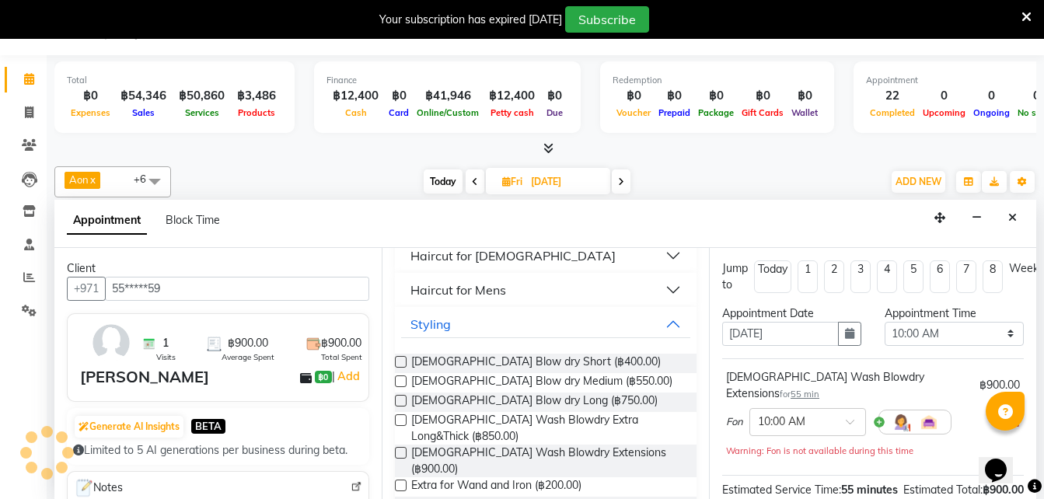
scroll to position [592, 0]
click at [902, 332] on select "Select 10:00 AM 10:05 AM 10:10 AM 10:15 AM 10:20 AM 10:25 AM 10:30 AM 10:35 AM …" at bounding box center [954, 334] width 139 height 24
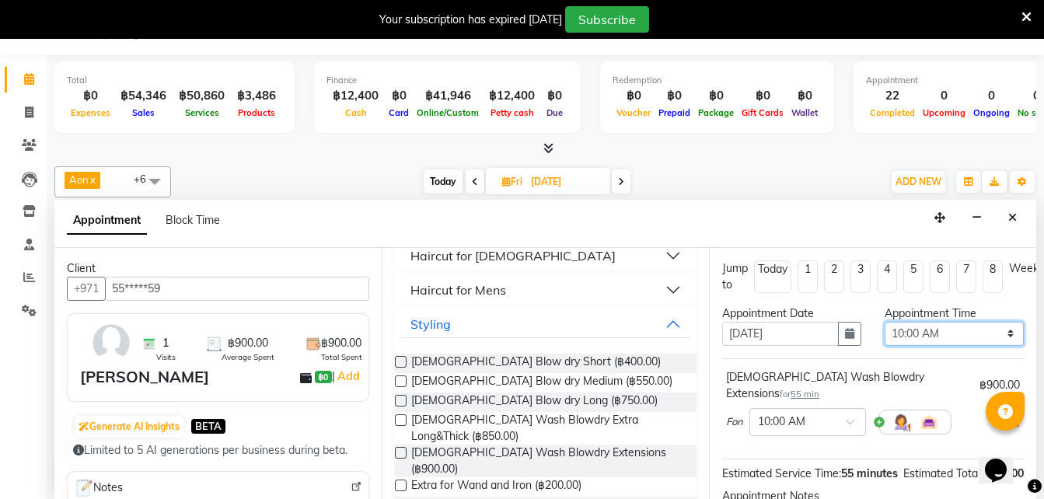
select select "1050"
click at [885, 322] on select "Select 10:00 AM 10:05 AM 10:10 AM 10:15 AM 10:20 AM 10:25 AM 10:30 AM 10:35 AM …" at bounding box center [954, 334] width 139 height 24
click at [437, 323] on div "Styling" at bounding box center [431, 324] width 40 height 19
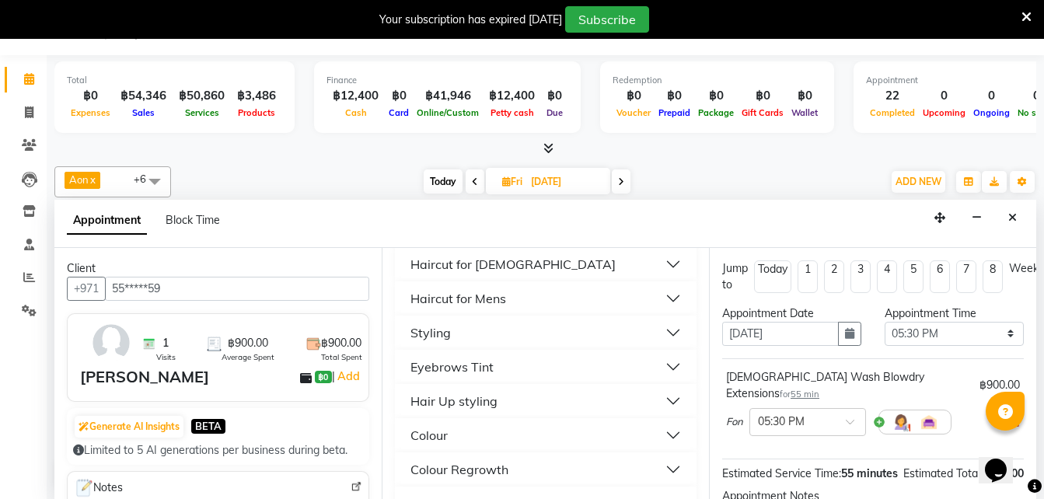
scroll to position [0, 0]
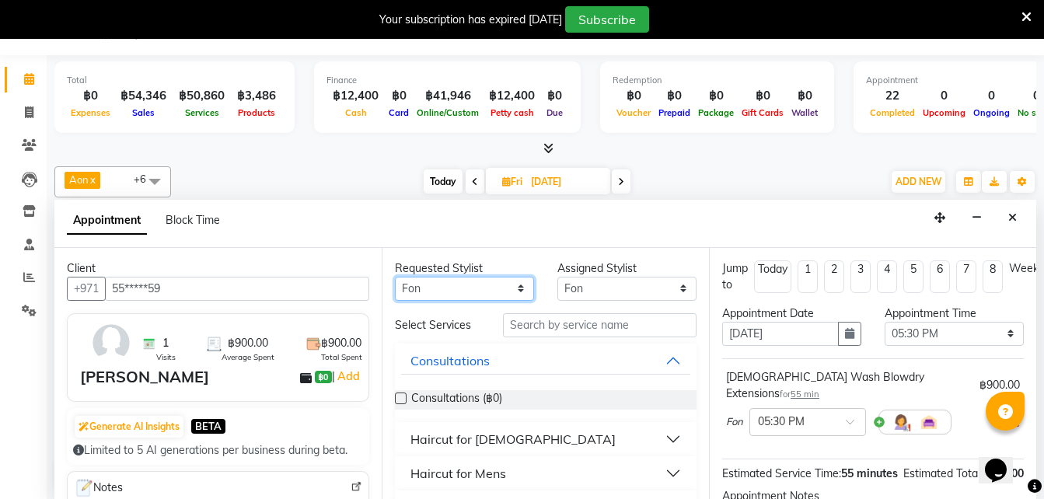
click at [439, 290] on select "Any Aon Apple Boss Luke Fon Kate Pim" at bounding box center [464, 289] width 139 height 24
select select "56710"
click at [395, 277] on select "Any Aon Apple Boss Luke Fon Kate Pim" at bounding box center [464, 289] width 139 height 24
select select "56710"
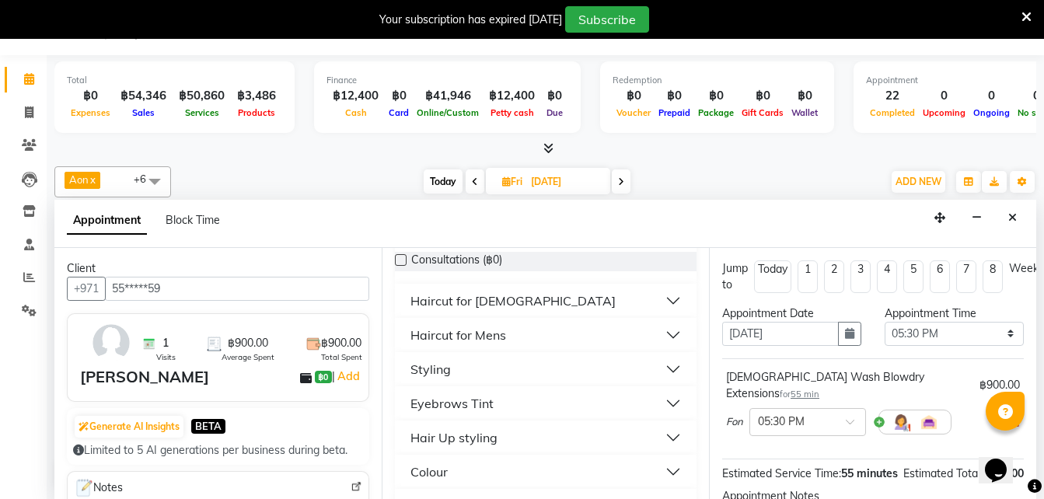
scroll to position [139, 0]
click at [430, 369] on div "Styling" at bounding box center [431, 368] width 40 height 19
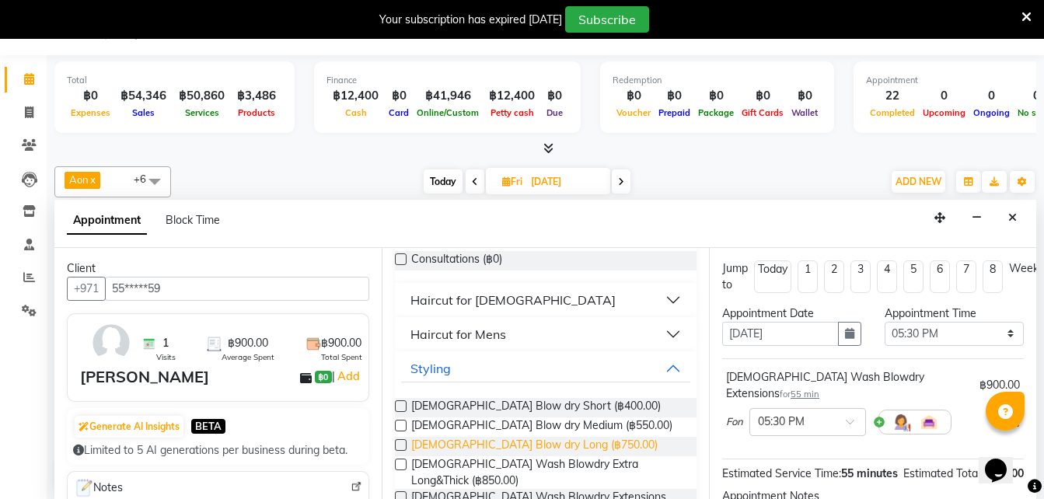
click at [534, 445] on span "Ladies Blow dry Long (฿750.00)" at bounding box center [534, 446] width 246 height 19
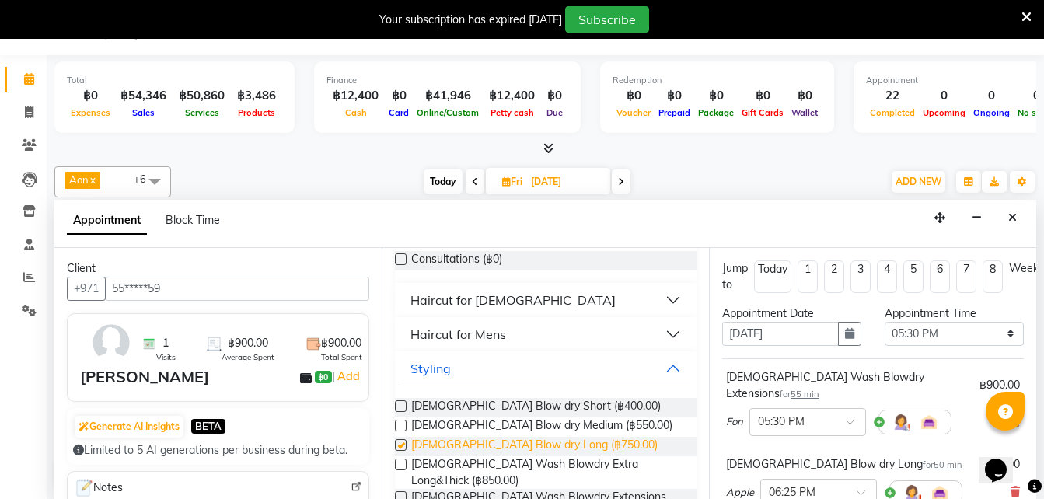
checkbox input "false"
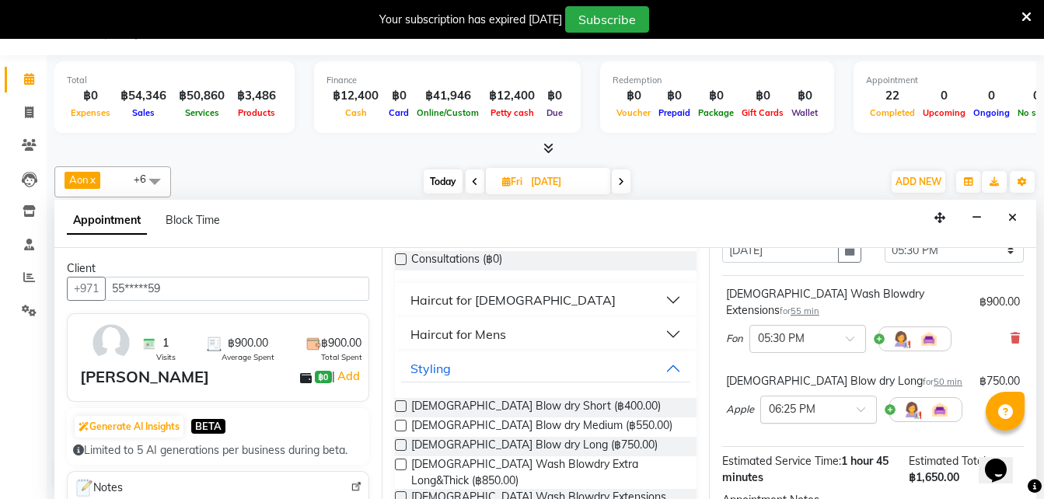
scroll to position [84, 0]
click at [795, 400] on input "text" at bounding box center [803, 408] width 68 height 16
click at [781, 453] on div "05:30 PM" at bounding box center [818, 467] width 115 height 29
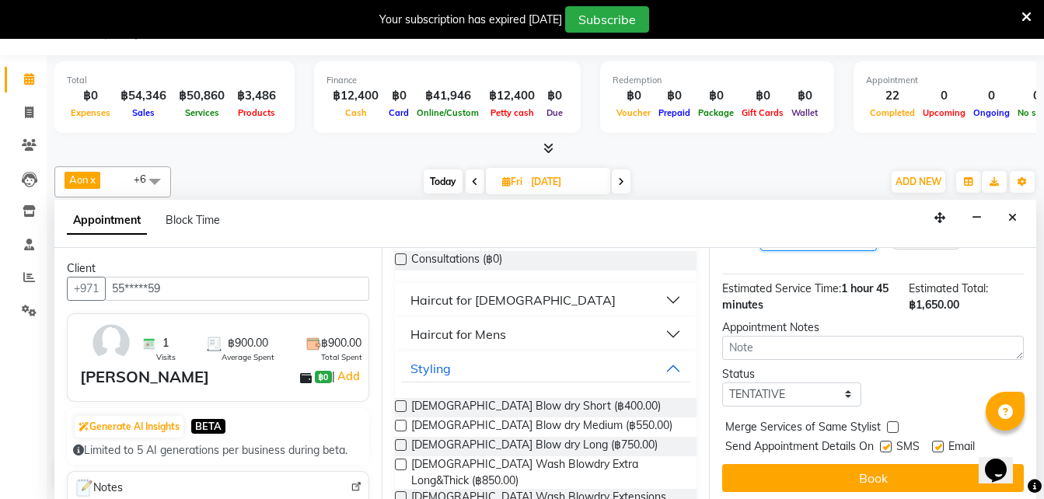
scroll to position [273, 0]
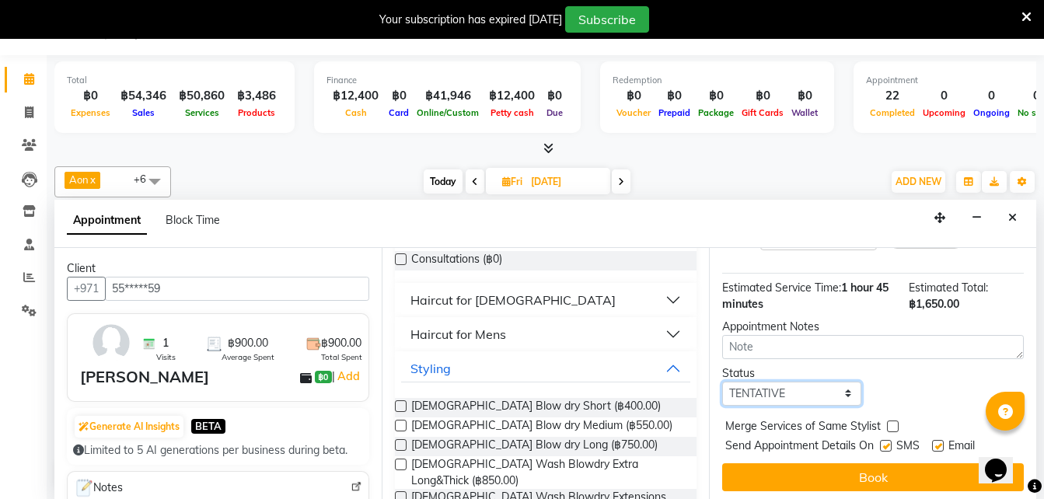
click at [747, 382] on select "Select TENTATIVE CONFIRM UPCOMING" at bounding box center [791, 394] width 139 height 24
select select "confirm booking"
click at [722, 382] on select "Select TENTATIVE CONFIRM UPCOMING" at bounding box center [791, 394] width 139 height 24
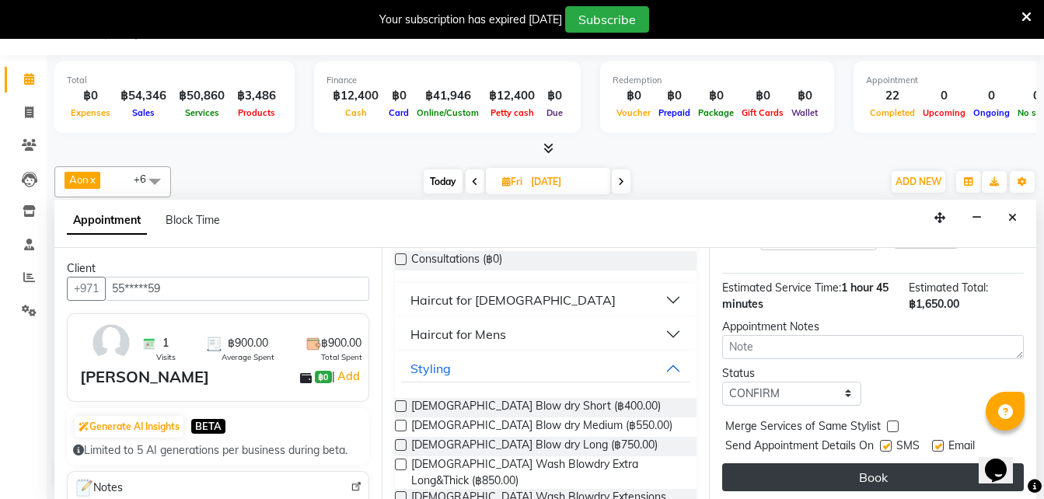
click at [767, 463] on button "Book" at bounding box center [873, 477] width 302 height 28
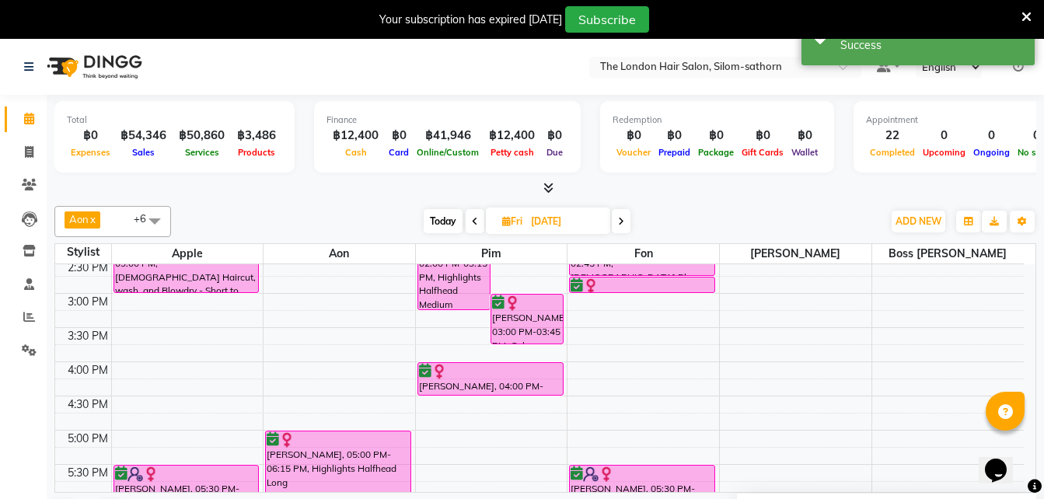
scroll to position [380, 0]
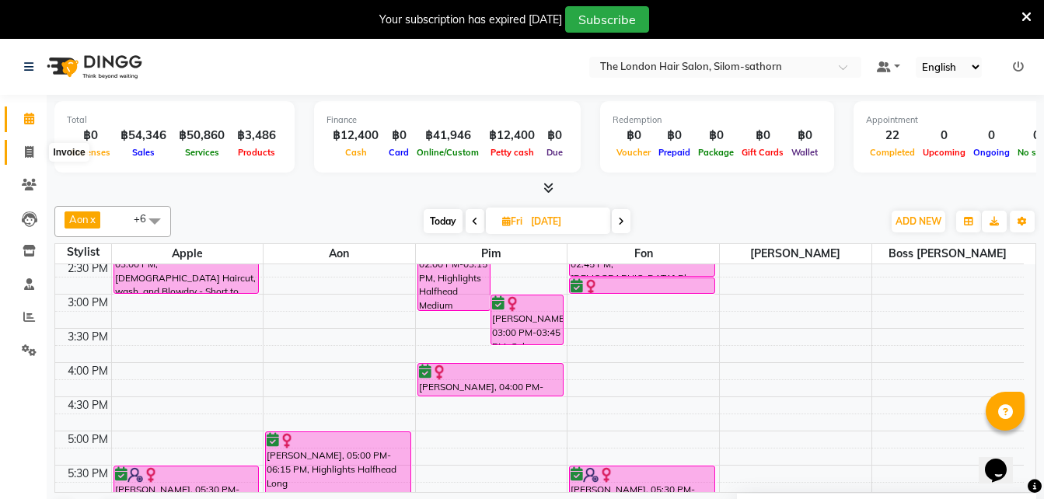
click at [28, 149] on icon at bounding box center [29, 152] width 9 height 12
select select "service"
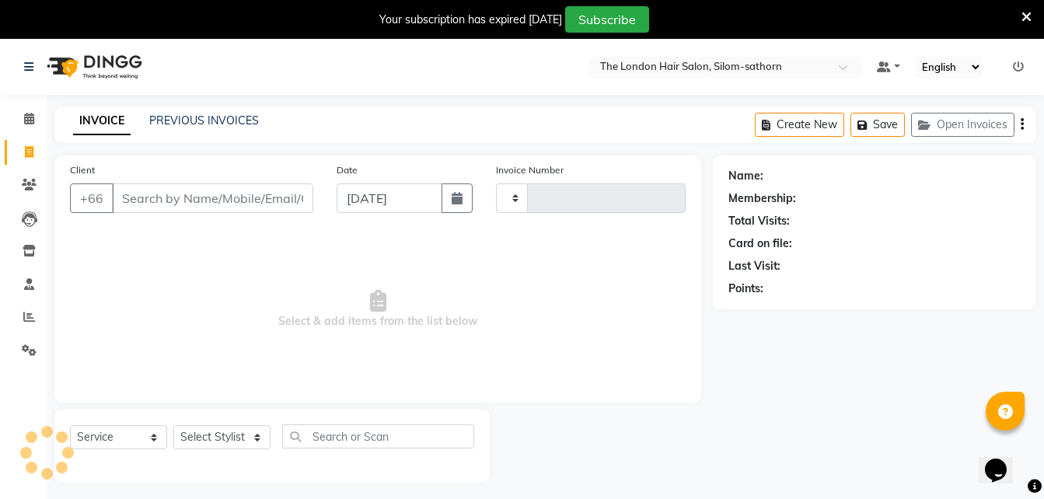
type input "1571"
select select "6977"
click at [197, 121] on link "PREVIOUS INVOICES" at bounding box center [204, 121] width 110 height 14
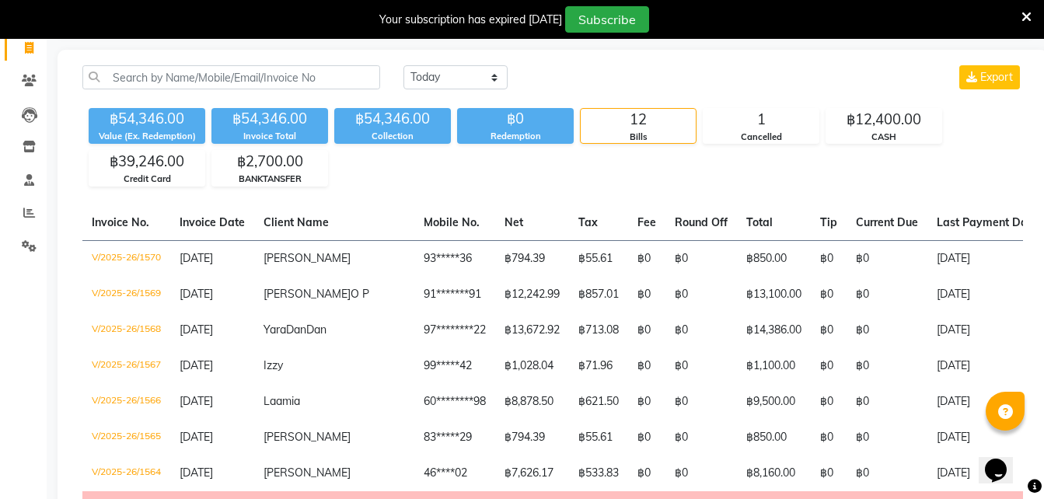
scroll to position [106, 0]
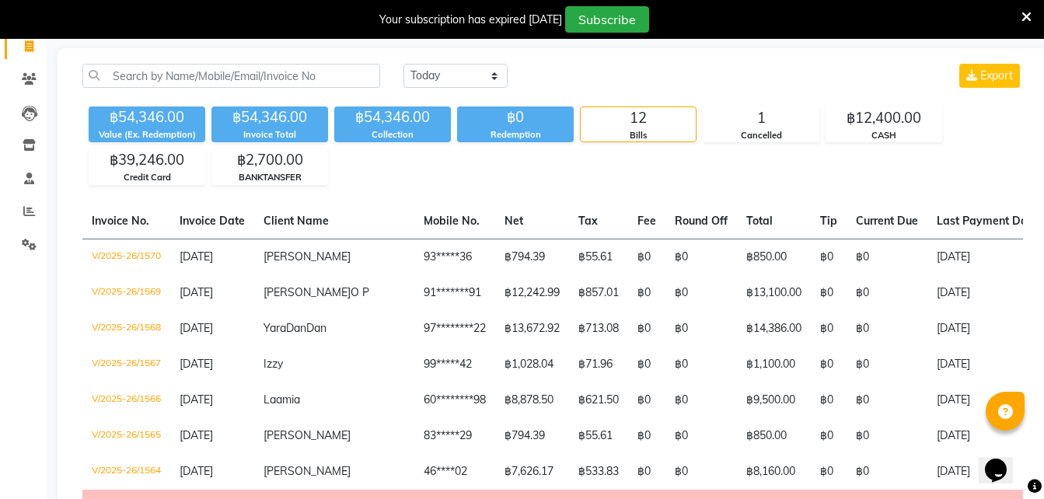
click at [888, 186] on div "Today Yesterday Custom Range Export ฿54,346.00 Value (Ex. Redemption) ฿54,346.0…" at bounding box center [553, 407] width 991 height 718
click at [1032, 19] on div "Your subscription has expired 1 days ago Subscribe" at bounding box center [522, 19] width 1044 height 39
click at [1026, 19] on icon at bounding box center [1027, 17] width 10 height 14
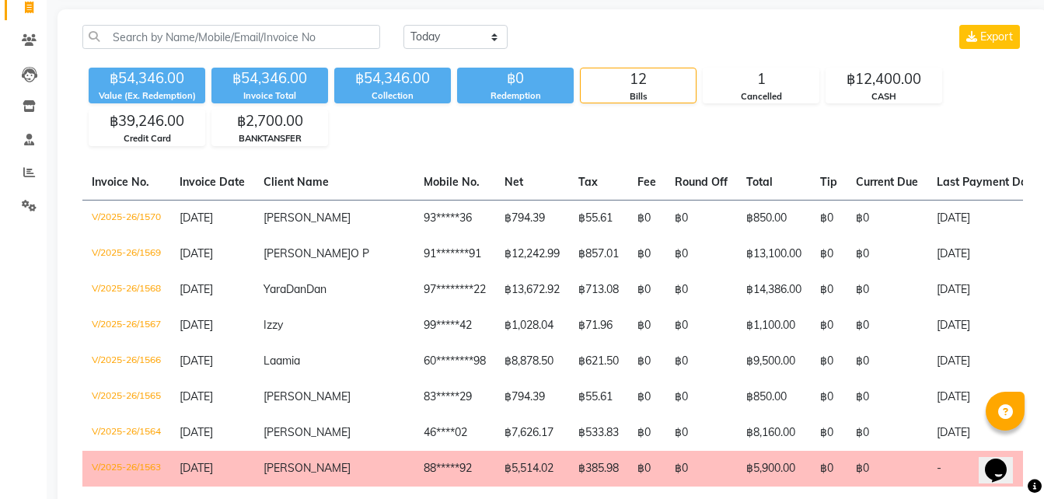
click at [687, 13] on div "Today Yesterday Custom Range Export ฿54,346.00 Value (Ex. Redemption) ฿54,346.0…" at bounding box center [553, 368] width 991 height 718
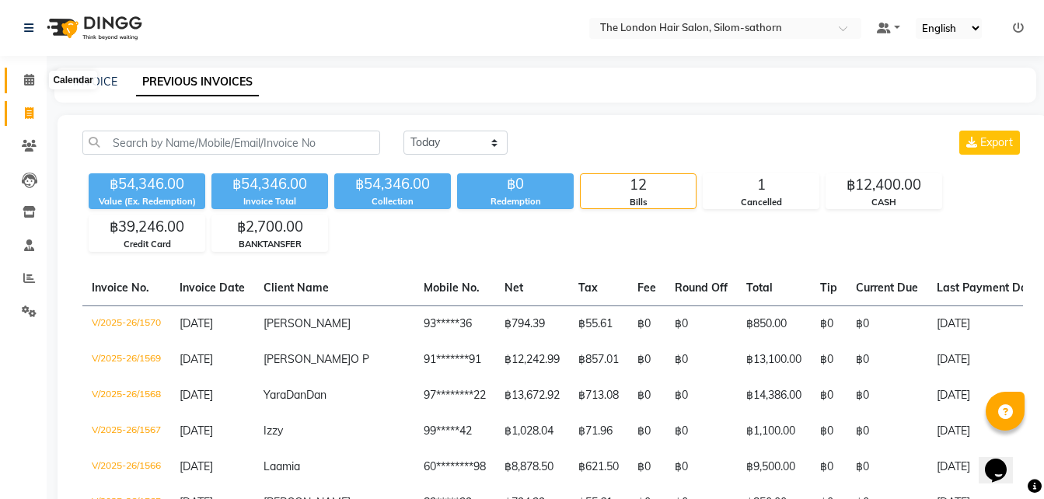
click at [32, 87] on span at bounding box center [29, 81] width 27 height 18
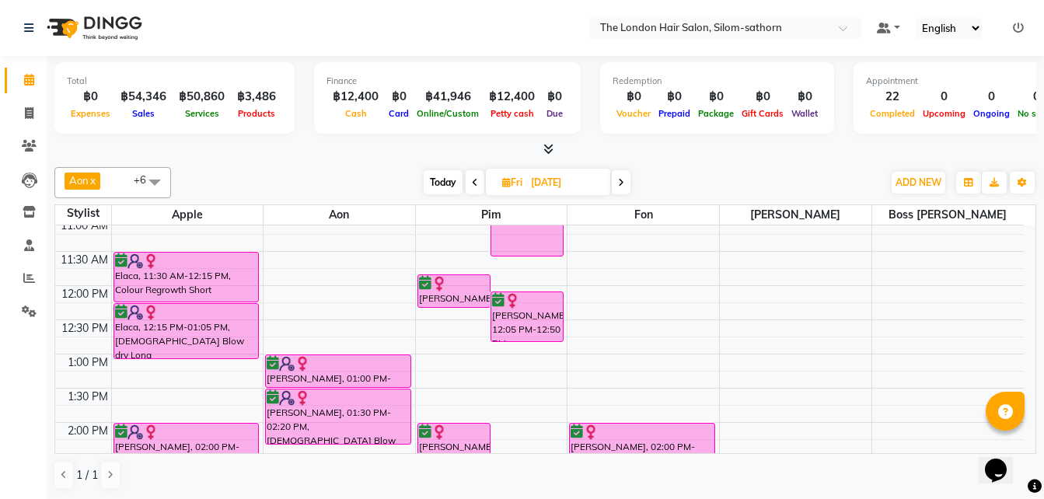
scroll to position [145, 0]
click at [437, 176] on span "Today" at bounding box center [443, 182] width 39 height 24
type input "[DATE]"
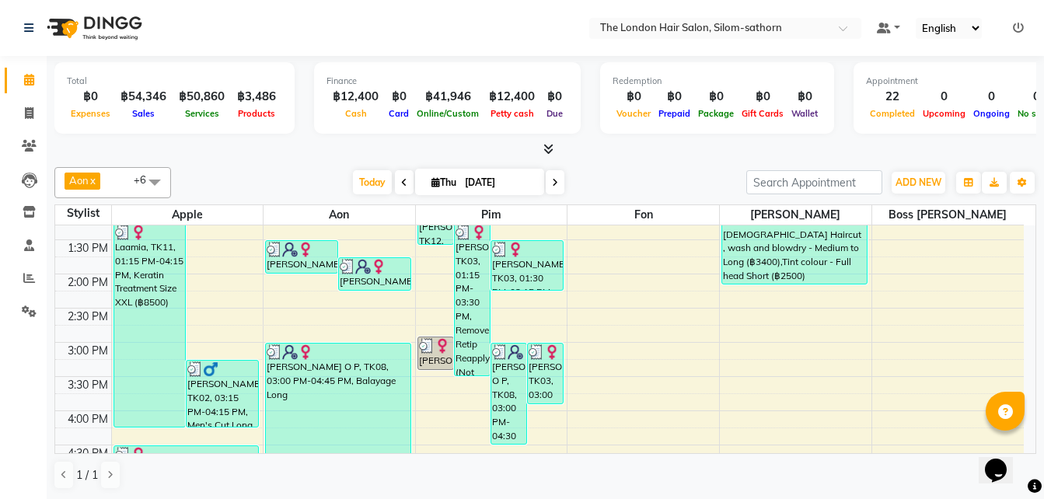
scroll to position [293, 0]
click at [416, 350] on div "9:00 AM 9:30 AM 10:00 AM 10:30 AM 11:00 AM 11:30 AM 12:00 PM 12:30 PM 1:00 PM 1…" at bounding box center [539, 342] width 969 height 820
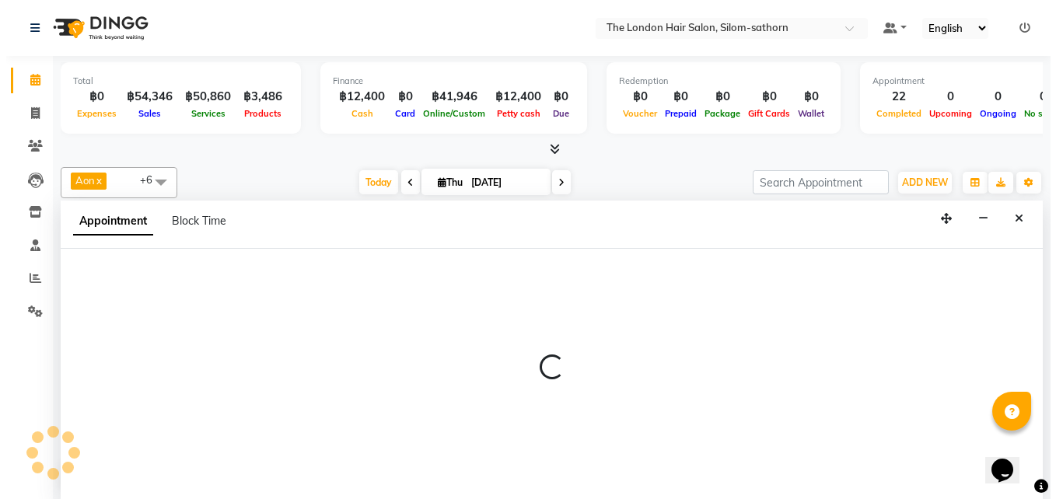
scroll to position [1, 0]
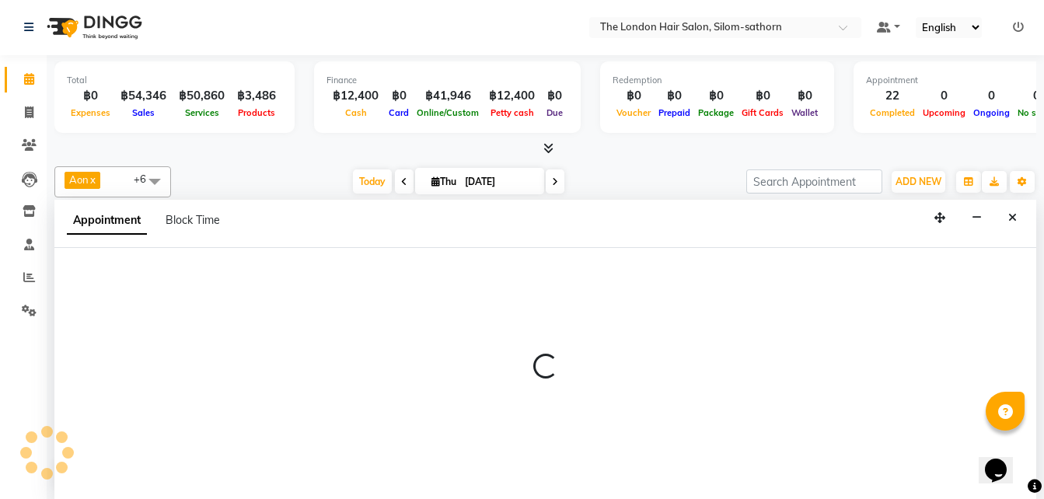
select select "65351"
select select "900"
select select "tentative"
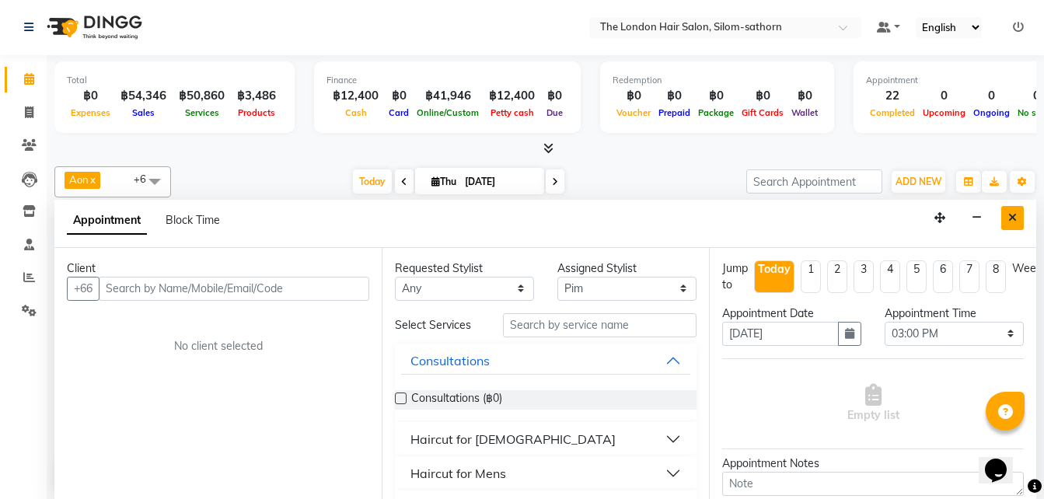
click at [1005, 223] on button "Close" at bounding box center [1012, 218] width 23 height 24
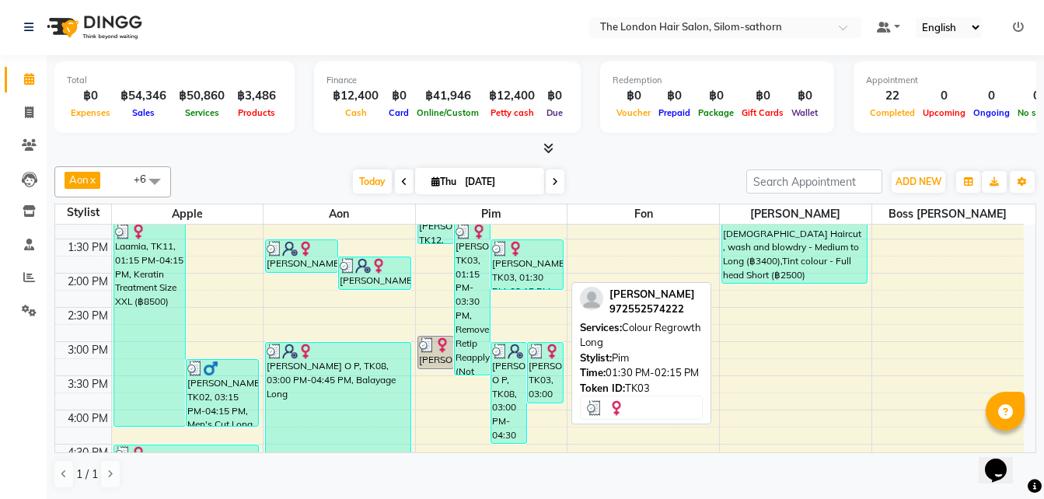
click at [512, 257] on div "Yara DanDan, TK03, 01:30 PM-02:15 PM, Colour Regrowth Long" at bounding box center [527, 264] width 72 height 49
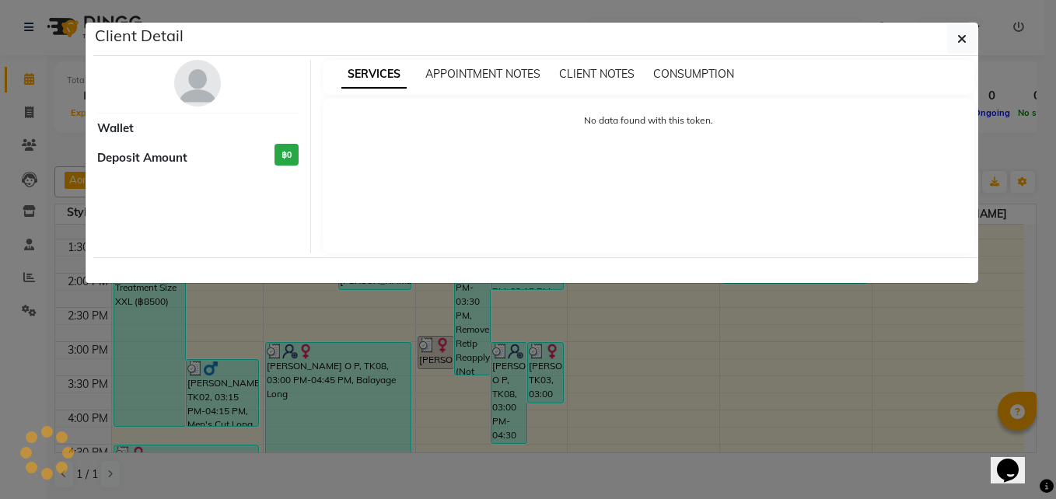
select select "3"
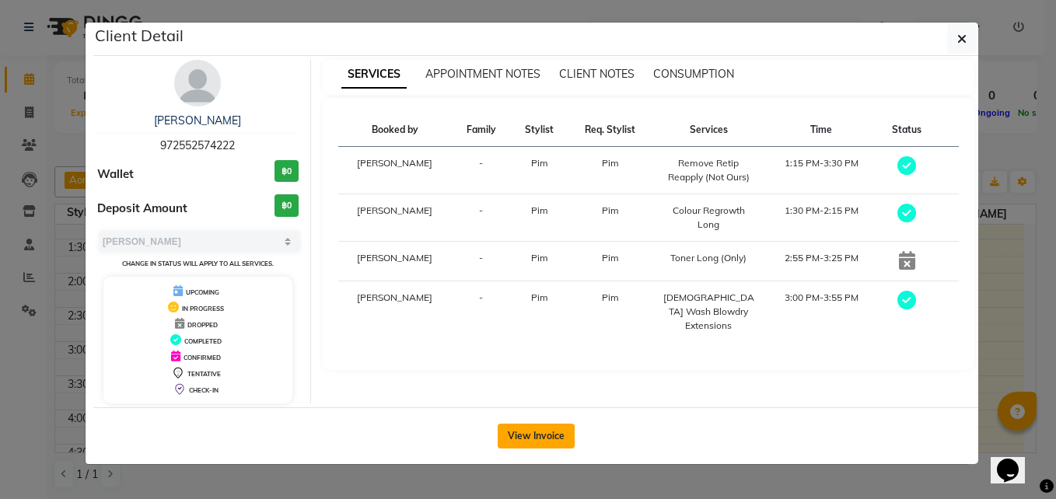
click at [537, 435] on button "View Invoice" at bounding box center [536, 436] width 77 height 25
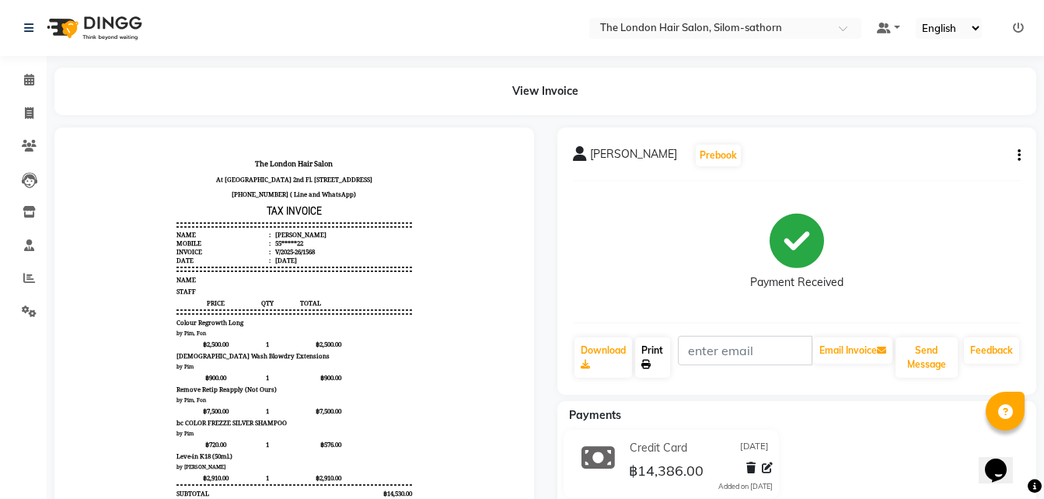
click at [661, 349] on link "Print" at bounding box center [653, 357] width 36 height 40
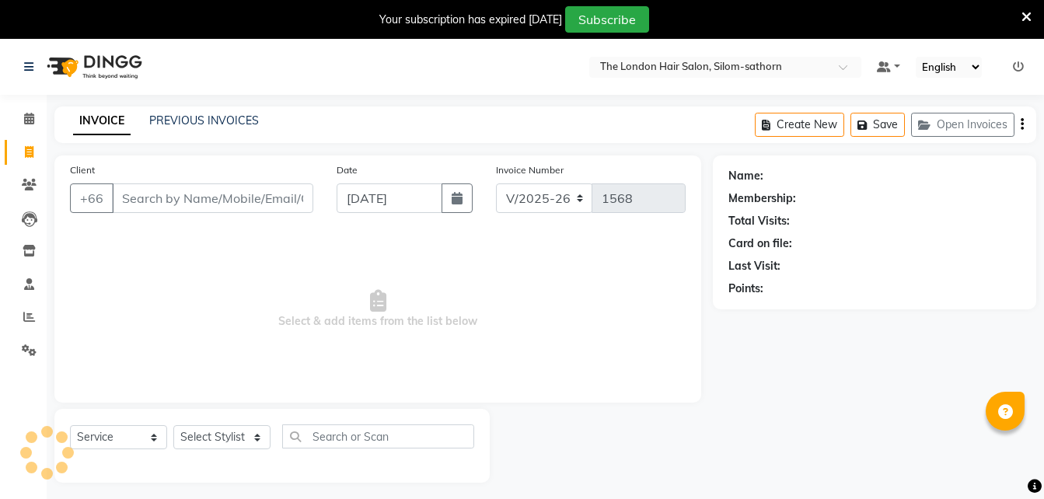
select select "6977"
select select "service"
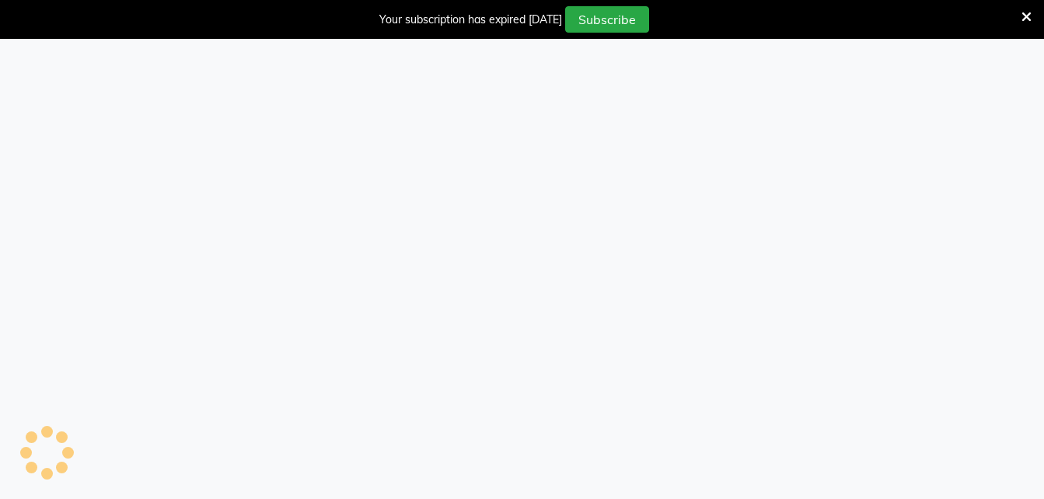
select select "service"
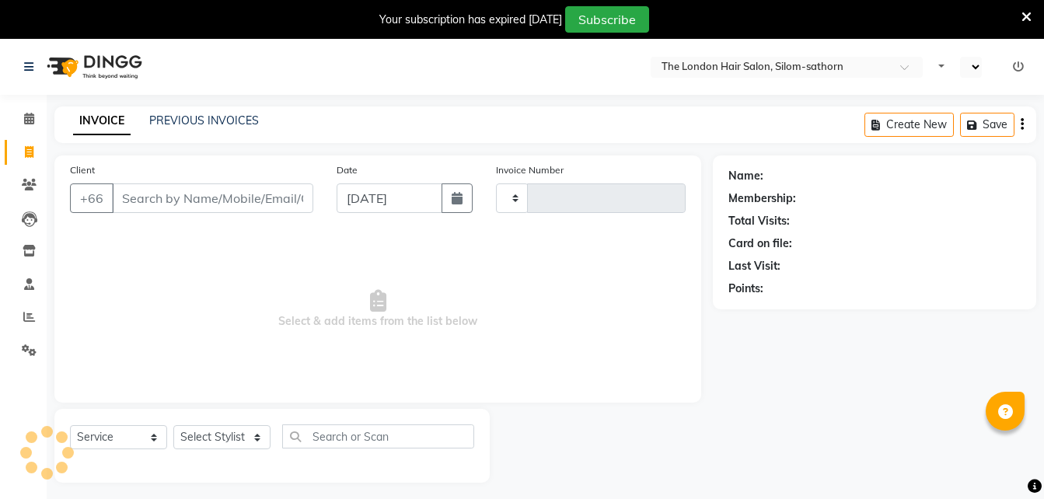
type input "1568"
select select "en"
select select "6977"
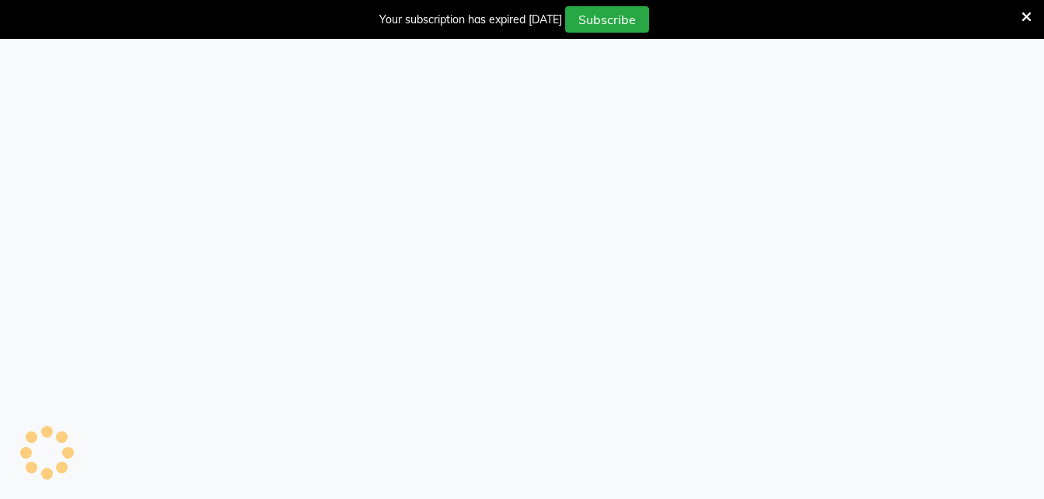
select select "service"
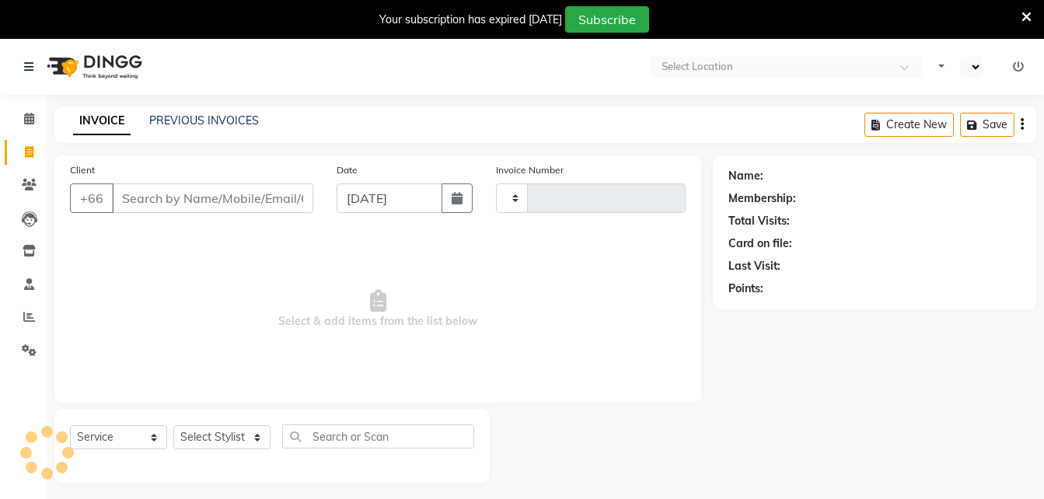
select select "en"
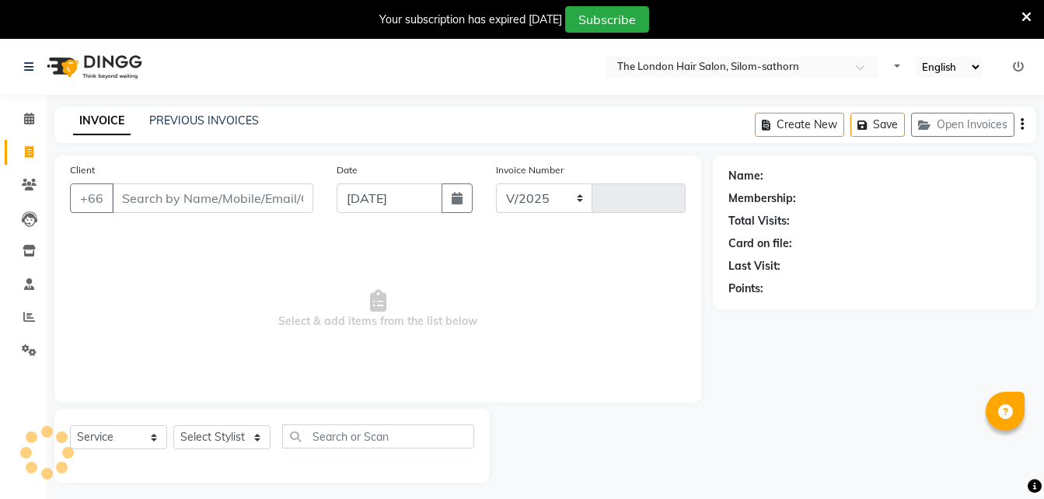
select select "6977"
type input "1568"
